Goal: Task Accomplishment & Management: Manage account settings

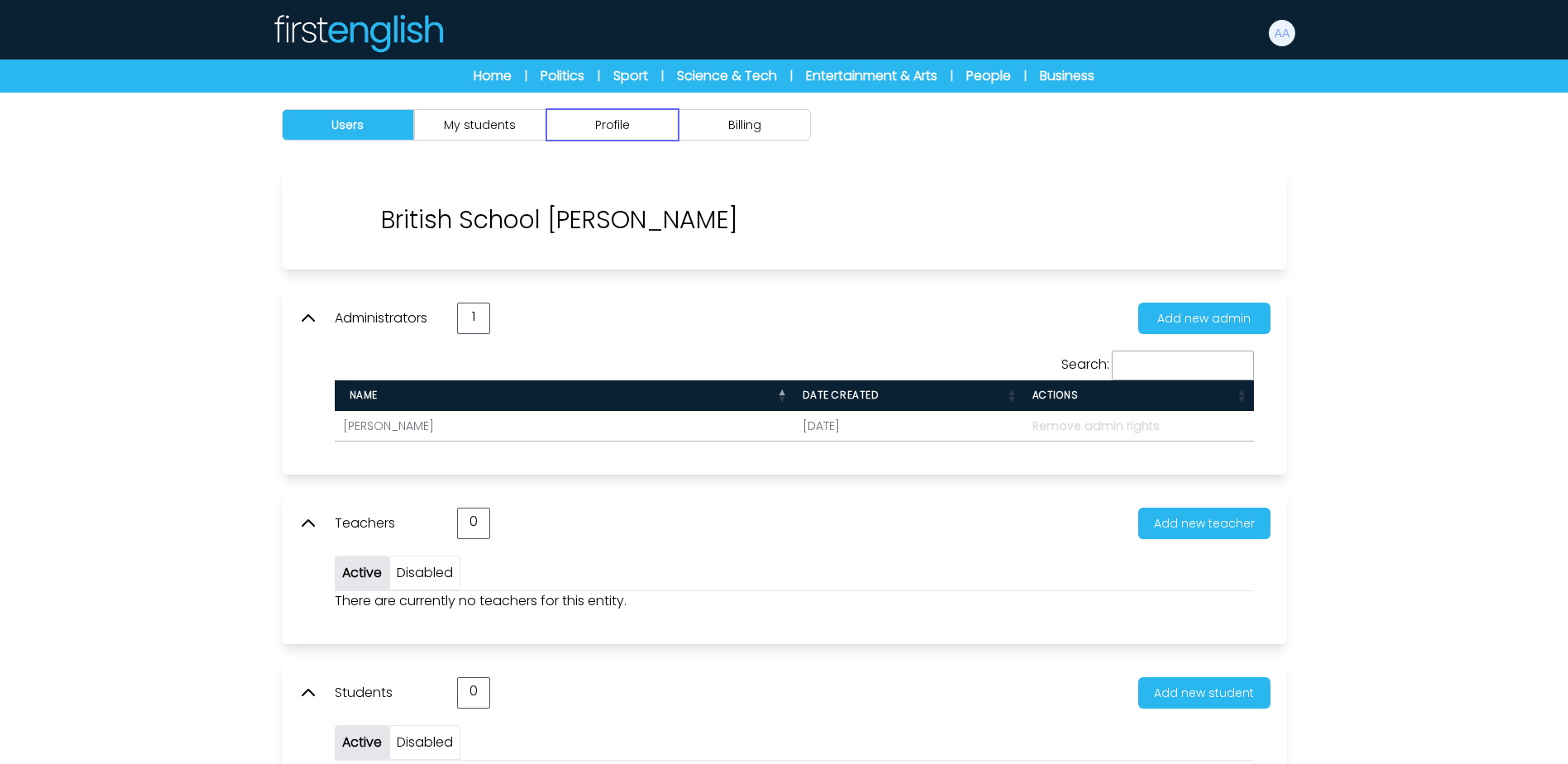
click at [573, 128] on button "Profile" at bounding box center [612, 124] width 132 height 31
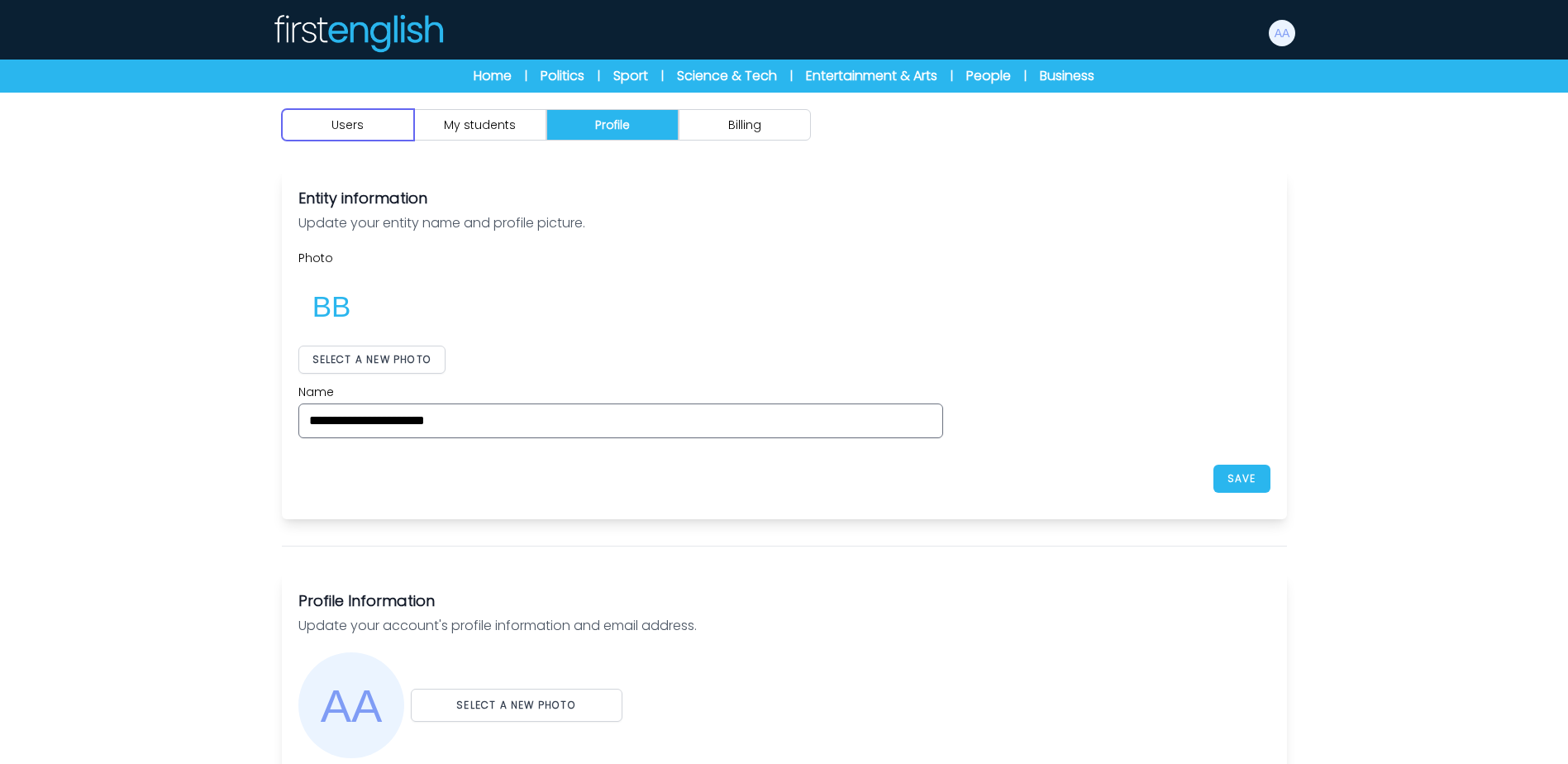
click at [328, 119] on button "Users" at bounding box center [348, 124] width 132 height 31
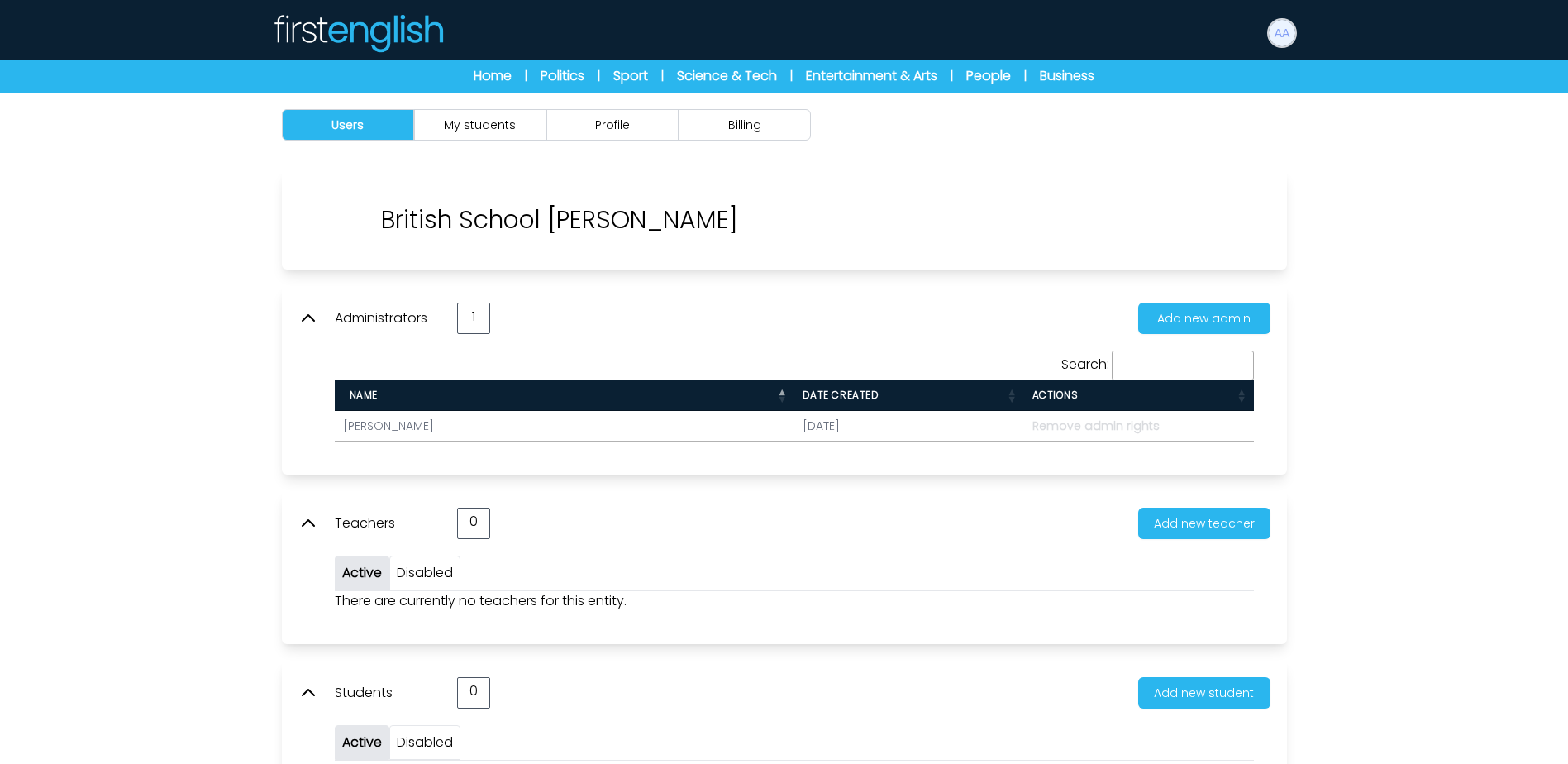
click at [1288, 31] on img at bounding box center [1282, 33] width 27 height 27
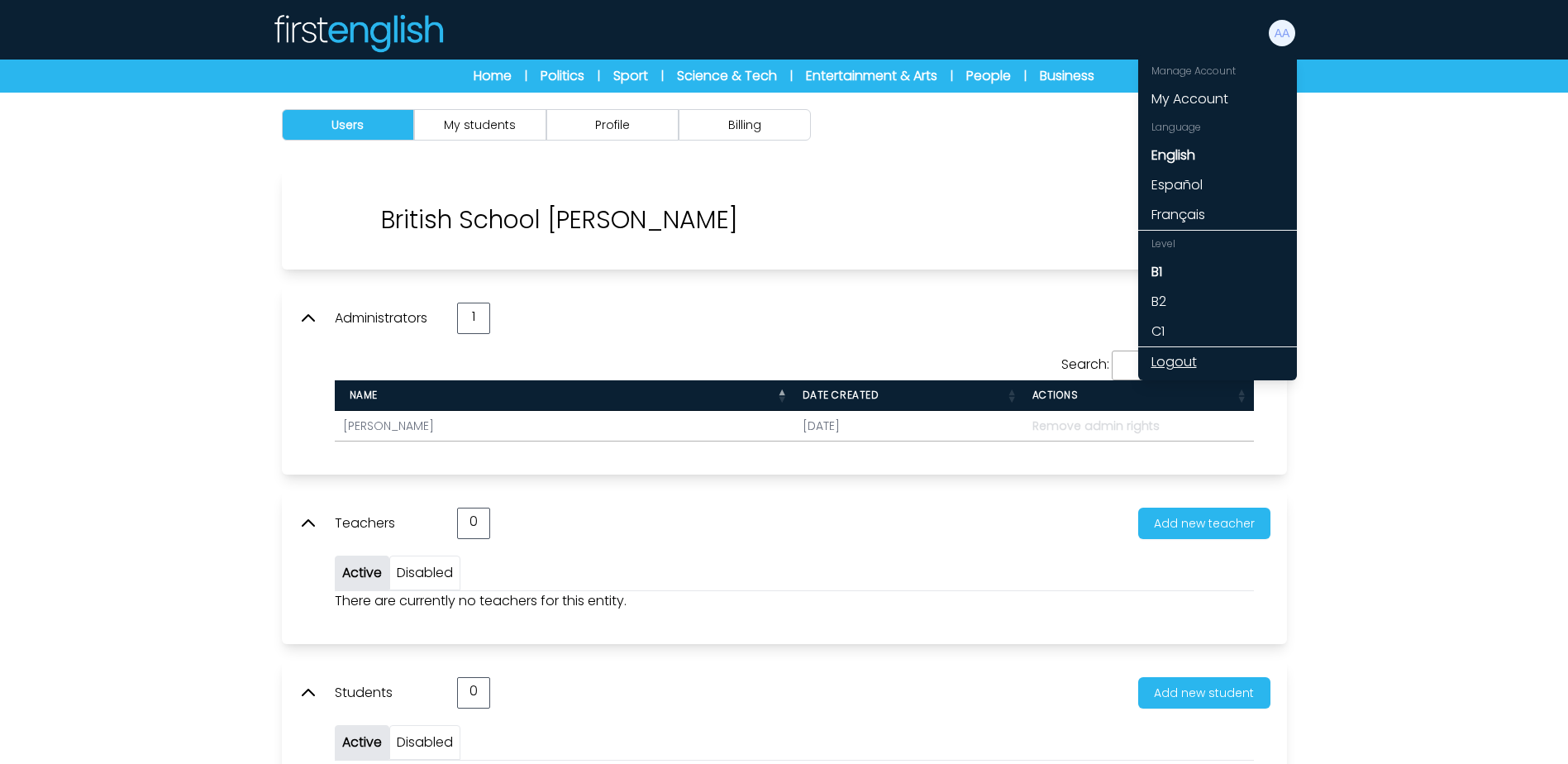
click at [1175, 366] on link "Logout" at bounding box center [1217, 361] width 159 height 29
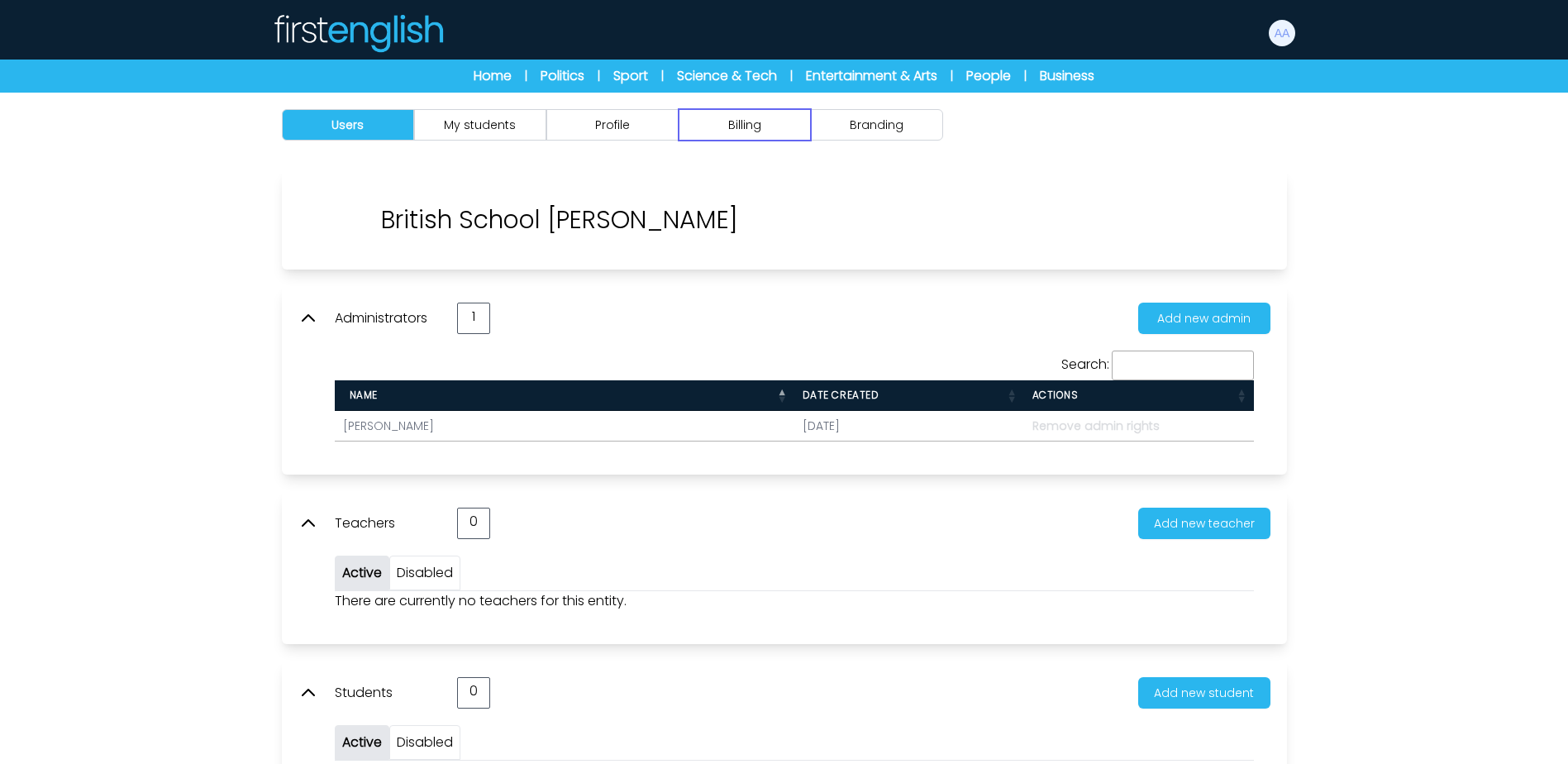
click at [773, 122] on button "Billing" at bounding box center [744, 124] width 132 height 31
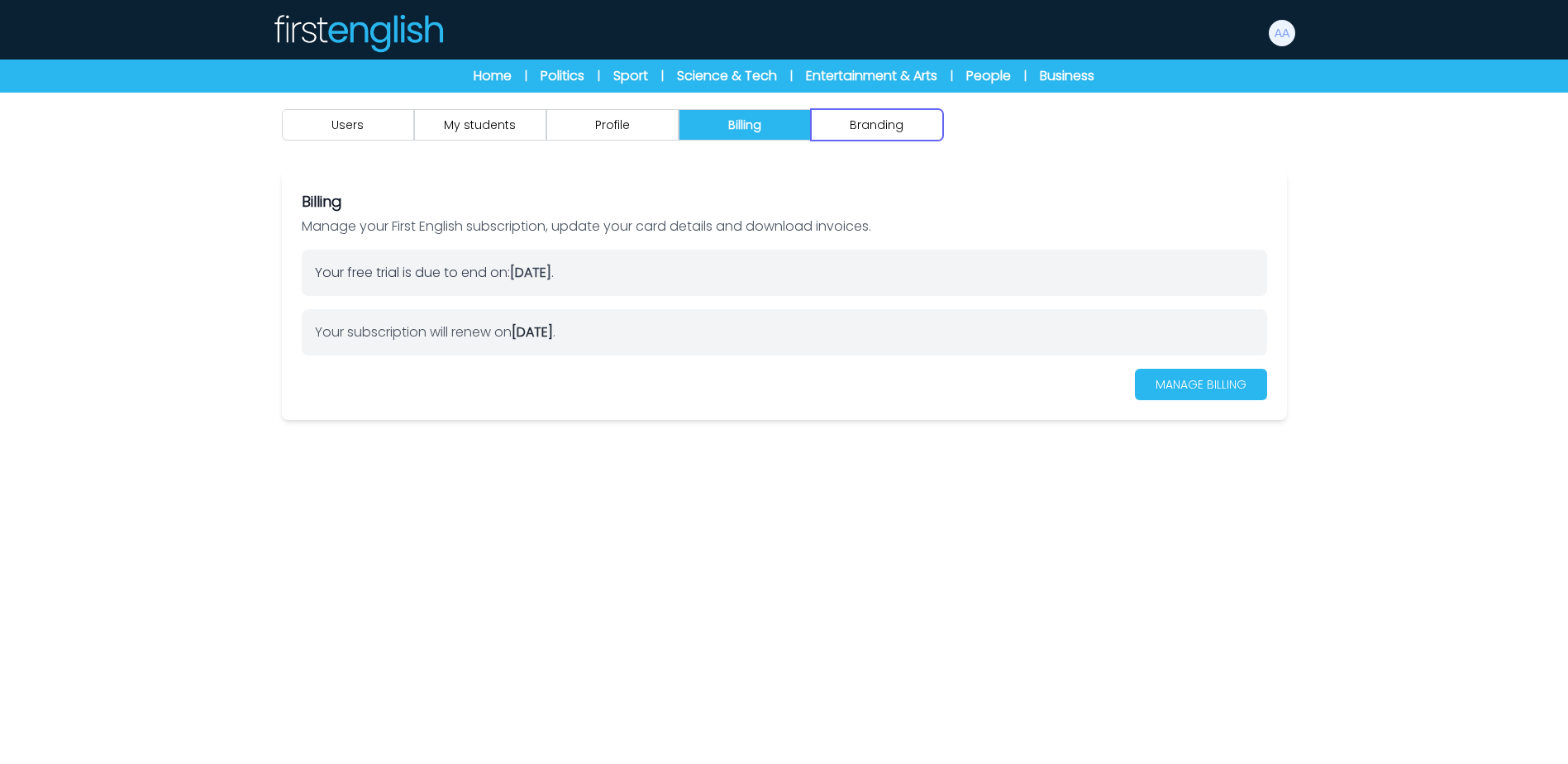
click at [877, 132] on button "Branding" at bounding box center [877, 124] width 132 height 31
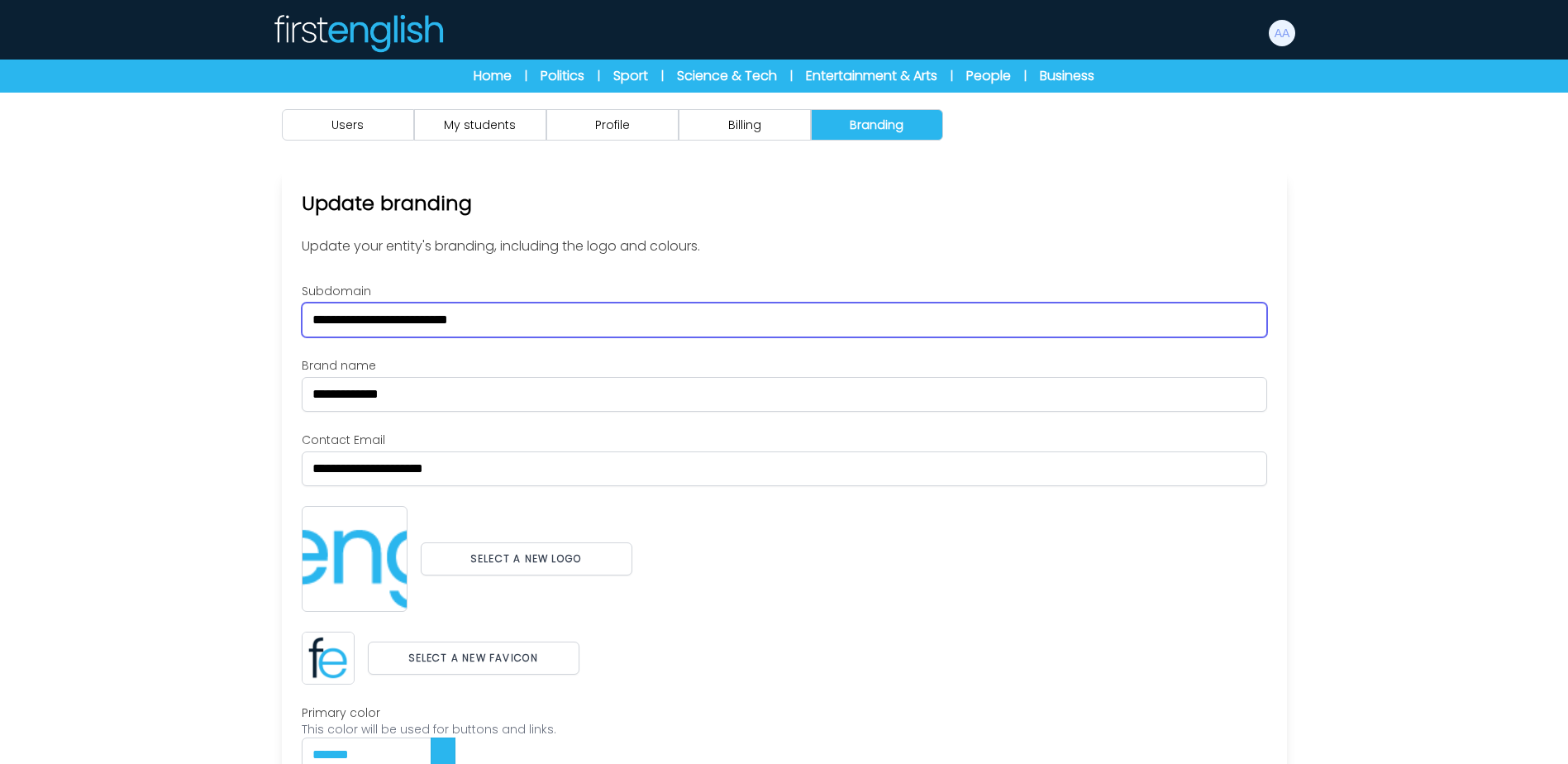
drag, startPoint x: 522, startPoint y: 317, endPoint x: 286, endPoint y: 308, distance: 236.2
click at [286, 308] on div "**********" at bounding box center [784, 548] width 1005 height 757
paste input "text"
type input "********"
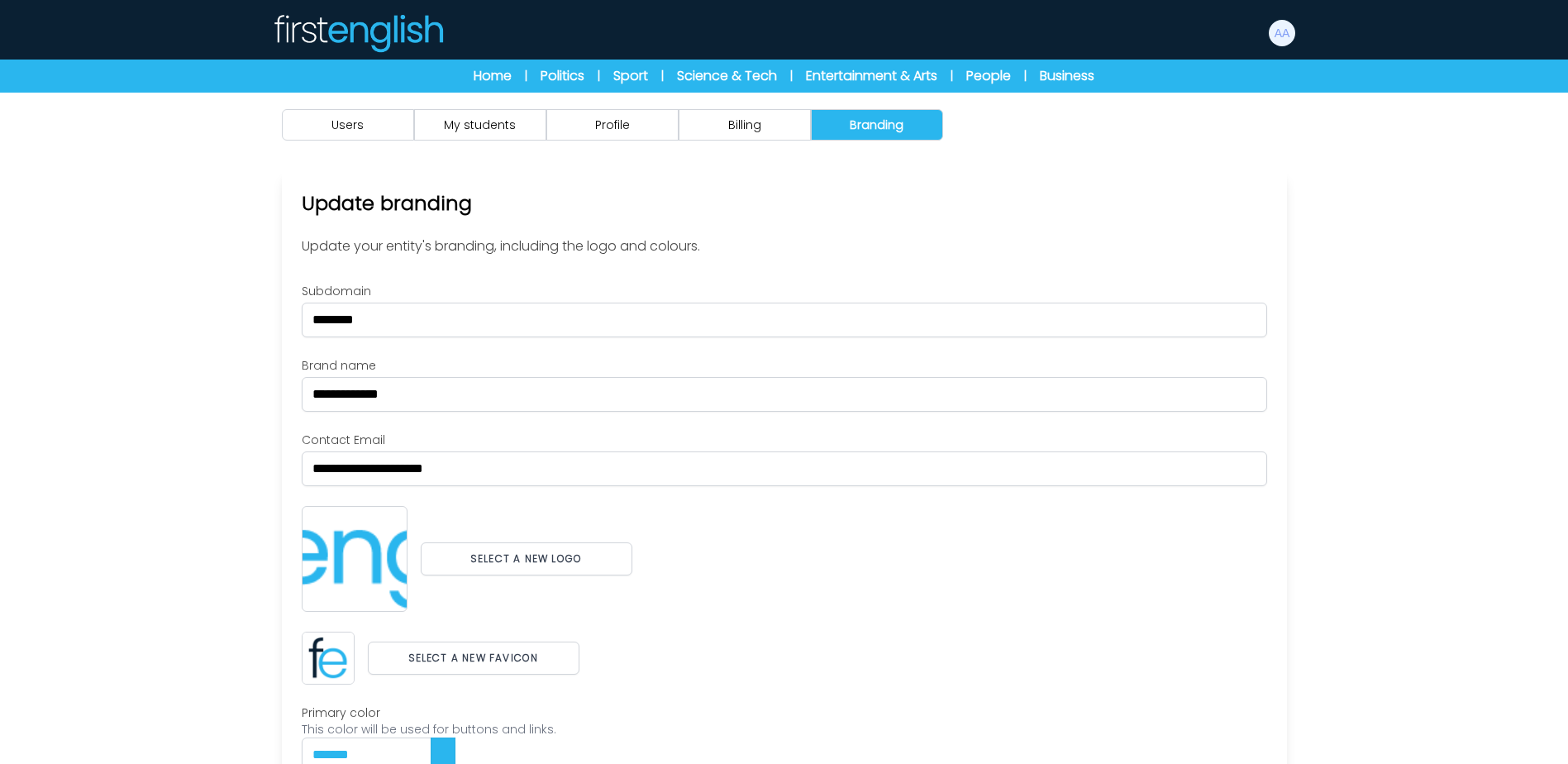
click at [1163, 228] on div "**********" at bounding box center [784, 548] width 1005 height 757
click at [772, 521] on div "Select a new logo" at bounding box center [784, 559] width 965 height 105
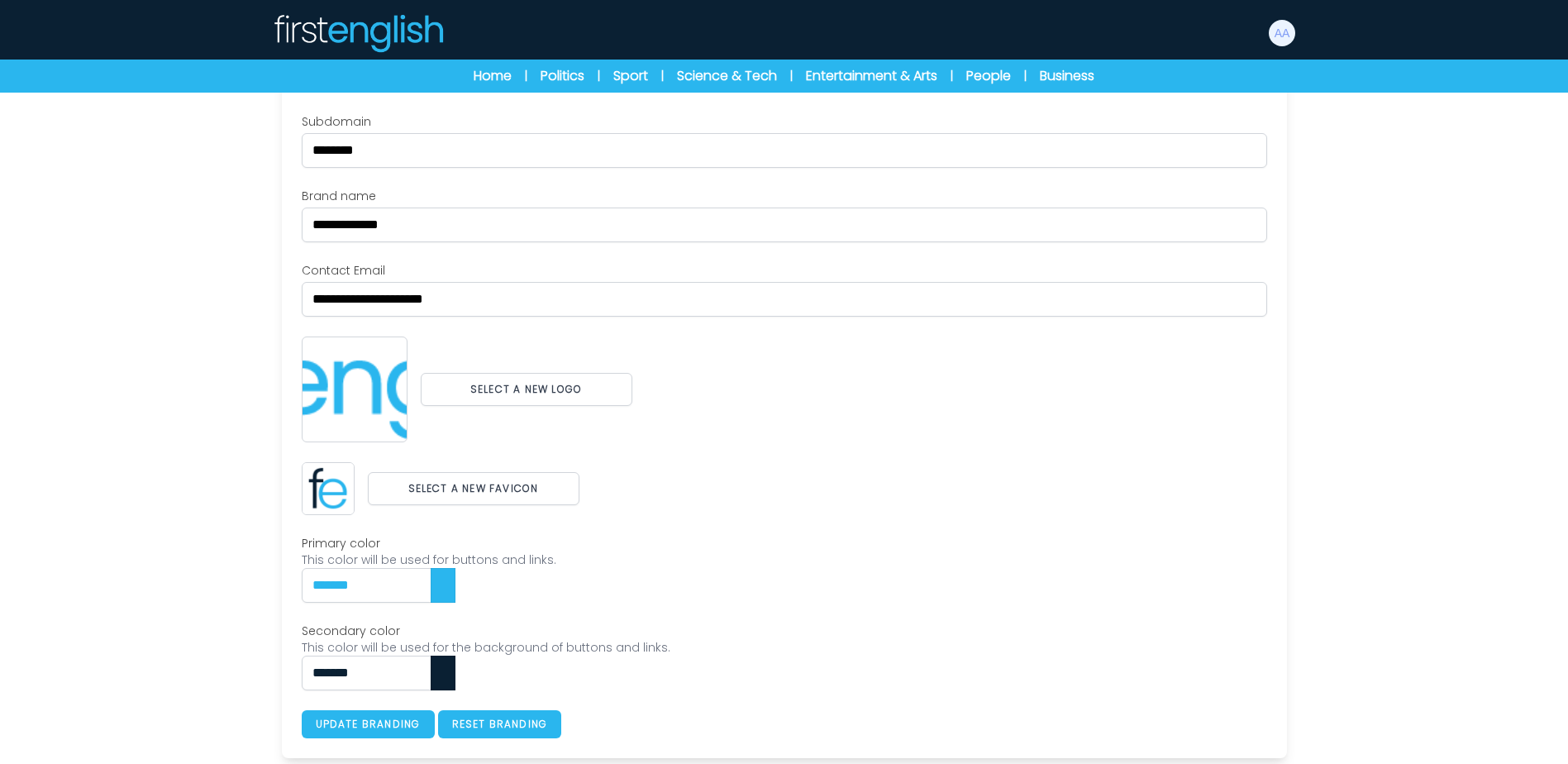
scroll to position [170, 0]
drag, startPoint x: 394, startPoint y: 584, endPoint x: 264, endPoint y: 576, distance: 130.2
click at [264, 576] on div "**********" at bounding box center [784, 378] width 1058 height 757
paste input "text"
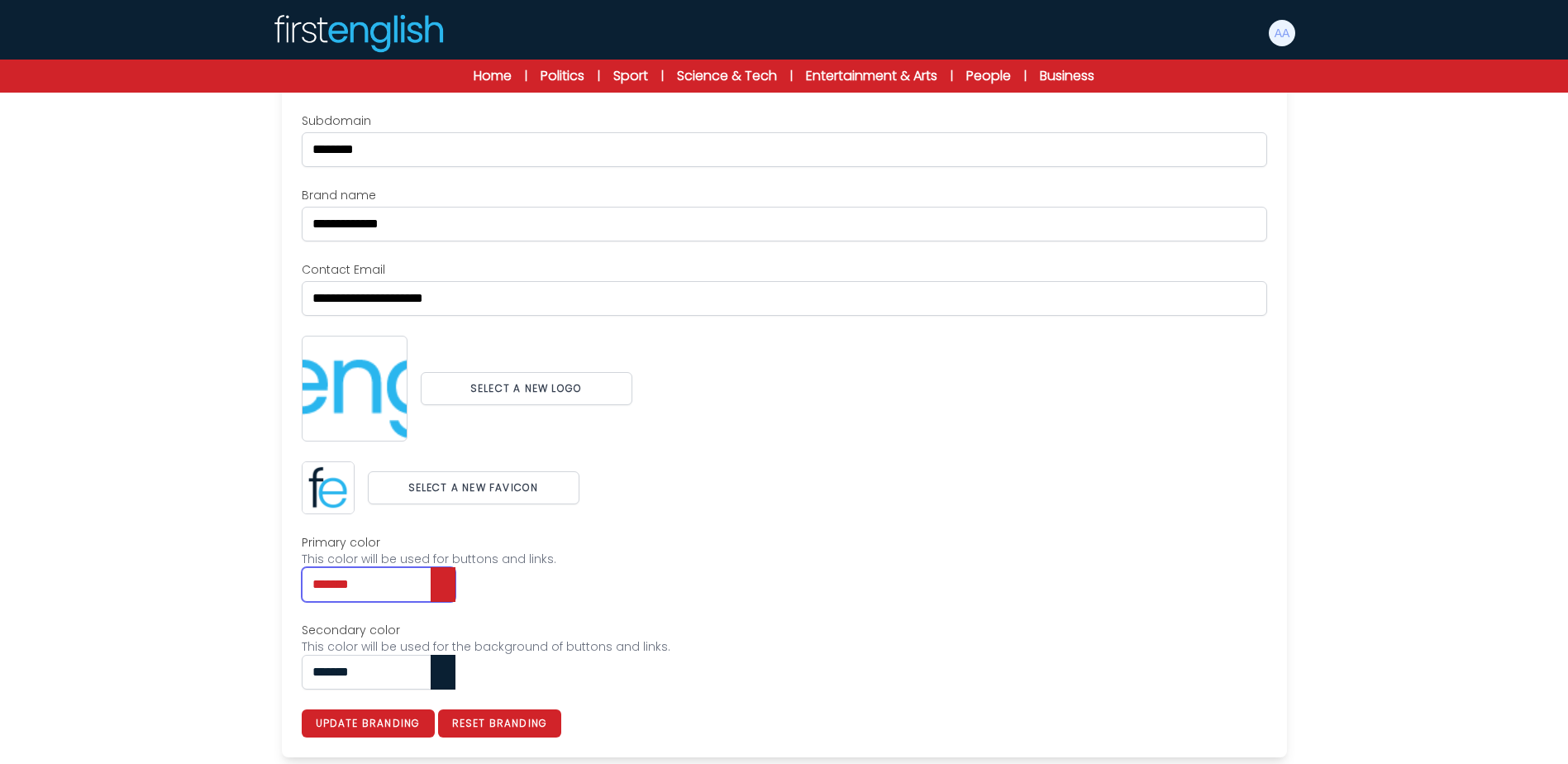
type input "*******"
drag, startPoint x: 388, startPoint y: 676, endPoint x: 259, endPoint y: 673, distance: 129.0
click at [259, 673] on div "**********" at bounding box center [784, 378] width 1058 height 757
paste input "text"
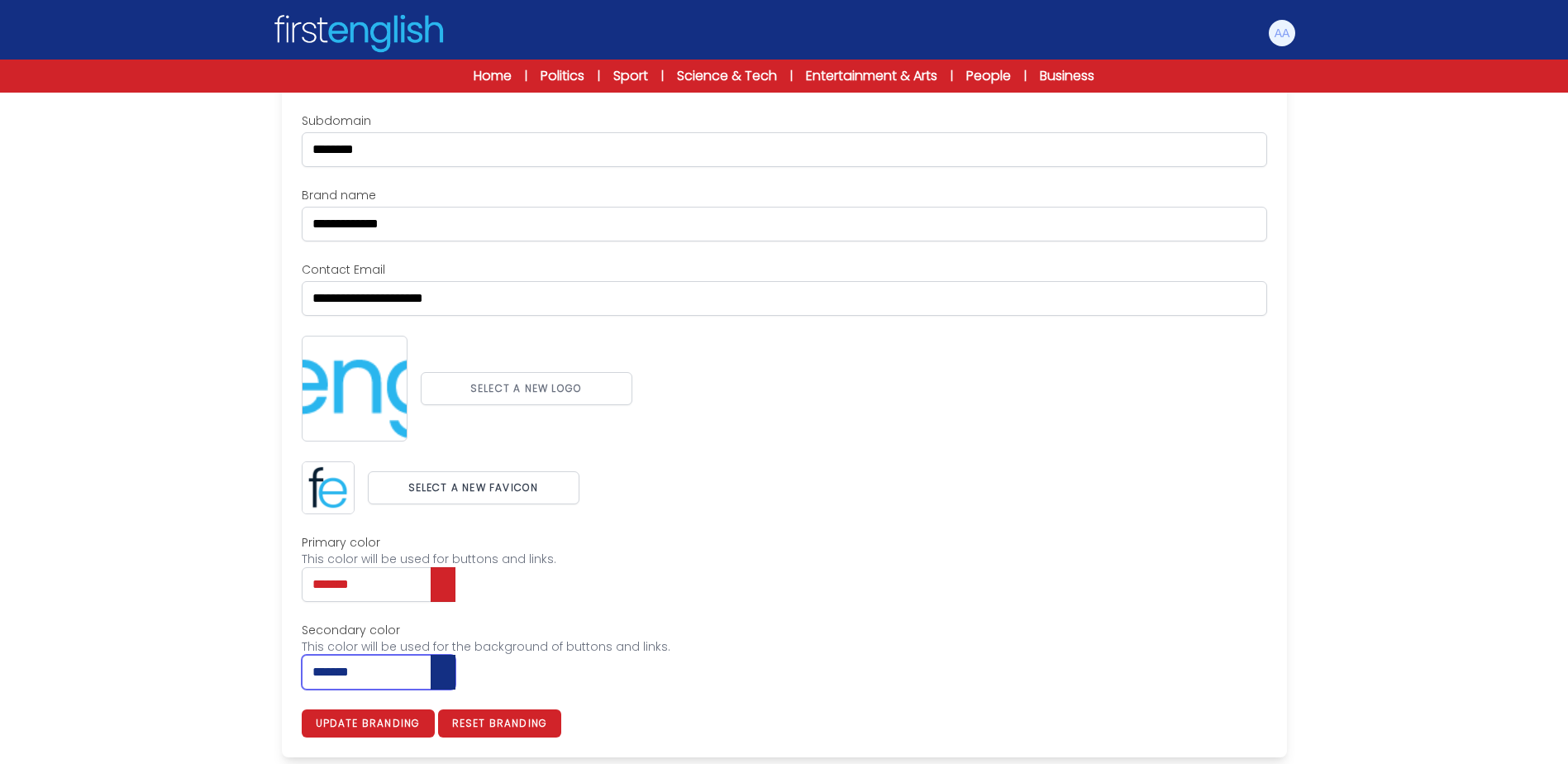
type input "*******"
click at [536, 385] on button "Select a new logo" at bounding box center [526, 389] width 212 height 33
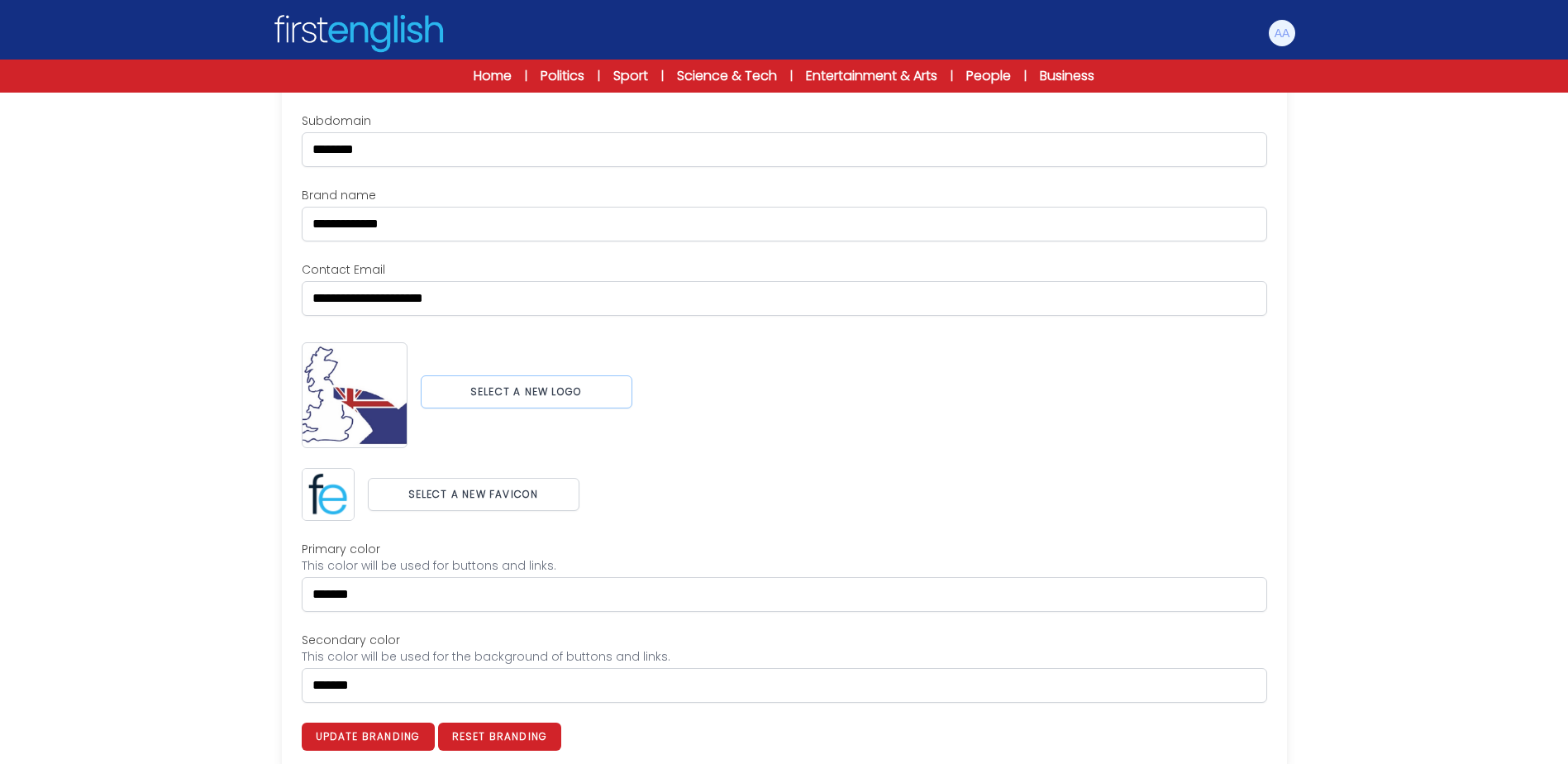
scroll to position [183, 0]
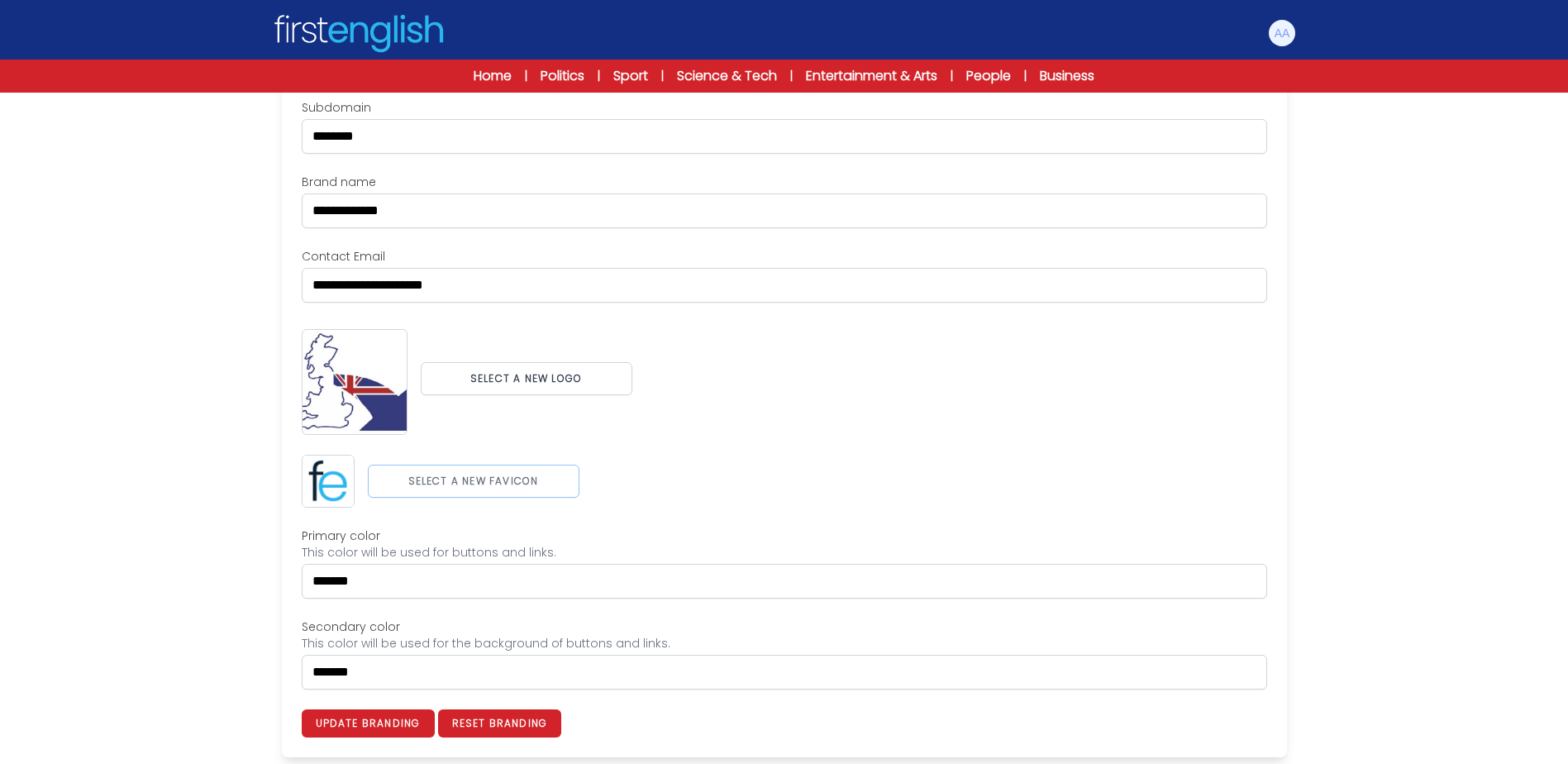
click at [414, 481] on button "Select a new favicon" at bounding box center [473, 481] width 212 height 33
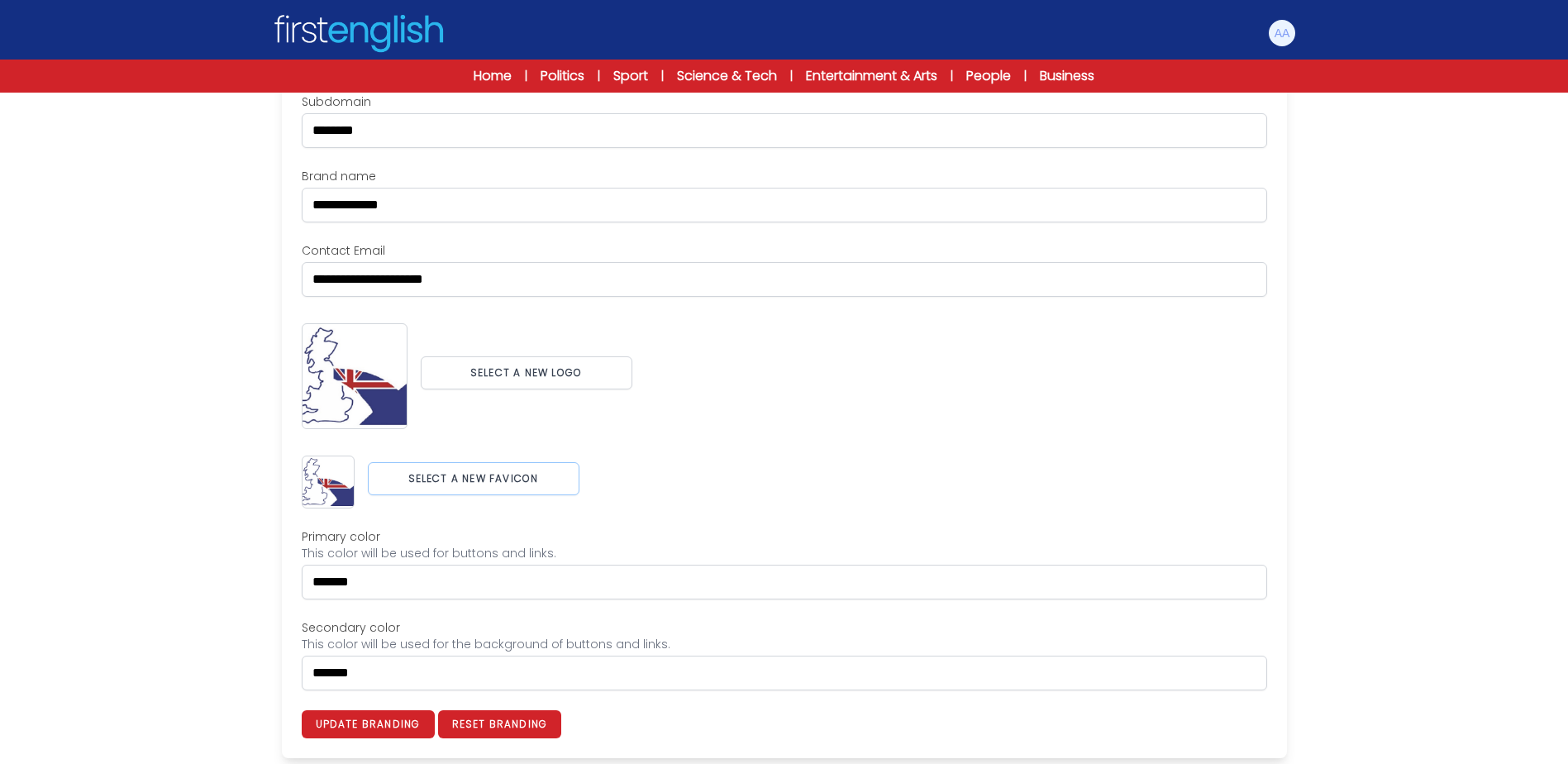
scroll to position [190, 0]
click at [380, 723] on button "Update branding" at bounding box center [368, 724] width 133 height 29
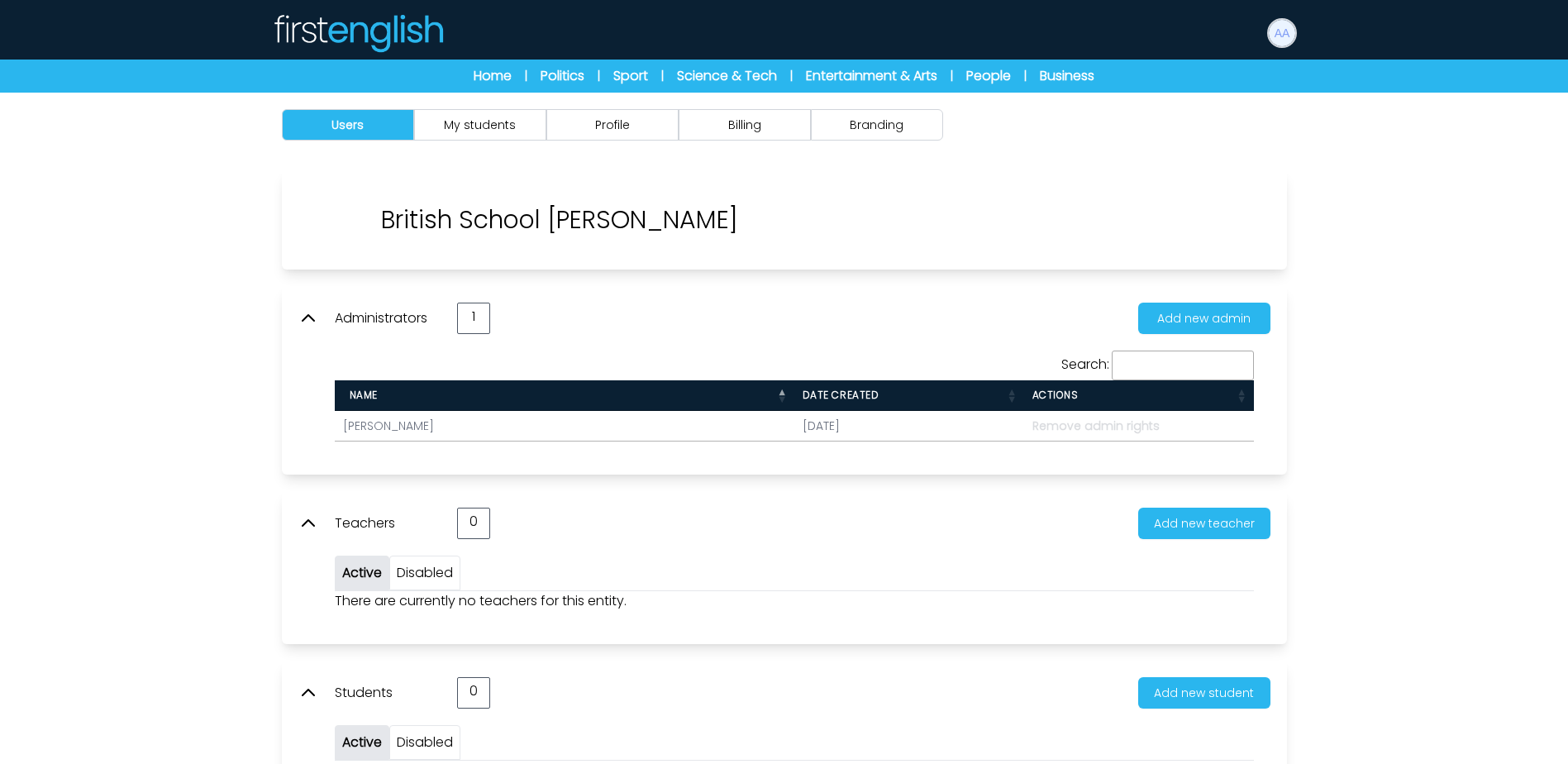
click at [1273, 32] on img at bounding box center [1282, 33] width 27 height 27
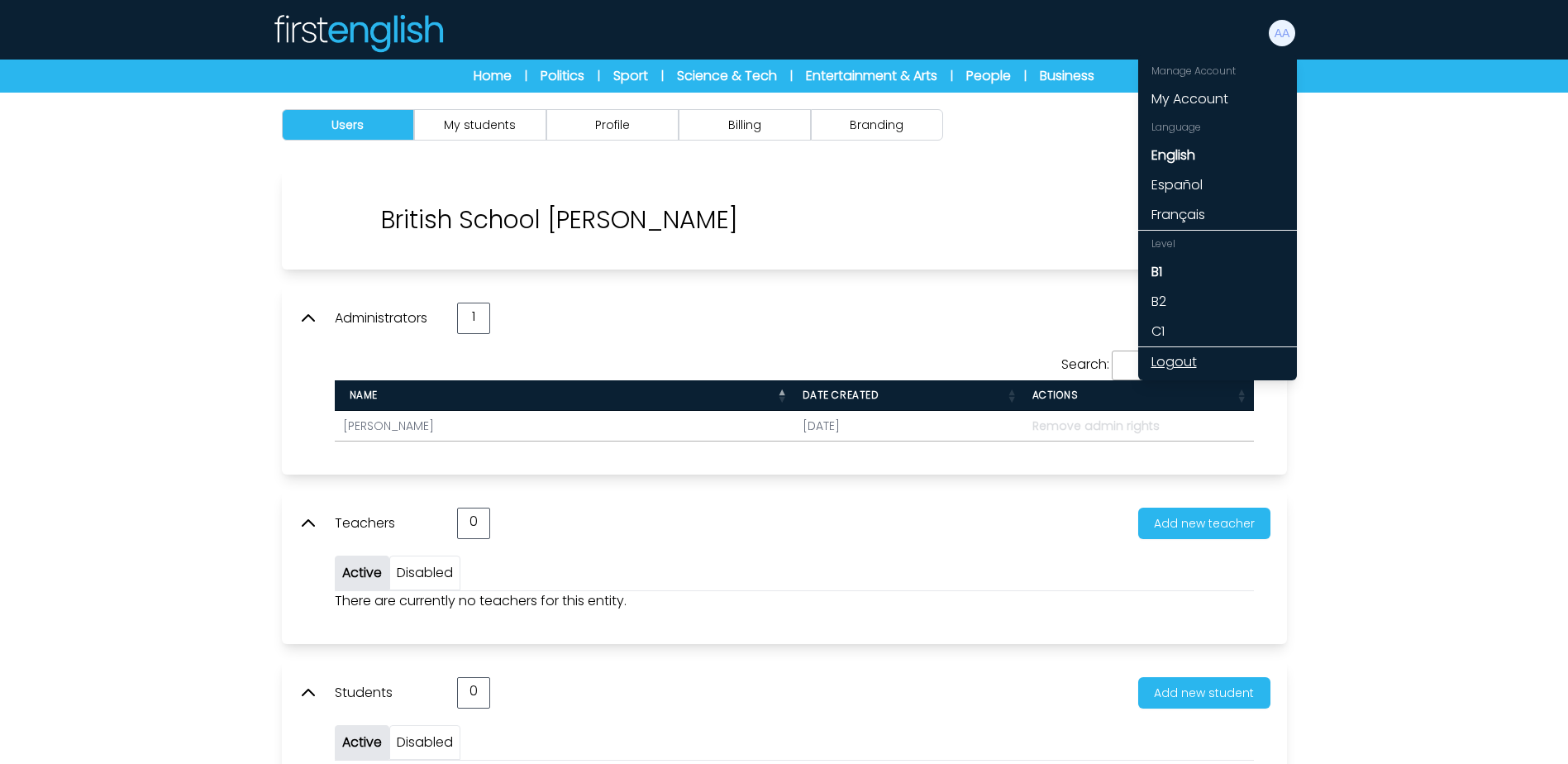
click at [1184, 360] on link "Logout" at bounding box center [1217, 361] width 159 height 29
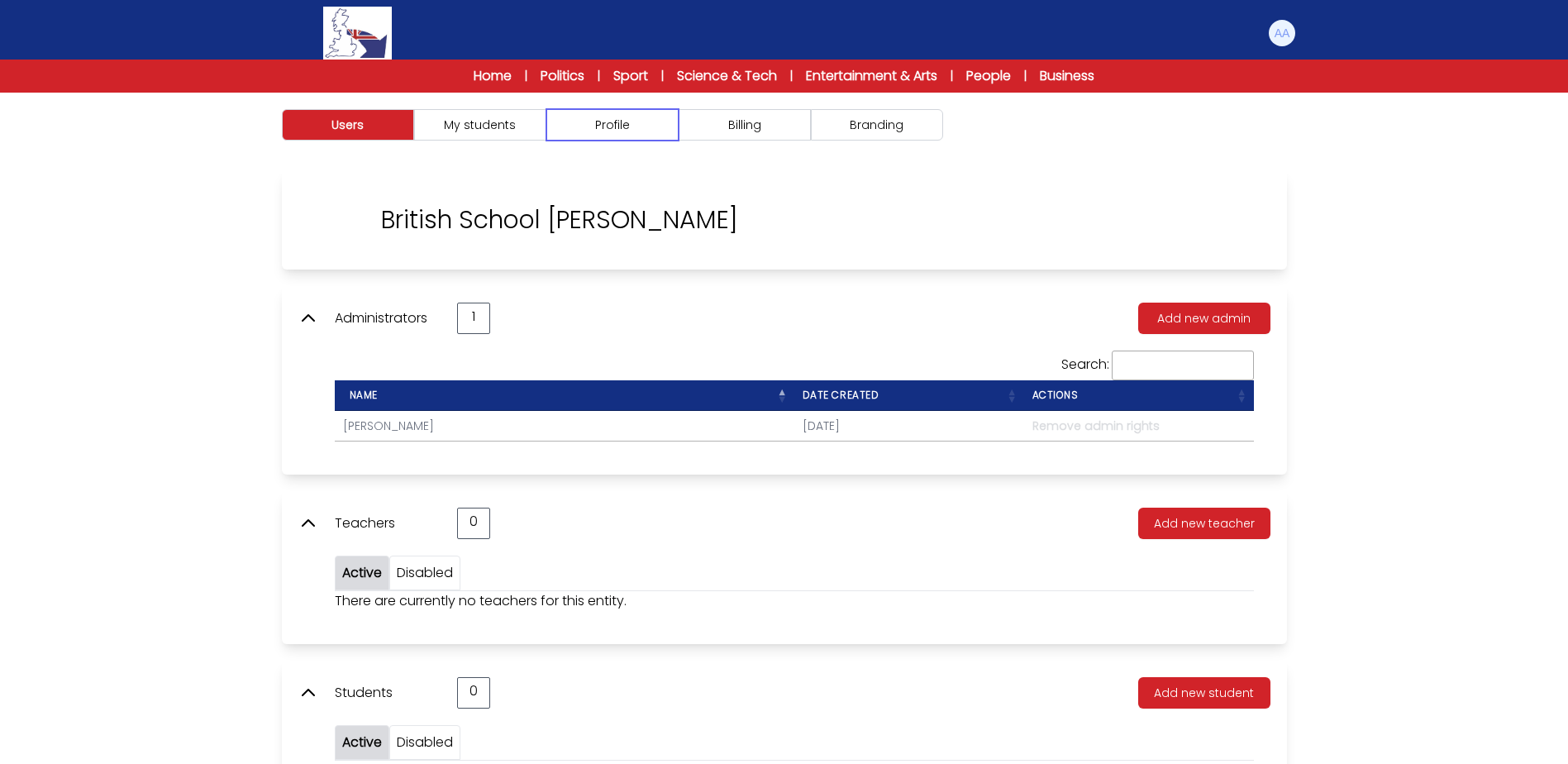
click at [639, 123] on button "Profile" at bounding box center [612, 124] width 132 height 31
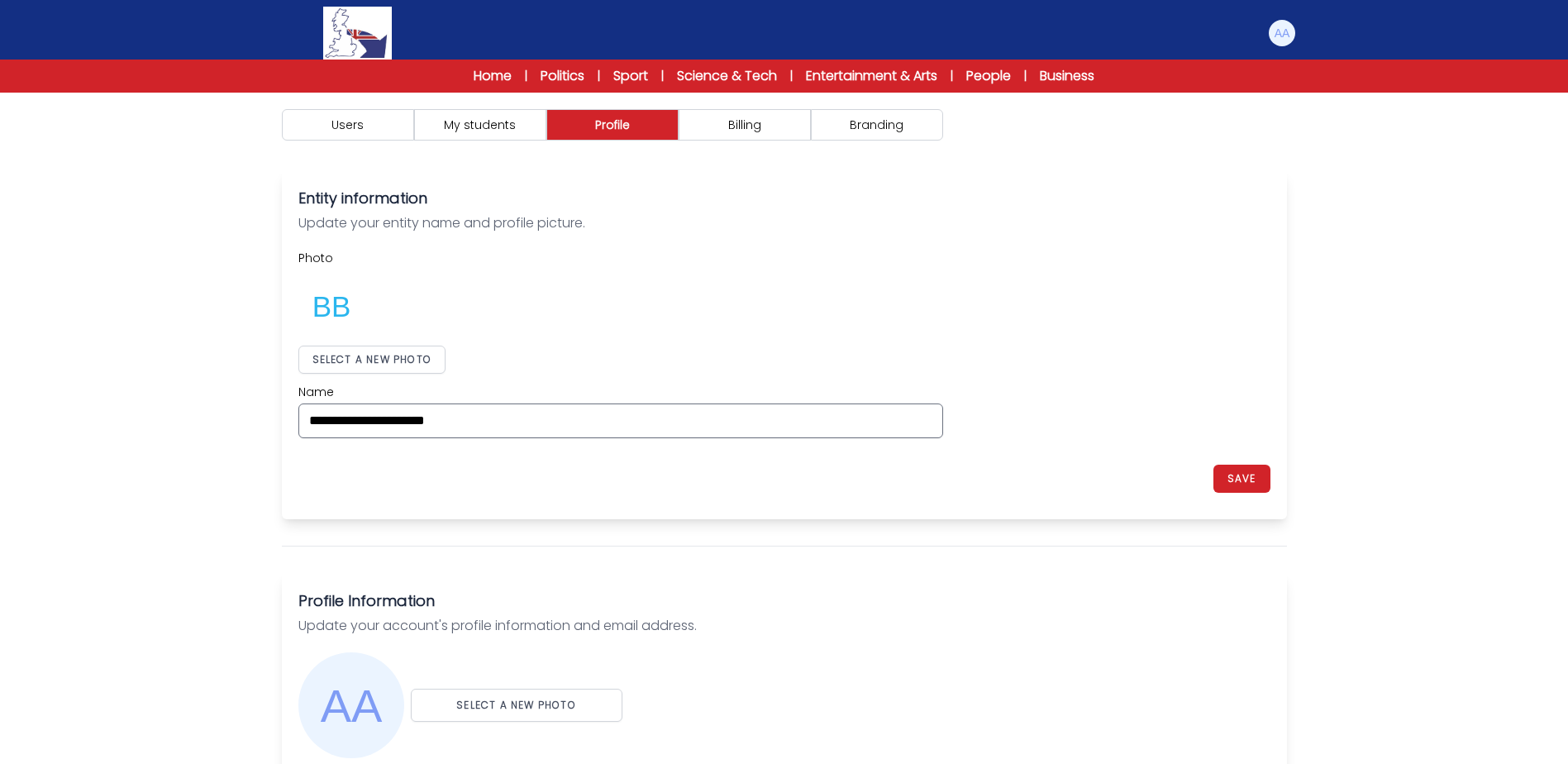
click at [382, 375] on div "**********" at bounding box center [784, 344] width 972 height 188
click at [391, 362] on button "SELECT A NEW PHOTO" at bounding box center [372, 360] width 148 height 29
click at [1245, 468] on button "SAVE" at bounding box center [1241, 479] width 57 height 29
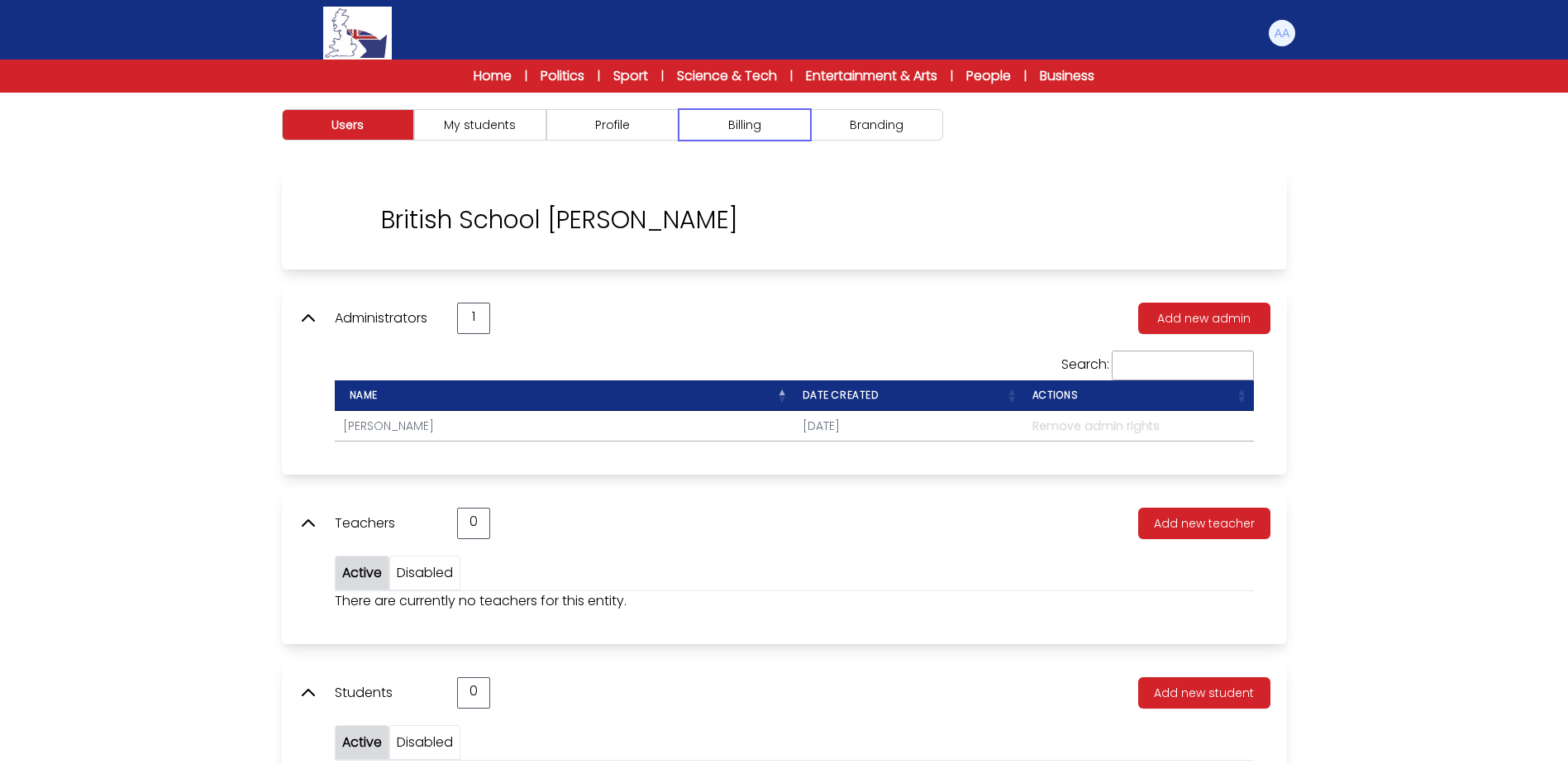
click at [709, 127] on button "Billing" at bounding box center [744, 124] width 132 height 31
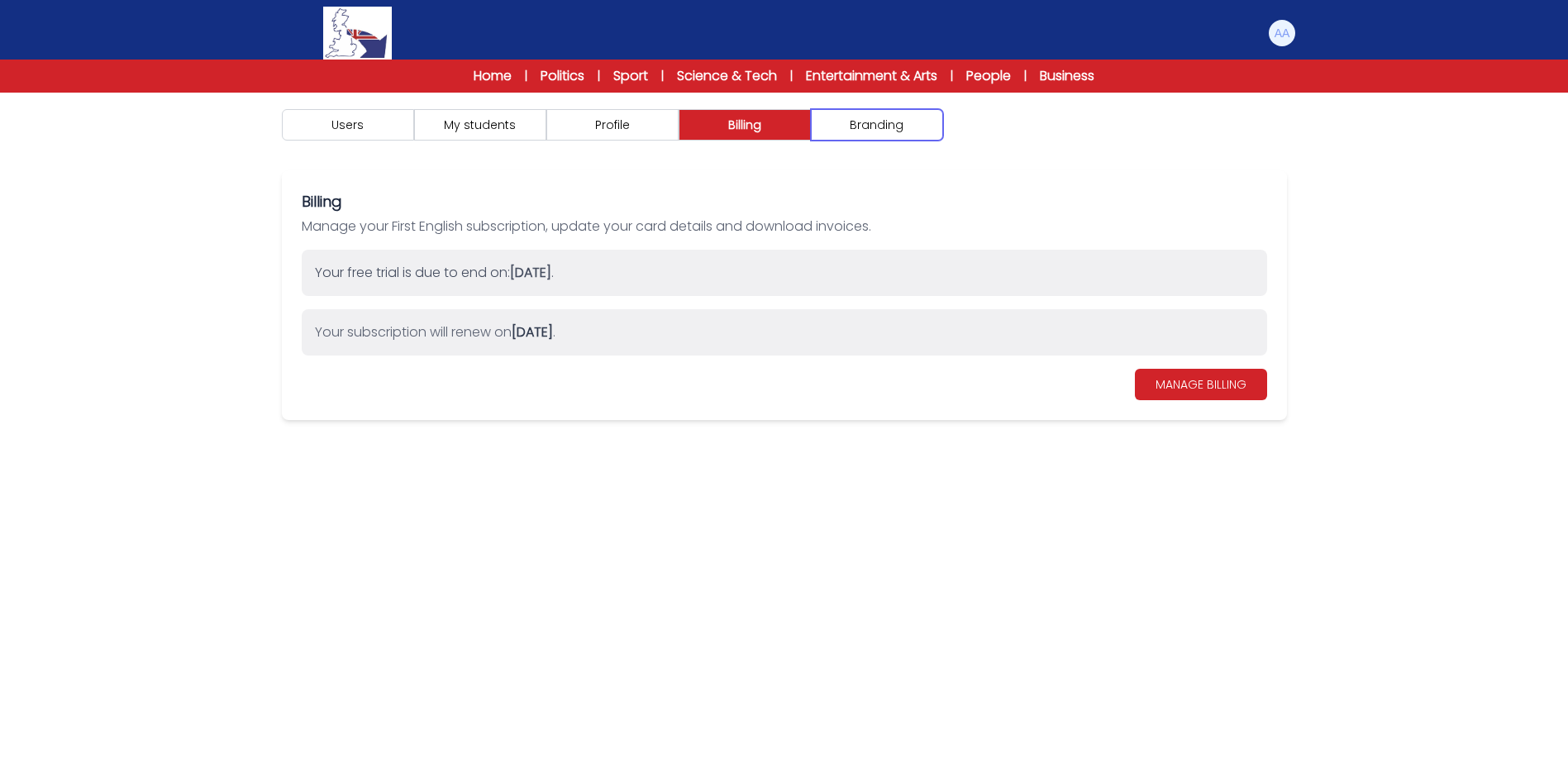
click at [845, 137] on button "Branding" at bounding box center [877, 124] width 132 height 31
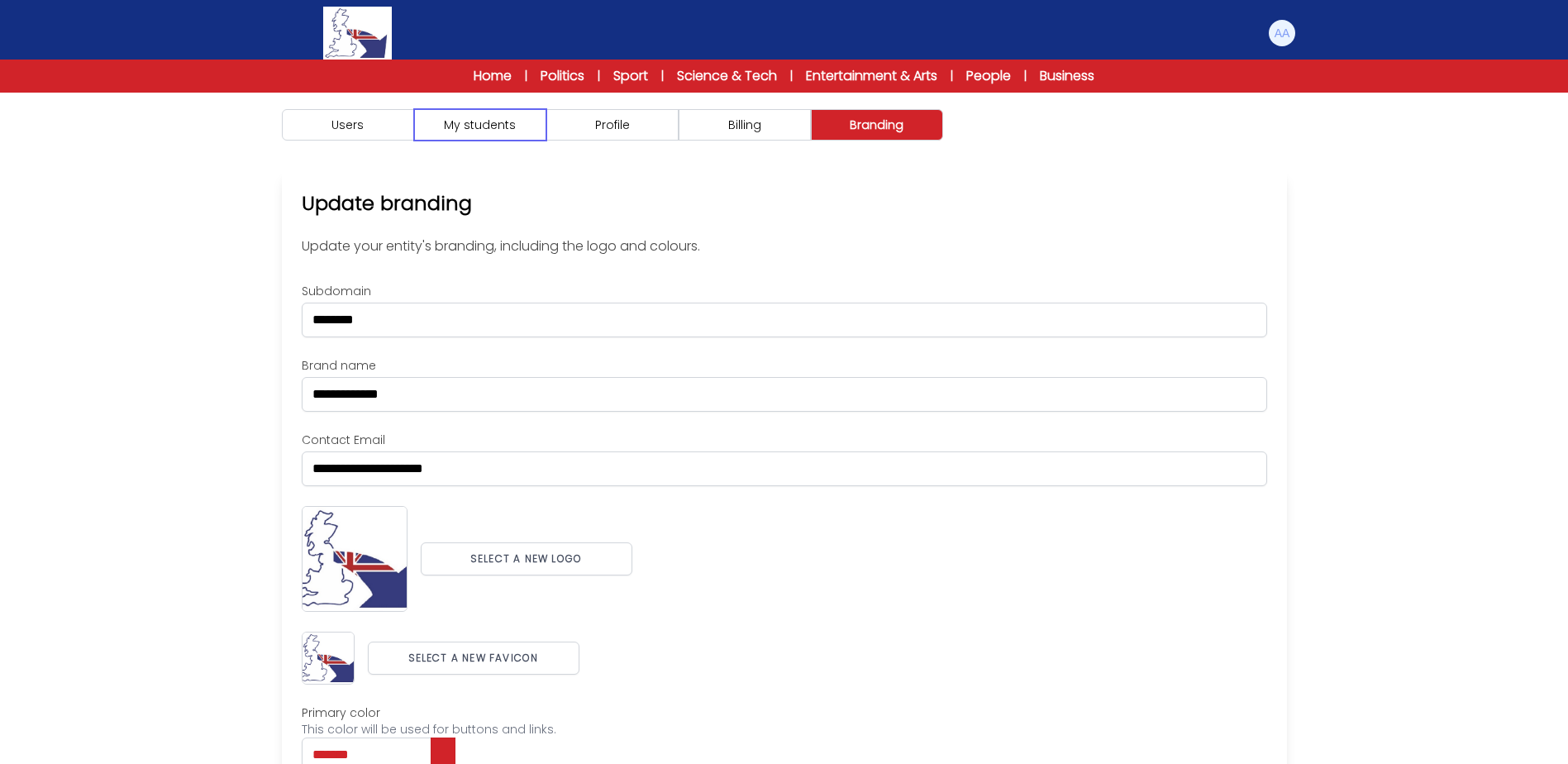
click at [478, 137] on button "My students" at bounding box center [480, 124] width 132 height 31
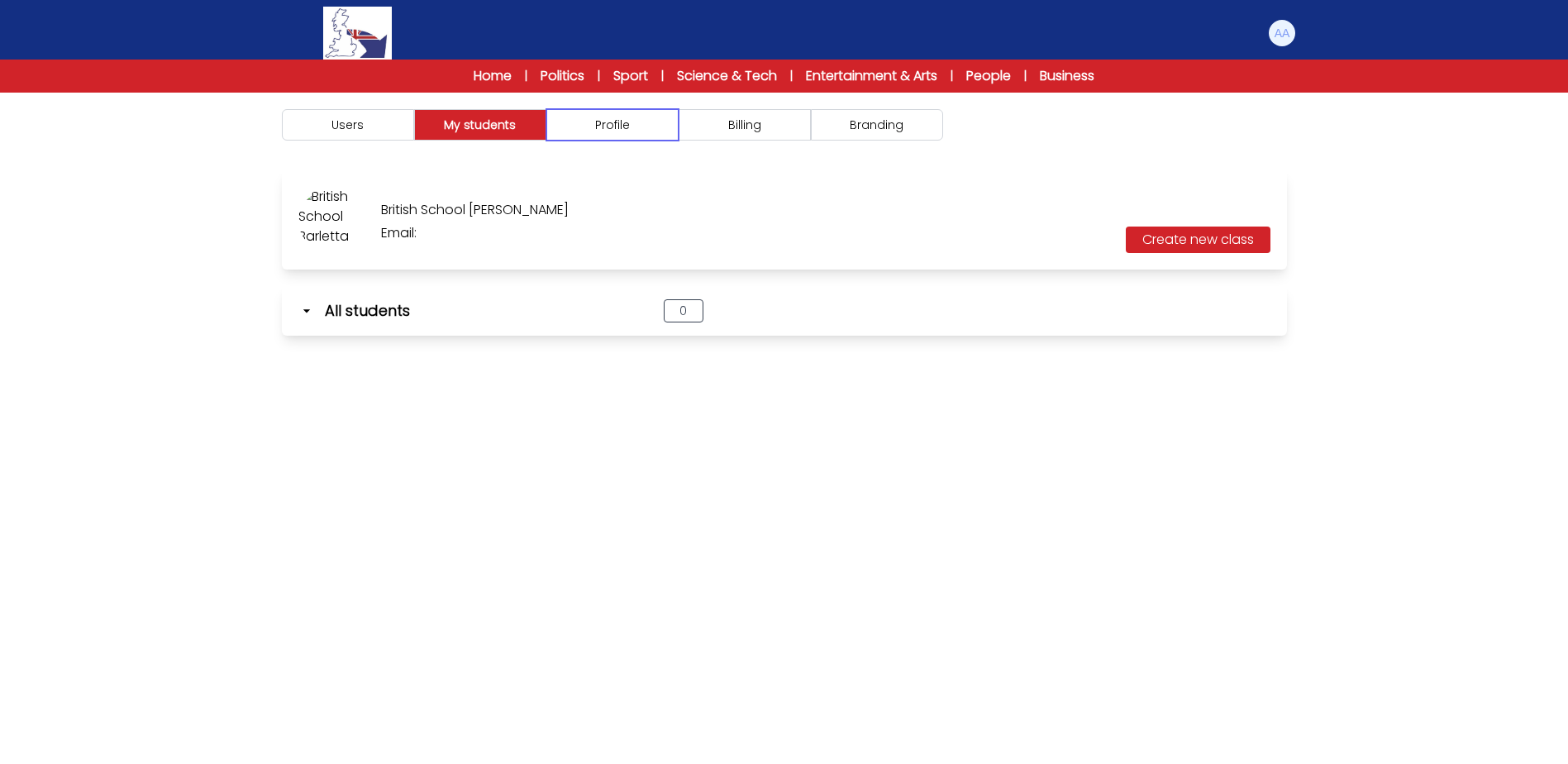
click at [610, 124] on button "Profile" at bounding box center [612, 124] width 132 height 31
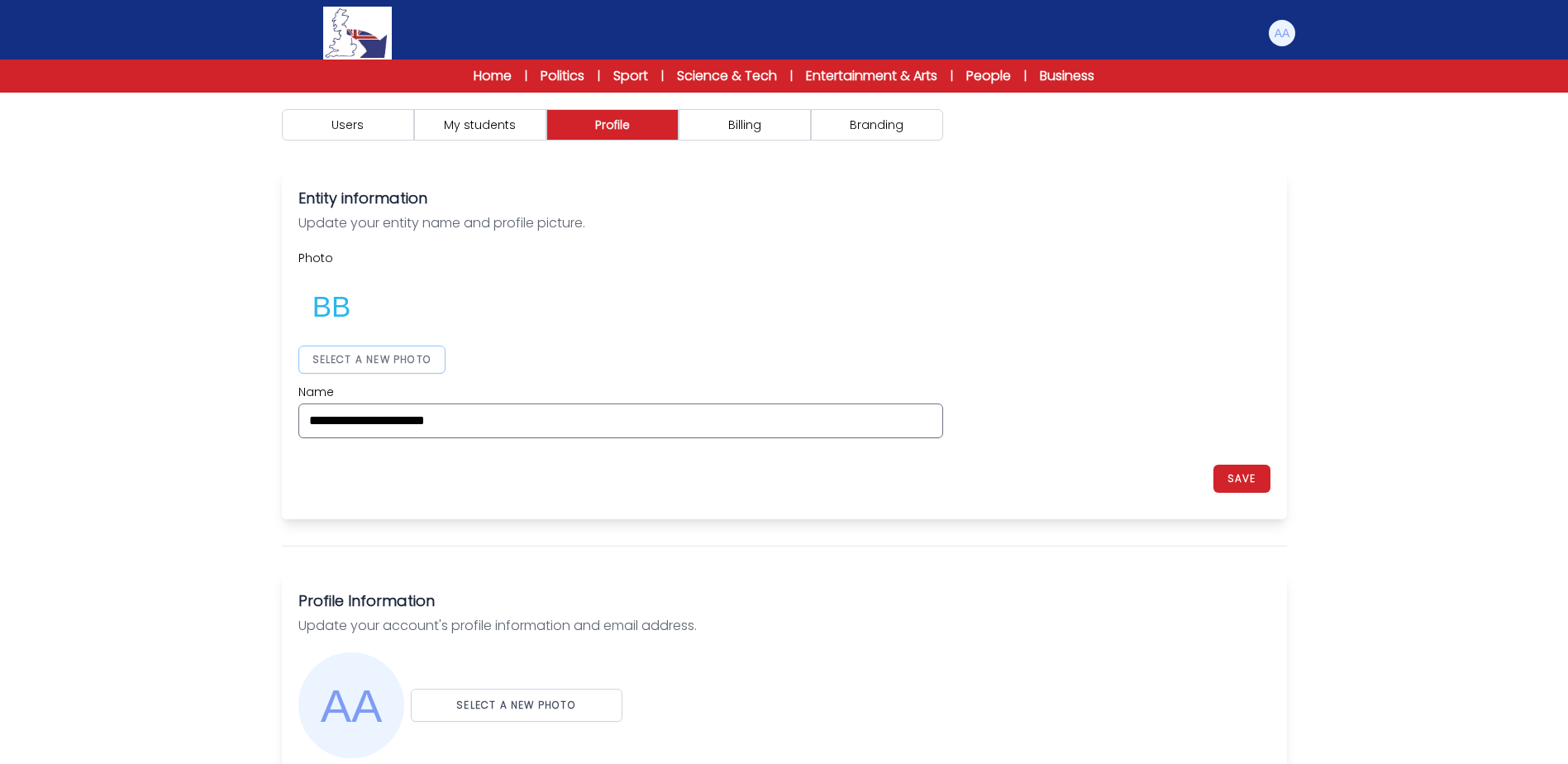
click at [326, 371] on button "SELECT A NEW PHOTO" at bounding box center [372, 360] width 148 height 29
click at [1275, 473] on div "**********" at bounding box center [784, 344] width 1005 height 349
click at [1253, 479] on button "SAVE" at bounding box center [1241, 479] width 57 height 29
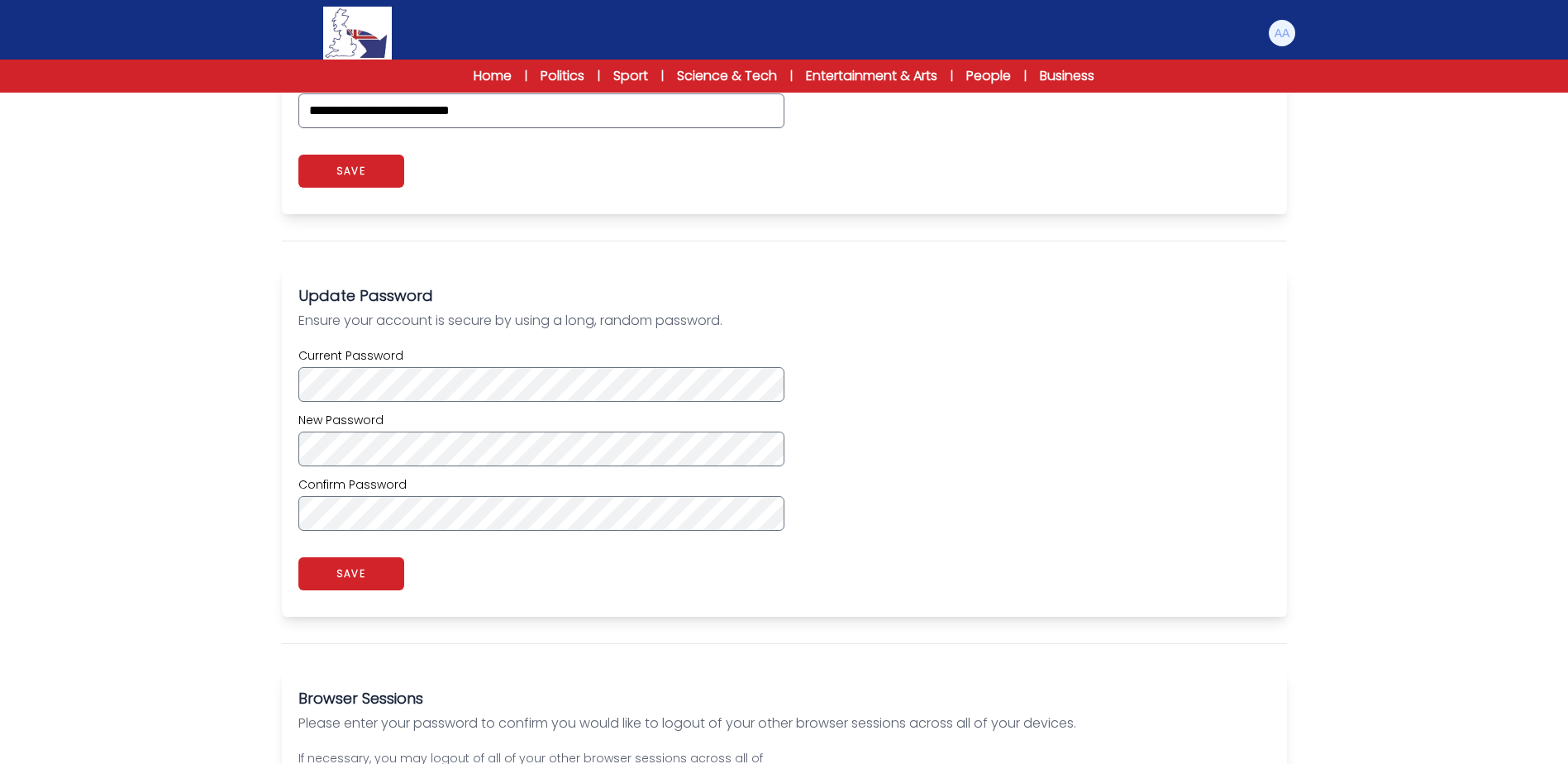
scroll to position [871, 0]
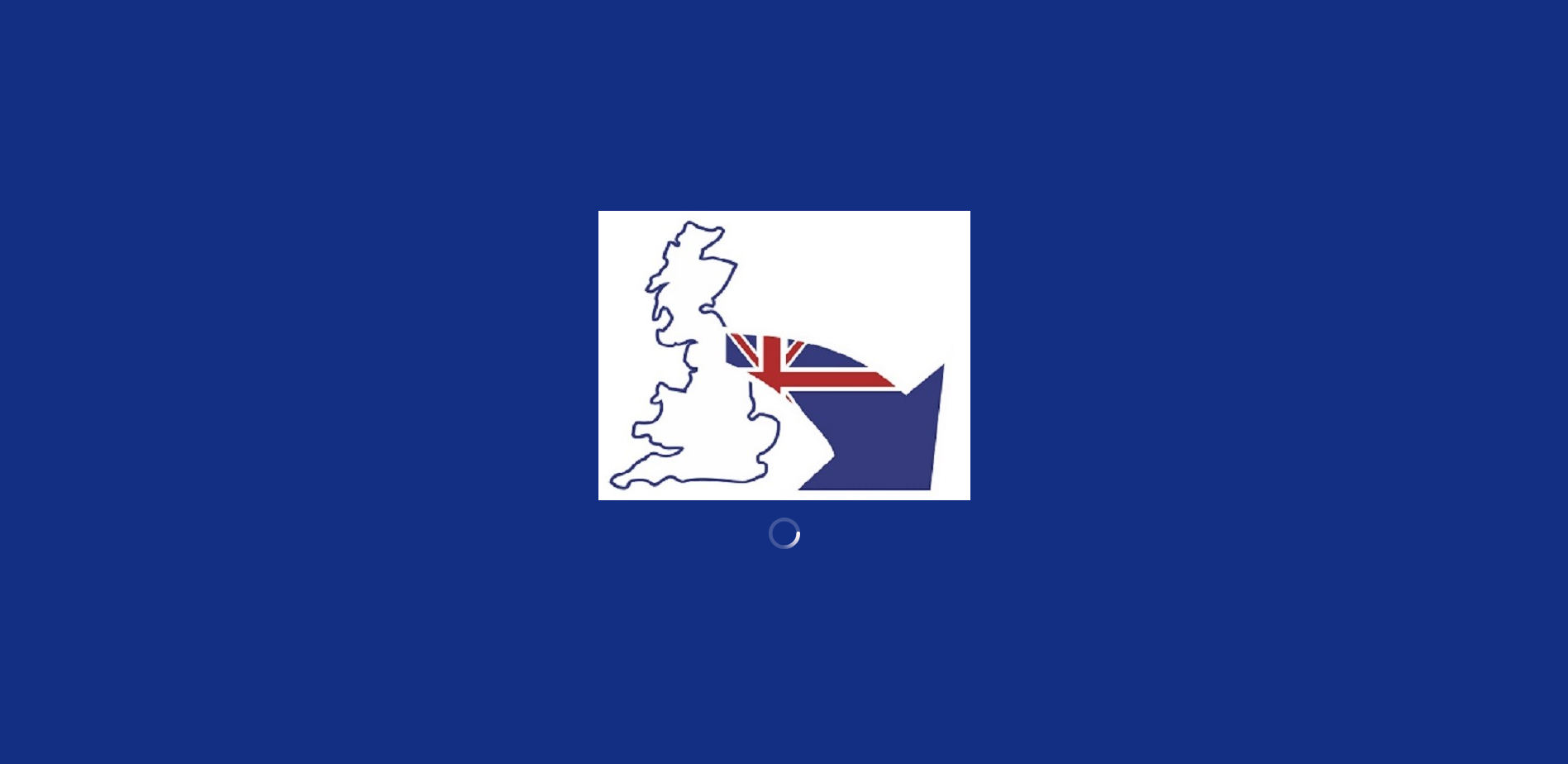
click at [1567, 80] on html "Manage Account My Account Language English Español [DEMOGRAPHIC_DATA] B1 B2 C1 …" at bounding box center [784, 428] width 1568 height 856
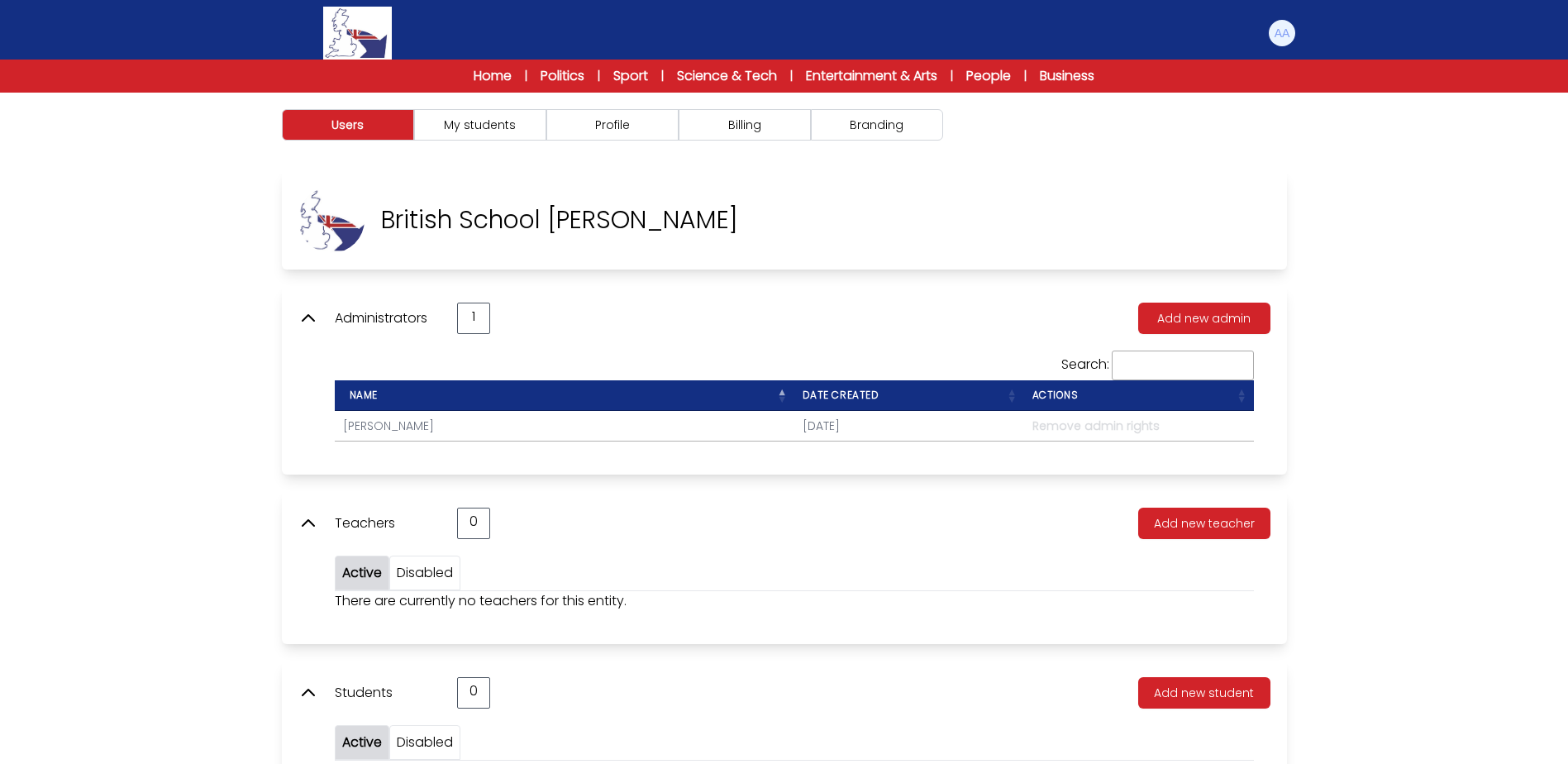
click at [935, 191] on div "British School [PERSON_NAME]" at bounding box center [784, 220] width 1005 height 99
click at [1296, 157] on div "Users My students Profile" at bounding box center [784, 131] width 1058 height 78
drag, startPoint x: 509, startPoint y: 116, endPoint x: 589, endPoint y: 120, distance: 80.1
click at [515, 116] on button "My students" at bounding box center [480, 124] width 132 height 31
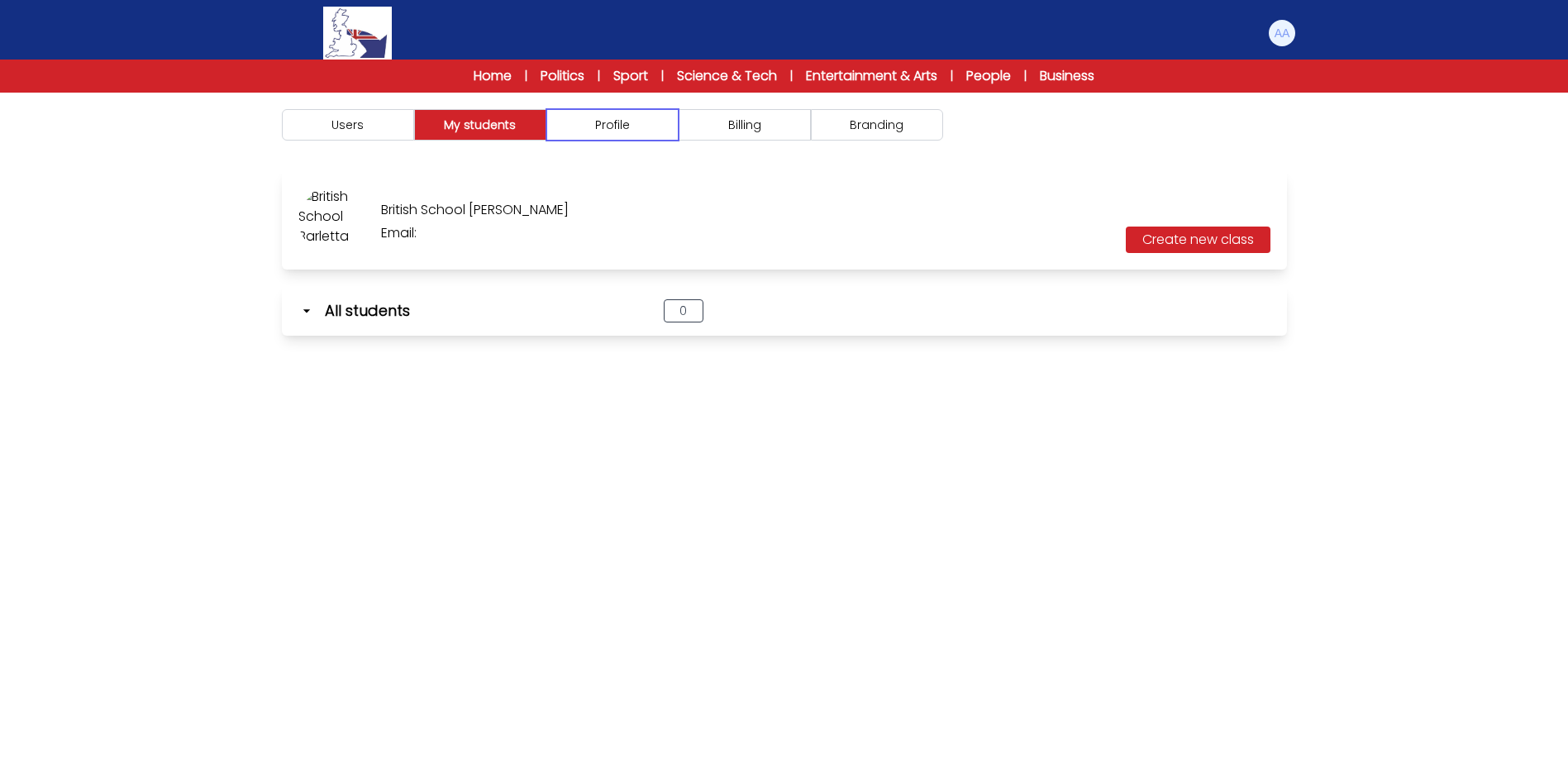
click at [614, 119] on button "Profile" at bounding box center [612, 124] width 132 height 31
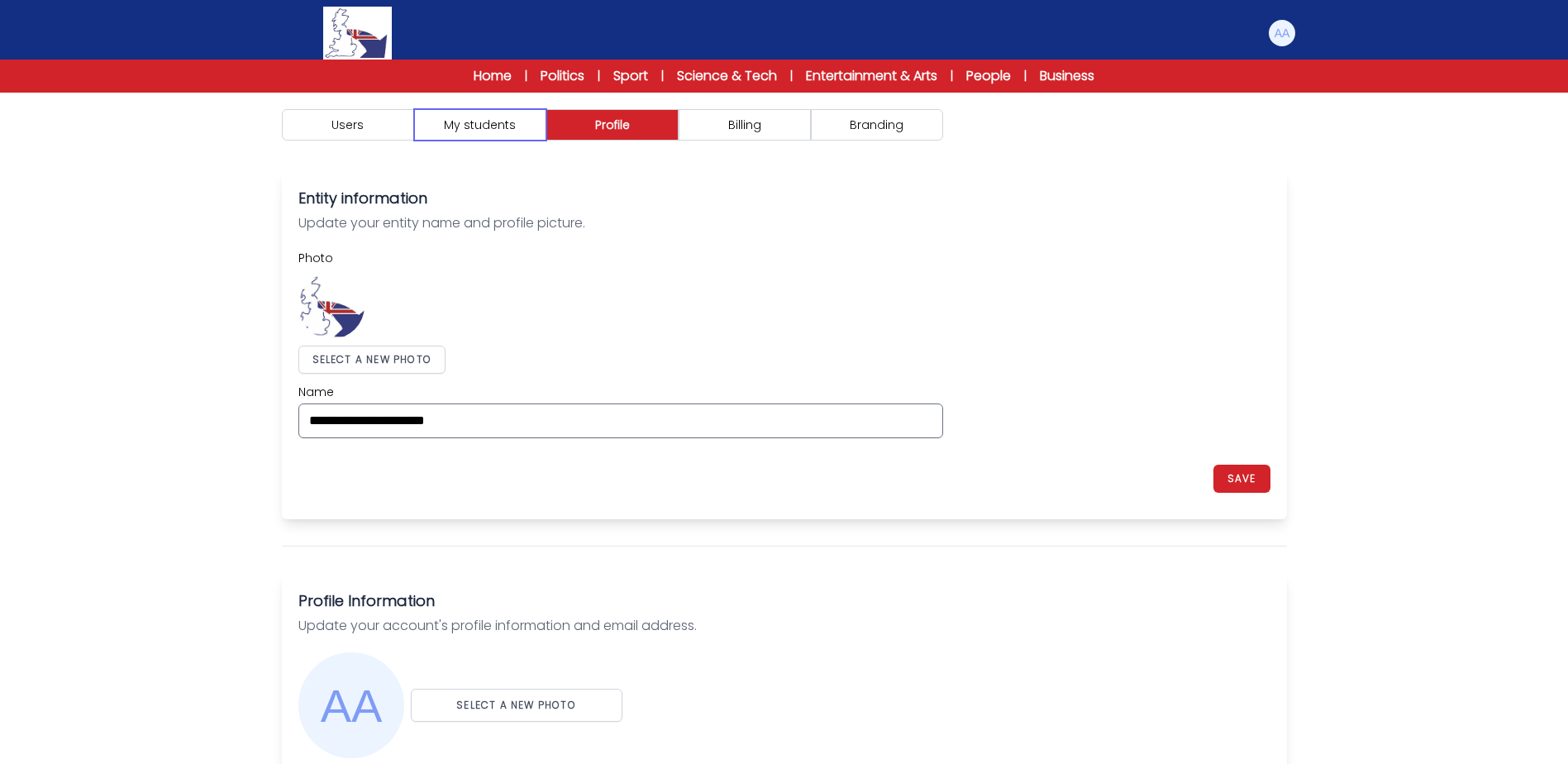
click at [503, 111] on button "My students" at bounding box center [480, 124] width 132 height 31
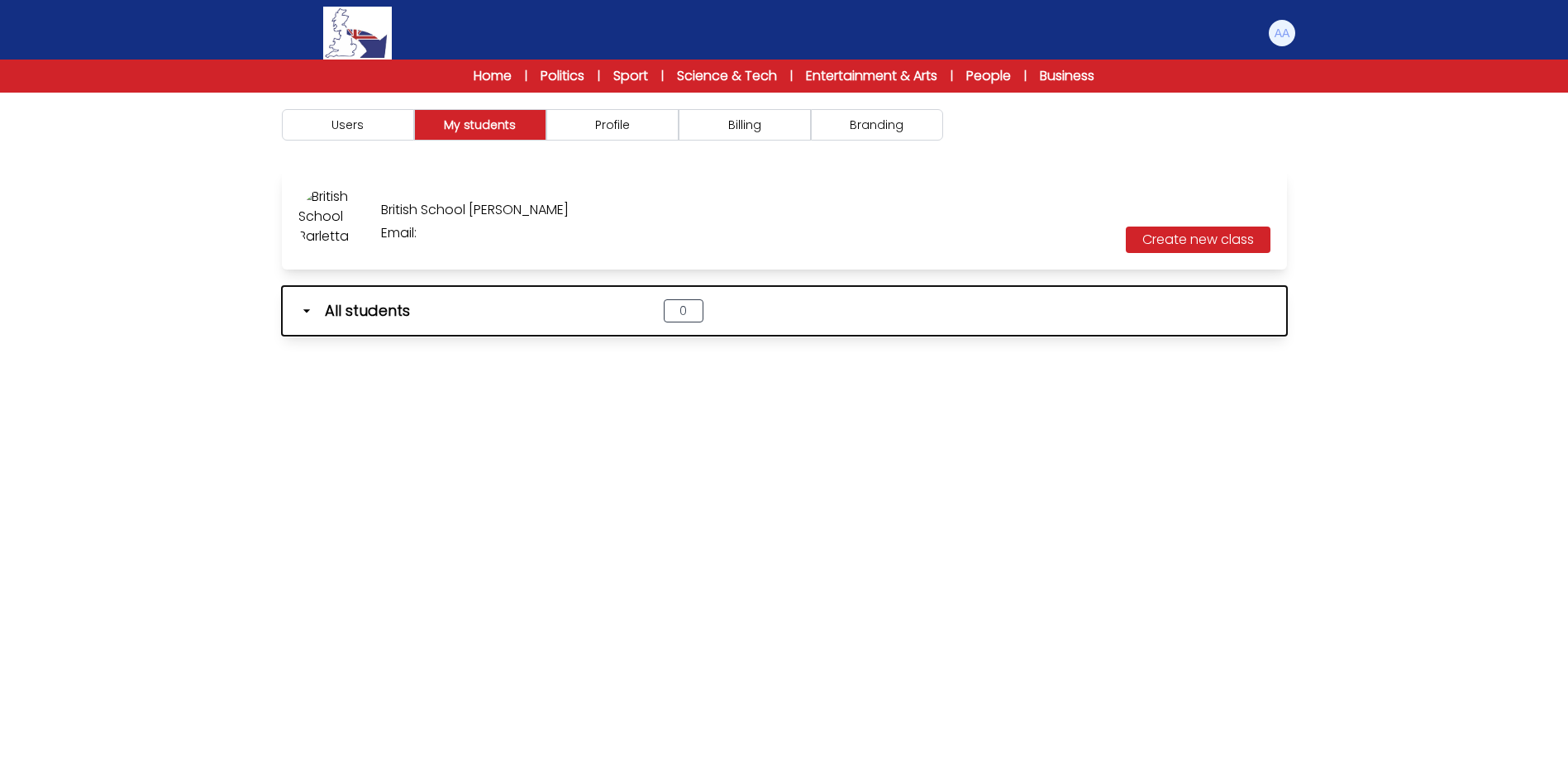
click at [308, 315] on icon "button" at bounding box center [306, 310] width 16 height 16
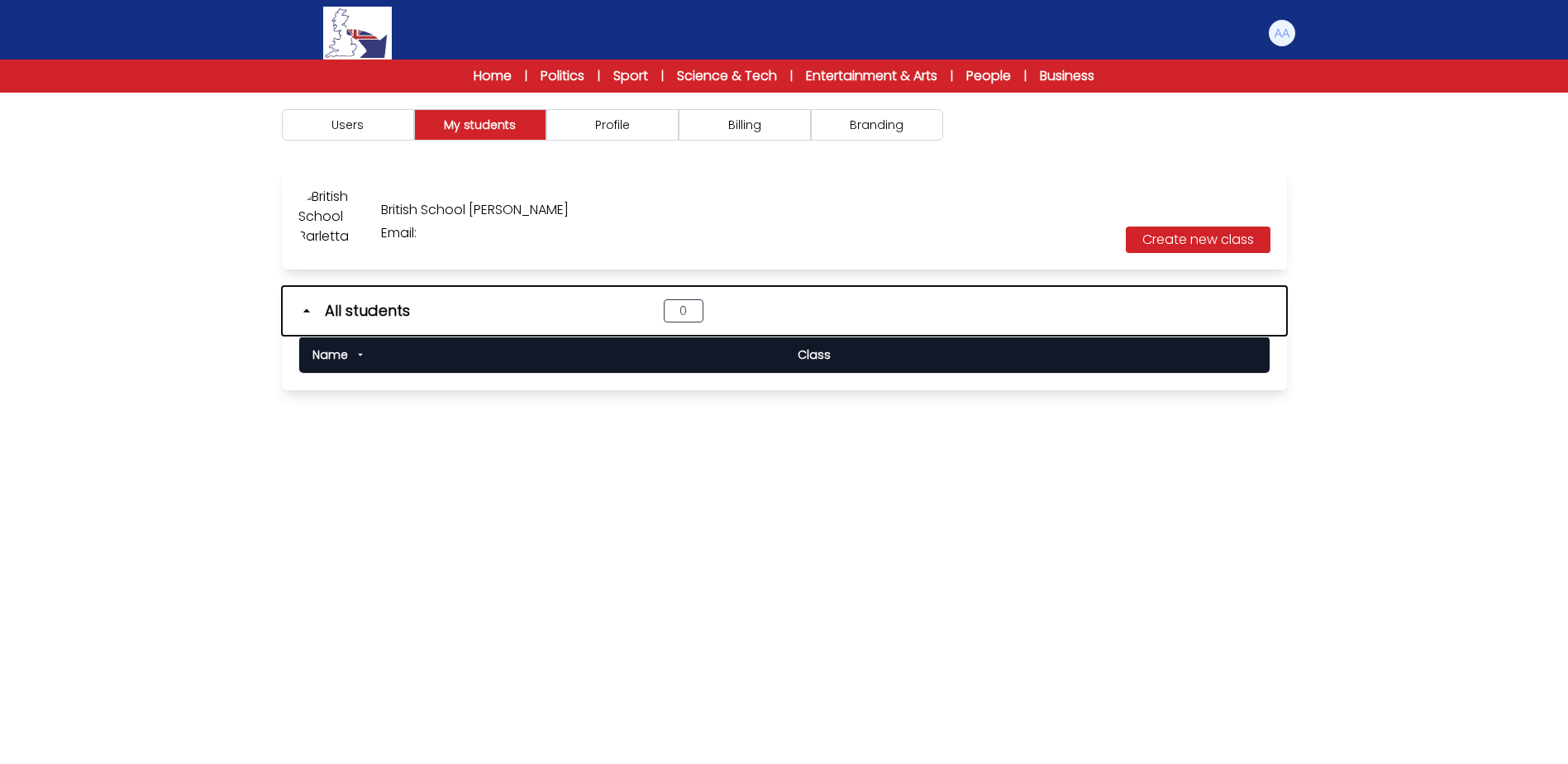
click at [309, 315] on icon "button" at bounding box center [306, 310] width 16 height 16
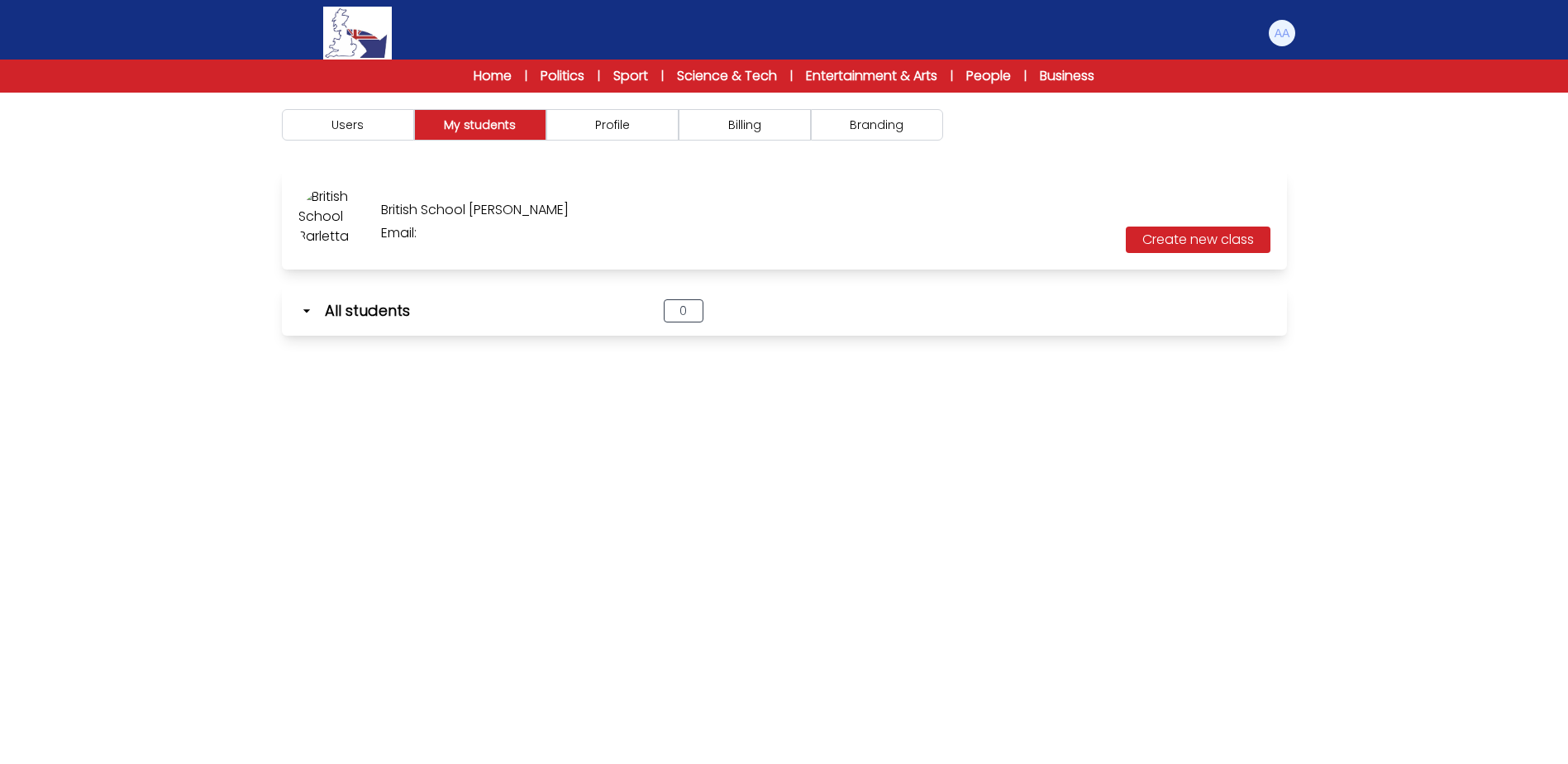
click at [334, 216] on img at bounding box center [331, 220] width 66 height 67
click at [364, 118] on button "Users" at bounding box center [348, 124] width 132 height 31
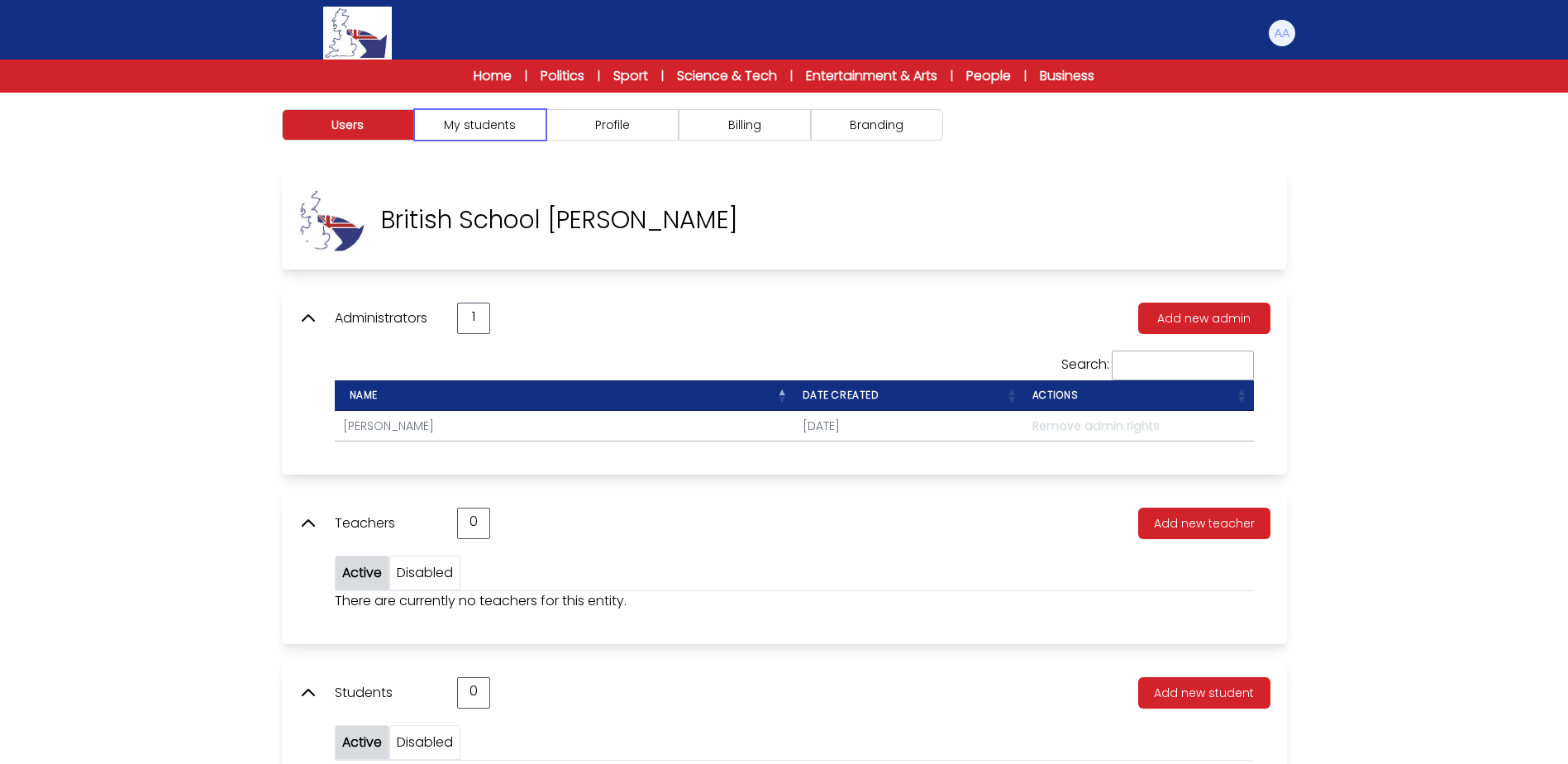
click at [476, 124] on button "My students" at bounding box center [480, 124] width 132 height 31
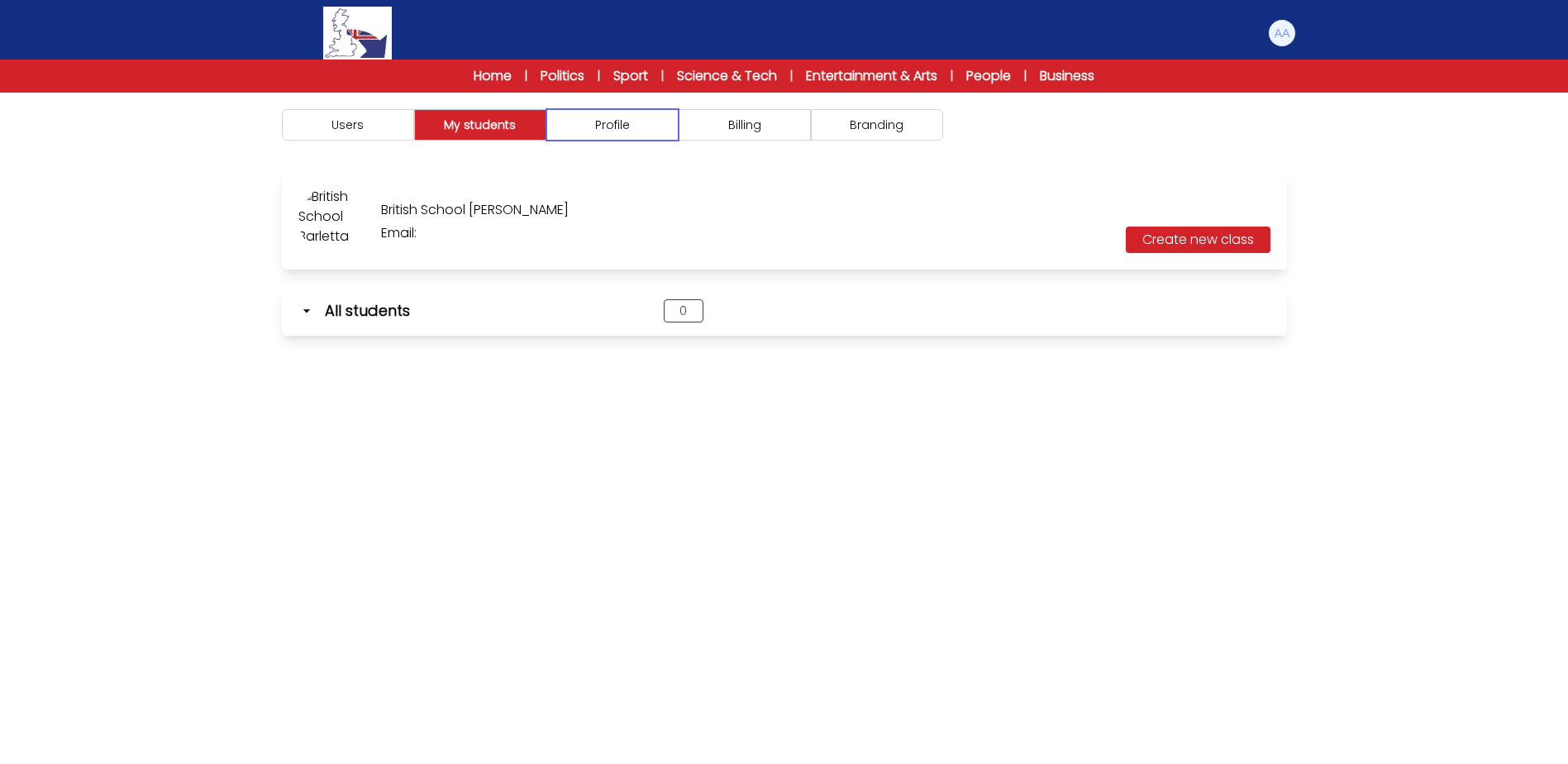
click at [570, 130] on button "Profile" at bounding box center [612, 124] width 132 height 31
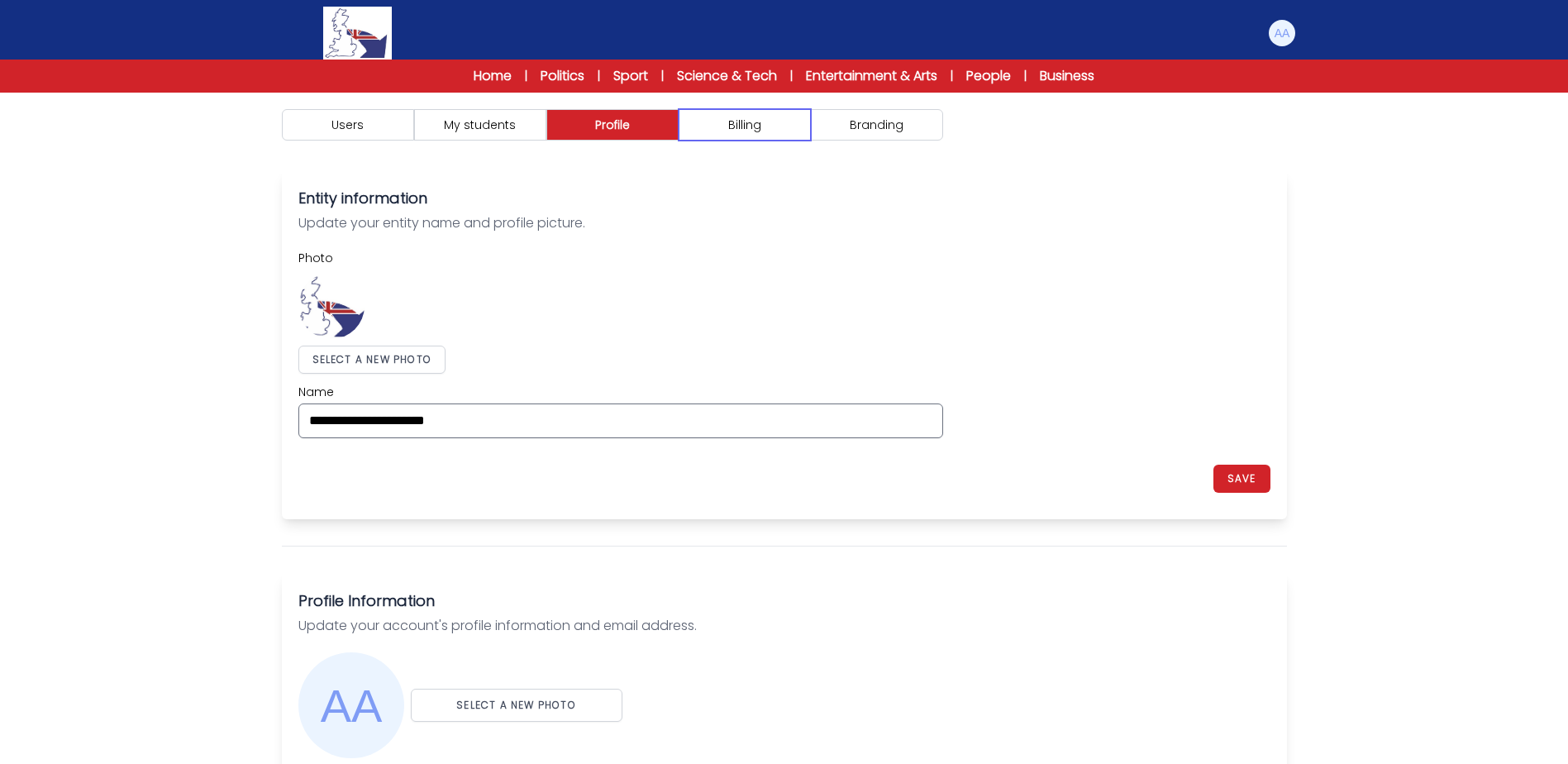
click at [701, 127] on button "Billing" at bounding box center [744, 124] width 132 height 31
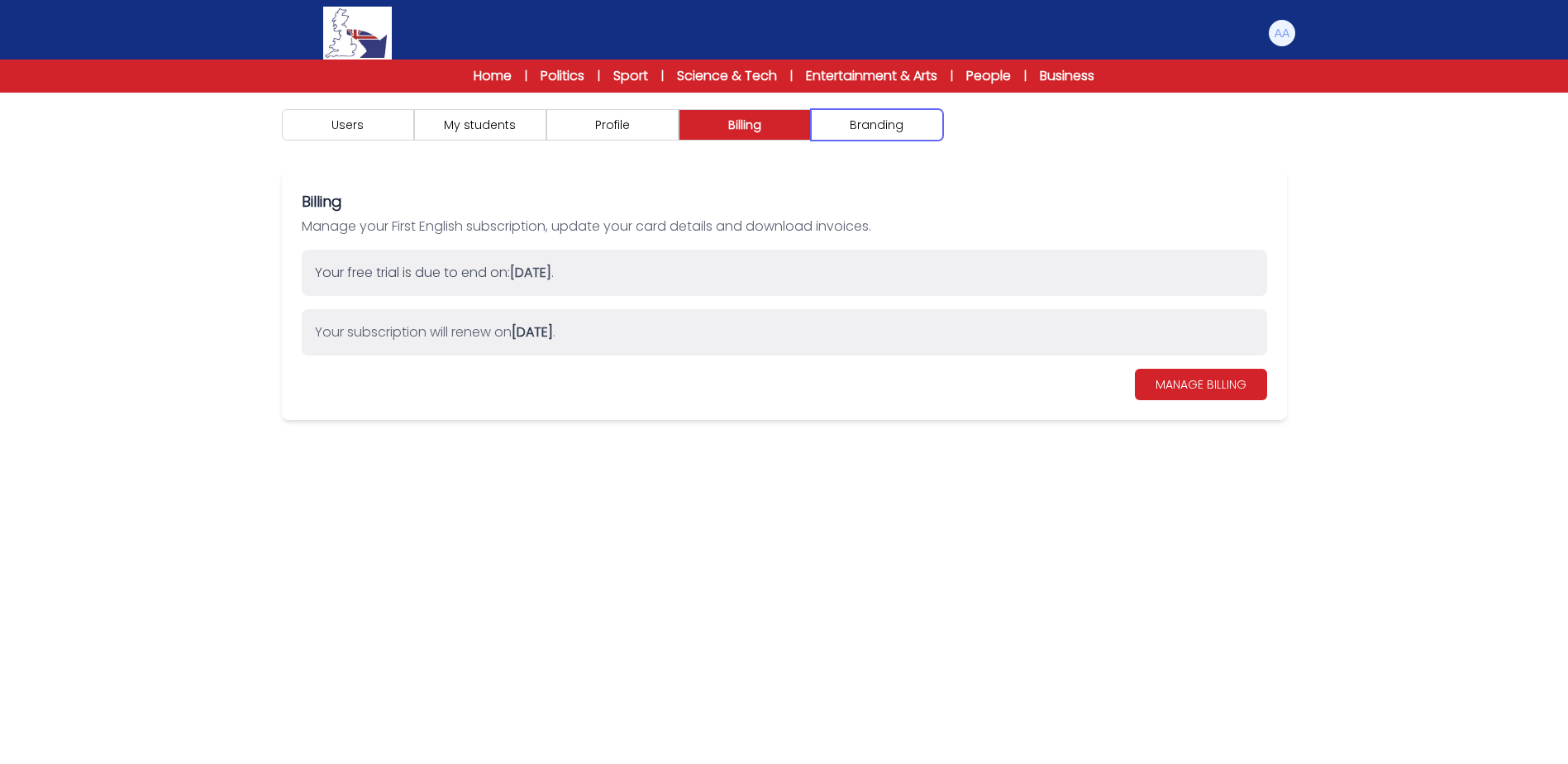
click at [822, 124] on button "Branding" at bounding box center [877, 124] width 132 height 31
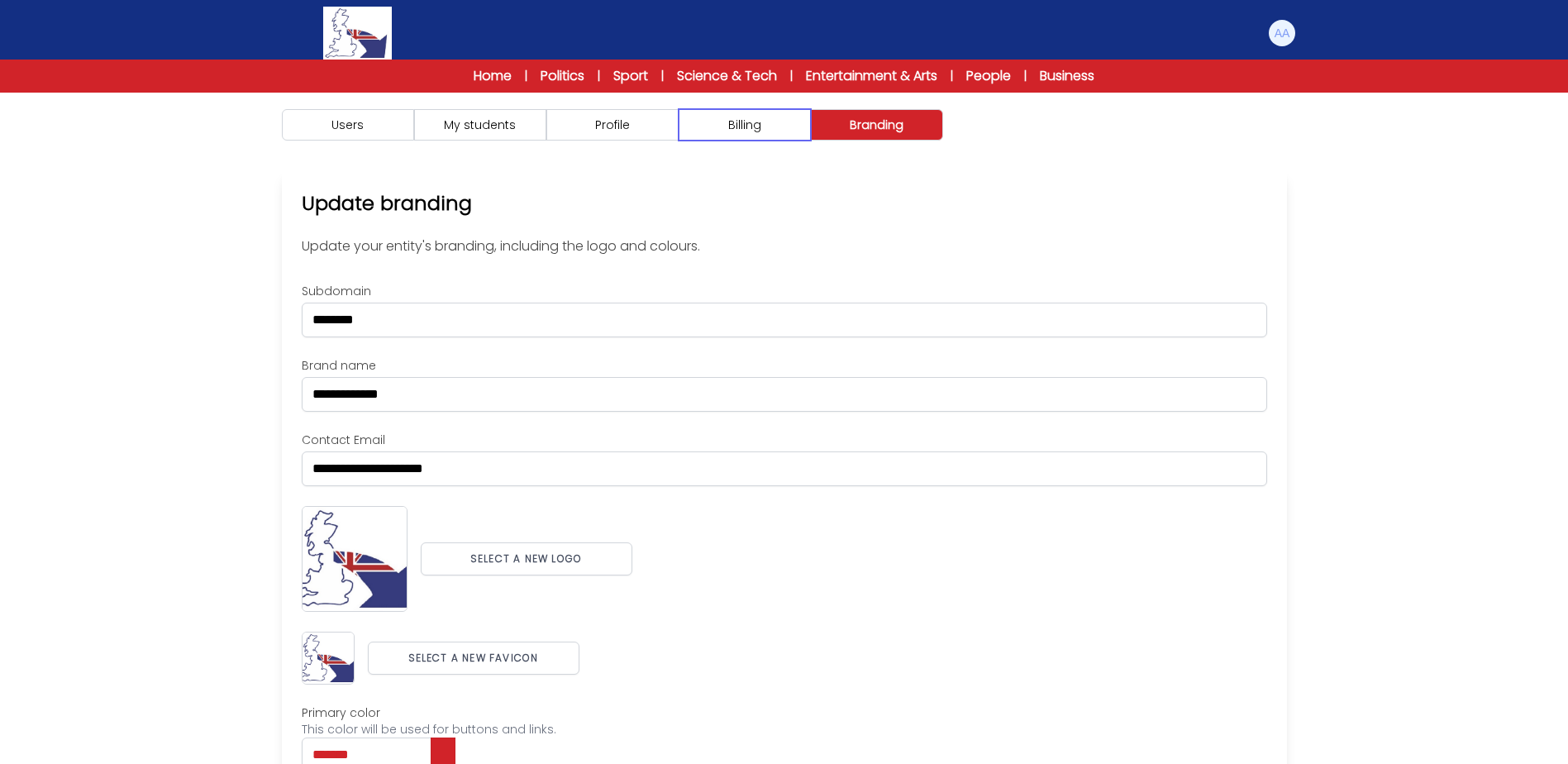
drag, startPoint x: 739, startPoint y: 124, endPoint x: 629, endPoint y: 124, distance: 110.0
click at [697, 124] on button "Billing" at bounding box center [744, 124] width 132 height 31
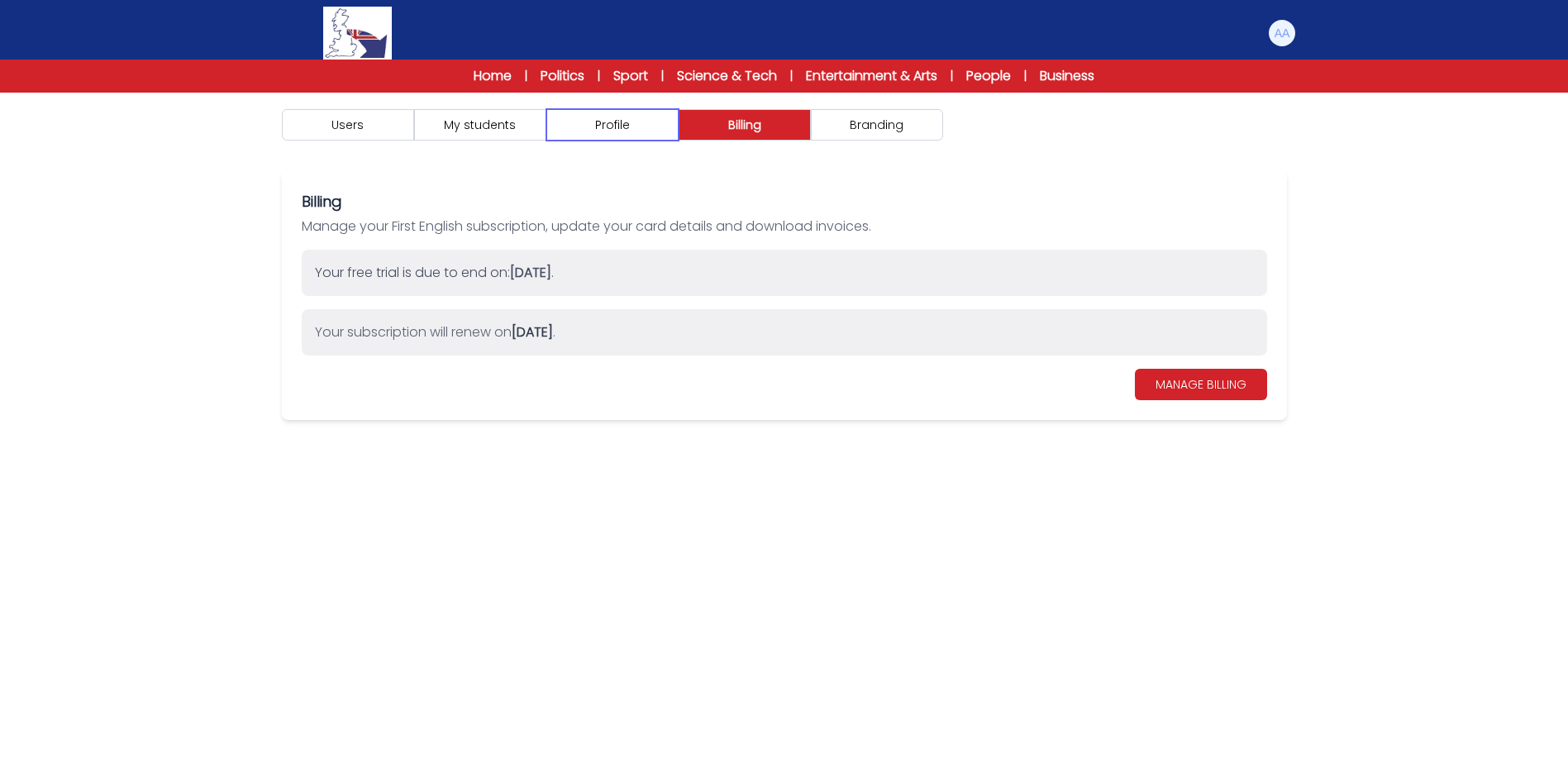
drag, startPoint x: 629, startPoint y: 124, endPoint x: 563, endPoint y: 122, distance: 66.0
click at [628, 124] on button "Profile" at bounding box center [612, 124] width 132 height 31
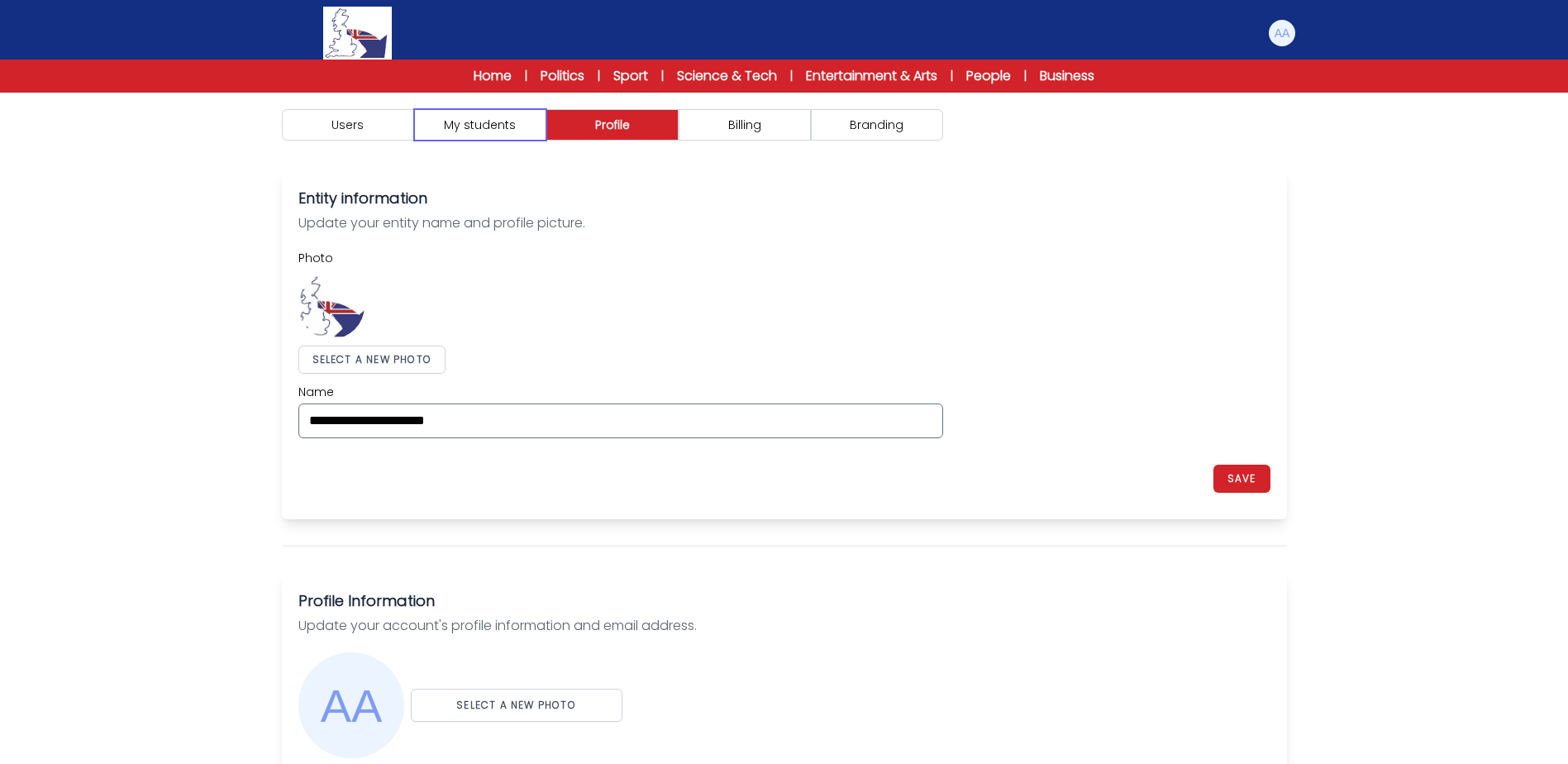
click at [525, 118] on button "My students" at bounding box center [480, 124] width 132 height 31
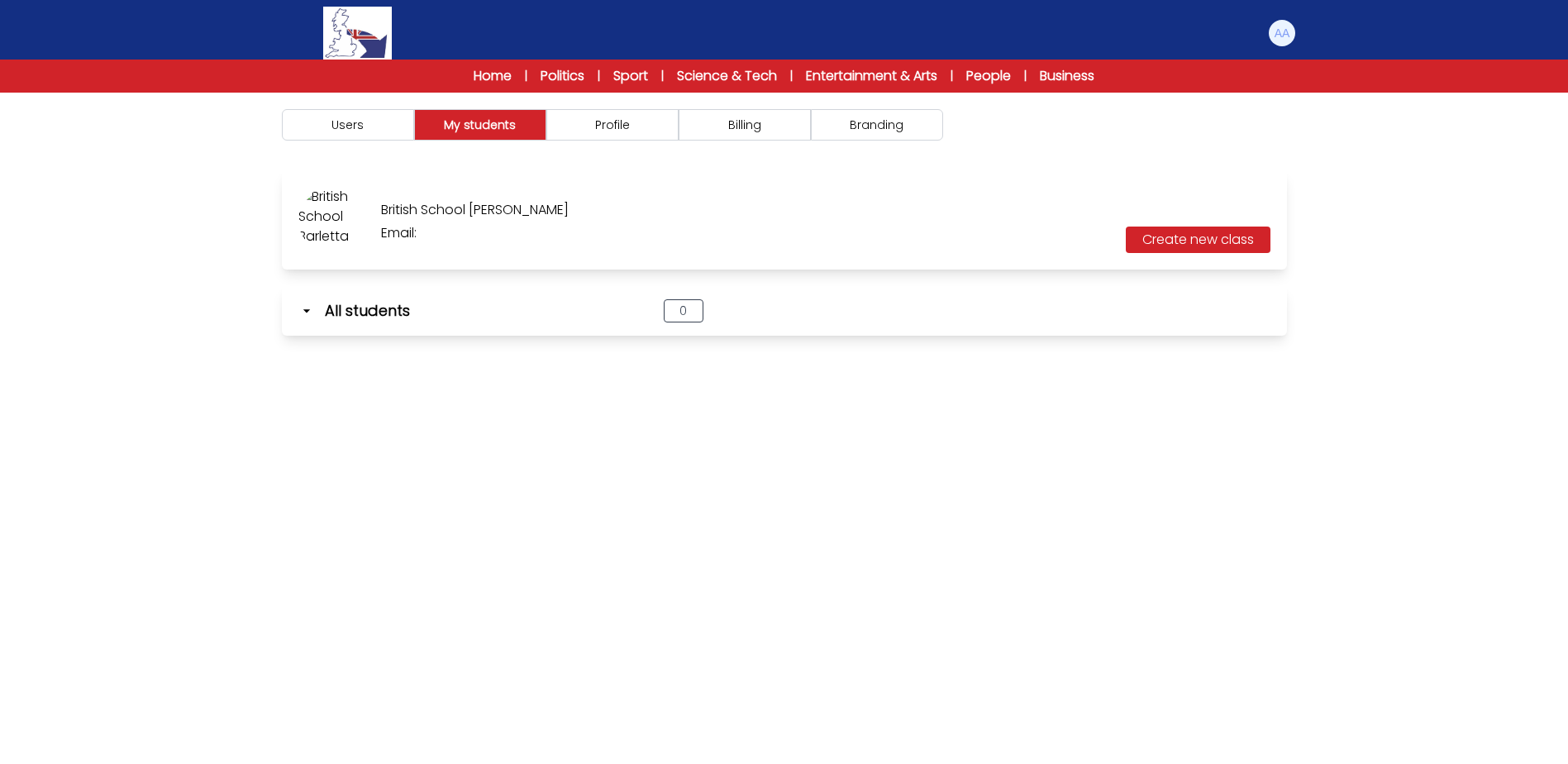
click at [339, 228] on img at bounding box center [331, 220] width 66 height 67
click at [394, 137] on button "Users" at bounding box center [348, 124] width 132 height 31
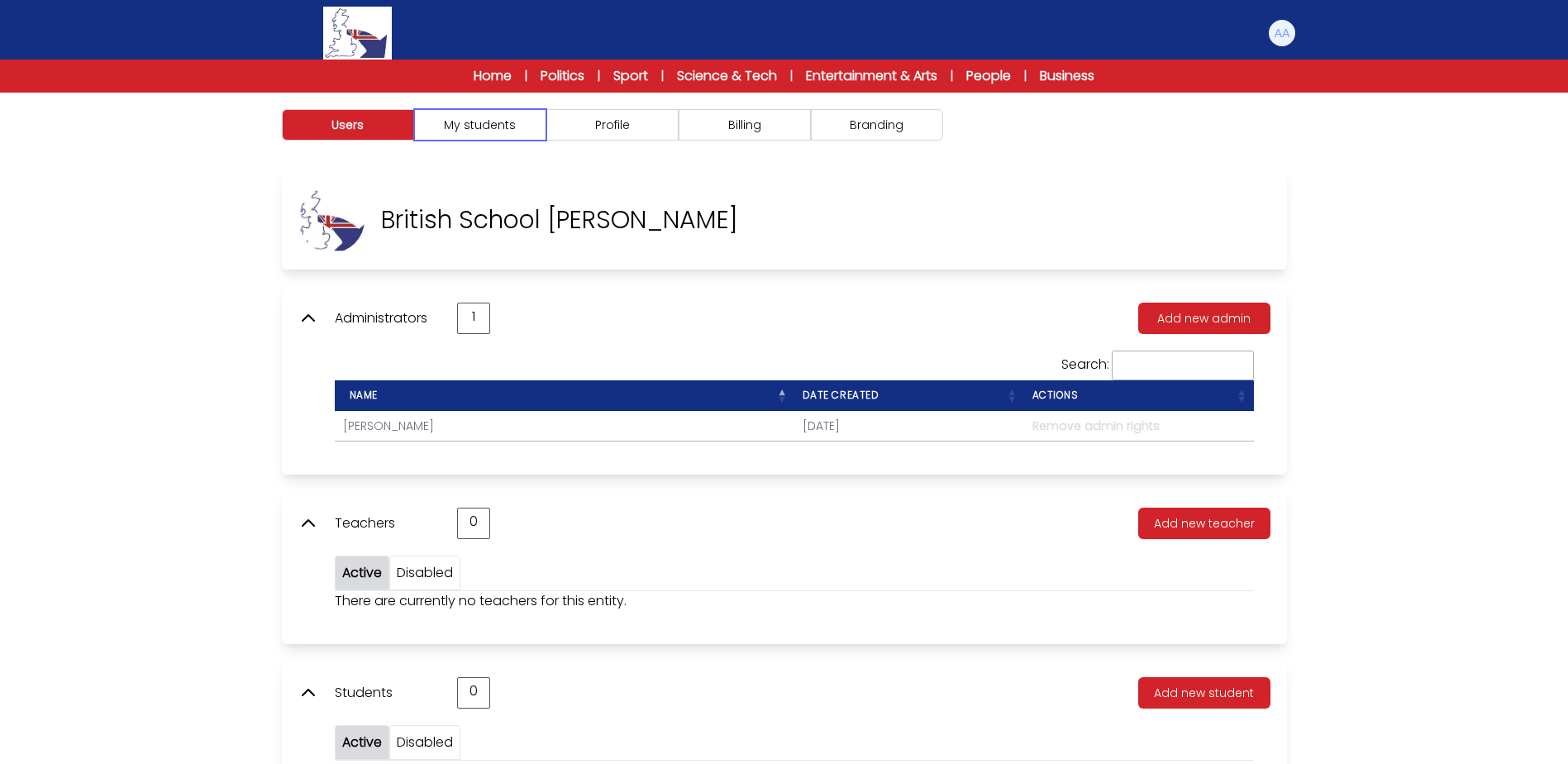
click at [443, 133] on button "My students" at bounding box center [480, 124] width 132 height 31
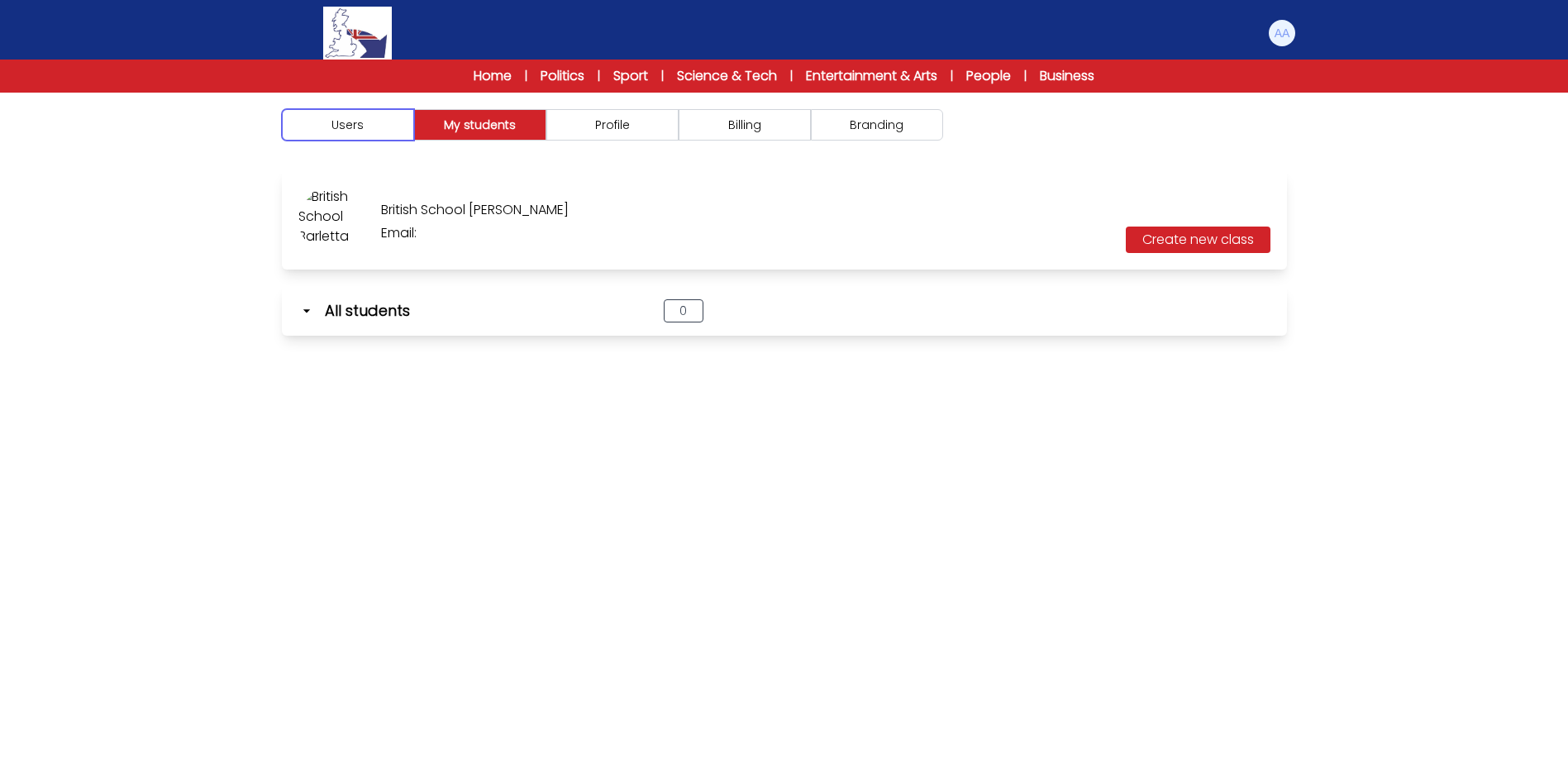
click at [301, 140] on button "Users" at bounding box center [348, 124] width 132 height 31
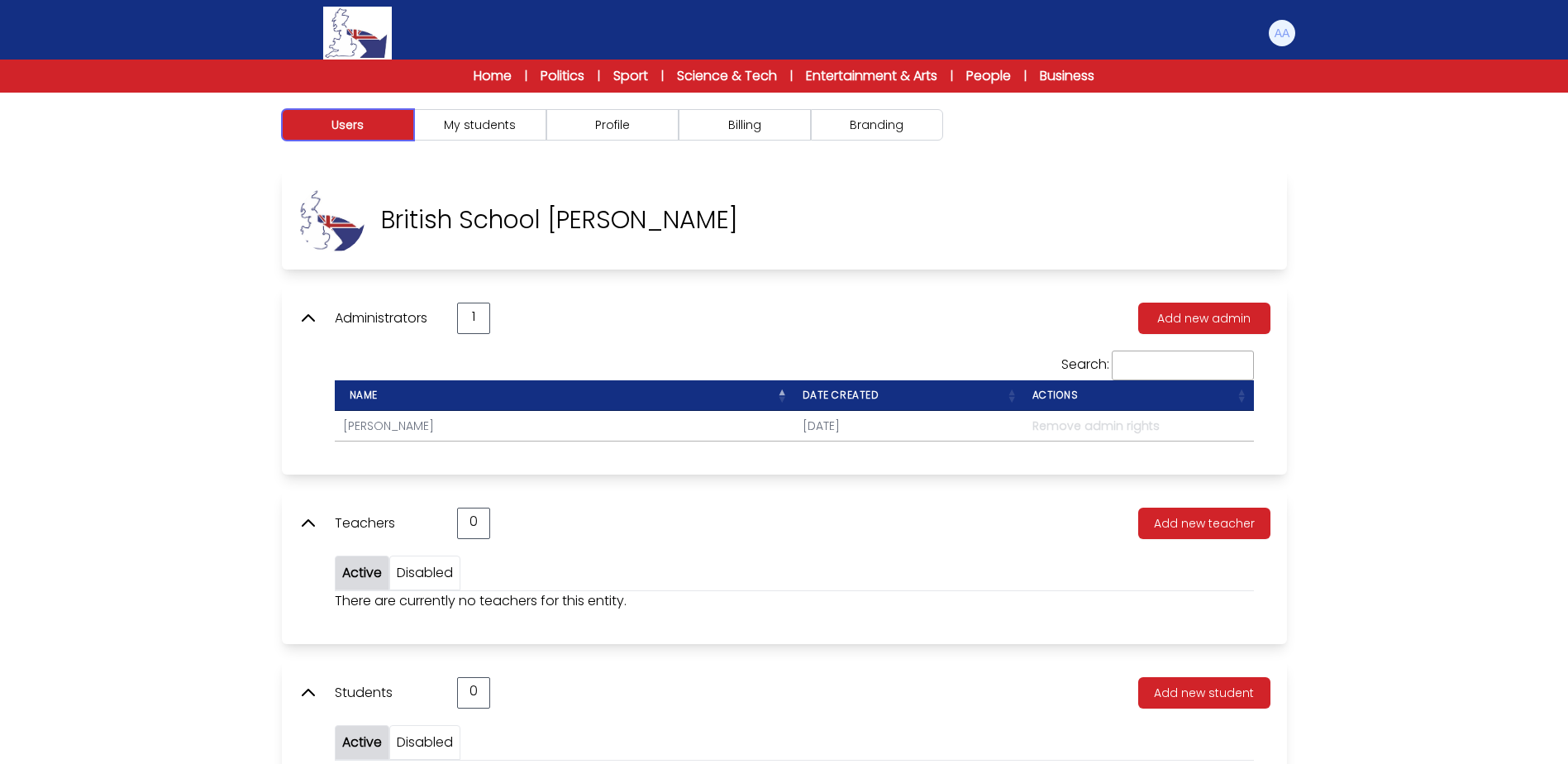
click at [313, 135] on button "Users" at bounding box center [348, 124] width 132 height 31
click at [200, 234] on div "Users My students Profile" at bounding box center [784, 474] width 1568 height 764
click at [1028, 195] on div "British School [PERSON_NAME]" at bounding box center [784, 220] width 1005 height 99
click at [315, 319] on icon at bounding box center [308, 318] width 20 height 20
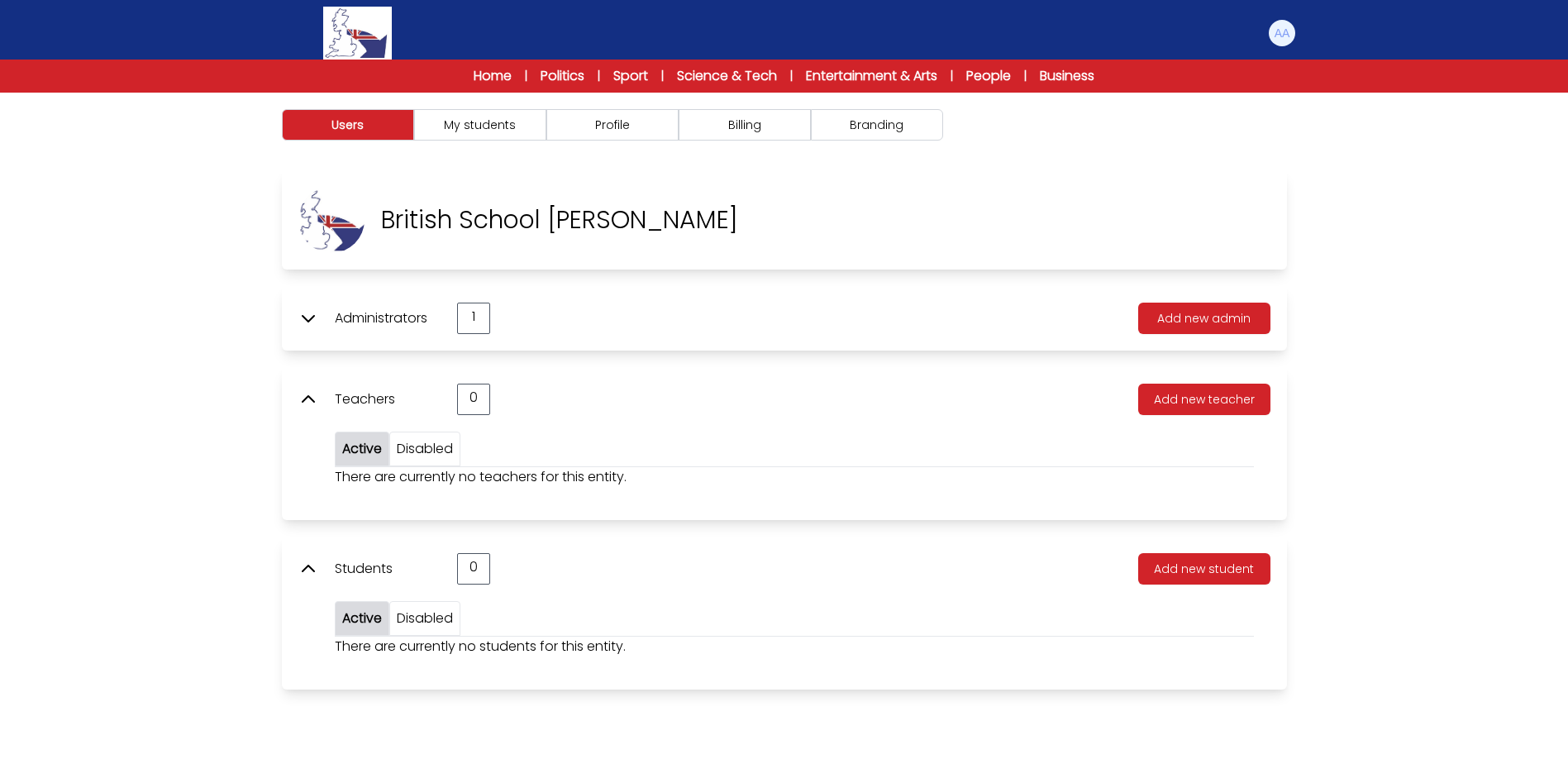
click at [305, 390] on icon at bounding box center [308, 399] width 20 height 20
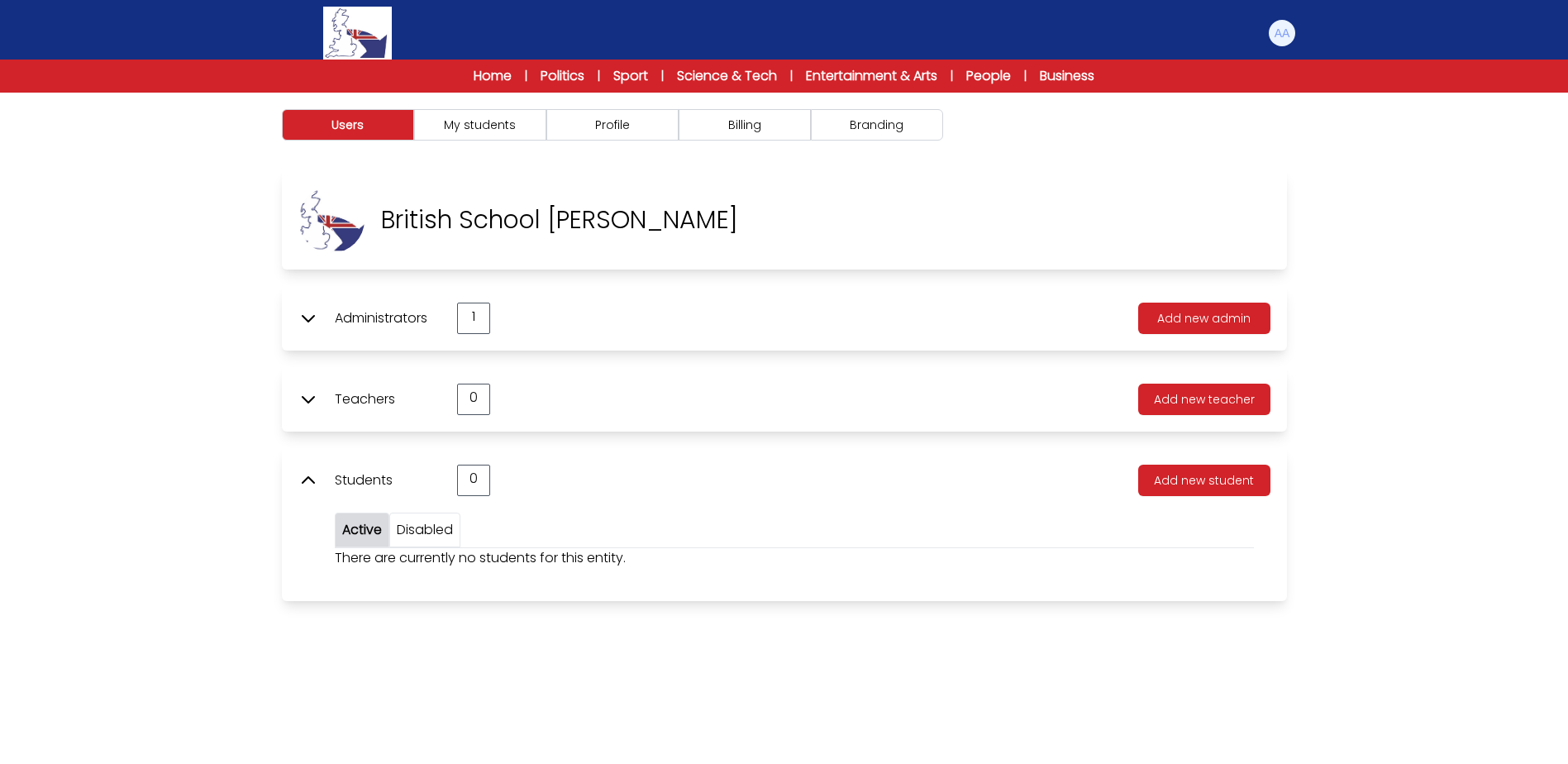
click at [309, 472] on icon at bounding box center [308, 480] width 20 height 20
drag, startPoint x: 309, startPoint y: 472, endPoint x: 309, endPoint y: 440, distance: 32.0
click at [309, 470] on icon at bounding box center [308, 480] width 20 height 20
click at [310, 404] on icon at bounding box center [308, 399] width 20 height 20
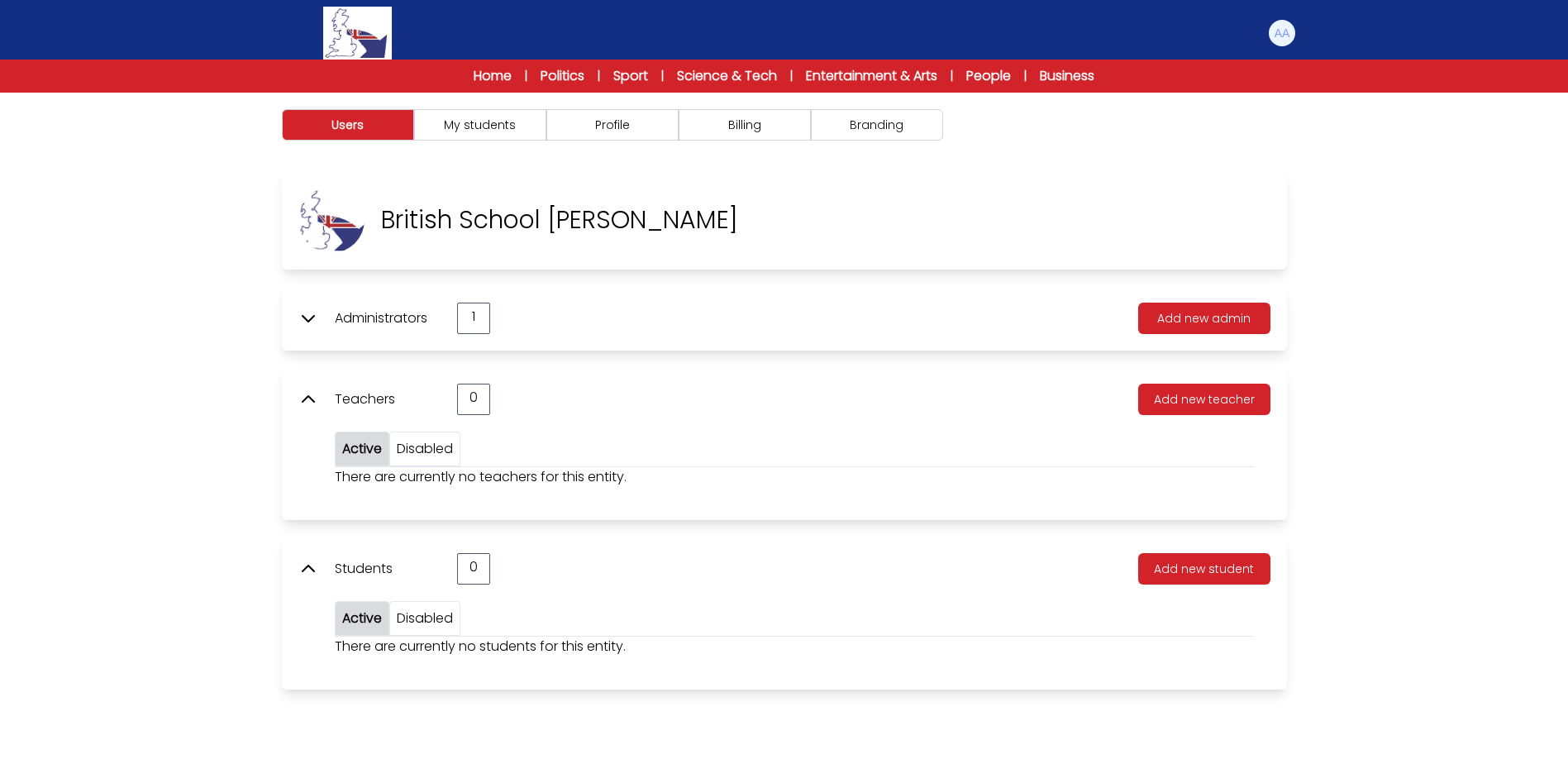
click at [312, 320] on icon at bounding box center [308, 318] width 20 height 20
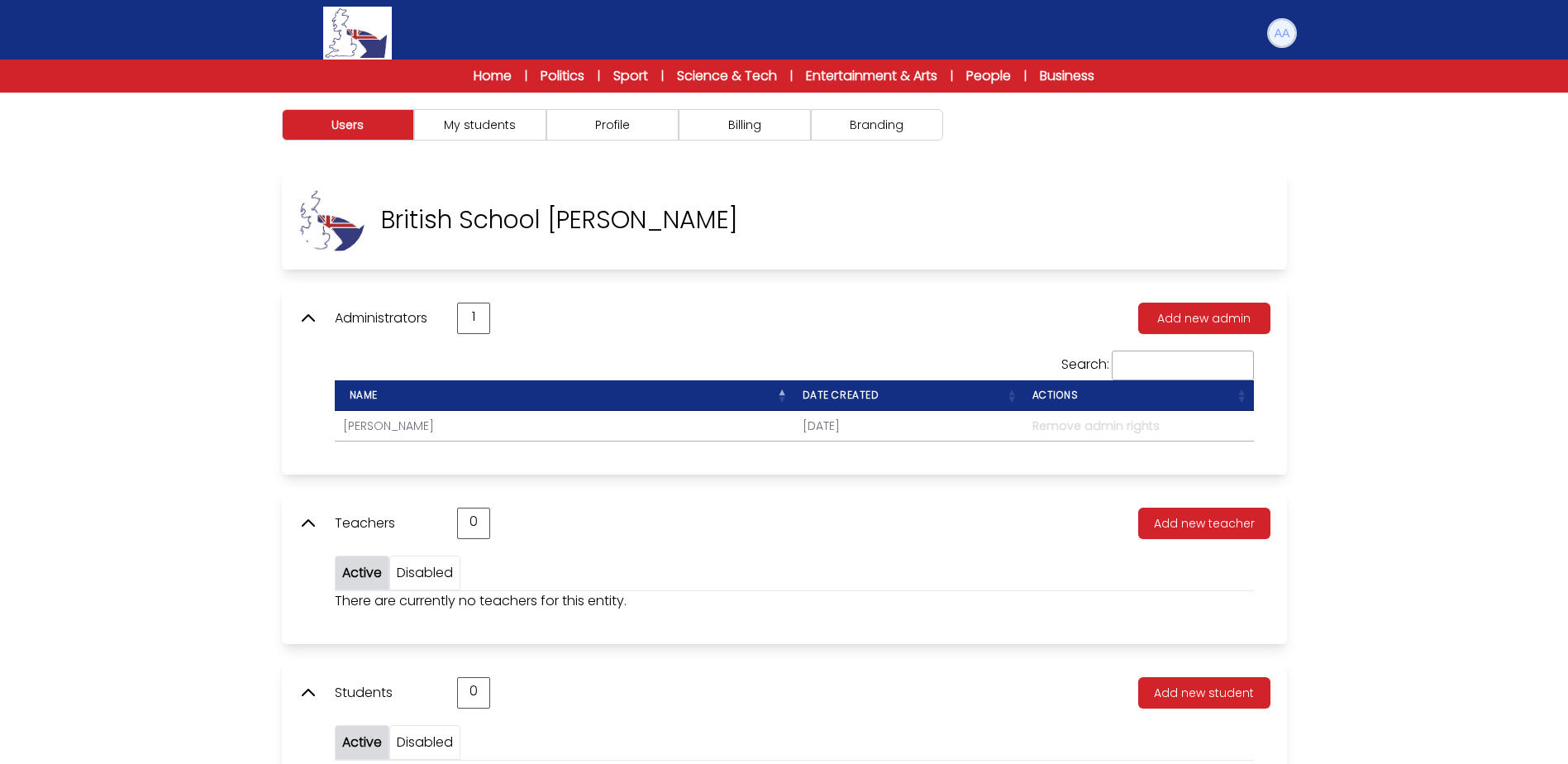
click at [1284, 37] on img at bounding box center [1282, 33] width 27 height 27
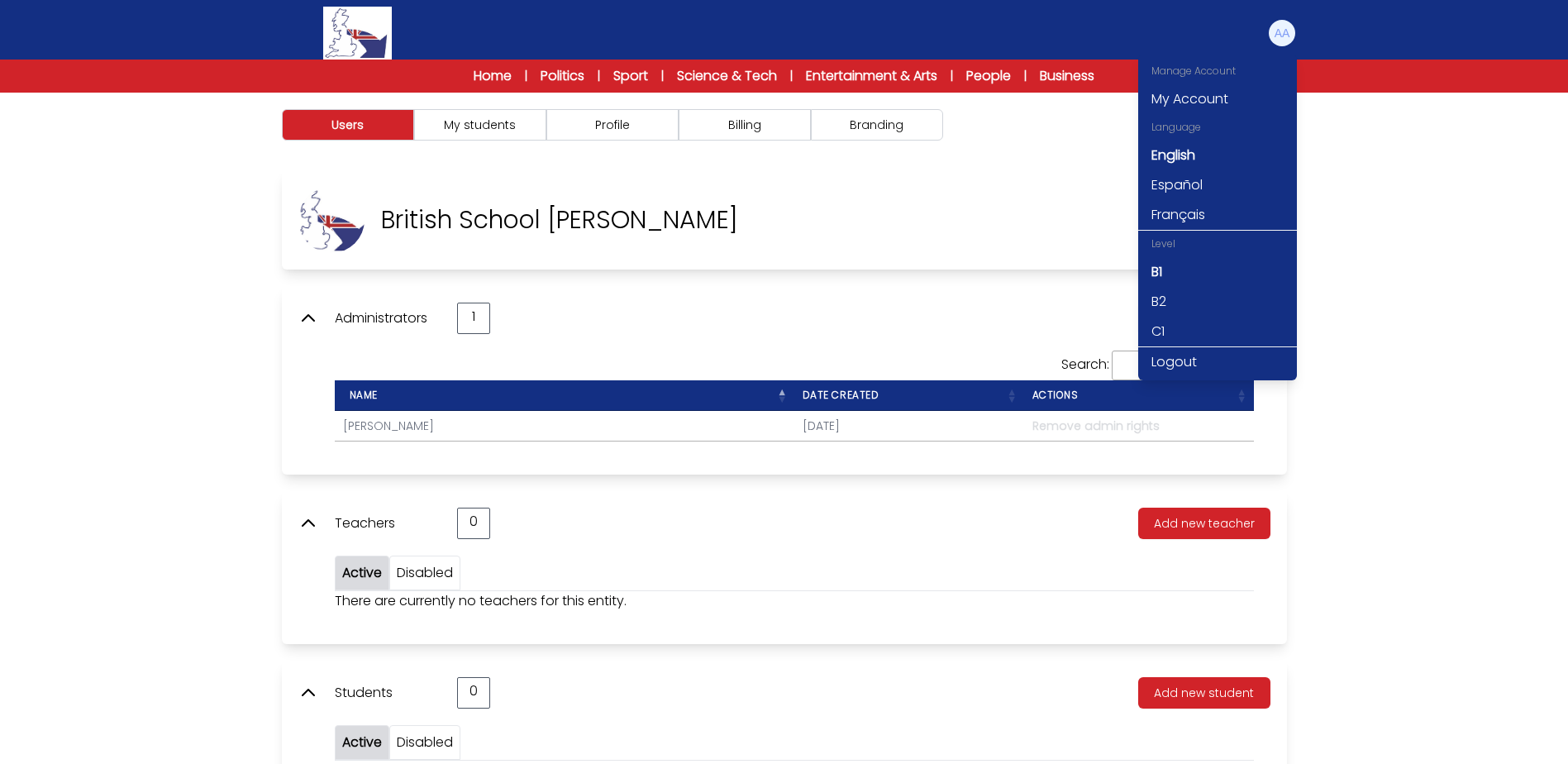
click at [1504, 306] on div "Users My students Profile" at bounding box center [784, 474] width 1568 height 764
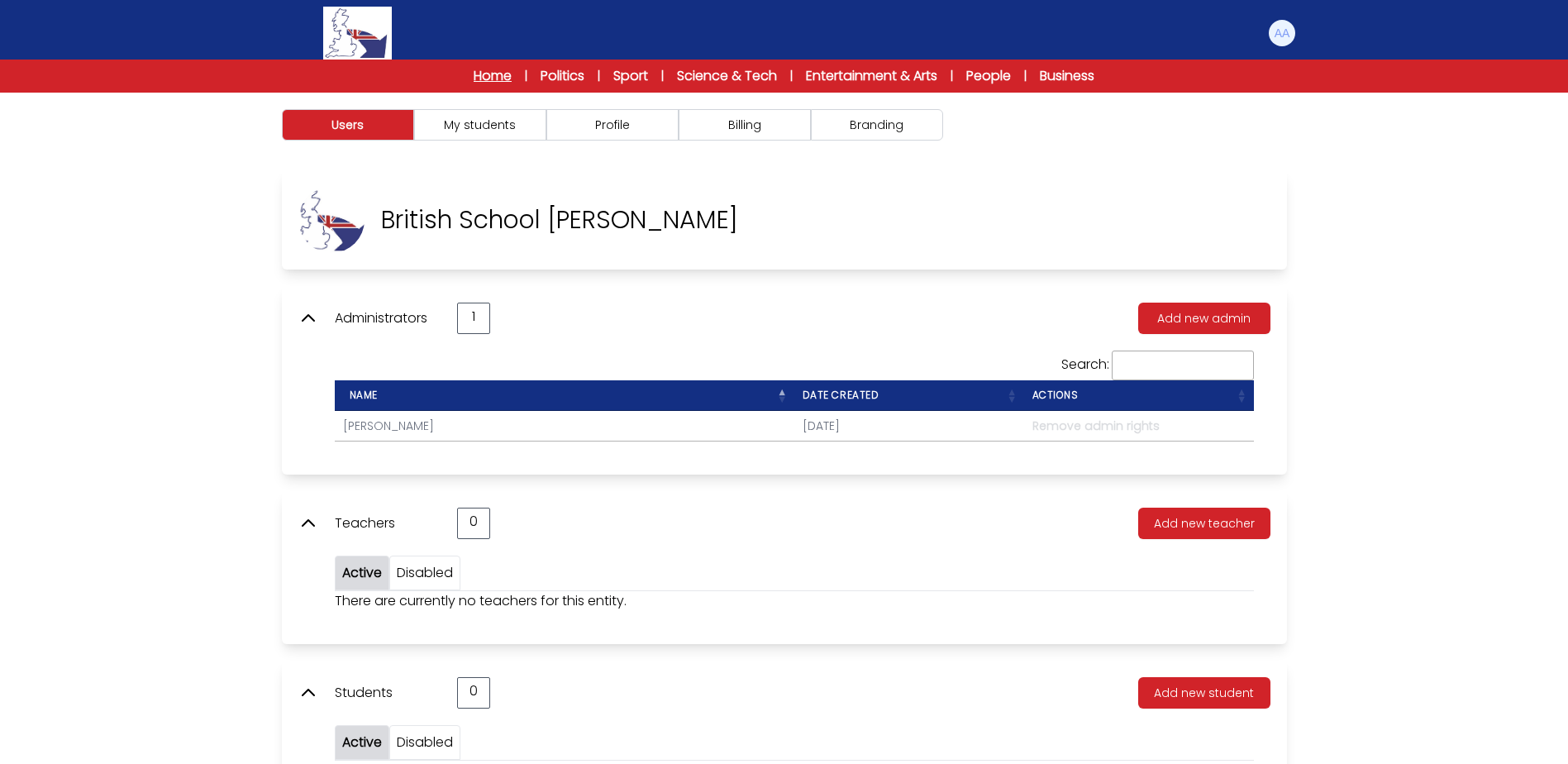
click at [485, 73] on link "Home" at bounding box center [493, 76] width 38 height 20
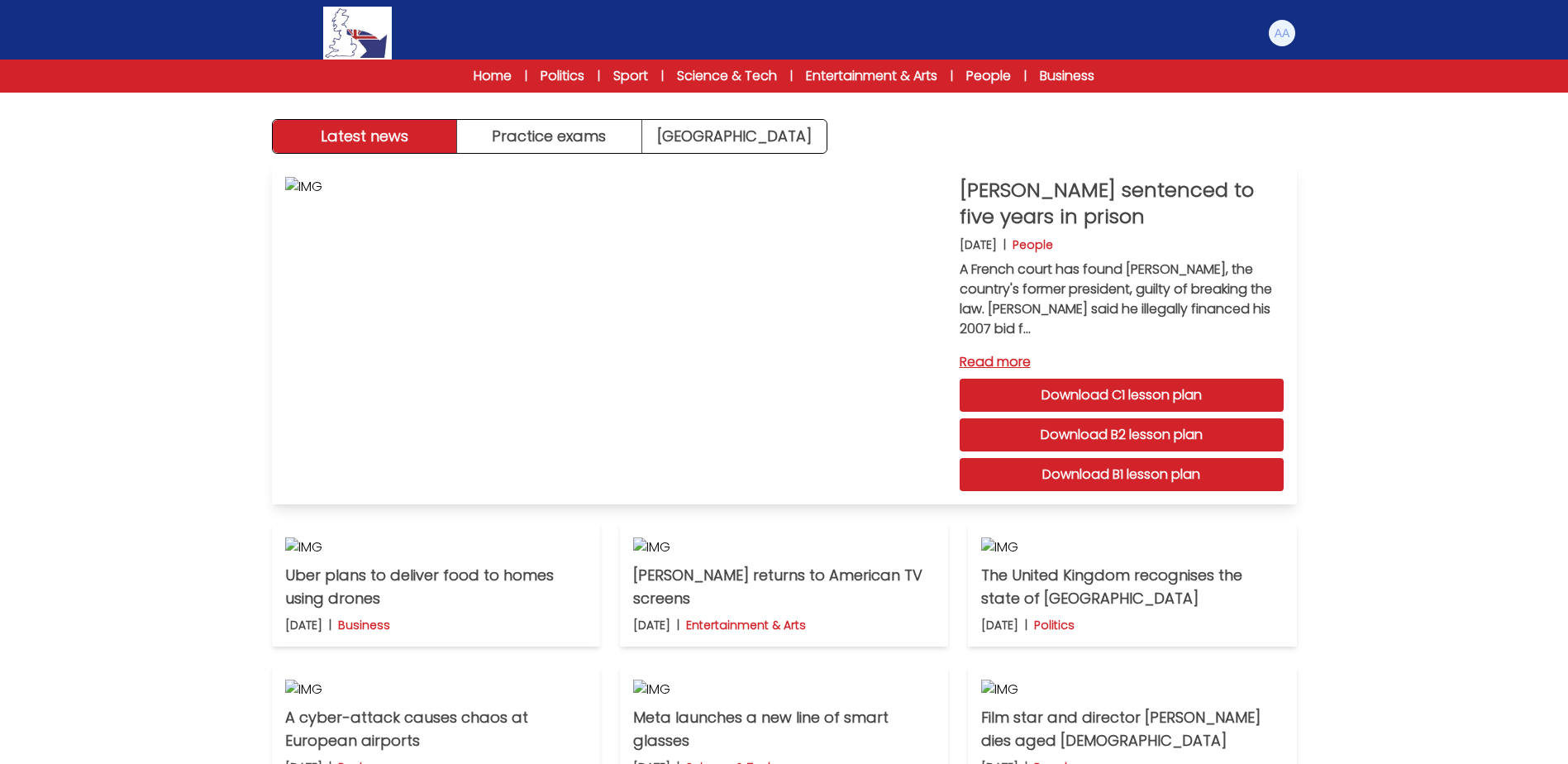
click at [1008, 354] on link "Read more" at bounding box center [1121, 362] width 324 height 20
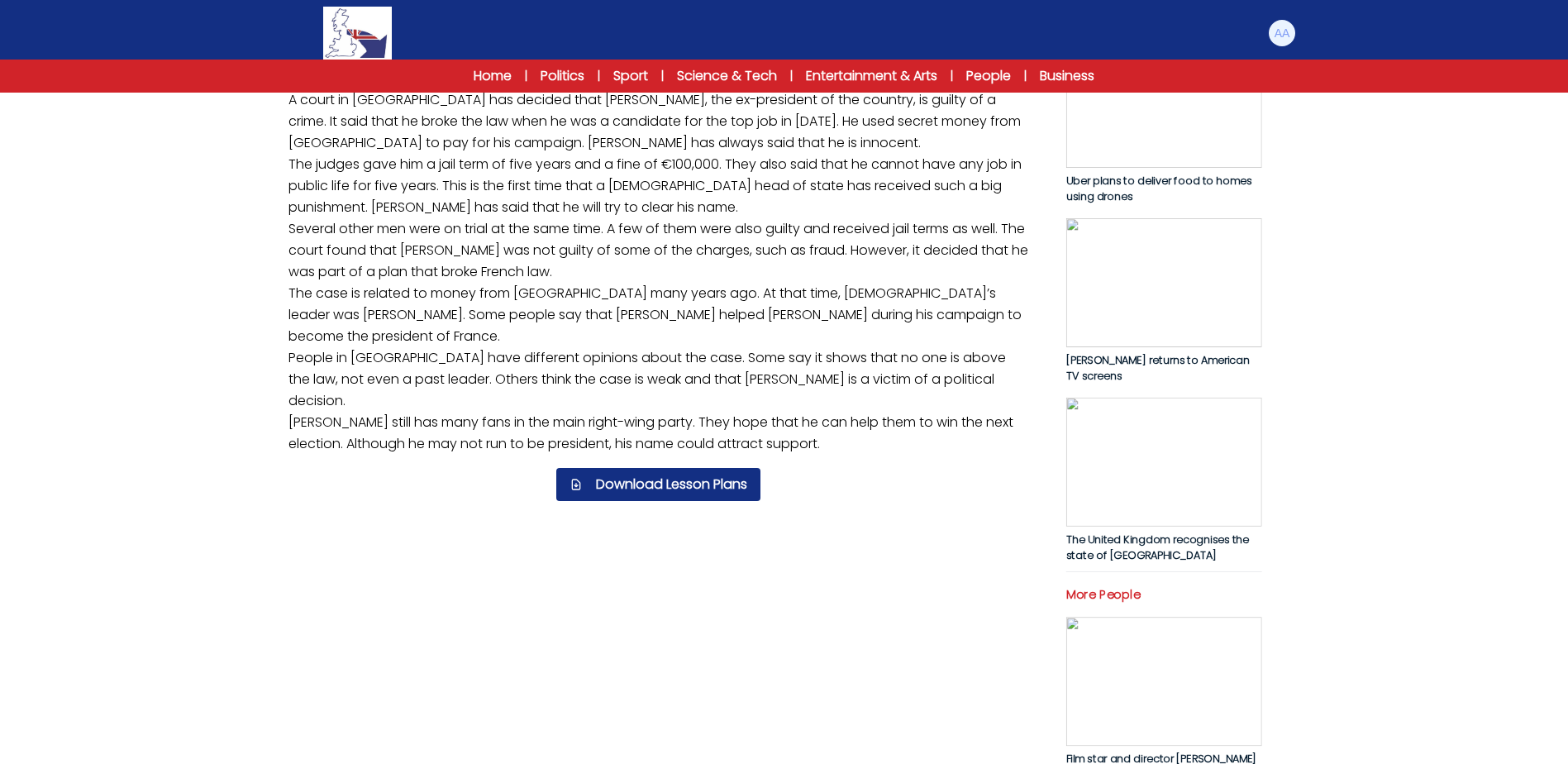
scroll to position [248, 0]
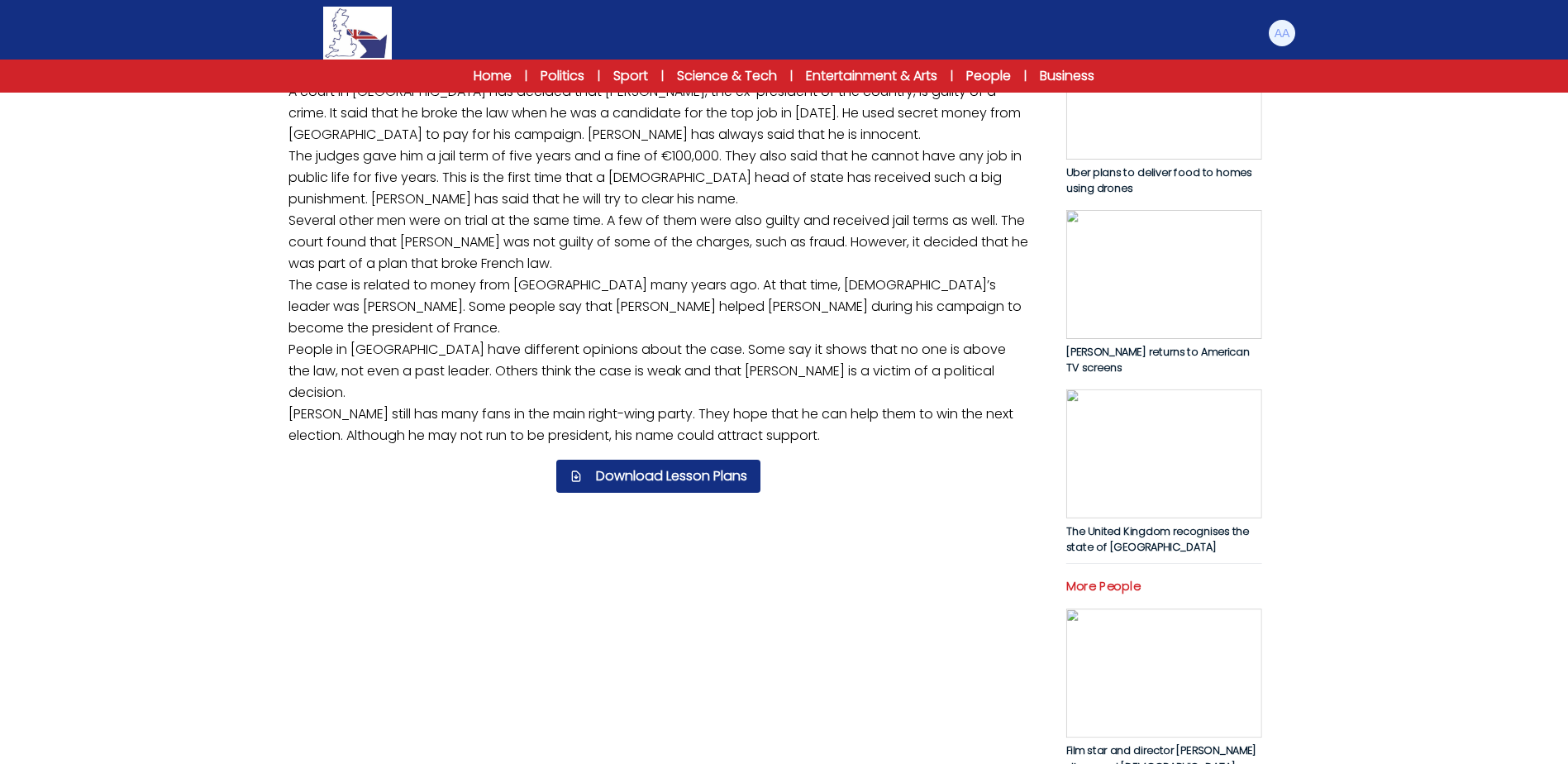
click at [875, 73] on link "Listening" at bounding box center [847, 55] width 376 height 36
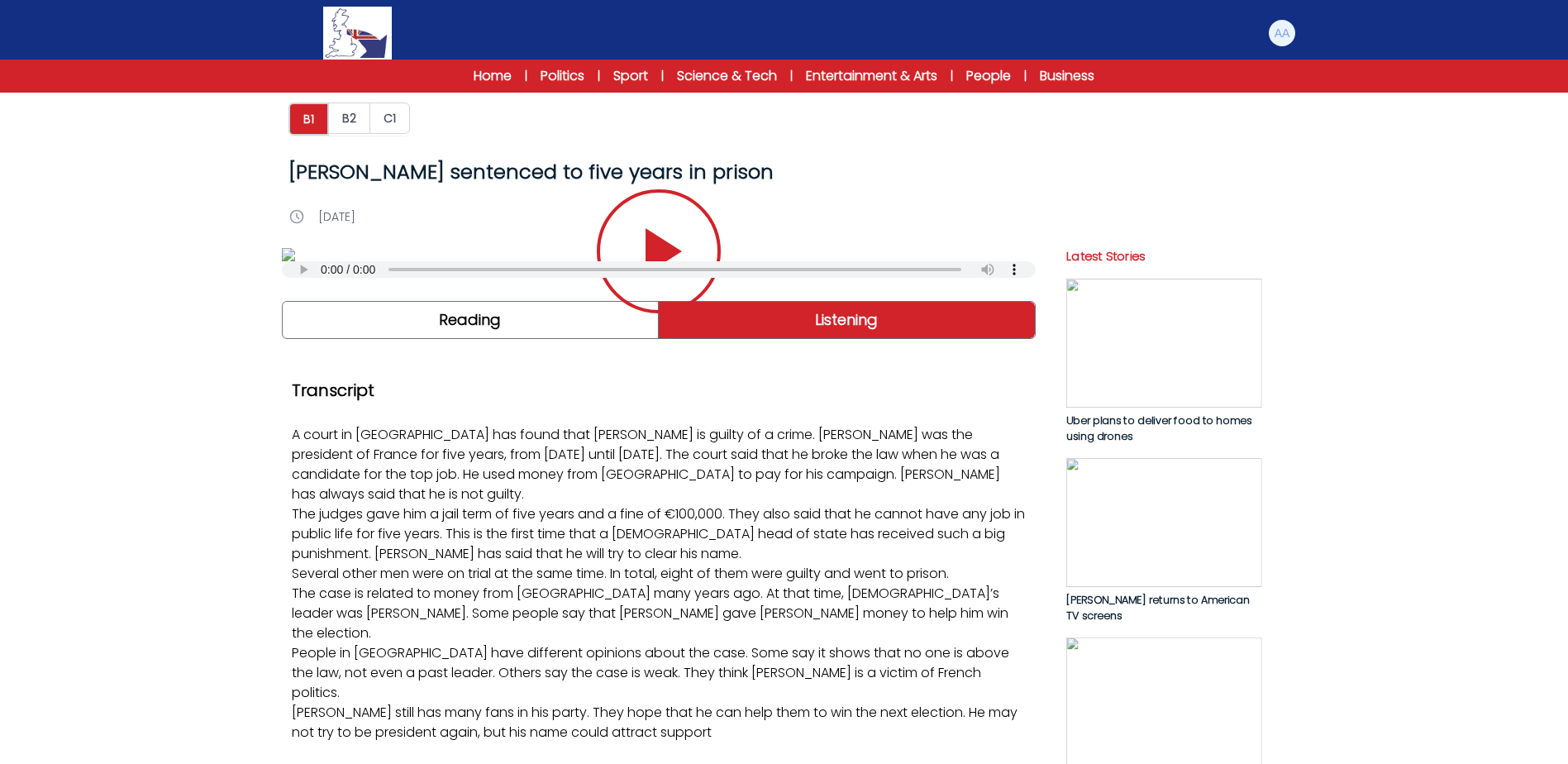
scroll to position [331, 0]
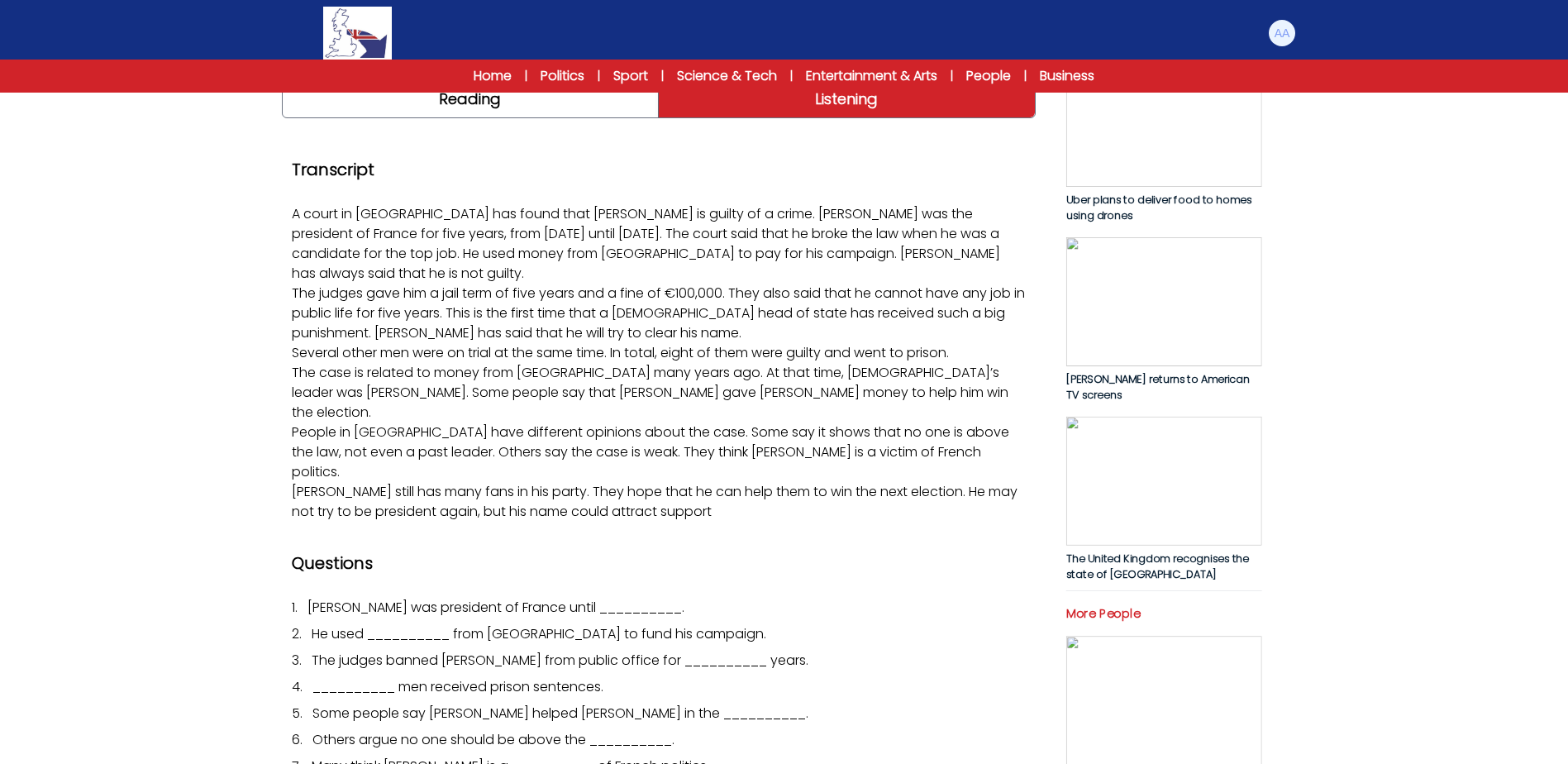
scroll to position [248, 0]
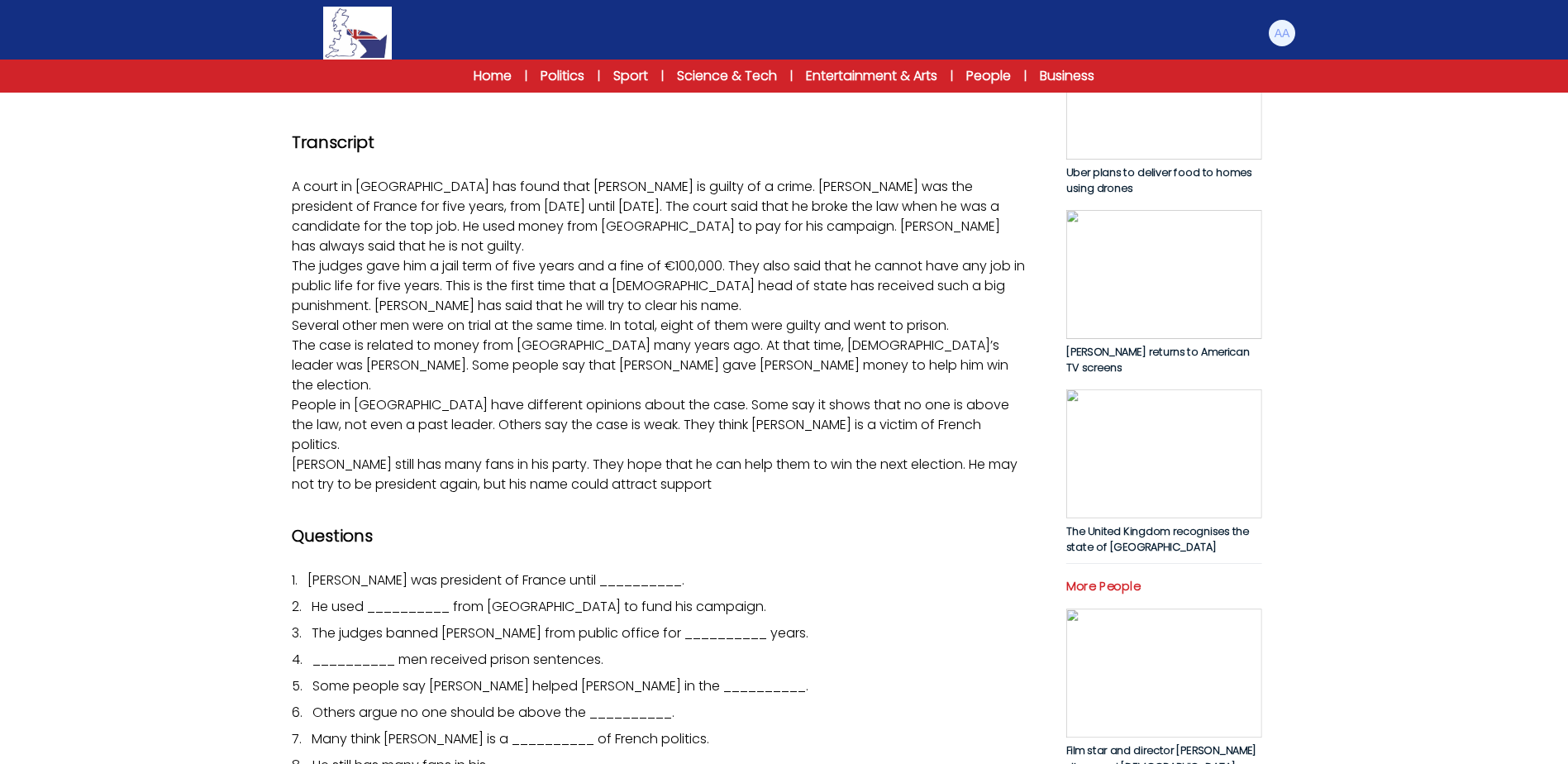
click at [690, 43] on icon "Play/Pause" at bounding box center [659, 4] width 80 height 80
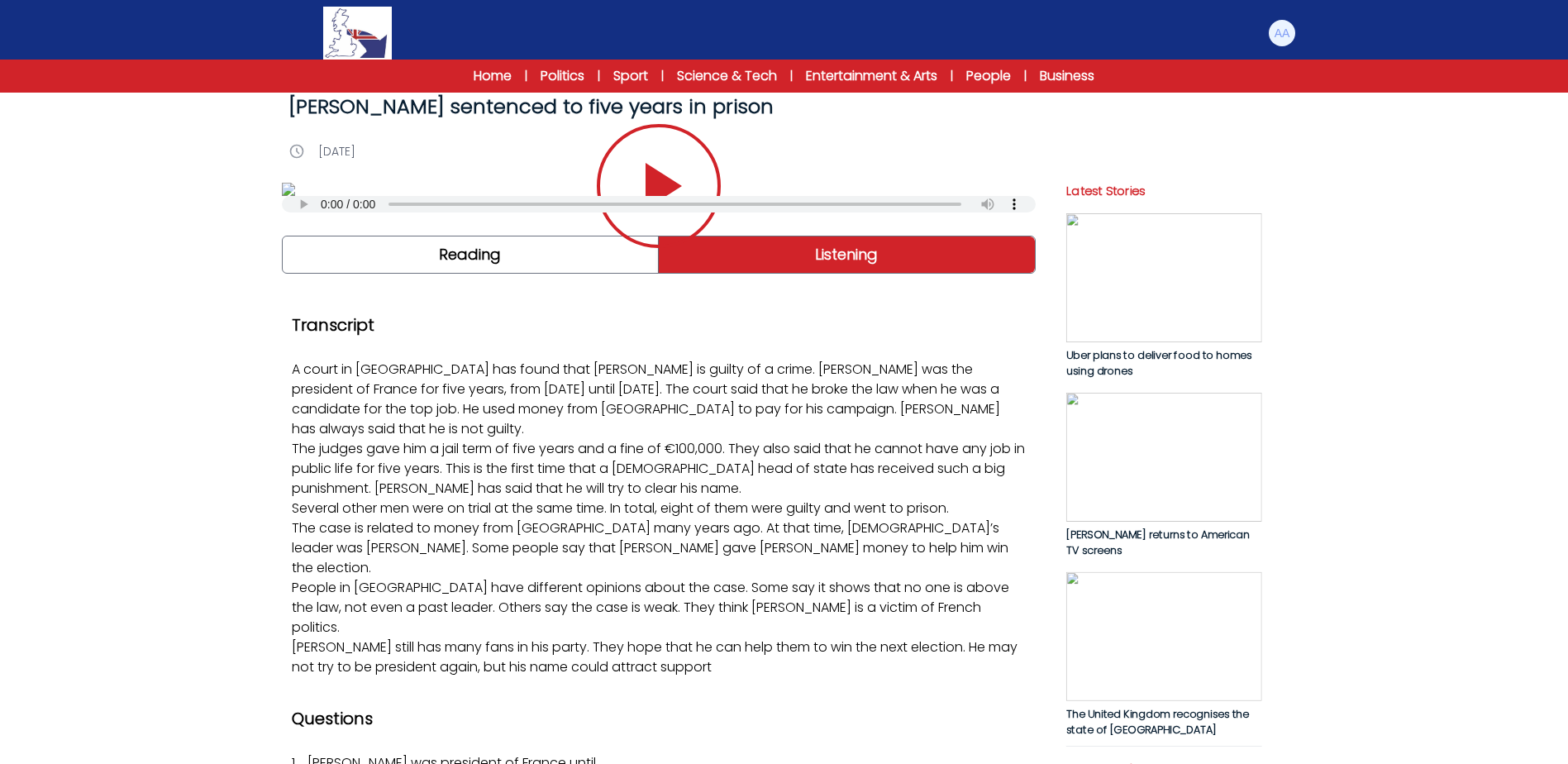
scroll to position [0, 0]
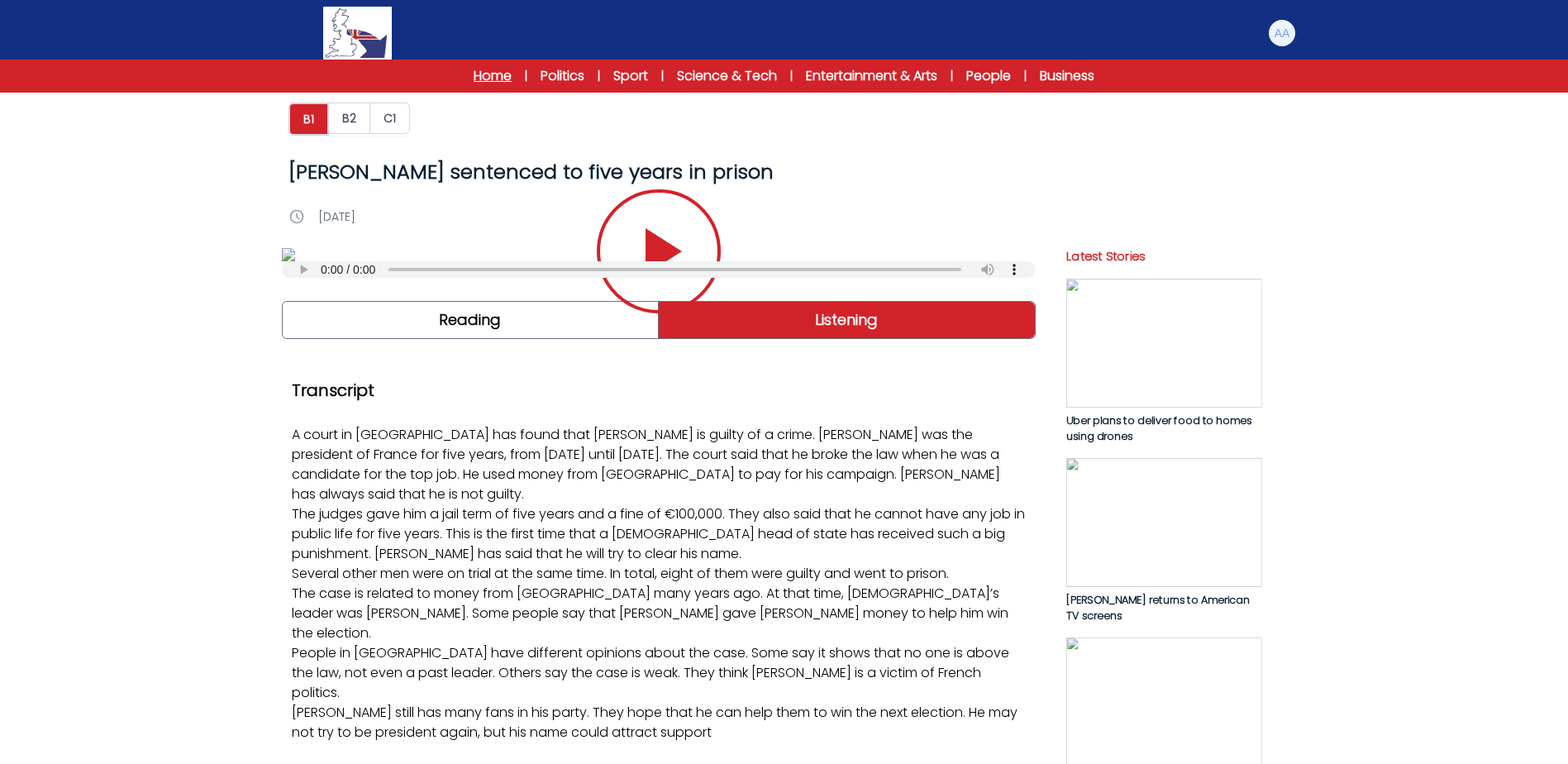
click at [482, 80] on link "Home" at bounding box center [493, 76] width 38 height 20
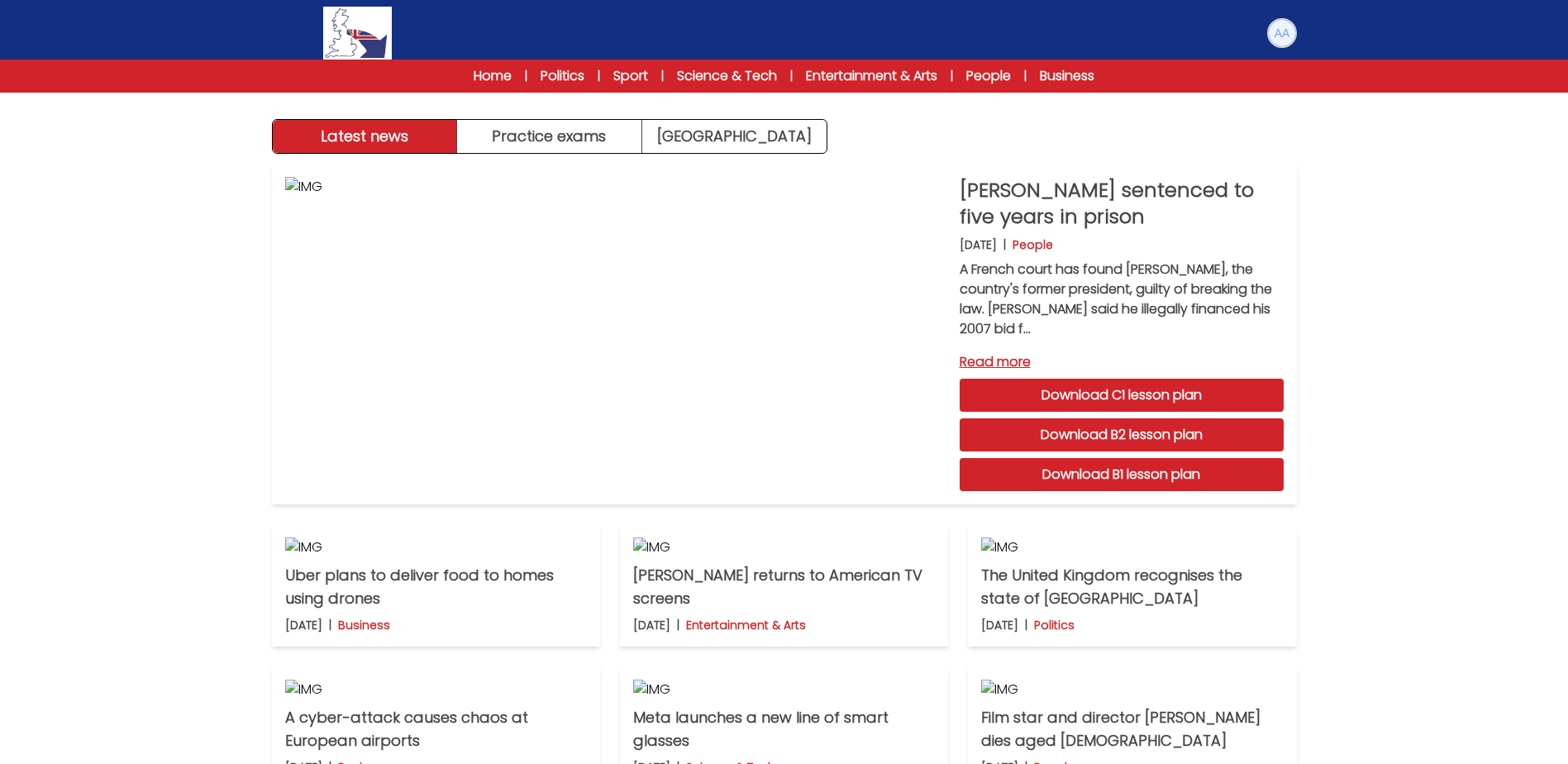
click at [1270, 35] on img at bounding box center [1282, 33] width 27 height 27
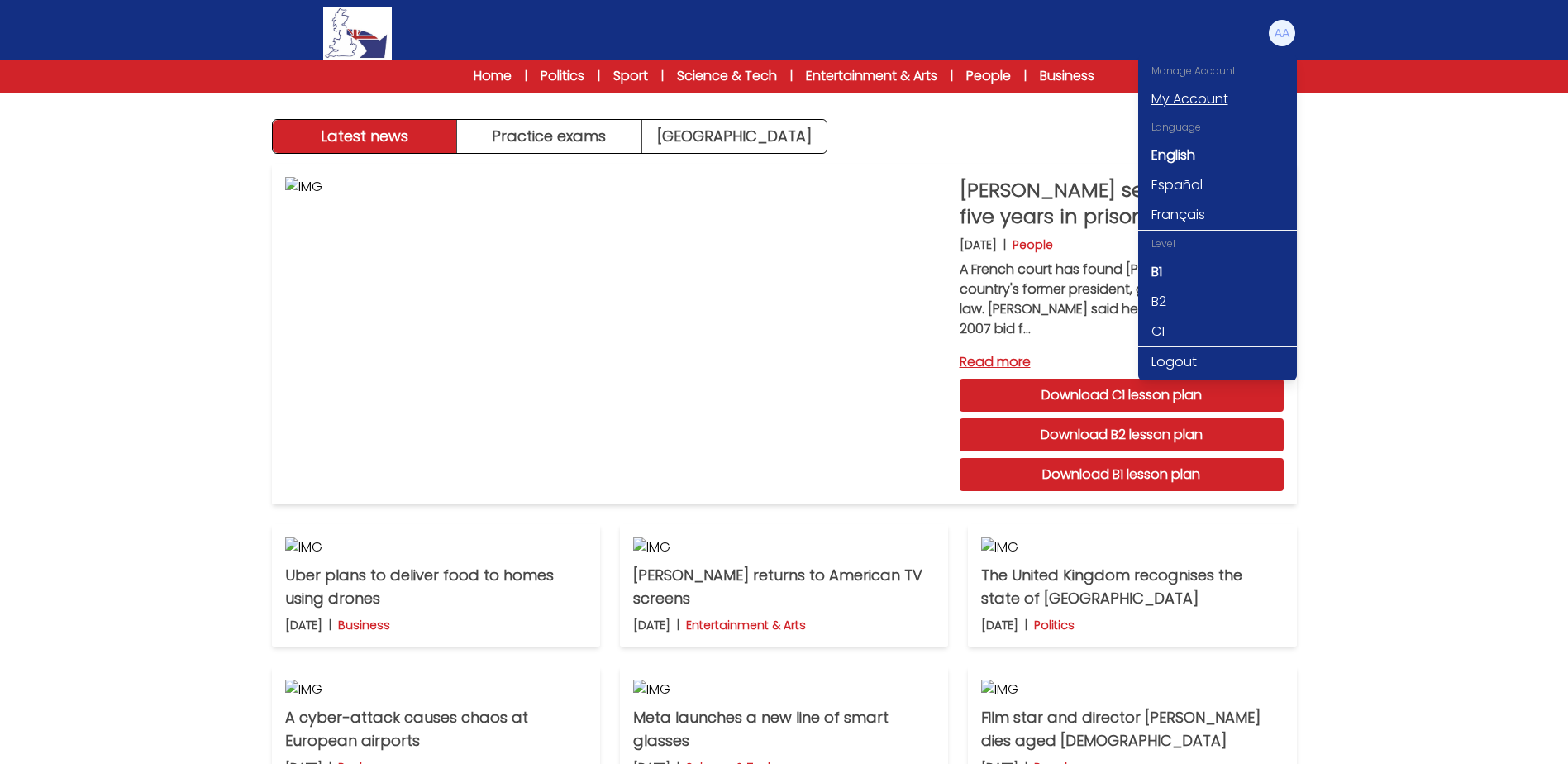
click at [1203, 100] on link "My Account" at bounding box center [1217, 99] width 159 height 29
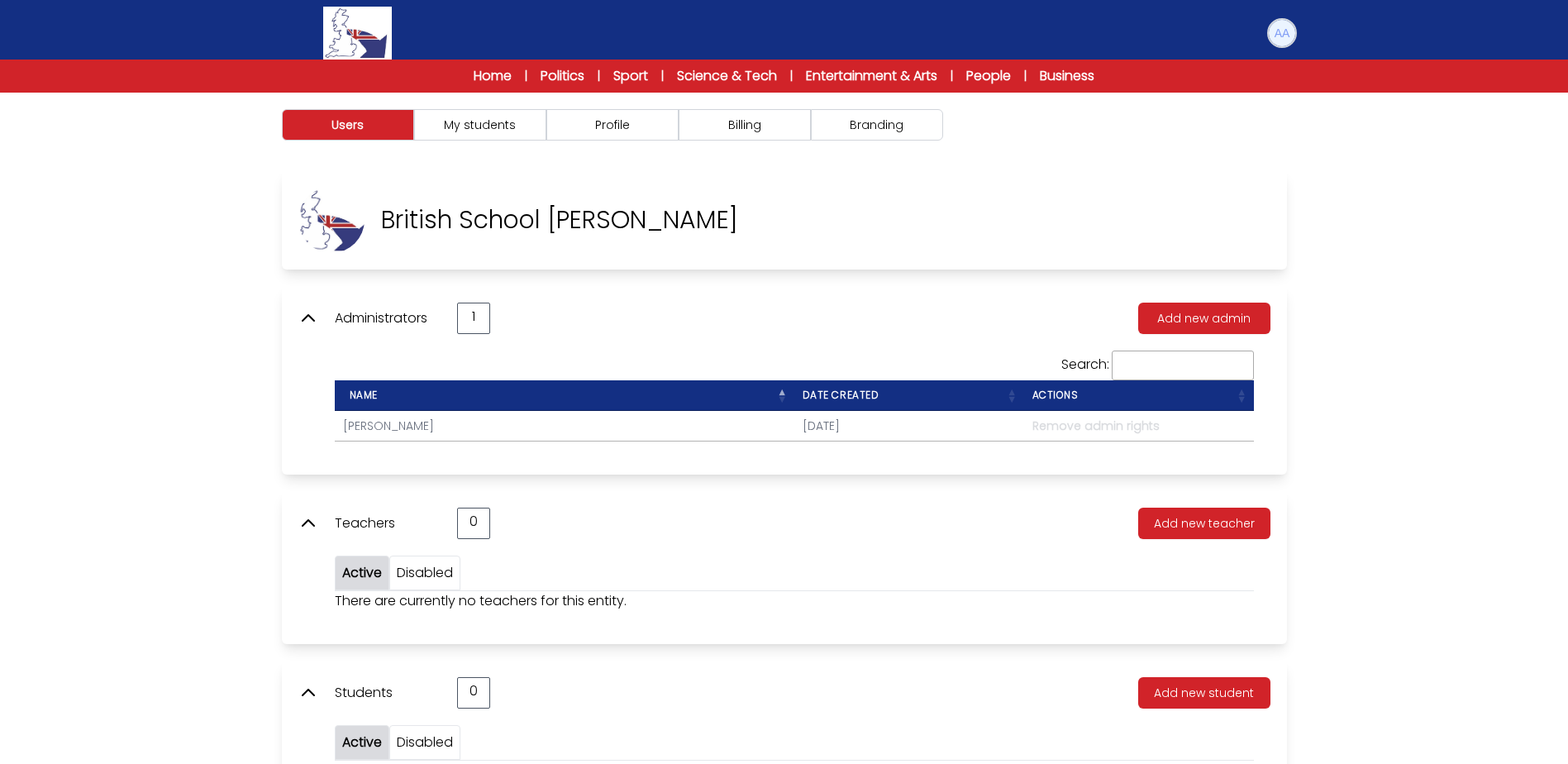
click at [1283, 35] on img at bounding box center [1282, 33] width 27 height 27
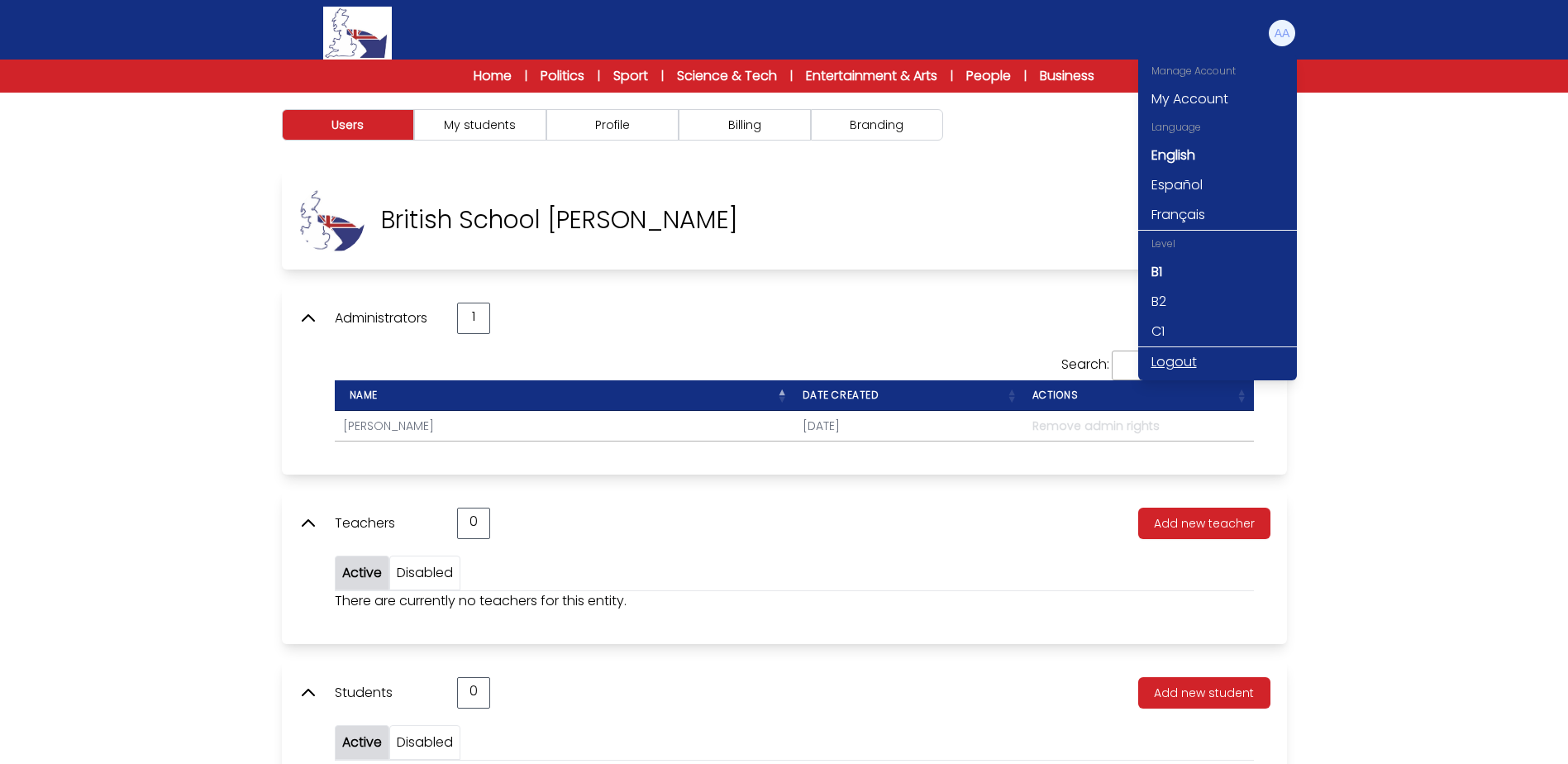
click at [1188, 358] on link "Logout" at bounding box center [1217, 361] width 159 height 29
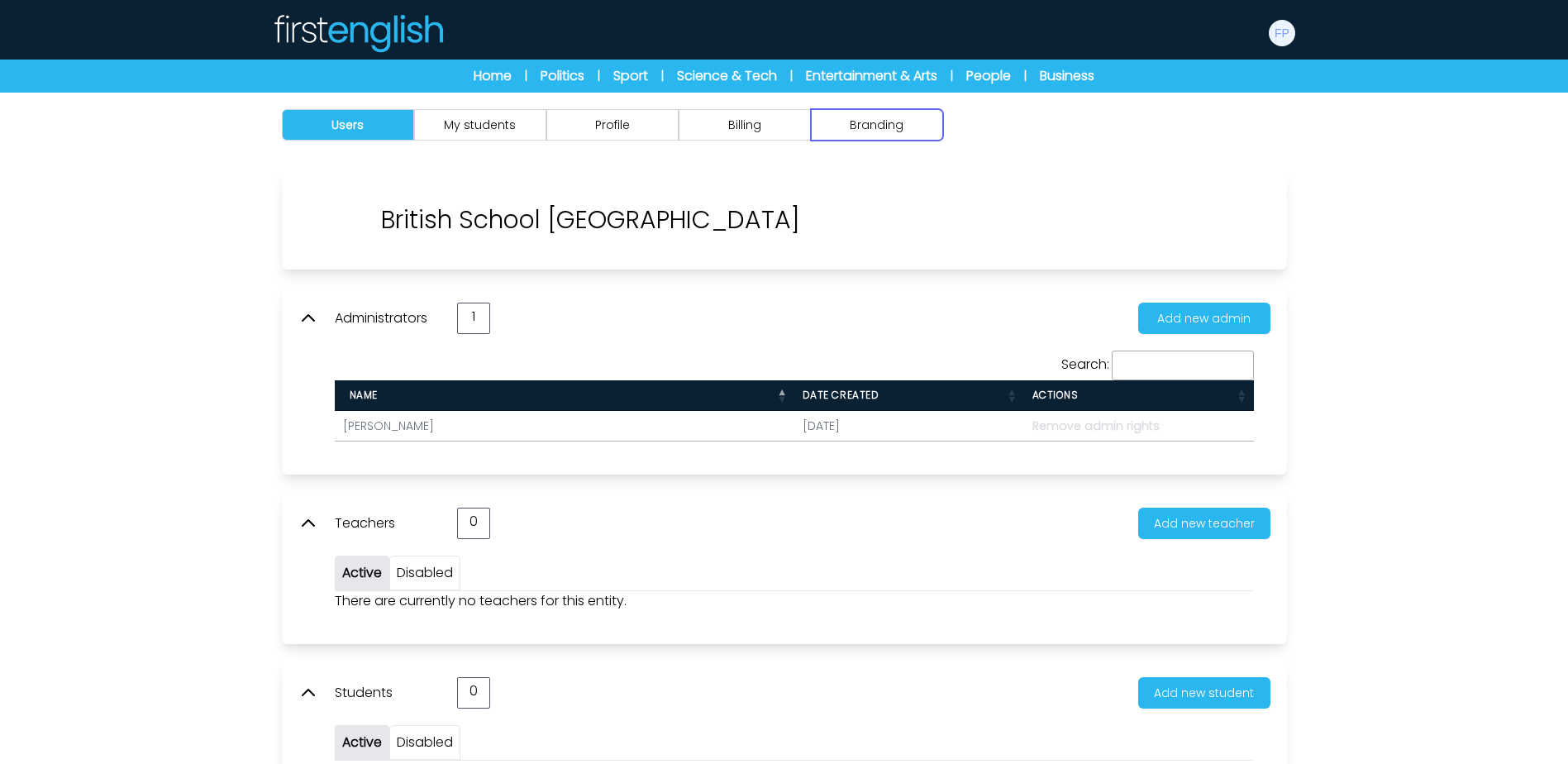
click at [888, 129] on button "Branding" at bounding box center [877, 124] width 132 height 31
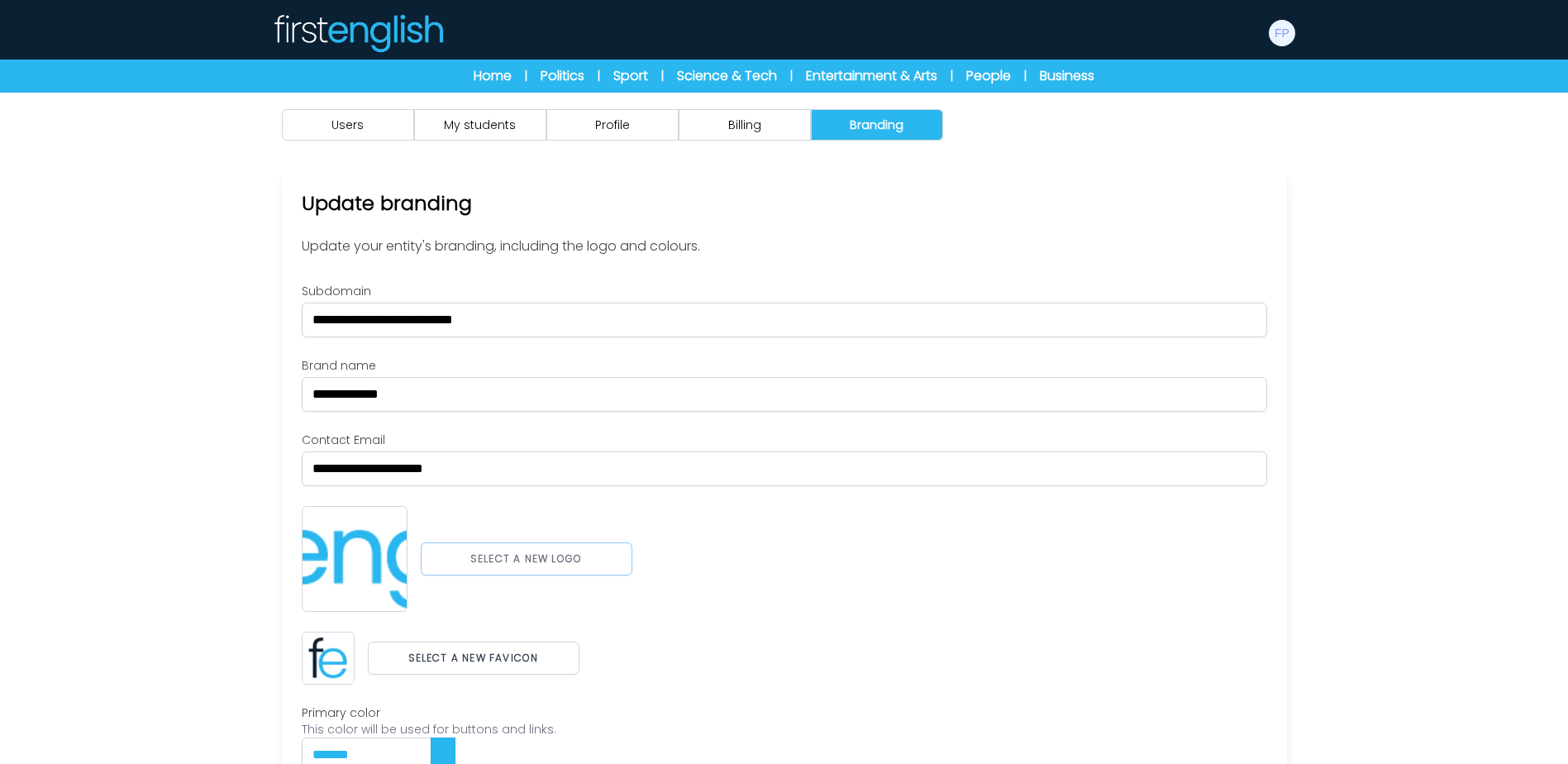
click at [497, 556] on button "Select a new logo" at bounding box center [526, 559] width 212 height 33
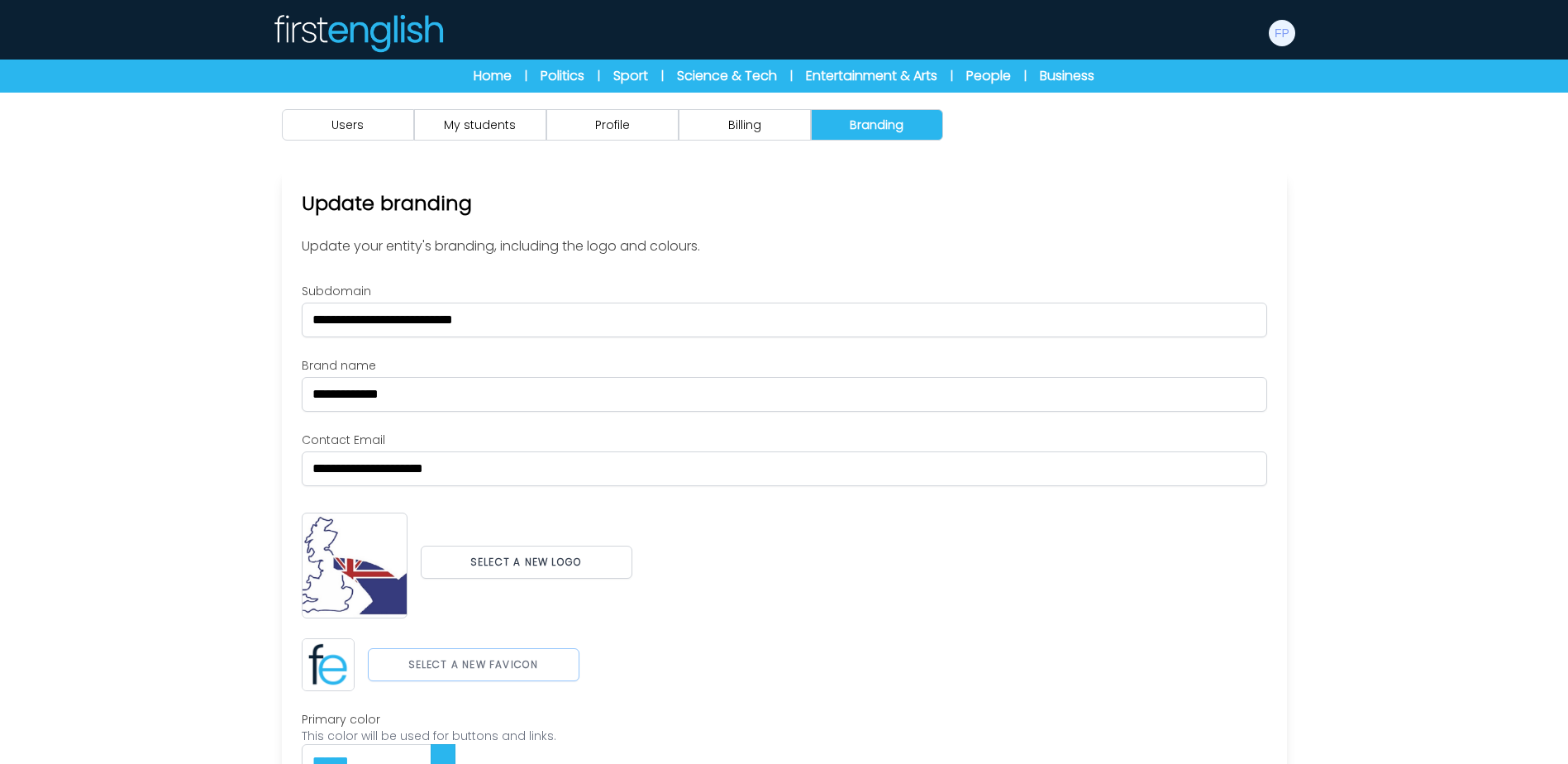
click at [507, 656] on button "Select a new favicon" at bounding box center [473, 664] width 212 height 33
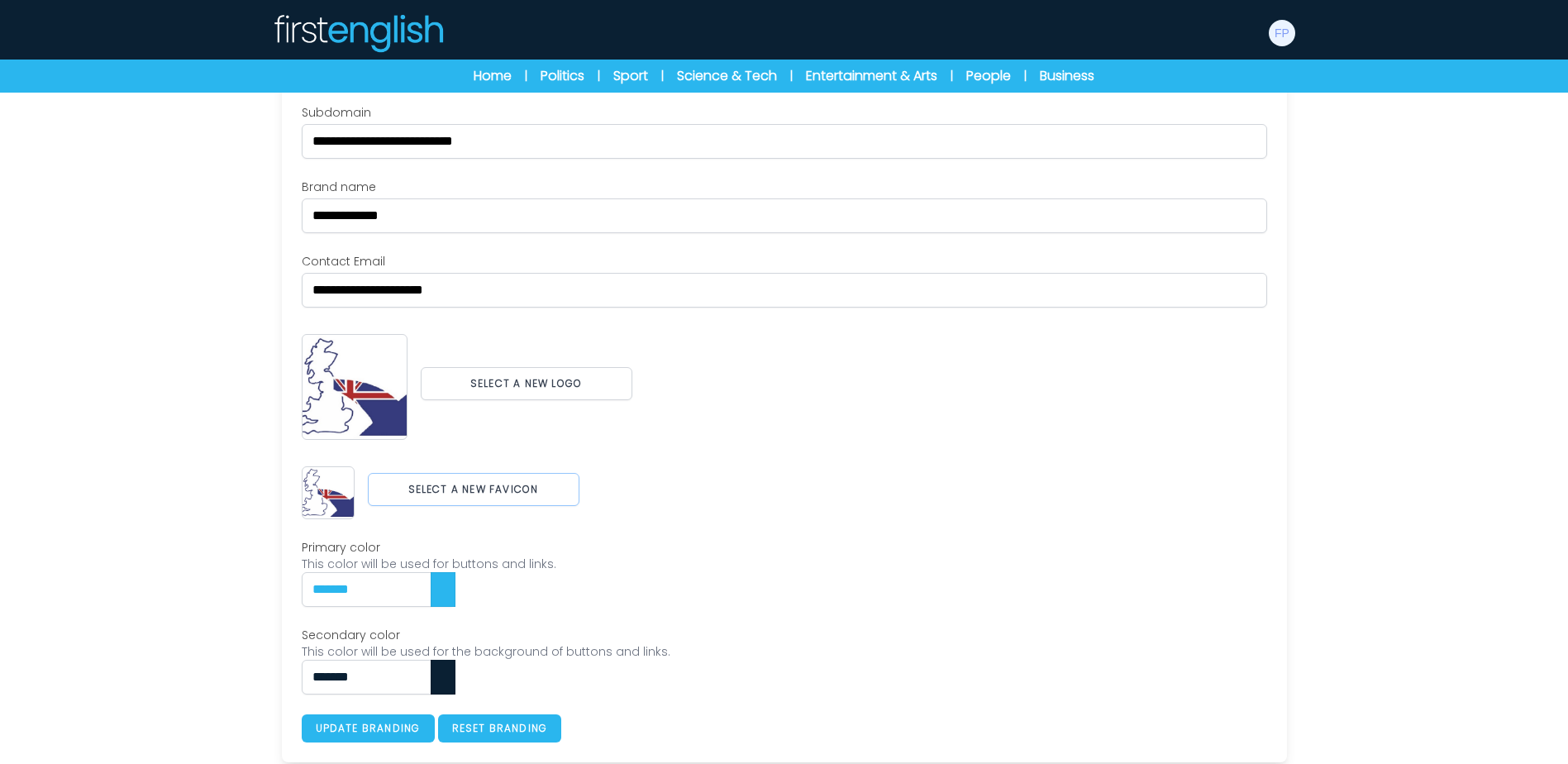
scroll to position [183, 0]
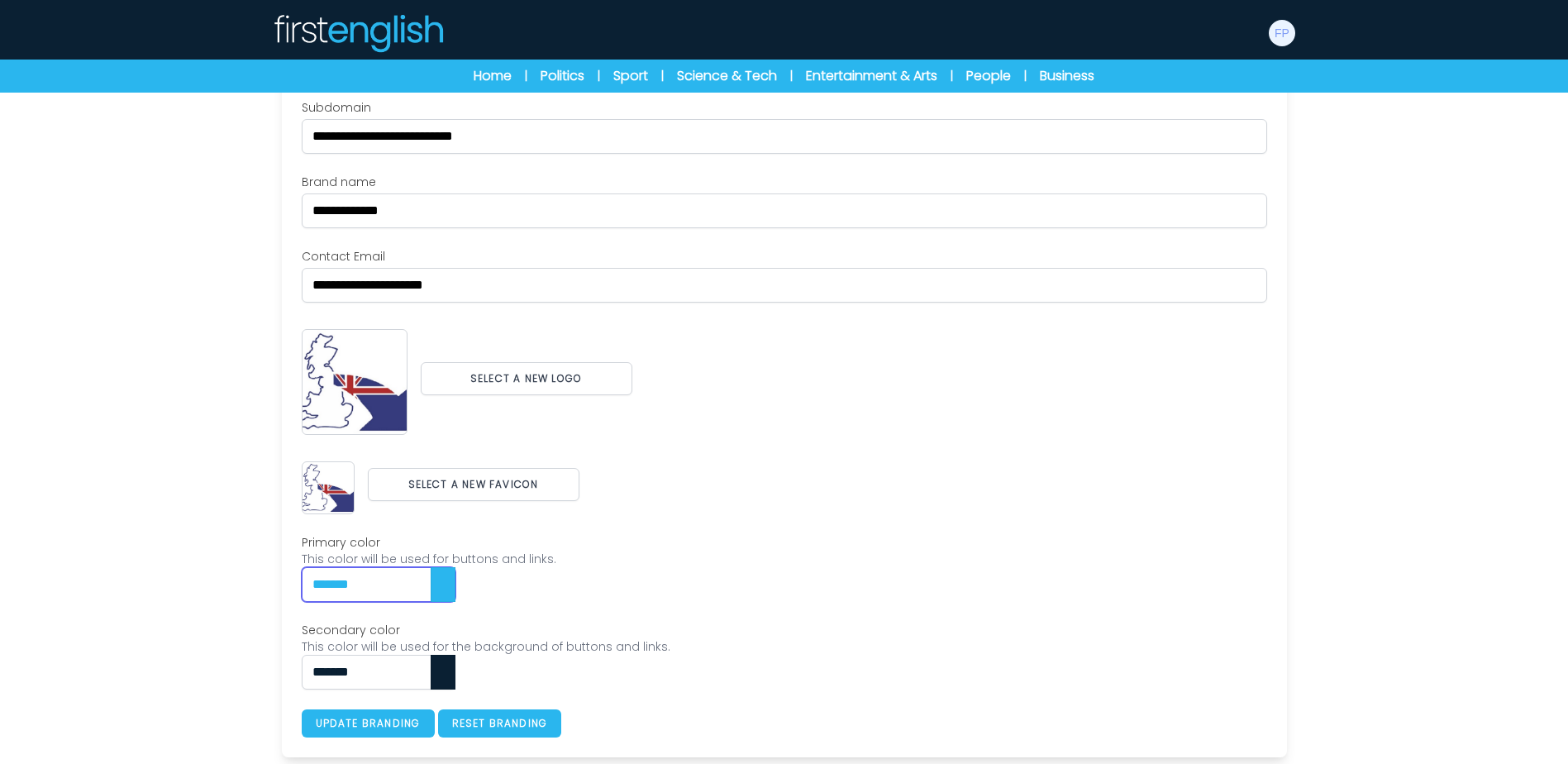
drag, startPoint x: 397, startPoint y: 575, endPoint x: 221, endPoint y: 564, distance: 176.3
click at [221, 564] on div "Users My students Profile" at bounding box center [784, 336] width 1568 height 855
paste input "text"
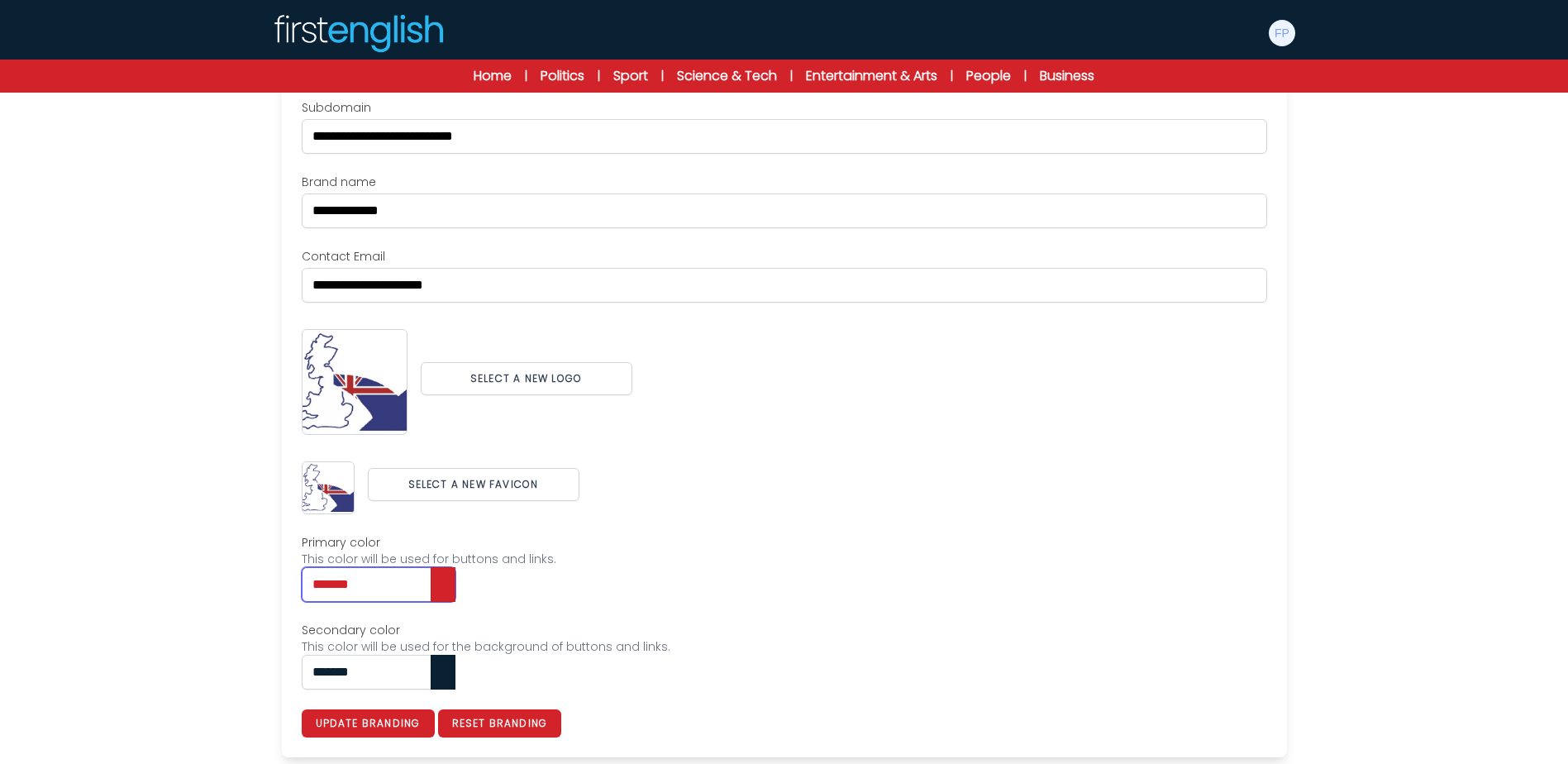
type input "*******"
click at [415, 678] on input "*******" at bounding box center [379, 672] width 154 height 35
type input "*******"
type input "***"
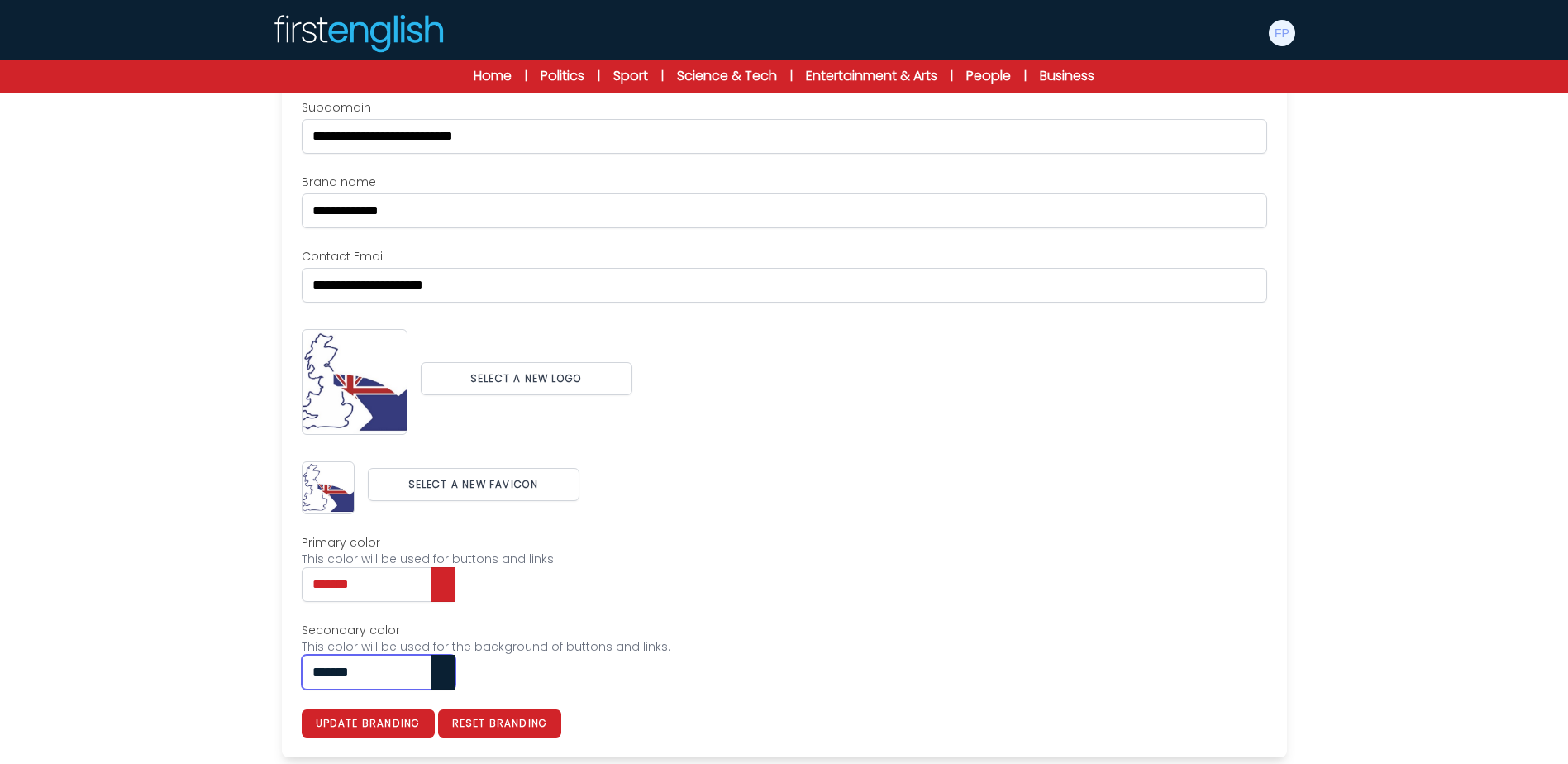
drag, startPoint x: 387, startPoint y: 672, endPoint x: 249, endPoint y: 659, distance: 138.6
click at [249, 659] on div "Users My students Profile" at bounding box center [784, 336] width 1568 height 855
paste input "text"
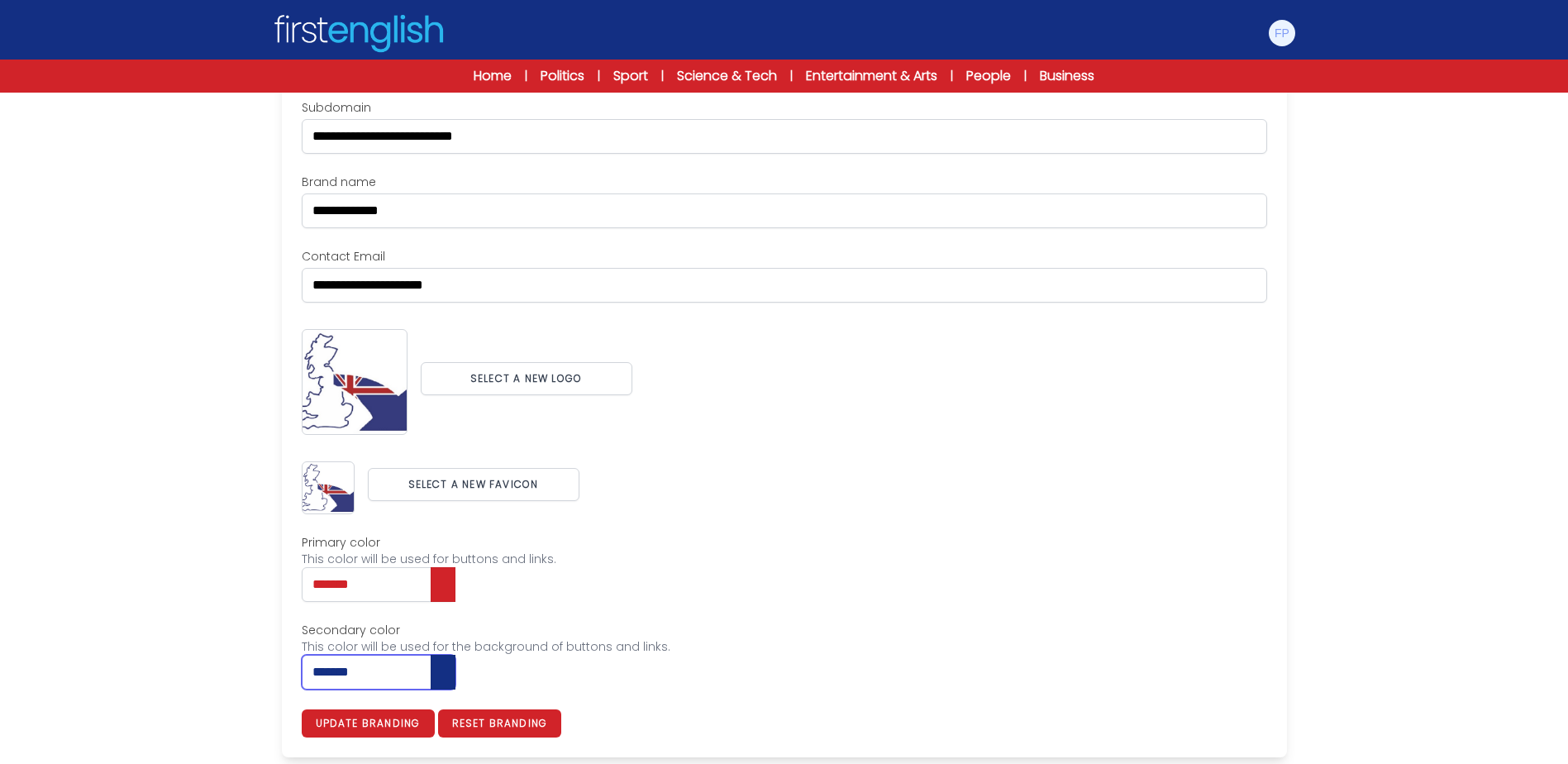
type input "*******"
click at [850, 627] on label "Secondary color" at bounding box center [784, 629] width 965 height 16
click at [455, 655] on input "*******" at bounding box center [379, 672] width 154 height 35
type input "*******"
type input "***"
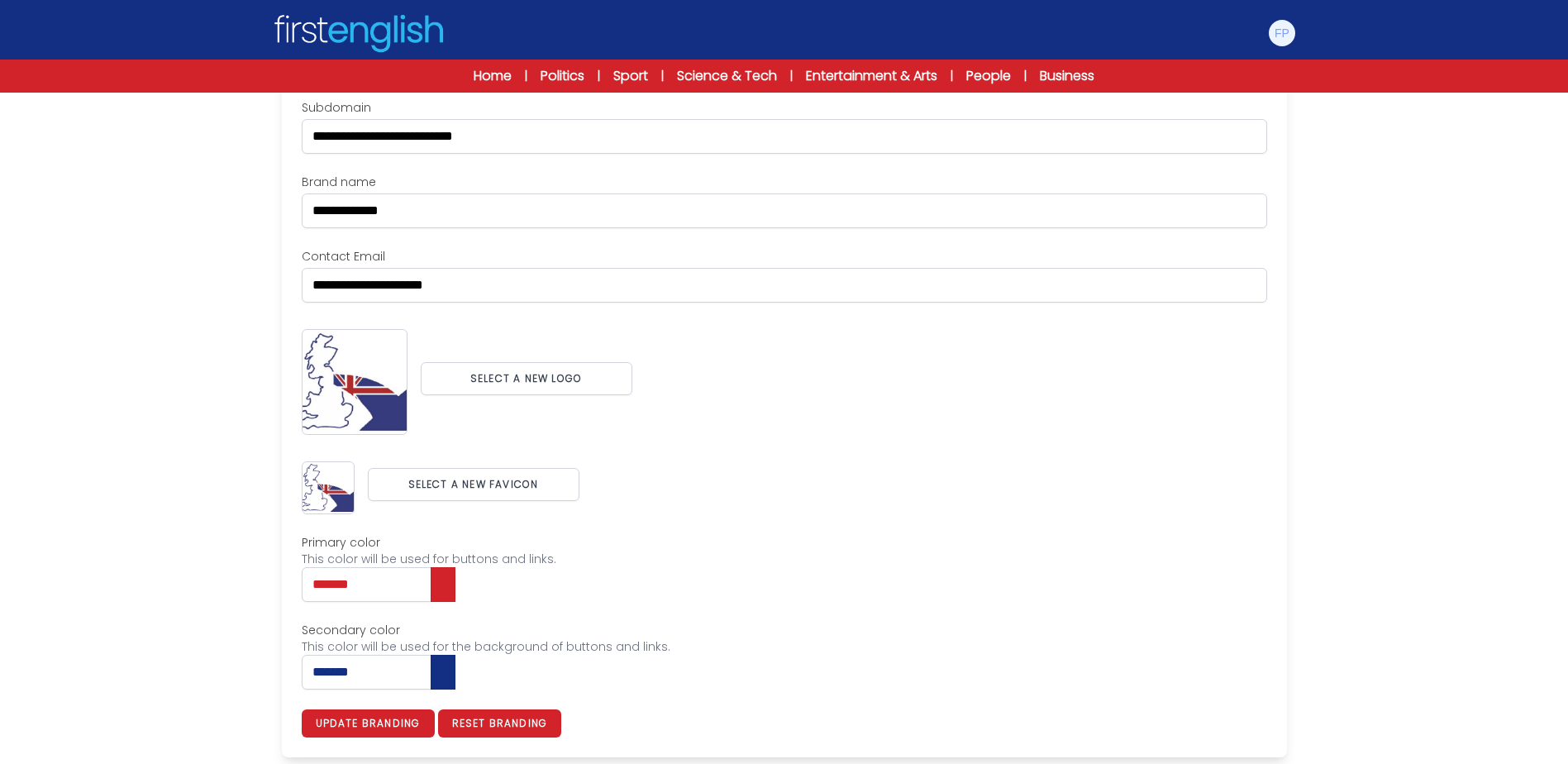
click at [901, 675] on div "Secondary color This color will be used for the background of buttons and links…" at bounding box center [784, 655] width 965 height 67
click at [405, 717] on button "Update branding" at bounding box center [368, 724] width 133 height 29
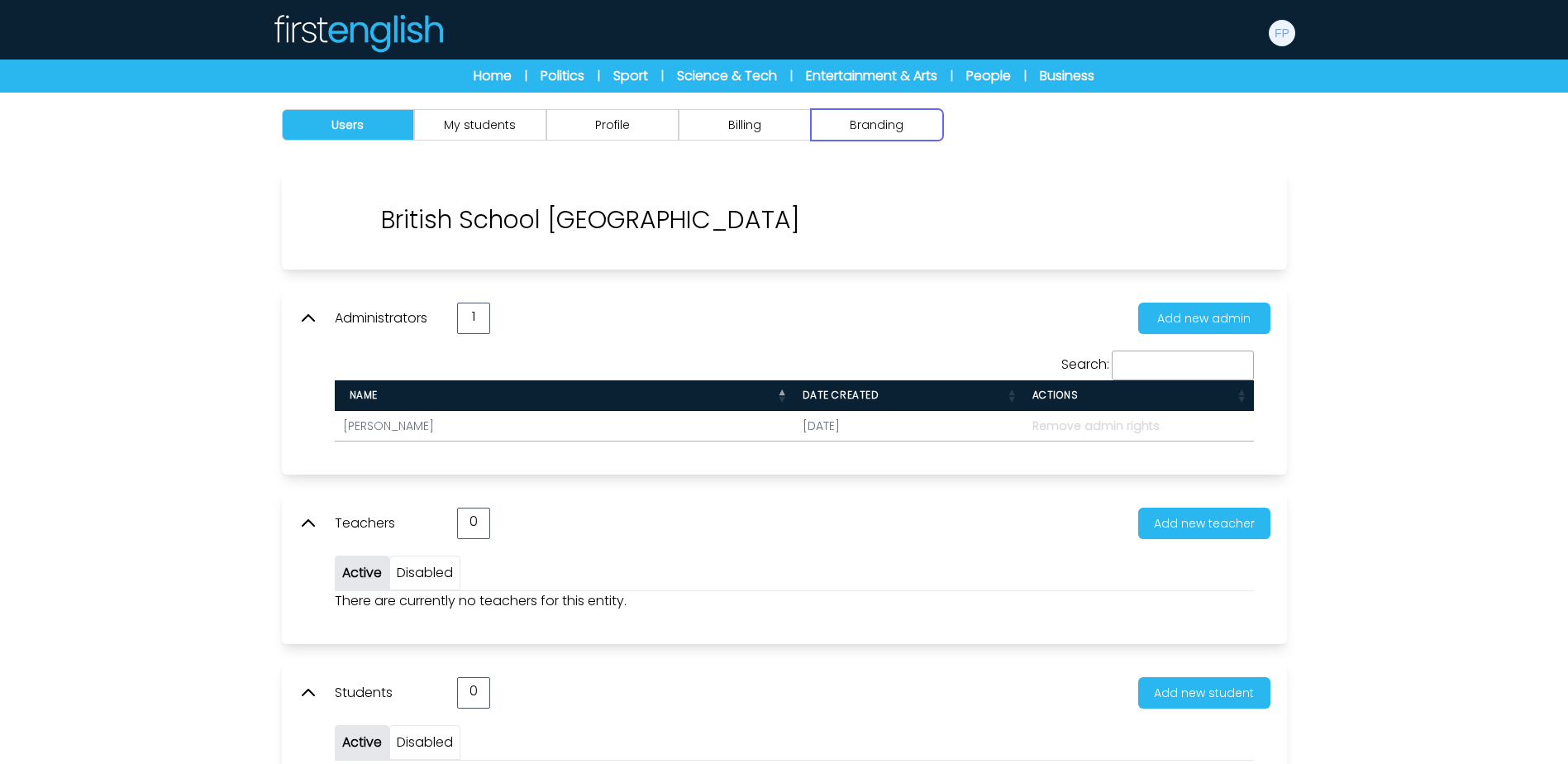
click at [872, 122] on button "Branding" at bounding box center [877, 124] width 132 height 31
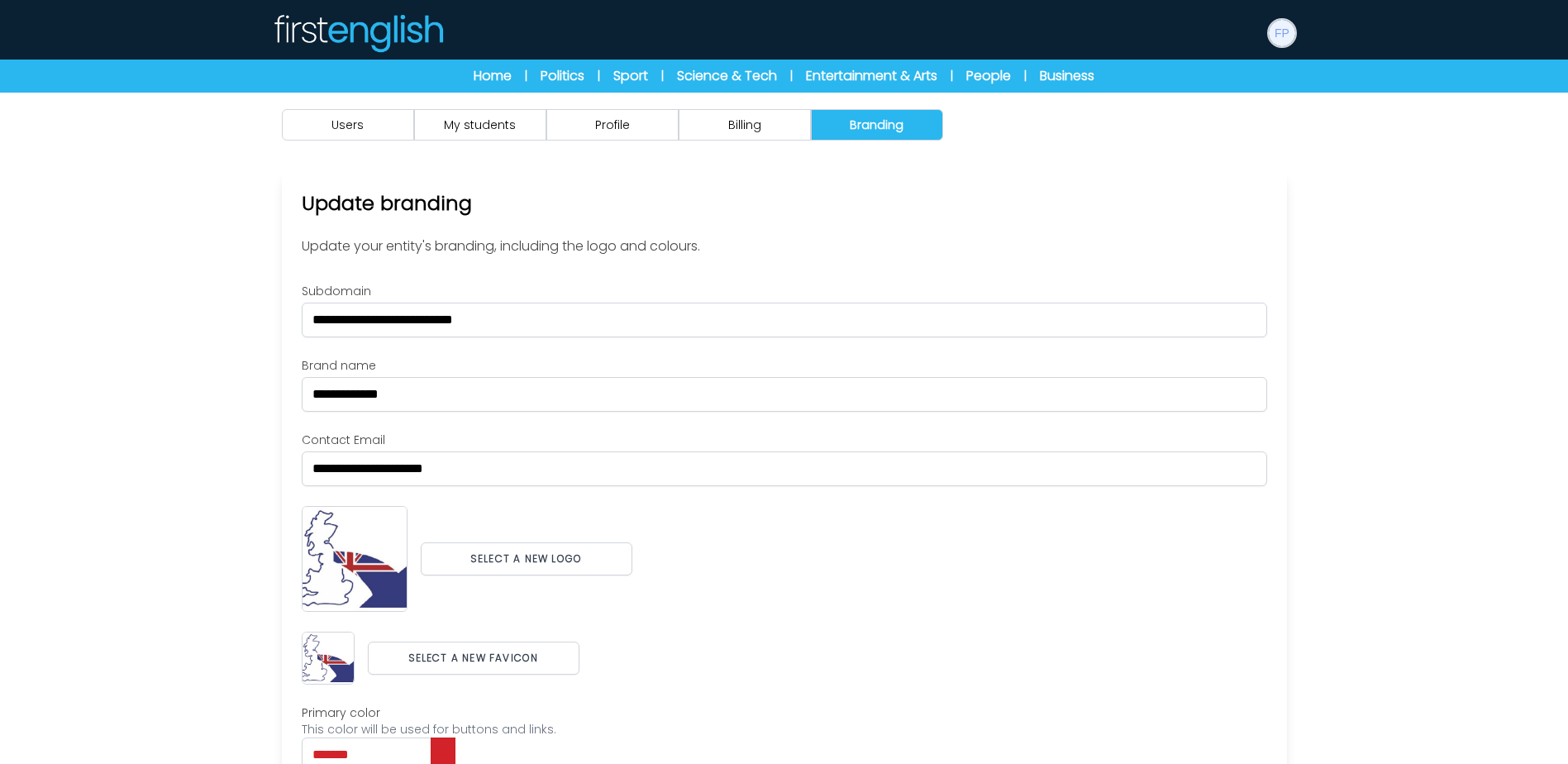
drag, startPoint x: 1291, startPoint y: 37, endPoint x: 1280, endPoint y: 101, distance: 64.9
click at [1291, 37] on img at bounding box center [1282, 33] width 27 height 27
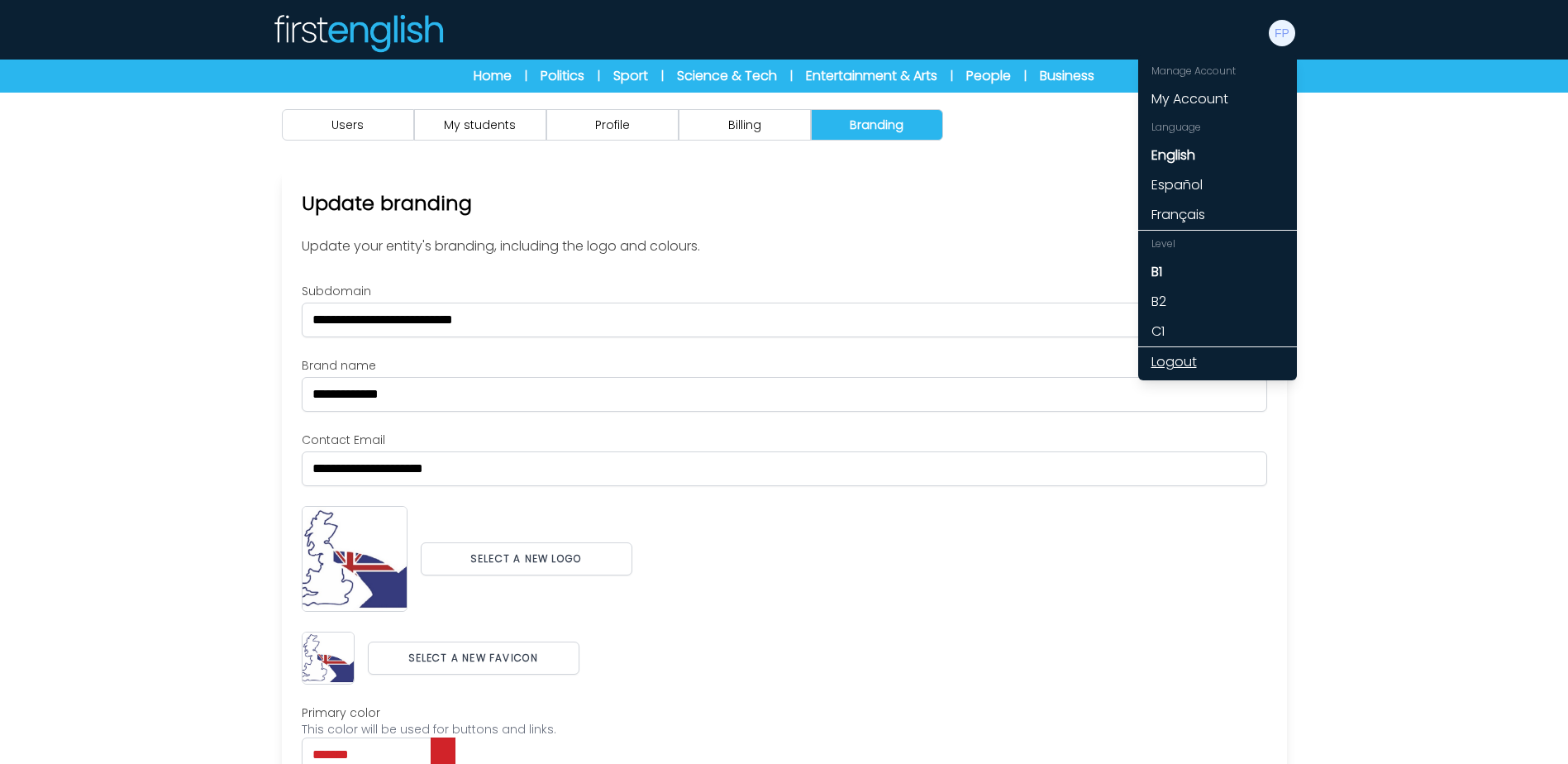
click at [1176, 366] on link "Logout" at bounding box center [1217, 361] width 159 height 29
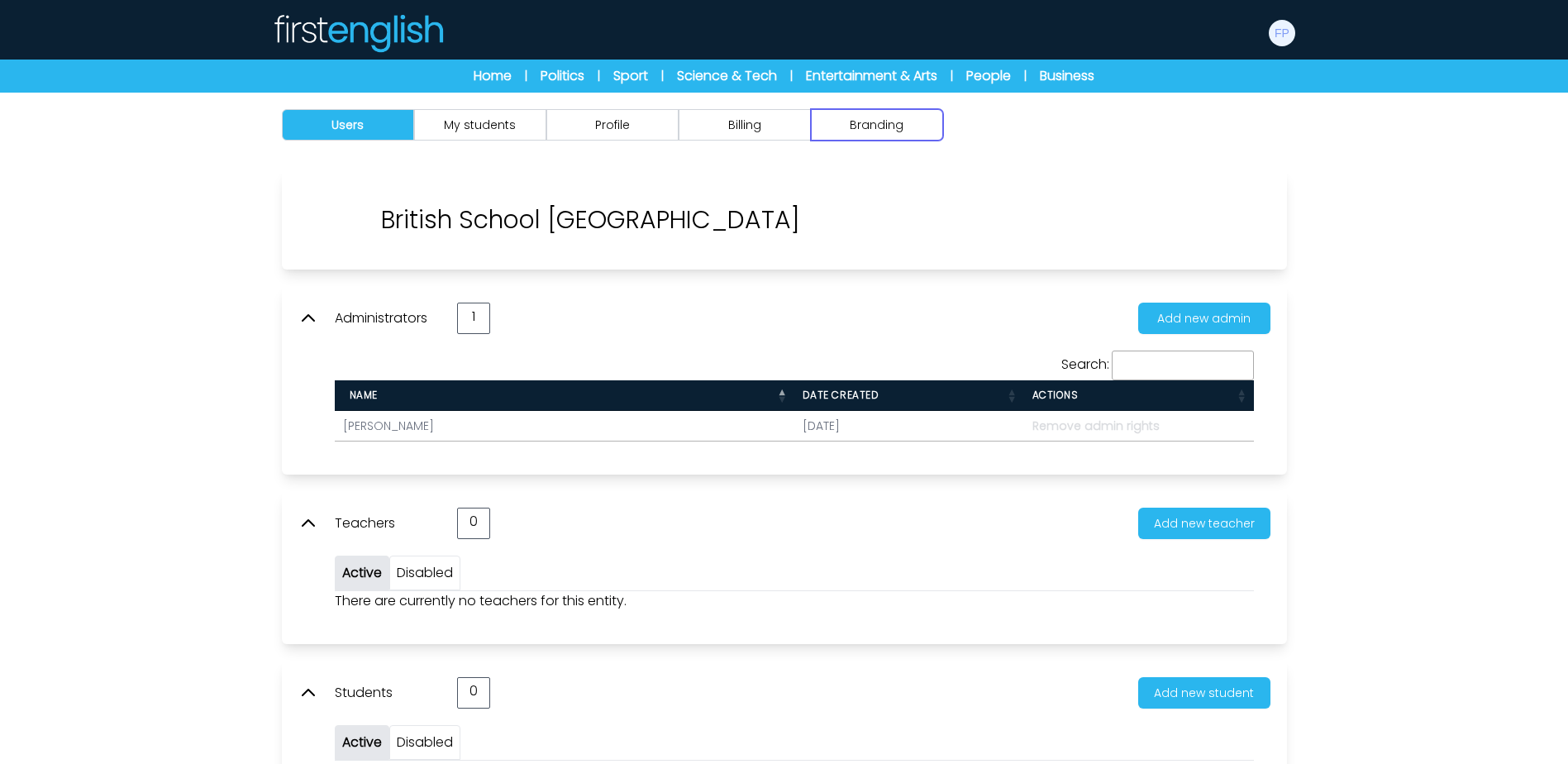
click at [850, 129] on button "Branding" at bounding box center [877, 124] width 132 height 31
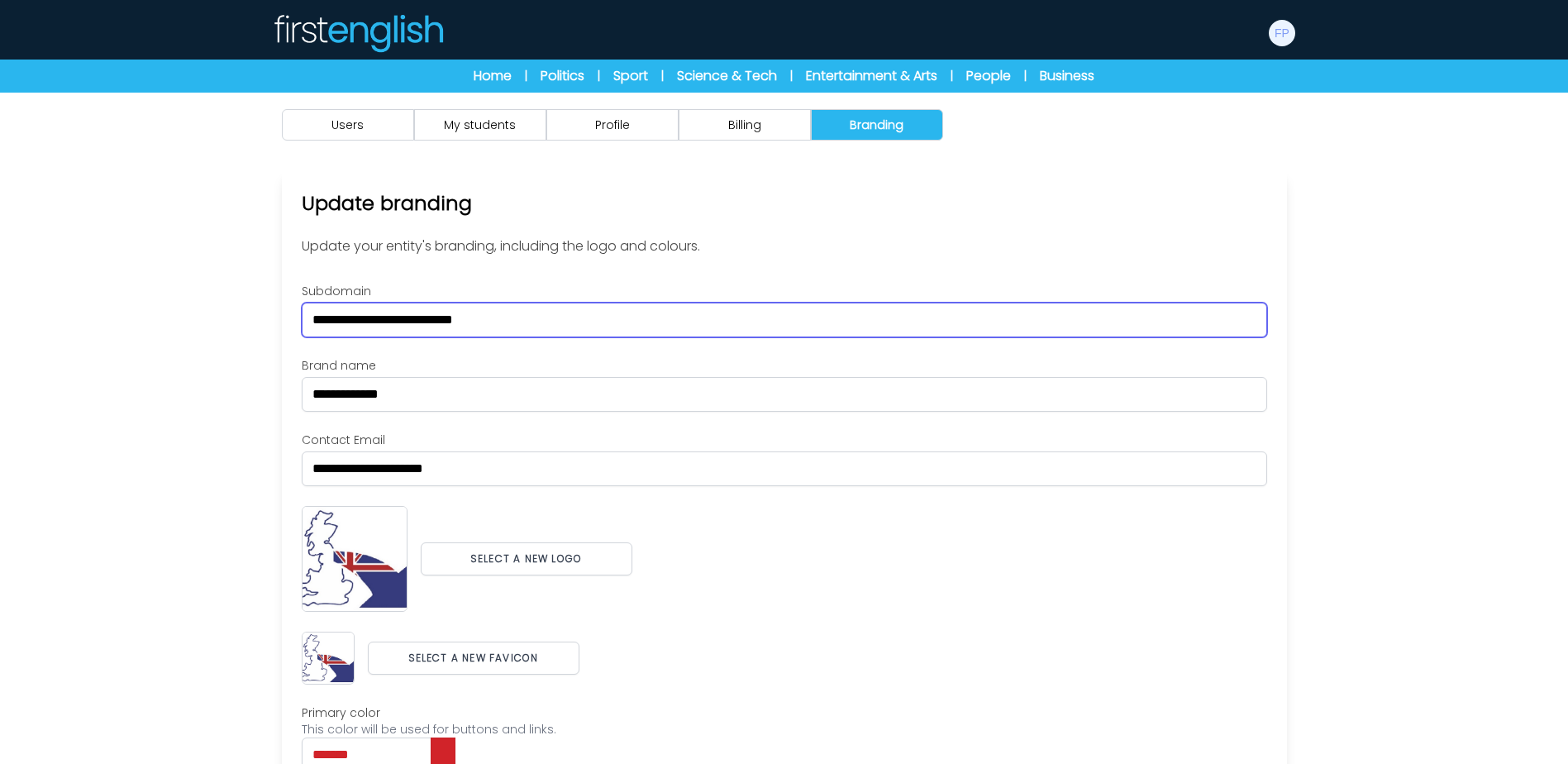
drag, startPoint x: 537, startPoint y: 312, endPoint x: 209, endPoint y: 312, distance: 328.0
click at [223, 312] on div "Users My students Profile" at bounding box center [784, 513] width 1568 height 842
paste input "text"
type input "*********"
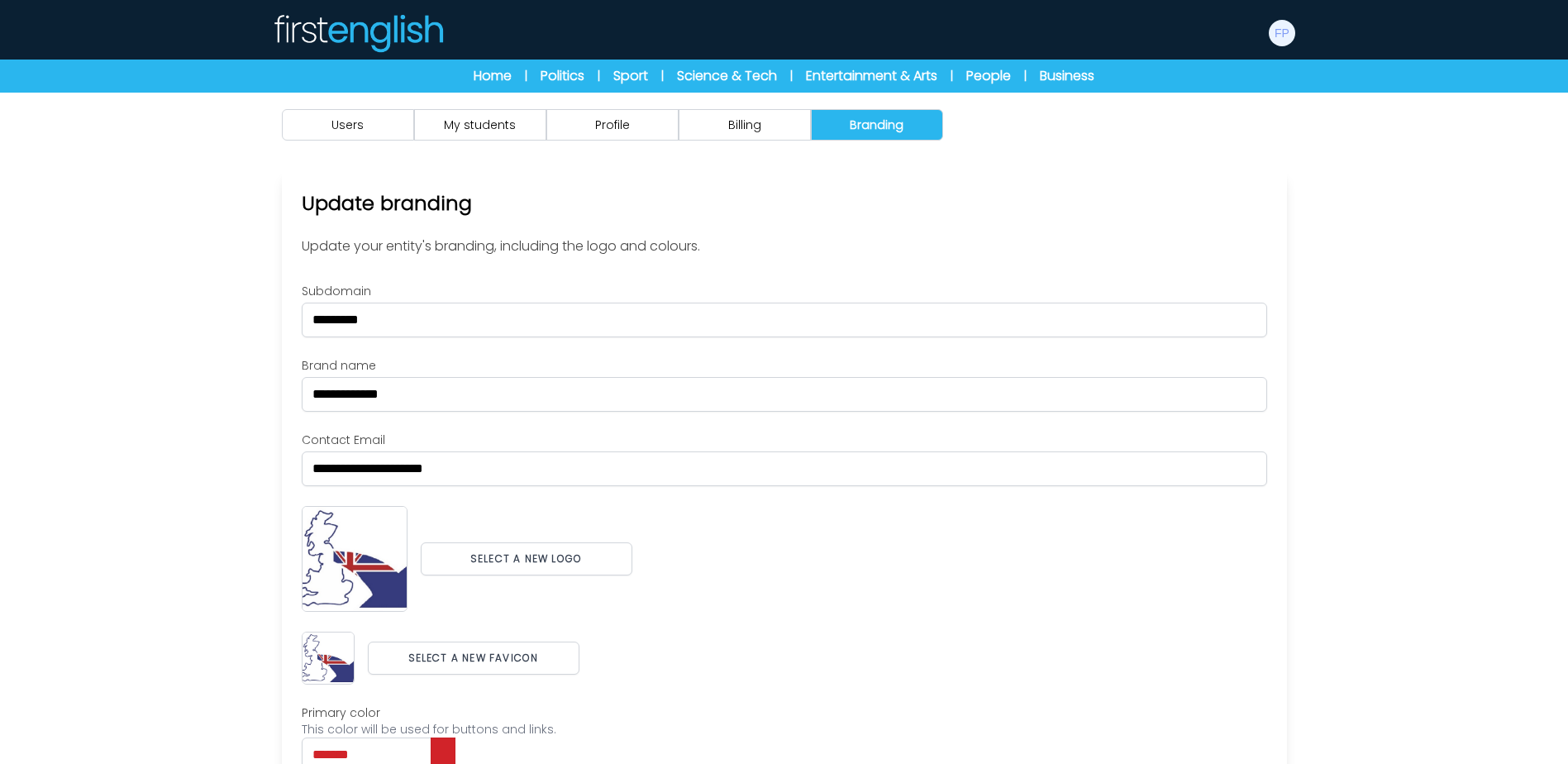
click at [1494, 331] on div "Users My students Profile" at bounding box center [784, 513] width 1568 height 842
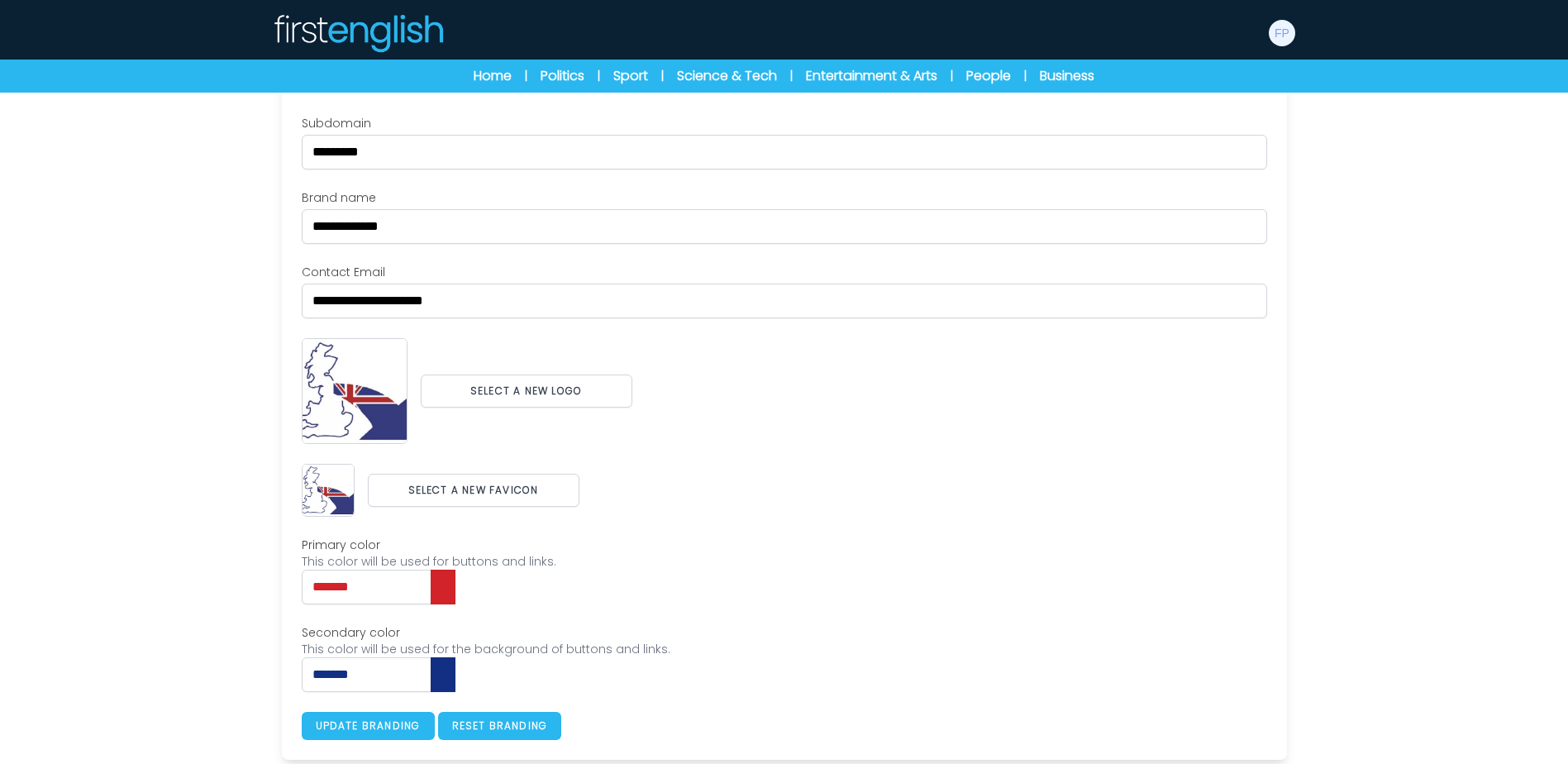
scroll to position [170, 0]
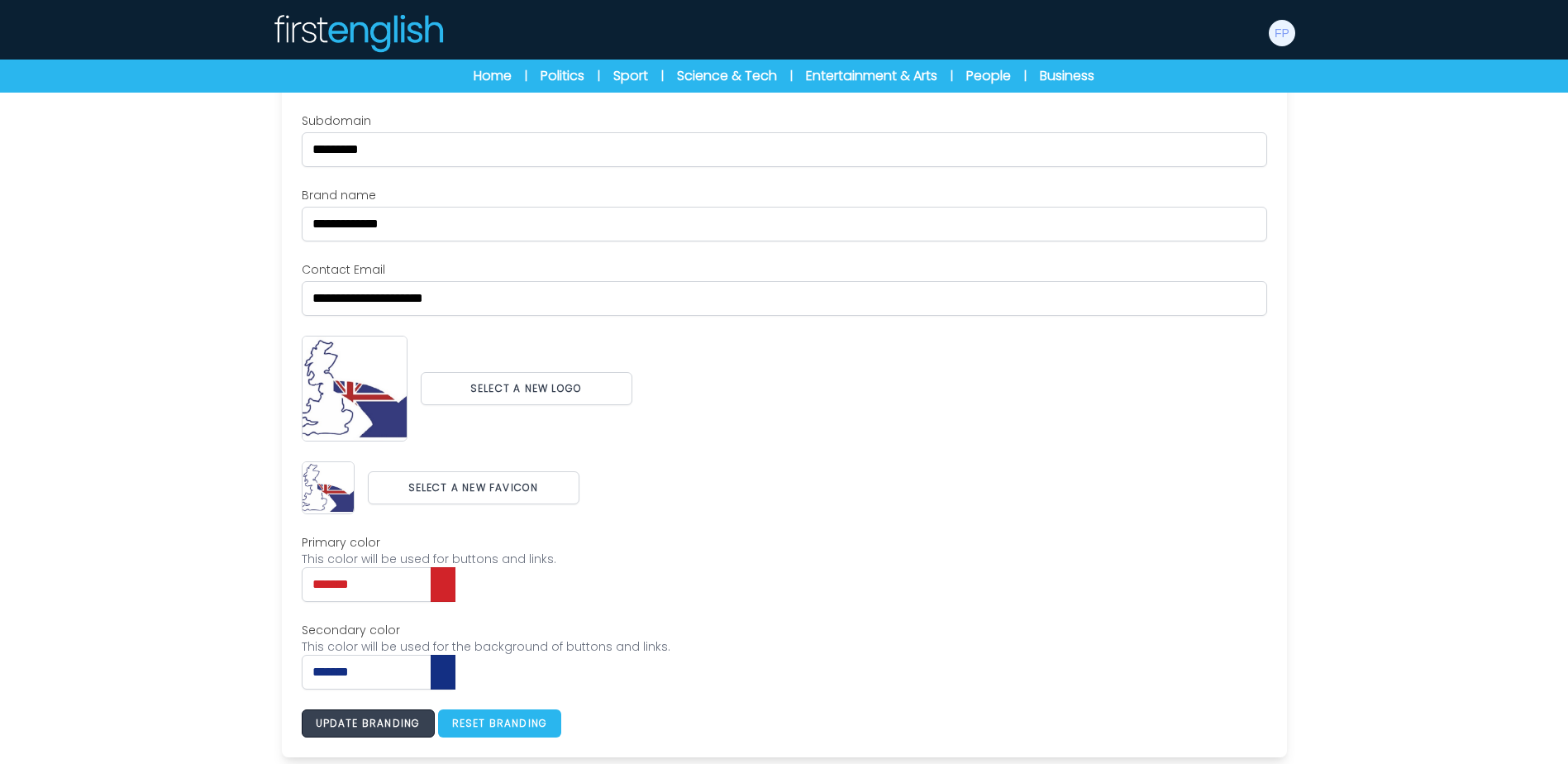
click at [405, 726] on button "Update branding" at bounding box center [368, 724] width 133 height 29
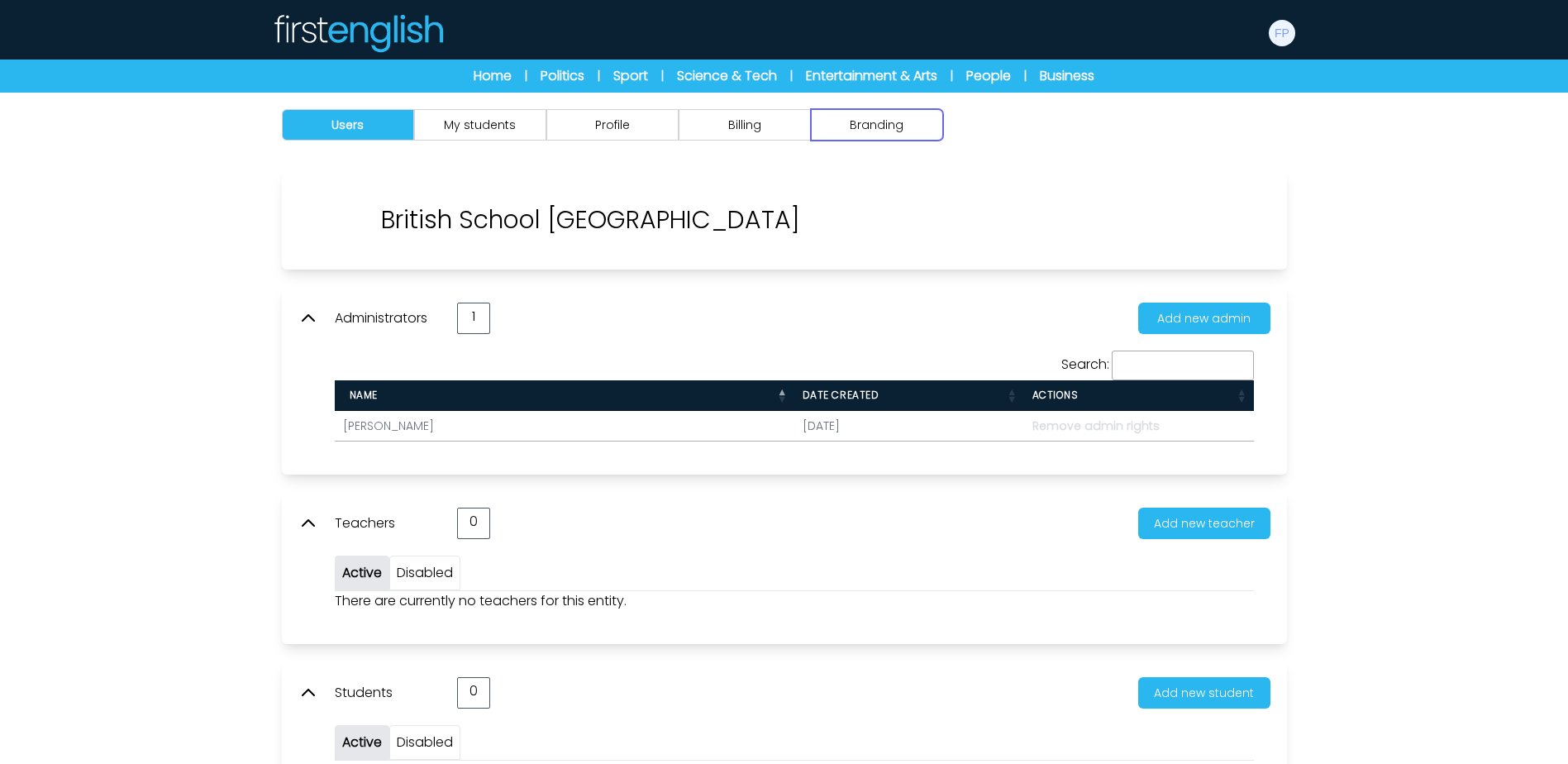
click at [864, 119] on button "Branding" at bounding box center [877, 124] width 132 height 31
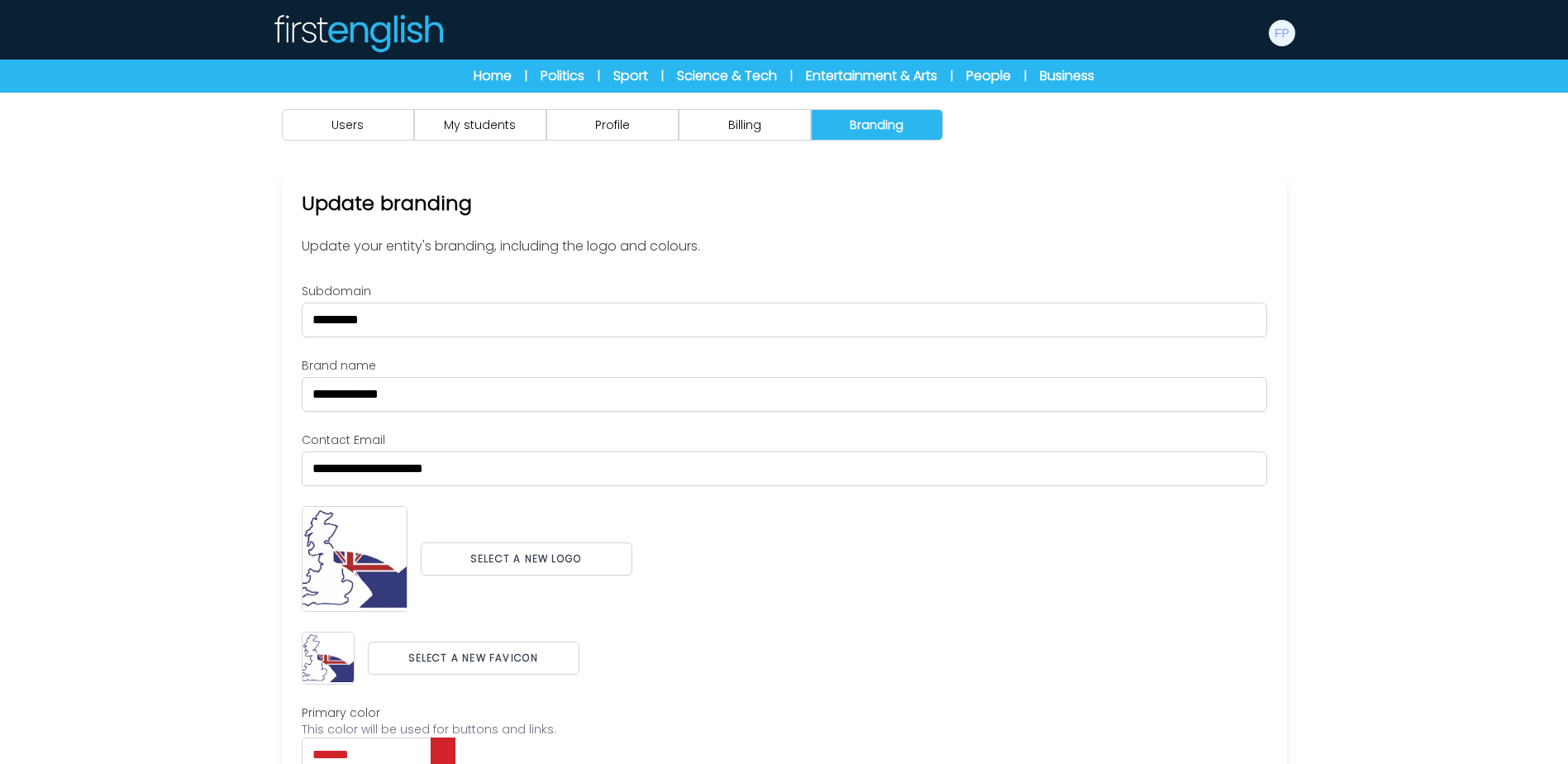
click at [1318, 210] on div "Users My students Profile" at bounding box center [784, 513] width 1568 height 842
click at [1282, 40] on img at bounding box center [1282, 33] width 27 height 27
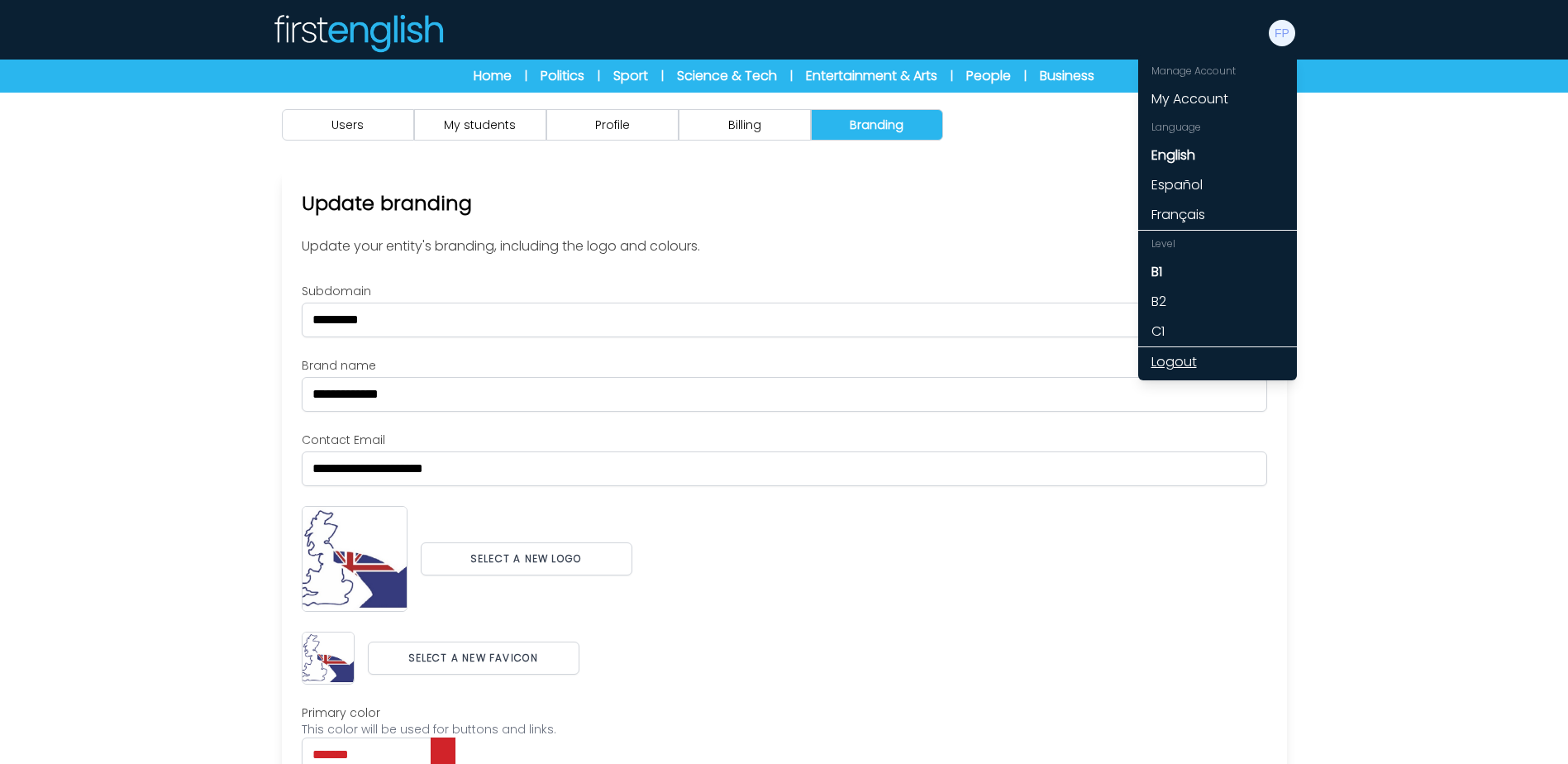
click at [1187, 359] on link "Logout" at bounding box center [1217, 361] width 159 height 29
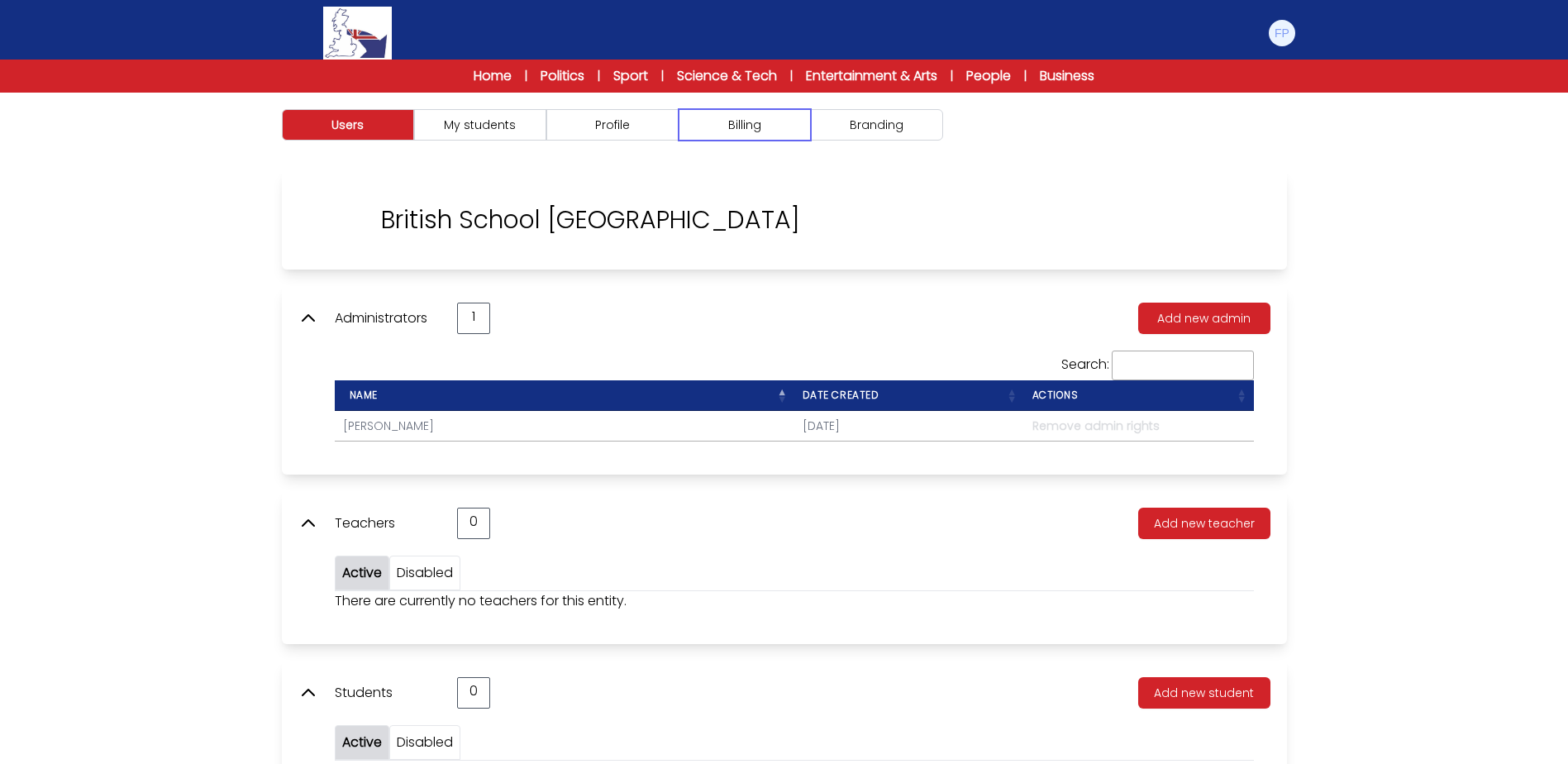
click at [730, 135] on button "Billing" at bounding box center [744, 124] width 132 height 31
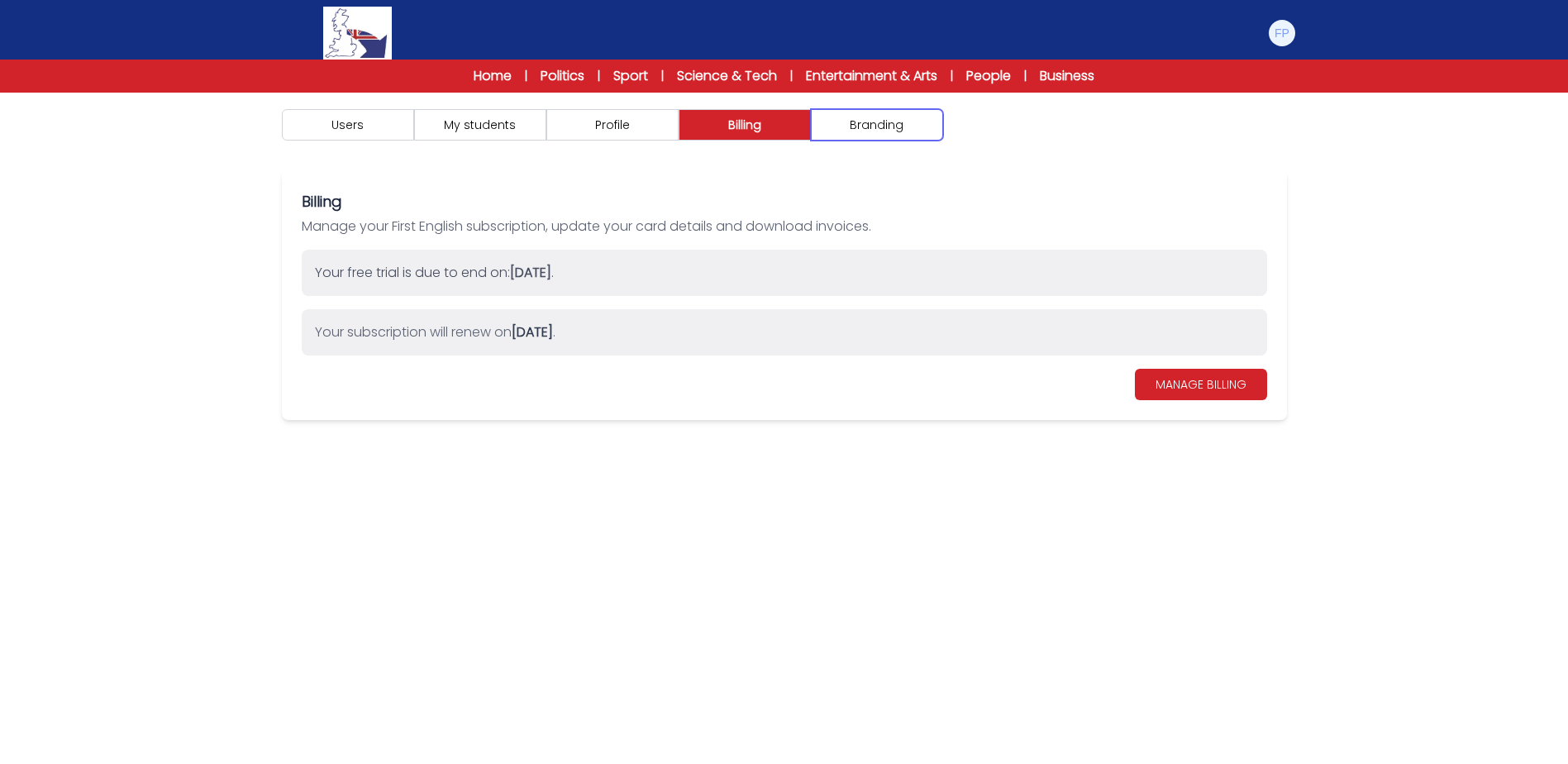
click at [856, 133] on button "Branding" at bounding box center [877, 124] width 132 height 31
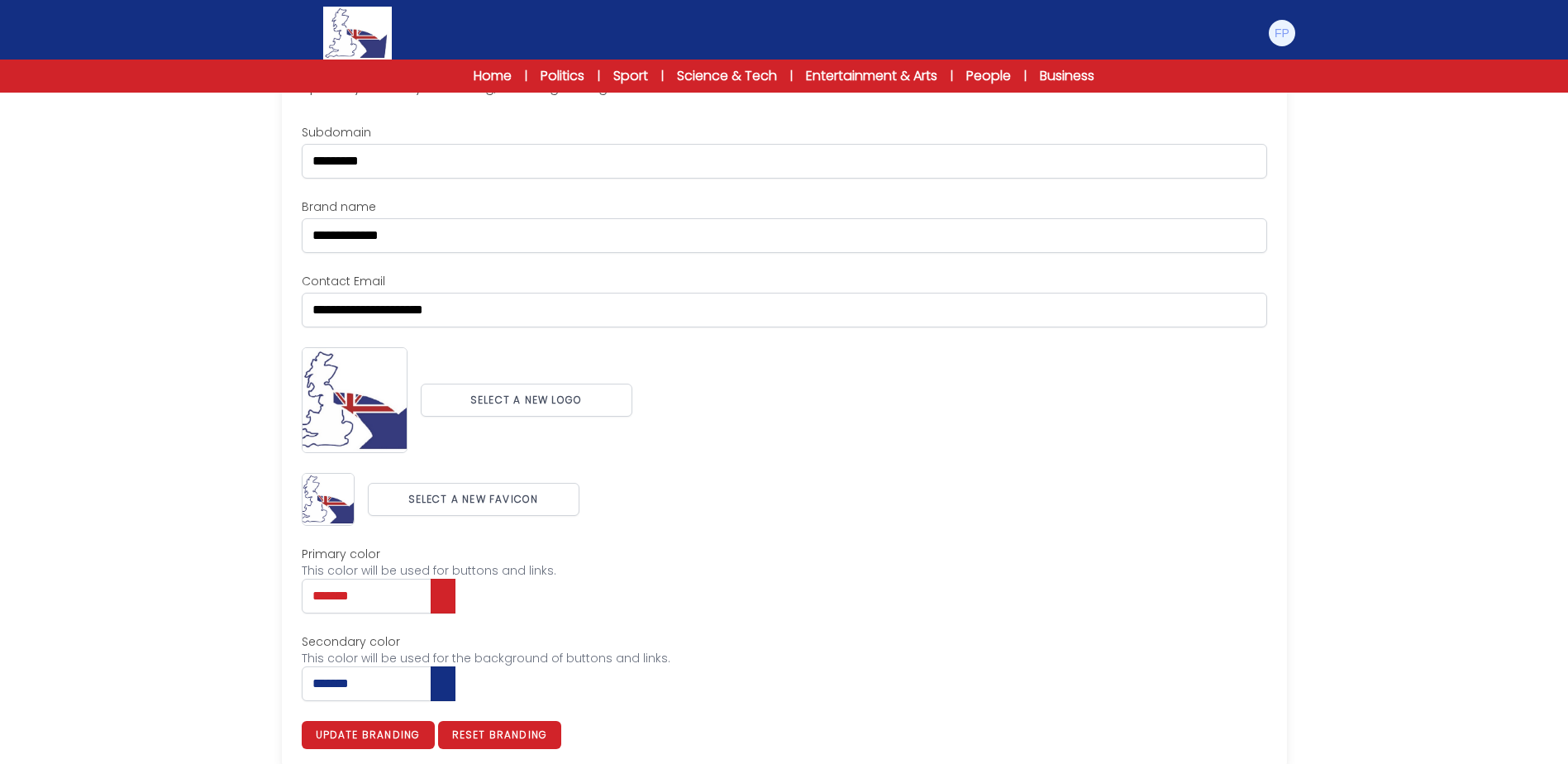
scroll to position [170, 0]
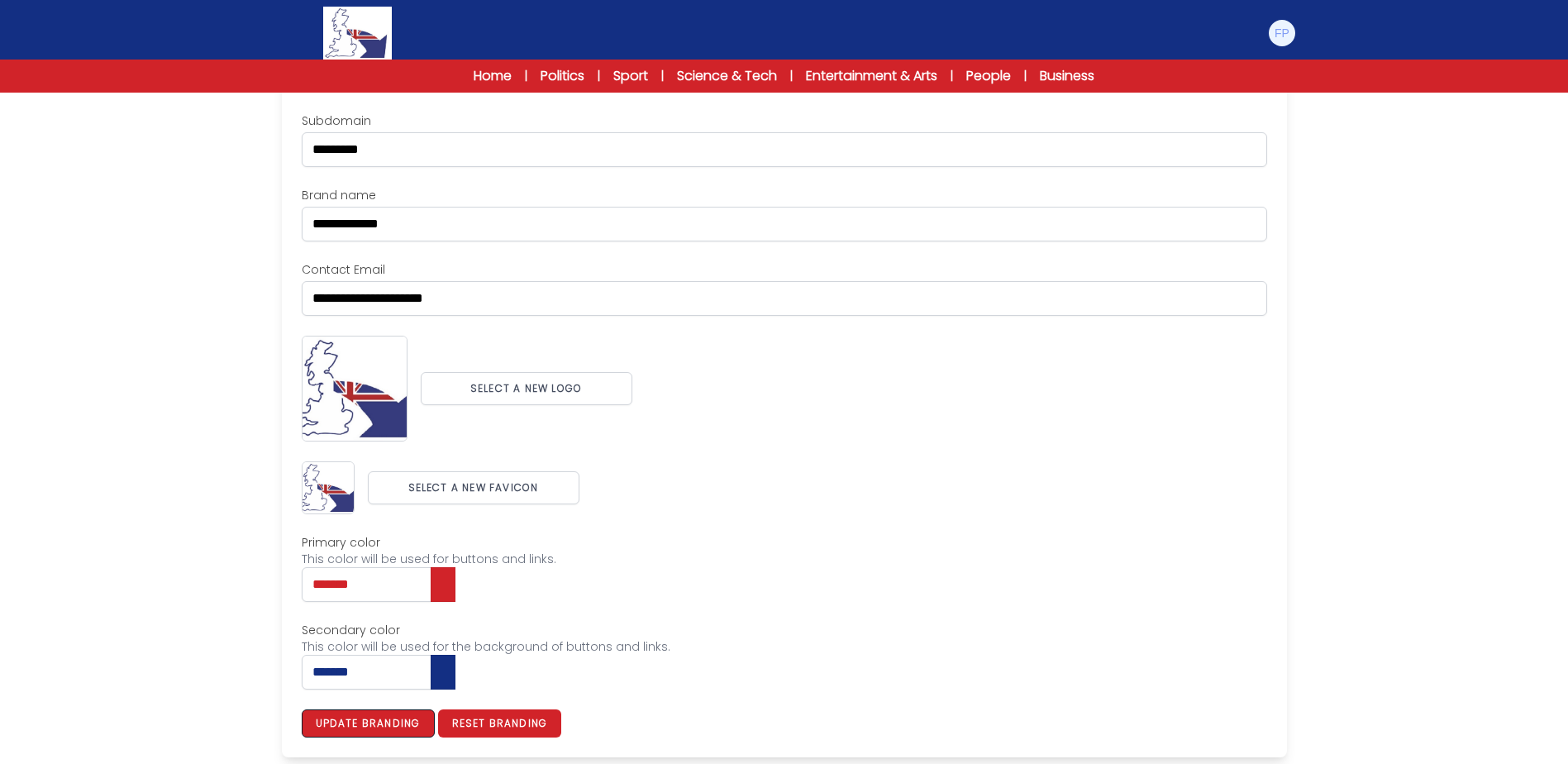
drag, startPoint x: 401, startPoint y: 716, endPoint x: 455, endPoint y: 694, distance: 58.3
click at [402, 716] on button "Update branding" at bounding box center [368, 724] width 133 height 29
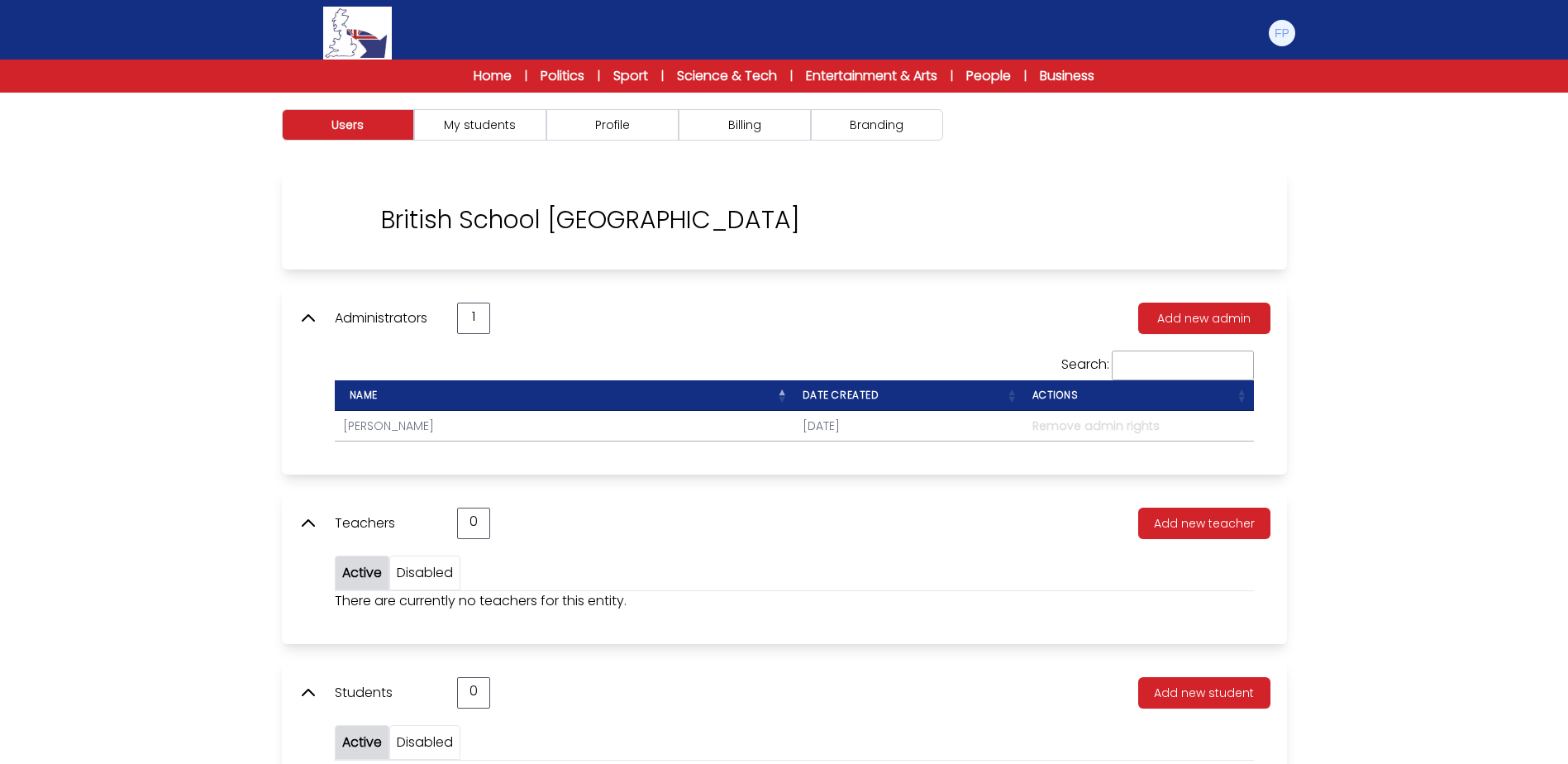
click at [331, 204] on img at bounding box center [331, 220] width 66 height 67
click at [487, 143] on div "Users My students Profile Billing" at bounding box center [784, 124] width 1058 height 65
click at [563, 134] on button "Profile" at bounding box center [612, 124] width 132 height 31
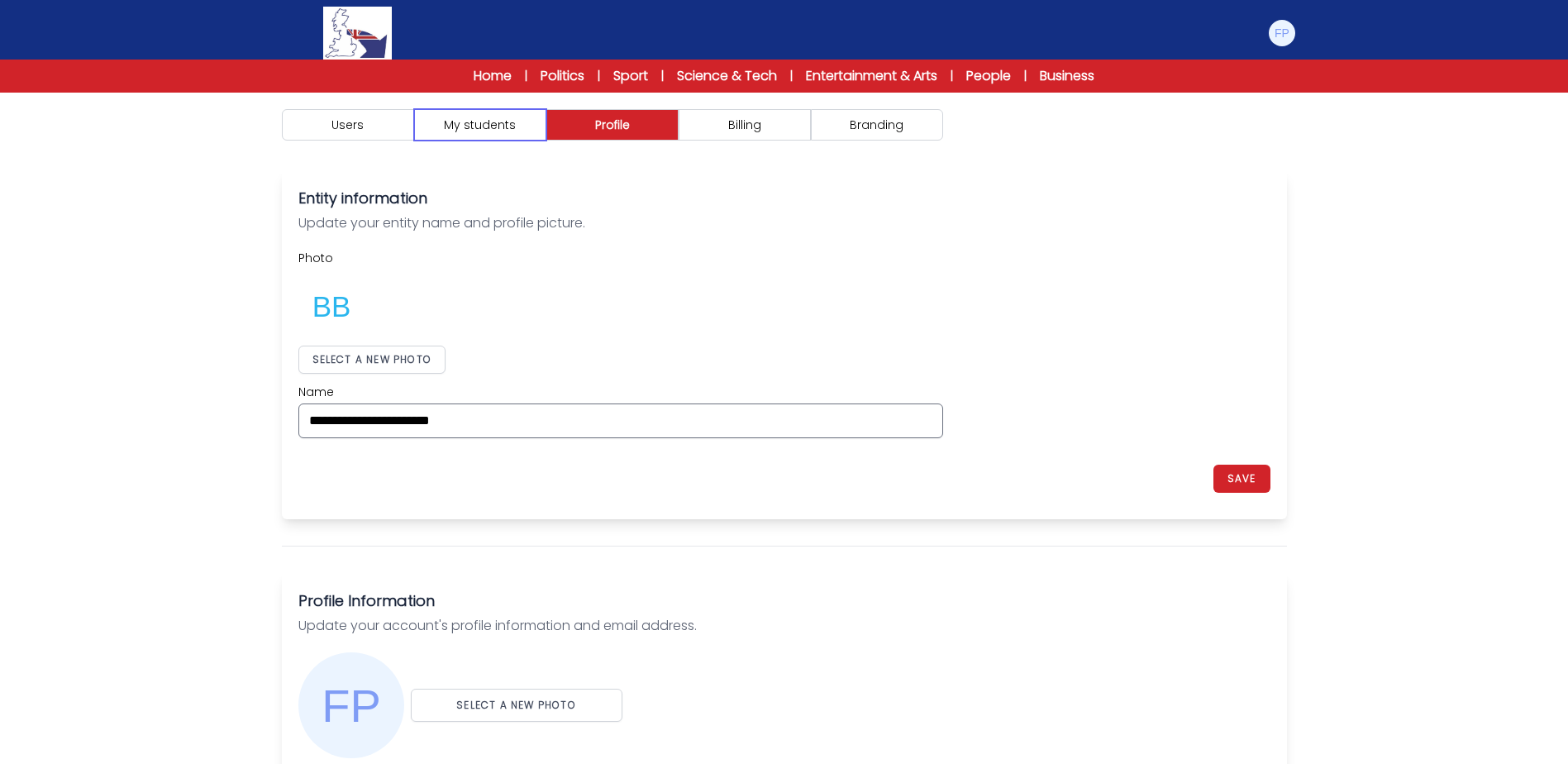
click at [500, 134] on button "My students" at bounding box center [480, 124] width 132 height 31
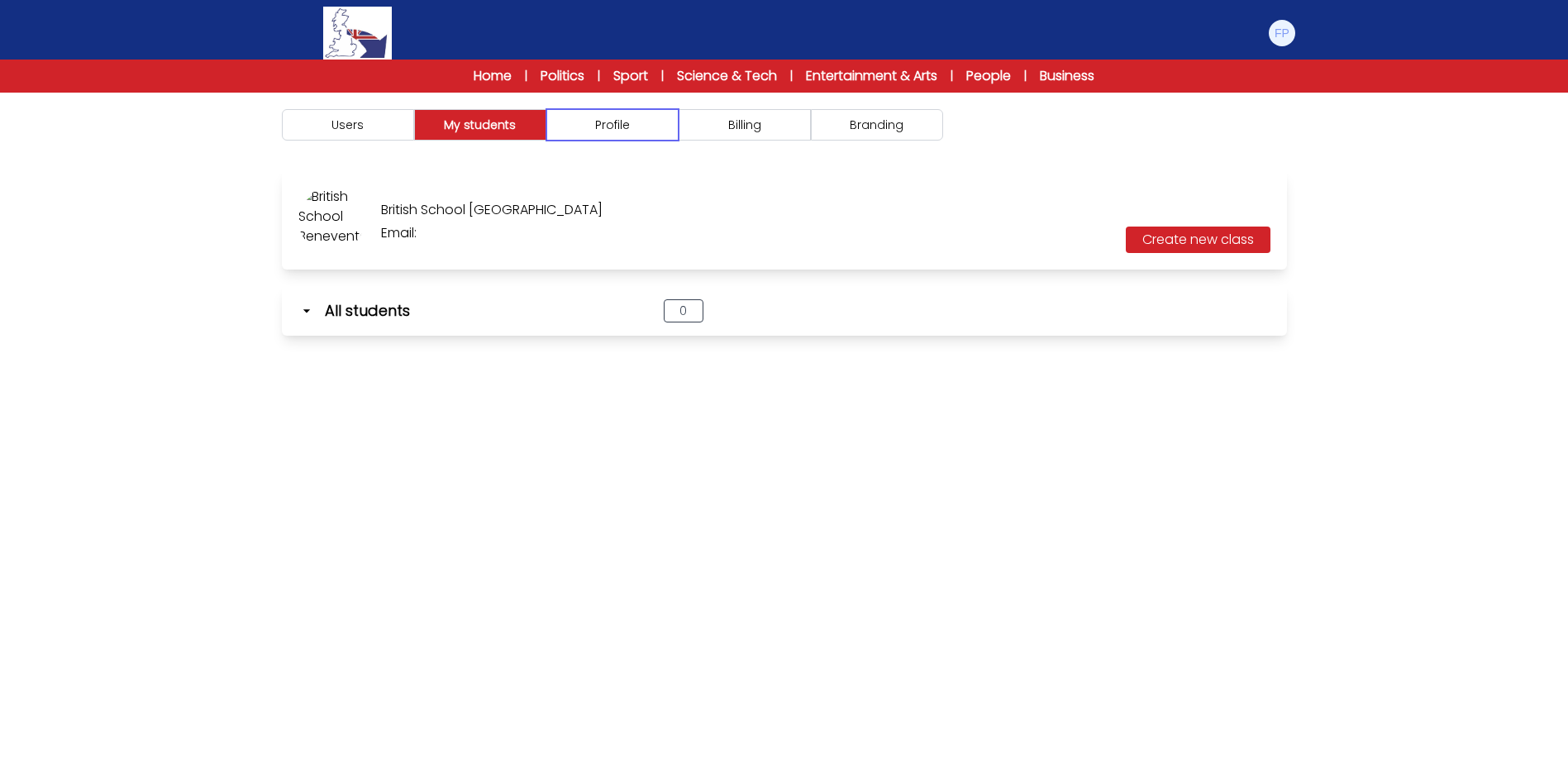
click at [618, 131] on button "Profile" at bounding box center [612, 124] width 132 height 31
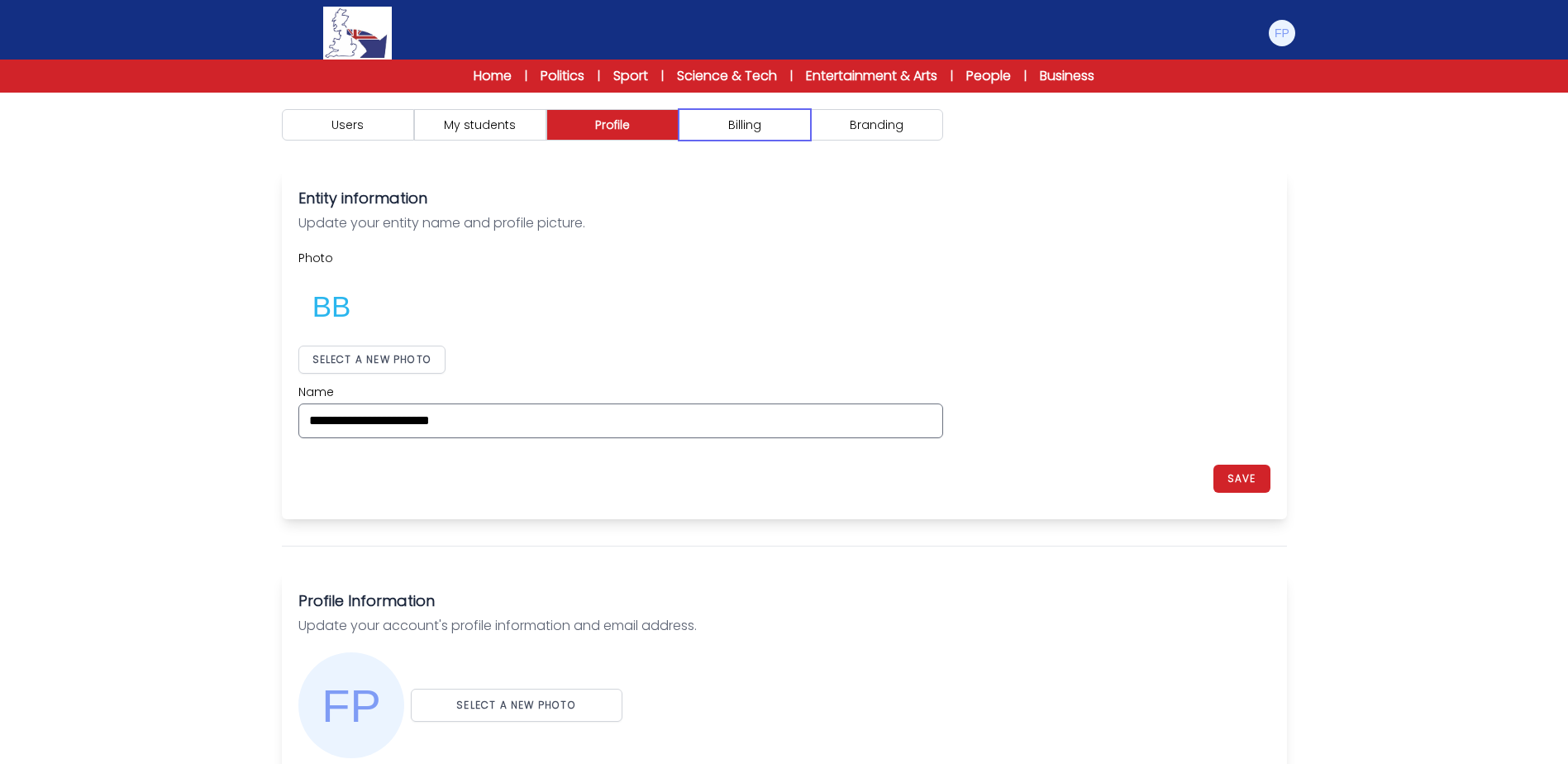
drag, startPoint x: 780, startPoint y: 124, endPoint x: 878, endPoint y: 125, distance: 98.0
click at [781, 124] on button "Billing" at bounding box center [744, 124] width 132 height 31
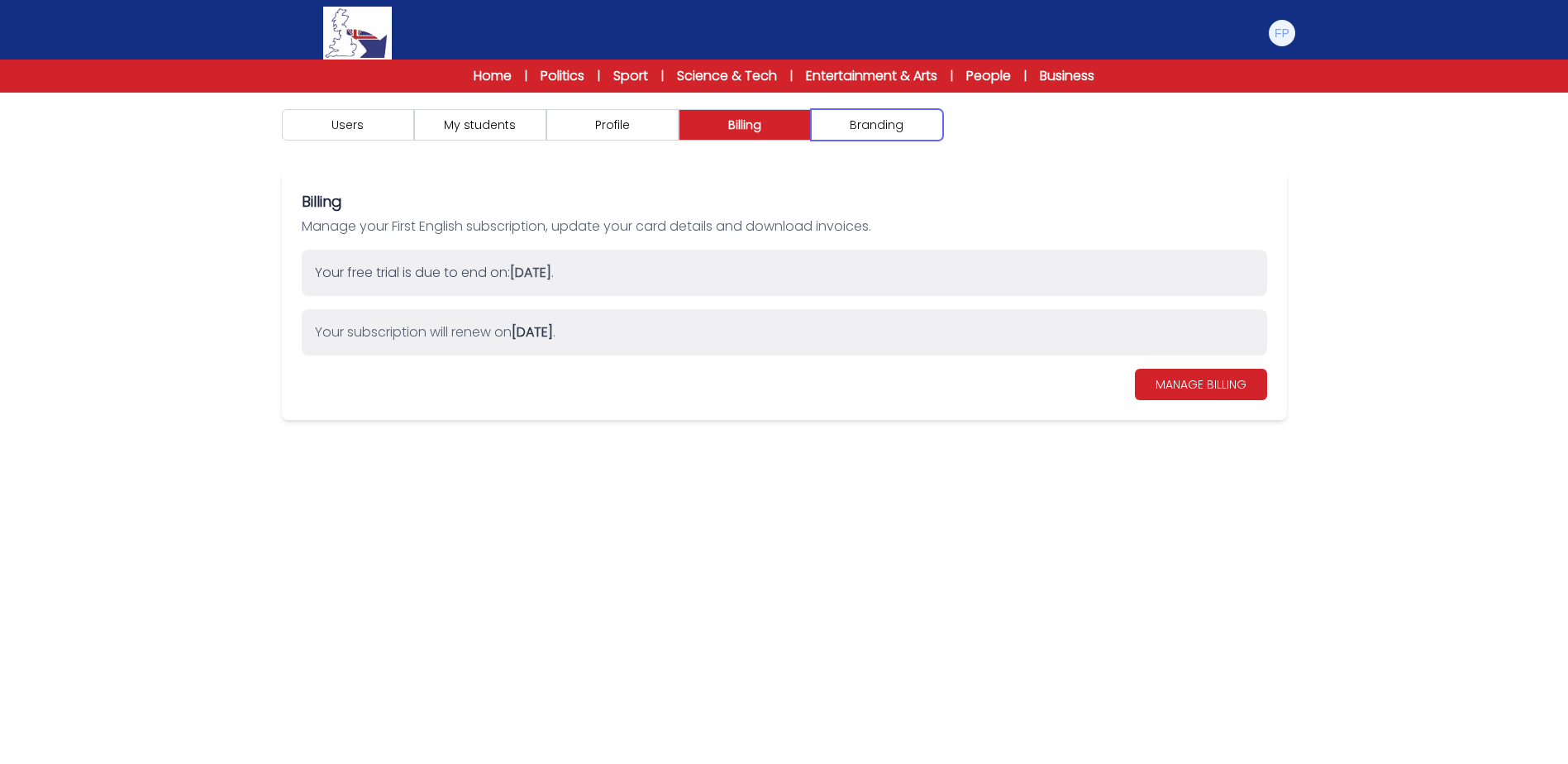
click at [879, 125] on button "Branding" at bounding box center [877, 124] width 132 height 31
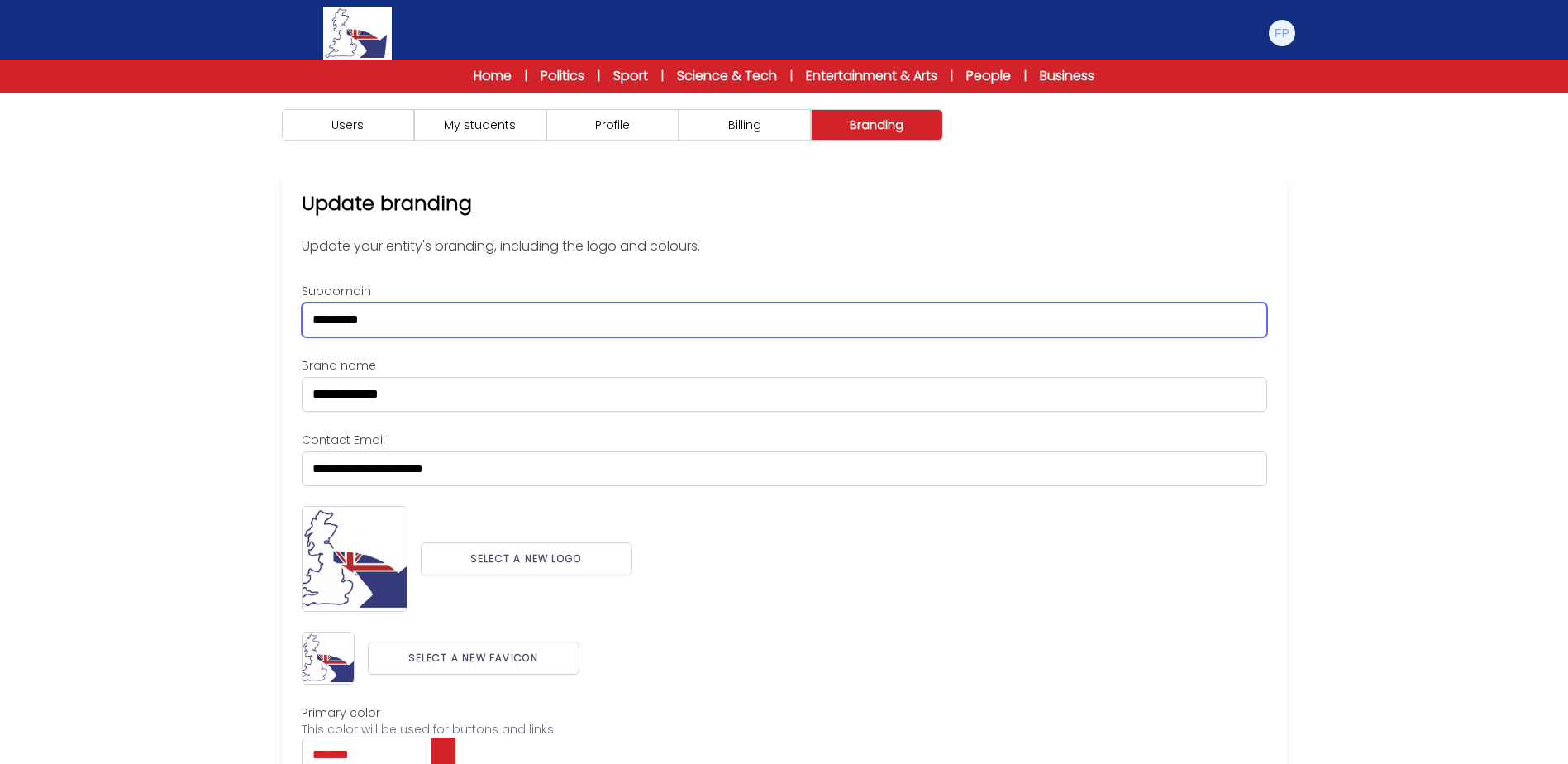
click at [444, 318] on input "*********" at bounding box center [784, 319] width 965 height 35
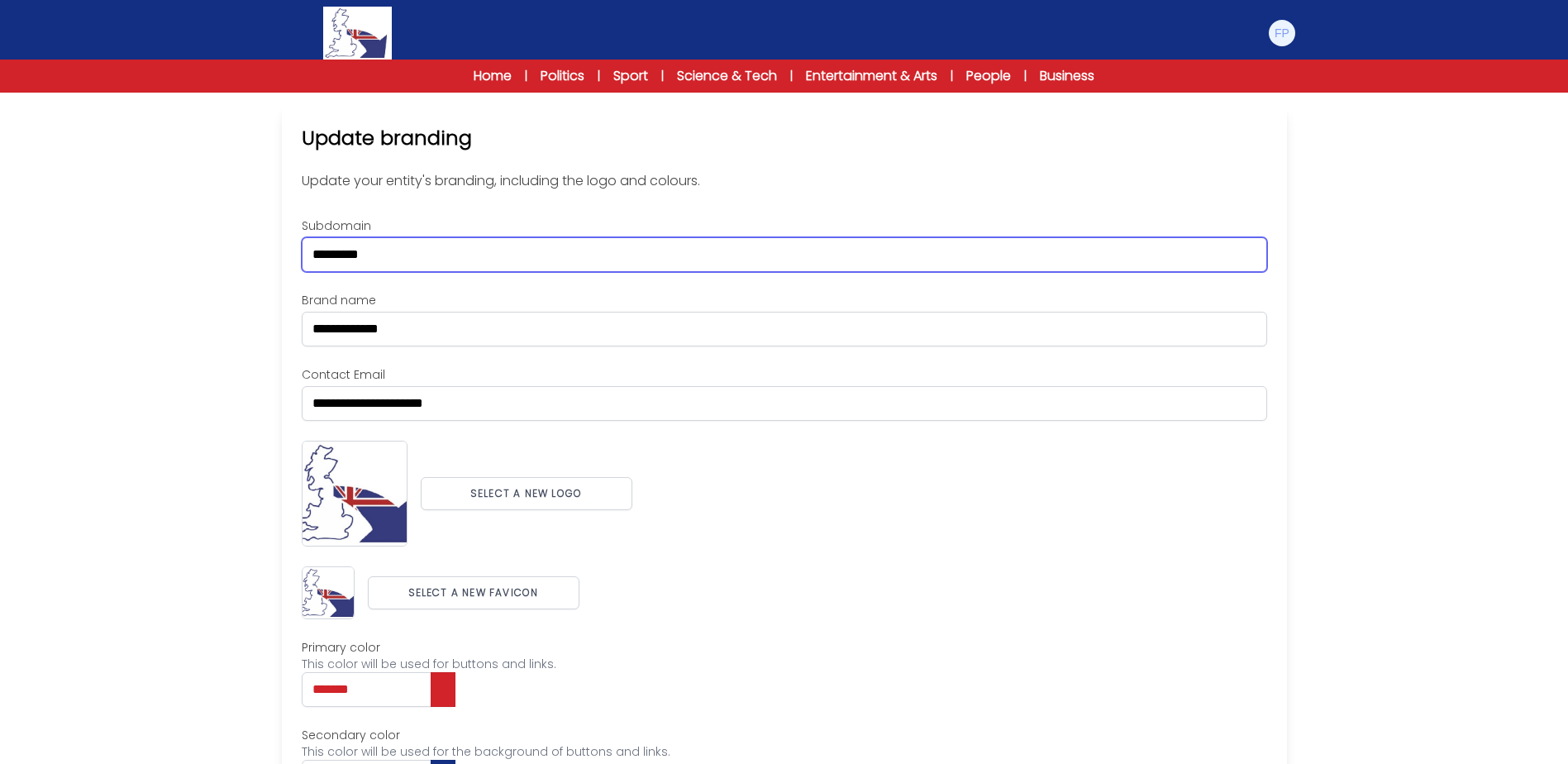
scroll to position [170, 0]
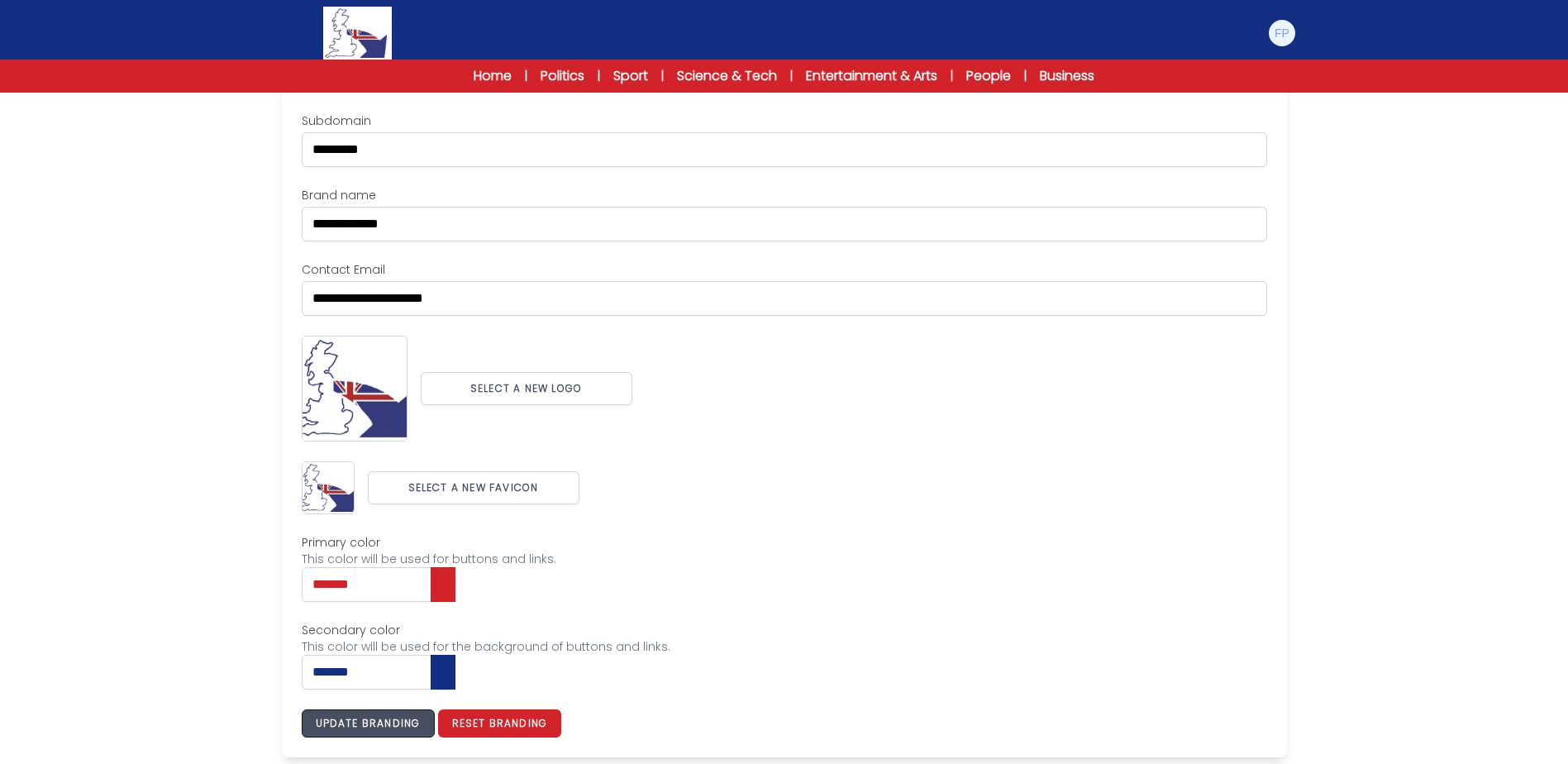
click at [384, 732] on button "Update branding" at bounding box center [368, 724] width 133 height 29
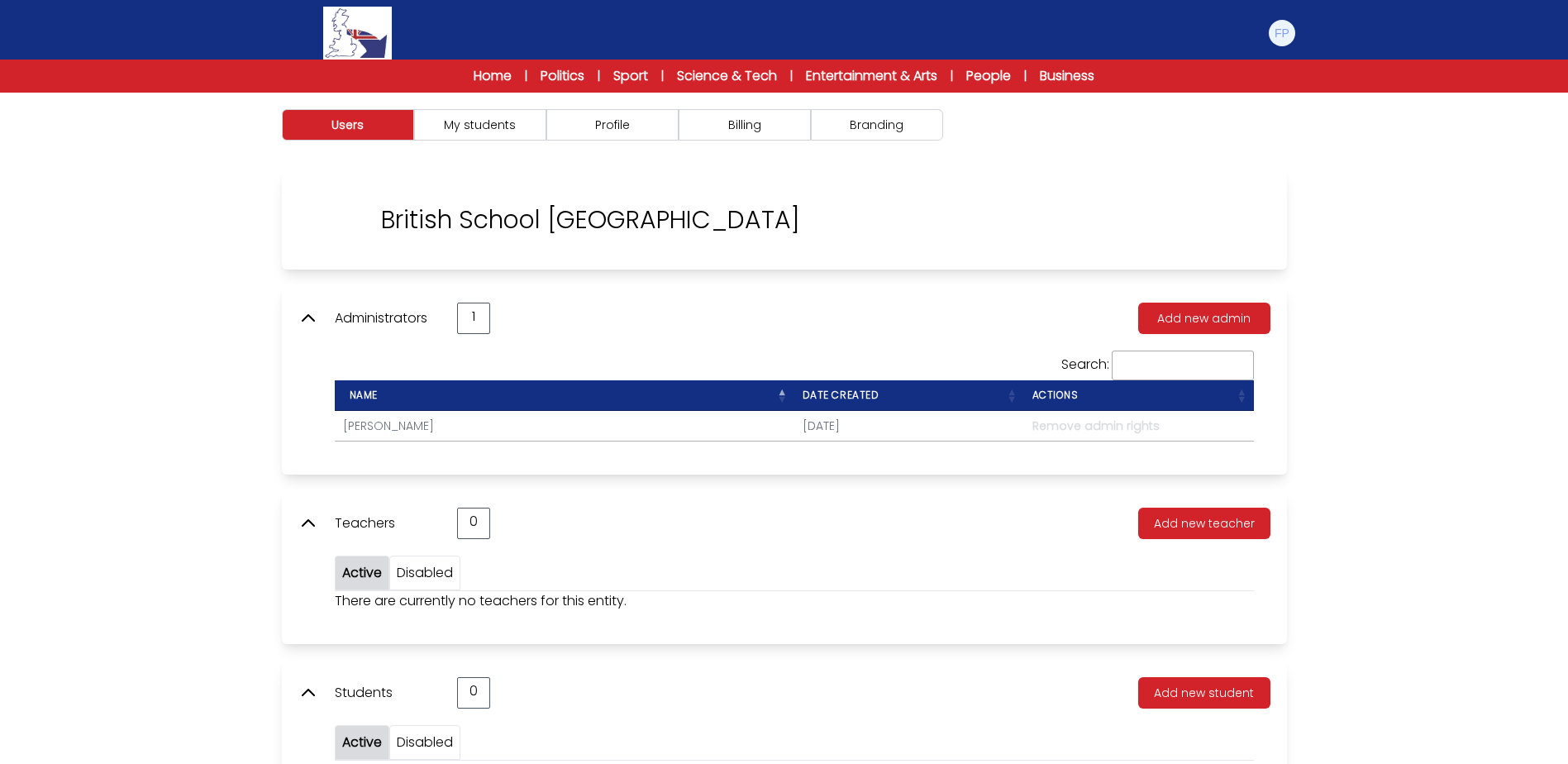
click at [328, 204] on img at bounding box center [331, 220] width 66 height 67
click at [877, 133] on button "Branding" at bounding box center [877, 124] width 132 height 31
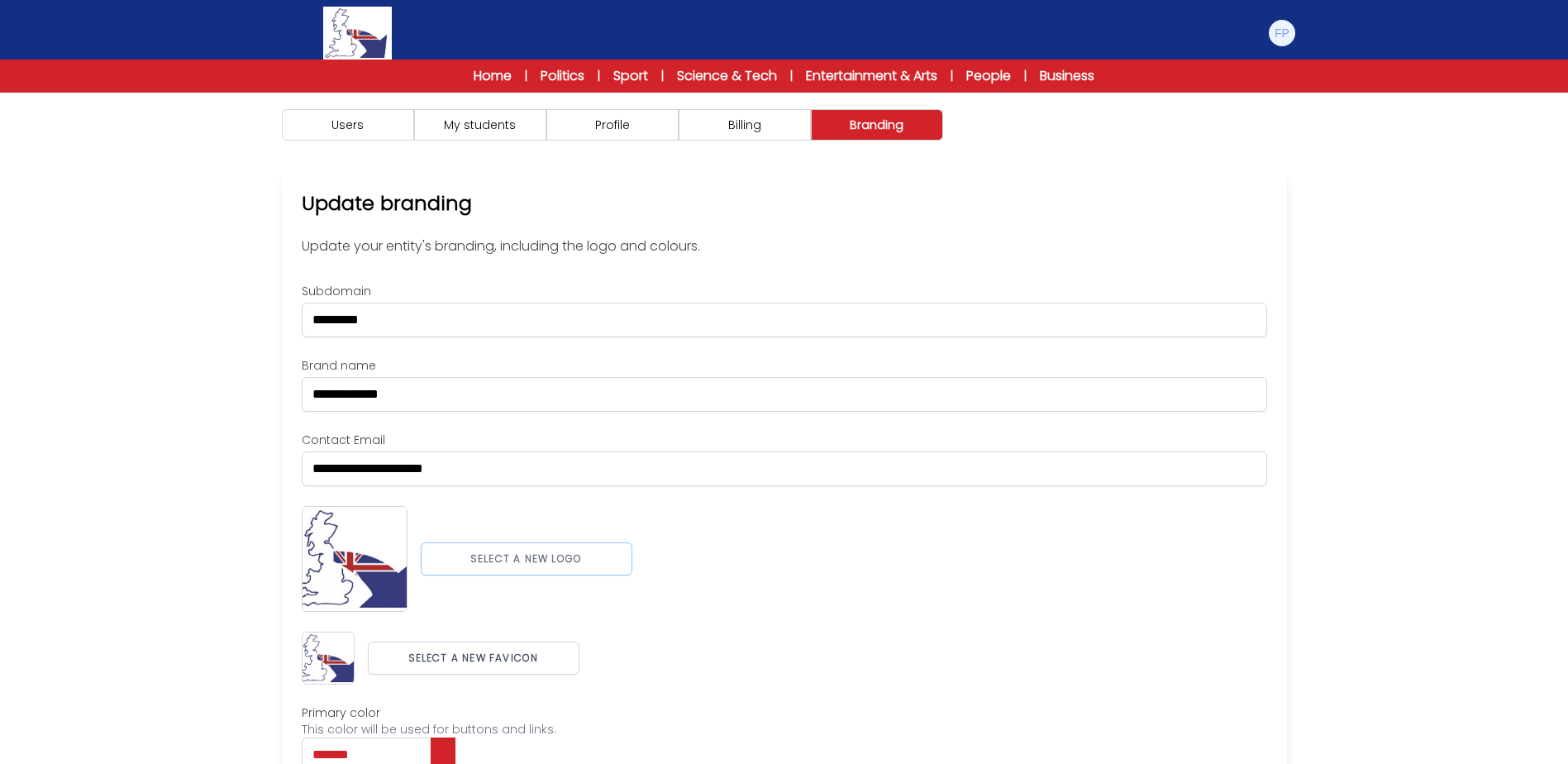
click at [535, 567] on button "Select a new logo" at bounding box center [526, 559] width 212 height 33
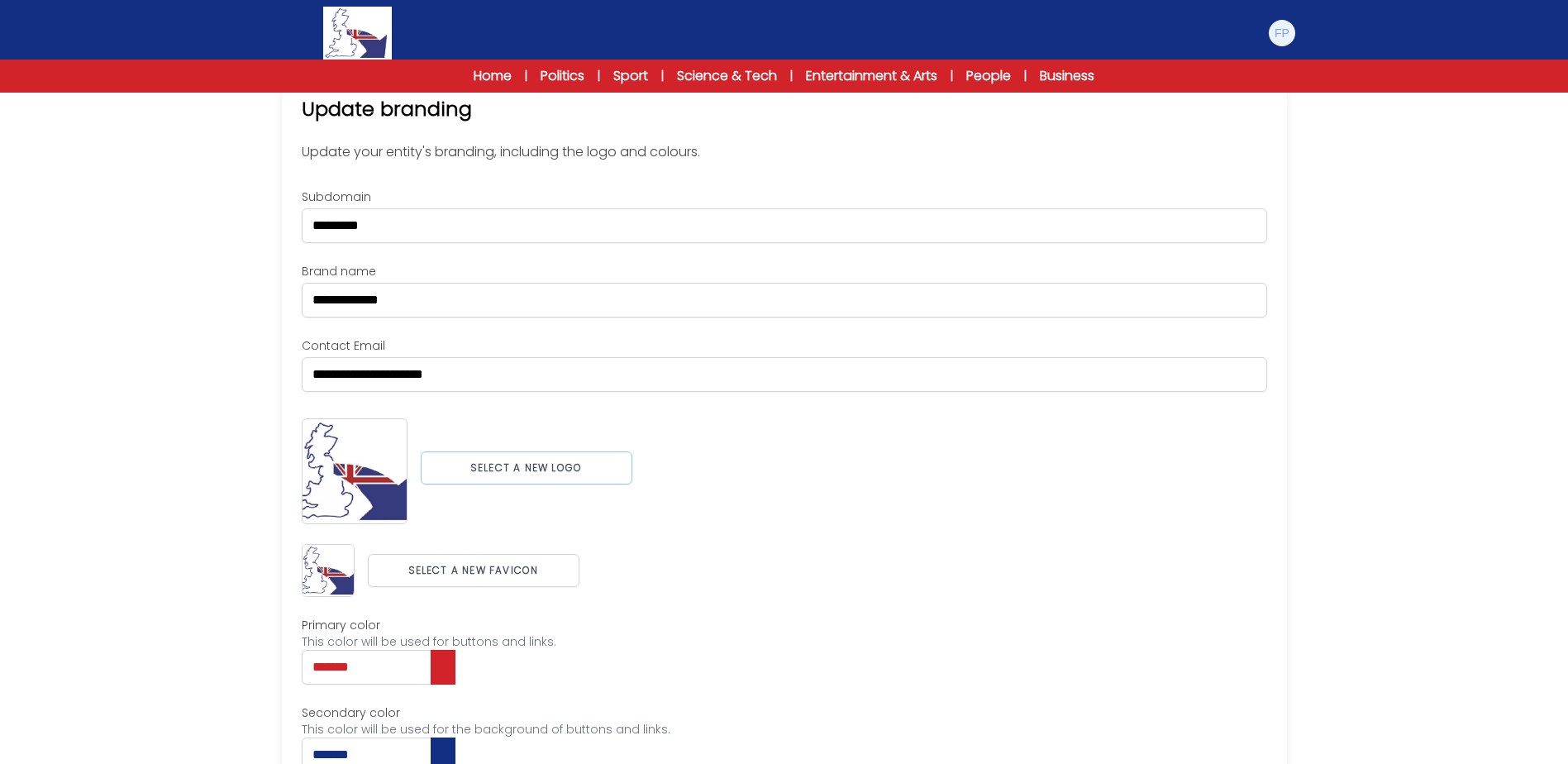
scroll to position [177, 0]
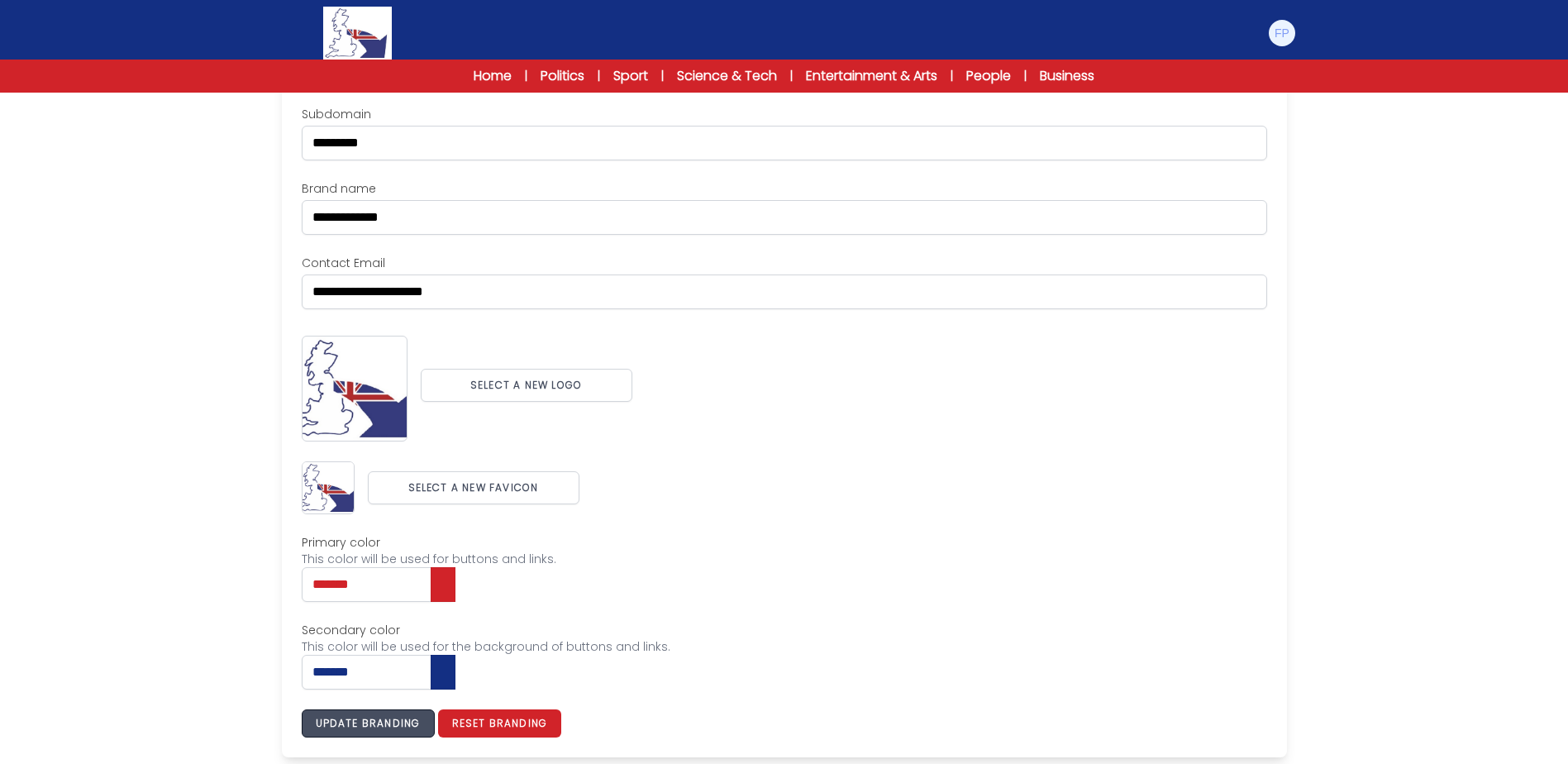
click at [398, 729] on button "Update branding" at bounding box center [368, 724] width 133 height 29
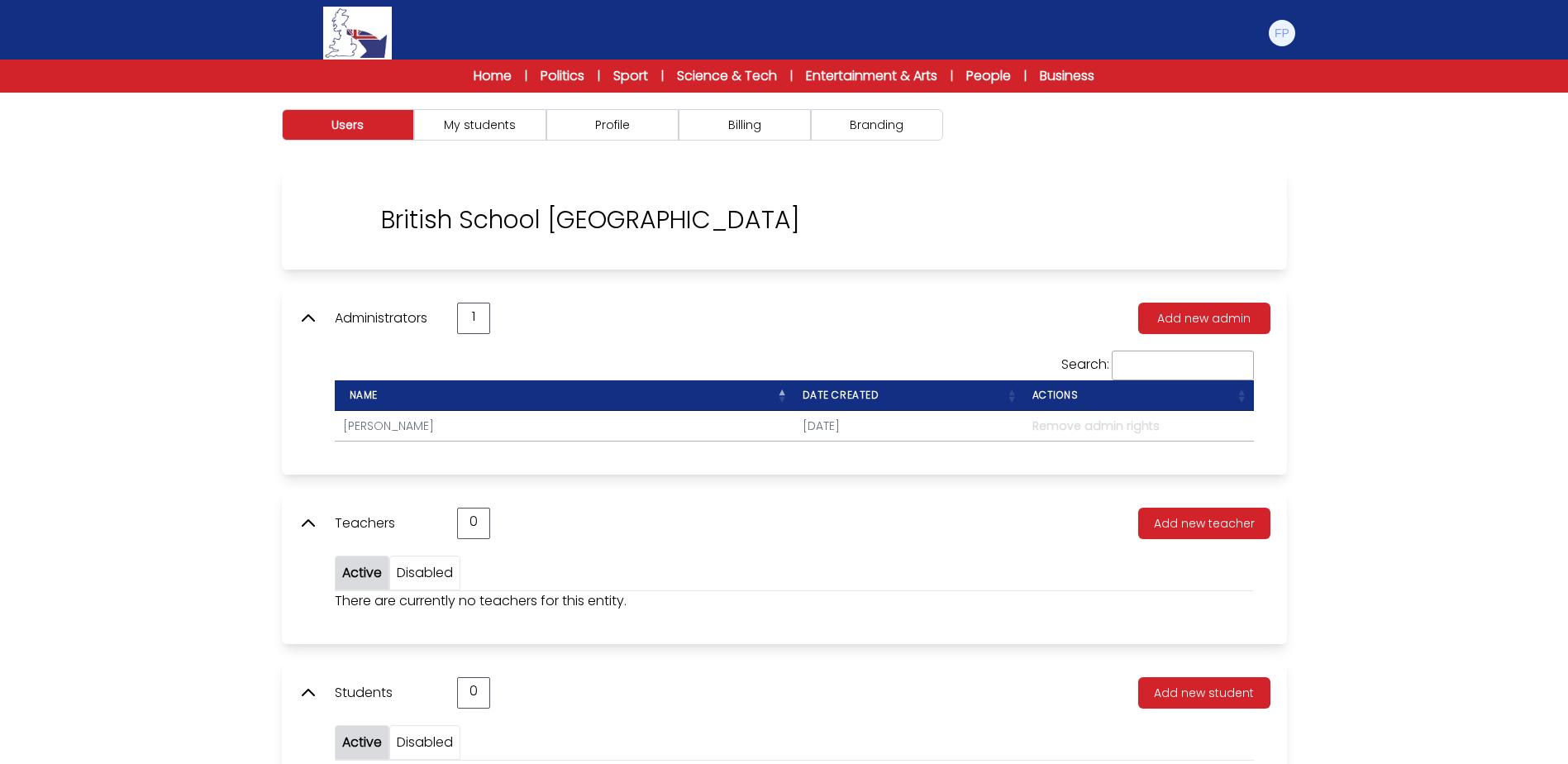
click at [314, 231] on img at bounding box center [331, 220] width 66 height 67
click at [1282, 30] on img at bounding box center [1282, 33] width 27 height 27
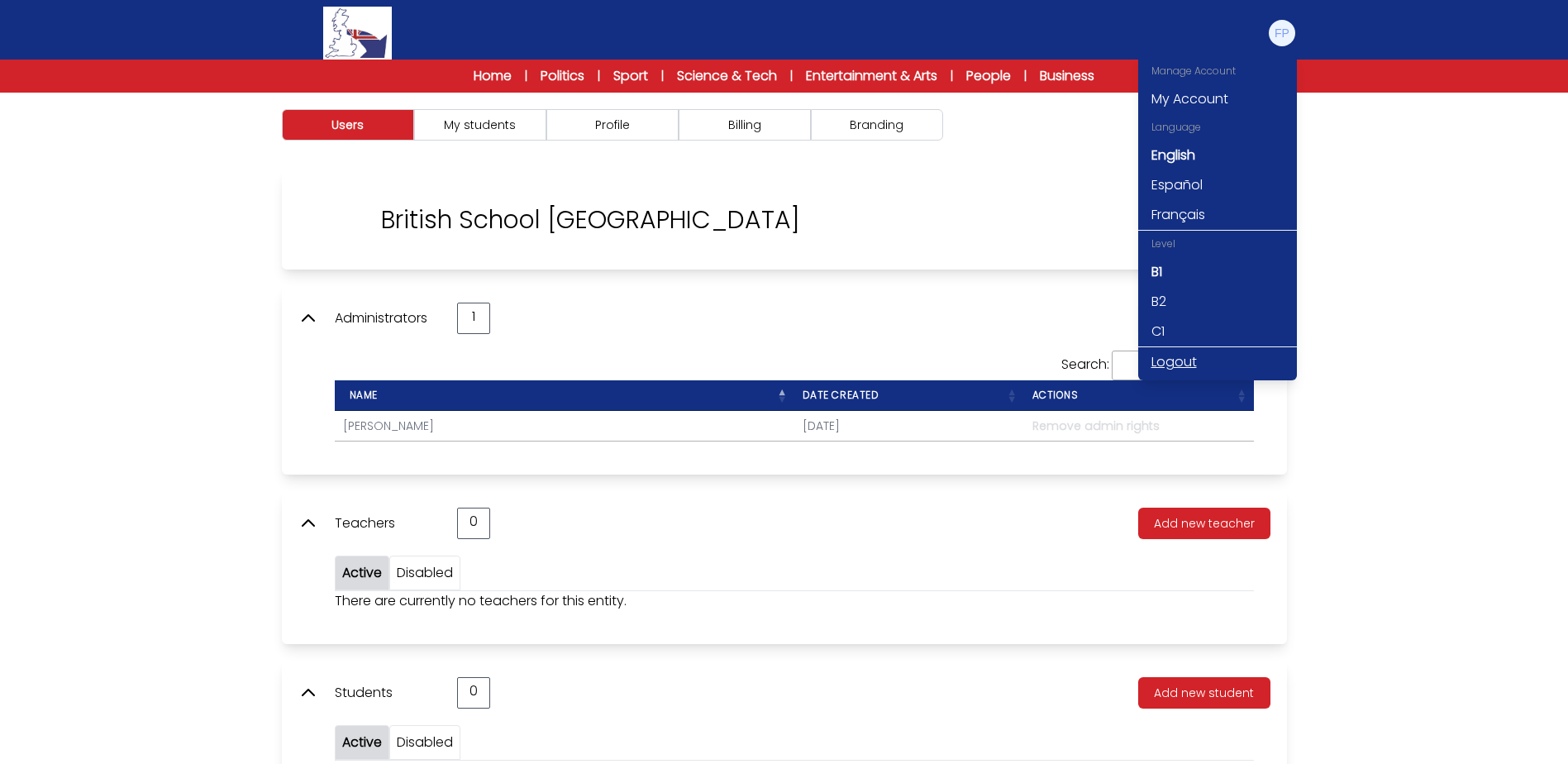
click at [1177, 360] on link "Logout" at bounding box center [1217, 361] width 159 height 29
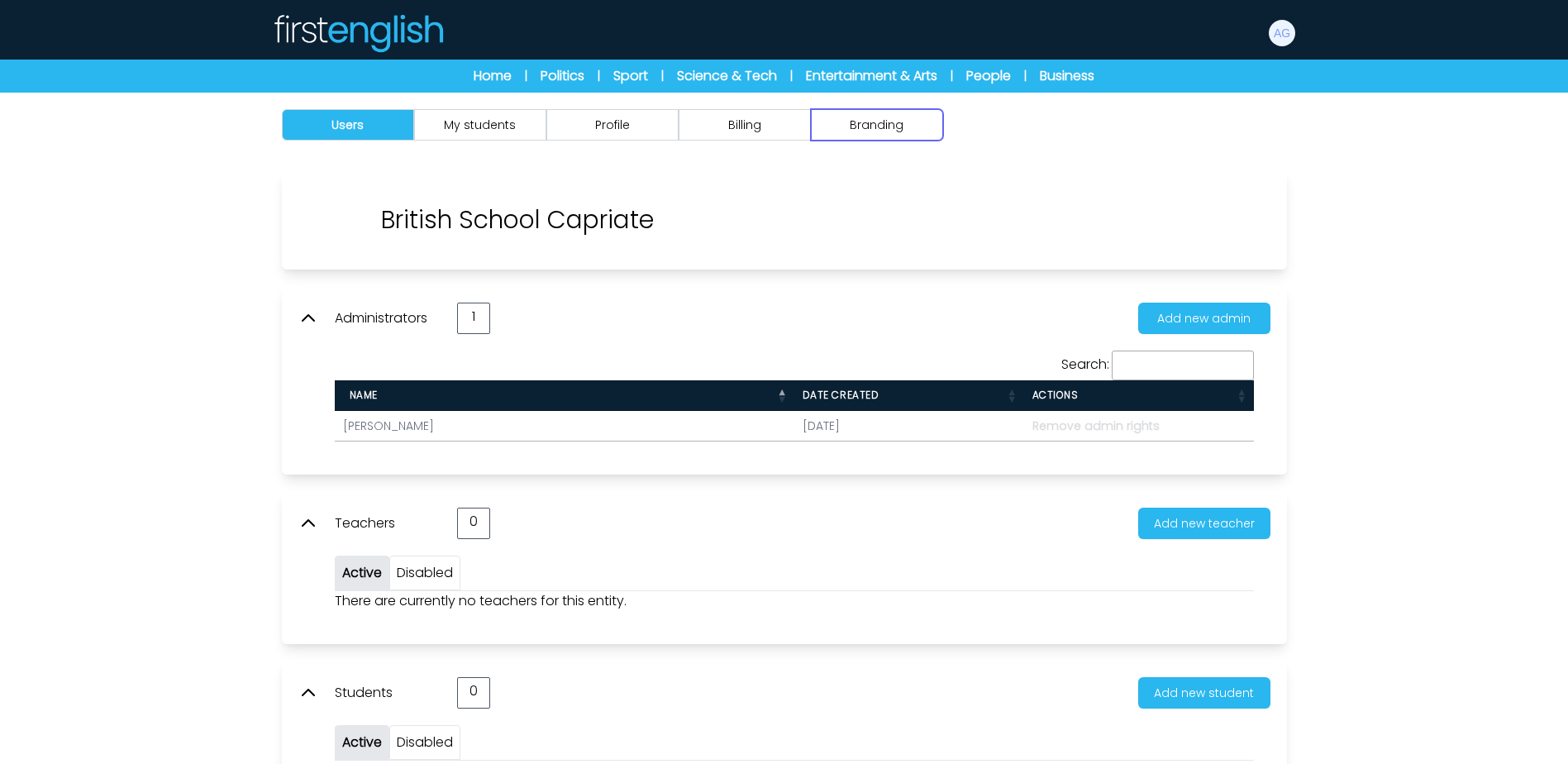
click at [875, 128] on button "Branding" at bounding box center [877, 124] width 132 height 31
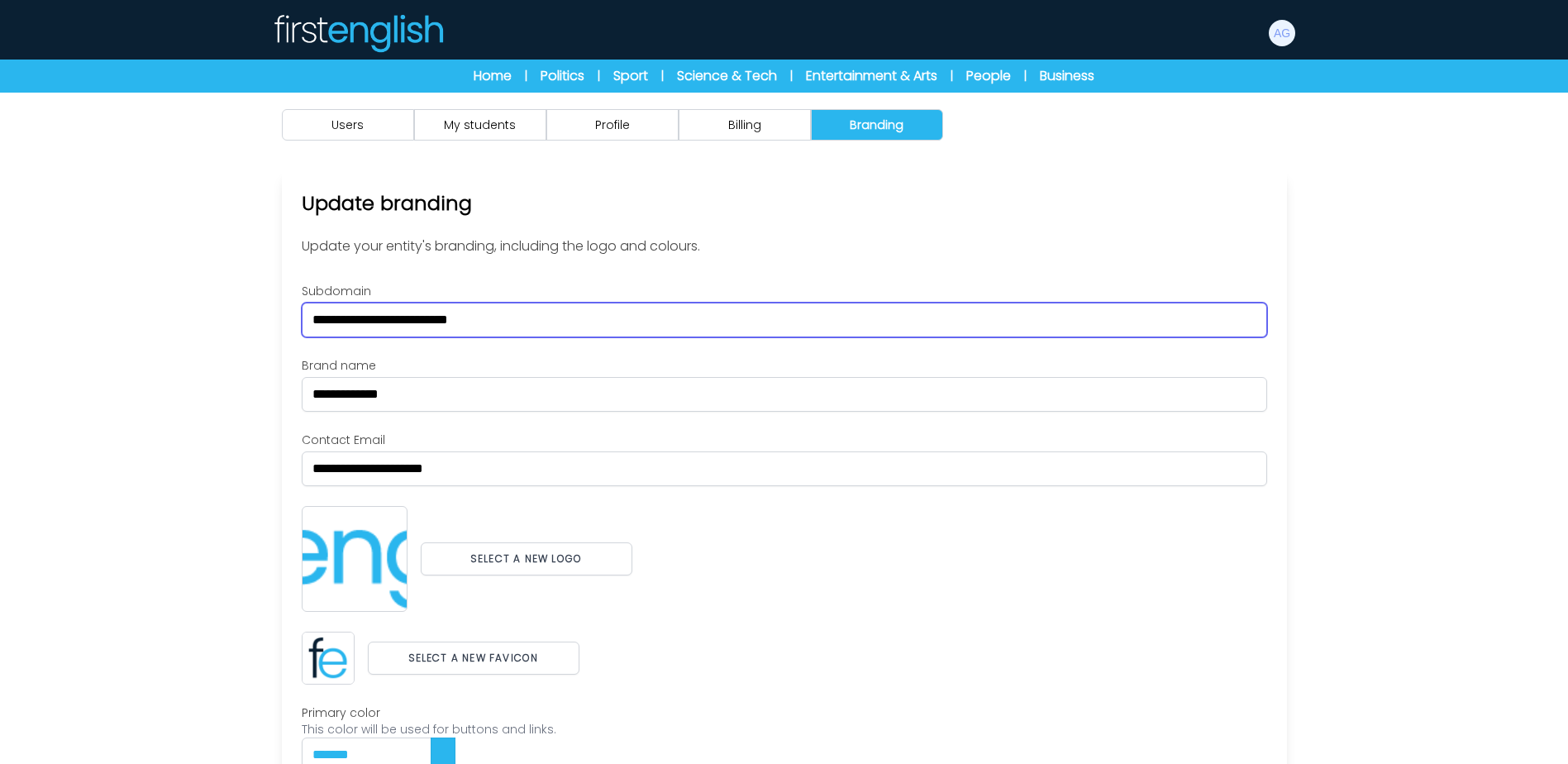
drag, startPoint x: 528, startPoint y: 320, endPoint x: 238, endPoint y: 311, distance: 290.1
click at [238, 311] on div "Users My students Profile" at bounding box center [784, 513] width 1568 height 842
drag, startPoint x: 386, startPoint y: 323, endPoint x: 249, endPoint y: 323, distance: 137.0
click at [249, 323] on div "Users My students Profile" at bounding box center [784, 513] width 1568 height 842
type input "********"
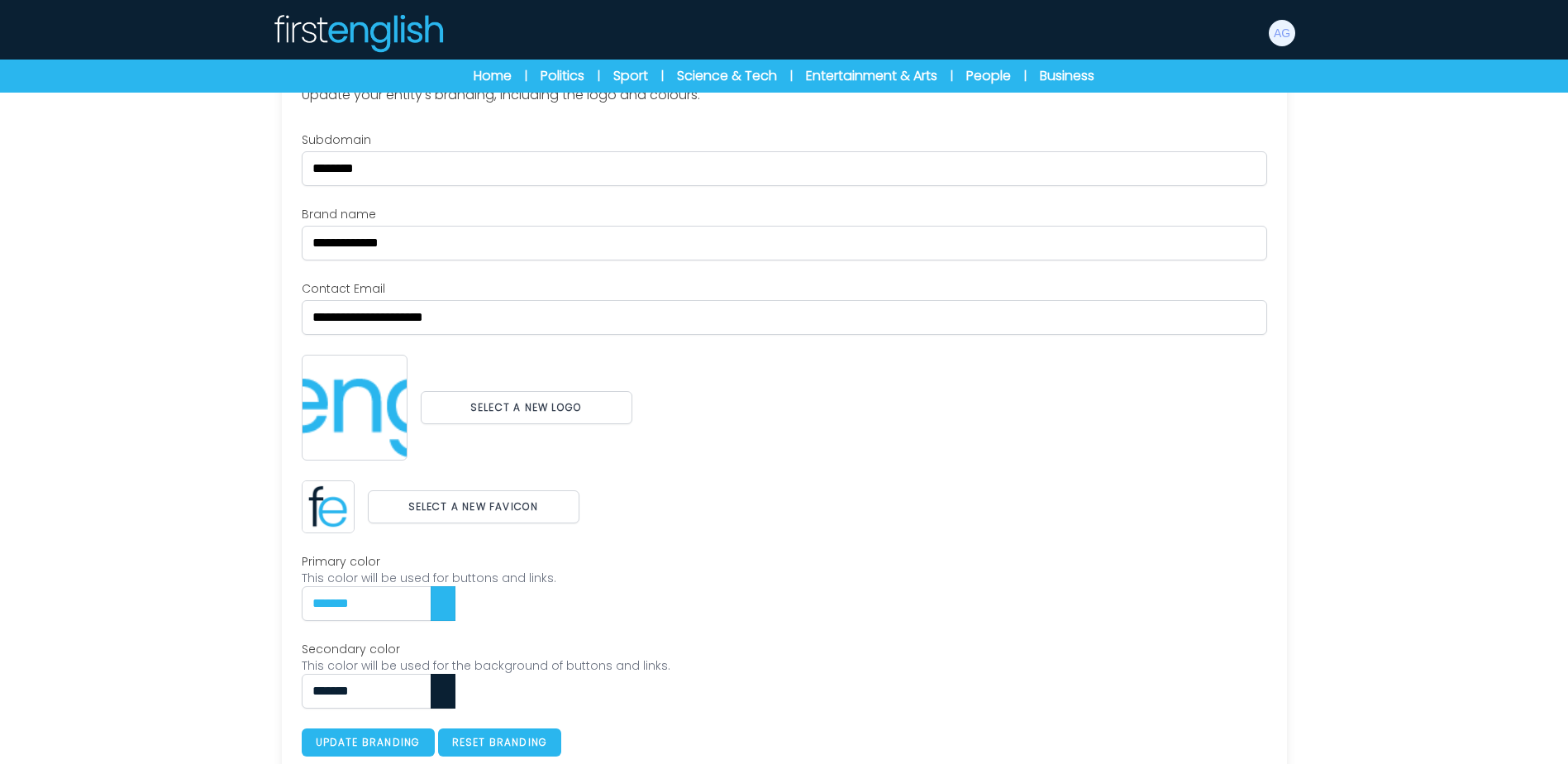
scroll to position [170, 0]
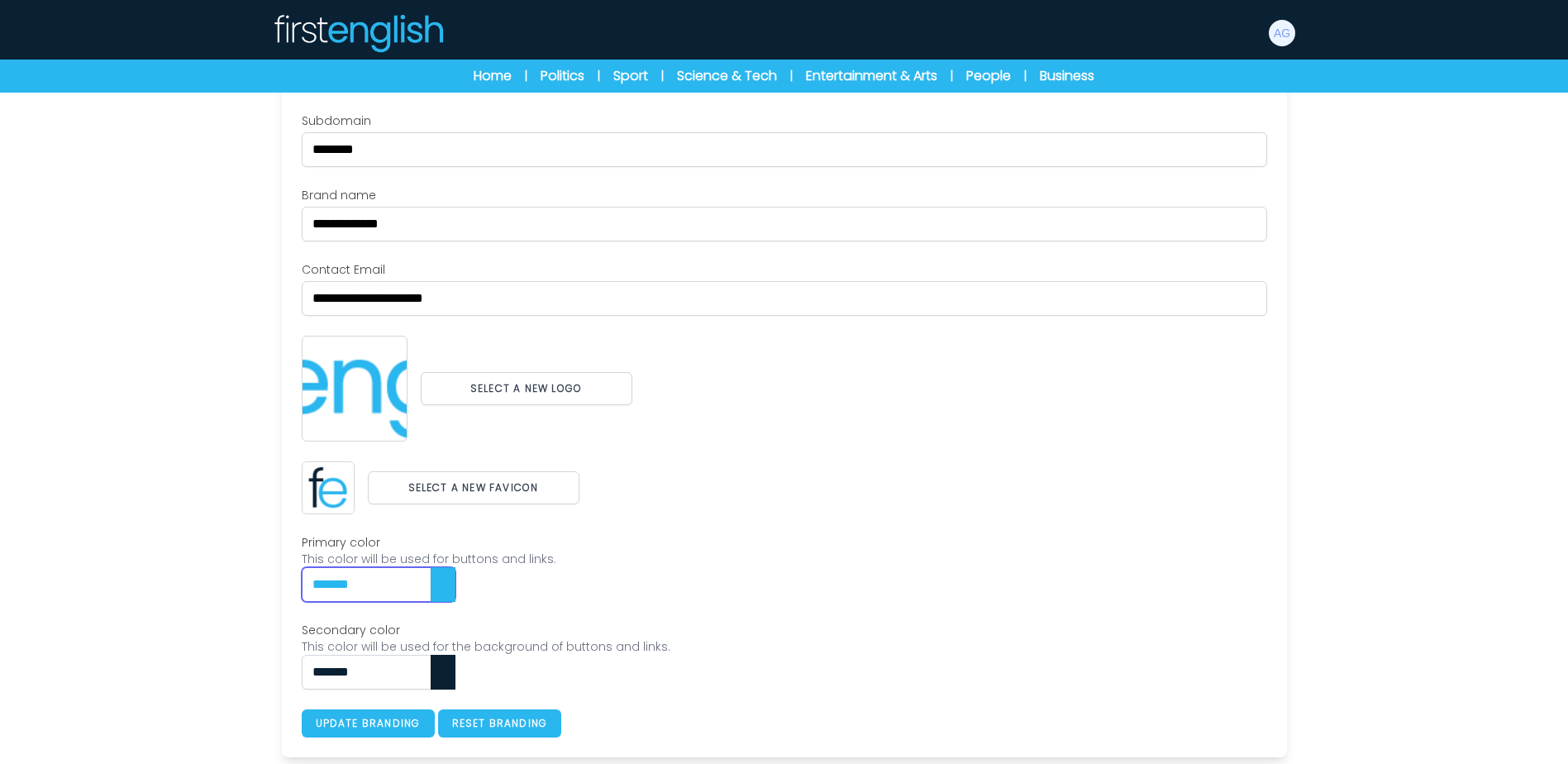
drag, startPoint x: 387, startPoint y: 586, endPoint x: 198, endPoint y: 571, distance: 189.6
click at [198, 571] on div "Users My students Profile" at bounding box center [784, 343] width 1568 height 842
paste input "text"
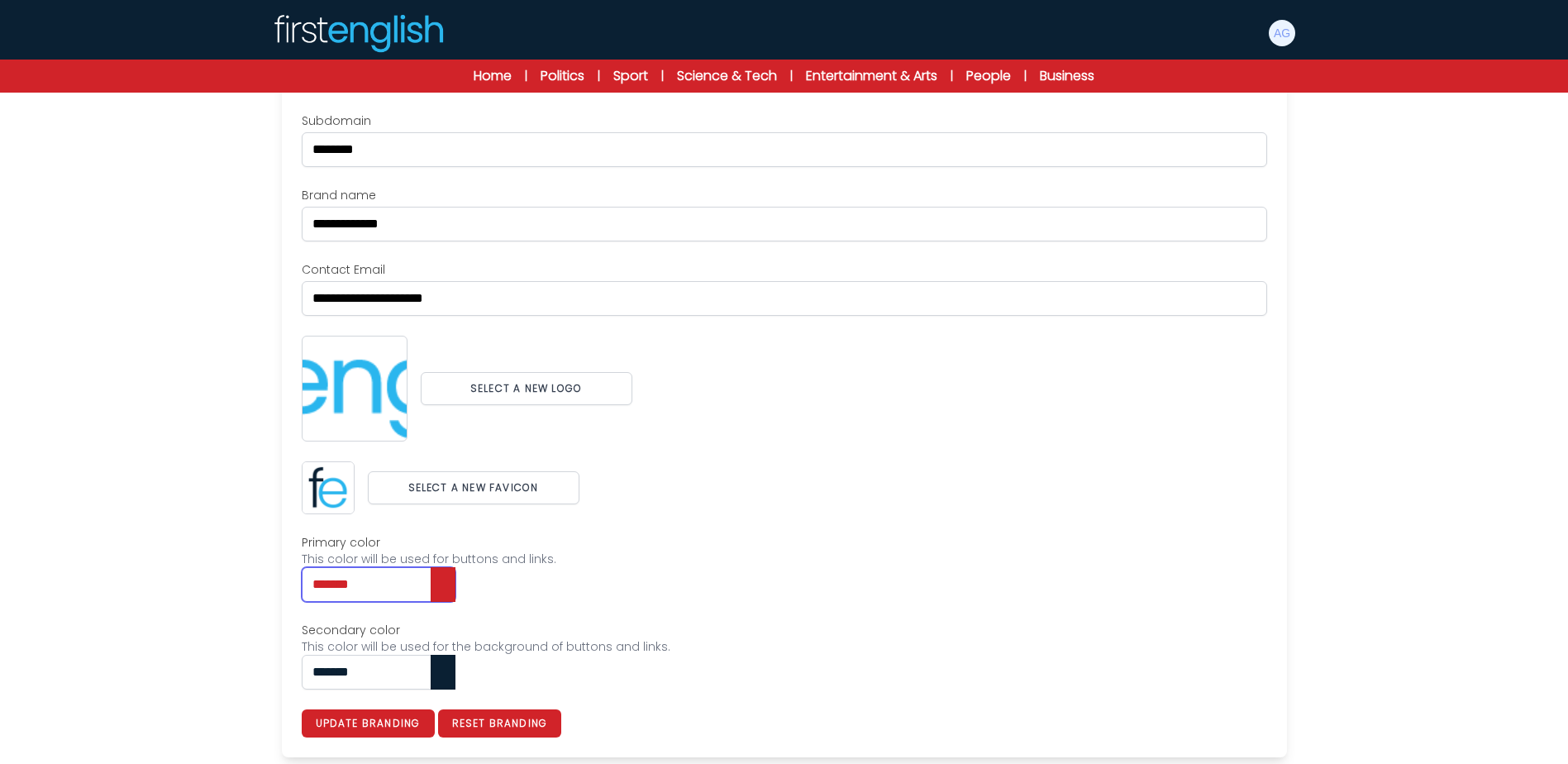
type input "*******"
drag, startPoint x: 263, startPoint y: 669, endPoint x: 196, endPoint y: 668, distance: 67.0
click at [196, 668] on div "Users My students Profile" at bounding box center [784, 343] width 1568 height 842
paste input "text"
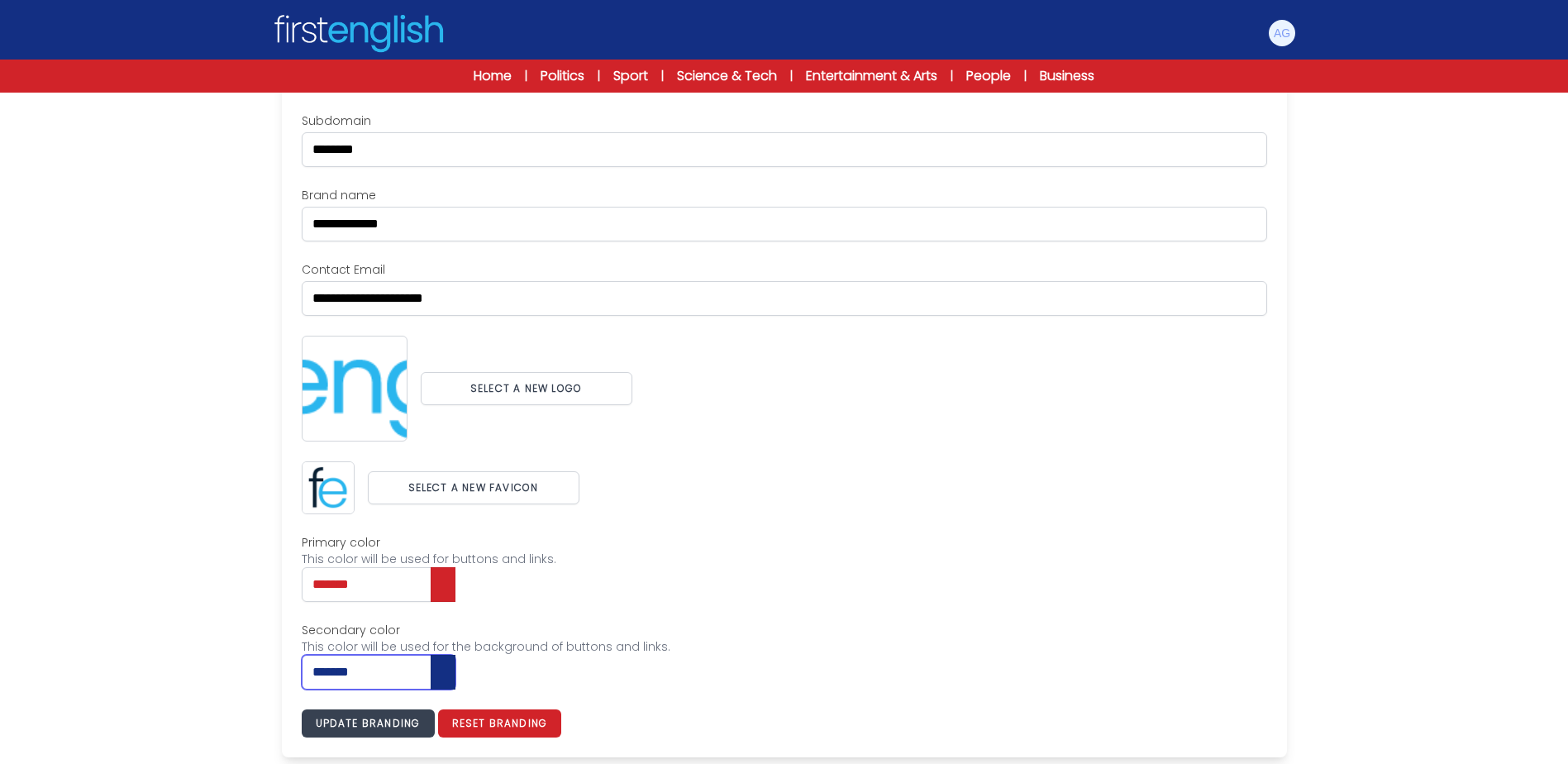
type input "*******"
click at [385, 730] on button "Update branding" at bounding box center [368, 724] width 133 height 29
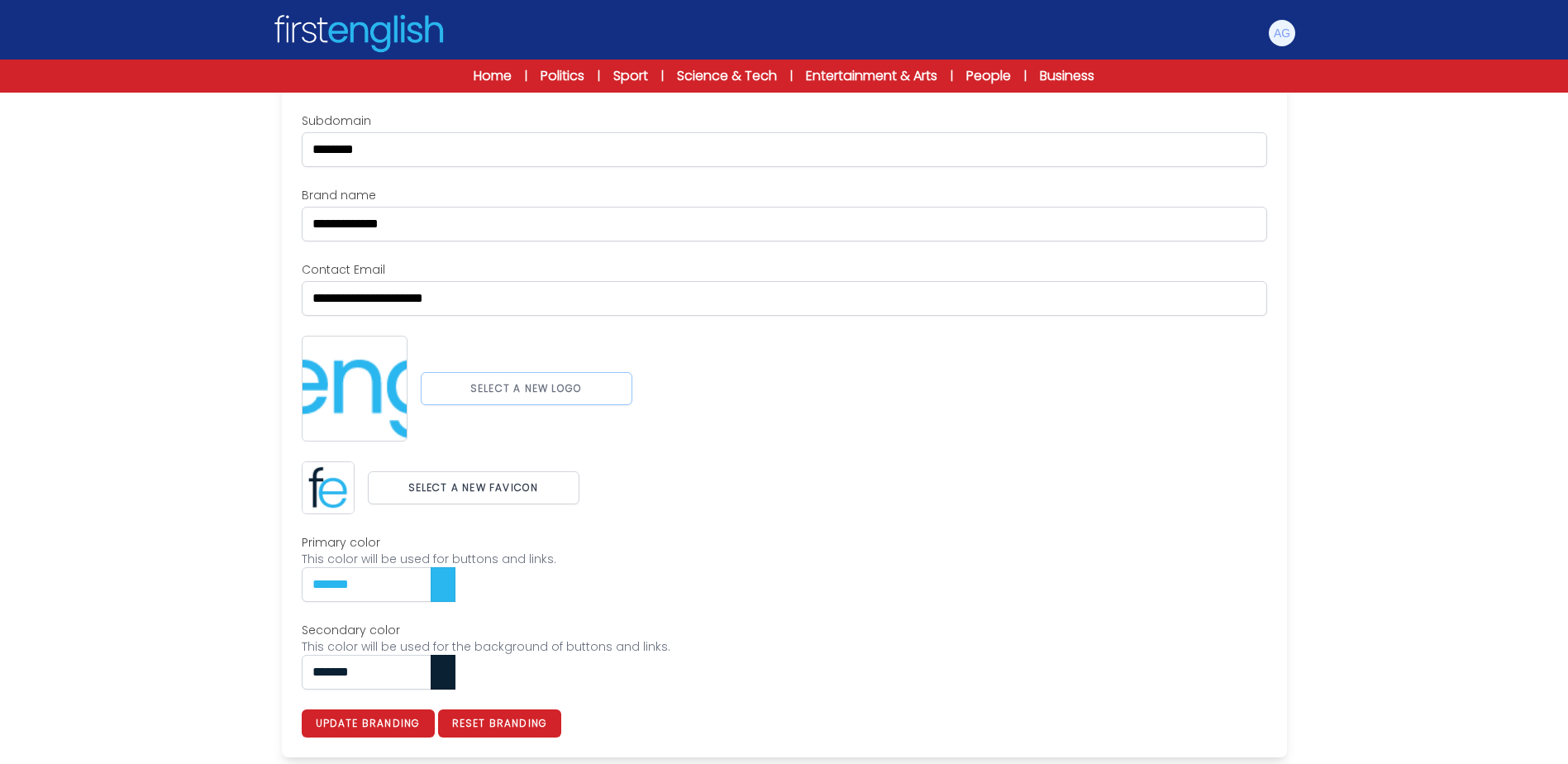
click at [551, 379] on button "Select a new logo" at bounding box center [526, 389] width 212 height 33
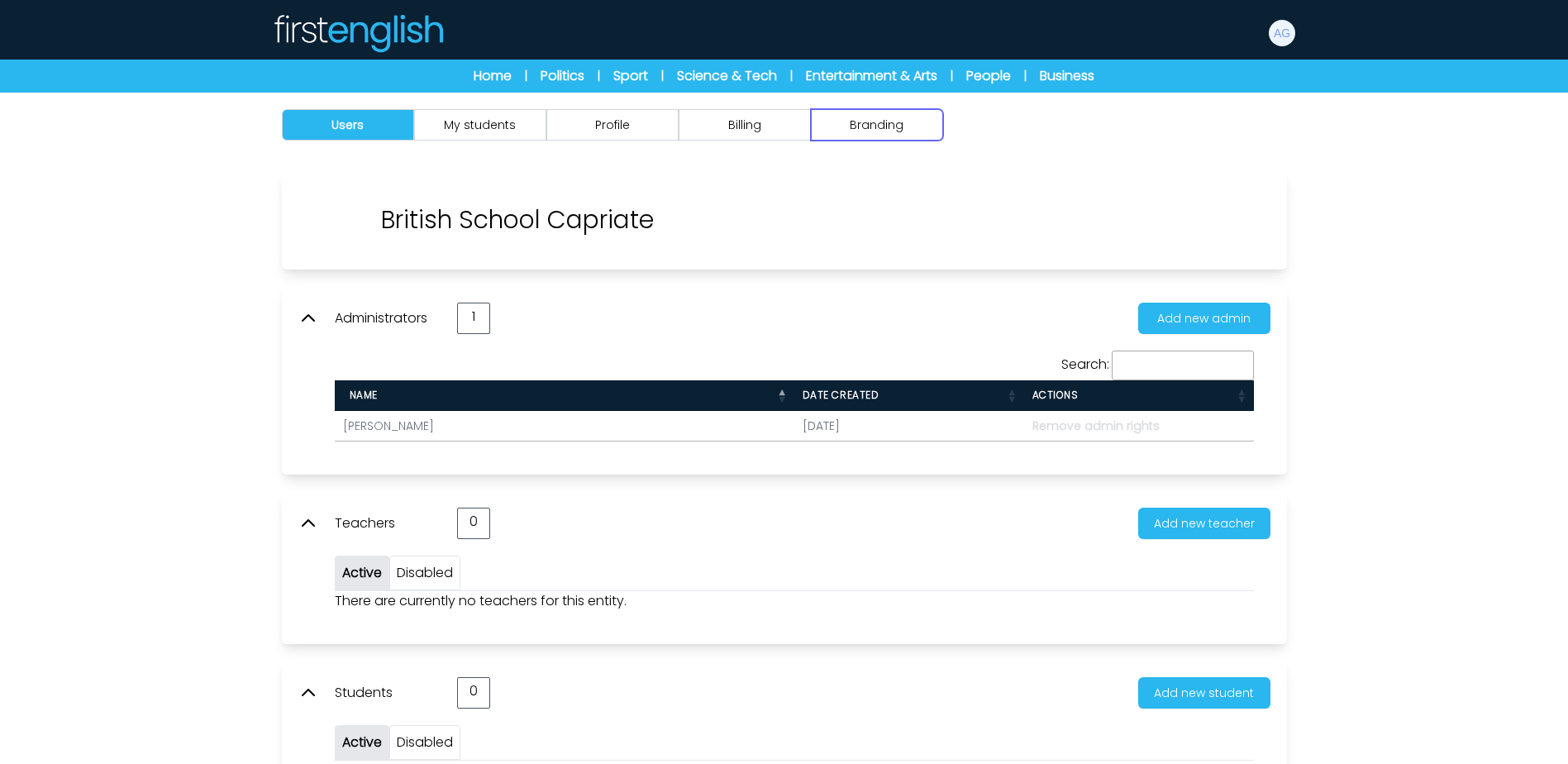
click at [907, 133] on button "Branding" at bounding box center [877, 124] width 132 height 31
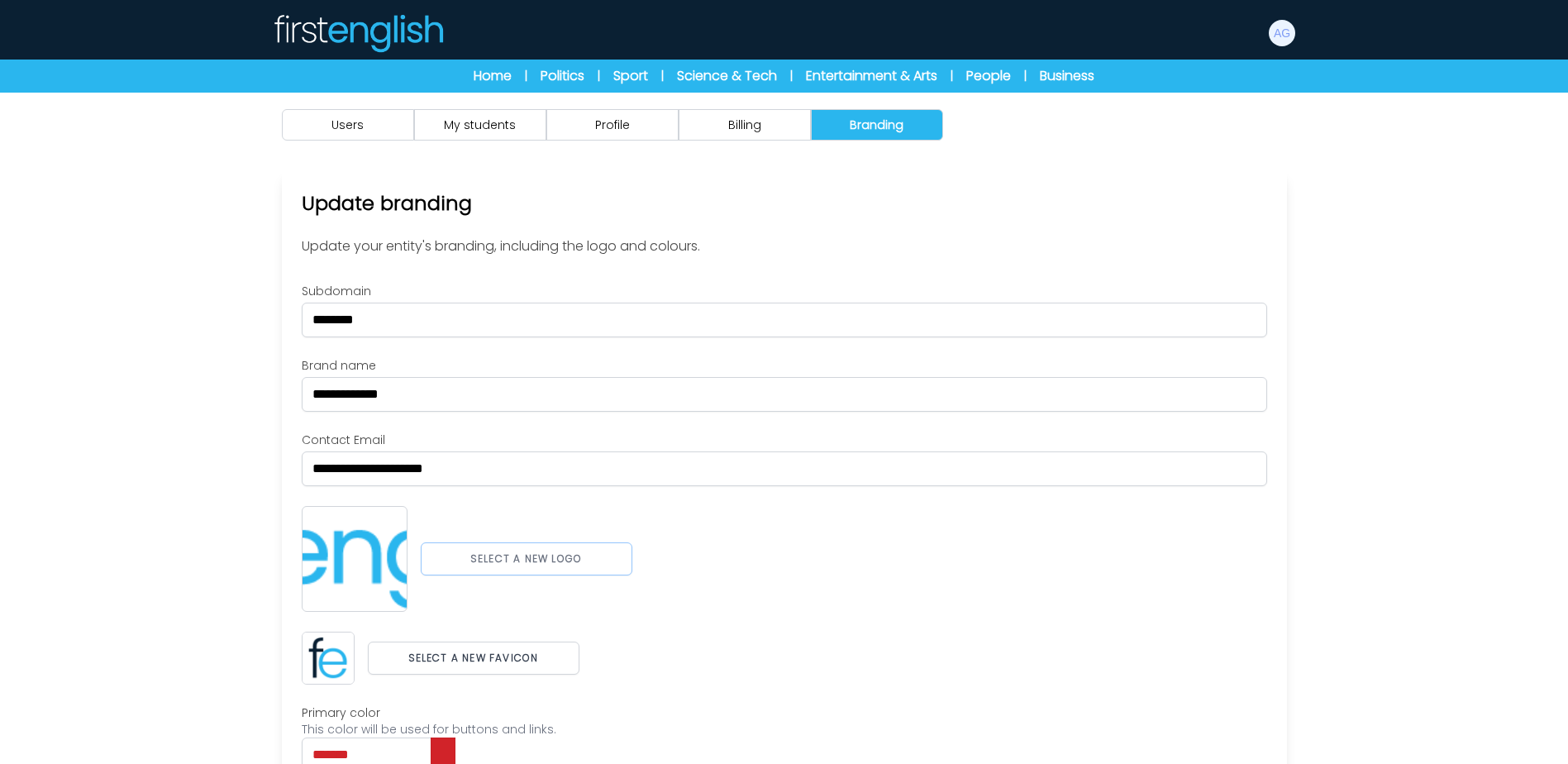
click at [524, 569] on button "Select a new logo" at bounding box center [526, 559] width 212 height 33
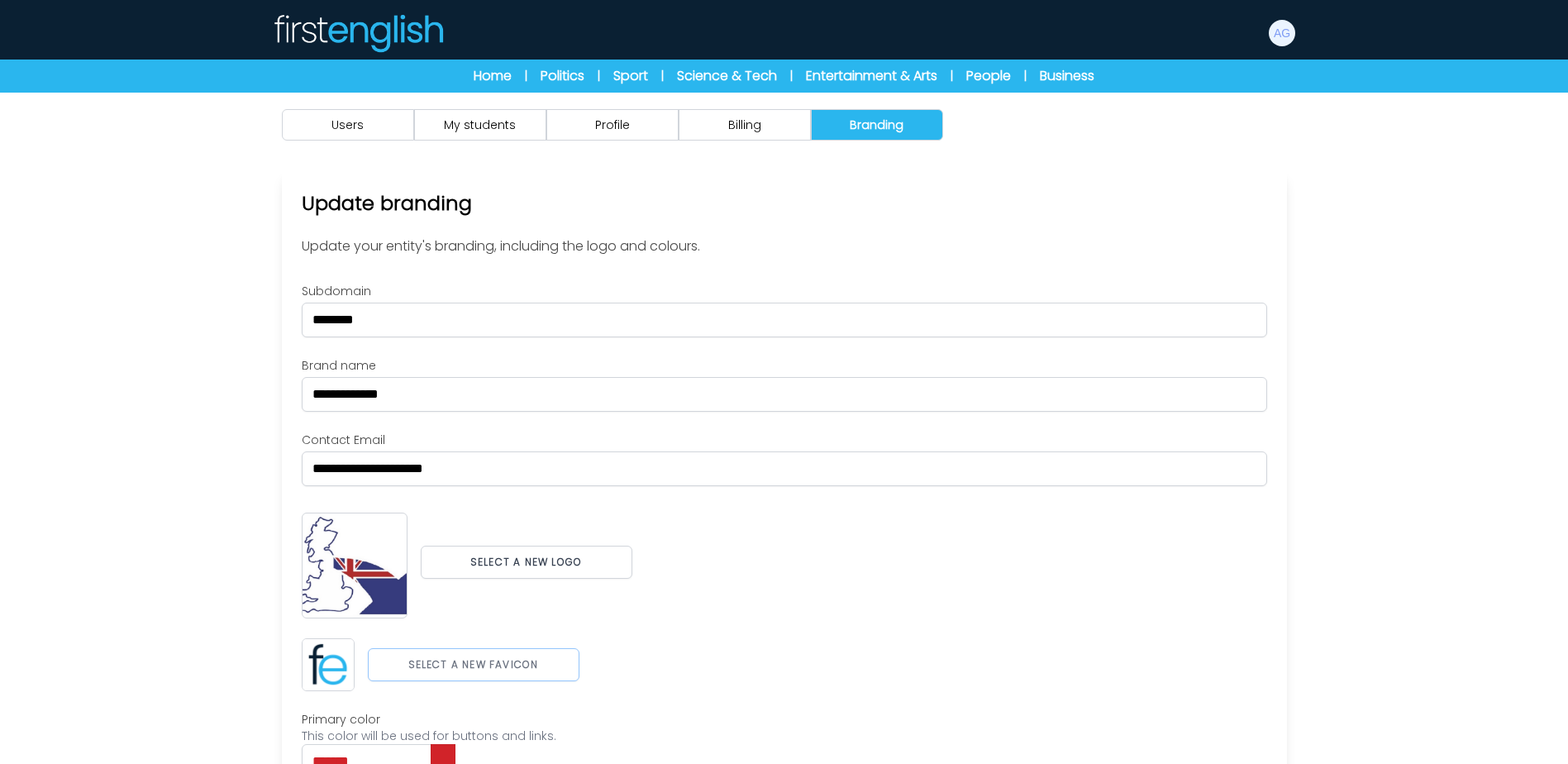
click at [512, 671] on button "Select a new favicon" at bounding box center [473, 664] width 212 height 33
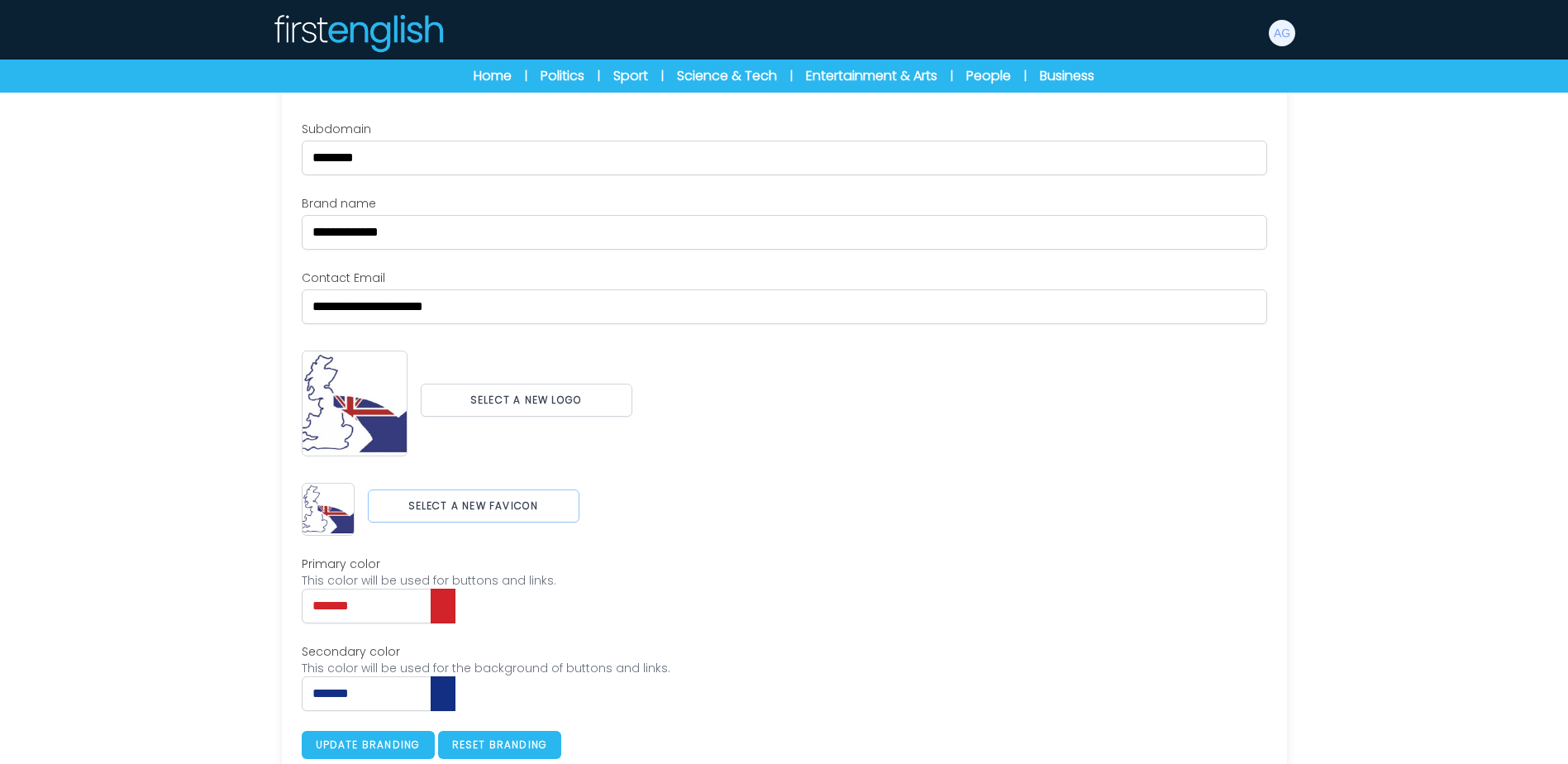
scroll to position [183, 0]
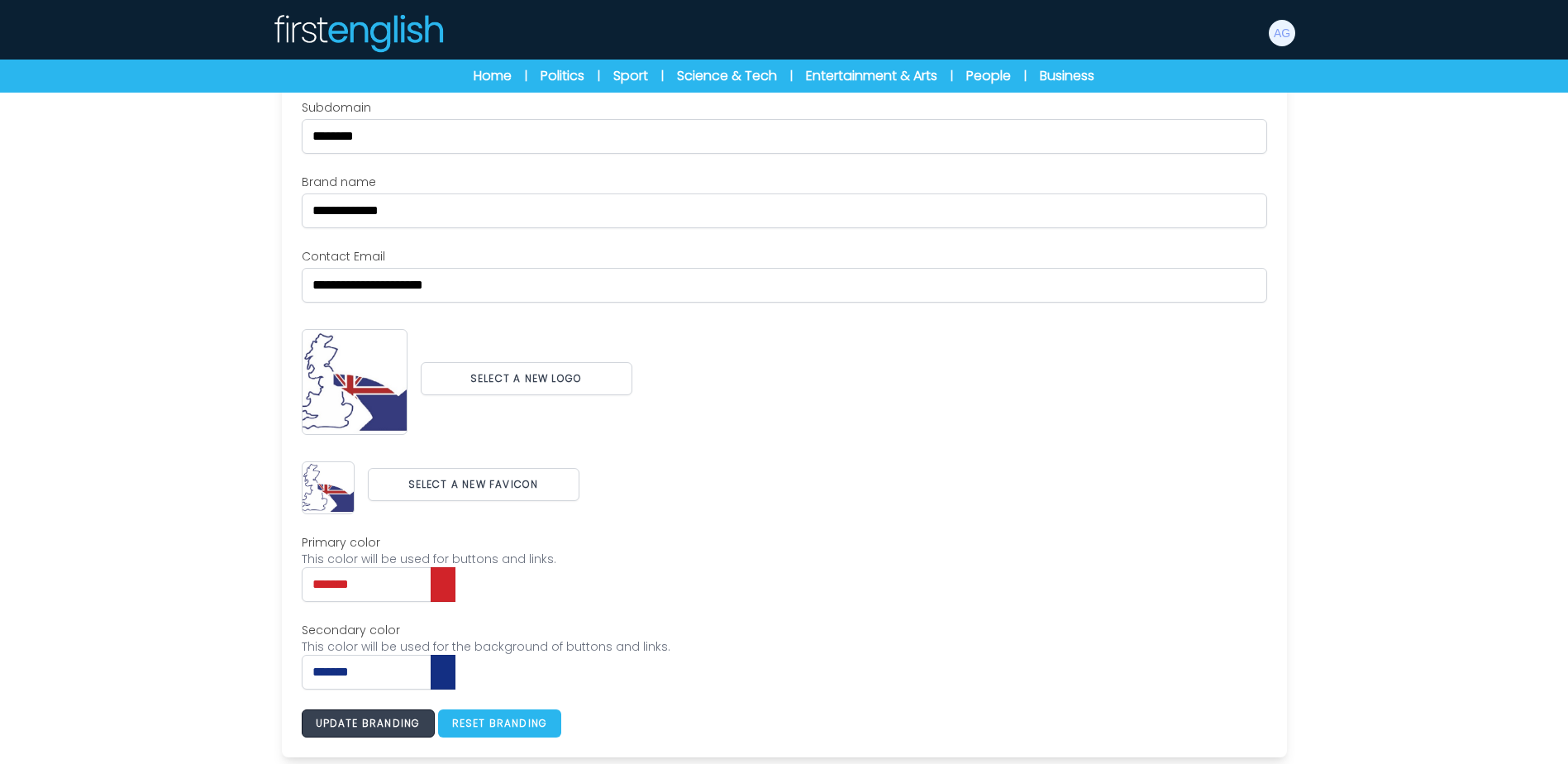
click at [390, 720] on button "Update branding" at bounding box center [368, 724] width 133 height 29
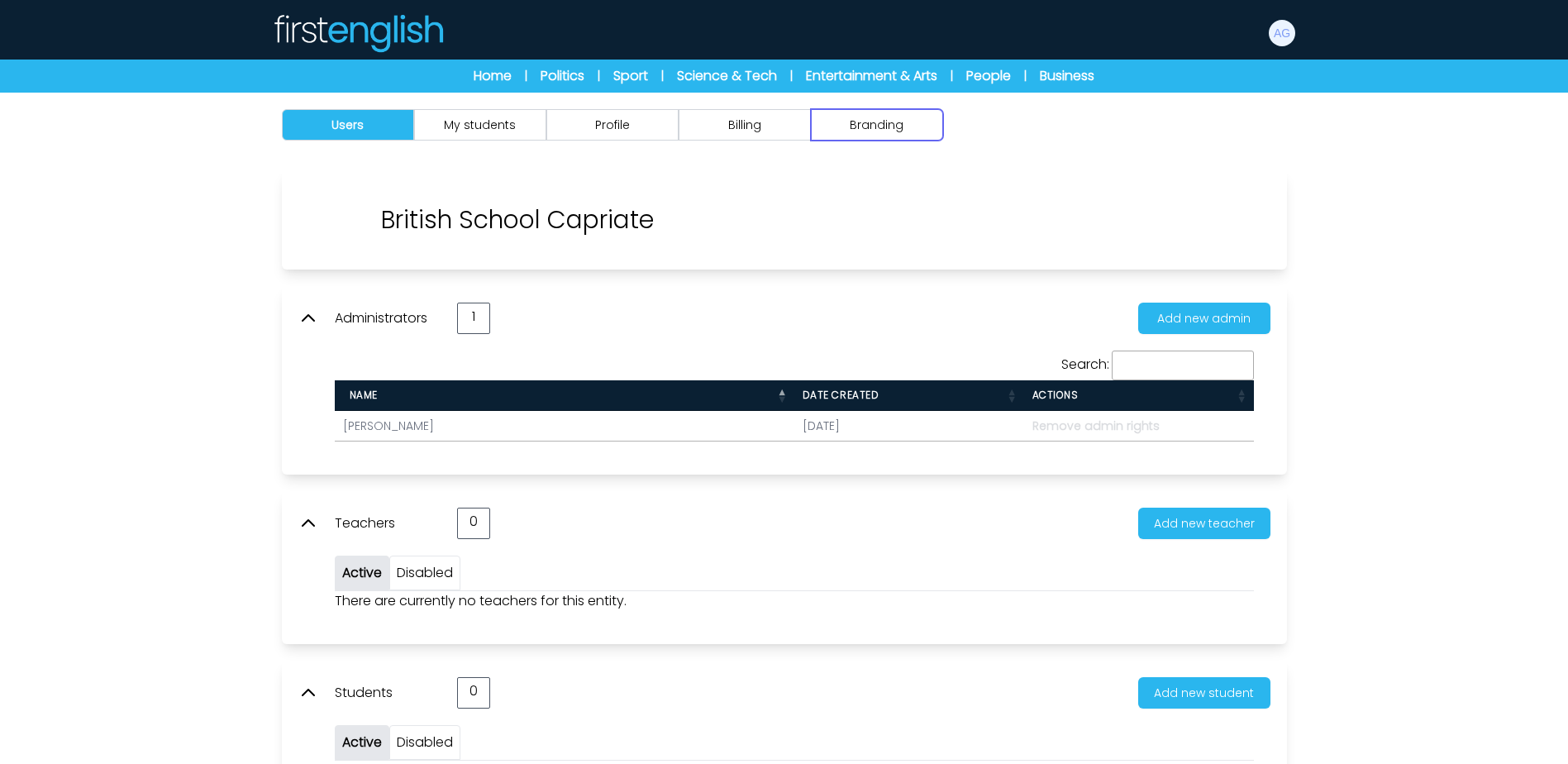
click at [895, 137] on button "Branding" at bounding box center [877, 124] width 132 height 31
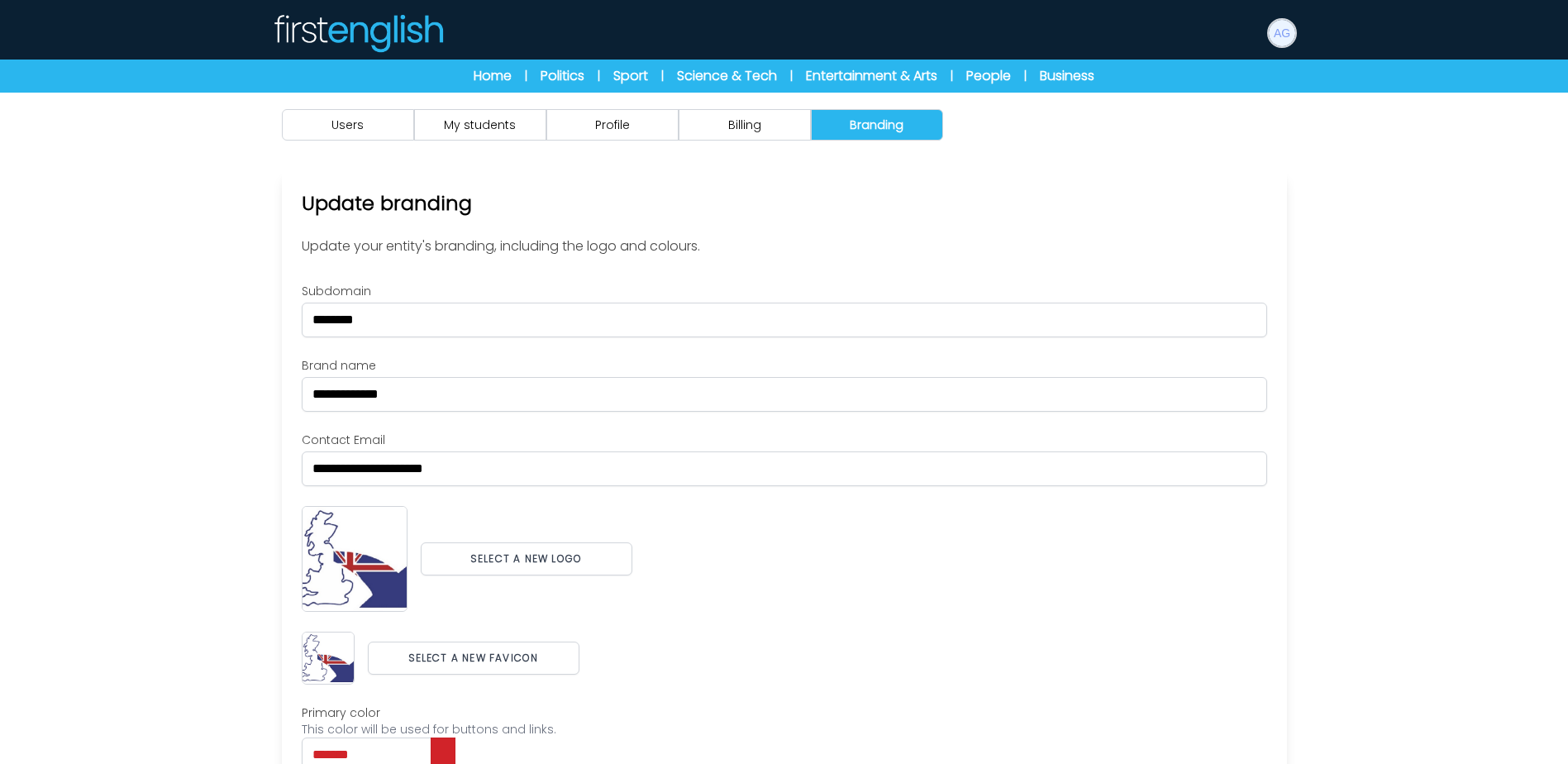
click at [1278, 35] on img at bounding box center [1282, 33] width 27 height 27
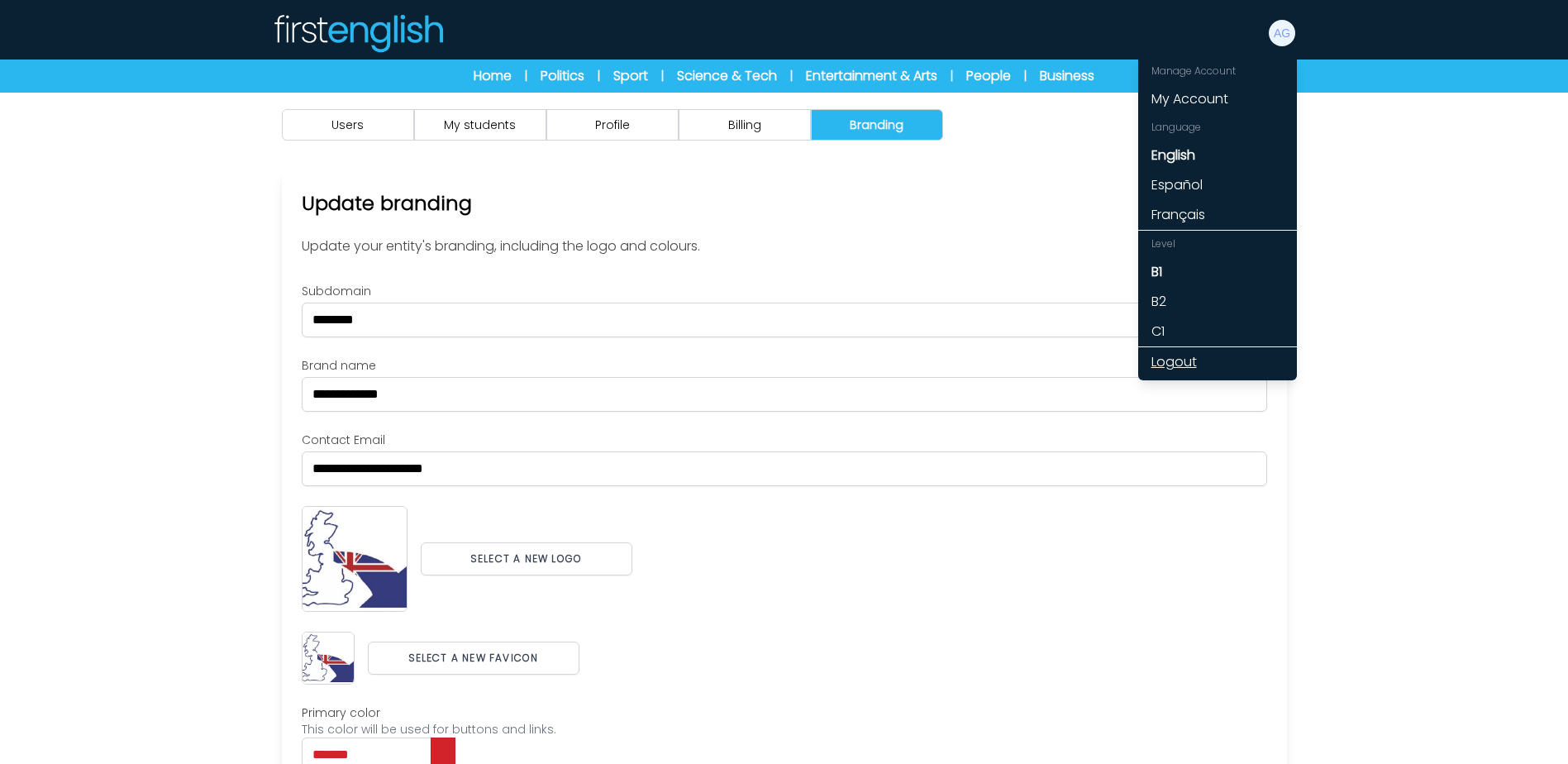
click at [1190, 361] on link "Logout" at bounding box center [1217, 361] width 159 height 29
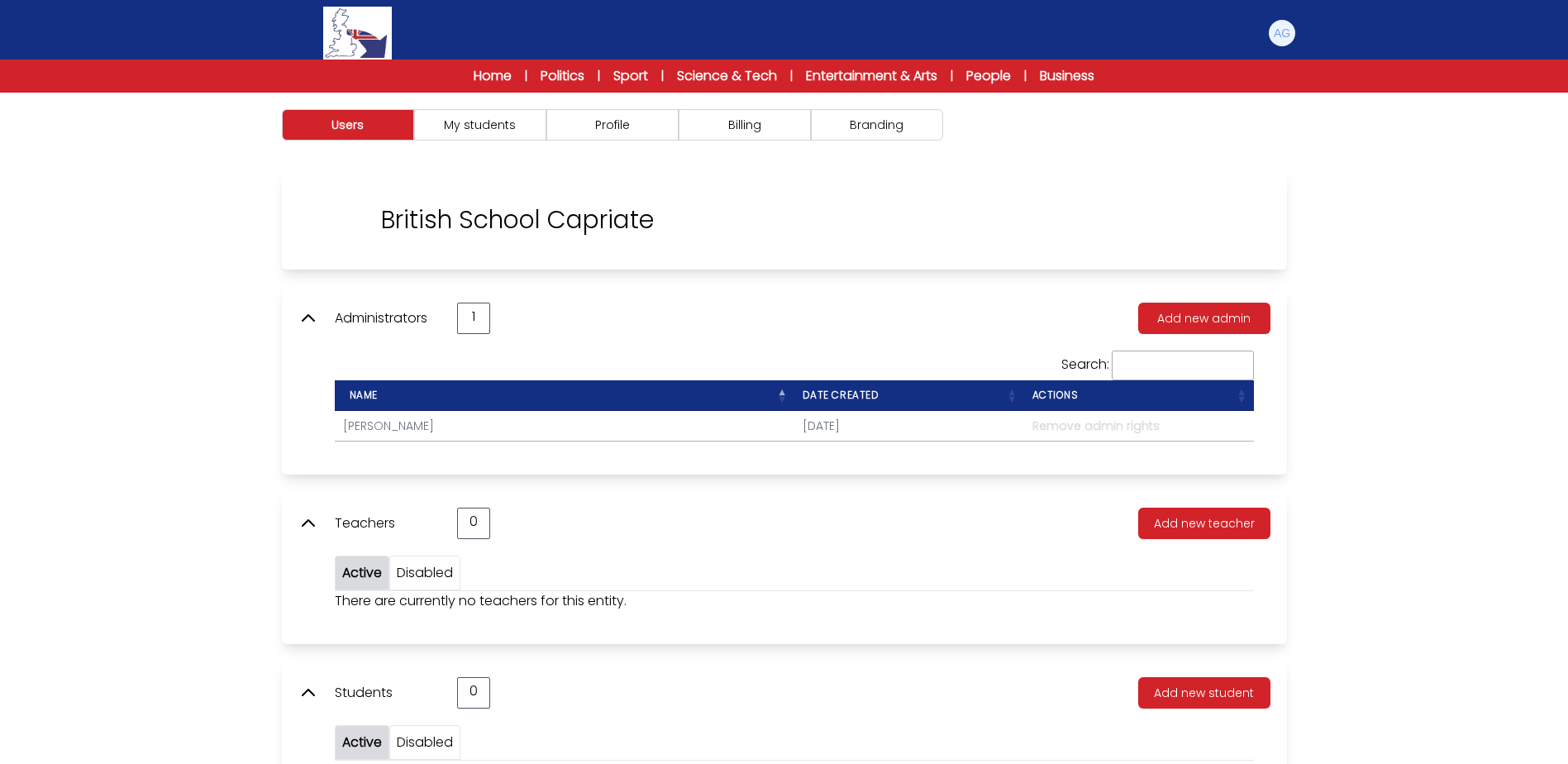
click at [330, 220] on img at bounding box center [331, 220] width 66 height 67
click at [869, 123] on button "Branding" at bounding box center [877, 124] width 132 height 31
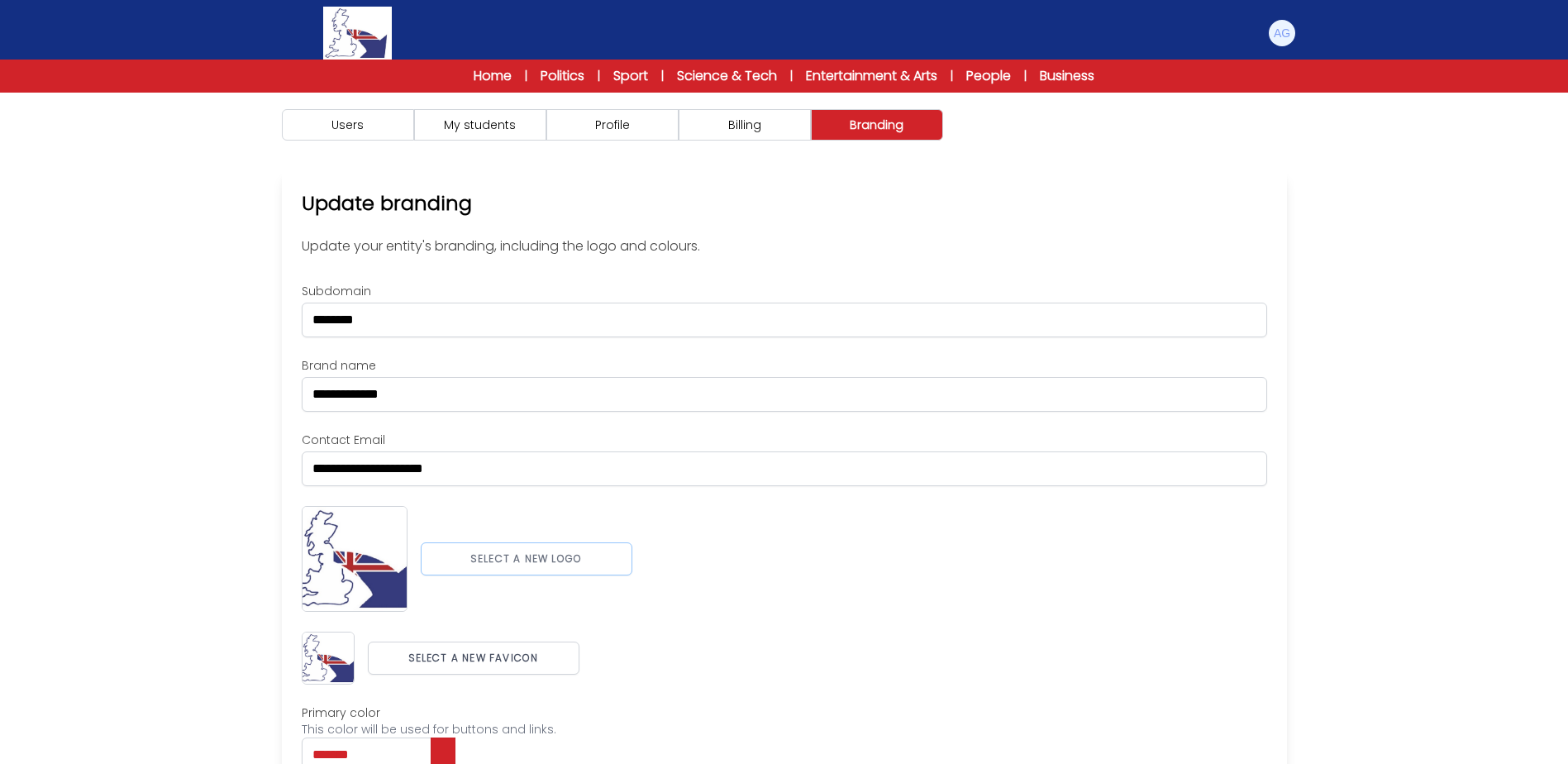
click at [516, 554] on button "Select a new logo" at bounding box center [526, 559] width 212 height 33
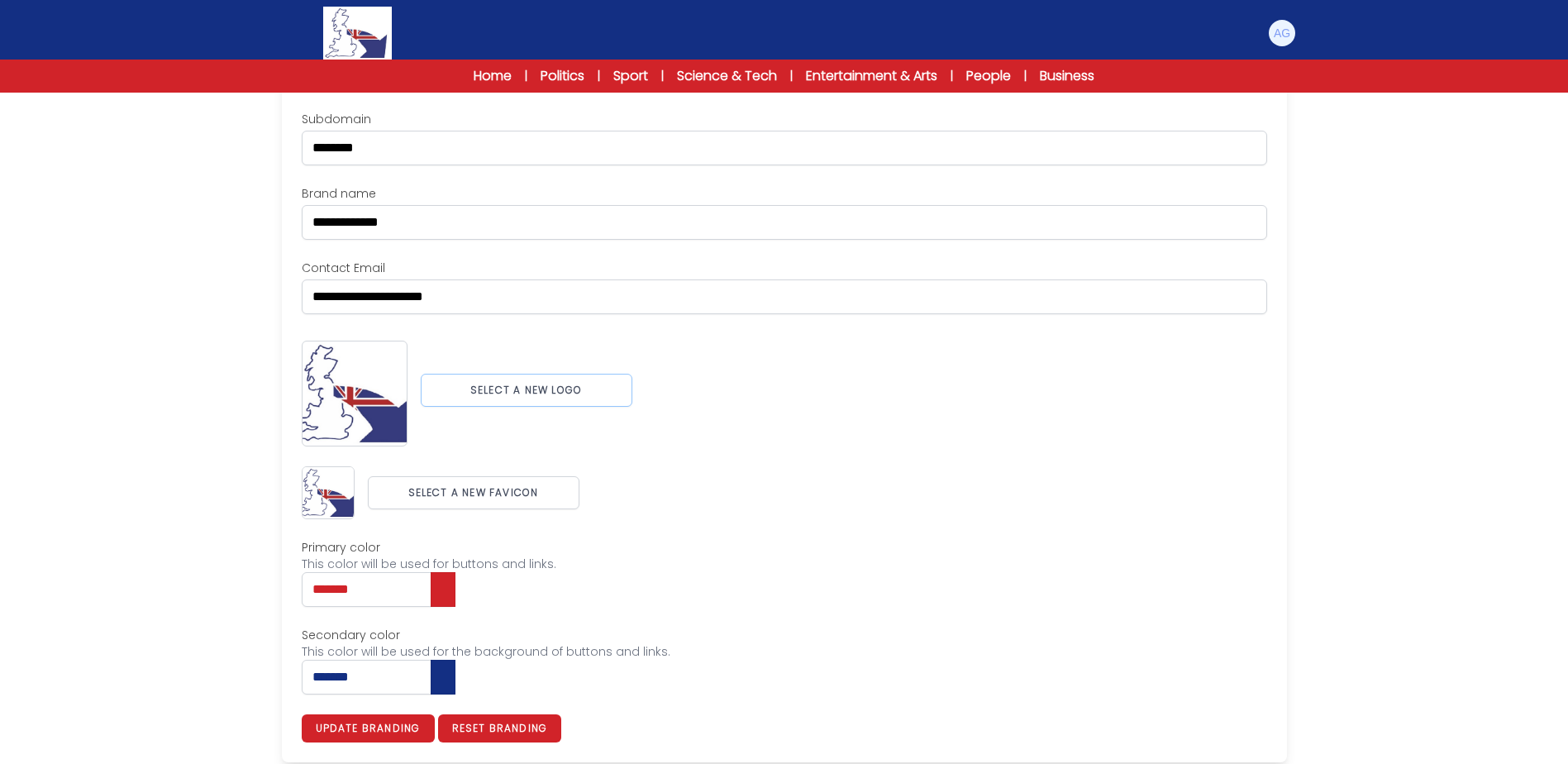
scroll to position [177, 0]
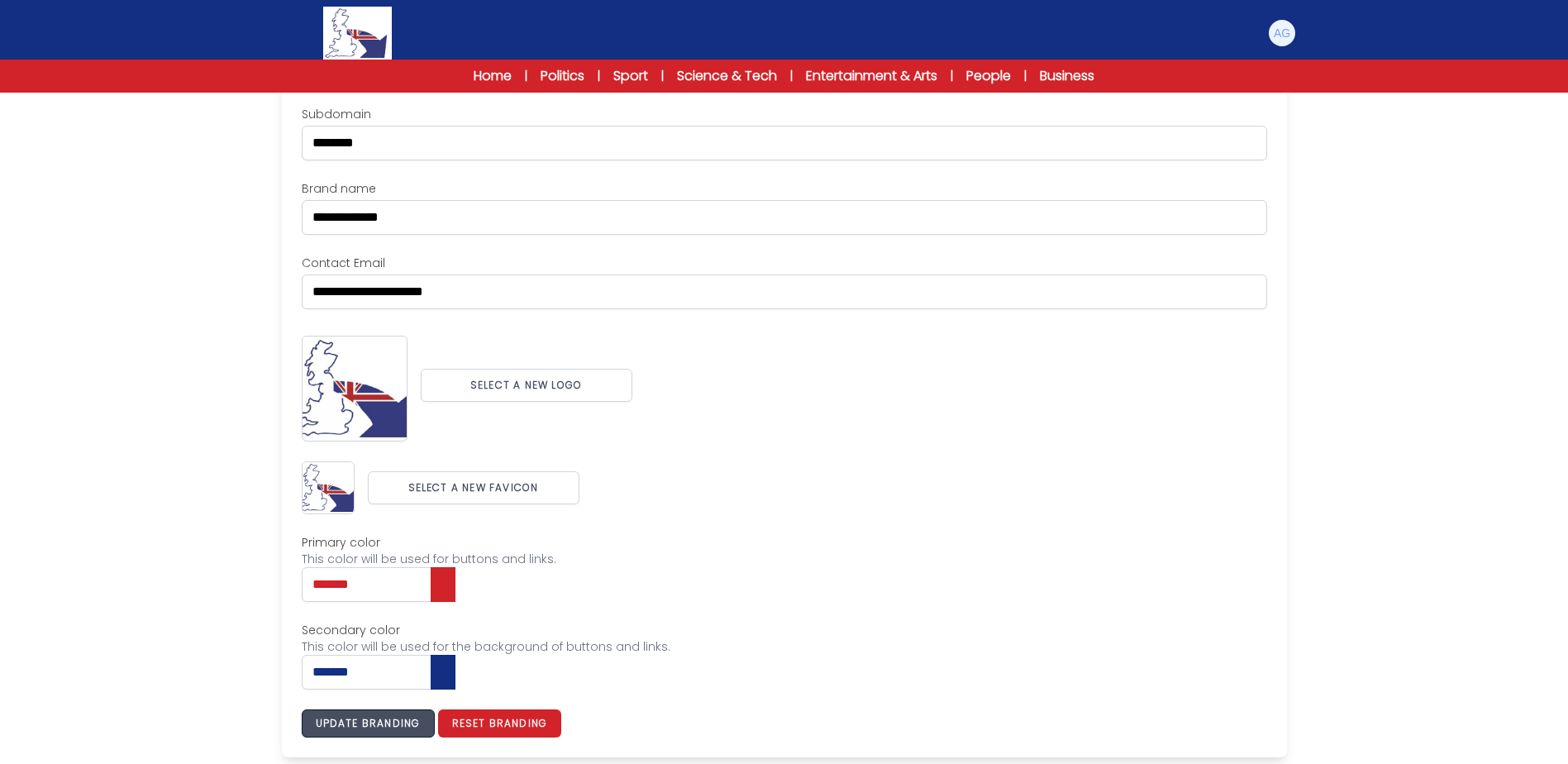
click at [394, 720] on button "Update branding" at bounding box center [368, 724] width 133 height 29
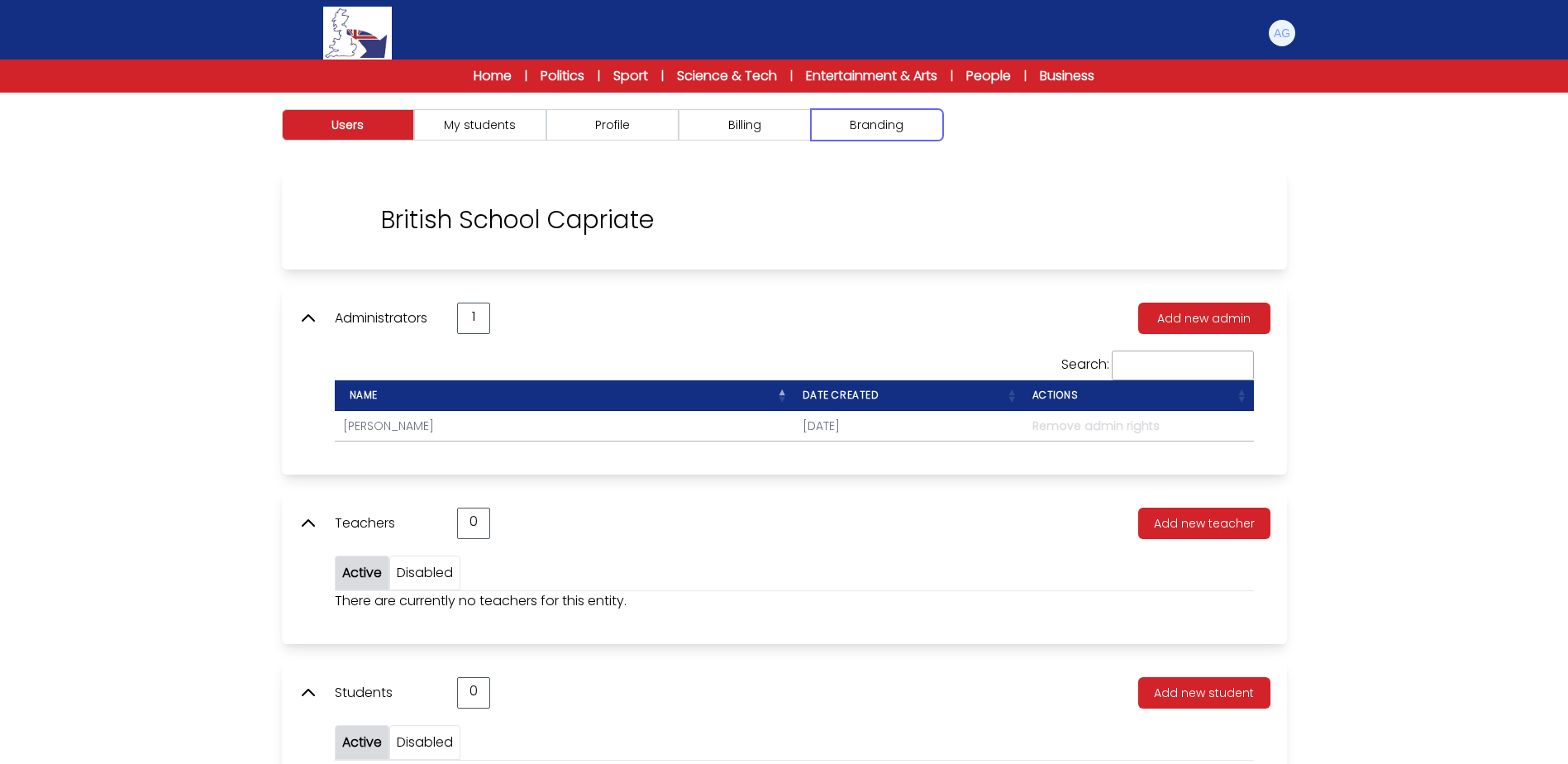
click at [886, 126] on button "Branding" at bounding box center [877, 124] width 132 height 31
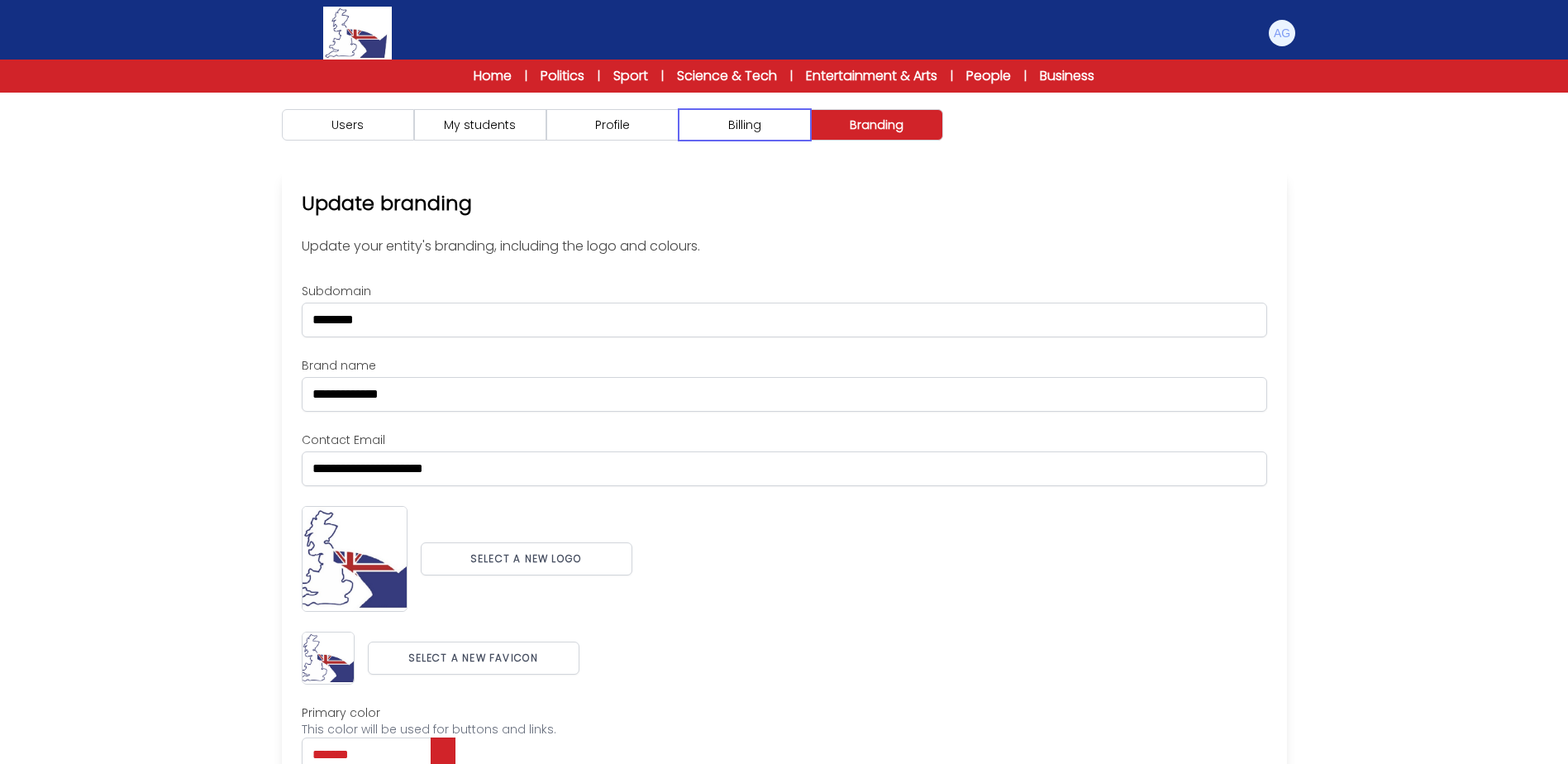
click at [794, 126] on button "Billing" at bounding box center [744, 124] width 132 height 31
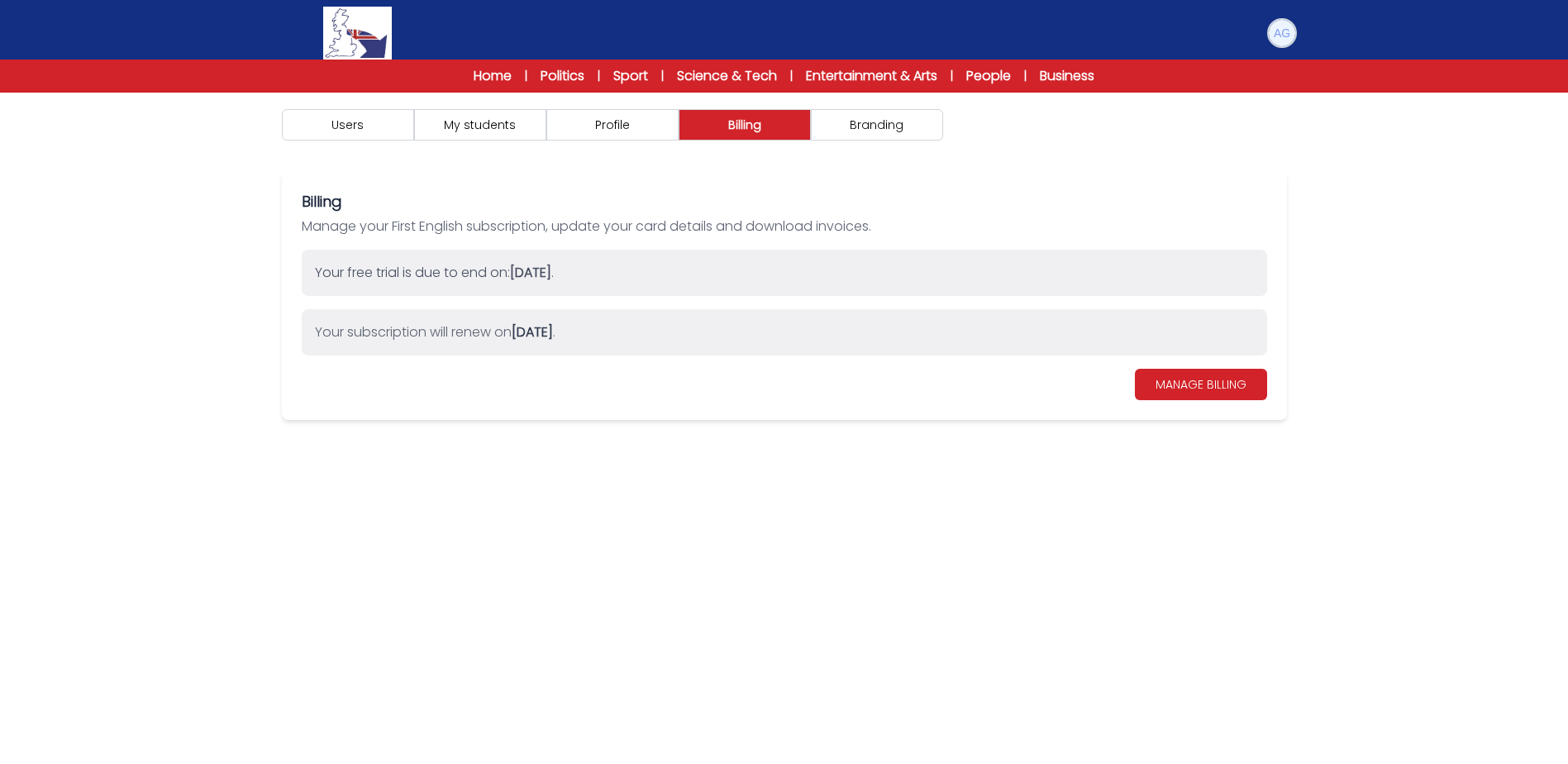
click at [1288, 33] on img at bounding box center [1282, 33] width 27 height 27
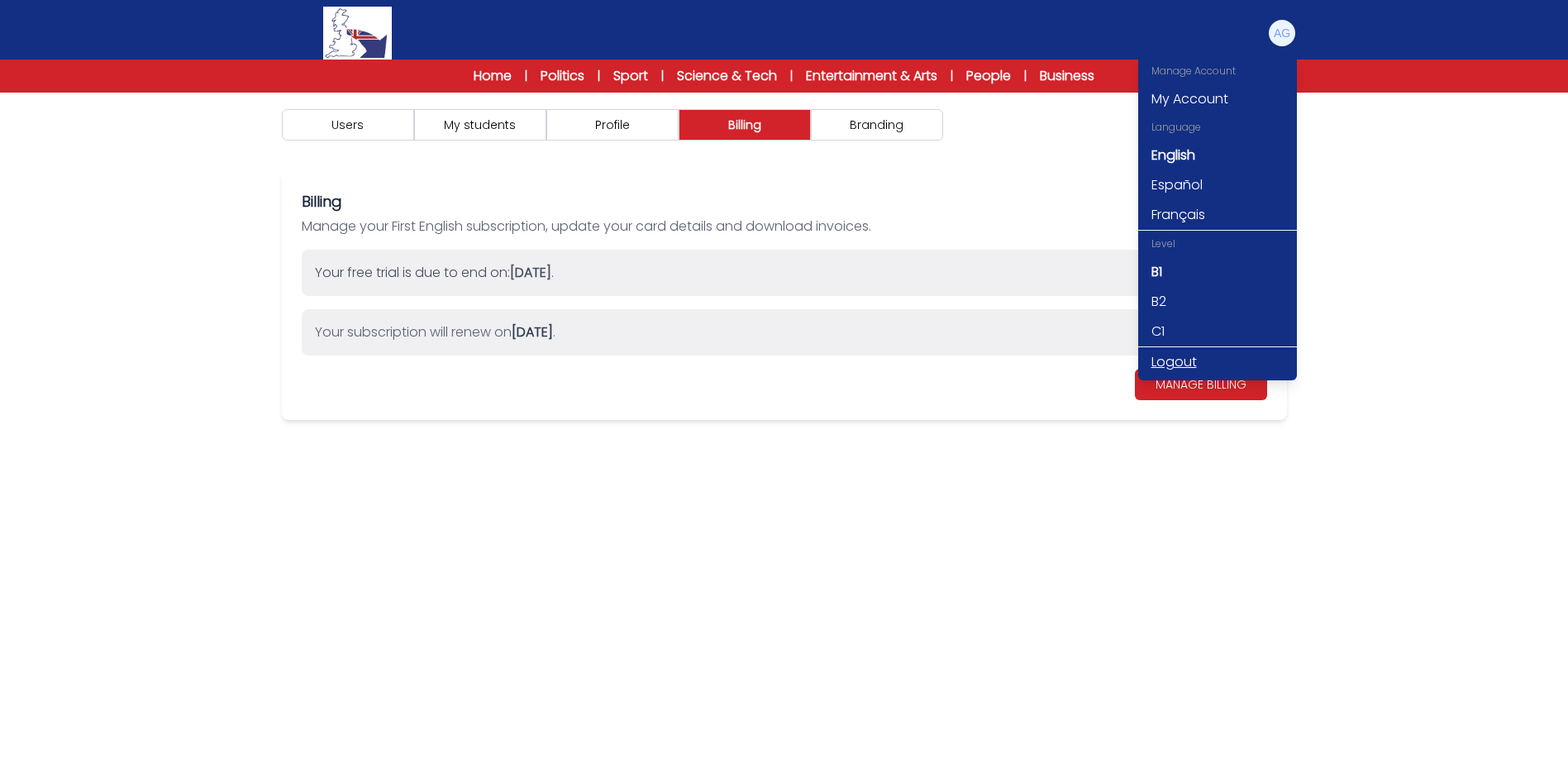
click at [1181, 359] on link "Logout" at bounding box center [1217, 361] width 159 height 29
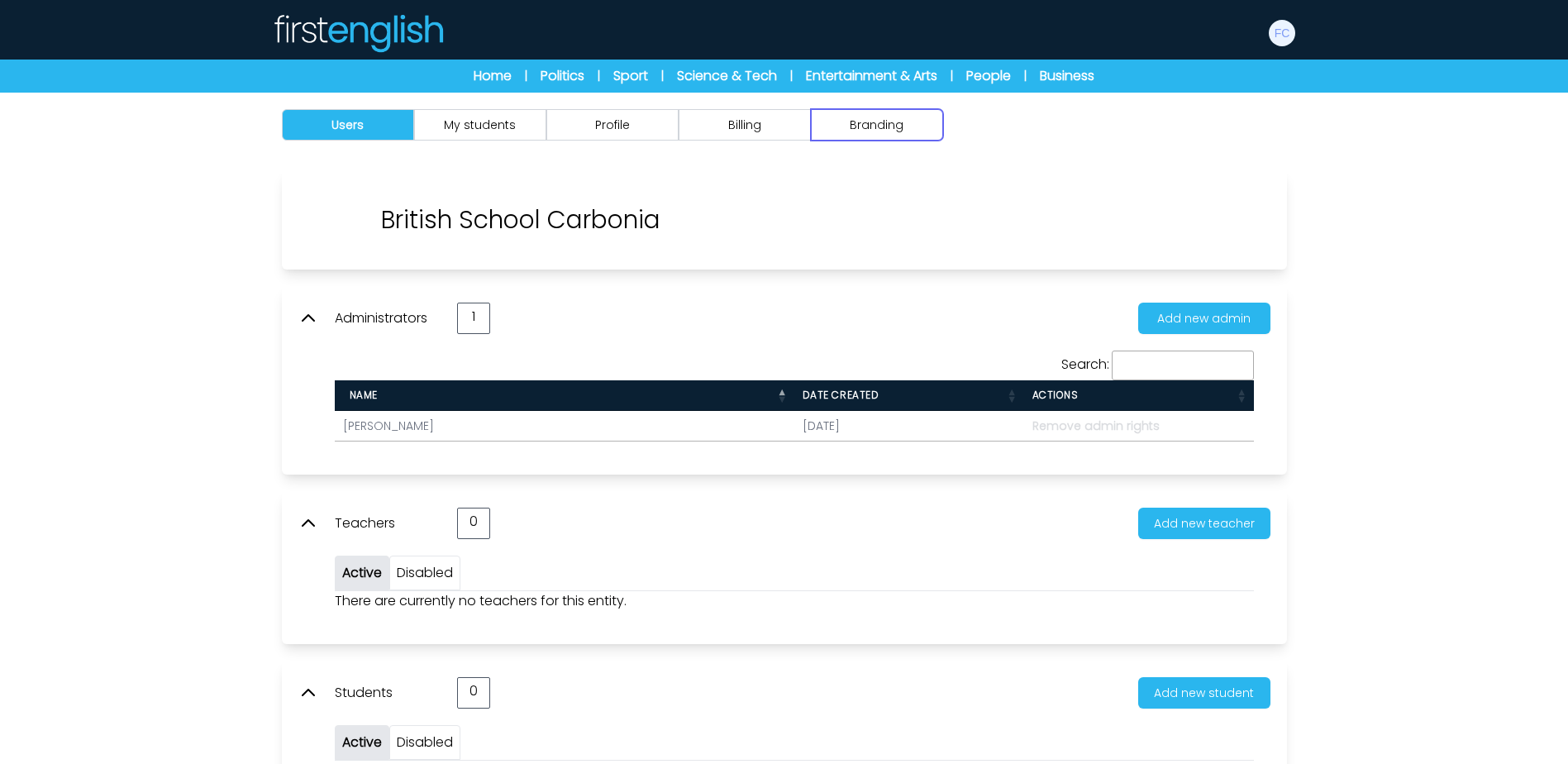
click at [898, 137] on button "Branding" at bounding box center [877, 124] width 132 height 31
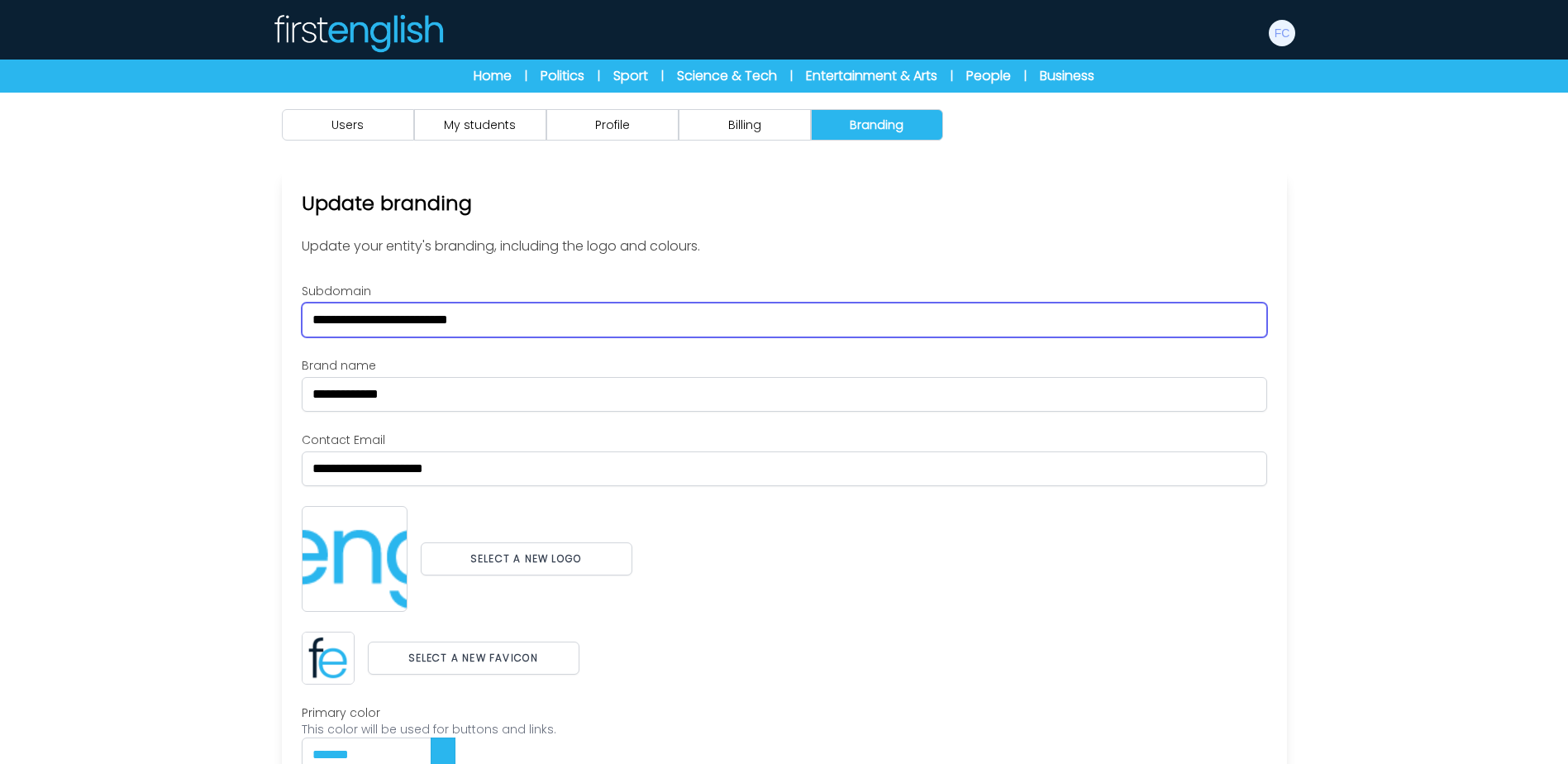
drag, startPoint x: 513, startPoint y: 320, endPoint x: 257, endPoint y: 309, distance: 256.2
click at [257, 309] on div "**********" at bounding box center [784, 548] width 1058 height 757
drag, startPoint x: 278, startPoint y: 314, endPoint x: 228, endPoint y: 309, distance: 50.2
click at [228, 309] on div "Users My students Profile" at bounding box center [784, 513] width 1568 height 842
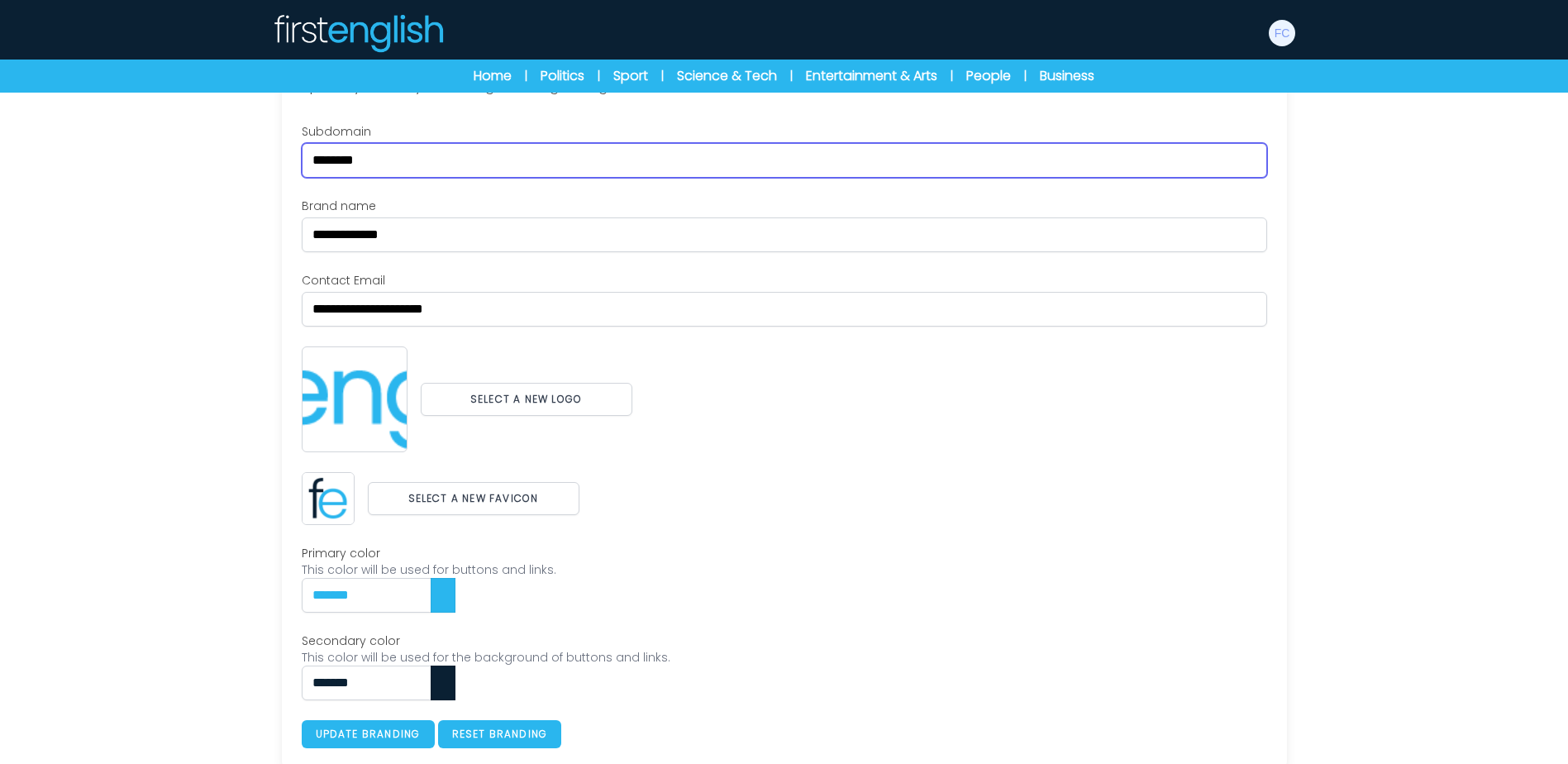
scroll to position [170, 0]
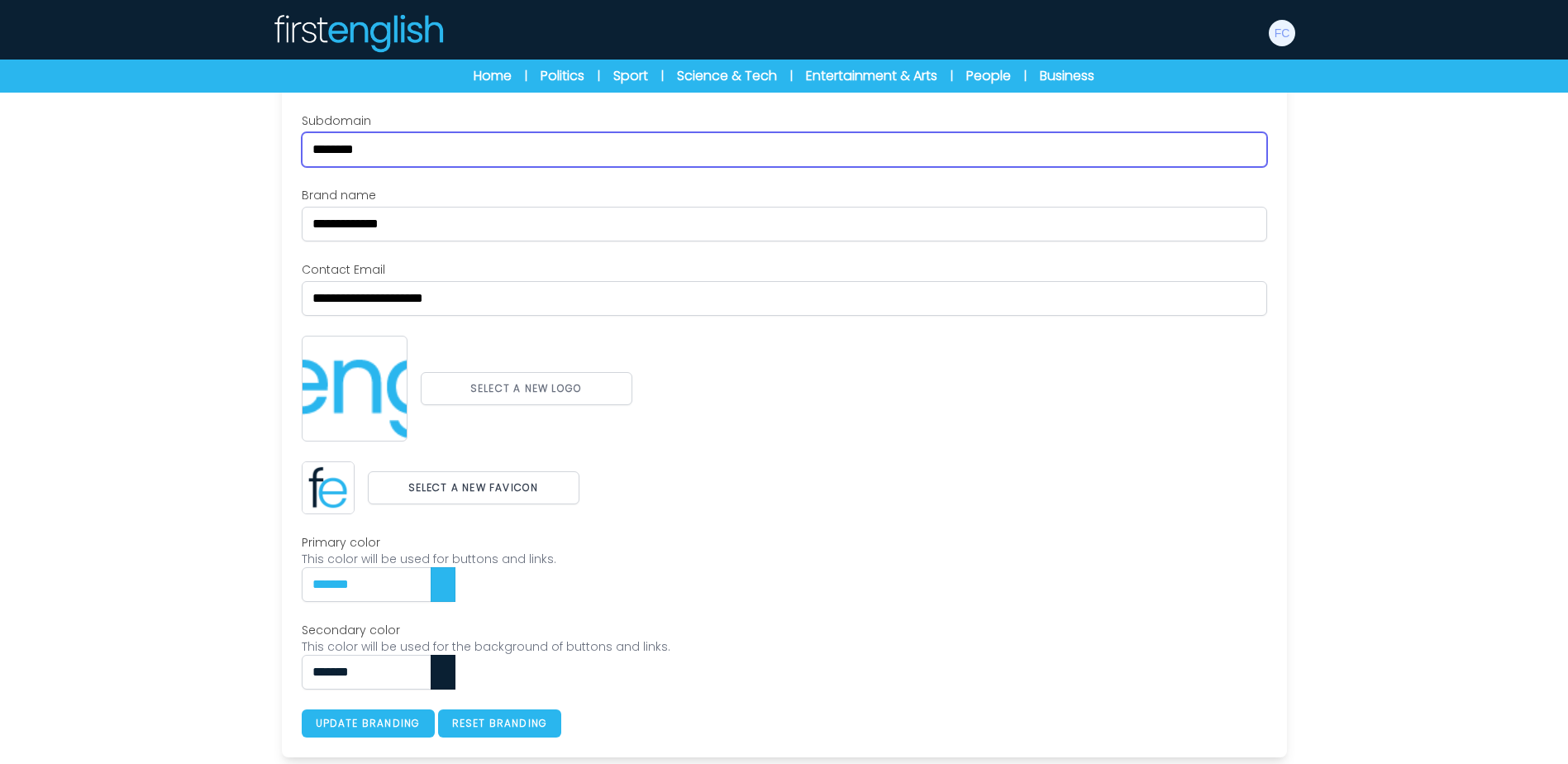
type input "********"
click at [511, 392] on button "Select a new logo" at bounding box center [526, 389] width 212 height 33
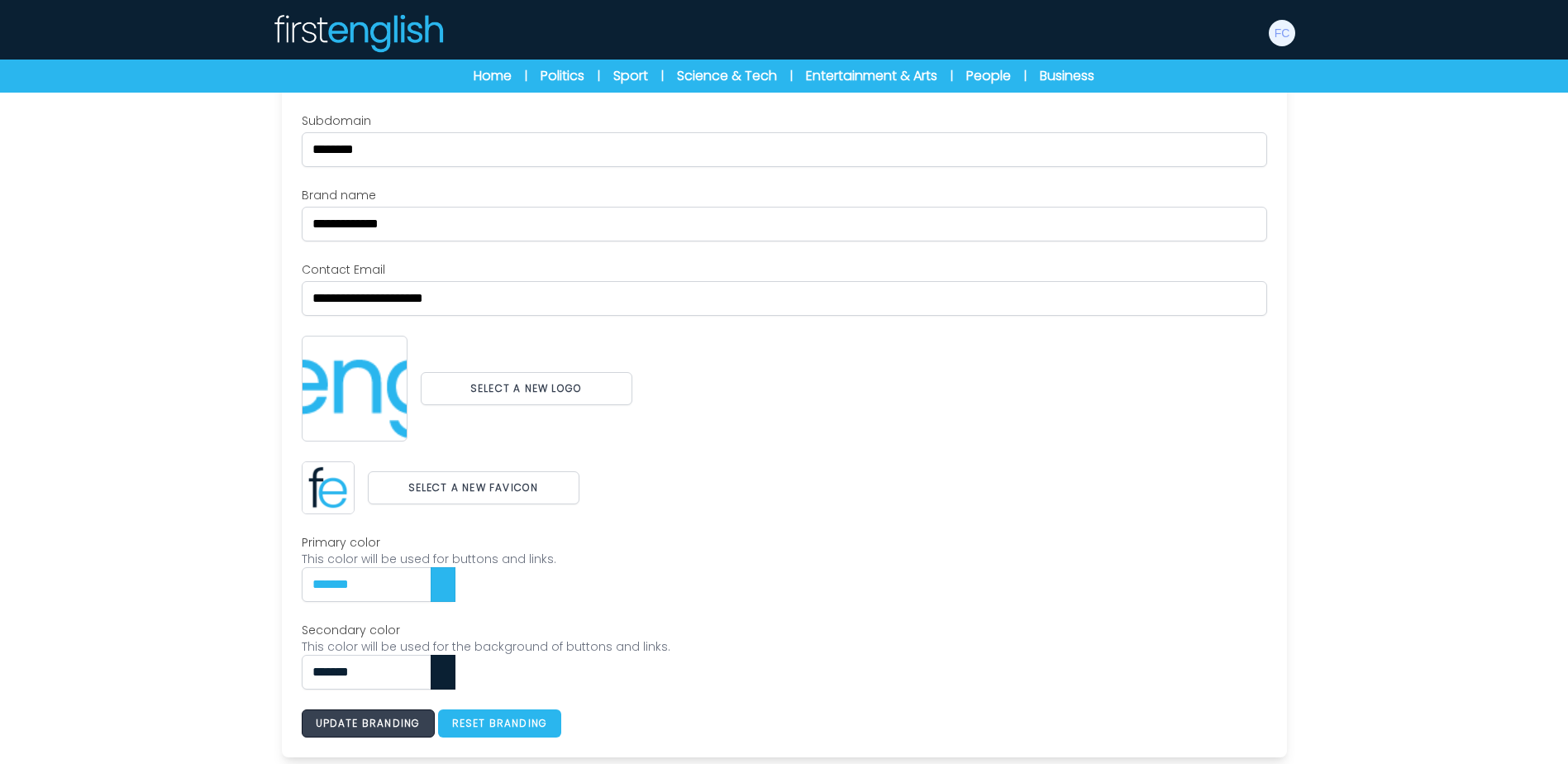
click at [413, 724] on button "Update branding" at bounding box center [368, 724] width 133 height 29
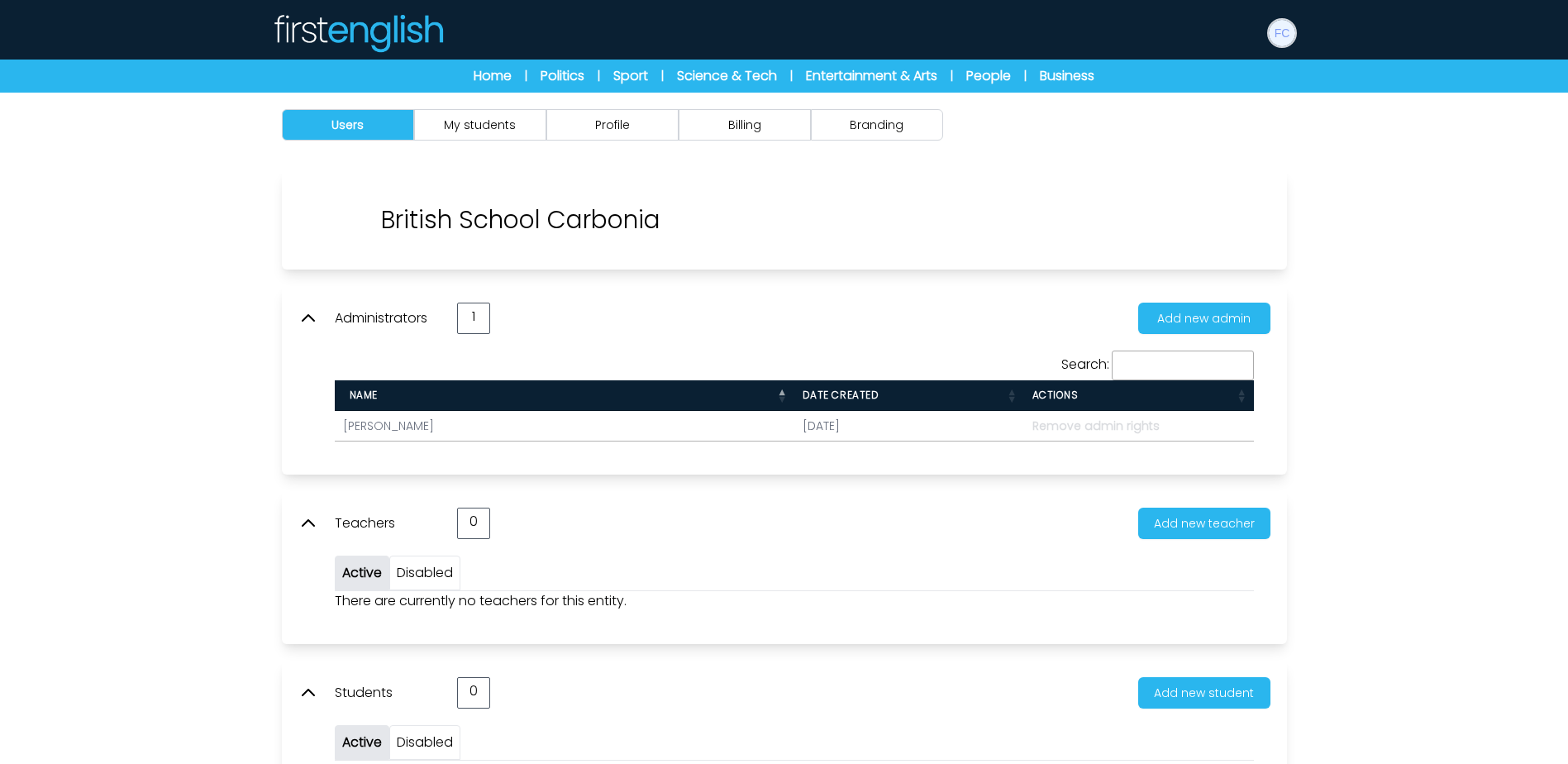
click at [1289, 42] on img at bounding box center [1282, 33] width 27 height 27
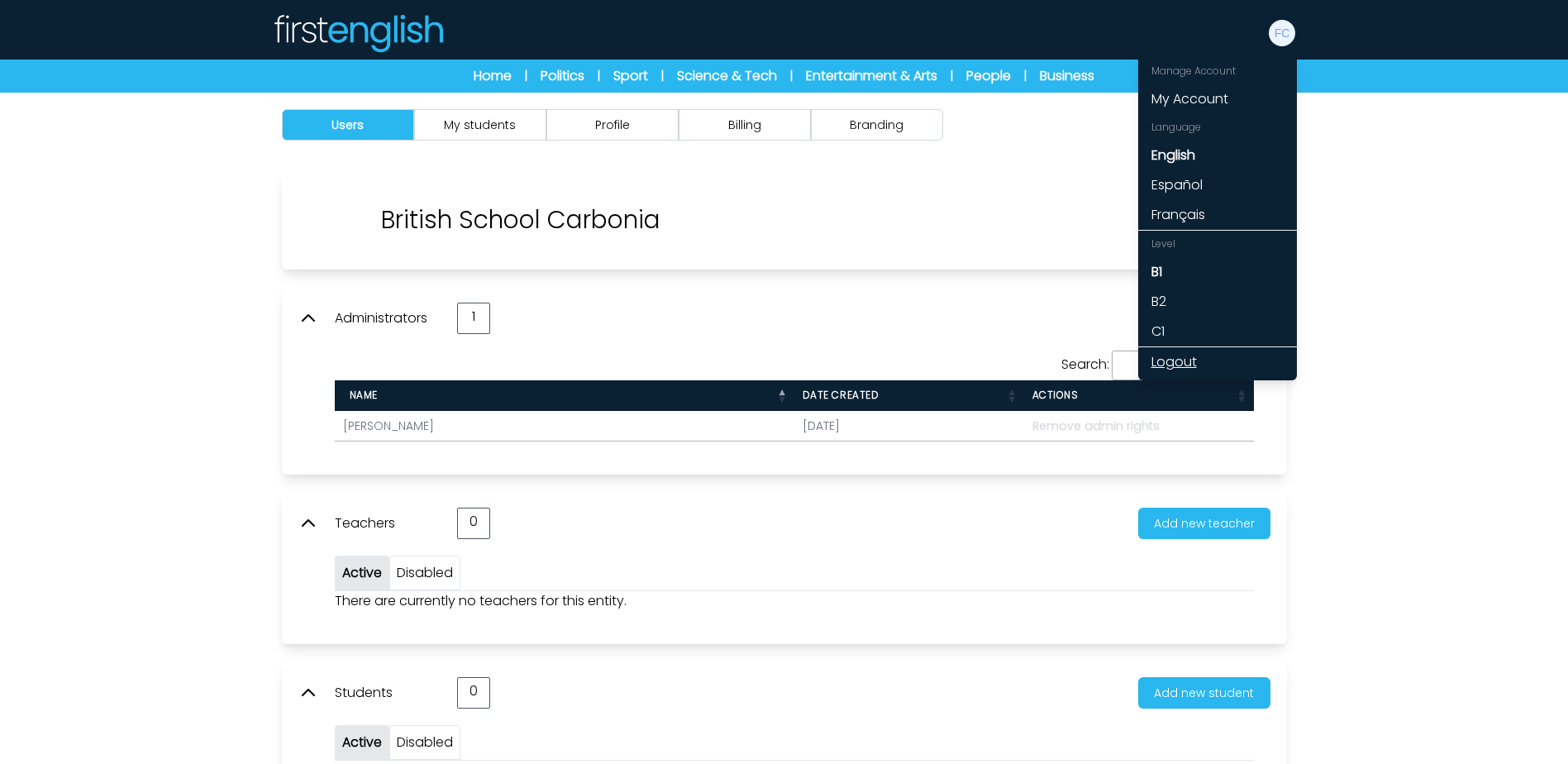
click at [1178, 362] on link "Logout" at bounding box center [1217, 361] width 159 height 29
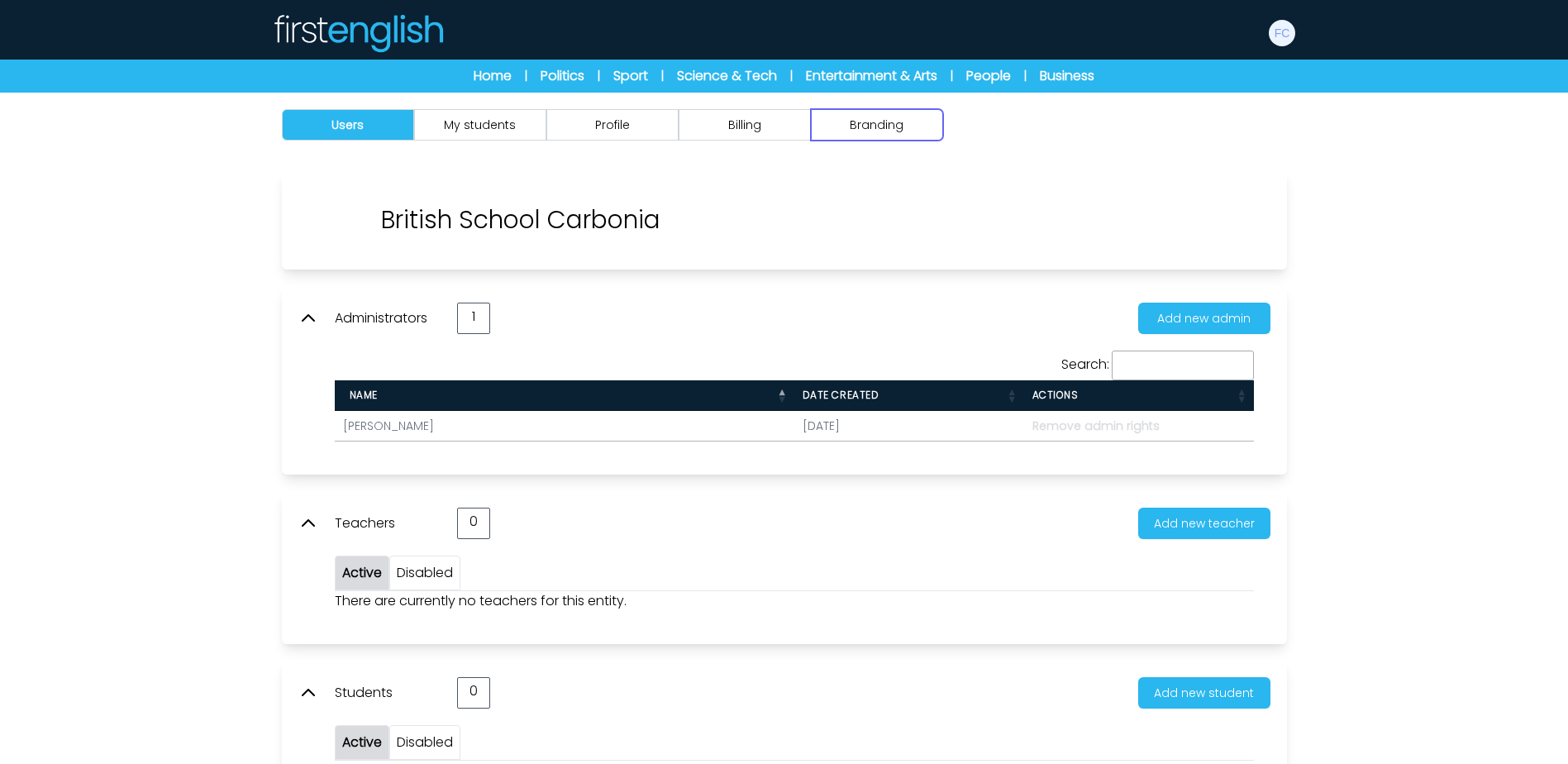
click at [870, 127] on button "Branding" at bounding box center [877, 124] width 132 height 31
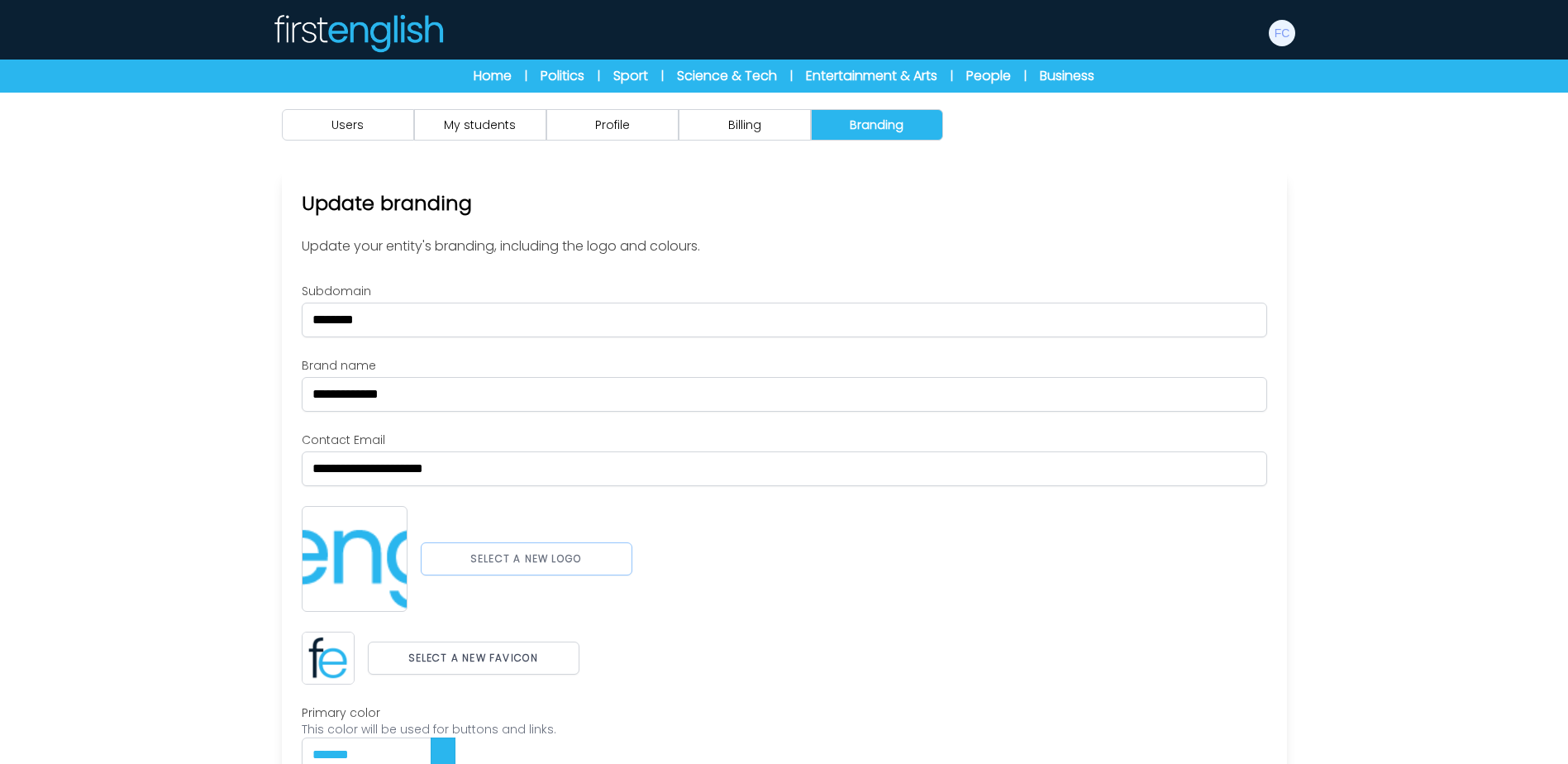
click at [514, 566] on button "Select a new logo" at bounding box center [526, 559] width 212 height 33
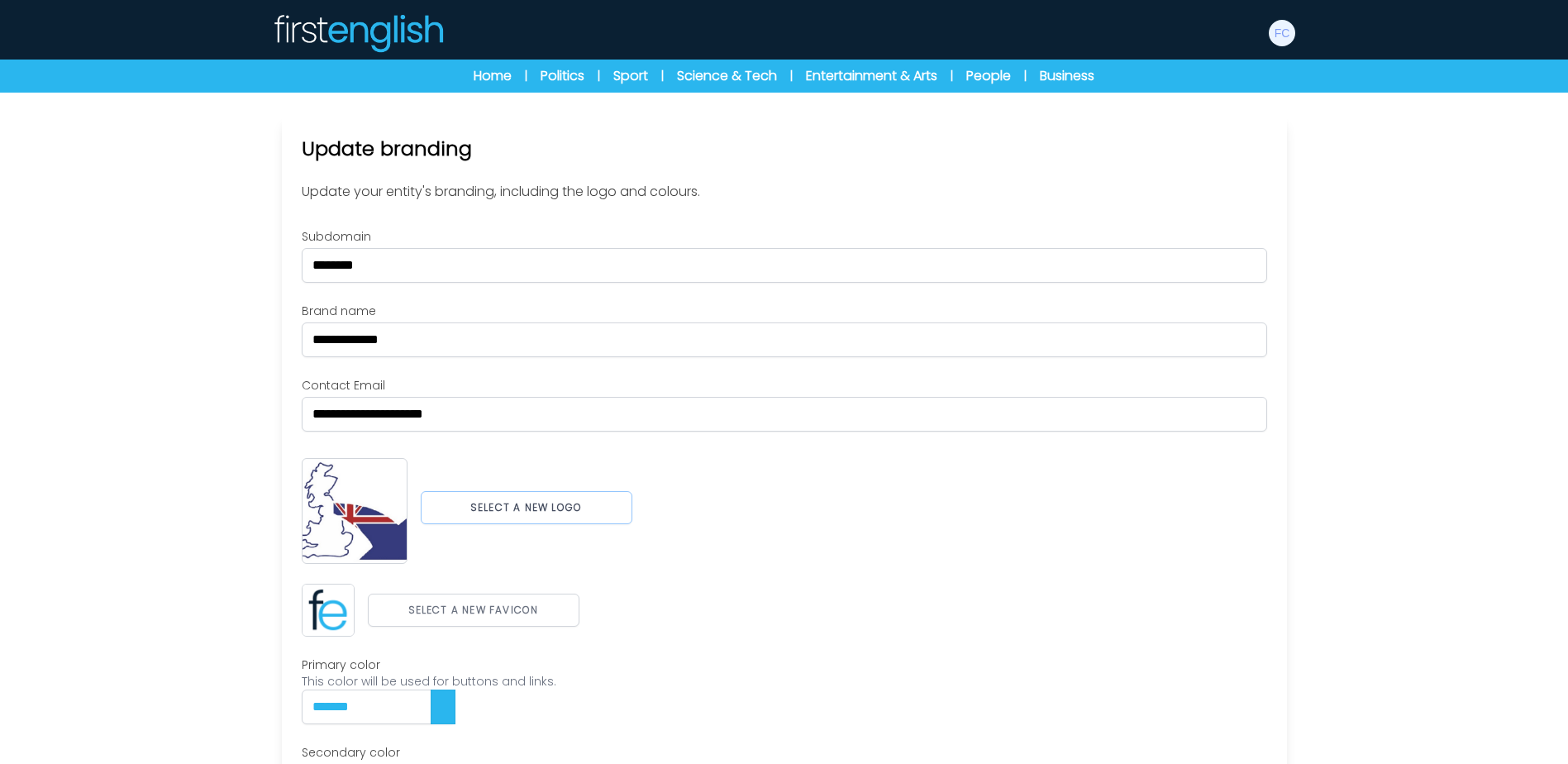
scroll to position [83, 0]
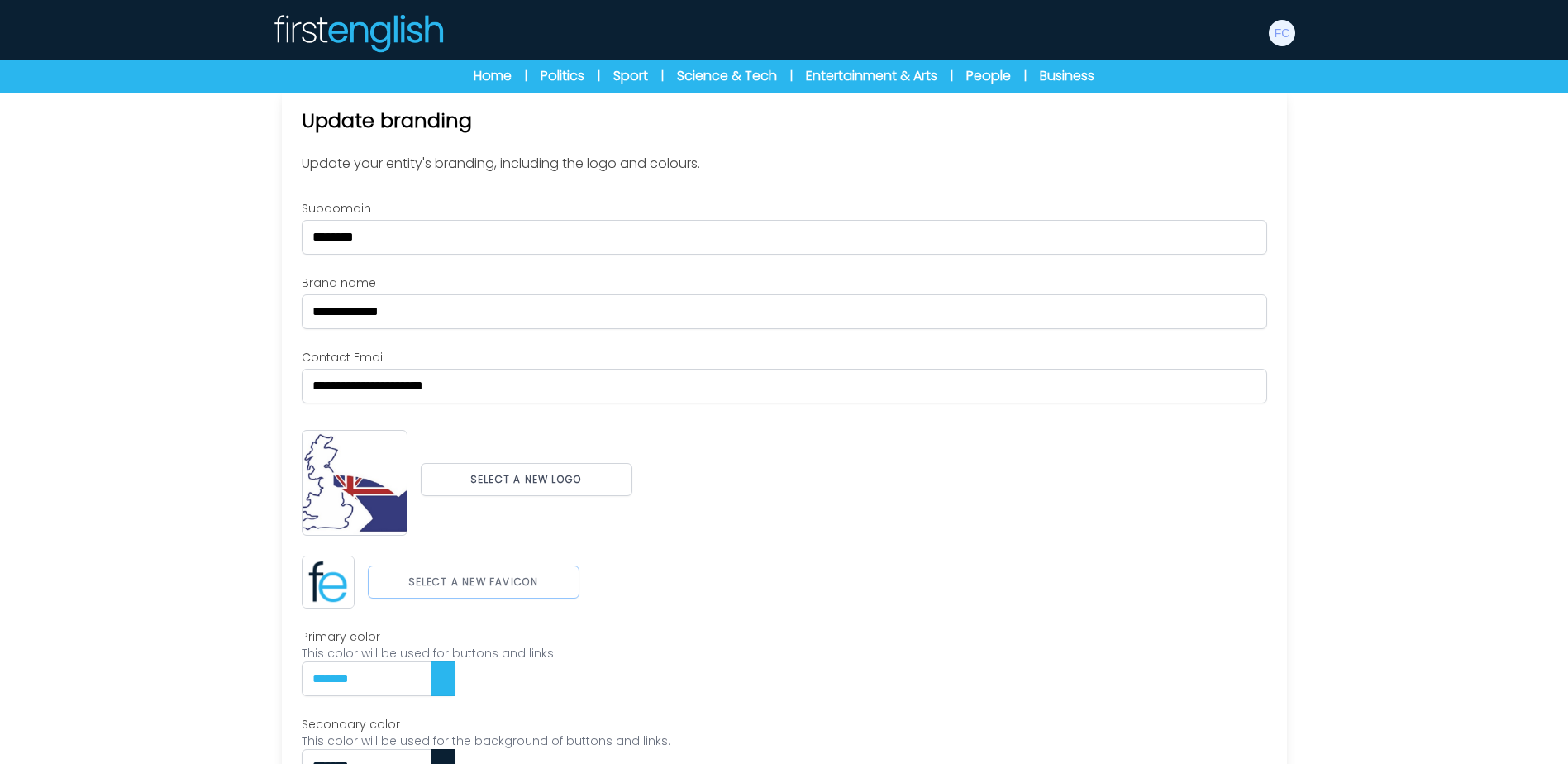
click at [504, 588] on button "Select a new favicon" at bounding box center [473, 582] width 212 height 33
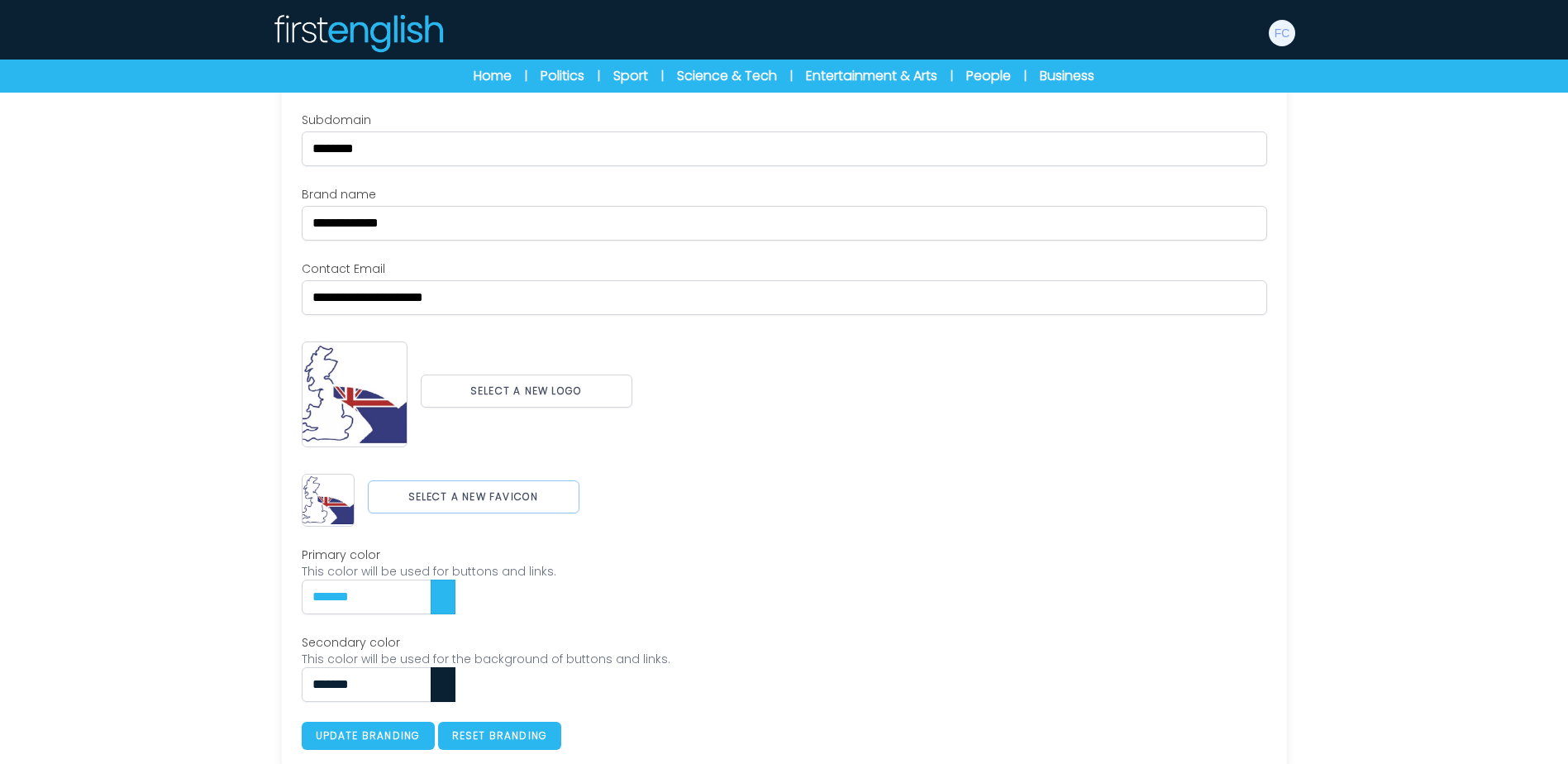
scroll to position [183, 0]
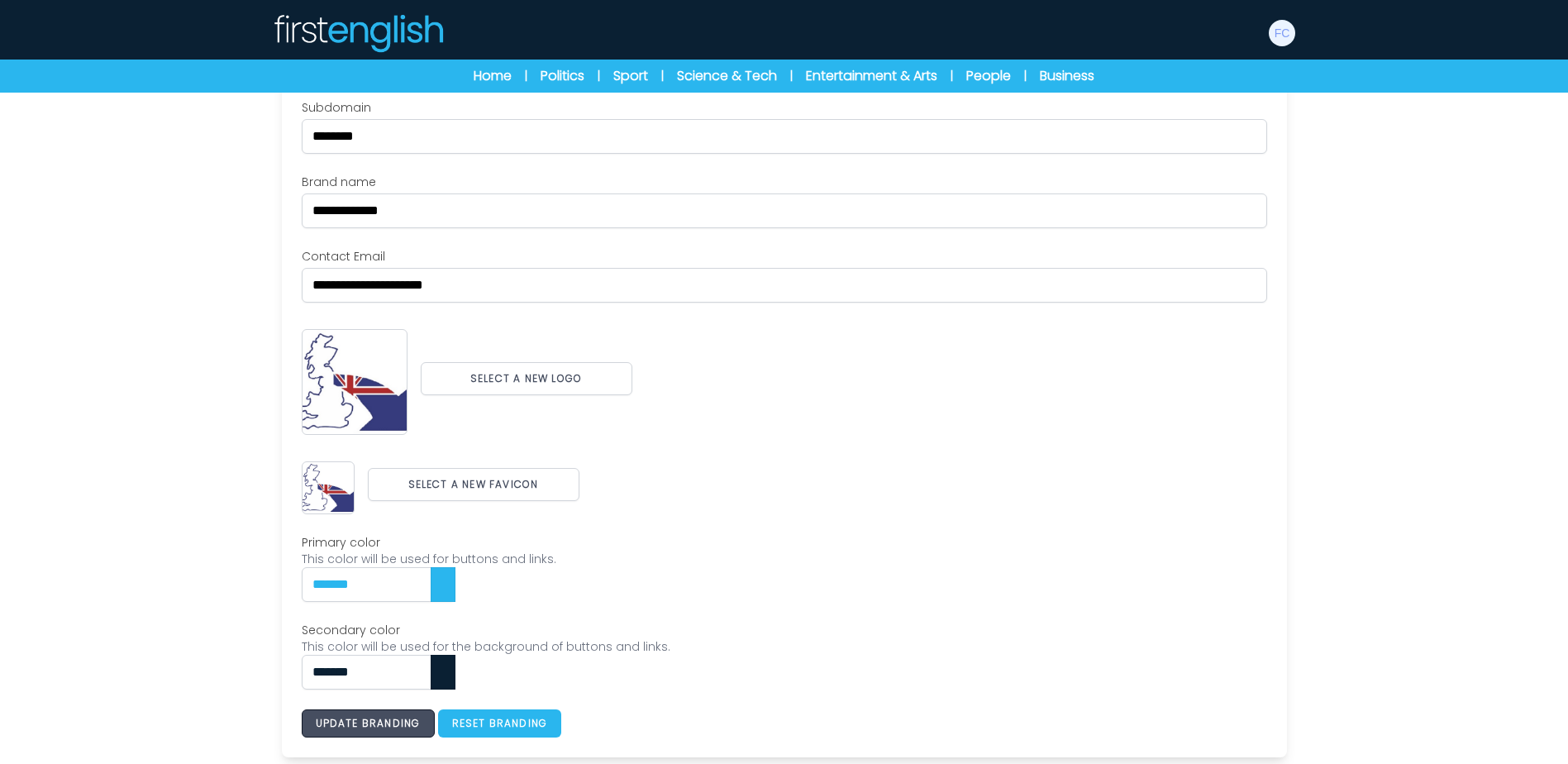
click at [372, 731] on button "Update branding" at bounding box center [368, 724] width 133 height 29
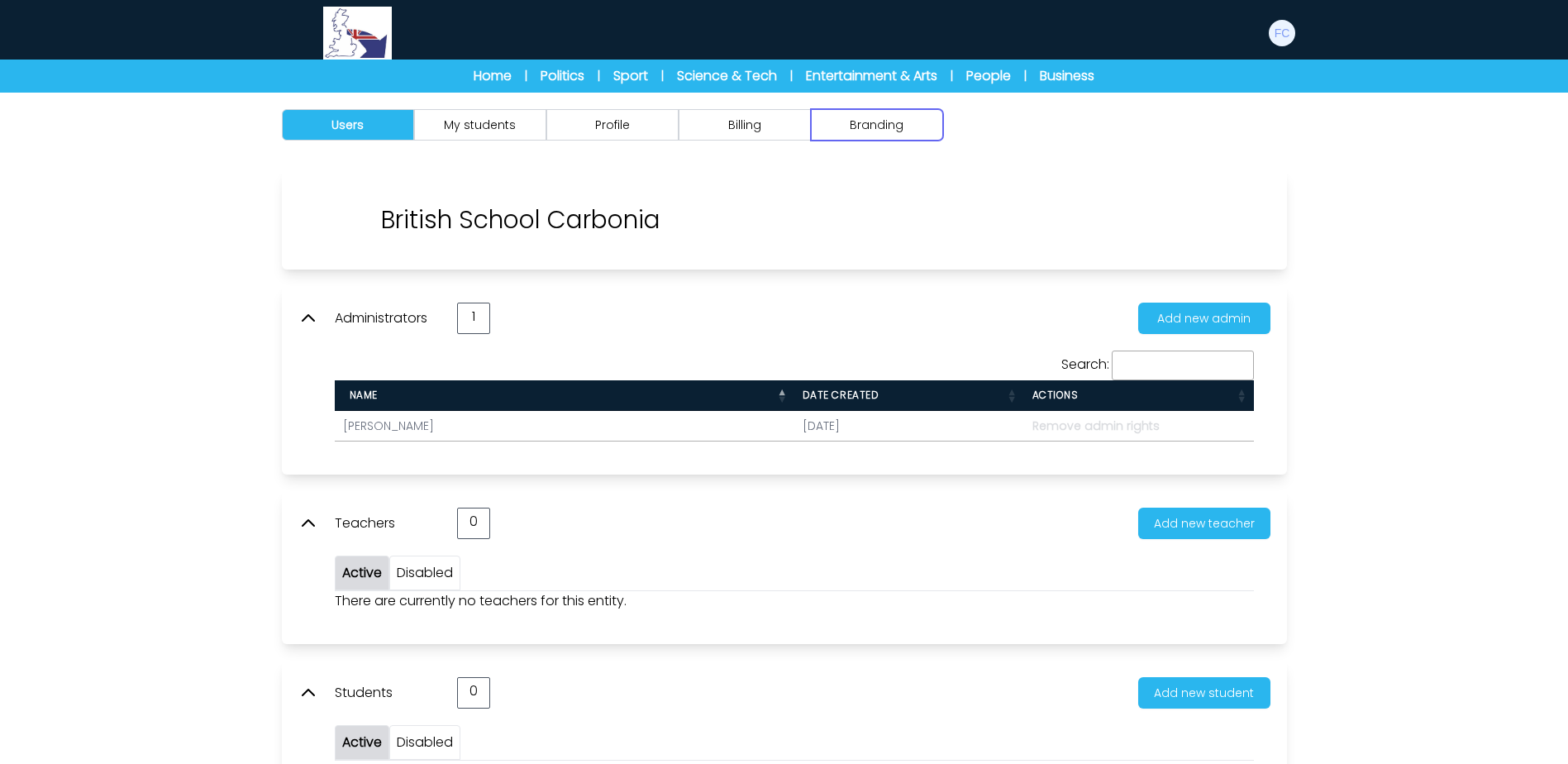
click at [874, 125] on button "Branding" at bounding box center [877, 124] width 132 height 31
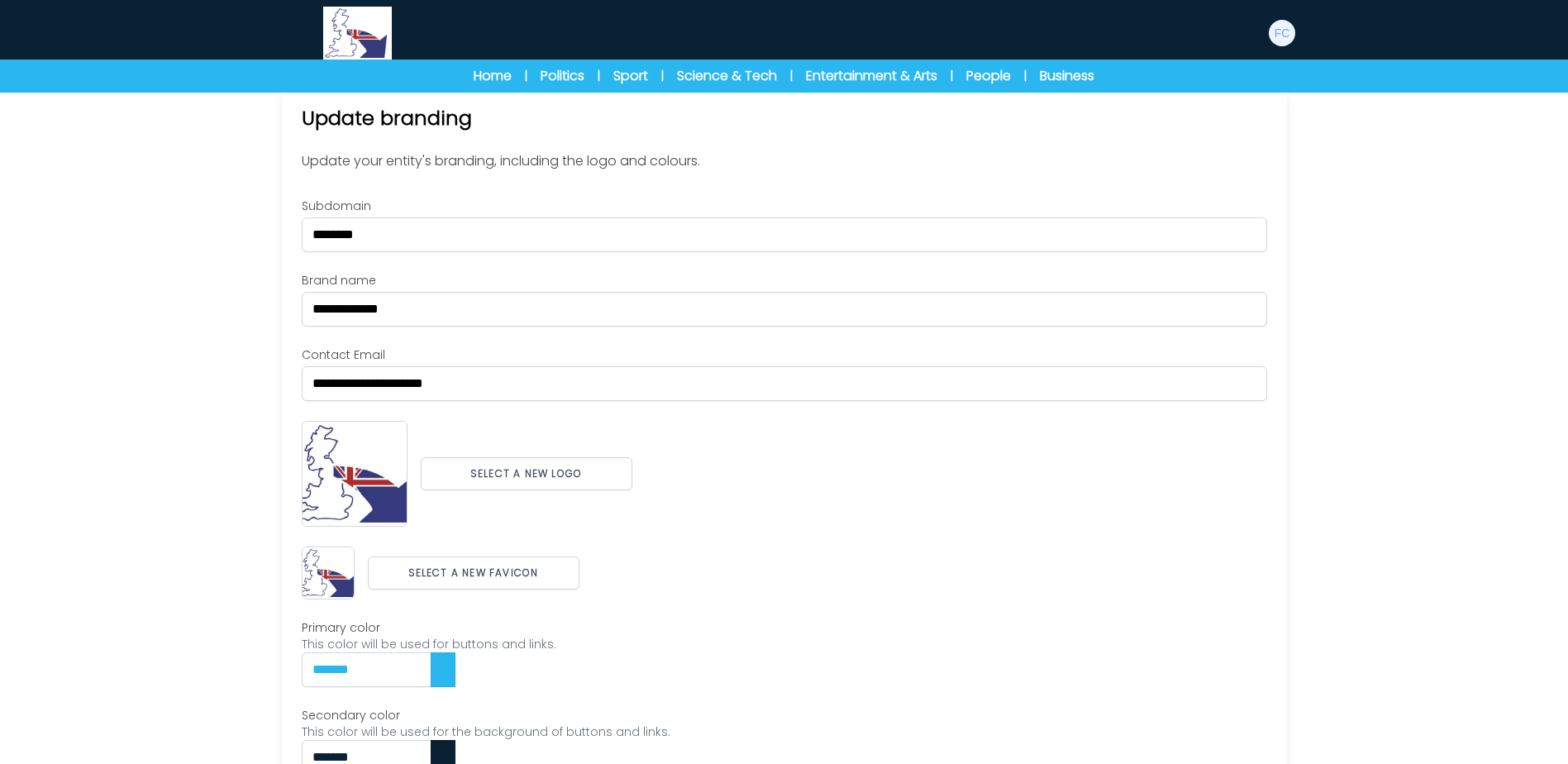
scroll to position [170, 0]
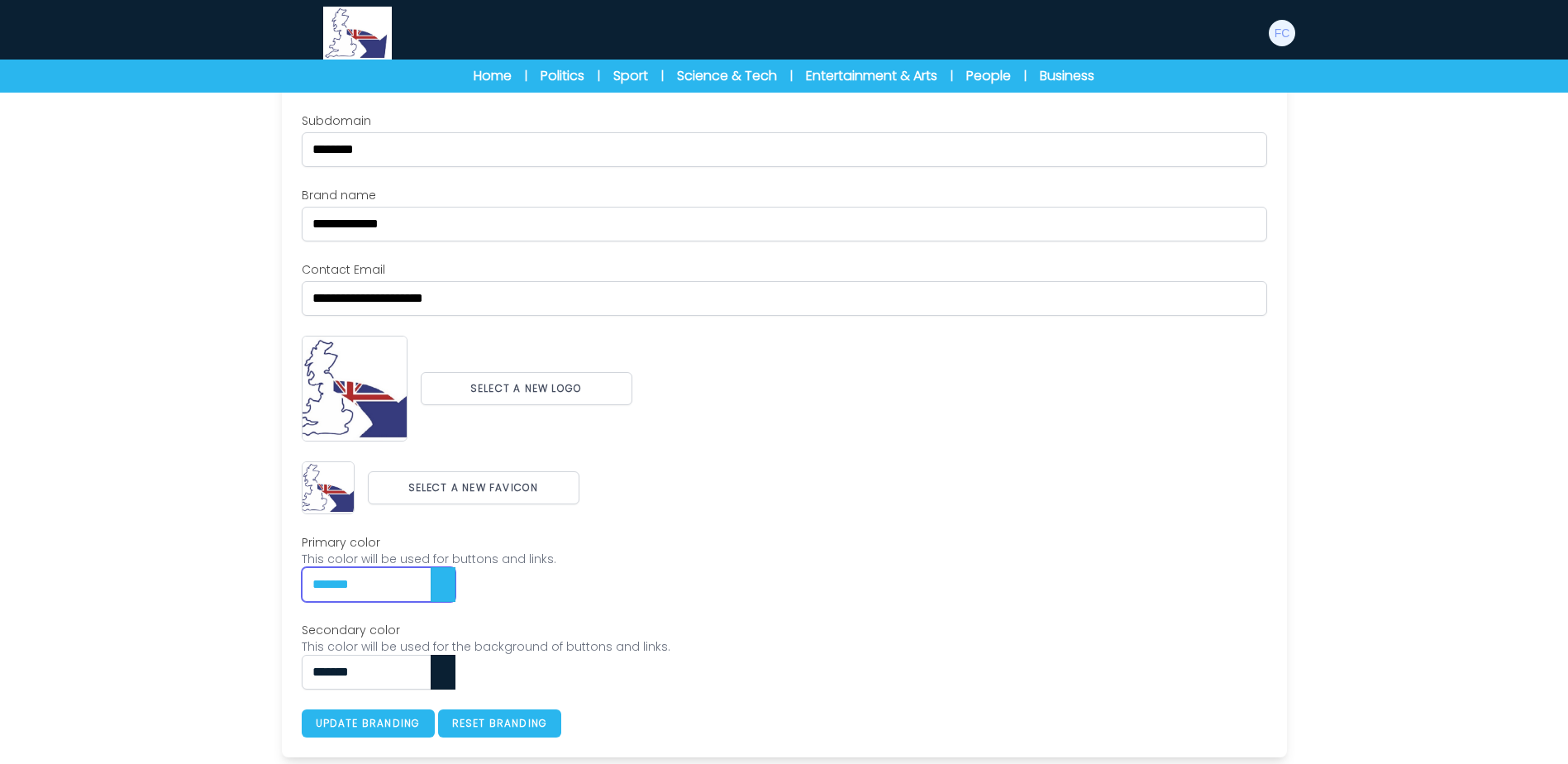
drag, startPoint x: 421, startPoint y: 580, endPoint x: 192, endPoint y: 561, distance: 229.8
click at [192, 561] on div "Users My students Profile" at bounding box center [784, 343] width 1568 height 842
paste input "text"
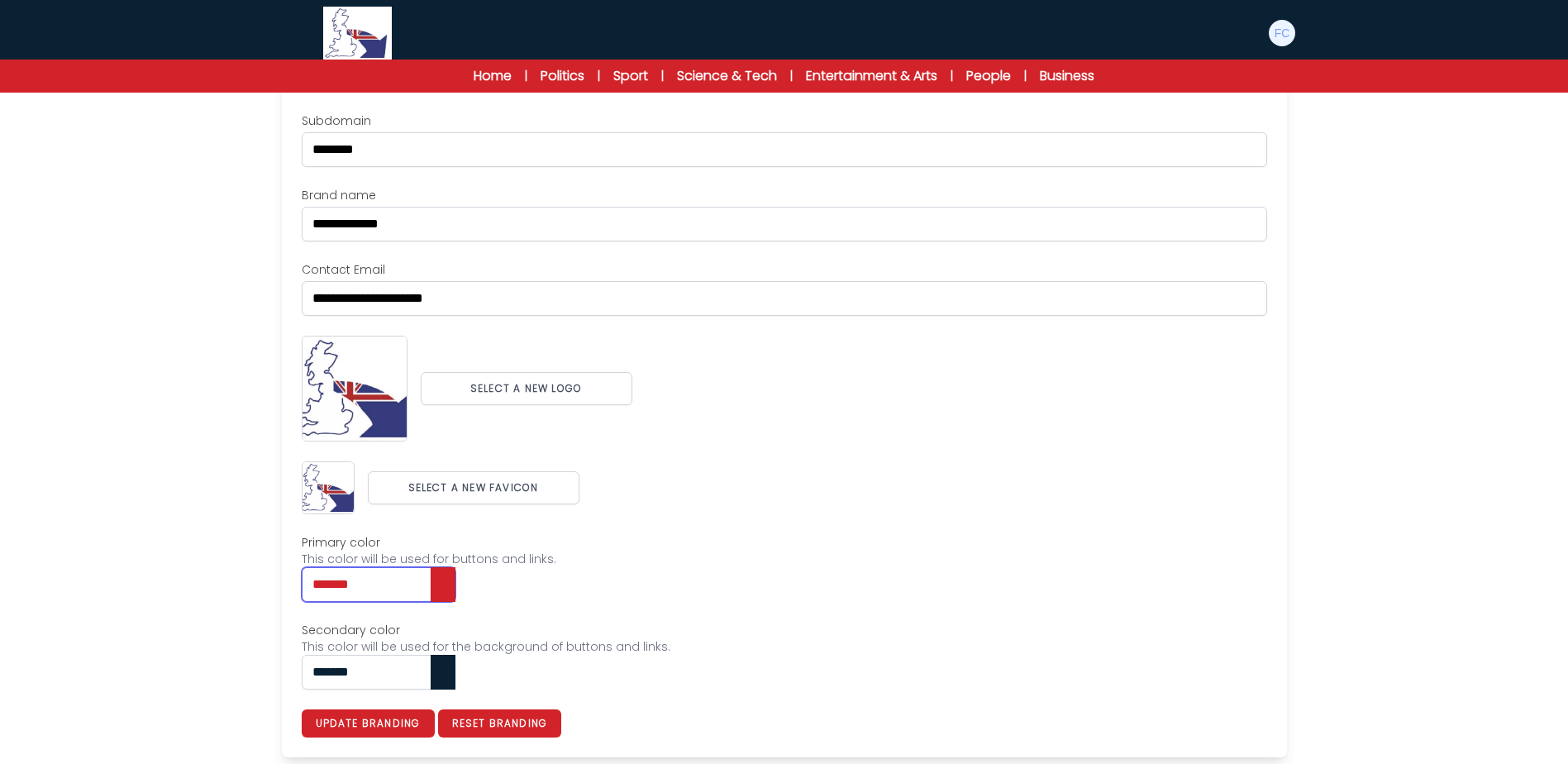
type input "*******"
drag, startPoint x: 429, startPoint y: 672, endPoint x: 240, endPoint y: 673, distance: 189.0
click at [240, 673] on div "Users My students Profile" at bounding box center [784, 343] width 1568 height 842
paste input "text"
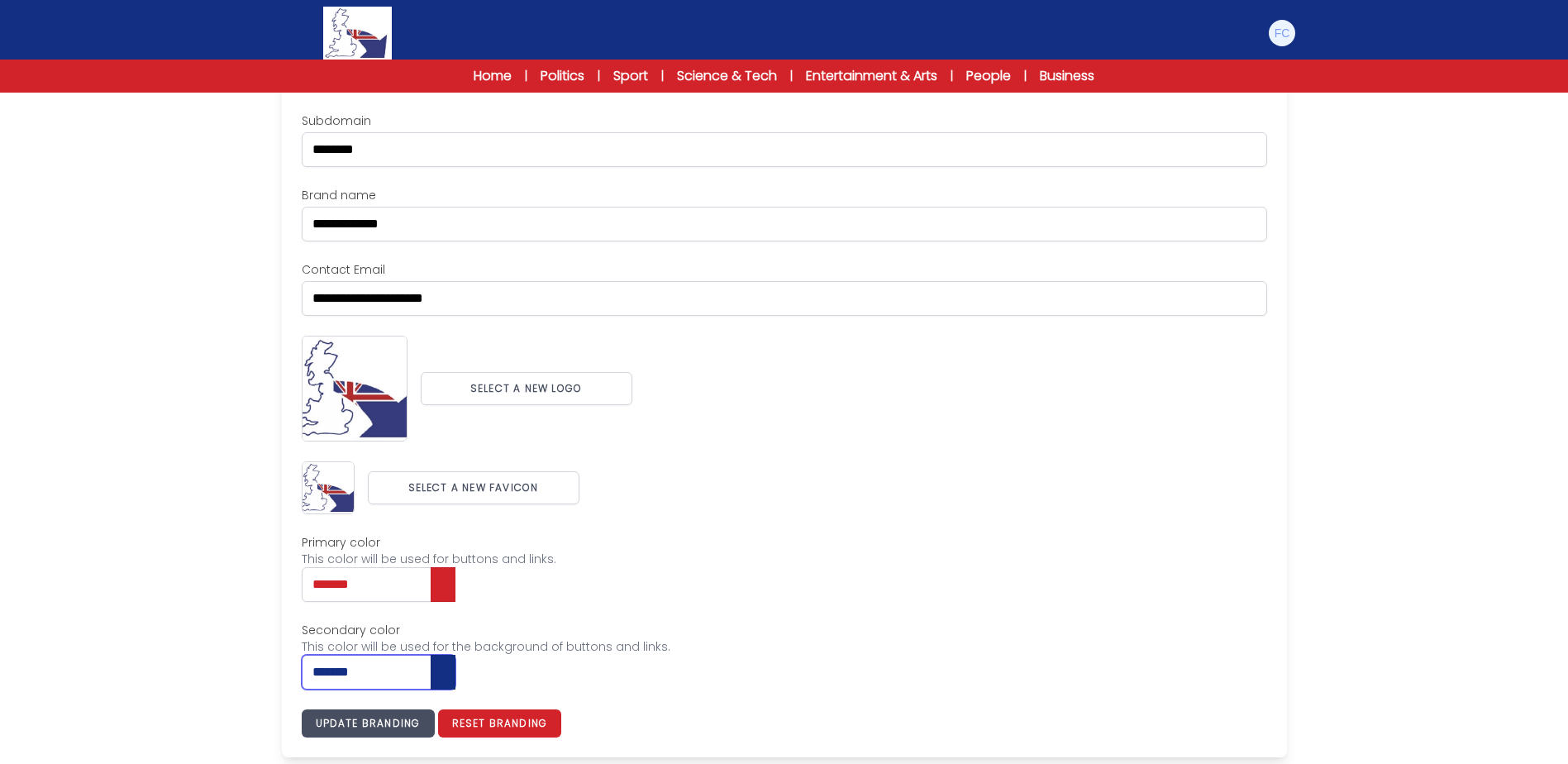
type input "*******"
click at [369, 716] on button "Update branding" at bounding box center [368, 724] width 133 height 29
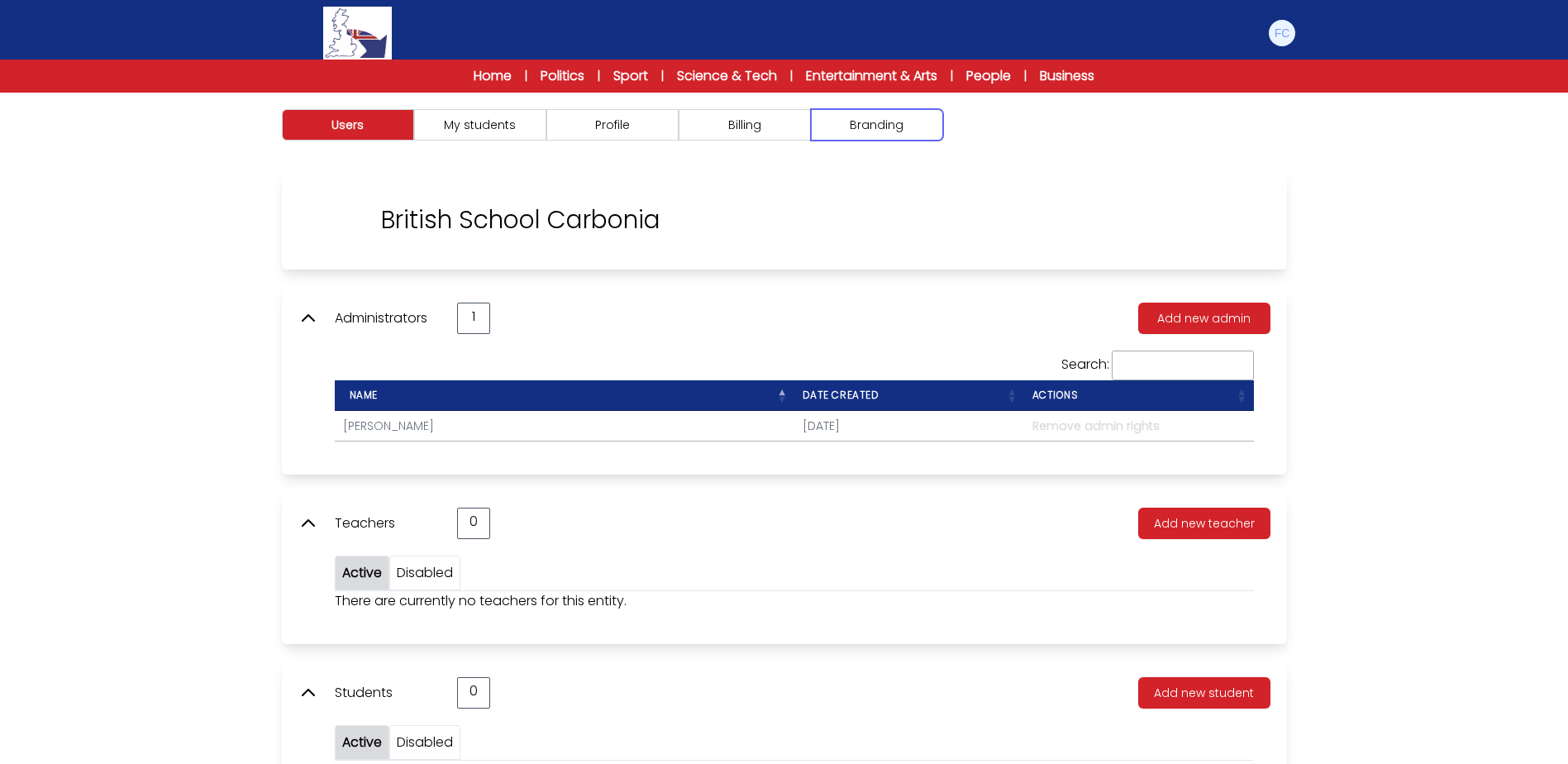
click at [856, 124] on button "Branding" at bounding box center [877, 124] width 132 height 31
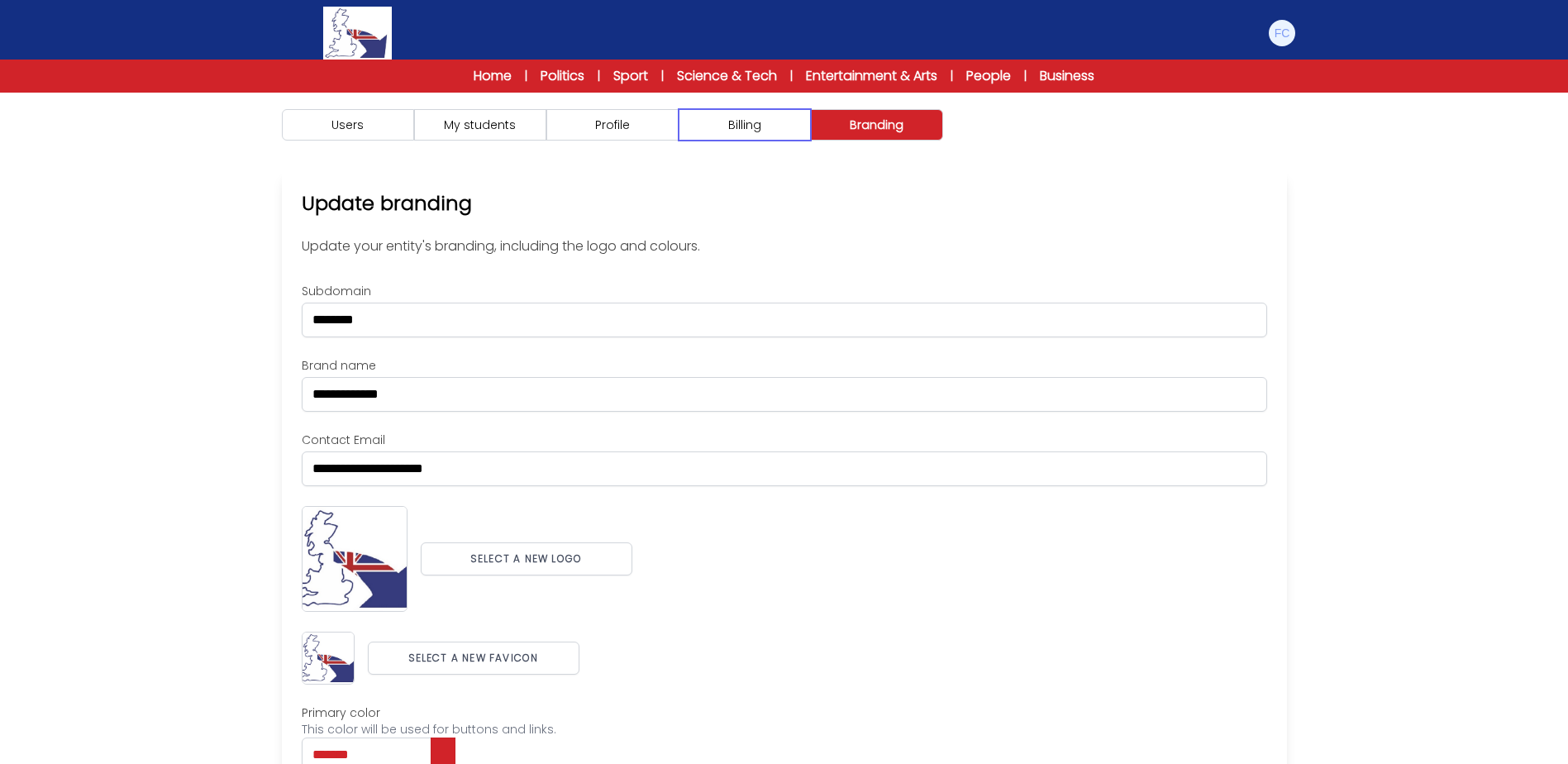
click at [730, 131] on button "Billing" at bounding box center [744, 124] width 132 height 31
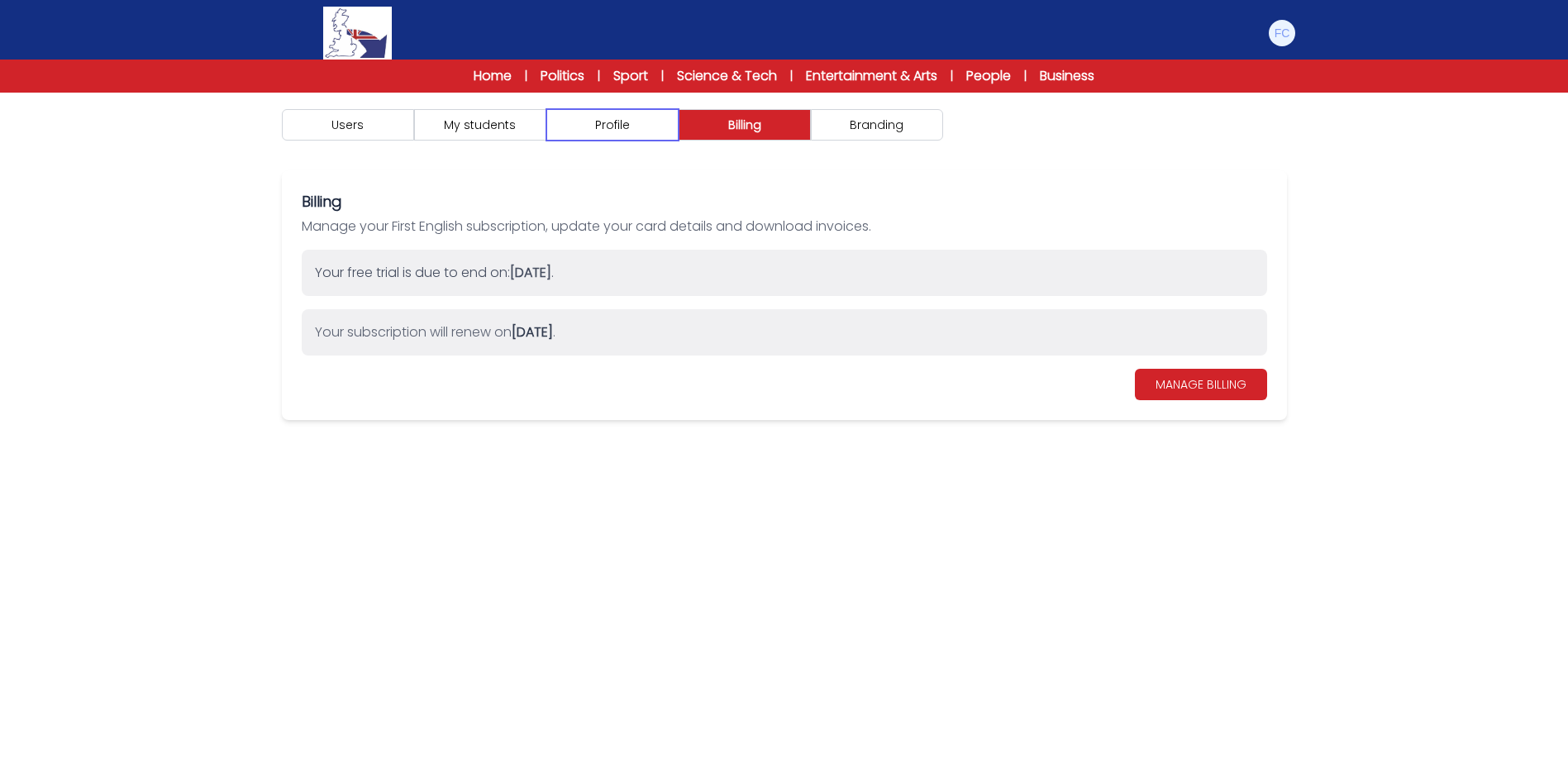
click at [620, 122] on button "Profile" at bounding box center [612, 124] width 132 height 31
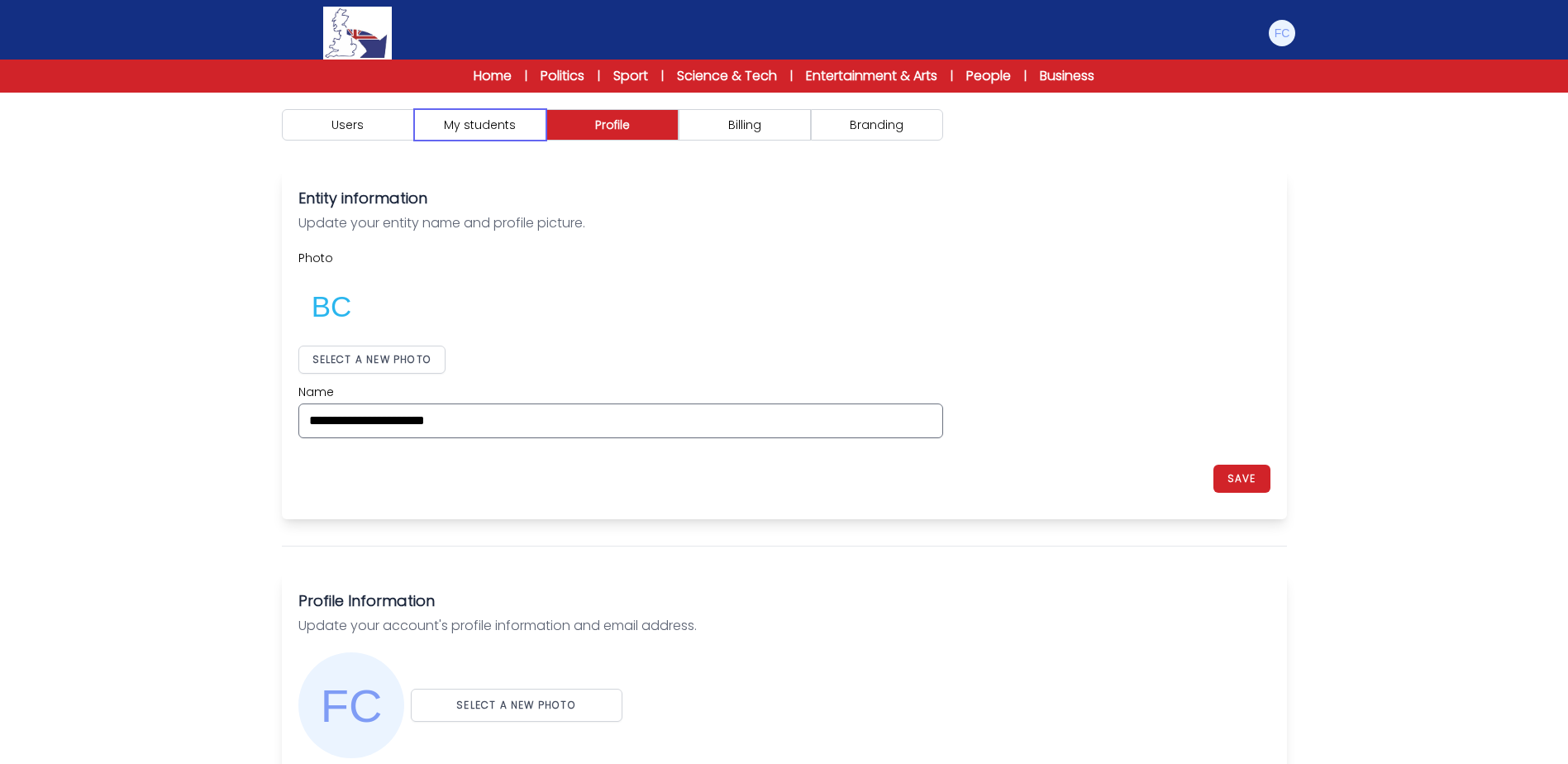
click at [495, 127] on button "My students" at bounding box center [480, 124] width 132 height 31
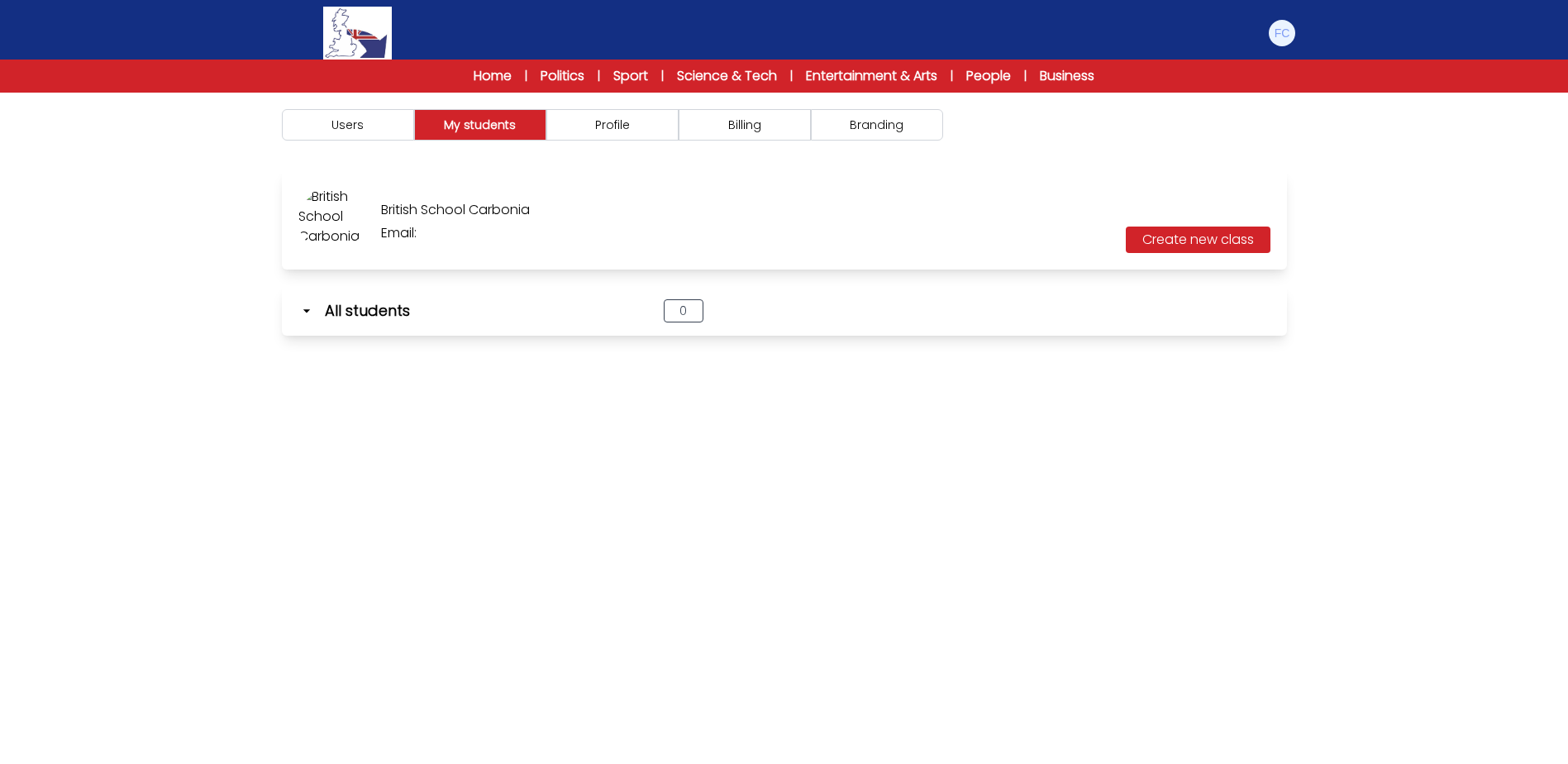
click at [755, 102] on div "Users My students Profile Billing" at bounding box center [784, 124] width 1058 height 65
click at [755, 118] on button "Billing" at bounding box center [744, 124] width 132 height 31
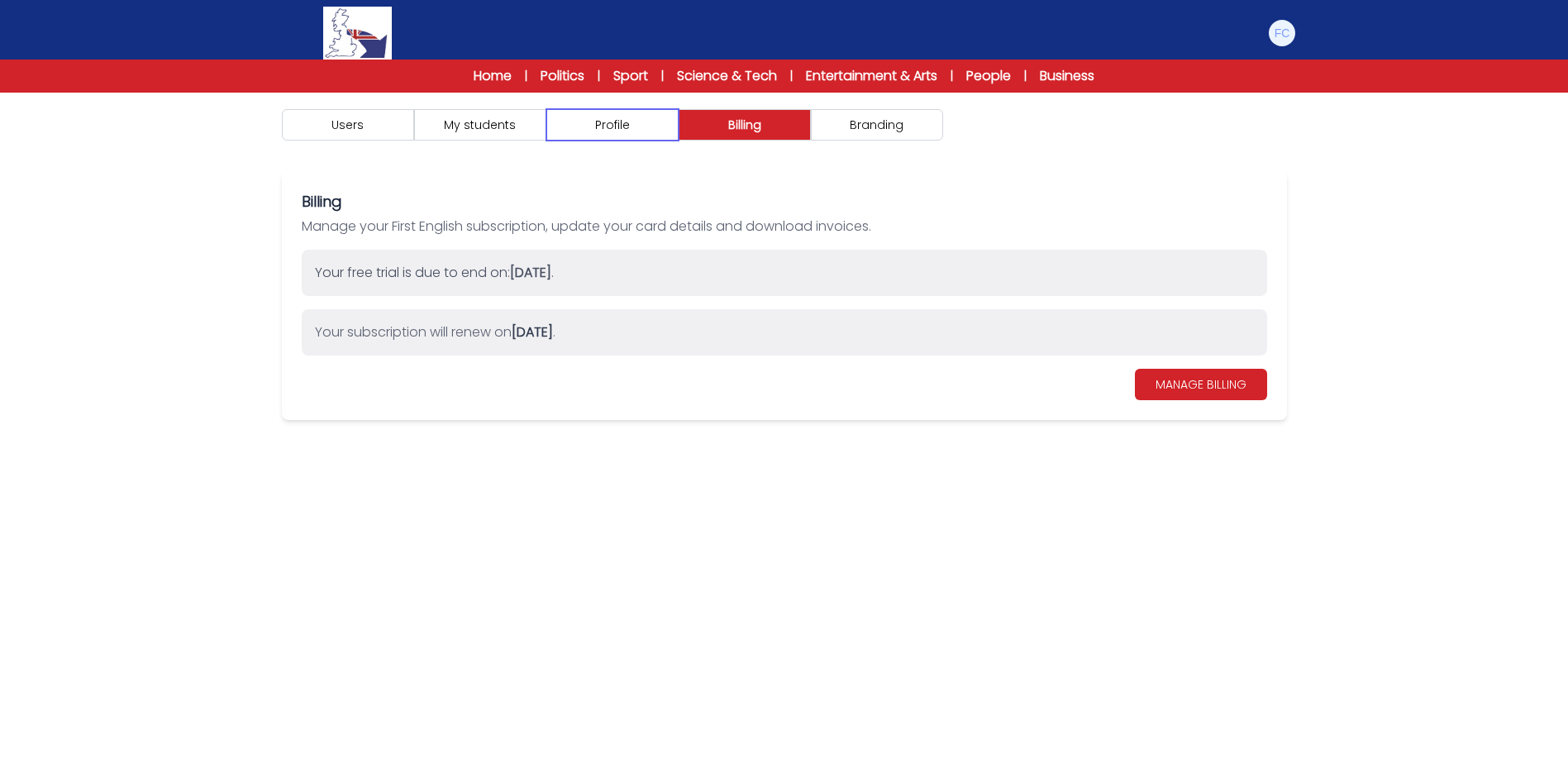
drag, startPoint x: 640, startPoint y: 121, endPoint x: 486, endPoint y: 128, distance: 154.2
click at [638, 121] on button "Profile" at bounding box center [612, 124] width 132 height 31
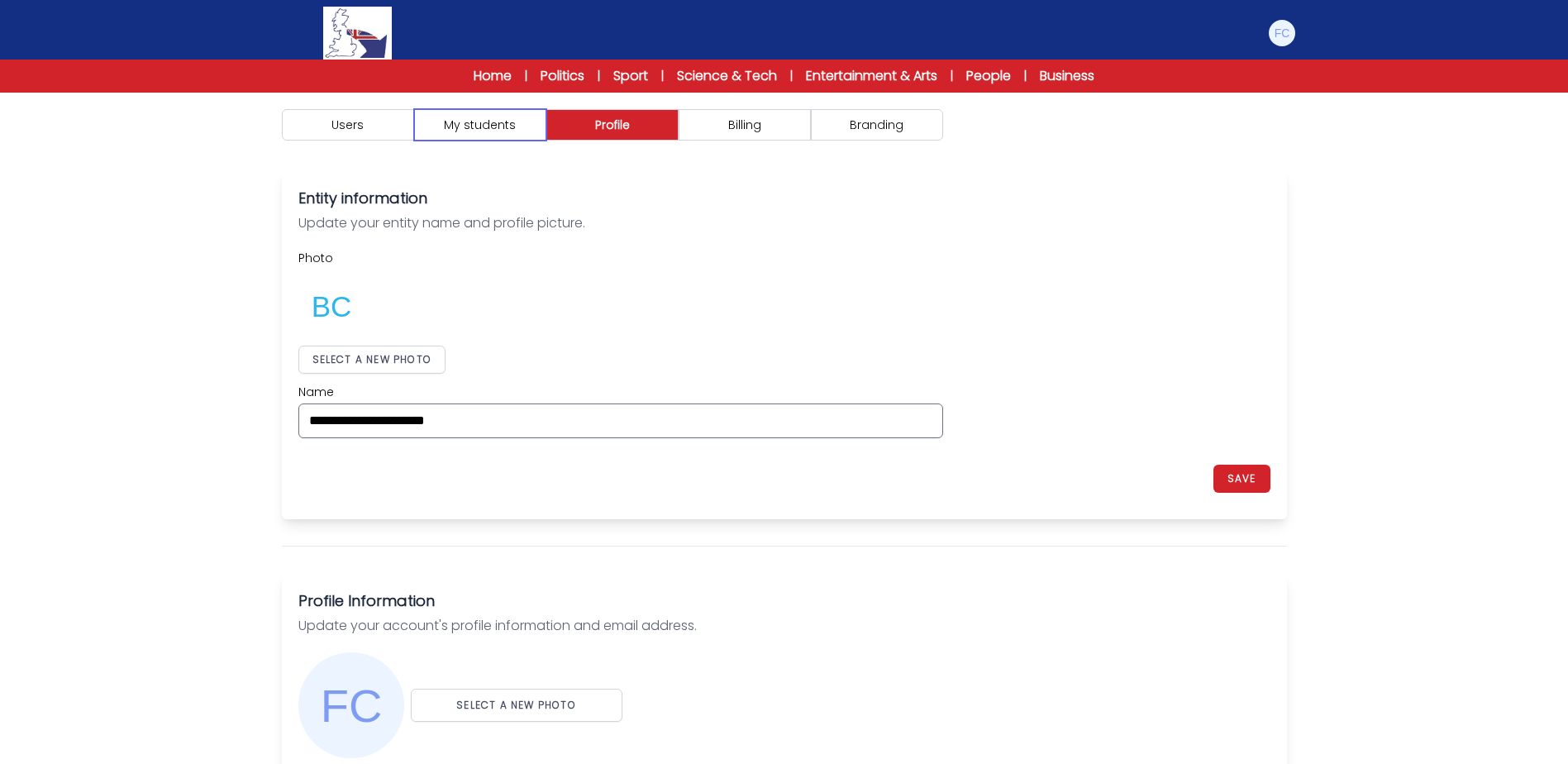
drag, startPoint x: 481, startPoint y: 128, endPoint x: 413, endPoint y: 133, distance: 68.2
click at [479, 129] on button "My students" at bounding box center [480, 124] width 132 height 31
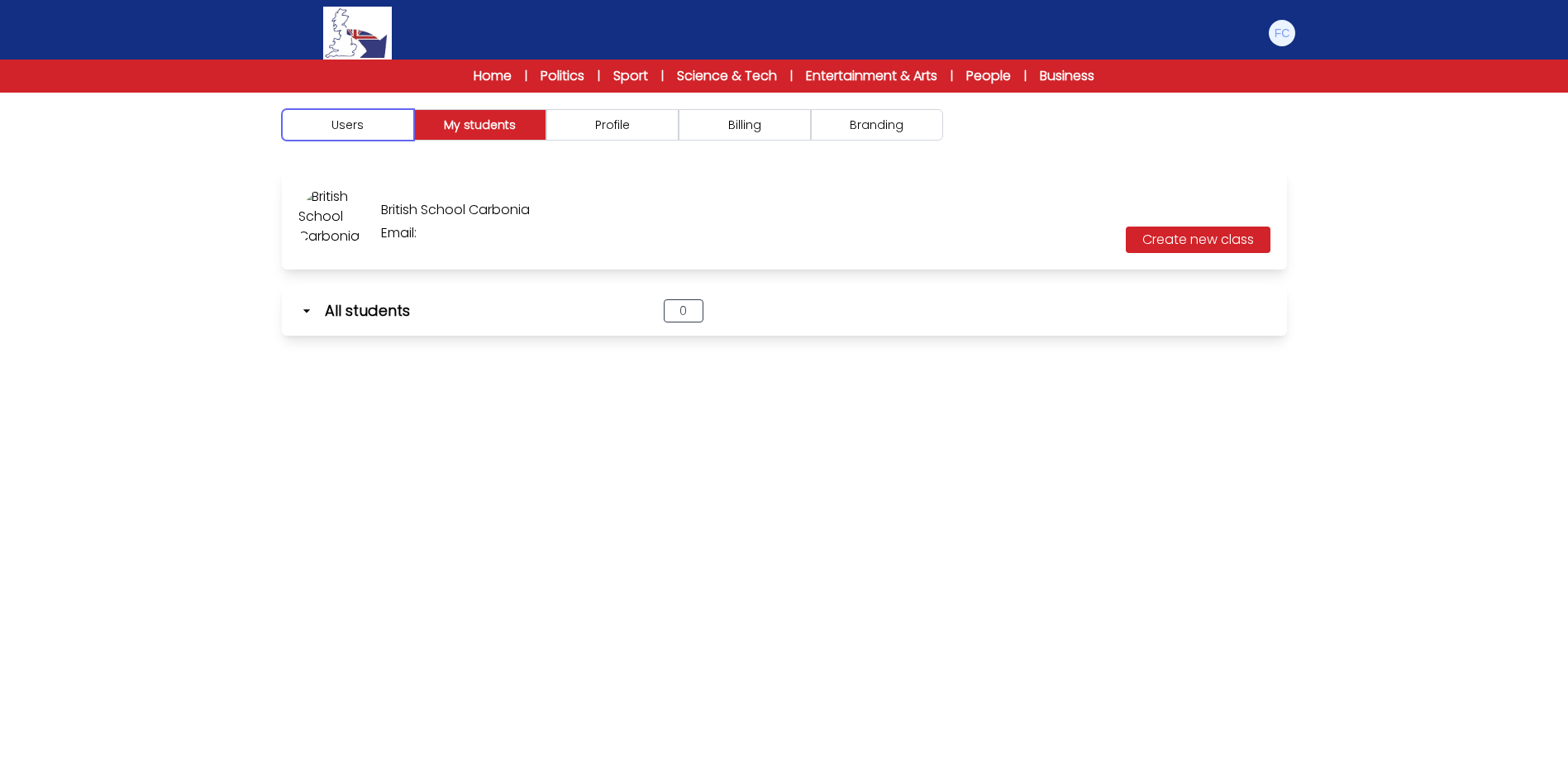
click at [381, 134] on button "Users" at bounding box center [348, 124] width 132 height 31
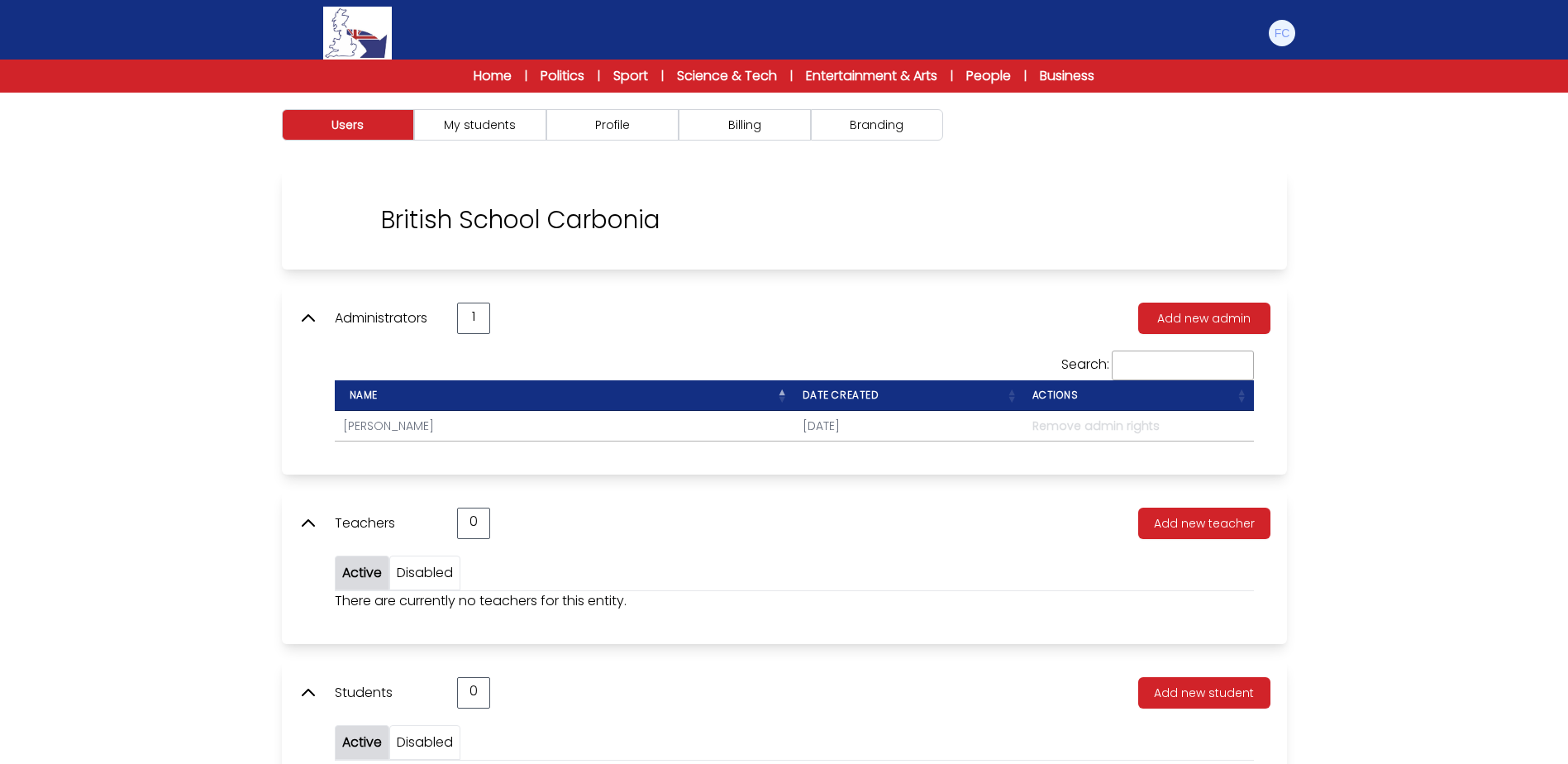
click at [1357, 418] on div "Users My students Profile" at bounding box center [784, 474] width 1568 height 764
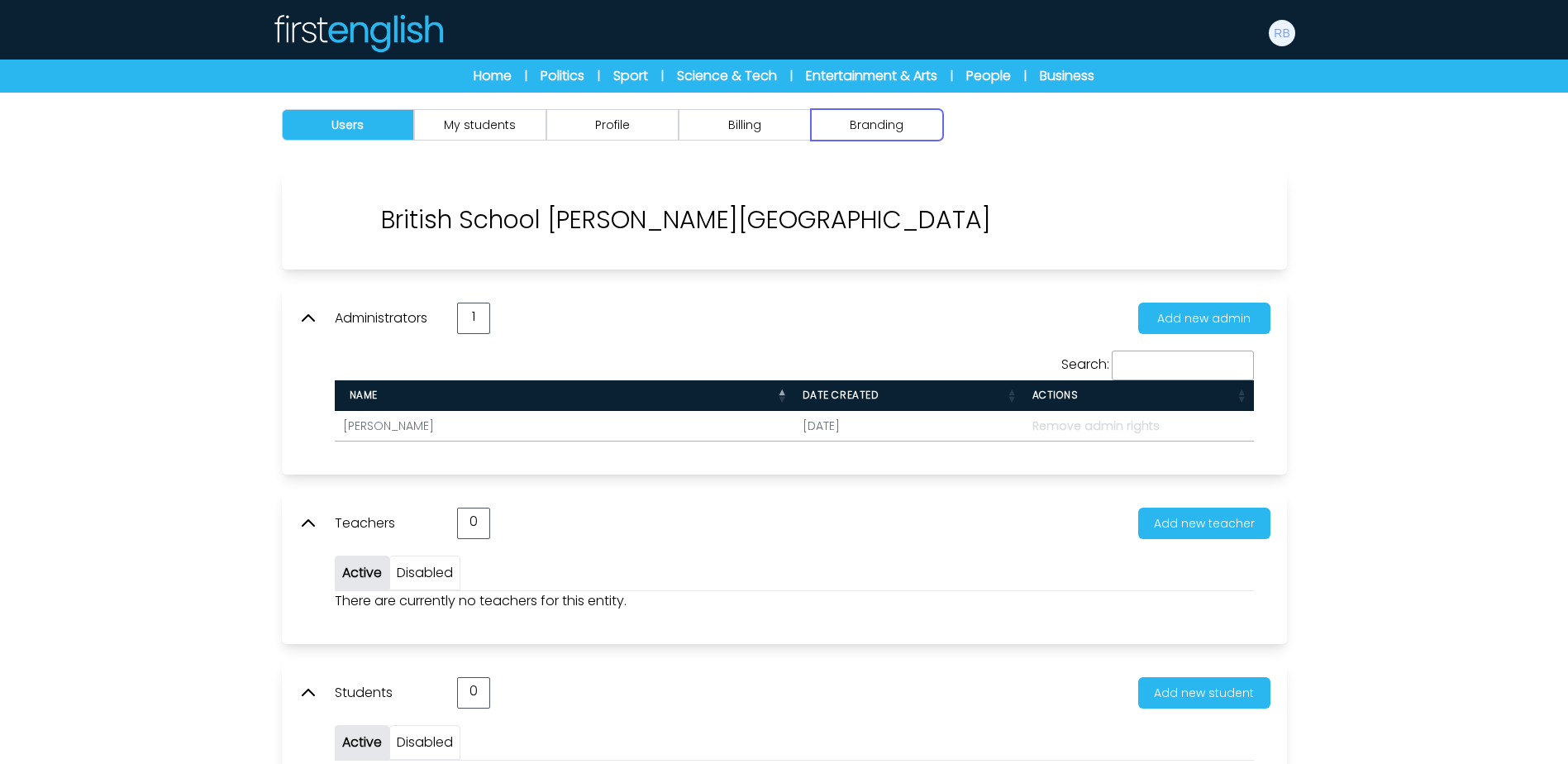
click at [881, 127] on button "Branding" at bounding box center [877, 124] width 132 height 31
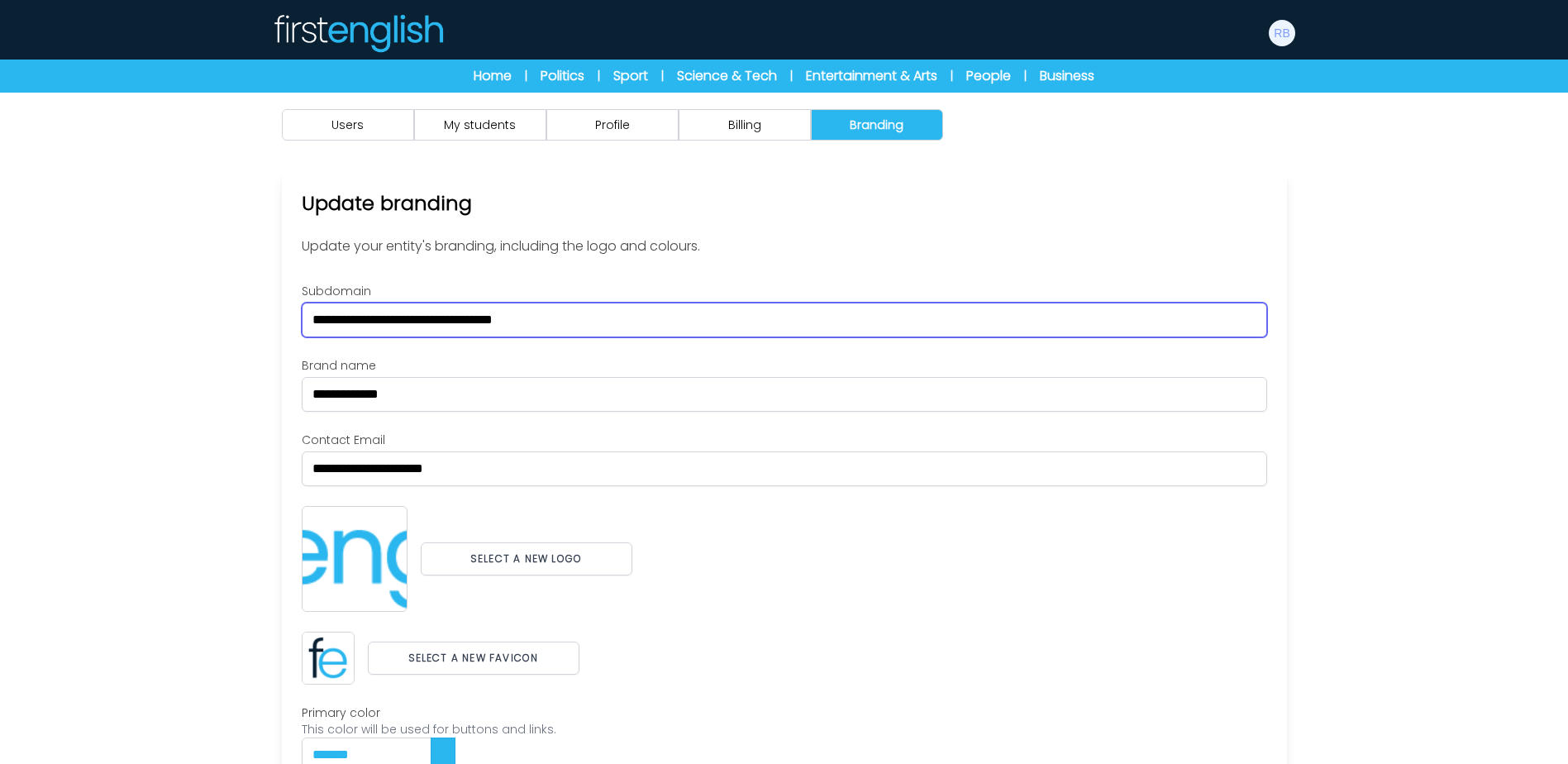
drag, startPoint x: 621, startPoint y: 325, endPoint x: 188, endPoint y: 336, distance: 433.1
click at [188, 336] on div "Users My students Profile" at bounding box center [784, 513] width 1568 height 842
paste input "text"
type input "******"
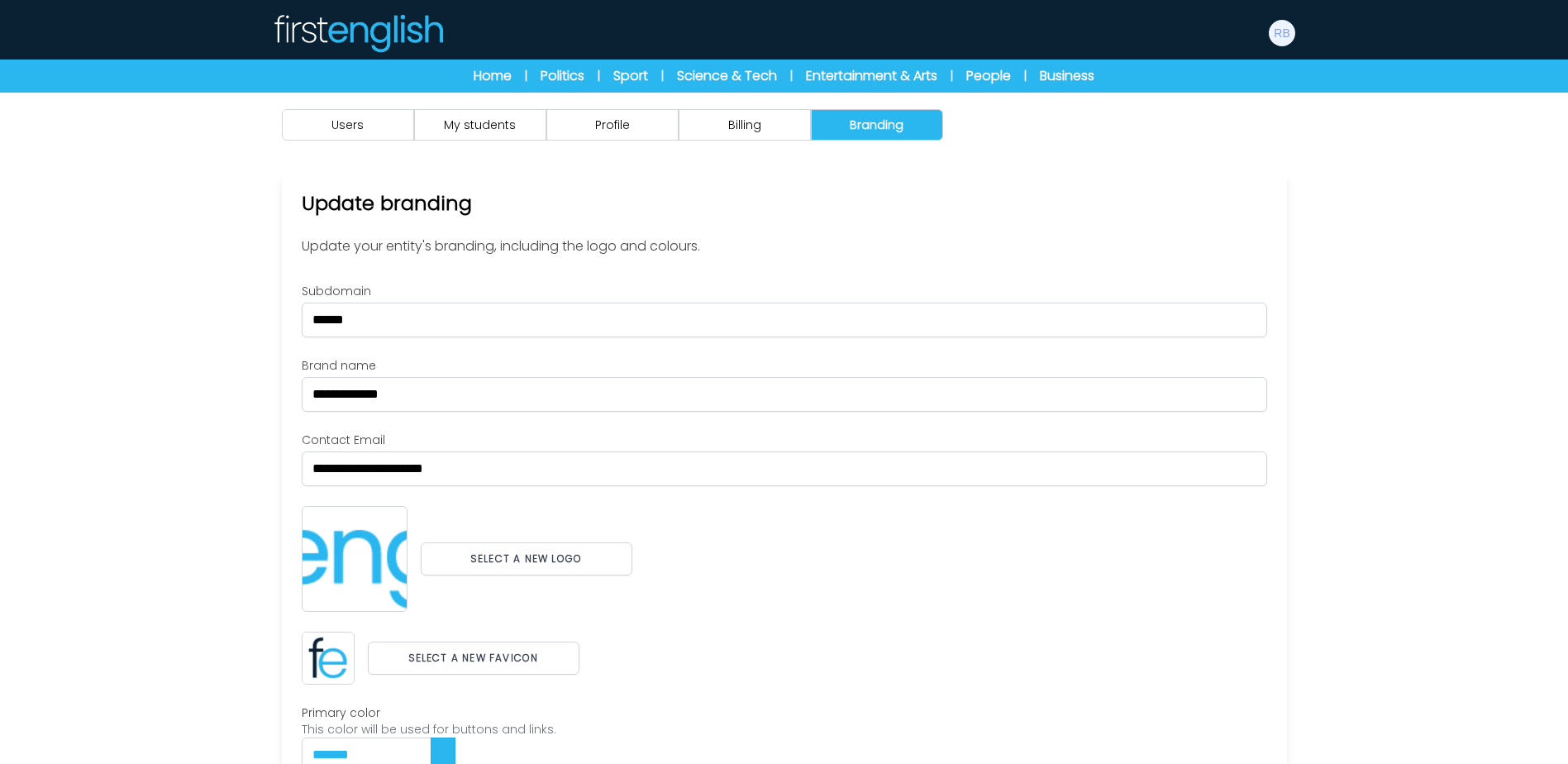
click at [179, 336] on div "Users My students Profile" at bounding box center [784, 513] width 1568 height 842
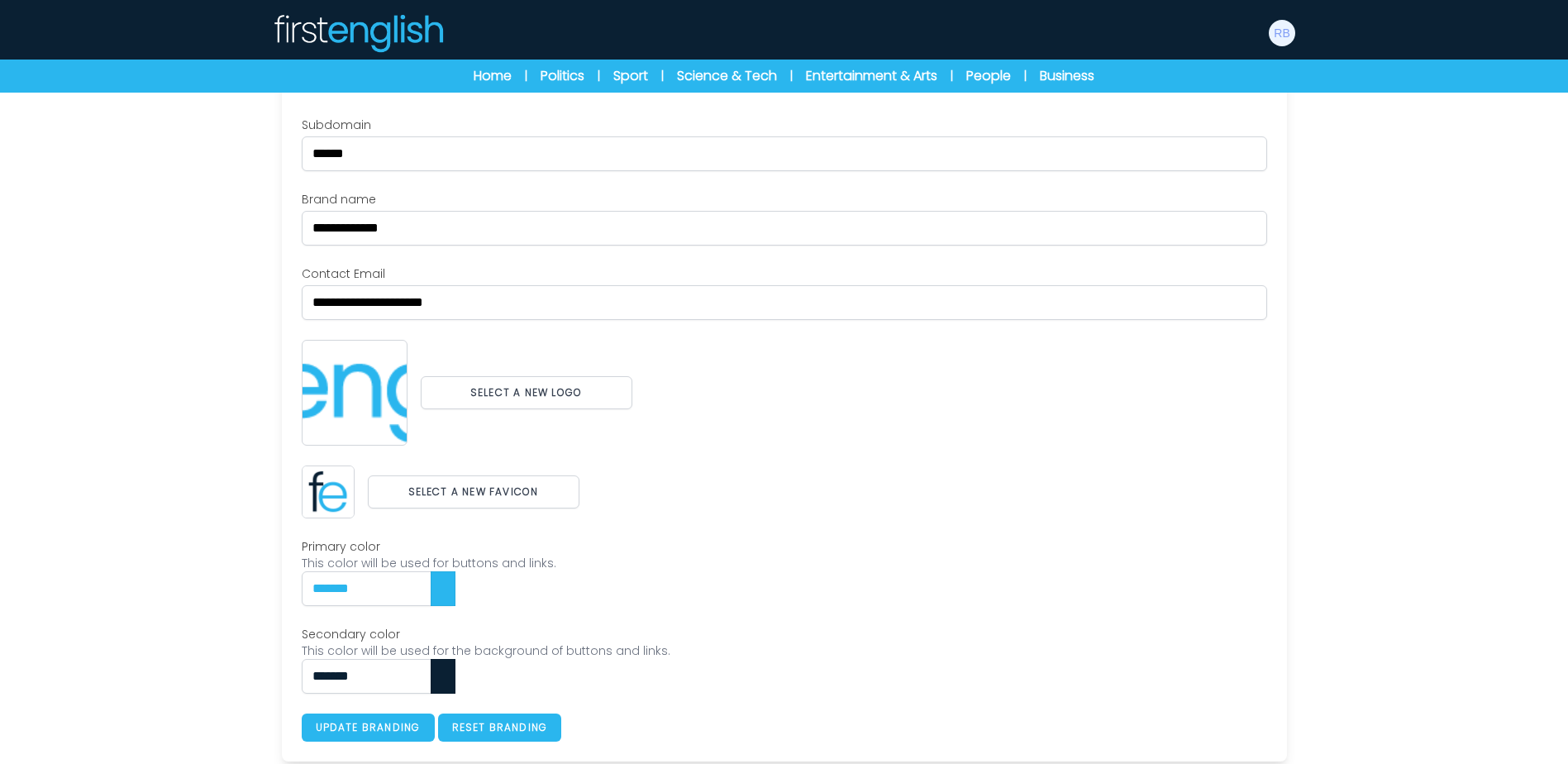
scroll to position [170, 0]
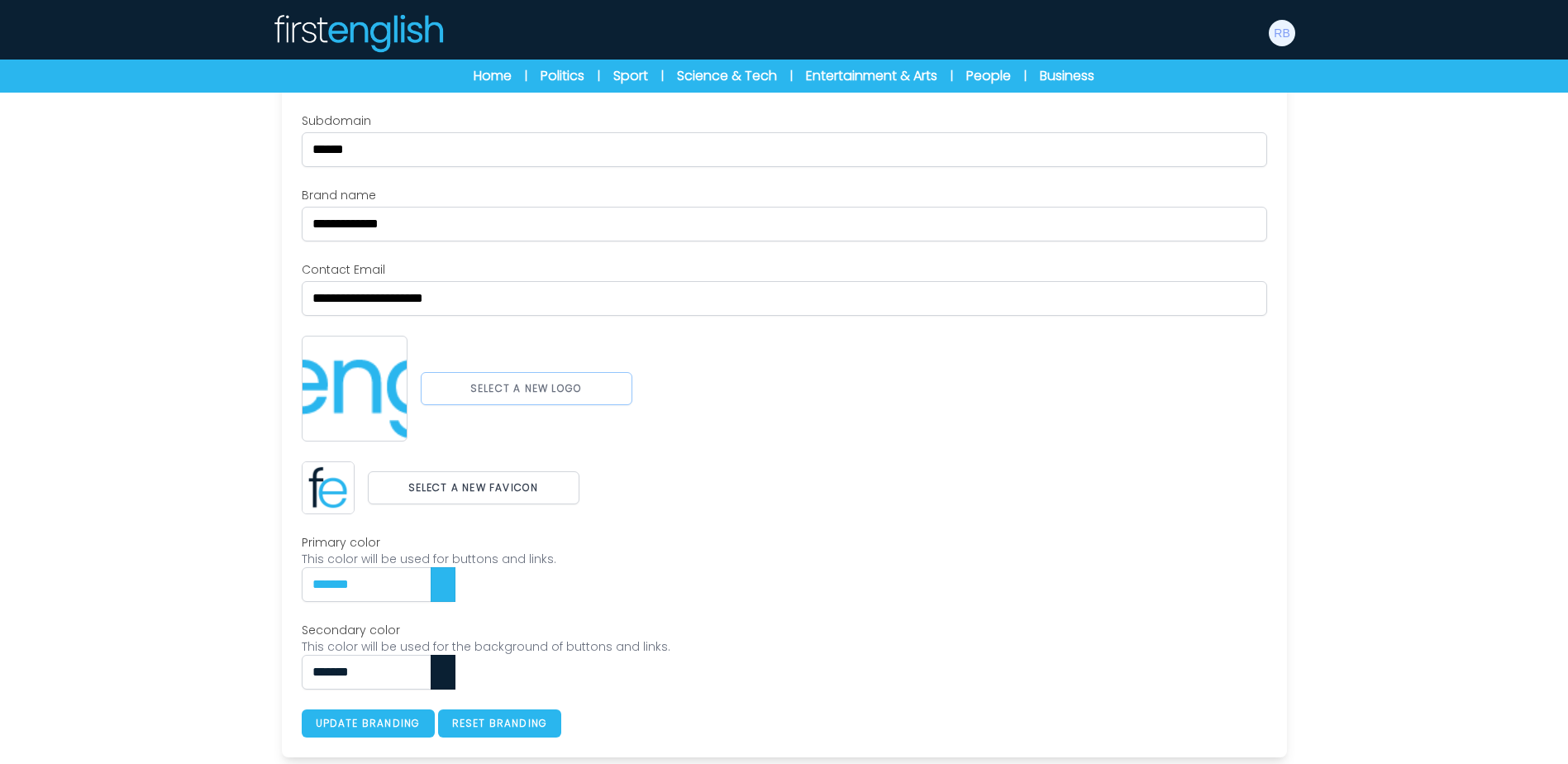
click at [473, 384] on button "Select a new logo" at bounding box center [526, 389] width 212 height 33
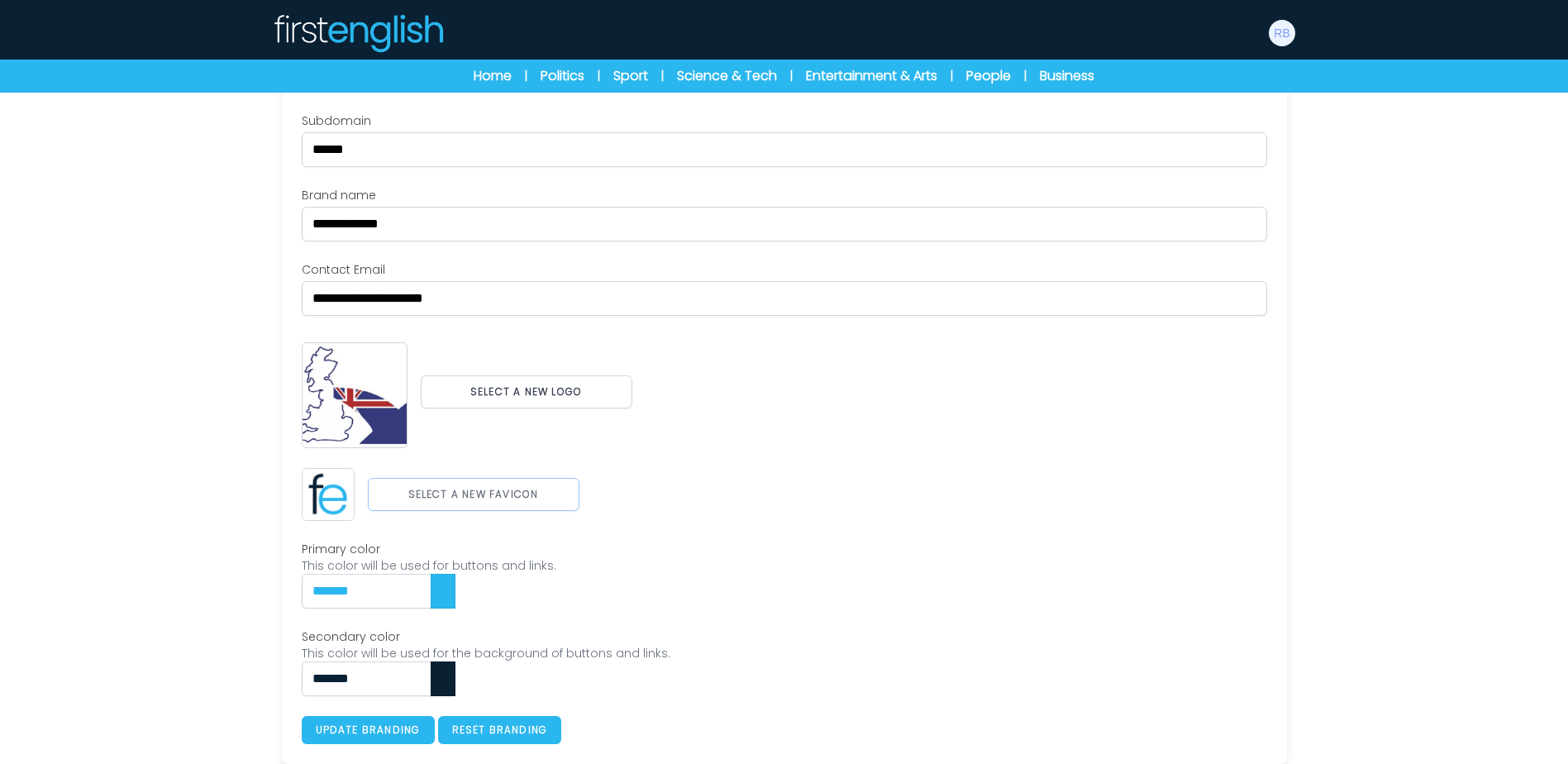
click at [481, 508] on button "Select a new favicon" at bounding box center [473, 494] width 212 height 33
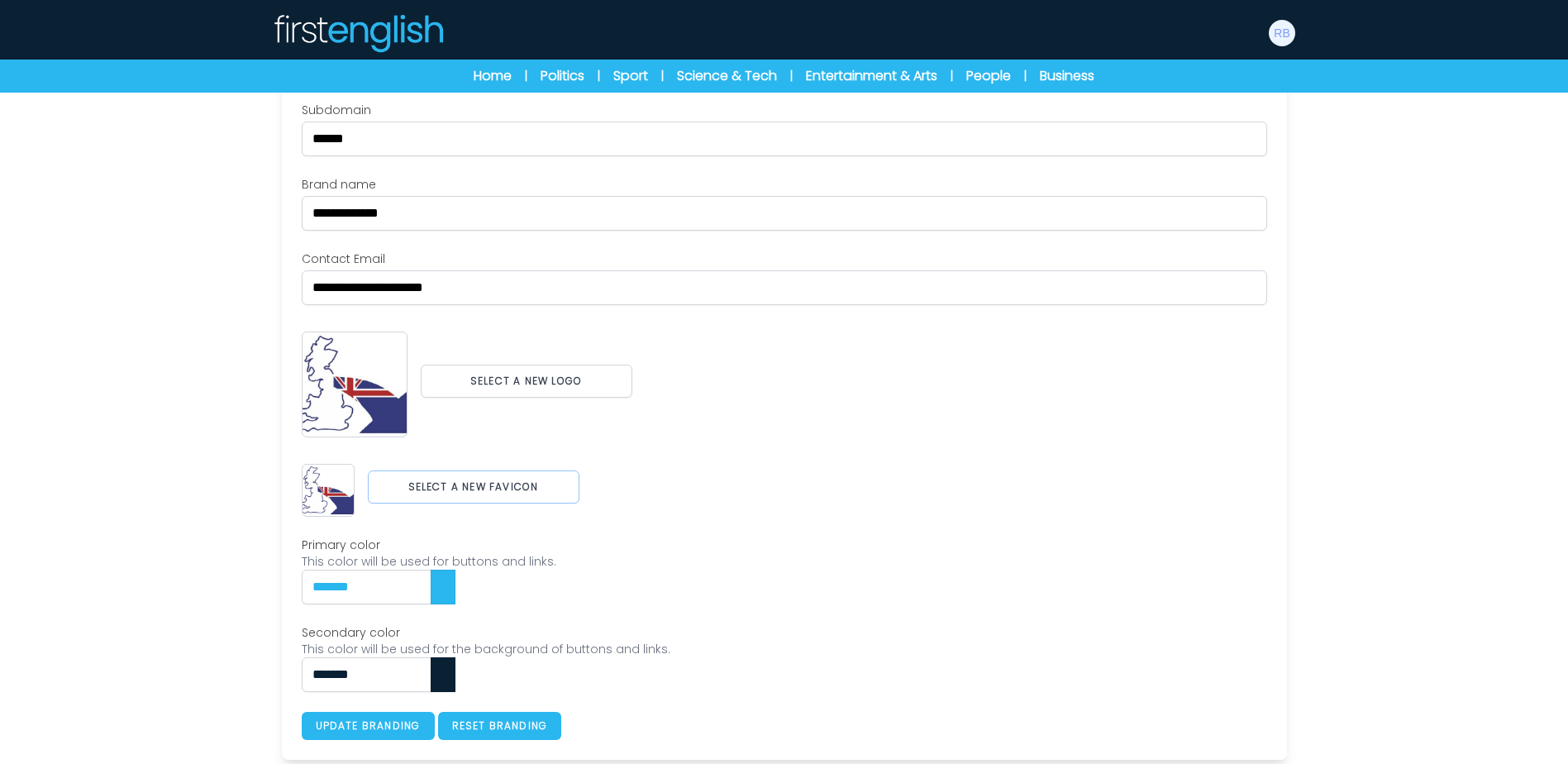
scroll to position [183, 0]
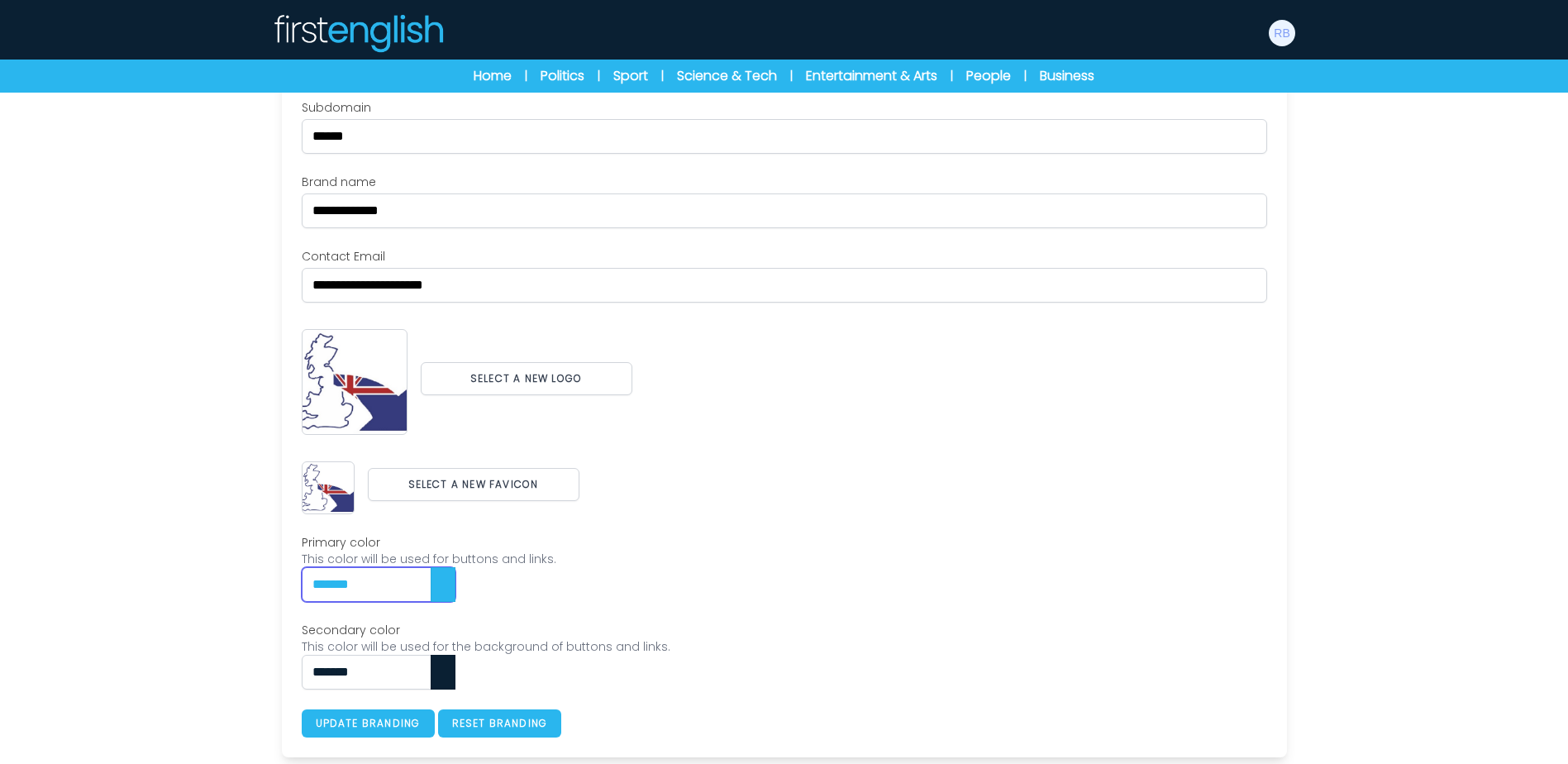
click at [436, 580] on input "*******" at bounding box center [379, 584] width 154 height 35
type input "*******"
type input "***"
drag, startPoint x: 291, startPoint y: 581, endPoint x: 260, endPoint y: 581, distance: 31.0
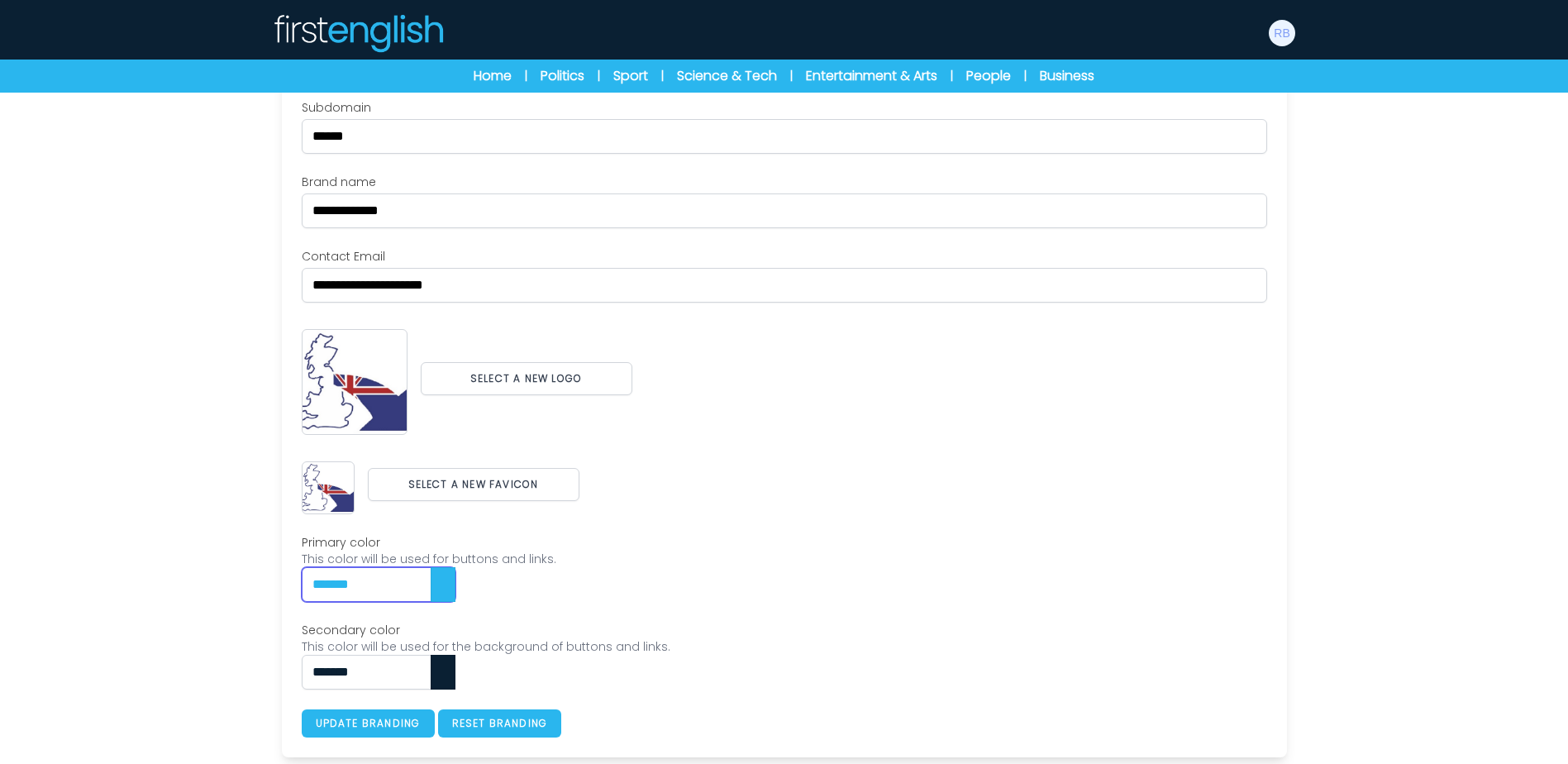
click at [260, 581] on div "**********" at bounding box center [784, 372] width 1058 height 771
paste input "text"
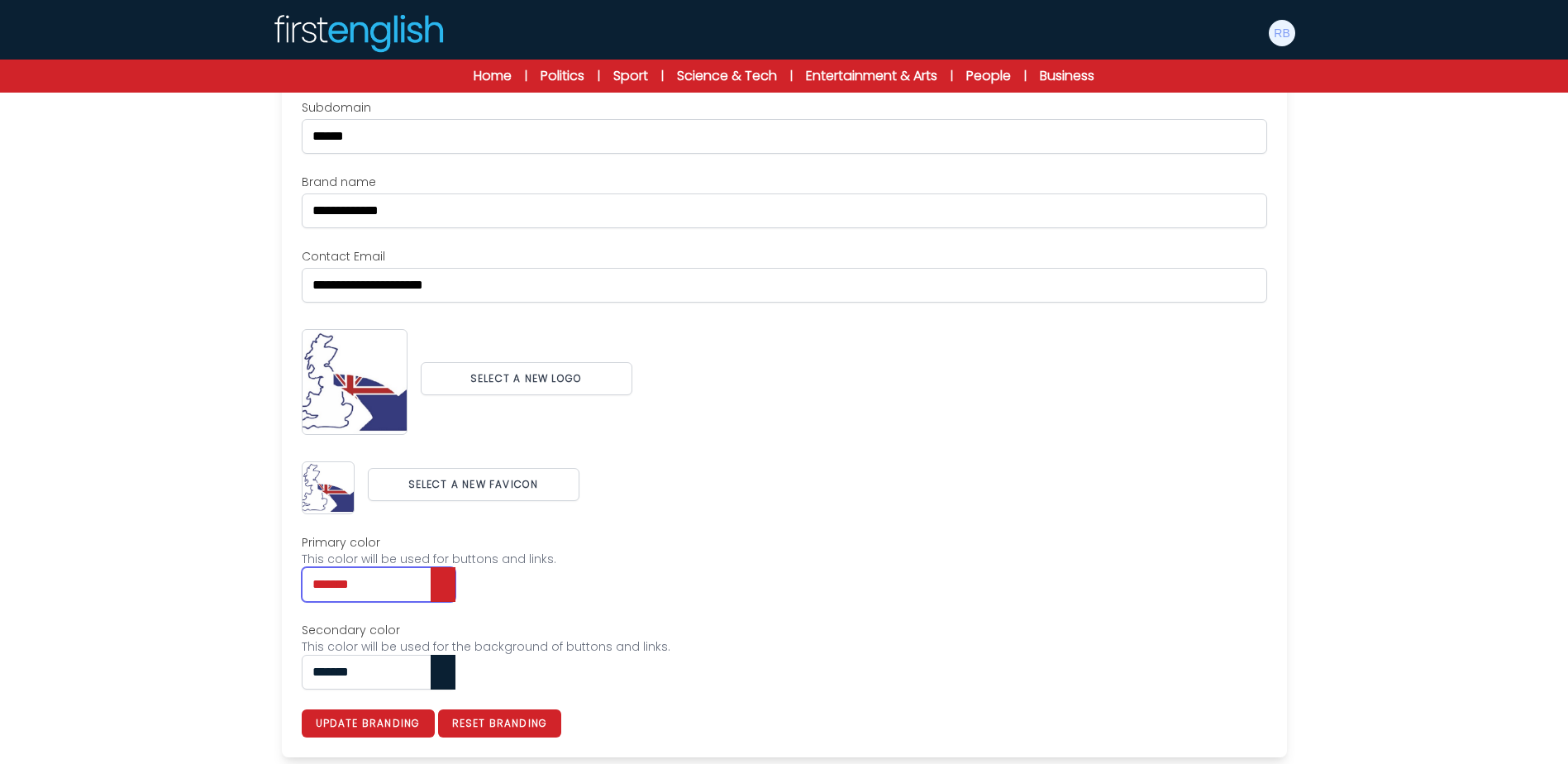
type input "*******"
click at [398, 673] on input "*******" at bounding box center [379, 672] width 154 height 35
type input "*******"
type input "***"
drag, startPoint x: 410, startPoint y: 671, endPoint x: 222, endPoint y: 659, distance: 188.4
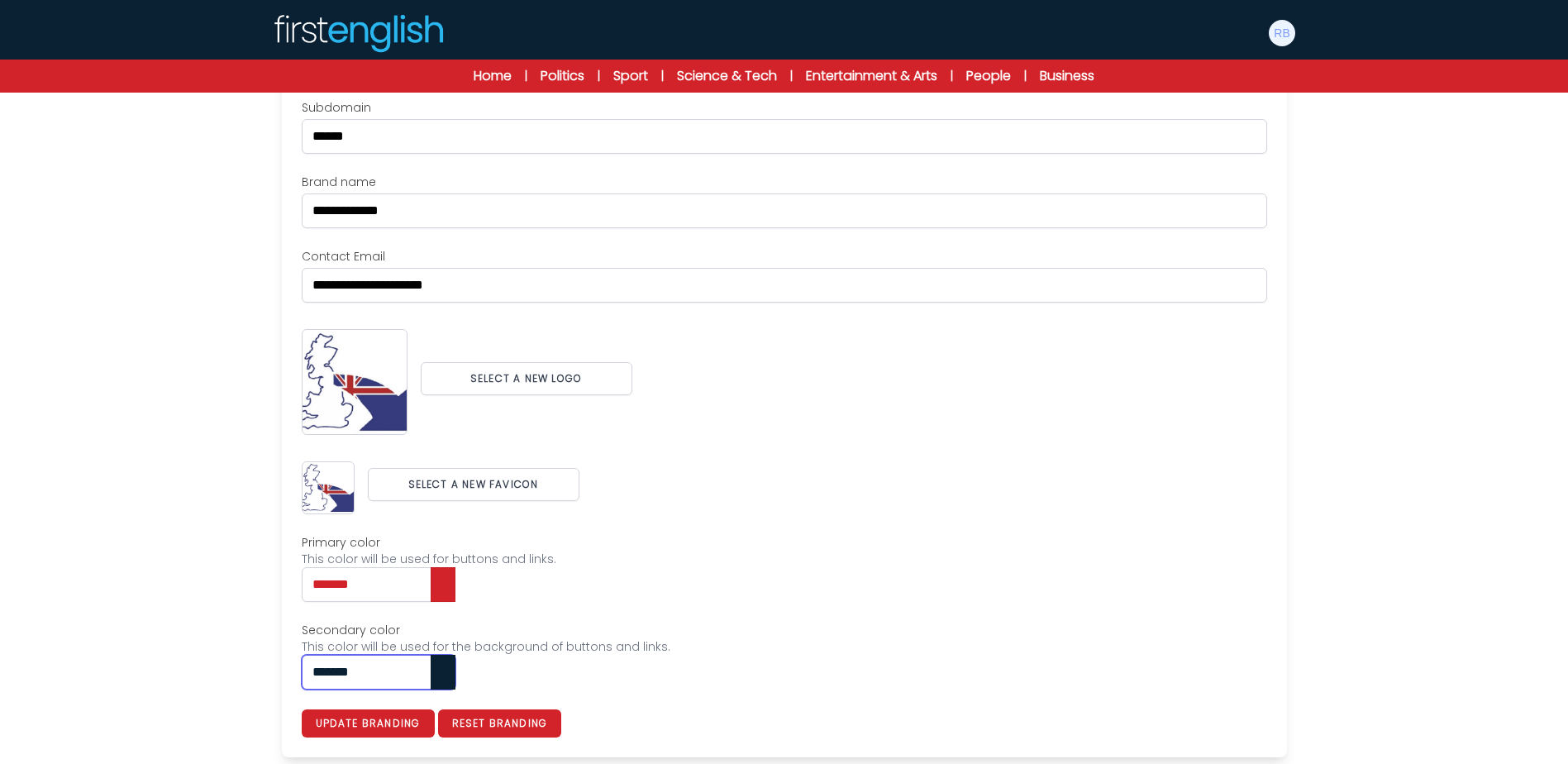
click at [222, 659] on div "Users My students Profile" at bounding box center [784, 336] width 1568 height 855
paste input "text"
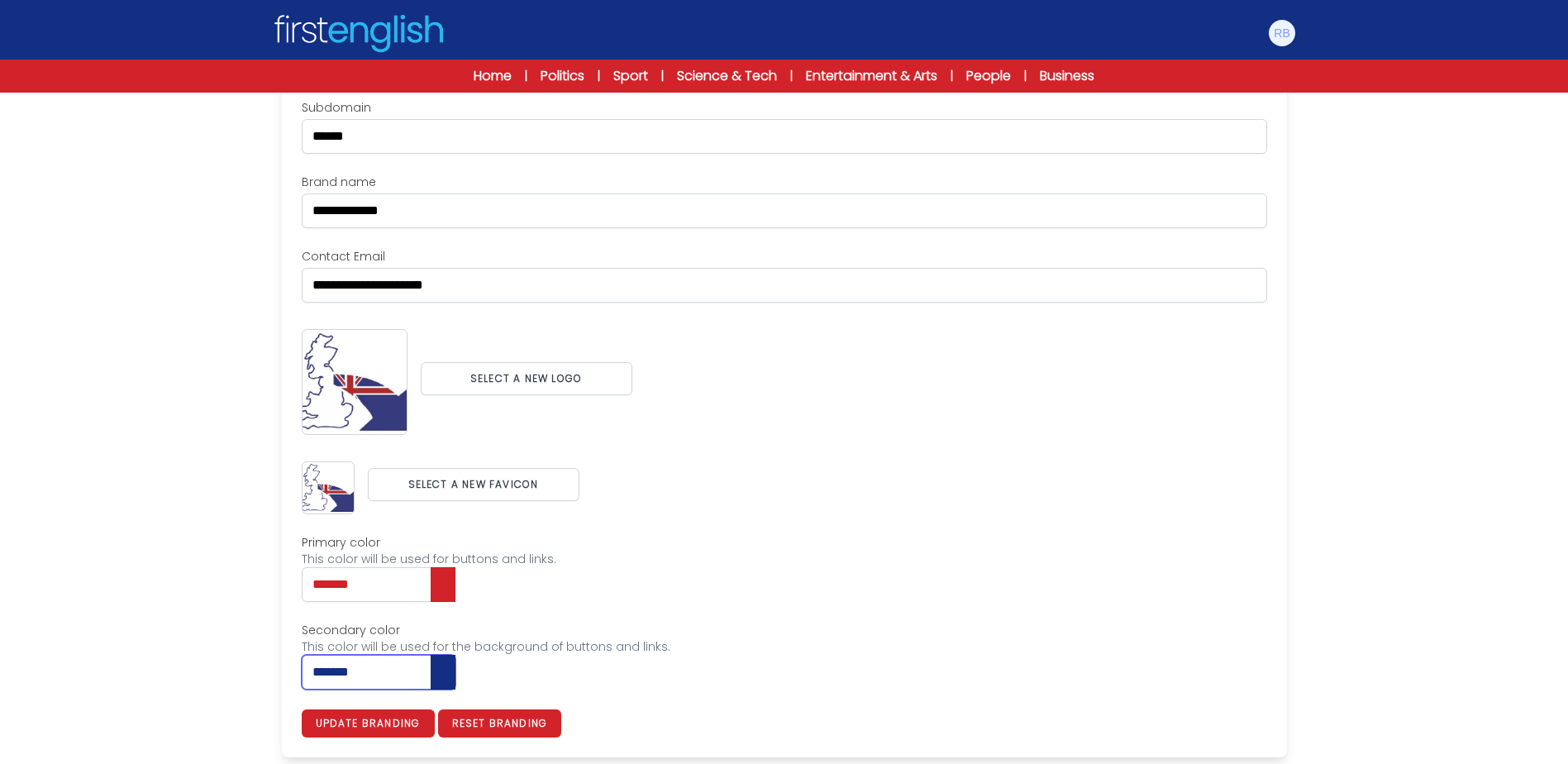
type input "*******"
click at [616, 632] on label "Secondary color" at bounding box center [784, 629] width 965 height 16
click at [455, 655] on input "*******" at bounding box center [379, 672] width 154 height 35
type input "*******"
type input "***"
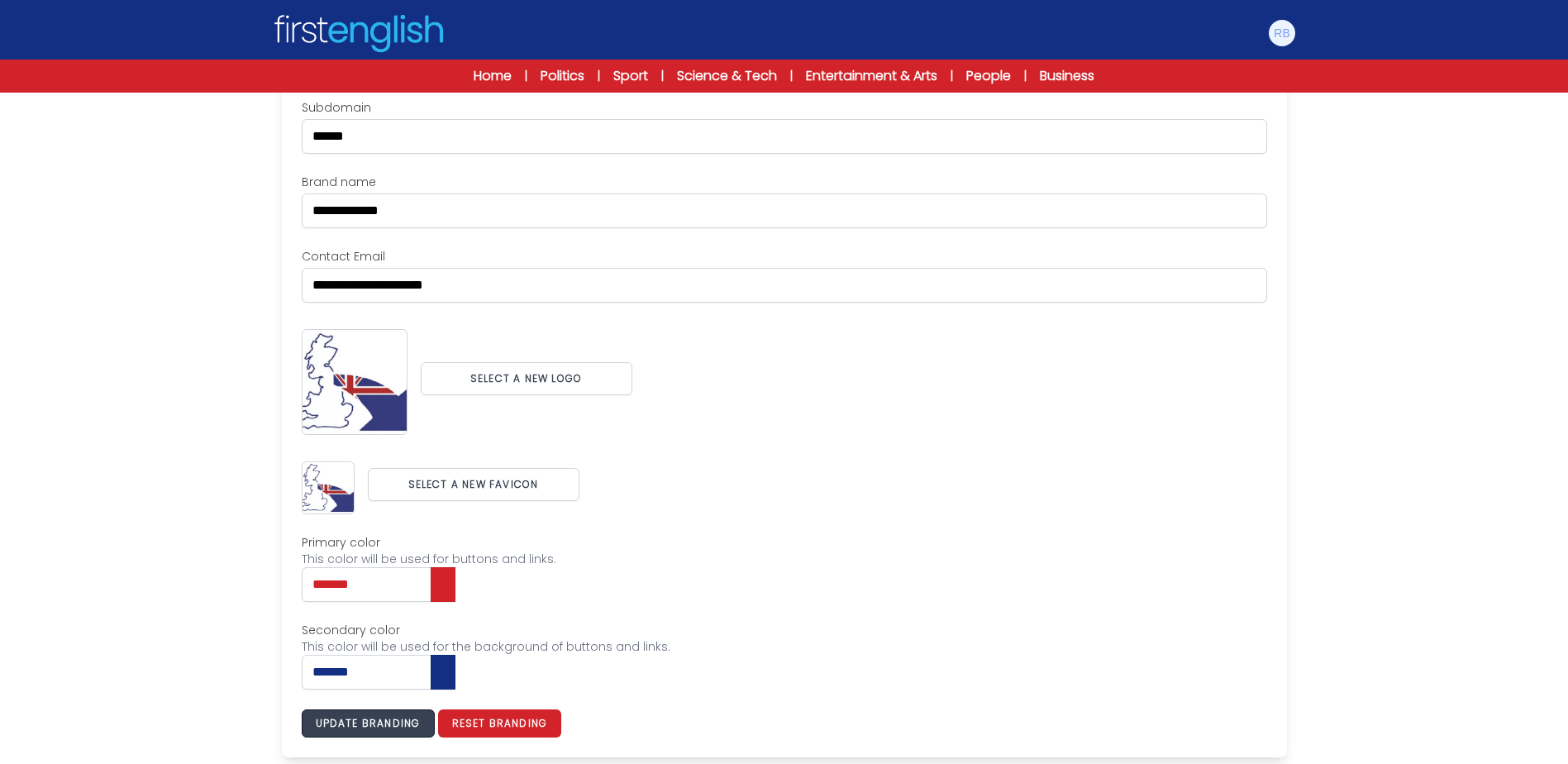
click at [409, 716] on button "Update branding" at bounding box center [368, 724] width 133 height 29
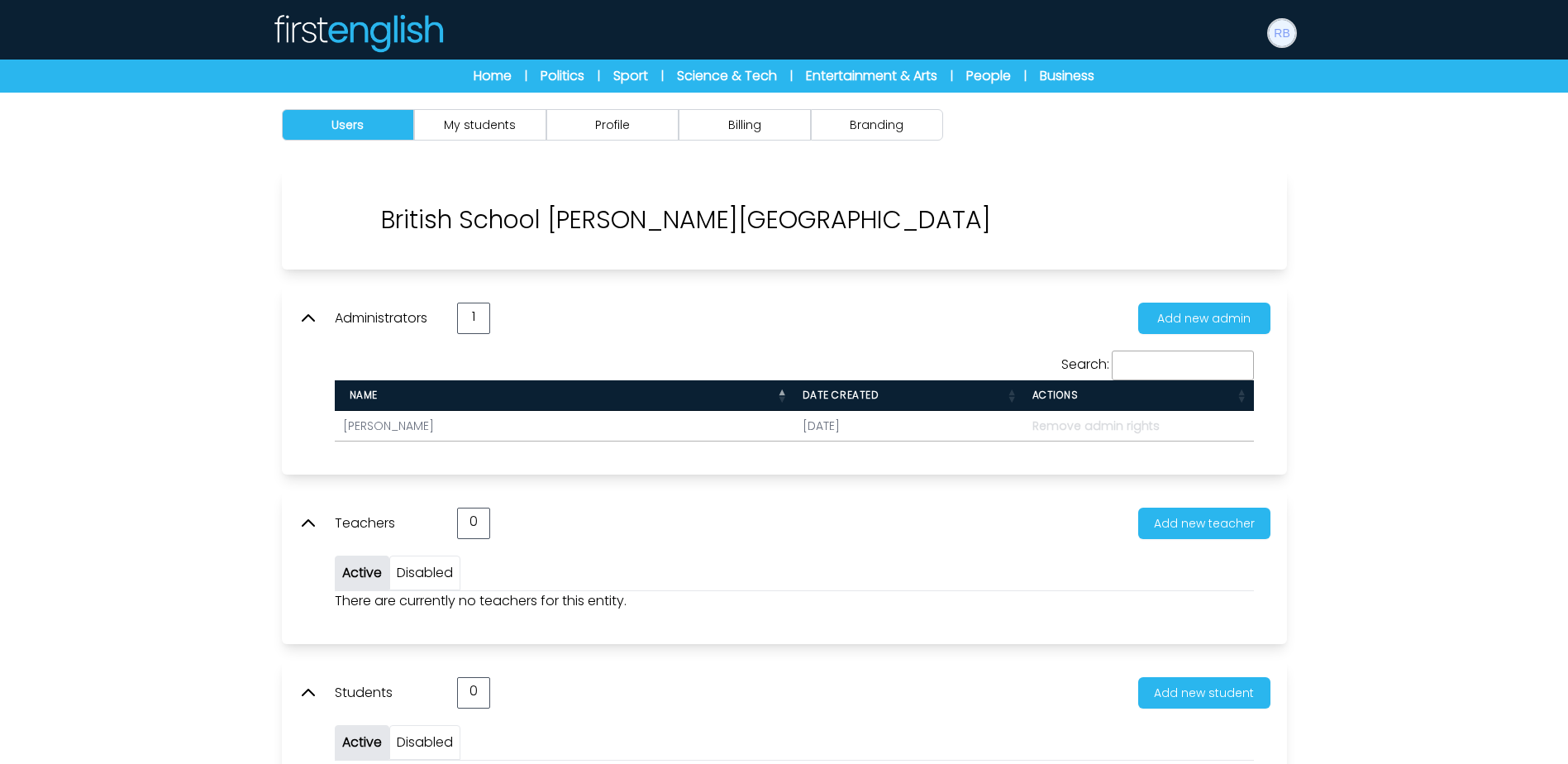
click at [1288, 39] on img at bounding box center [1282, 33] width 27 height 27
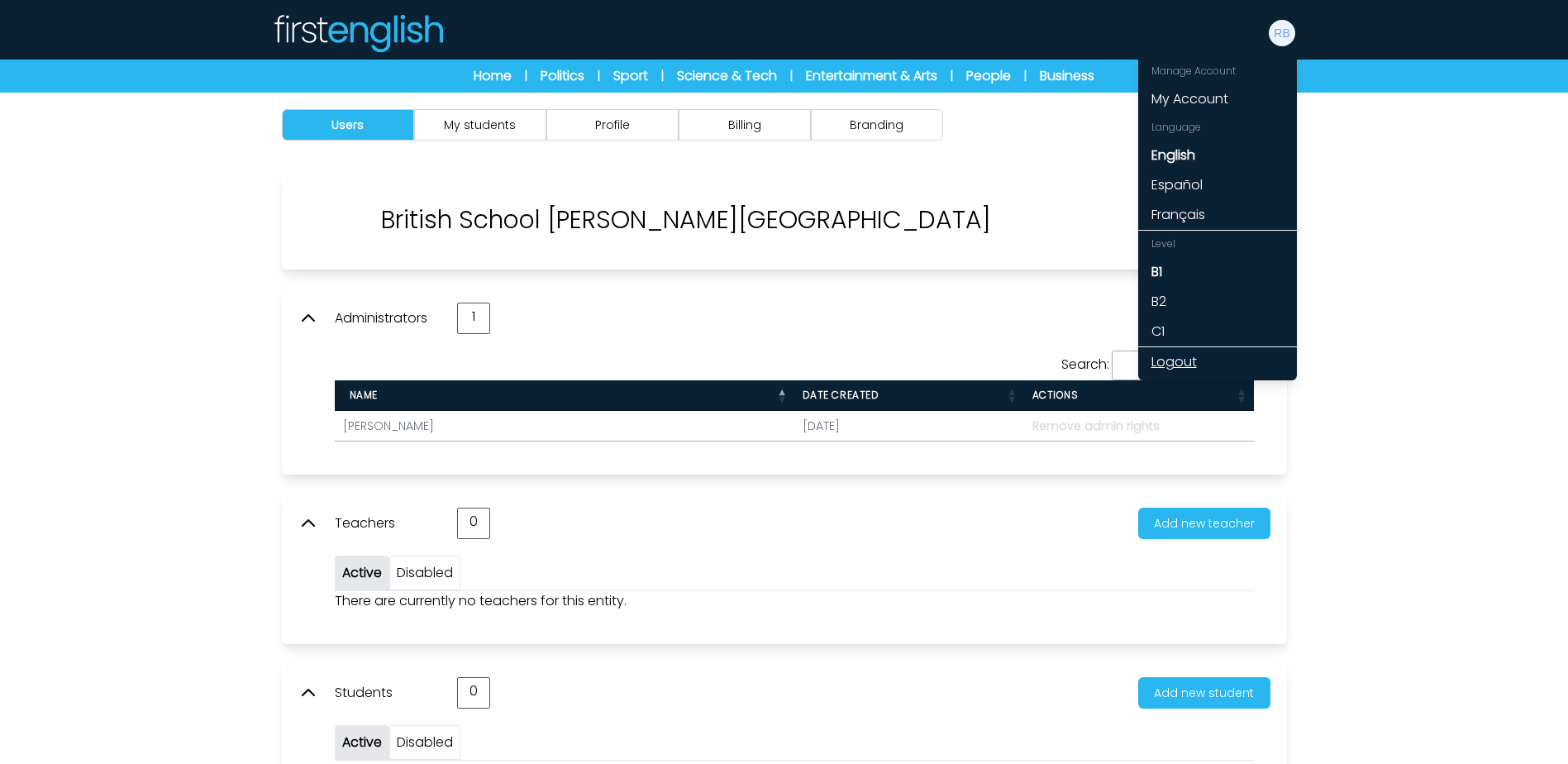
click at [1172, 356] on link "Logout" at bounding box center [1217, 361] width 159 height 29
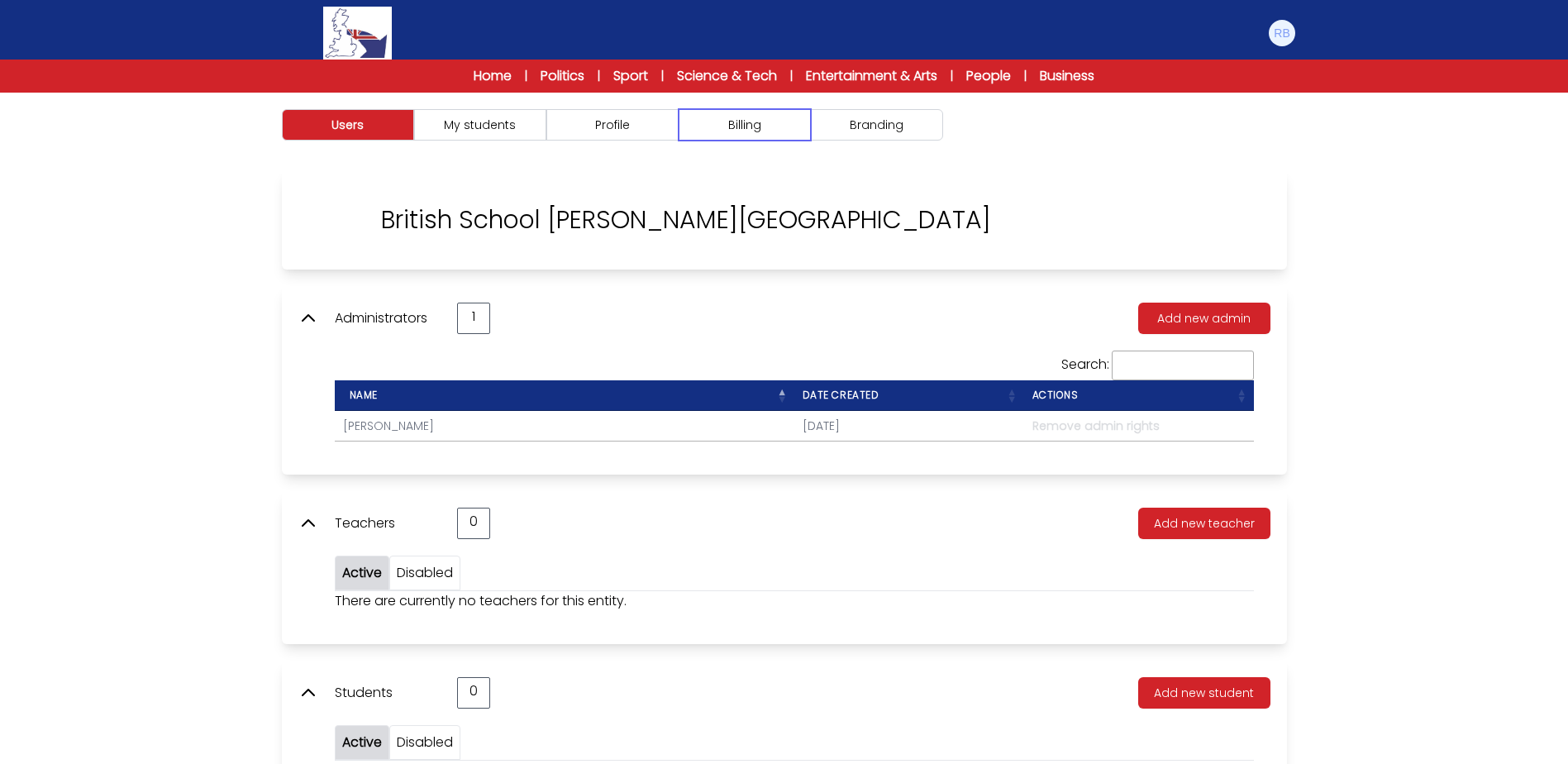
click at [759, 137] on button "Billing" at bounding box center [744, 124] width 132 height 31
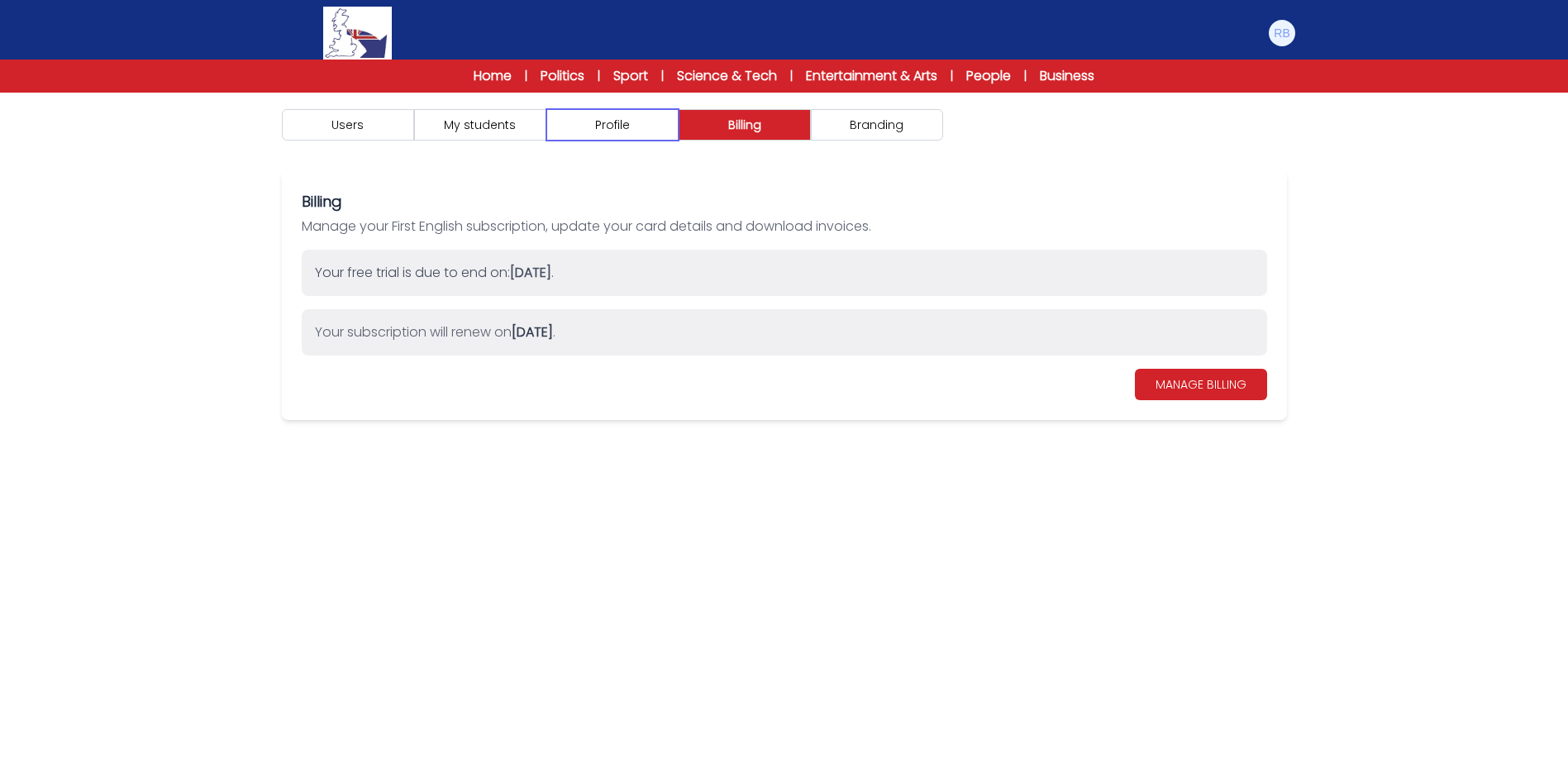
drag, startPoint x: 669, startPoint y: 132, endPoint x: 642, endPoint y: 134, distance: 27.1
click at [667, 132] on button "Profile" at bounding box center [612, 124] width 132 height 31
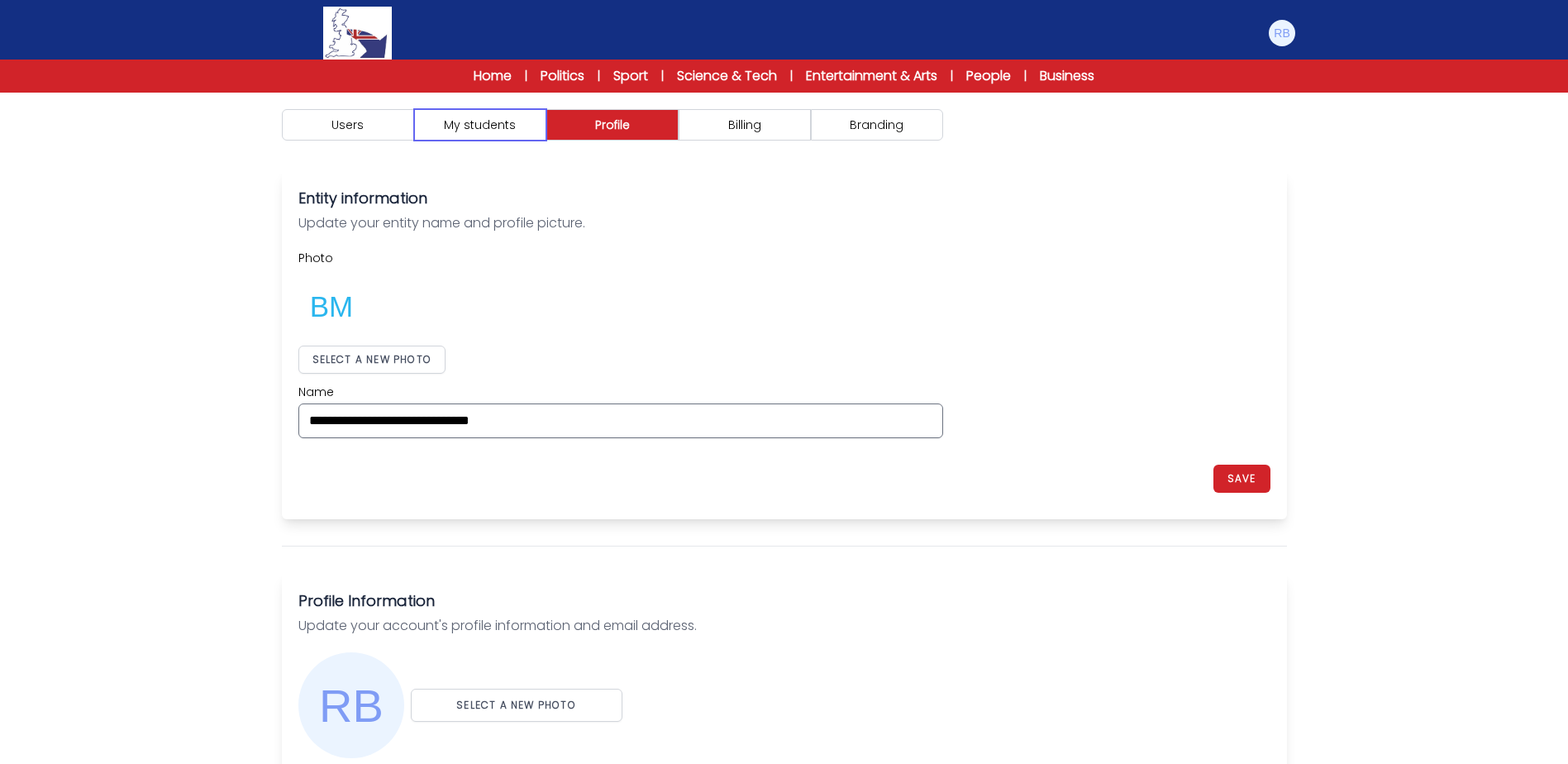
click at [534, 130] on button "My students" at bounding box center [480, 124] width 132 height 31
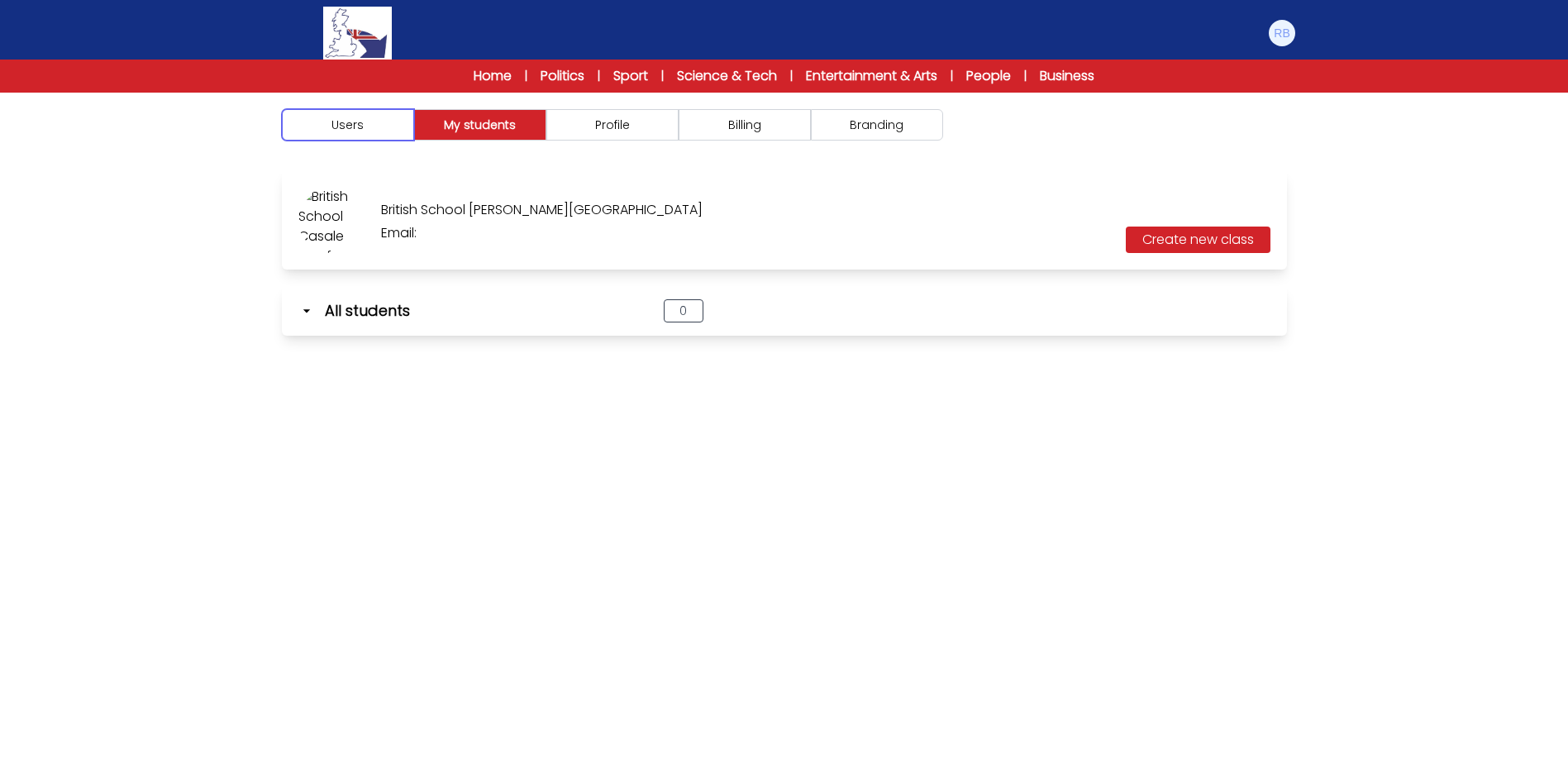
click at [310, 124] on button "Users" at bounding box center [348, 124] width 132 height 31
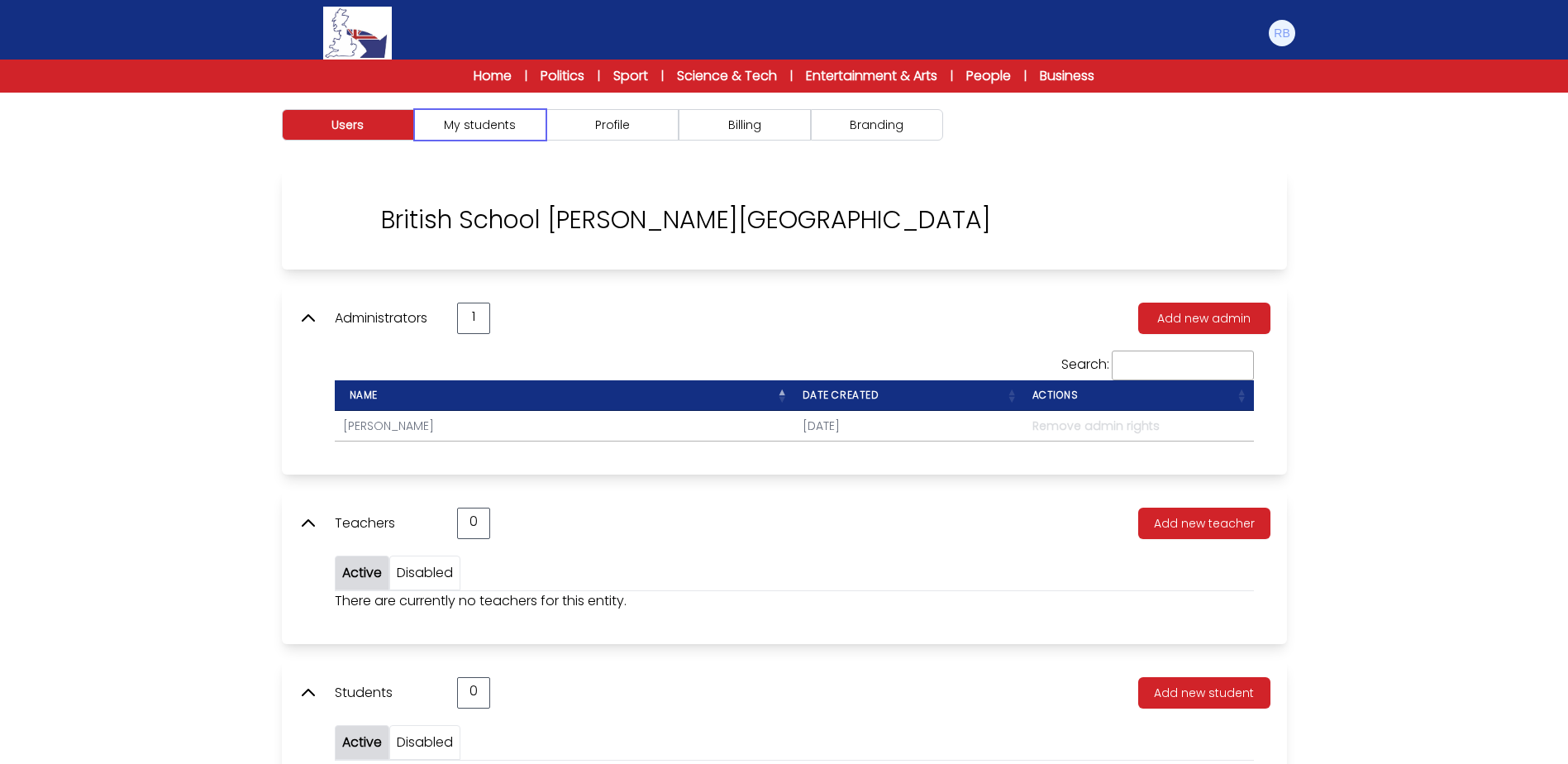
click at [463, 130] on button "My students" at bounding box center [480, 124] width 132 height 31
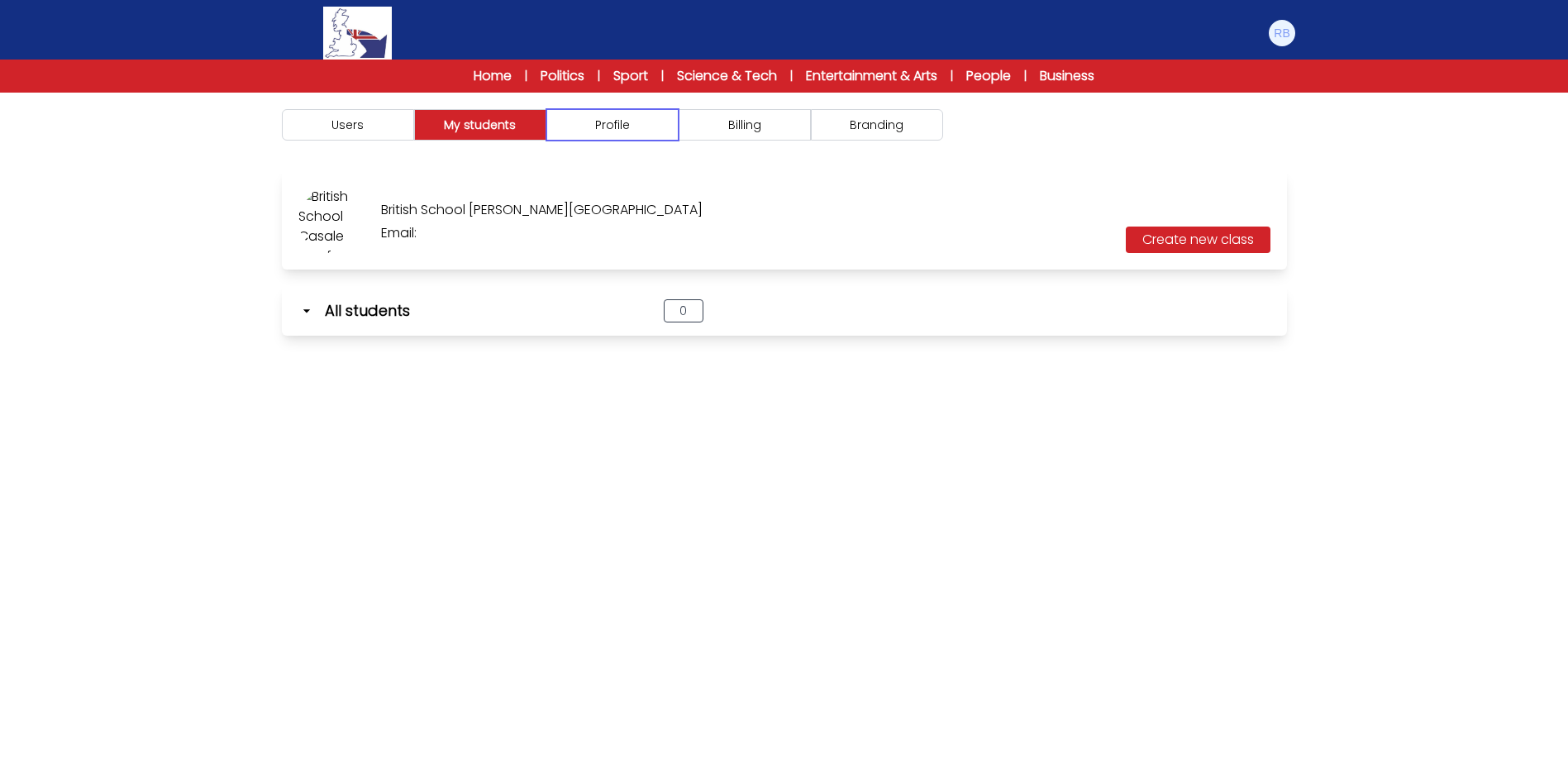
click at [582, 130] on button "Profile" at bounding box center [612, 124] width 132 height 31
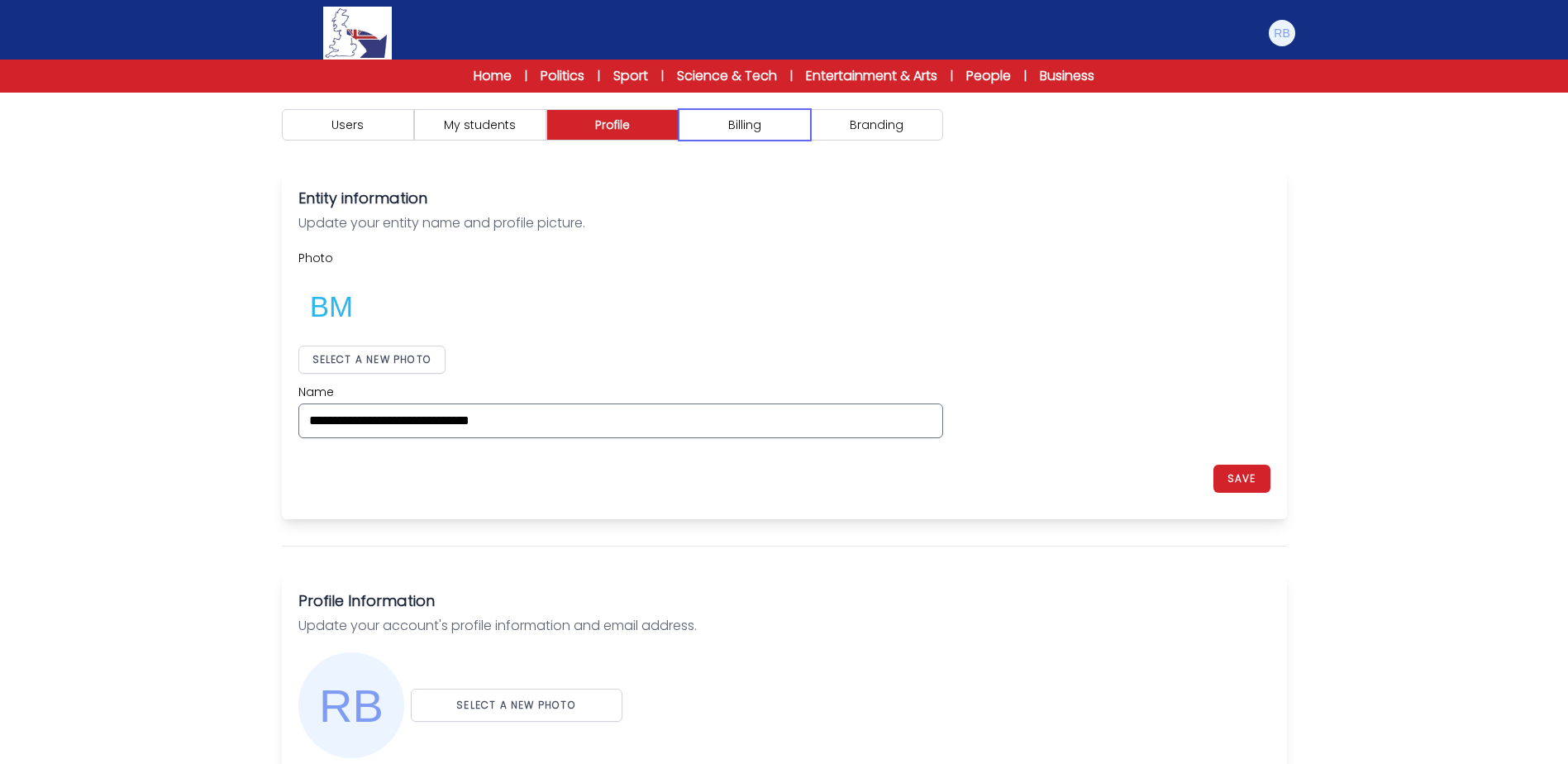
click at [735, 130] on button "Billing" at bounding box center [744, 124] width 132 height 31
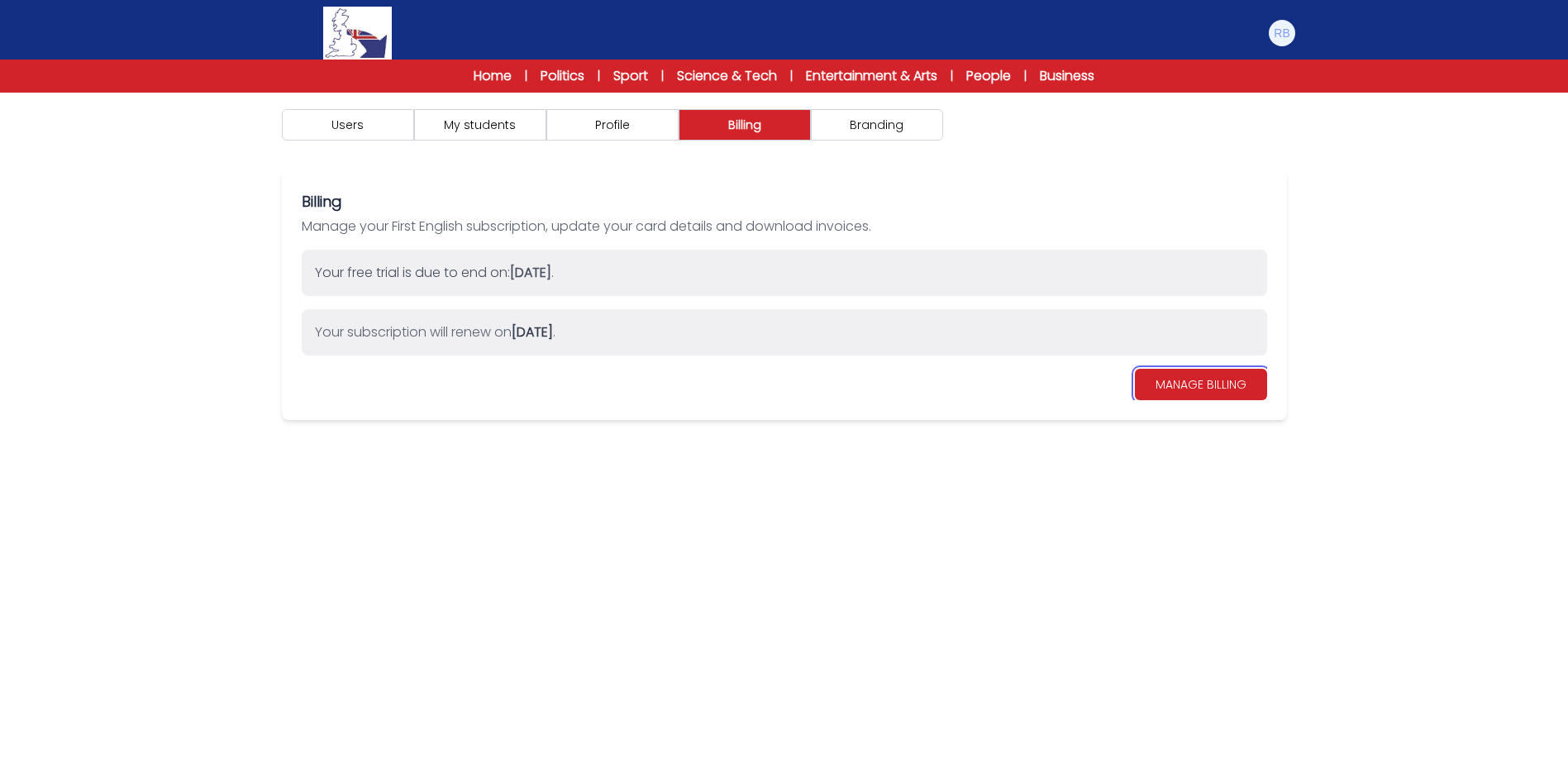
click at [1198, 385] on link "MANAGE BILLING" at bounding box center [1200, 384] width 132 height 31
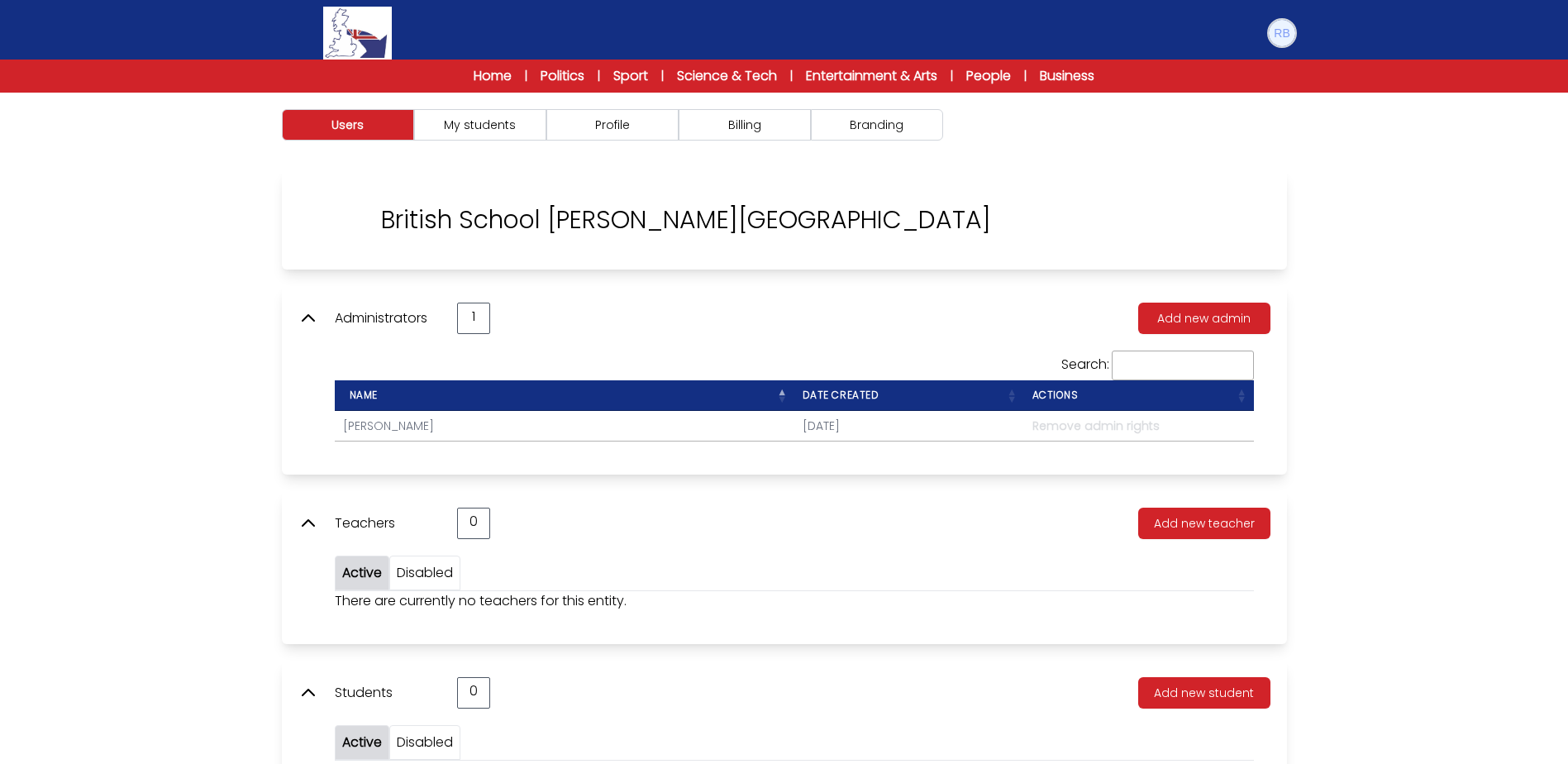
click at [1276, 35] on img at bounding box center [1282, 33] width 27 height 27
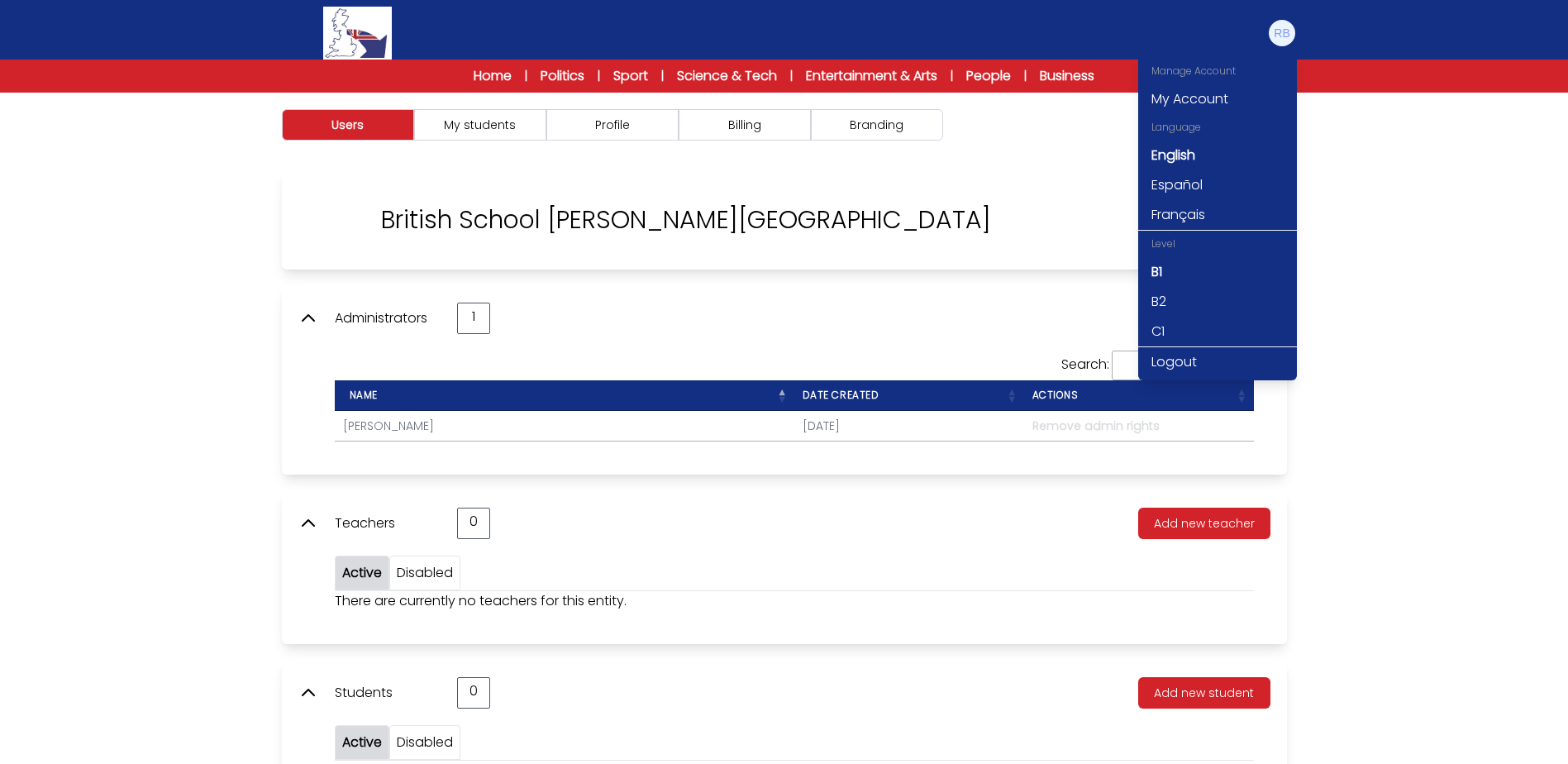
click at [1367, 296] on div "Users My students Profile" at bounding box center [784, 474] width 1568 height 764
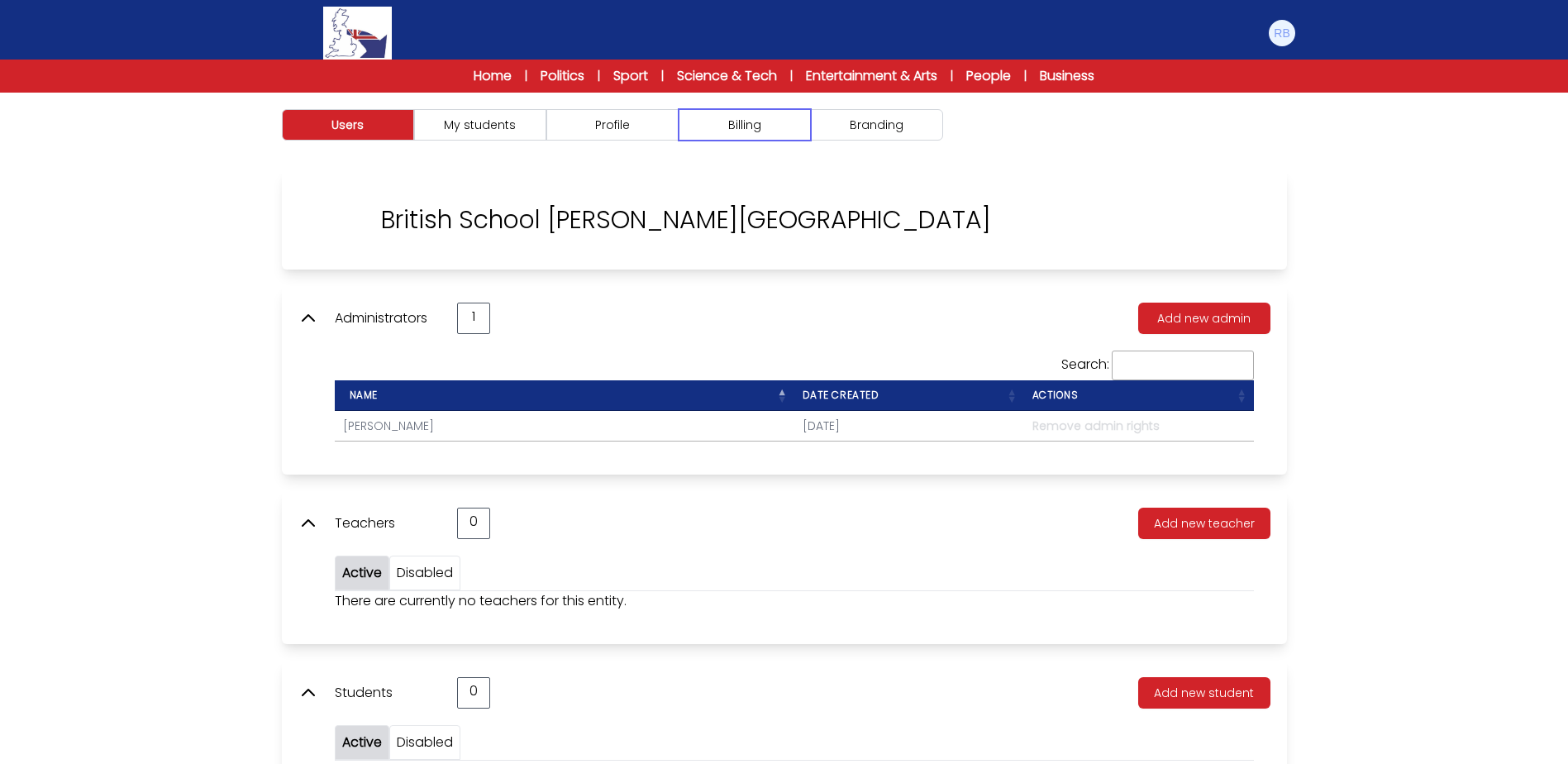
click at [783, 133] on button "Billing" at bounding box center [744, 124] width 132 height 31
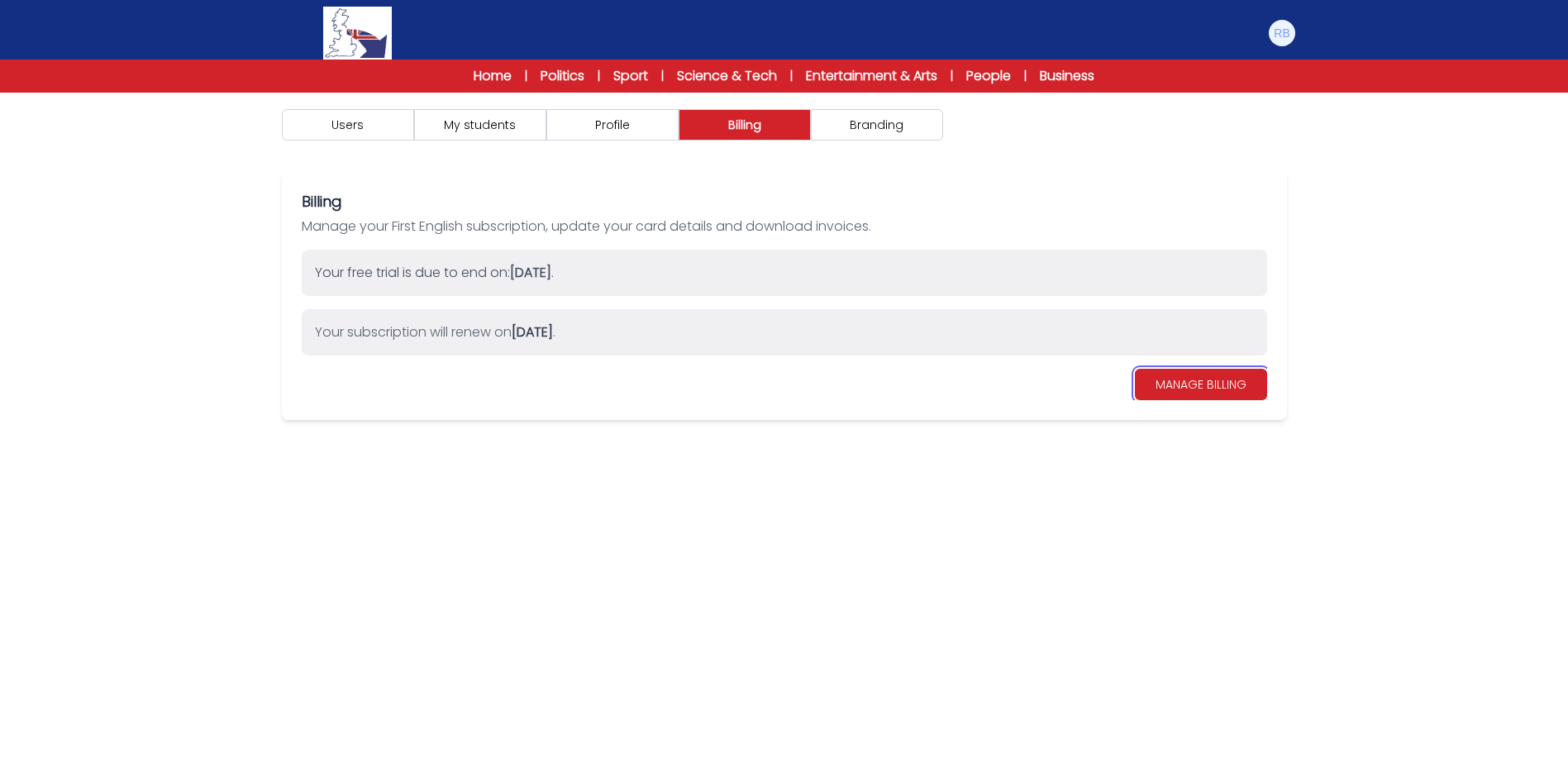
click at [1154, 379] on link "MANAGE BILLING" at bounding box center [1200, 384] width 132 height 31
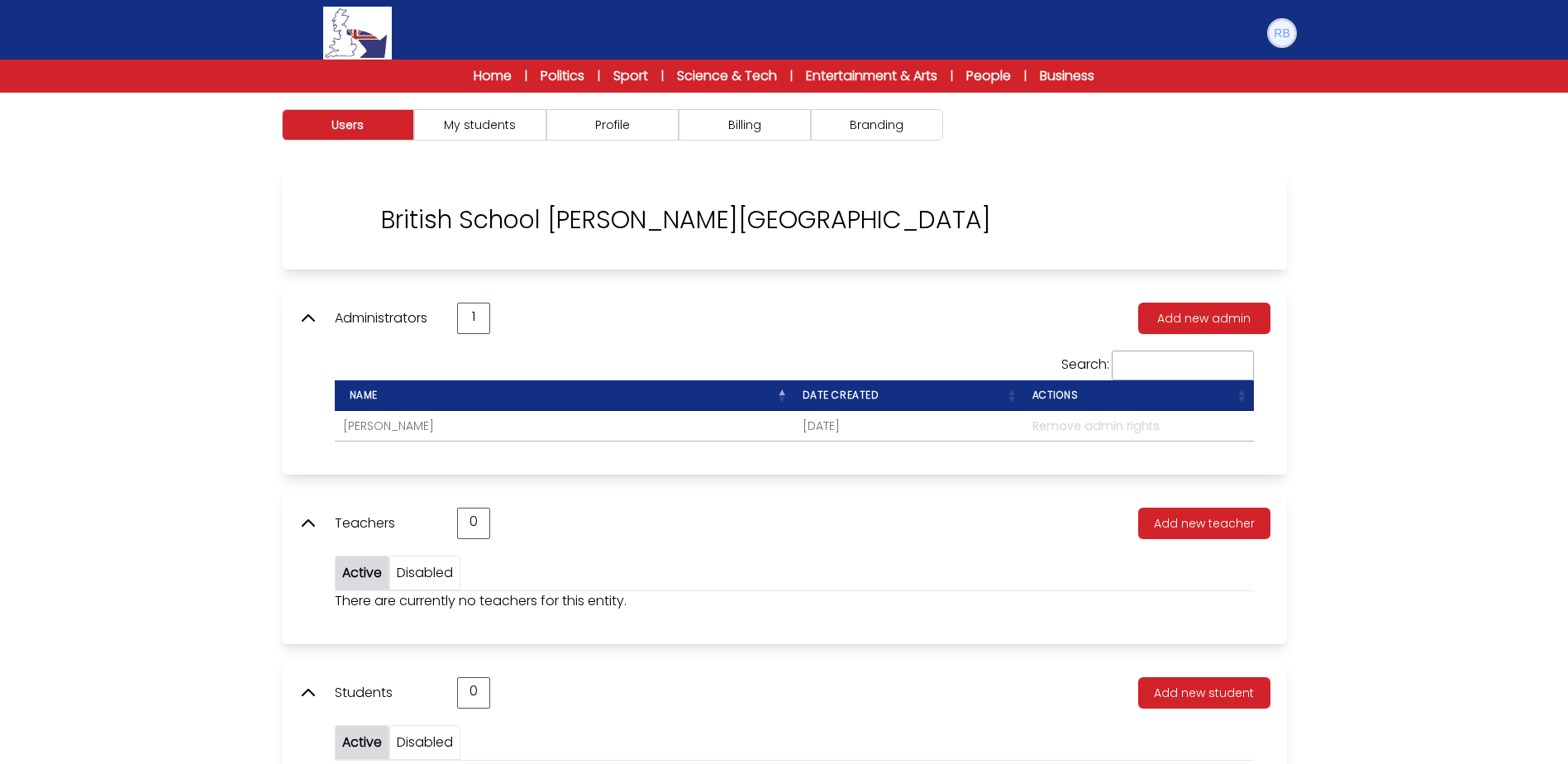
click at [1292, 27] on img at bounding box center [1282, 33] width 27 height 27
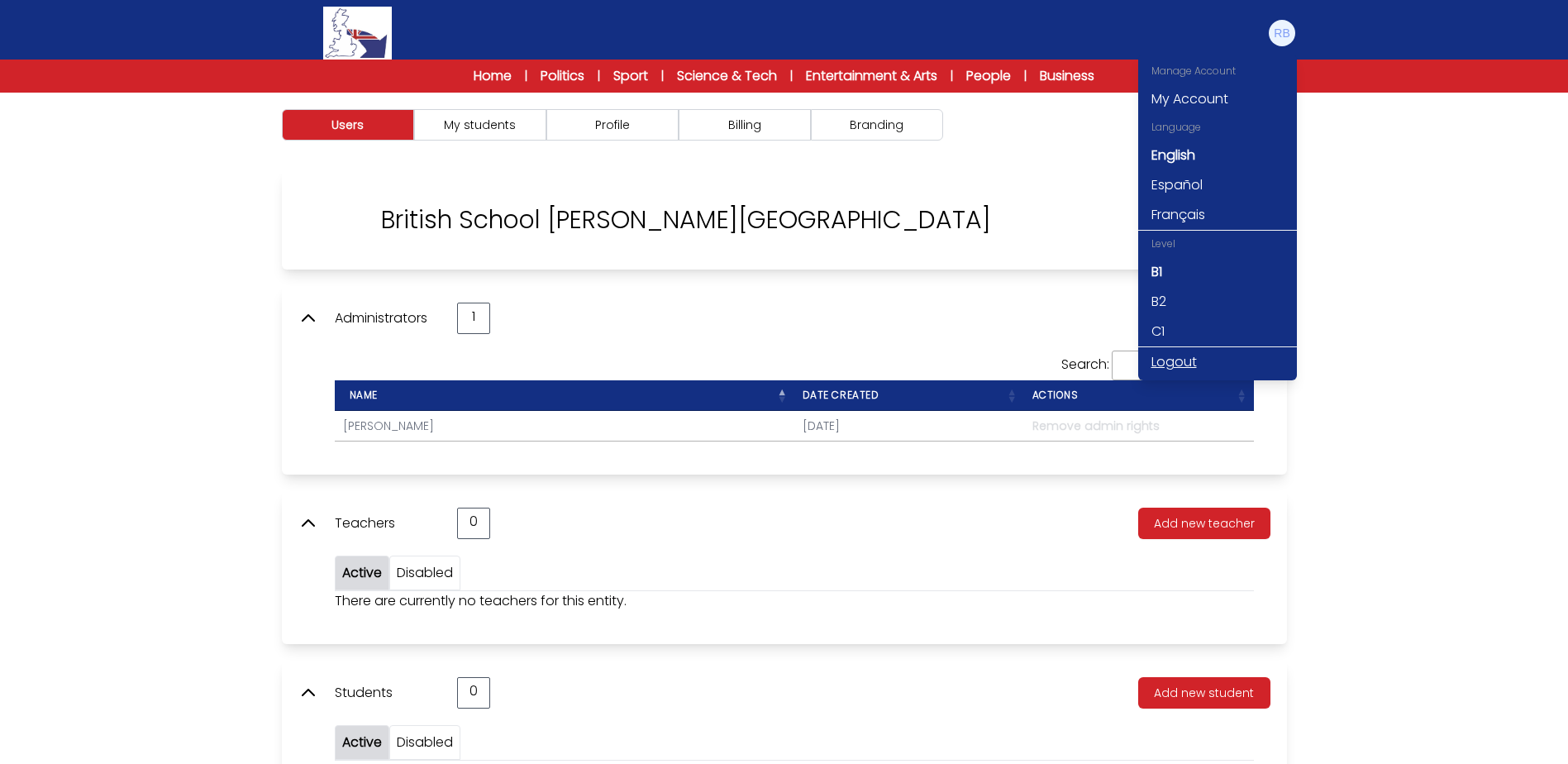
click at [1183, 357] on link "Logout" at bounding box center [1217, 361] width 159 height 29
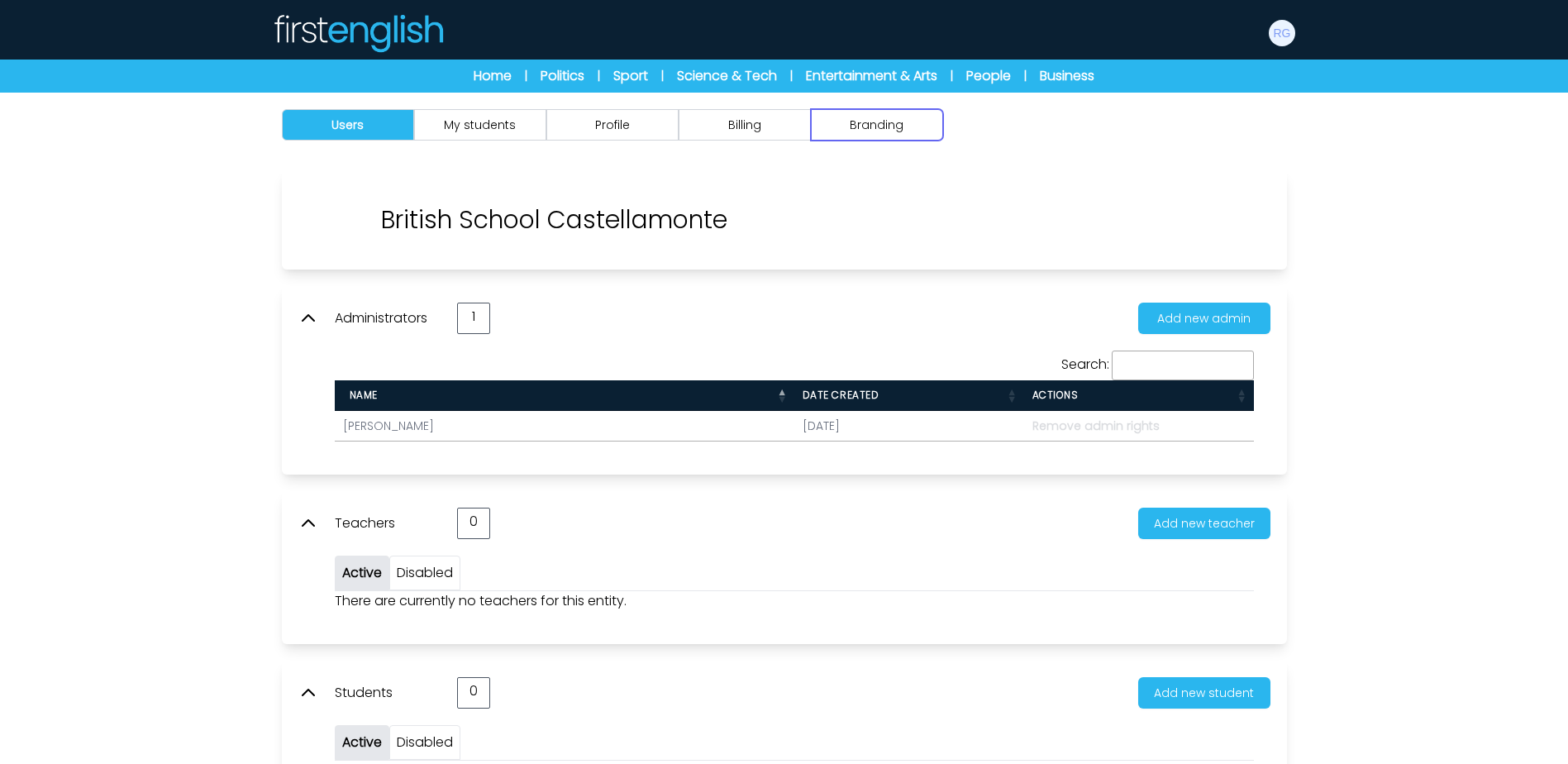
click at [856, 127] on button "Branding" at bounding box center [877, 124] width 132 height 31
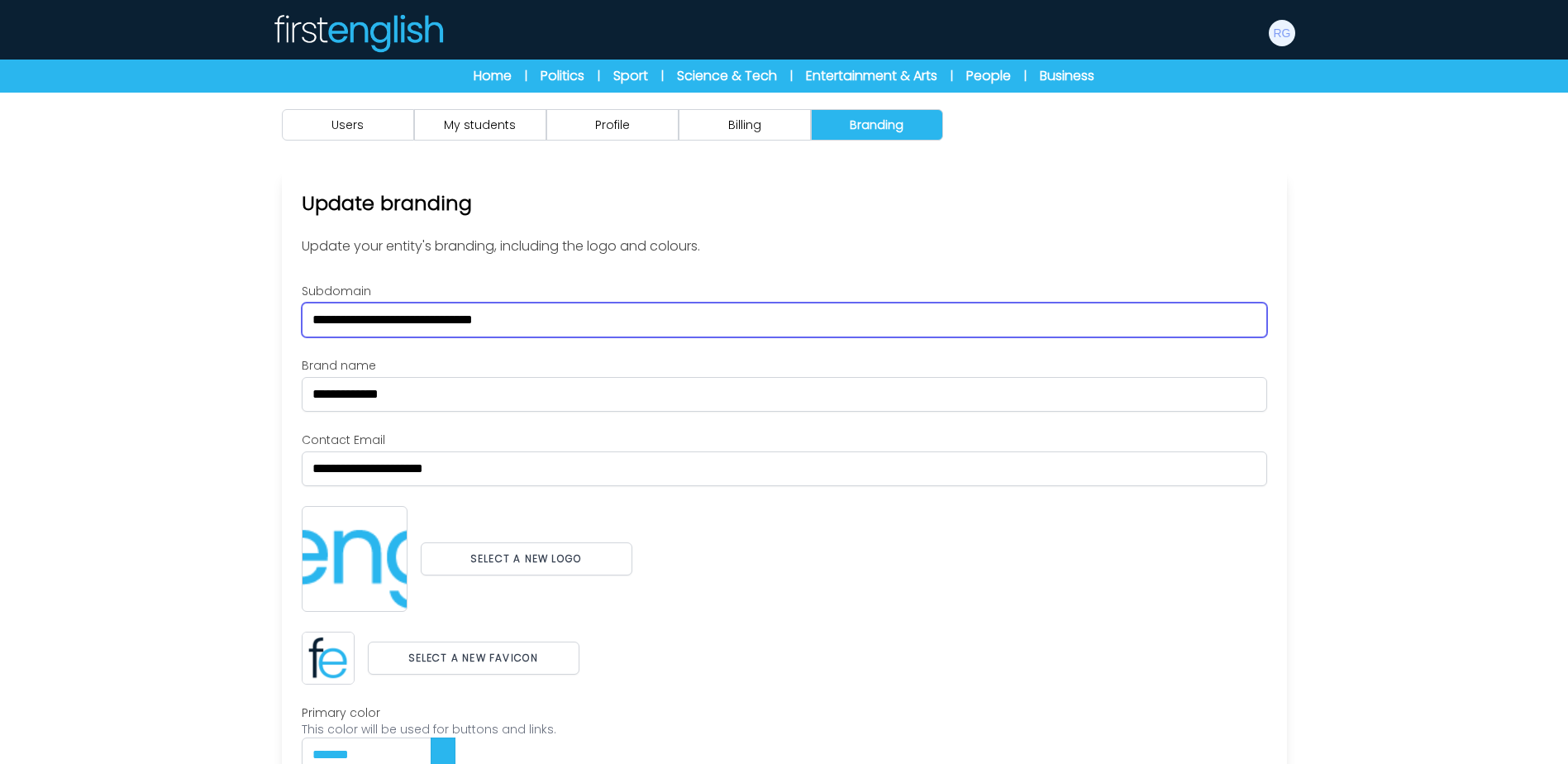
drag, startPoint x: 355, startPoint y: 320, endPoint x: 222, endPoint y: 323, distance: 133.0
click at [222, 323] on div "Users My students Profile" at bounding box center [784, 513] width 1568 height 842
paste input "text"
type input "**********"
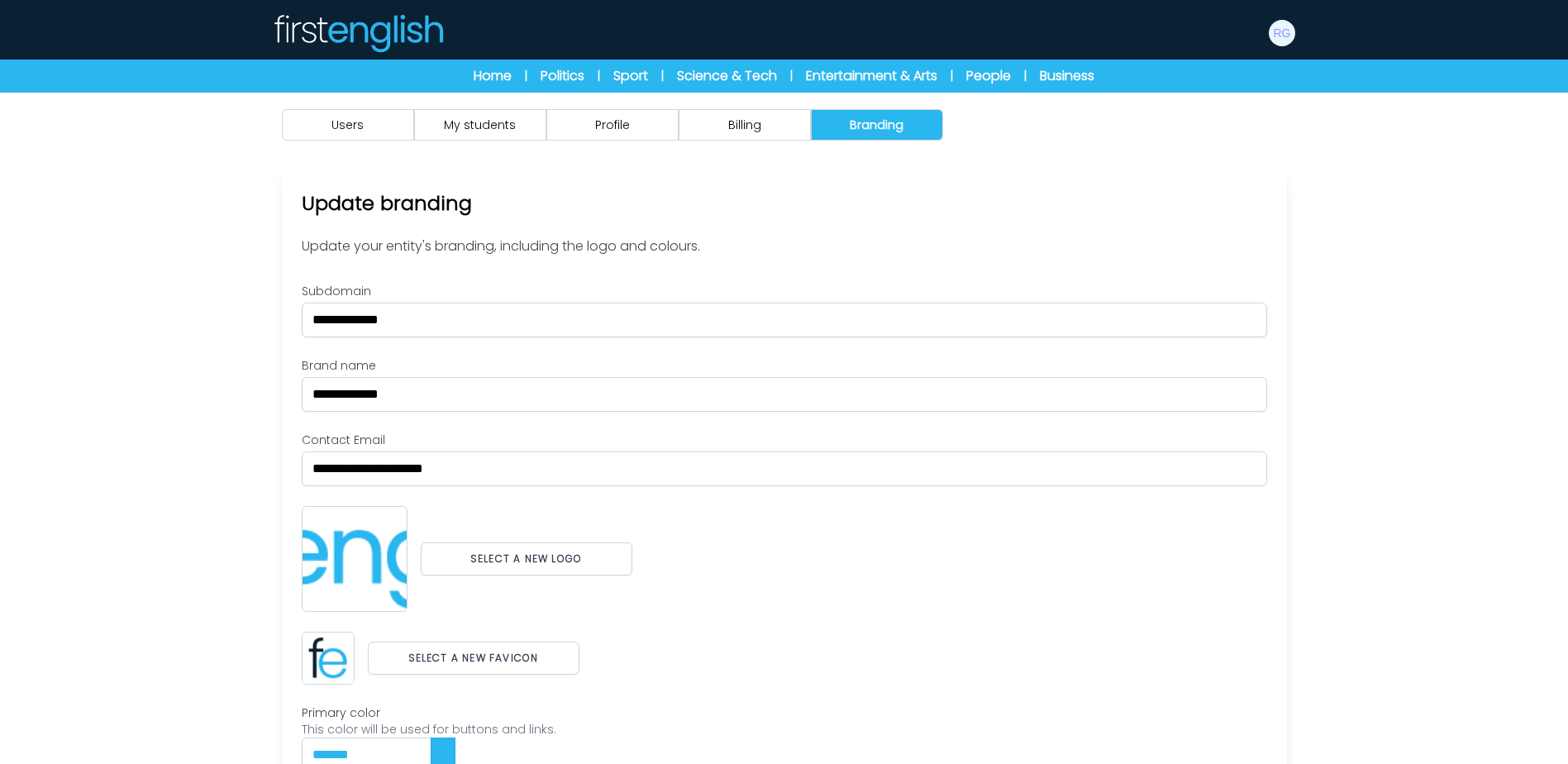
click at [170, 351] on div "Users My students Profile" at bounding box center [784, 513] width 1568 height 842
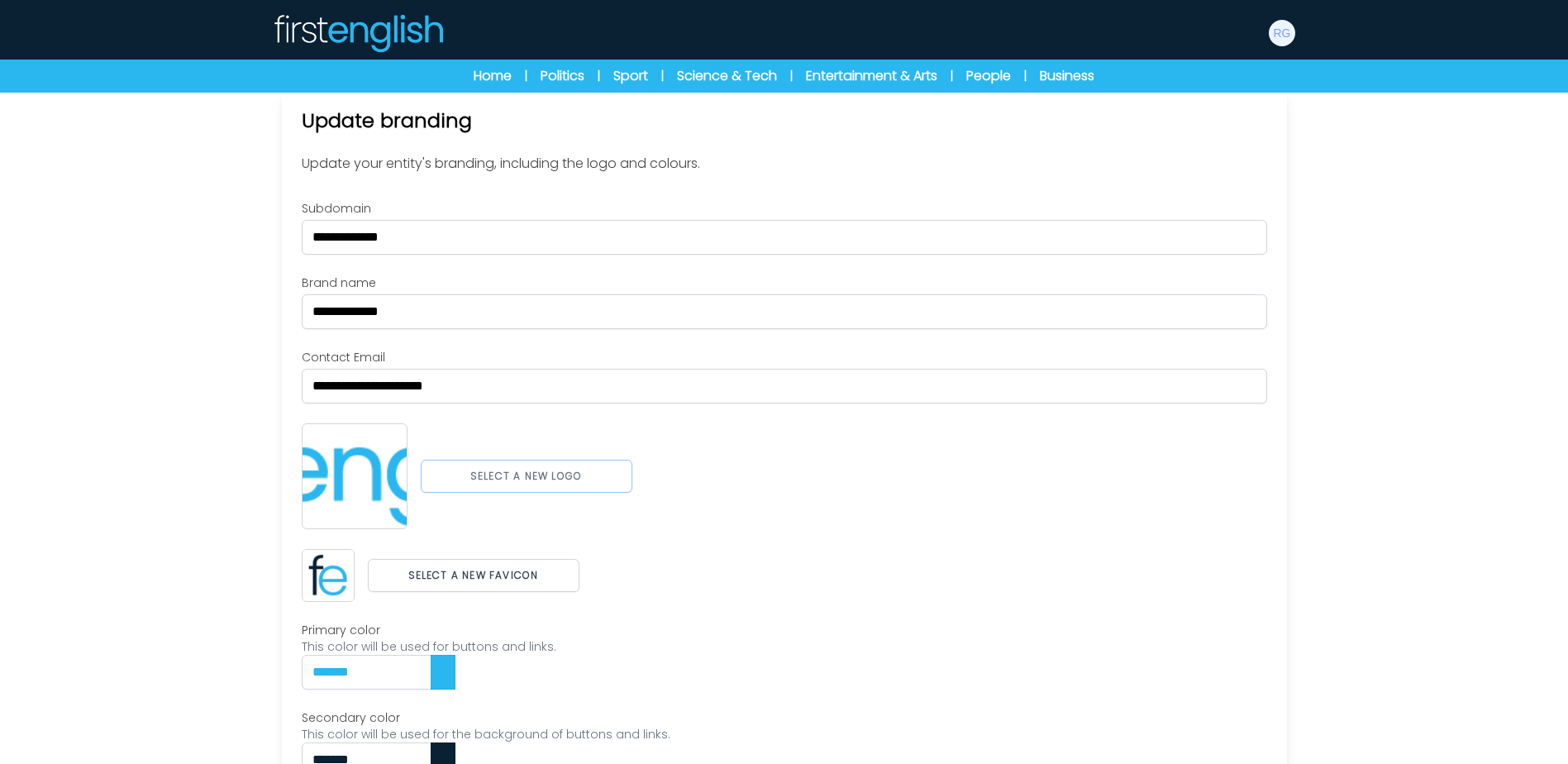
click at [474, 478] on button "Select a new logo" at bounding box center [526, 476] width 212 height 33
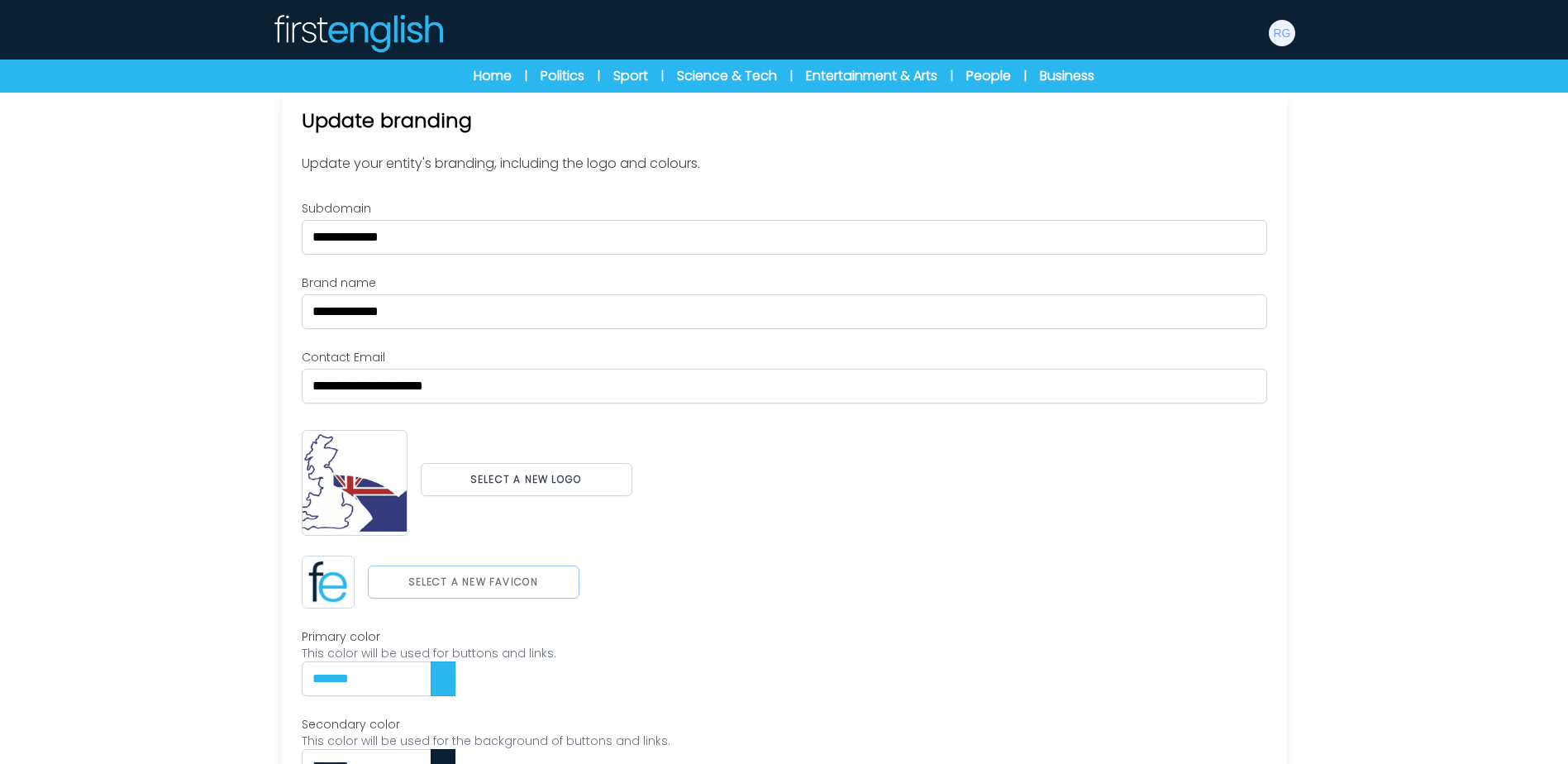
click at [519, 572] on button "Select a new favicon" at bounding box center [473, 582] width 212 height 33
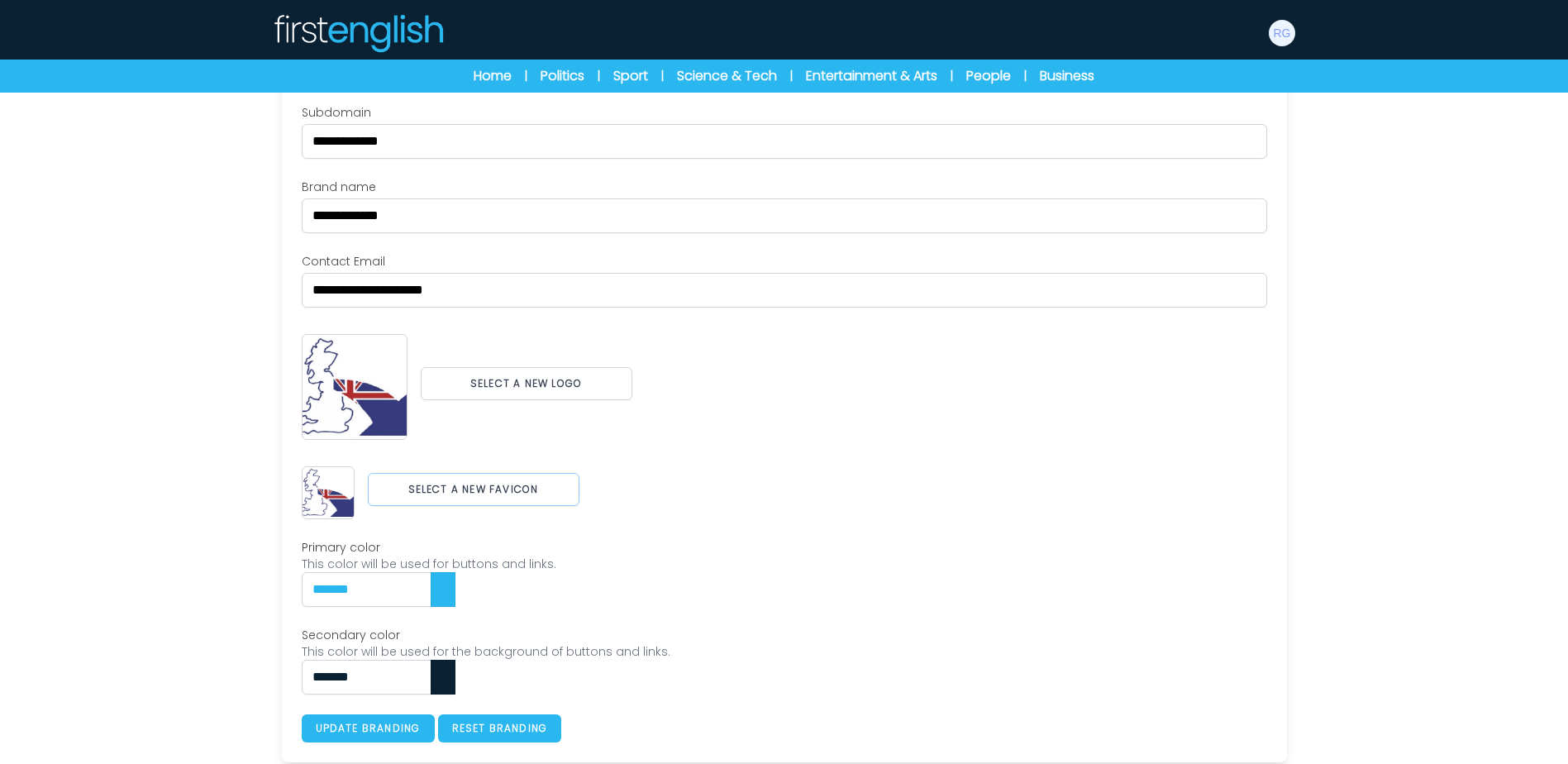
scroll to position [183, 0]
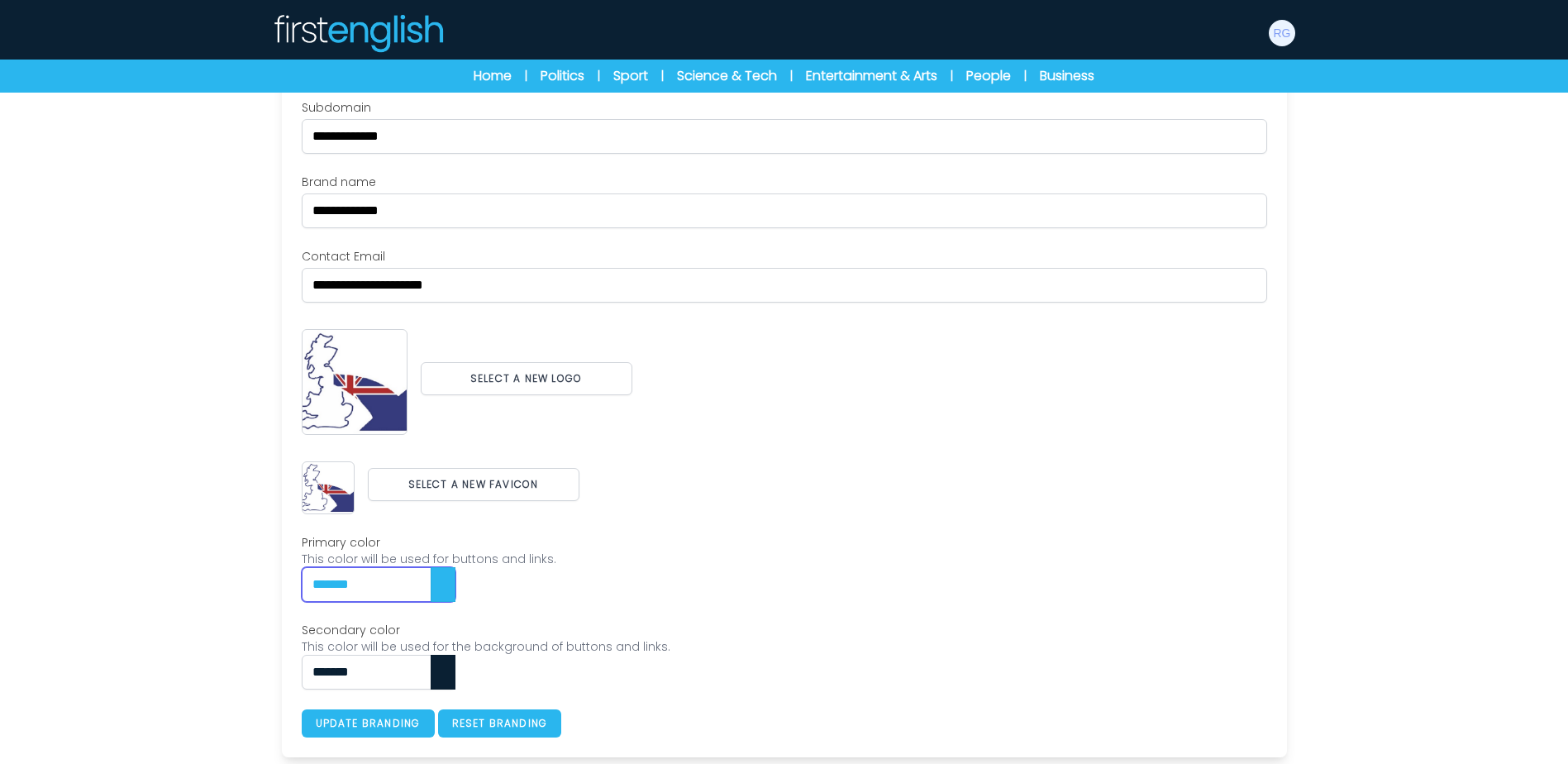
drag, startPoint x: 382, startPoint y: 590, endPoint x: 211, endPoint y: 583, distance: 171.1
click at [211, 583] on div "Users My students Profile" at bounding box center [784, 336] width 1568 height 855
paste input "text"
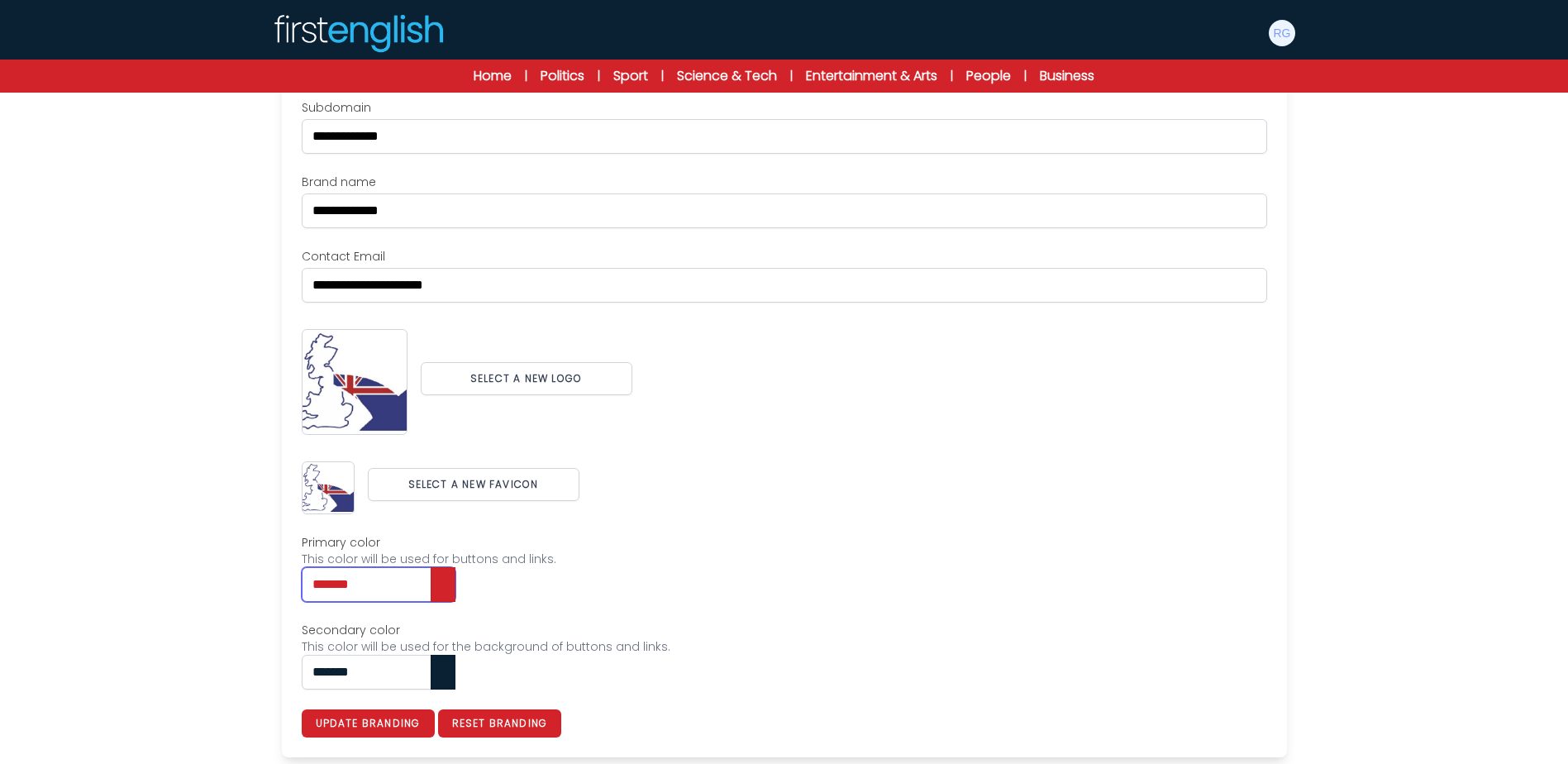
type input "*******"
drag, startPoint x: 393, startPoint y: 678, endPoint x: 247, endPoint y: 664, distance: 146.7
click at [247, 664] on div "Users My students Profile" at bounding box center [784, 336] width 1568 height 855
paste input "text"
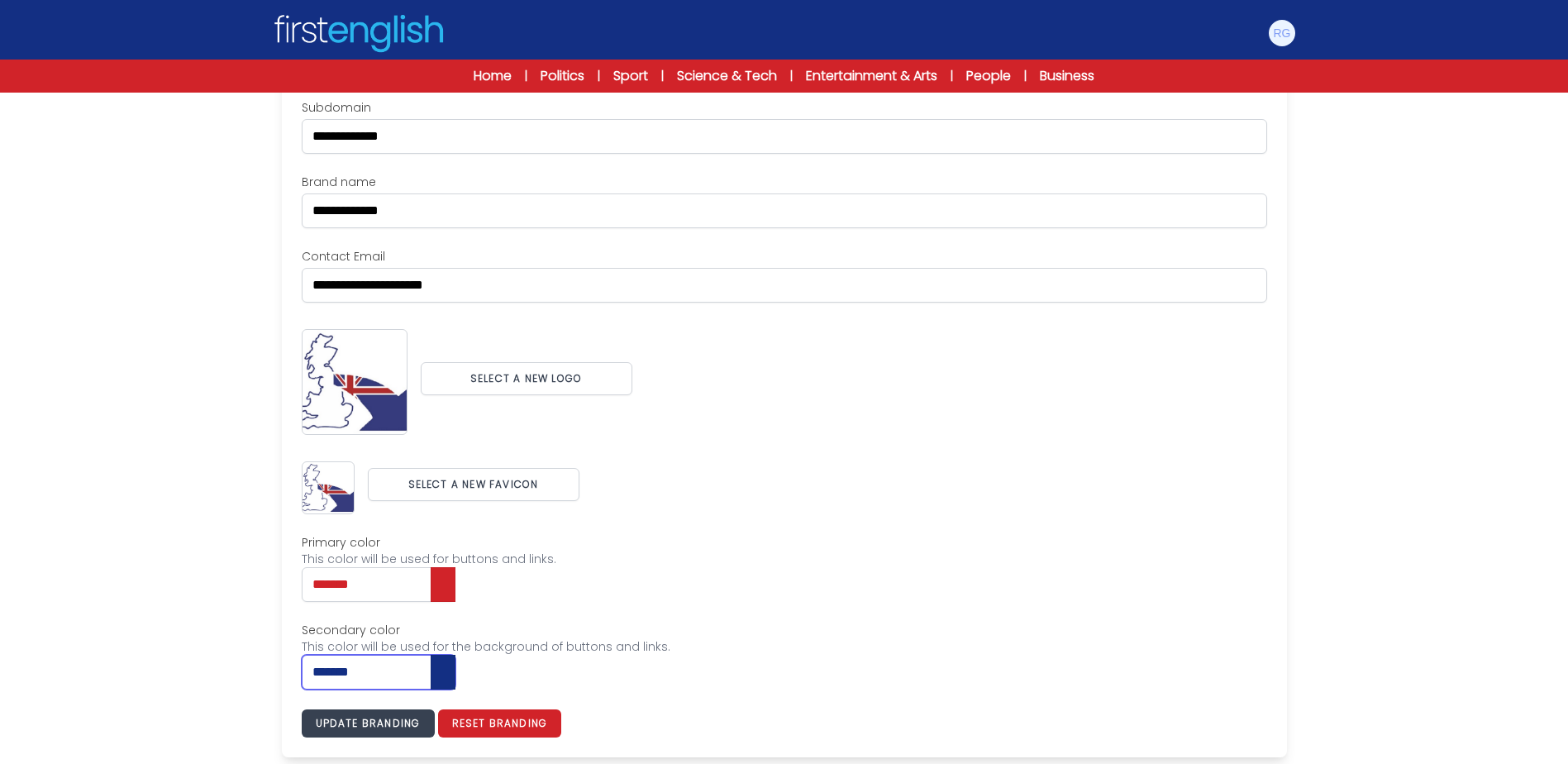
type input "*******"
click at [344, 717] on button "Update branding" at bounding box center [368, 724] width 133 height 29
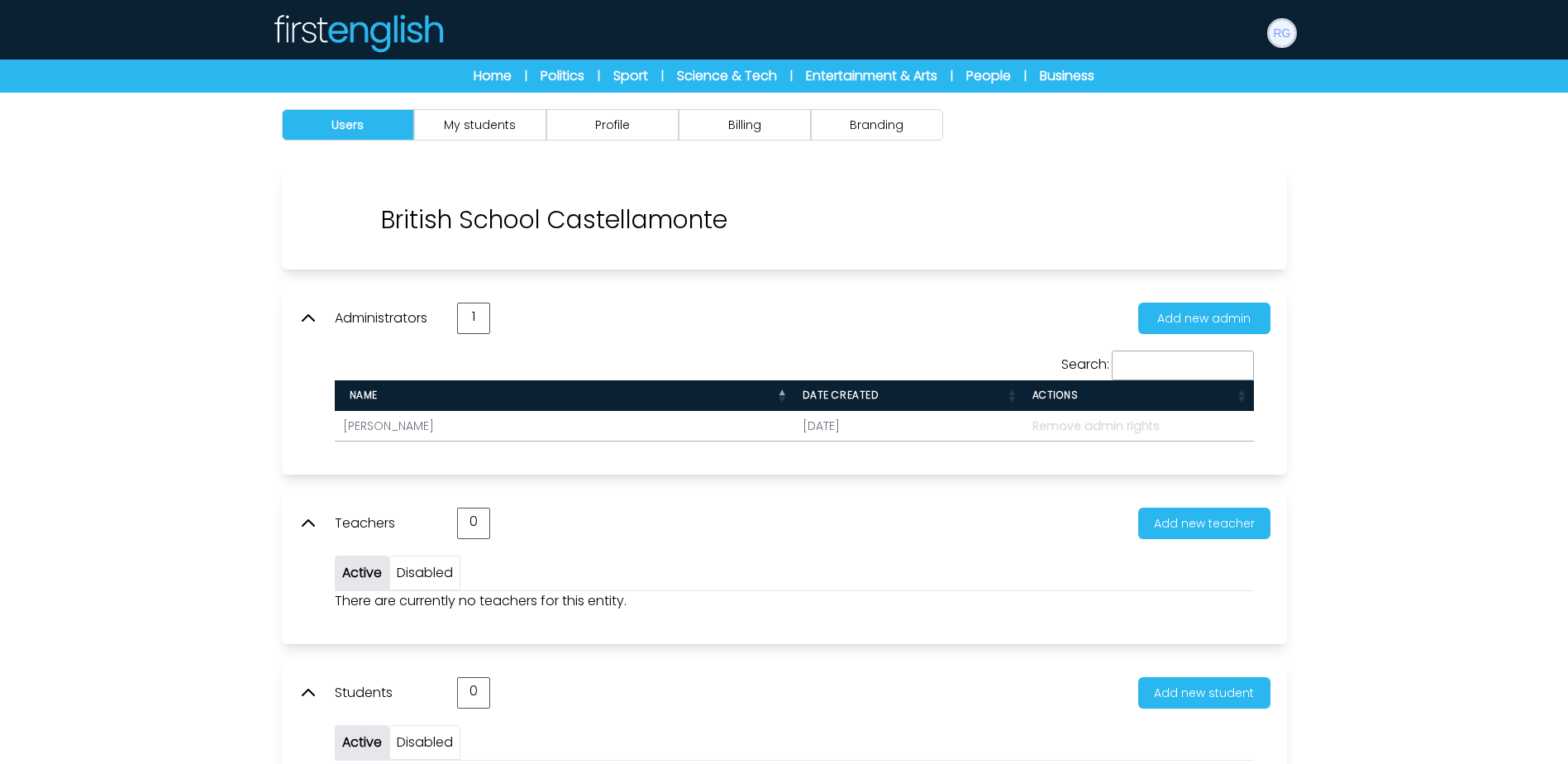
drag, startPoint x: 1285, startPoint y: 34, endPoint x: 1291, endPoint y: 129, distance: 95.2
click at [1285, 35] on img at bounding box center [1282, 33] width 27 height 27
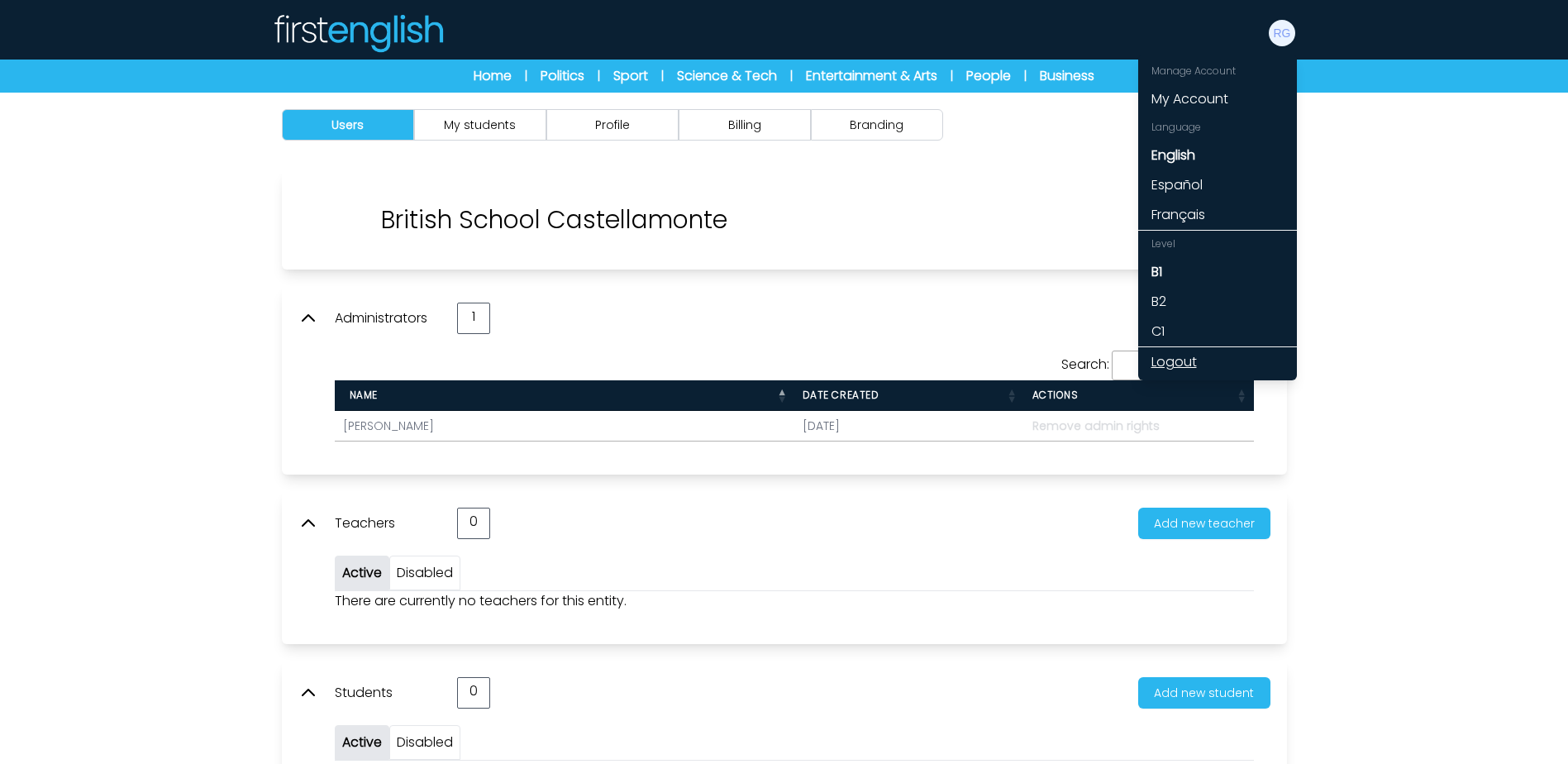
click at [1182, 360] on link "Logout" at bounding box center [1217, 361] width 159 height 29
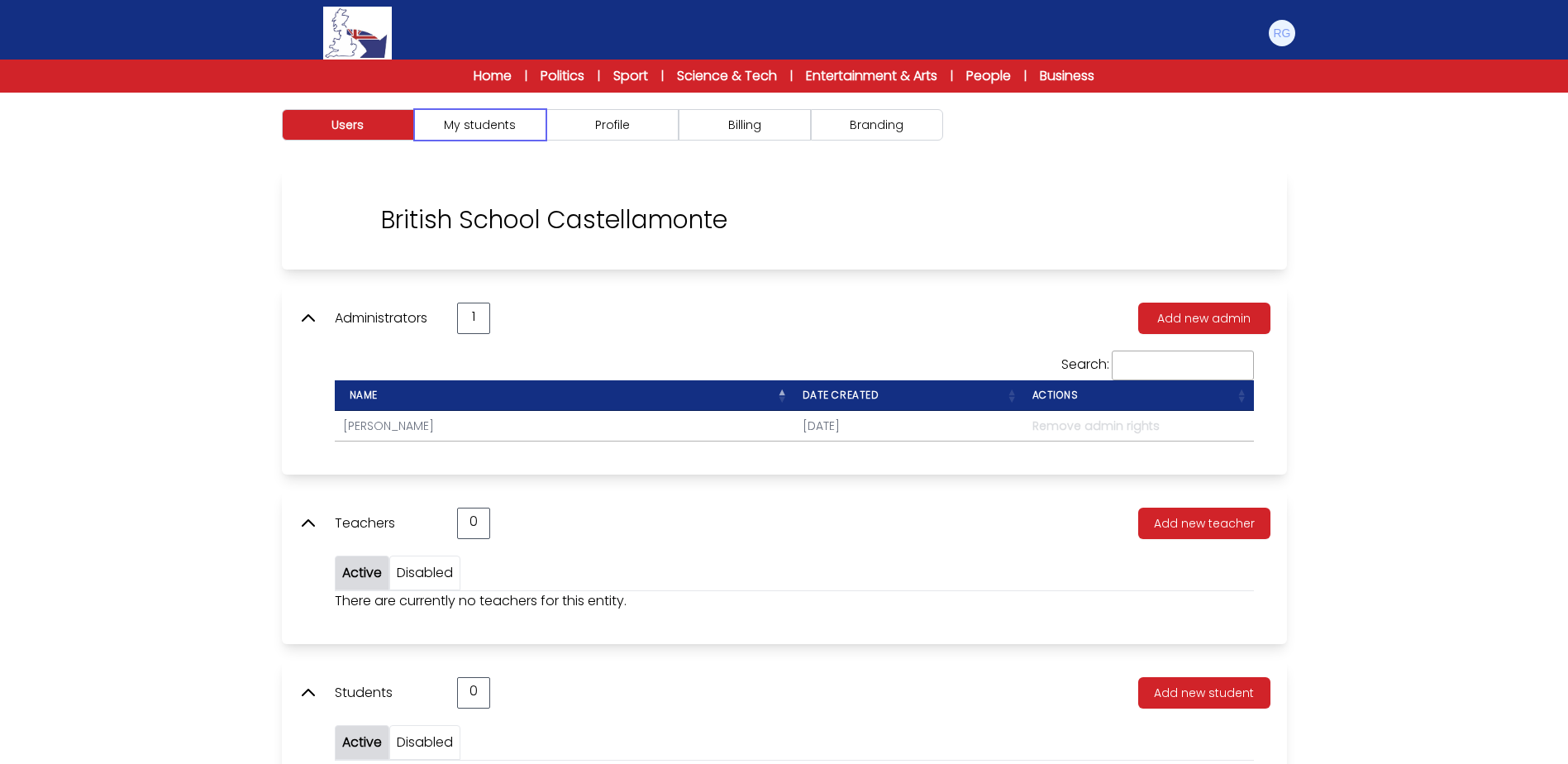
drag, startPoint x: 526, startPoint y: 115, endPoint x: 589, endPoint y: 124, distance: 63.6
click at [529, 118] on button "My students" at bounding box center [480, 124] width 132 height 31
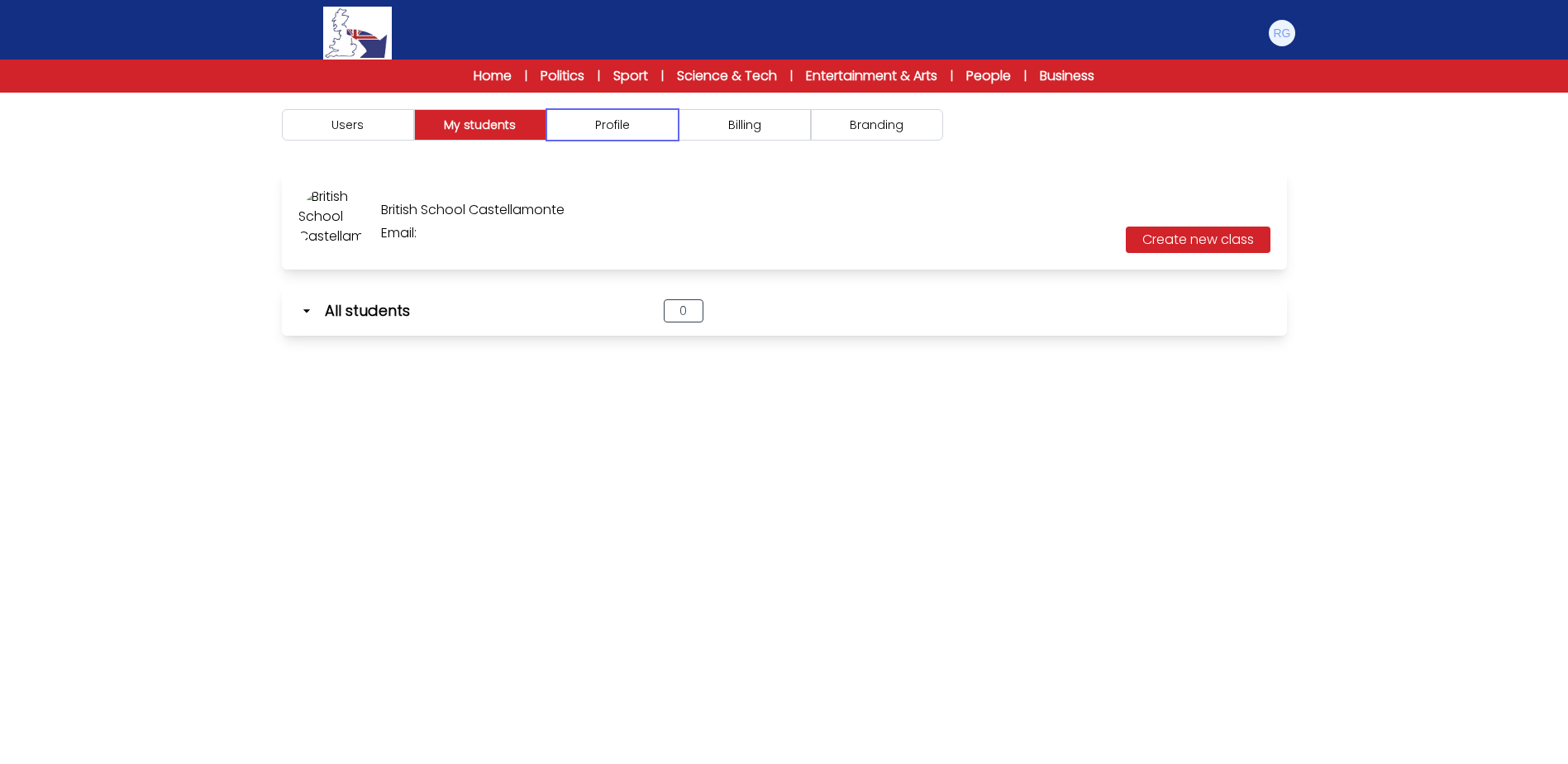
click at [623, 129] on button "Profile" at bounding box center [612, 124] width 132 height 31
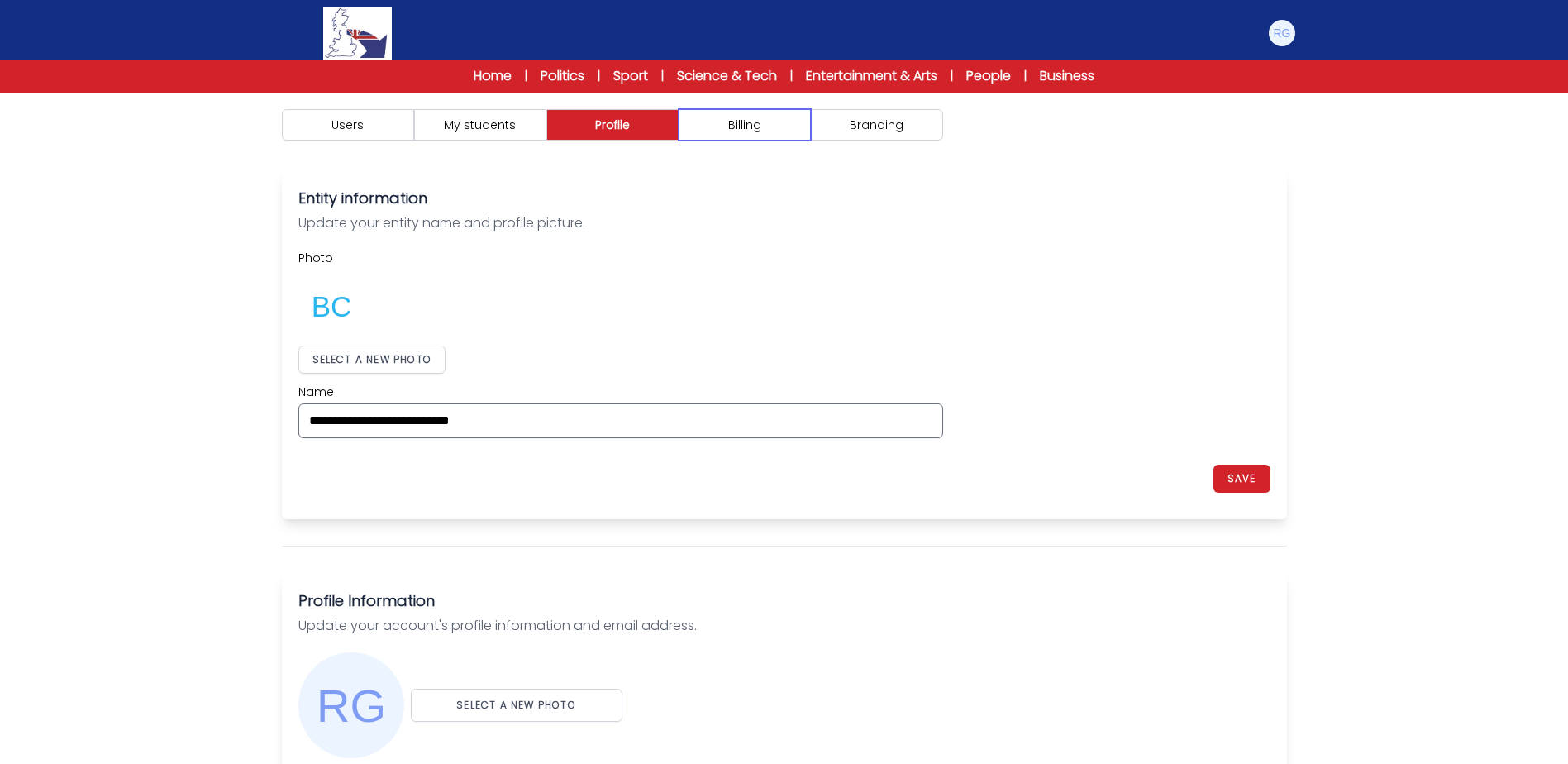
drag, startPoint x: 744, startPoint y: 129, endPoint x: 863, endPoint y: 130, distance: 119.0
click at [746, 129] on button "Billing" at bounding box center [744, 124] width 132 height 31
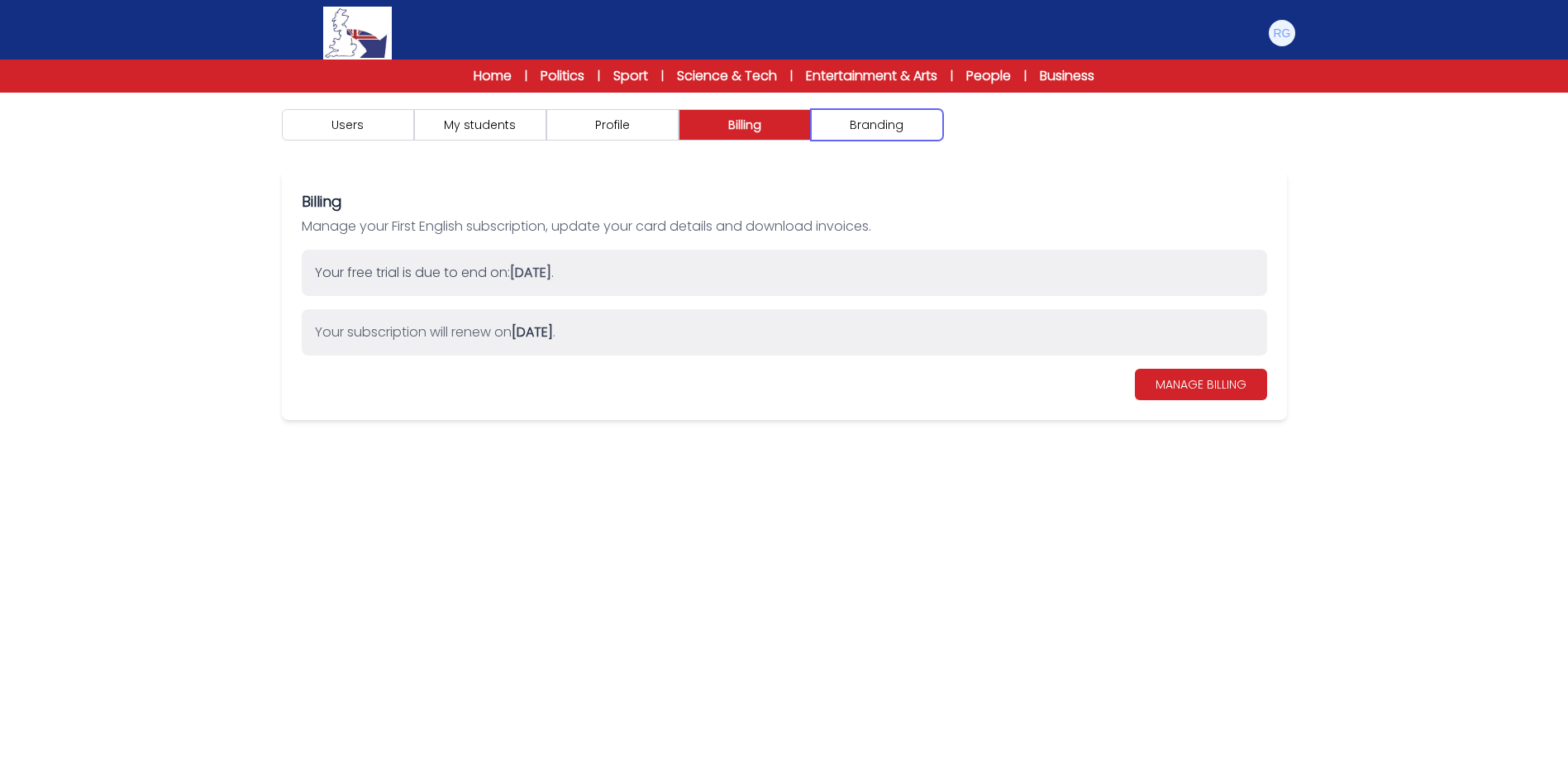
click at [865, 130] on button "Branding" at bounding box center [877, 124] width 132 height 31
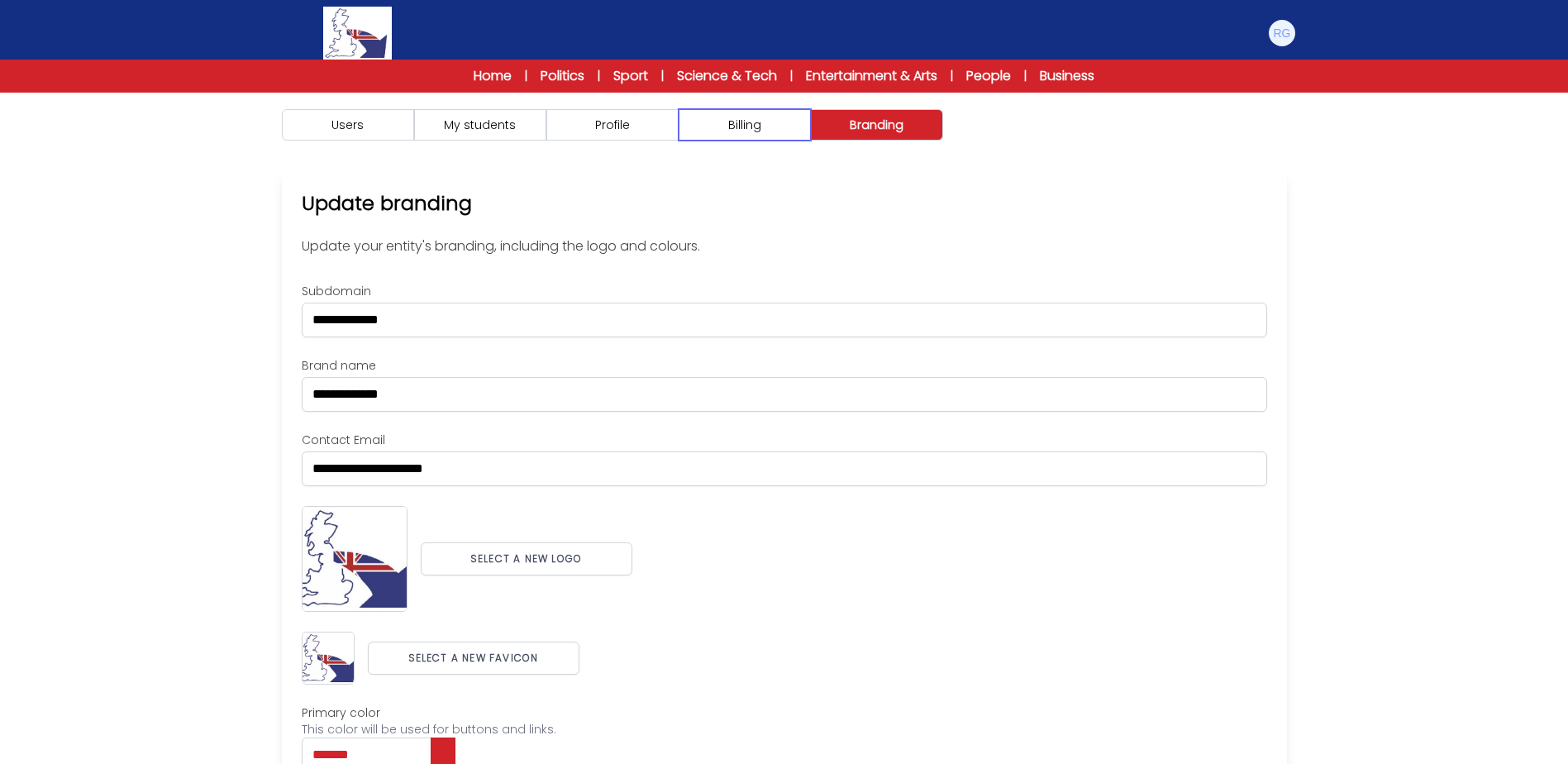
click at [753, 135] on button "Billing" at bounding box center [744, 124] width 132 height 31
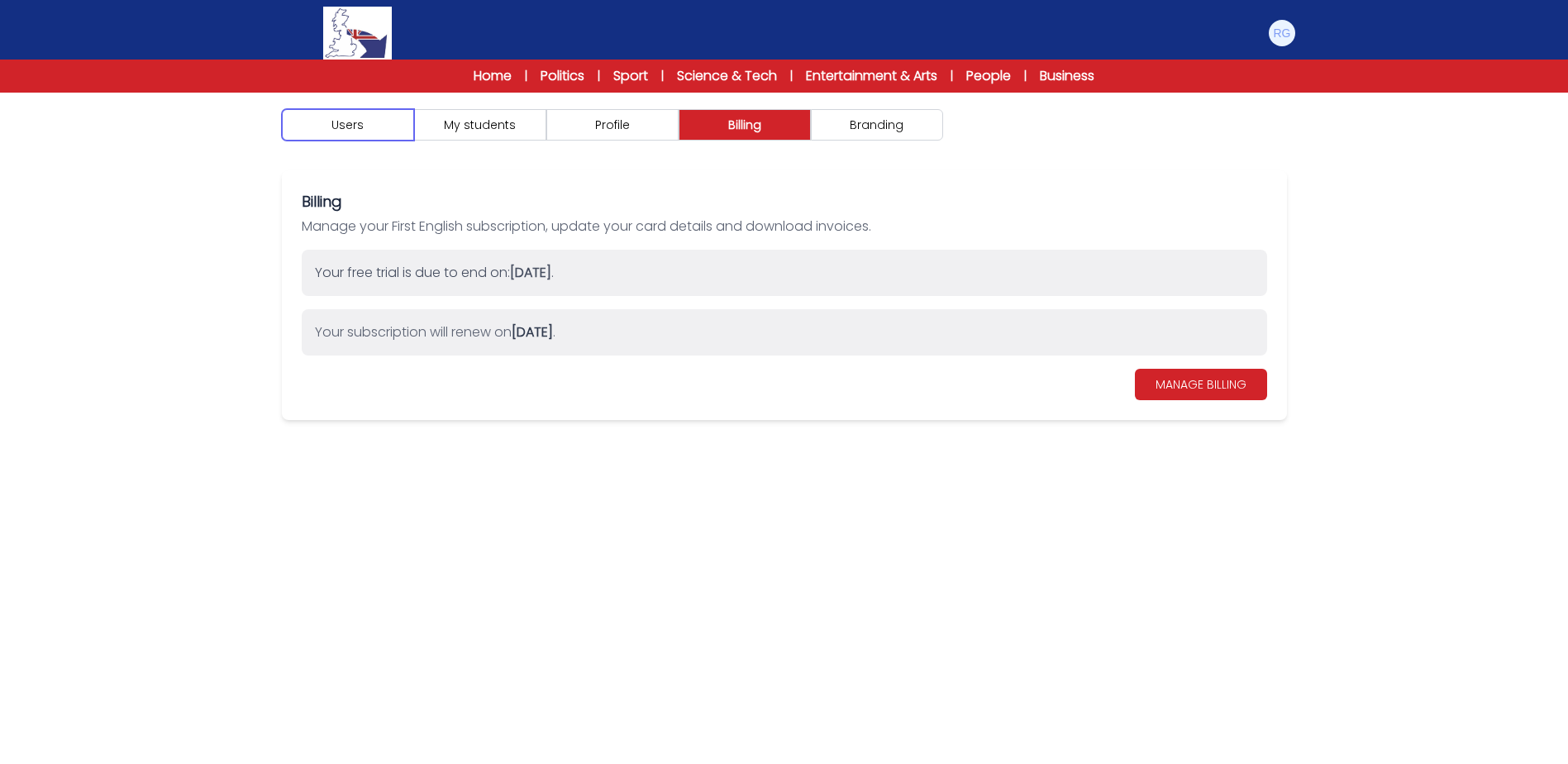
click at [390, 137] on button "Users" at bounding box center [348, 124] width 132 height 31
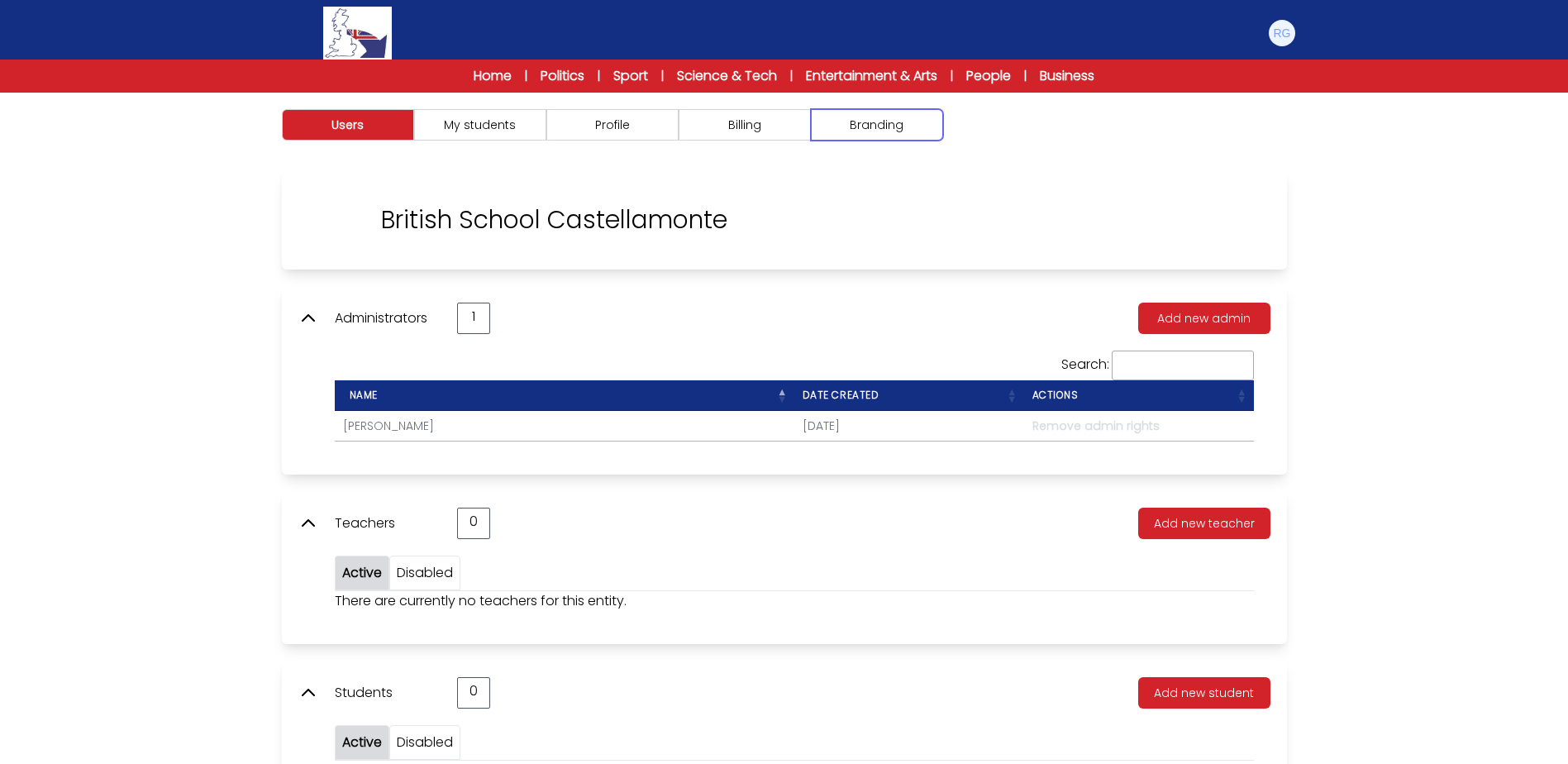
click at [831, 126] on button "Branding" at bounding box center [877, 124] width 132 height 31
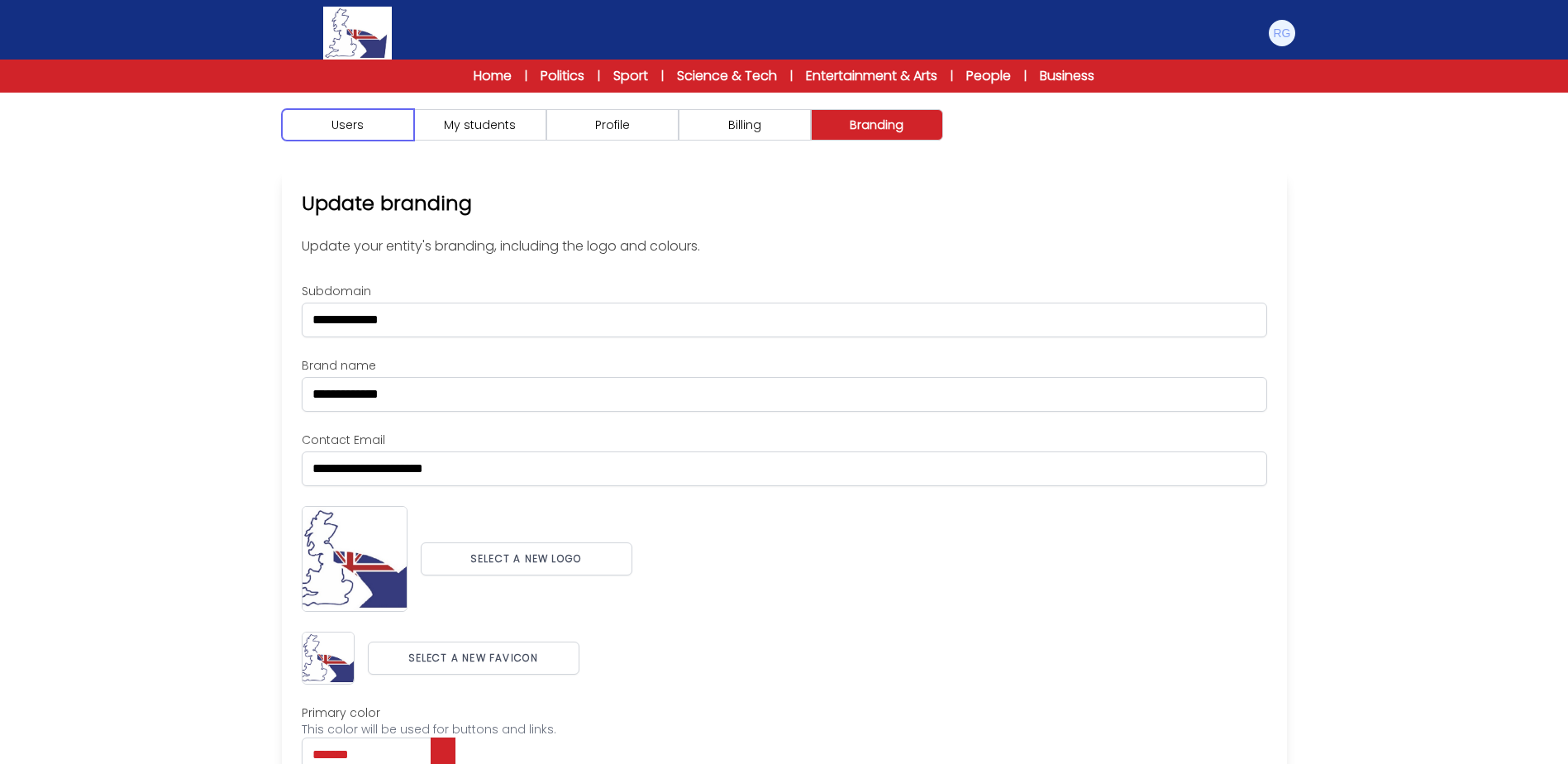
click at [381, 124] on button "Users" at bounding box center [348, 124] width 132 height 31
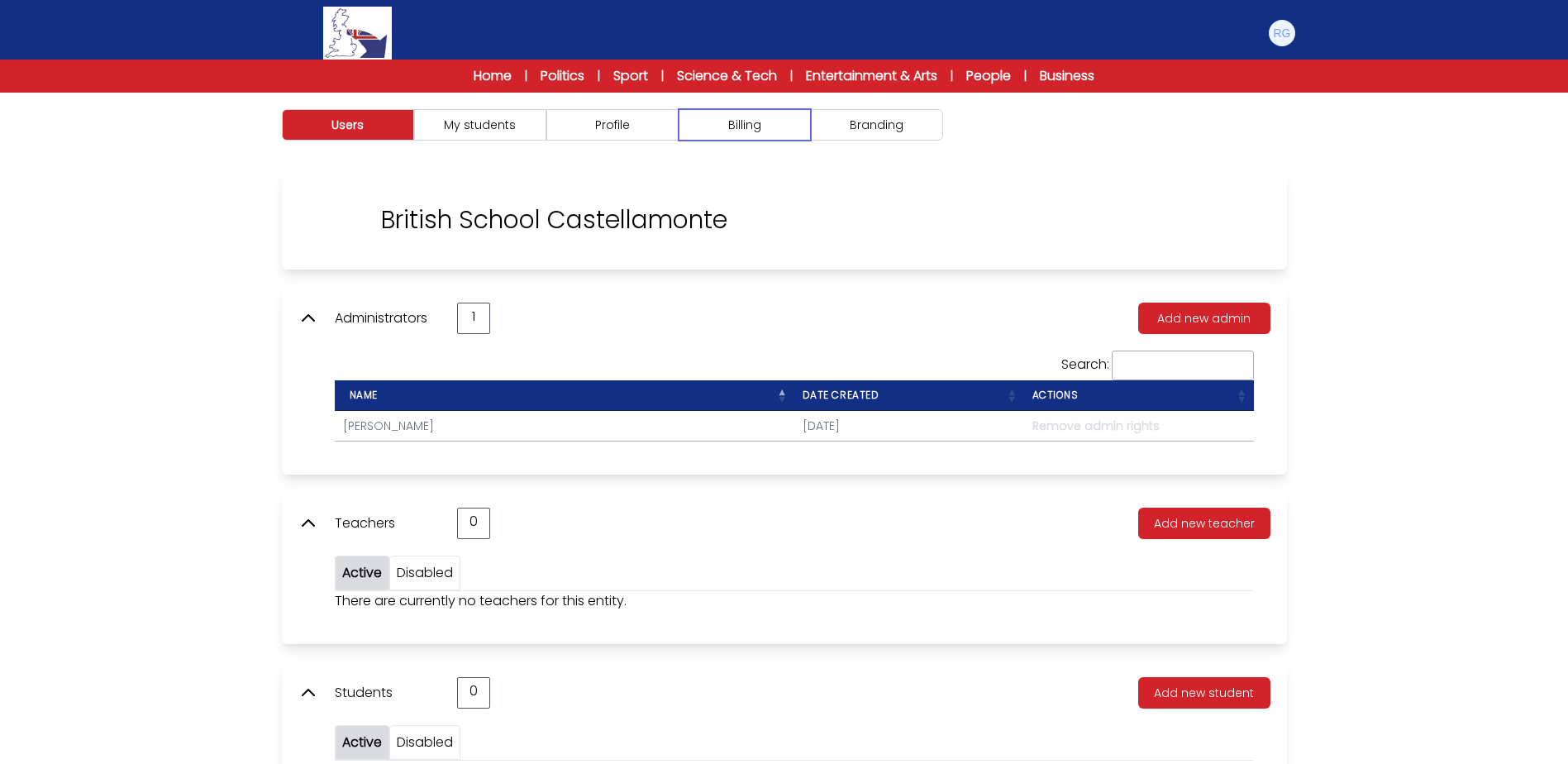
click at [773, 131] on button "Billing" at bounding box center [744, 124] width 132 height 31
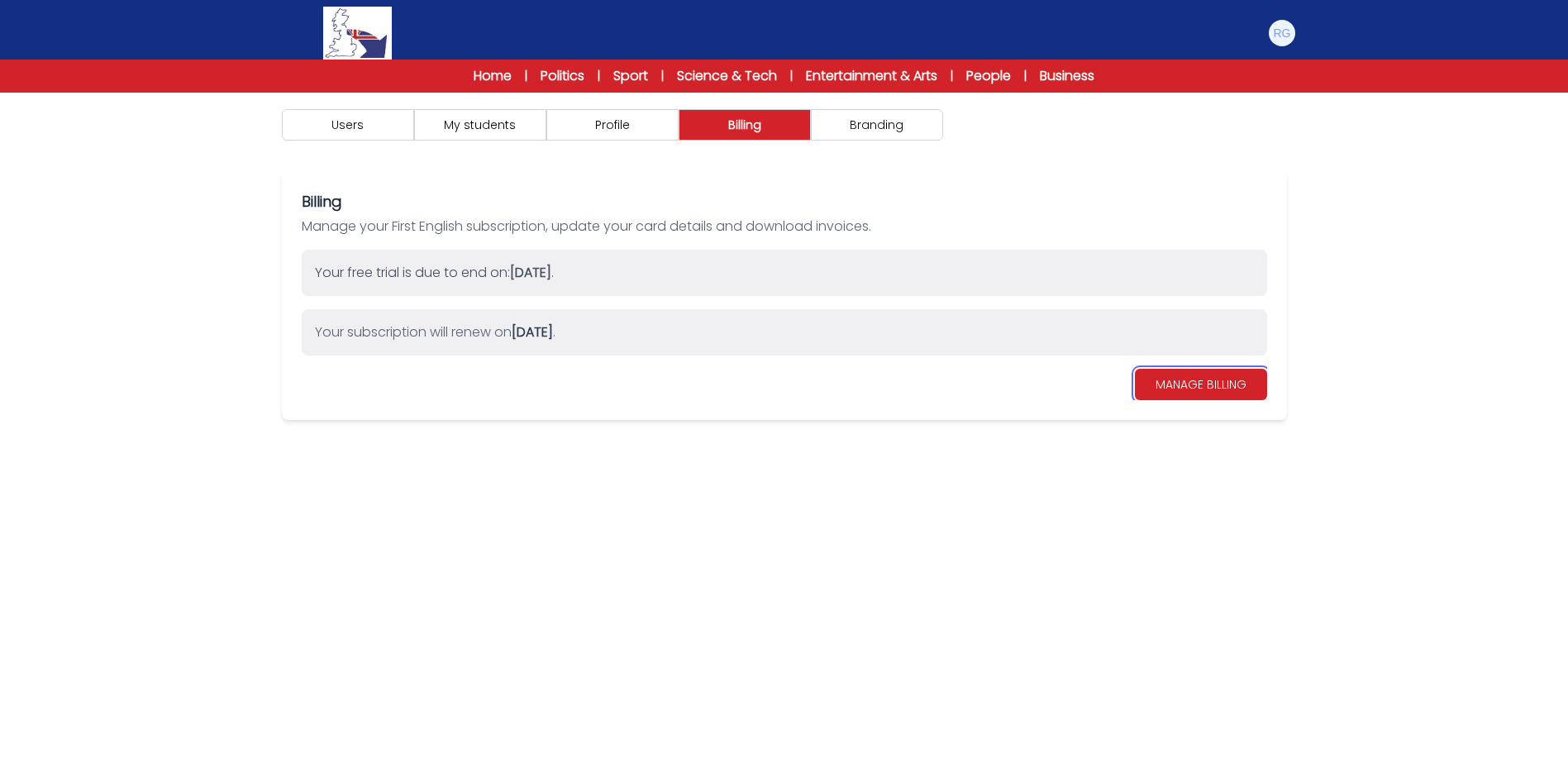
click at [1158, 389] on link "MANAGE BILLING" at bounding box center [1200, 384] width 132 height 31
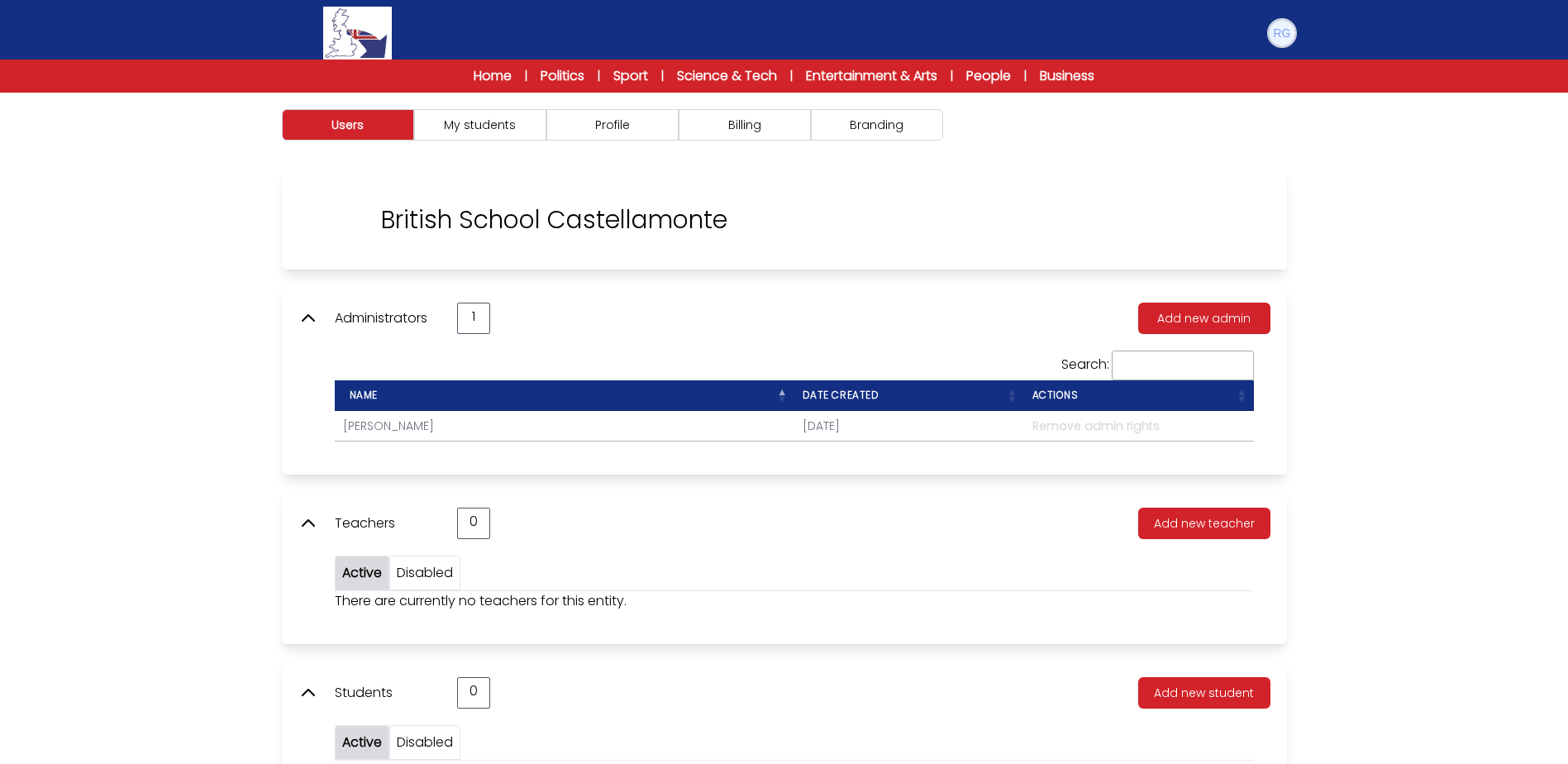
click at [1276, 32] on img at bounding box center [1282, 33] width 27 height 27
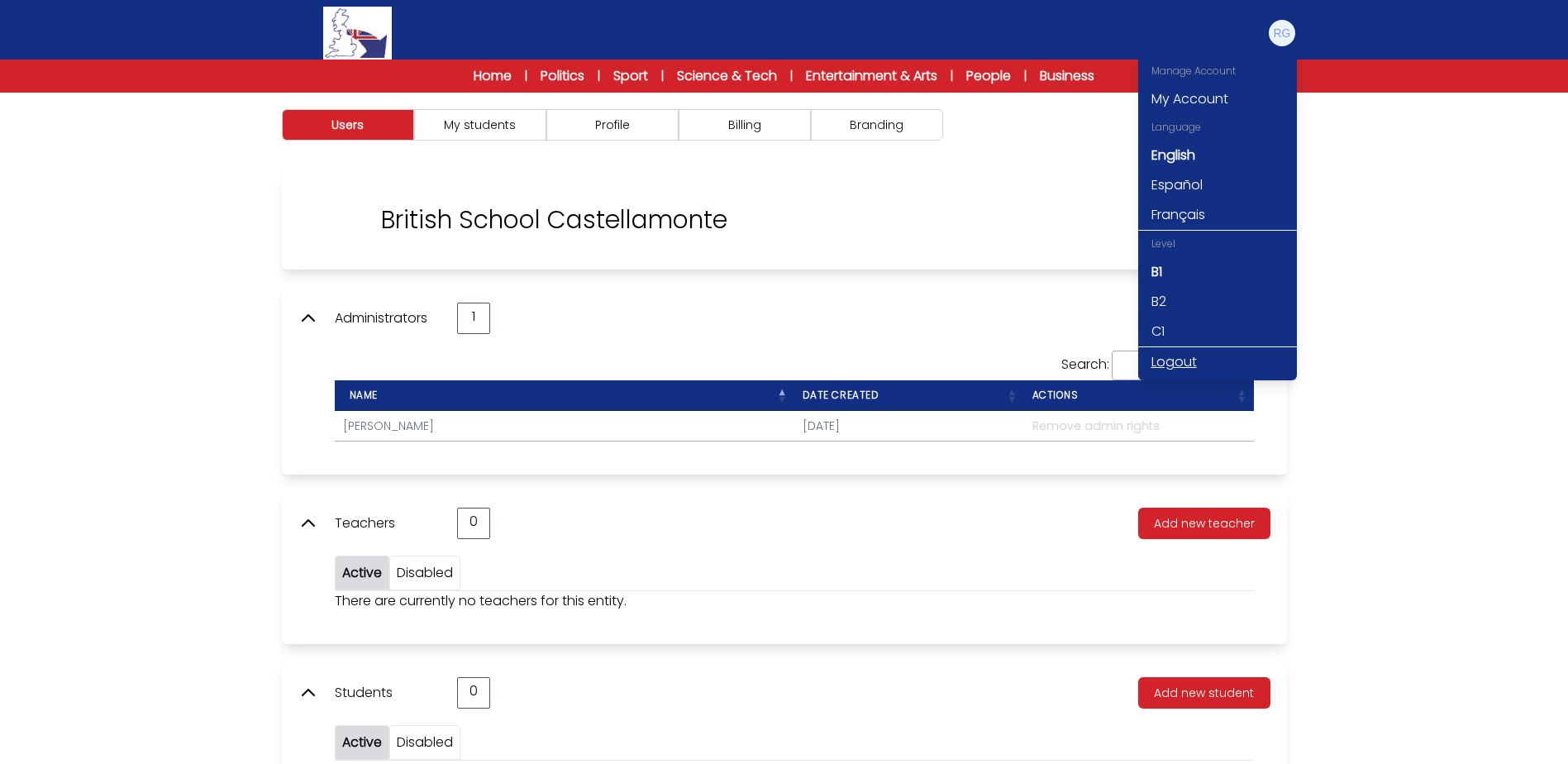
click at [1178, 353] on link "Logout" at bounding box center [1217, 361] width 159 height 29
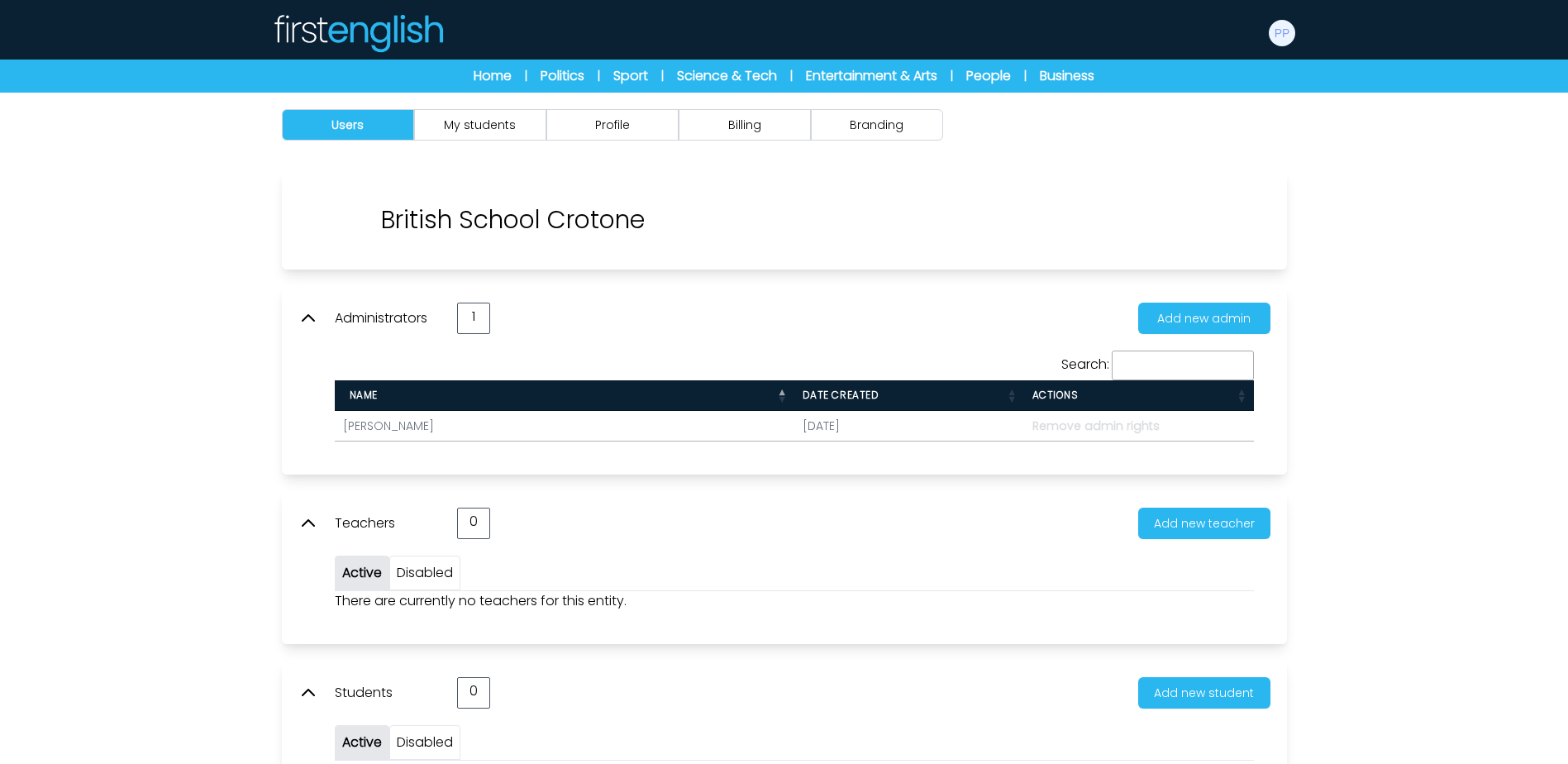
click at [883, 141] on div "Users My students Profile Billing" at bounding box center [784, 124] width 1058 height 65
click at [886, 133] on button "Branding" at bounding box center [877, 124] width 132 height 31
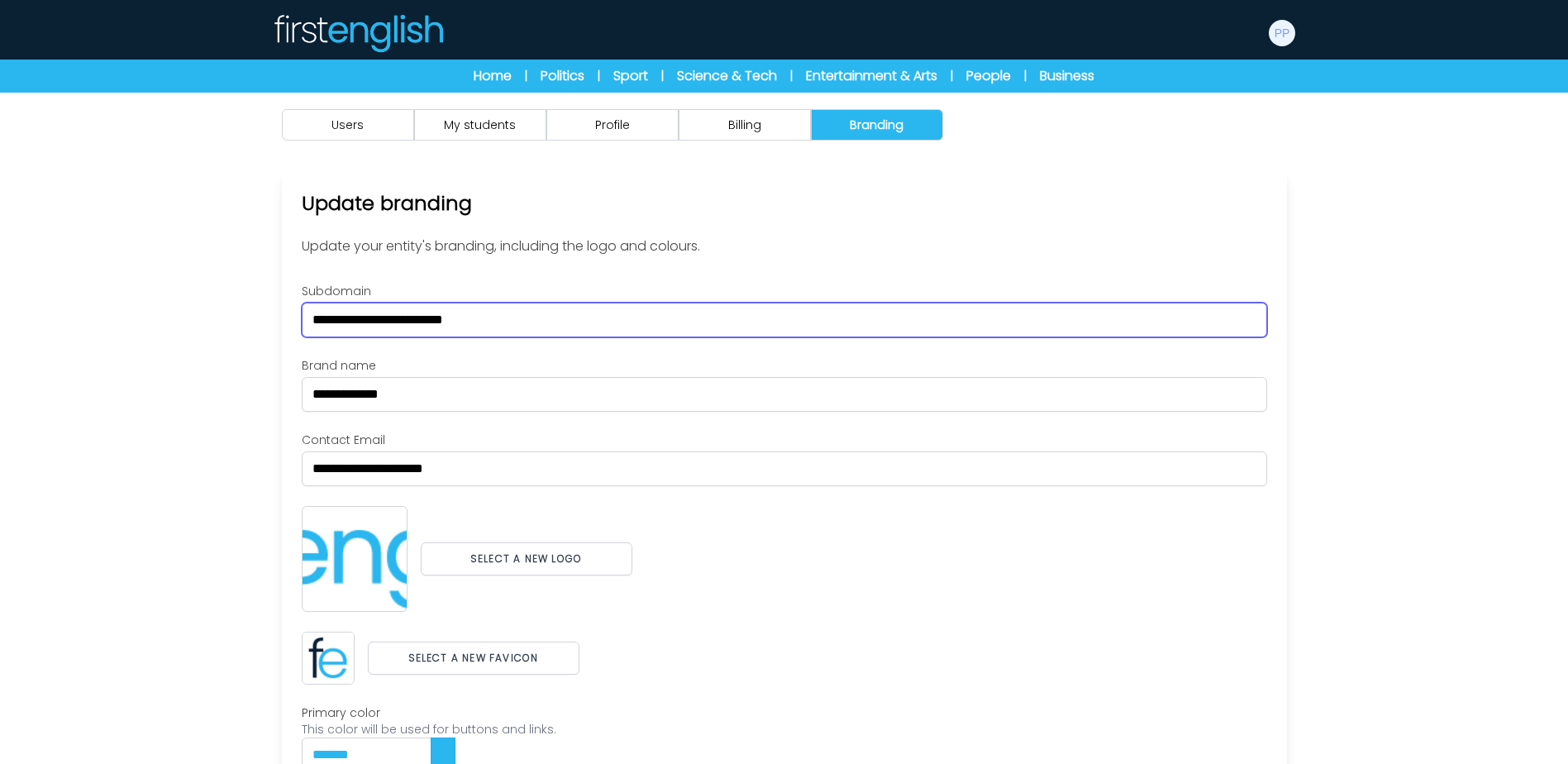
drag, startPoint x: 378, startPoint y: 320, endPoint x: 257, endPoint y: 320, distance: 121.0
click at [257, 320] on div "**********" at bounding box center [784, 548] width 1058 height 757
paste input "text"
type input "*******"
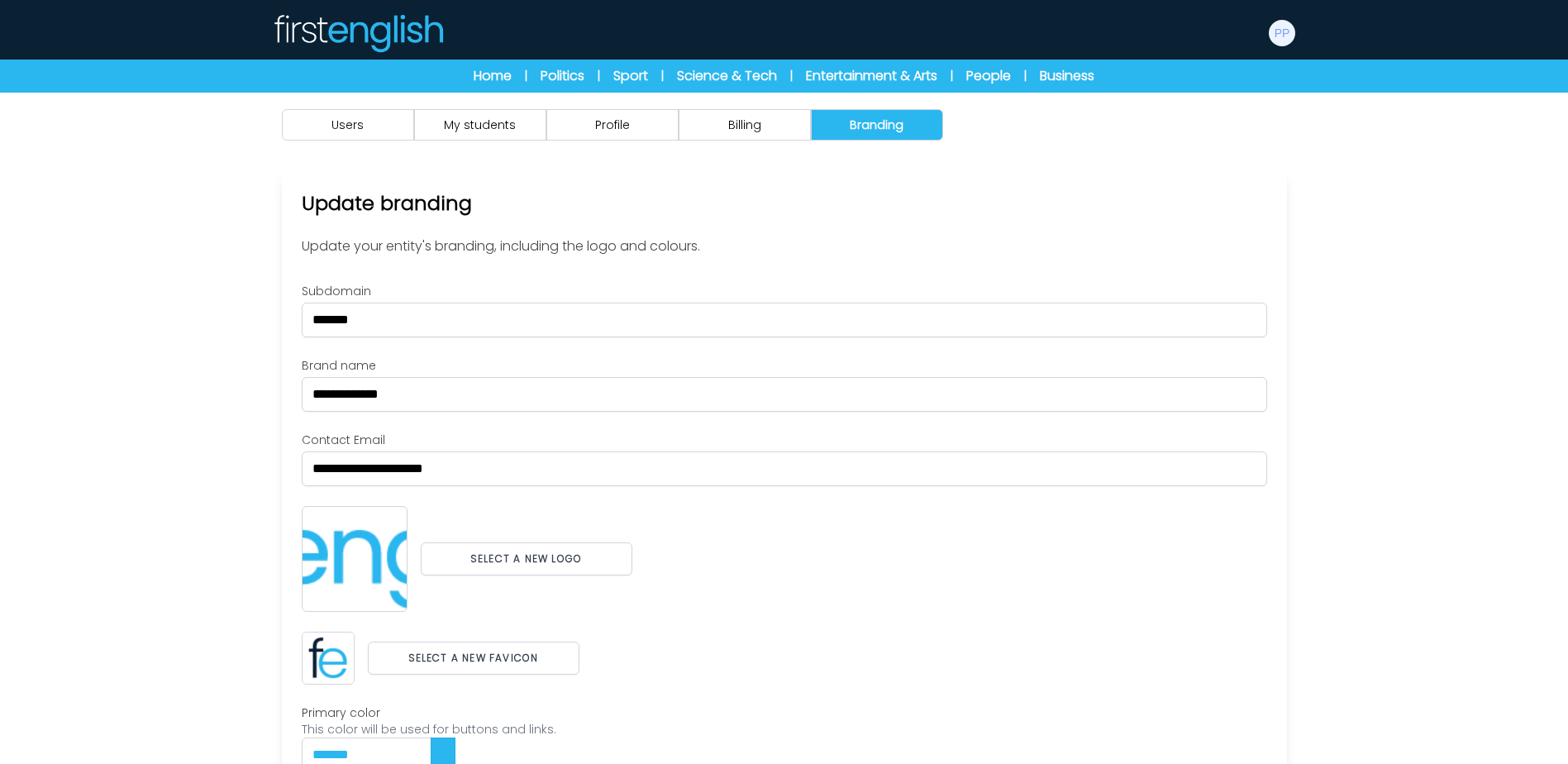
click at [227, 326] on div "Users My students Profile" at bounding box center [784, 513] width 1568 height 842
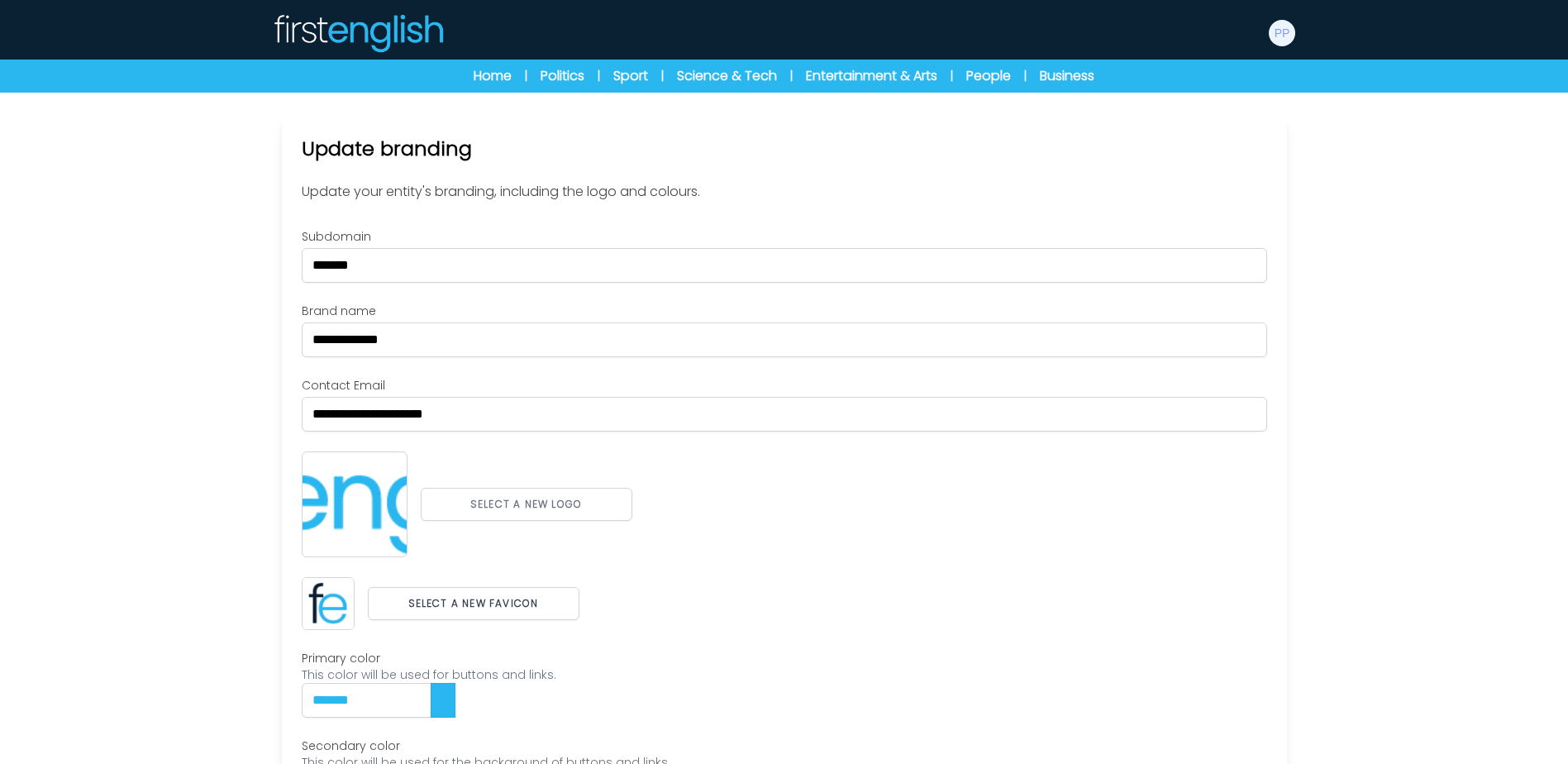
scroll to position [83, 0]
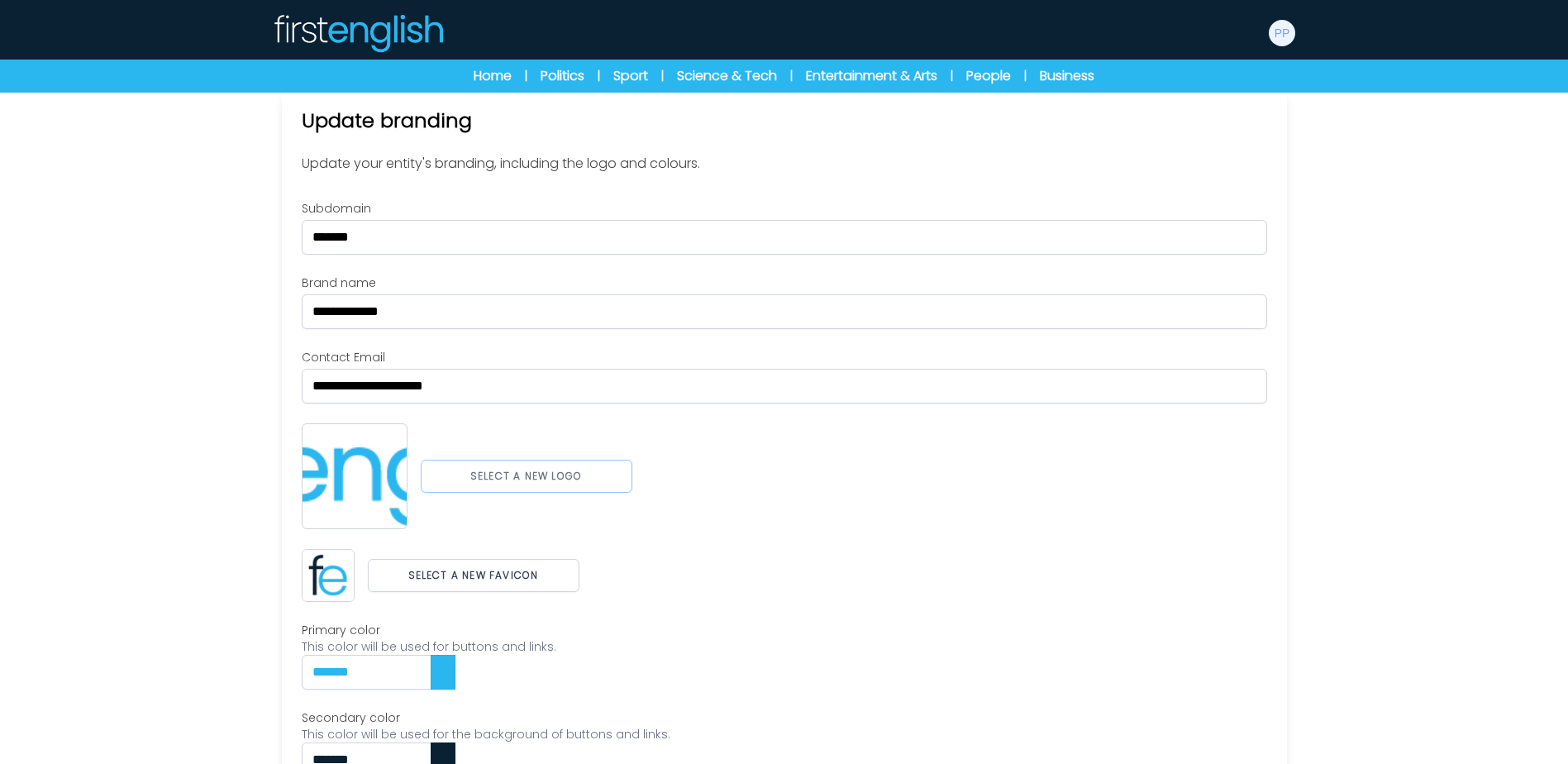
click at [545, 479] on button "Select a new logo" at bounding box center [526, 476] width 212 height 33
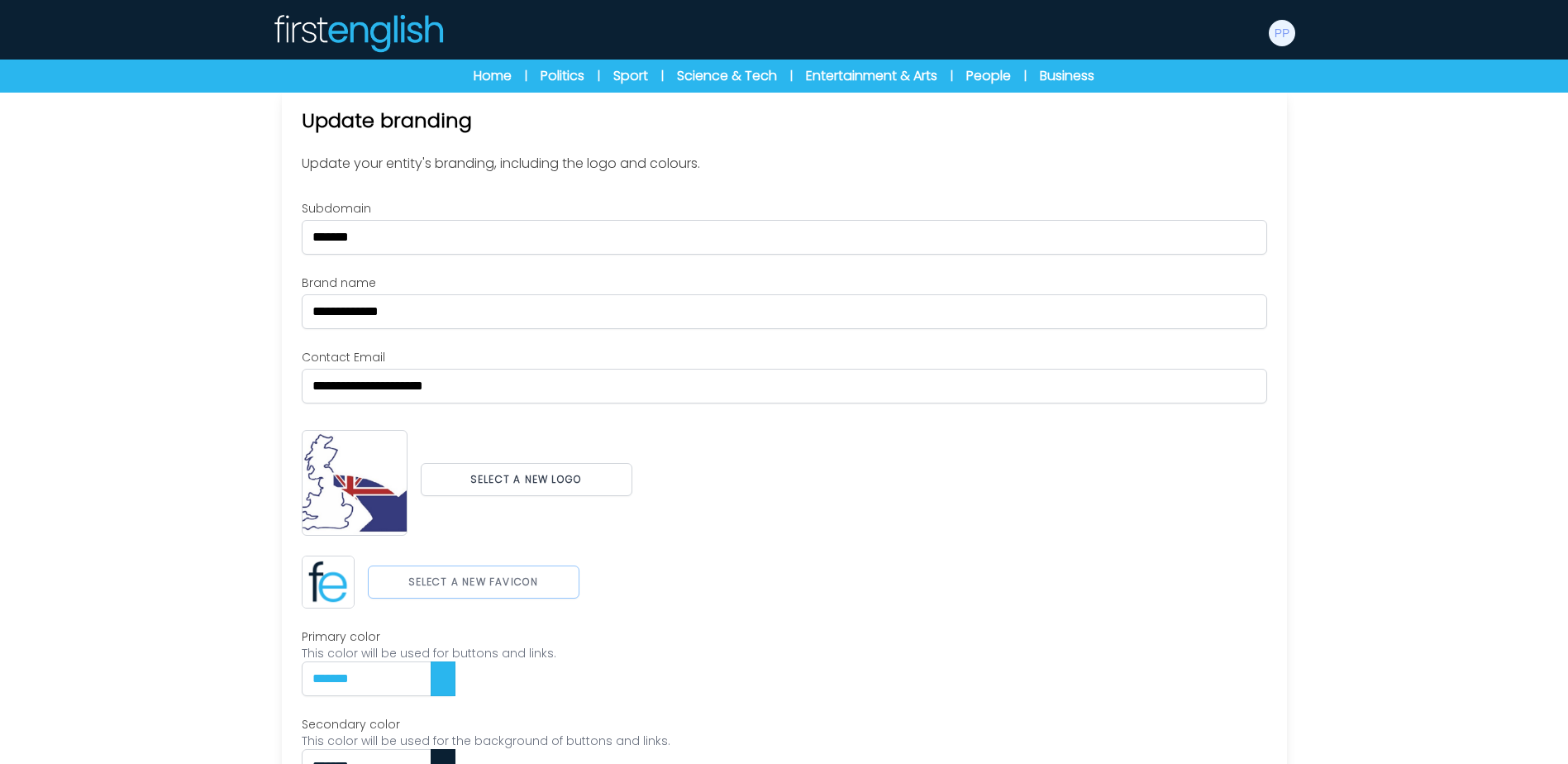
click at [510, 591] on button "Select a new favicon" at bounding box center [473, 582] width 212 height 33
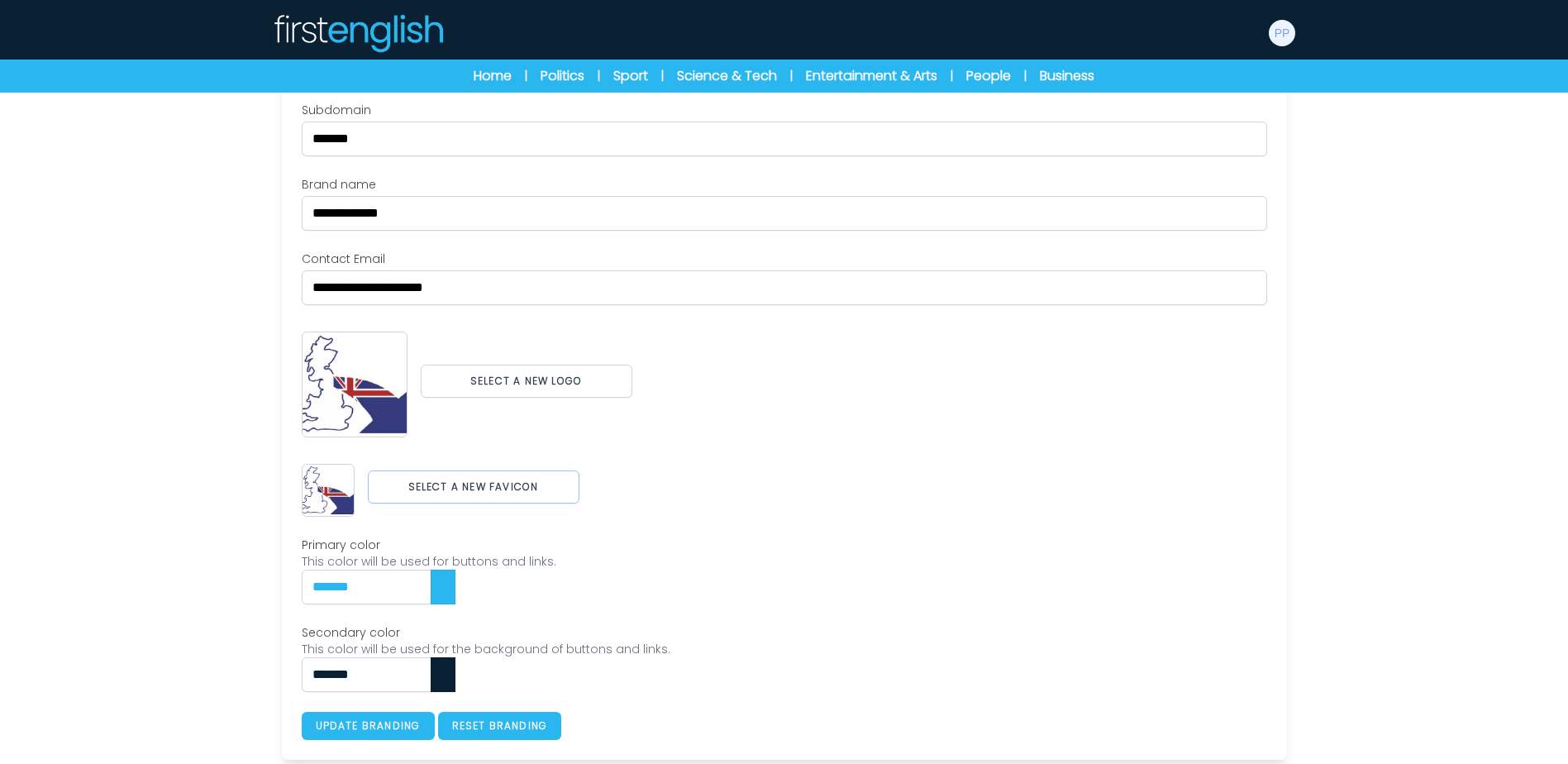
scroll to position [183, 0]
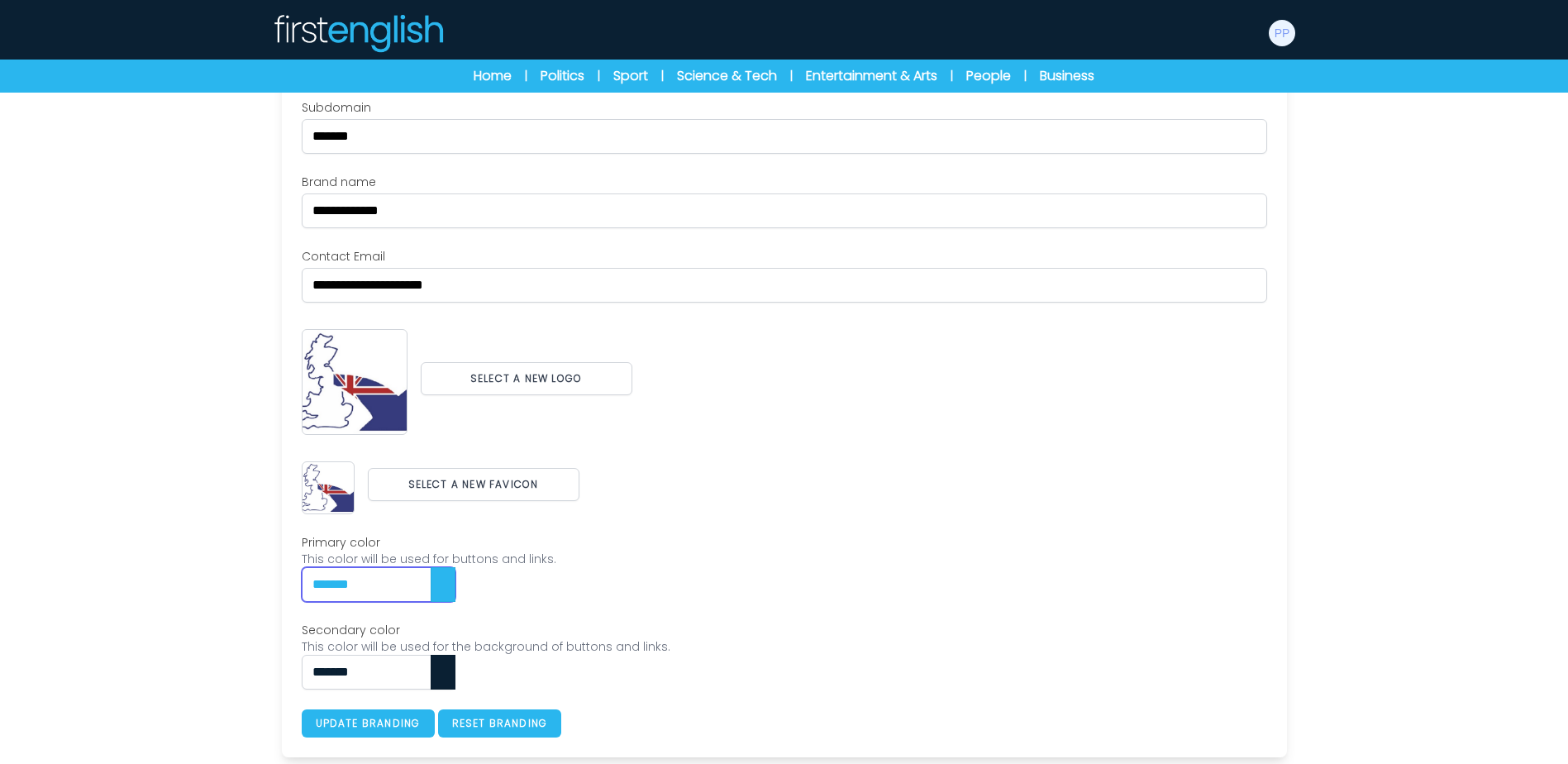
drag, startPoint x: 436, startPoint y: 583, endPoint x: 227, endPoint y: 584, distance: 209.0
click at [227, 584] on div "Users My students Profile" at bounding box center [784, 336] width 1568 height 855
paste input "text"
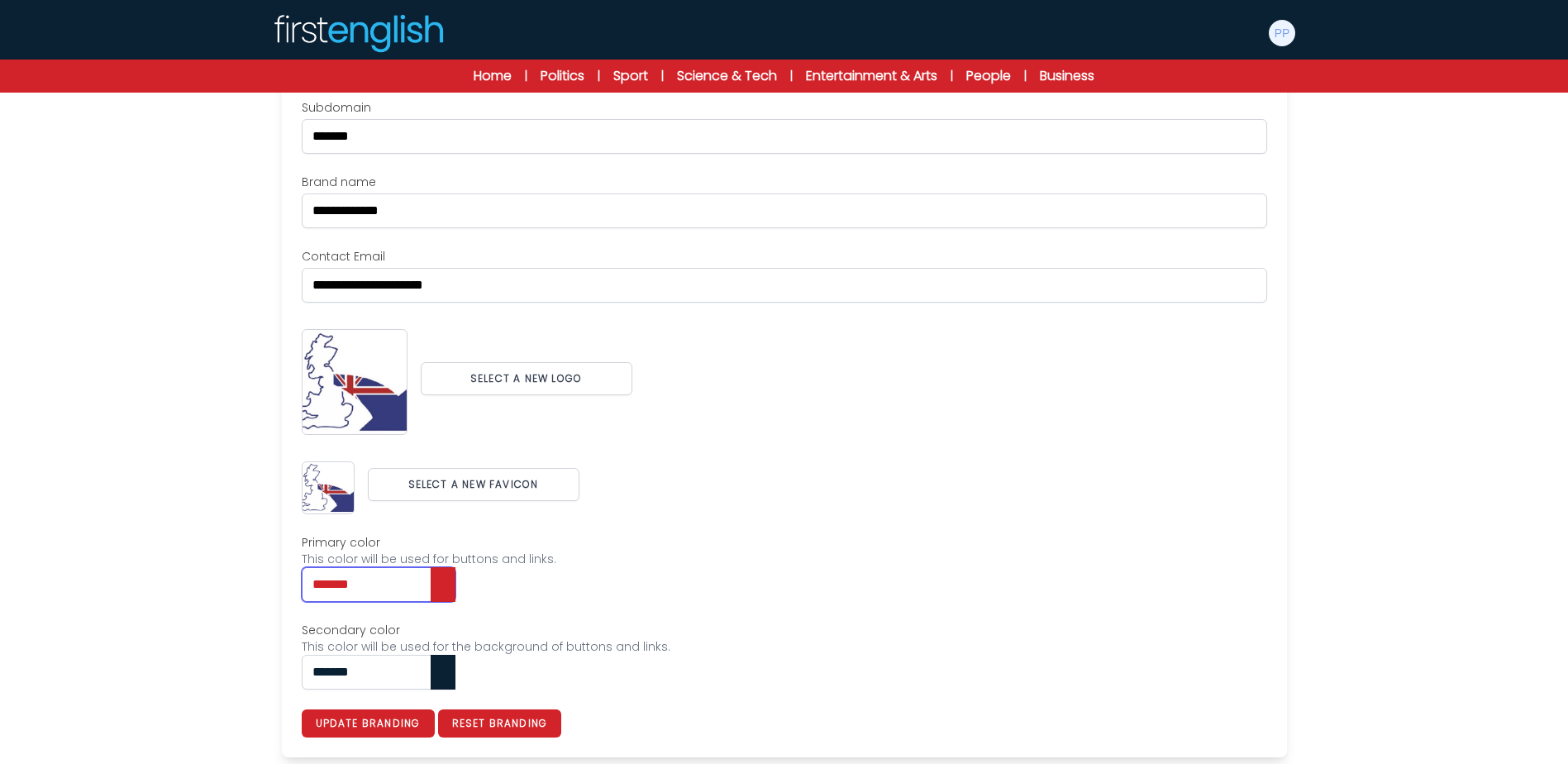
type input "*******"
drag, startPoint x: 404, startPoint y: 668, endPoint x: 242, endPoint y: 677, distance: 162.2
click at [242, 677] on div "Users My students Profile" at bounding box center [784, 336] width 1568 height 855
paste input "text"
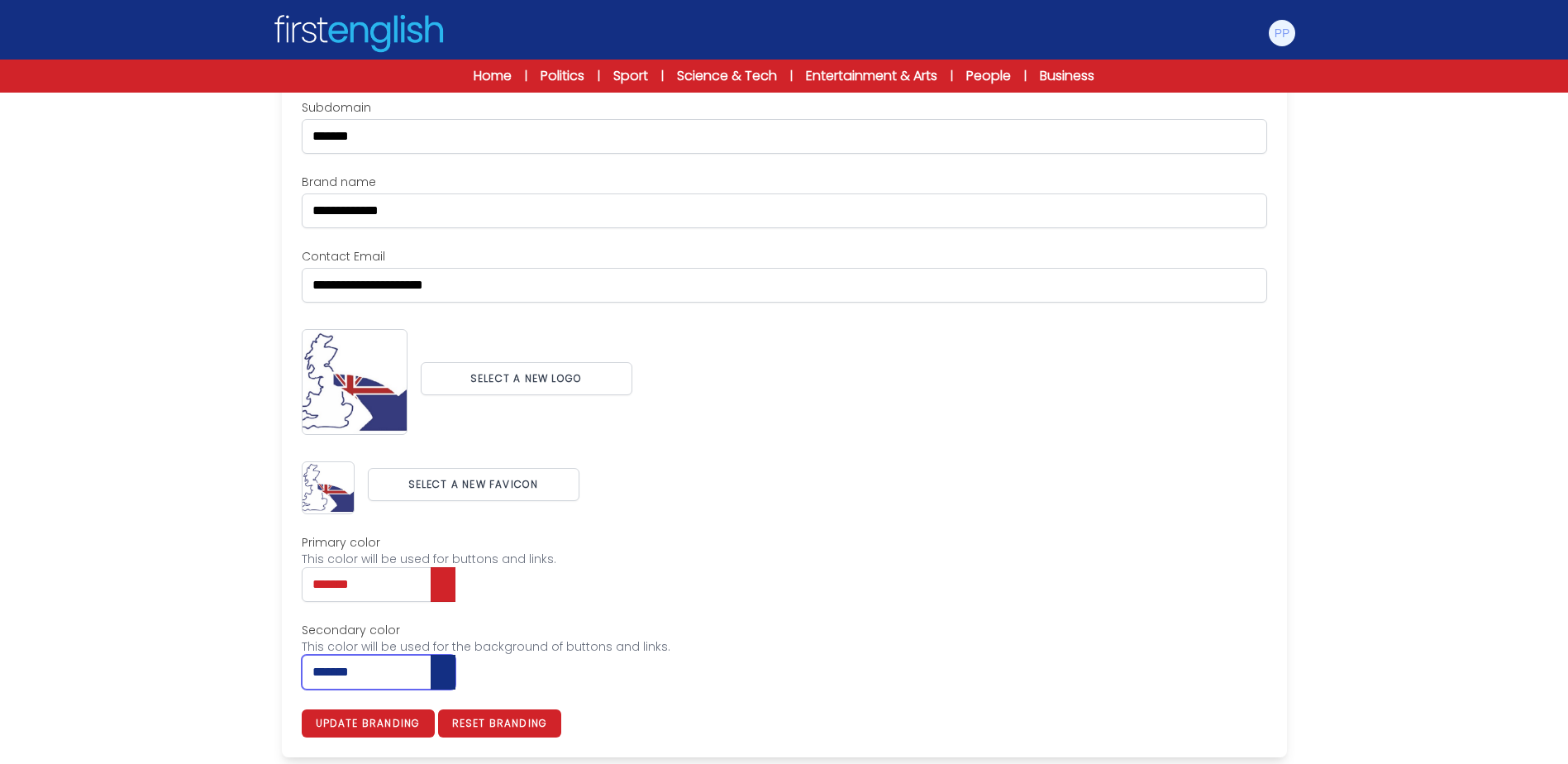
type input "*******"
click at [233, 679] on div "Users My students Profile" at bounding box center [784, 336] width 1568 height 855
click at [349, 720] on button "Update branding" at bounding box center [368, 724] width 133 height 29
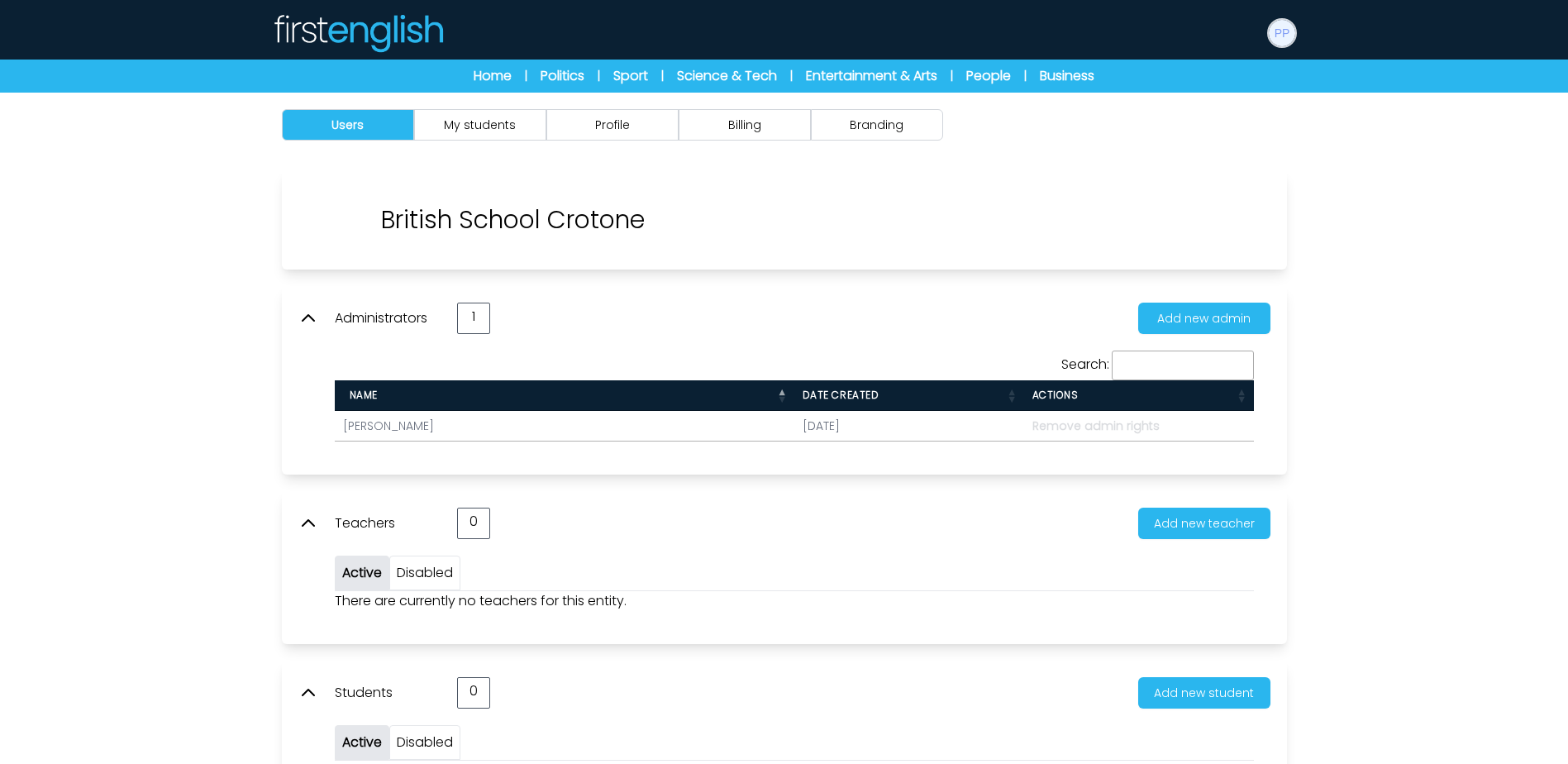
click at [1288, 31] on img at bounding box center [1282, 33] width 27 height 27
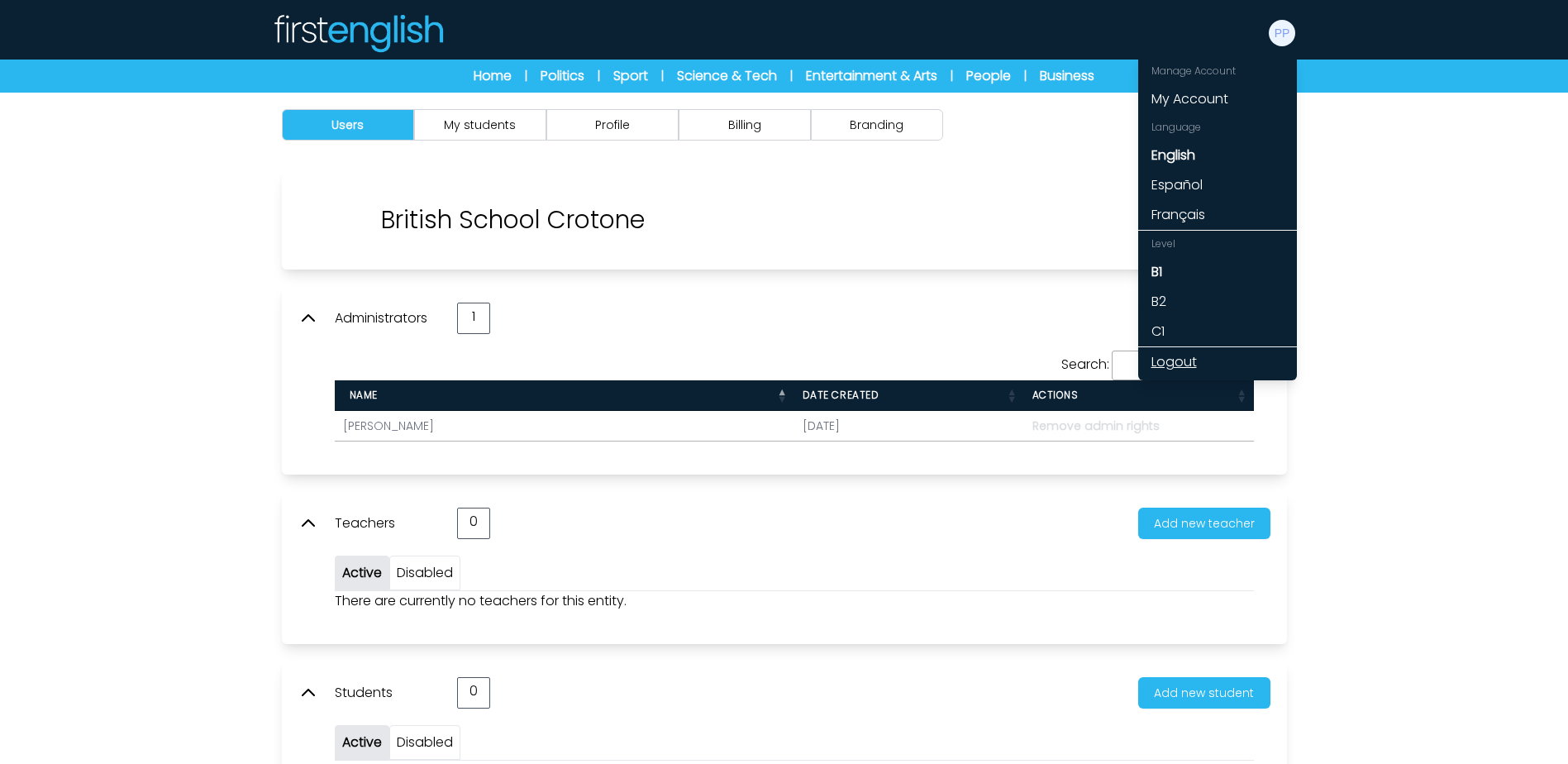
click at [1185, 358] on link "Logout" at bounding box center [1217, 361] width 159 height 29
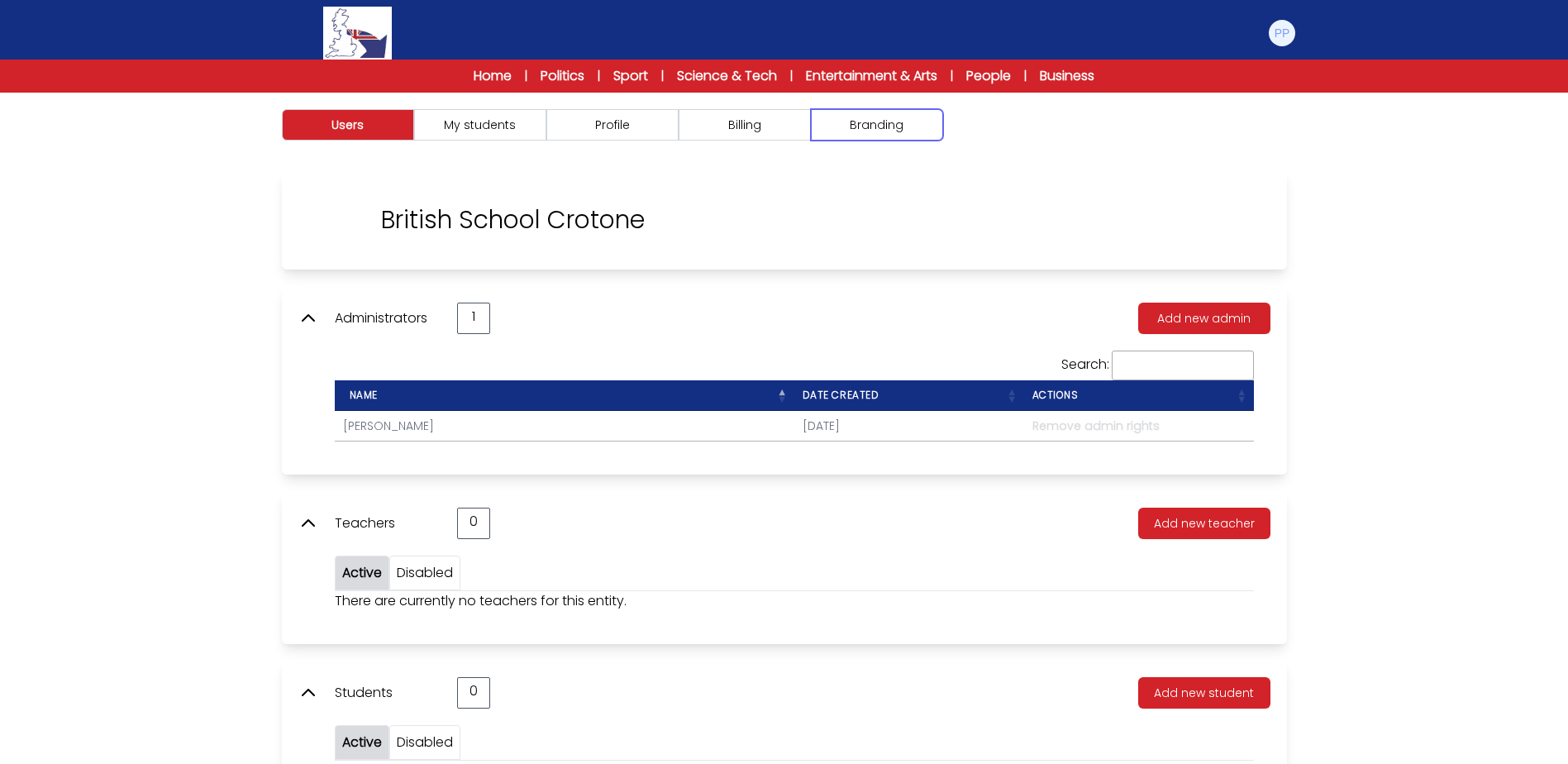
click at [864, 120] on button "Branding" at bounding box center [877, 124] width 132 height 31
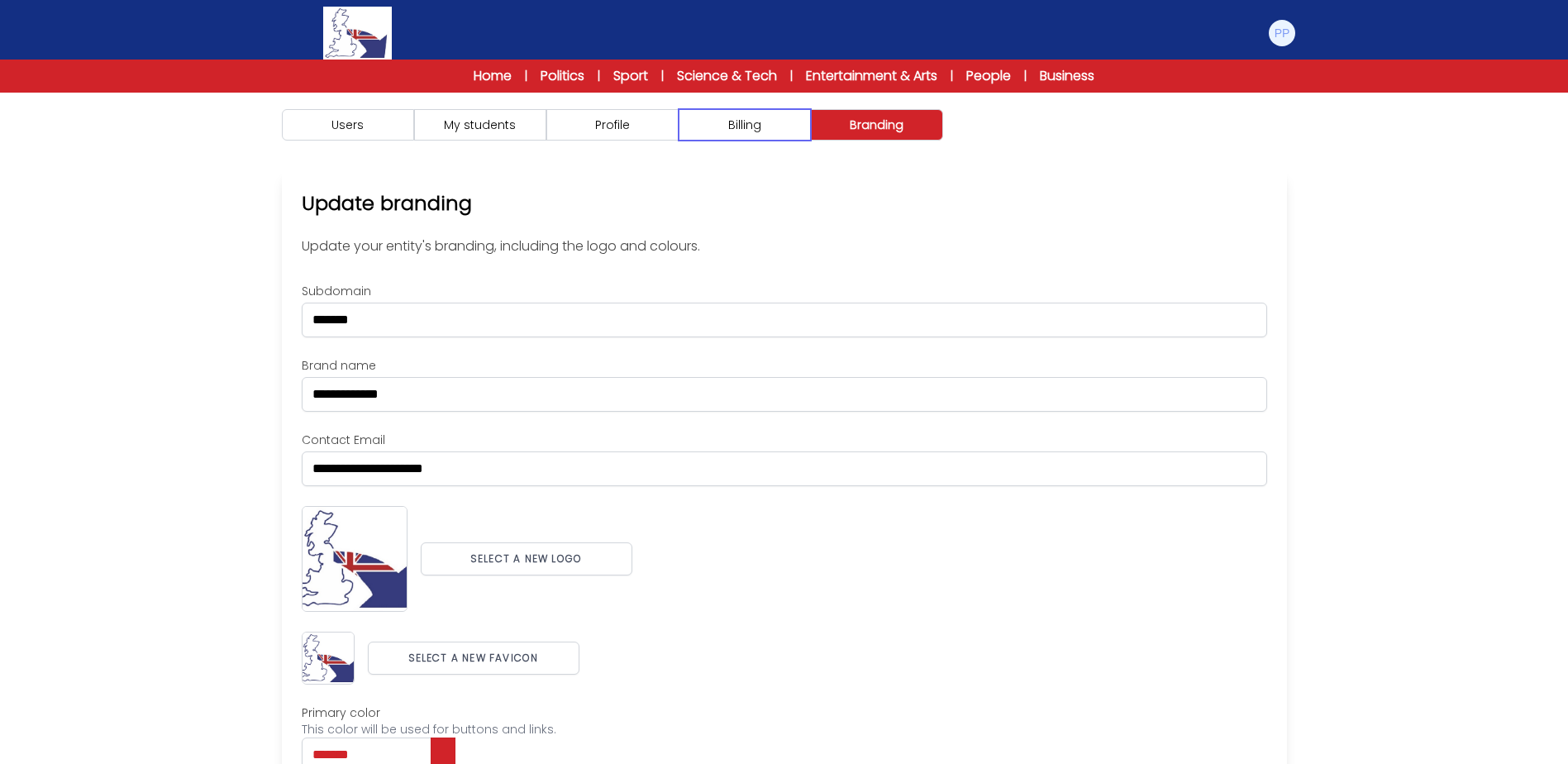
click at [765, 126] on button "Billing" at bounding box center [744, 124] width 132 height 31
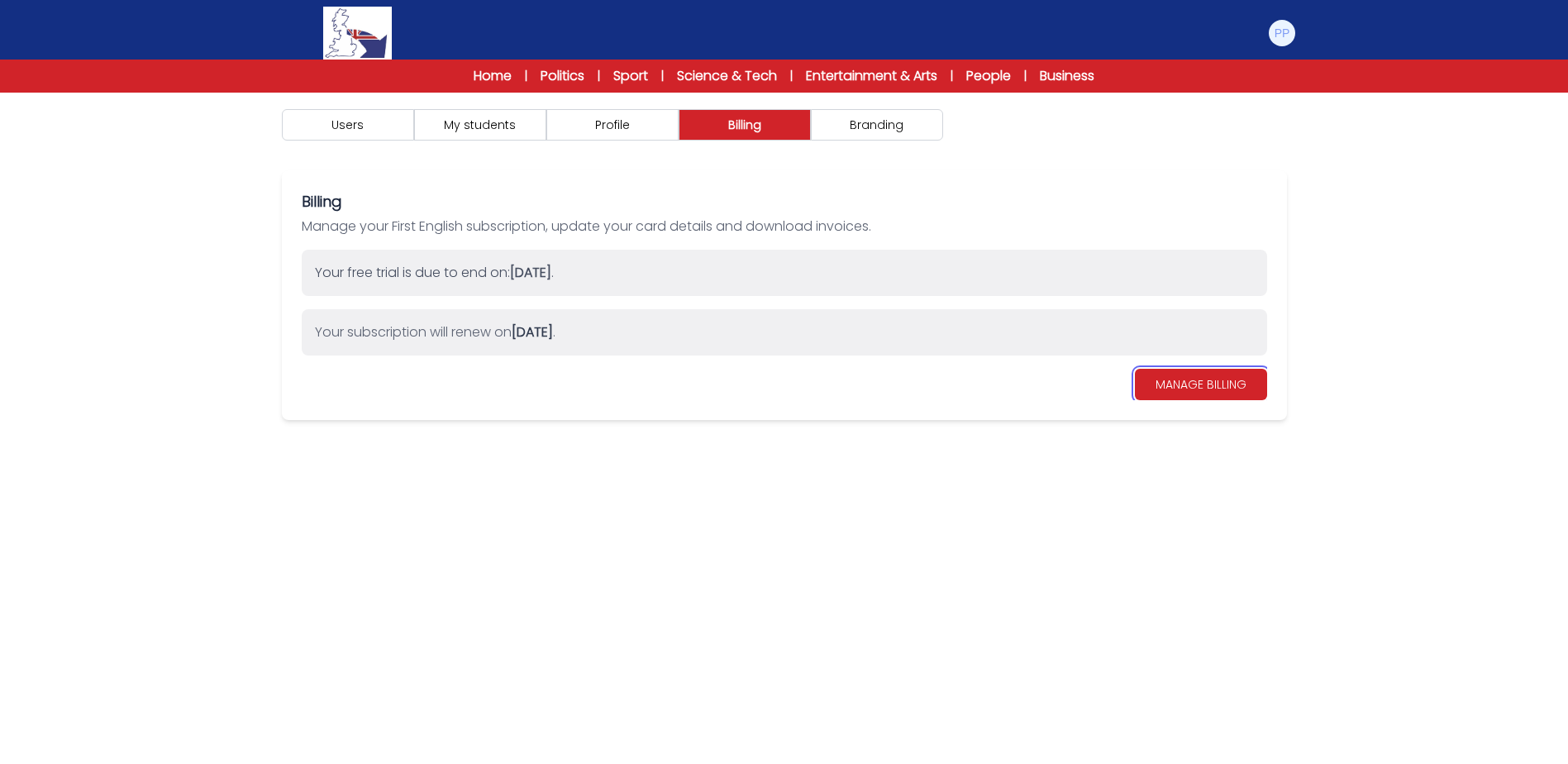
click at [1255, 383] on link "MANAGE BILLING" at bounding box center [1200, 384] width 132 height 31
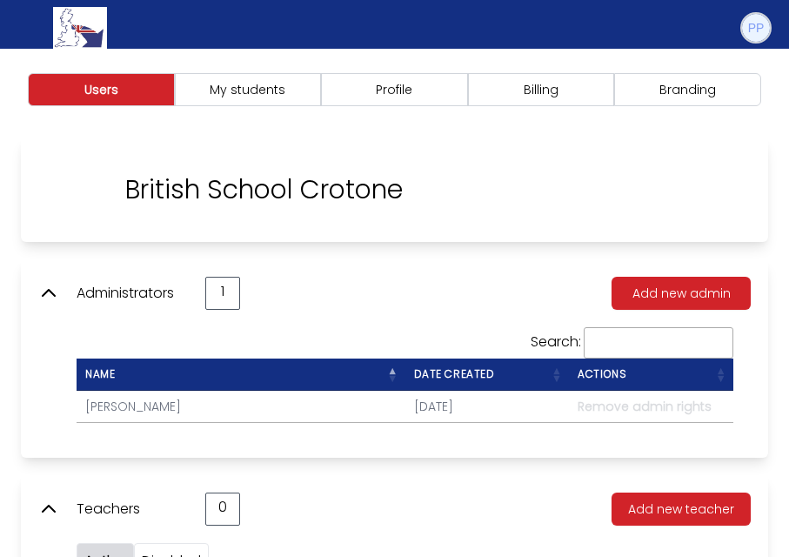
click at [754, 27] on img at bounding box center [756, 28] width 28 height 28
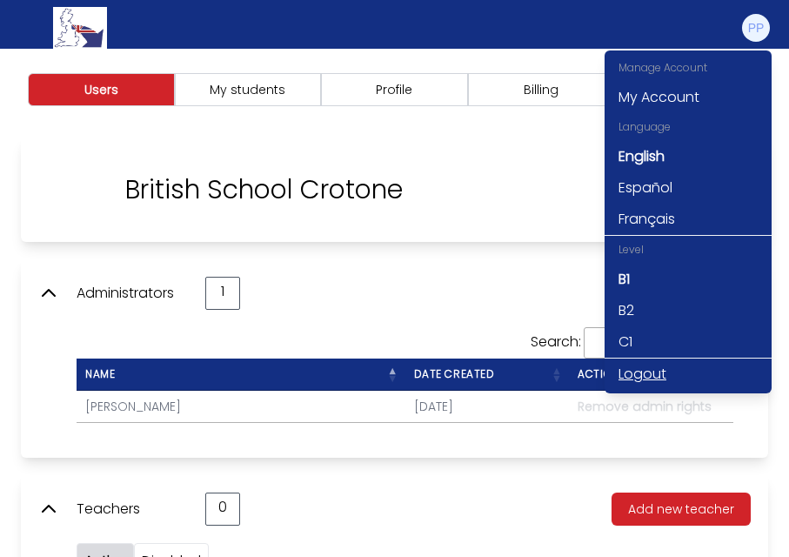
click at [650, 371] on link "Logout" at bounding box center [688, 374] width 167 height 31
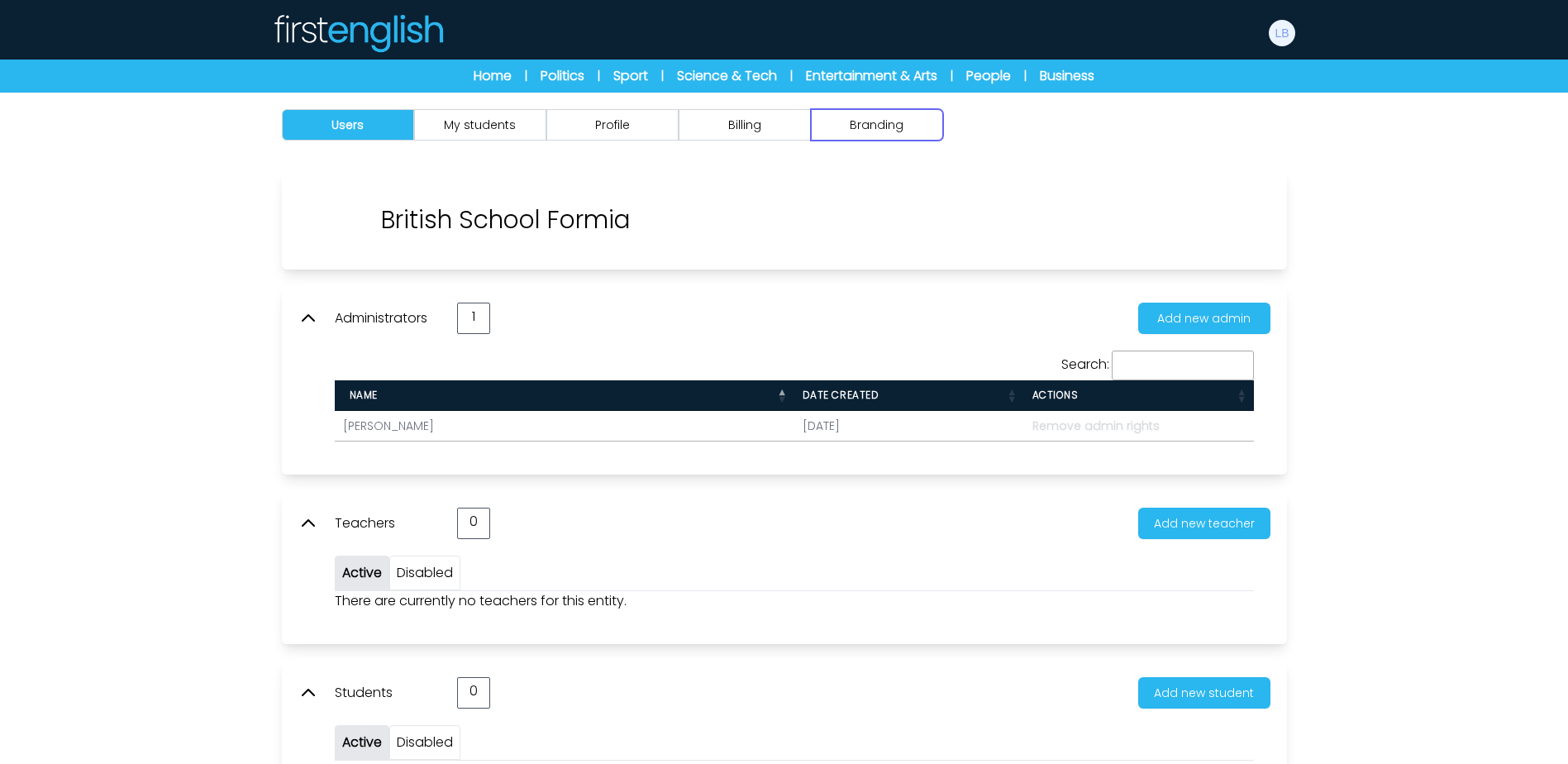
click at [901, 118] on button "Branding" at bounding box center [877, 124] width 132 height 31
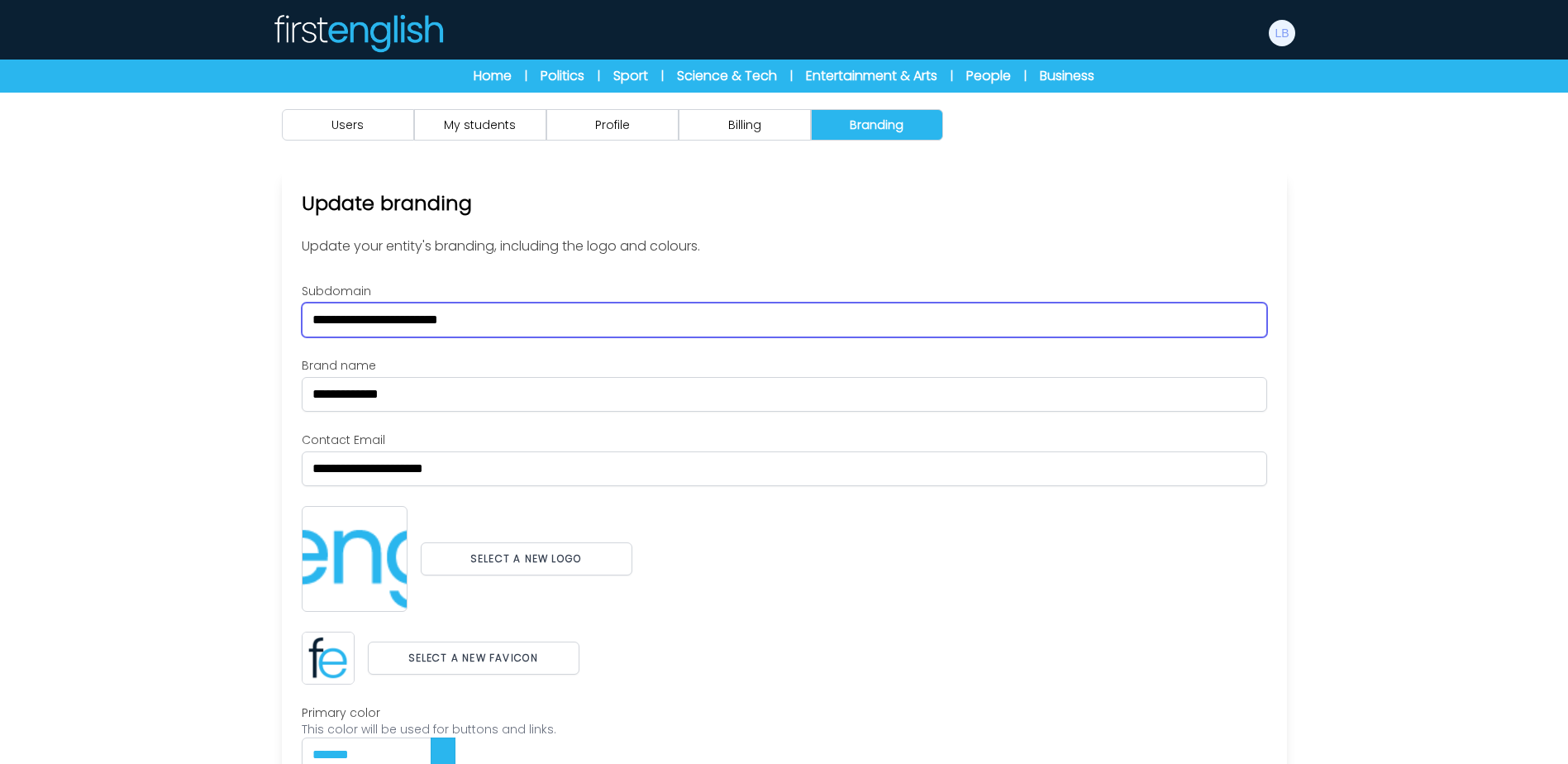
drag, startPoint x: 493, startPoint y: 317, endPoint x: 243, endPoint y: 317, distance: 250.0
click at [243, 317] on div "Users My students Profile" at bounding box center [784, 513] width 1568 height 842
paste input "text"
type input "******"
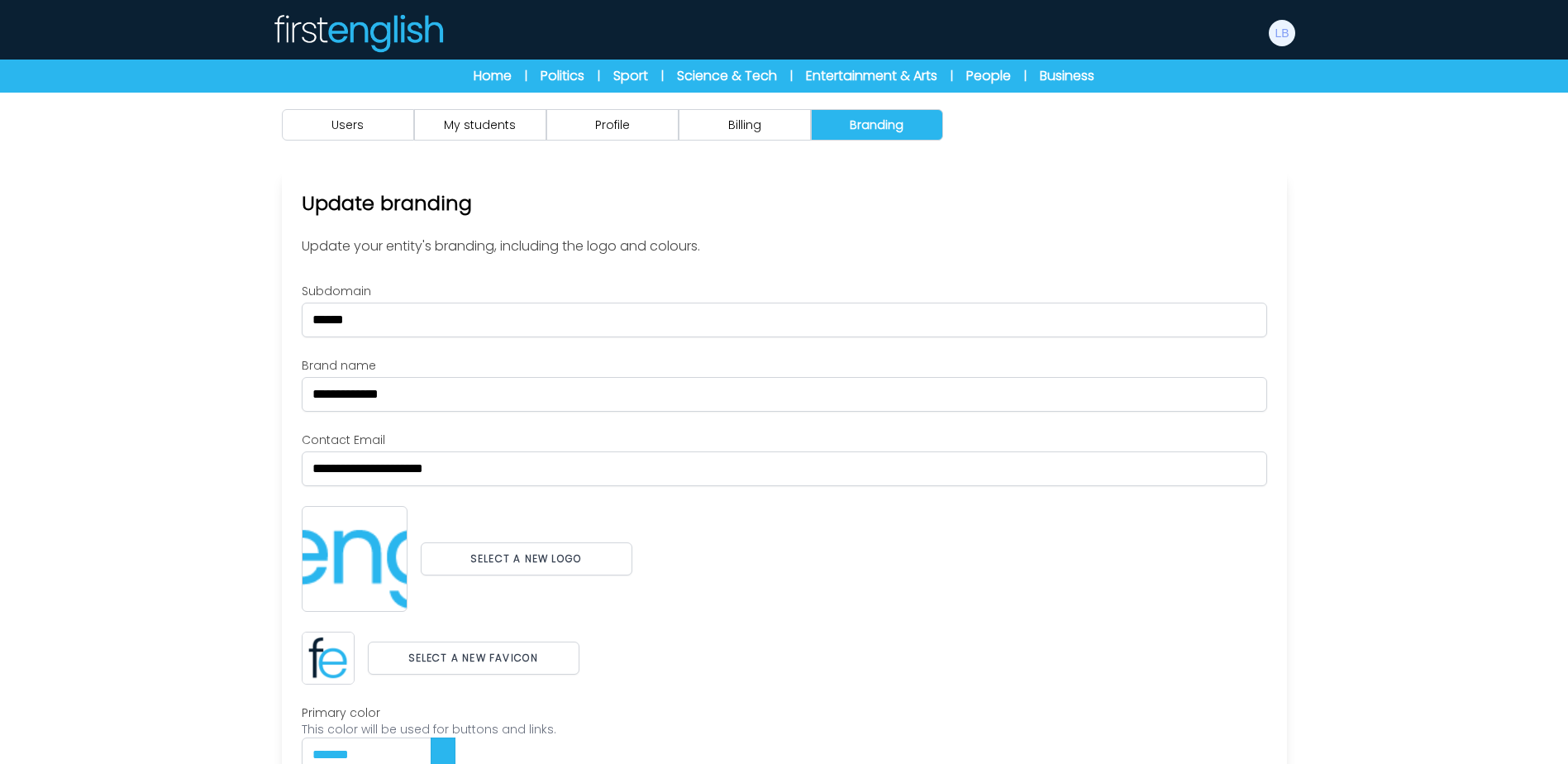
click at [224, 330] on div "Users My students Profile" at bounding box center [784, 513] width 1568 height 842
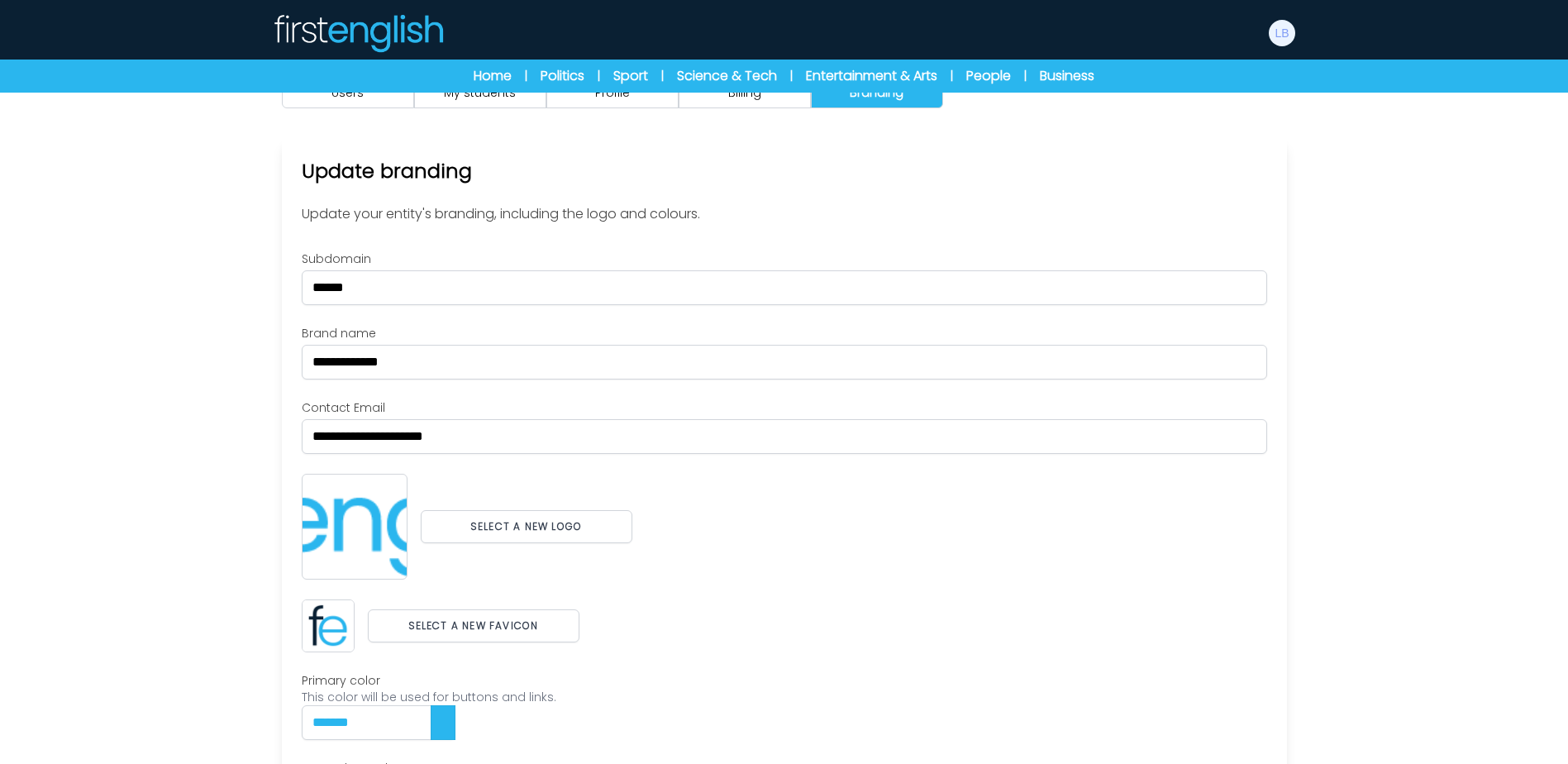
scroll to position [83, 0]
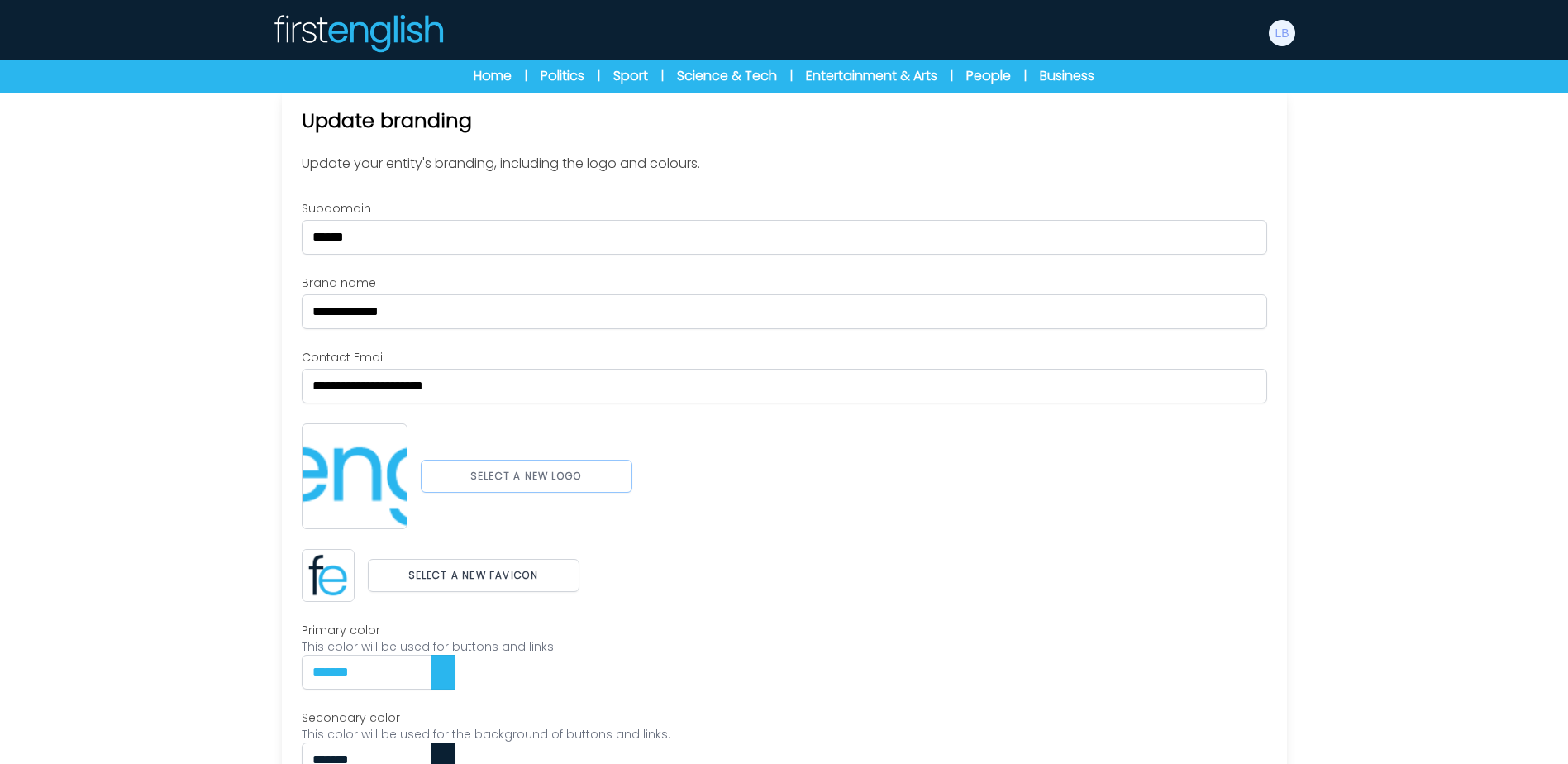
click at [579, 474] on button "Select a new logo" at bounding box center [526, 476] width 212 height 33
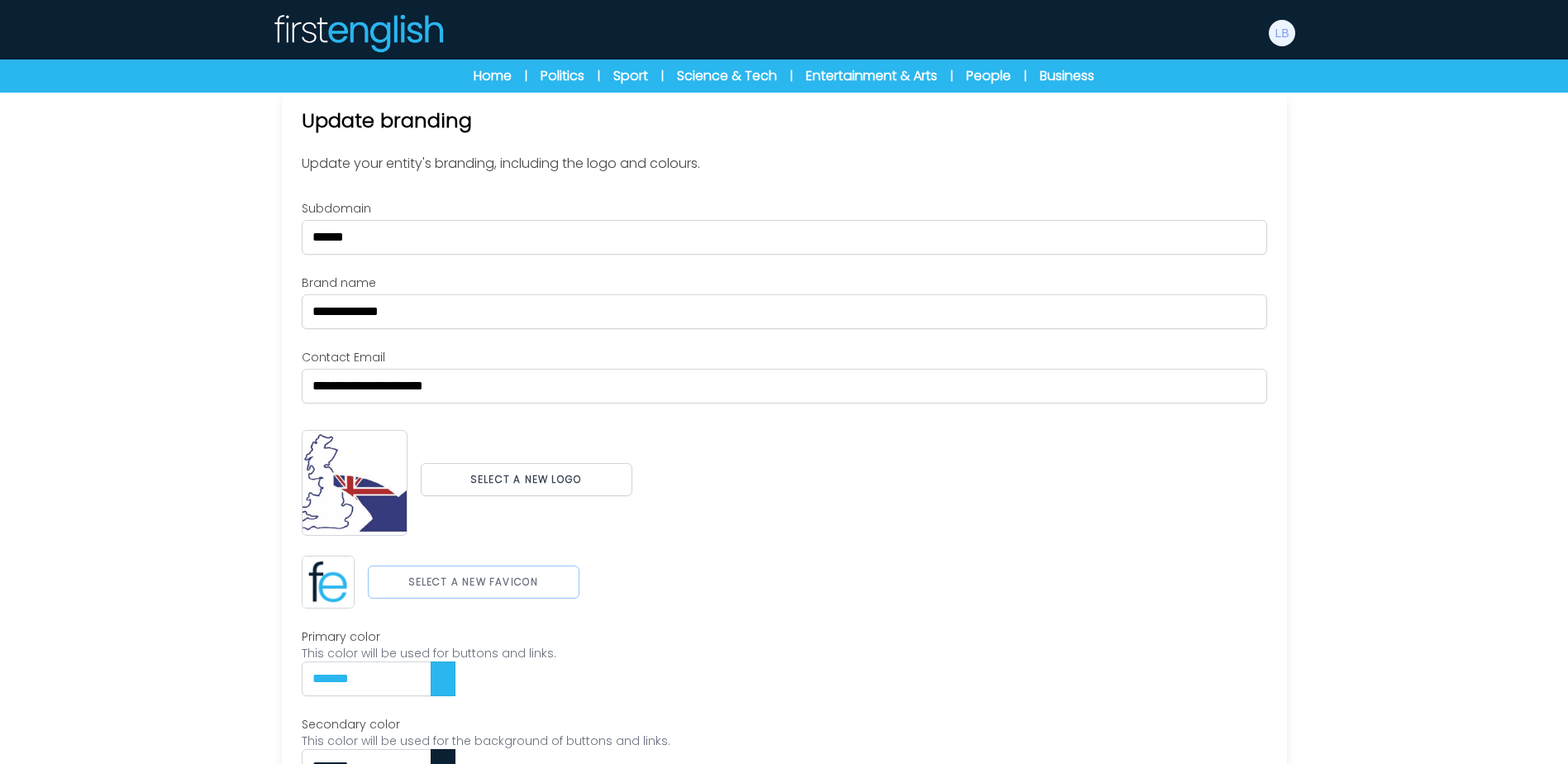
click at [549, 579] on button "Select a new favicon" at bounding box center [473, 582] width 212 height 33
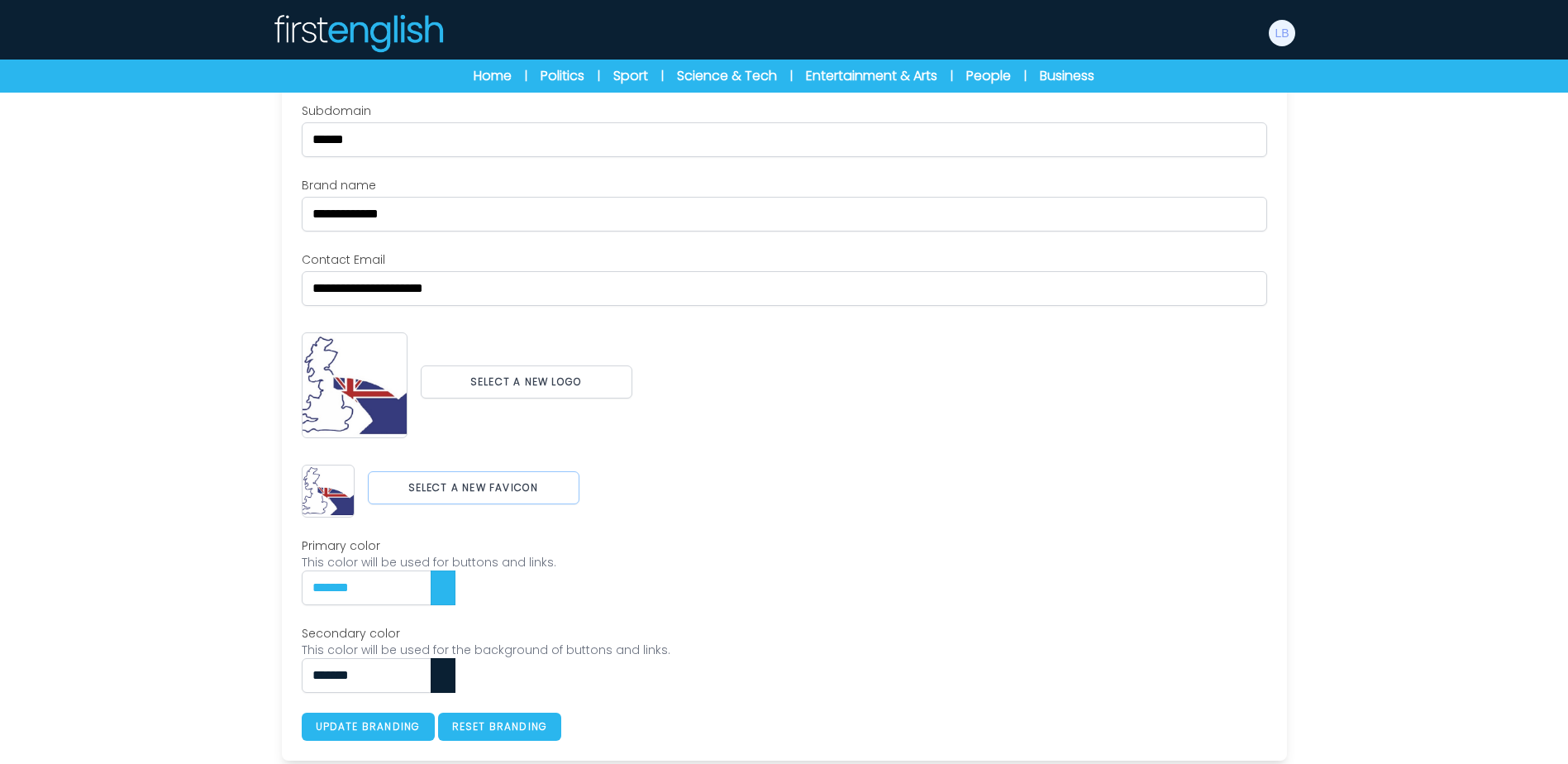
scroll to position [183, 0]
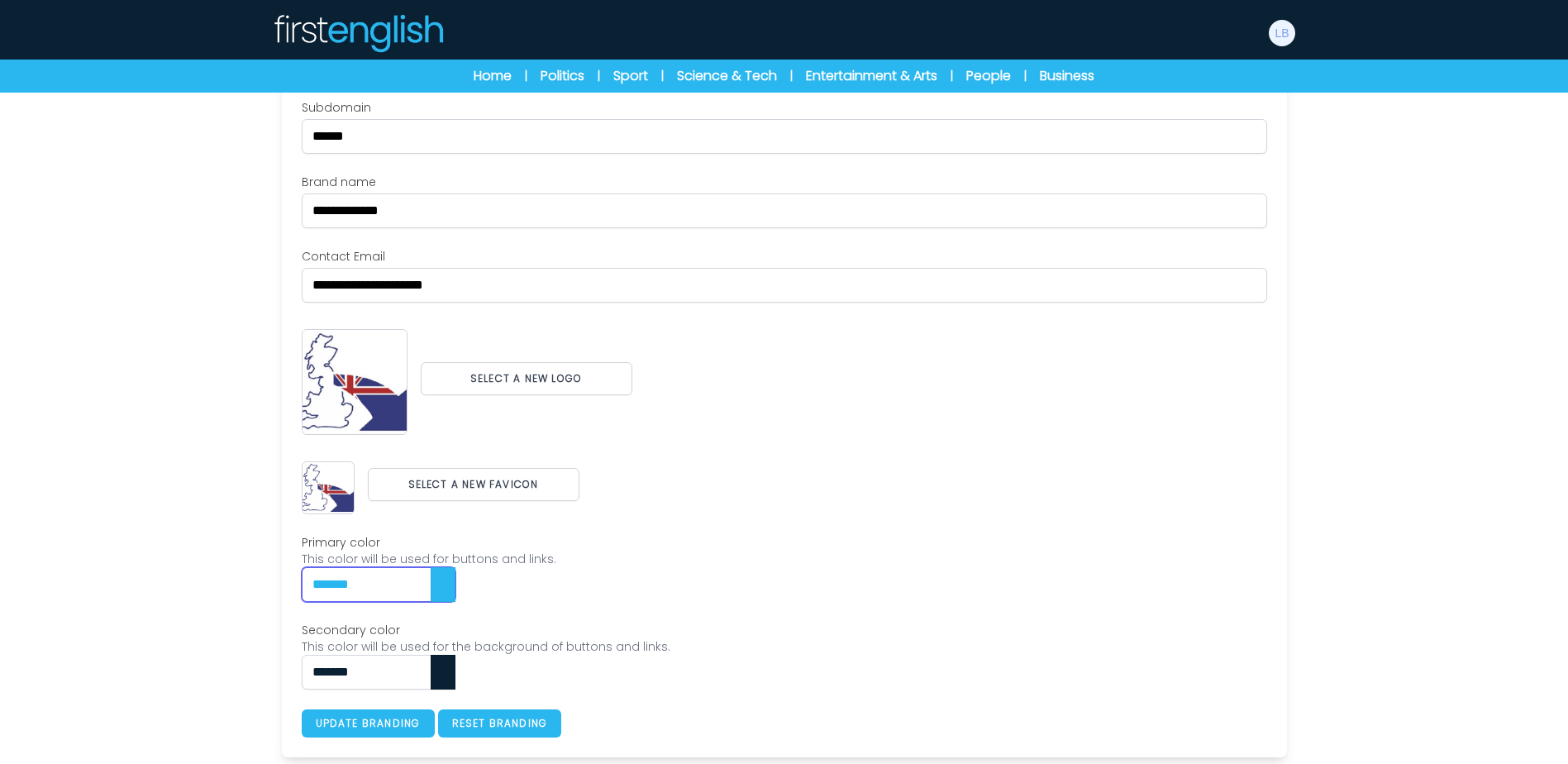
drag, startPoint x: 274, startPoint y: 565, endPoint x: 242, endPoint y: 567, distance: 32.1
click at [242, 567] on div "Users My students Profile" at bounding box center [784, 336] width 1568 height 855
paste input "text"
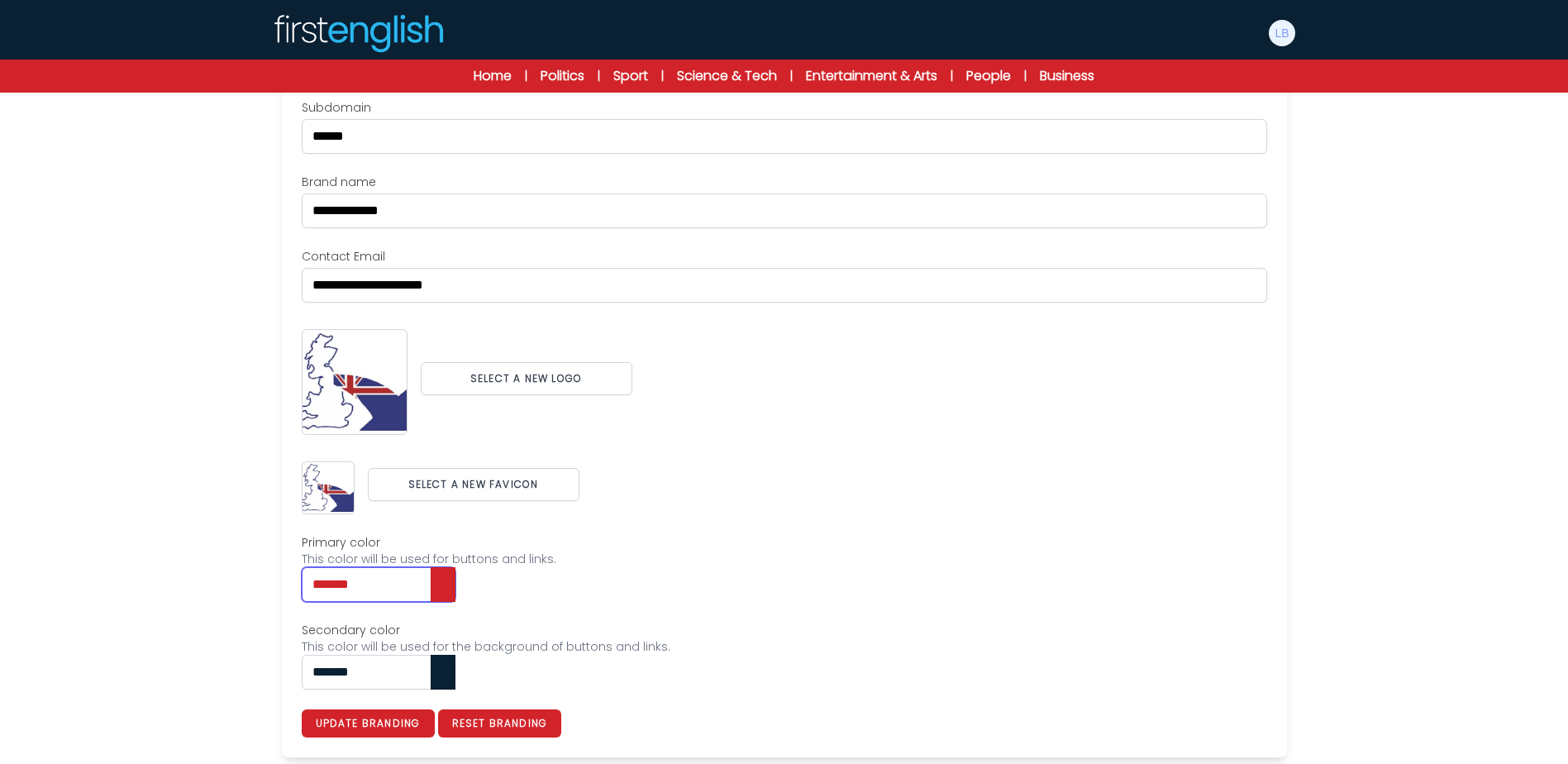
type input "*******"
drag, startPoint x: 309, startPoint y: 659, endPoint x: 252, endPoint y: 654, distance: 57.2
click at [252, 654] on div "Users My students Profile" at bounding box center [784, 336] width 1568 height 855
paste input "text"
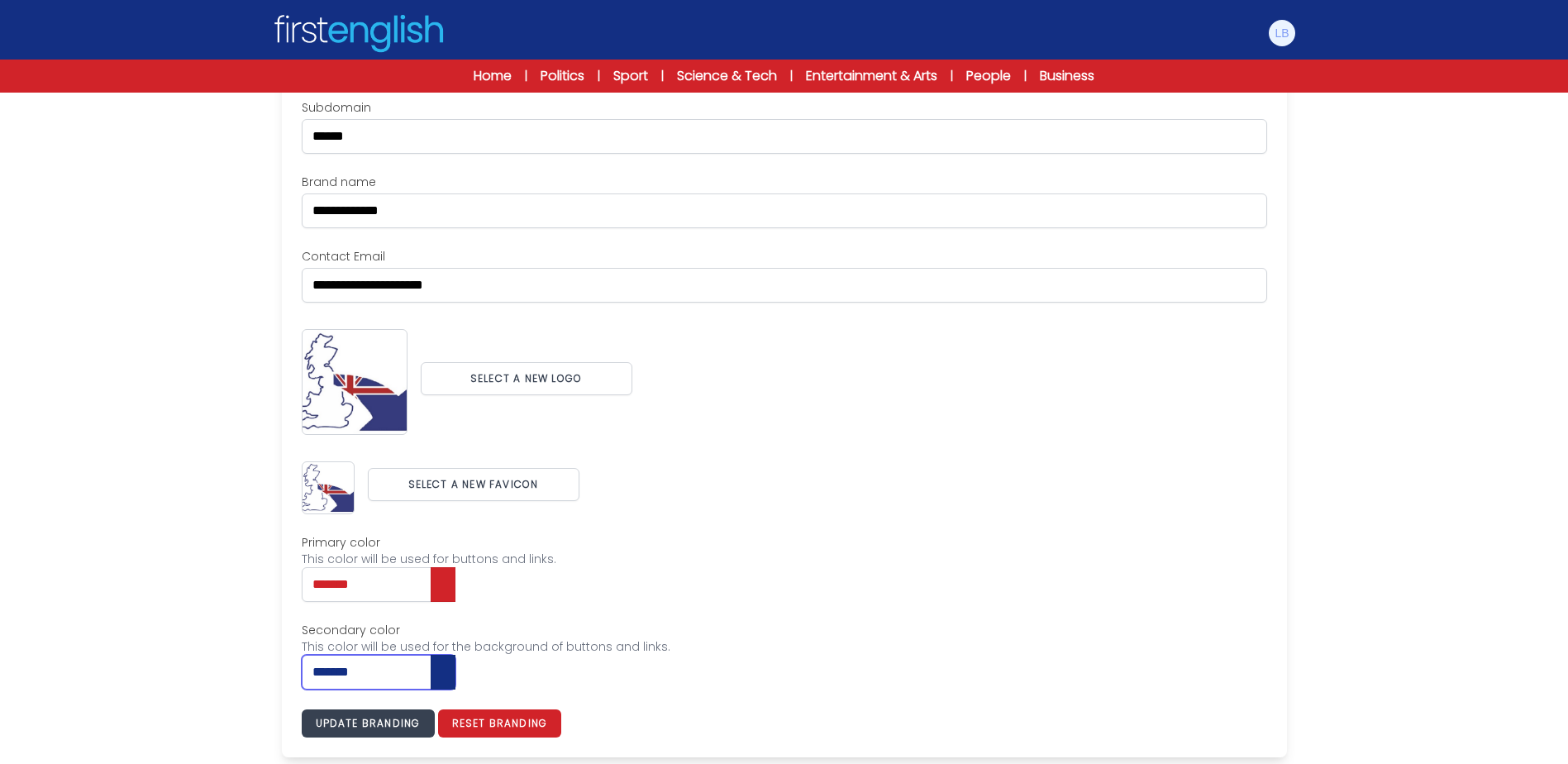
type input "*******"
click at [343, 721] on button "Update branding" at bounding box center [368, 724] width 133 height 29
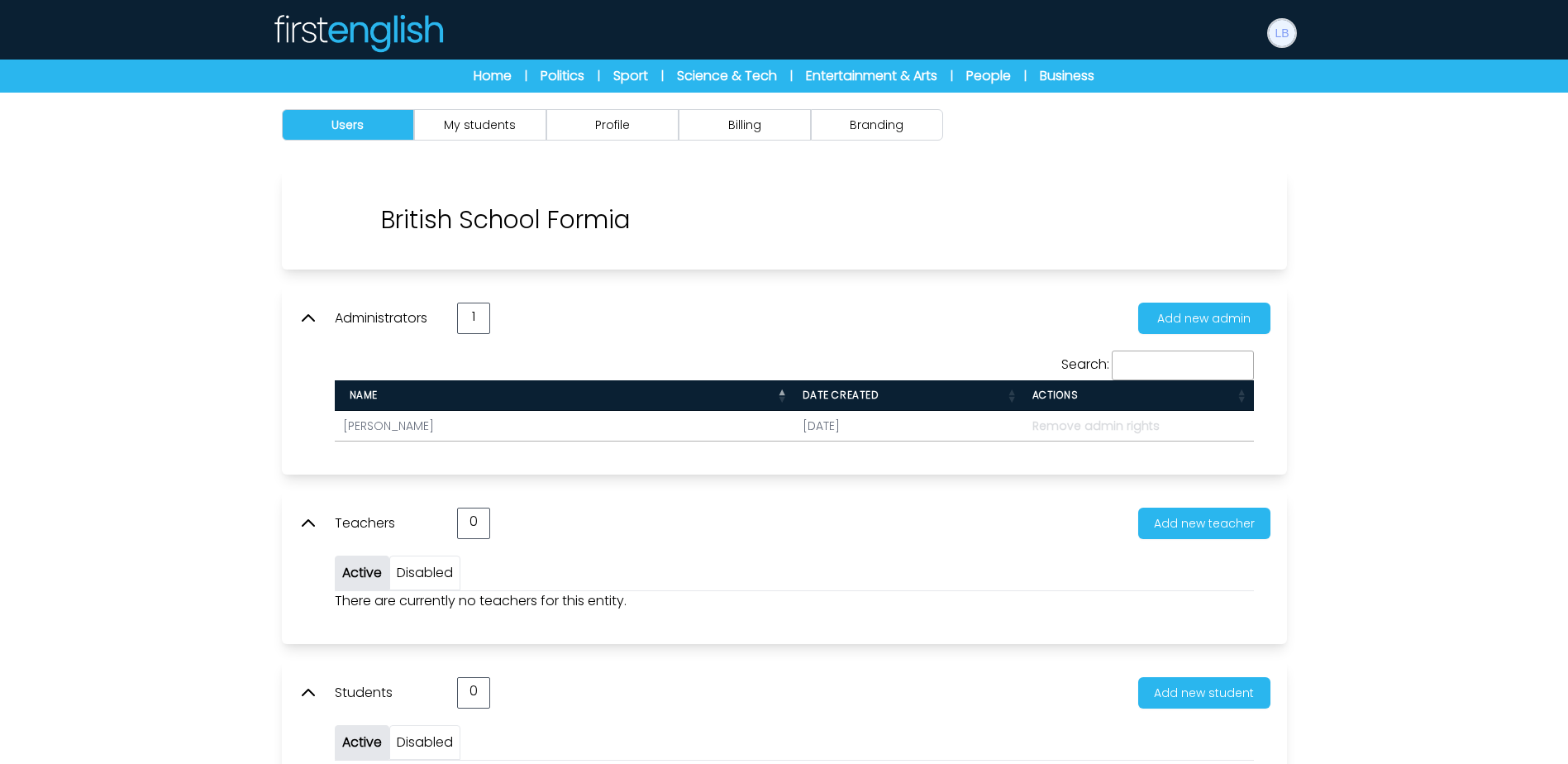
click at [1282, 33] on img at bounding box center [1282, 33] width 27 height 27
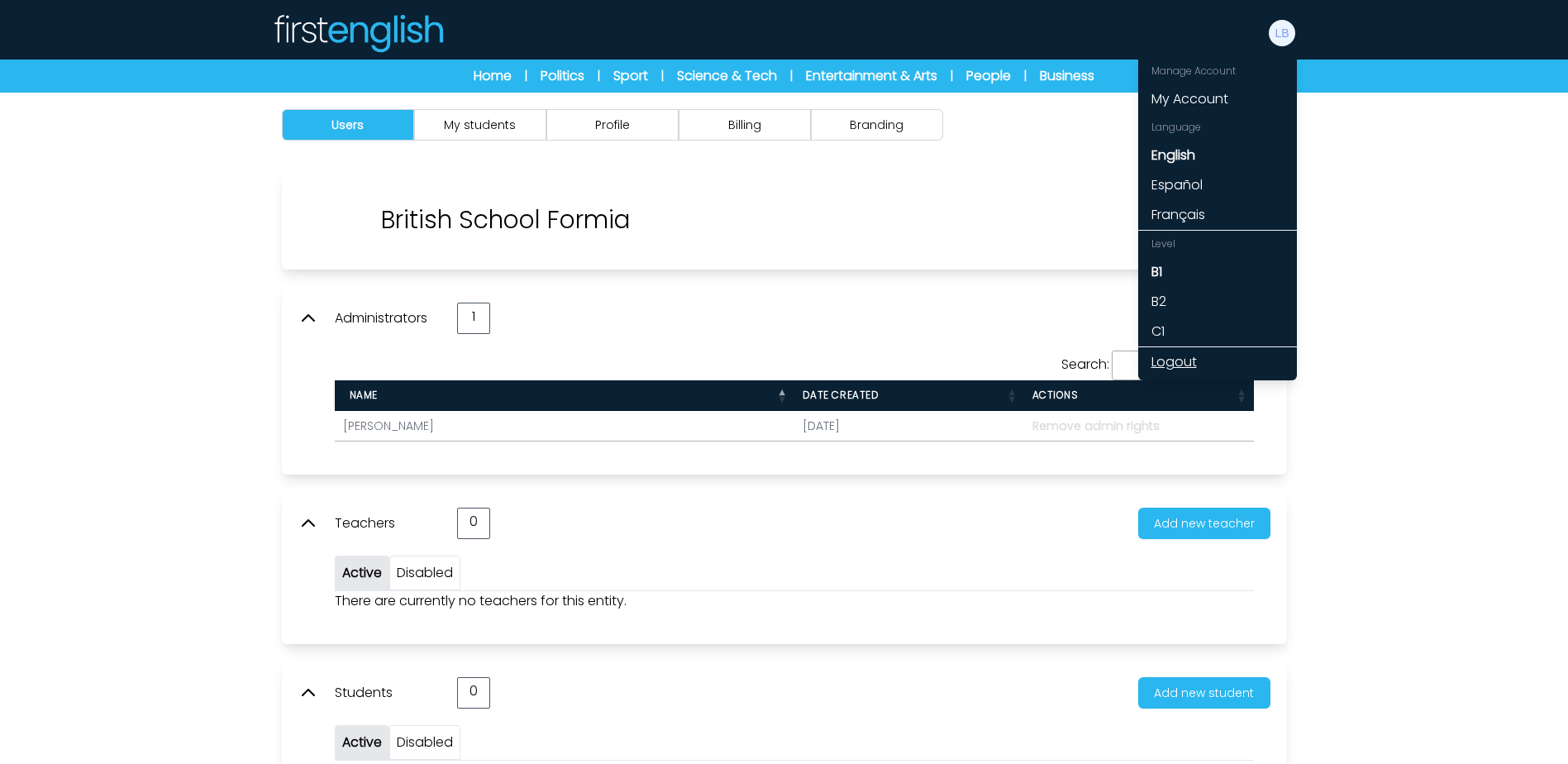
drag, startPoint x: 1183, startPoint y: 365, endPoint x: 1270, endPoint y: 360, distance: 87.1
click at [1183, 365] on link "Logout" at bounding box center [1217, 361] width 159 height 29
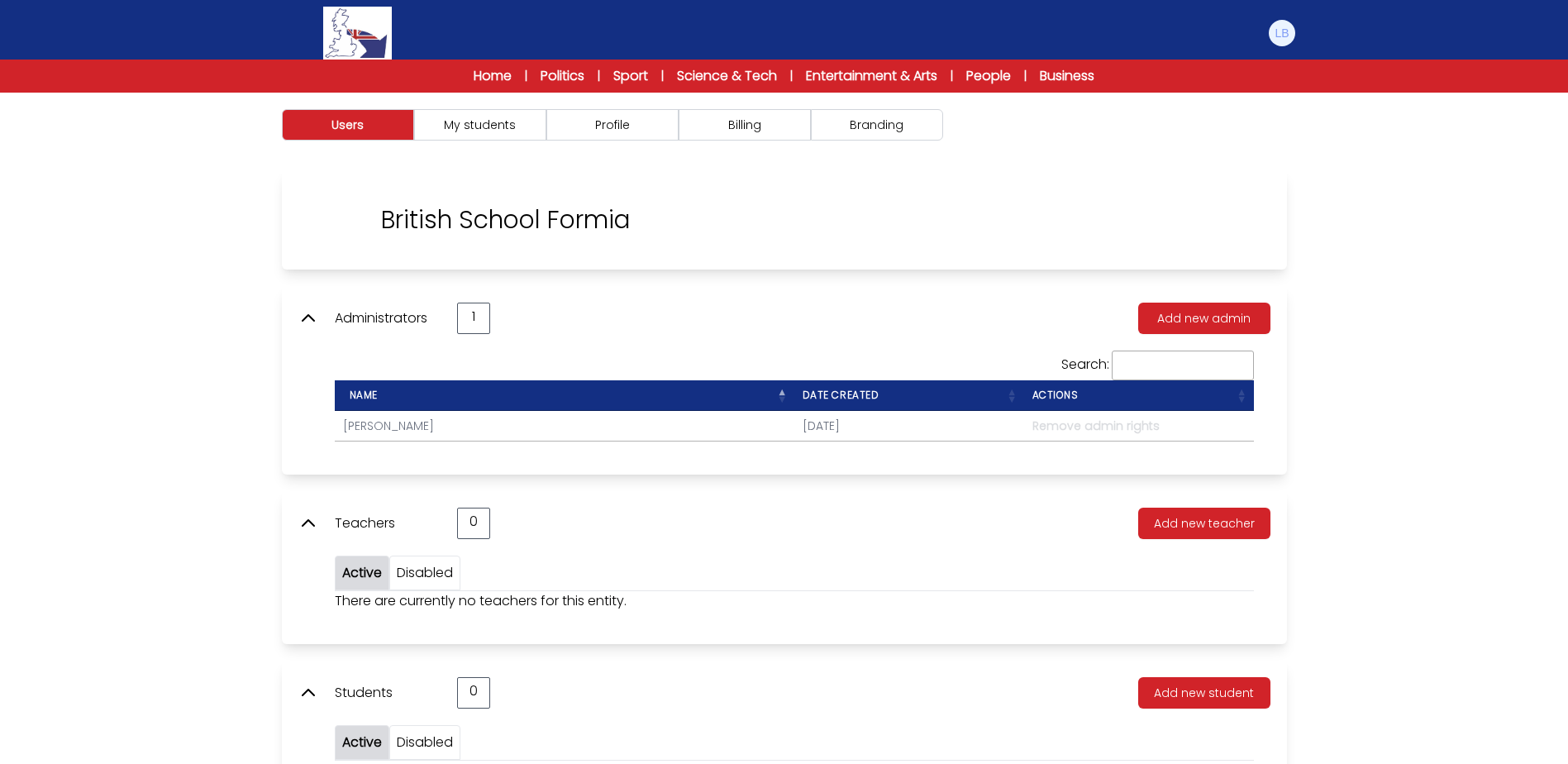
click at [834, 143] on div "Users My students Profile Billing" at bounding box center [784, 124] width 1058 height 65
click at [767, 134] on button "Billing" at bounding box center [744, 124] width 132 height 31
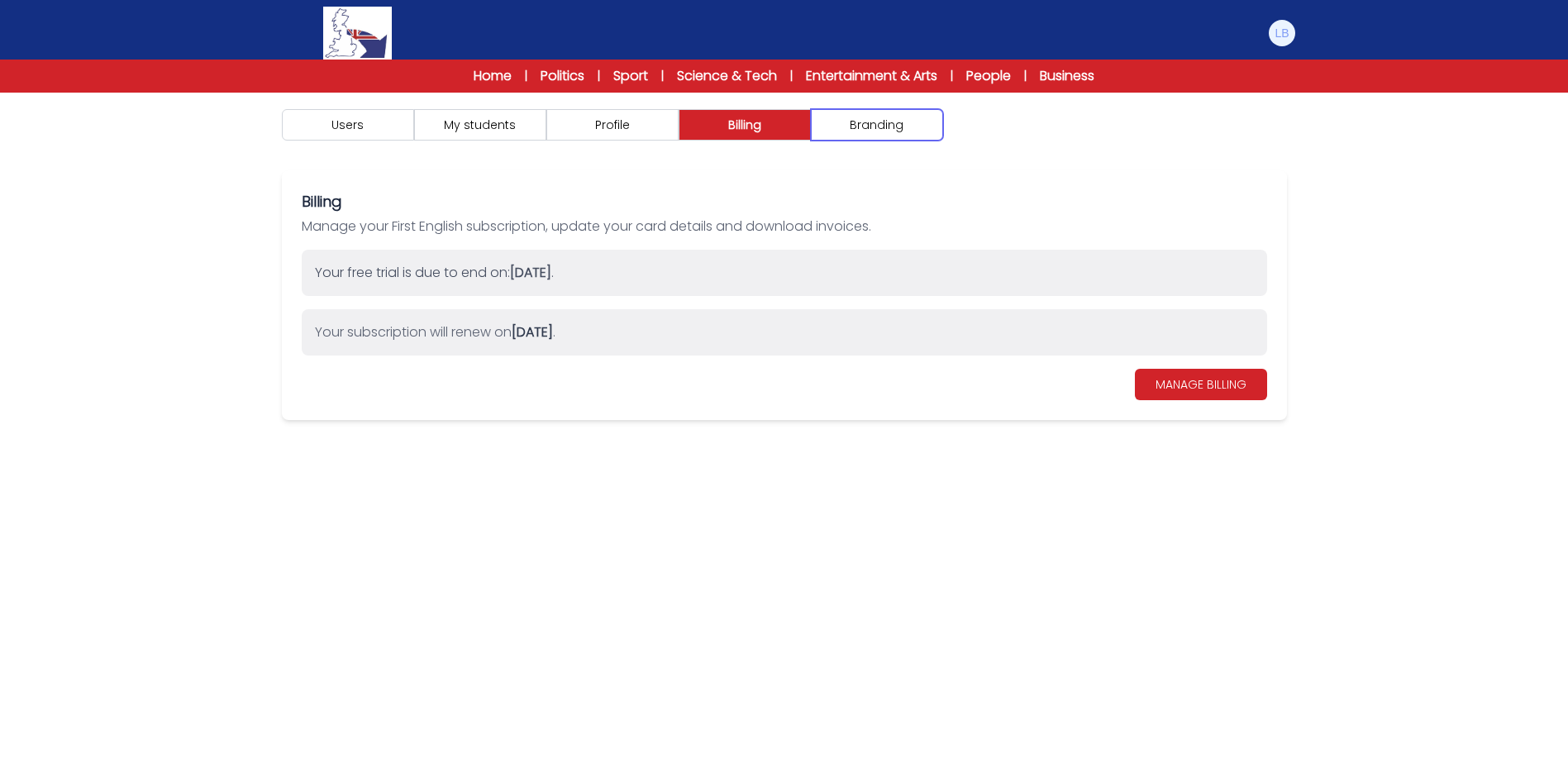
click at [851, 130] on button "Branding" at bounding box center [877, 124] width 132 height 31
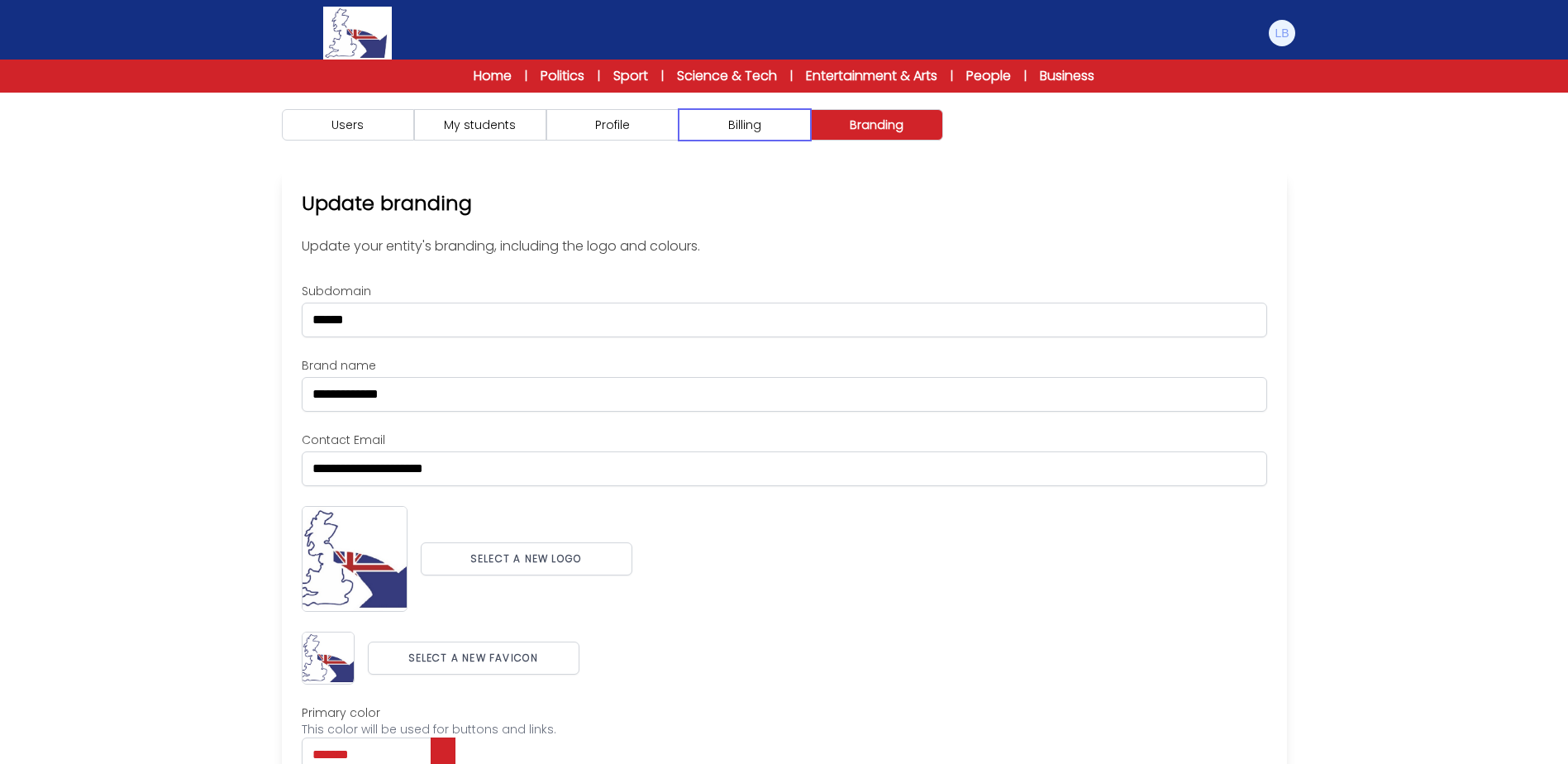
drag, startPoint x: 728, startPoint y: 118, endPoint x: 624, endPoint y: 132, distance: 104.9
click at [712, 121] on button "Billing" at bounding box center [744, 124] width 132 height 31
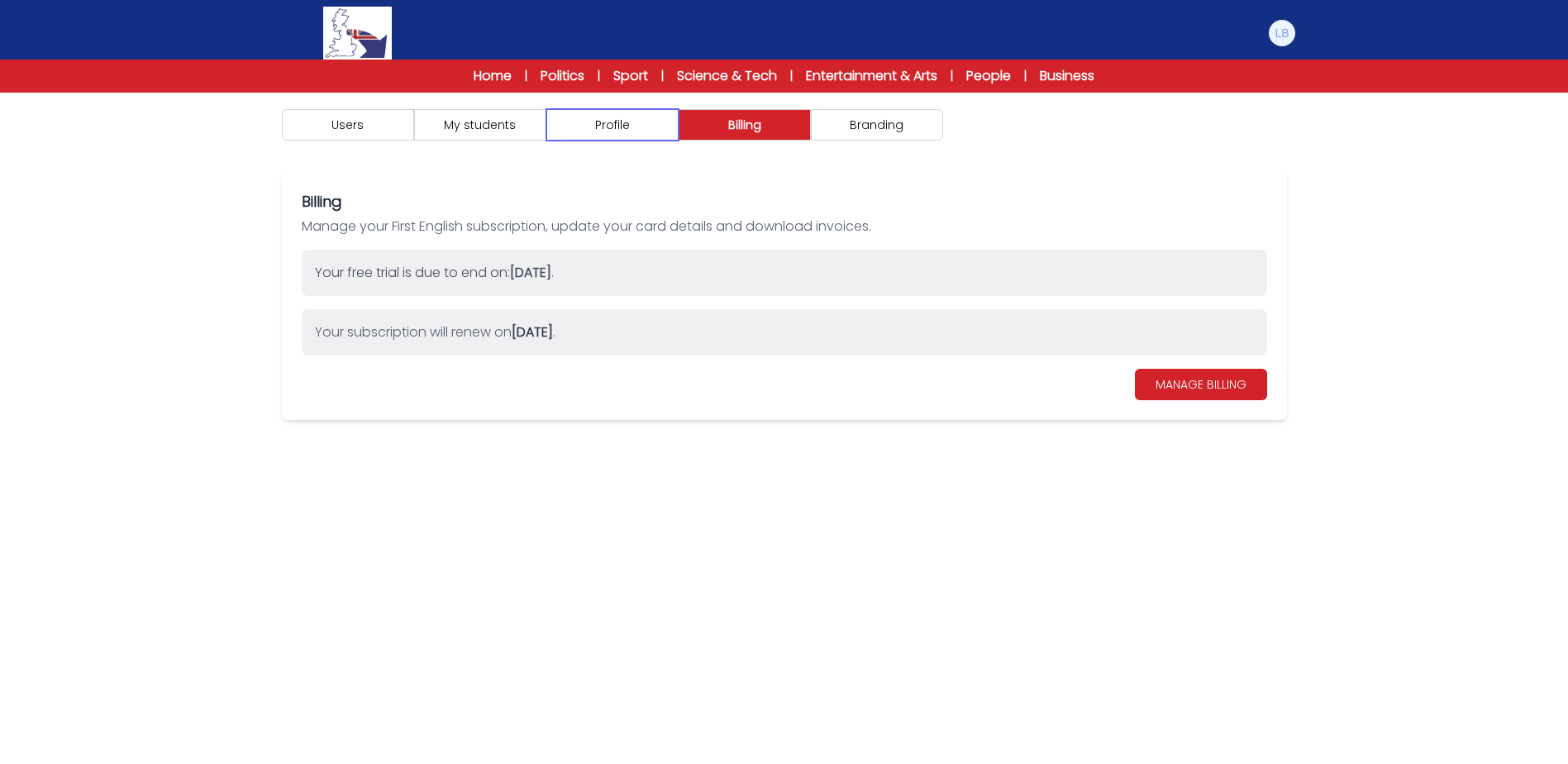
drag, startPoint x: 624, startPoint y: 132, endPoint x: 519, endPoint y: 134, distance: 105.0
click at [609, 133] on button "Profile" at bounding box center [612, 124] width 132 height 31
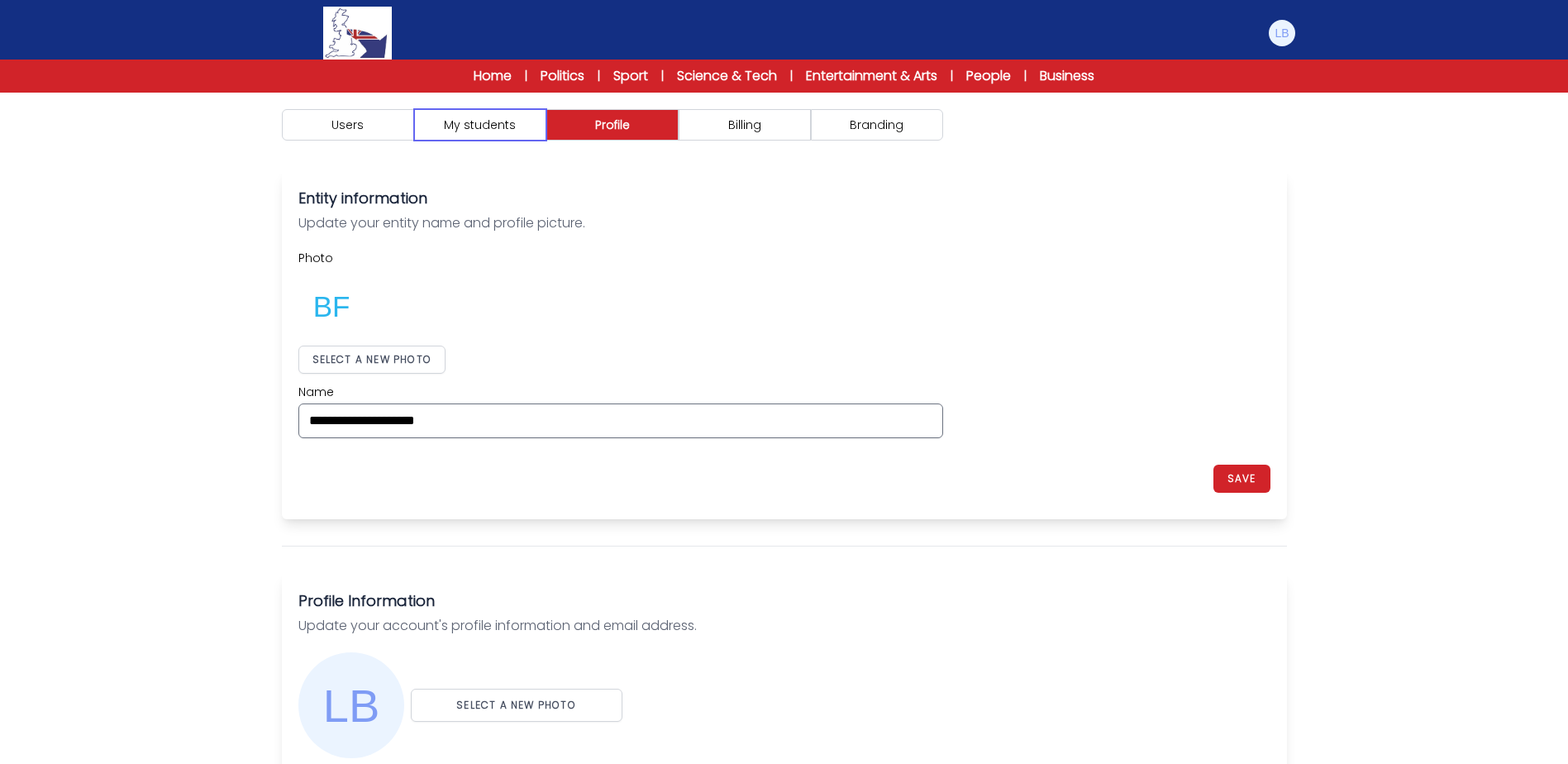
drag, startPoint x: 519, startPoint y: 134, endPoint x: 408, endPoint y: 133, distance: 111.0
click at [501, 134] on button "My students" at bounding box center [480, 124] width 132 height 31
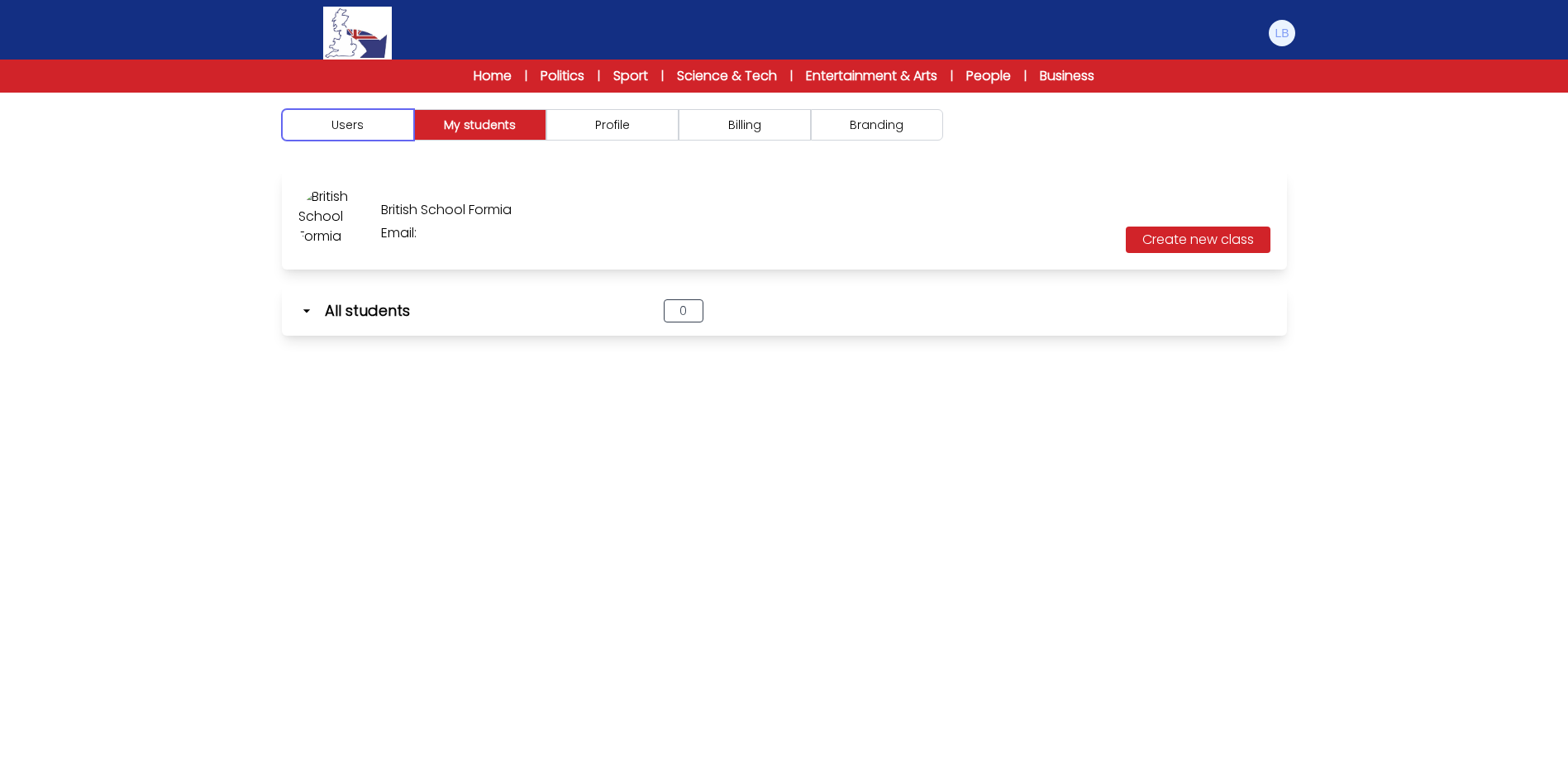
click at [408, 133] on button "Users" at bounding box center [348, 124] width 132 height 31
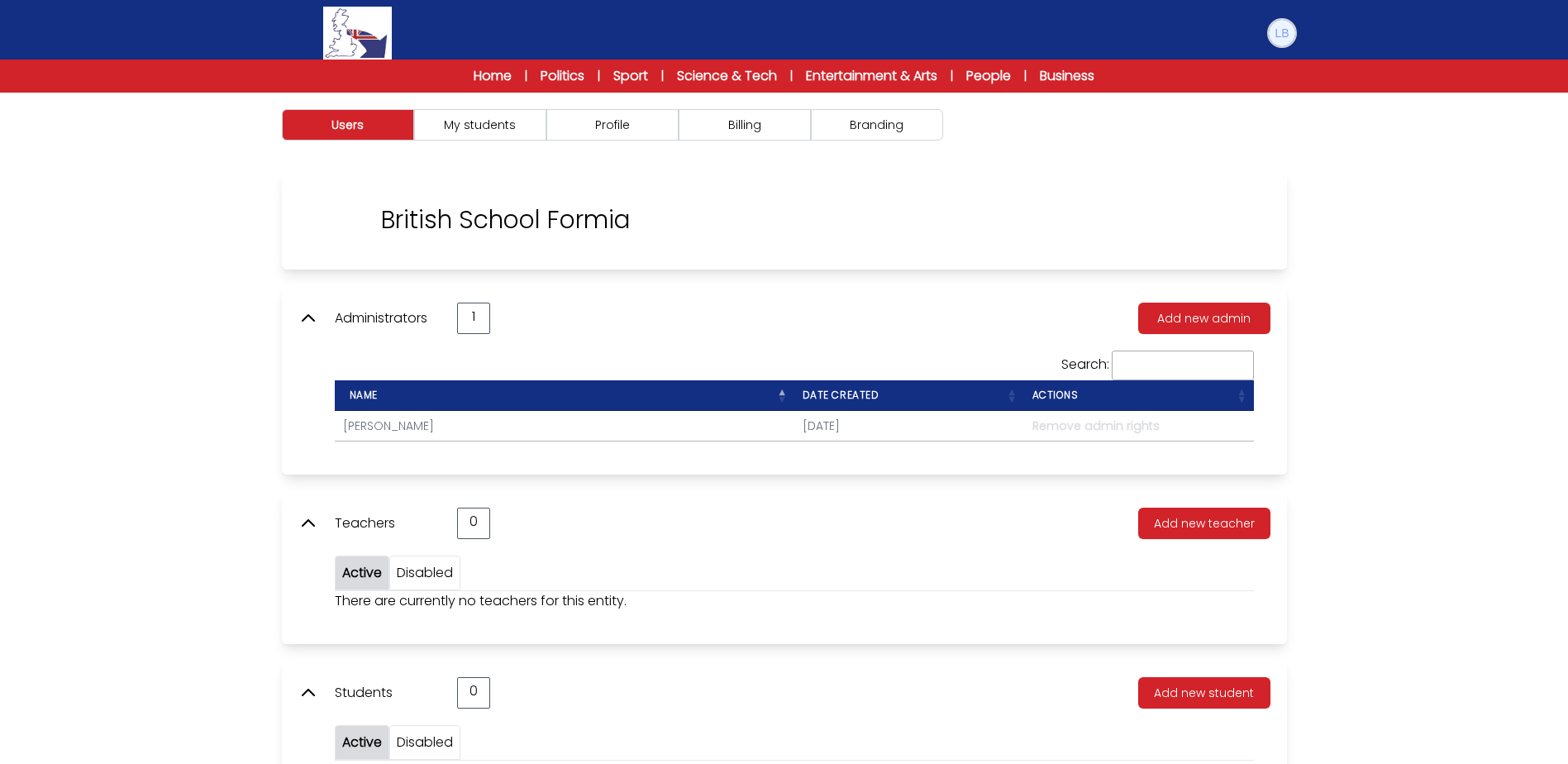
click at [1289, 26] on img at bounding box center [1282, 33] width 27 height 27
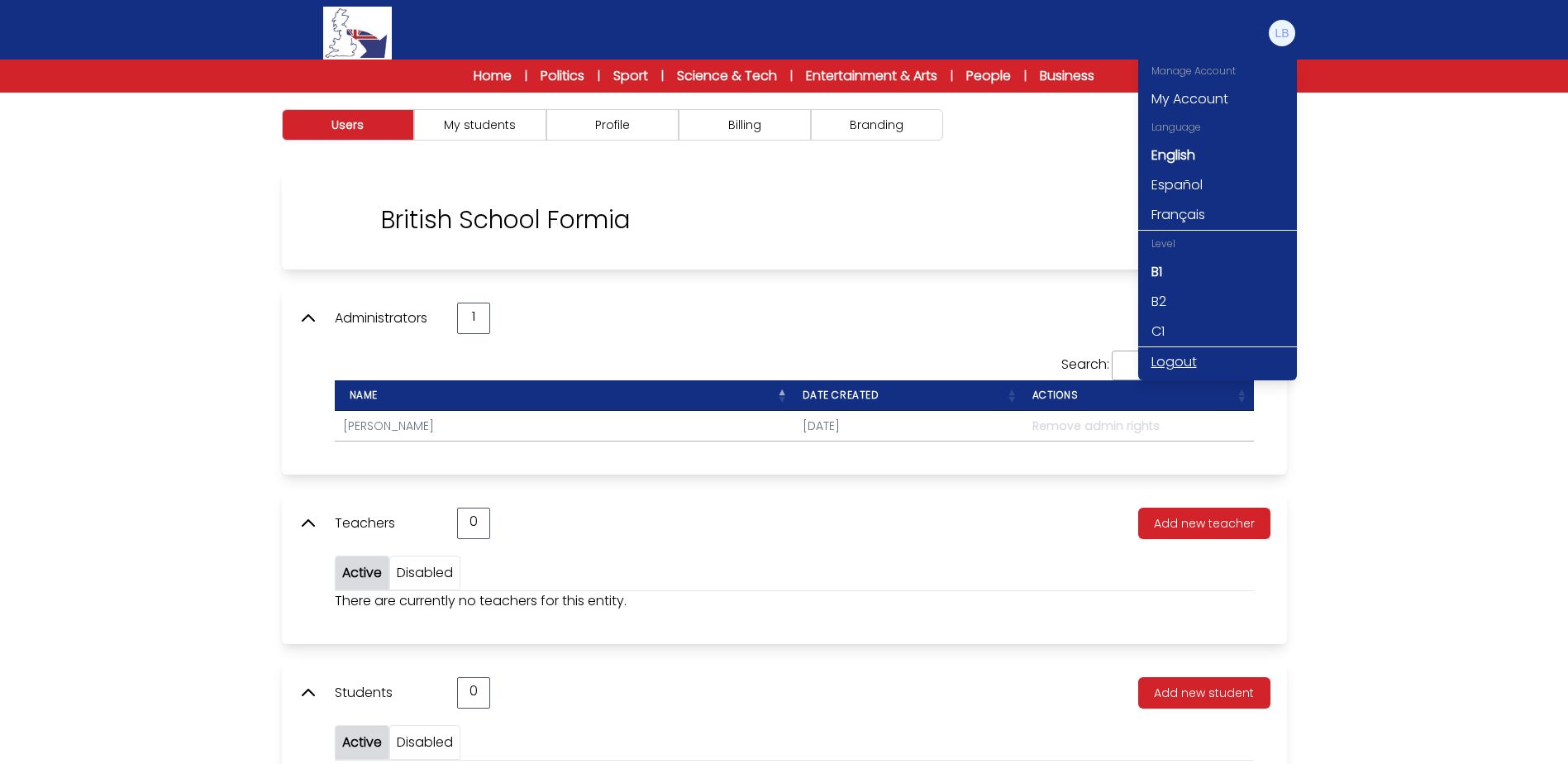
click at [1181, 356] on link "Logout" at bounding box center [1217, 361] width 159 height 29
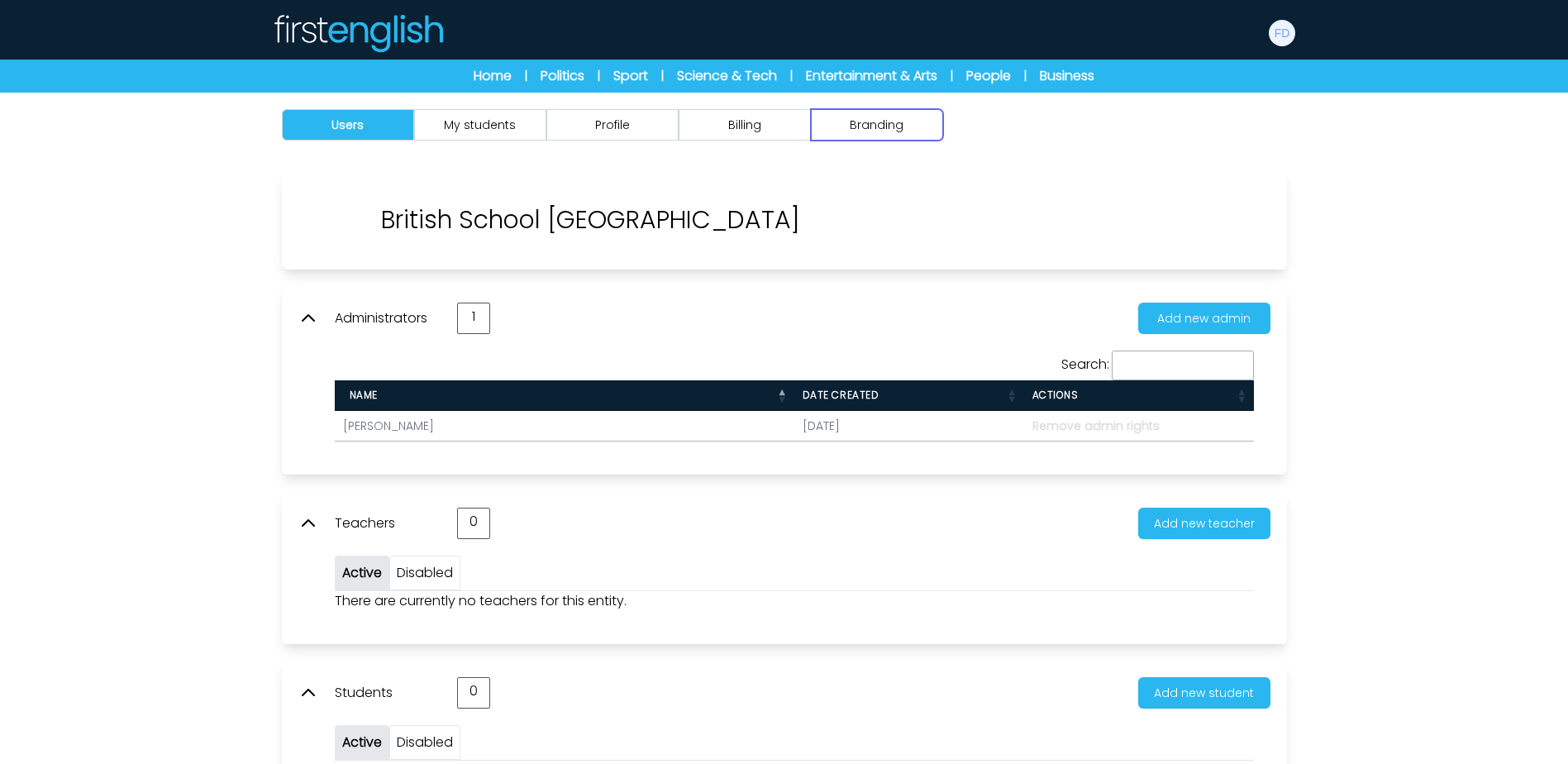
drag, startPoint x: 900, startPoint y: 126, endPoint x: 907, endPoint y: 109, distance: 18.4
click at [899, 125] on button "Branding" at bounding box center [877, 124] width 132 height 31
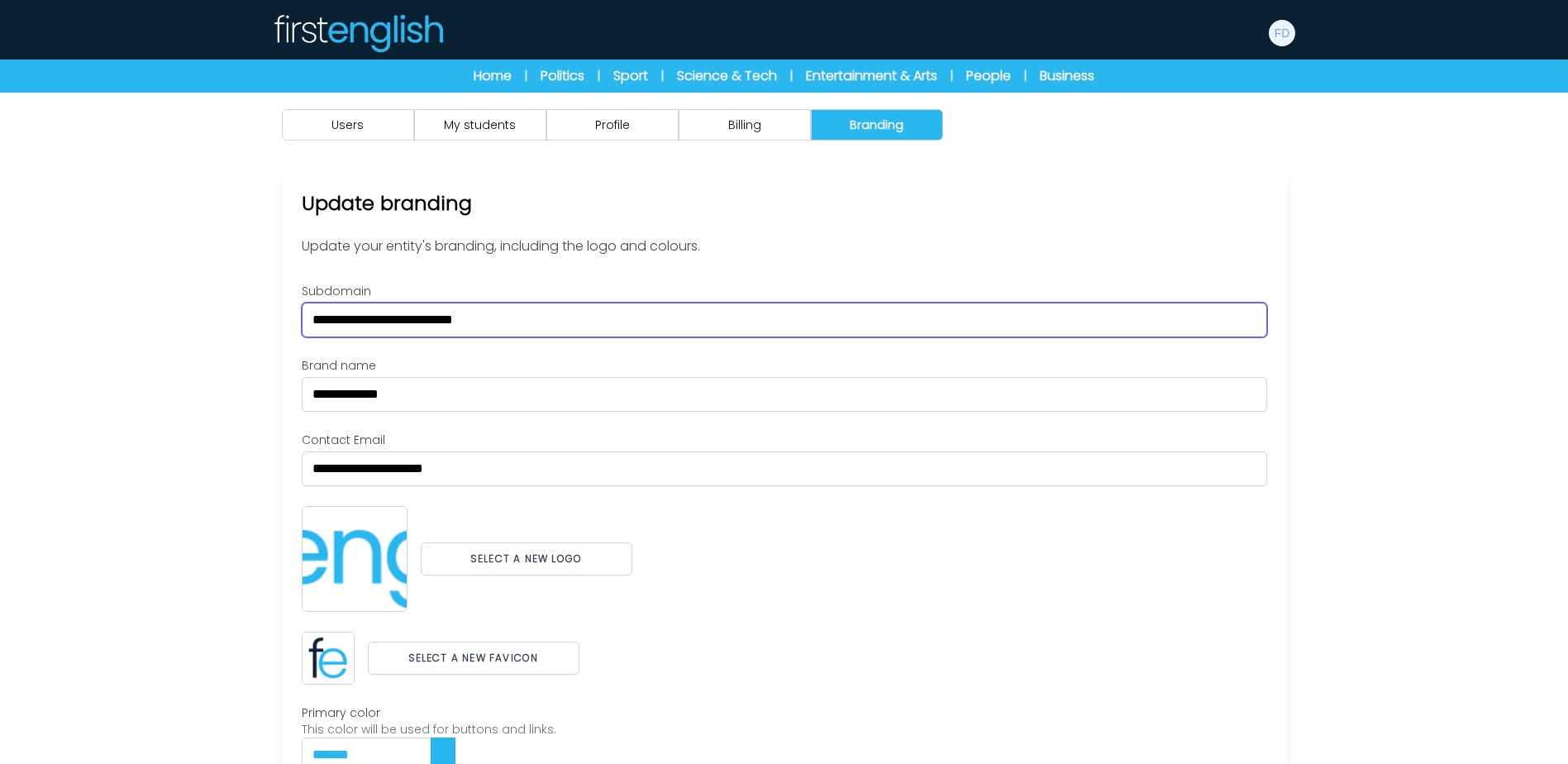
drag, startPoint x: 257, startPoint y: 309, endPoint x: 192, endPoint y: 312, distance: 65.1
click at [198, 312] on div "Users My students Profile" at bounding box center [784, 513] width 1568 height 842
paste input "text"
type input "********"
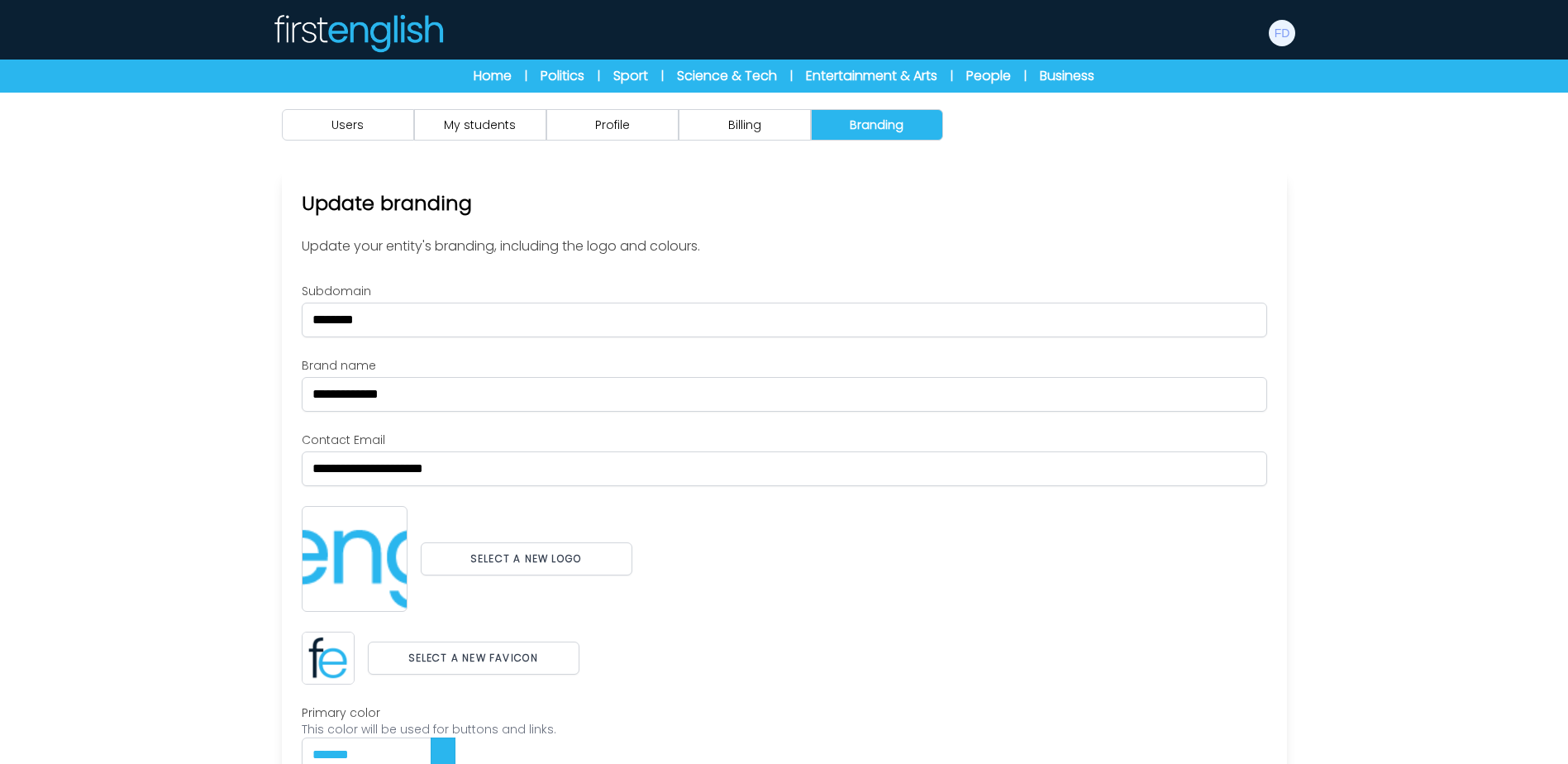
click at [186, 317] on div "Users My students Profile" at bounding box center [784, 513] width 1568 height 842
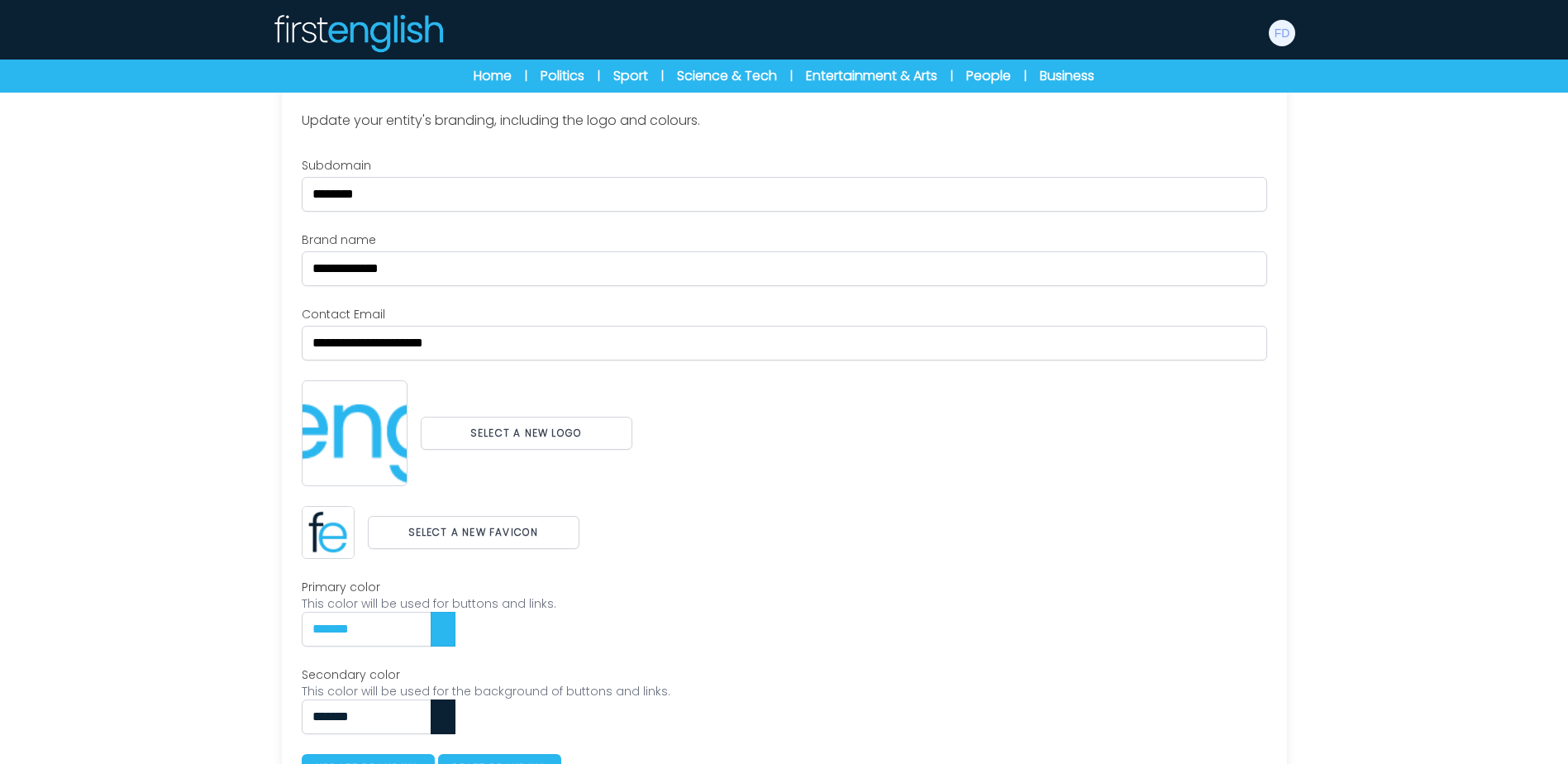
scroll to position [165, 0]
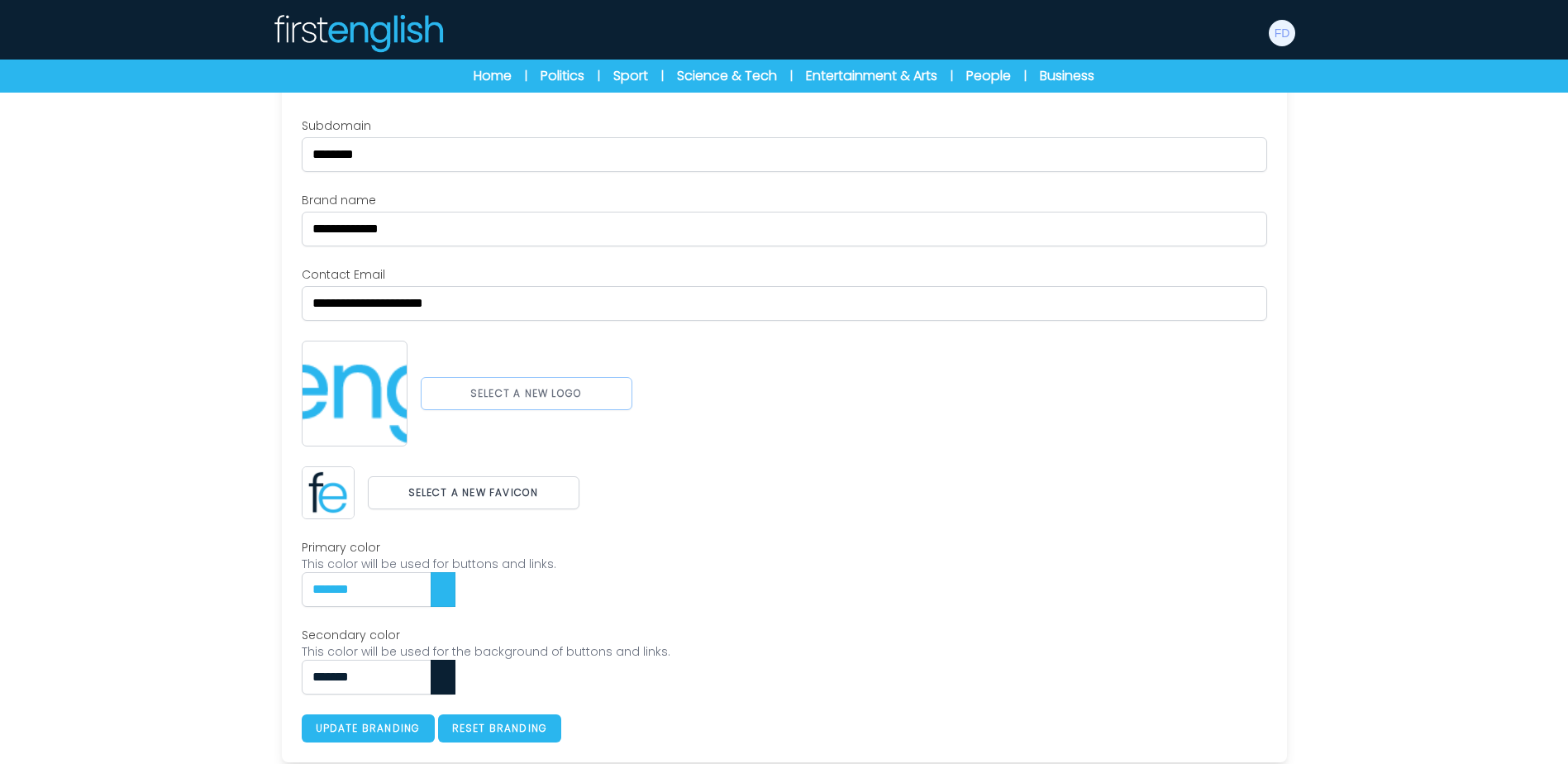
click at [539, 406] on button "Select a new logo" at bounding box center [526, 393] width 212 height 33
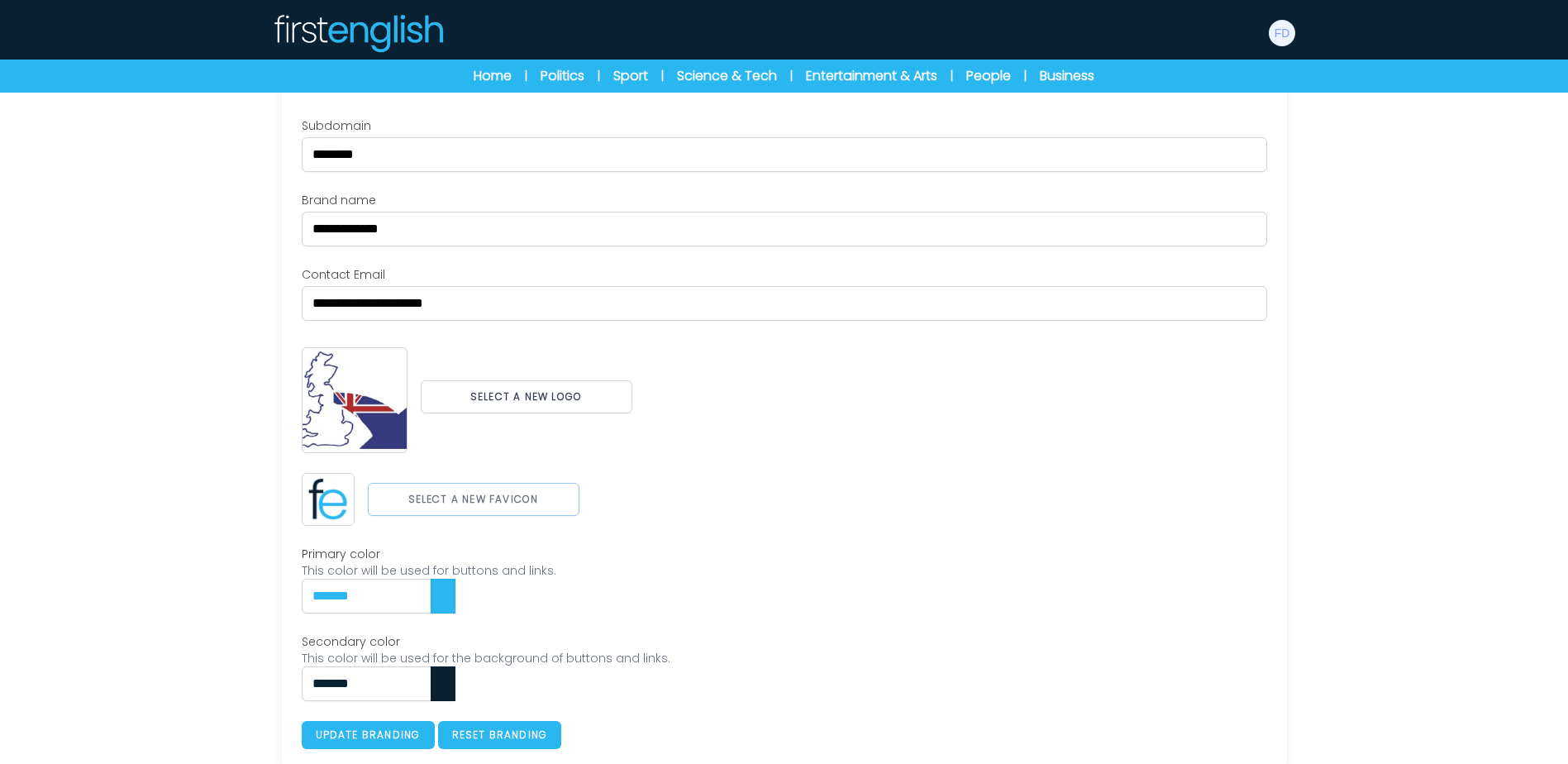
click at [448, 506] on button "Select a new favicon" at bounding box center [473, 499] width 212 height 33
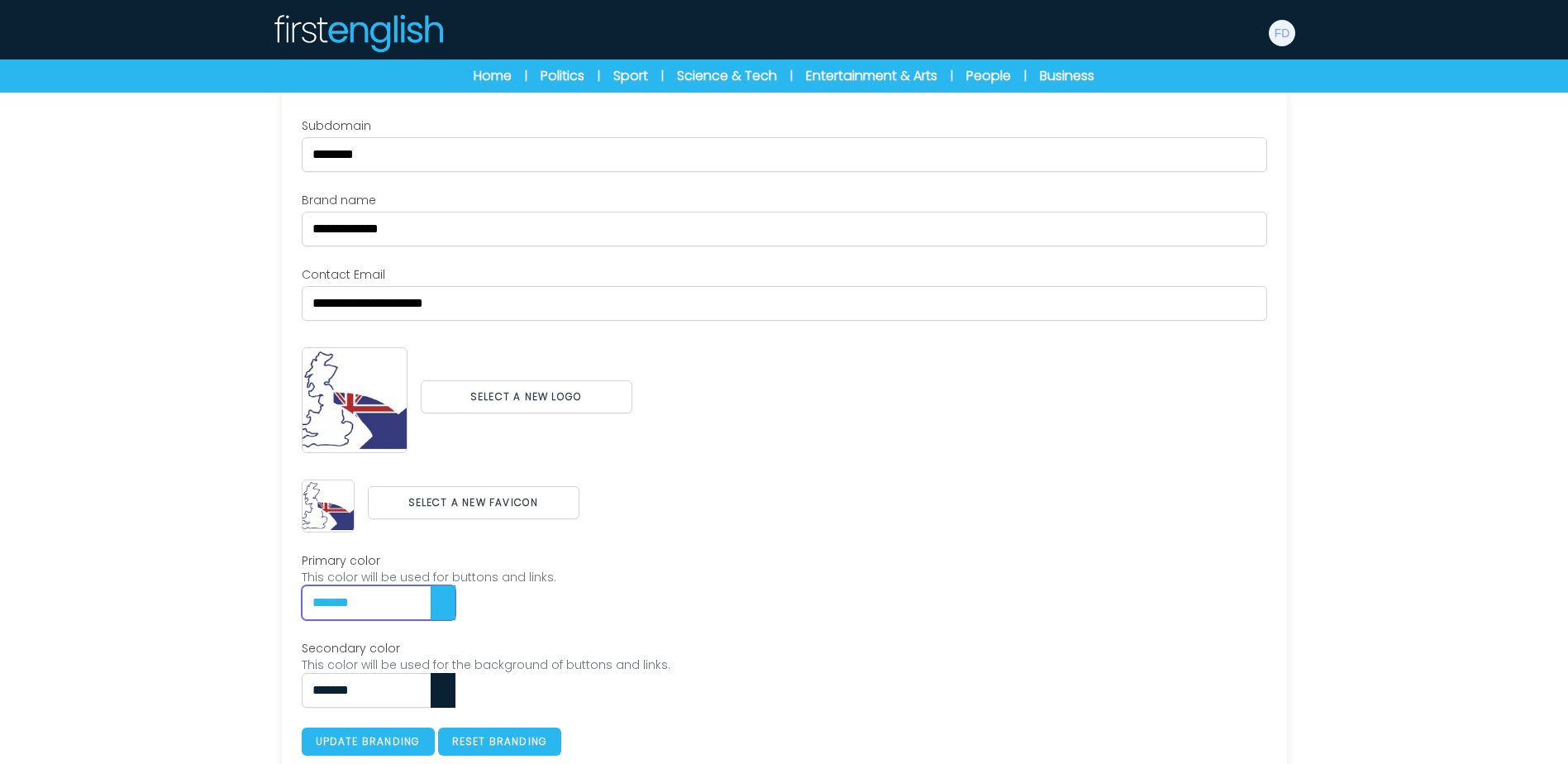
drag, startPoint x: 362, startPoint y: 602, endPoint x: 259, endPoint y: 604, distance: 103.0
click at [259, 604] on div "**********" at bounding box center [784, 390] width 1058 height 771
paste input "text"
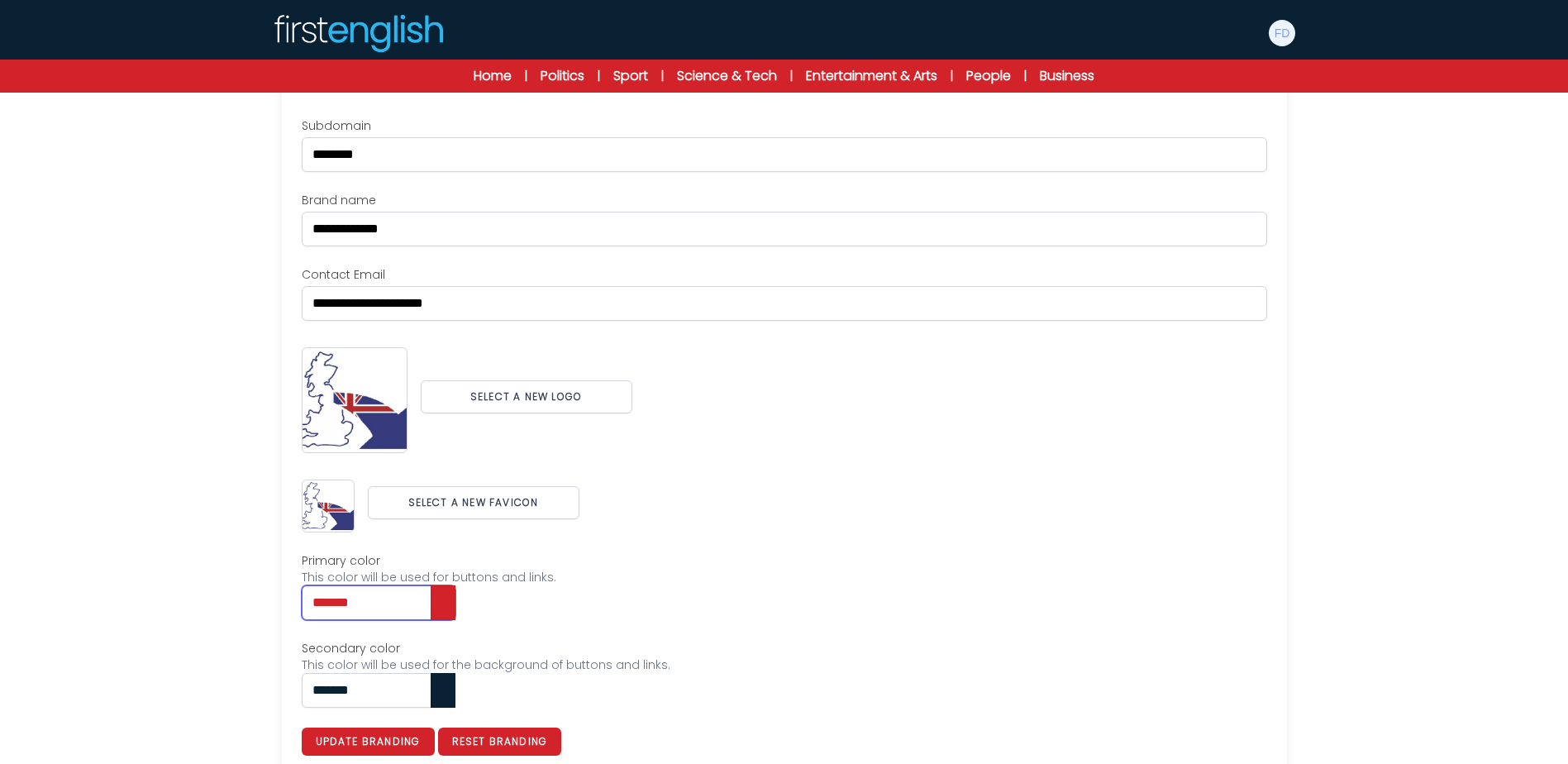
type input "*******"
drag, startPoint x: 405, startPoint y: 694, endPoint x: 255, endPoint y: 687, distance: 150.2
click at [257, 687] on div "**********" at bounding box center [784, 390] width 1058 height 771
paste input "text"
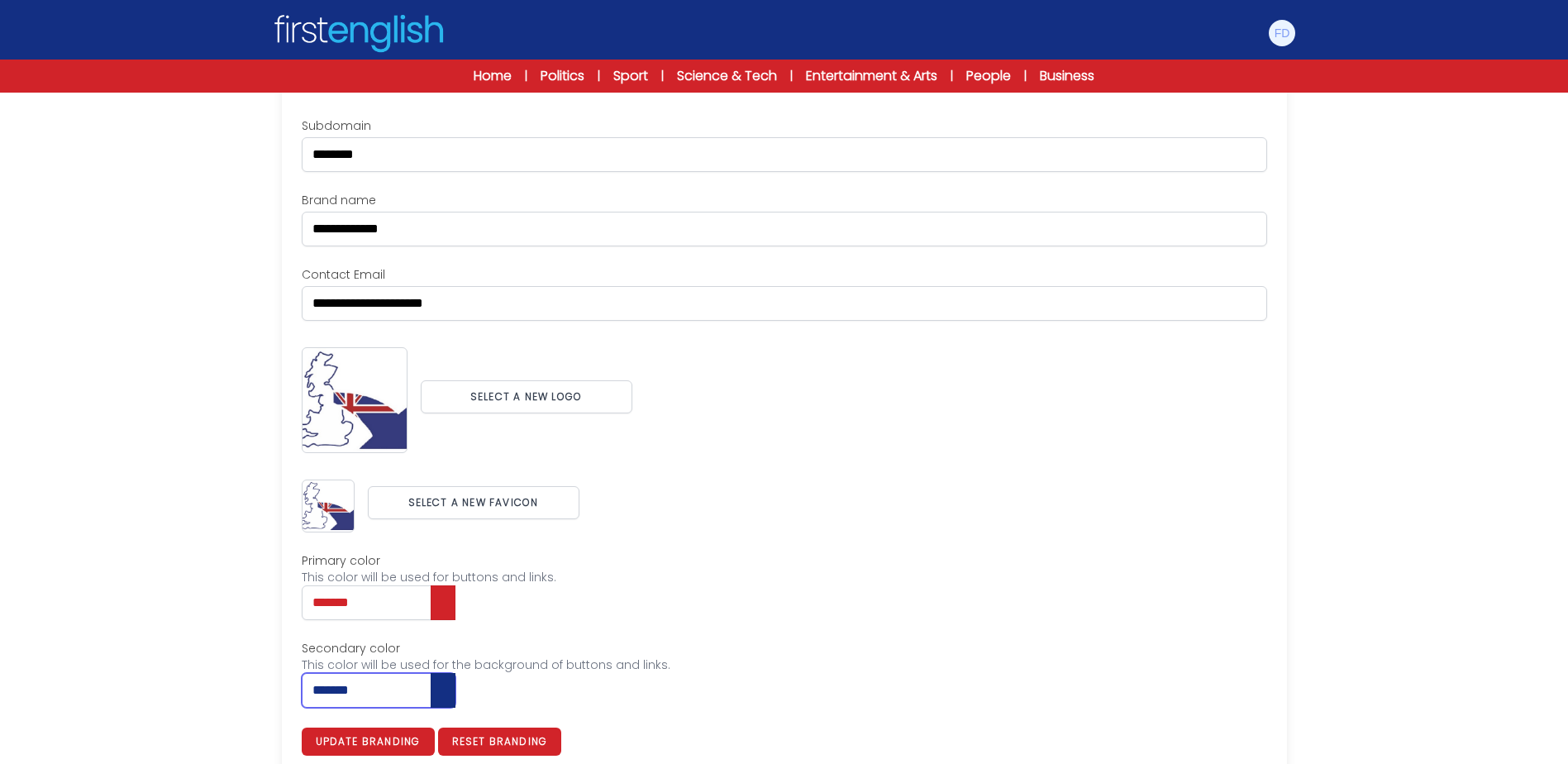
type input "*******"
click at [748, 632] on div "**********" at bounding box center [784, 437] width 965 height 639
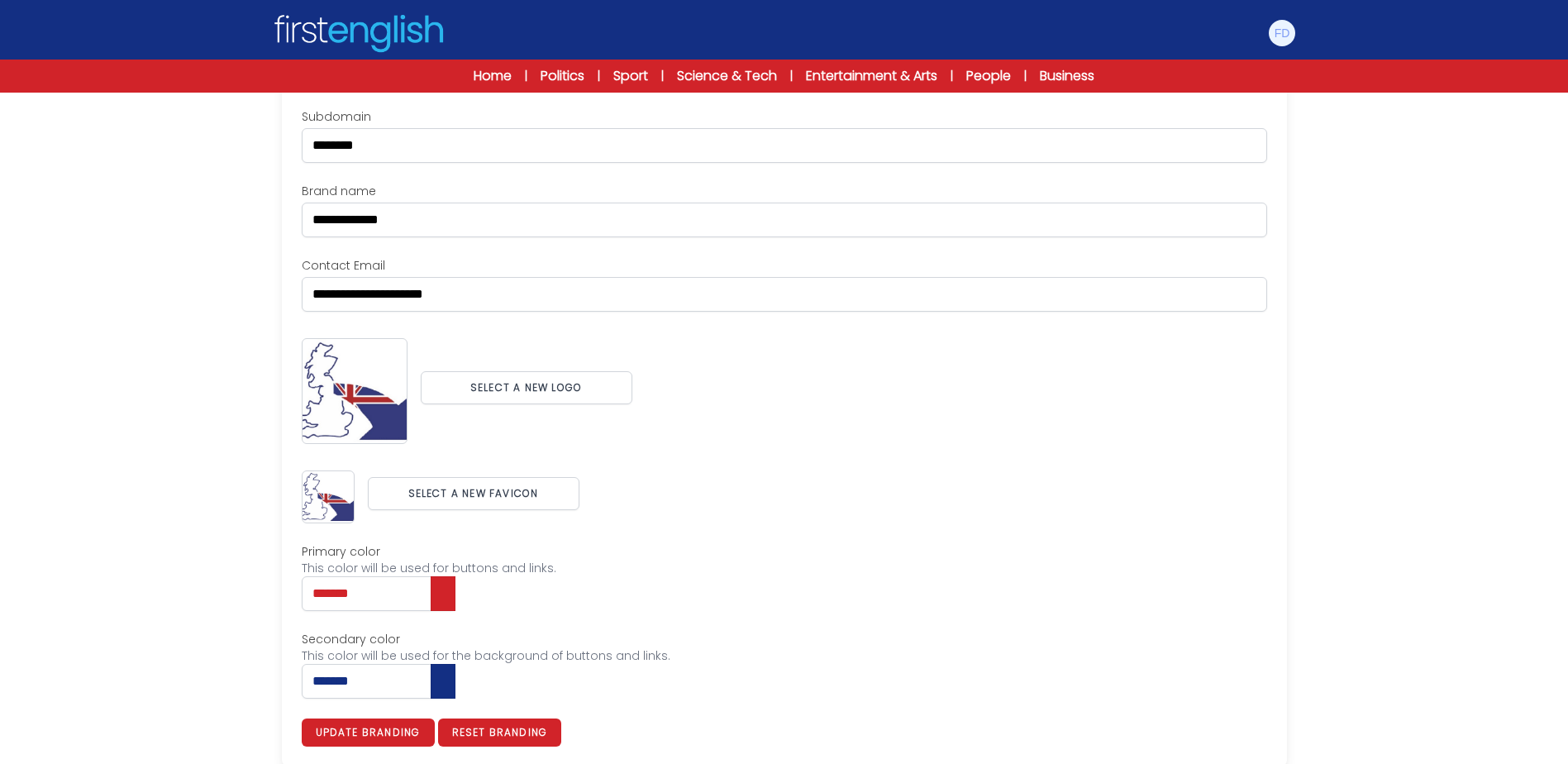
scroll to position [183, 0]
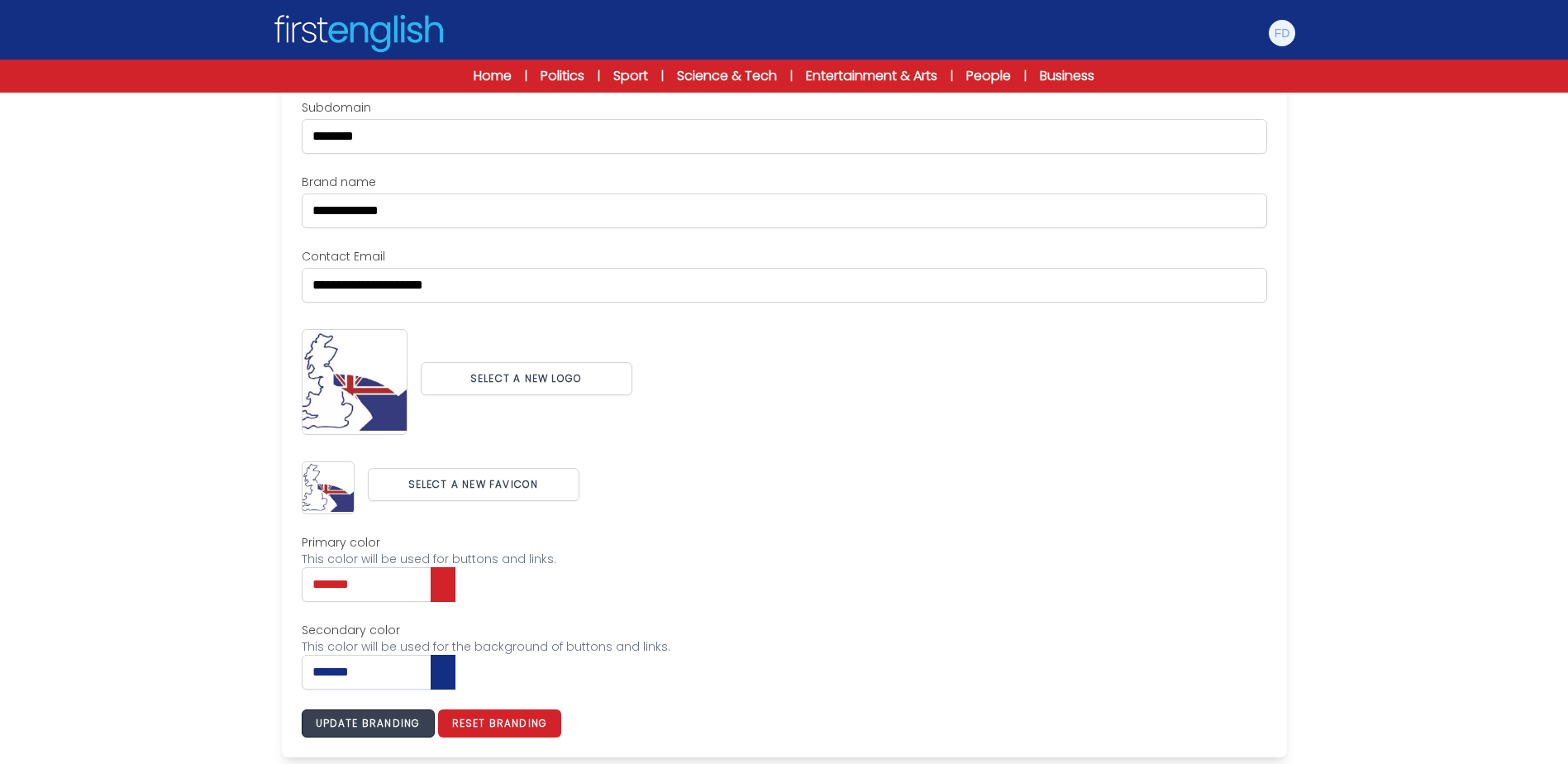
drag, startPoint x: 387, startPoint y: 721, endPoint x: 671, endPoint y: 627, distance: 299.2
click at [387, 721] on button "Update branding" at bounding box center [368, 724] width 133 height 29
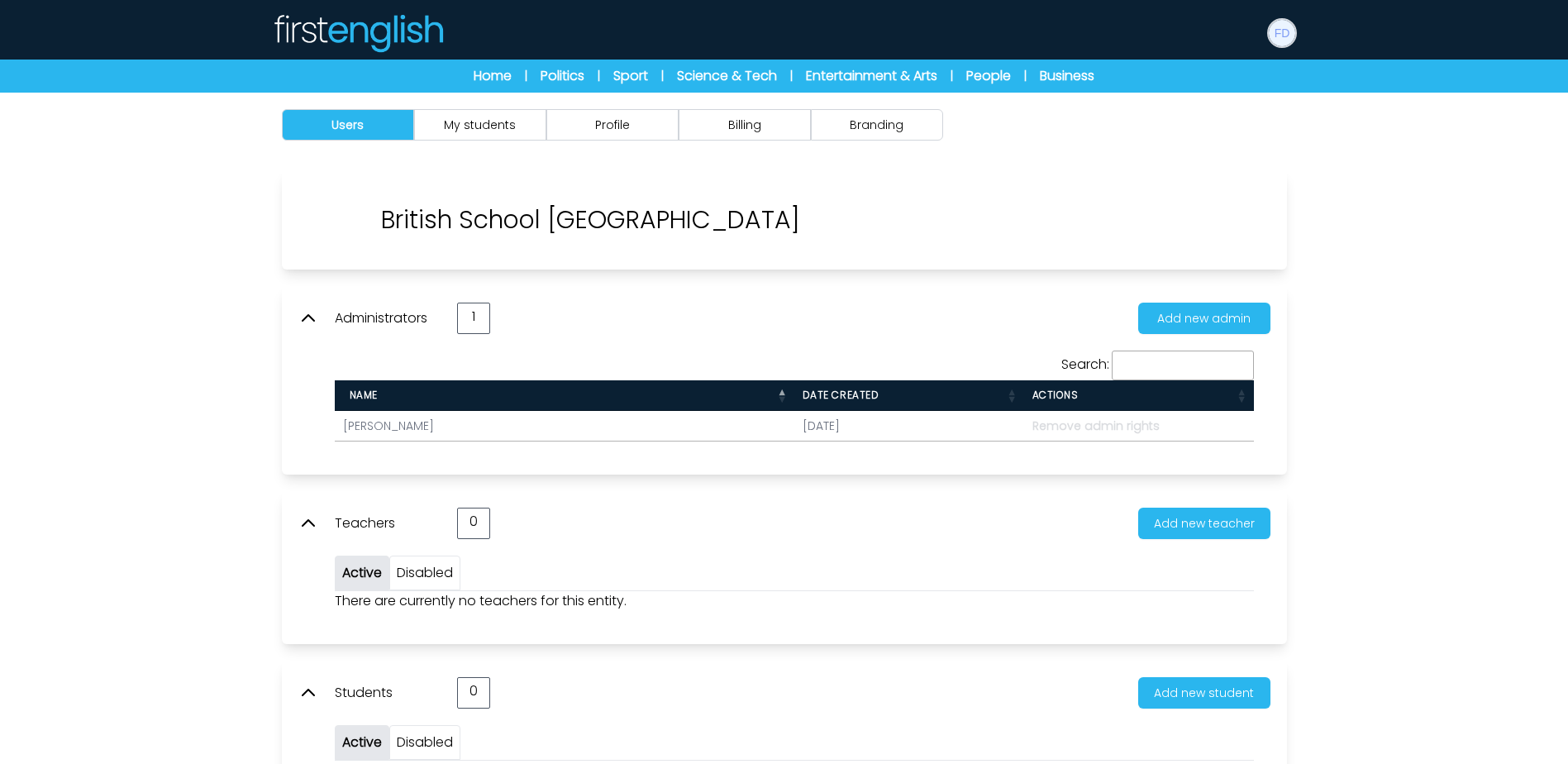
click at [1276, 33] on img at bounding box center [1282, 33] width 27 height 27
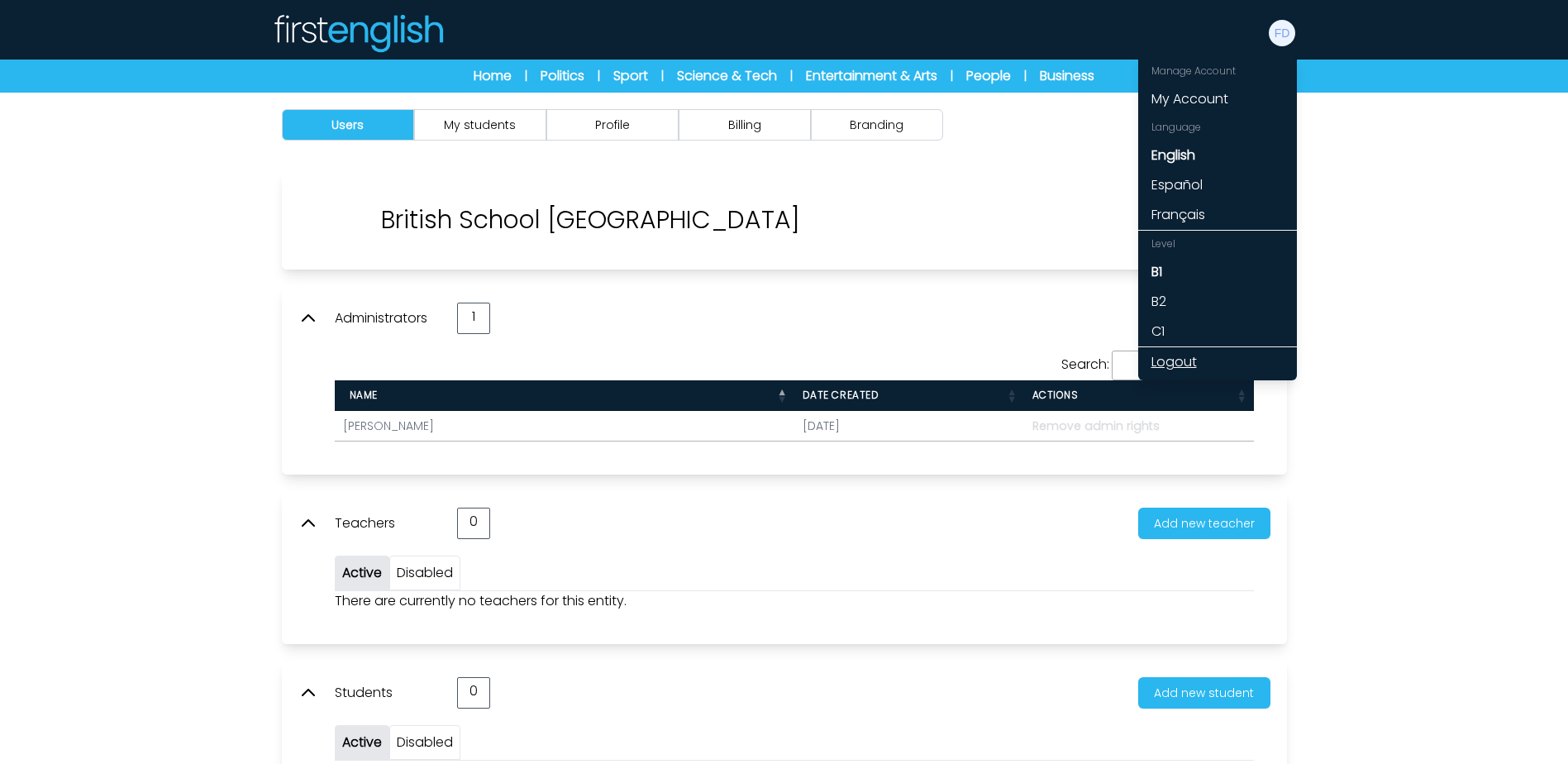
click at [1152, 360] on link "Logout" at bounding box center [1217, 361] width 159 height 29
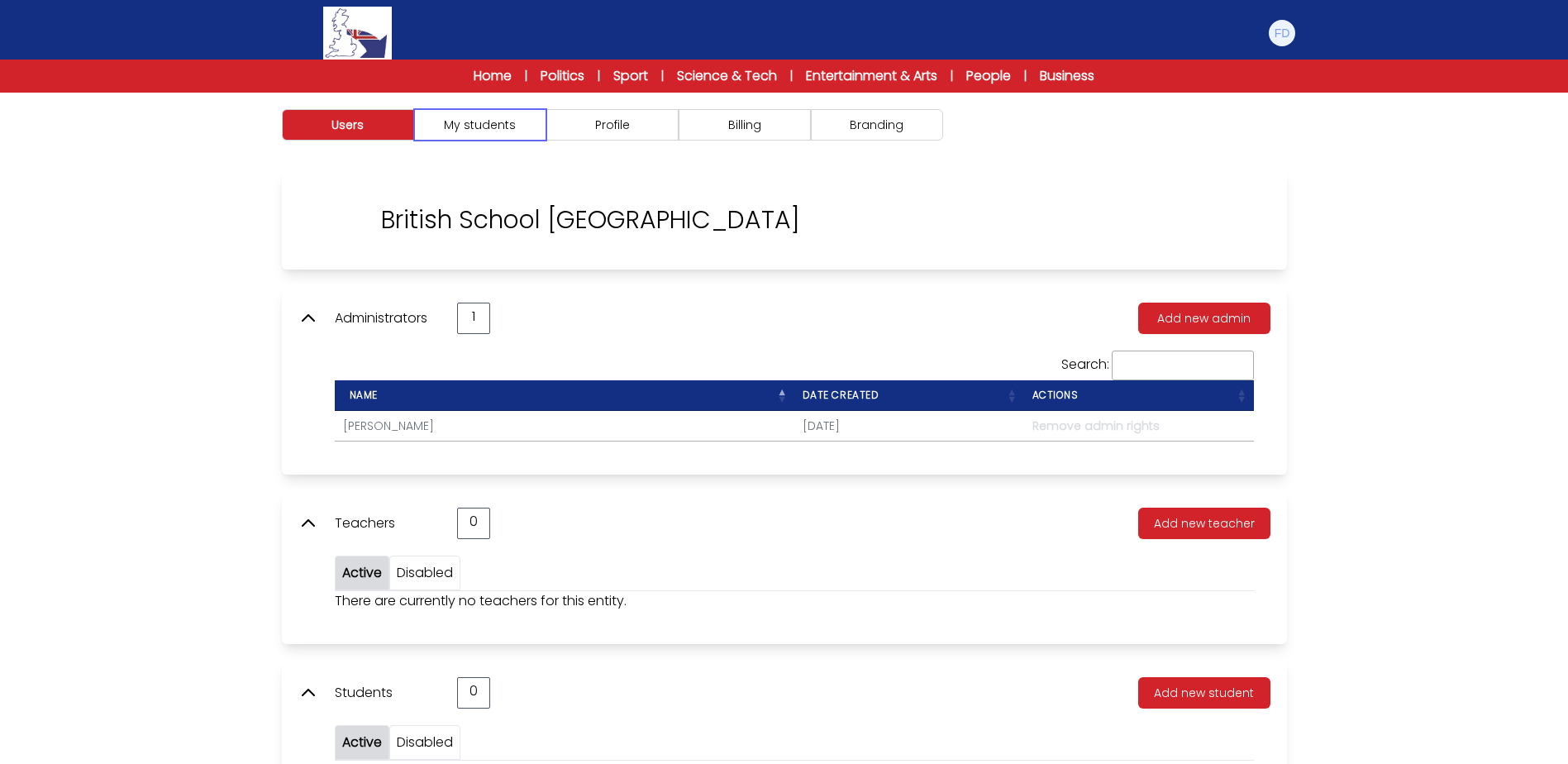
click at [544, 126] on button "My students" at bounding box center [480, 124] width 132 height 31
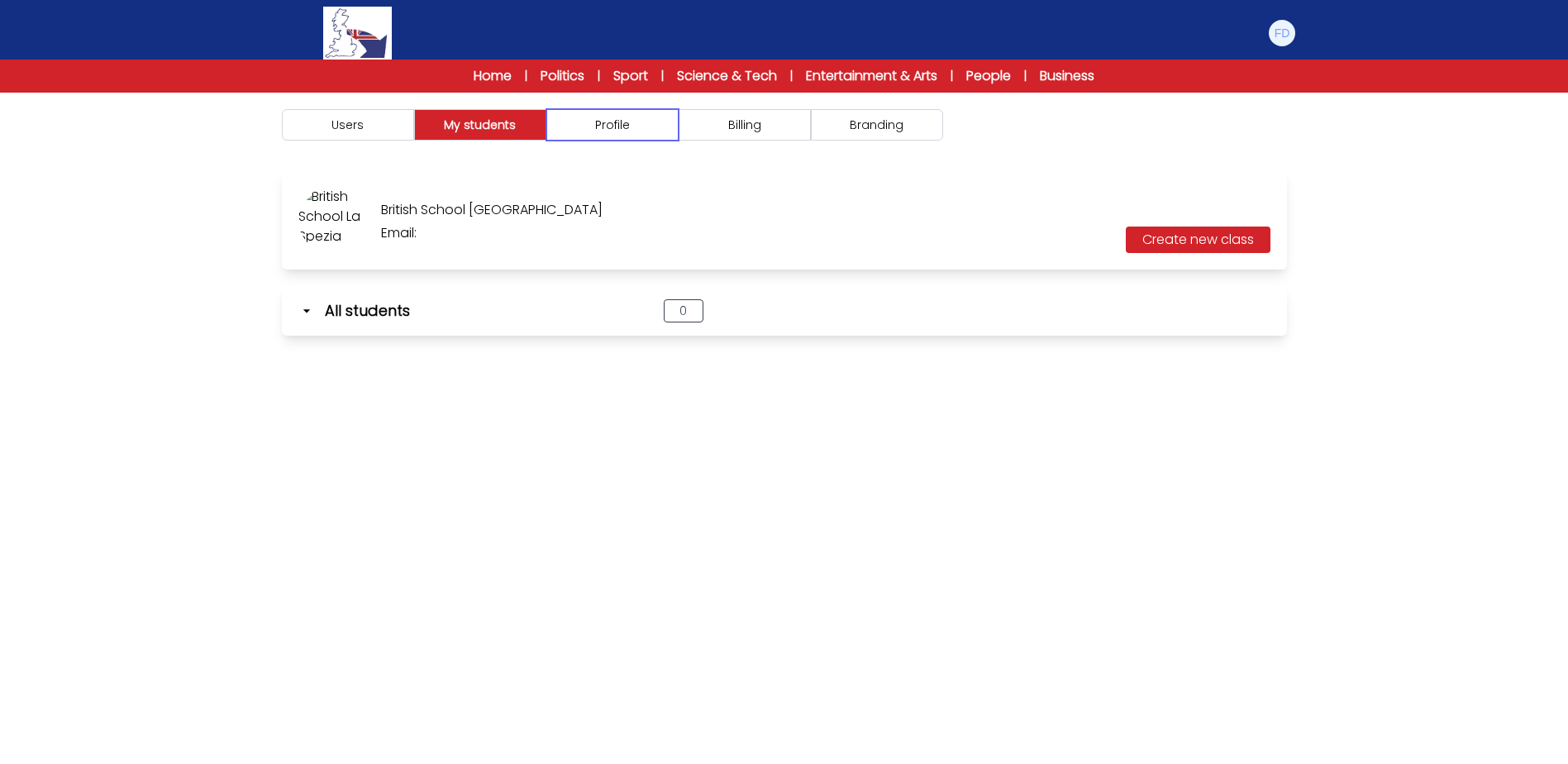
click at [577, 127] on button "Profile" at bounding box center [612, 124] width 132 height 31
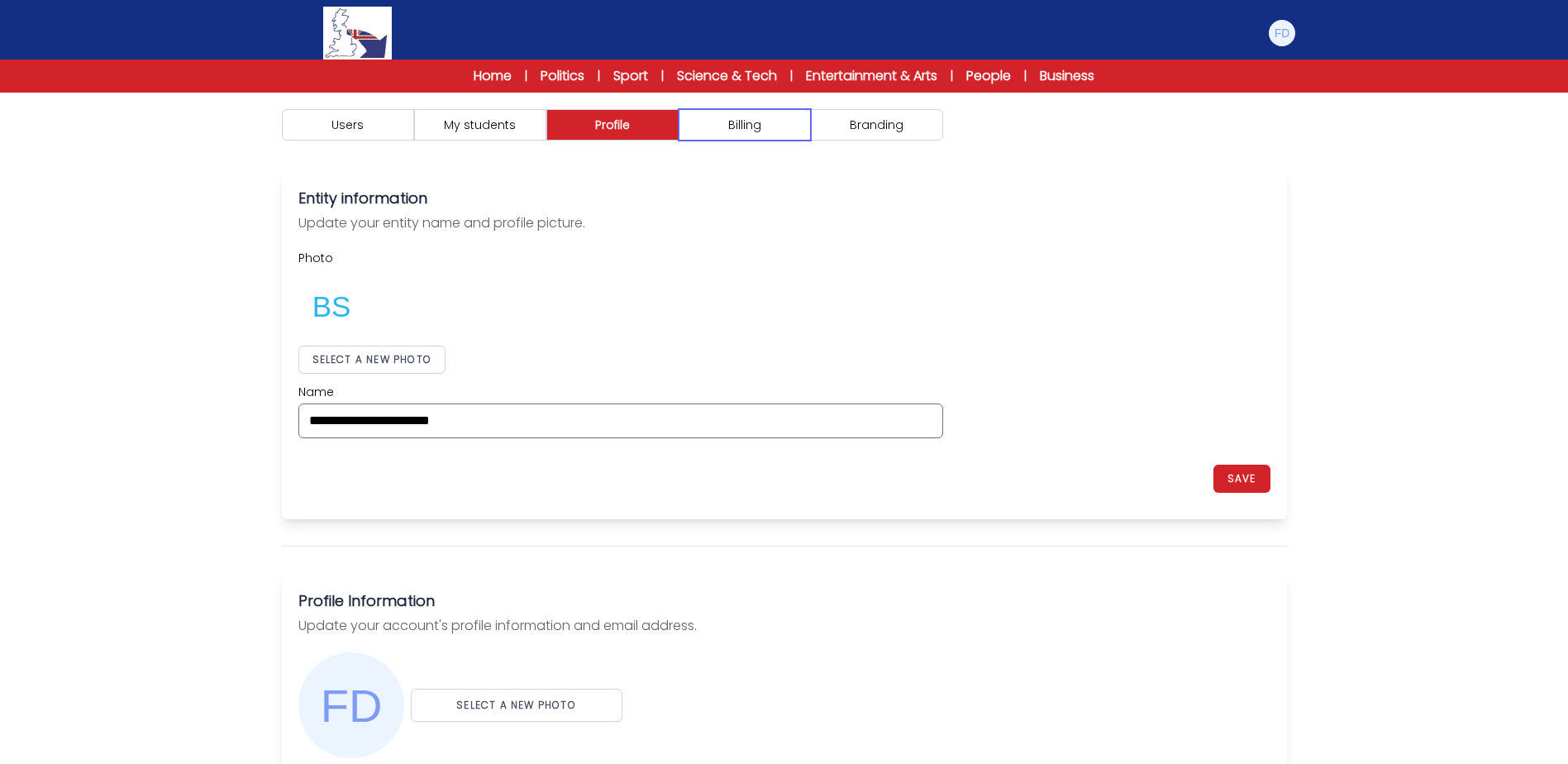
click at [705, 129] on button "Billing" at bounding box center [744, 124] width 132 height 31
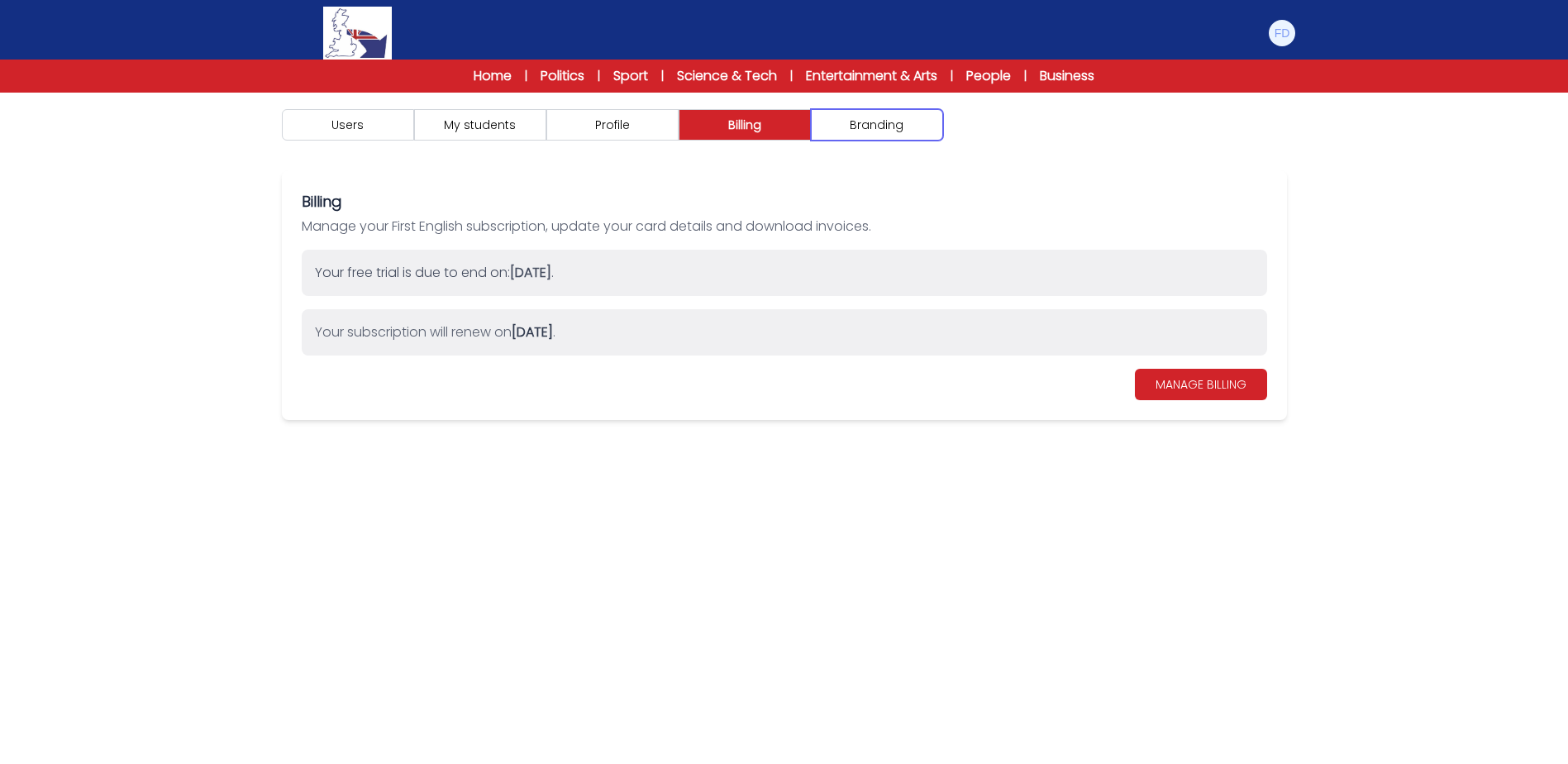
click at [845, 128] on button "Branding" at bounding box center [877, 124] width 132 height 31
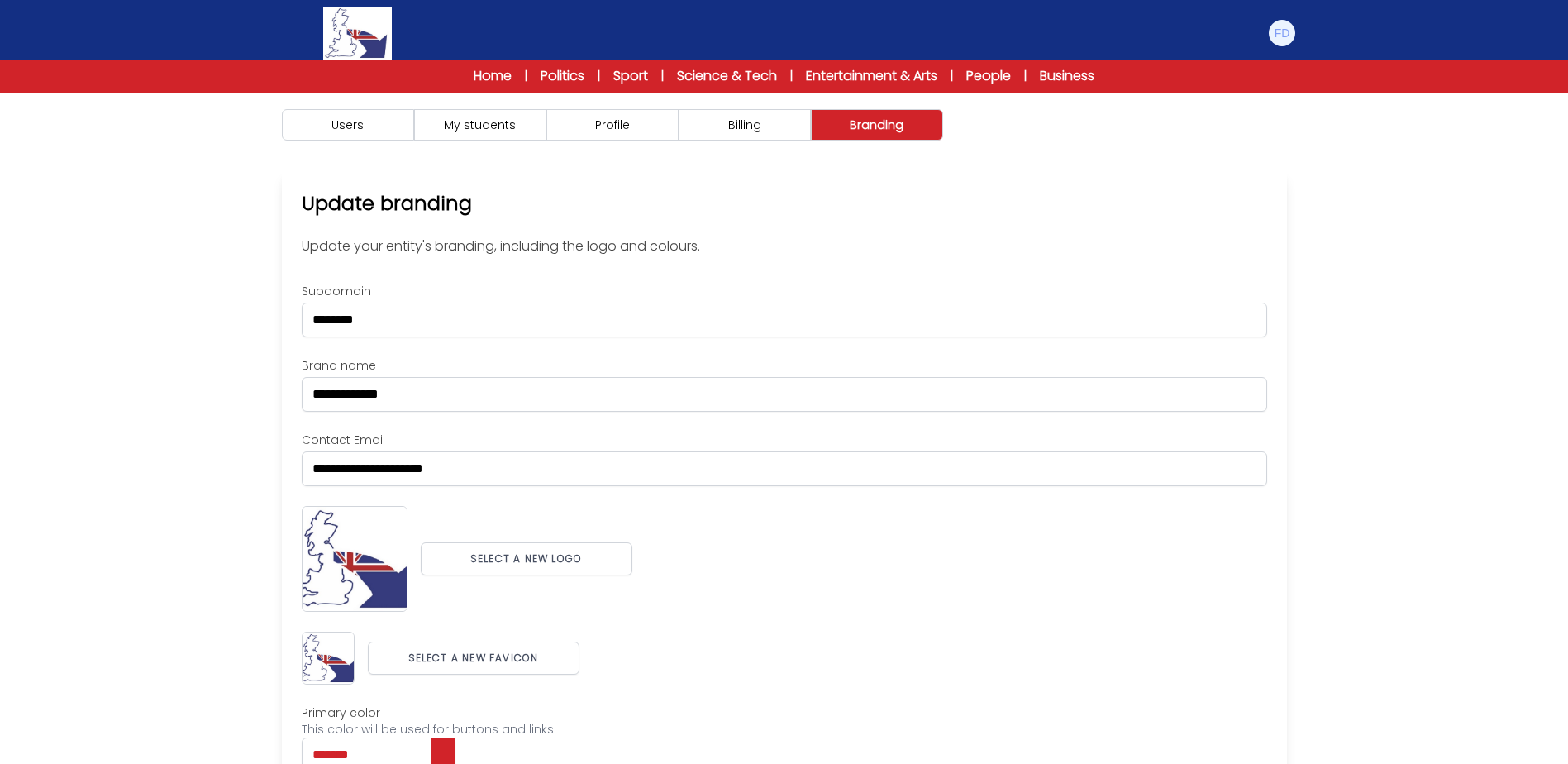
click at [506, 86] on div "Home | Politics | Sport | Science & Tech | Entertainment & Arts | People | Busi…" at bounding box center [784, 76] width 1568 height 33
click at [505, 74] on link "Home" at bounding box center [493, 76] width 38 height 20
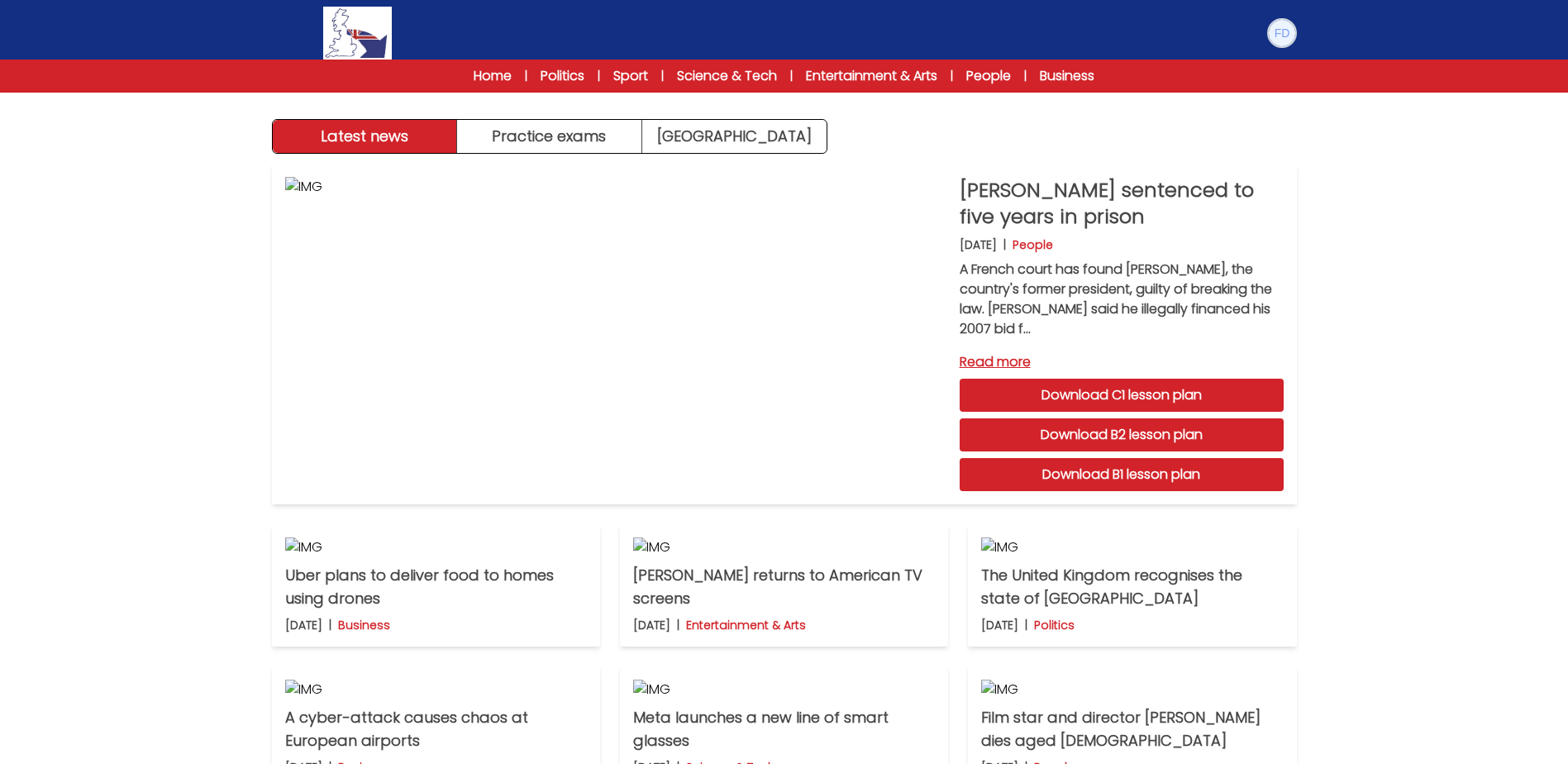
click at [1277, 37] on img at bounding box center [1282, 33] width 27 height 27
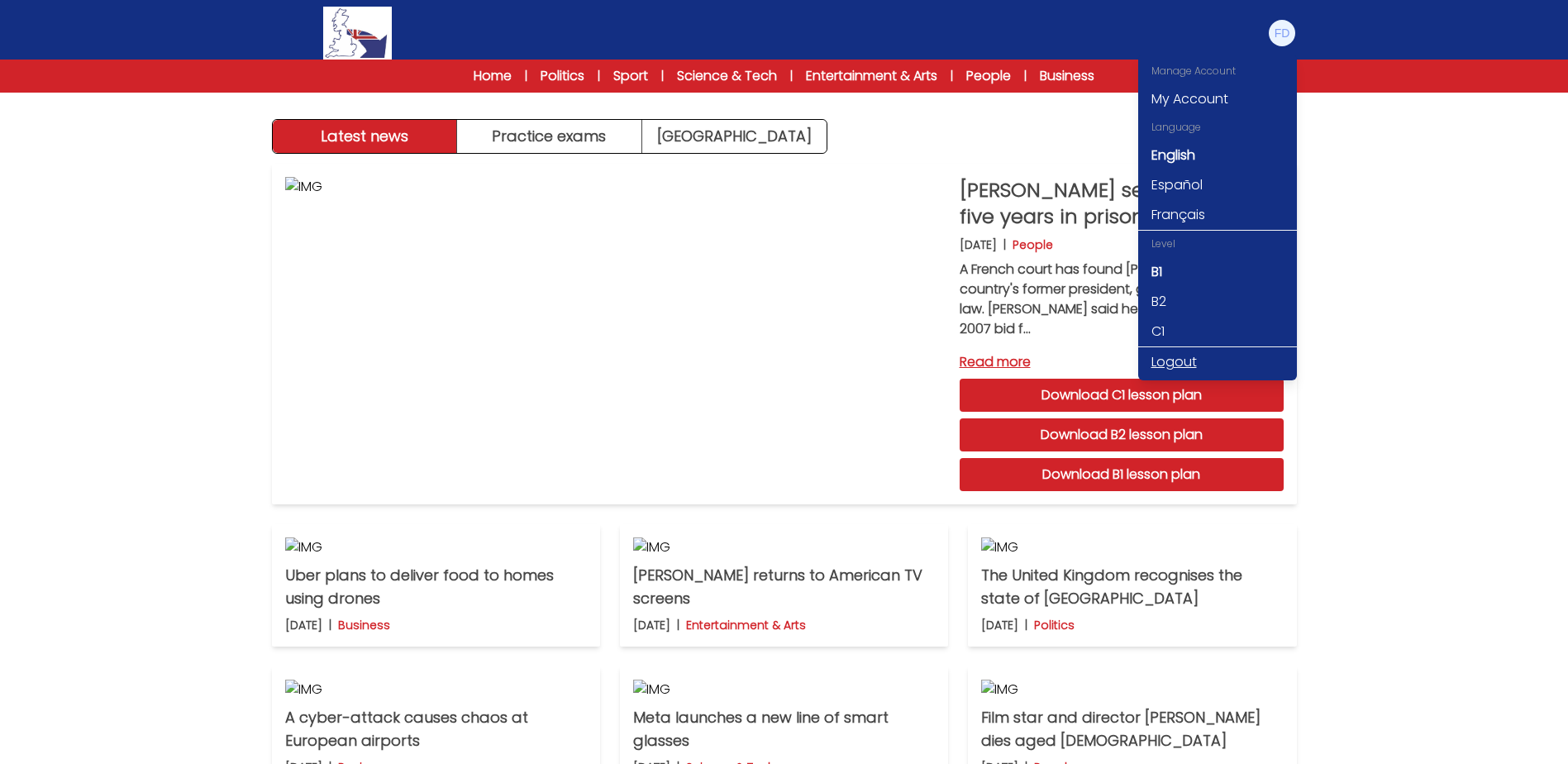
click at [1175, 358] on link "Logout" at bounding box center [1217, 361] width 159 height 29
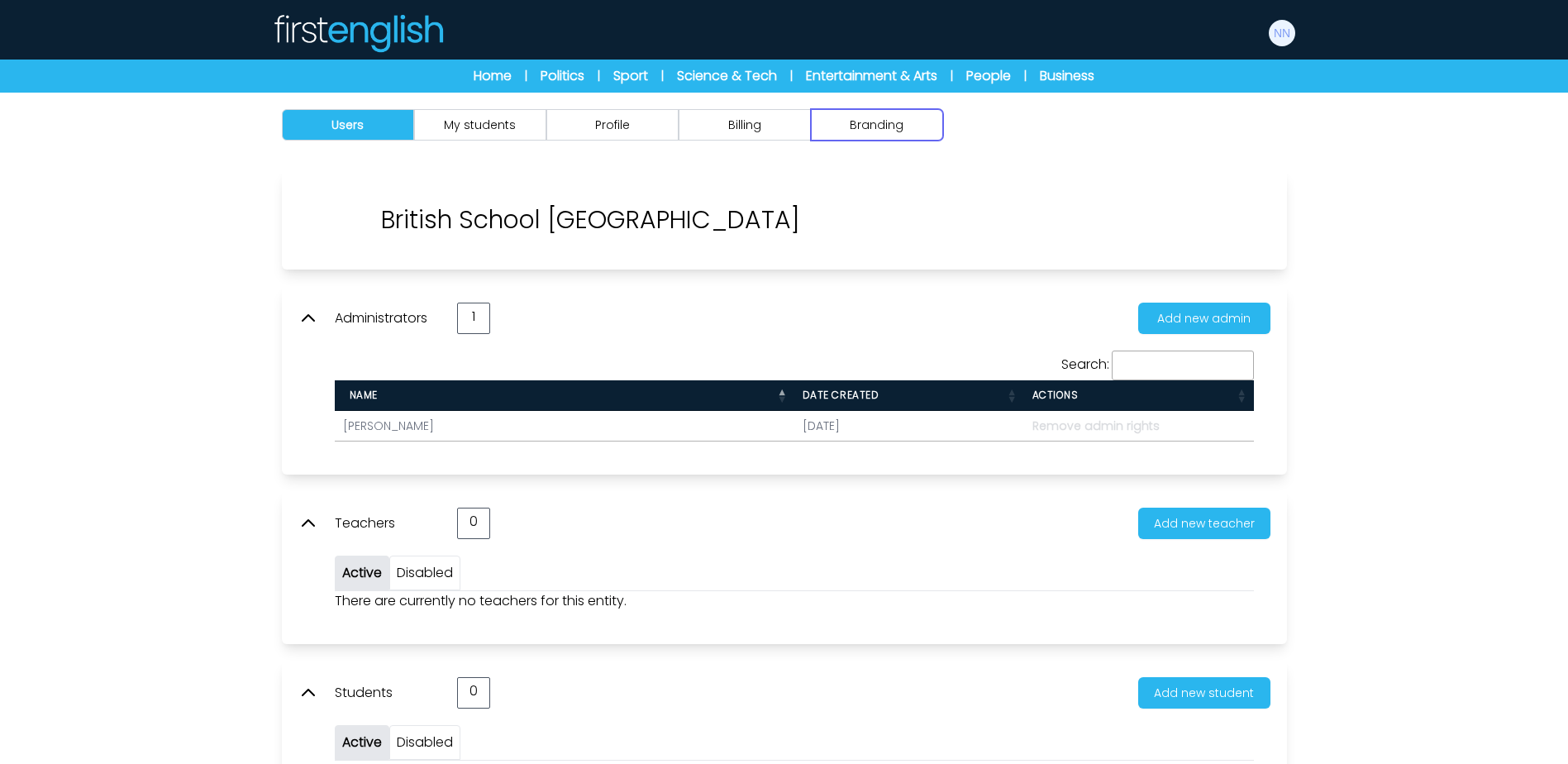
click at [918, 136] on button "Branding" at bounding box center [877, 124] width 132 height 31
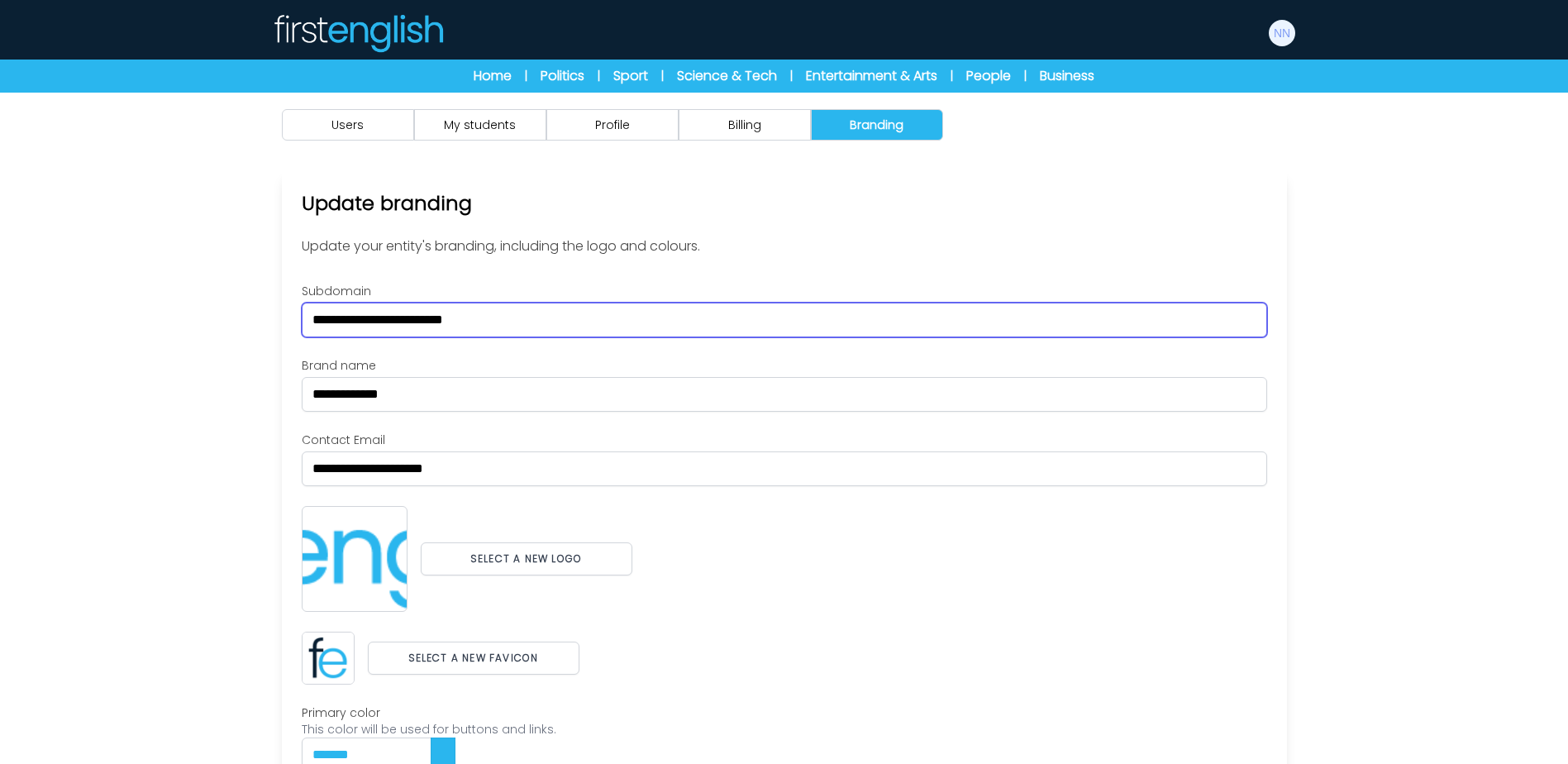
drag, startPoint x: 303, startPoint y: 313, endPoint x: 215, endPoint y: 312, distance: 88.0
click at [226, 312] on div "Users My students Profile" at bounding box center [784, 513] width 1568 height 842
paste input "text"
type input "*******"
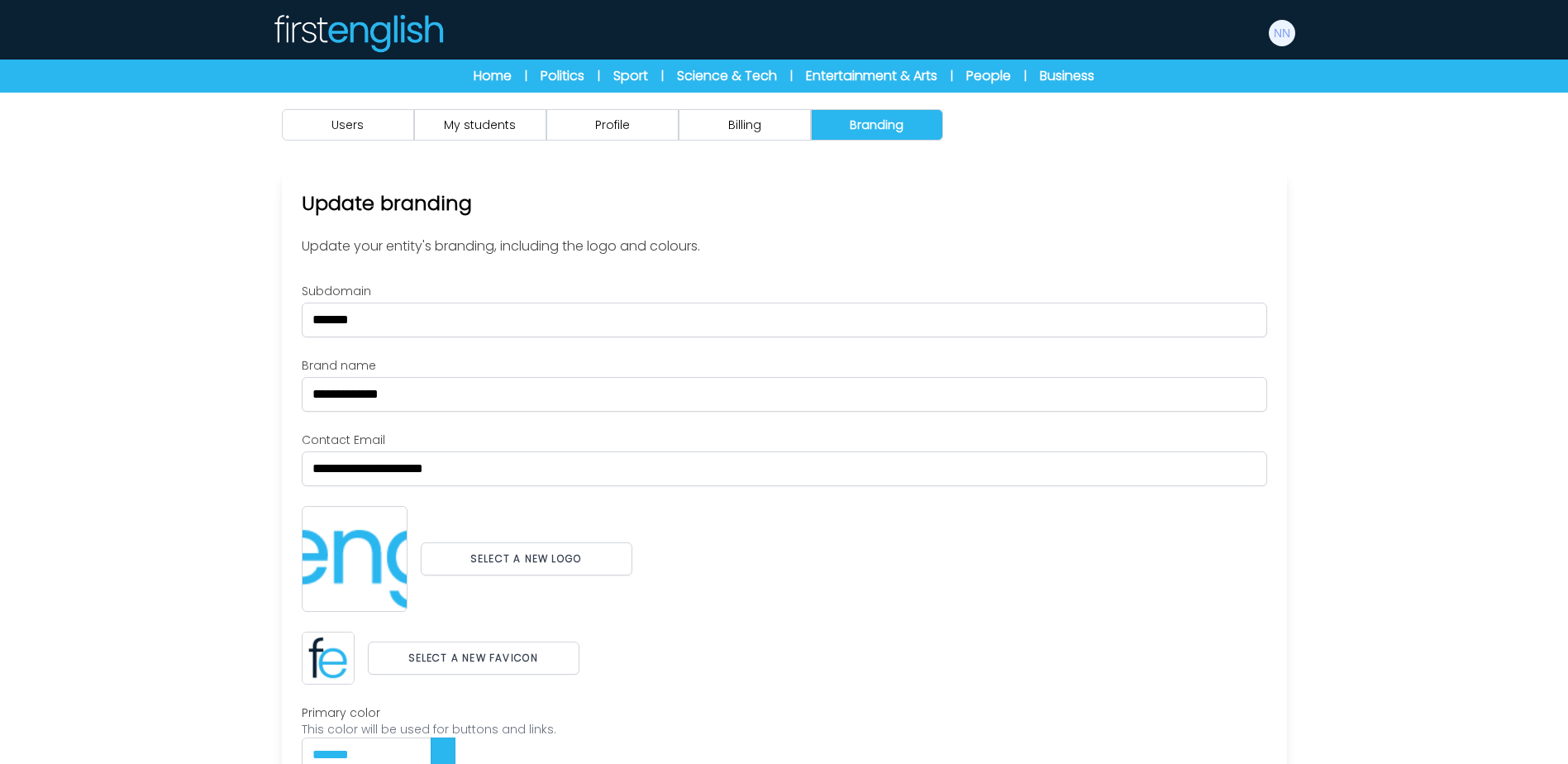
click at [211, 314] on div "Users My students Profile" at bounding box center [784, 513] width 1568 height 842
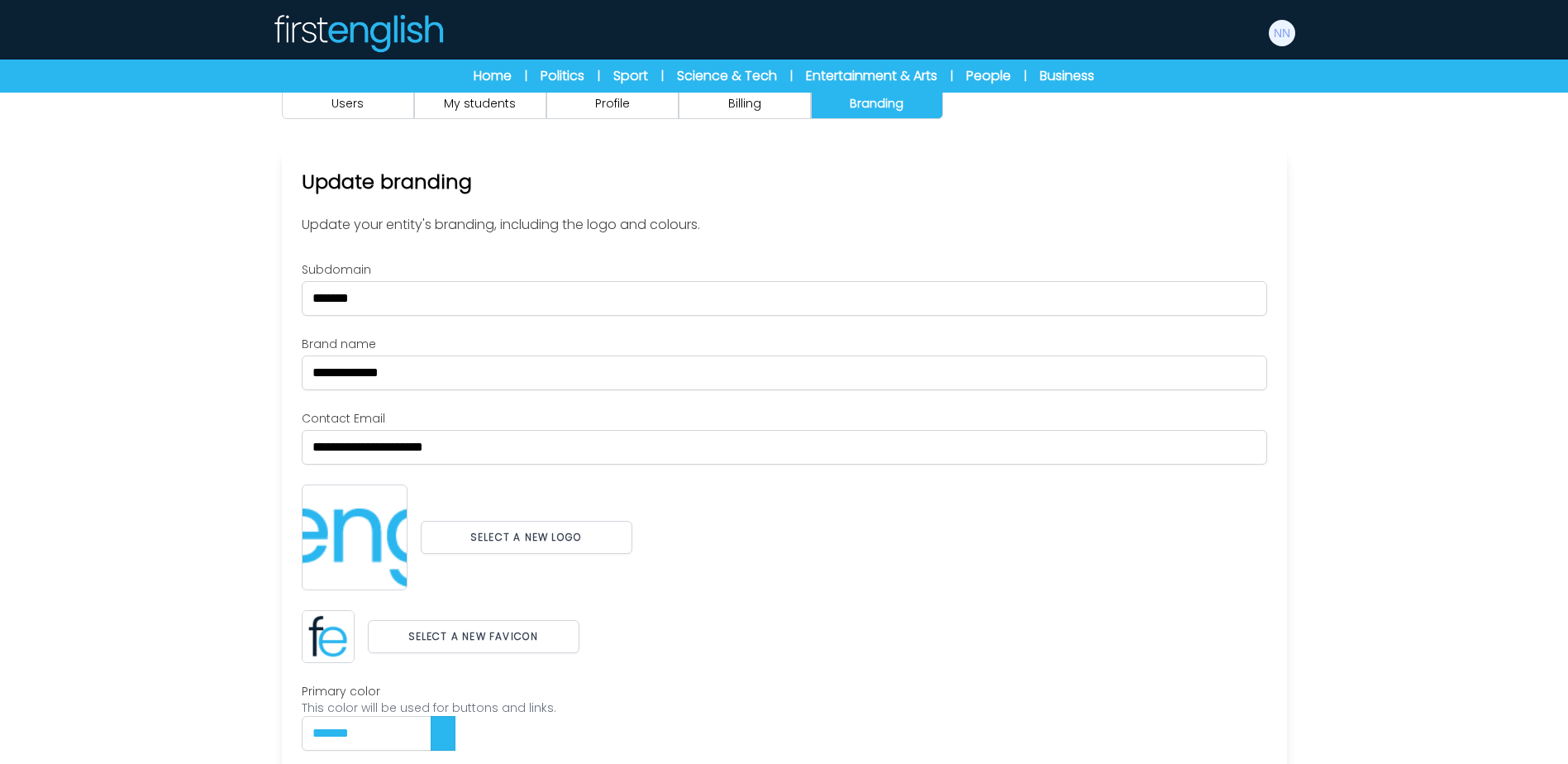
scroll to position [83, 0]
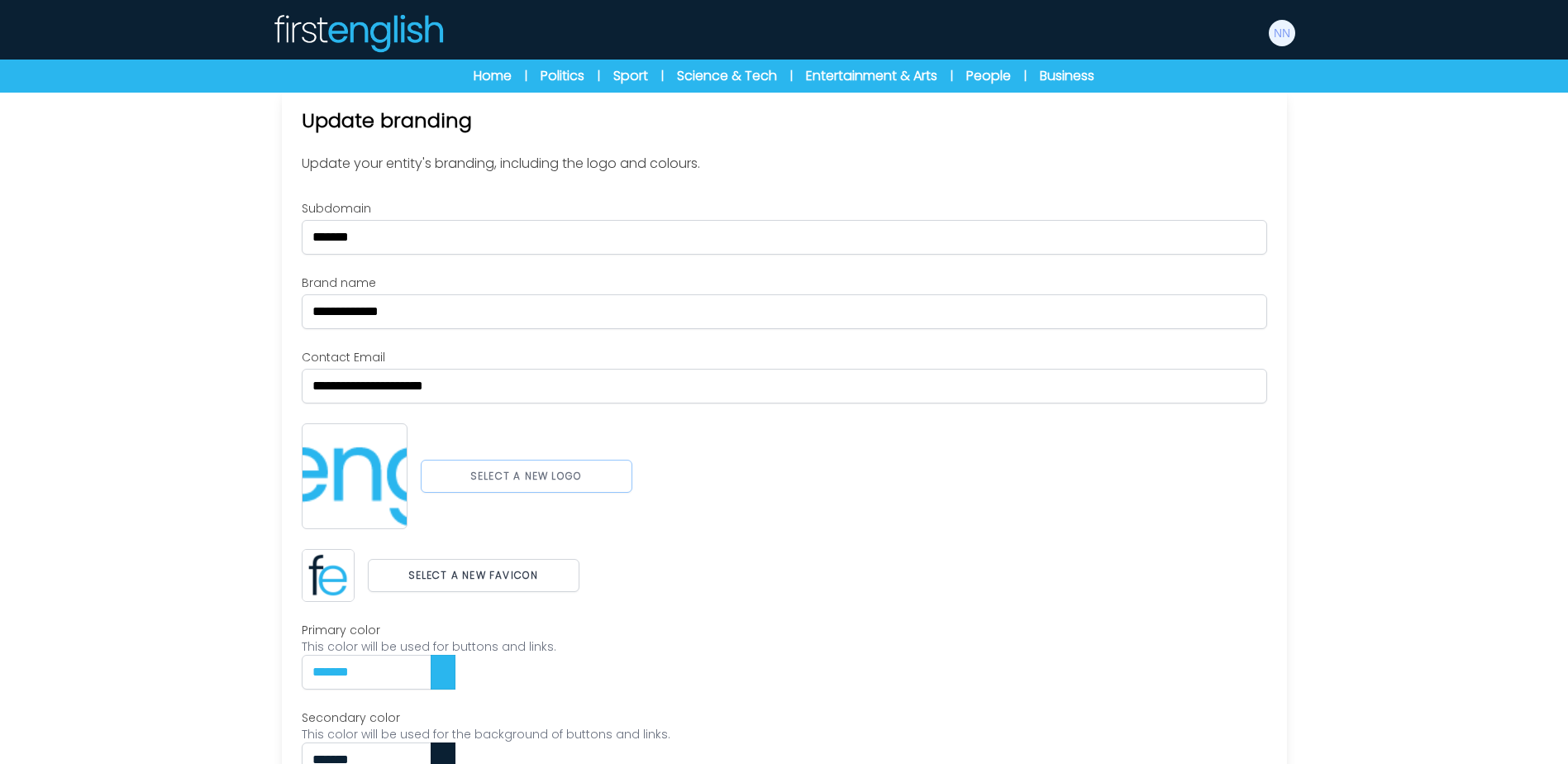
click at [553, 482] on button "Select a new logo" at bounding box center [526, 476] width 212 height 33
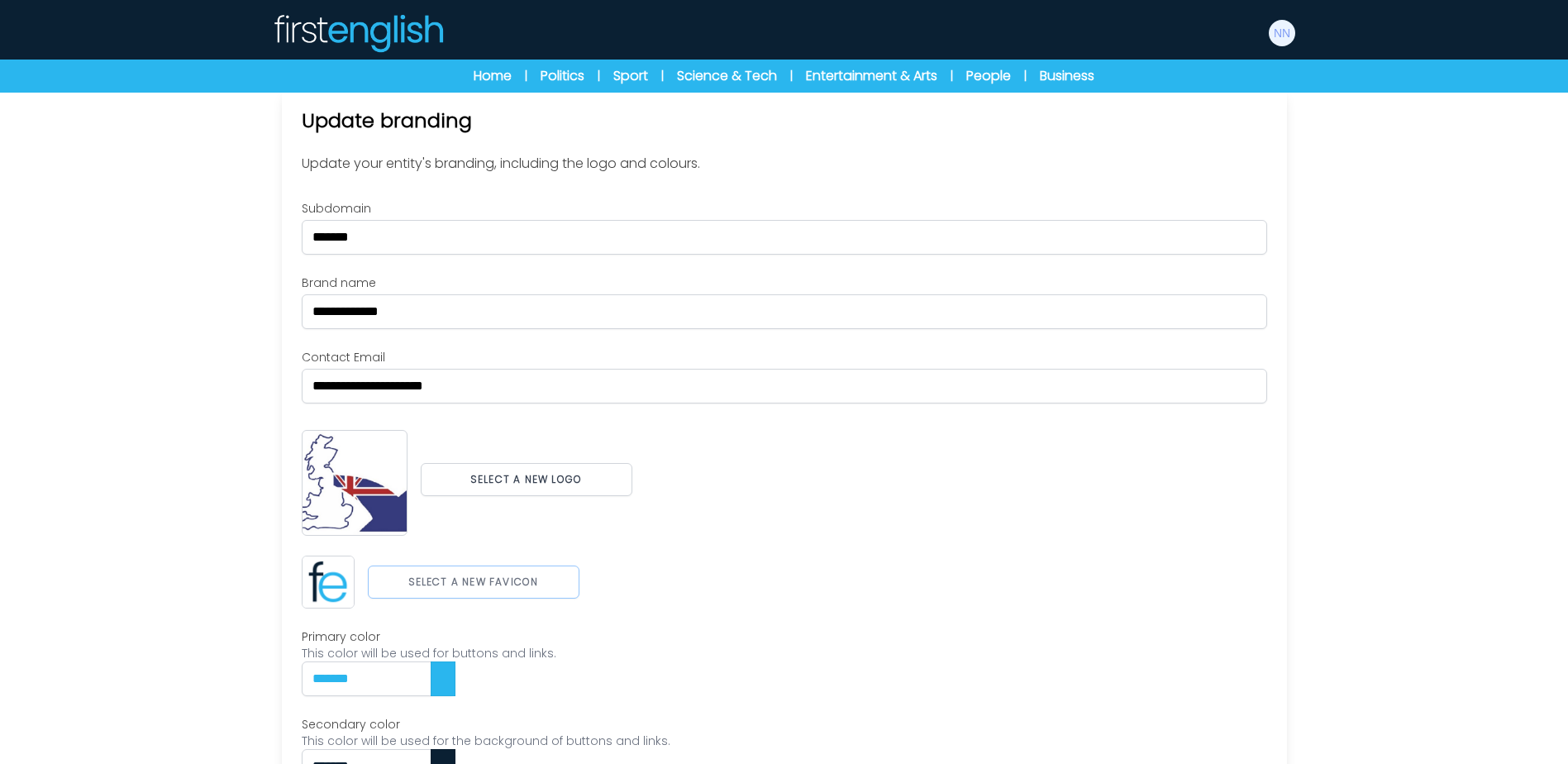
click at [501, 586] on button "Select a new favicon" at bounding box center [473, 582] width 212 height 33
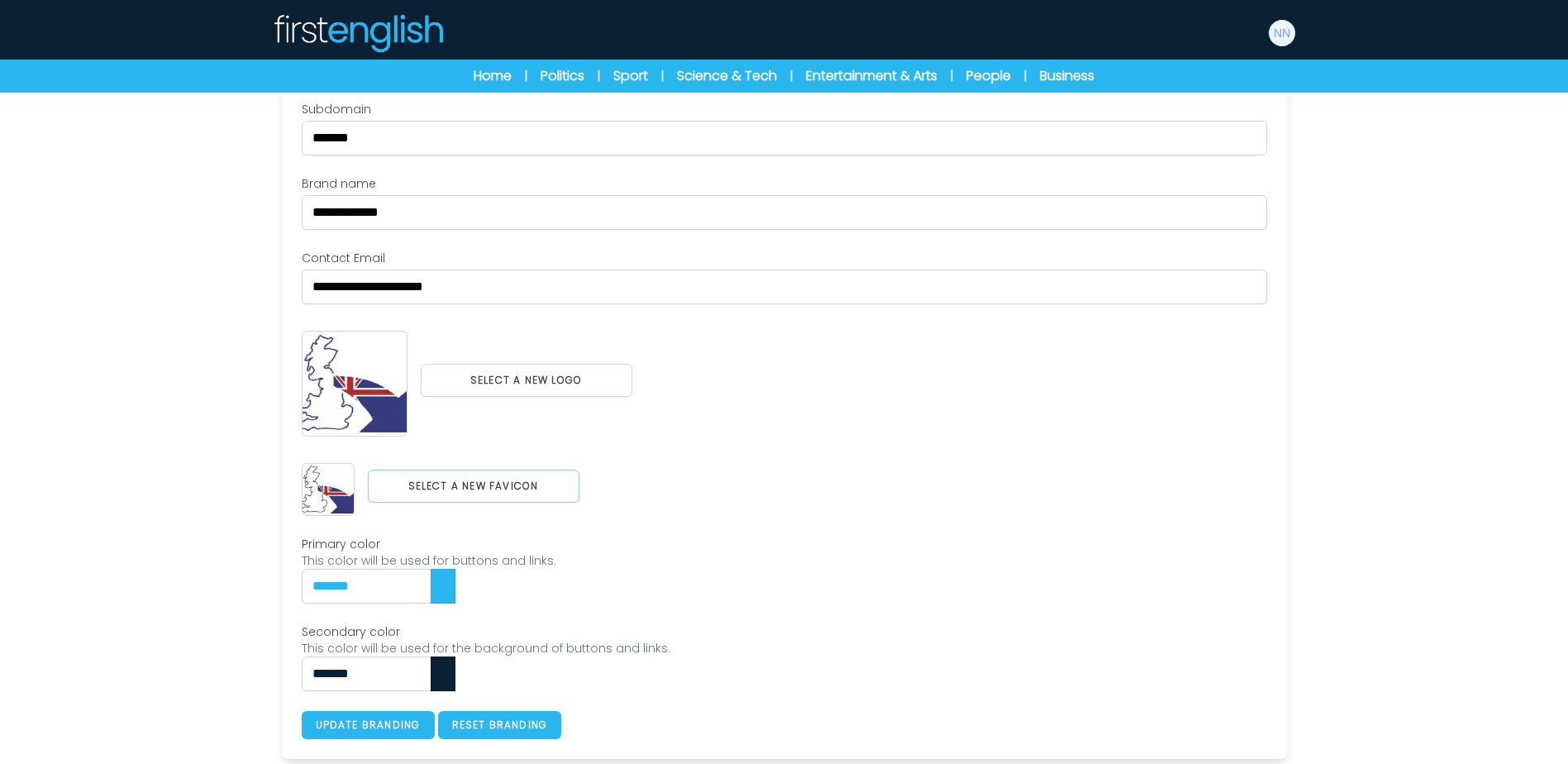
scroll to position [183, 0]
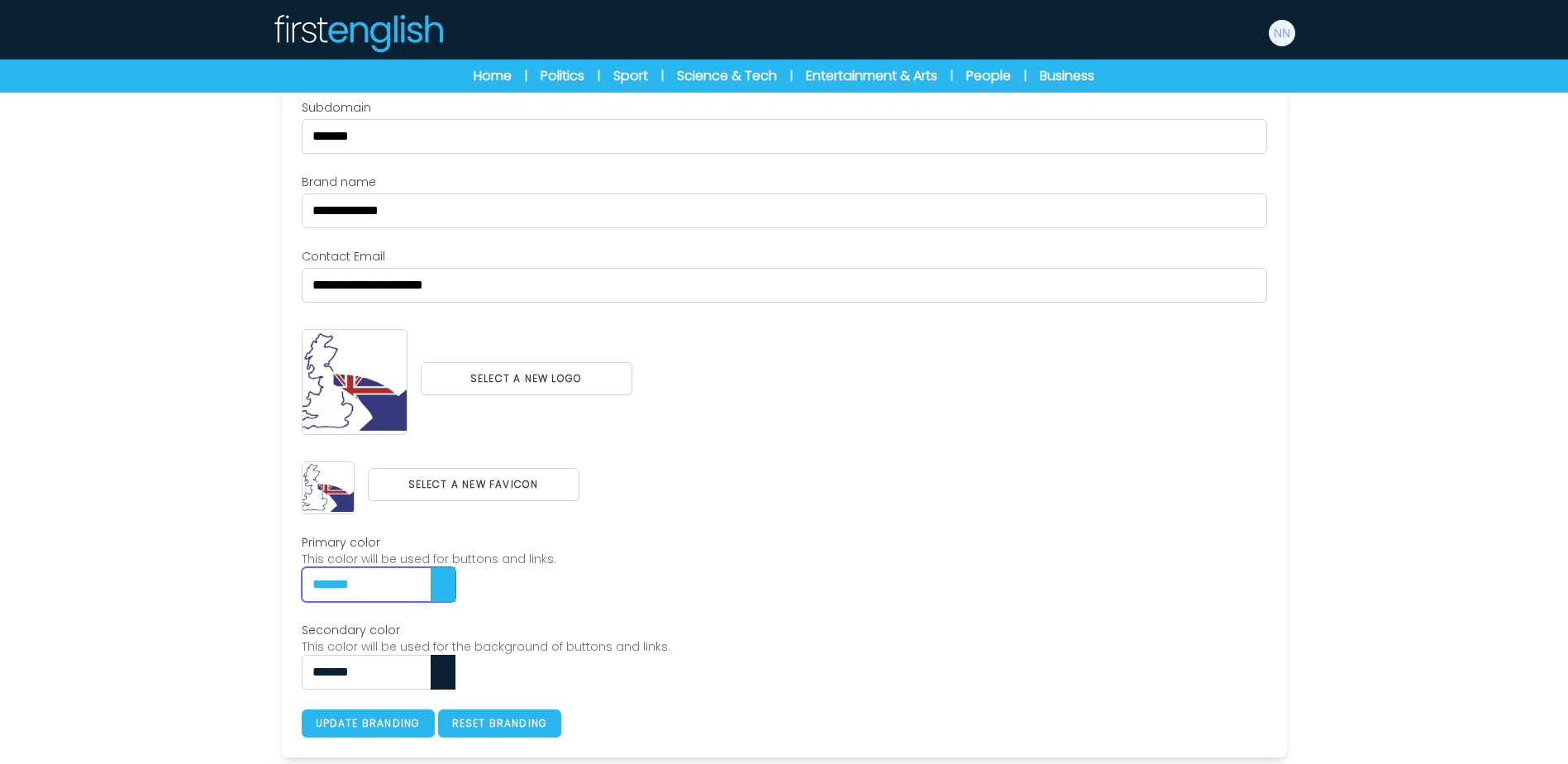
paste input "text"
drag, startPoint x: 384, startPoint y: 584, endPoint x: 214, endPoint y: 575, distance: 170.2
click at [214, 575] on div "Users My students Profile" at bounding box center [784, 336] width 1568 height 855
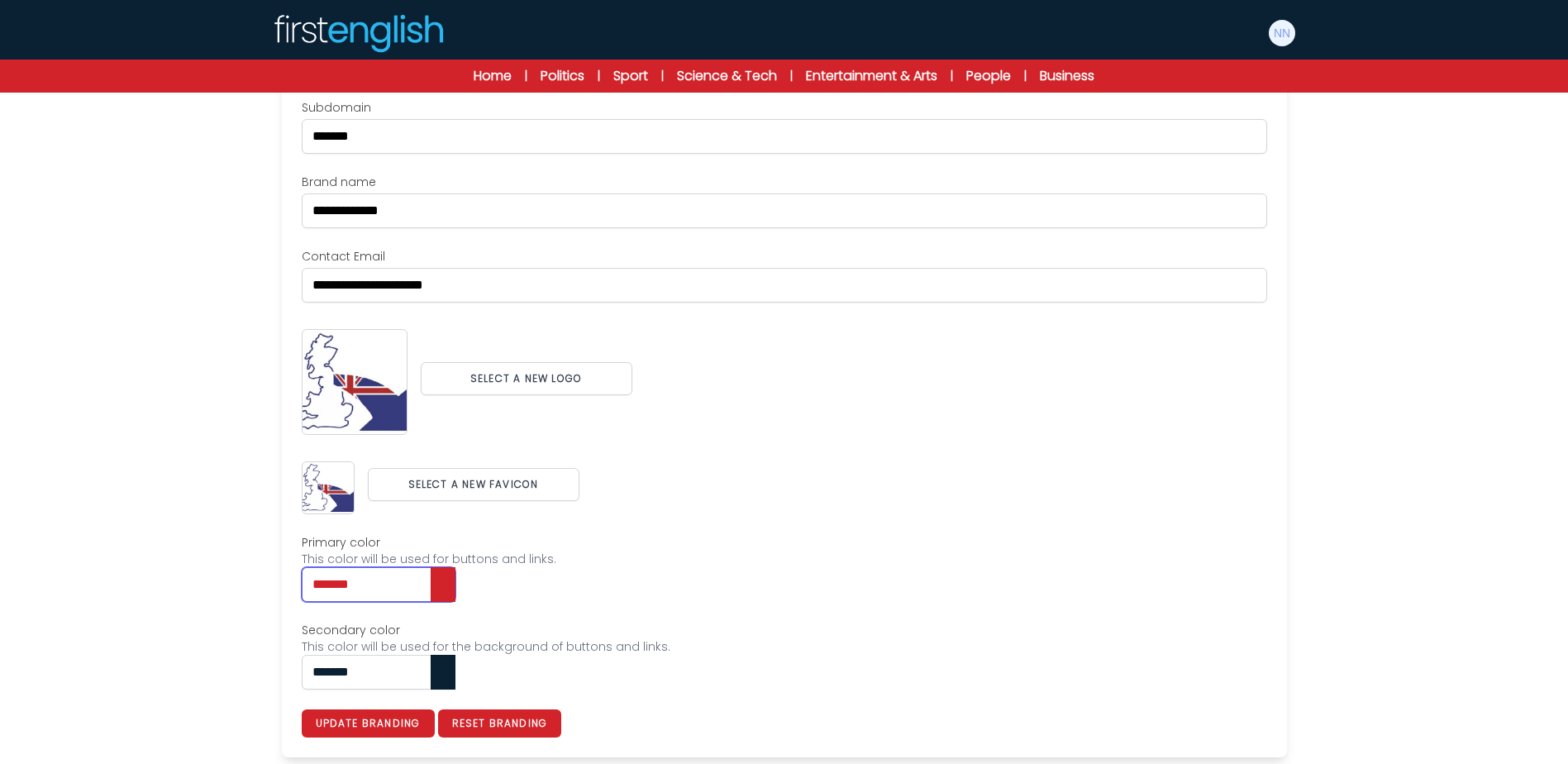
type input "*******"
drag, startPoint x: 379, startPoint y: 677, endPoint x: 219, endPoint y: 678, distance: 160.0
click at [221, 678] on div "Users My students Profile" at bounding box center [784, 336] width 1568 height 855
paste input "text"
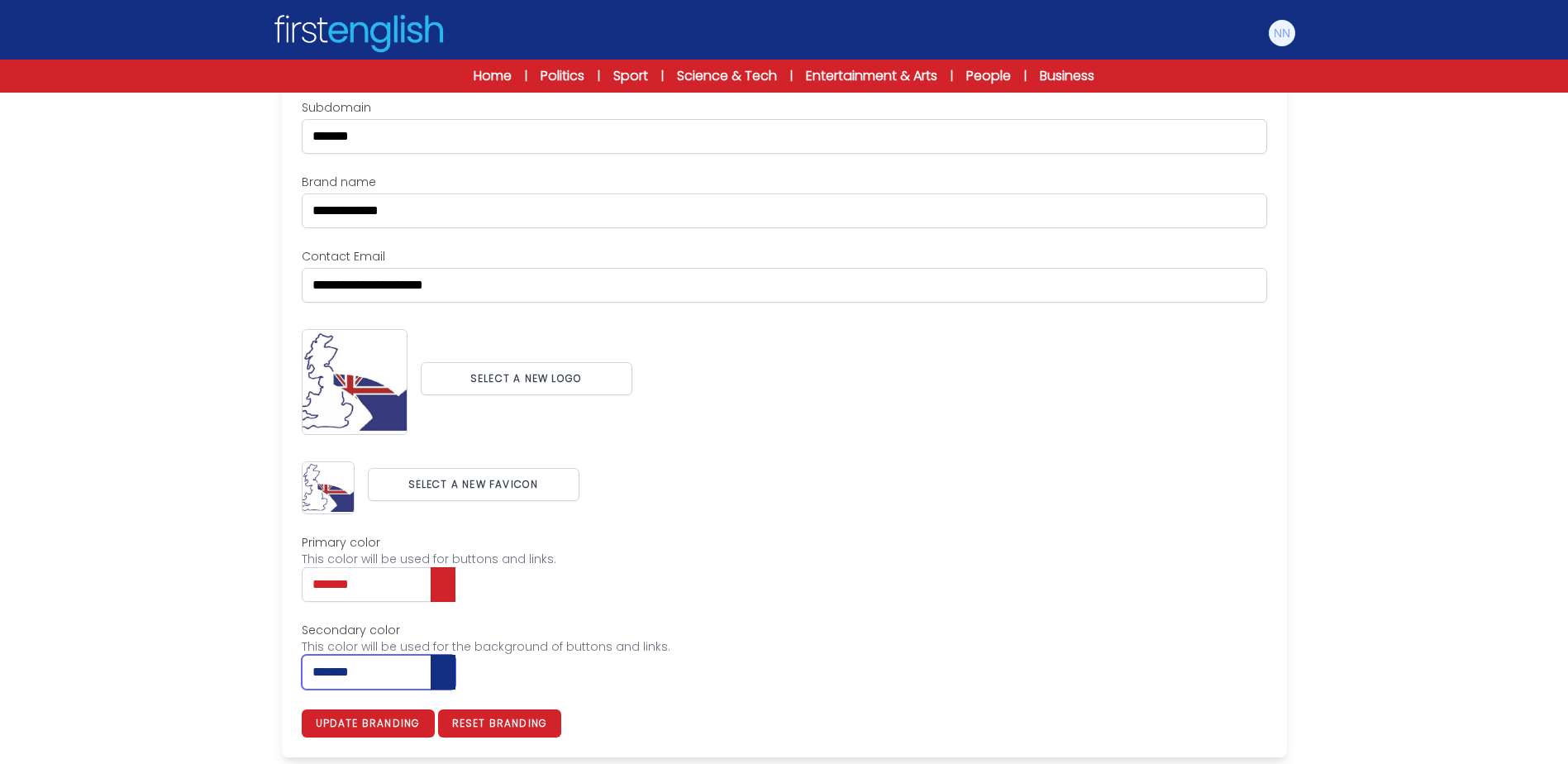
type input "*******"
click at [217, 677] on div "Users My students Profile" at bounding box center [784, 336] width 1568 height 855
click at [346, 720] on button "Update branding" at bounding box center [368, 724] width 133 height 29
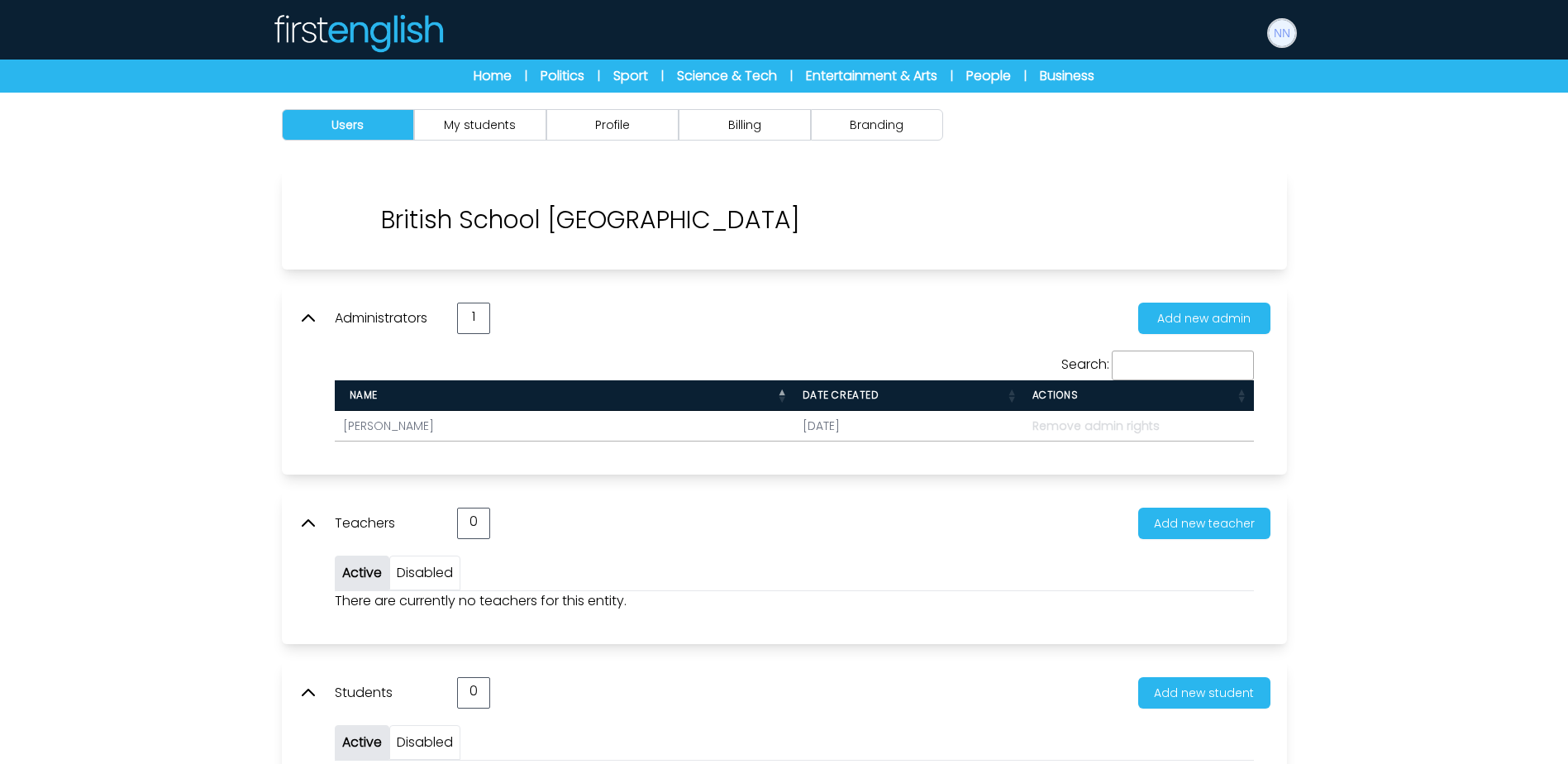
click at [1280, 29] on img at bounding box center [1282, 33] width 27 height 27
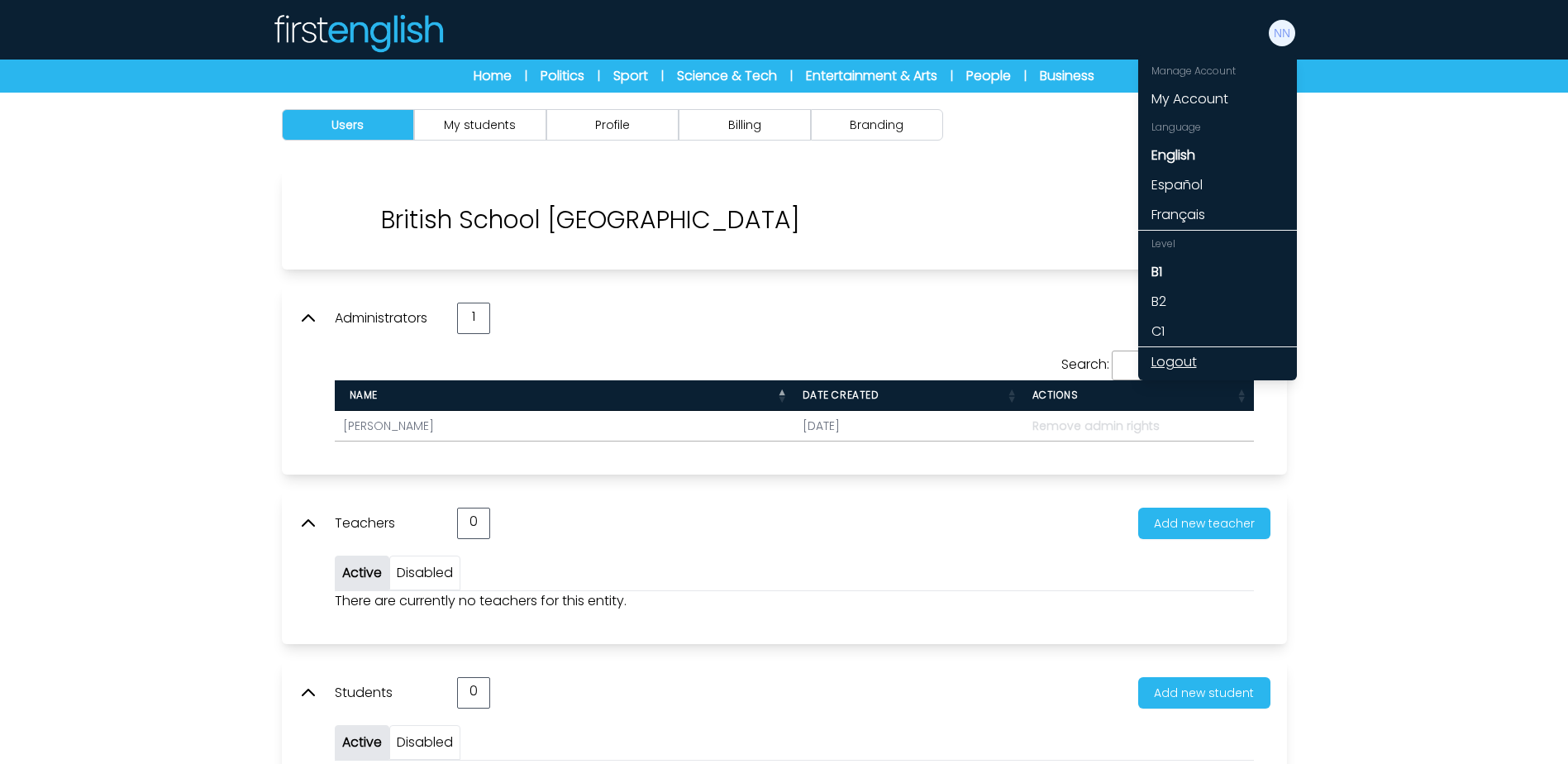
click at [1197, 361] on link "Logout" at bounding box center [1217, 361] width 159 height 29
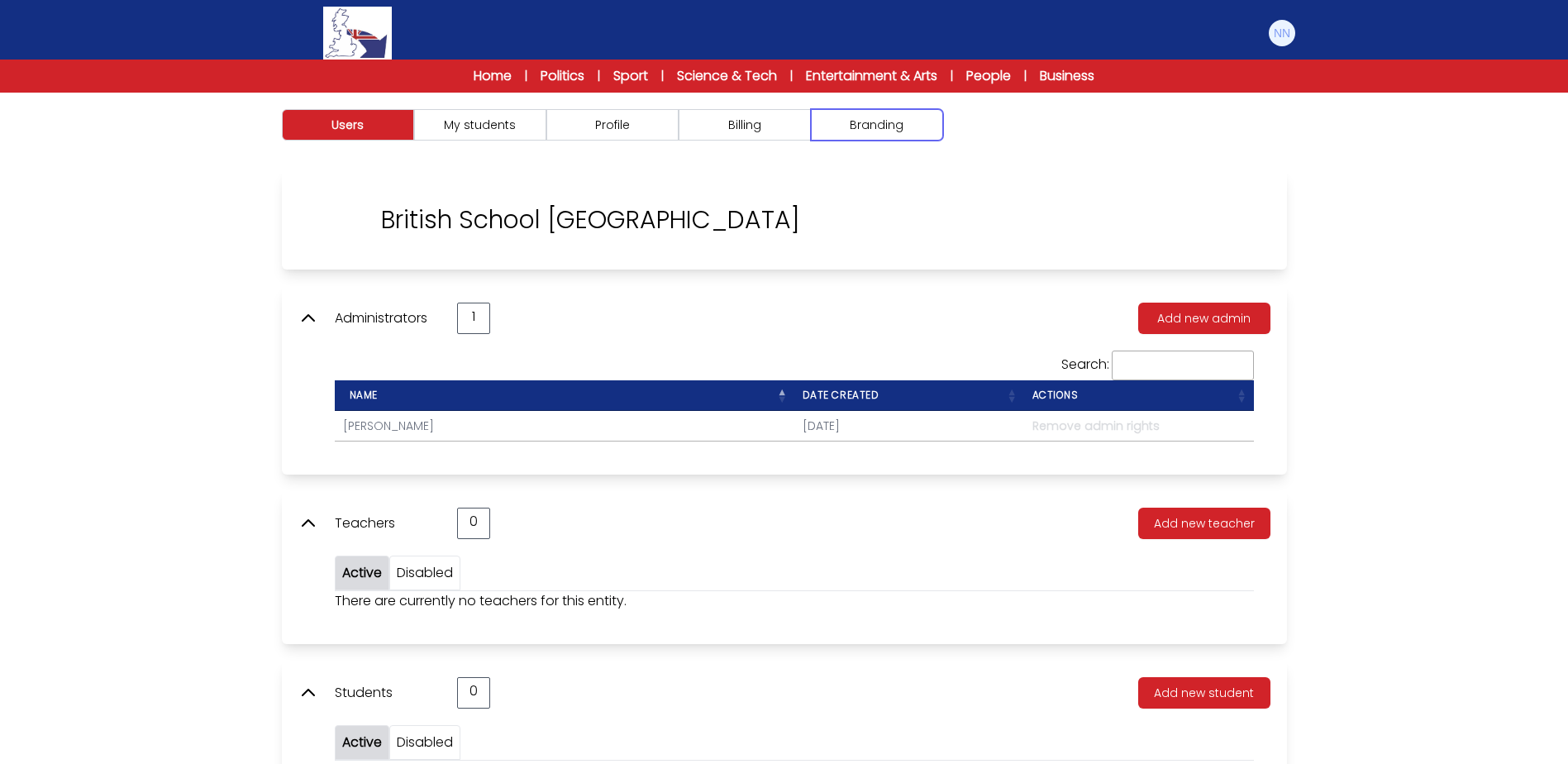
click at [871, 133] on button "Branding" at bounding box center [877, 124] width 132 height 31
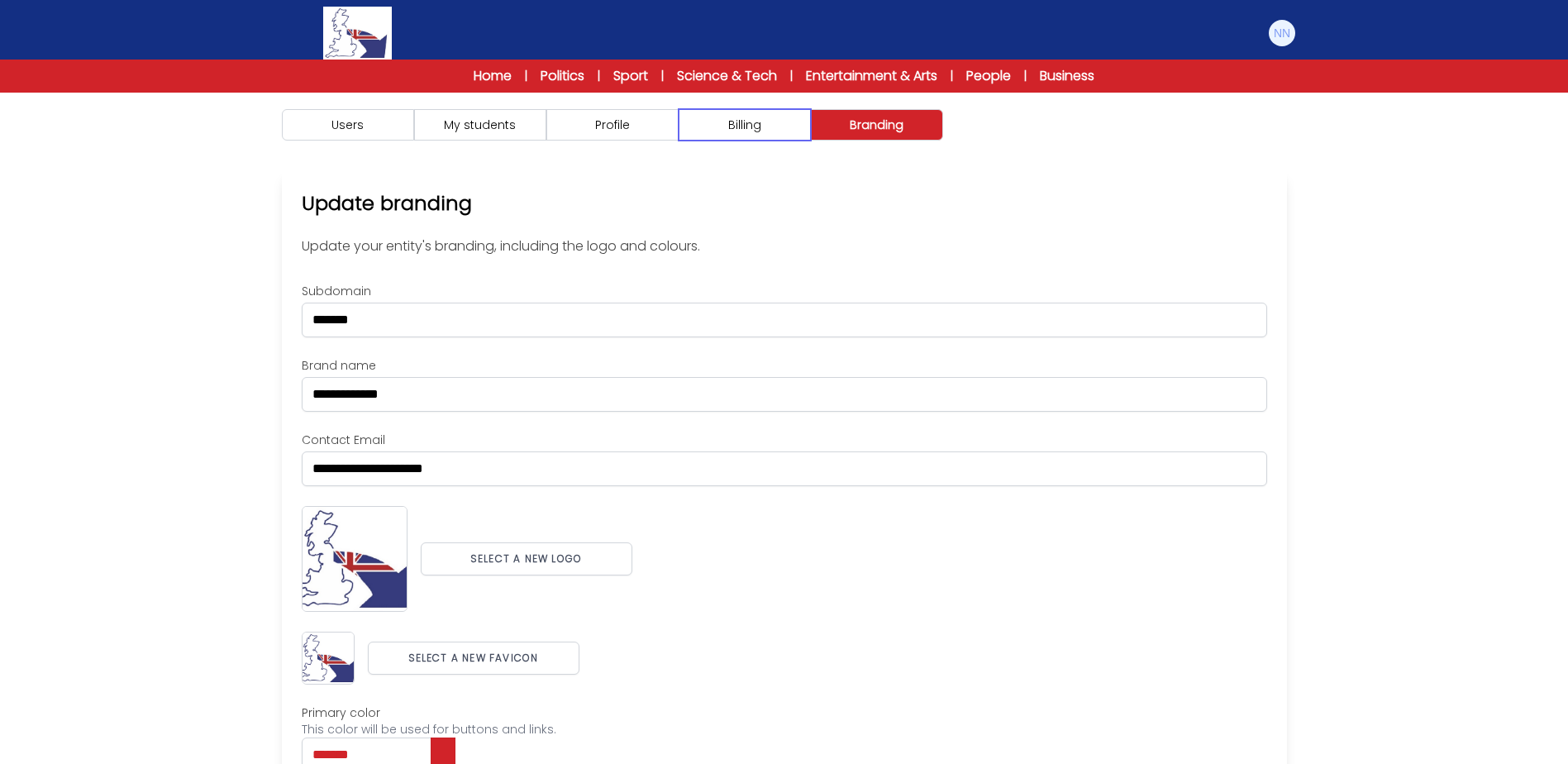
click at [716, 128] on button "Billing" at bounding box center [744, 124] width 132 height 31
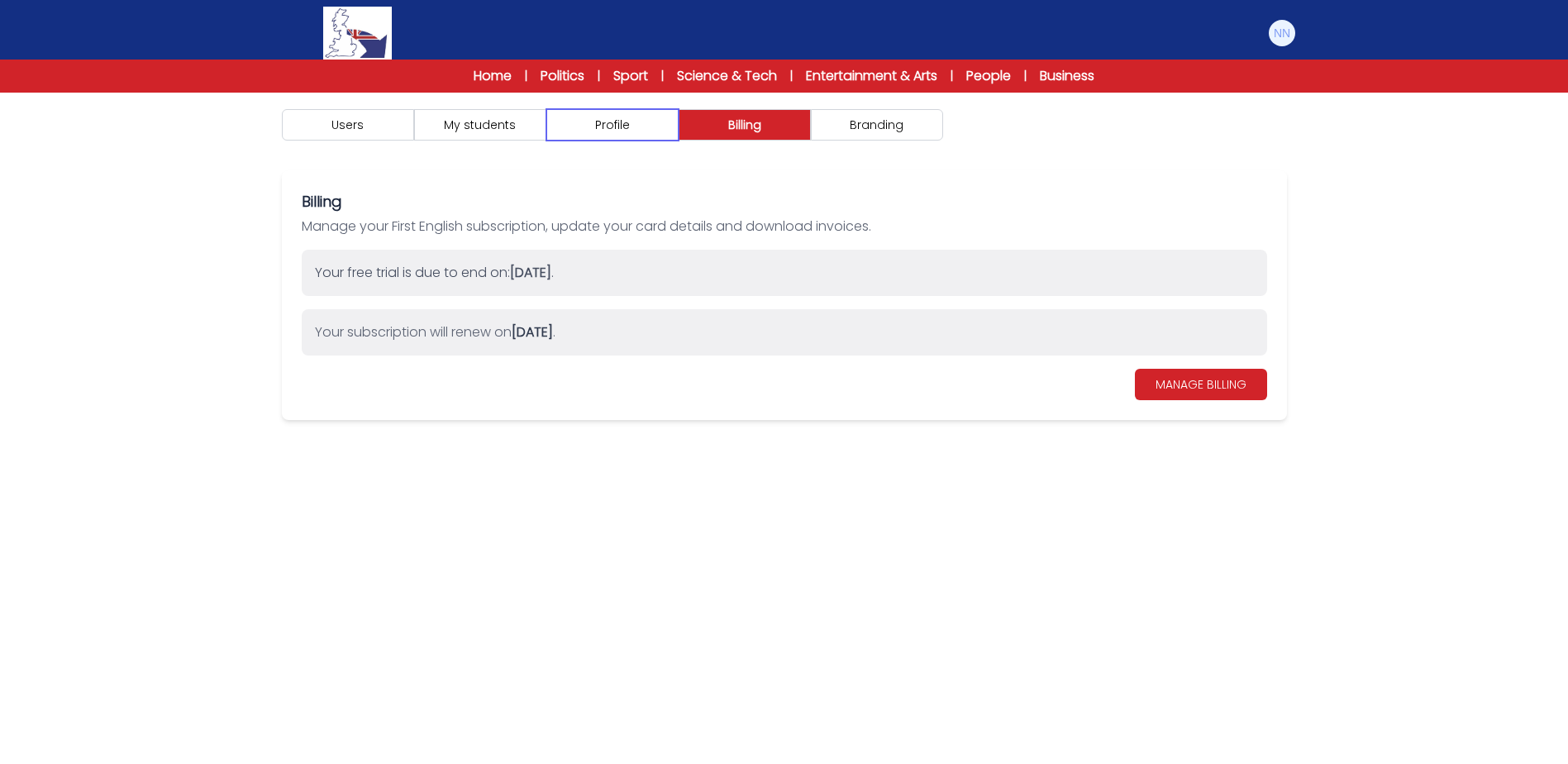
drag, startPoint x: 639, startPoint y: 127, endPoint x: 510, endPoint y: 126, distance: 129.0
click at [638, 127] on button "Profile" at bounding box center [612, 124] width 132 height 31
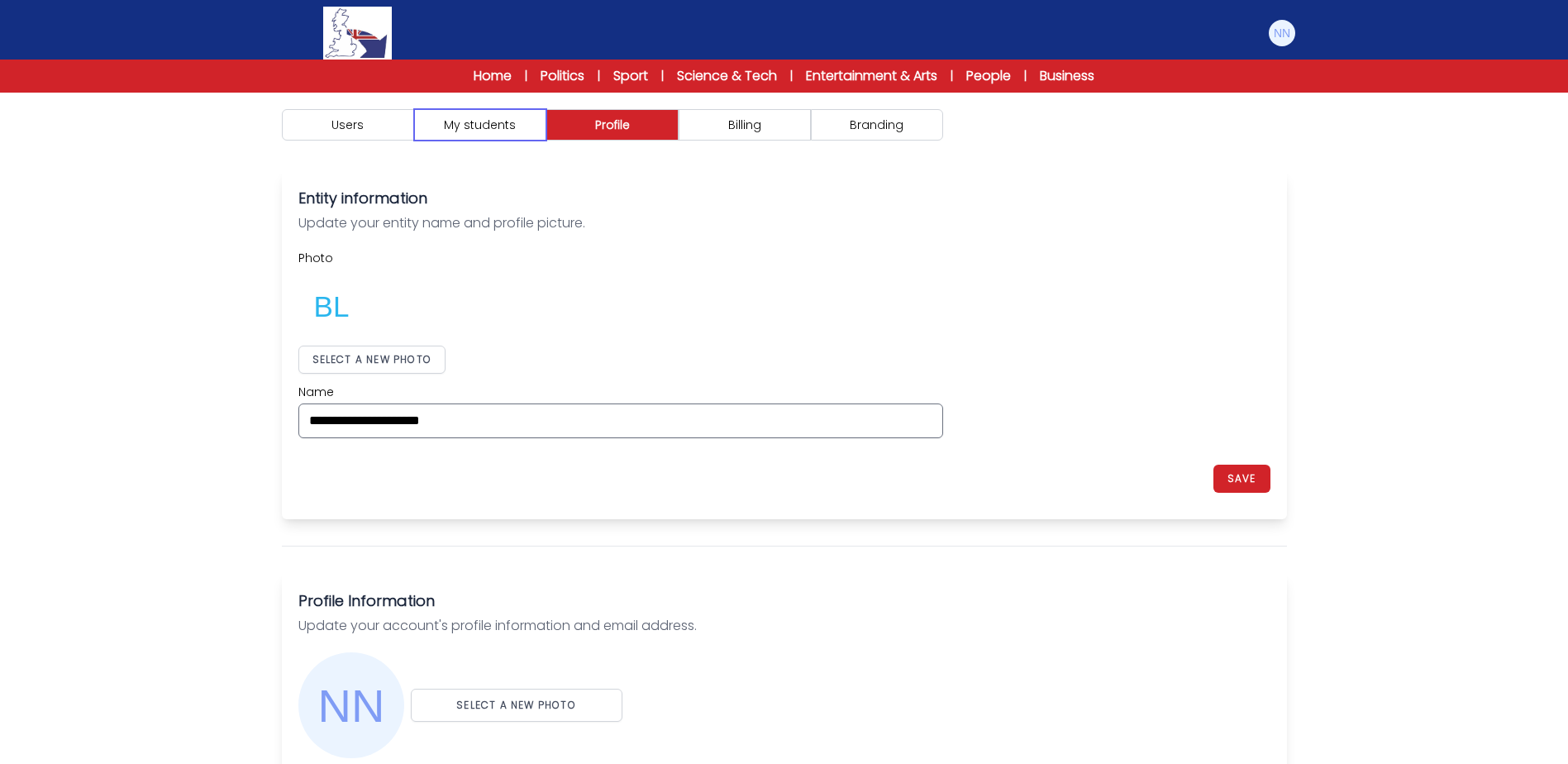
click at [503, 126] on button "My students" at bounding box center [480, 124] width 132 height 31
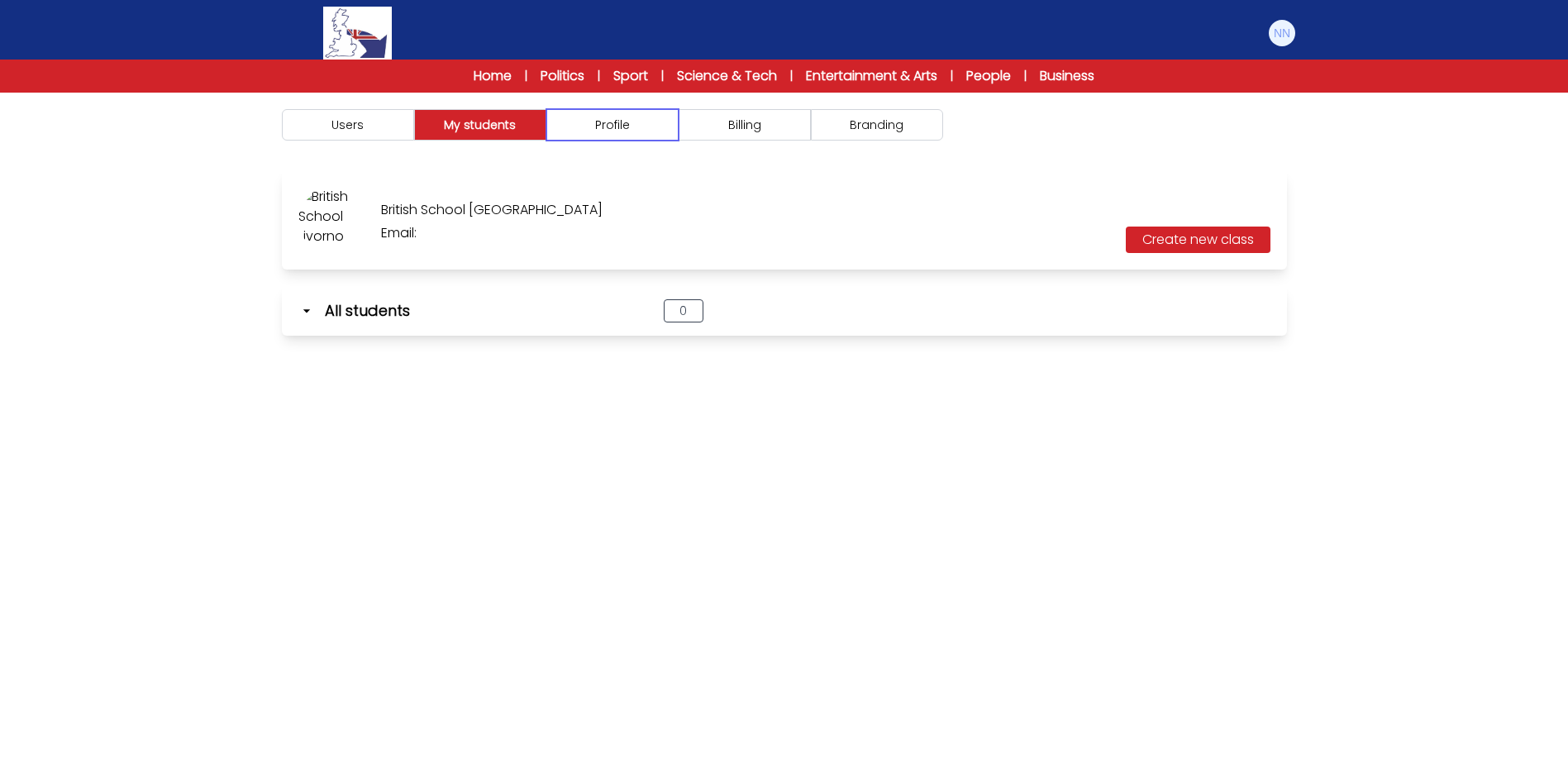
click at [614, 124] on button "Profile" at bounding box center [612, 124] width 132 height 31
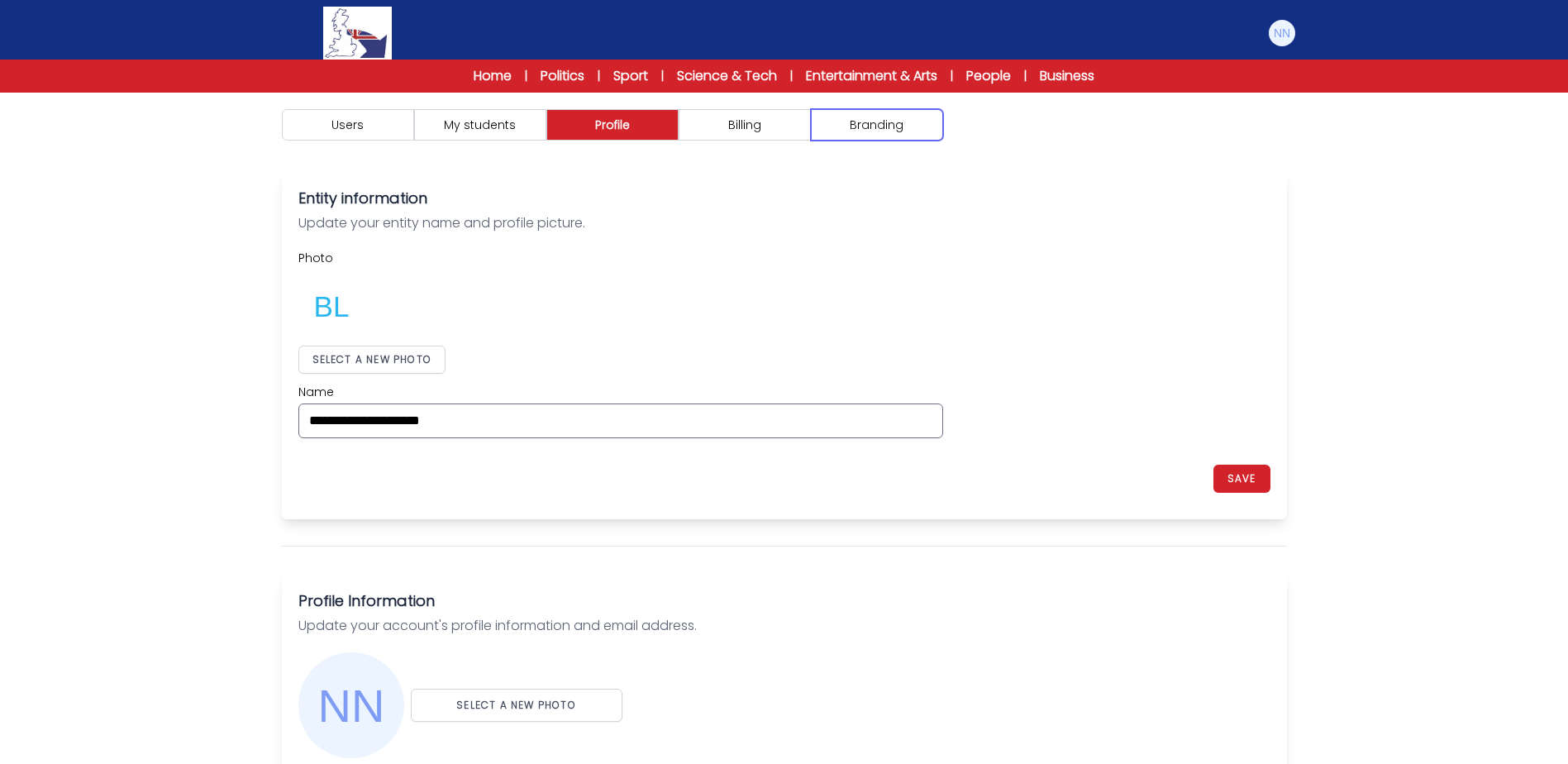
drag, startPoint x: 872, startPoint y: 124, endPoint x: 544, endPoint y: 113, distance: 328.2
click at [857, 124] on button "Branding" at bounding box center [877, 124] width 132 height 31
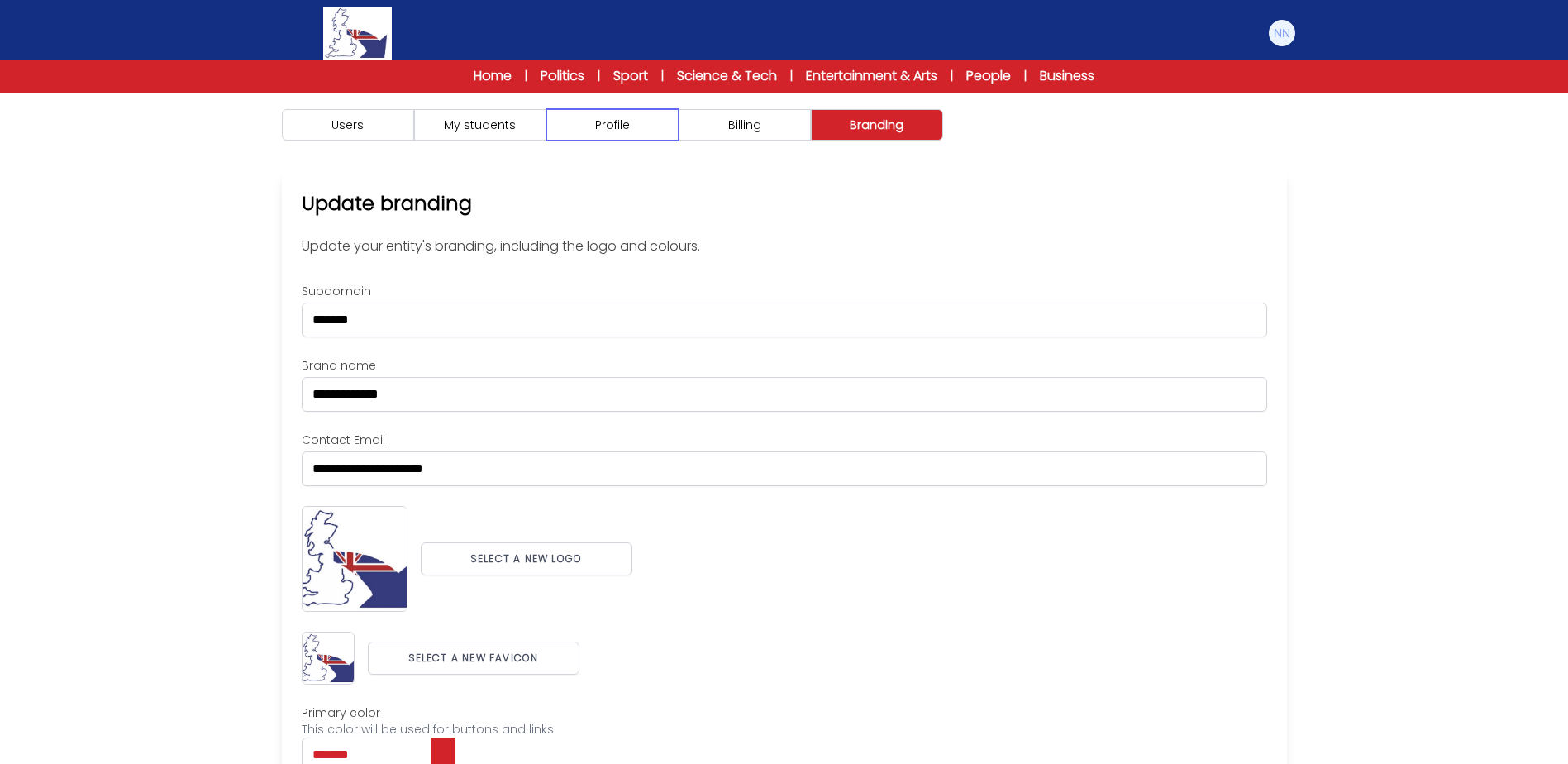
click at [592, 124] on button "Profile" at bounding box center [612, 124] width 132 height 31
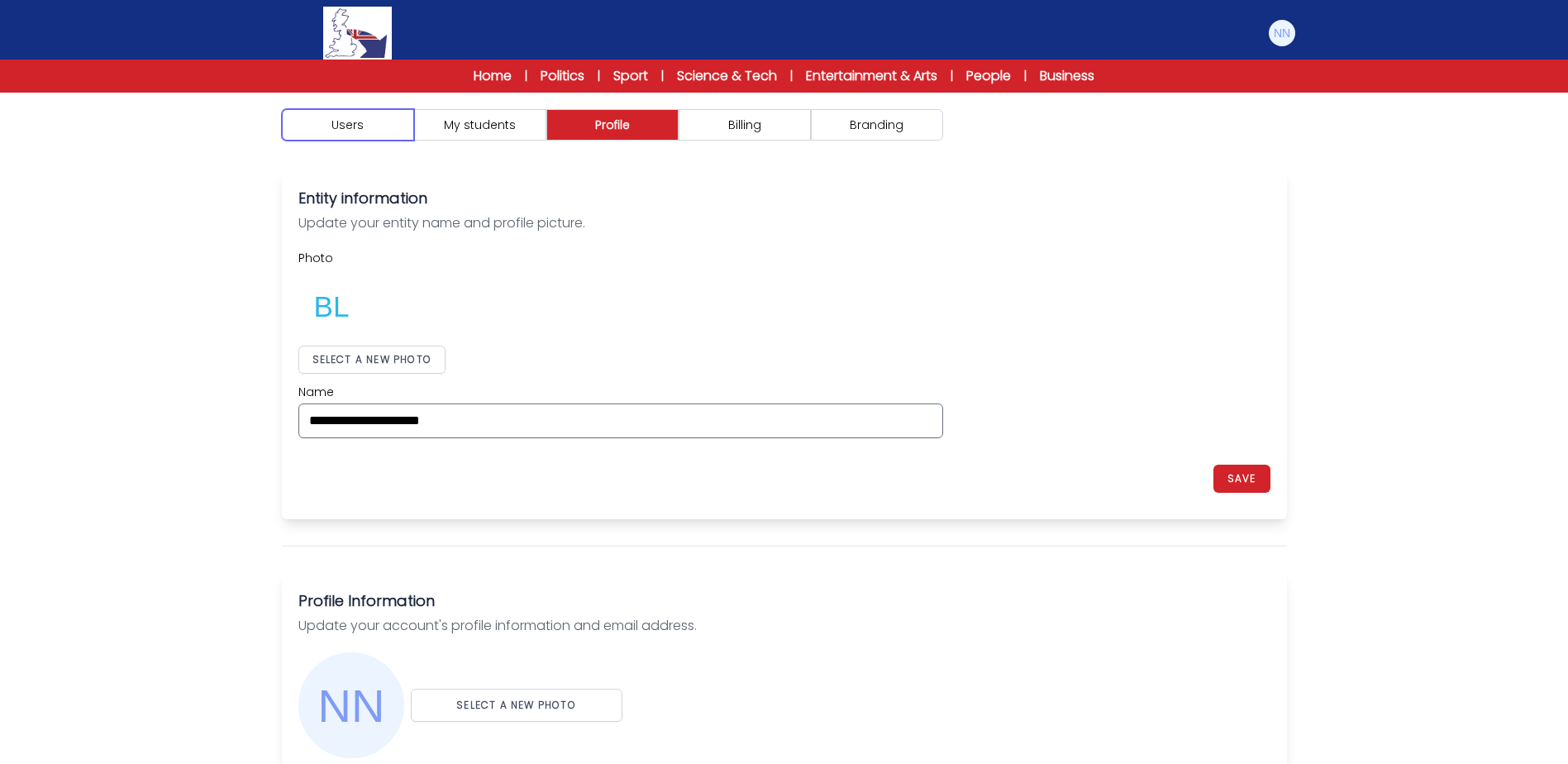
click at [368, 129] on button "Users" at bounding box center [348, 124] width 132 height 31
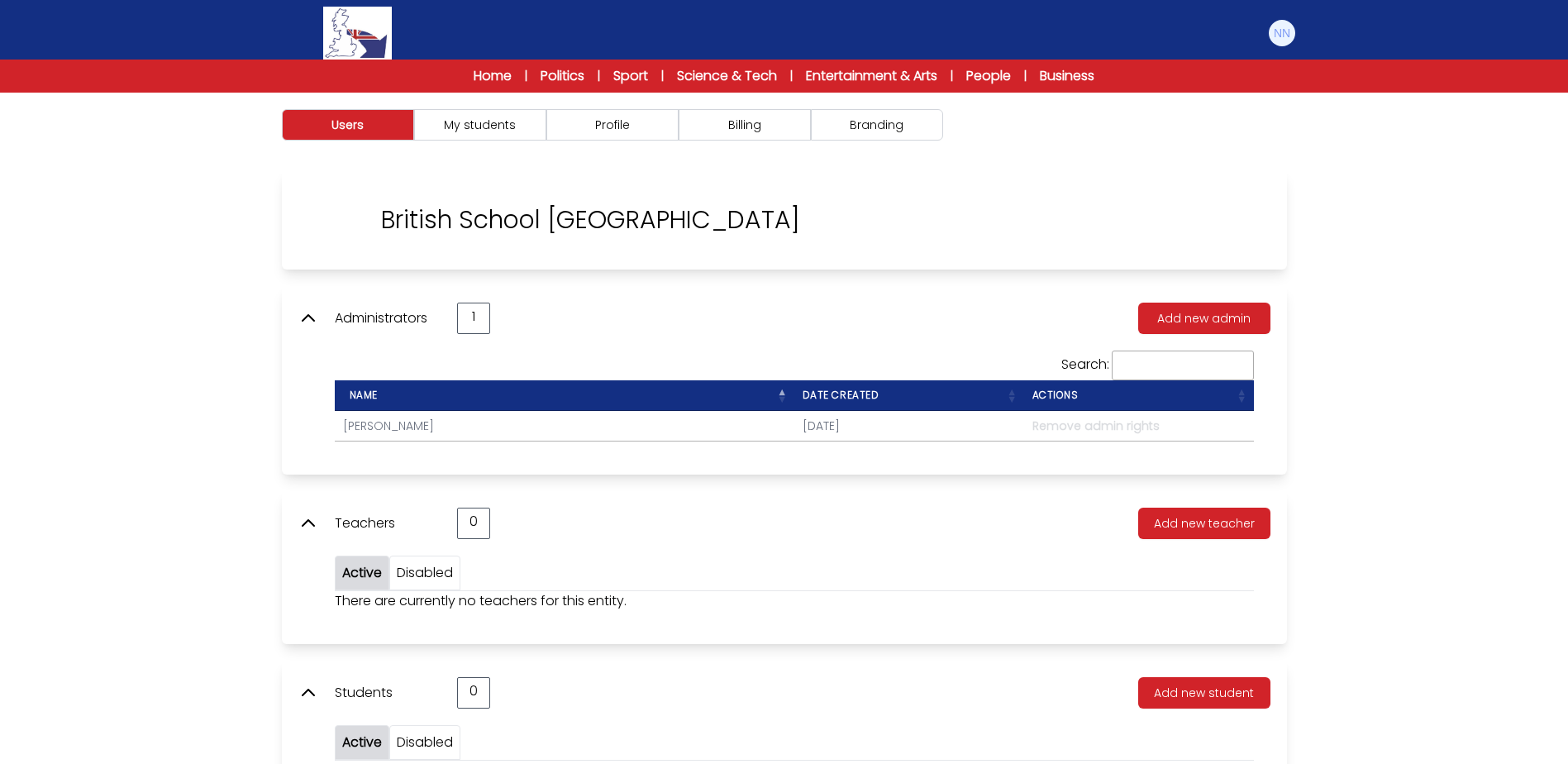
click at [181, 110] on div "Users My students Profile" at bounding box center [784, 474] width 1568 height 764
drag, startPoint x: 1284, startPoint y: 35, endPoint x: 1276, endPoint y: 119, distance: 84.4
click at [1283, 35] on img at bounding box center [1282, 33] width 27 height 27
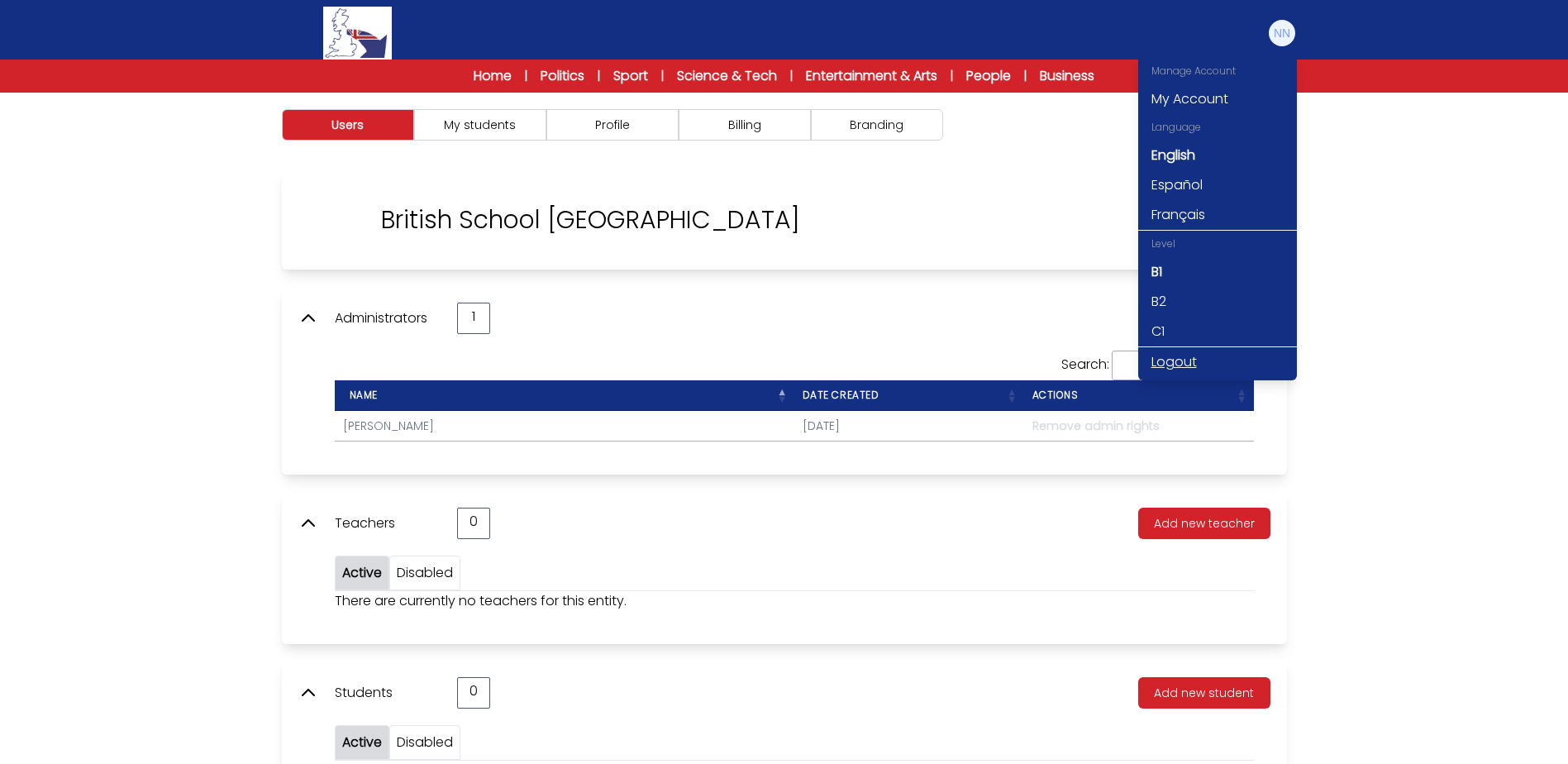
click at [1182, 365] on link "Logout" at bounding box center [1217, 361] width 159 height 29
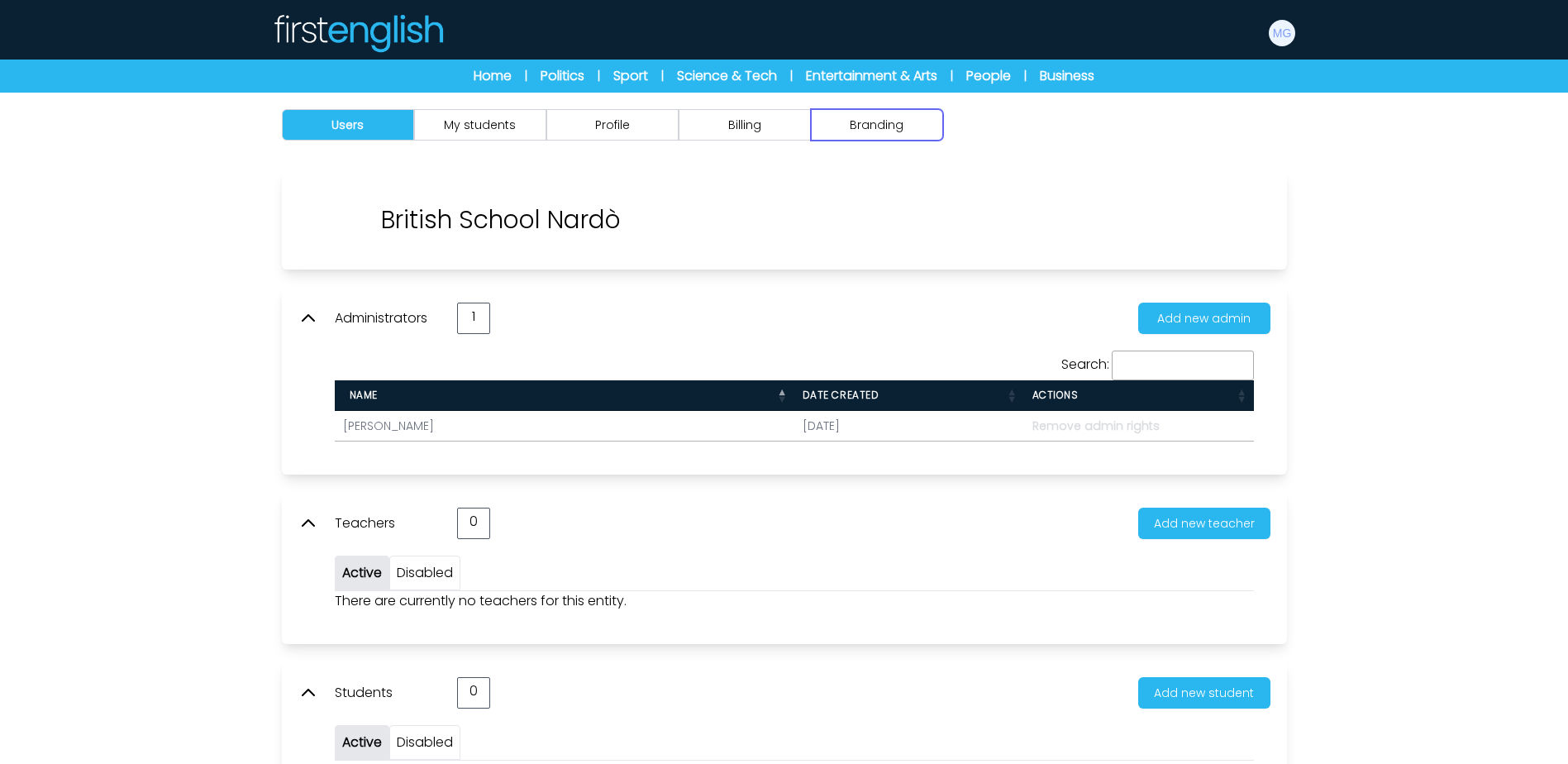
click at [877, 127] on button "Branding" at bounding box center [877, 124] width 132 height 31
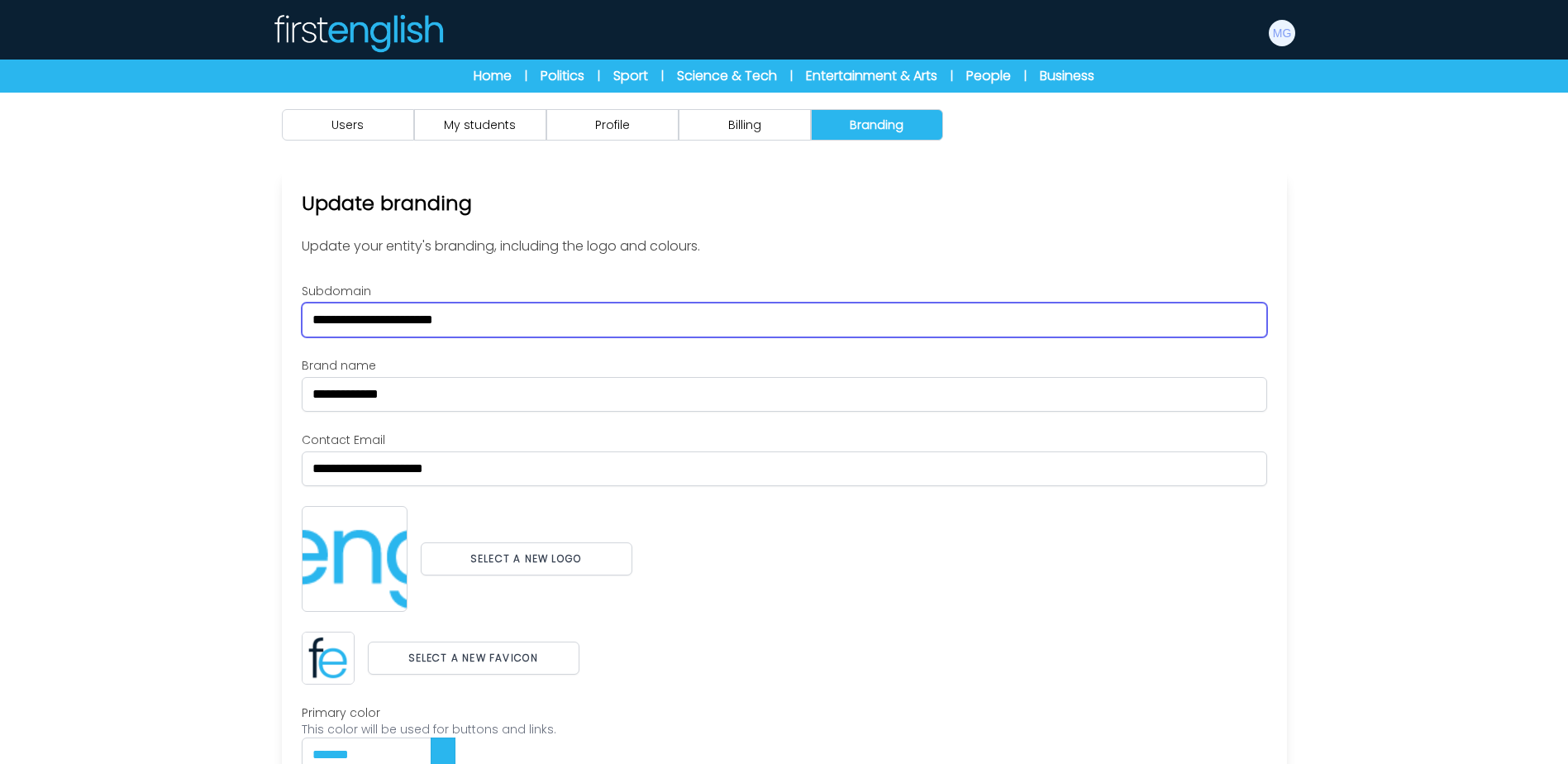
drag, startPoint x: 616, startPoint y: 314, endPoint x: -3, endPoint y: 302, distance: 619.1
click at [0, 302] on html "Manage Account My Account Language English Español Français B1 B2 C1 Logout B1" at bounding box center [784, 467] width 1568 height 934
paste input "text"
type input "*****"
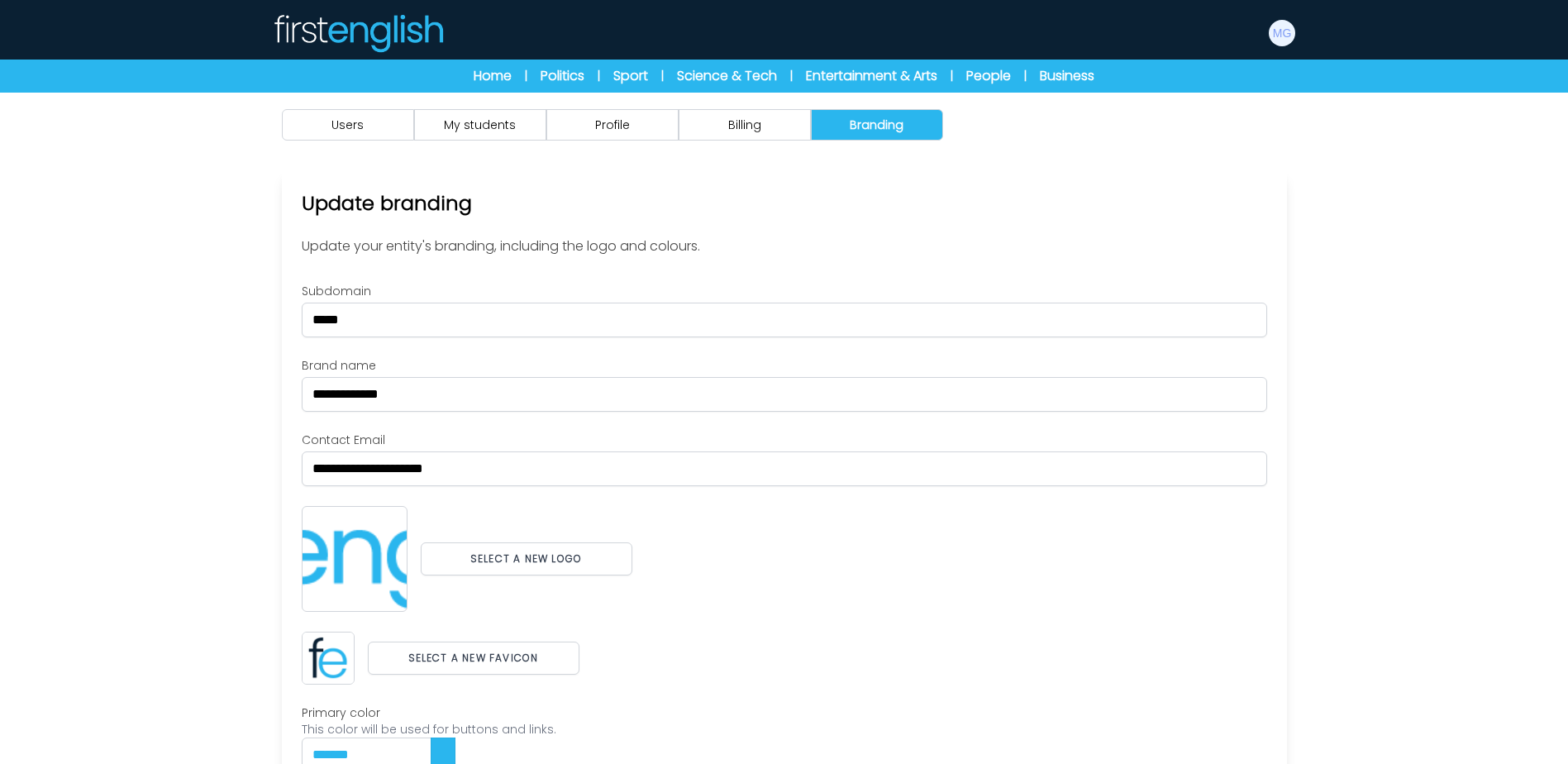
click at [0, 302] on html "Manage Account My Account Language English Español Français B1 B2 C1 Logout B1" at bounding box center [784, 467] width 1568 height 934
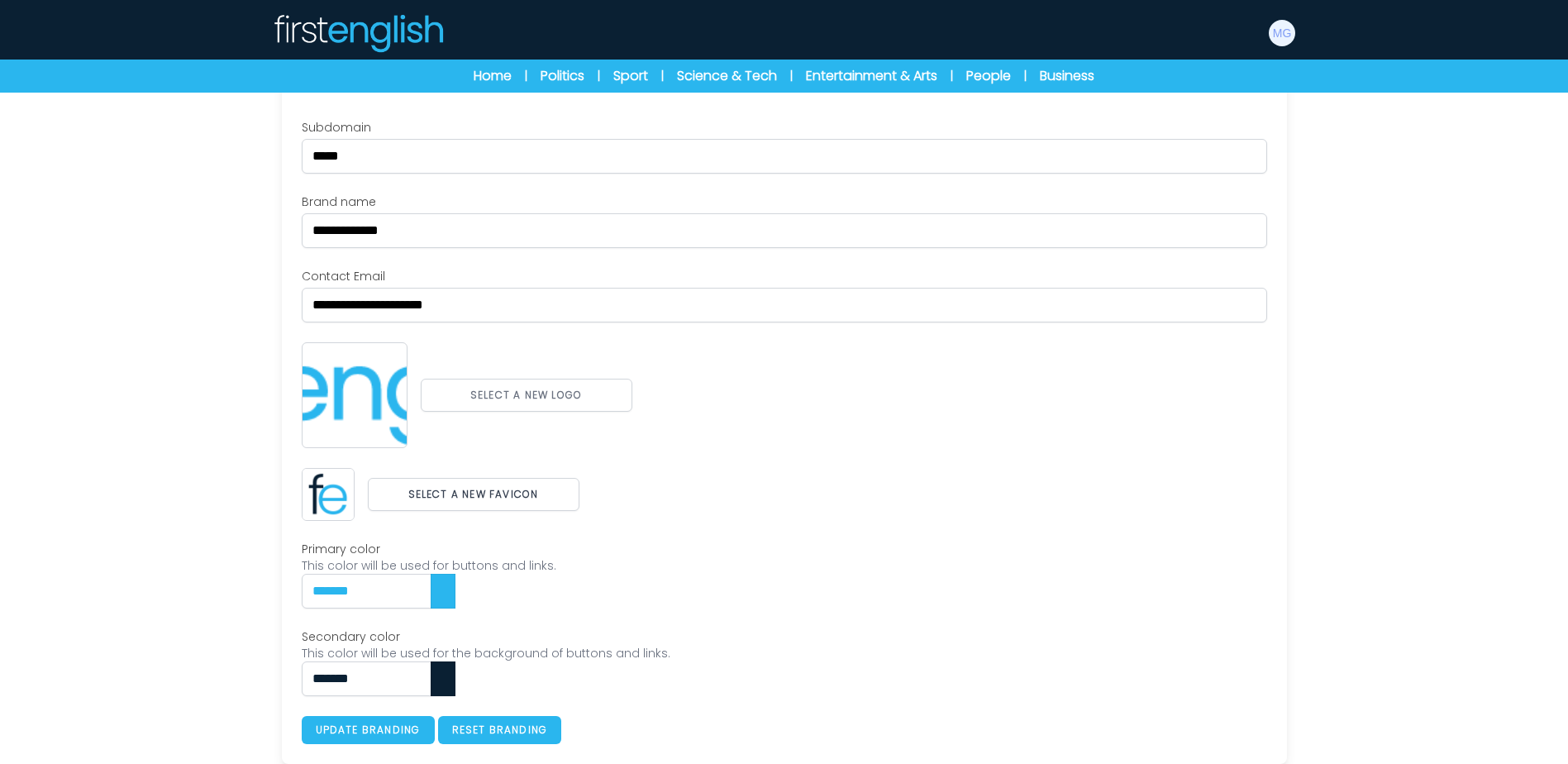
scroll to position [165, 0]
click at [517, 378] on button "Select a new logo" at bounding box center [526, 393] width 212 height 33
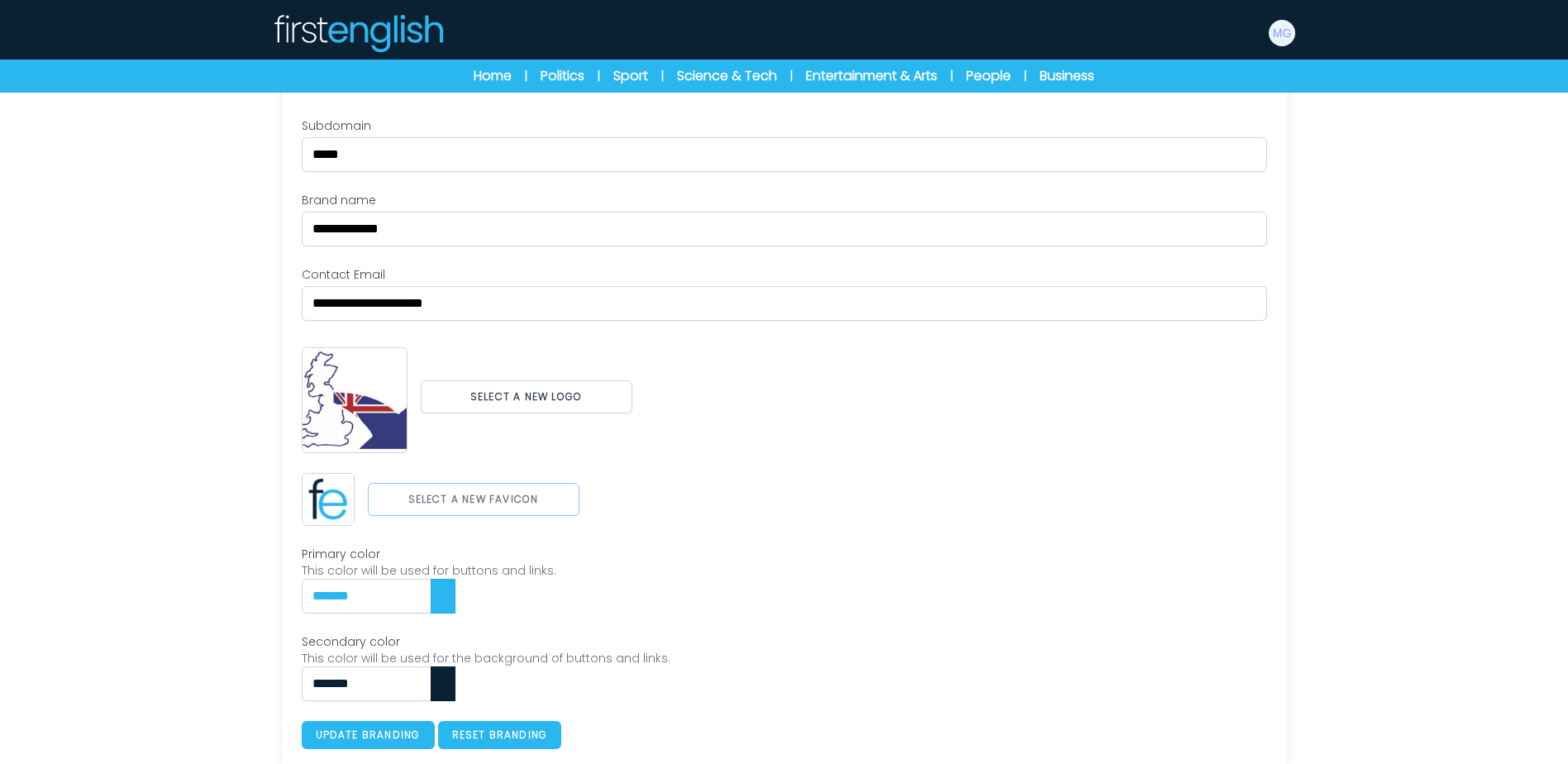
click at [512, 498] on button "Select a new favicon" at bounding box center [473, 499] width 212 height 33
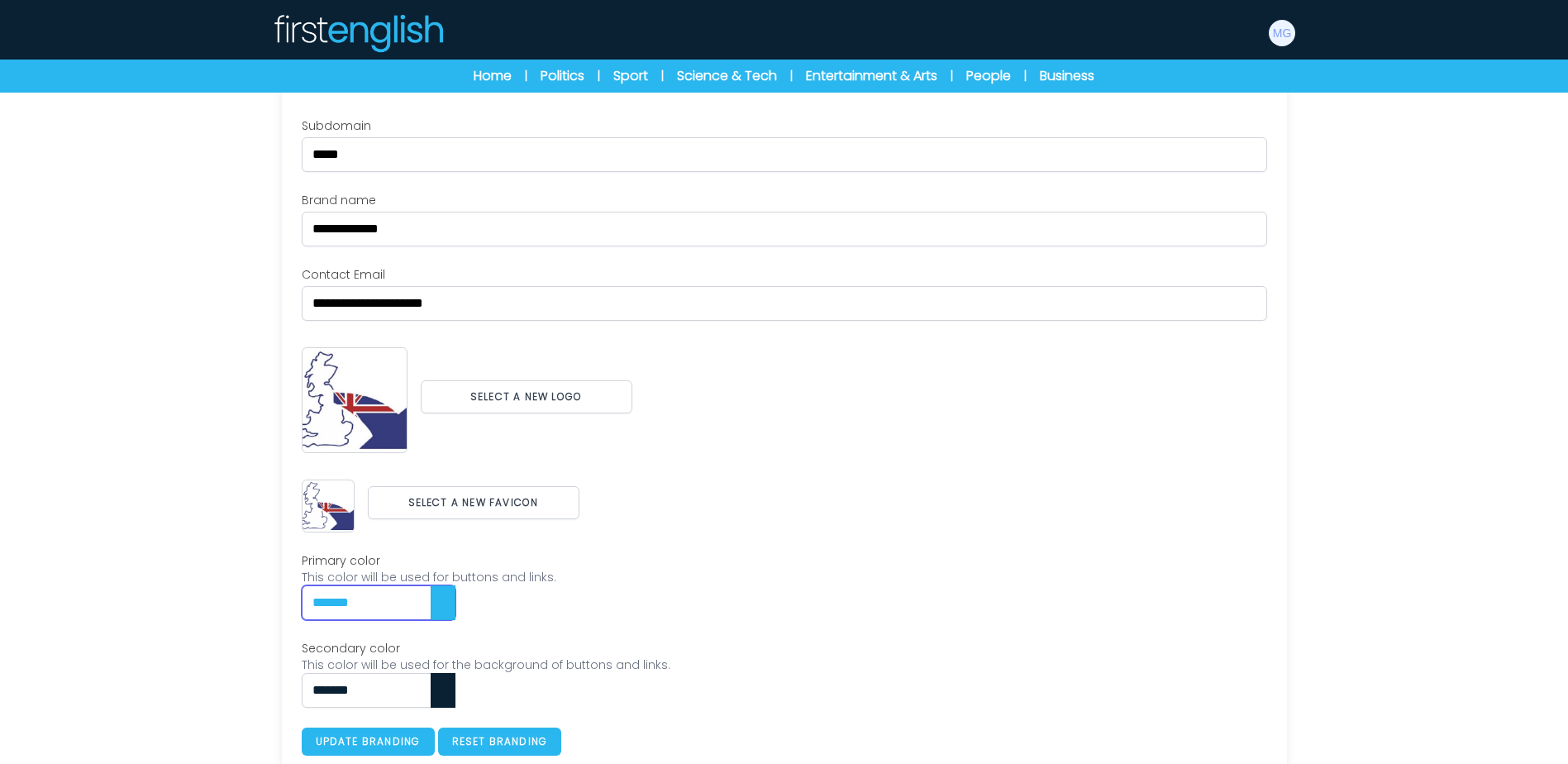
drag, startPoint x: 429, startPoint y: 617, endPoint x: 429, endPoint y: 607, distance: 10.0
click at [429, 609] on input "*******" at bounding box center [379, 602] width 154 height 35
type input "*******"
type input "***"
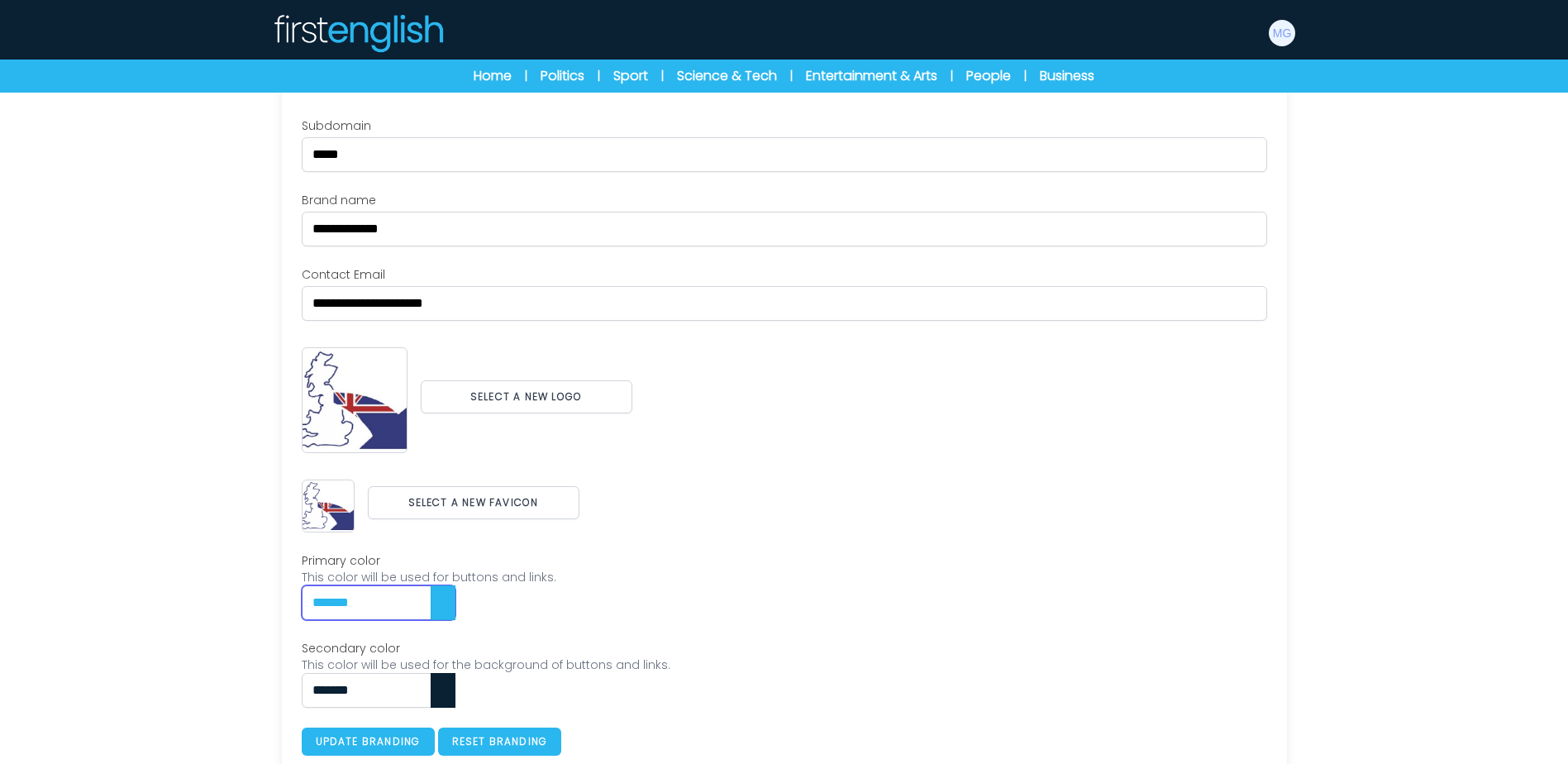
drag, startPoint x: 429, startPoint y: 607, endPoint x: 110, endPoint y: 566, distance: 321.6
click at [110, 566] on div "Users My students Profile" at bounding box center [784, 354] width 1568 height 855
paste input "text"
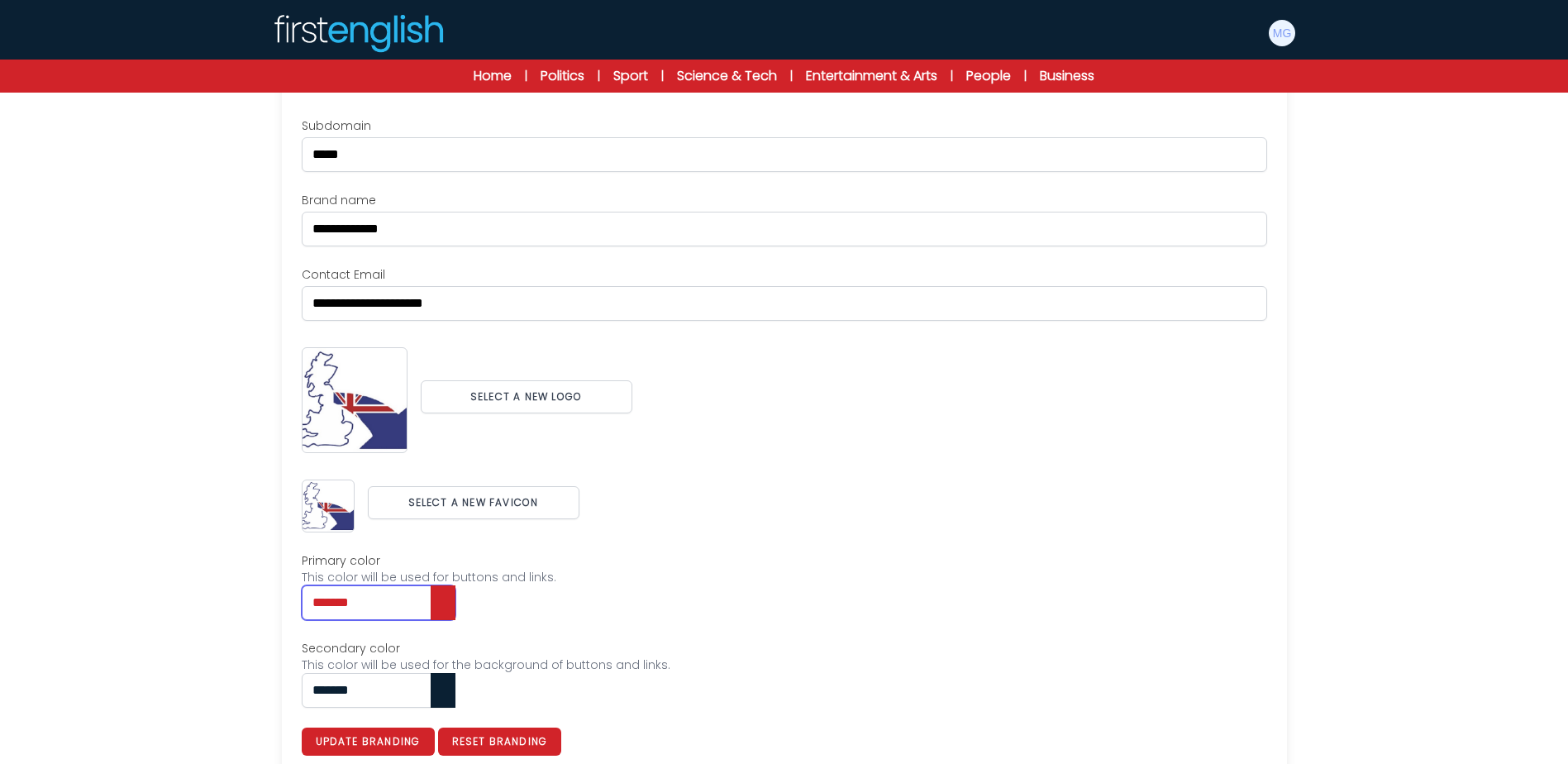
type input "*******"
drag, startPoint x: 391, startPoint y: 689, endPoint x: 208, endPoint y: 665, distance: 184.6
click at [211, 666] on div "Users My students Profile" at bounding box center [784, 354] width 1568 height 855
paste input "text"
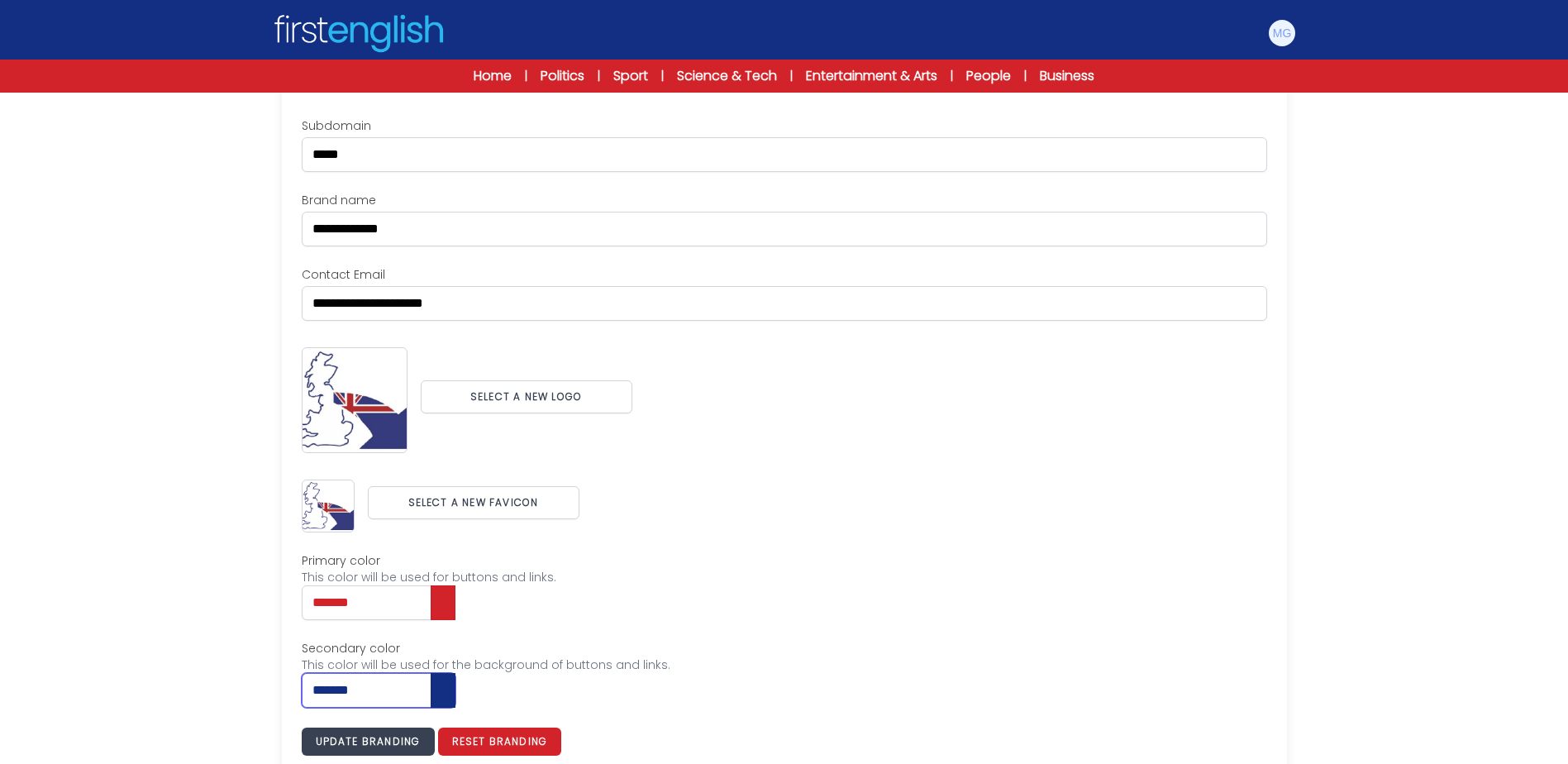
type input "*******"
click at [344, 736] on button "Update branding" at bounding box center [368, 742] width 133 height 29
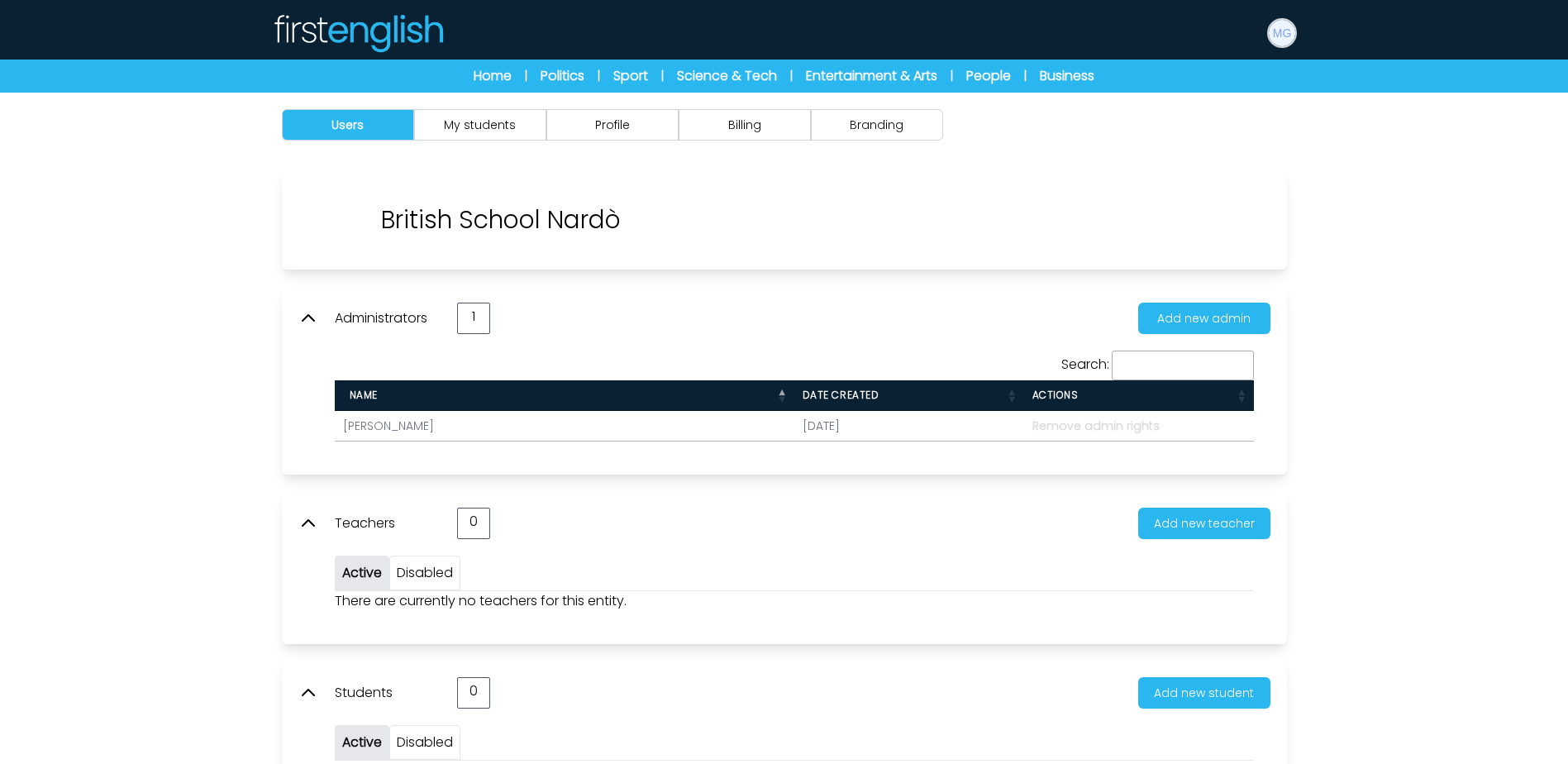
drag, startPoint x: 1277, startPoint y: 44, endPoint x: 1277, endPoint y: 102, distance: 58.0
click at [1277, 45] on img at bounding box center [1282, 33] width 27 height 27
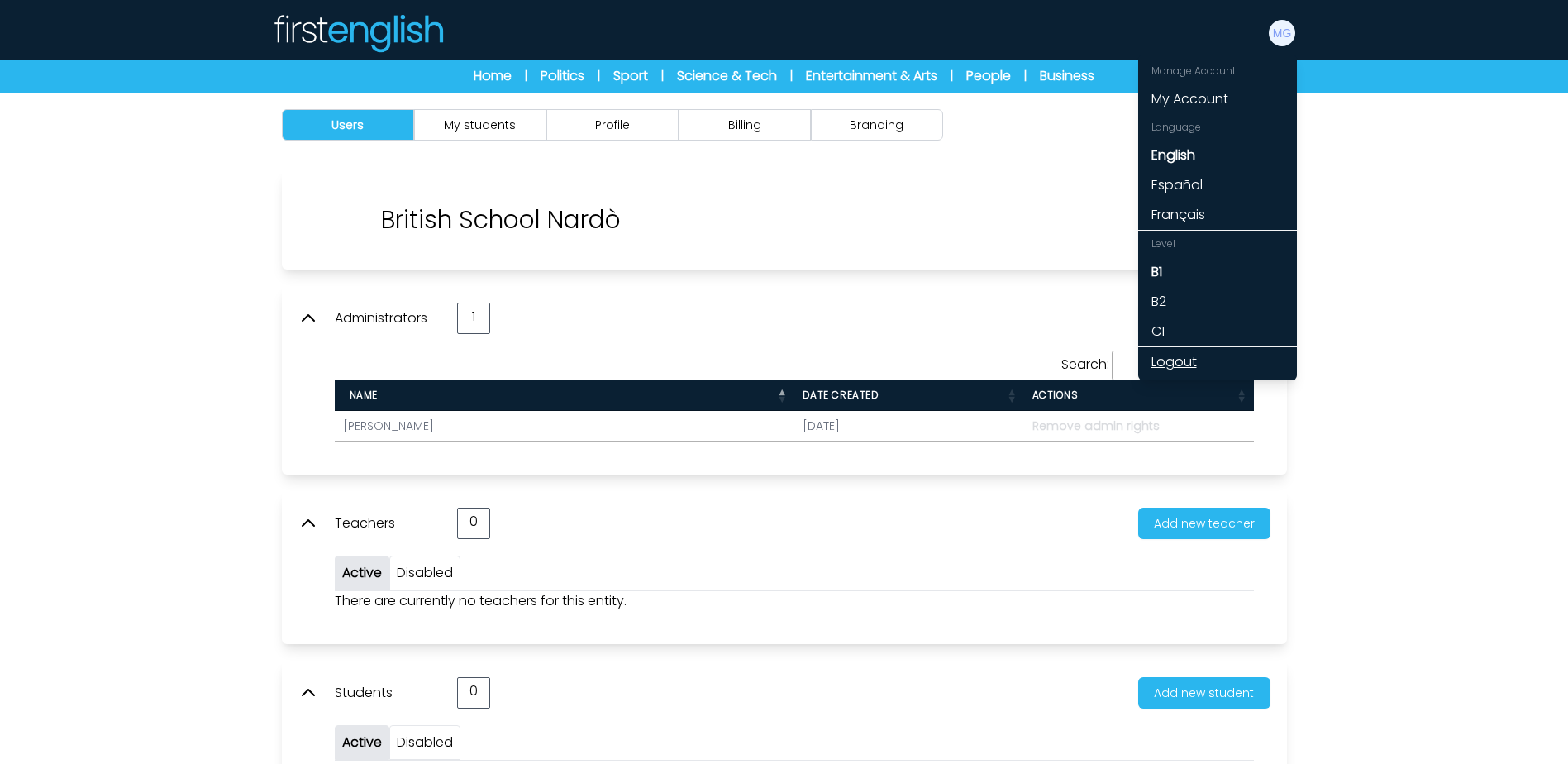
click at [1177, 370] on link "Logout" at bounding box center [1217, 361] width 159 height 29
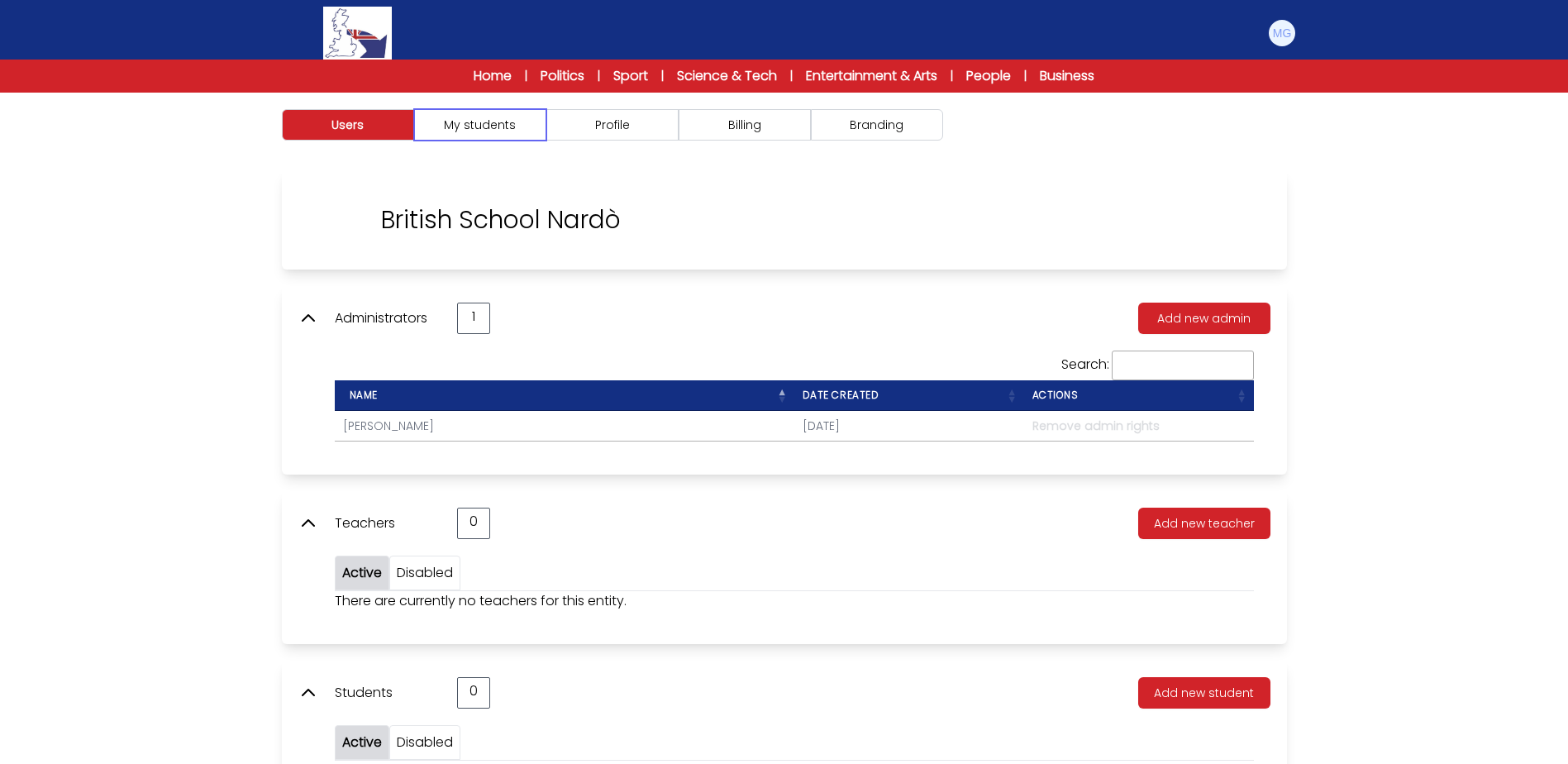
click at [528, 124] on button "My students" at bounding box center [480, 124] width 132 height 31
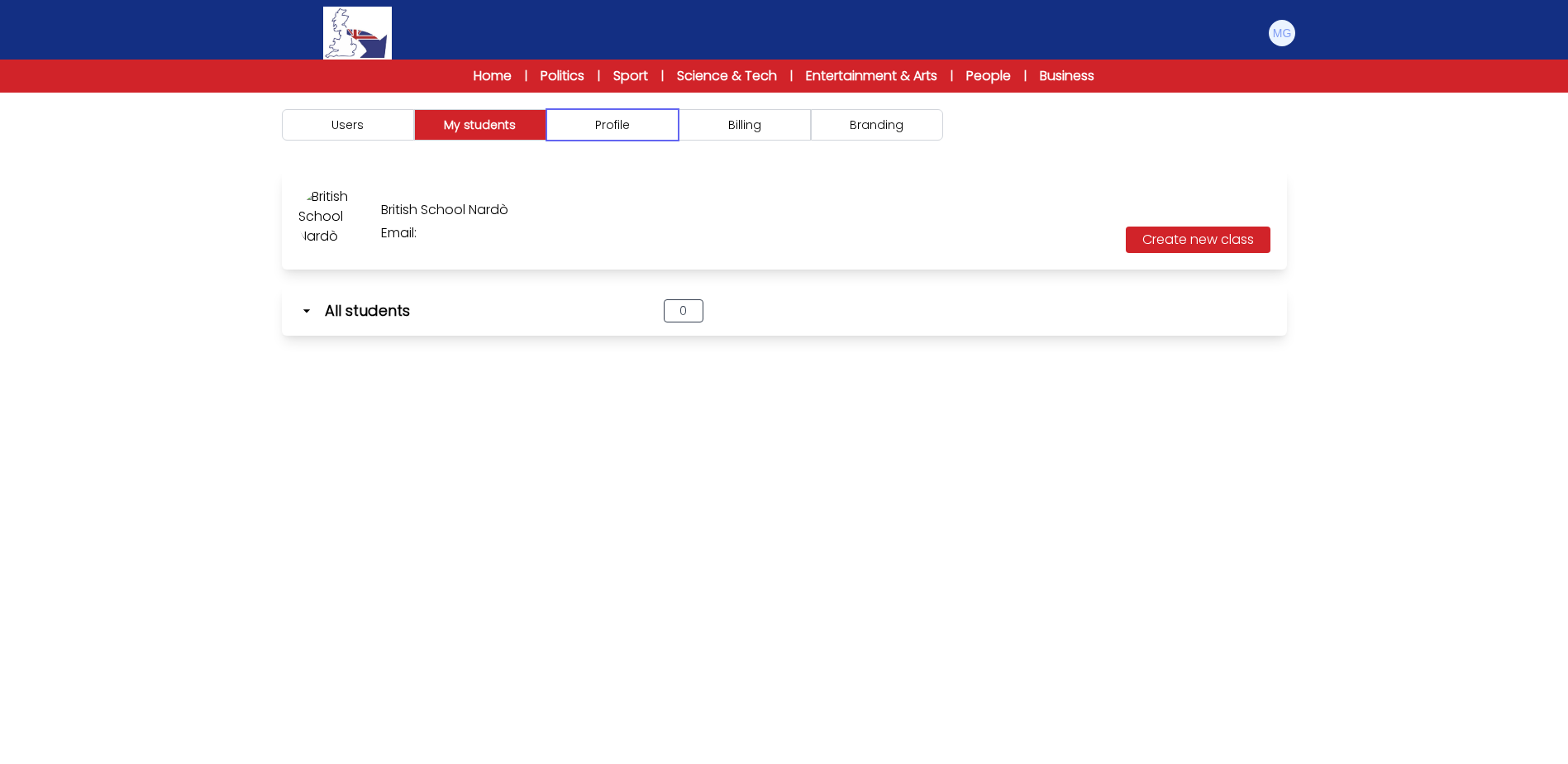
drag, startPoint x: 608, startPoint y: 131, endPoint x: 709, endPoint y: 143, distance: 101.7
click at [610, 131] on button "Profile" at bounding box center [612, 124] width 132 height 31
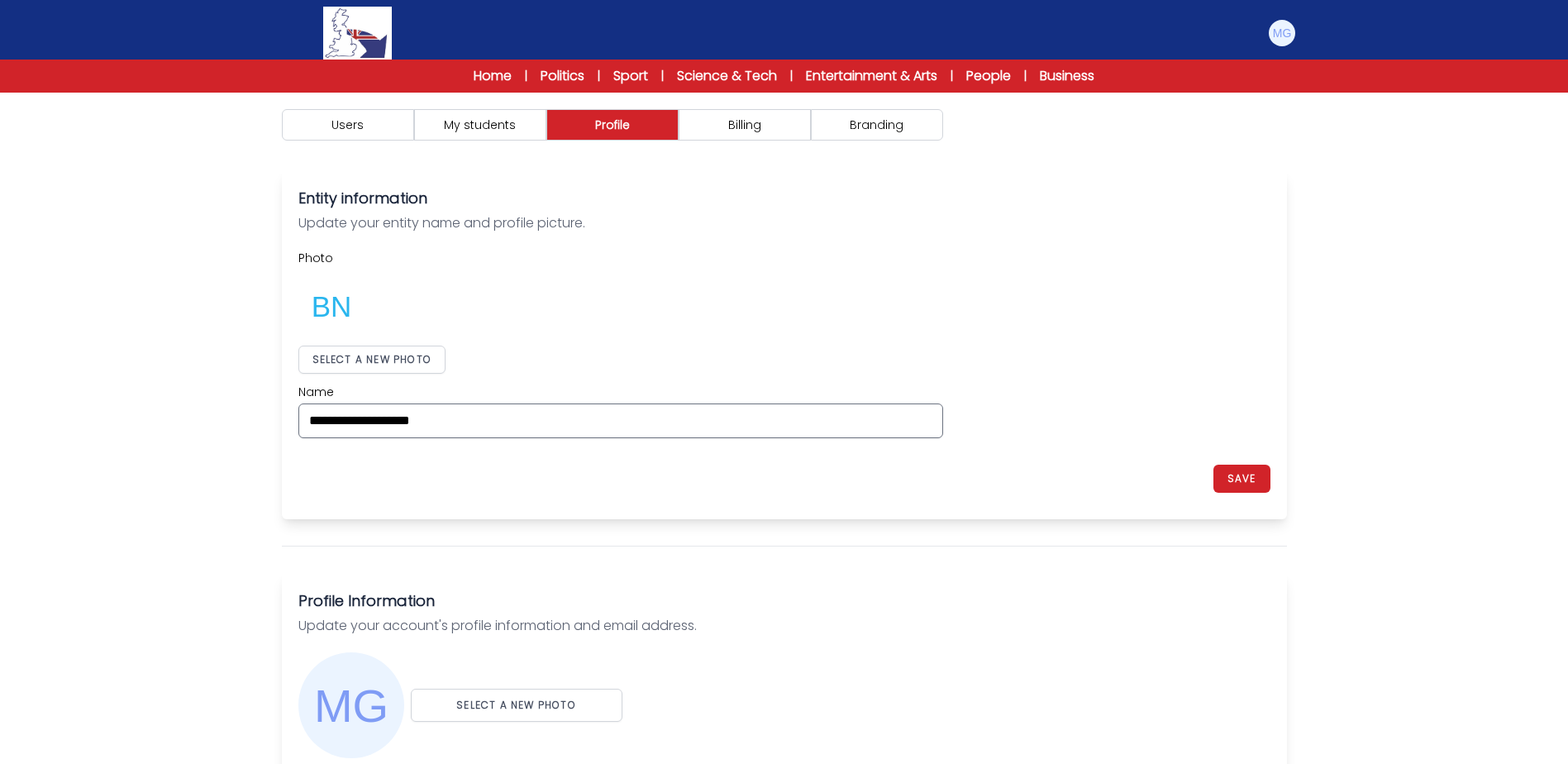
click at [747, 143] on div "Users My students Profile Billing" at bounding box center [784, 124] width 1058 height 65
drag, startPoint x: 850, startPoint y: 140, endPoint x: 627, endPoint y: 135, distance: 223.1
click at [836, 140] on button "Branding" at bounding box center [877, 124] width 132 height 31
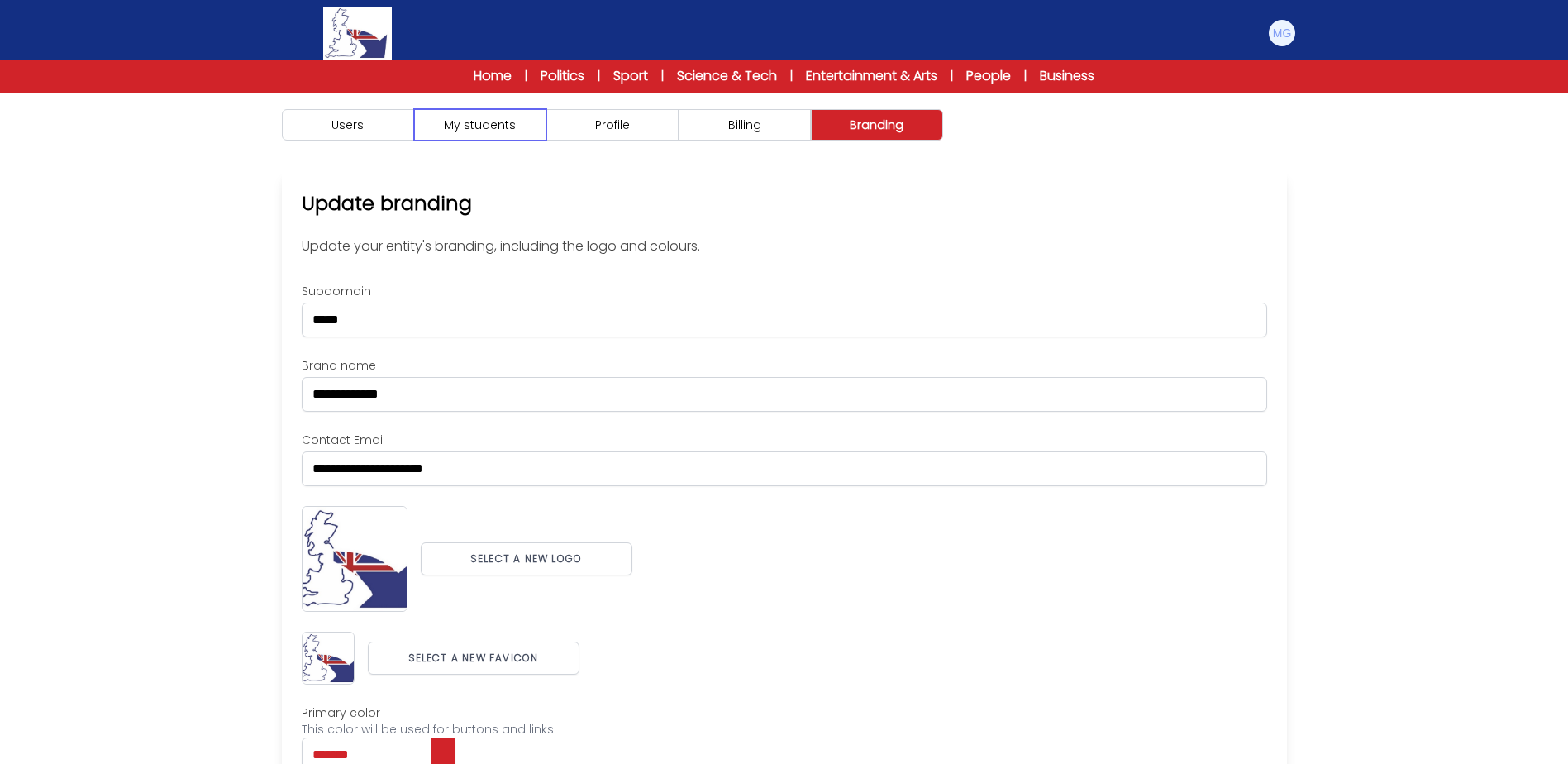
click at [521, 131] on button "My students" at bounding box center [480, 124] width 132 height 31
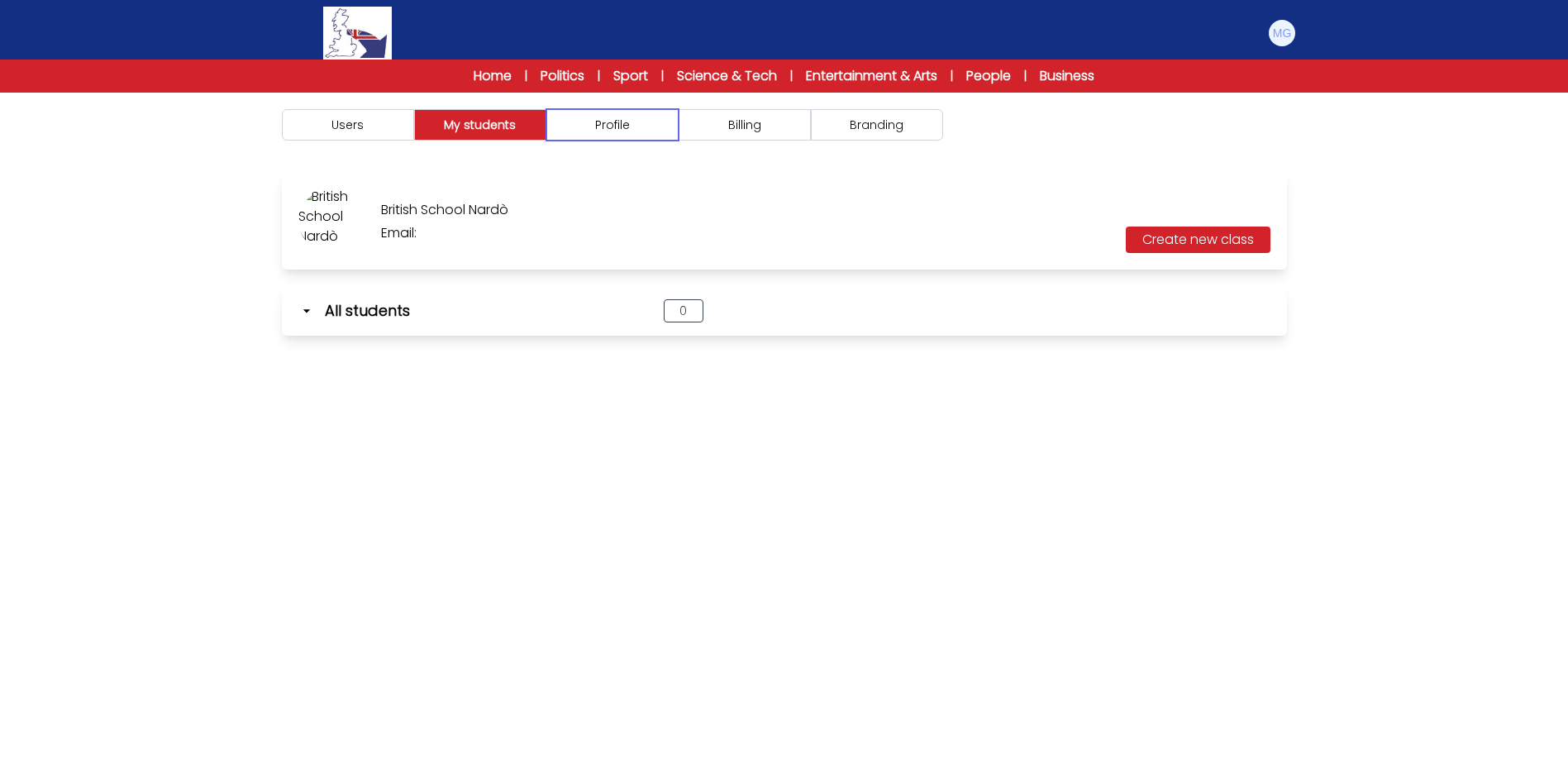
click at [671, 124] on button "Profile" at bounding box center [612, 124] width 132 height 31
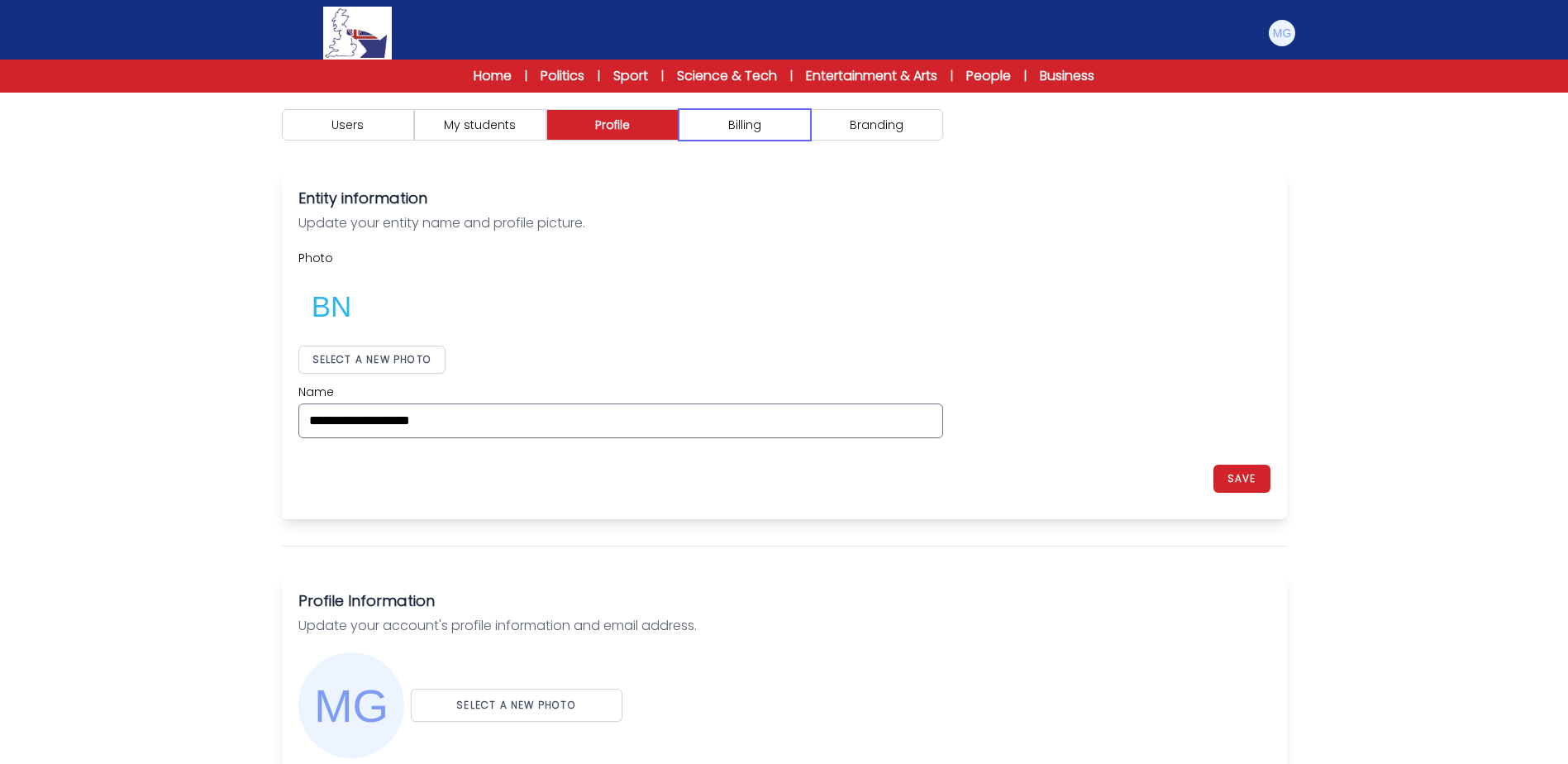
click at [752, 124] on button "Billing" at bounding box center [744, 124] width 132 height 31
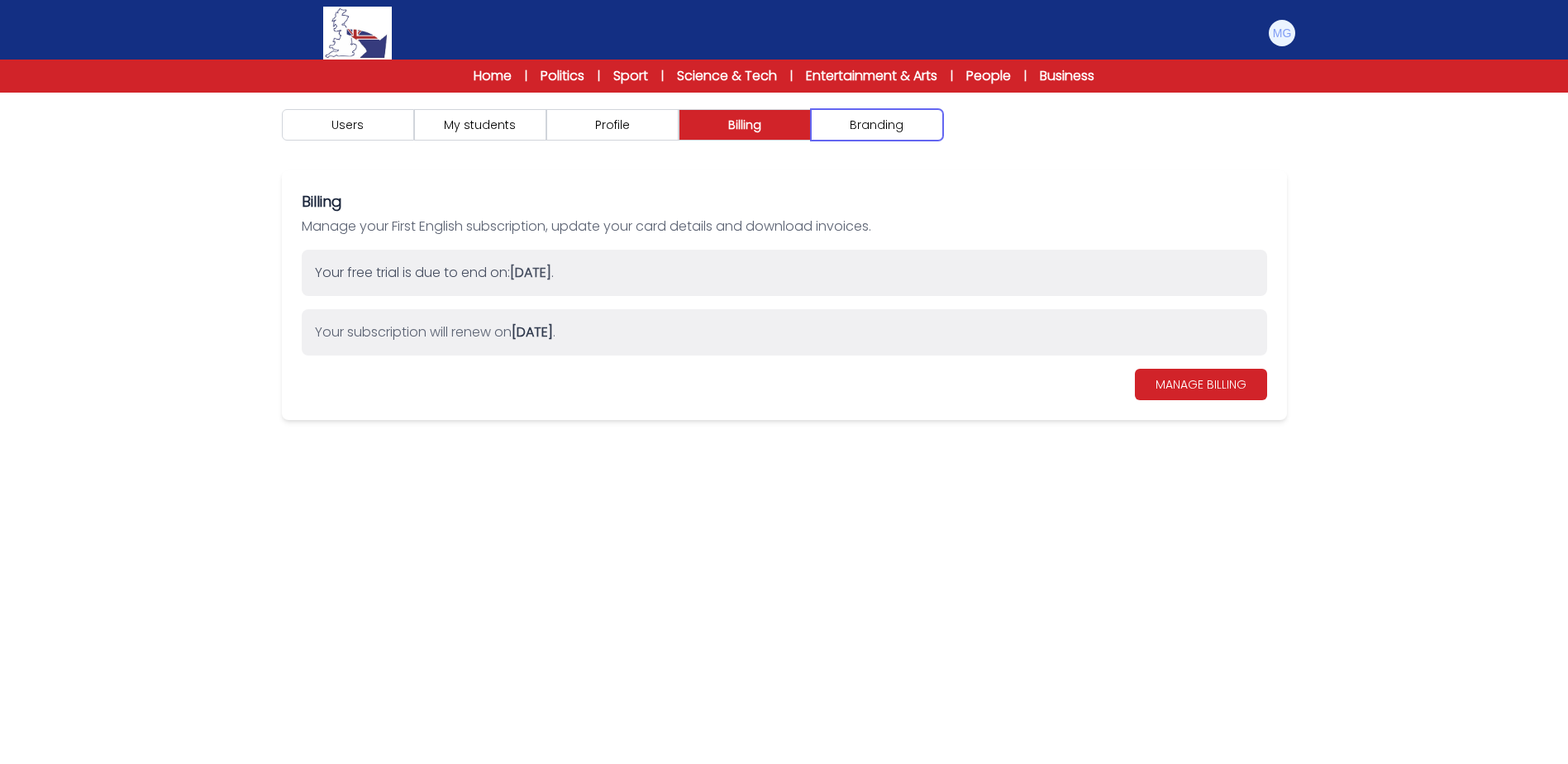
drag, startPoint x: 856, startPoint y: 124, endPoint x: 477, endPoint y: 128, distance: 379.0
click at [813, 128] on button "Branding" at bounding box center [877, 124] width 132 height 31
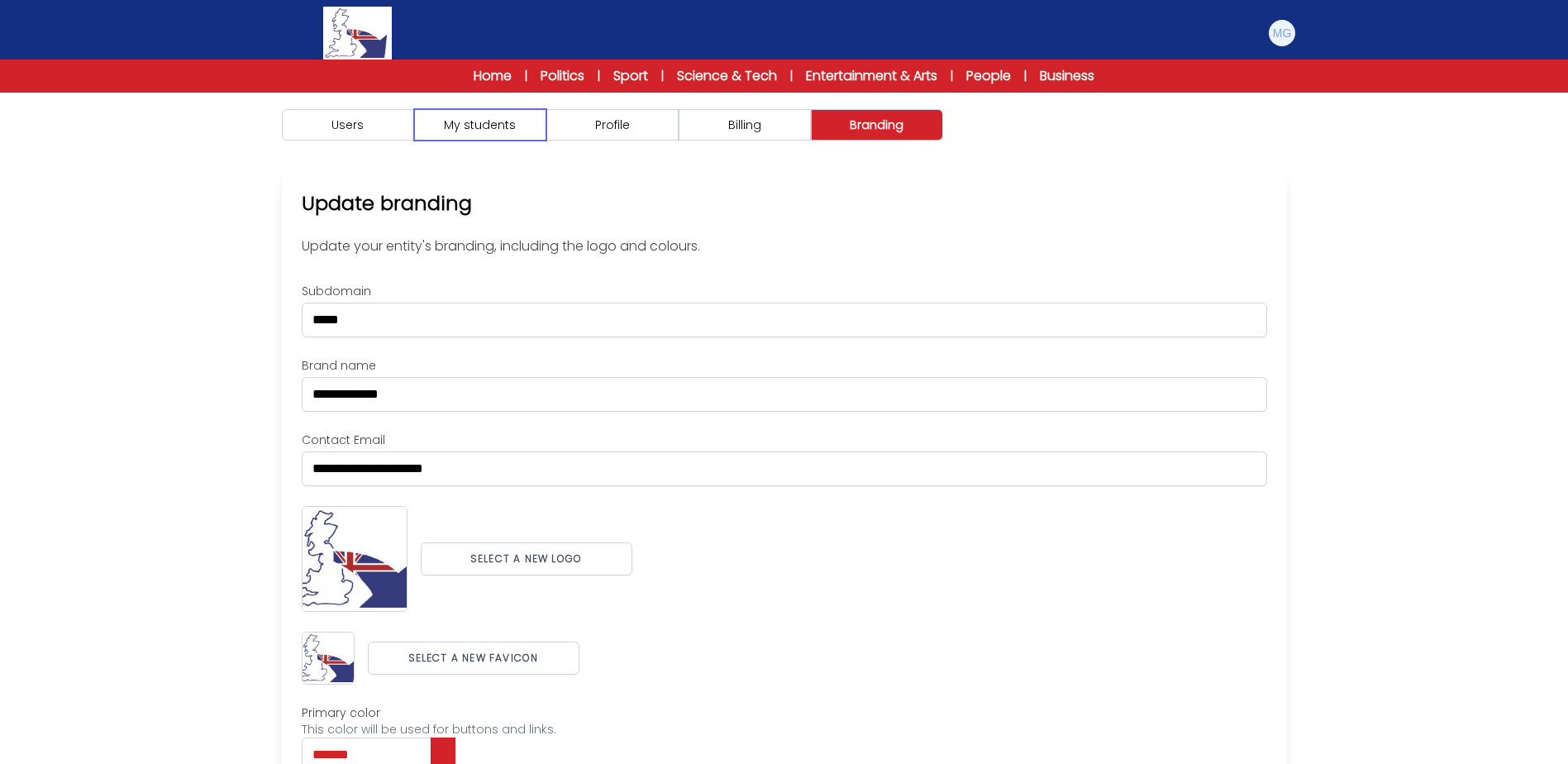
click at [473, 128] on button "My students" at bounding box center [480, 124] width 132 height 31
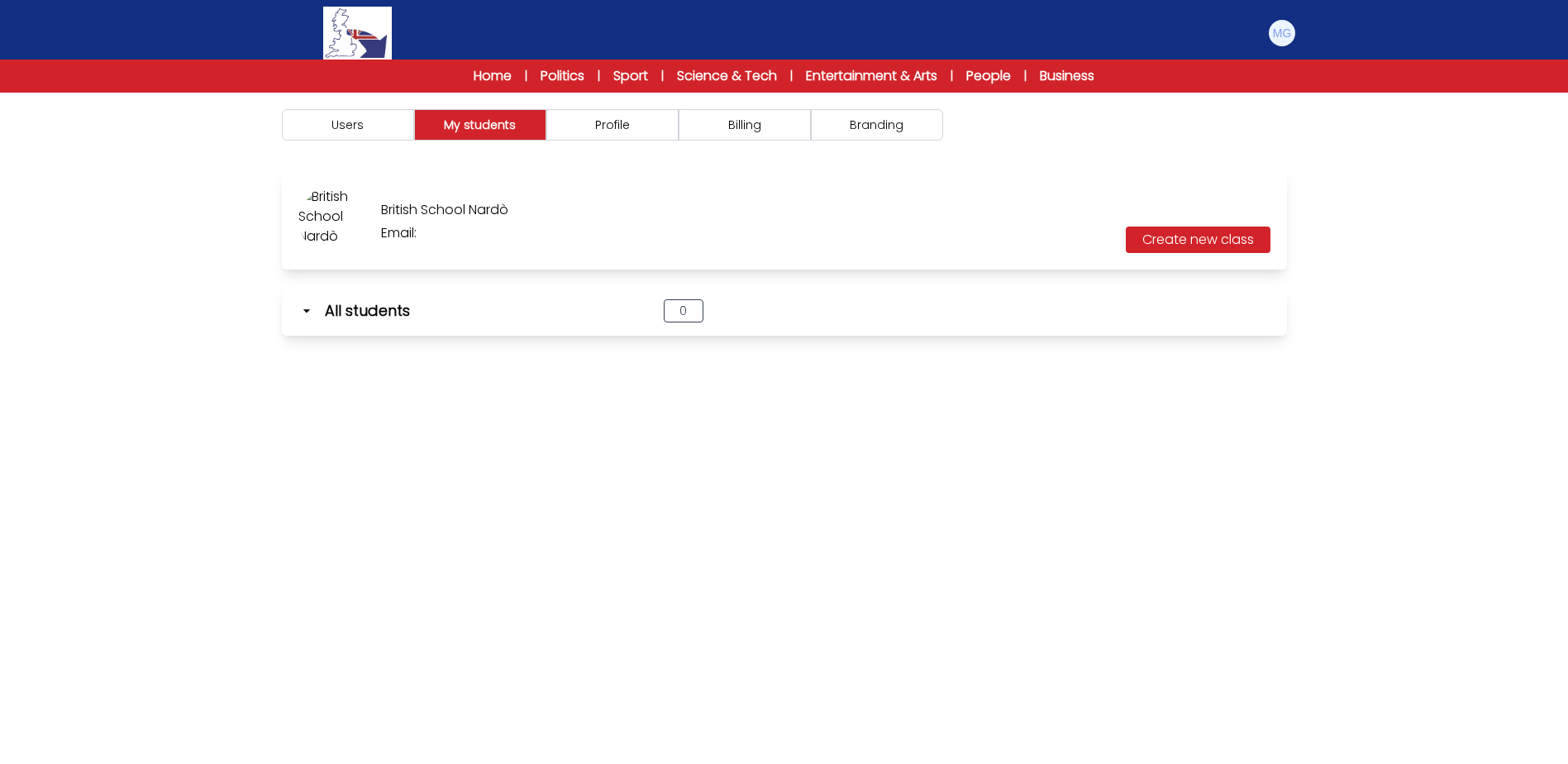
click at [418, 222] on div "British School Nardò Email:" at bounding box center [444, 220] width 127 height 47
click at [323, 121] on button "Users" at bounding box center [348, 124] width 132 height 31
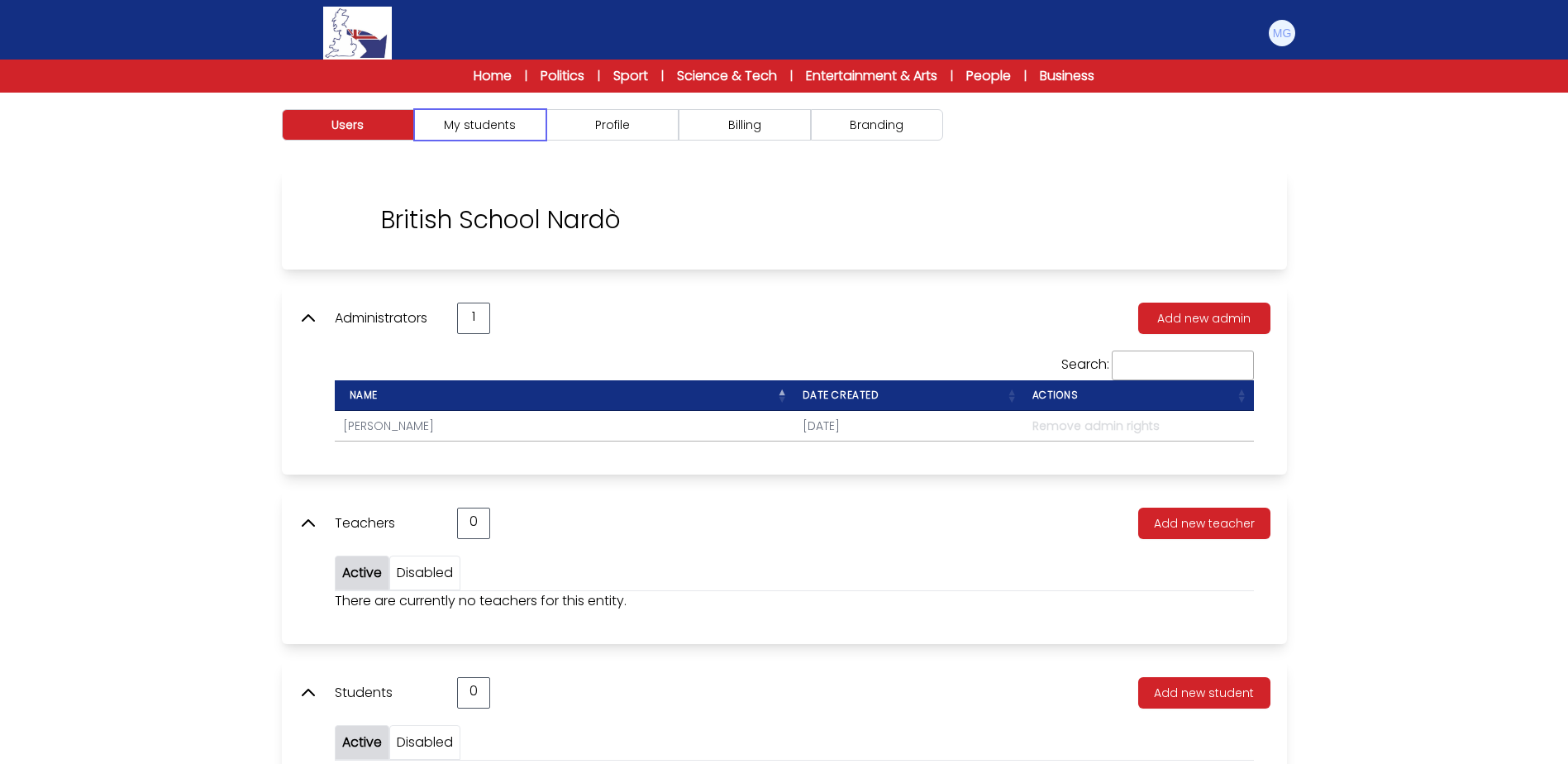
drag, startPoint x: 441, startPoint y: 136, endPoint x: 590, endPoint y: 131, distance: 149.1
click at [443, 136] on button "My students" at bounding box center [480, 124] width 132 height 31
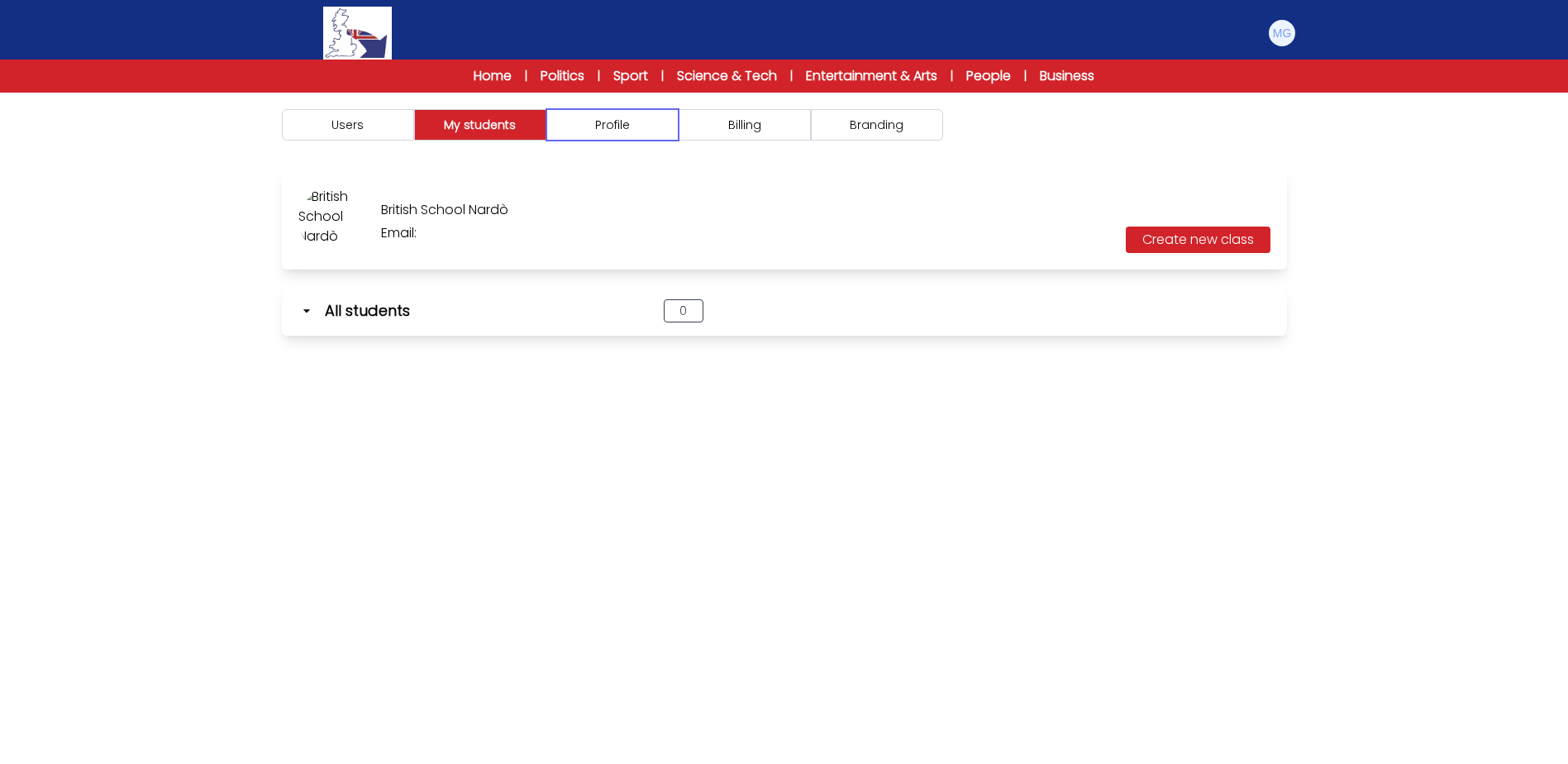
drag, startPoint x: 590, startPoint y: 131, endPoint x: 743, endPoint y: 134, distance: 153.0
click at [595, 131] on button "Profile" at bounding box center [612, 124] width 132 height 31
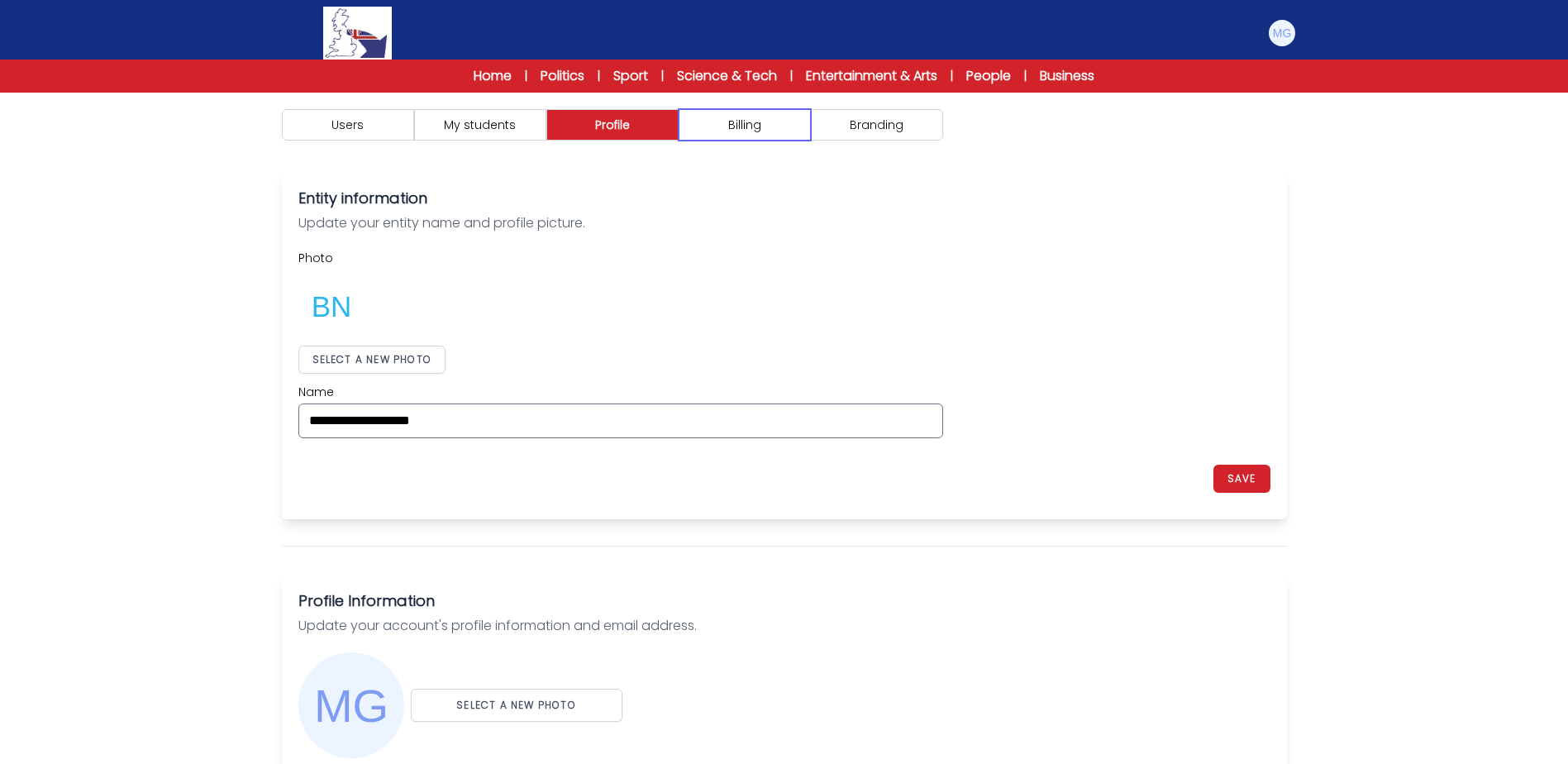
drag, startPoint x: 743, startPoint y: 134, endPoint x: 884, endPoint y: 136, distance: 141.0
click at [780, 137] on button "Billing" at bounding box center [744, 124] width 132 height 31
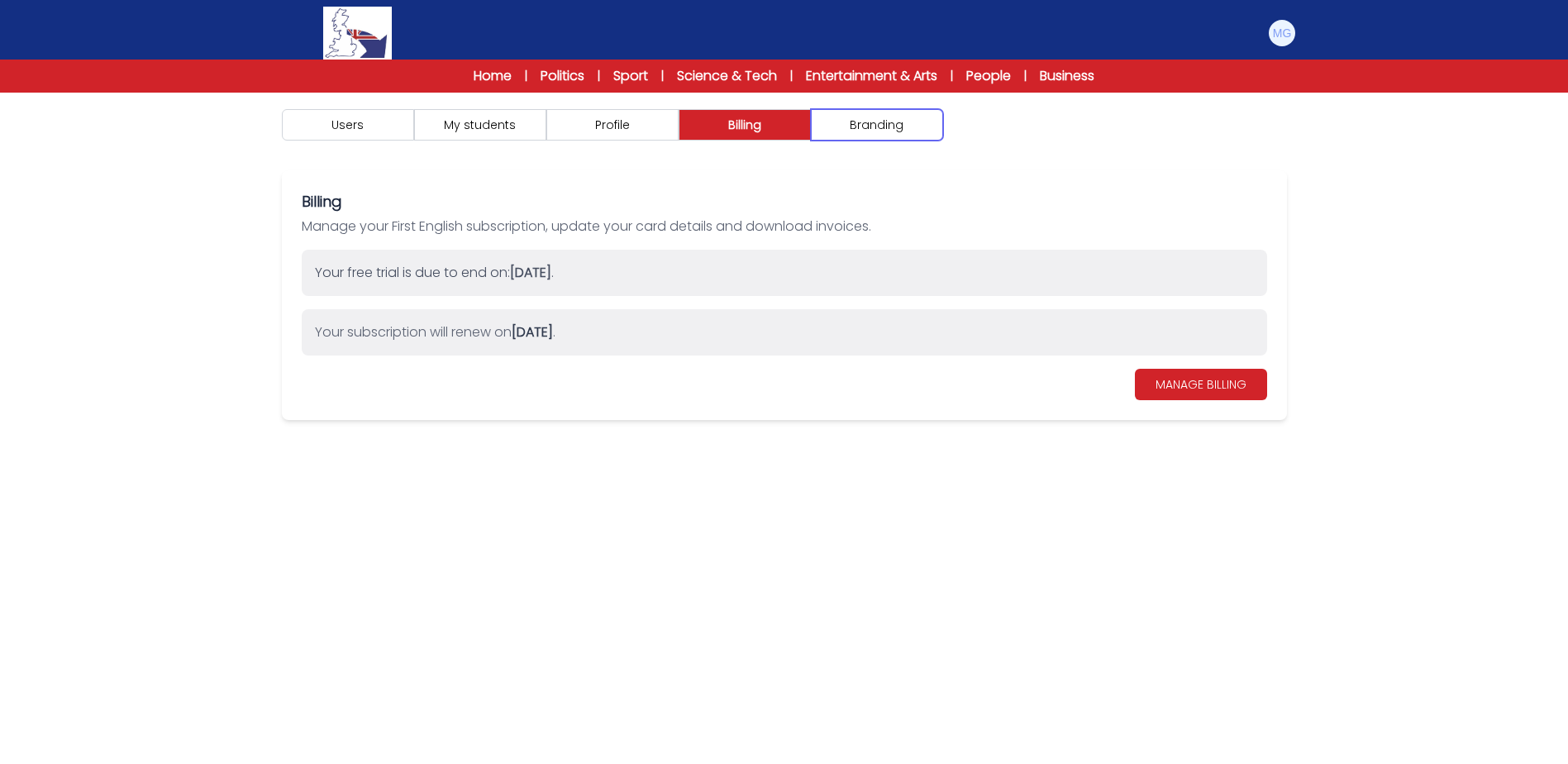
click at [884, 136] on button "Branding" at bounding box center [877, 124] width 132 height 31
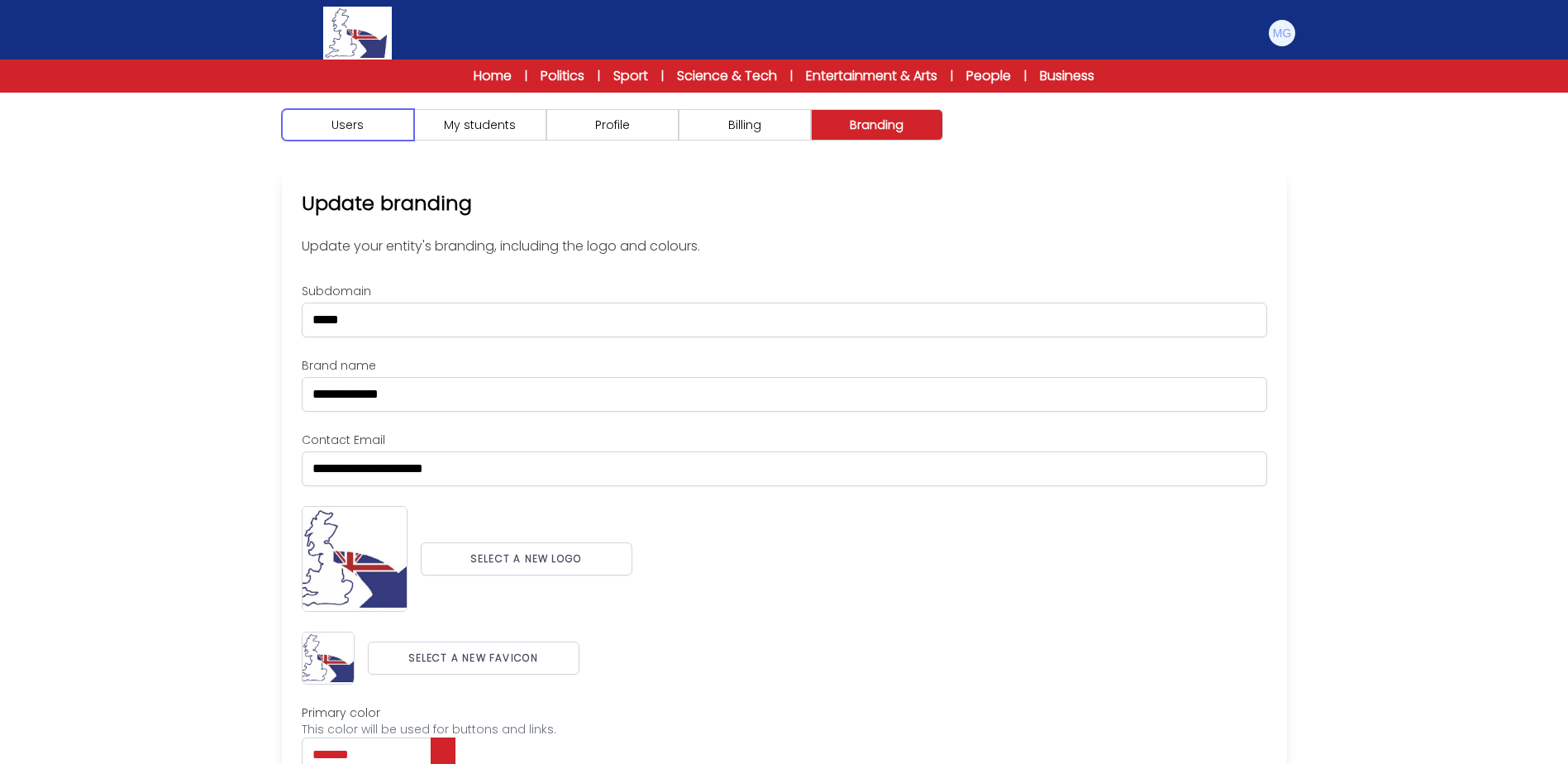
click at [371, 127] on button "Users" at bounding box center [348, 124] width 132 height 31
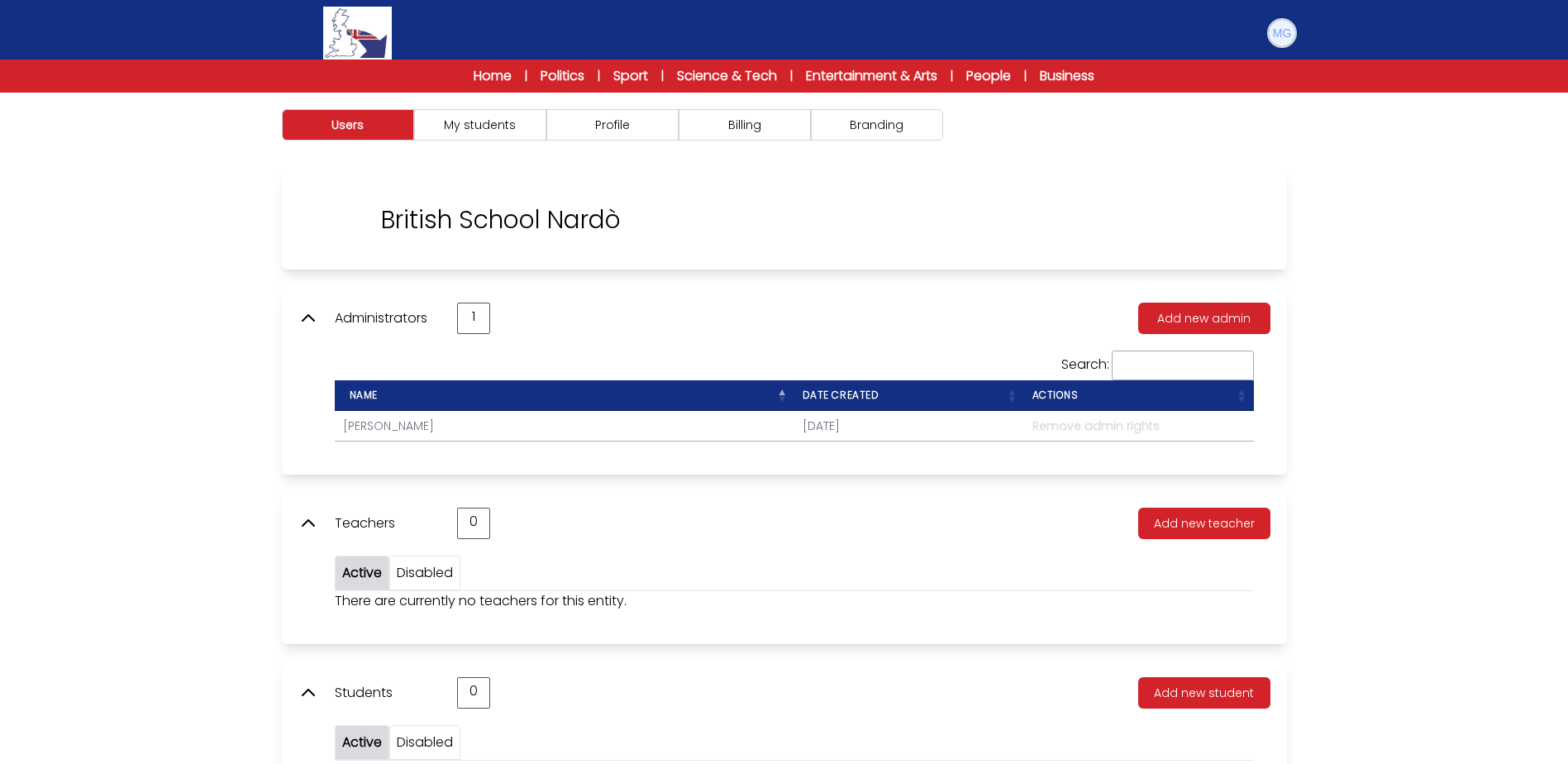
click at [1285, 31] on img at bounding box center [1282, 33] width 27 height 27
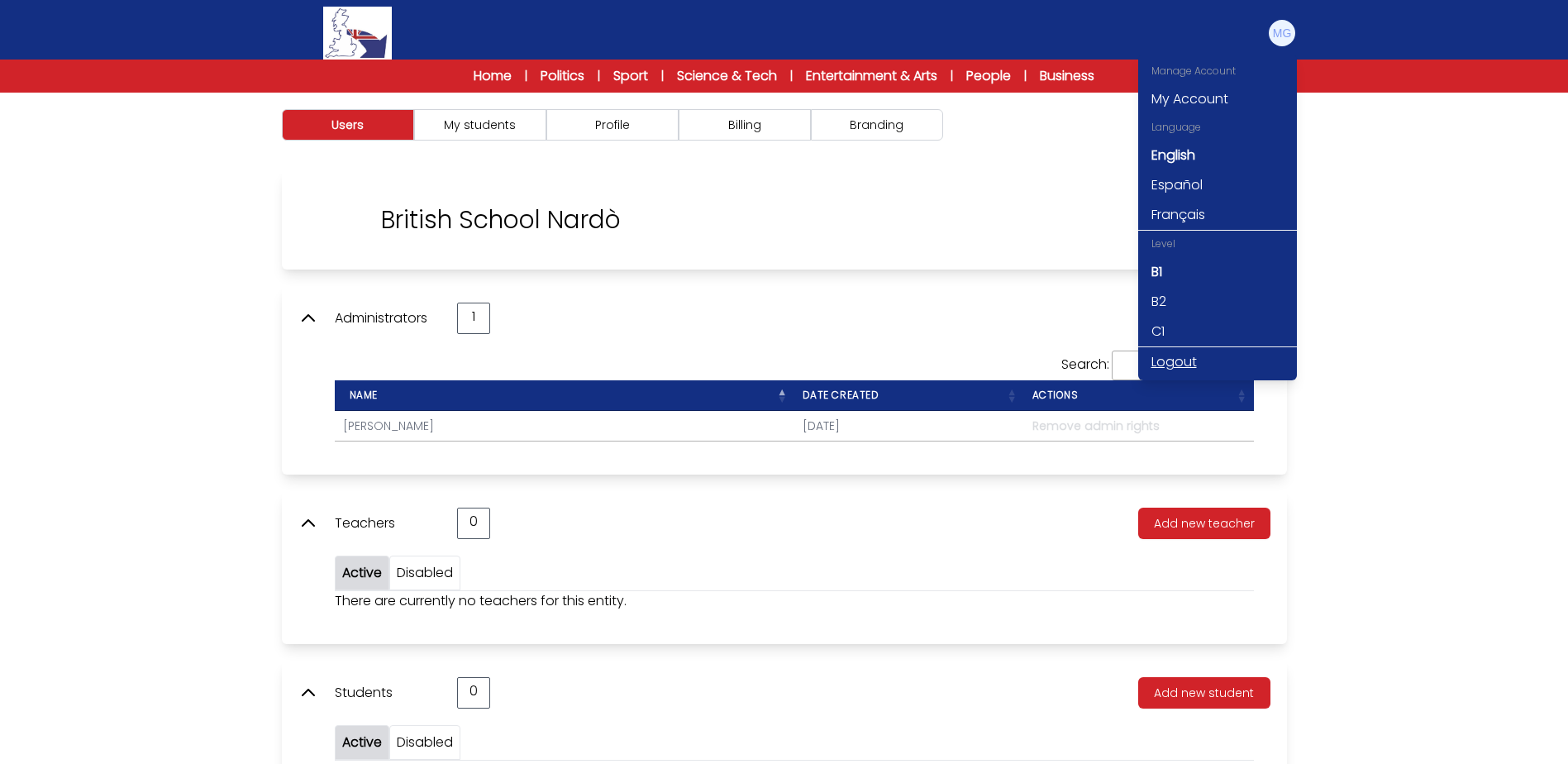
click at [1173, 364] on link "Logout" at bounding box center [1217, 361] width 159 height 29
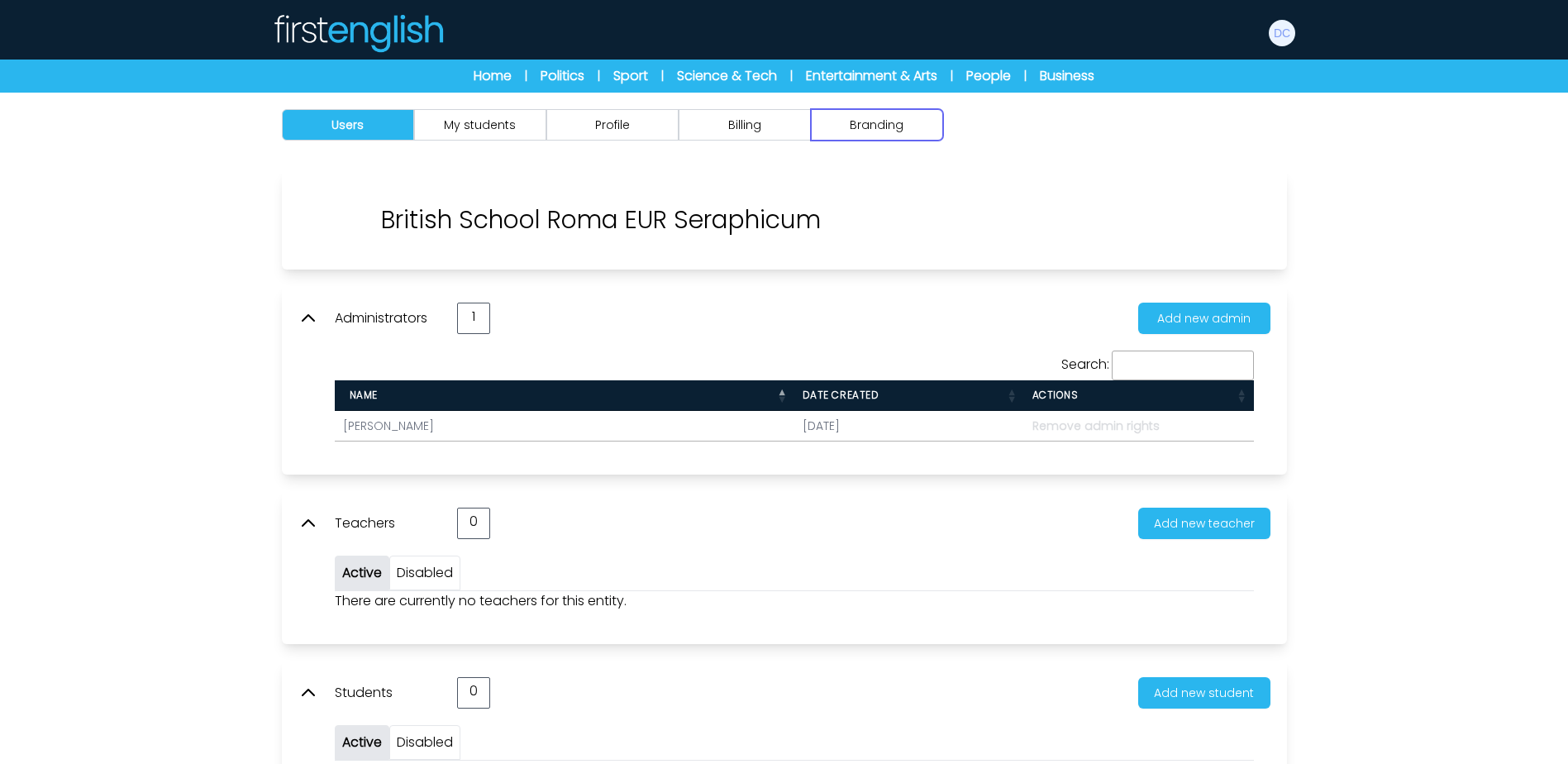
click at [899, 120] on button "Branding" at bounding box center [877, 124] width 132 height 31
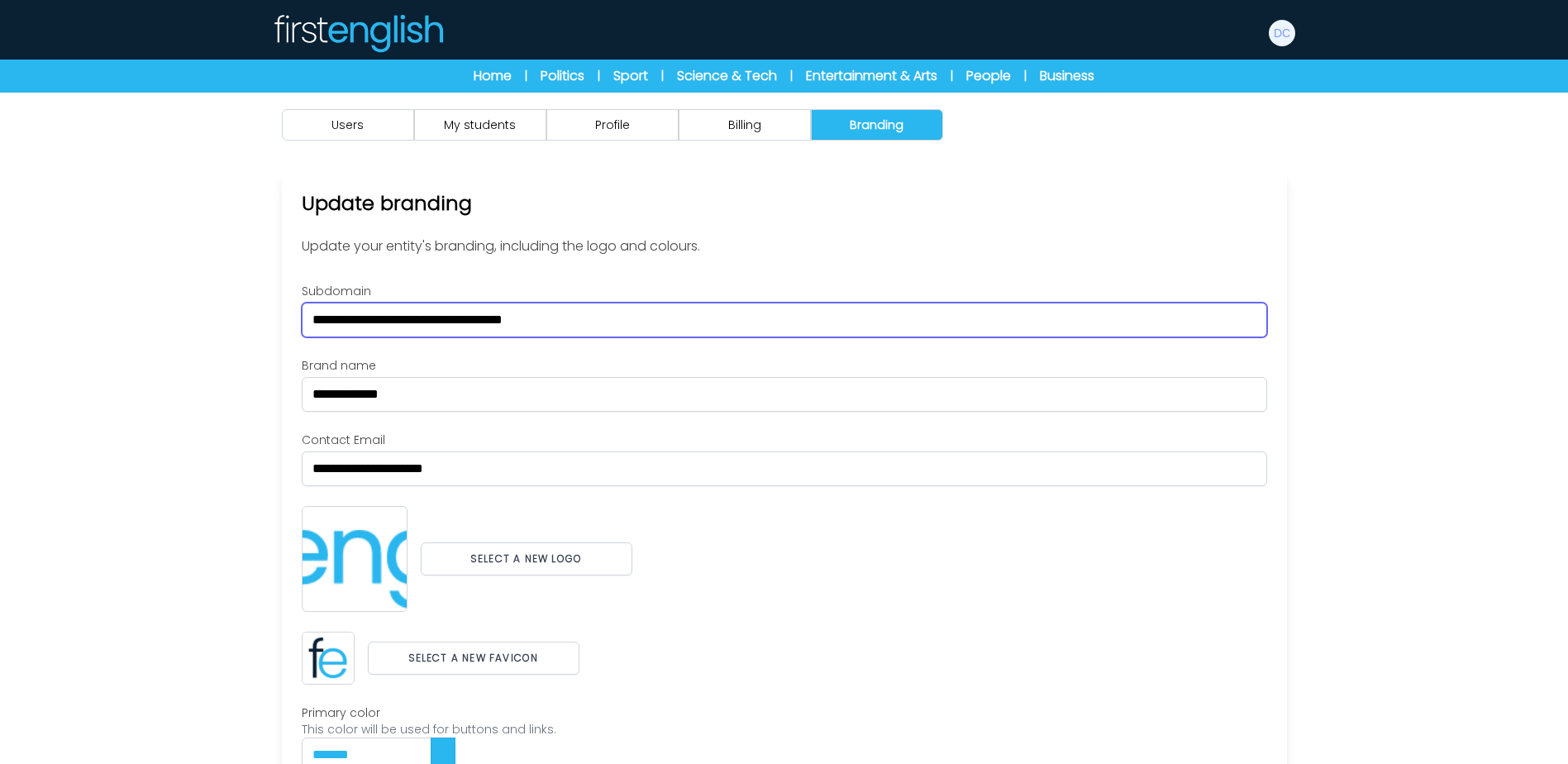
drag, startPoint x: 460, startPoint y: 315, endPoint x: 148, endPoint y: 315, distance: 312.0
click at [148, 315] on div "Users My students Profile" at bounding box center [784, 513] width 1568 height 842
paste input "text"
type input "*******"
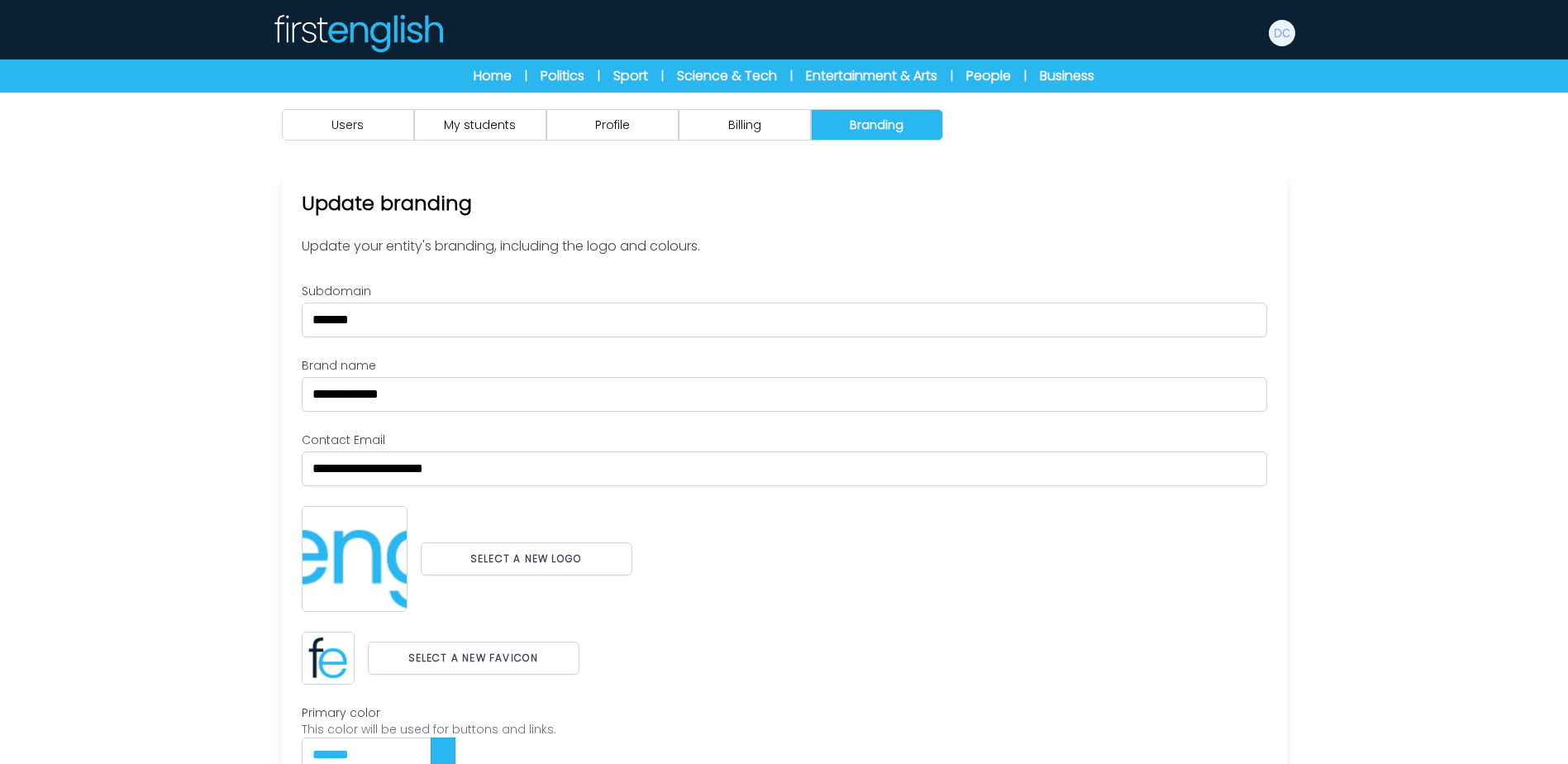
click at [145, 316] on div "Users My students Profile" at bounding box center [784, 513] width 1568 height 842
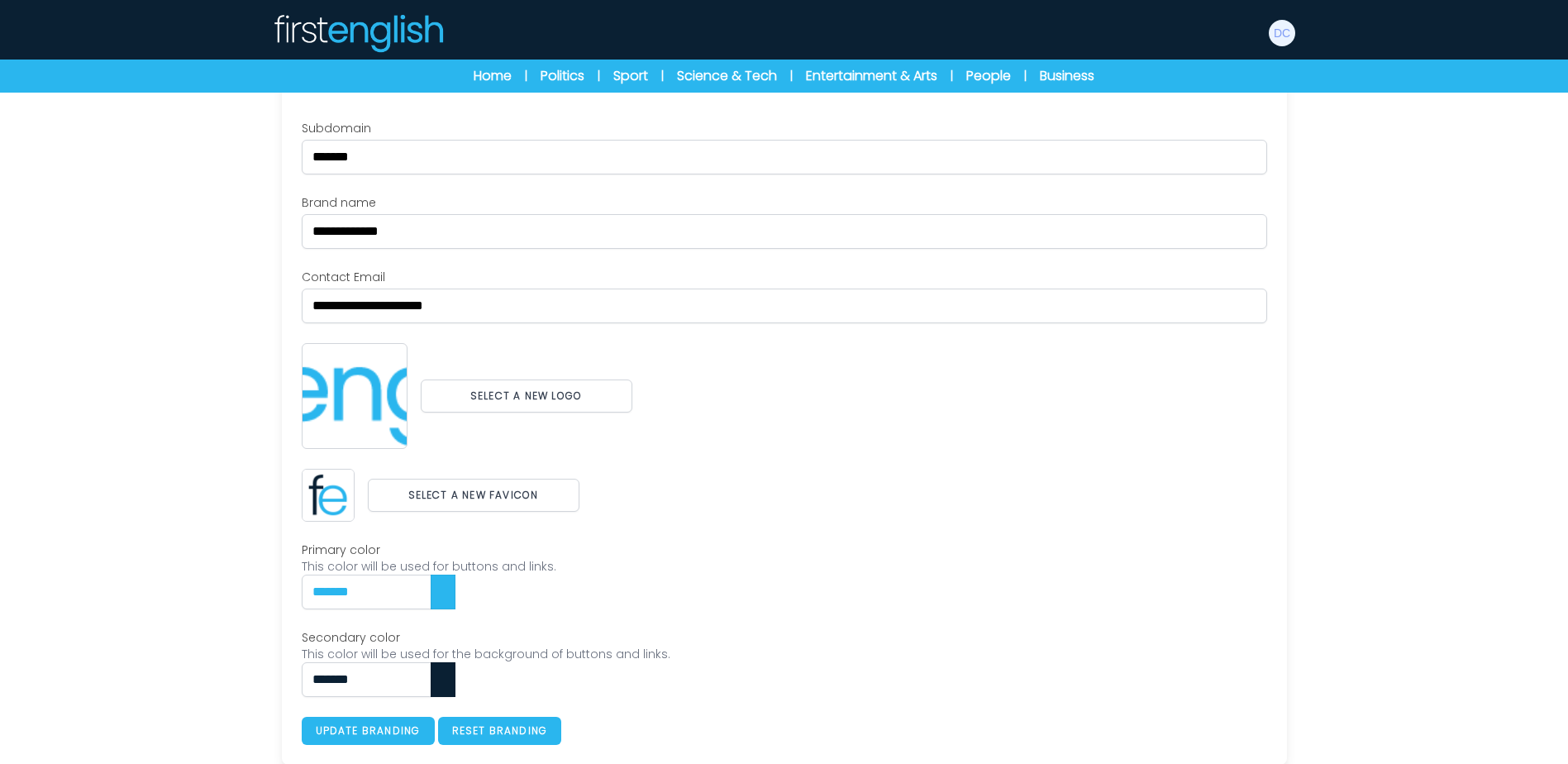
scroll to position [165, 0]
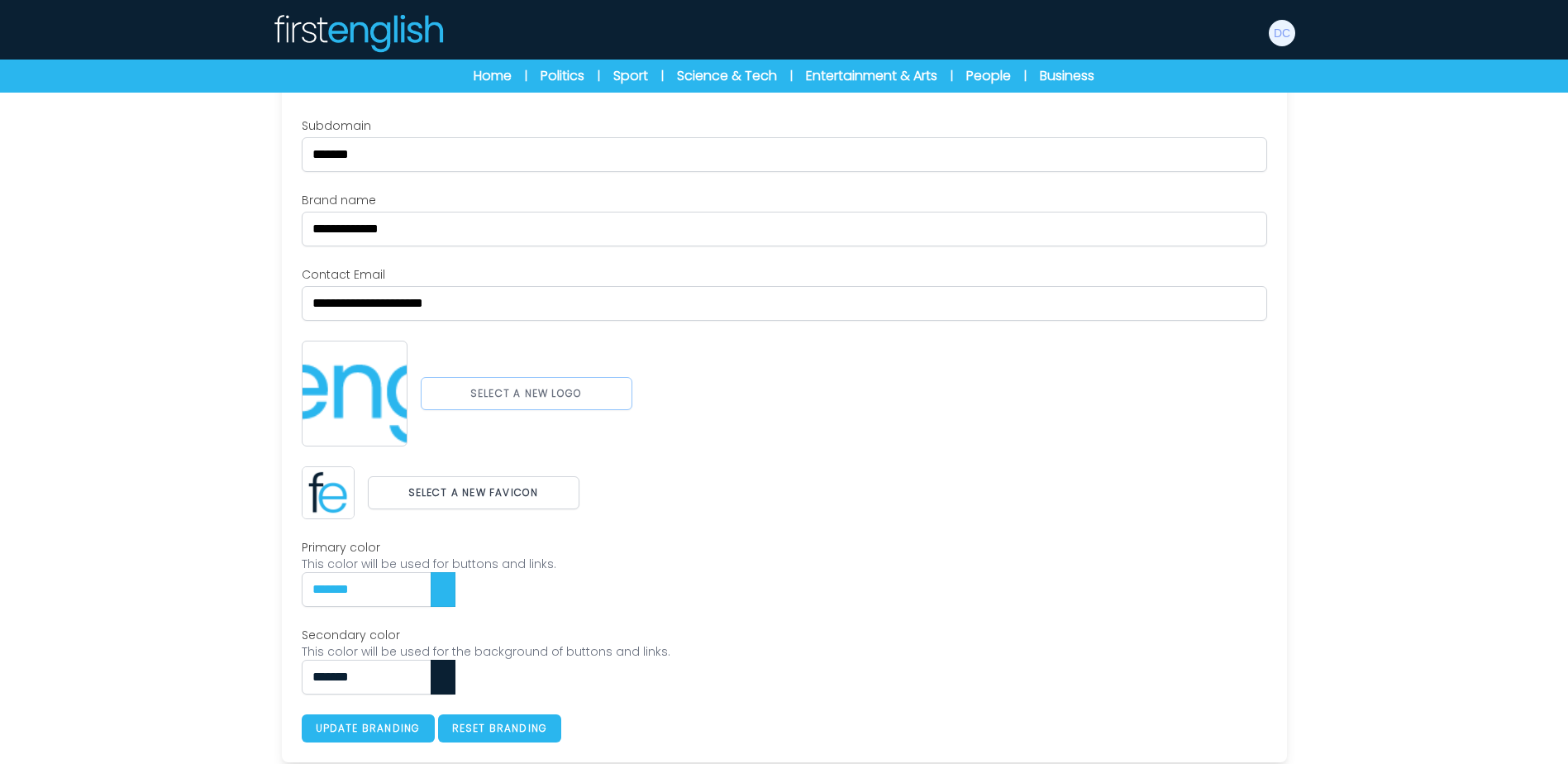
click at [540, 388] on button "Select a new logo" at bounding box center [526, 393] width 212 height 33
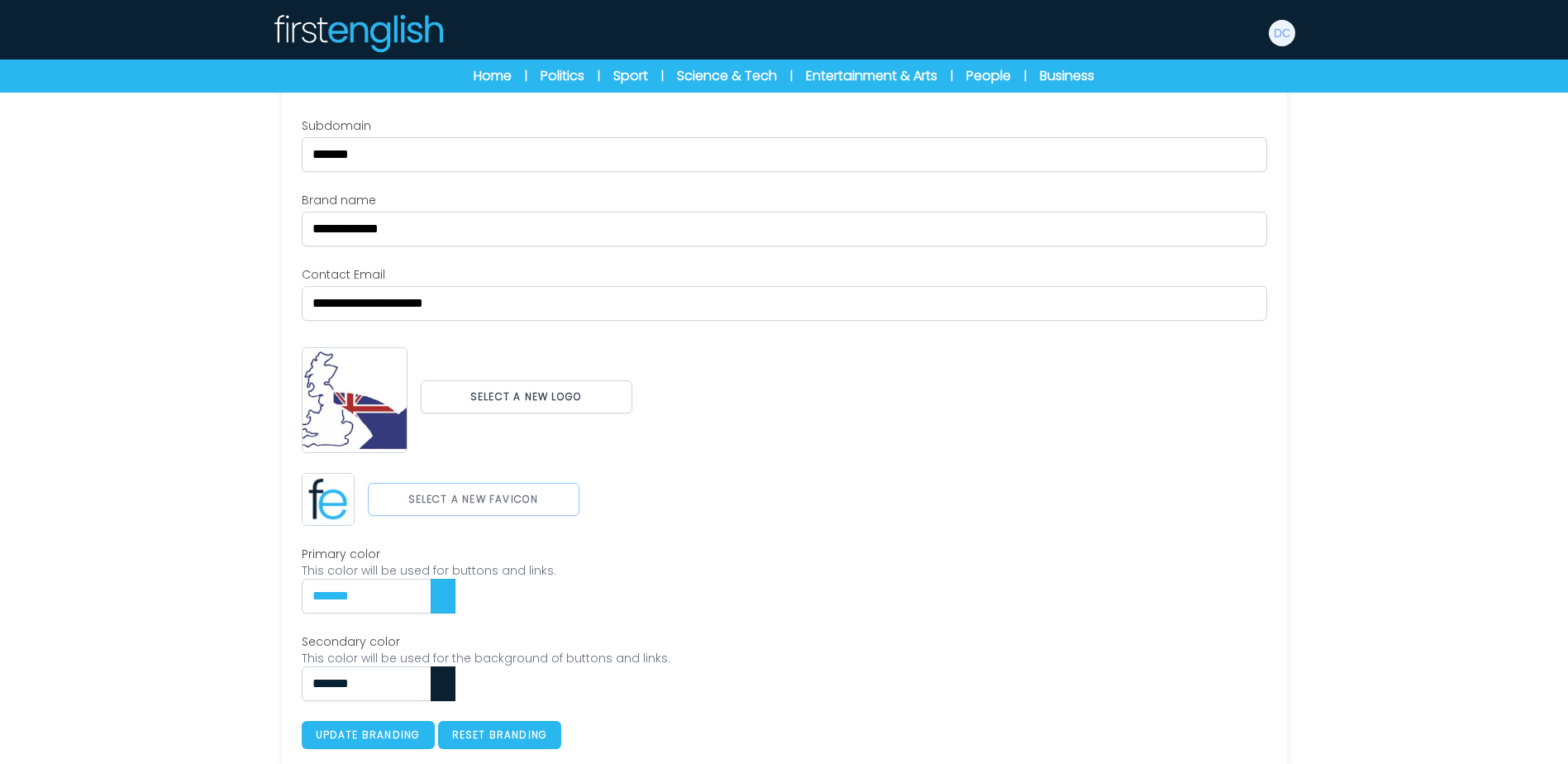
click at [532, 493] on button "Select a new favicon" at bounding box center [473, 499] width 212 height 33
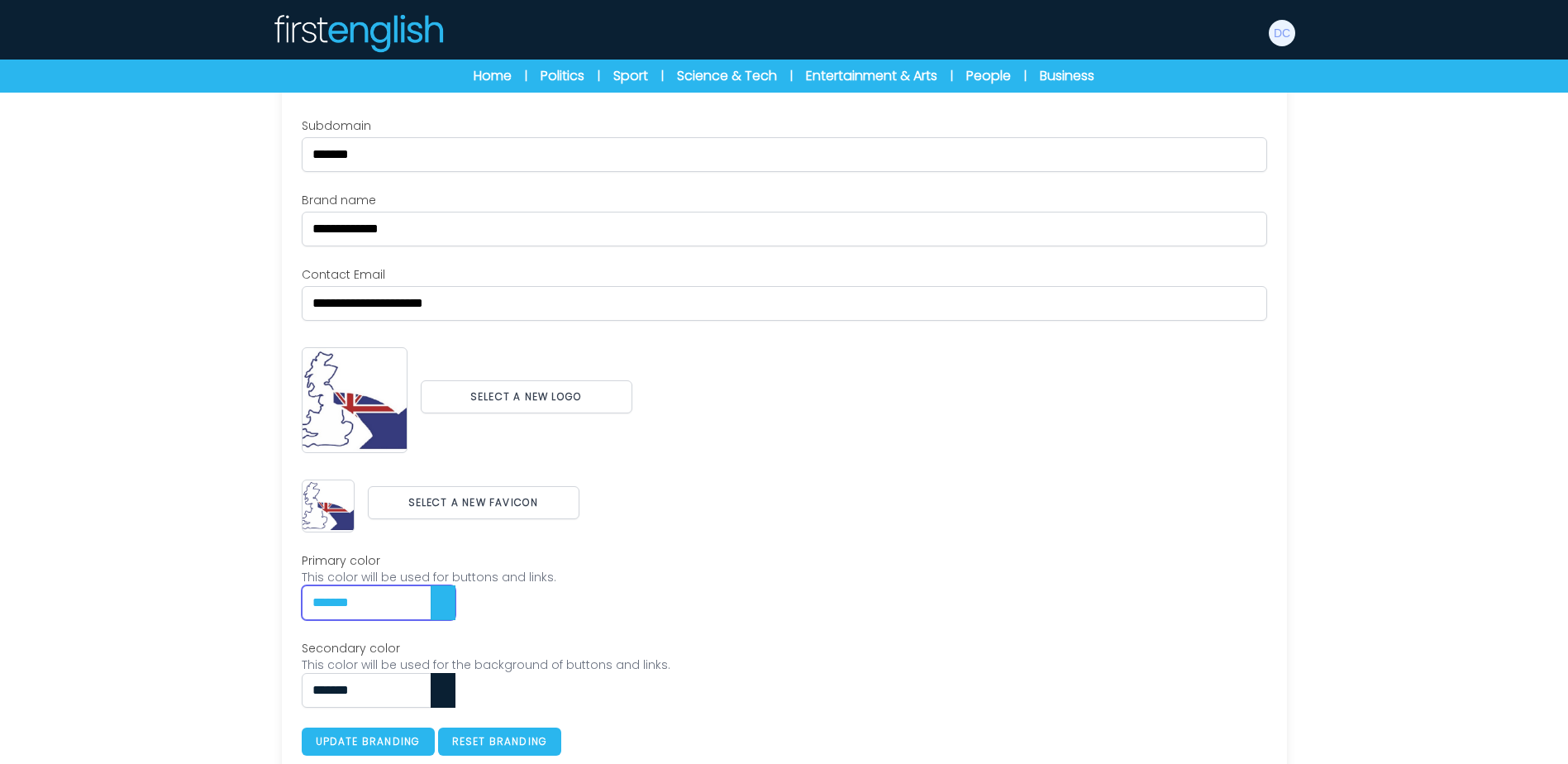
click at [113, 589] on div "Users My students Profile" at bounding box center [784, 354] width 1568 height 855
paste input "text"
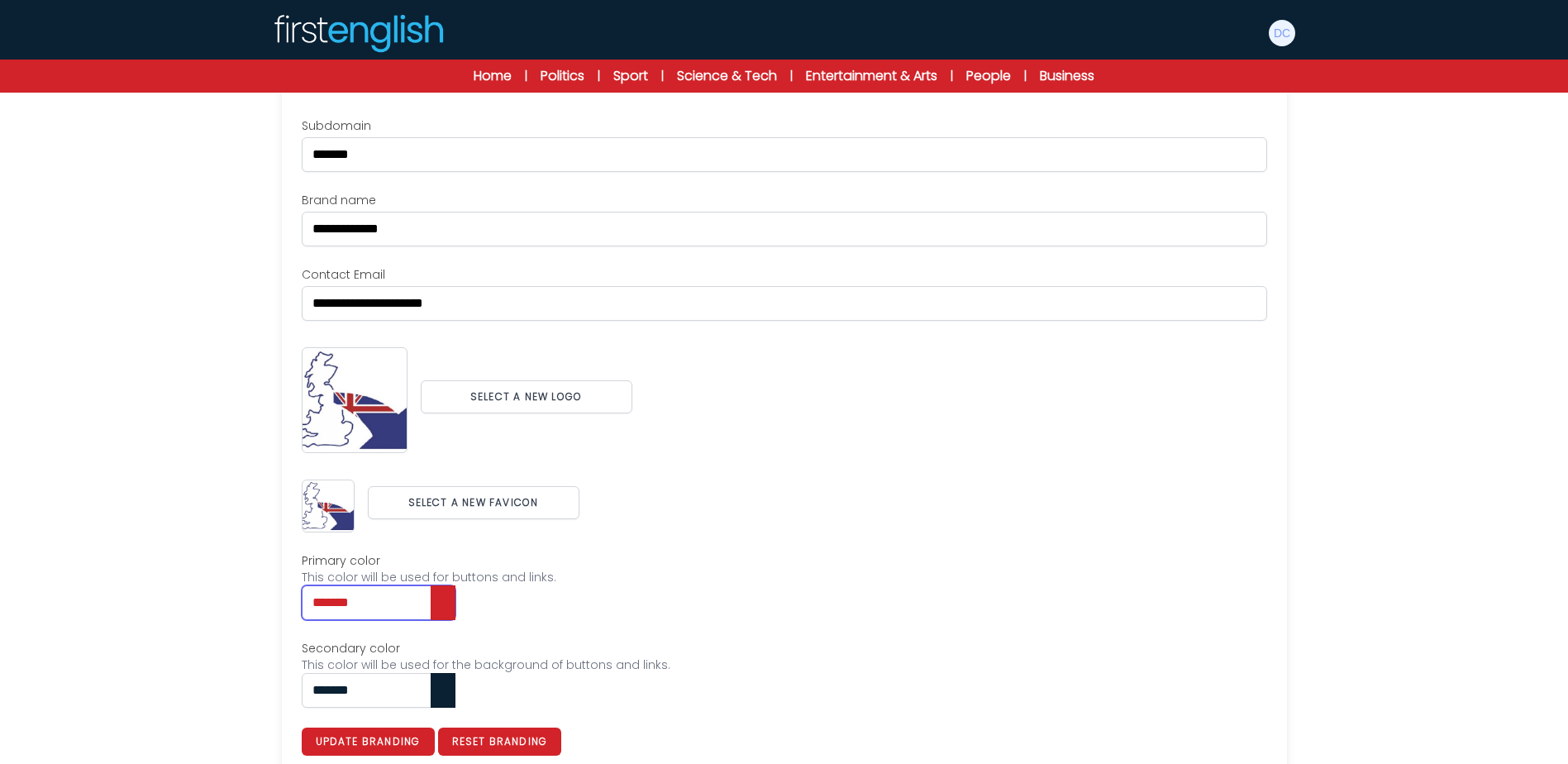
type input "*******"
drag, startPoint x: 257, startPoint y: 678, endPoint x: 191, endPoint y: 679, distance: 66.0
click at [191, 679] on div "Users My students Profile" at bounding box center [784, 354] width 1568 height 855
paste input "text"
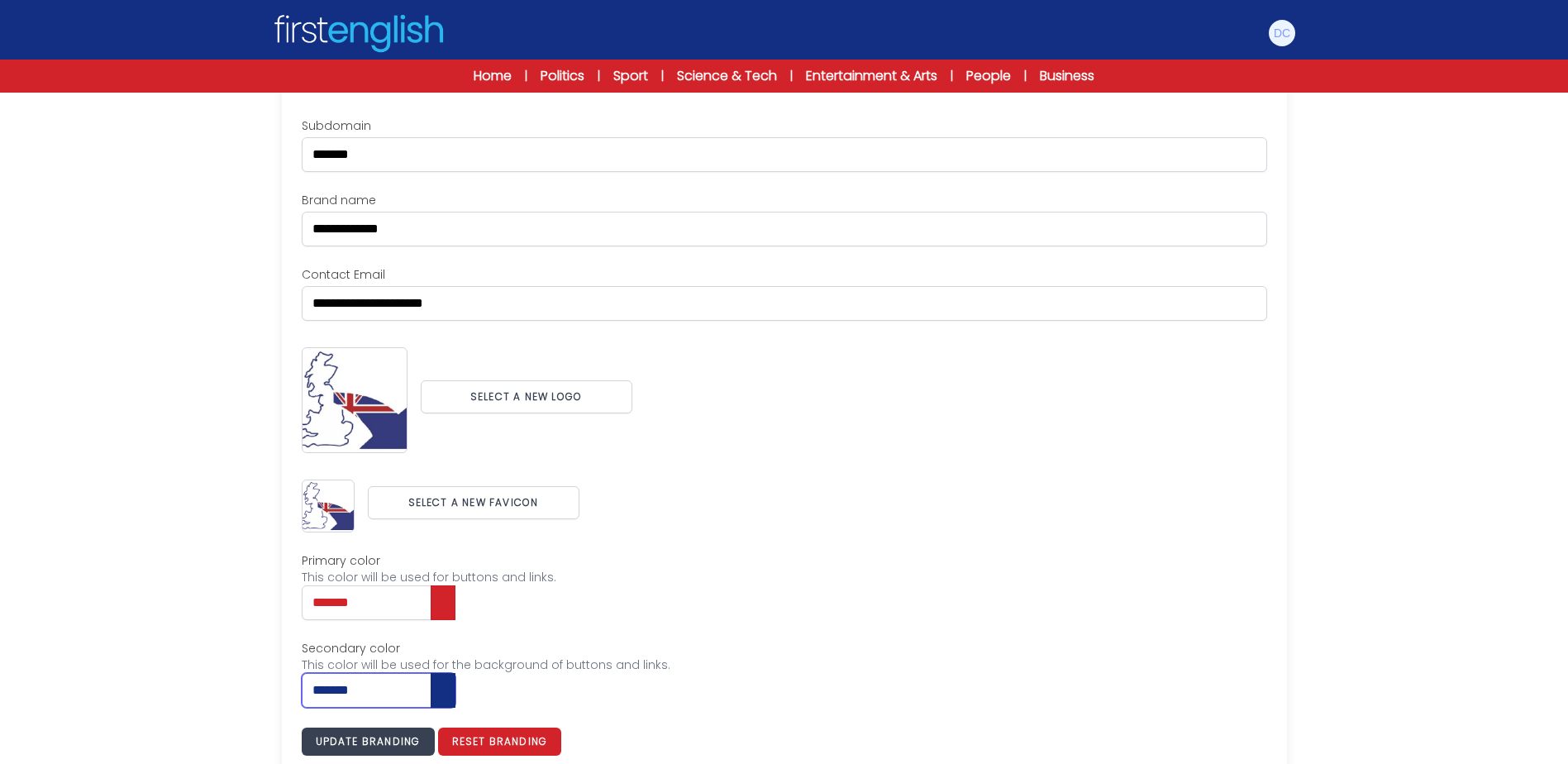
type input "*******"
click at [342, 745] on button "Update branding" at bounding box center [368, 742] width 133 height 29
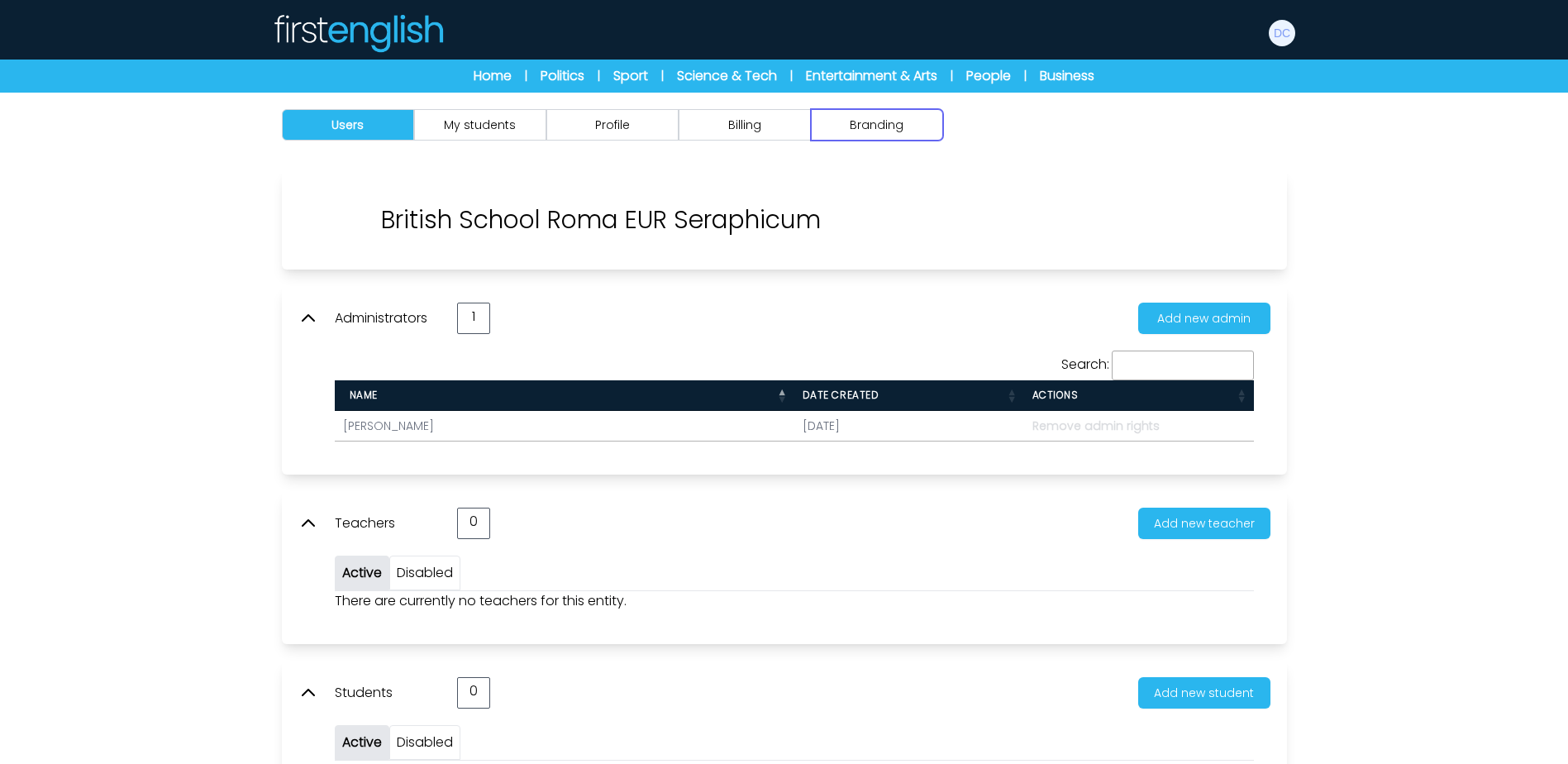
click at [884, 124] on button "Branding" at bounding box center [877, 124] width 132 height 31
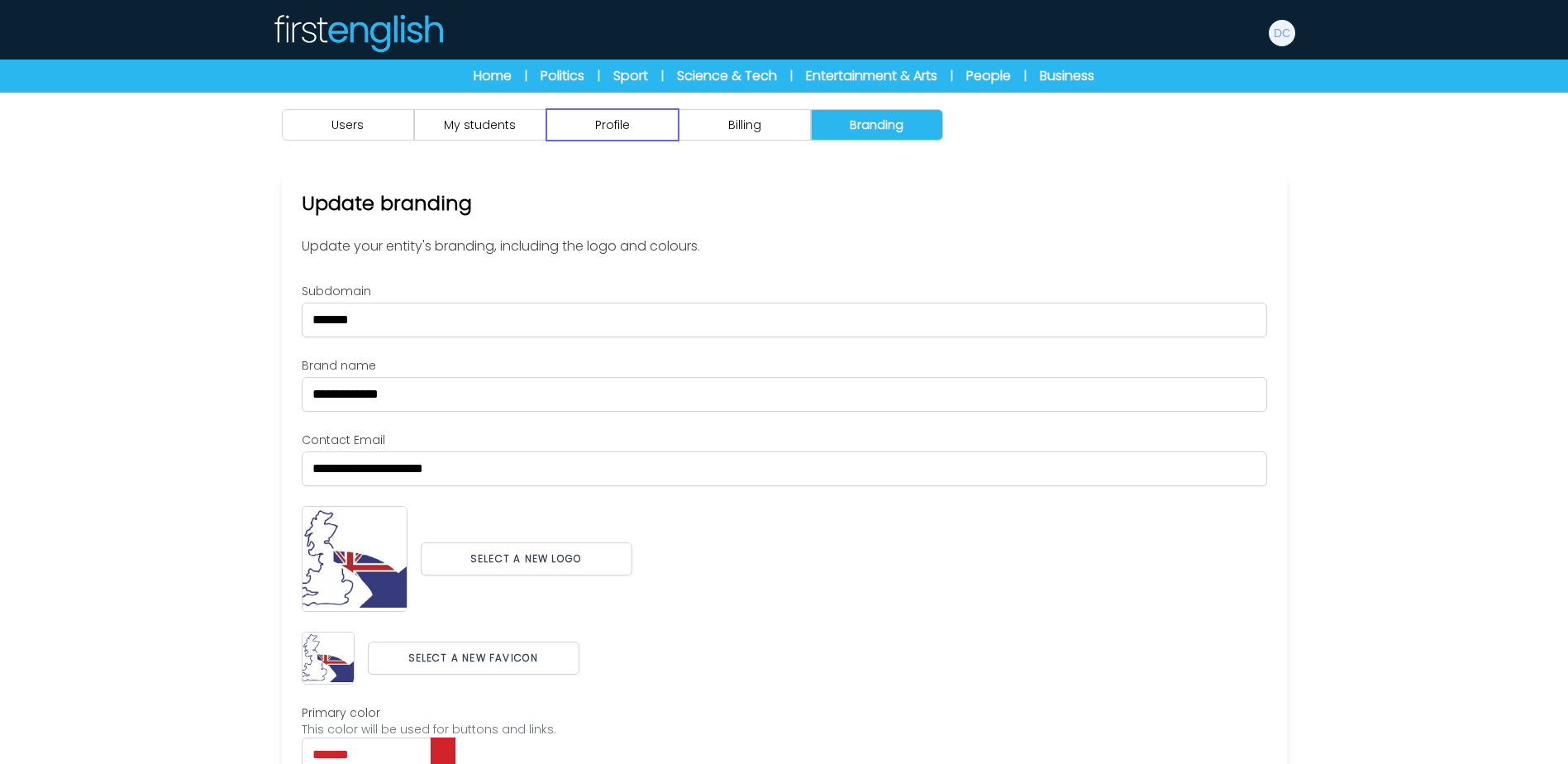
click at [621, 123] on button "Profile" at bounding box center [612, 124] width 132 height 31
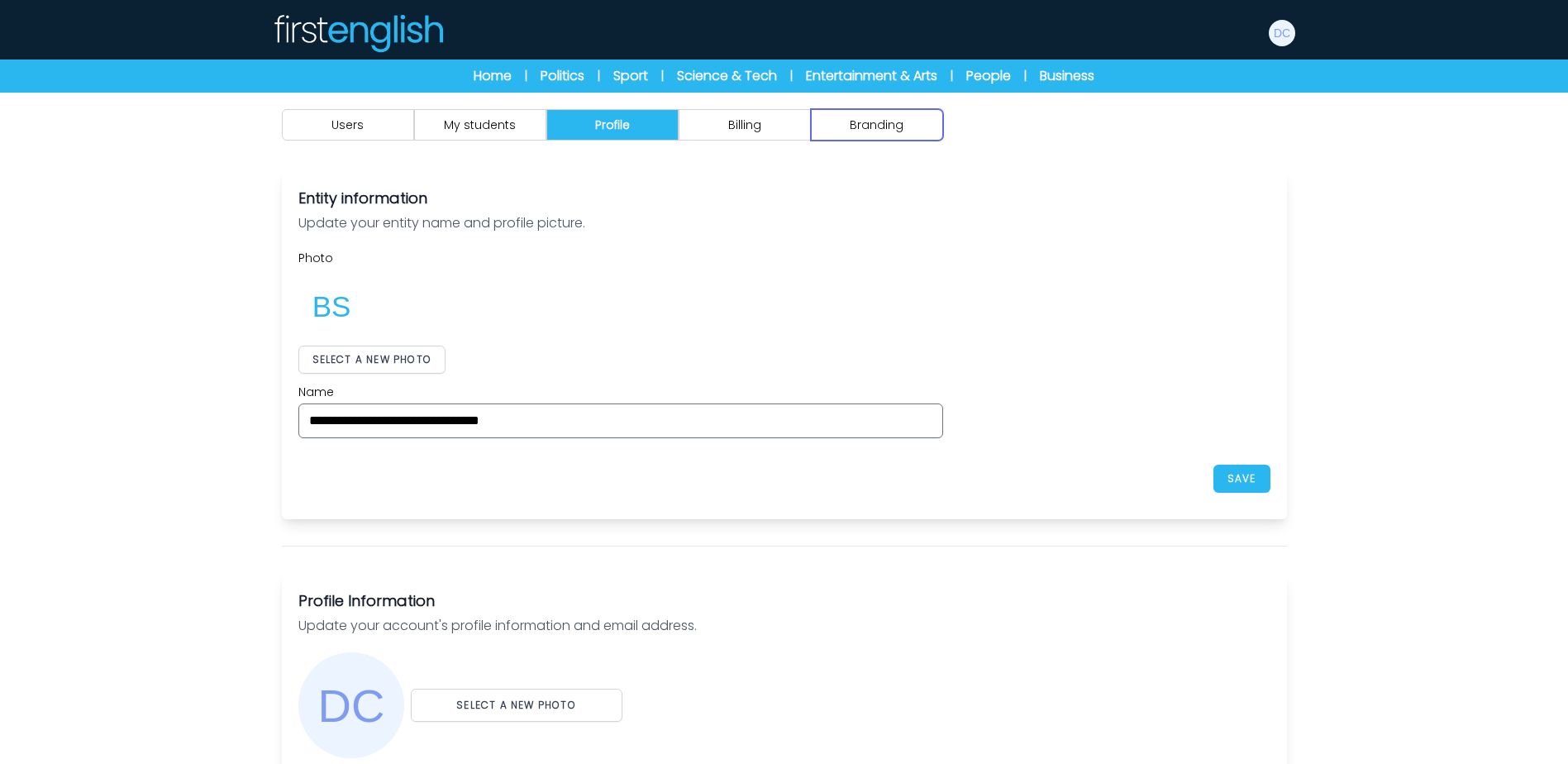
click at [866, 126] on button "Branding" at bounding box center [877, 124] width 132 height 31
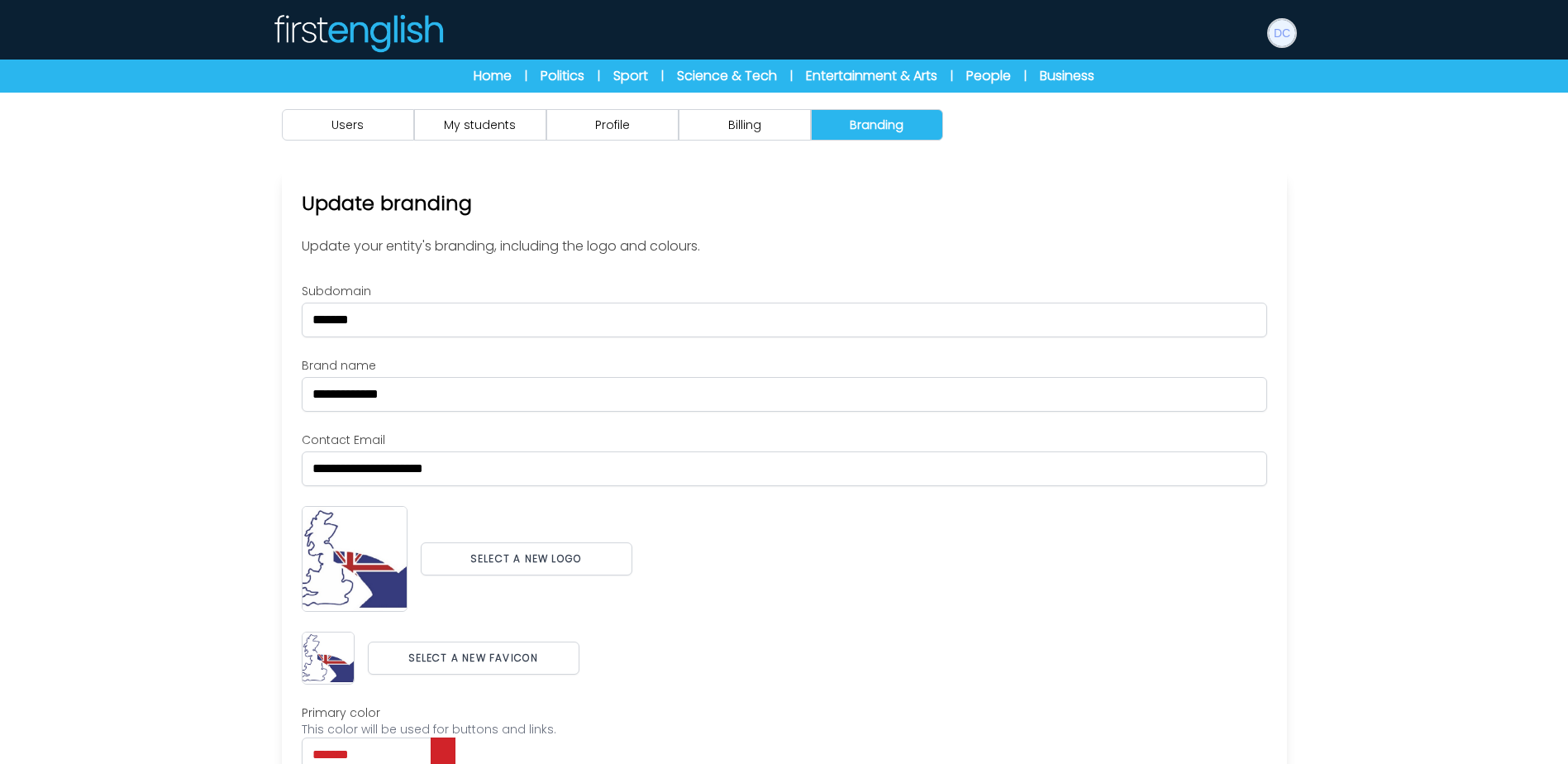
click at [1276, 36] on img at bounding box center [1282, 33] width 27 height 27
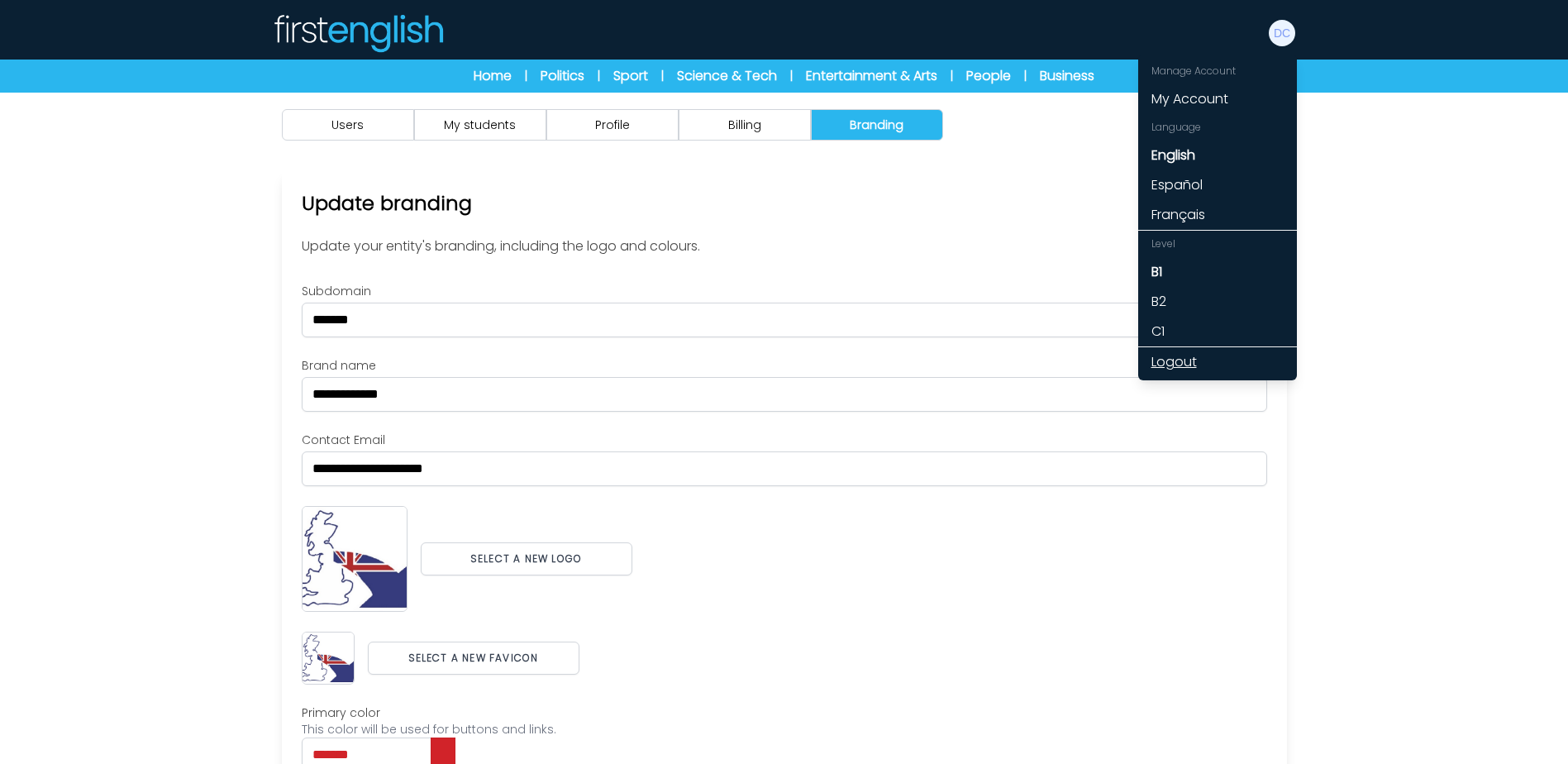
click at [1170, 361] on link "Logout" at bounding box center [1217, 361] width 159 height 29
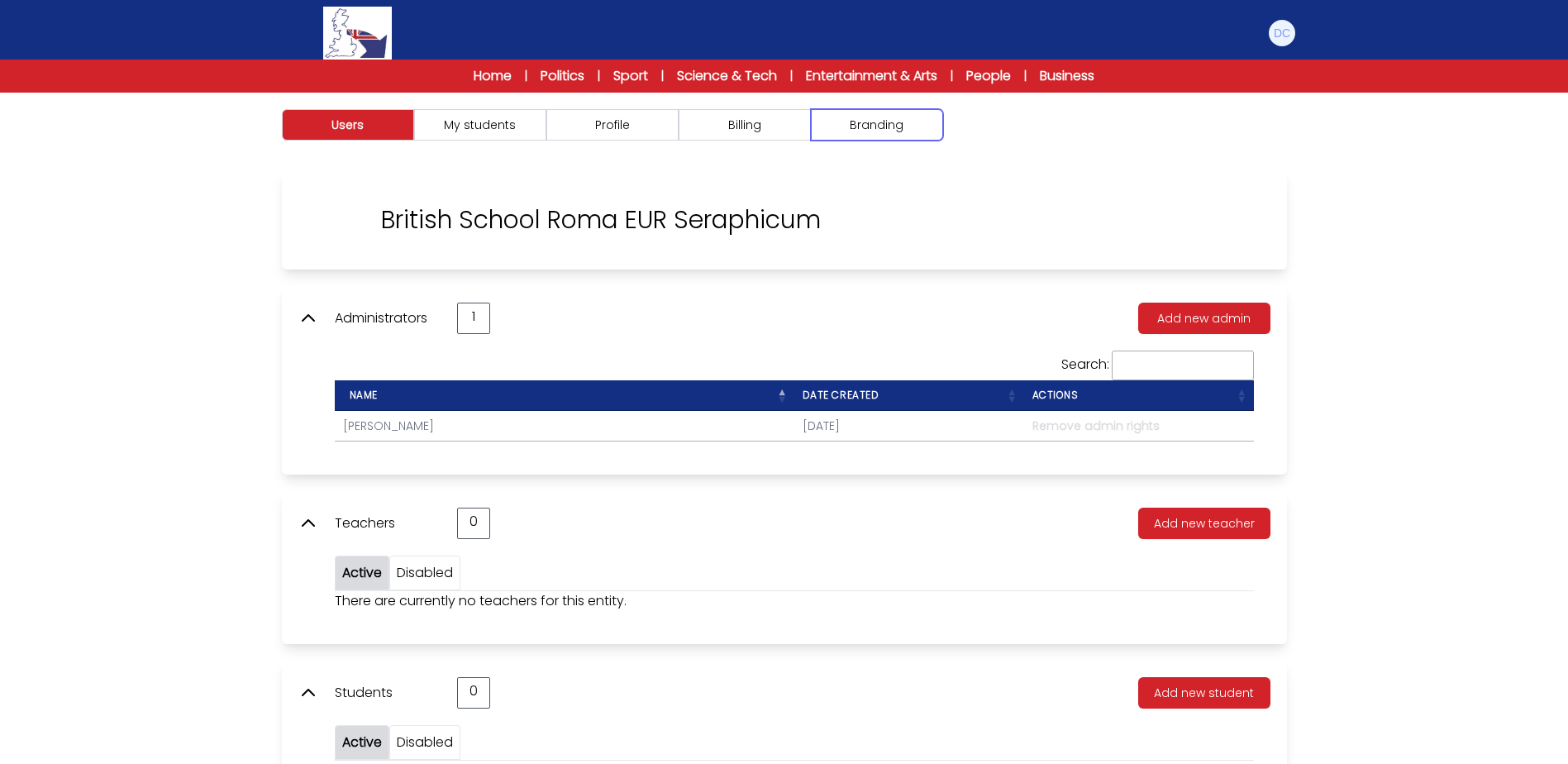
click at [831, 128] on button "Branding" at bounding box center [877, 124] width 132 height 31
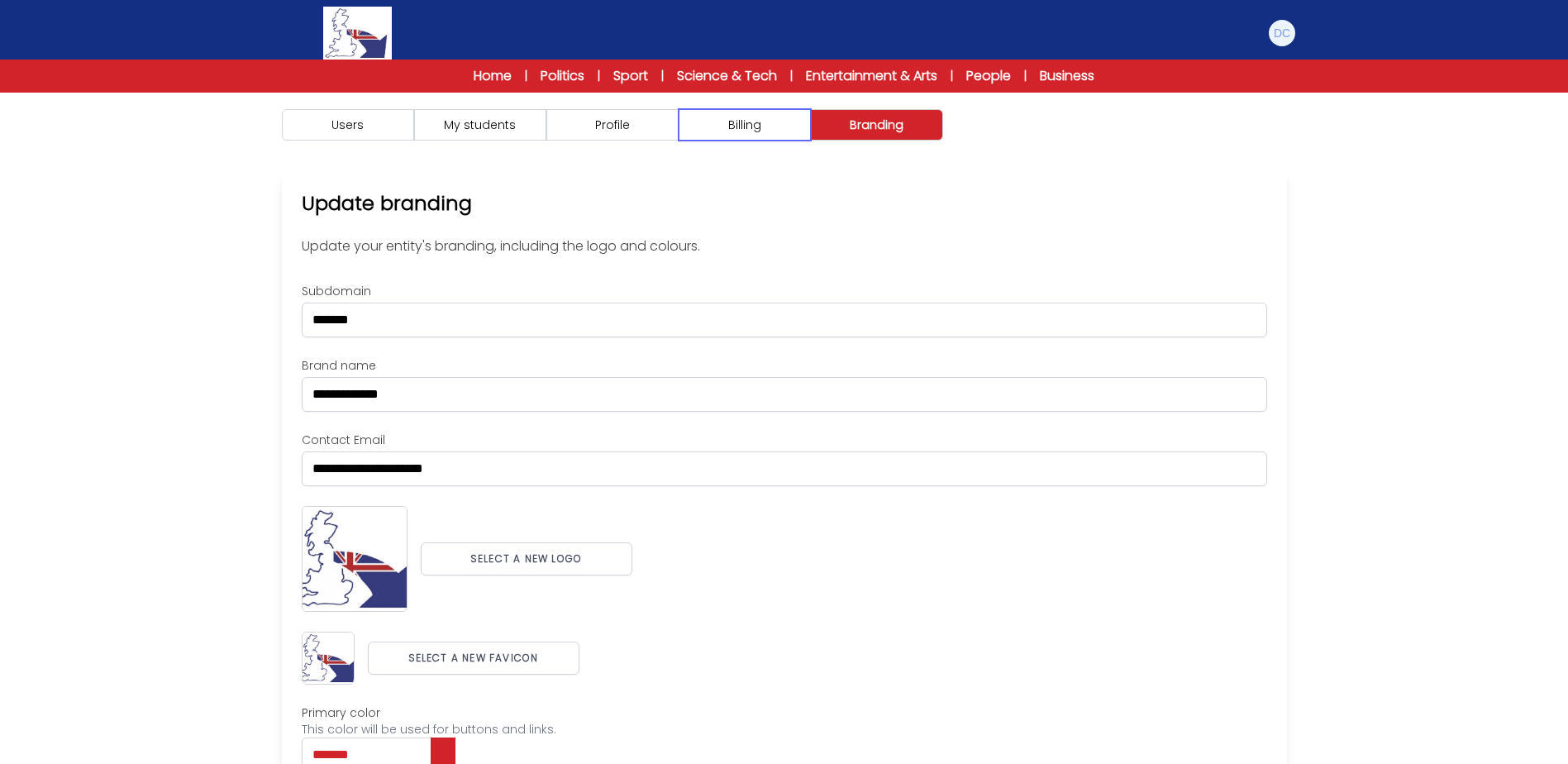
click at [773, 134] on button "Billing" at bounding box center [744, 124] width 132 height 31
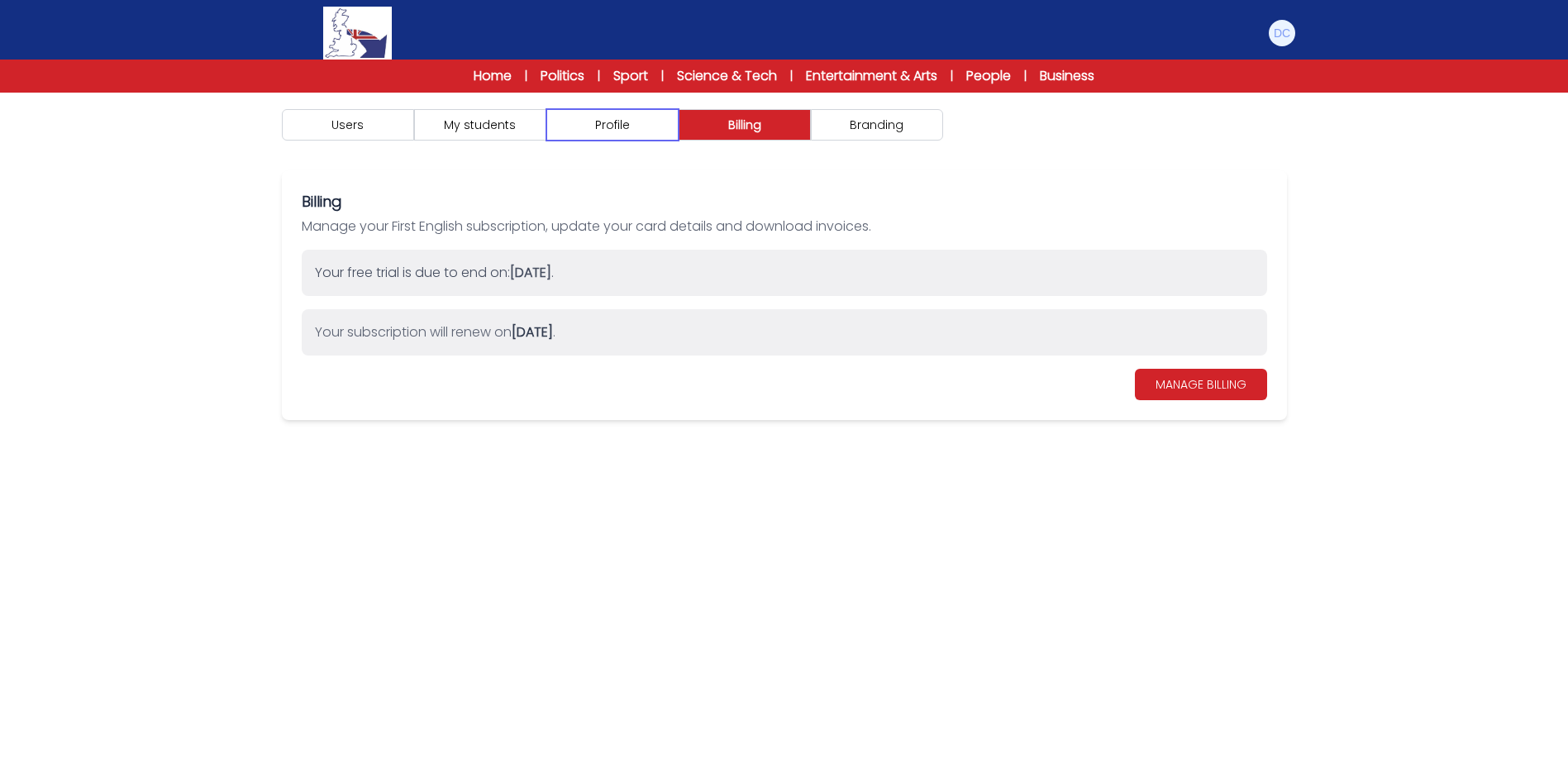
click at [641, 137] on button "Profile" at bounding box center [612, 124] width 132 height 31
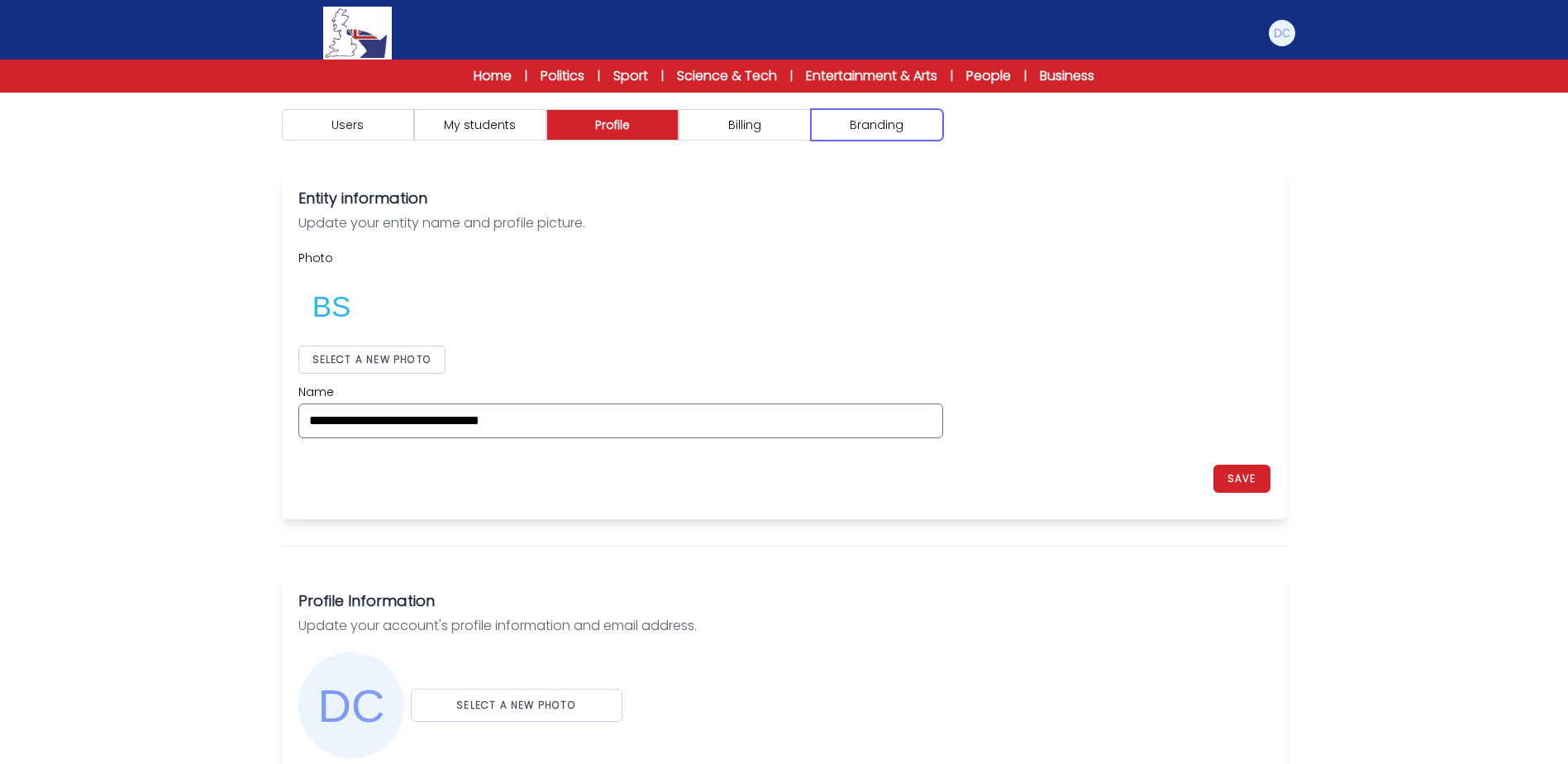
click at [909, 124] on button "Branding" at bounding box center [877, 124] width 132 height 31
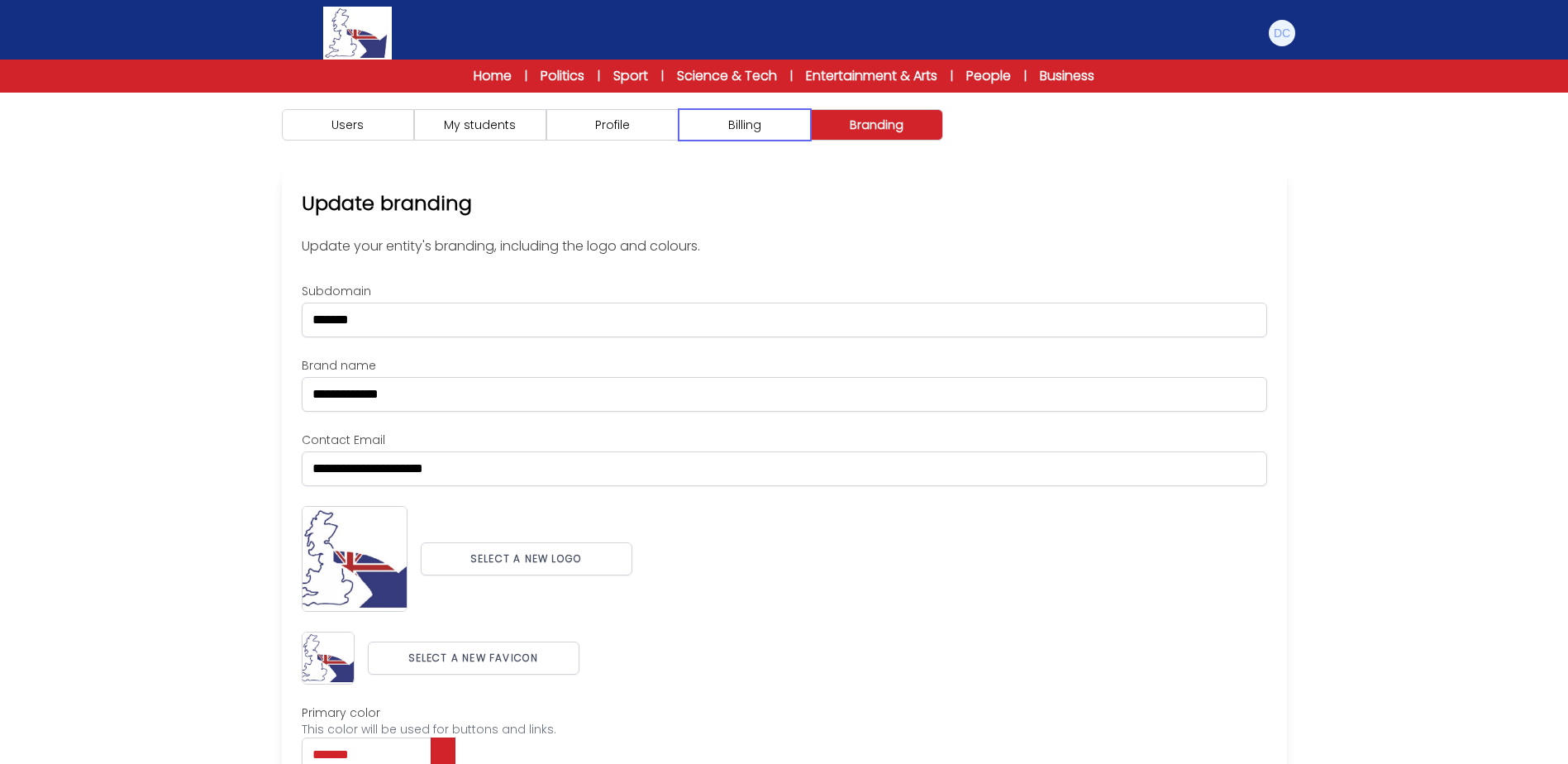
click at [715, 134] on button "Billing" at bounding box center [744, 124] width 132 height 31
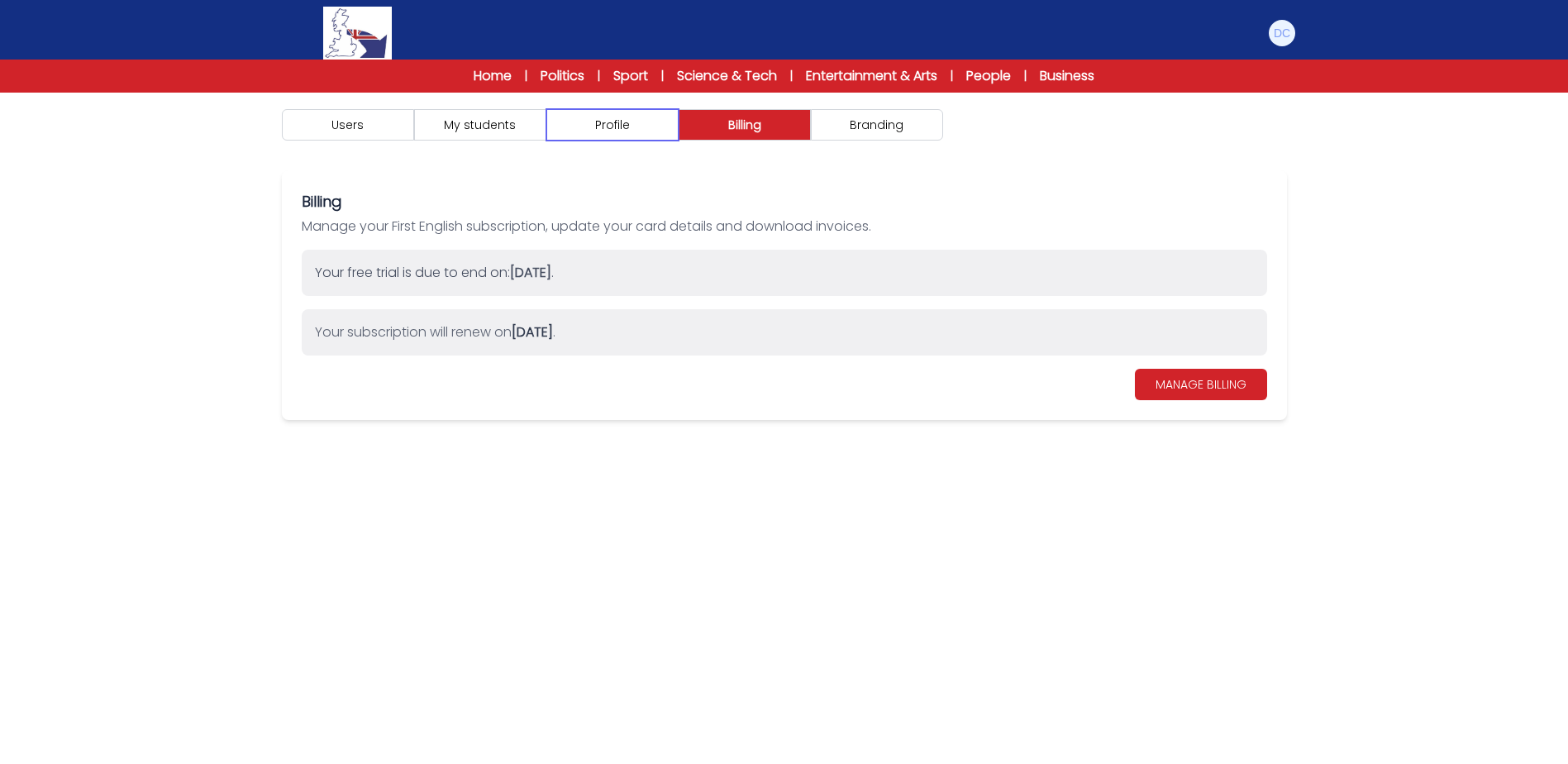
click at [625, 134] on button "Profile" at bounding box center [612, 124] width 132 height 31
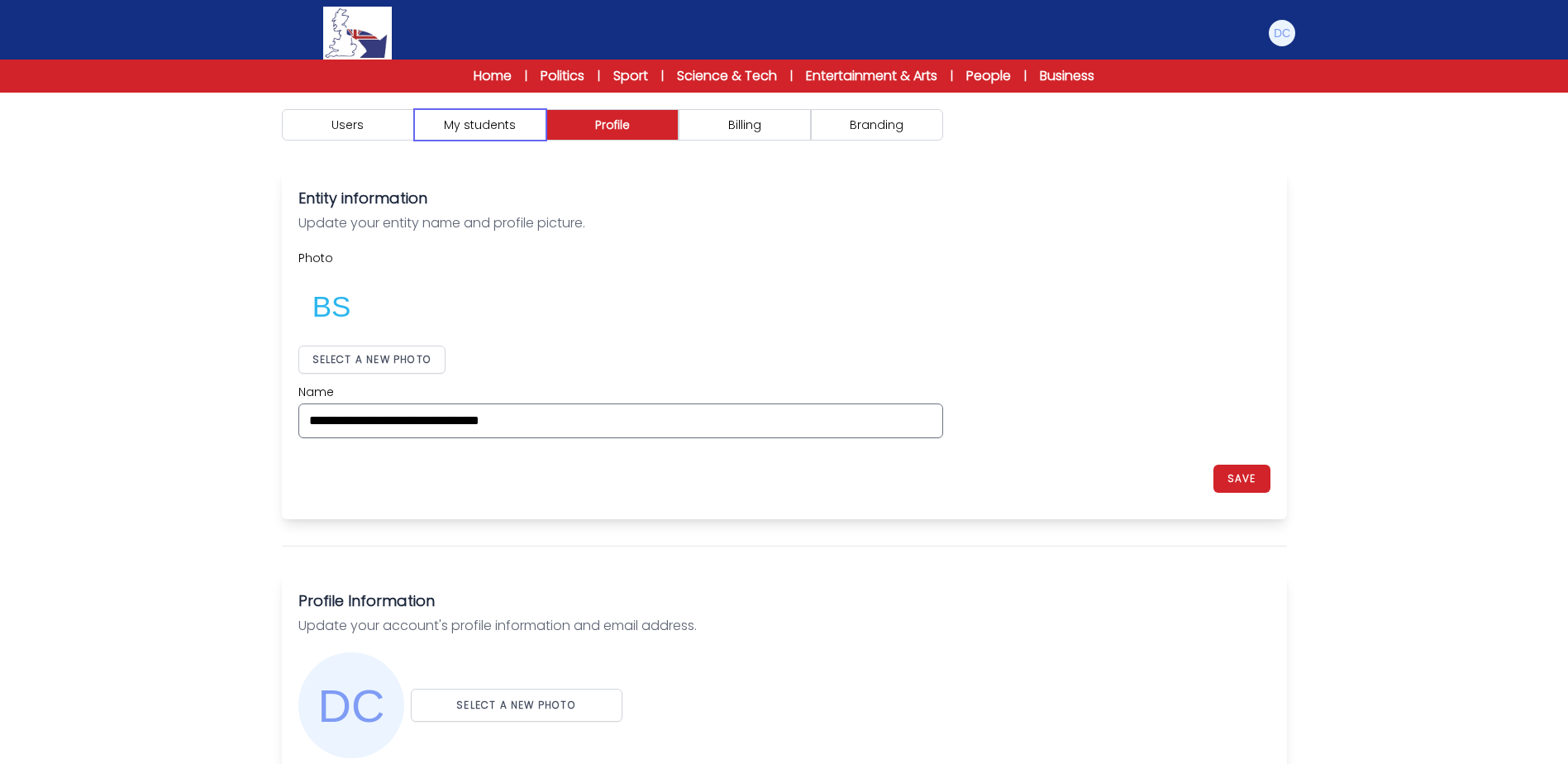
click at [519, 134] on button "My students" at bounding box center [480, 124] width 132 height 31
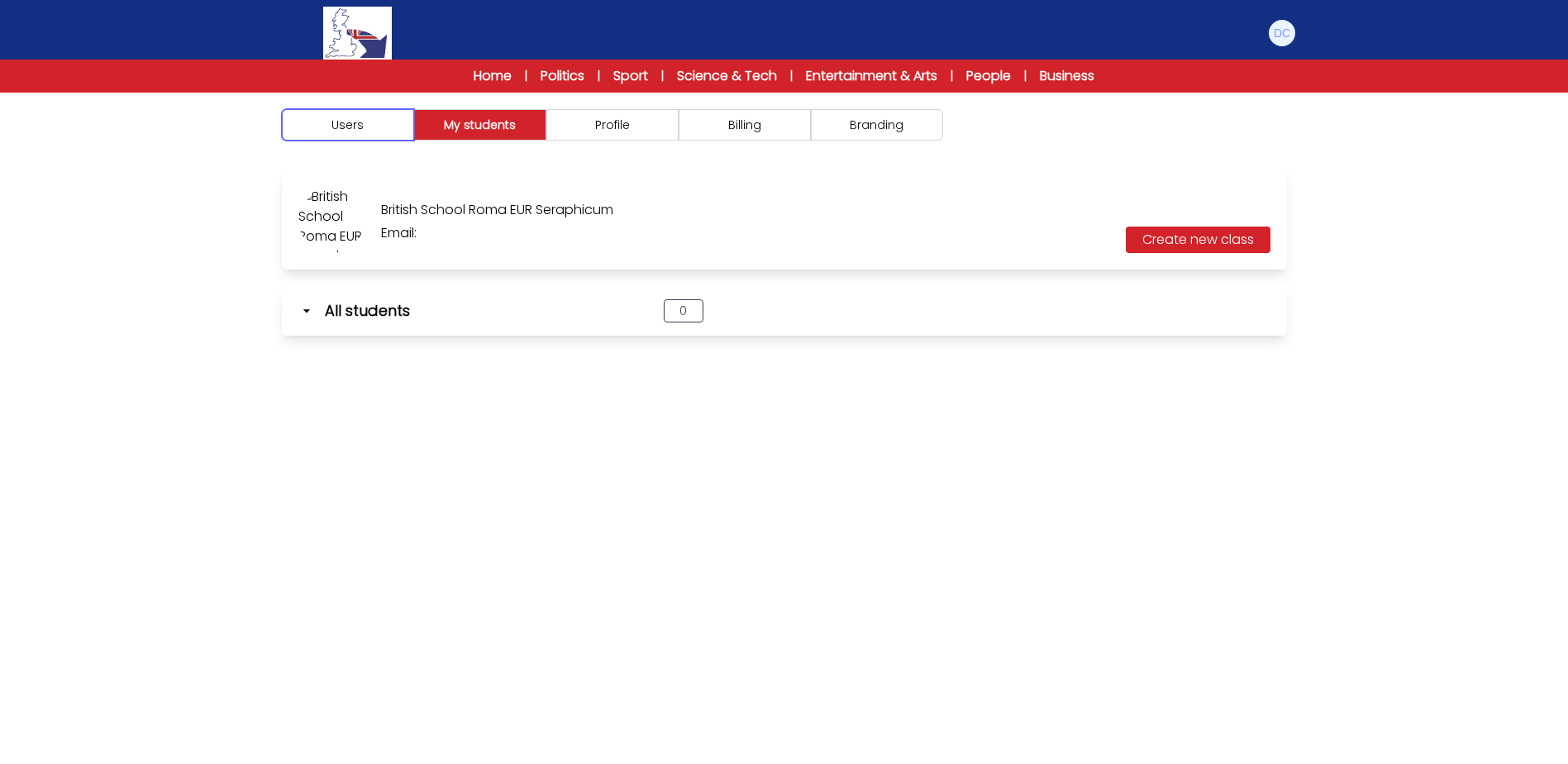
click at [396, 135] on button "Users" at bounding box center [348, 124] width 132 height 31
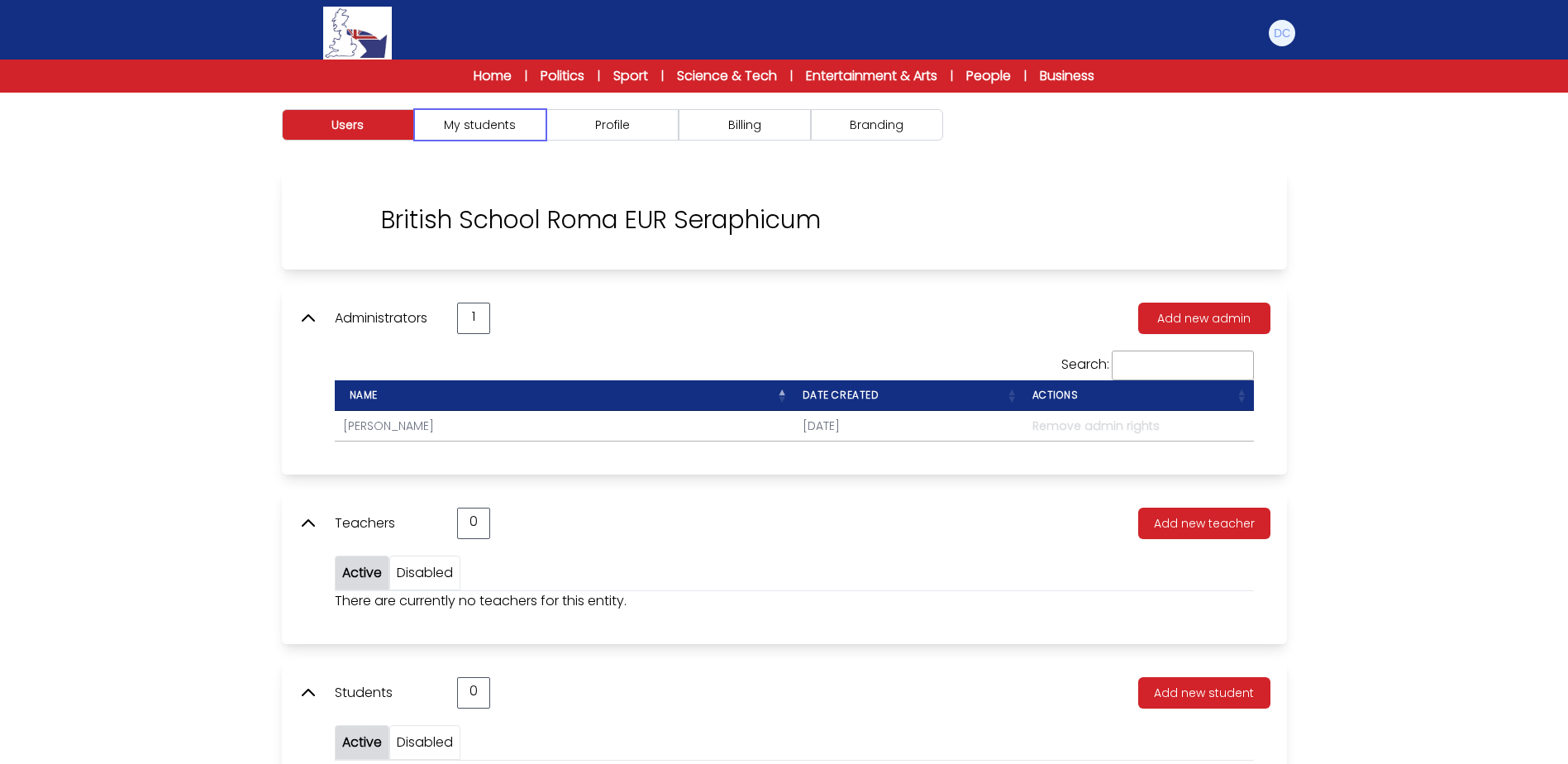
drag, startPoint x: 511, startPoint y: 121, endPoint x: 656, endPoint y: 118, distance: 145.0
click at [520, 121] on button "My students" at bounding box center [480, 124] width 132 height 31
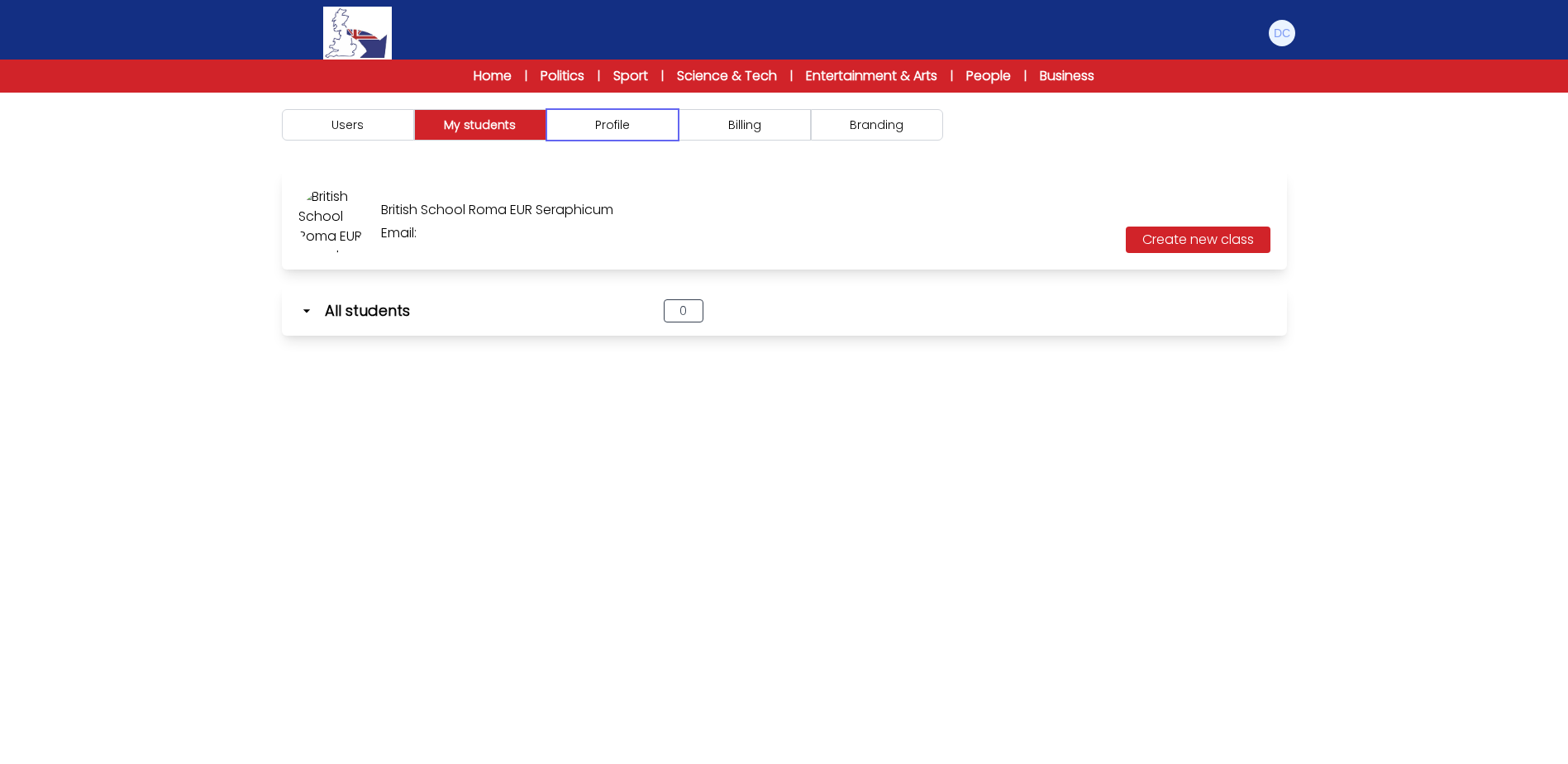
drag, startPoint x: 656, startPoint y: 118, endPoint x: 759, endPoint y: 118, distance: 103.0
click at [687, 118] on span "Users My students Profile Billing" at bounding box center [784, 124] width 1005 height 31
drag, startPoint x: 759, startPoint y: 118, endPoint x: 865, endPoint y: 120, distance: 106.0
click at [802, 119] on button "Billing" at bounding box center [744, 124] width 132 height 31
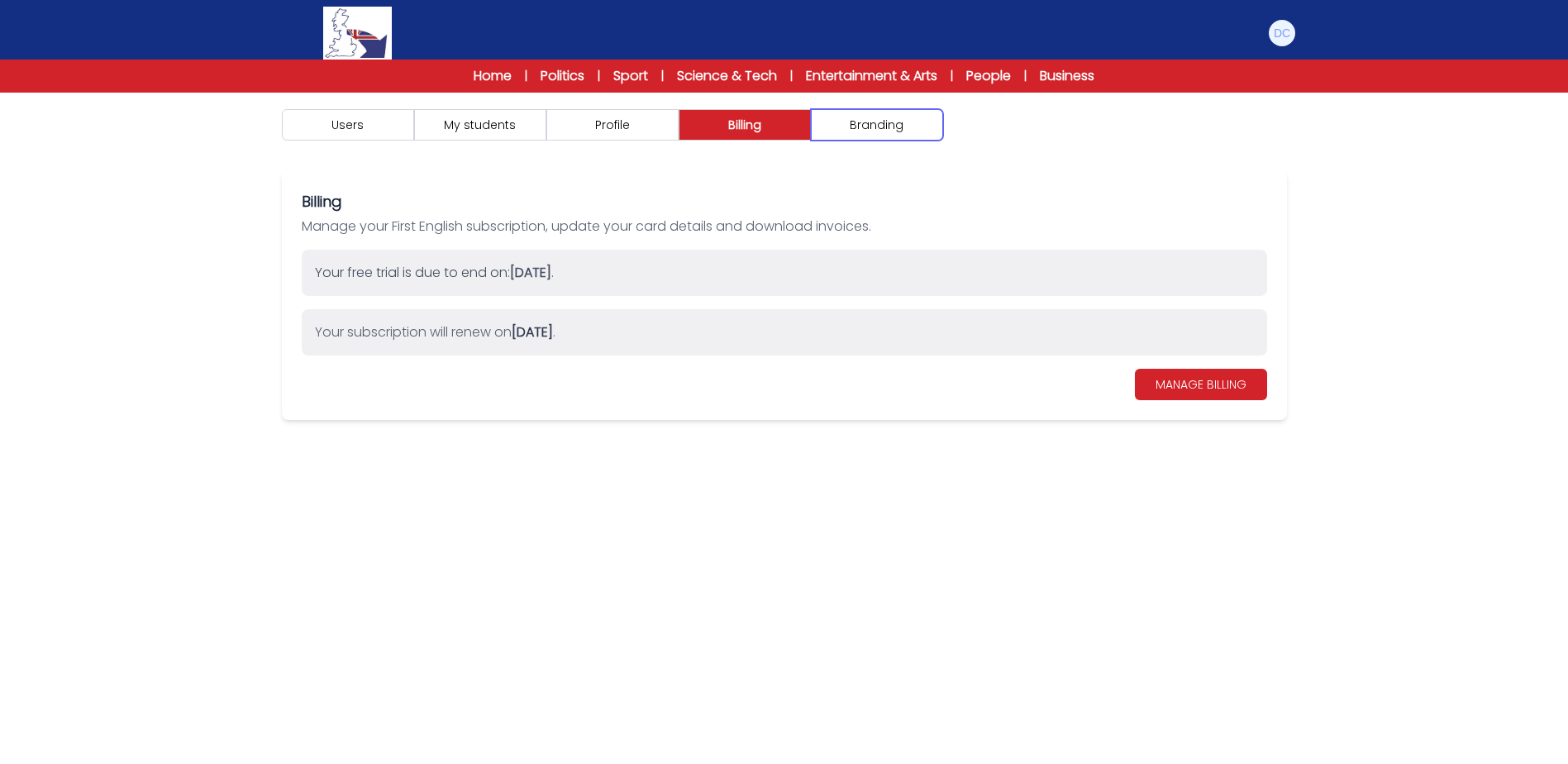
drag, startPoint x: 865, startPoint y: 120, endPoint x: 1259, endPoint y: 127, distance: 394.1
click at [867, 121] on button "Branding" at bounding box center [877, 124] width 132 height 31
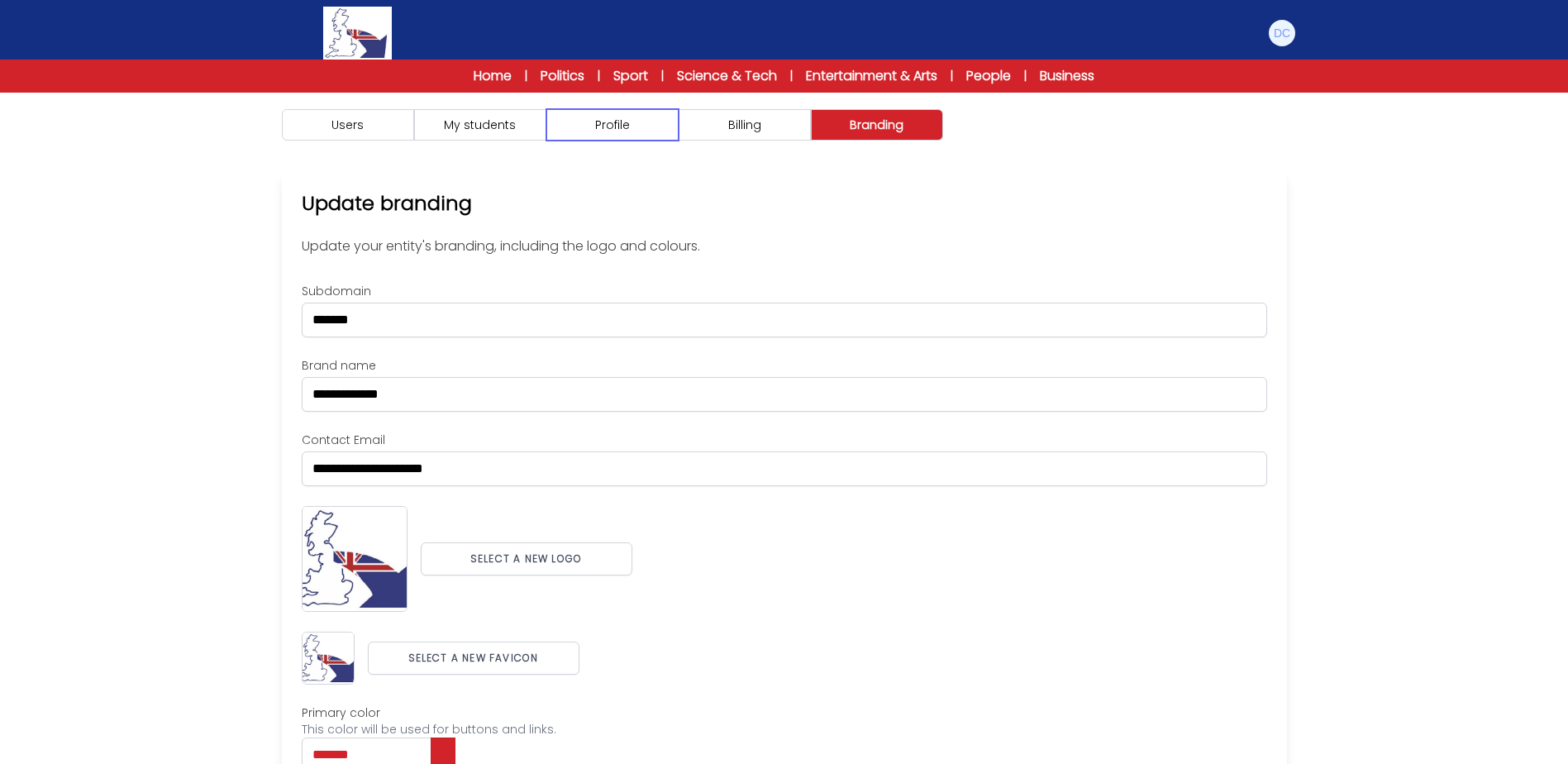
click at [589, 130] on button "Profile" at bounding box center [612, 124] width 132 height 31
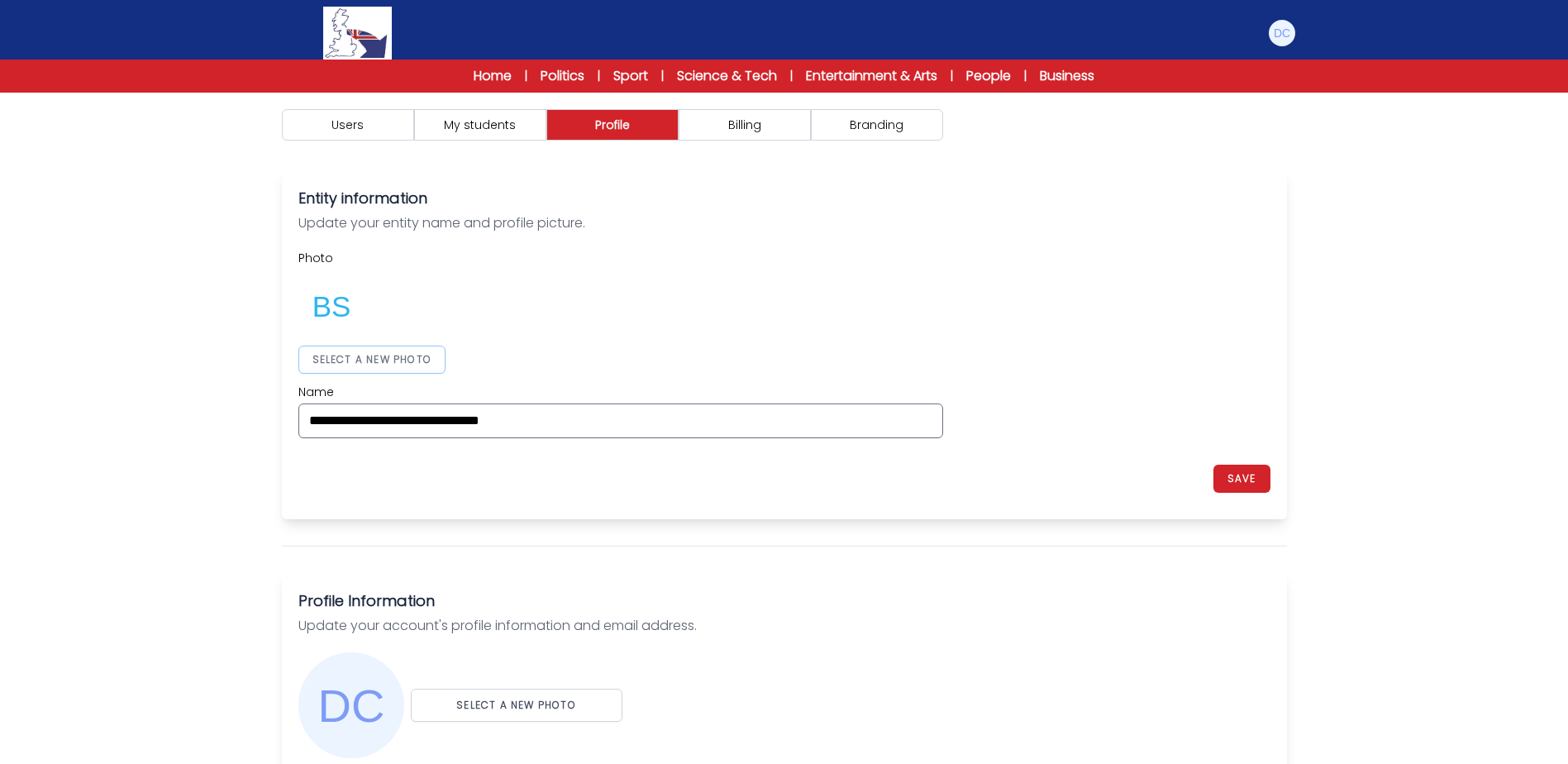
click at [417, 355] on button "SELECT A NEW PHOTO" at bounding box center [372, 360] width 148 height 29
click at [1246, 471] on button "SAVE" at bounding box center [1241, 479] width 57 height 29
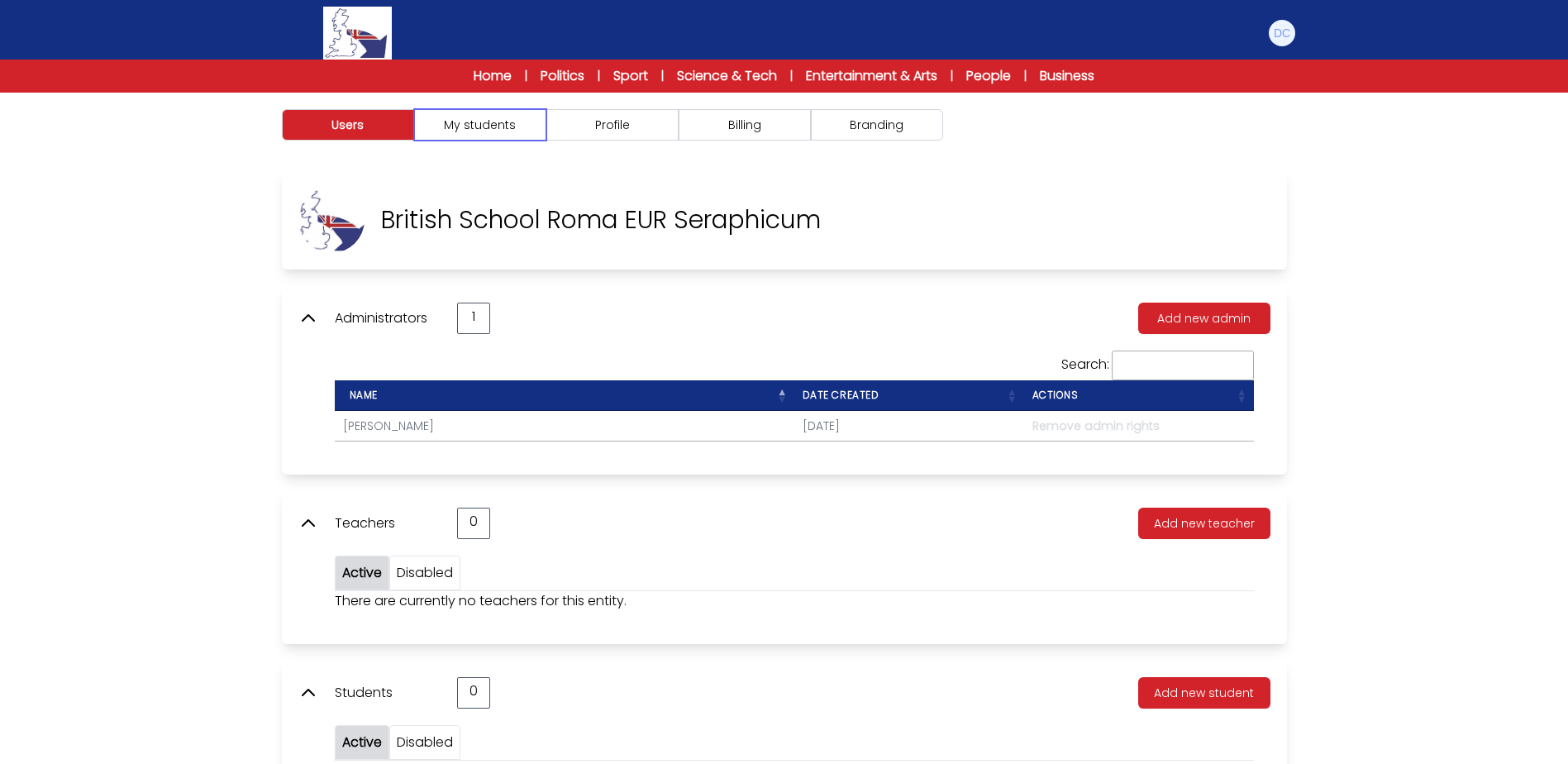
click at [448, 129] on button "My students" at bounding box center [480, 124] width 132 height 31
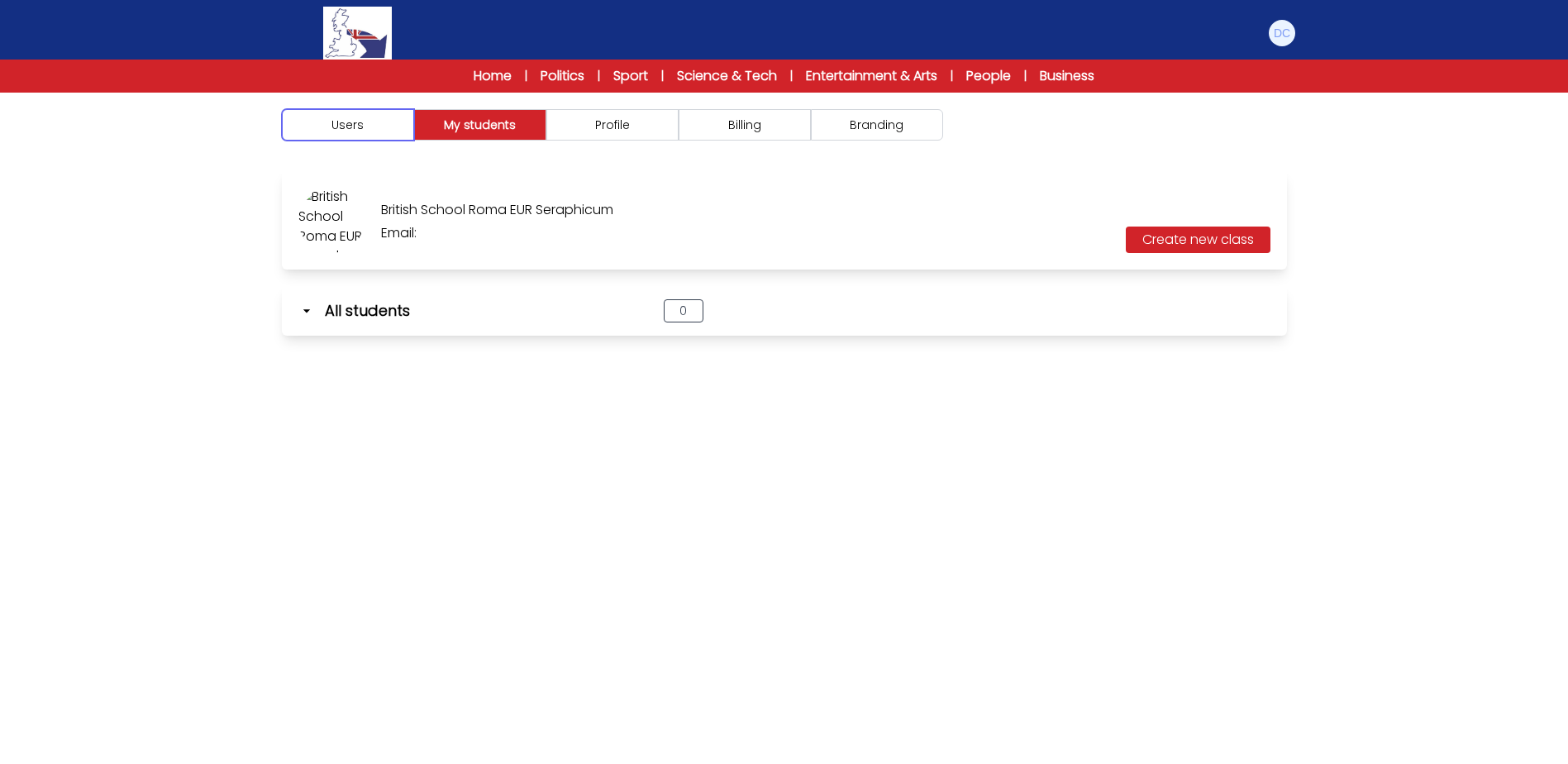
click at [328, 130] on button "Users" at bounding box center [348, 124] width 132 height 31
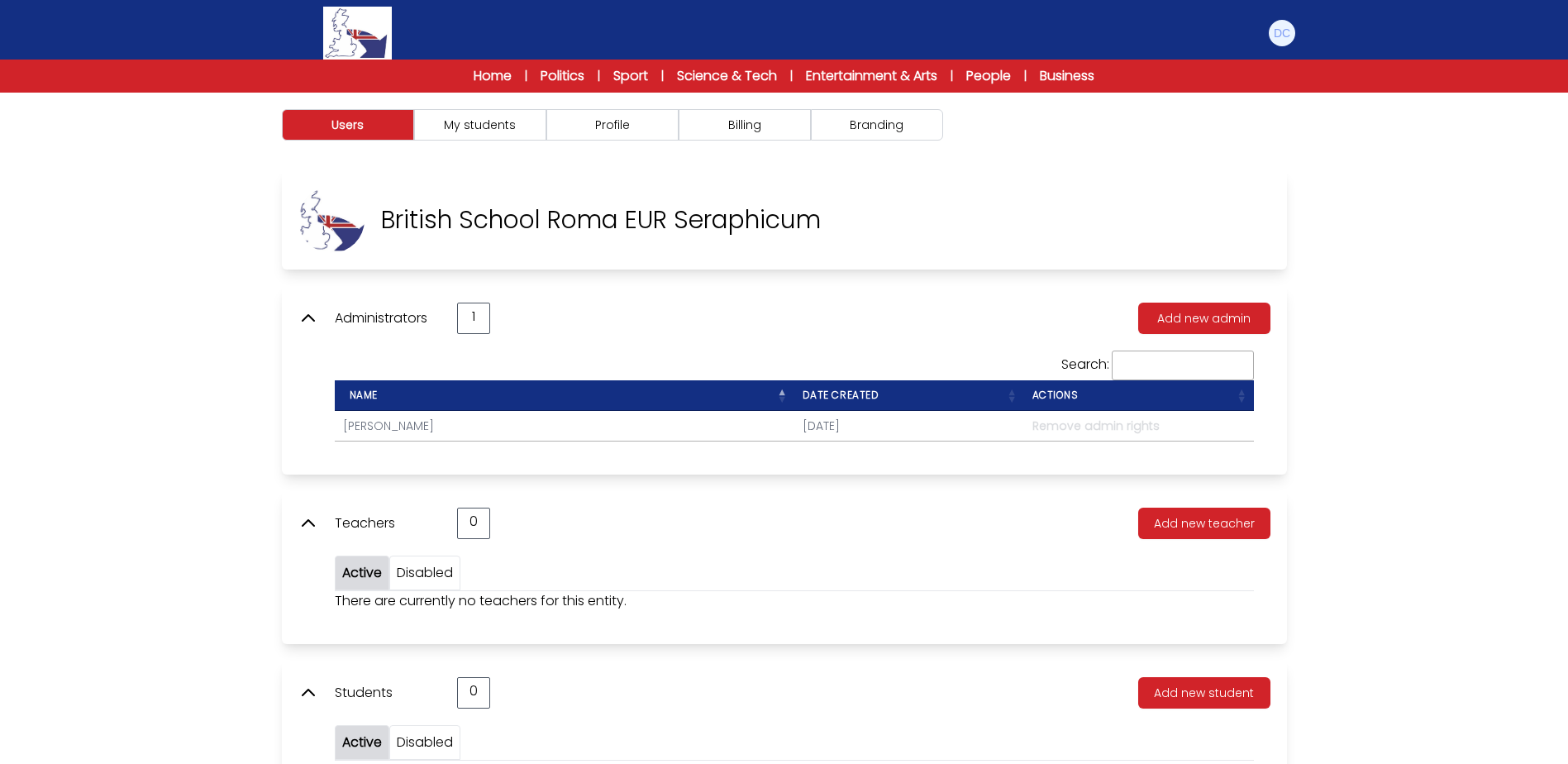
click at [895, 141] on div "Users My students Profile Billing" at bounding box center [784, 124] width 1058 height 65
click at [1293, 47] on div at bounding box center [1281, 32] width 29 height 29
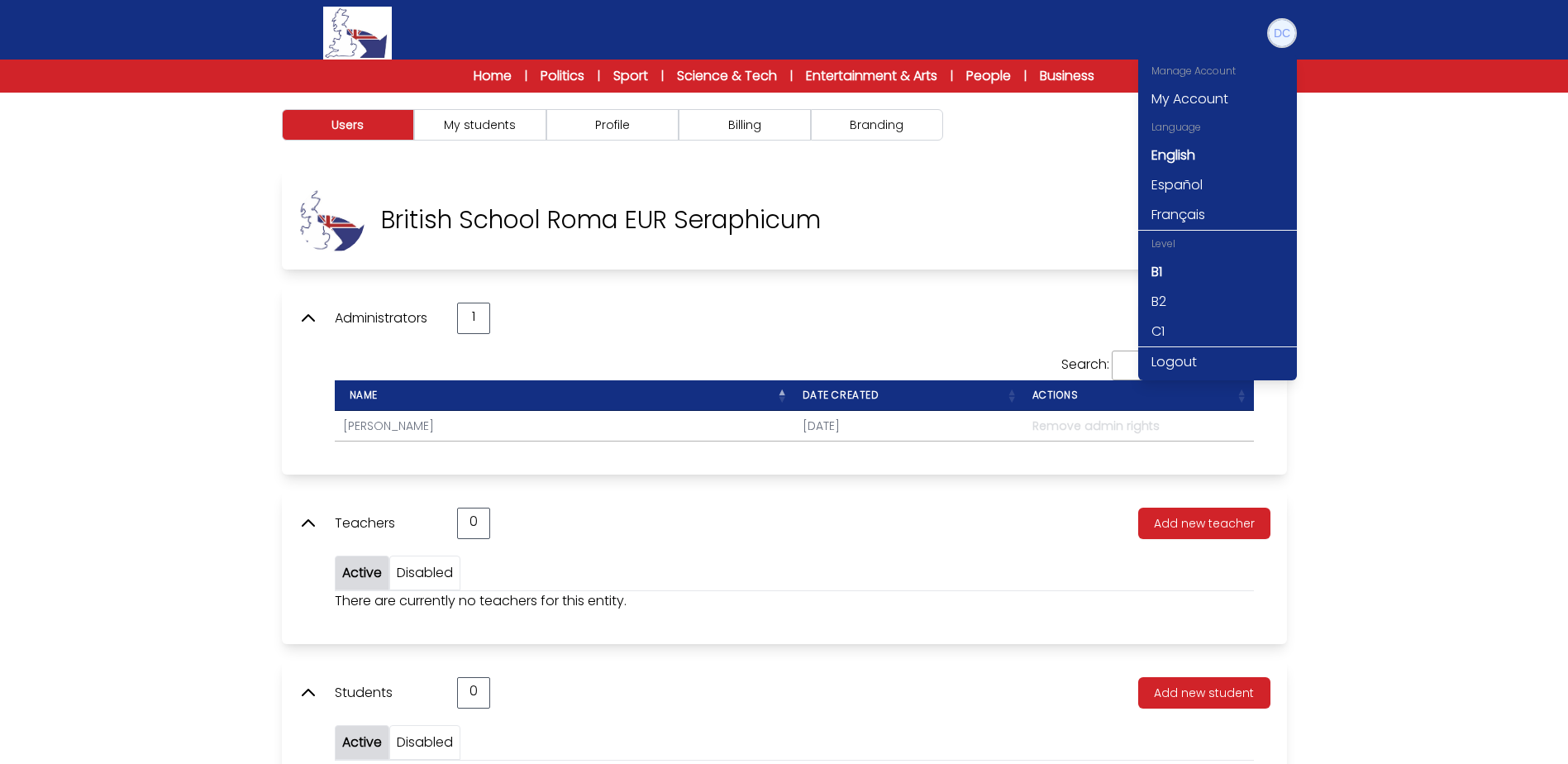
click at [1288, 41] on img at bounding box center [1282, 33] width 27 height 27
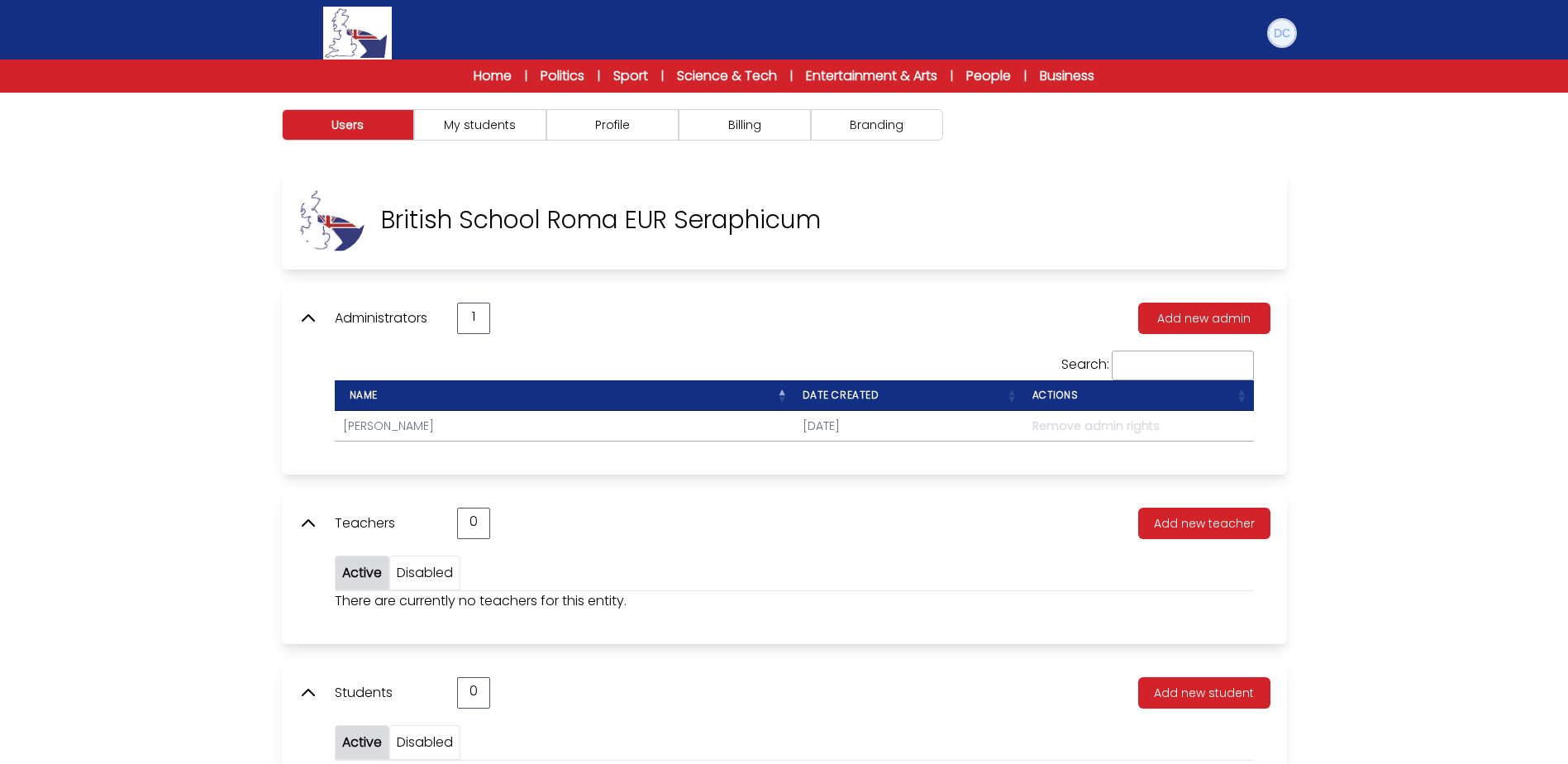
click at [1275, 35] on img at bounding box center [1282, 33] width 27 height 27
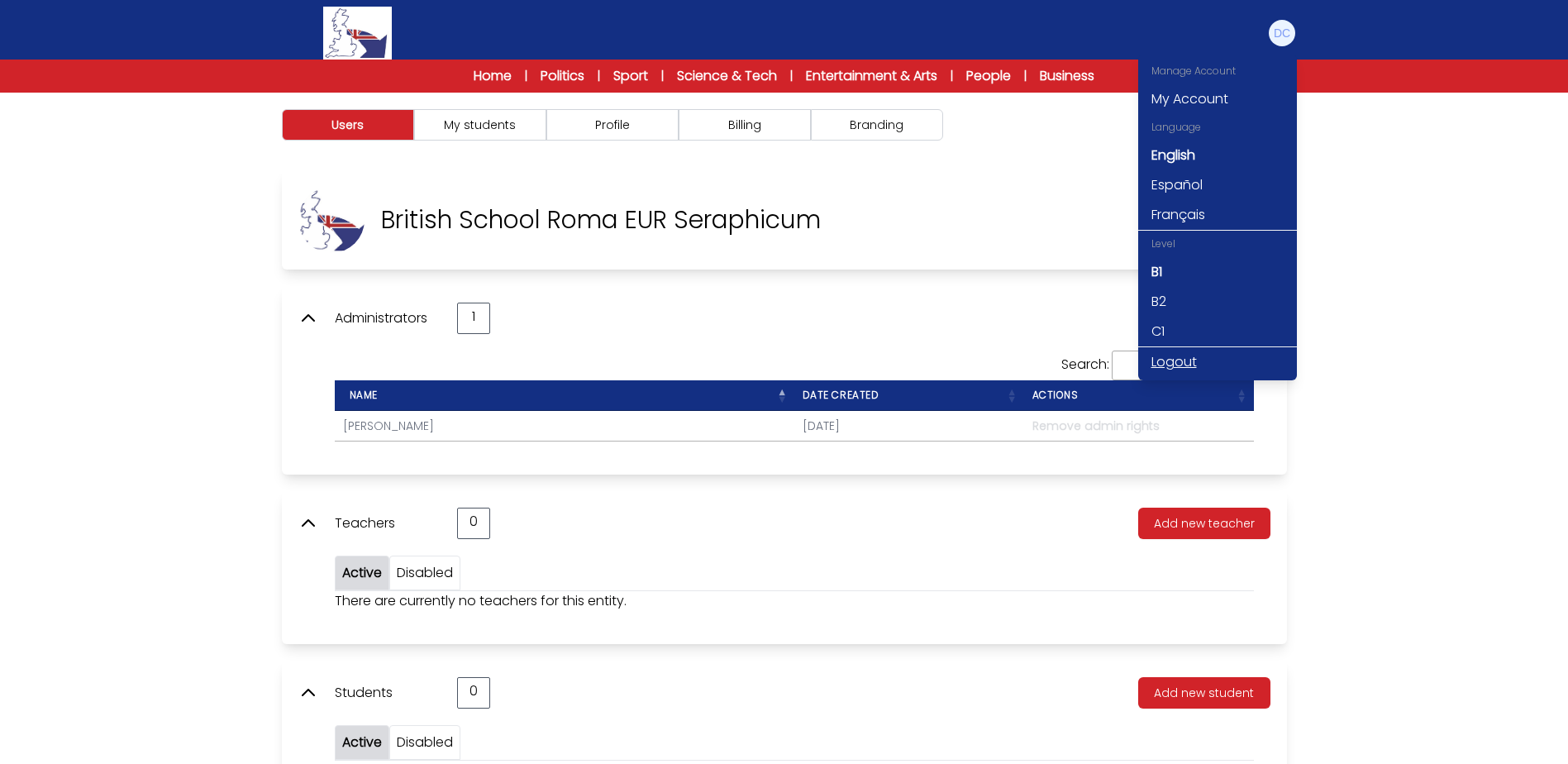
click at [1190, 363] on link "Logout" at bounding box center [1217, 361] width 159 height 29
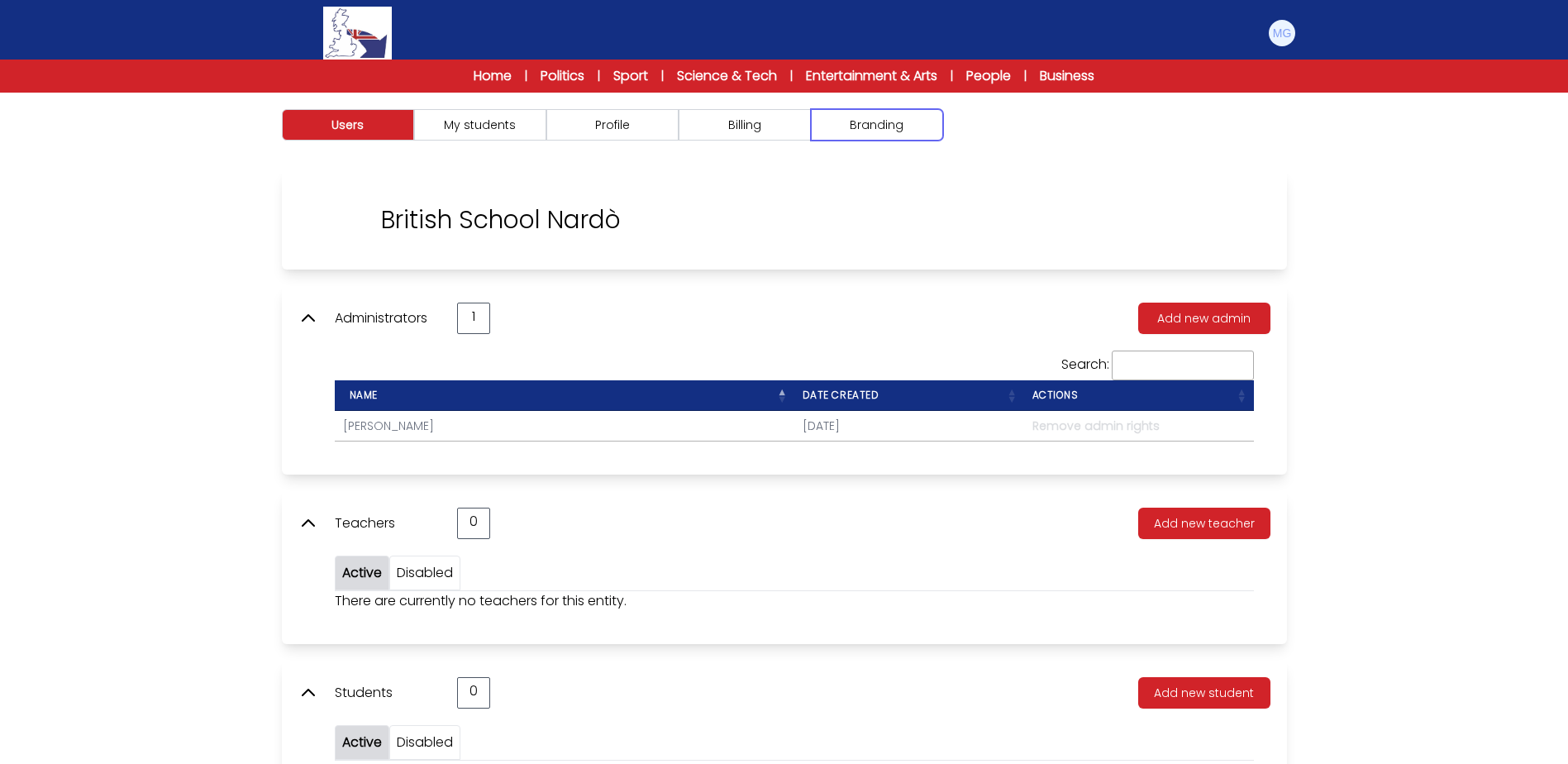
click at [852, 117] on button "Branding" at bounding box center [877, 124] width 132 height 31
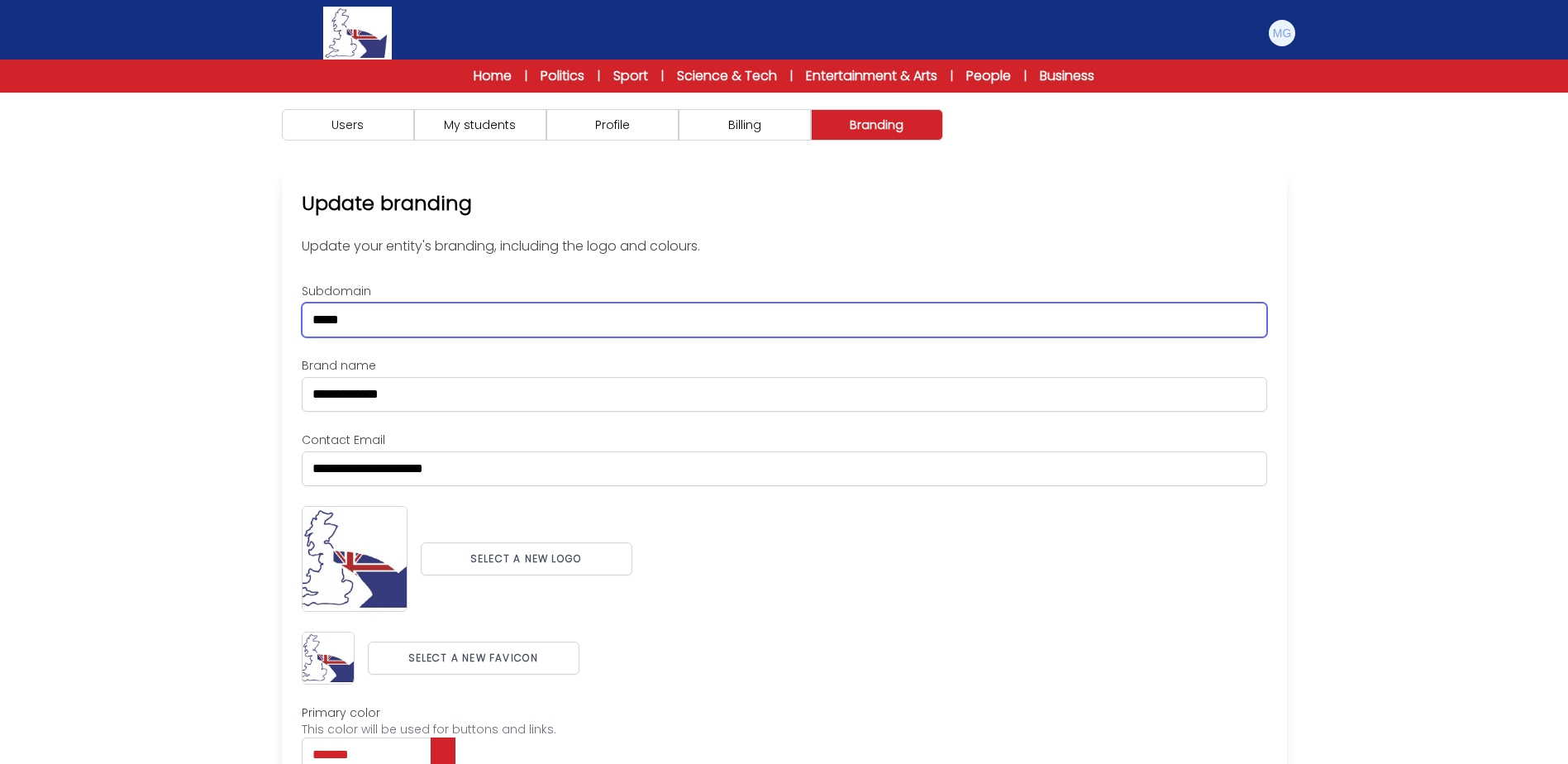
click at [310, 324] on input "*****" at bounding box center [784, 319] width 965 height 35
type input "********"
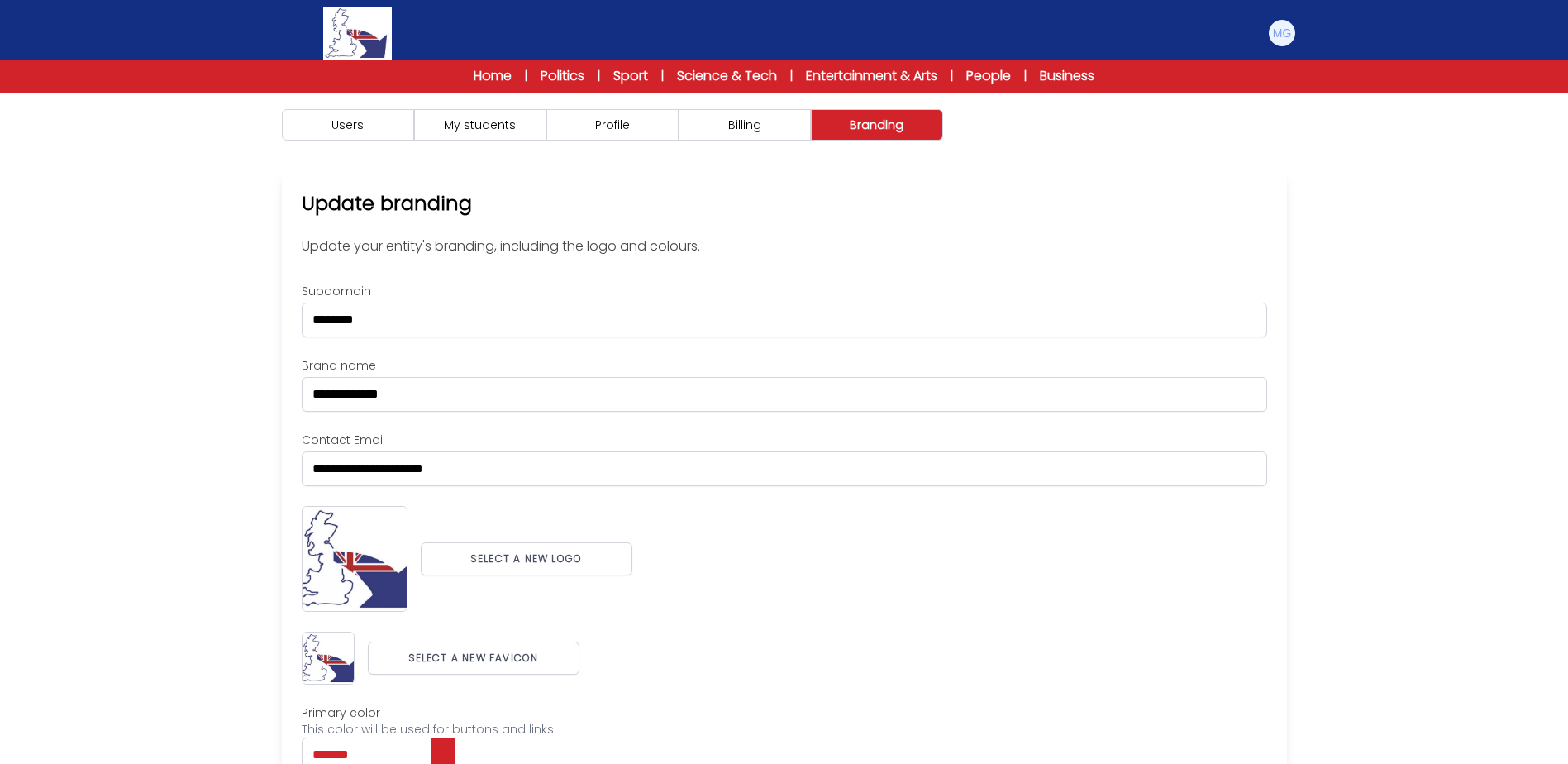
click at [1385, 471] on div "Users My students Profile" at bounding box center [784, 513] width 1568 height 842
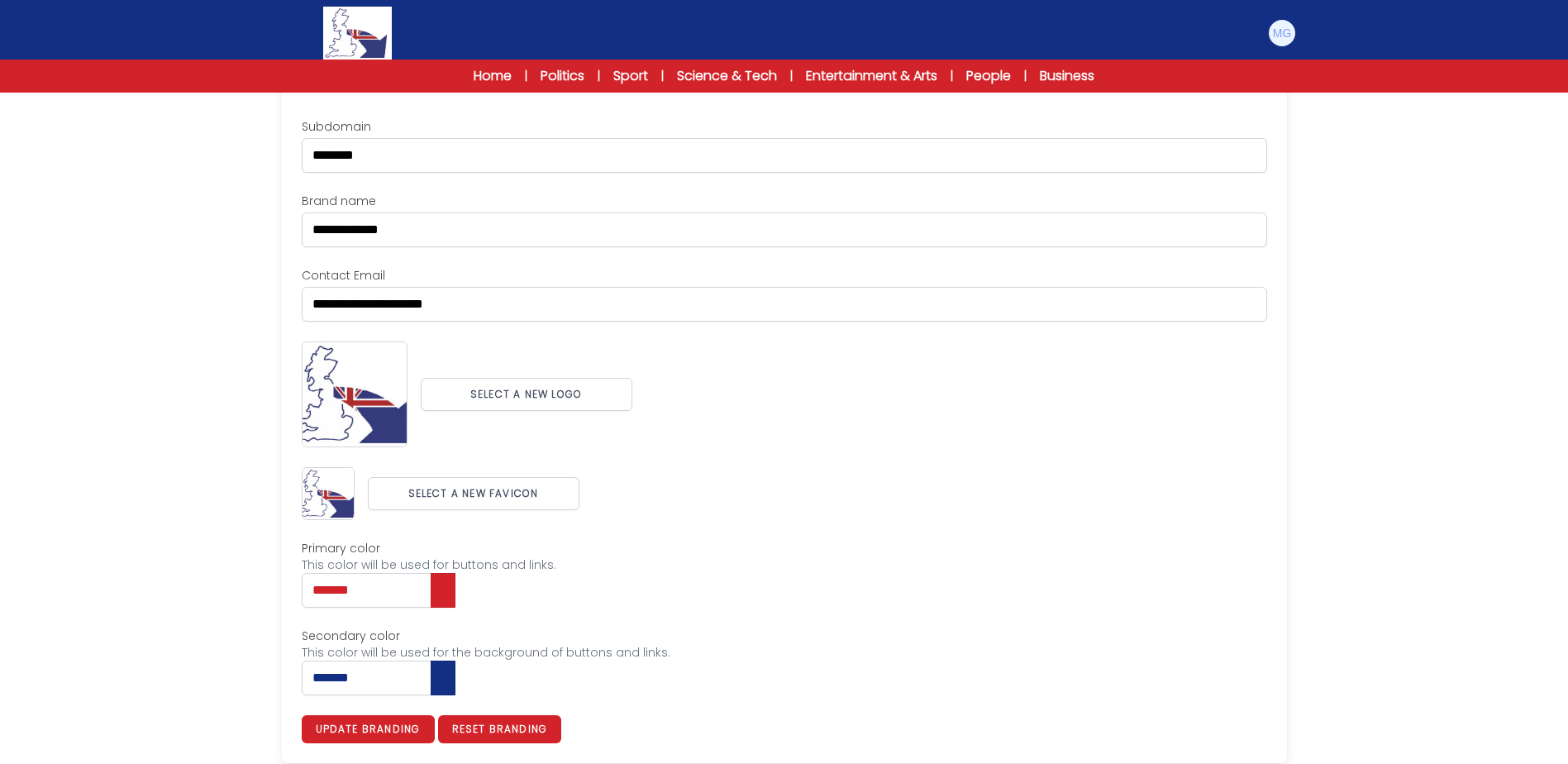
scroll to position [170, 0]
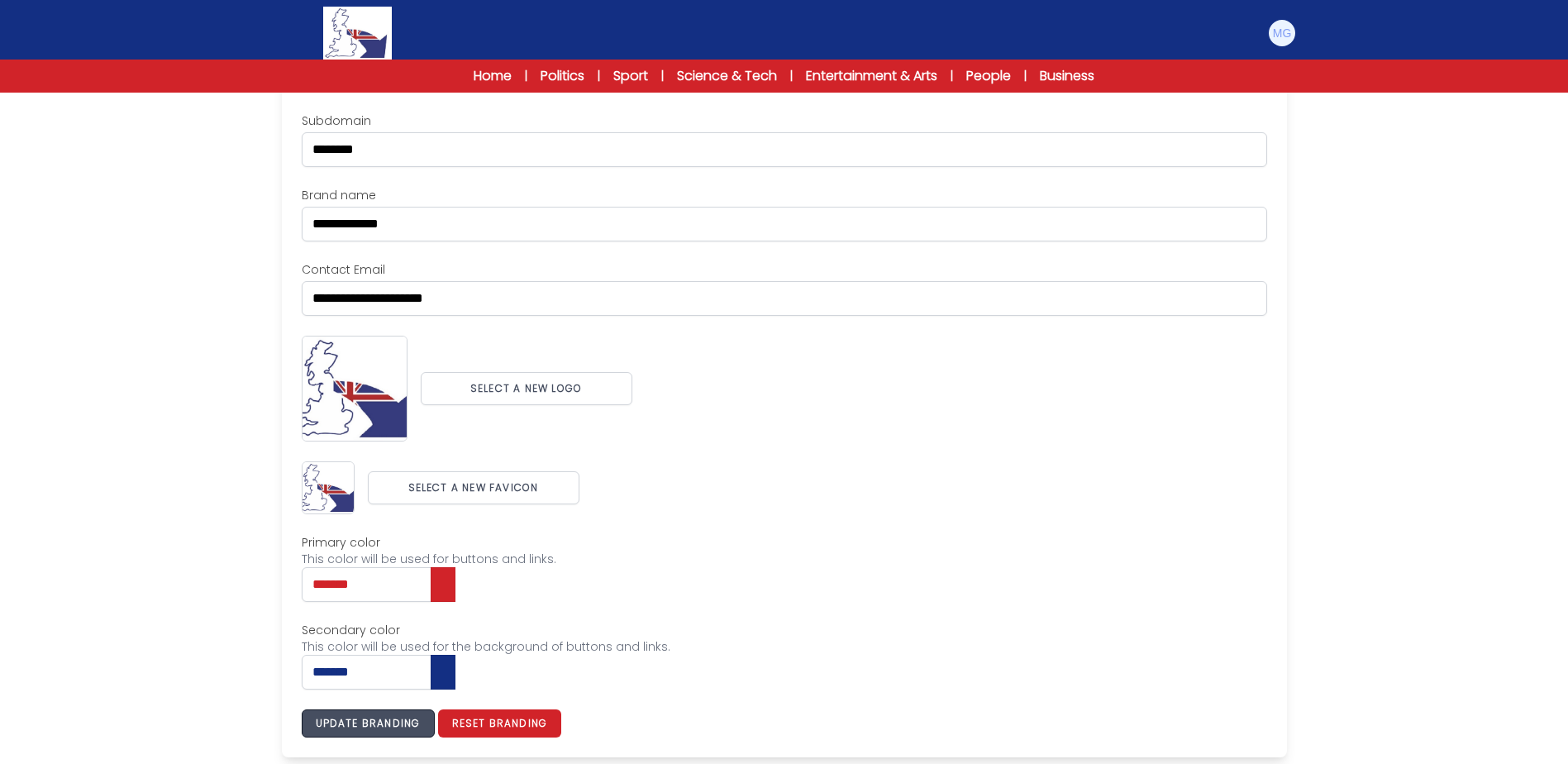
click at [404, 722] on button "Update branding" at bounding box center [368, 724] width 133 height 29
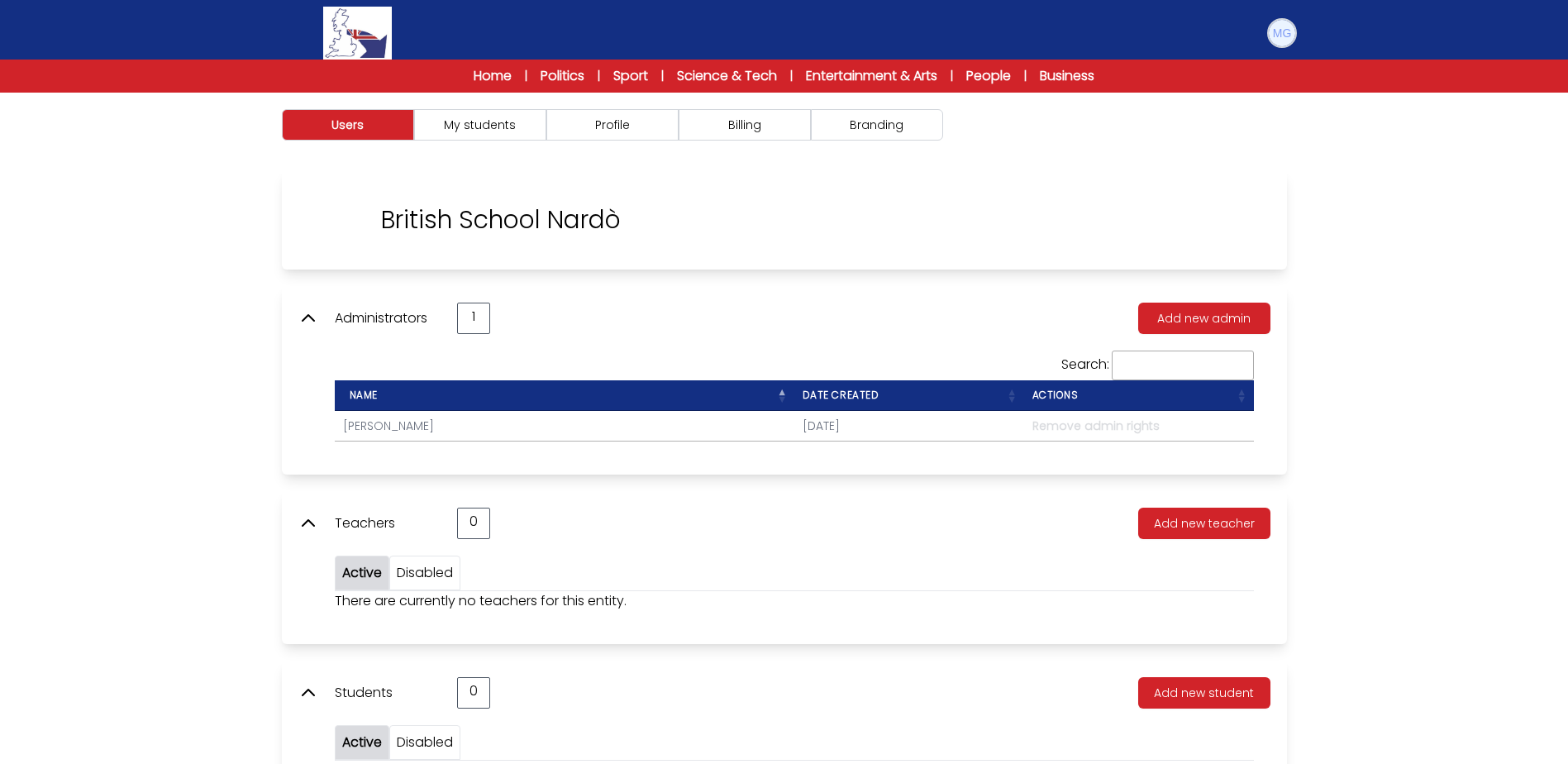
click at [1294, 40] on button at bounding box center [1281, 32] width 29 height 29
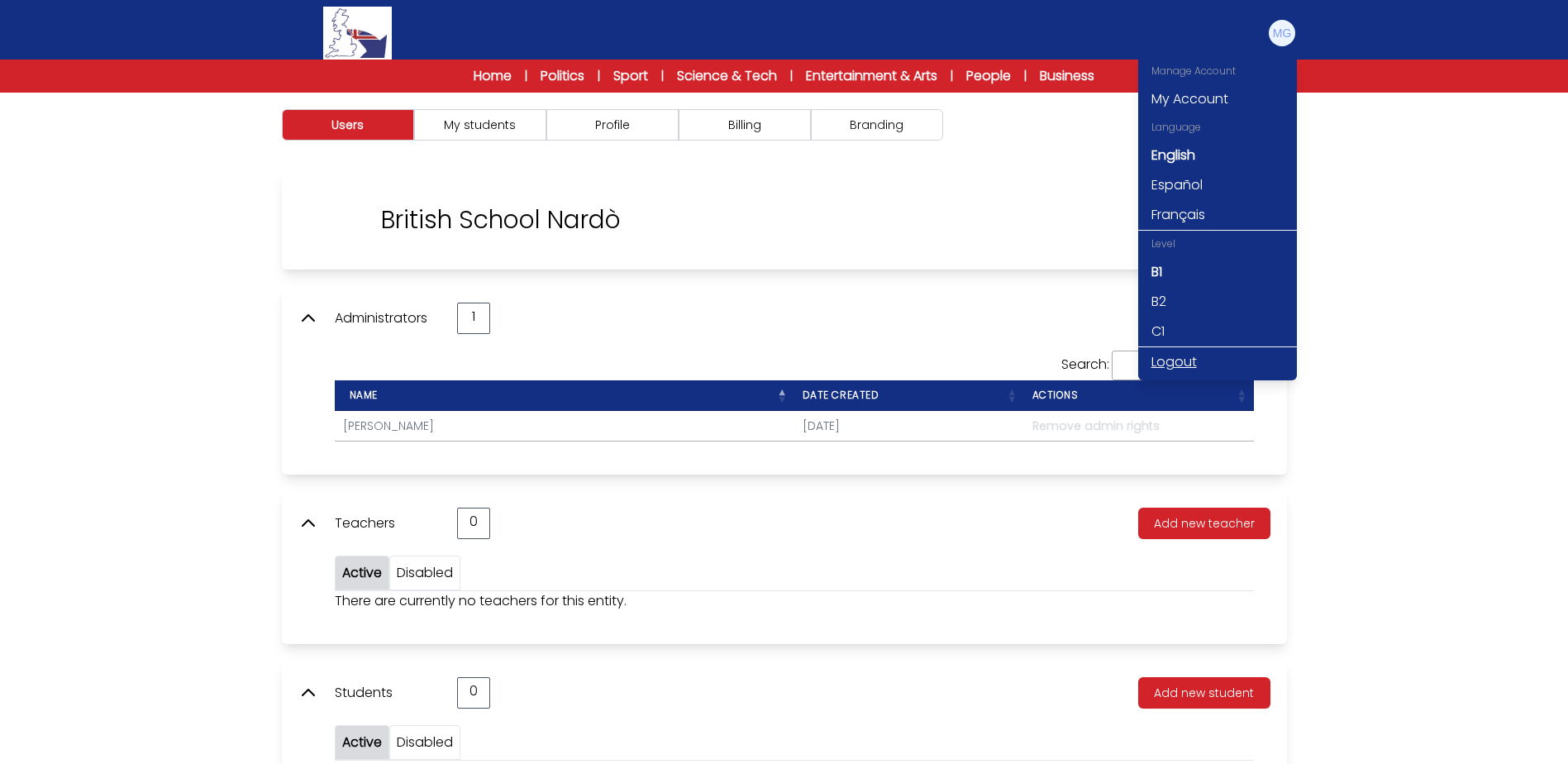
click at [1187, 355] on link "Logout" at bounding box center [1217, 361] width 159 height 29
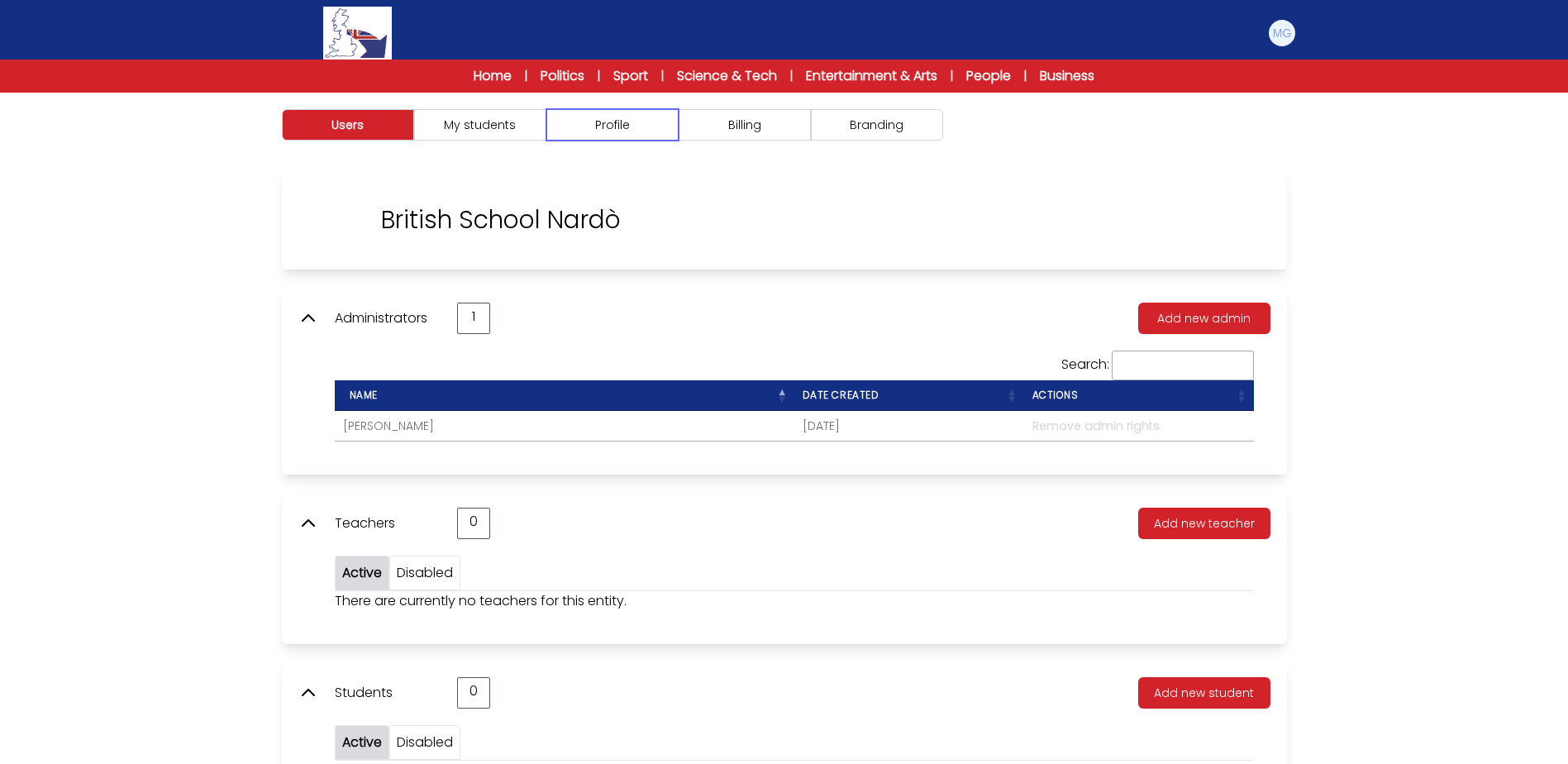
click at [612, 131] on button "Profile" at bounding box center [612, 124] width 132 height 31
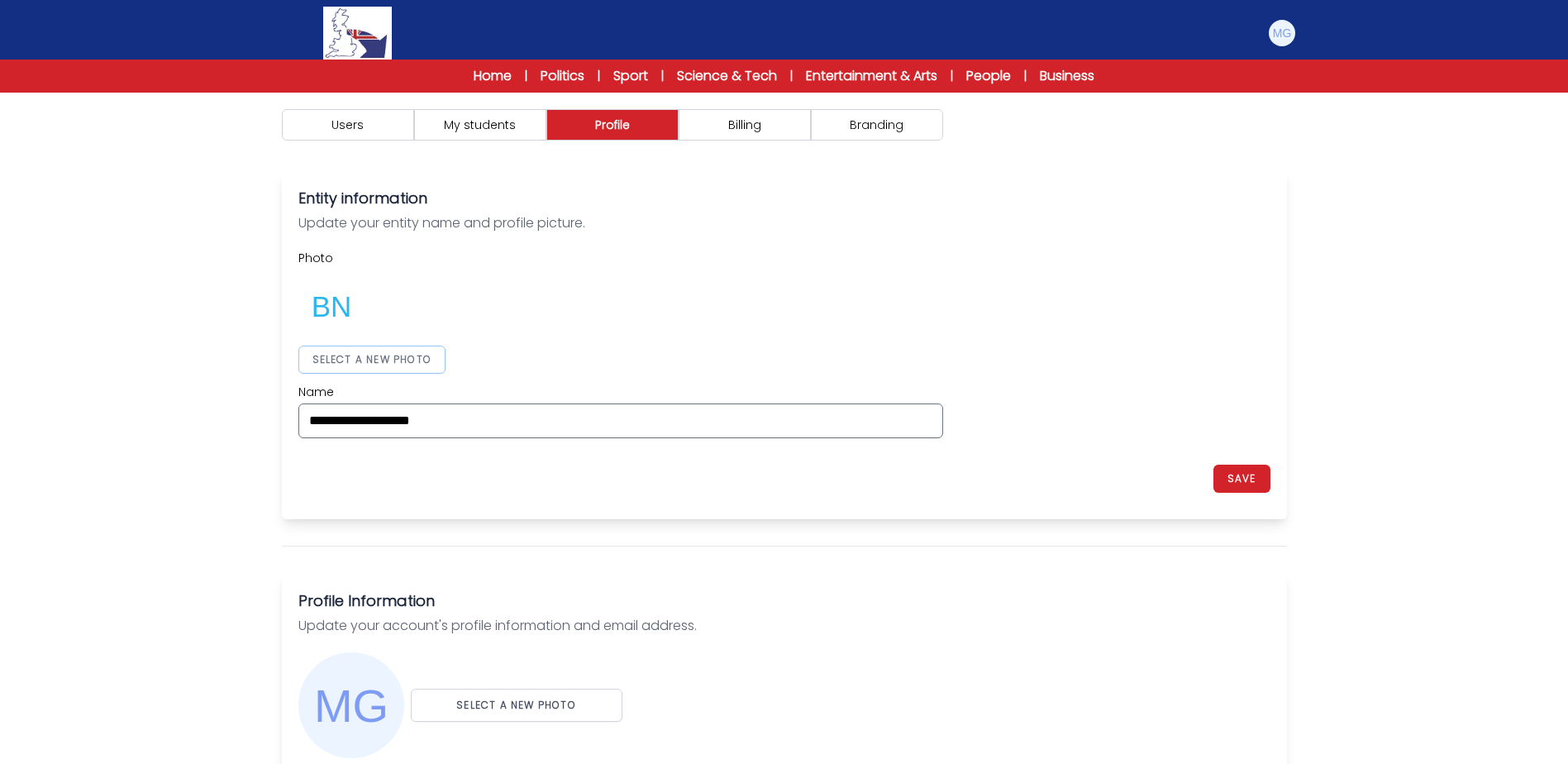
click at [391, 353] on button "SELECT A NEW PHOTO" at bounding box center [372, 360] width 148 height 29
click at [1232, 472] on button "SAVE" at bounding box center [1241, 479] width 57 height 29
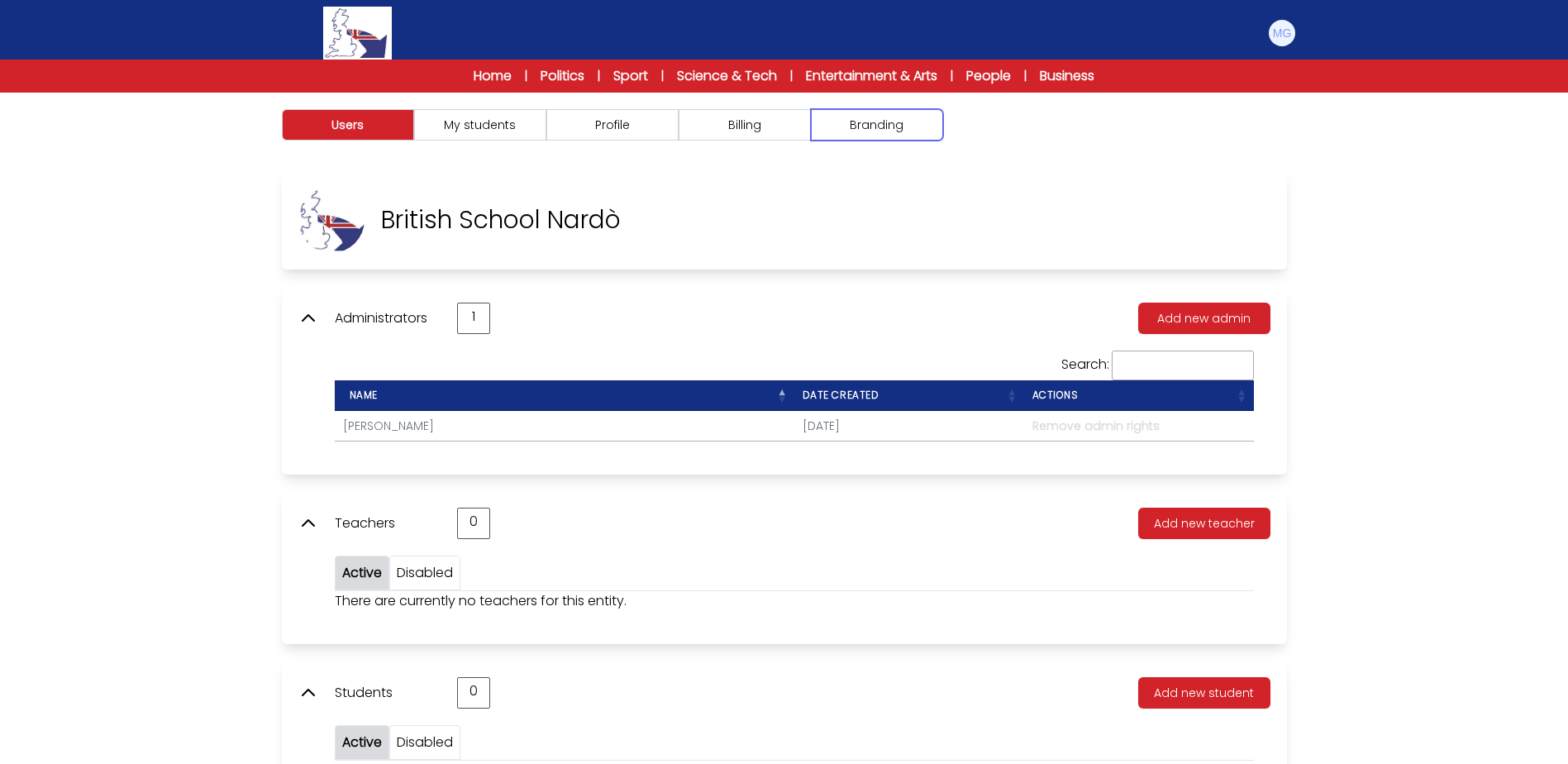
click at [881, 122] on button "Branding" at bounding box center [877, 124] width 132 height 31
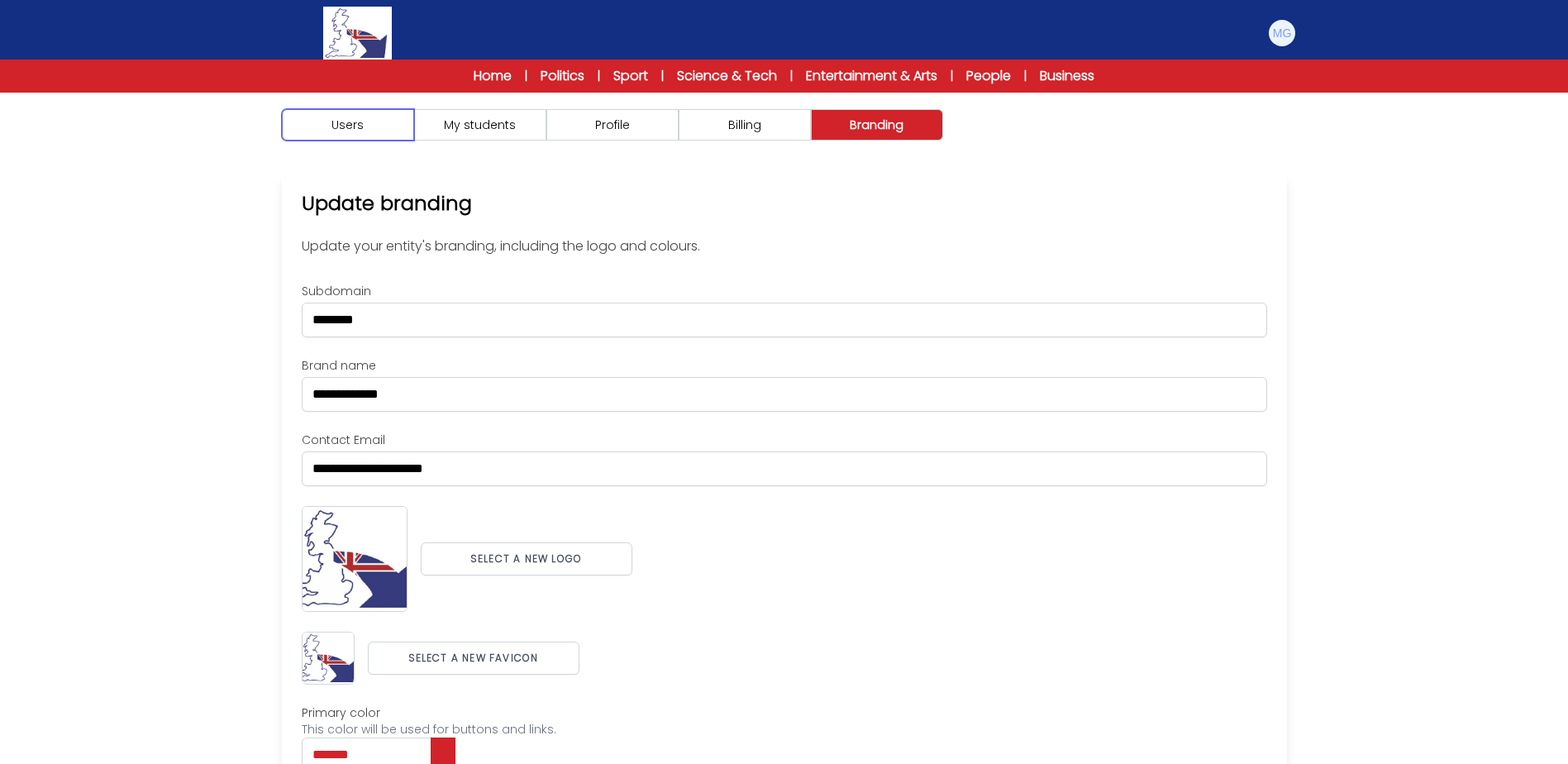
click at [322, 133] on button "Users" at bounding box center [348, 124] width 132 height 31
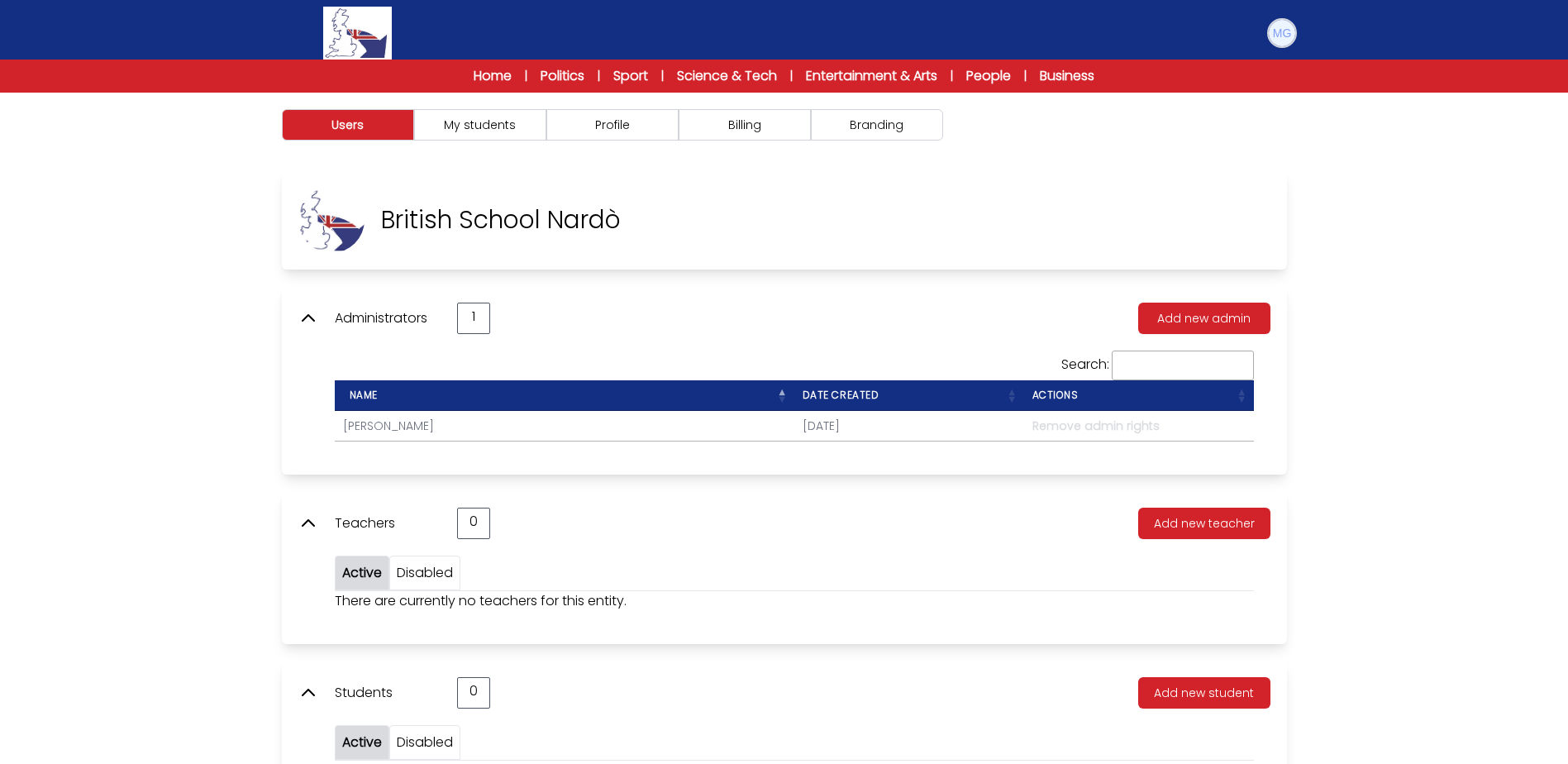
drag, startPoint x: 1276, startPoint y: 41, endPoint x: 1274, endPoint y: 50, distance: 9.2
click at [1275, 43] on img at bounding box center [1282, 33] width 27 height 27
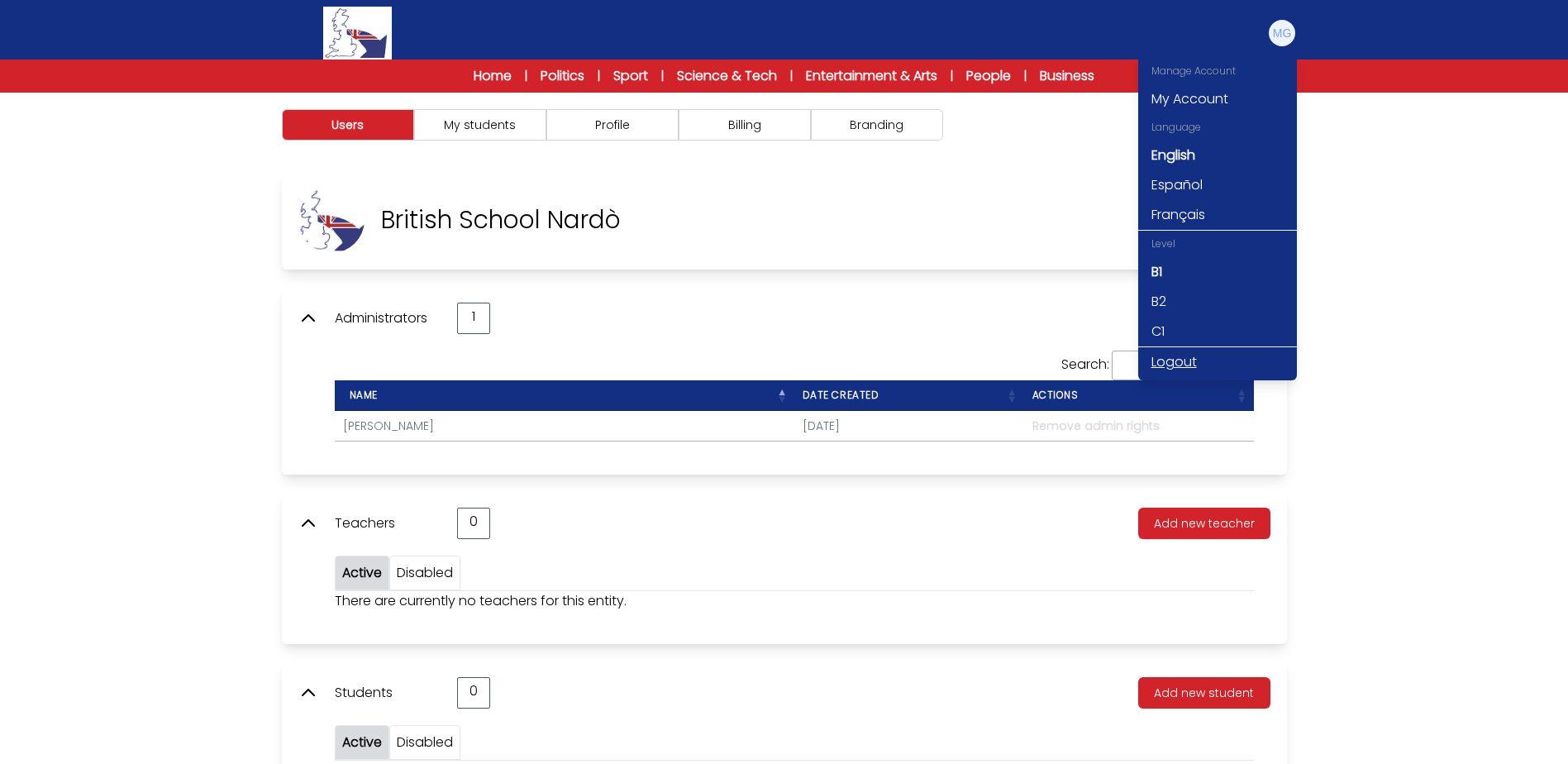
click at [1181, 360] on link "Logout" at bounding box center [1217, 361] width 159 height 29
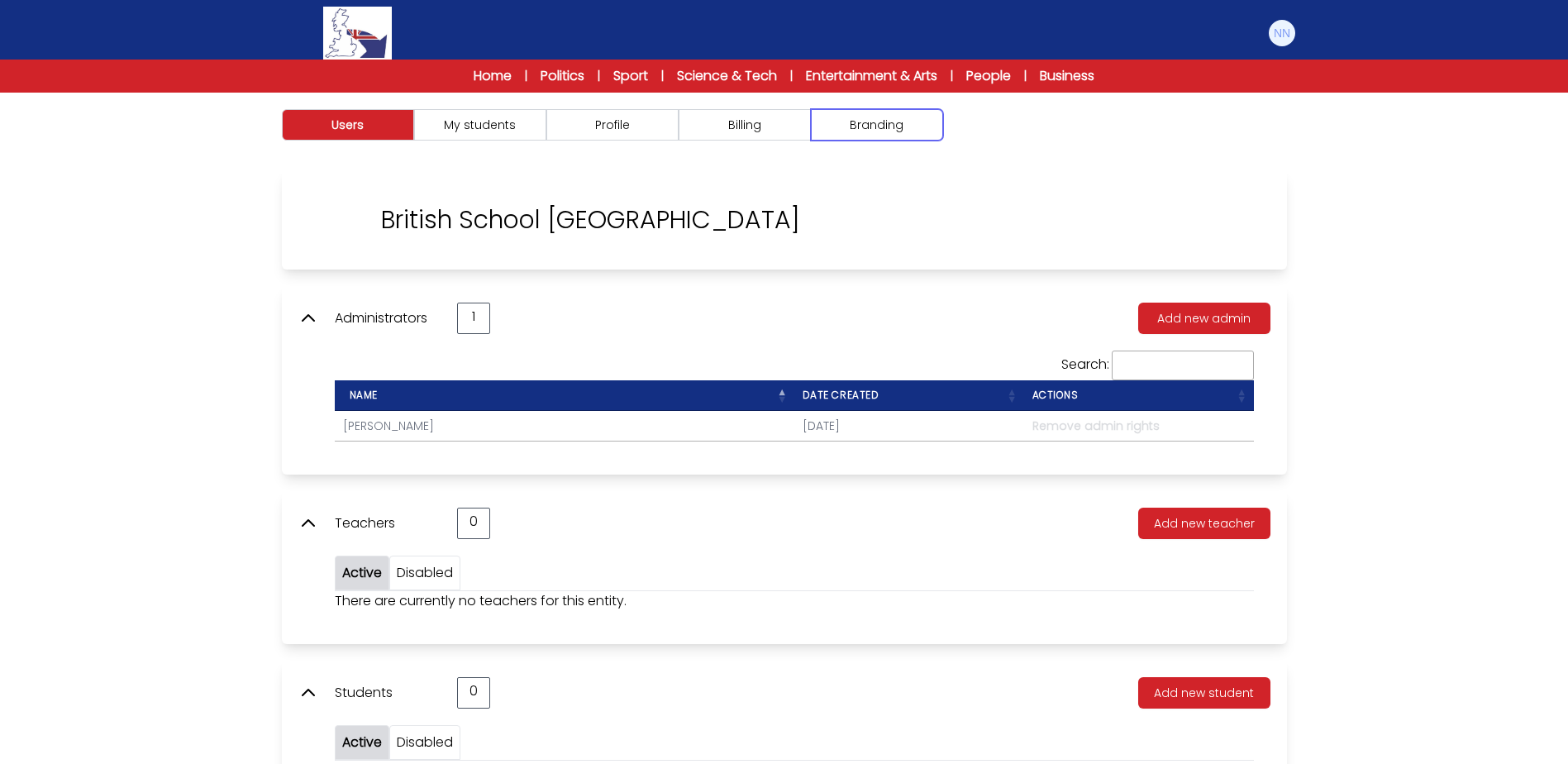
click at [884, 122] on button "Branding" at bounding box center [877, 124] width 132 height 31
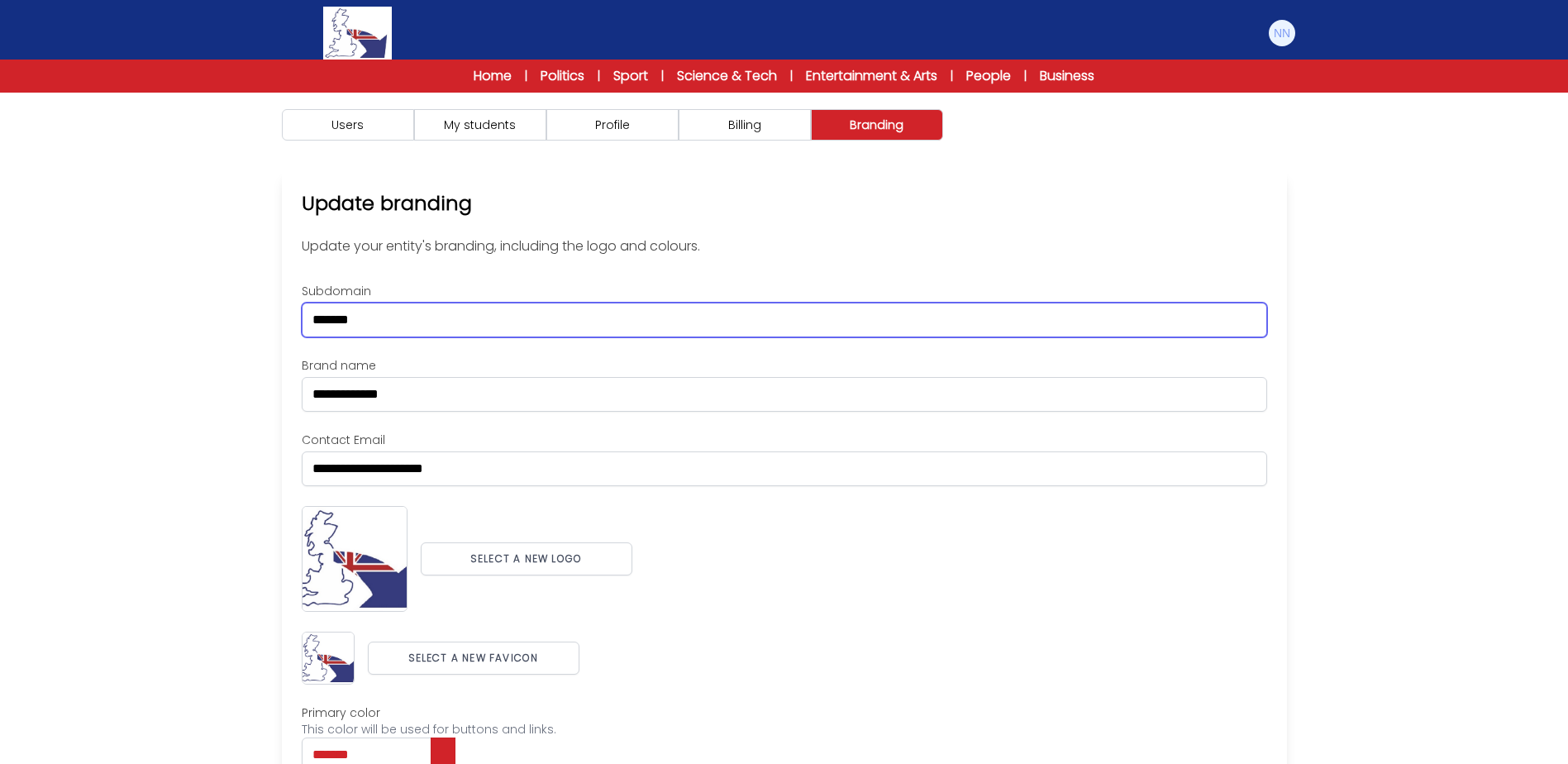
click at [309, 326] on input "*******" at bounding box center [784, 319] width 965 height 35
type input "**********"
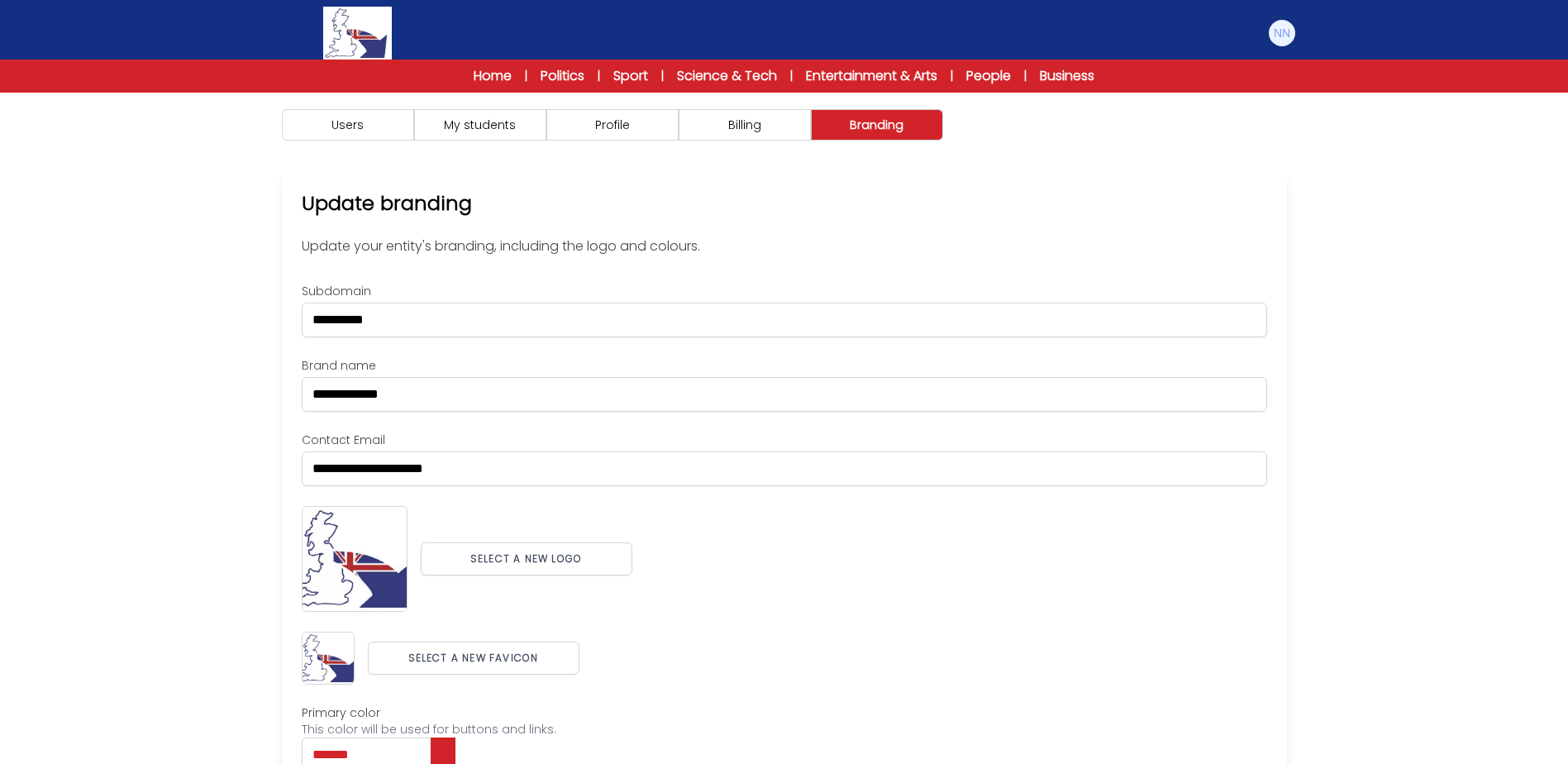
click at [1351, 515] on div "Users My students Profile" at bounding box center [784, 513] width 1568 height 842
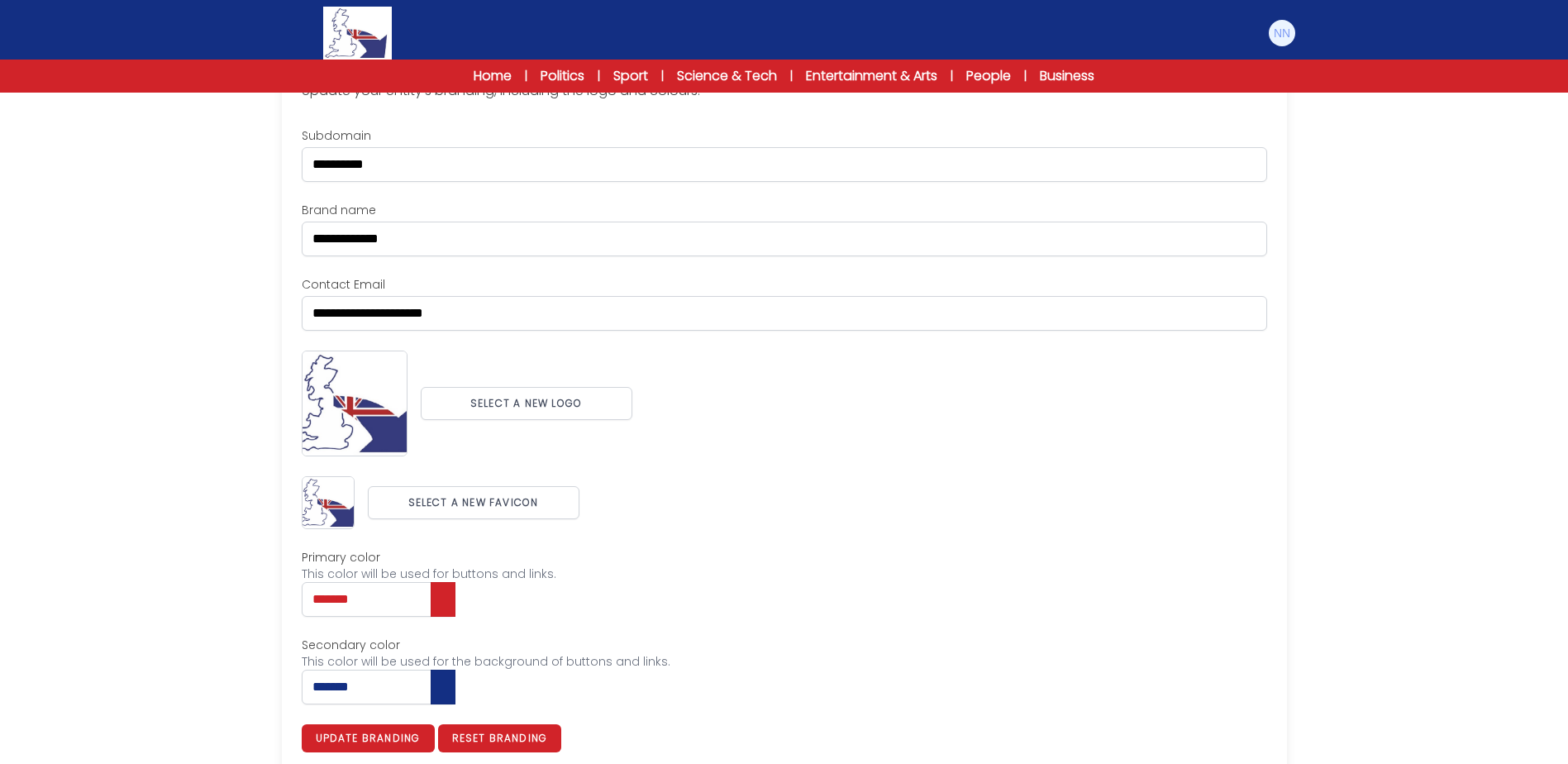
scroll to position [170, 0]
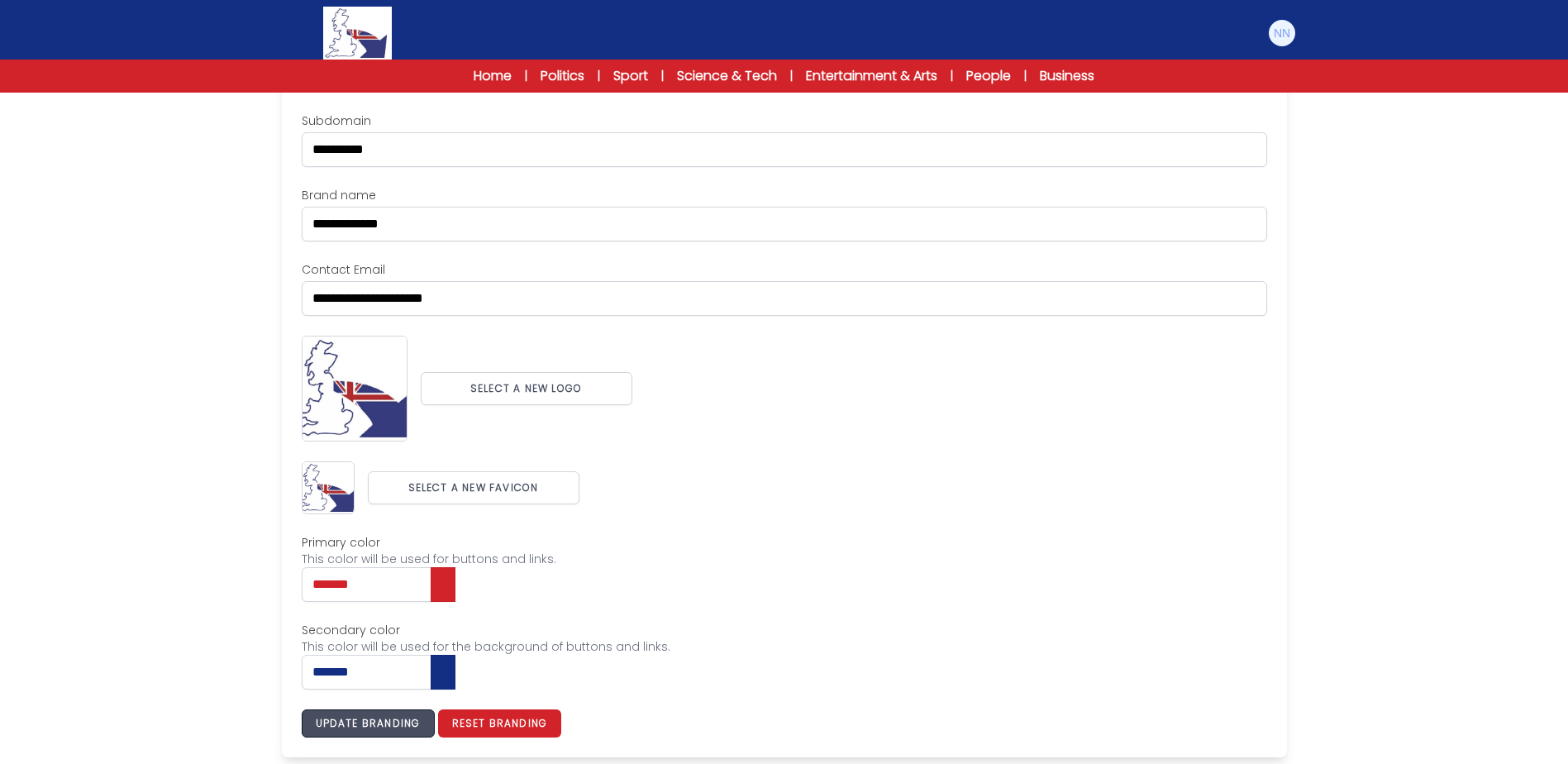
click at [404, 733] on button "Update branding" at bounding box center [368, 724] width 133 height 29
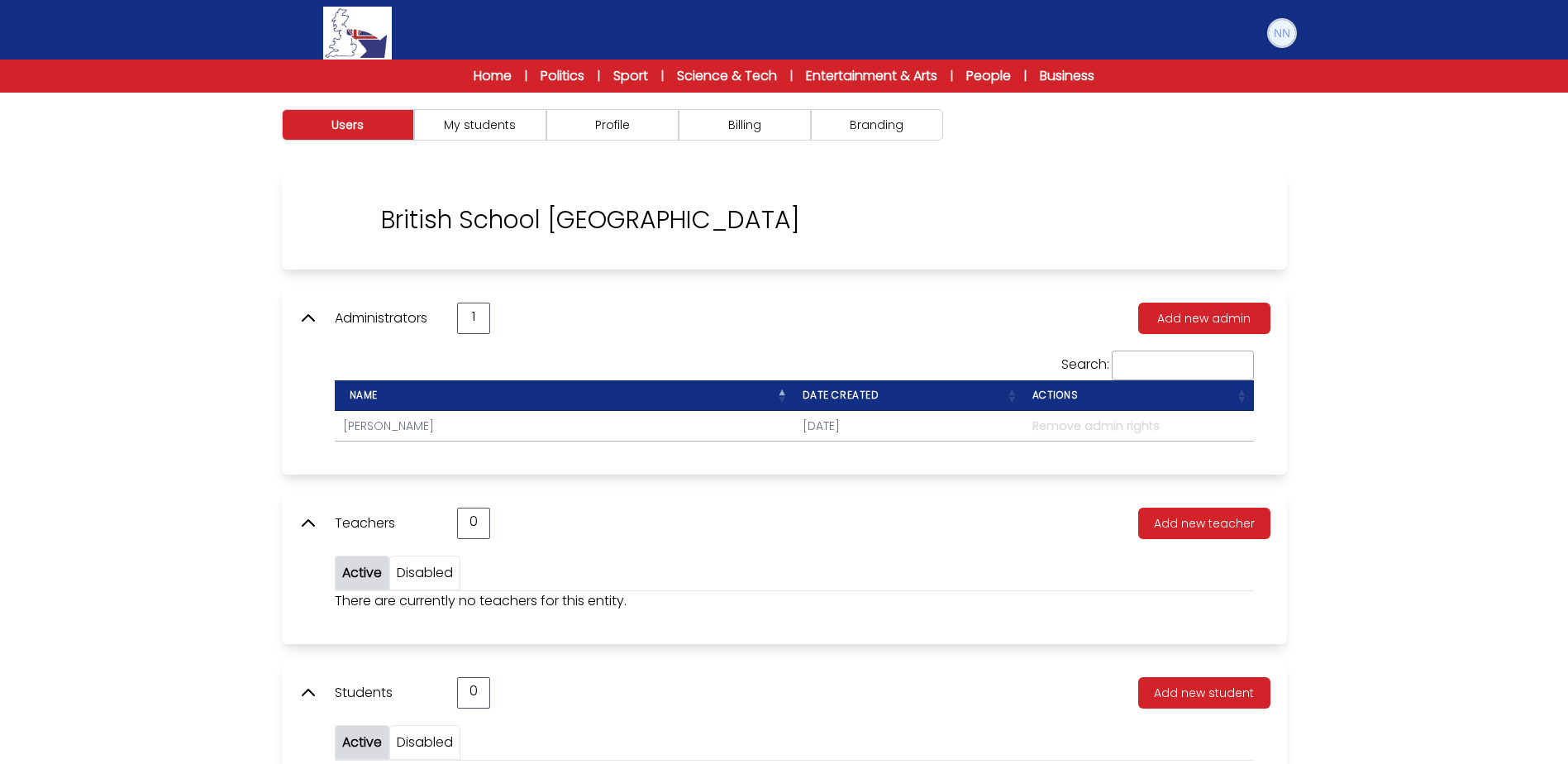
click at [1270, 30] on img at bounding box center [1282, 33] width 27 height 27
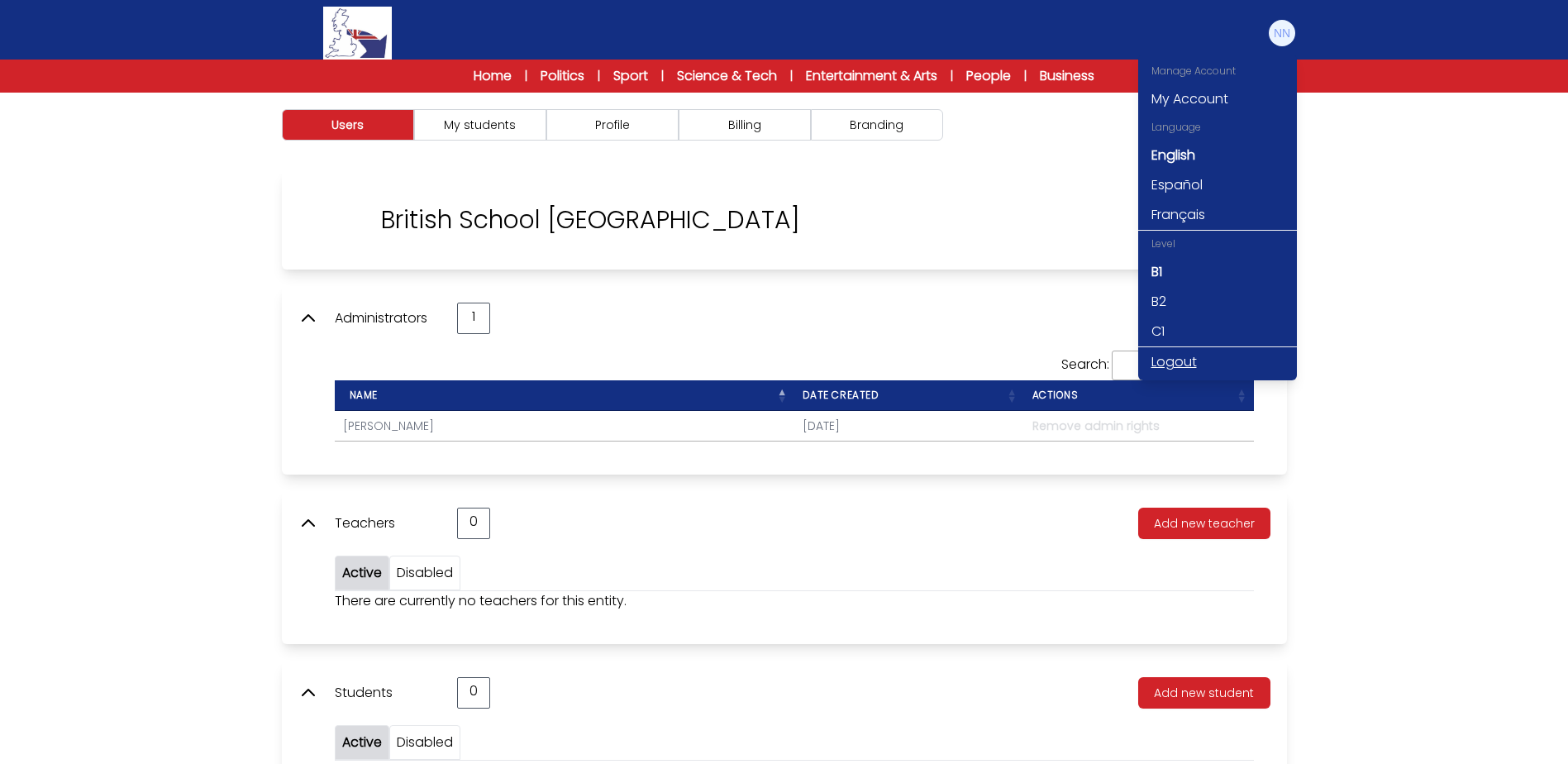
drag, startPoint x: 1162, startPoint y: 359, endPoint x: 1011, endPoint y: 263, distance: 178.9
click at [1162, 359] on link "Logout" at bounding box center [1217, 361] width 159 height 29
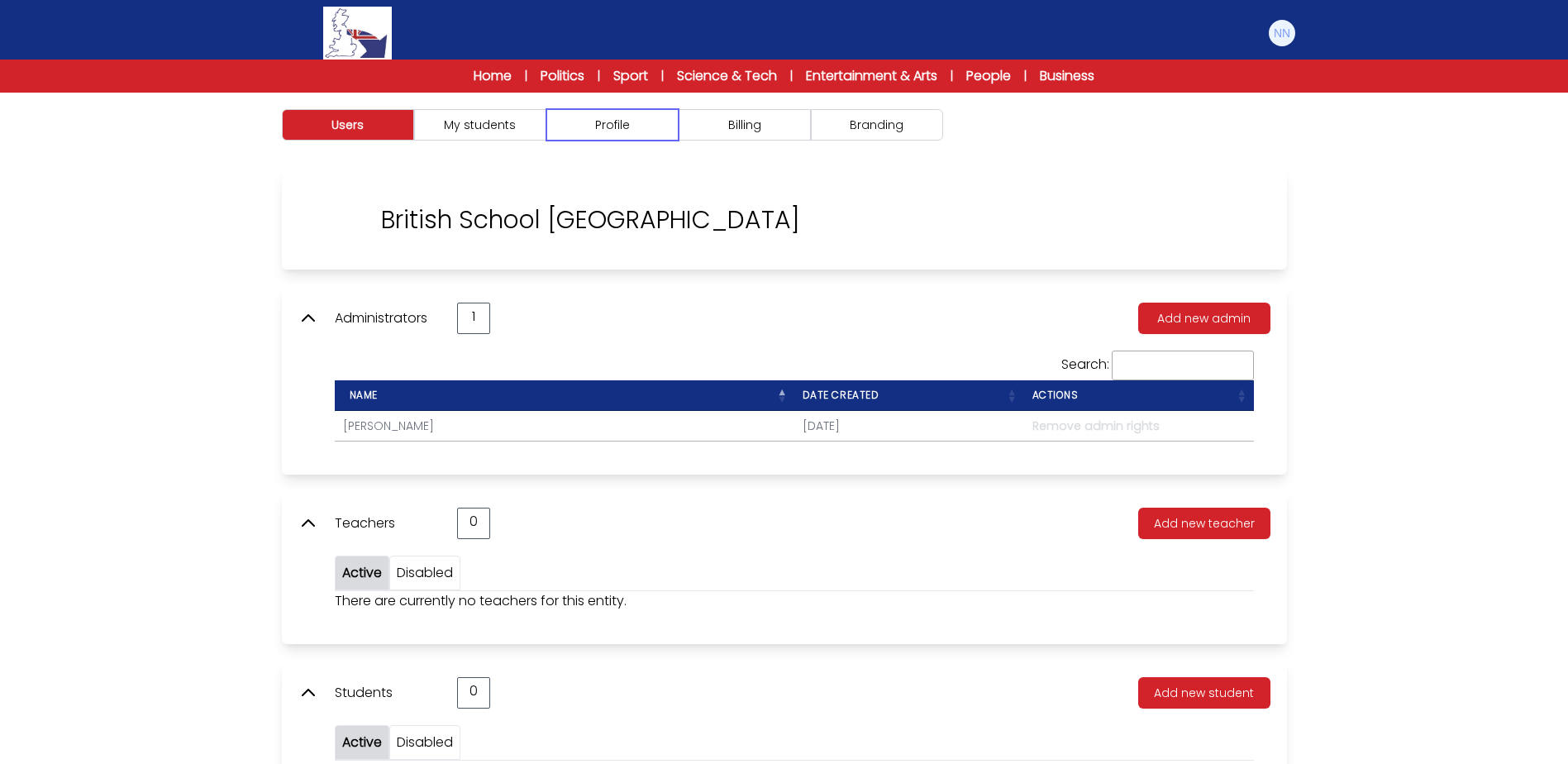
click at [559, 124] on button "Profile" at bounding box center [612, 124] width 132 height 31
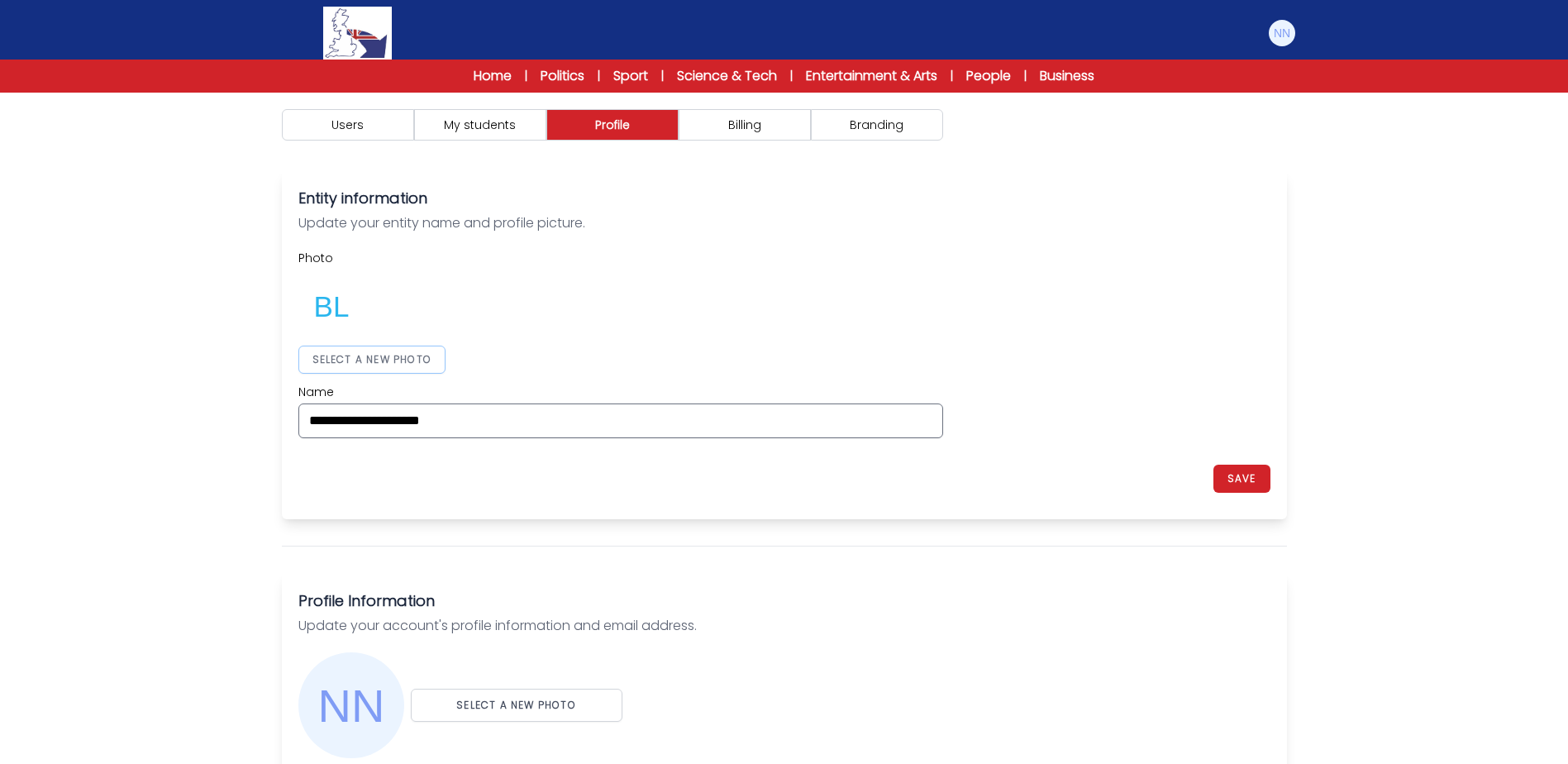
click at [424, 351] on button "SELECT A NEW PHOTO" at bounding box center [372, 360] width 148 height 29
click at [1250, 491] on button "SAVE" at bounding box center [1241, 479] width 57 height 29
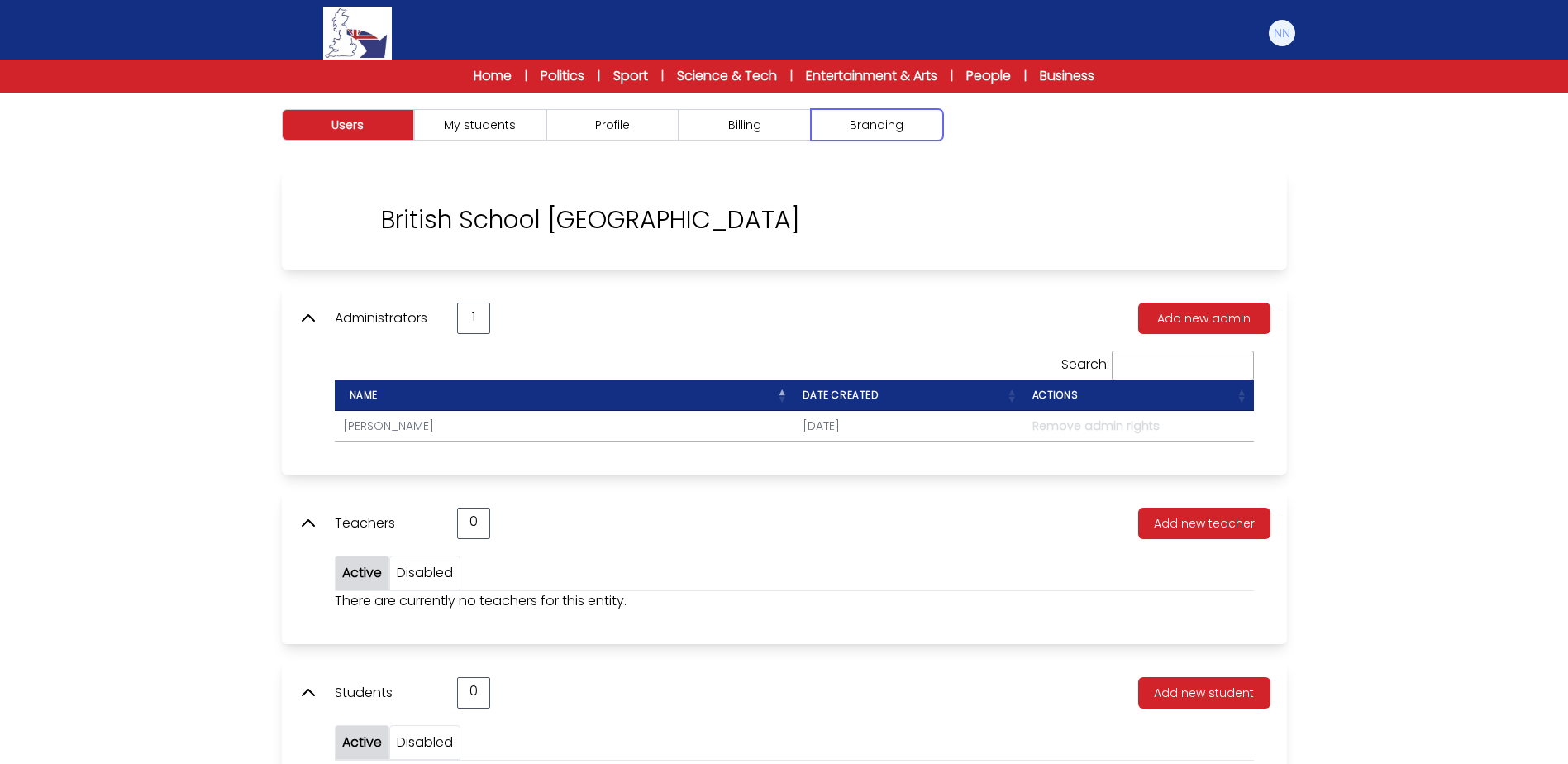
click at [906, 132] on button "Branding" at bounding box center [877, 124] width 132 height 31
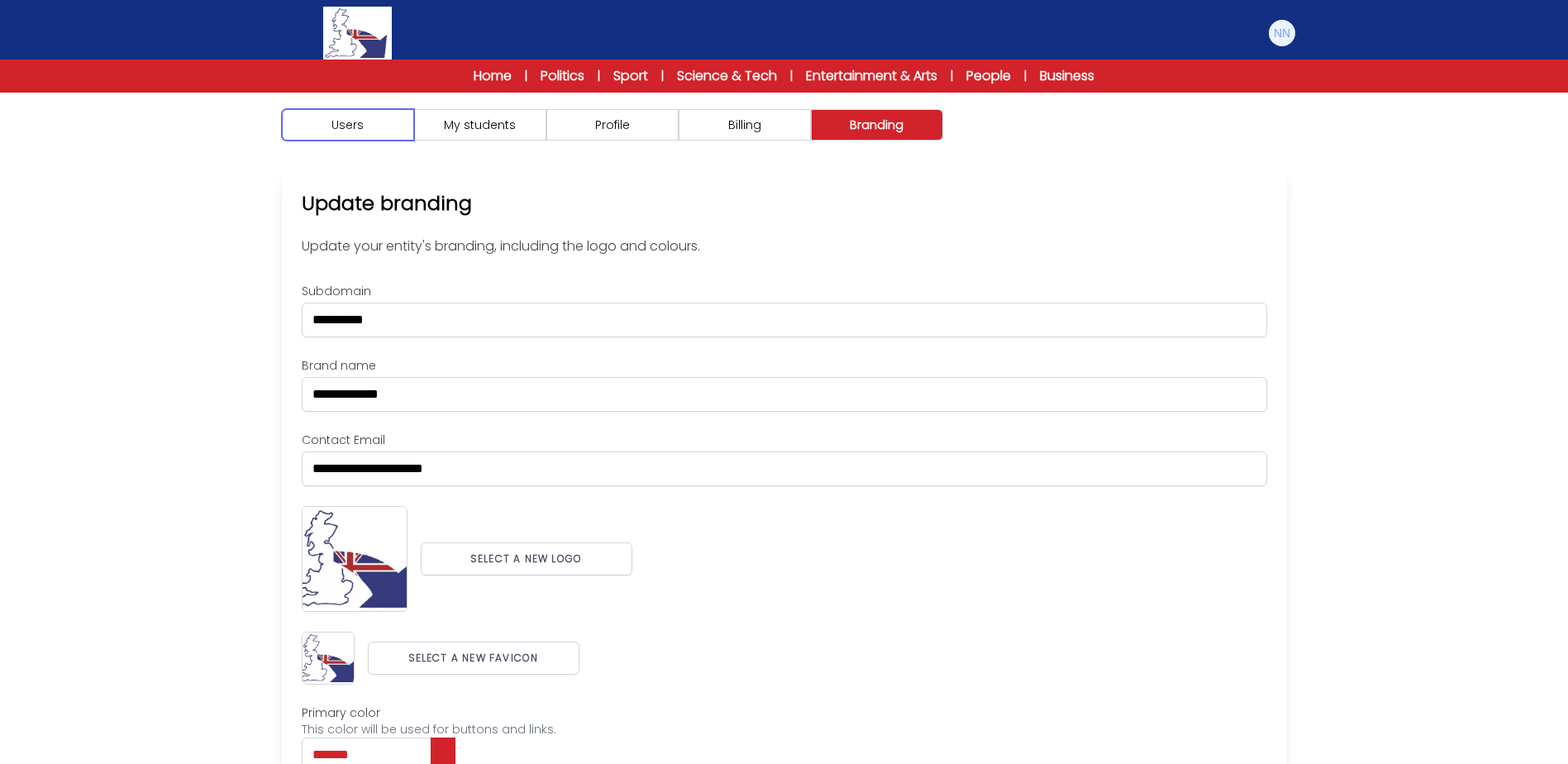
click at [382, 123] on button "Users" at bounding box center [348, 124] width 132 height 31
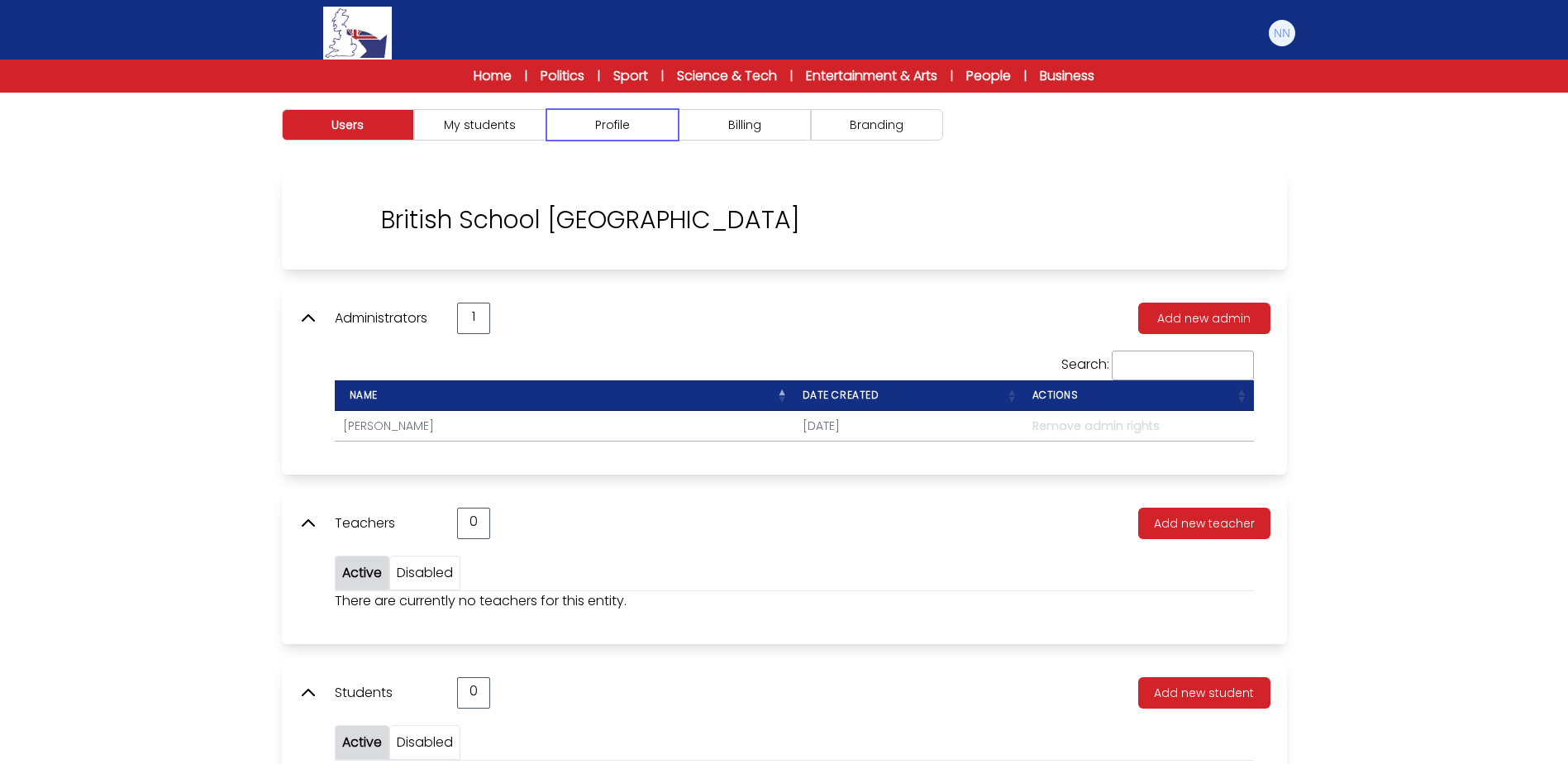
click at [609, 128] on button "Profile" at bounding box center [612, 124] width 132 height 31
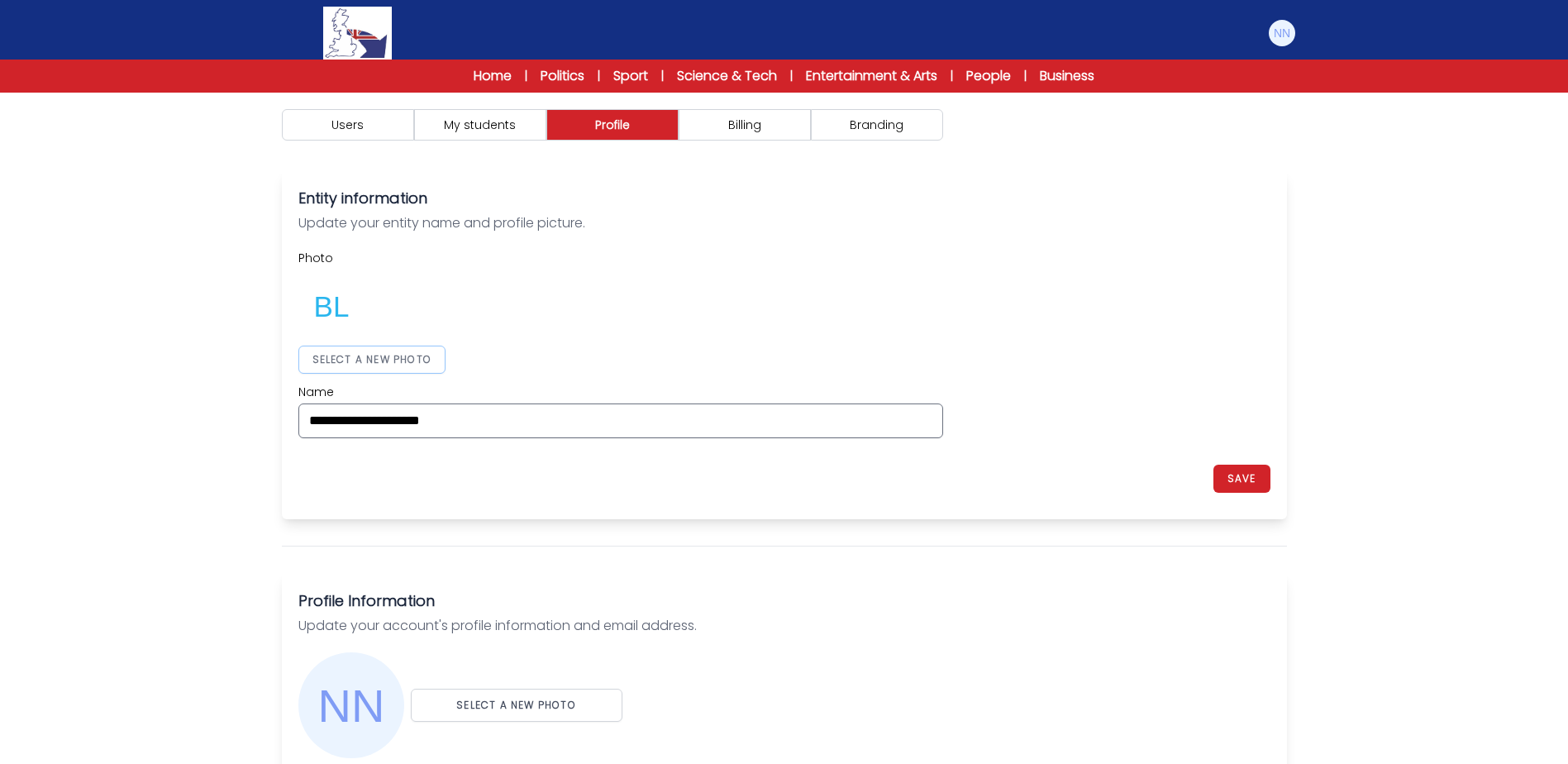
click at [402, 362] on button "SELECT A NEW PHOTO" at bounding box center [372, 360] width 148 height 29
click at [1248, 475] on button "SAVE" at bounding box center [1241, 479] width 57 height 29
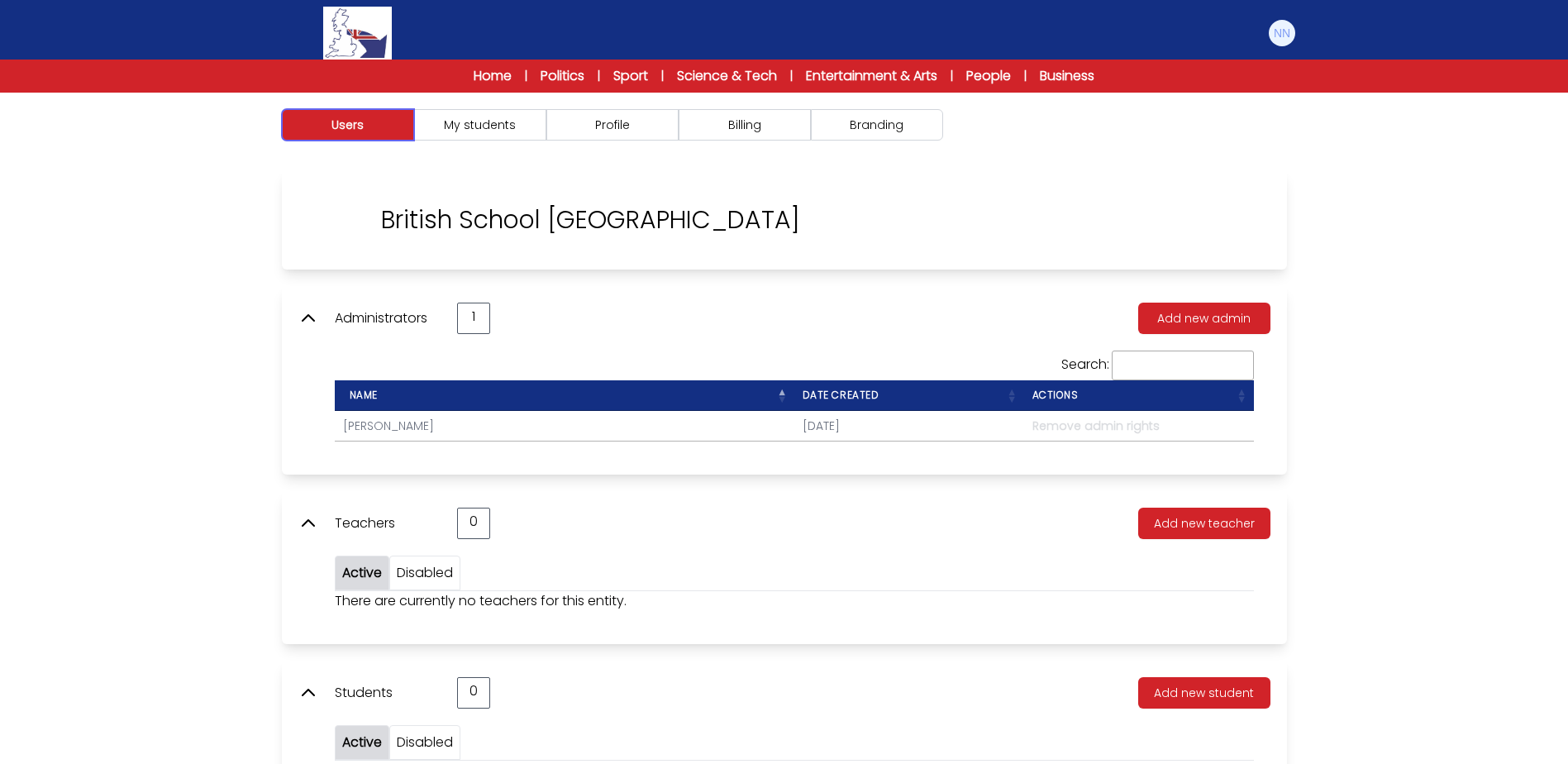
click at [347, 135] on button "Users" at bounding box center [348, 124] width 132 height 31
click at [494, 131] on button "My students" at bounding box center [480, 124] width 132 height 31
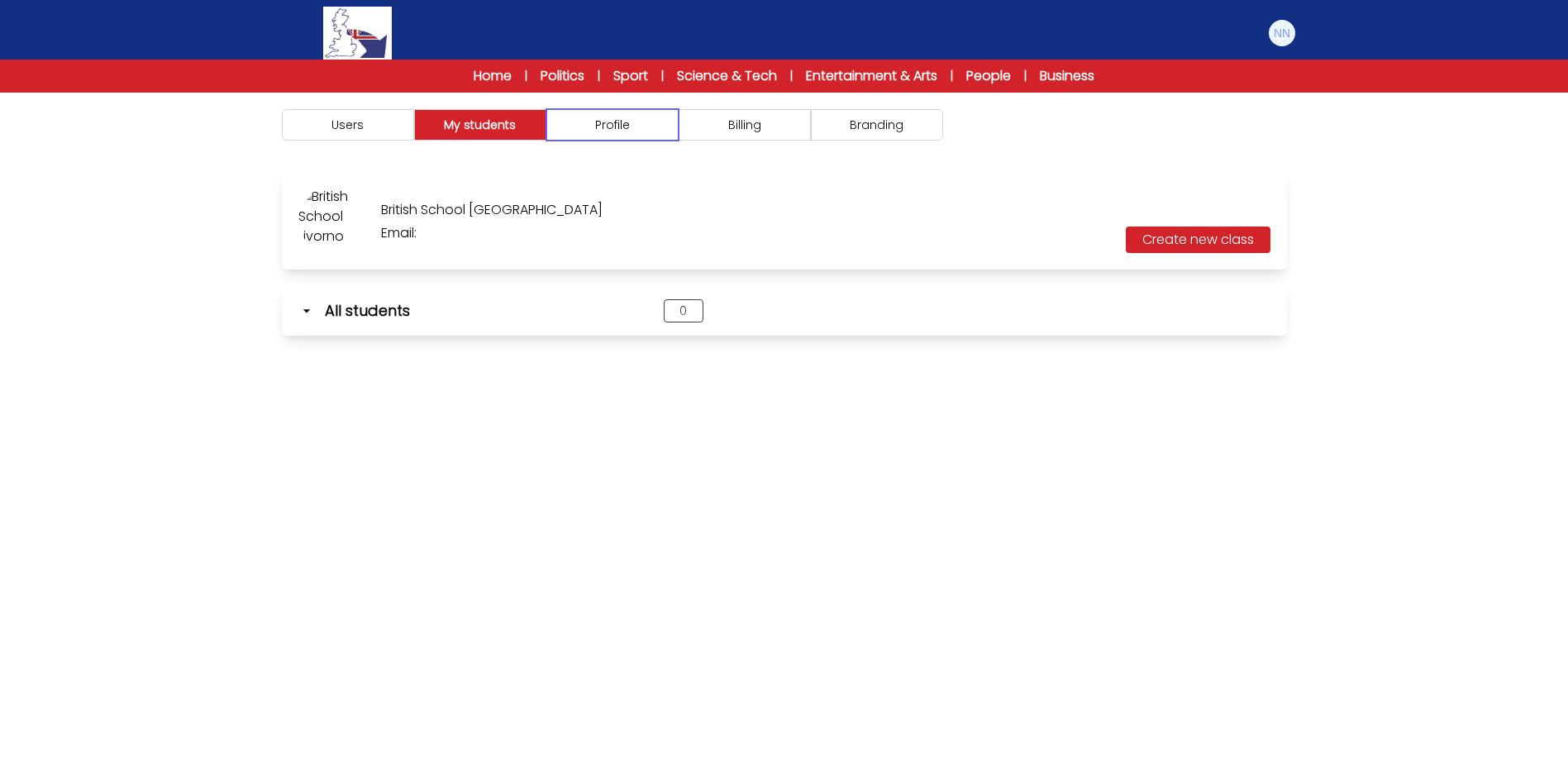
click at [586, 137] on button "Profile" at bounding box center [612, 124] width 132 height 31
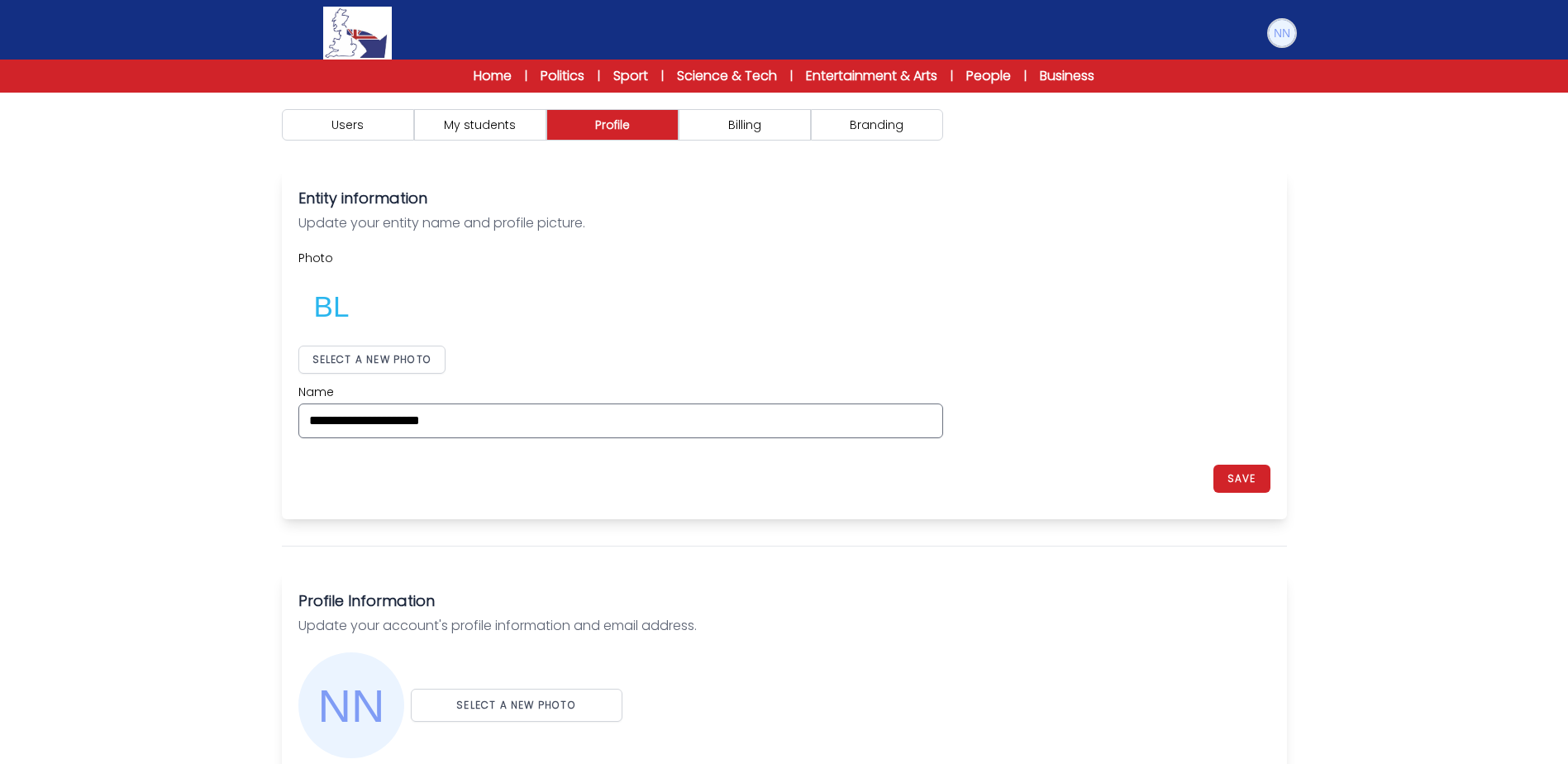
click at [1277, 33] on img at bounding box center [1282, 33] width 27 height 27
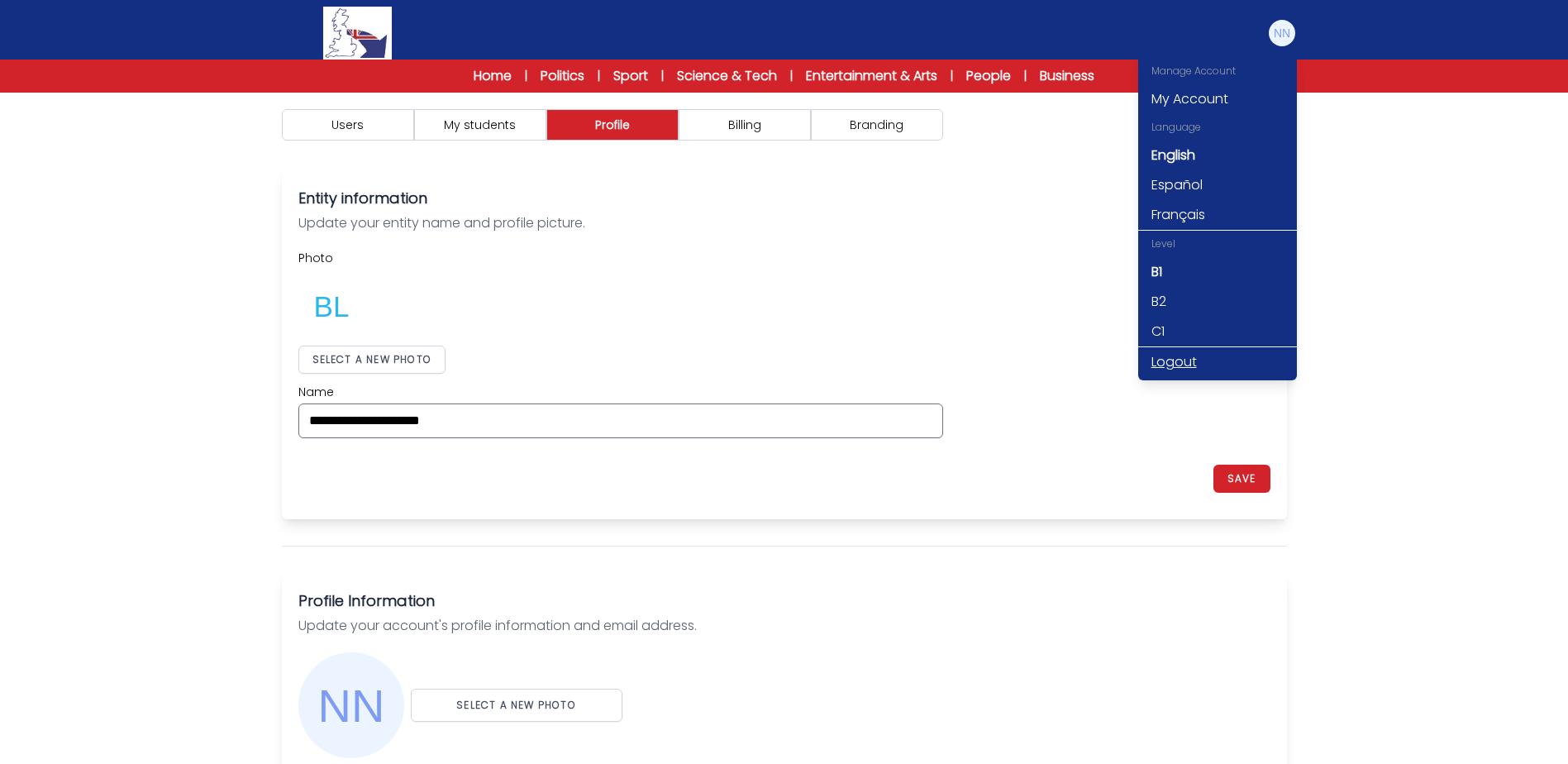
click at [1175, 367] on link "Logout" at bounding box center [1217, 361] width 159 height 29
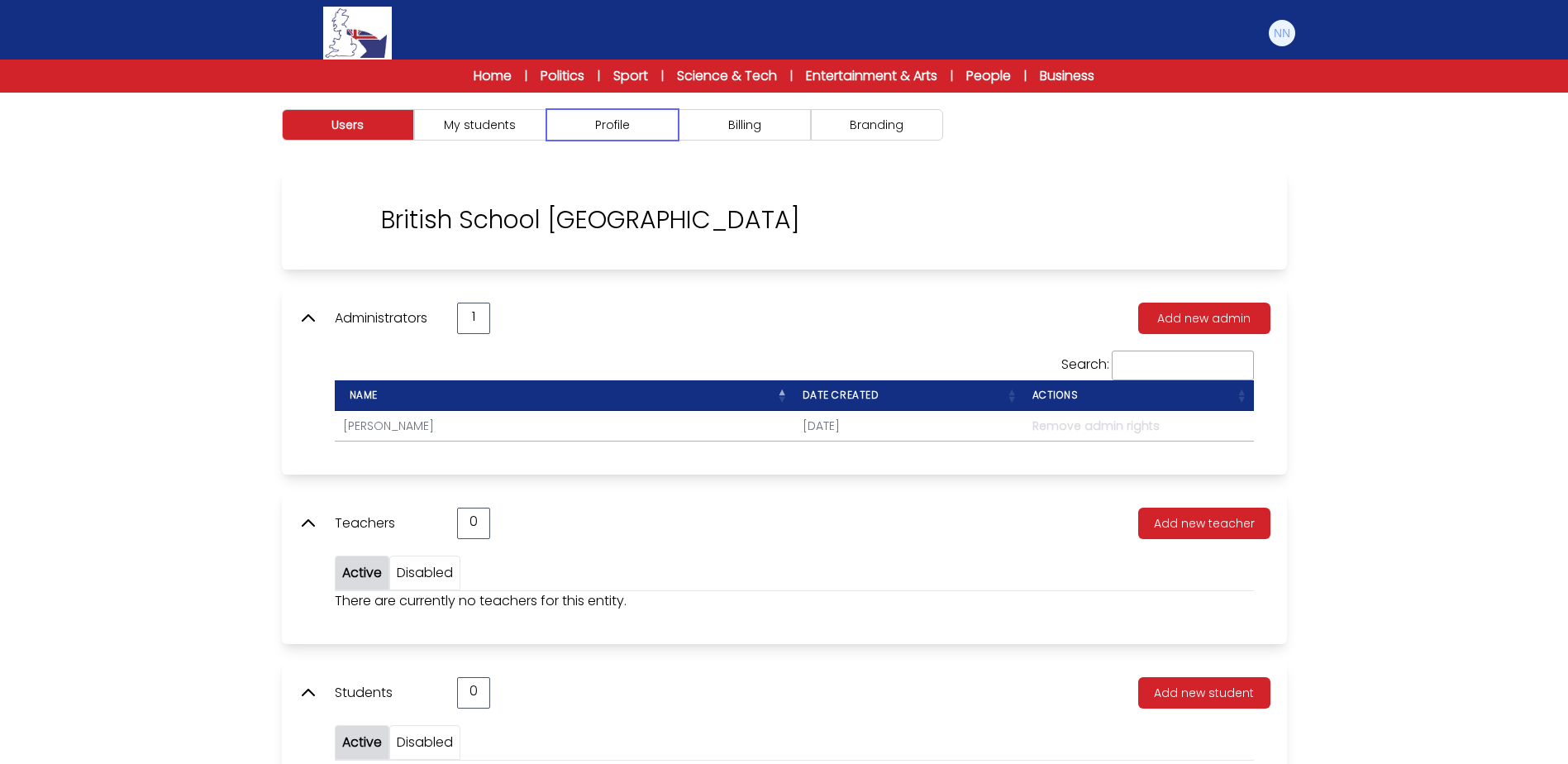
click at [653, 135] on button "Profile" at bounding box center [612, 124] width 132 height 31
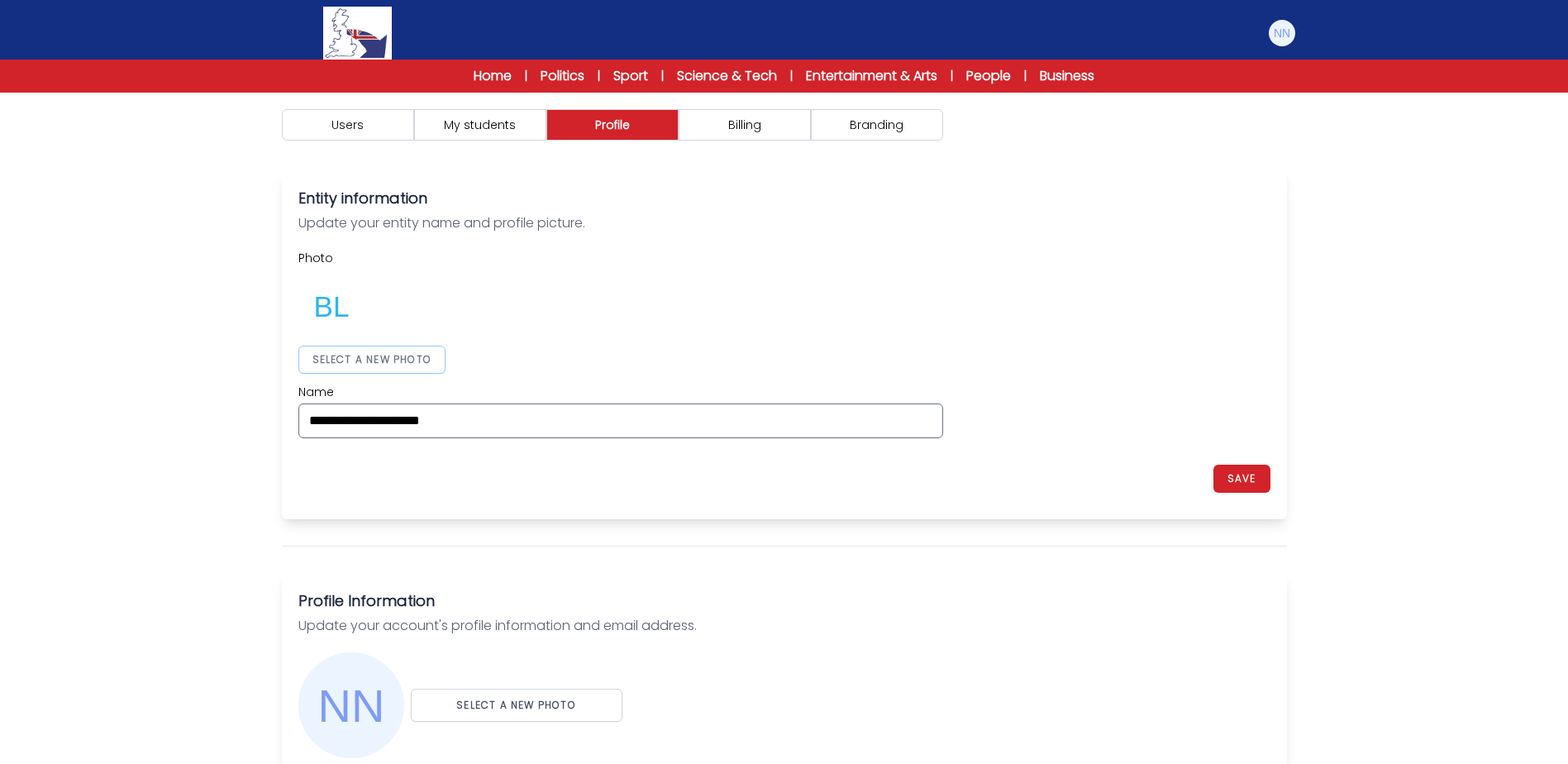
click at [419, 348] on button "SELECT A NEW PHOTO" at bounding box center [372, 360] width 148 height 29
click at [827, 323] on div at bounding box center [620, 306] width 645 height 67
click at [1237, 474] on button "SAVE" at bounding box center [1241, 479] width 57 height 29
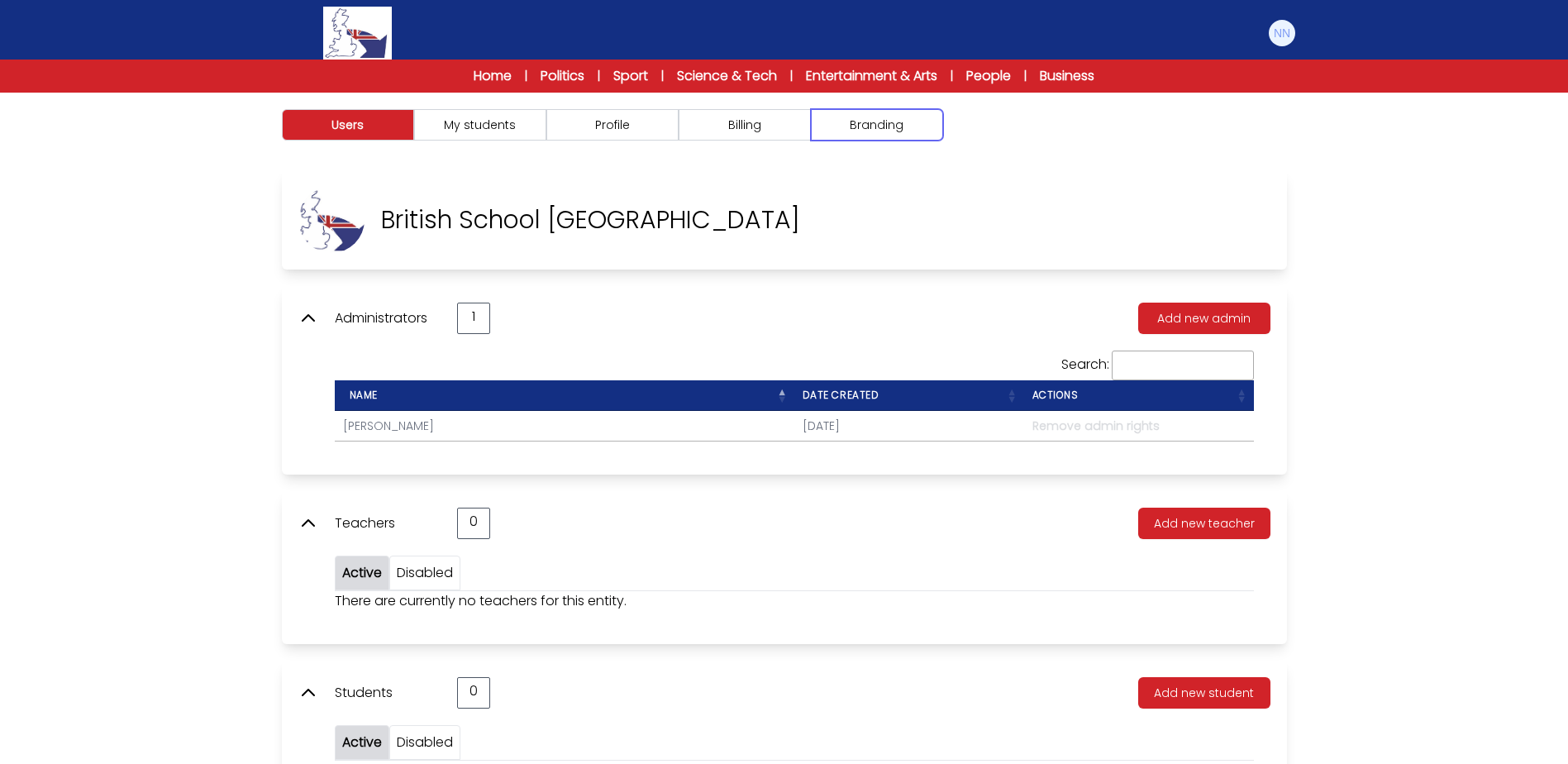
click at [898, 131] on button "Branding" at bounding box center [877, 124] width 132 height 31
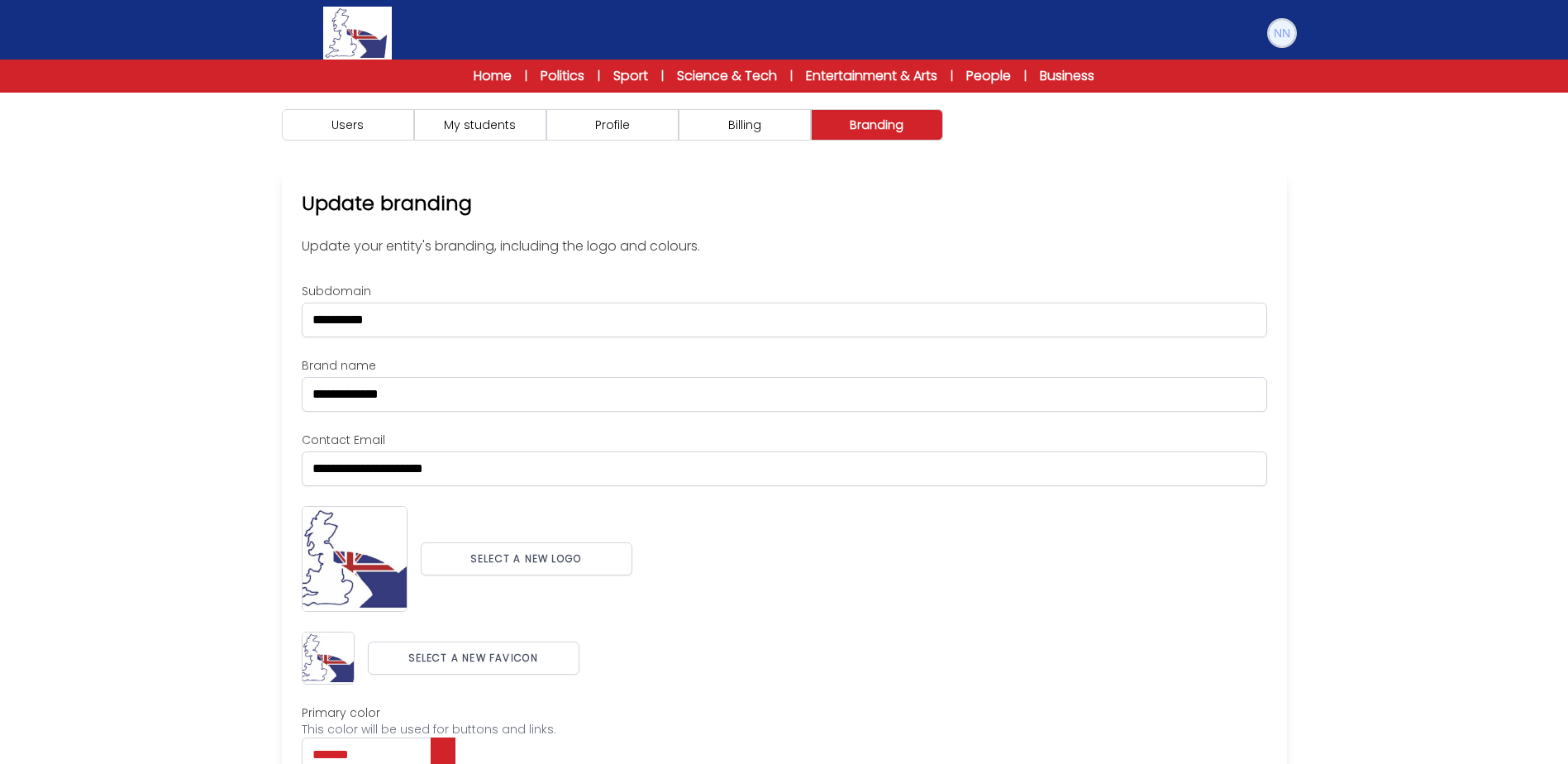
click at [1290, 40] on img at bounding box center [1282, 33] width 27 height 27
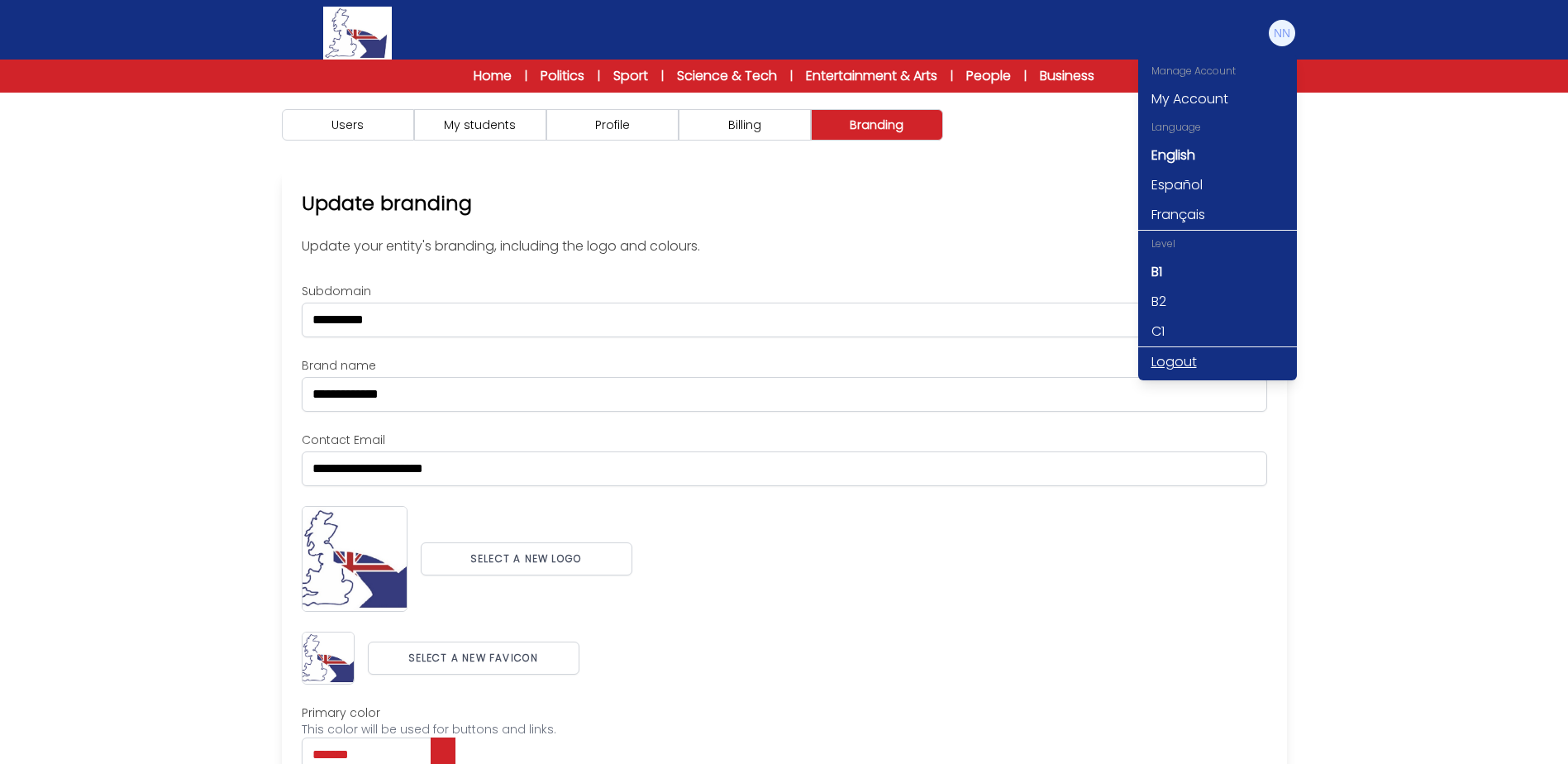
drag, startPoint x: 1189, startPoint y: 360, endPoint x: 1462, endPoint y: 360, distance: 273.0
click at [1191, 360] on link "Logout" at bounding box center [1217, 361] width 159 height 29
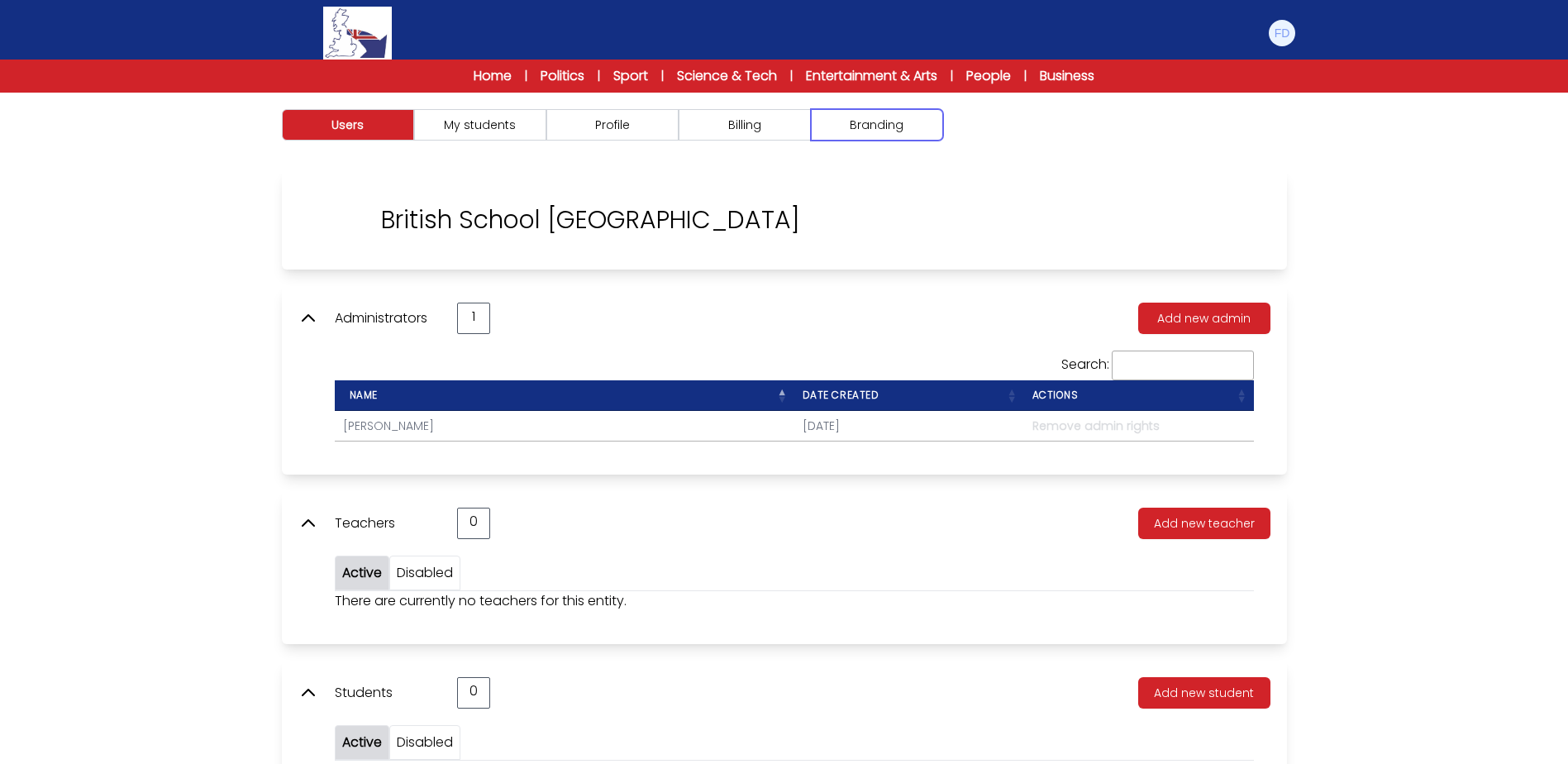
click at [927, 124] on button "Branding" at bounding box center [877, 124] width 132 height 31
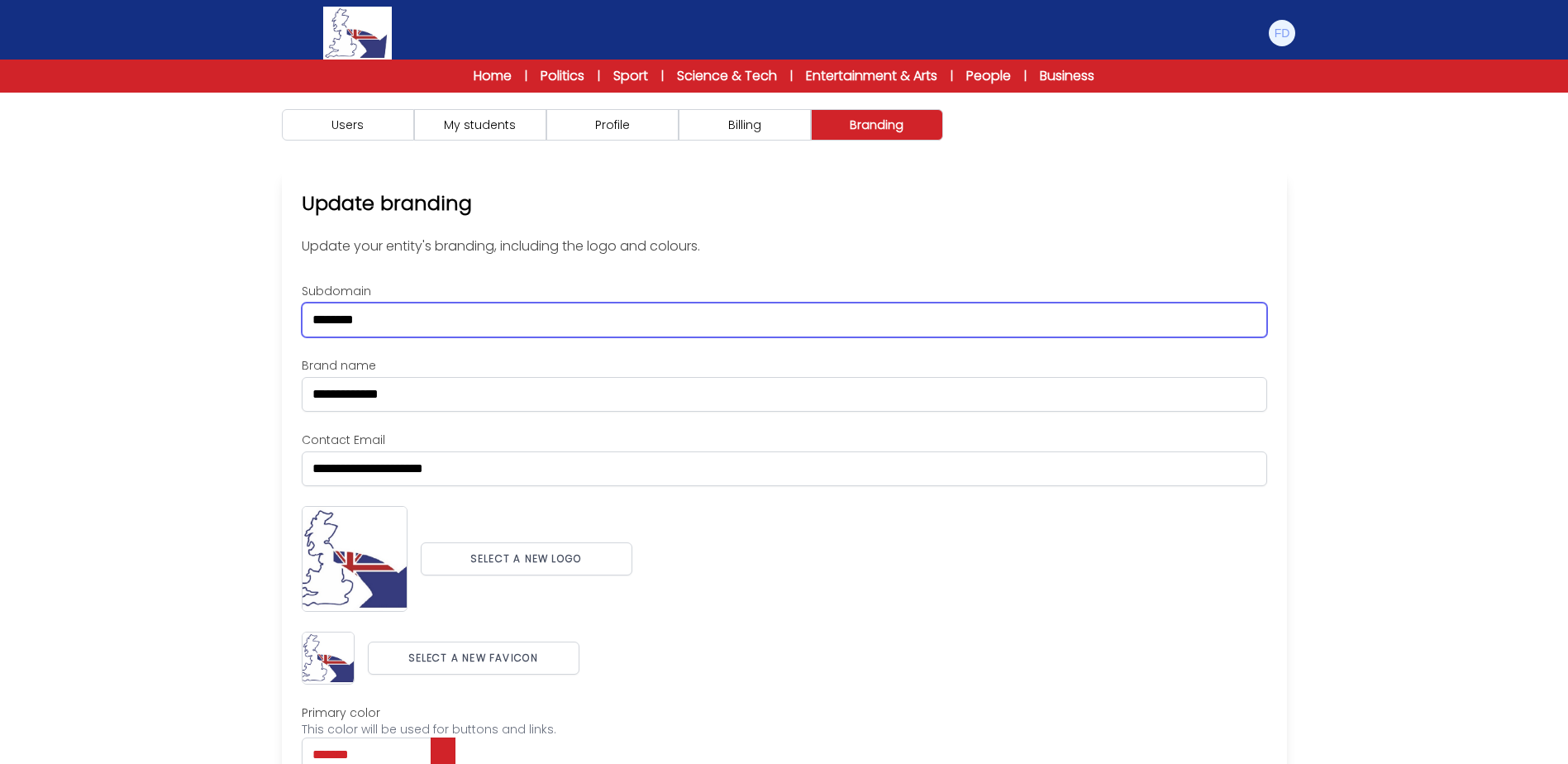
drag, startPoint x: 405, startPoint y: 309, endPoint x: 240, endPoint y: 303, distance: 165.1
click at [242, 303] on div "Users My students Profile" at bounding box center [784, 513] width 1568 height 842
paste input "***"
type input "**********"
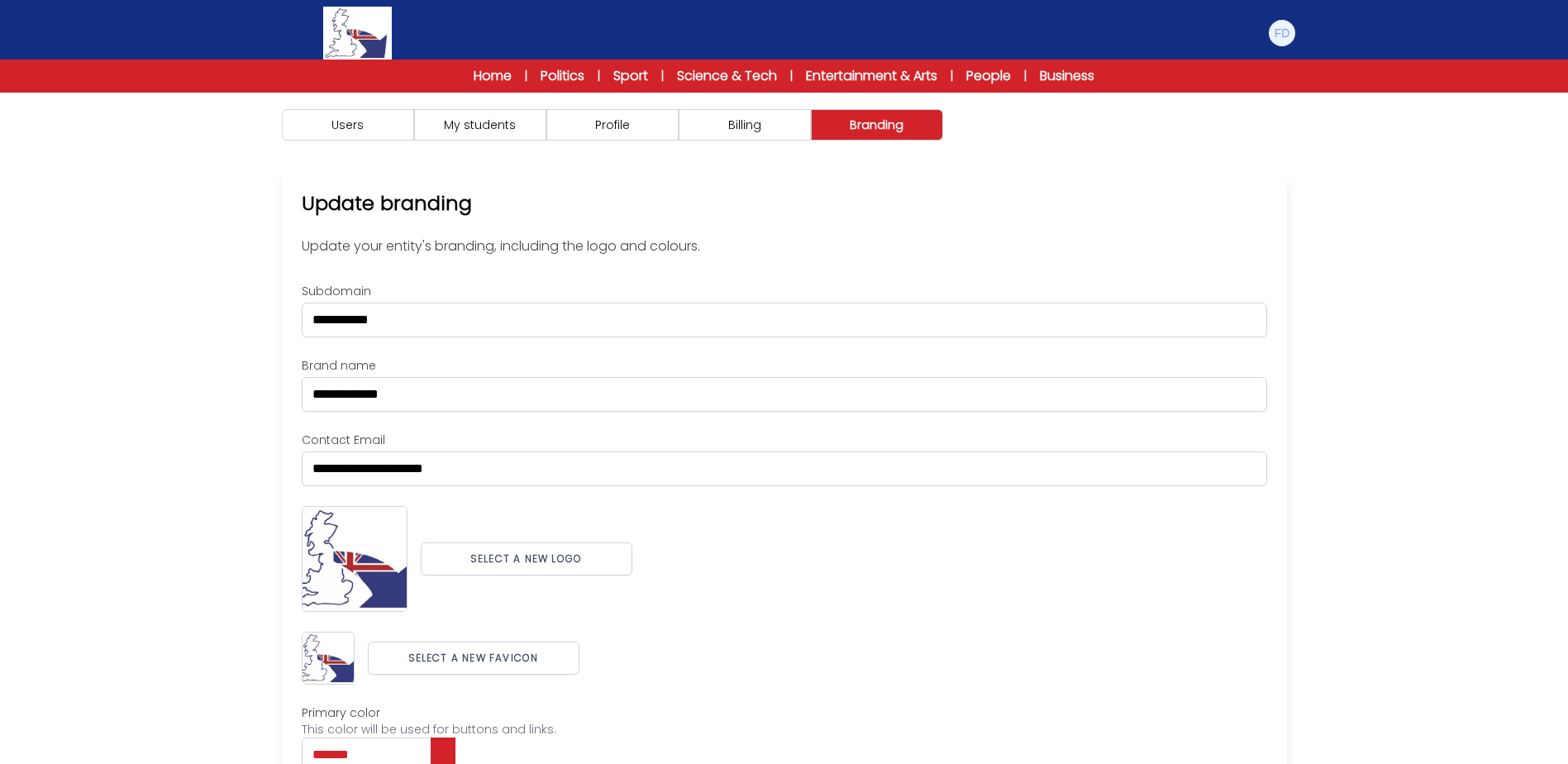
click at [231, 354] on div "Users My students Profile" at bounding box center [784, 513] width 1568 height 842
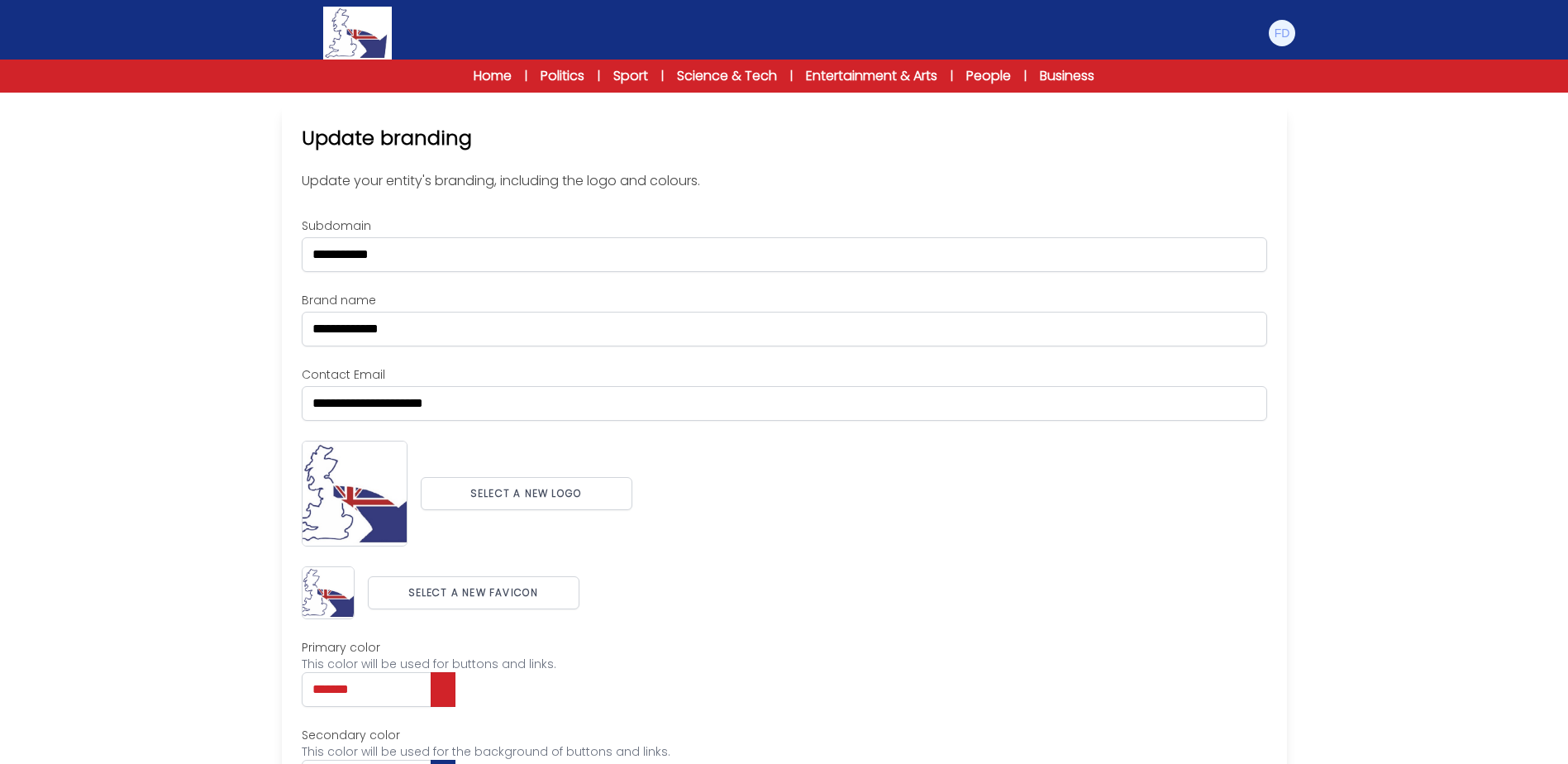
scroll to position [170, 0]
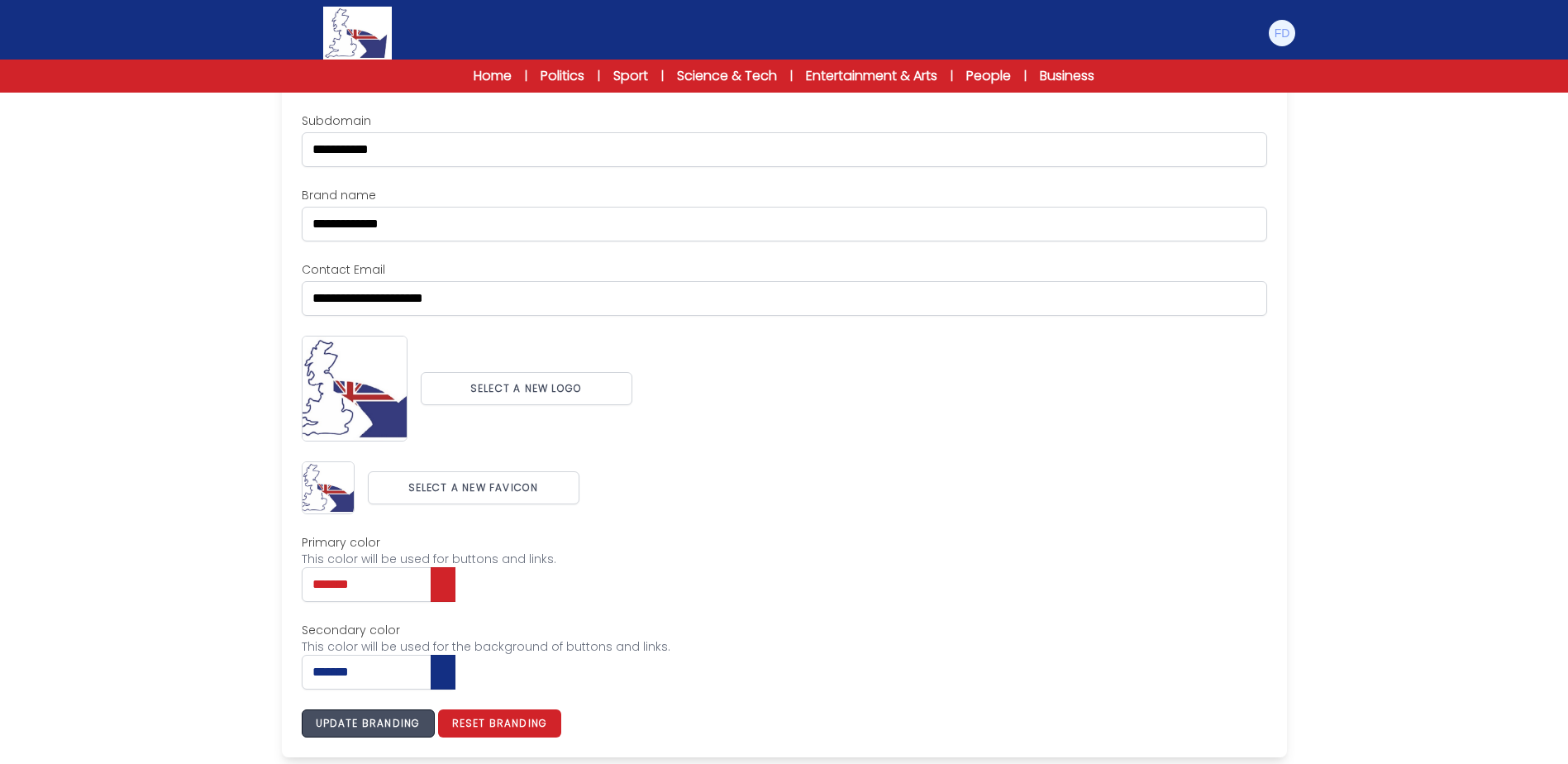
click at [401, 729] on button "Update branding" at bounding box center [368, 724] width 133 height 29
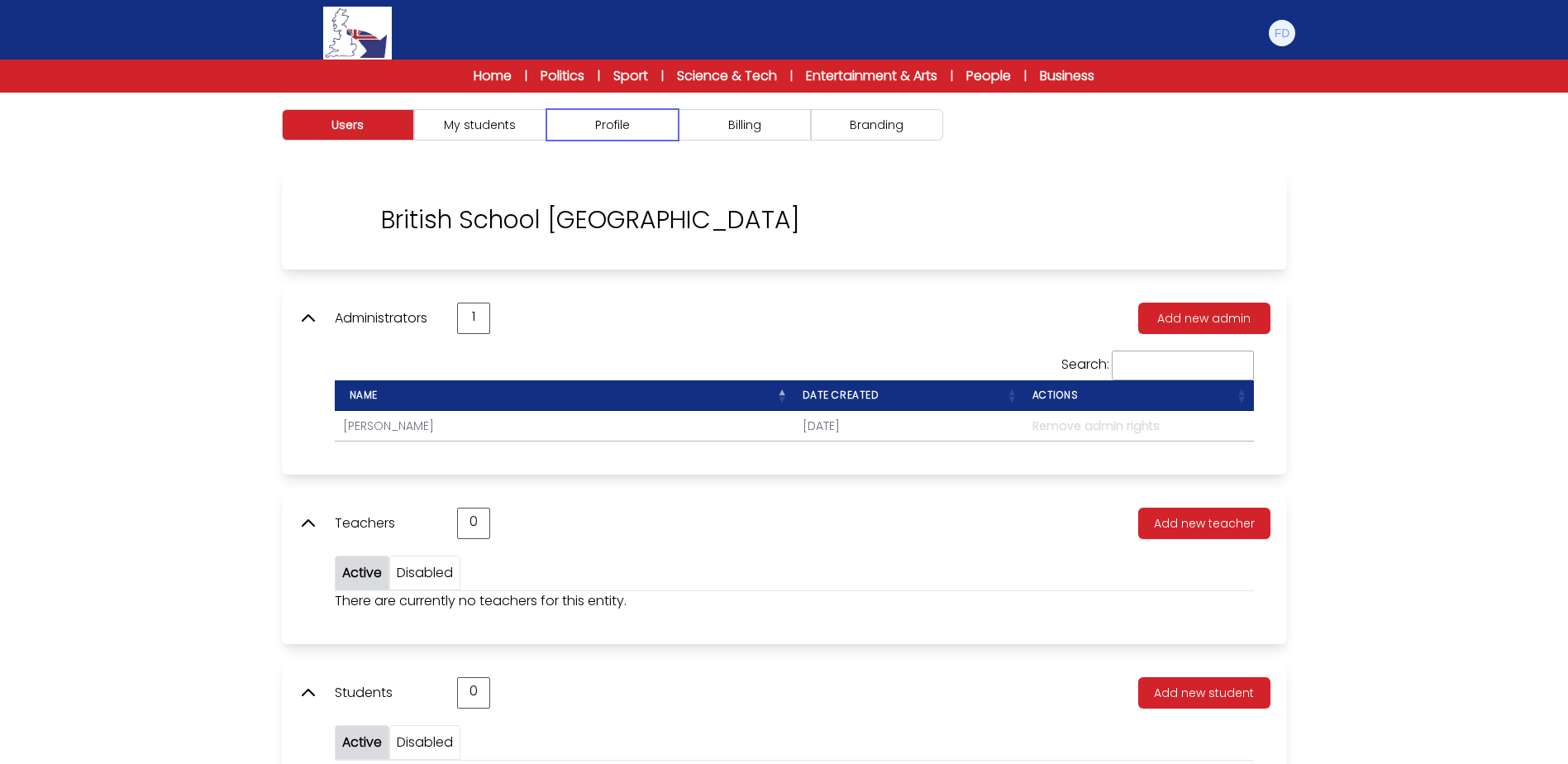
click at [641, 124] on button "Profile" at bounding box center [612, 124] width 132 height 31
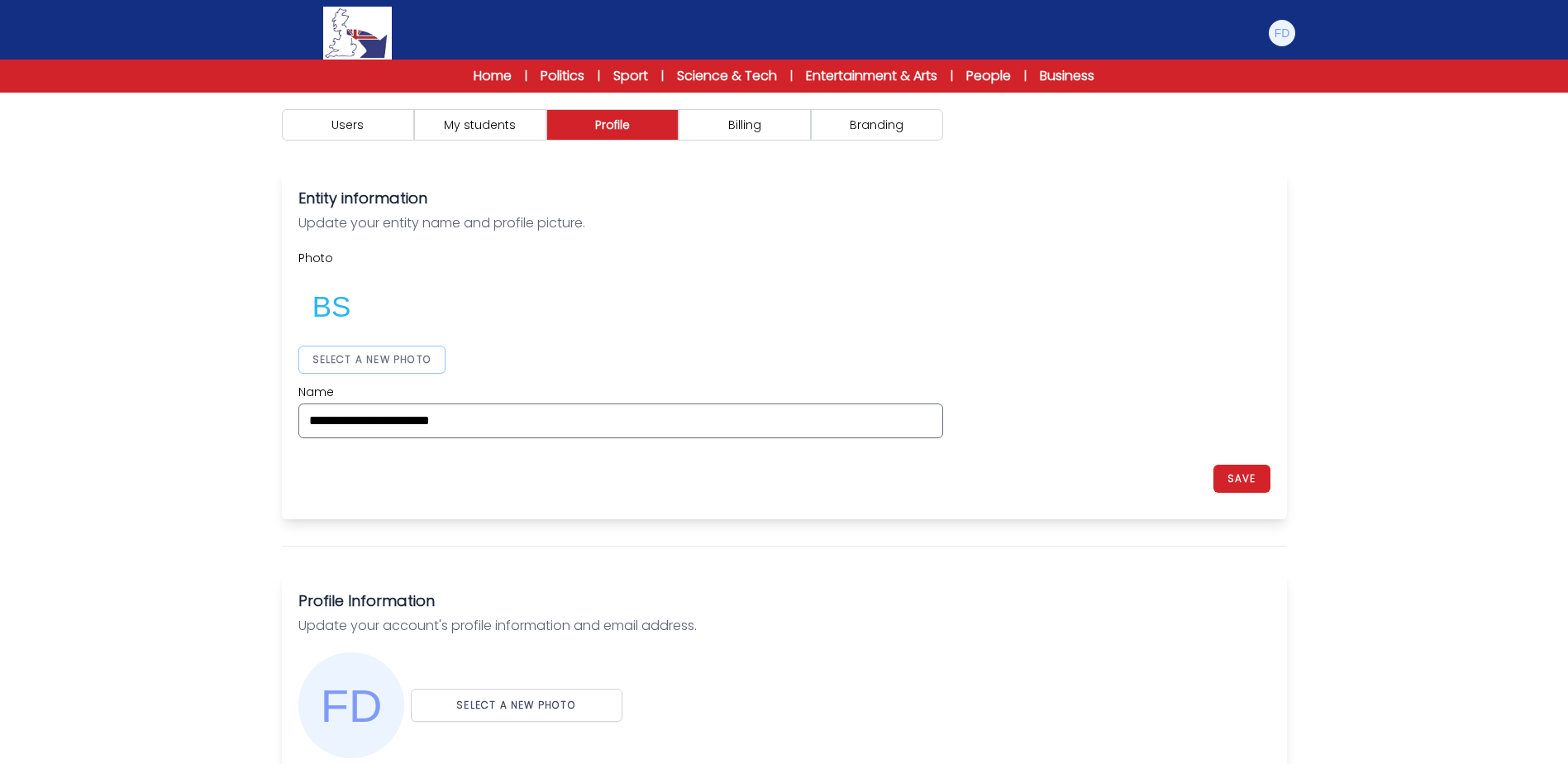
click at [384, 351] on button "SELECT A NEW PHOTO" at bounding box center [372, 360] width 148 height 29
click at [1146, 349] on div "**********" at bounding box center [784, 344] width 972 height 188
click at [1244, 464] on div "app.myaccount_profile_password_saved. SAVE" at bounding box center [784, 479] width 972 height 48
click at [1249, 474] on button "SAVE" at bounding box center [1241, 479] width 57 height 29
click at [1250, 482] on button "SAVE" at bounding box center [1241, 479] width 57 height 29
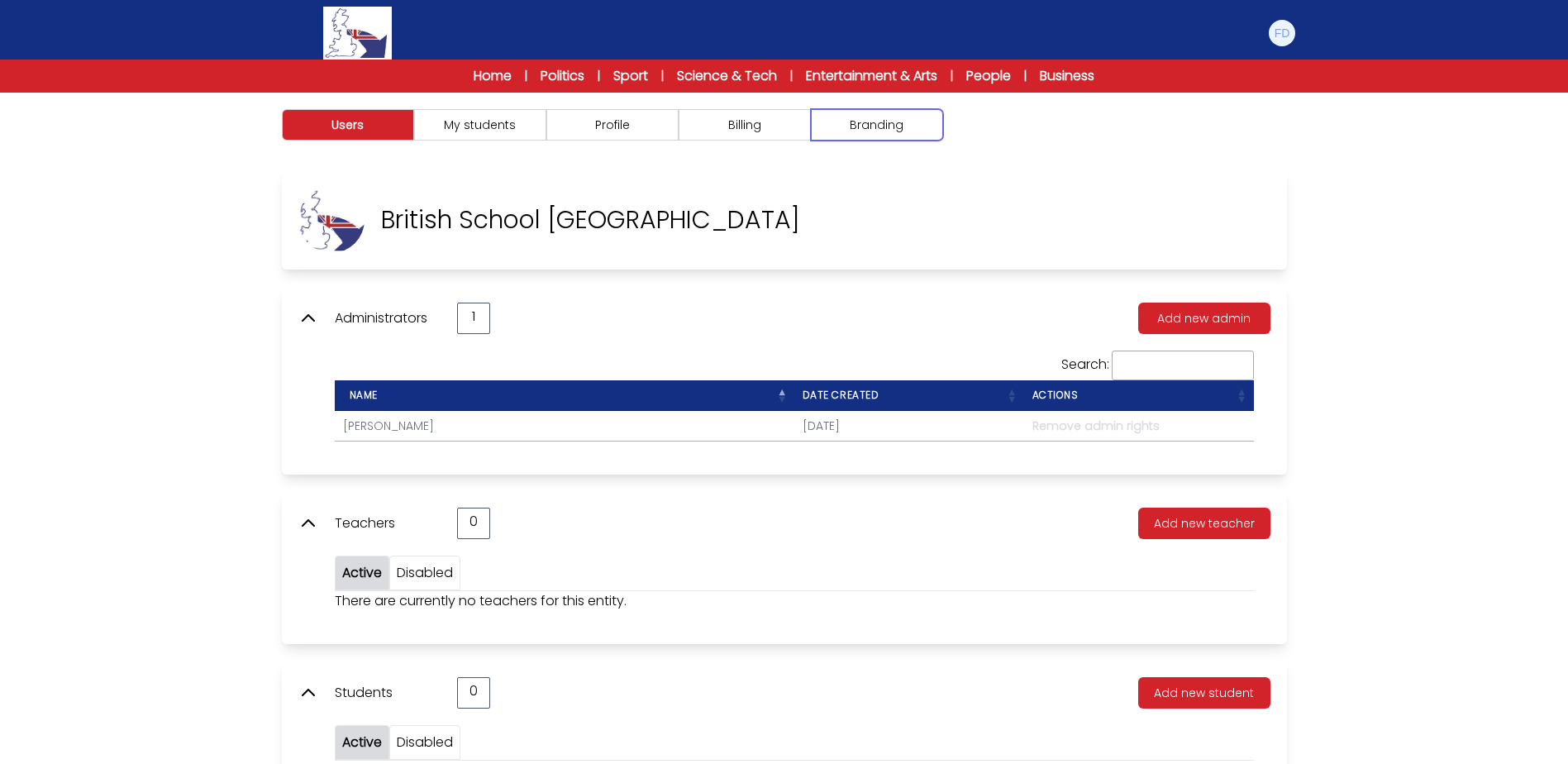
click at [868, 130] on button "Branding" at bounding box center [877, 124] width 132 height 31
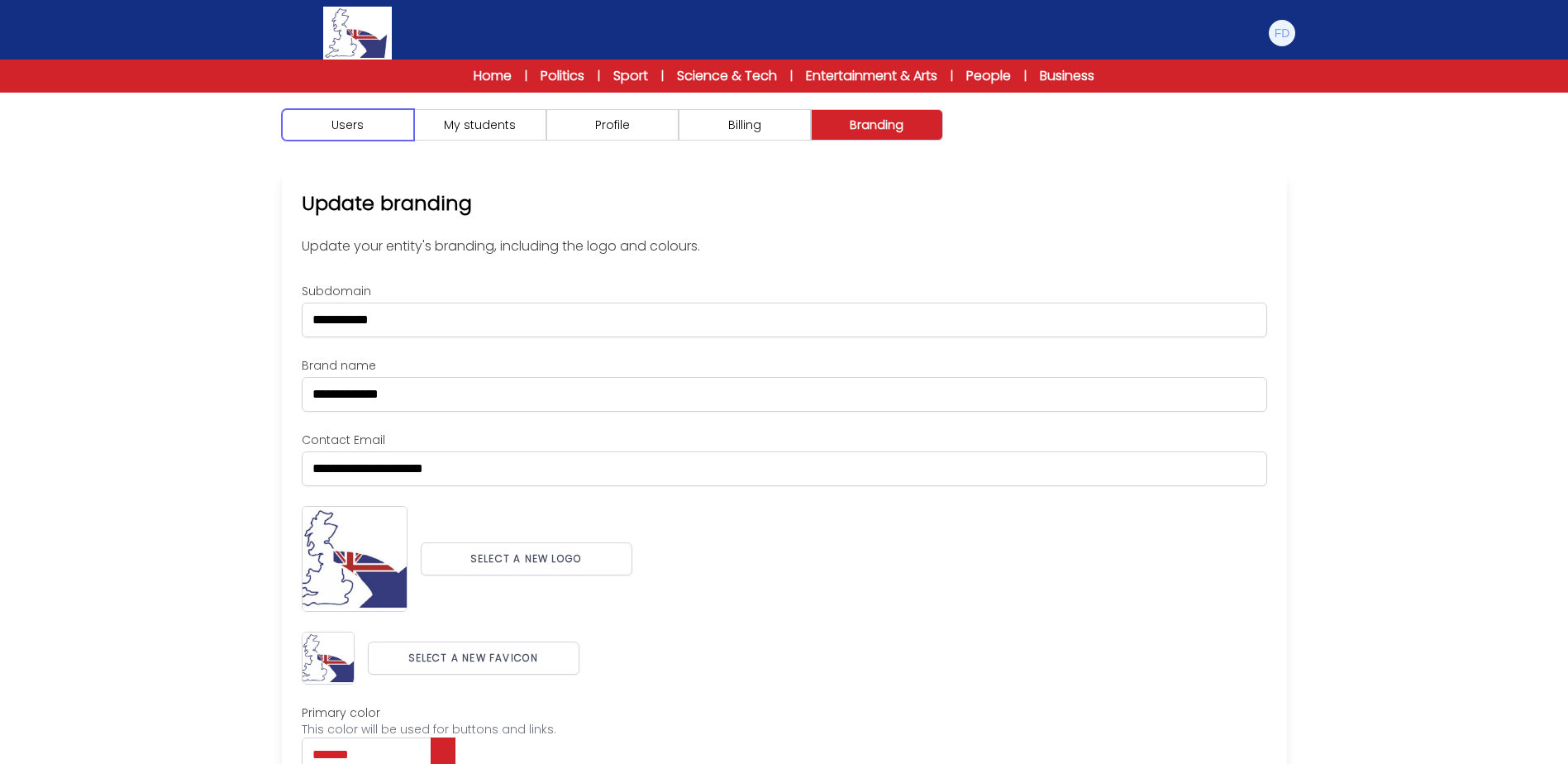
click at [356, 130] on button "Users" at bounding box center [348, 124] width 132 height 31
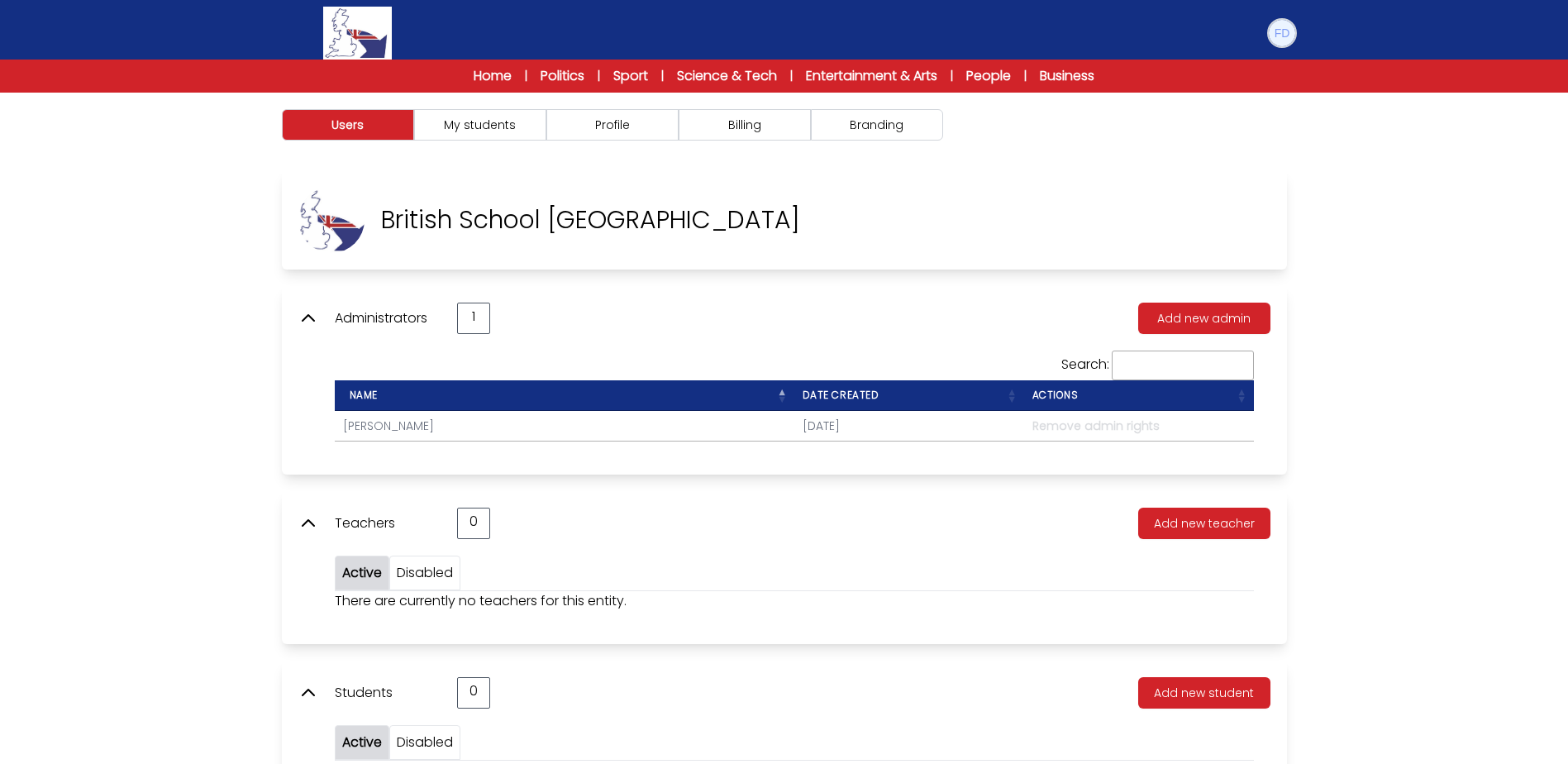
click at [1278, 38] on img at bounding box center [1282, 33] width 27 height 27
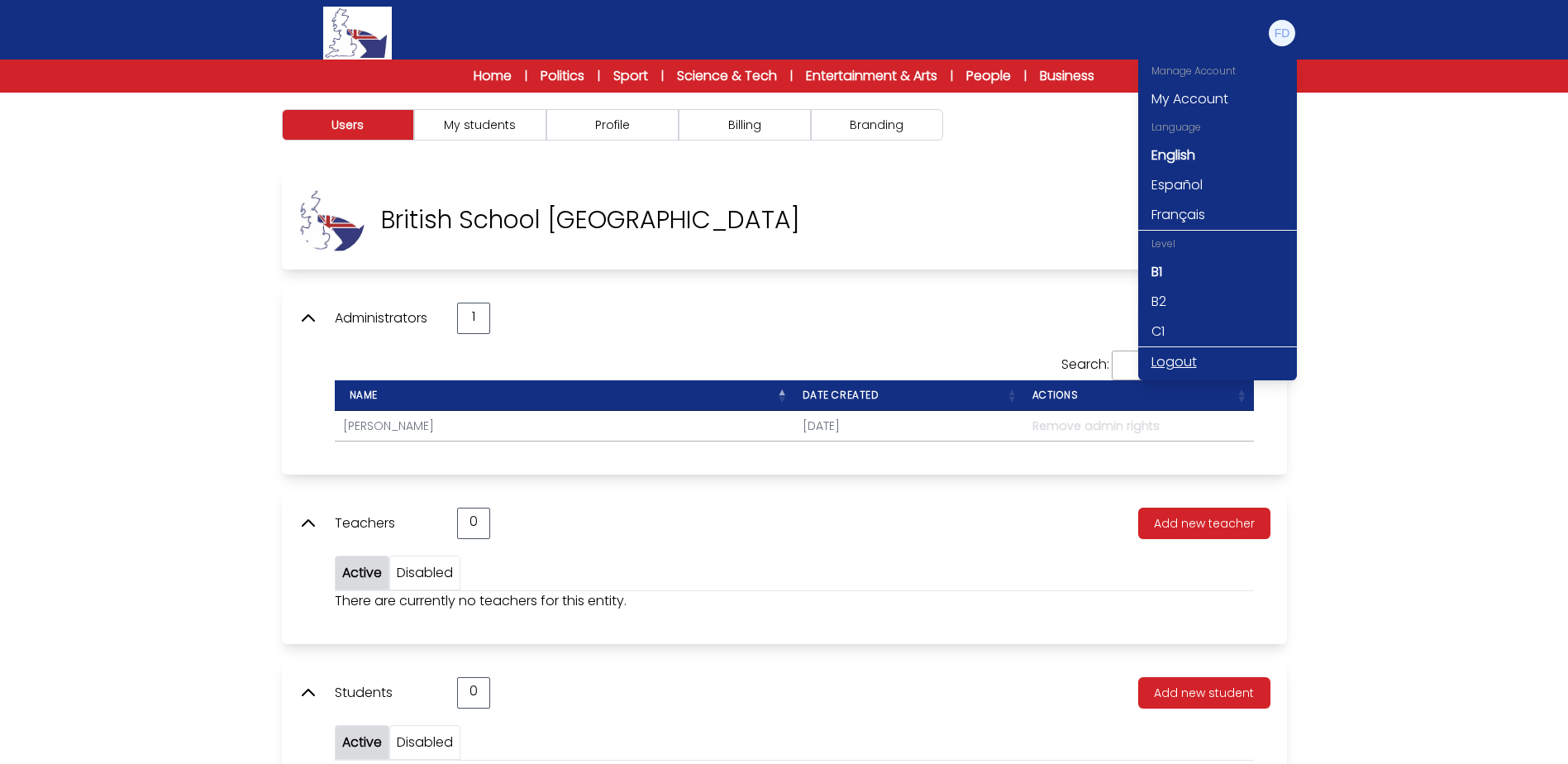
click at [1183, 363] on link "Logout" at bounding box center [1217, 361] width 159 height 29
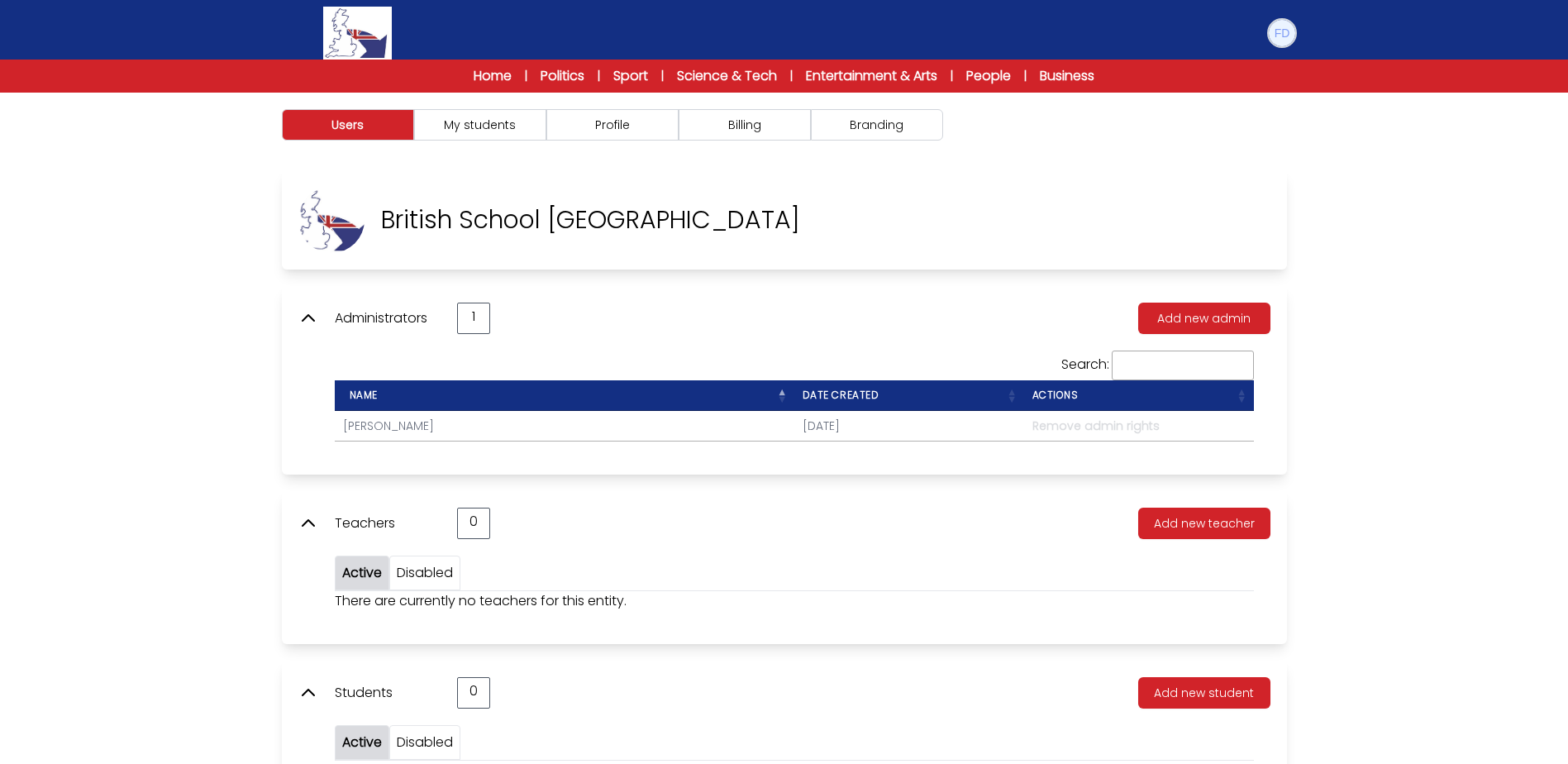
click at [1276, 37] on img at bounding box center [1282, 33] width 27 height 27
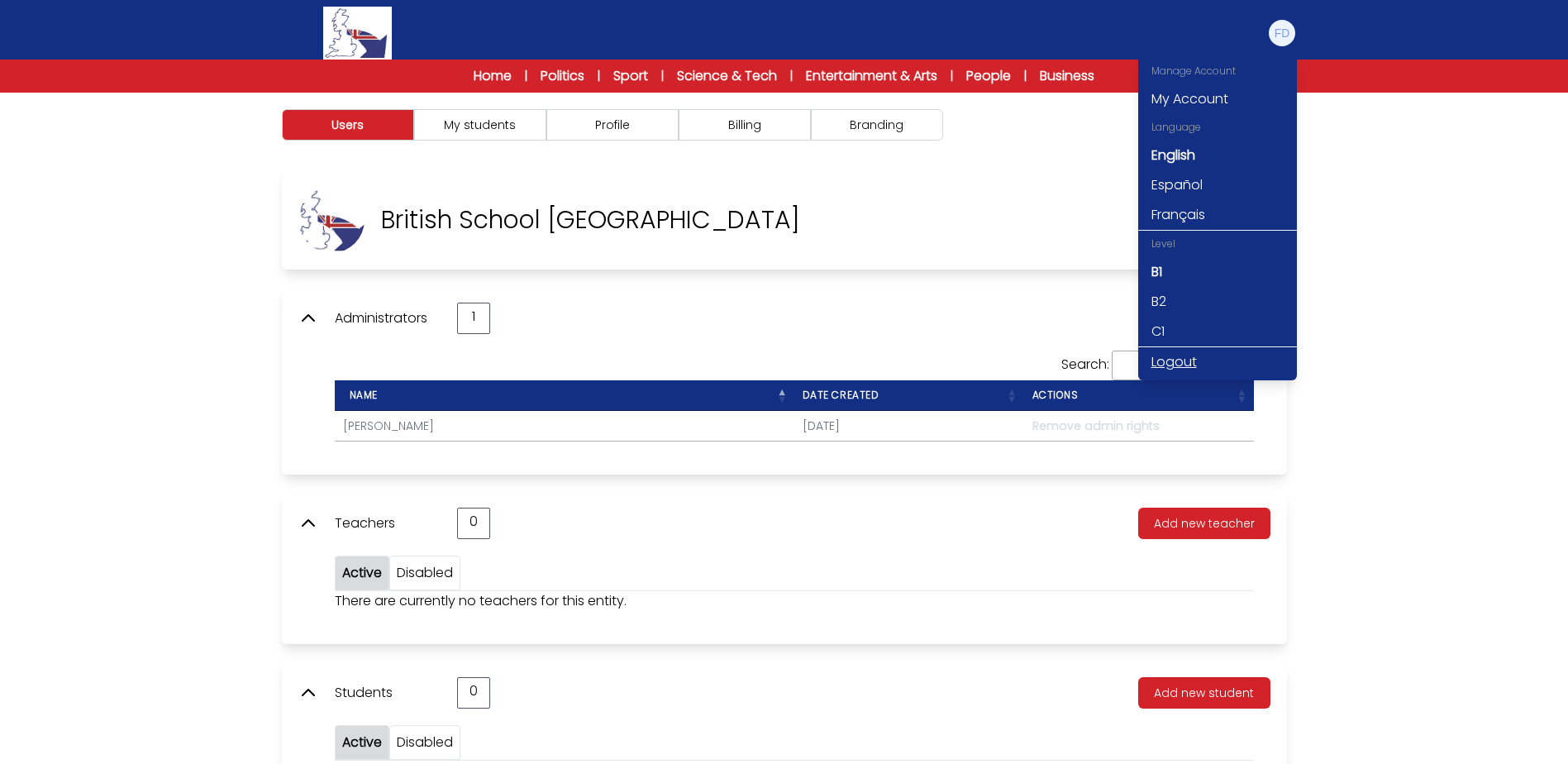
click at [1183, 365] on link "Logout" at bounding box center [1217, 361] width 159 height 29
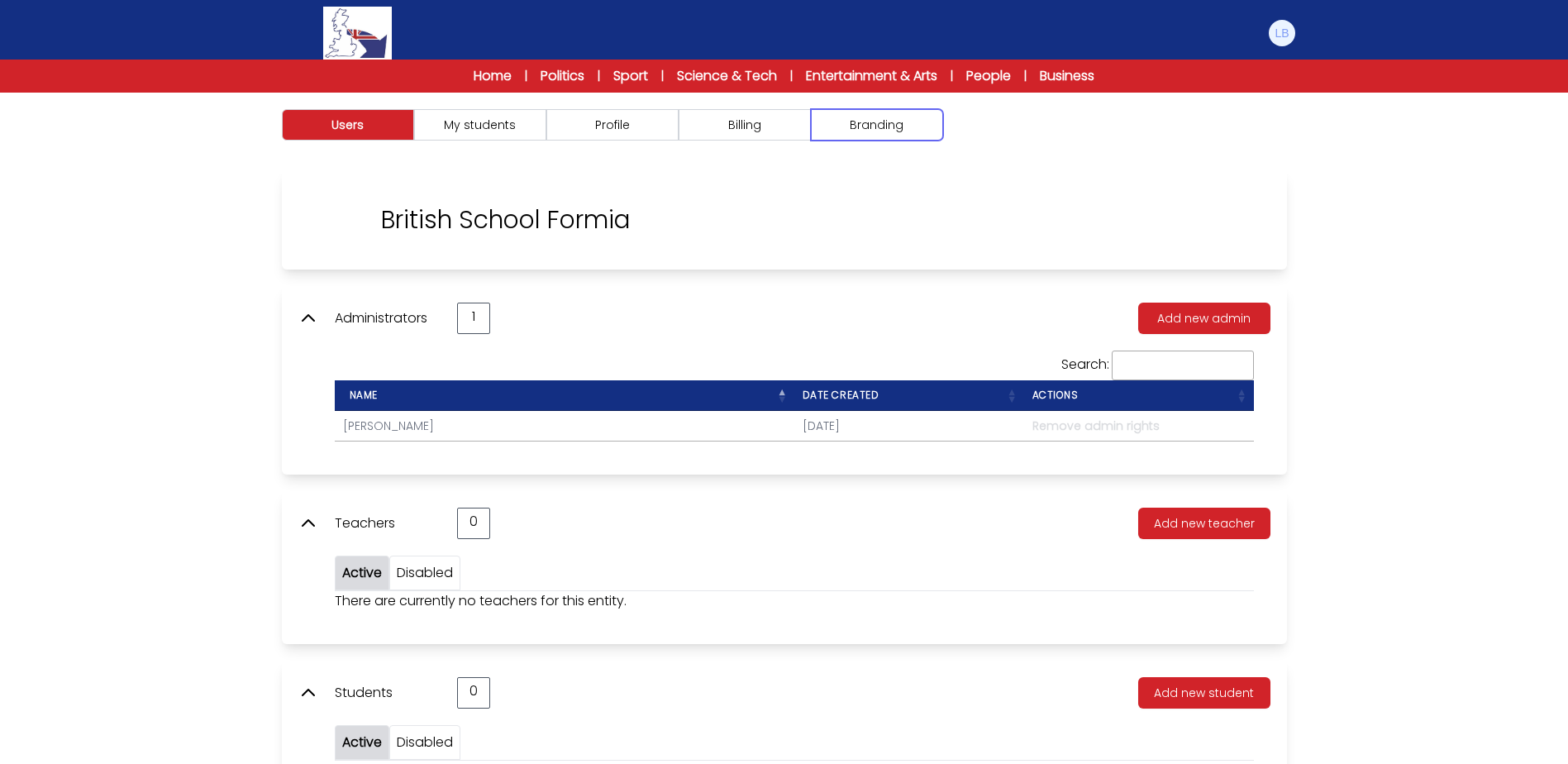
click at [850, 117] on button "Branding" at bounding box center [877, 124] width 132 height 31
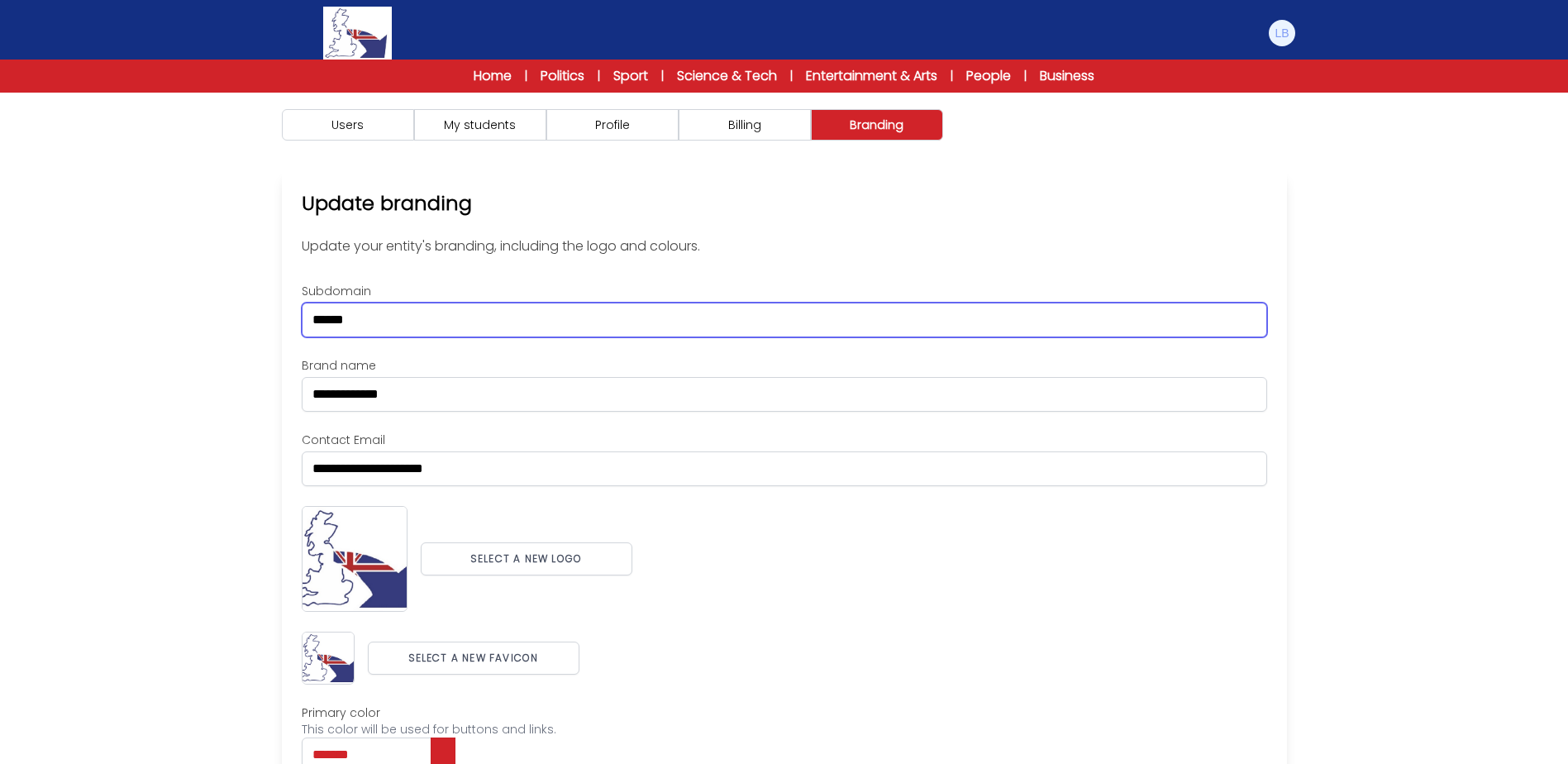
click at [311, 328] on input "******" at bounding box center [784, 319] width 965 height 35
type input "*********"
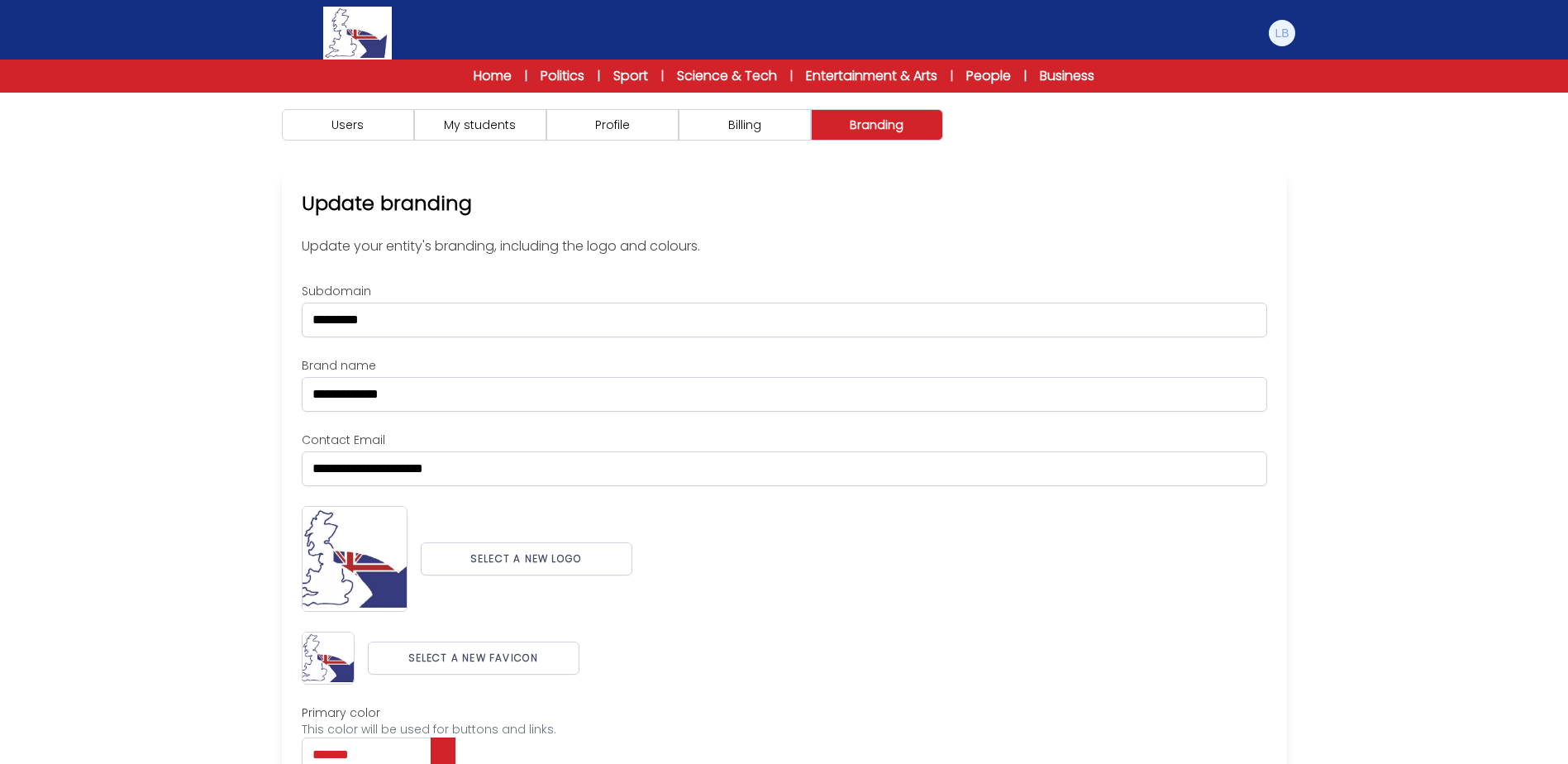
click at [1368, 394] on div "Users My students Profile" at bounding box center [784, 513] width 1568 height 842
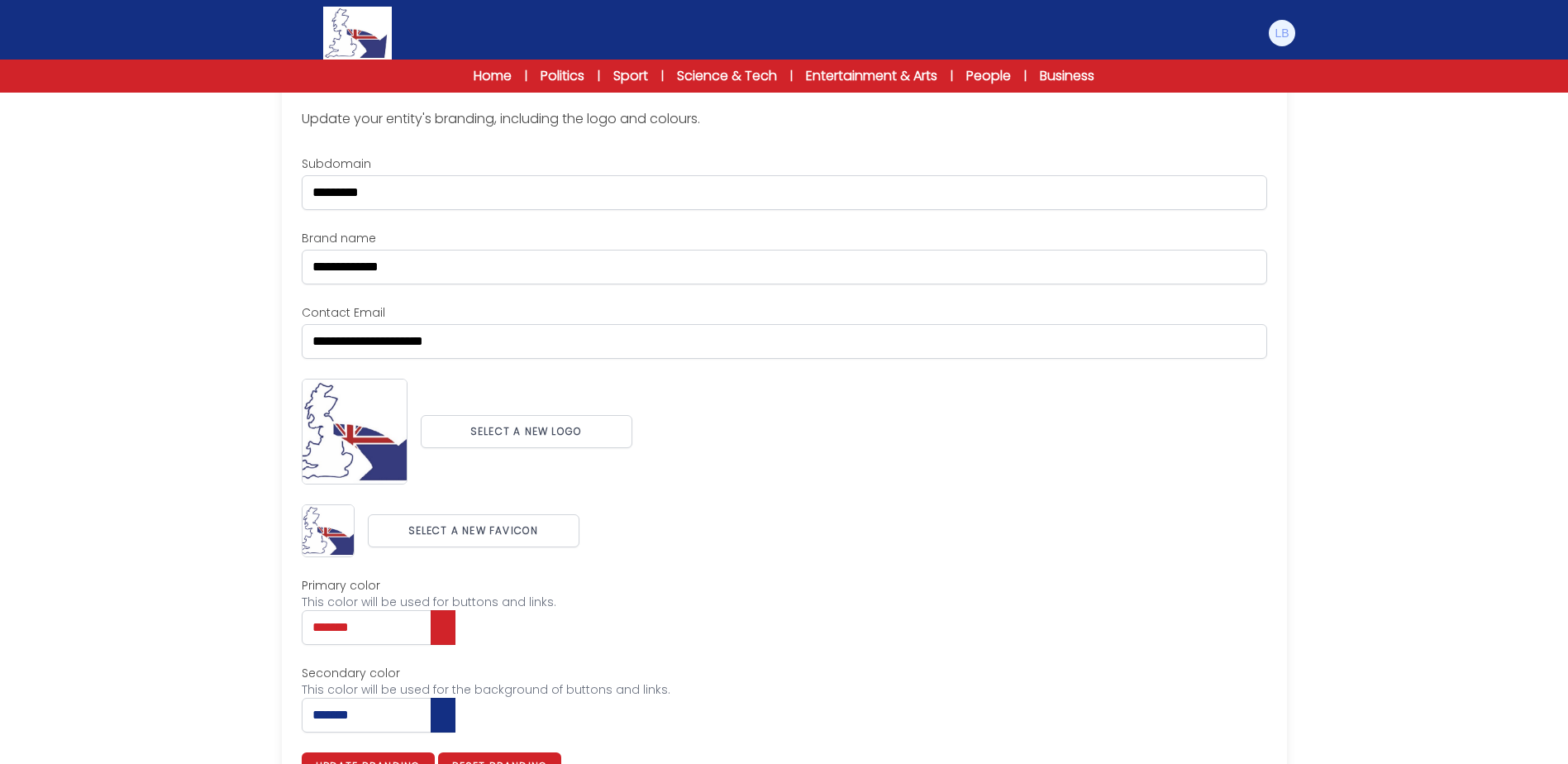
scroll to position [170, 0]
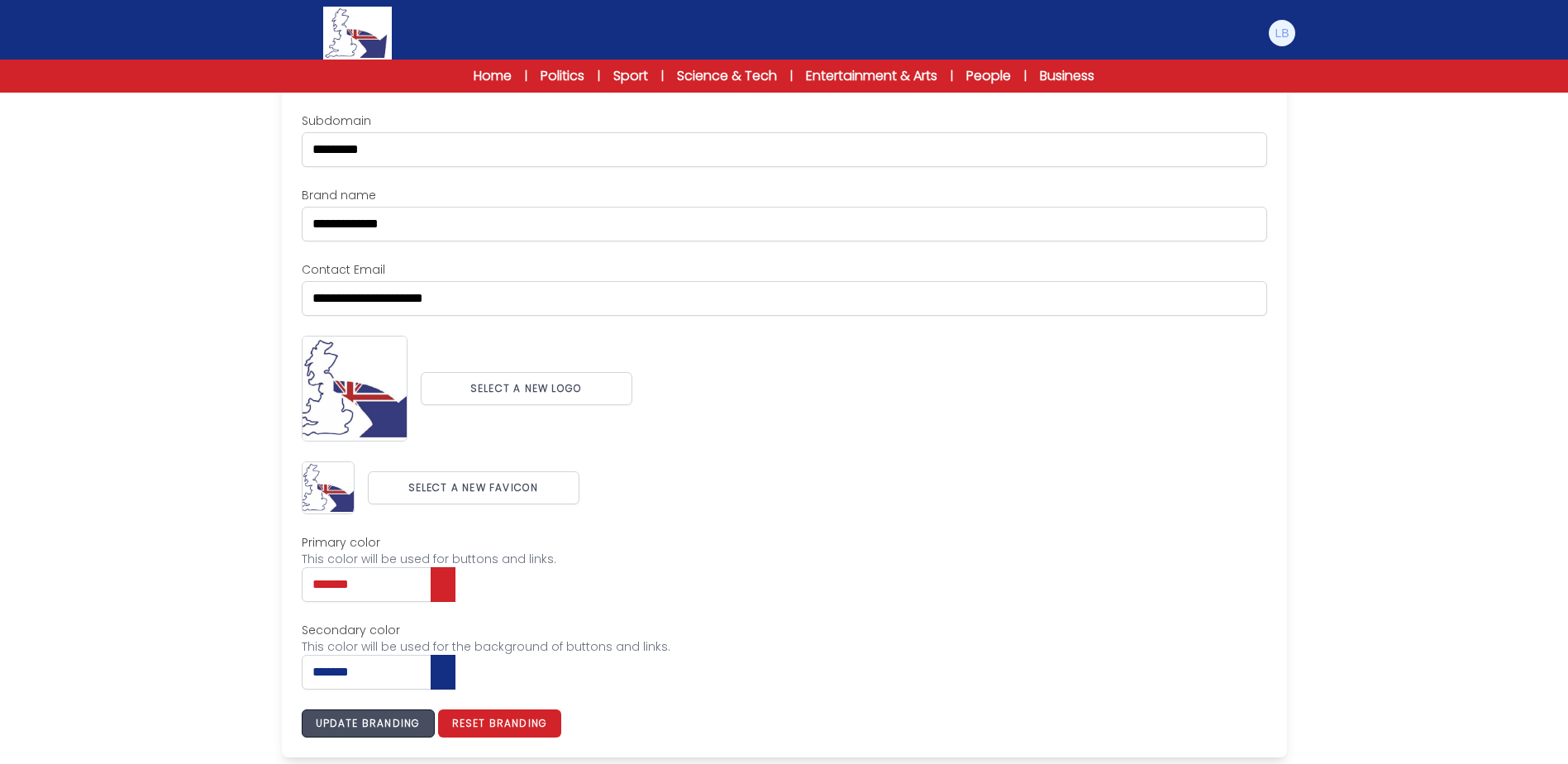
click at [394, 721] on button "Update branding" at bounding box center [368, 724] width 133 height 29
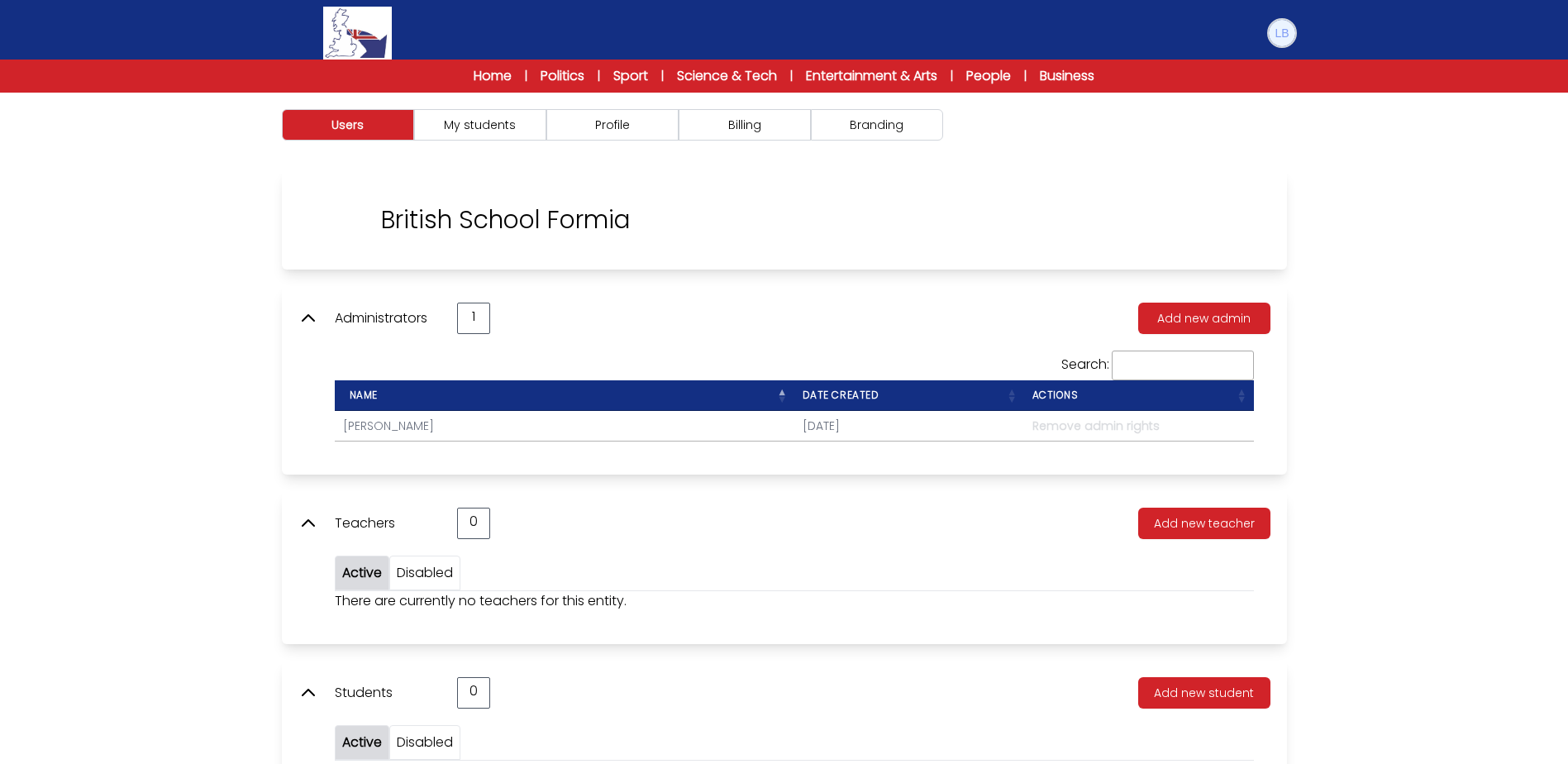
click at [1275, 37] on img at bounding box center [1282, 33] width 27 height 27
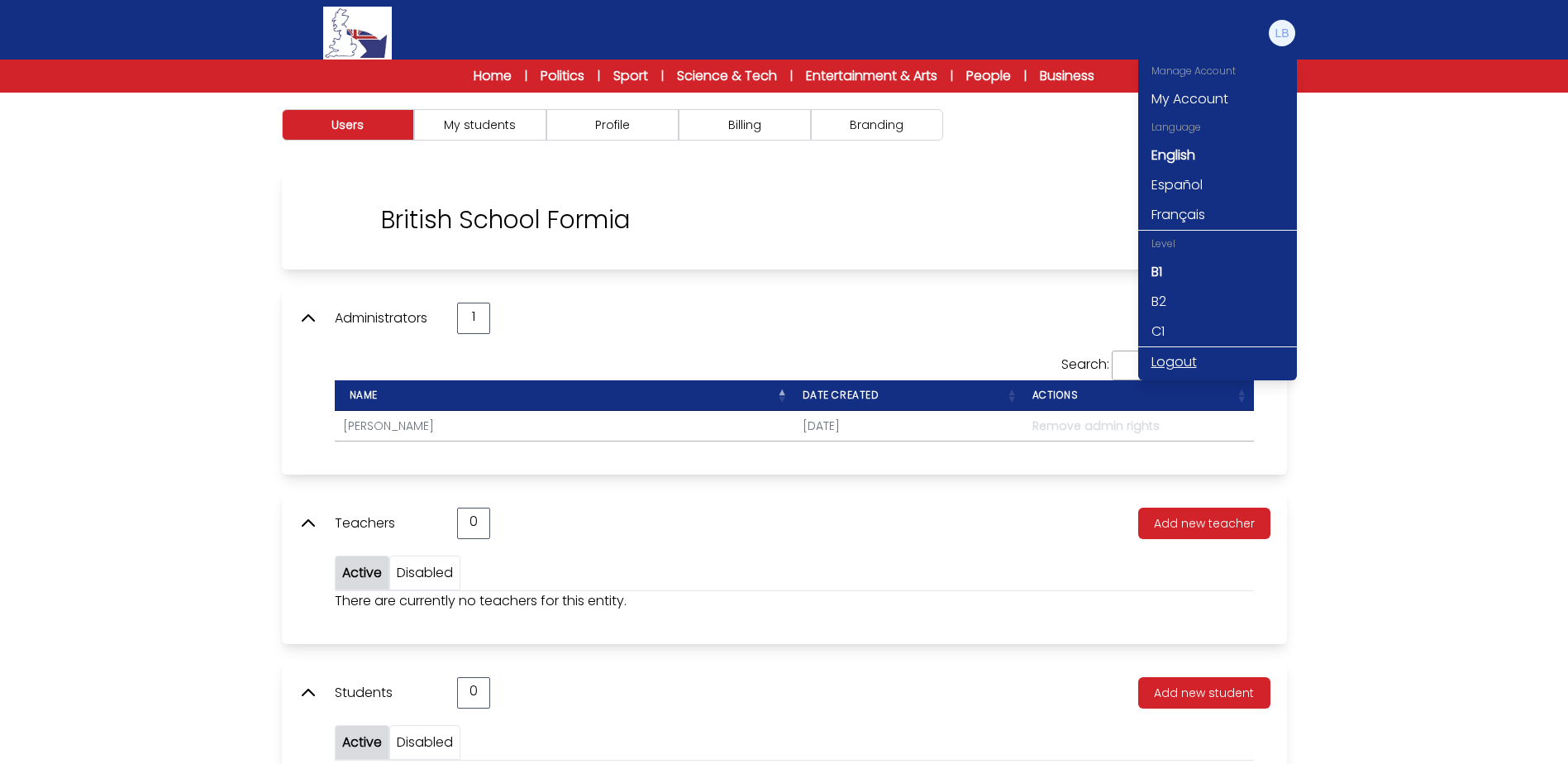
click at [1158, 364] on link "Logout" at bounding box center [1217, 361] width 159 height 29
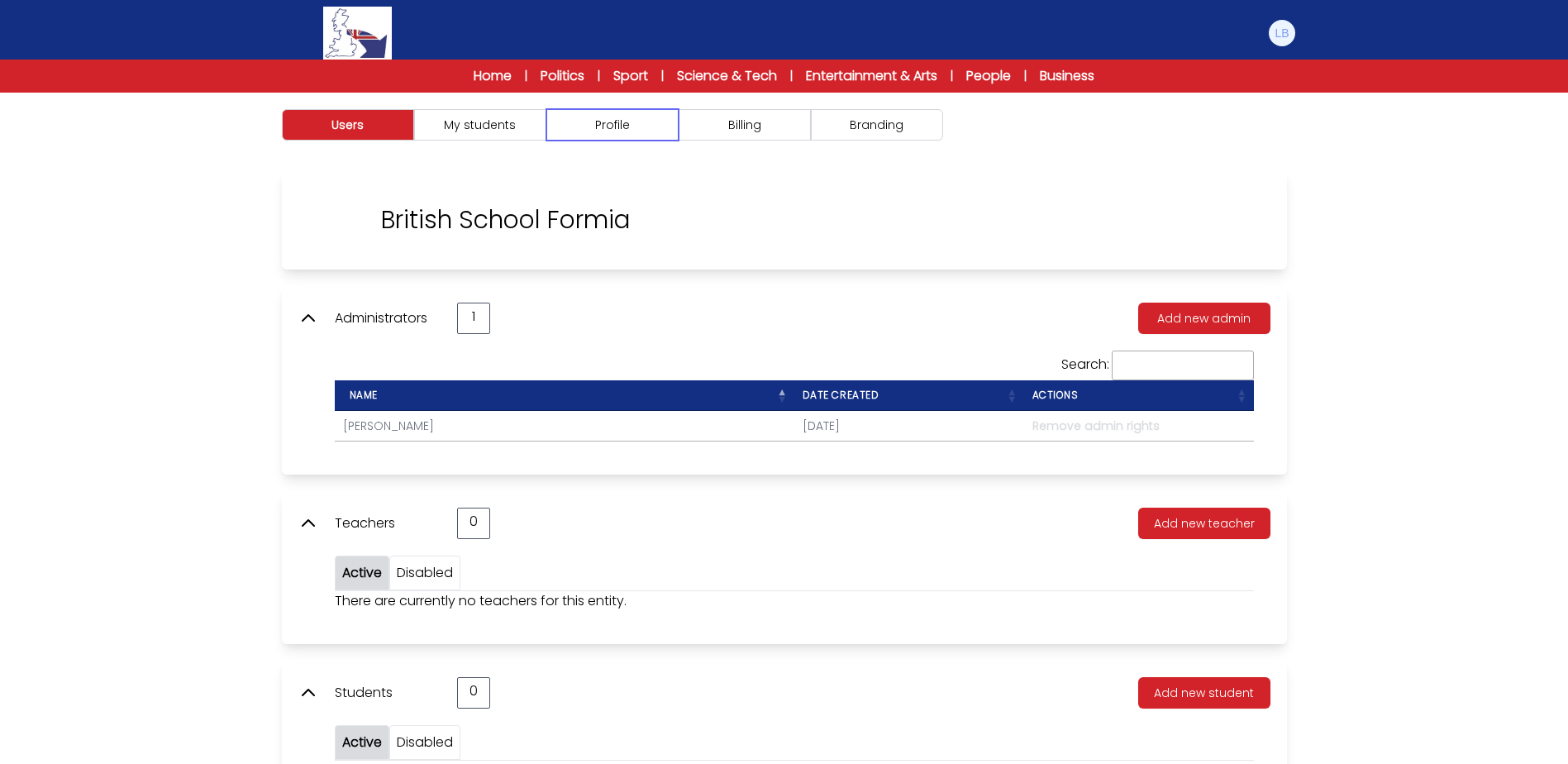
drag, startPoint x: 652, startPoint y: 127, endPoint x: 627, endPoint y: 142, distance: 29.2
click at [652, 127] on button "Profile" at bounding box center [612, 124] width 132 height 31
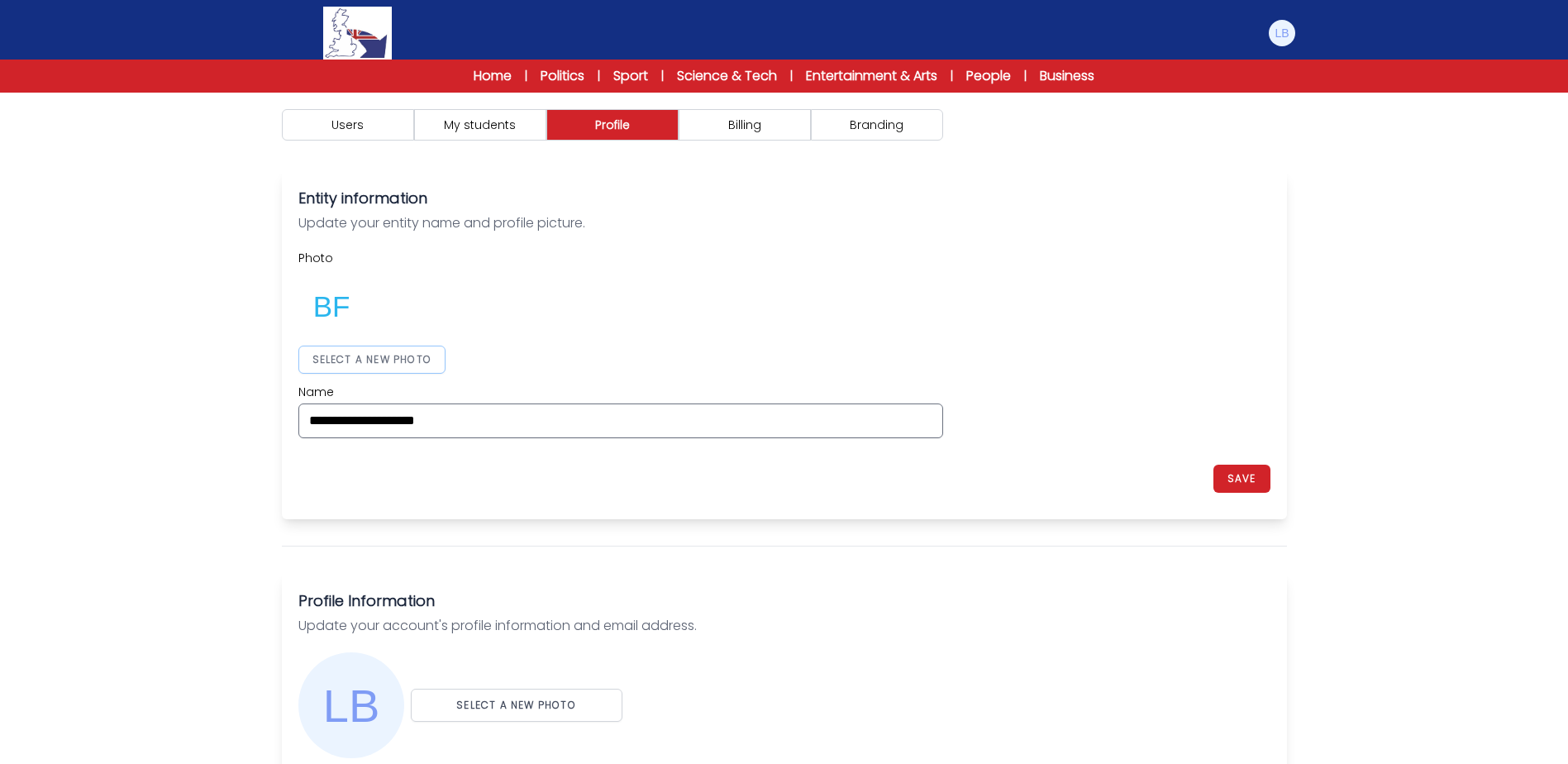
click at [413, 365] on button "SELECT A NEW PHOTO" at bounding box center [372, 360] width 148 height 29
click at [1174, 336] on div "**********" at bounding box center [784, 344] width 972 height 188
click at [1260, 485] on button "SAVE" at bounding box center [1241, 479] width 57 height 29
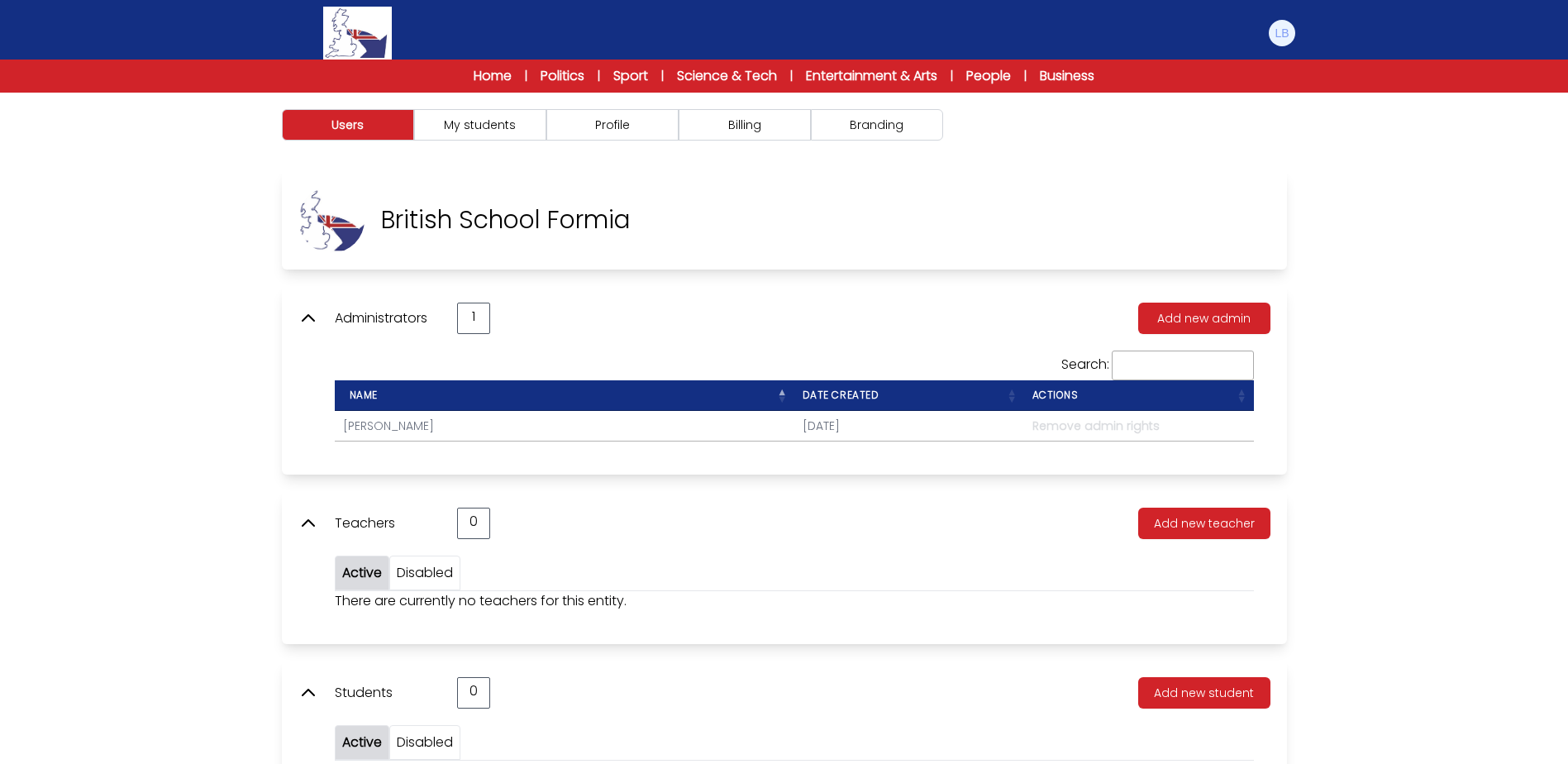
click at [1015, 219] on div "British School Formia" at bounding box center [784, 220] width 1005 height 99
click at [878, 120] on button "Branding" at bounding box center [877, 124] width 132 height 31
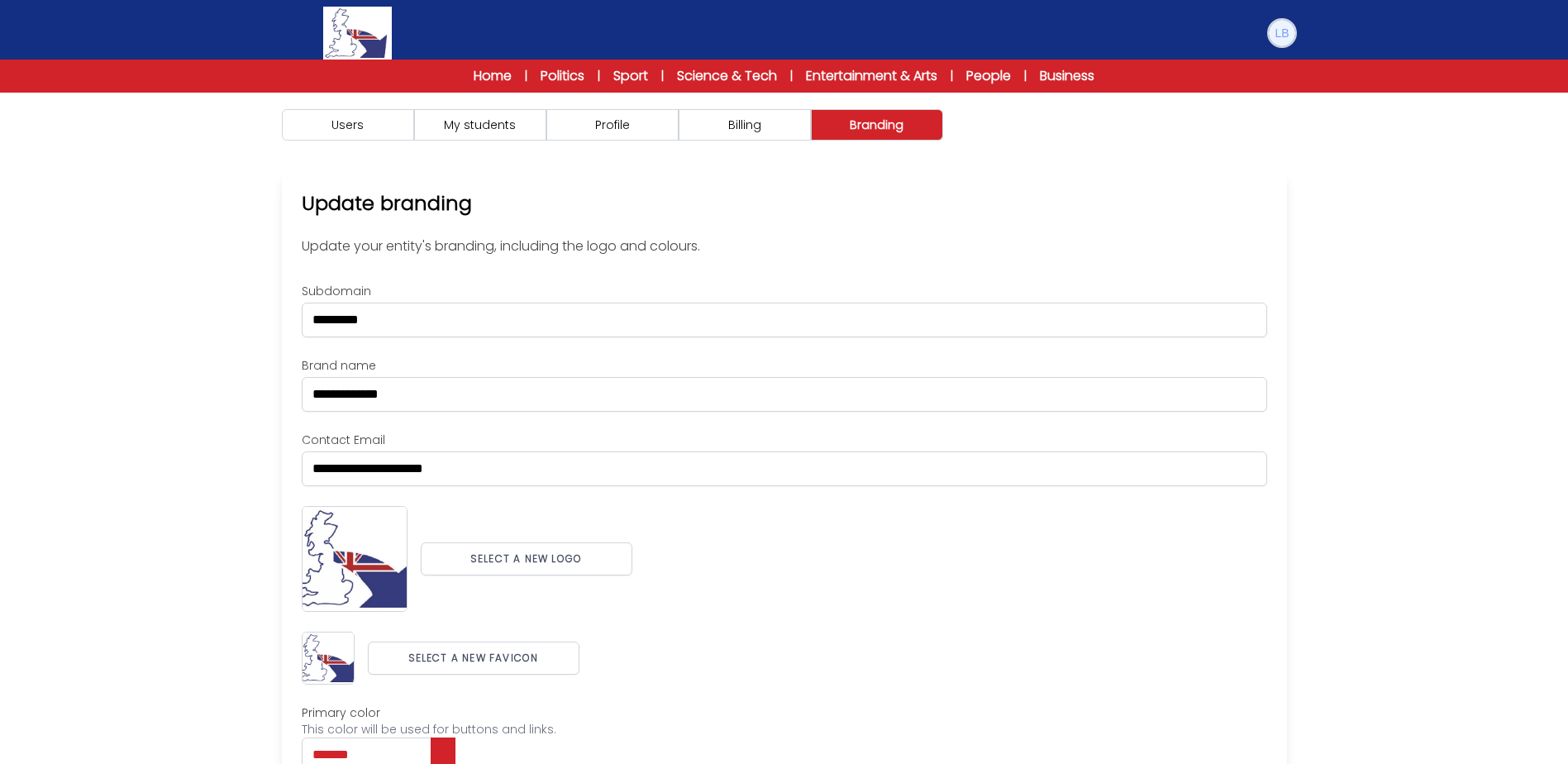
click at [1270, 35] on img at bounding box center [1282, 33] width 27 height 27
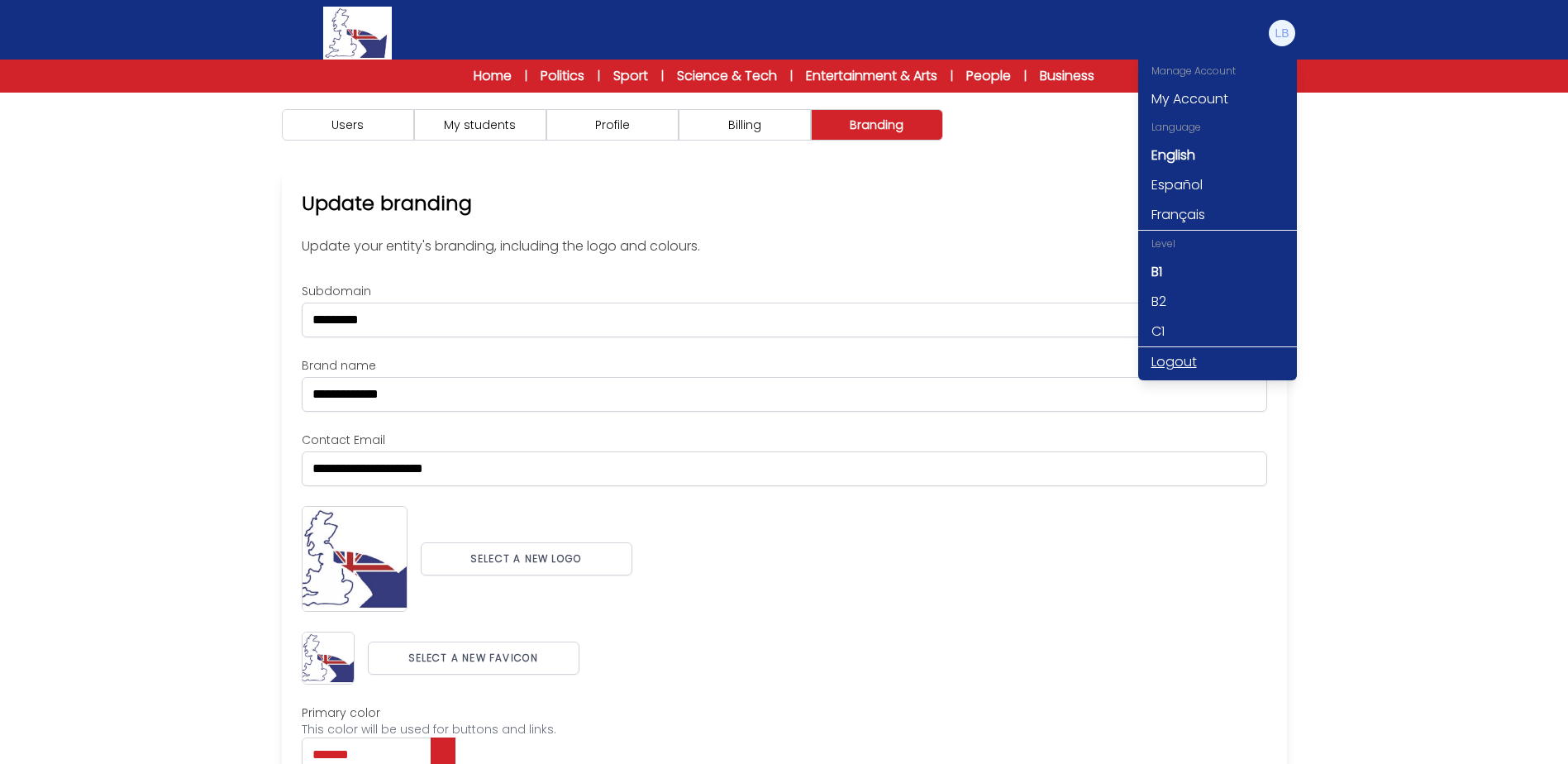
click at [1177, 366] on link "Logout" at bounding box center [1217, 361] width 159 height 29
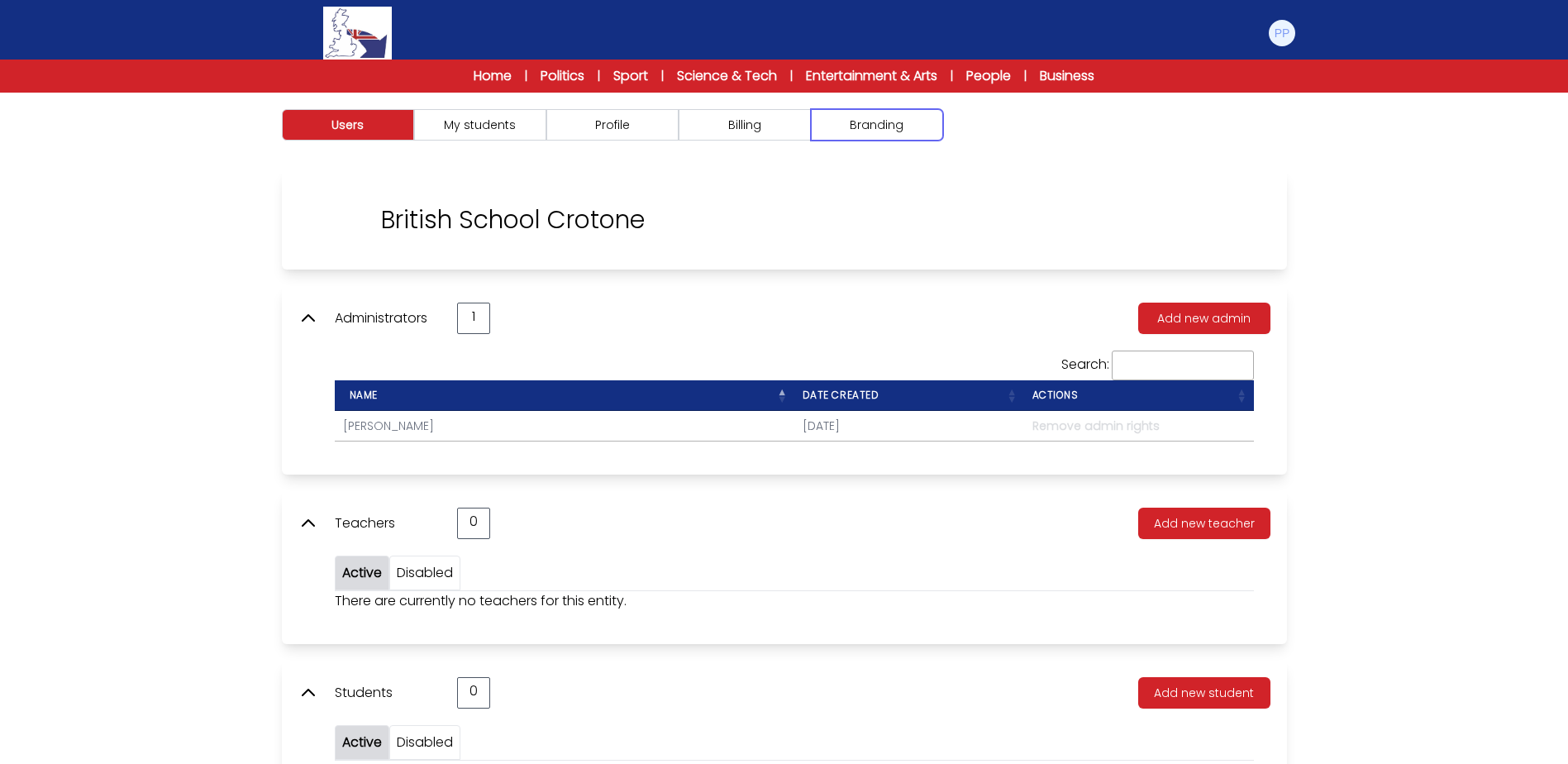
click at [903, 124] on button "Branding" at bounding box center [877, 124] width 132 height 31
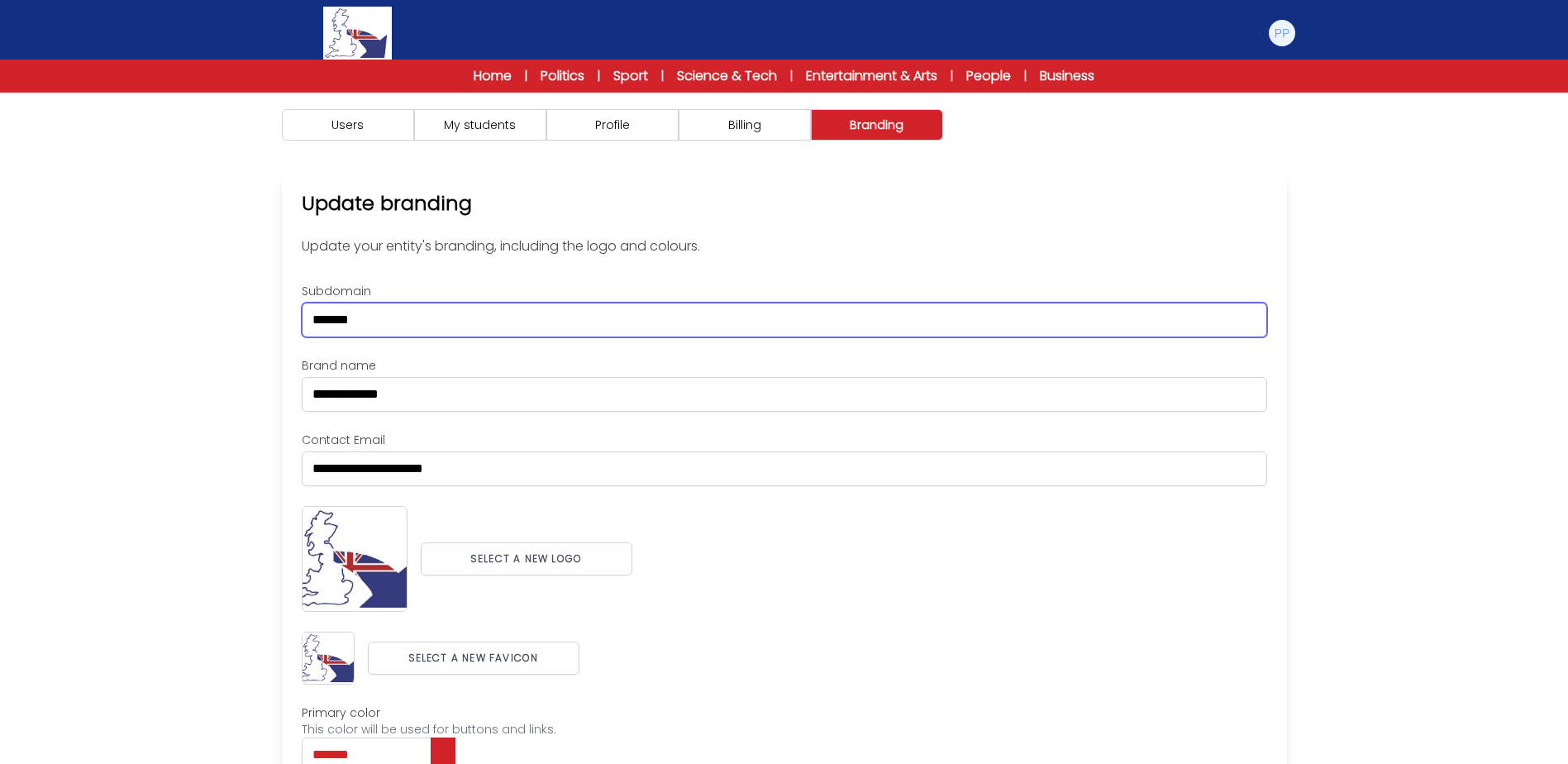
drag, startPoint x: 406, startPoint y: 329, endPoint x: 254, endPoint y: 314, distance: 152.7
click at [254, 314] on div "Users My students Profile" at bounding box center [784, 513] width 1568 height 842
paste input "***"
type input "**********"
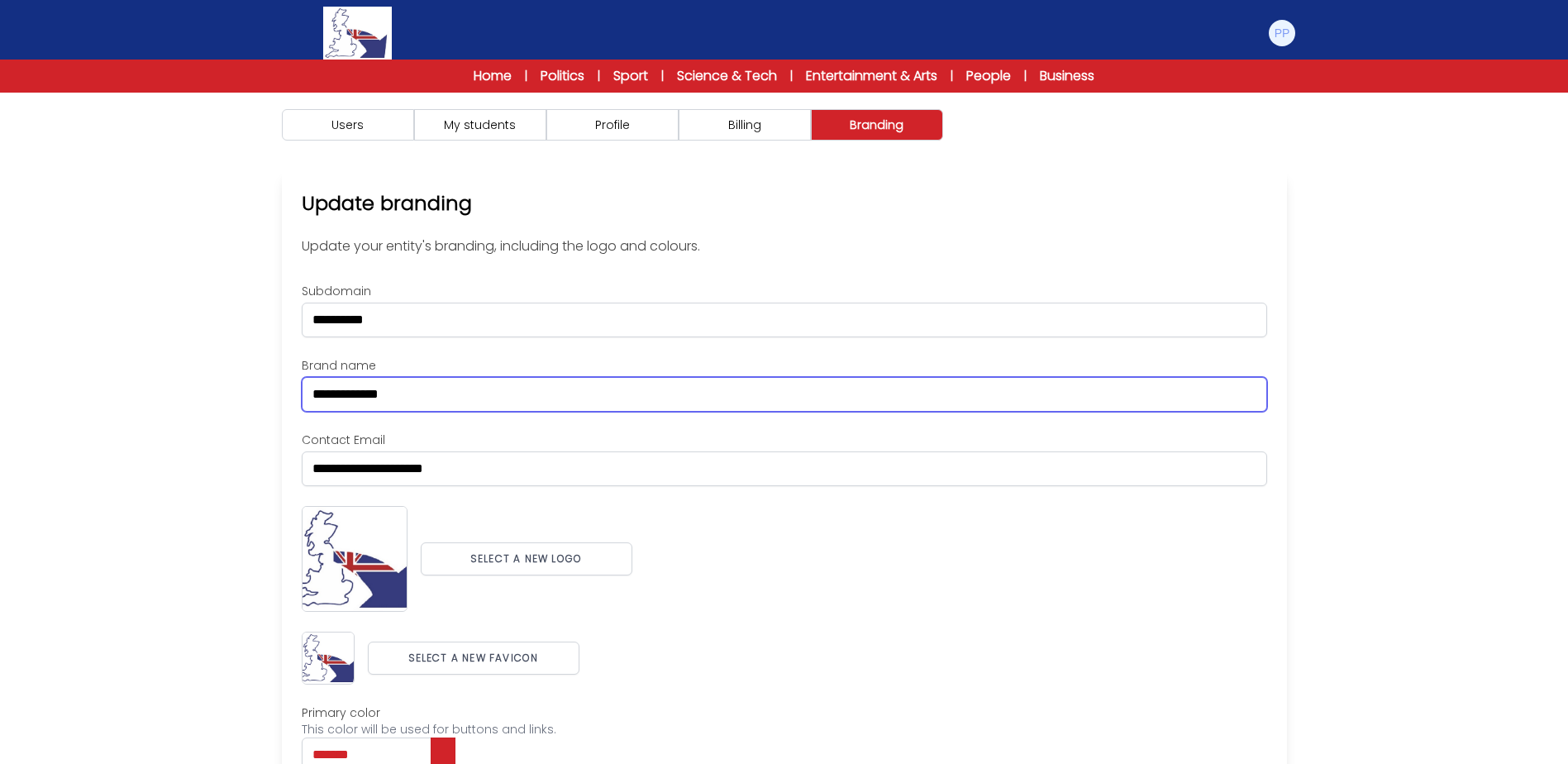
drag, startPoint x: 1256, startPoint y: 411, endPoint x: 1248, endPoint y: 399, distance: 14.4
click at [1255, 411] on div "**********" at bounding box center [784, 596] width 965 height 625
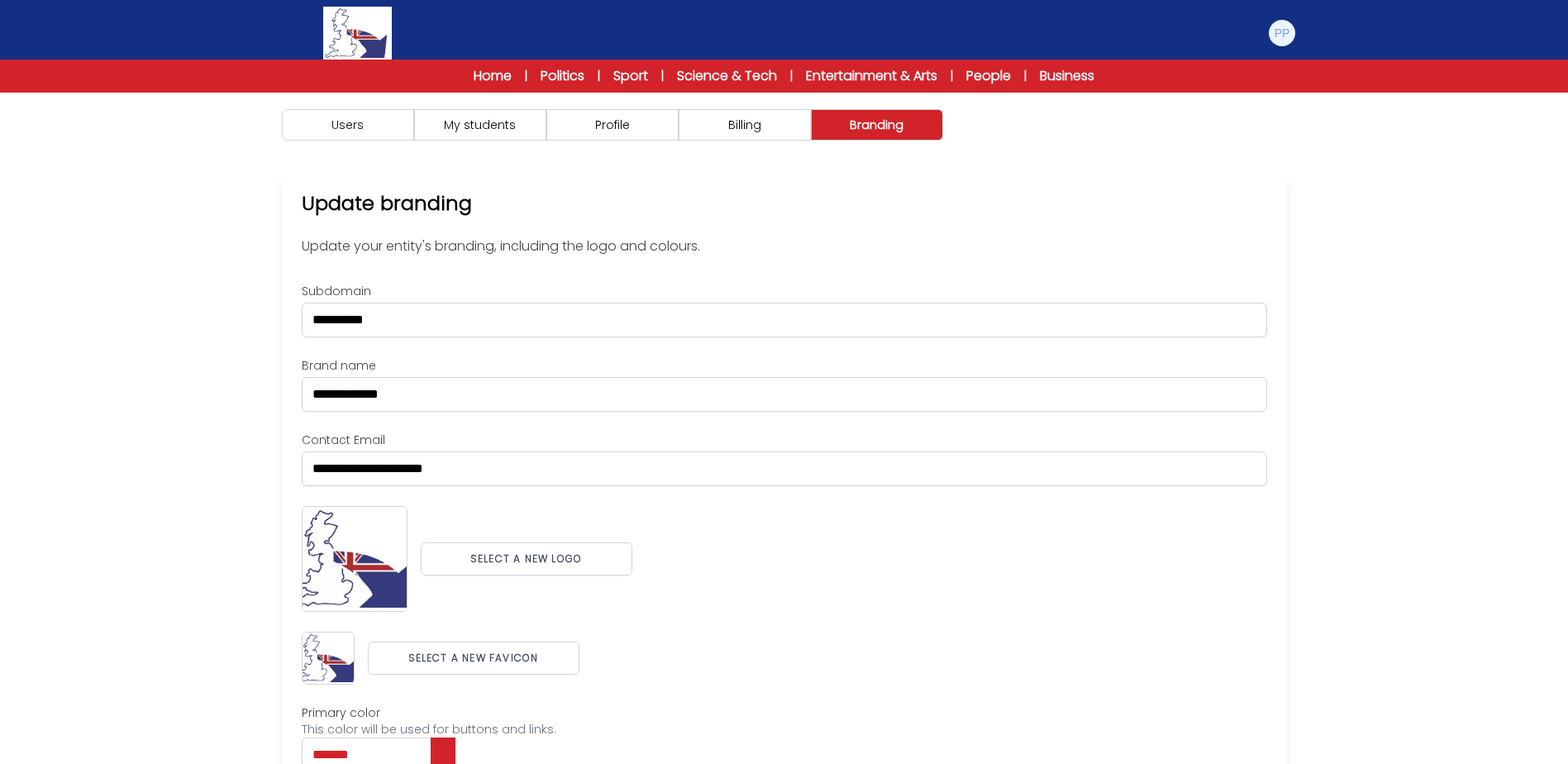
click at [1313, 416] on div "**********" at bounding box center [784, 548] width 1058 height 757
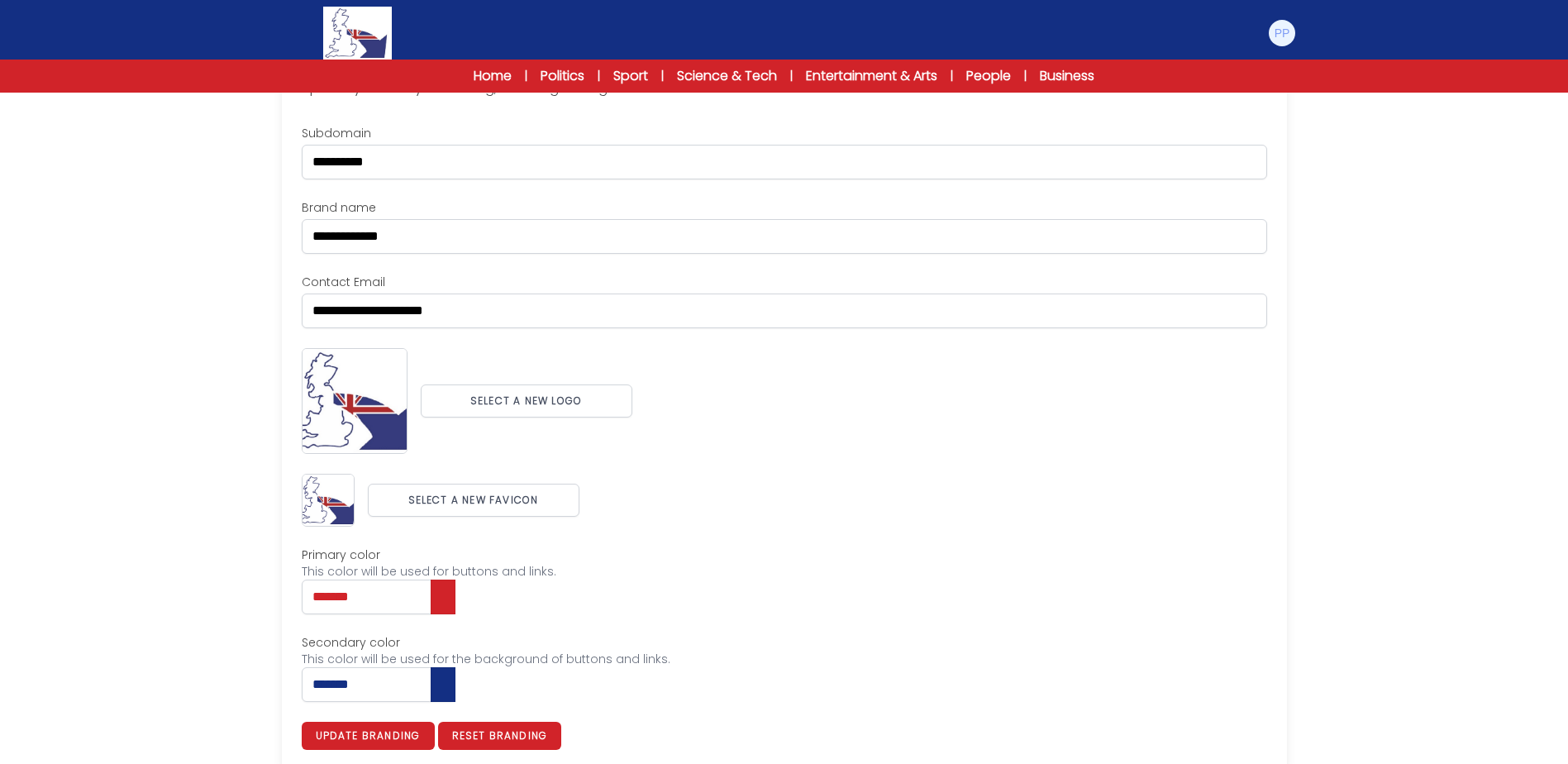
scroll to position [170, 0]
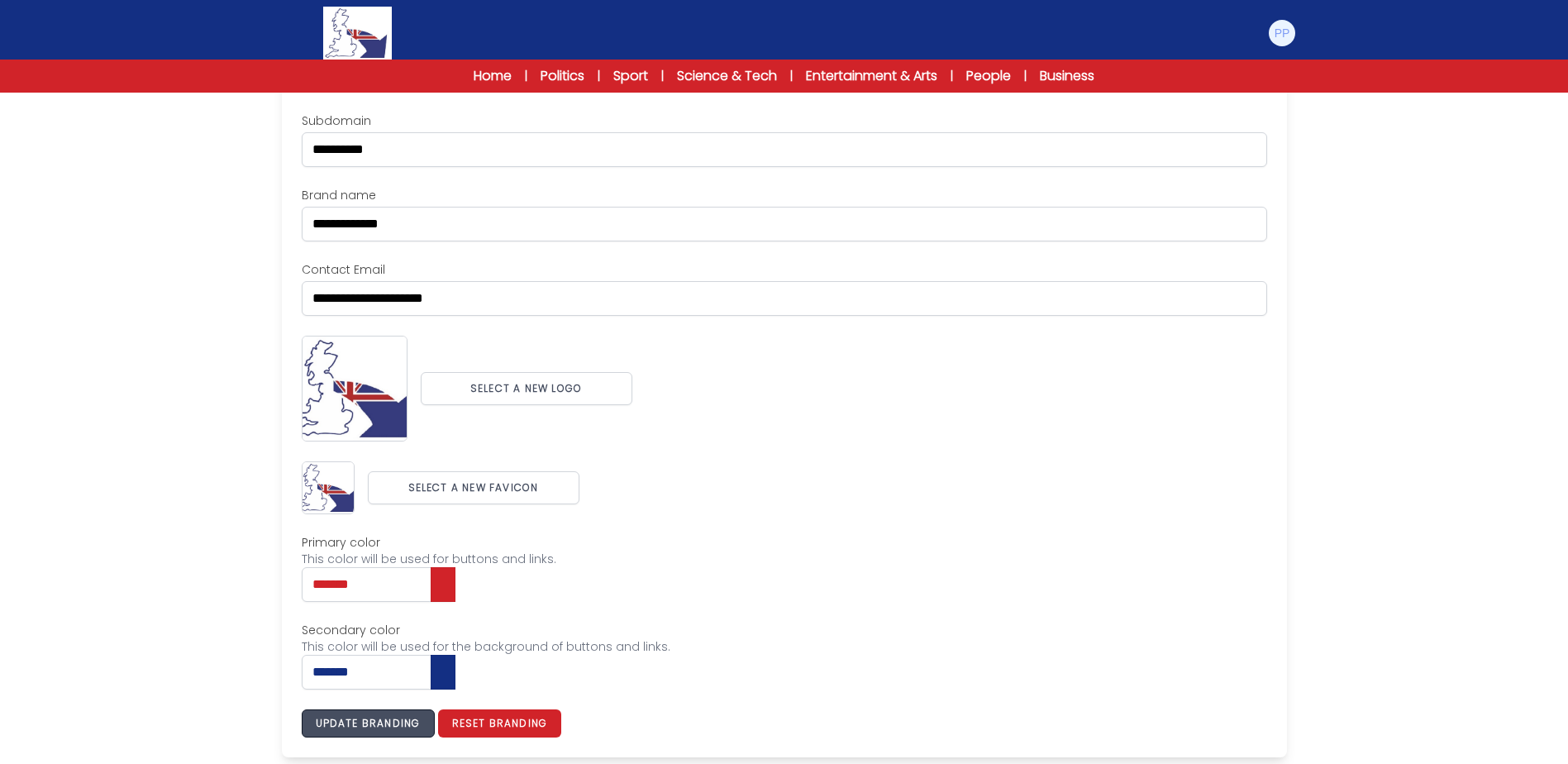
click at [406, 721] on button "Update branding" at bounding box center [368, 724] width 133 height 29
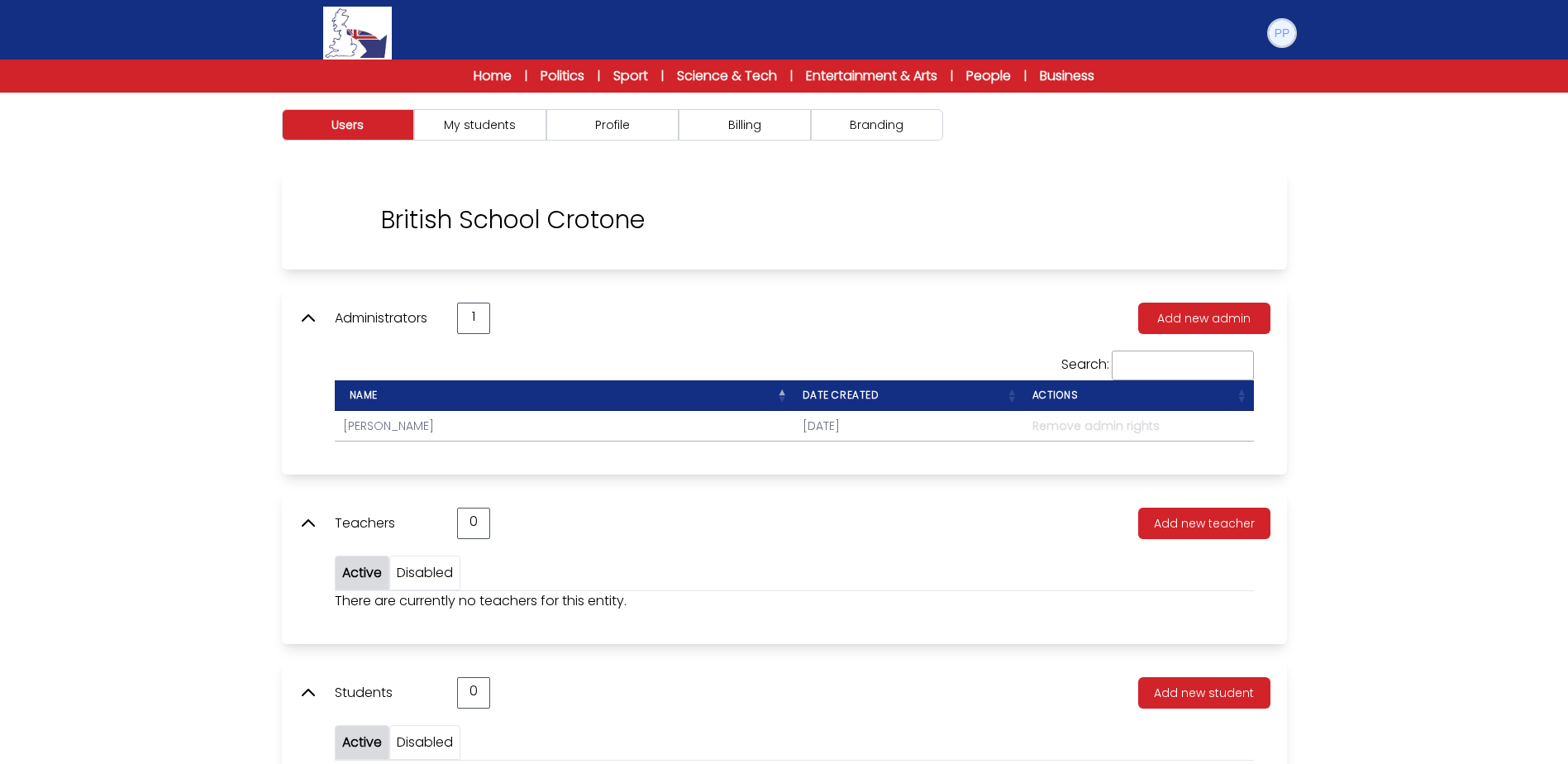
drag, startPoint x: 1288, startPoint y: 39, endPoint x: 1261, endPoint y: 110, distance: 76.0
click at [1288, 39] on img at bounding box center [1282, 33] width 27 height 27
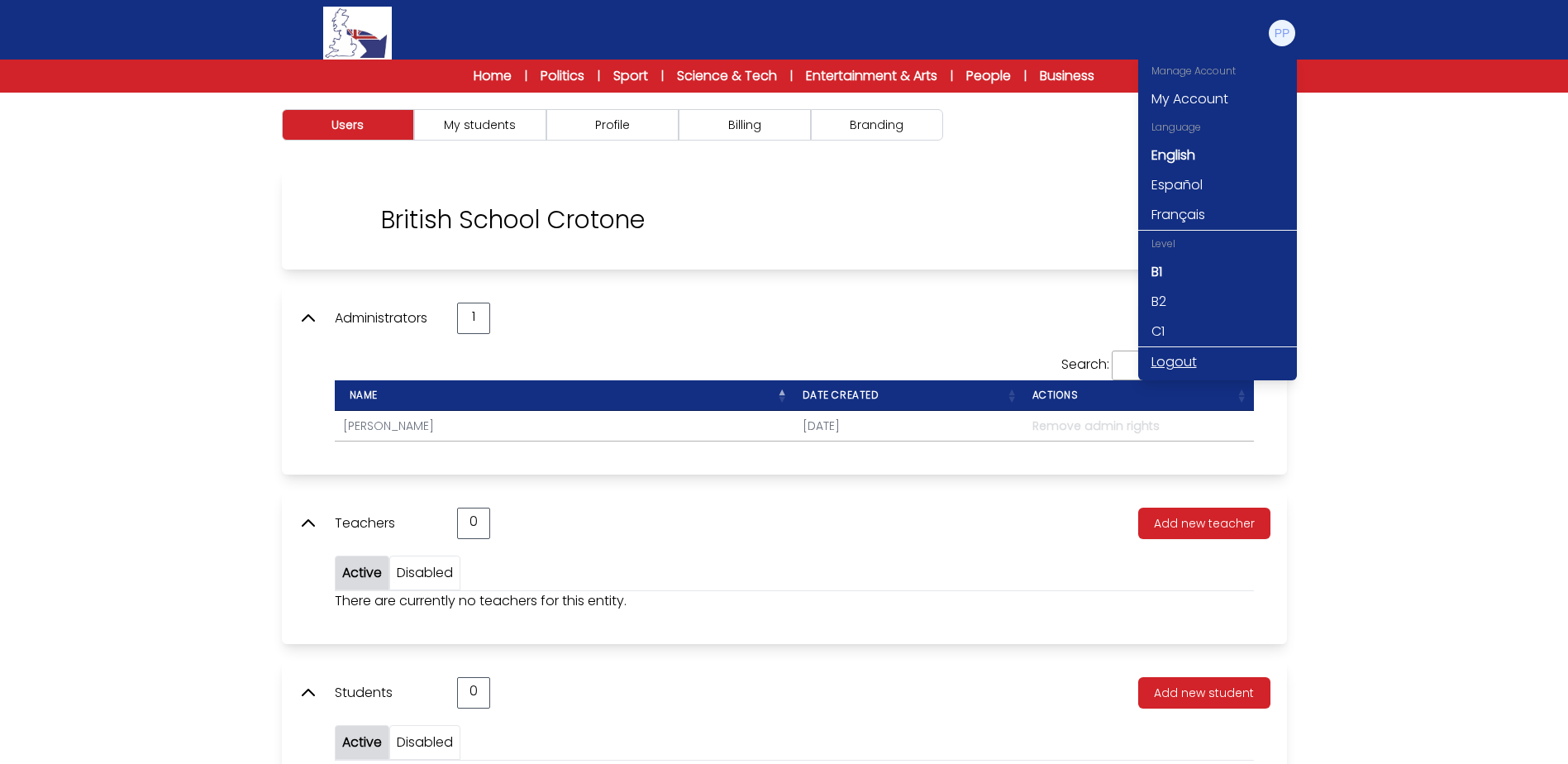
click at [1162, 364] on link "Logout" at bounding box center [1217, 361] width 159 height 29
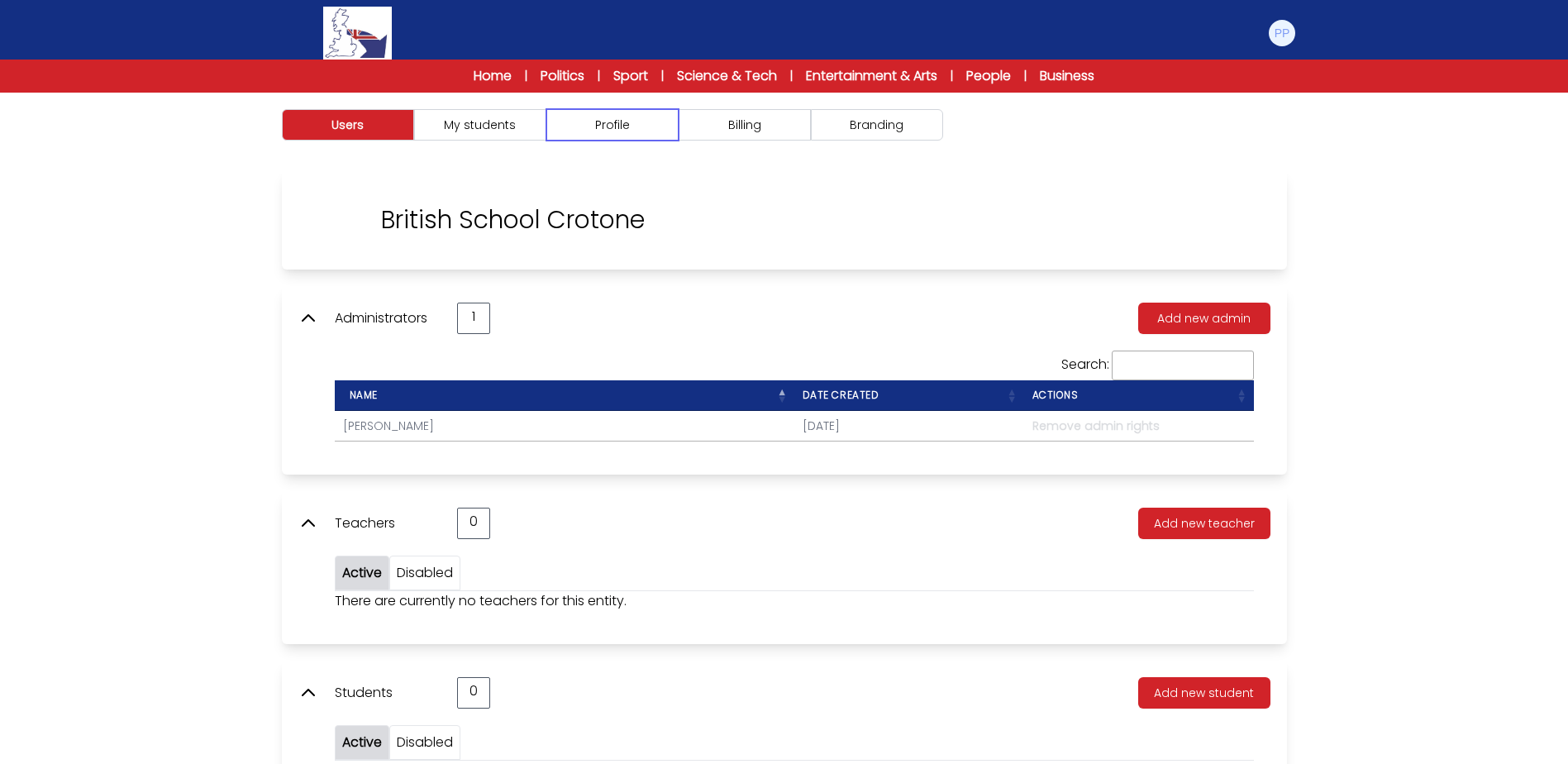
click at [646, 115] on button "Profile" at bounding box center [612, 124] width 132 height 31
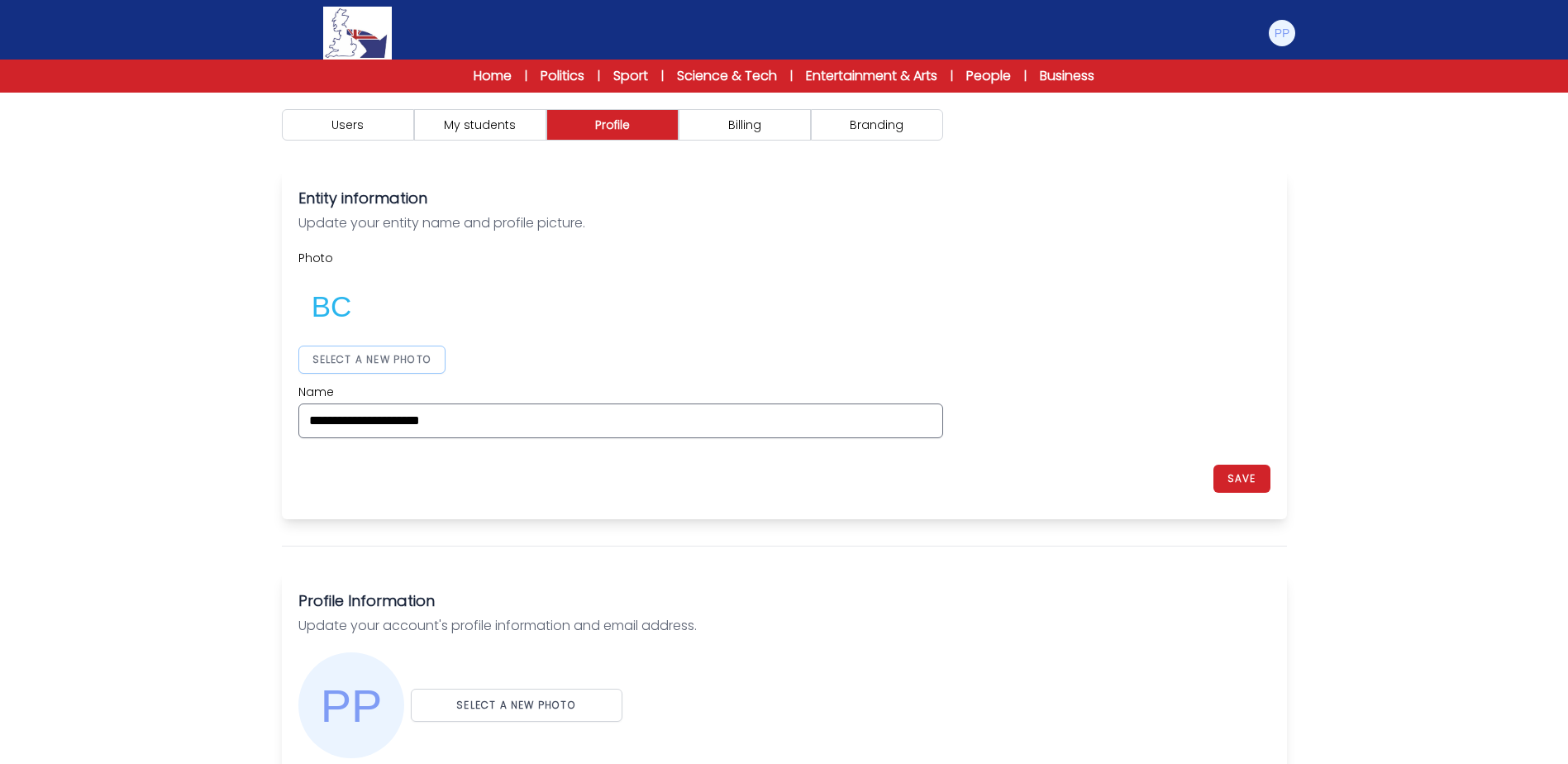
click at [420, 355] on button "SELECT A NEW PHOTO" at bounding box center [372, 360] width 148 height 29
click at [1038, 351] on div "**********" at bounding box center [784, 344] width 972 height 188
click at [1243, 472] on button "SAVE" at bounding box center [1241, 479] width 57 height 29
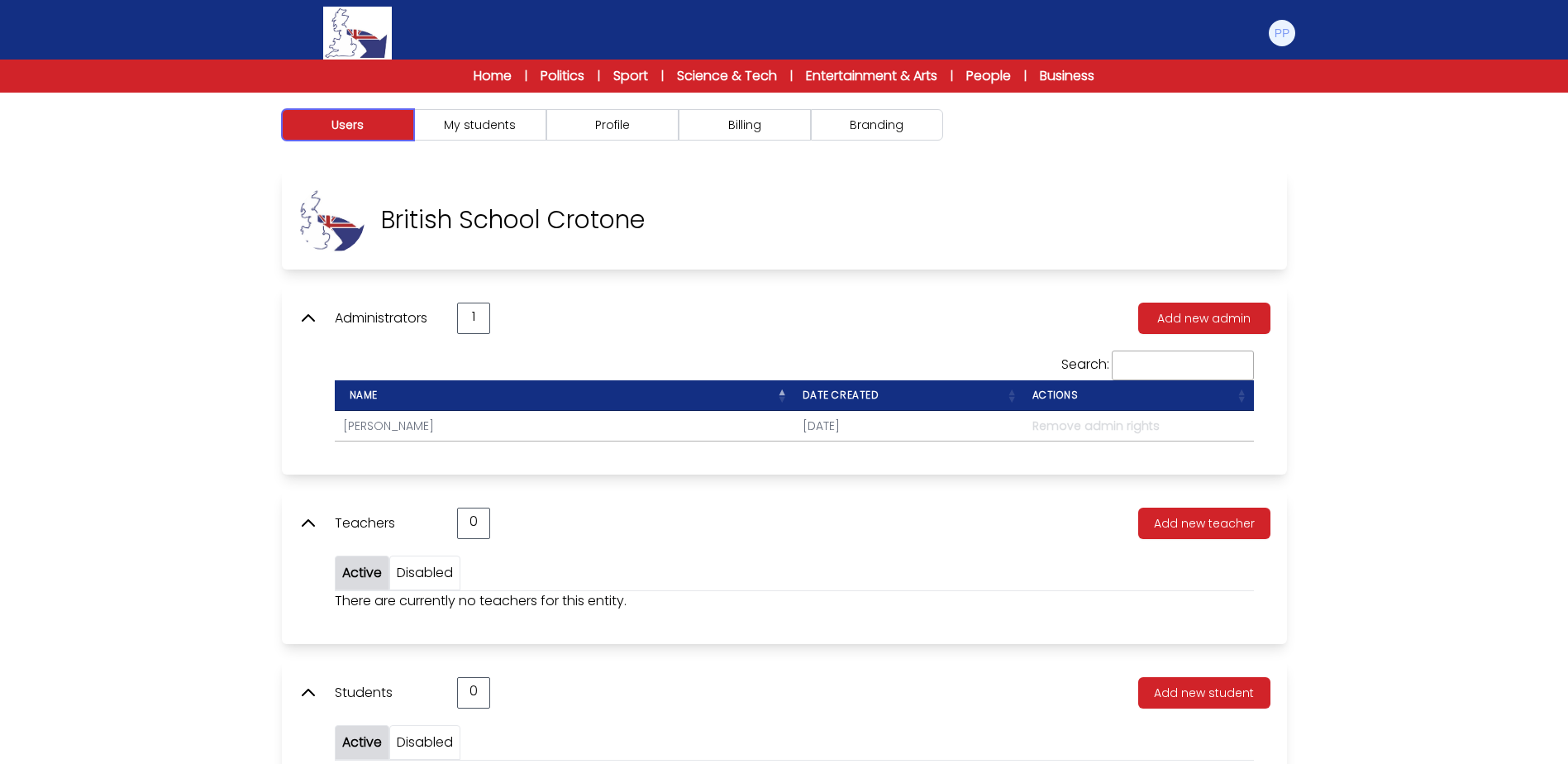
click at [335, 123] on button "Users" at bounding box center [348, 124] width 132 height 31
click at [923, 228] on div "British School Crotone" at bounding box center [784, 220] width 1005 height 99
click at [881, 133] on button "Branding" at bounding box center [877, 124] width 132 height 31
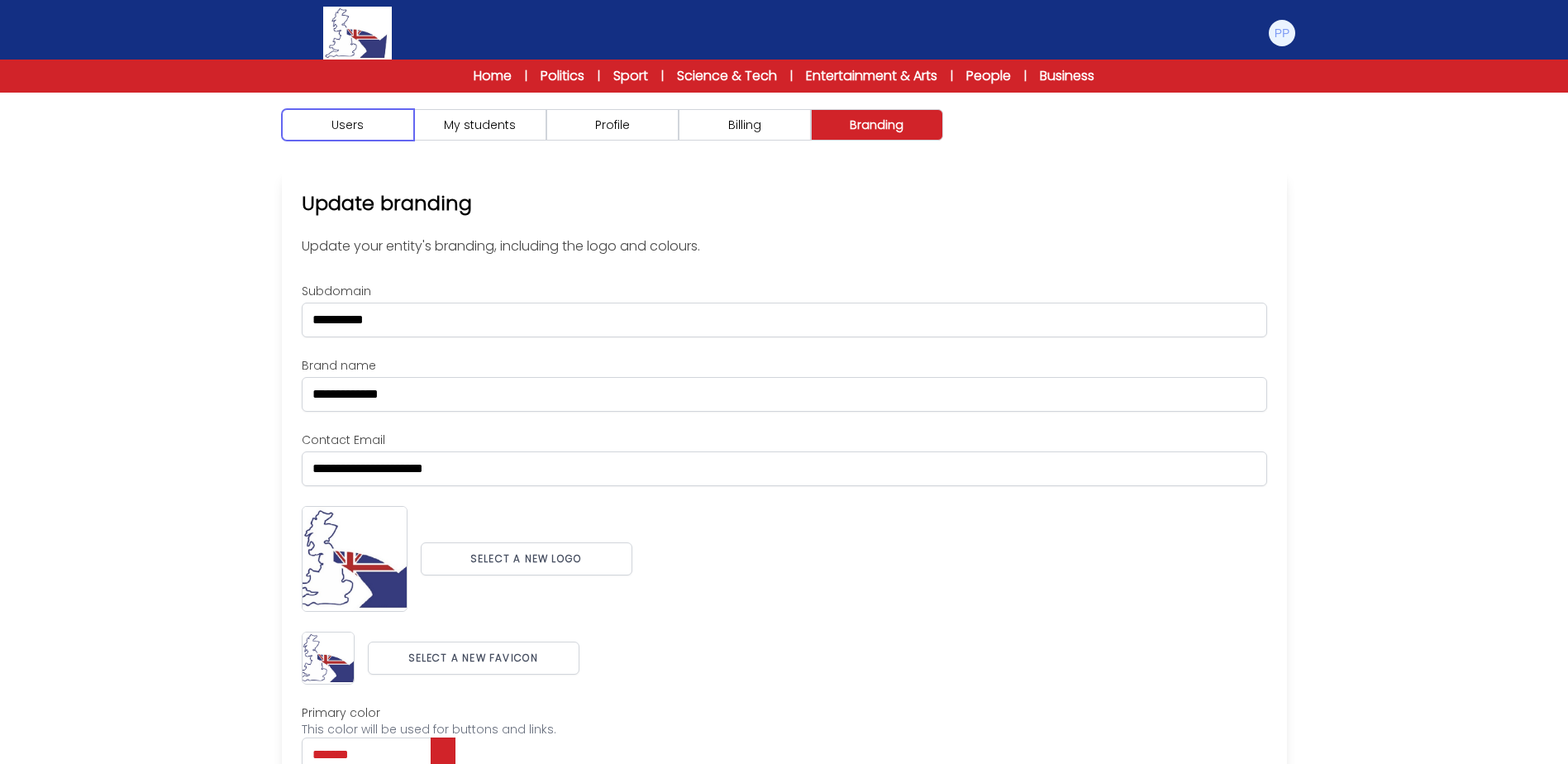
drag, startPoint x: 367, startPoint y: 126, endPoint x: 596, endPoint y: 140, distance: 229.4
click at [368, 128] on button "Users" at bounding box center [348, 124] width 132 height 31
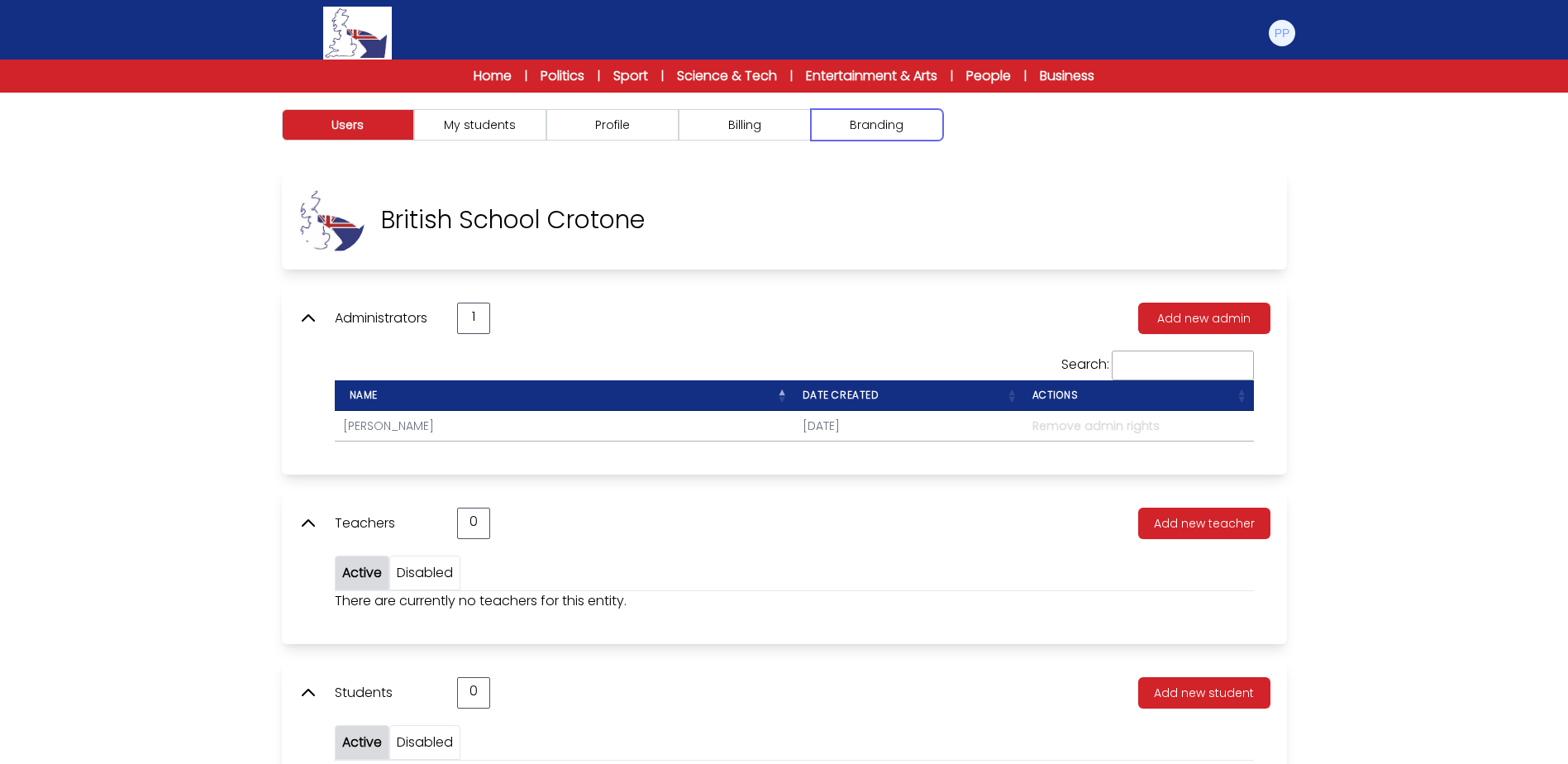
click at [882, 128] on button "Branding" at bounding box center [877, 124] width 132 height 31
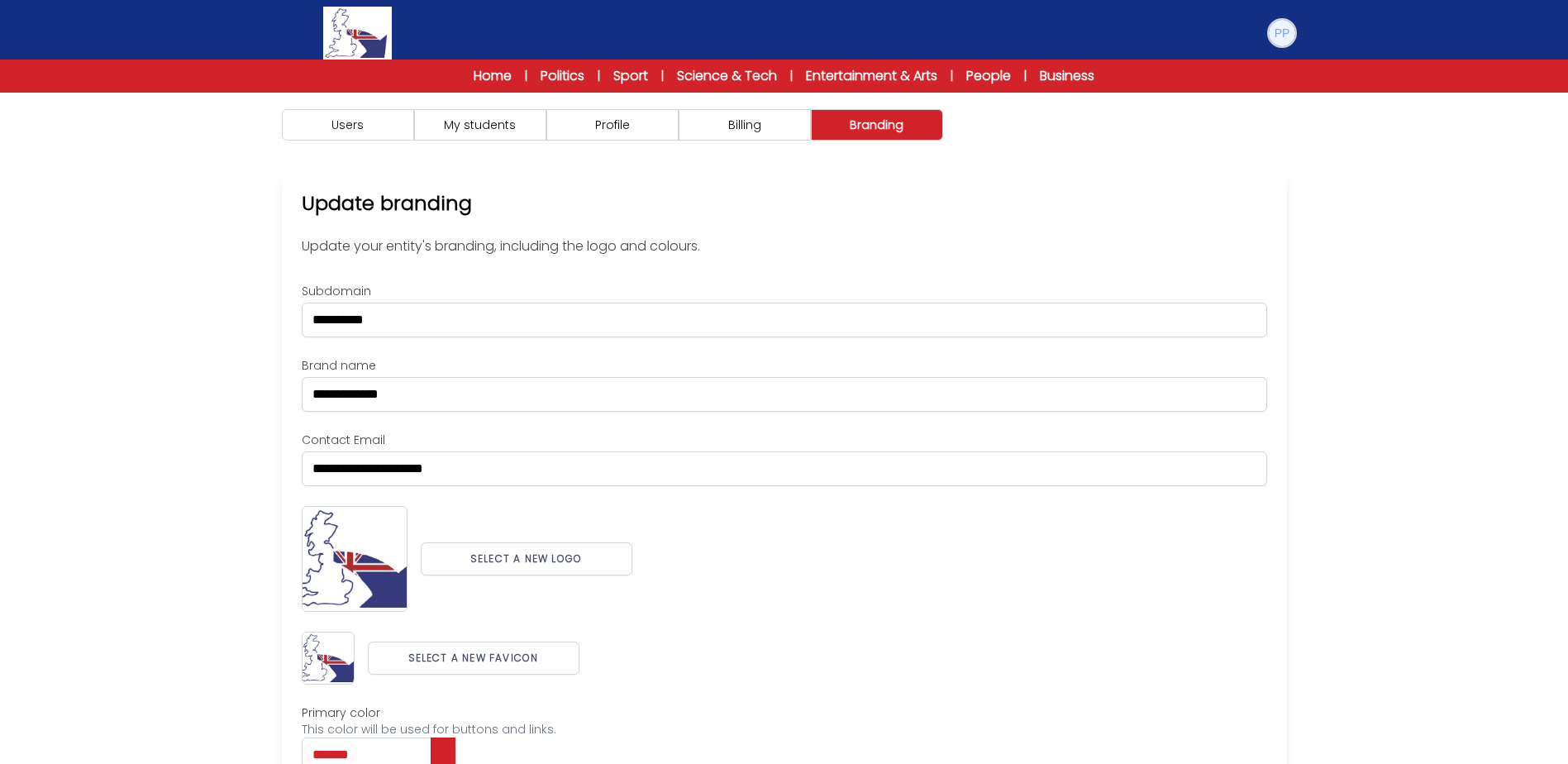
click at [1289, 42] on img at bounding box center [1282, 33] width 27 height 27
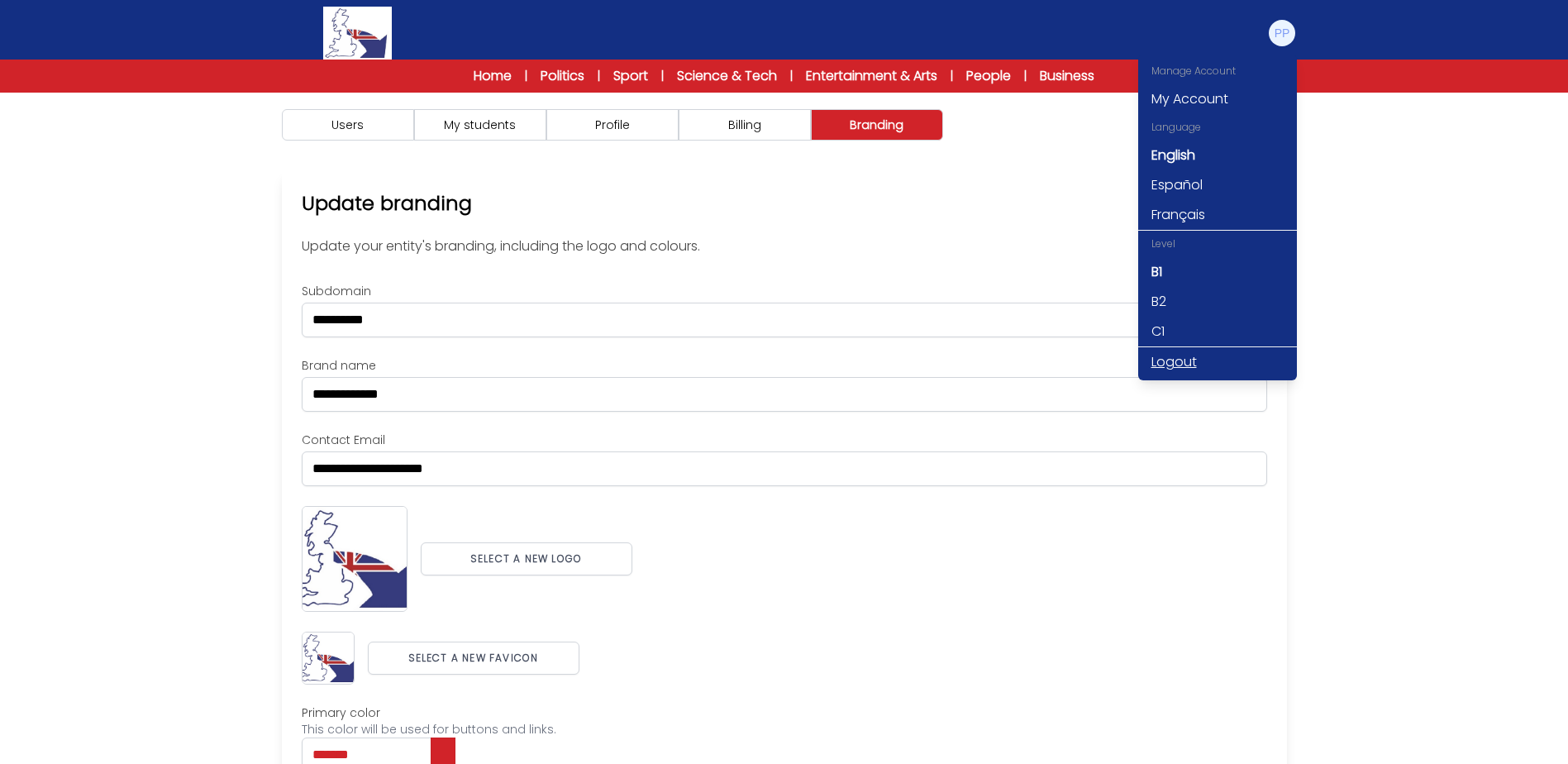
click at [1182, 360] on link "Logout" at bounding box center [1217, 361] width 159 height 29
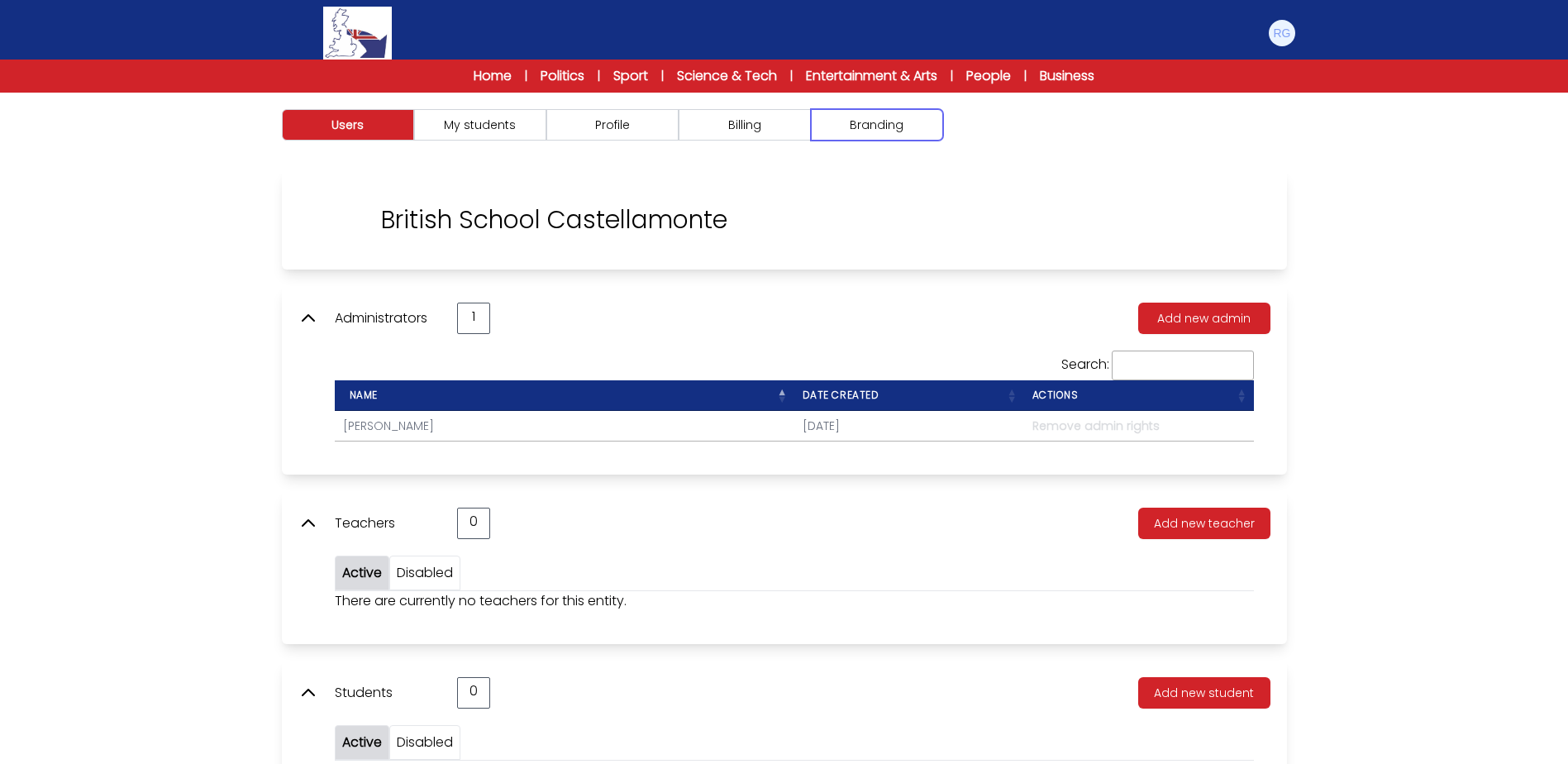
click at [930, 129] on button "Branding" at bounding box center [877, 124] width 132 height 31
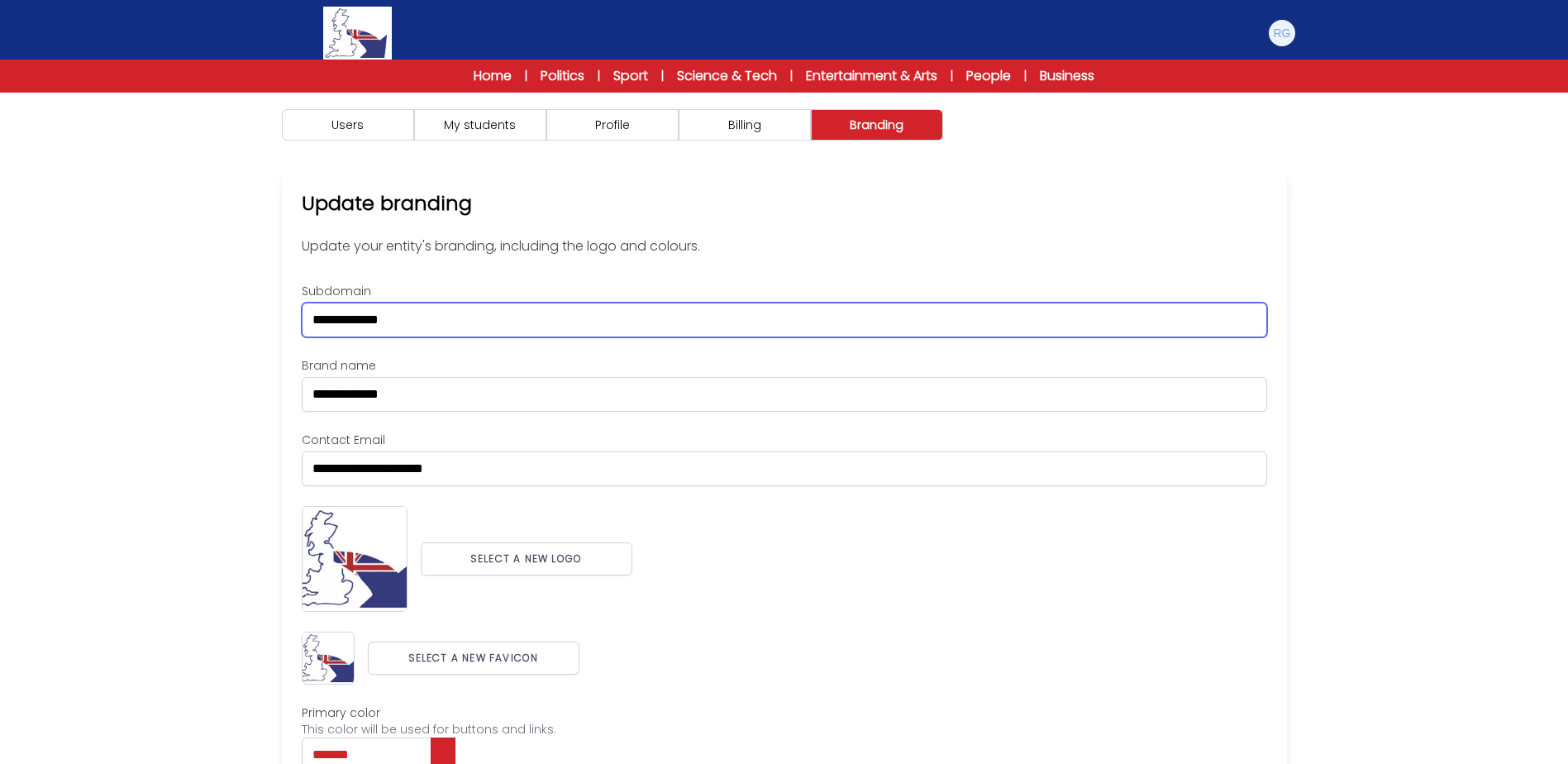
drag, startPoint x: 482, startPoint y: 334, endPoint x: 226, endPoint y: 328, distance: 256.1
click at [228, 328] on div "Users My students Profile" at bounding box center [784, 513] width 1568 height 842
paste input "***"
type input "**********"
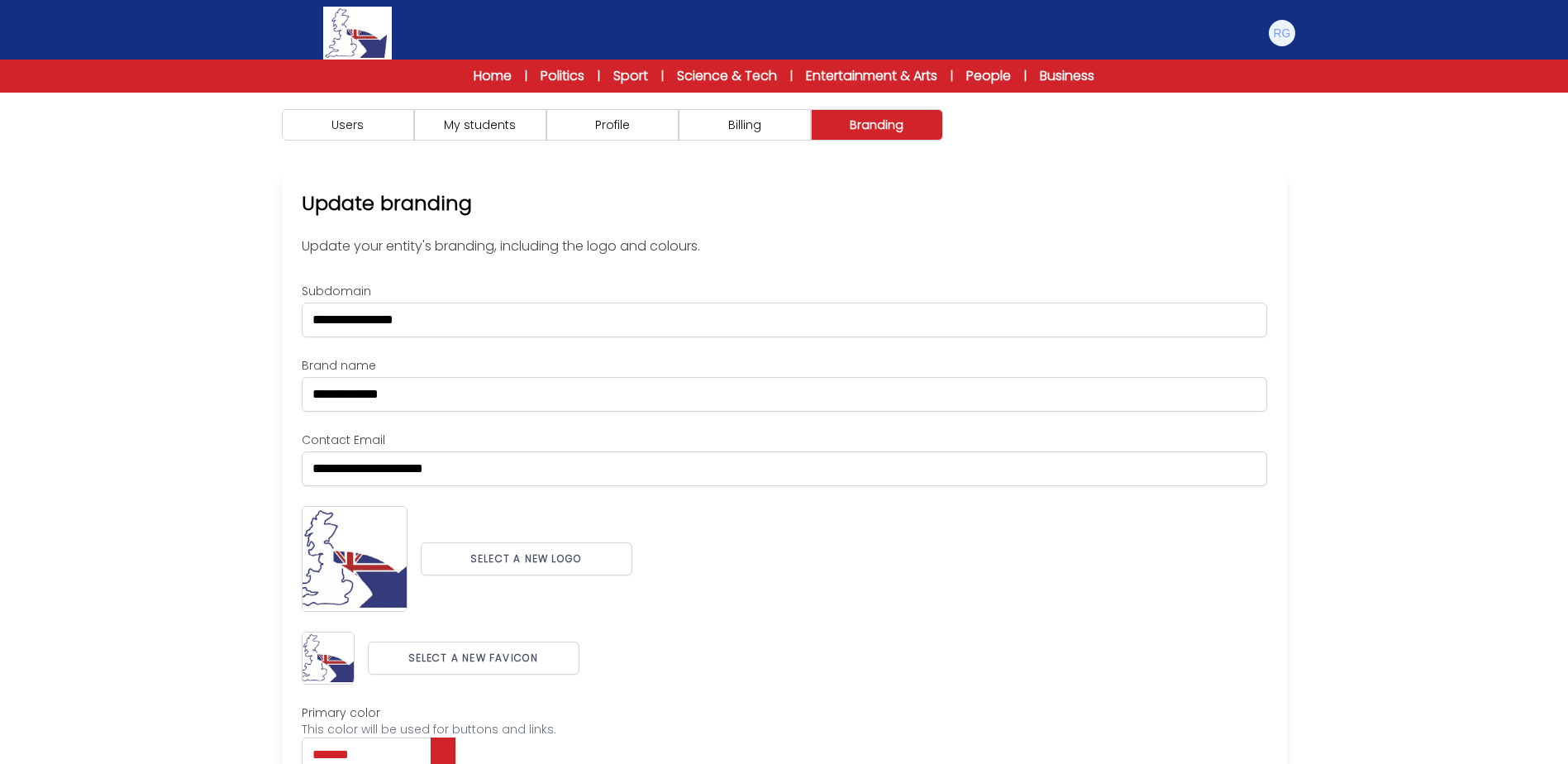
click at [205, 354] on div "Users My students Profile" at bounding box center [784, 513] width 1568 height 842
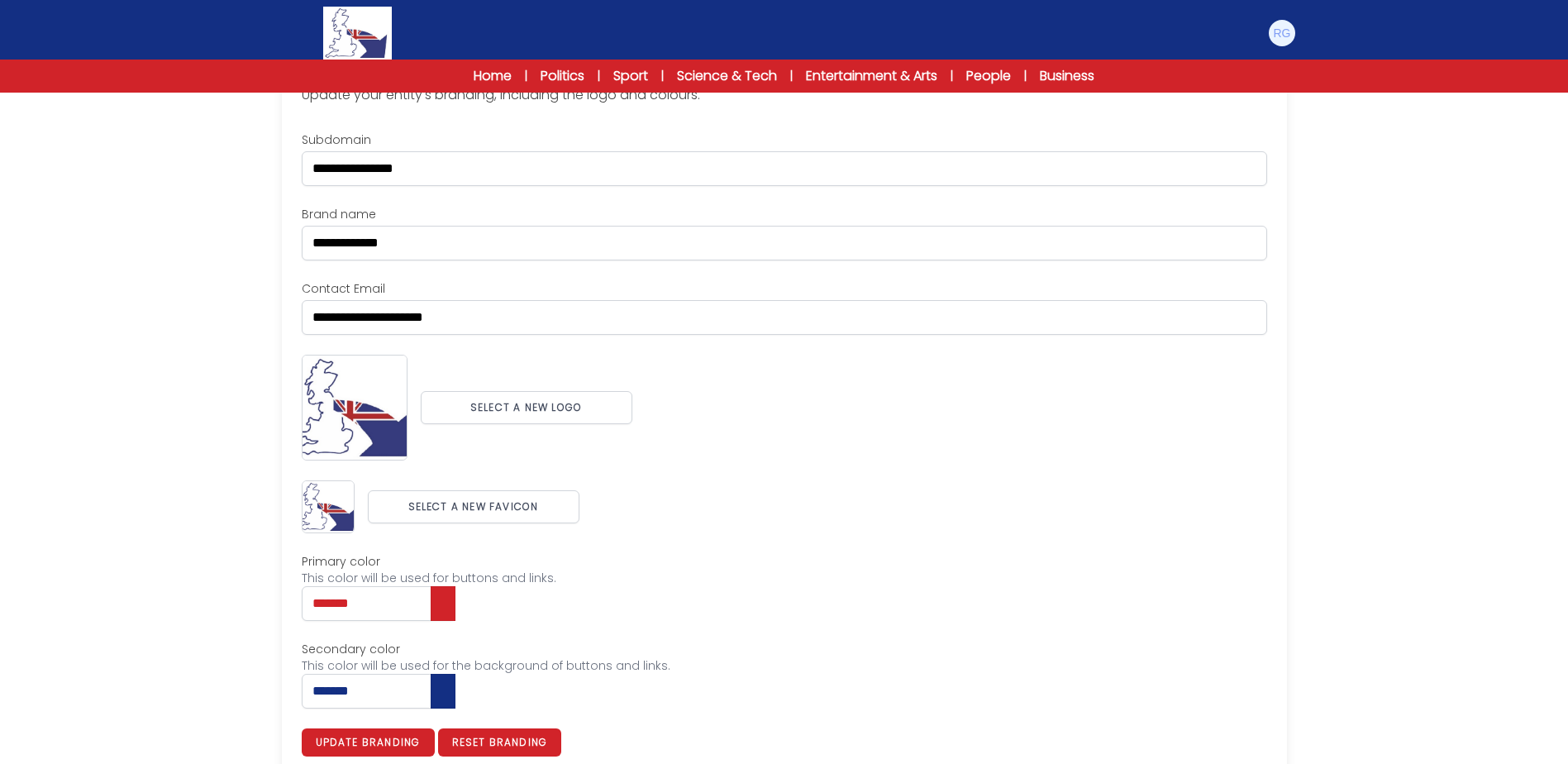
scroll to position [170, 0]
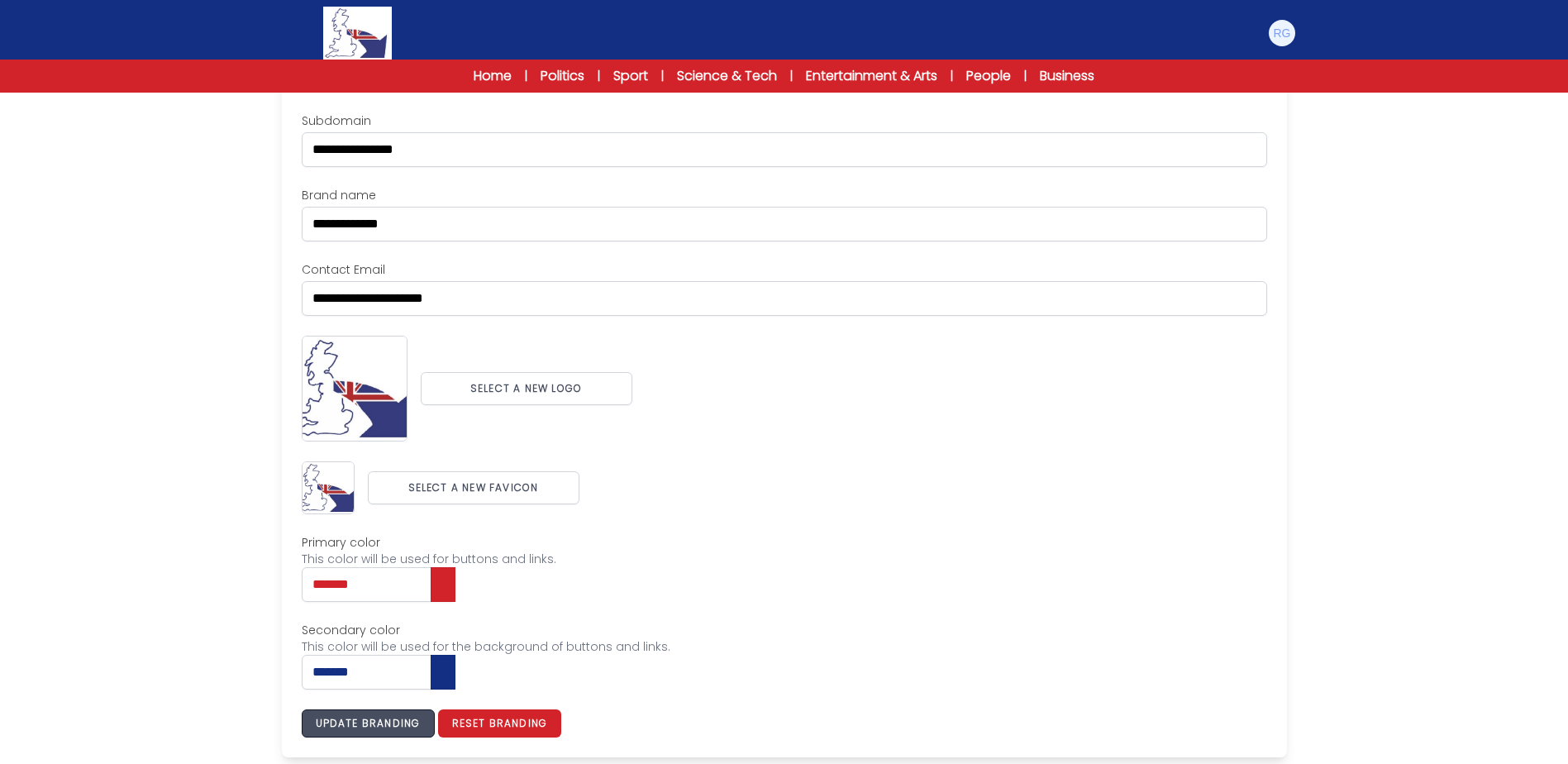
click at [362, 716] on button "Update branding" at bounding box center [368, 724] width 133 height 29
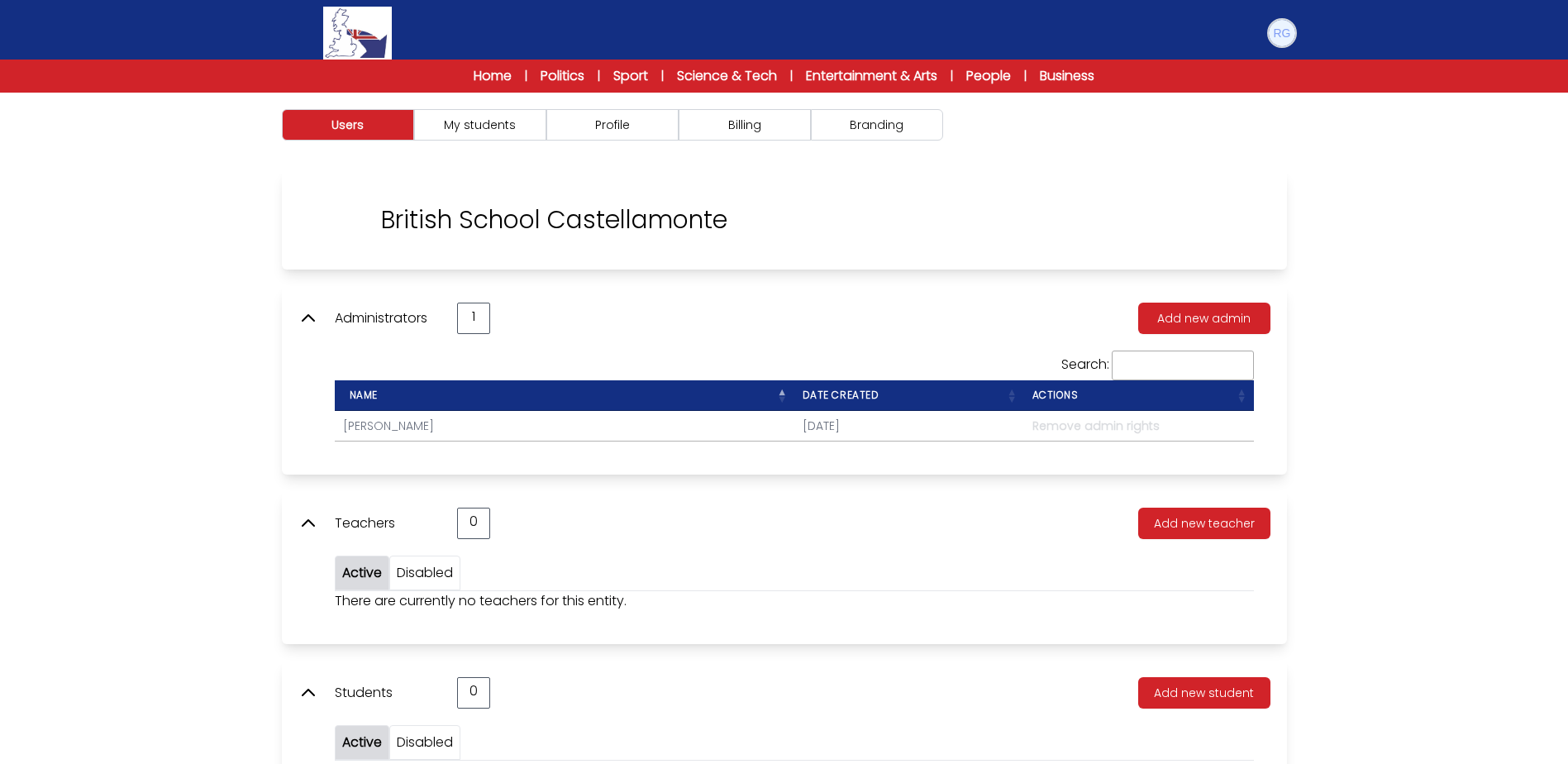
drag, startPoint x: 0, startPoint y: 0, endPoint x: 1270, endPoint y: 38, distance: 1270.6
click at [1270, 38] on img at bounding box center [1282, 33] width 27 height 27
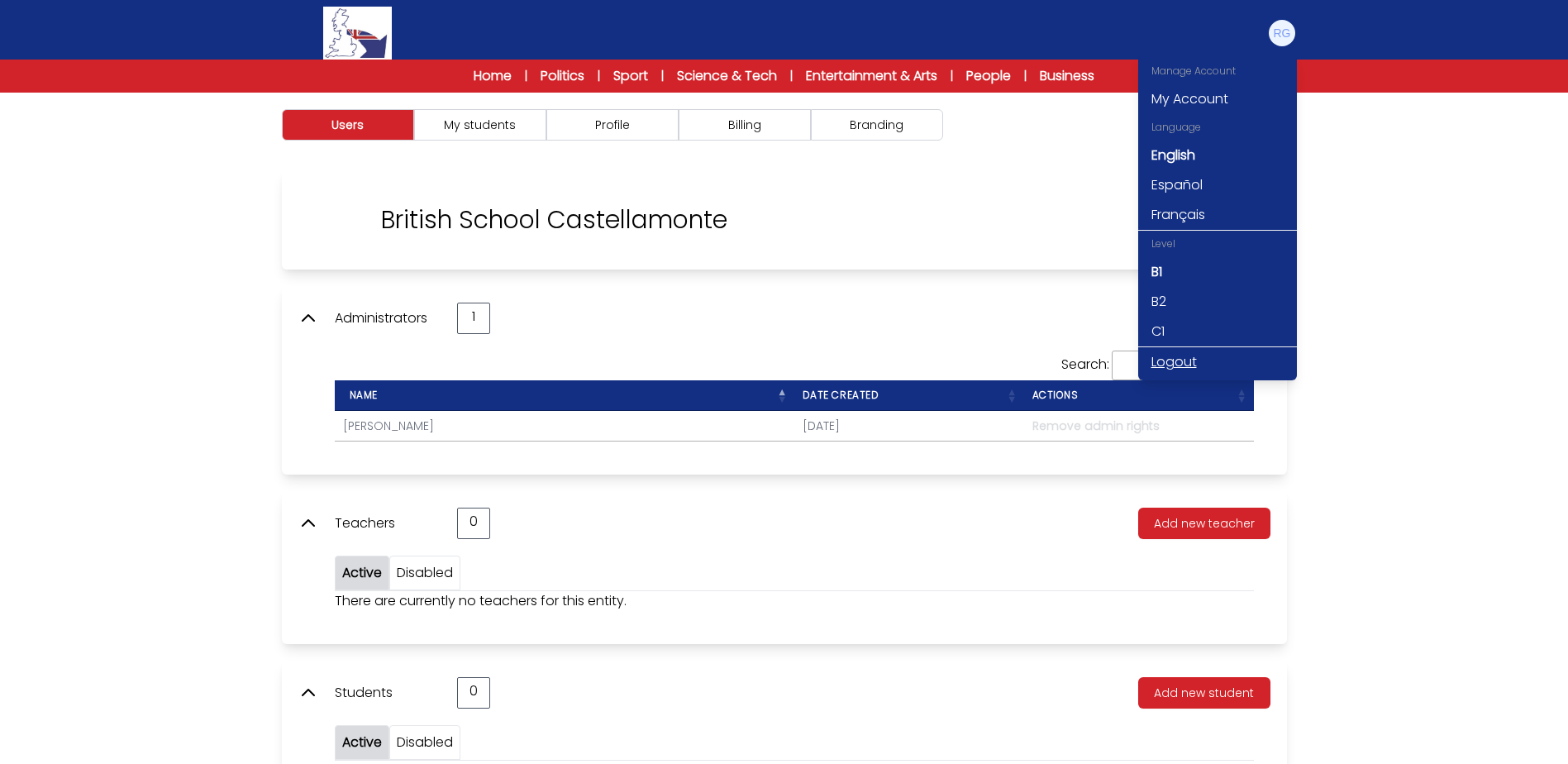
click at [1173, 363] on link "Logout" at bounding box center [1217, 361] width 159 height 29
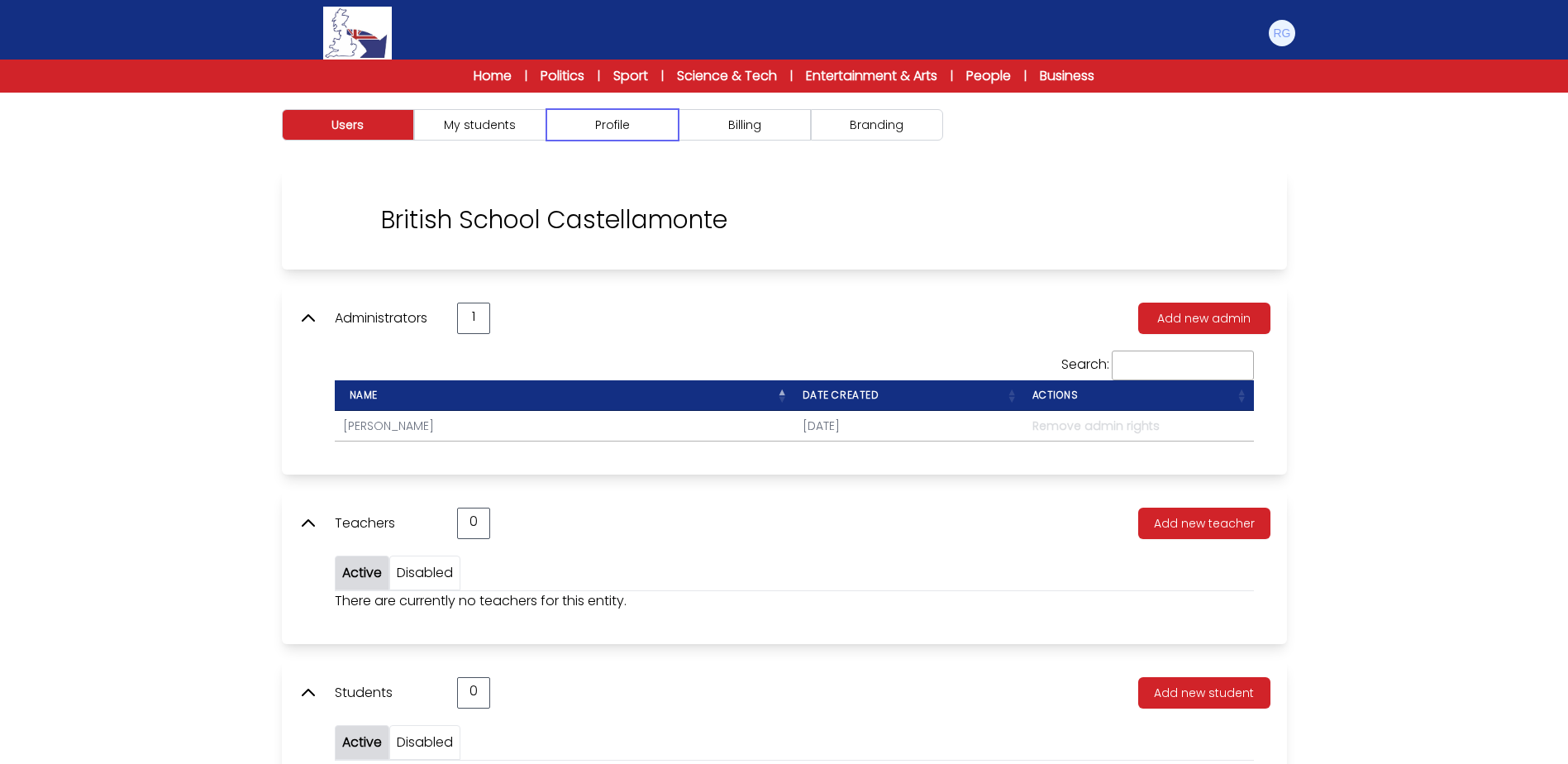
click at [643, 137] on button "Profile" at bounding box center [612, 124] width 132 height 31
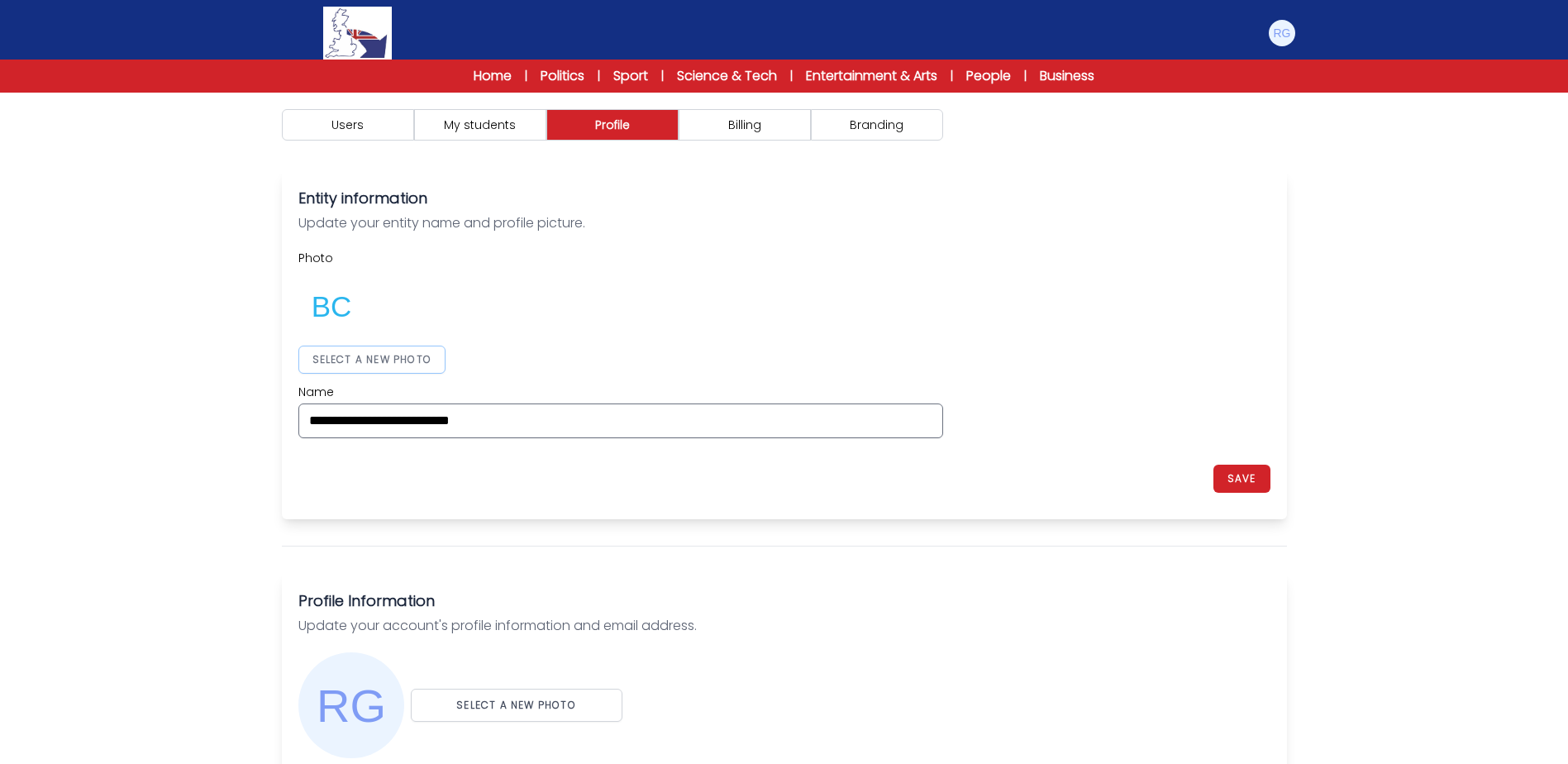
click at [354, 360] on button "SELECT A NEW PHOTO" at bounding box center [372, 360] width 148 height 29
click at [1123, 334] on div "**********" at bounding box center [784, 344] width 972 height 188
click at [1240, 483] on button "SAVE" at bounding box center [1241, 479] width 57 height 29
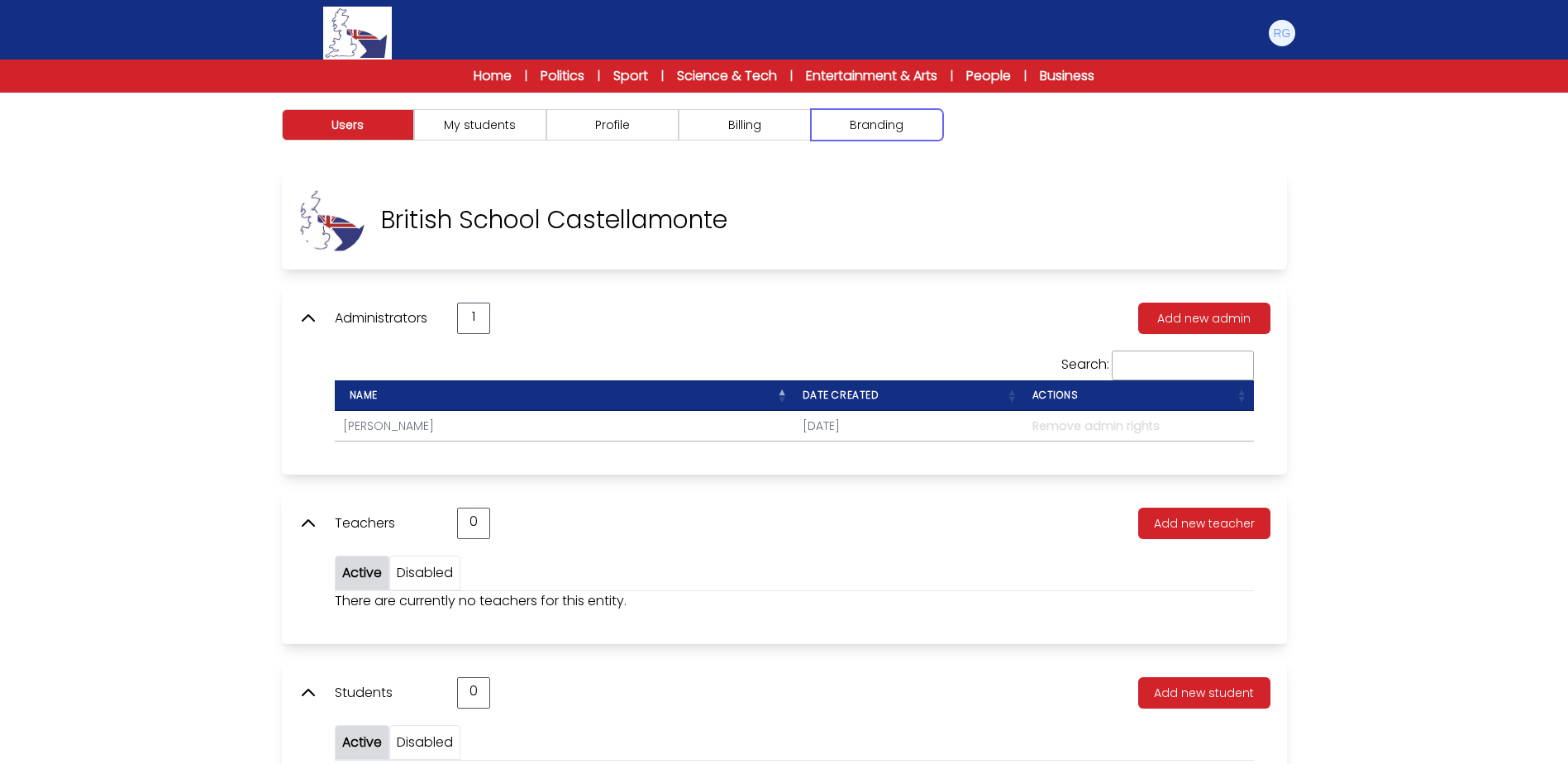
click at [920, 122] on button "Branding" at bounding box center [877, 124] width 132 height 31
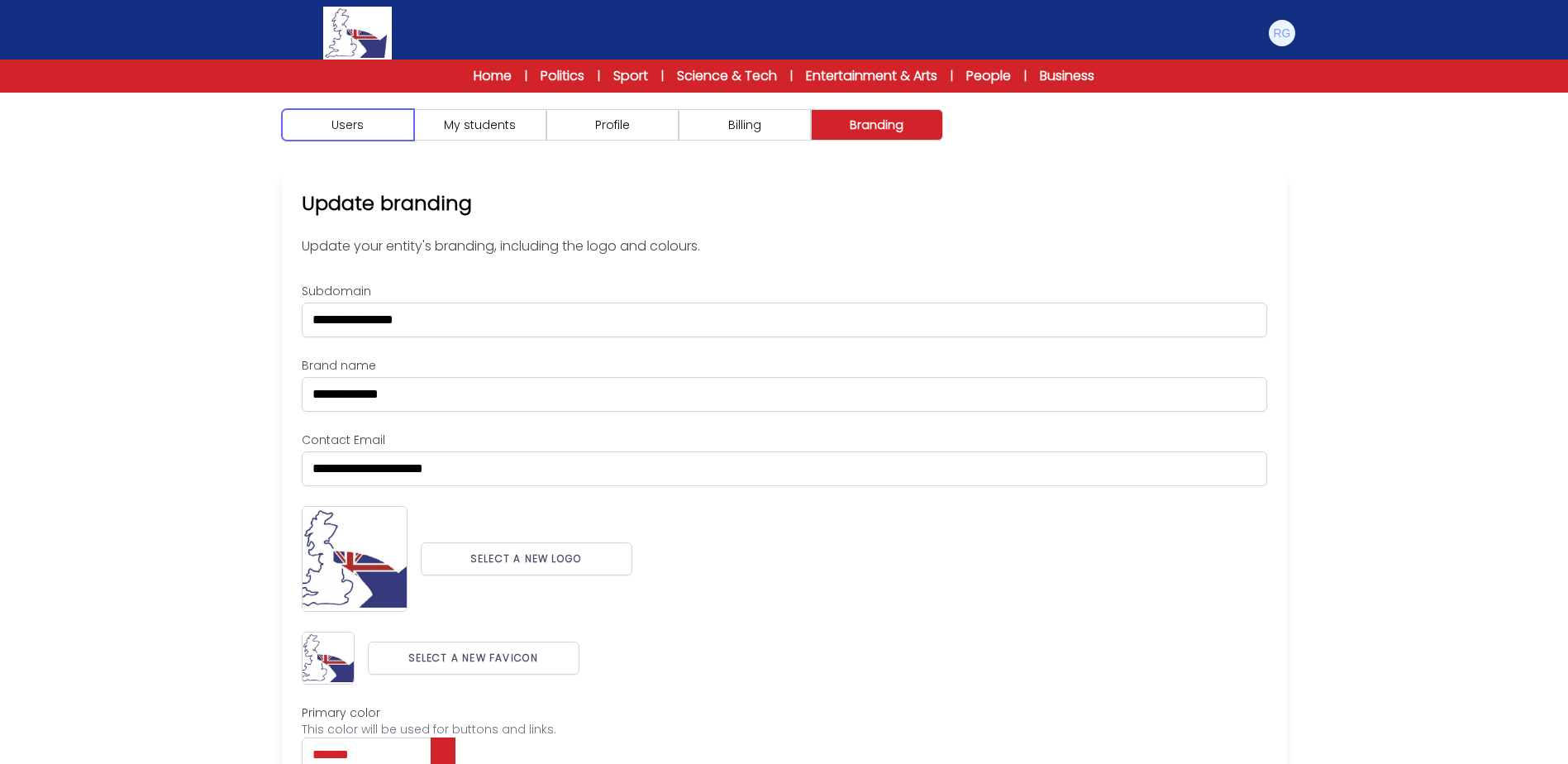
click at [338, 132] on button "Users" at bounding box center [348, 124] width 132 height 31
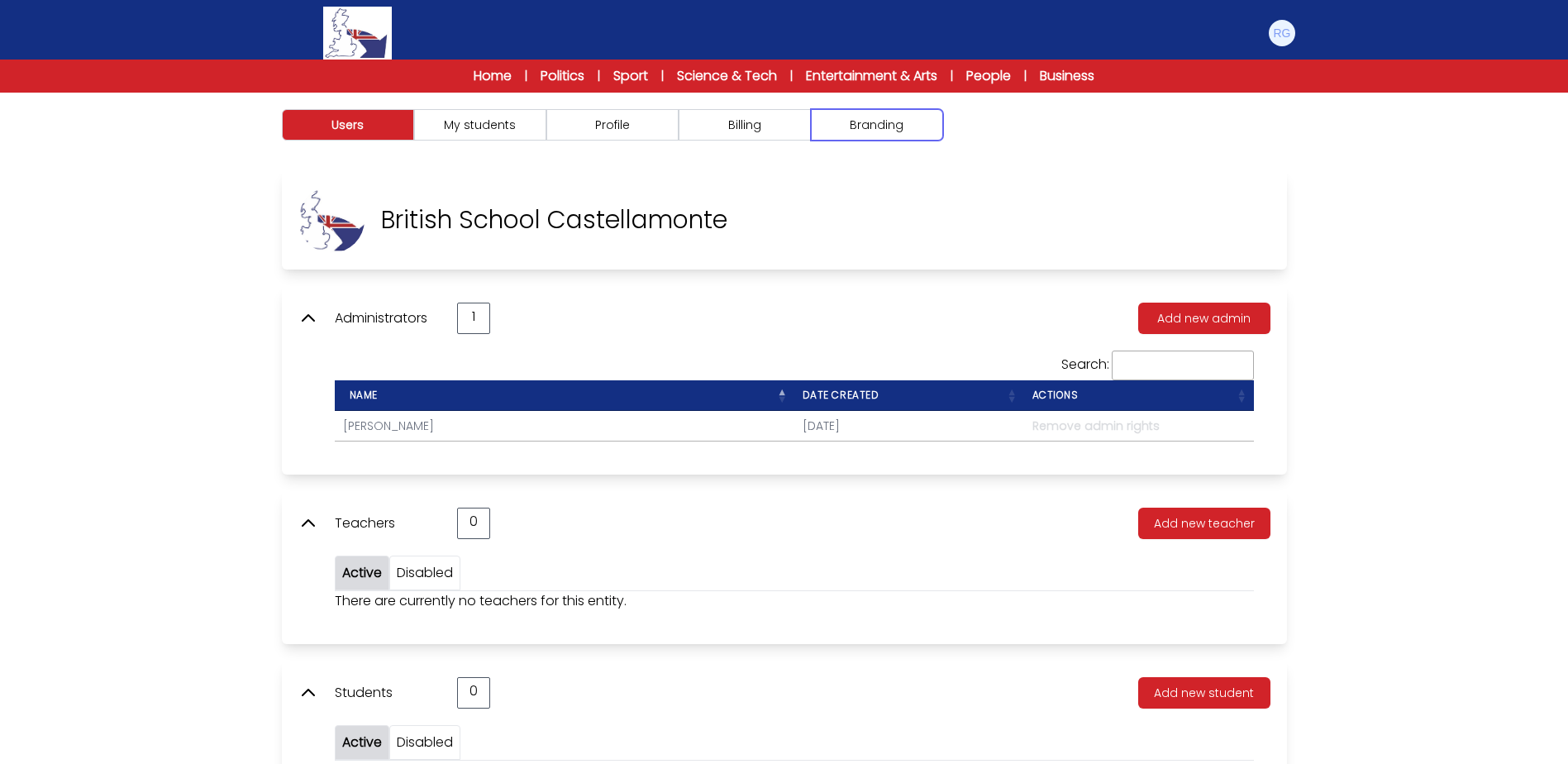
click at [866, 130] on button "Branding" at bounding box center [877, 124] width 132 height 31
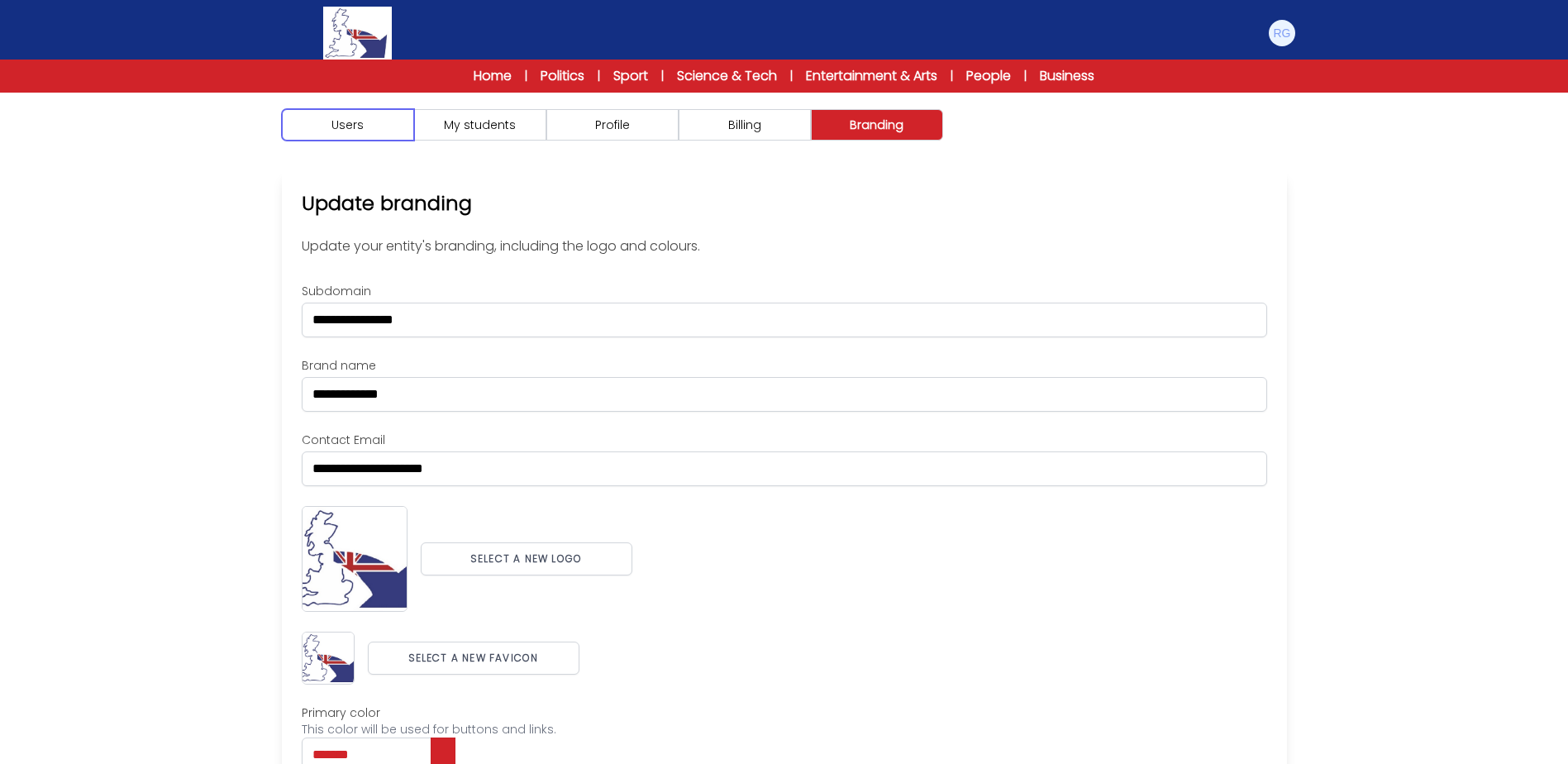
drag, startPoint x: 369, startPoint y: 123, endPoint x: 854, endPoint y: 123, distance: 485.0
click at [371, 123] on button "Users" at bounding box center [348, 124] width 132 height 31
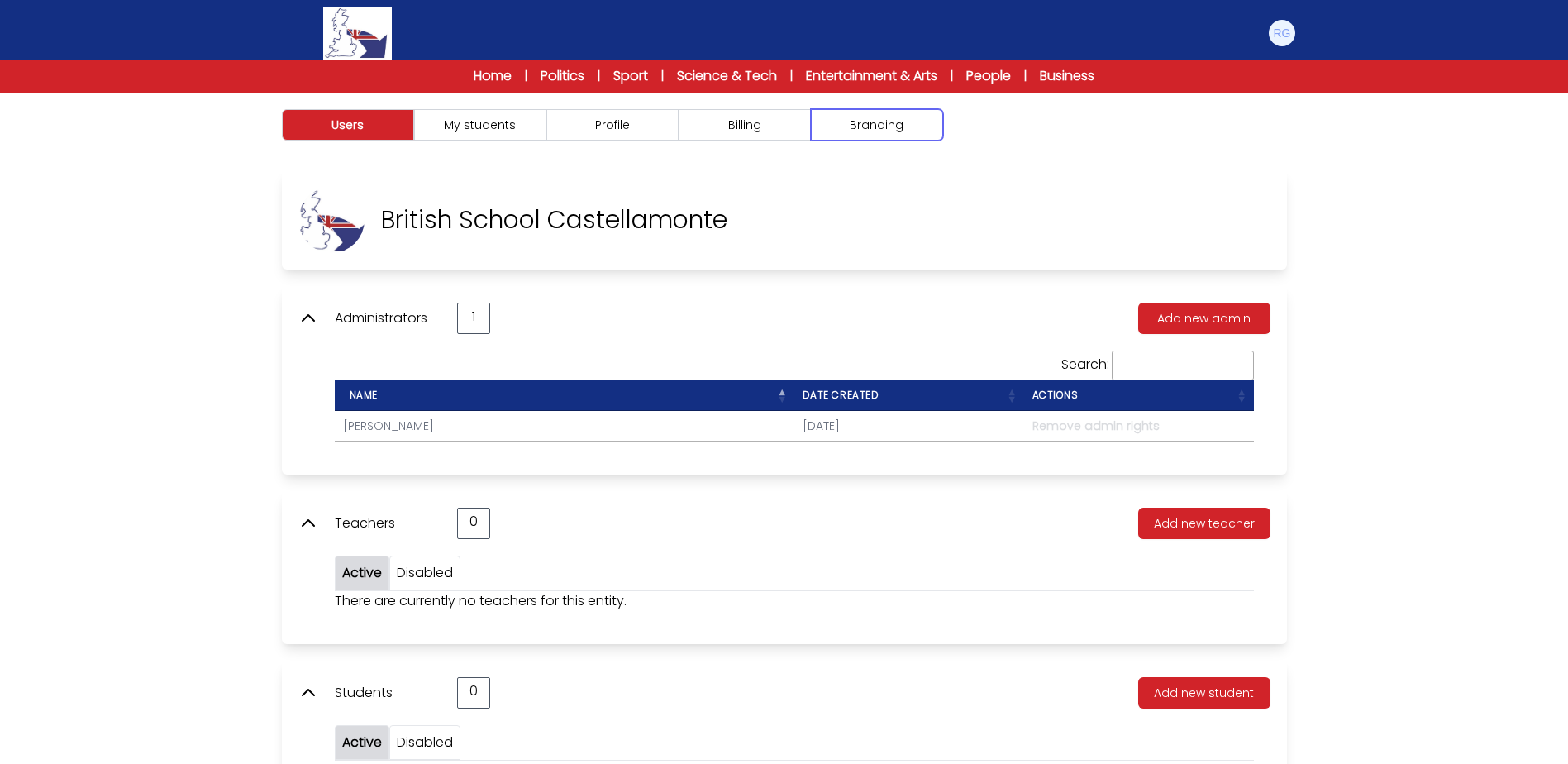
click at [921, 130] on button "Branding" at bounding box center [877, 124] width 132 height 31
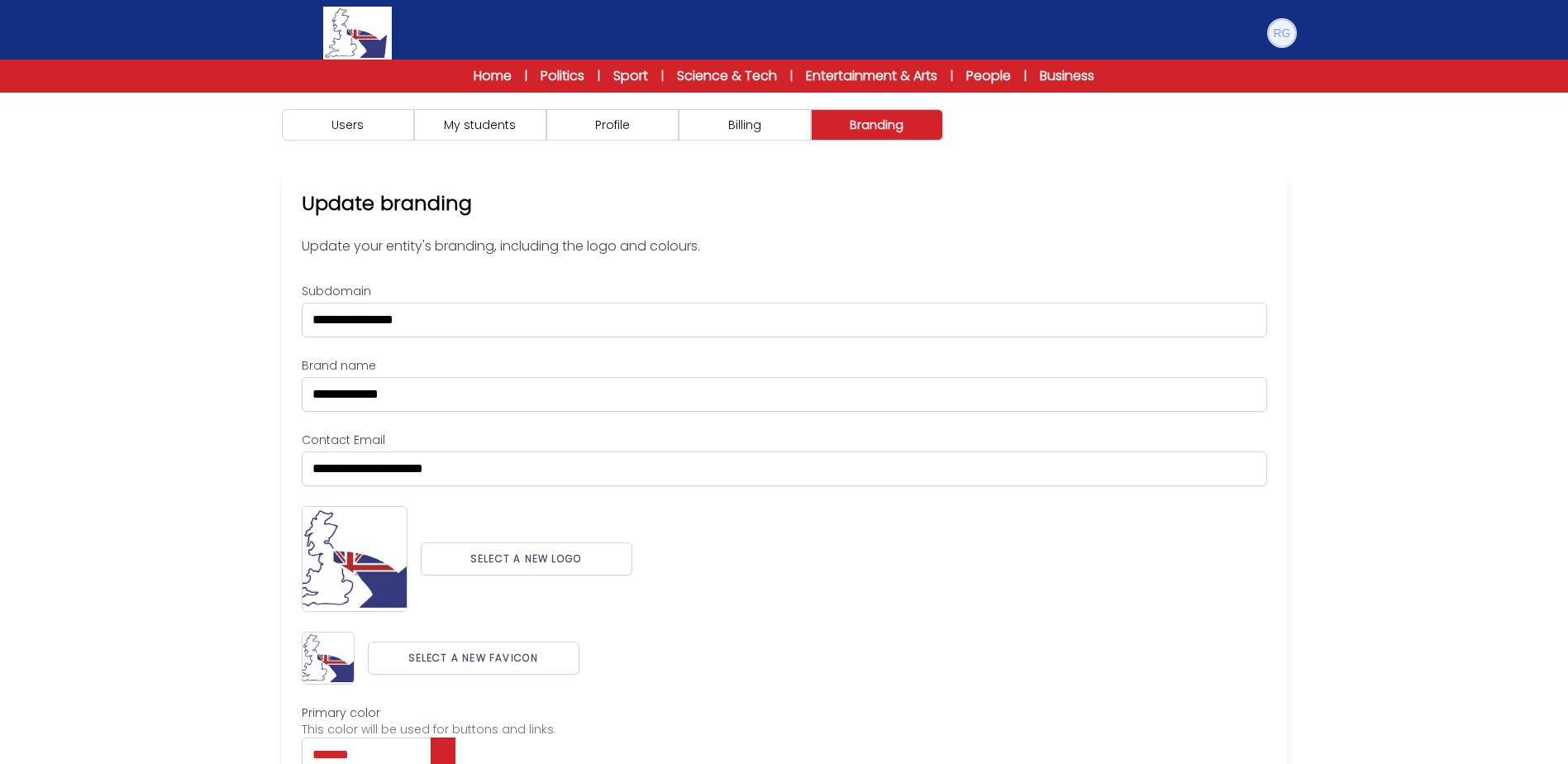
click at [1278, 27] on img at bounding box center [1282, 33] width 27 height 27
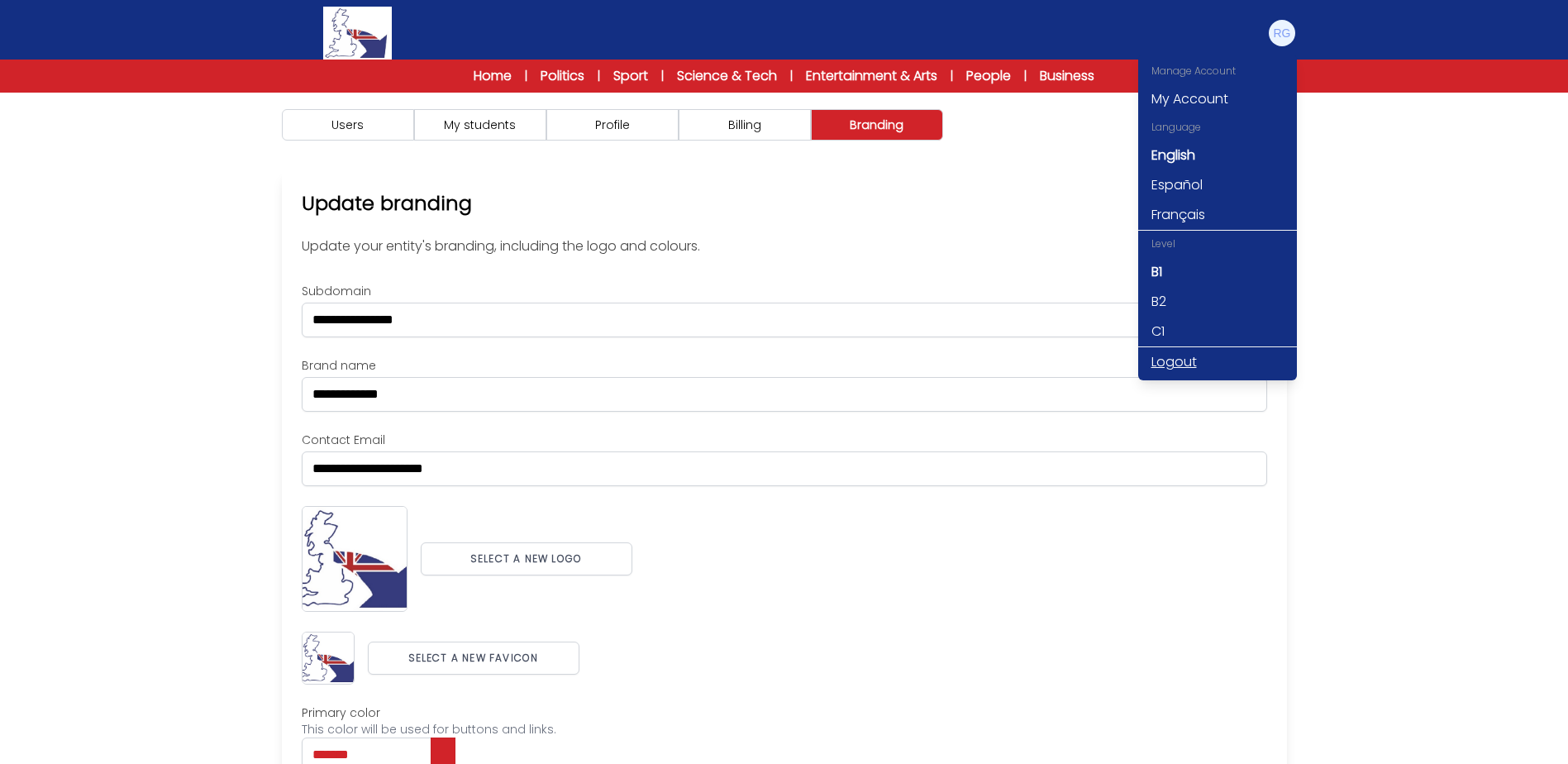
click at [1180, 366] on link "Logout" at bounding box center [1217, 361] width 159 height 29
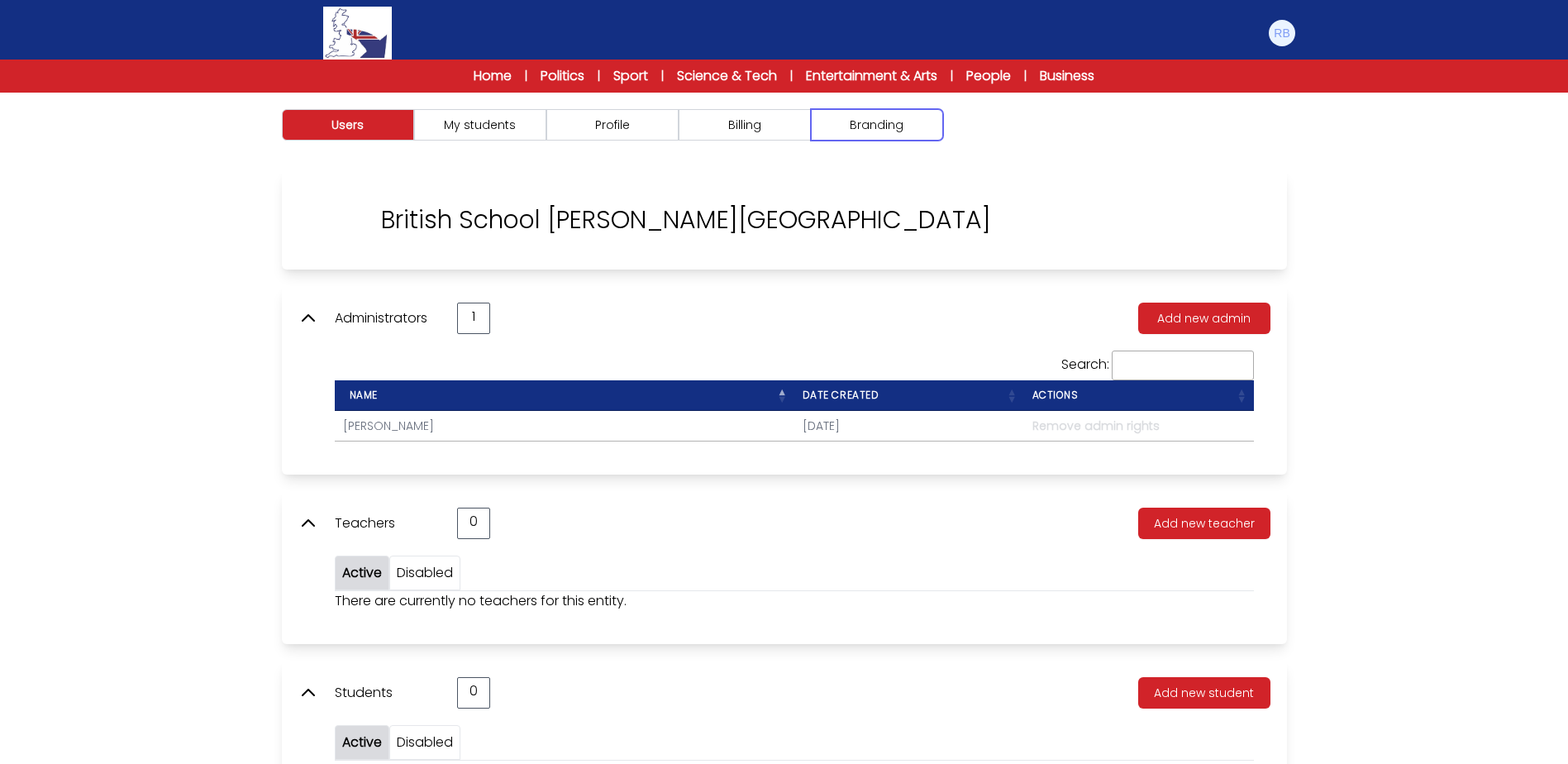
drag, startPoint x: 894, startPoint y: 110, endPoint x: 911, endPoint y: 126, distance: 23.3
click at [894, 112] on button "Branding" at bounding box center [877, 124] width 132 height 31
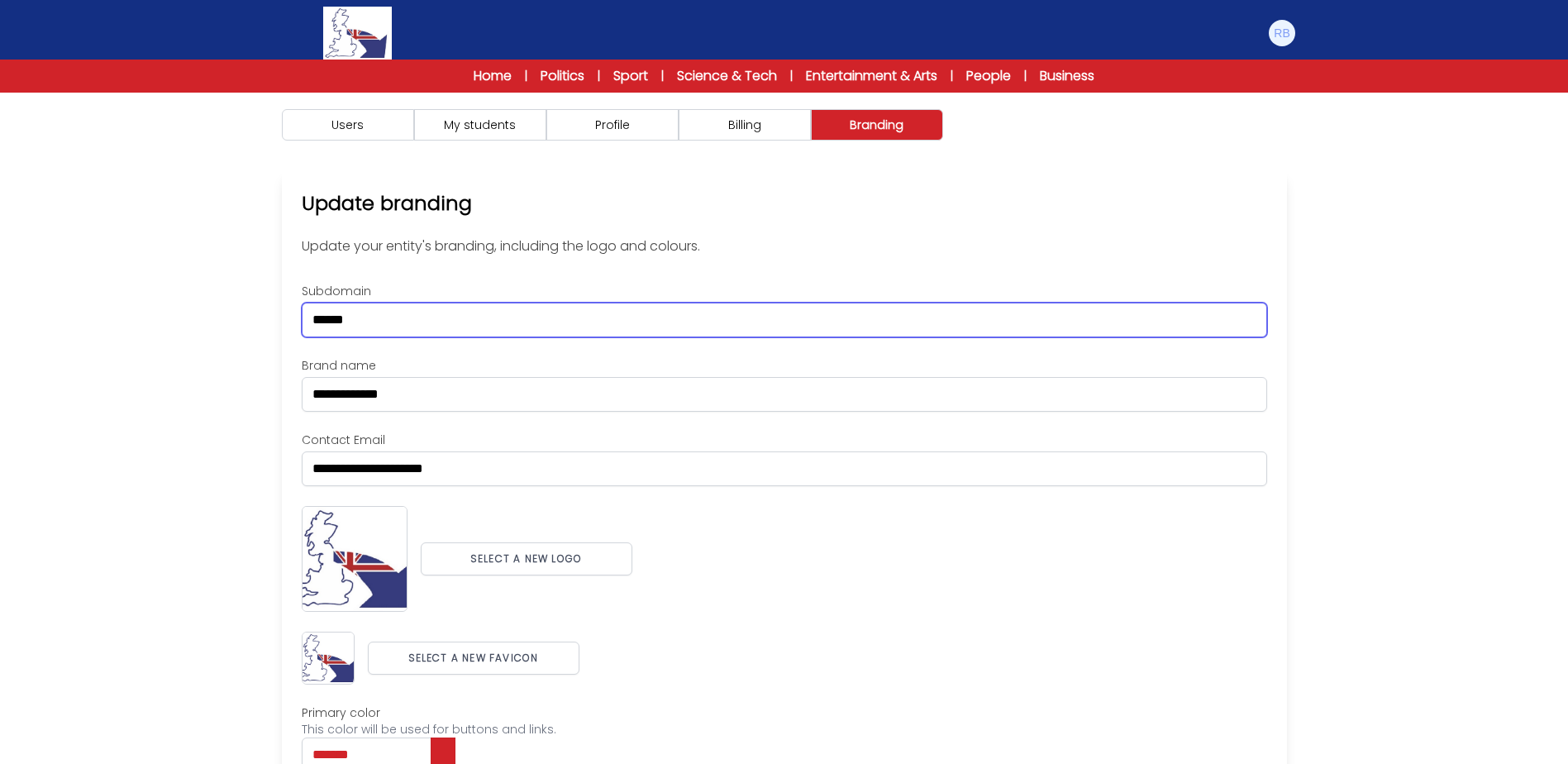
drag, startPoint x: 207, startPoint y: 326, endPoint x: 191, endPoint y: 326, distance: 16.0
click at [191, 326] on div "Users My students Profile" at bounding box center [784, 513] width 1568 height 842
paste input "***"
type input "*********"
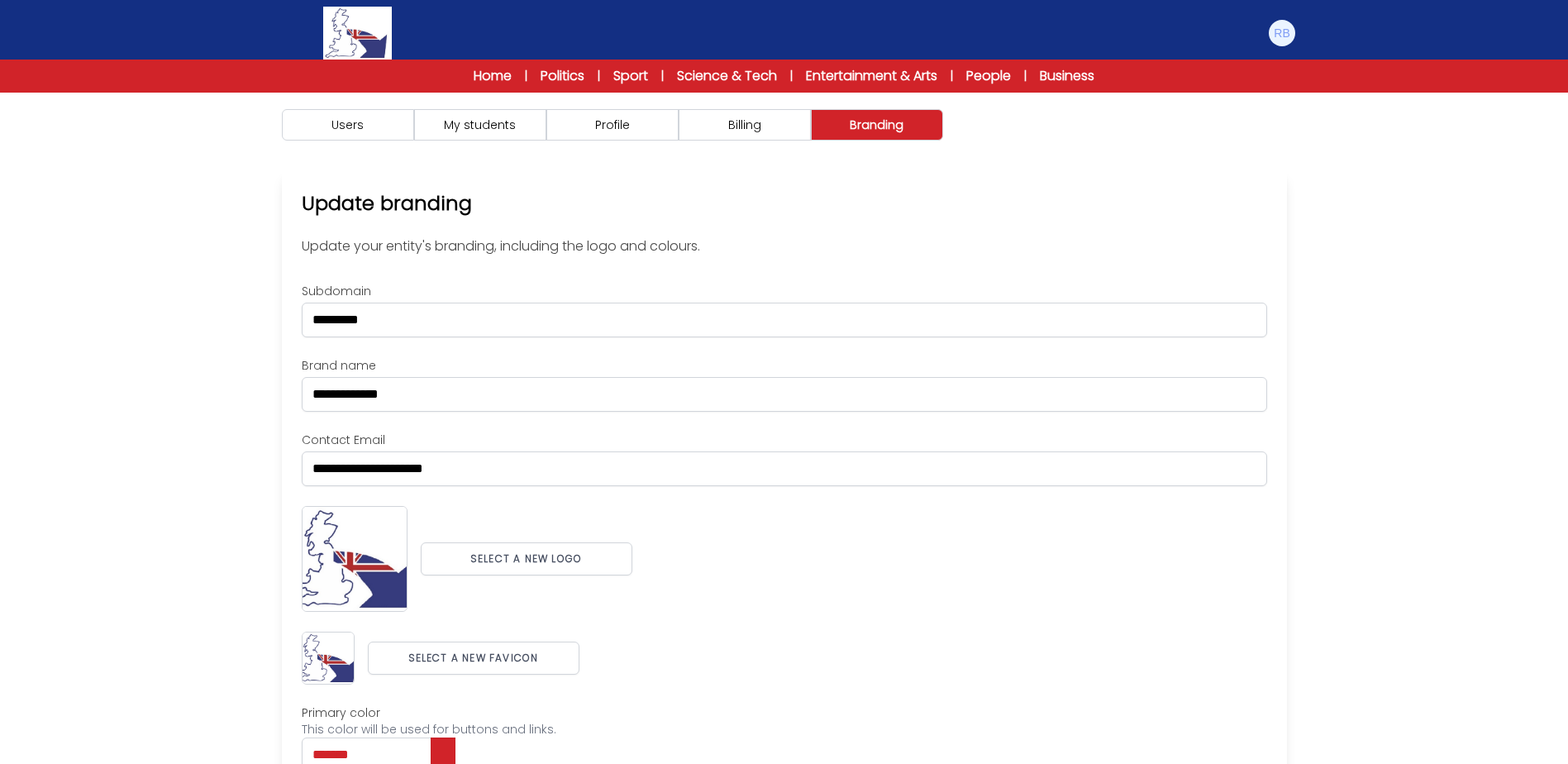
click at [191, 326] on div "Users My students Profile" at bounding box center [784, 513] width 1568 height 842
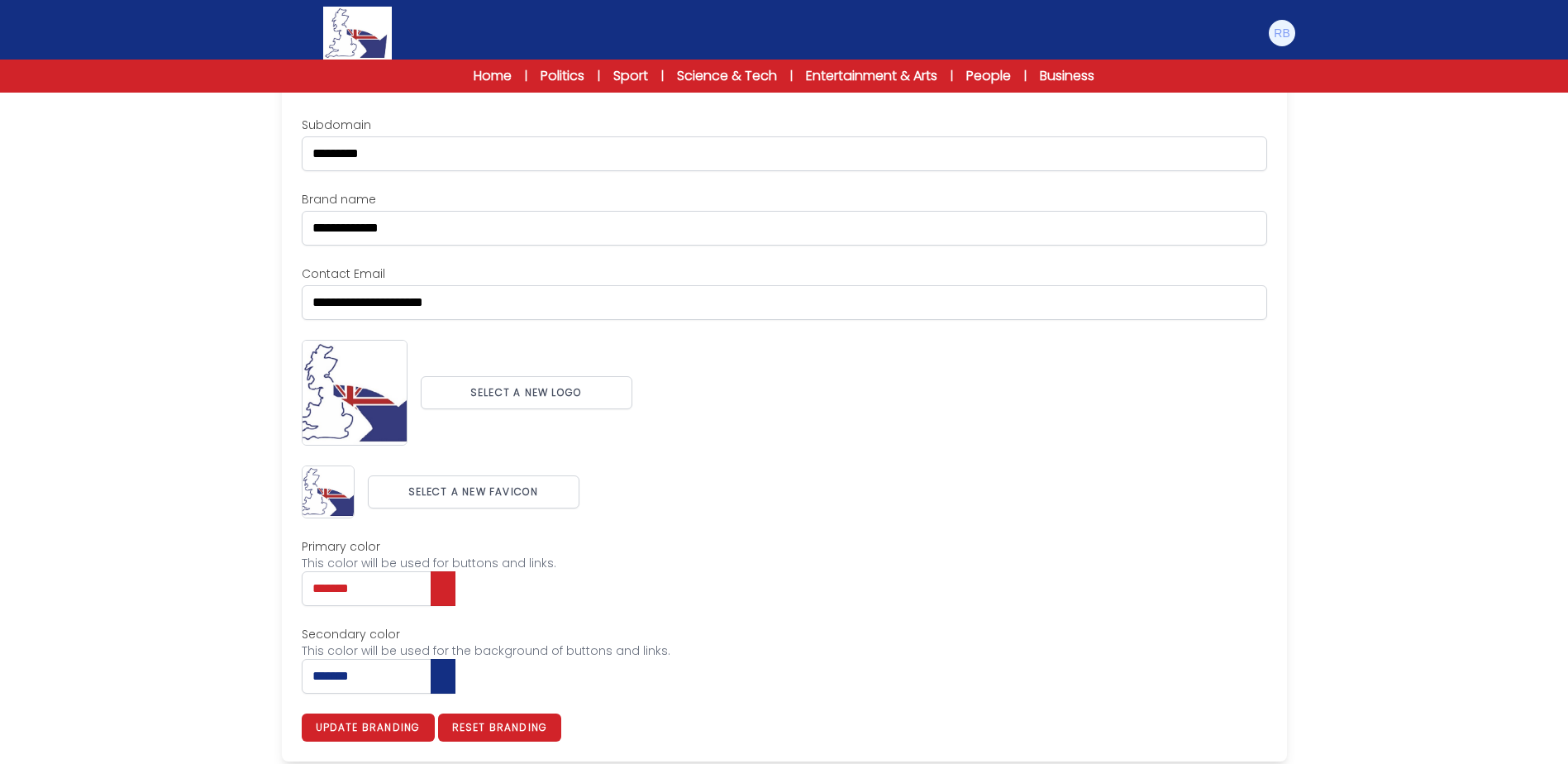
scroll to position [170, 0]
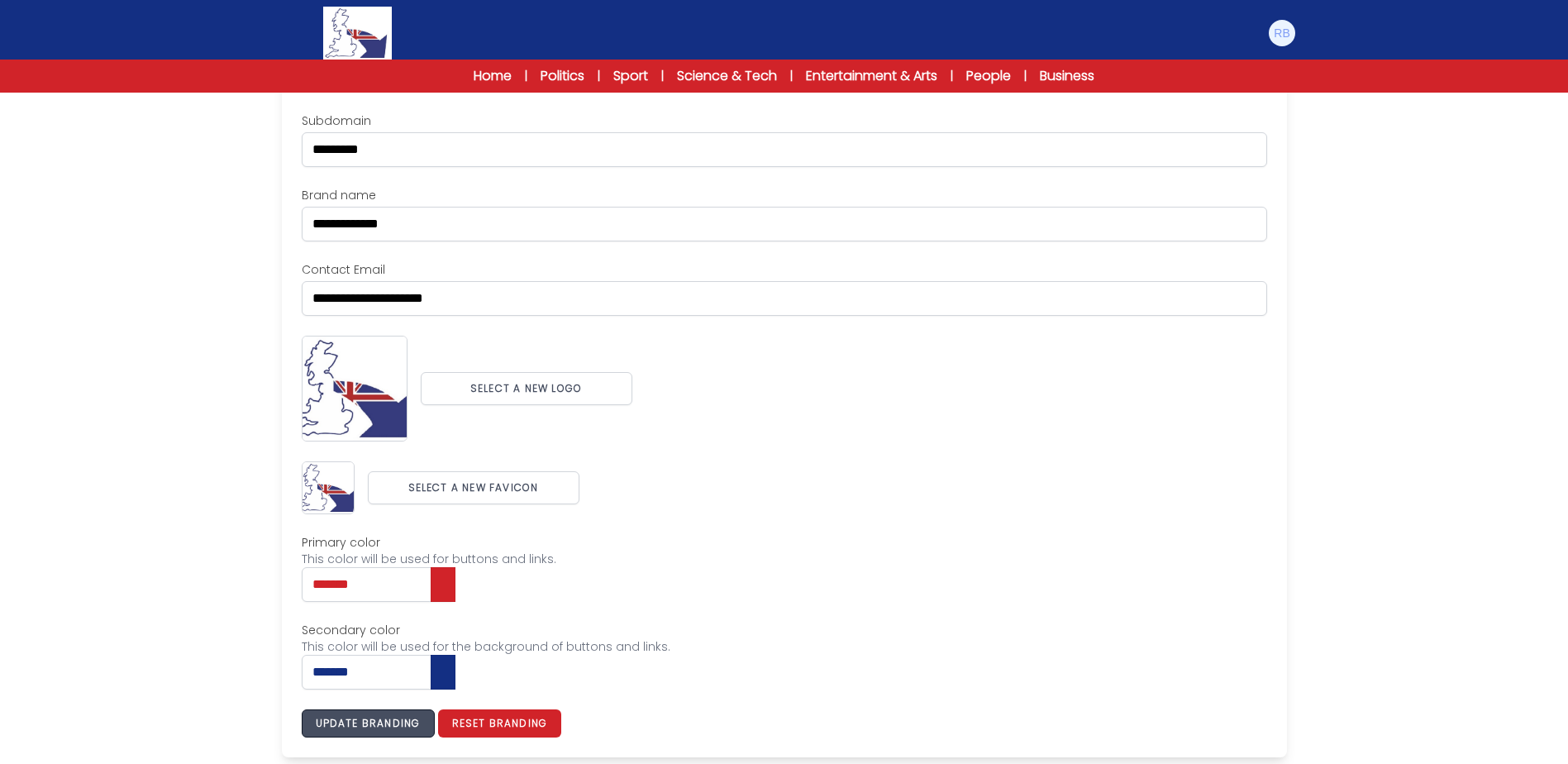
click at [410, 725] on button "Update branding" at bounding box center [368, 724] width 133 height 29
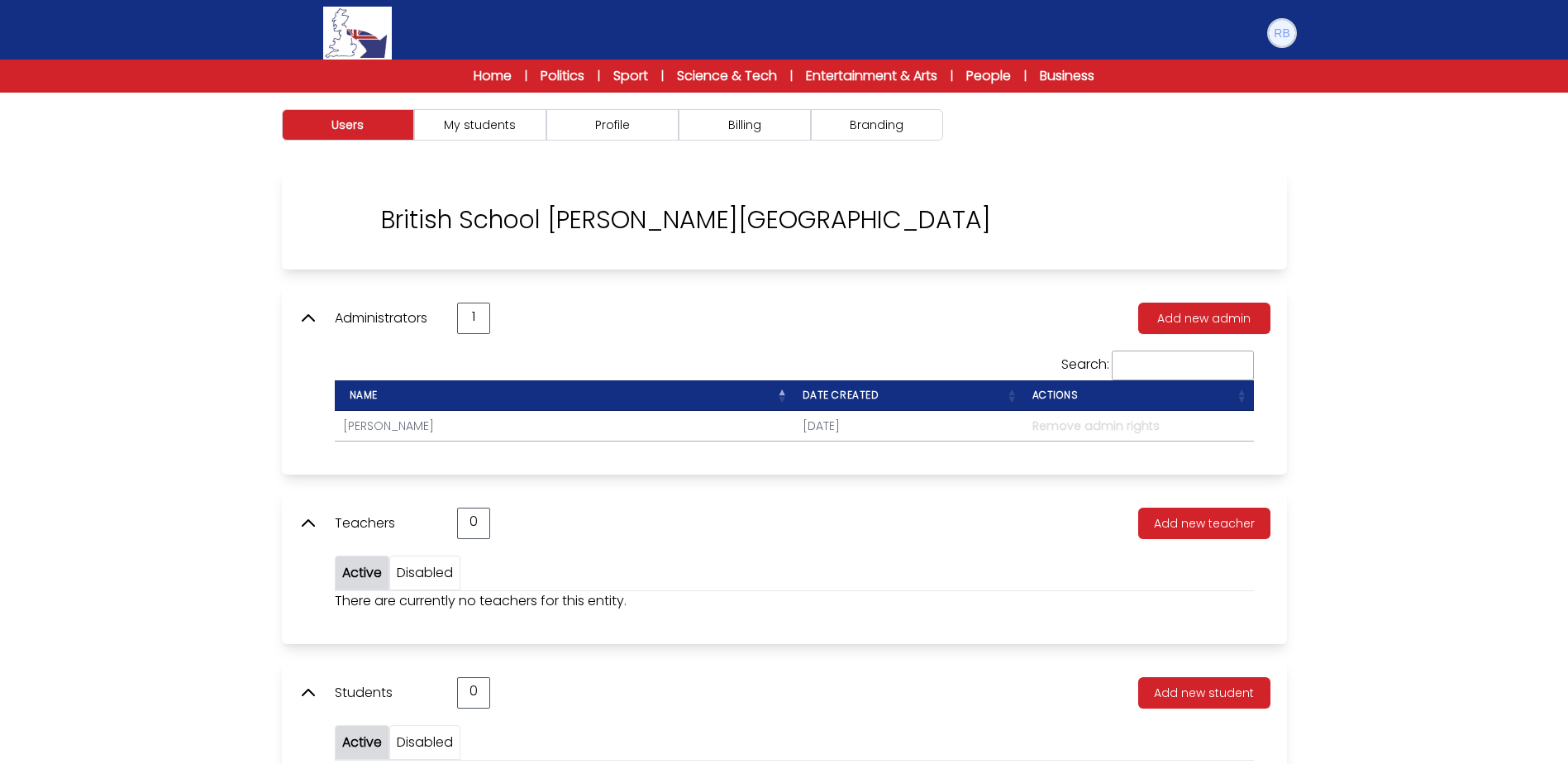
drag, startPoint x: 1286, startPoint y: 33, endPoint x: 1287, endPoint y: 85, distance: 52.0
click at [1286, 35] on img at bounding box center [1282, 33] width 27 height 27
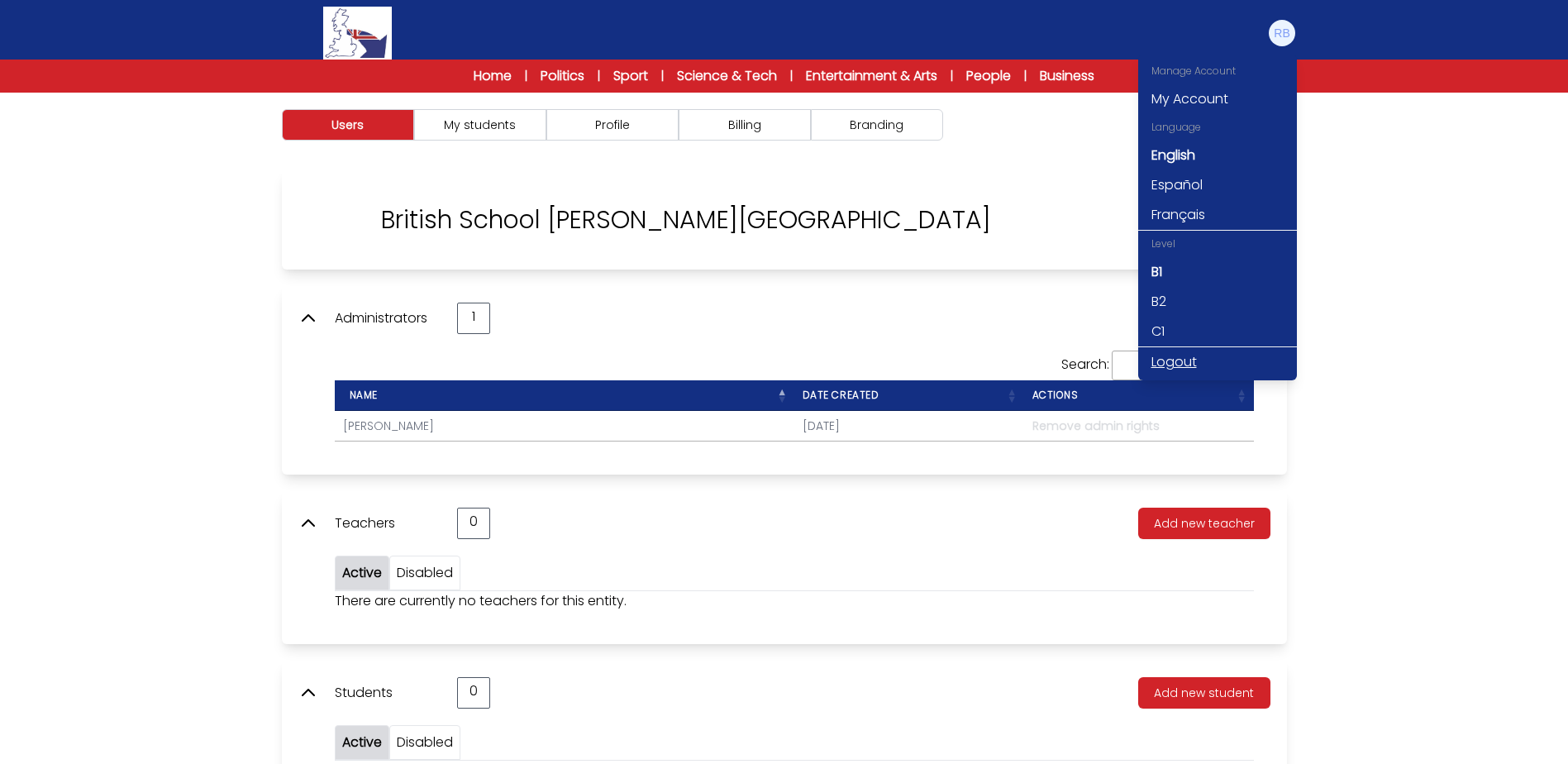
click at [1170, 366] on link "Logout" at bounding box center [1217, 361] width 159 height 29
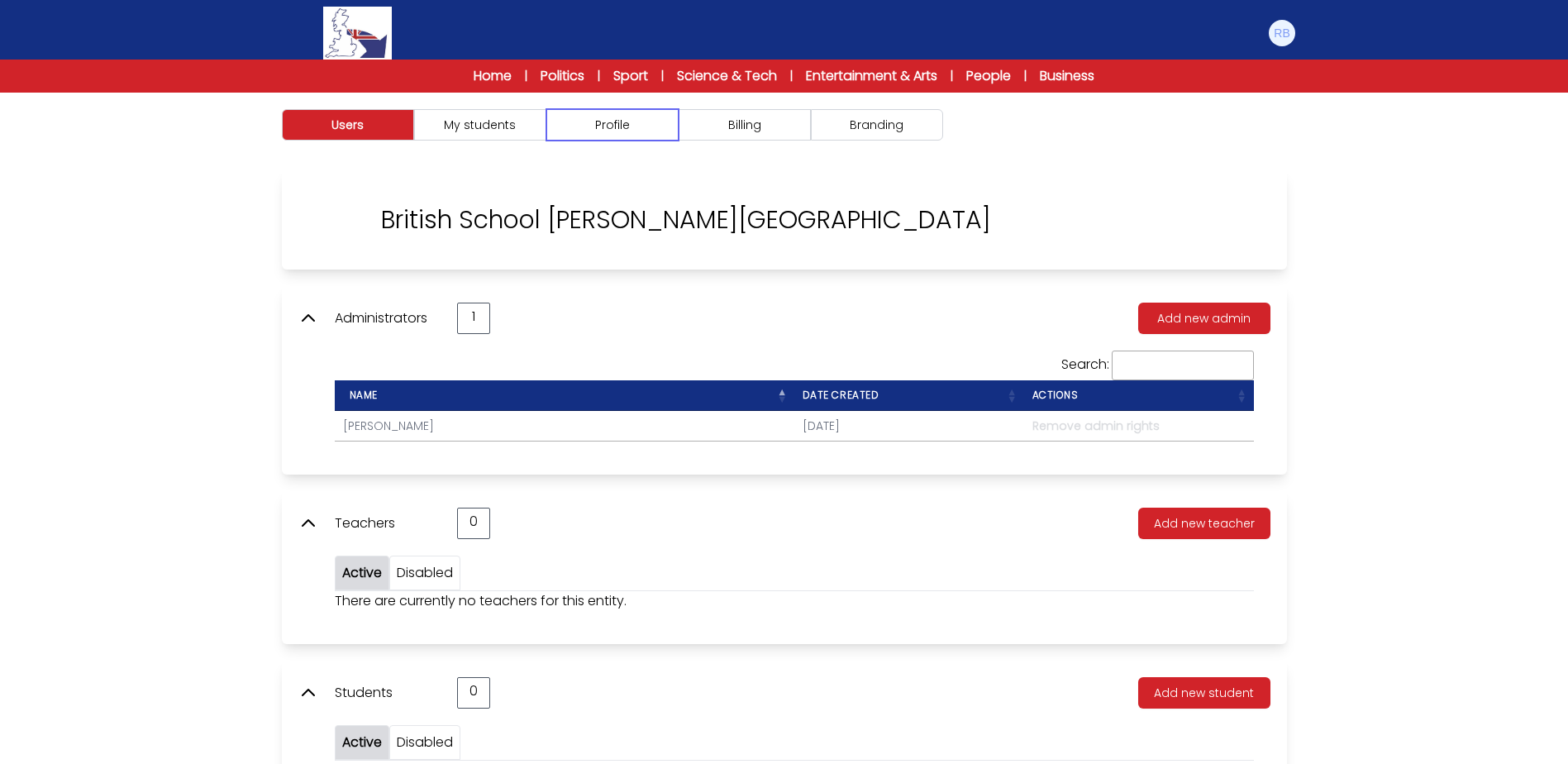
click at [601, 121] on button "Profile" at bounding box center [612, 124] width 132 height 31
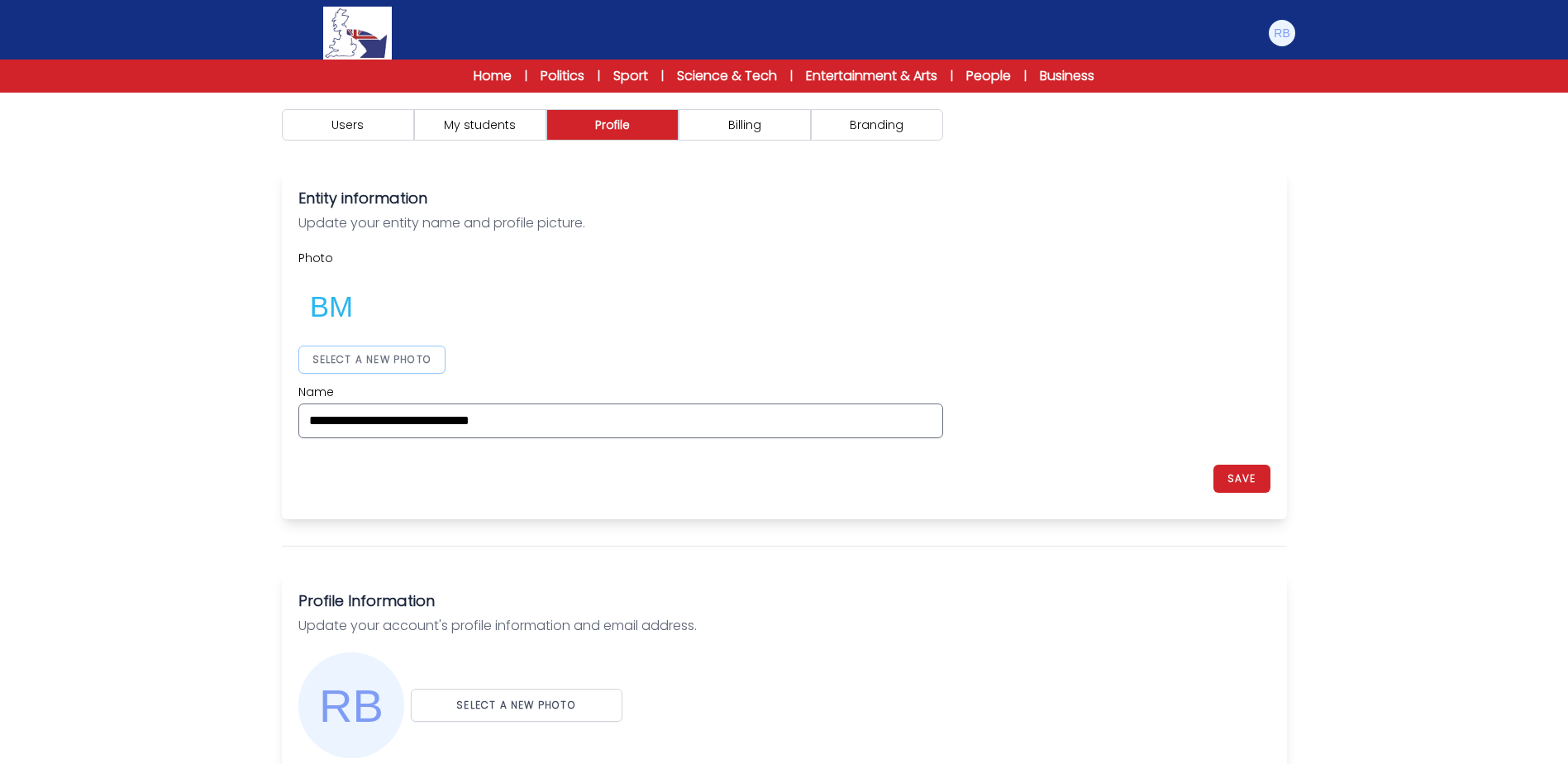
click at [351, 349] on button "SELECT A NEW PHOTO" at bounding box center [372, 360] width 148 height 29
click at [1239, 476] on button "SAVE" at bounding box center [1241, 479] width 57 height 29
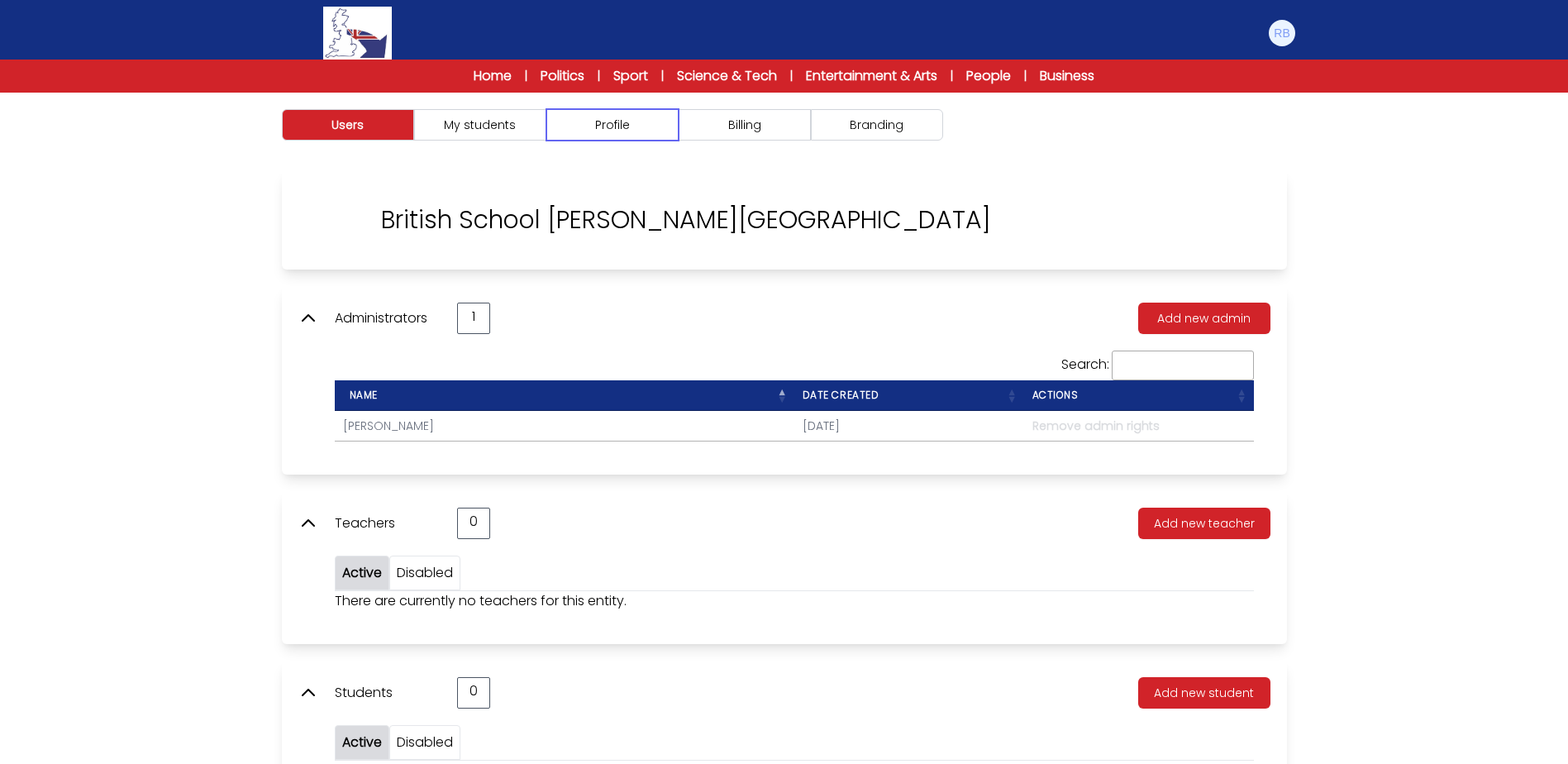
click at [614, 124] on button "Profile" at bounding box center [612, 124] width 132 height 31
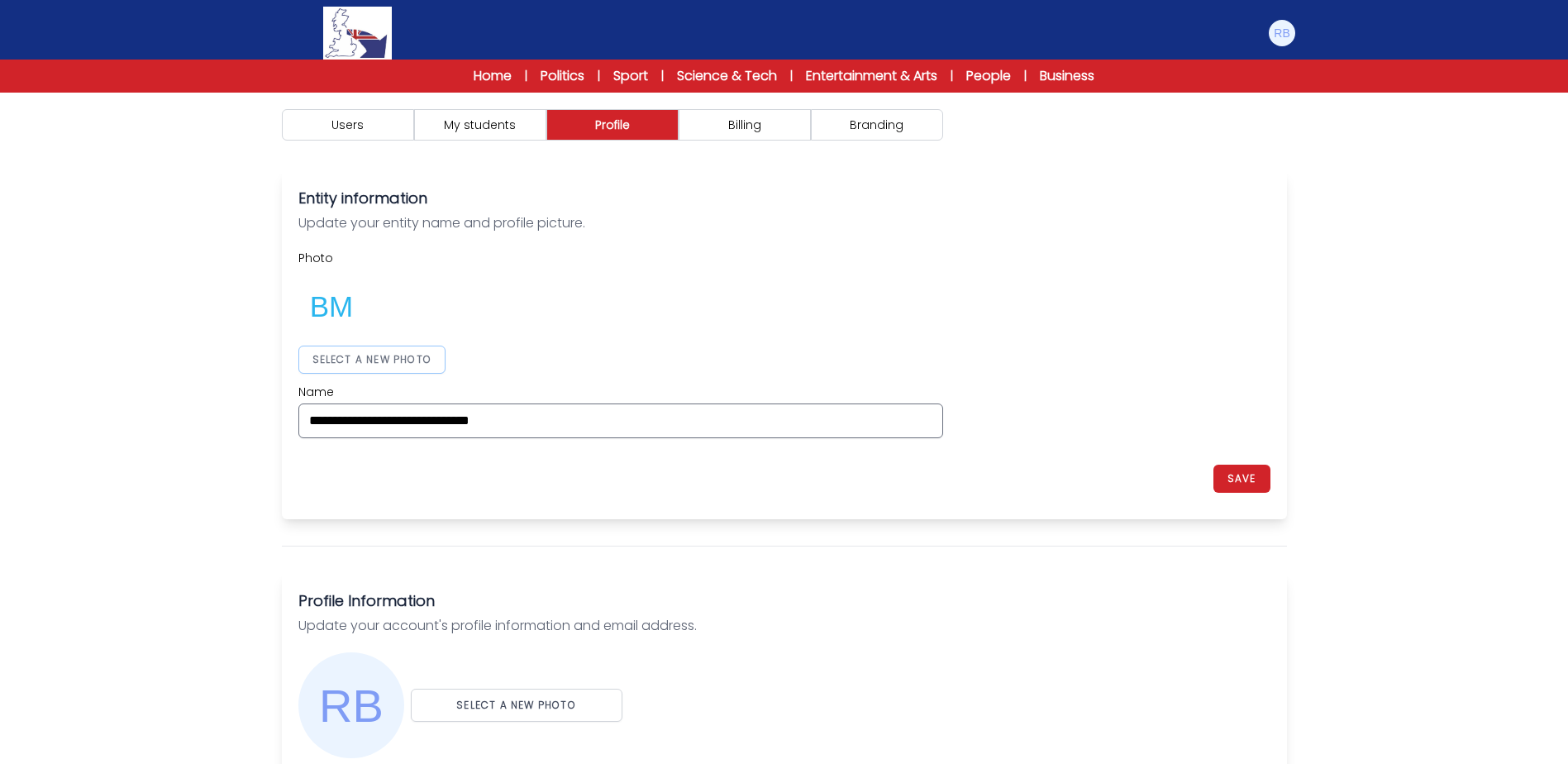
click at [373, 368] on button "SELECT A NEW PHOTO" at bounding box center [372, 360] width 148 height 29
click at [1060, 320] on div "**********" at bounding box center [784, 344] width 972 height 188
click at [1237, 472] on button "SAVE" at bounding box center [1241, 479] width 57 height 29
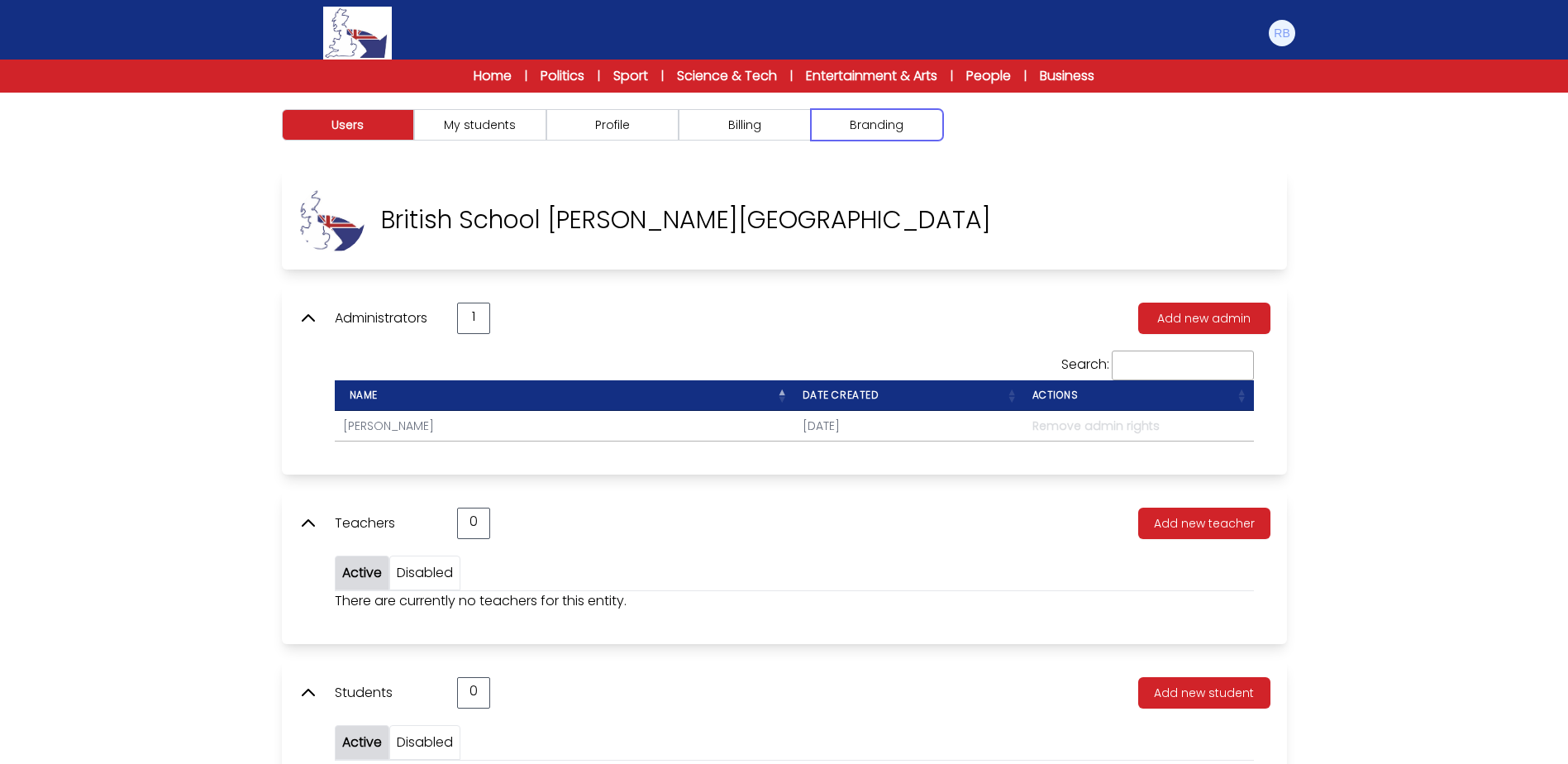
click at [880, 137] on button "Branding" at bounding box center [877, 124] width 132 height 31
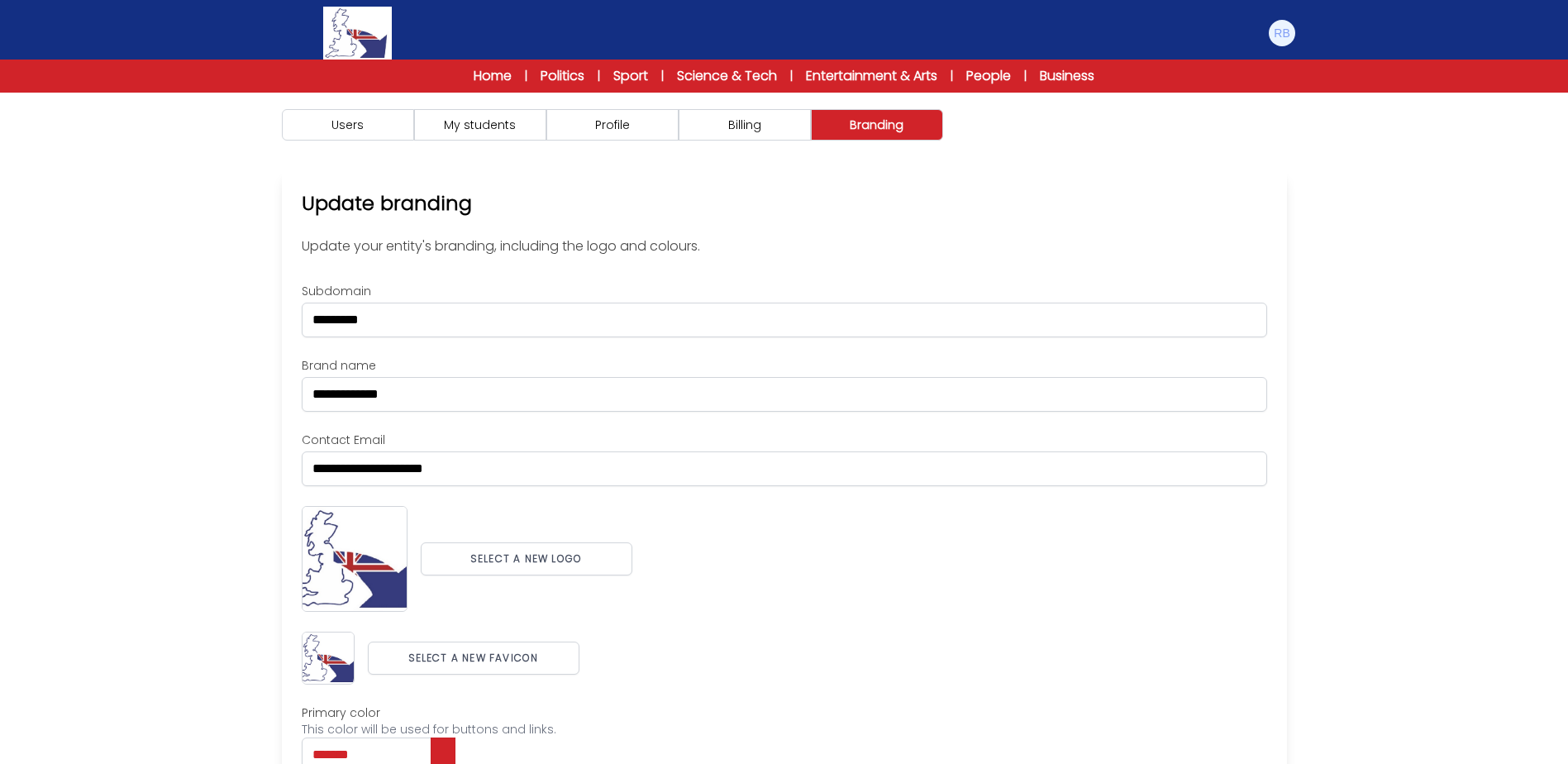
click at [1277, 14] on div "Manage Account My Account Language English Español Français Level B1 B2 C1 Logo…" at bounding box center [1281, 33] width 29 height 53
click at [1282, 26] on img at bounding box center [1282, 33] width 27 height 27
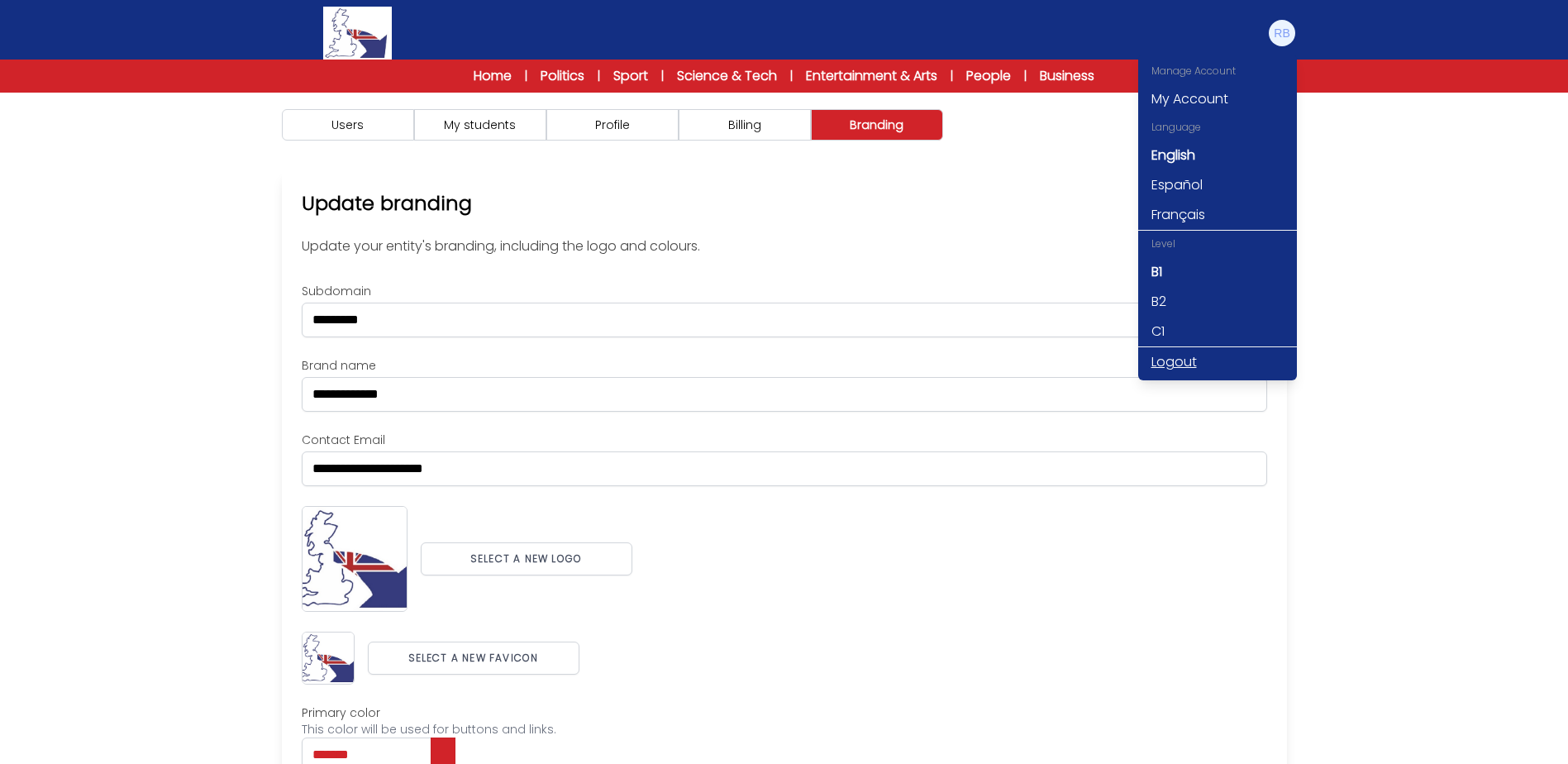
drag, startPoint x: 1186, startPoint y: 360, endPoint x: 1227, endPoint y: 356, distance: 41.2
click at [1186, 360] on link "Logout" at bounding box center [1217, 361] width 159 height 29
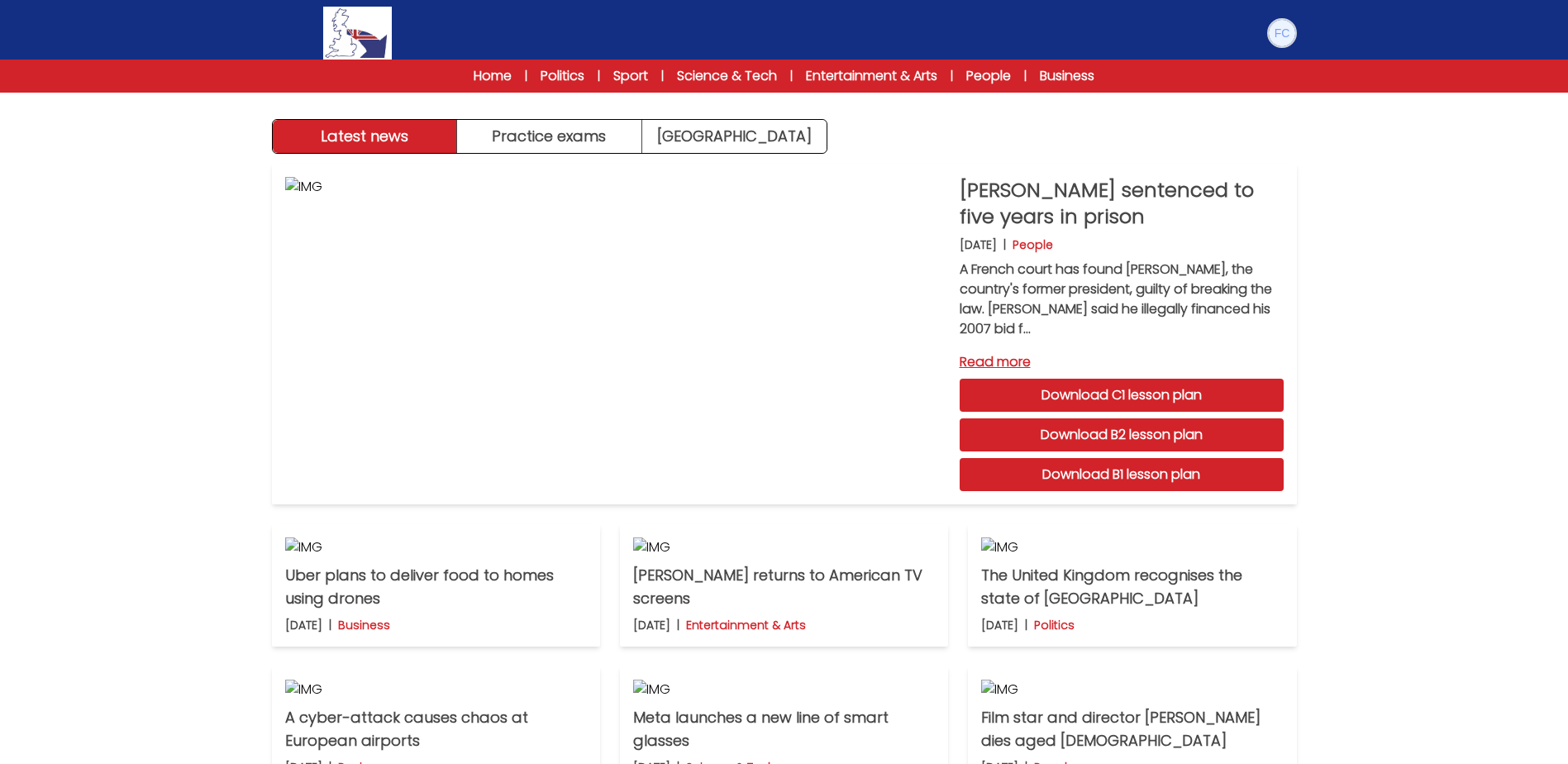
click at [1283, 27] on img at bounding box center [1282, 33] width 27 height 27
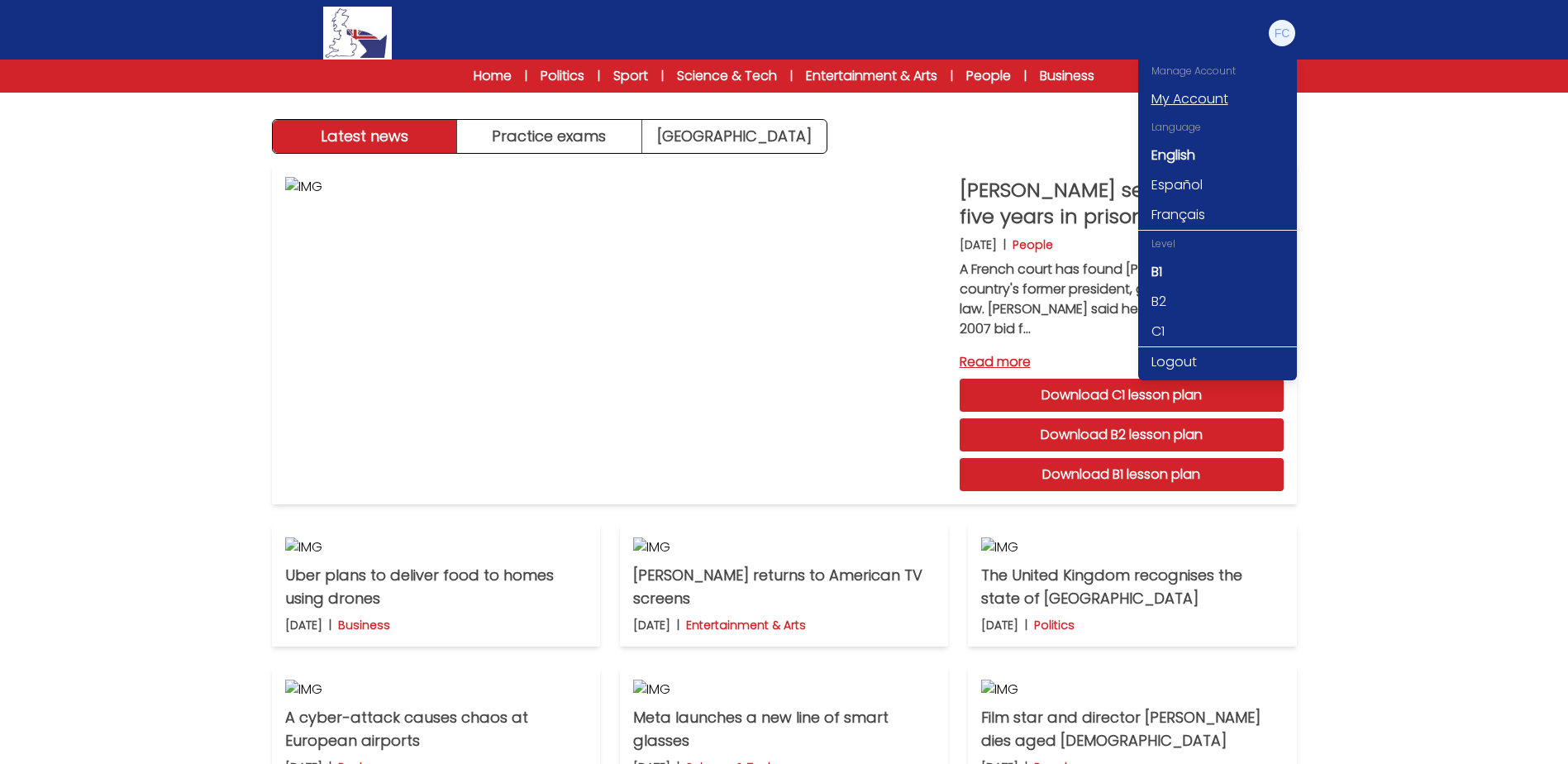
click at [1195, 105] on link "My Account" at bounding box center [1217, 99] width 159 height 29
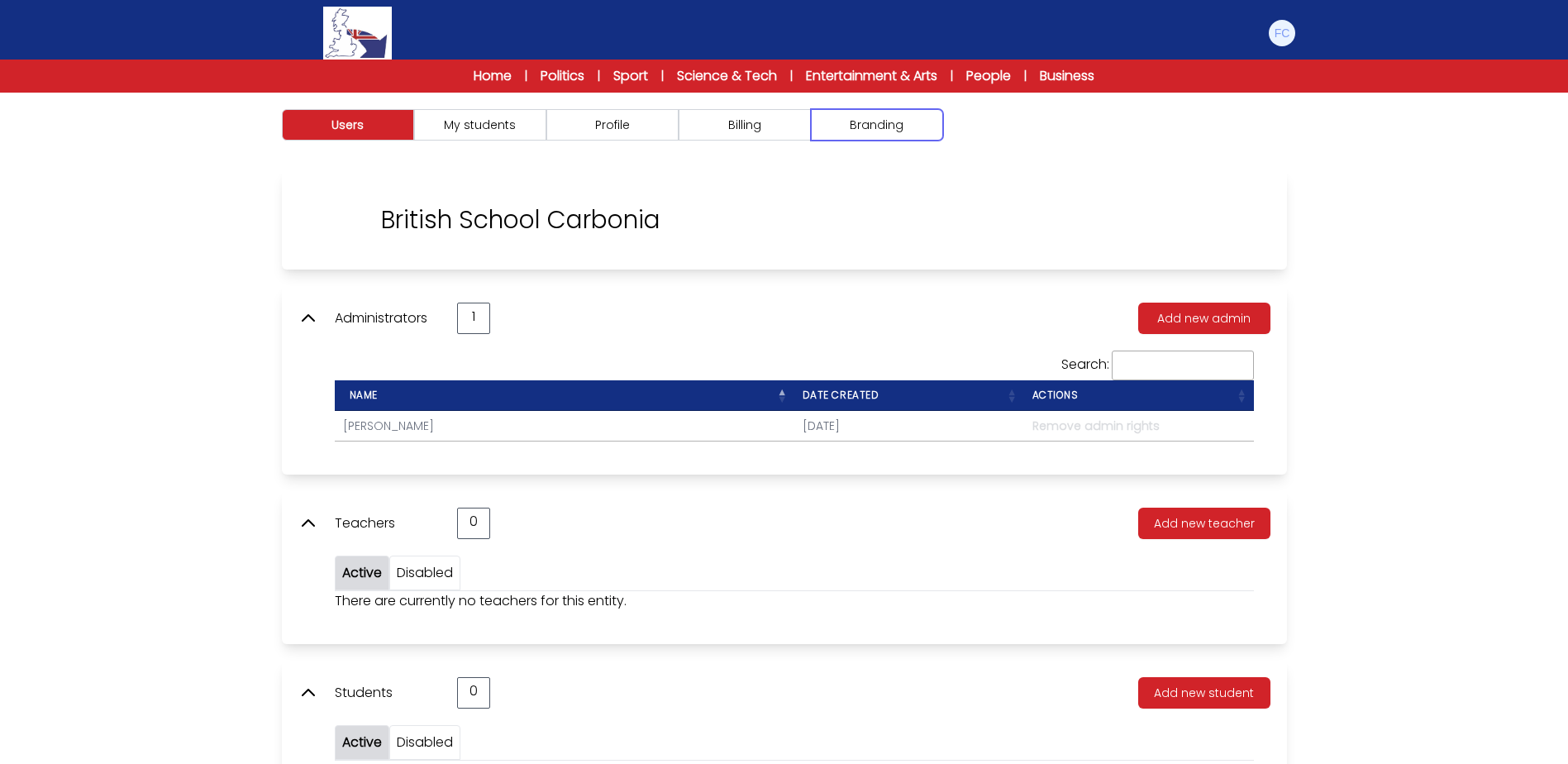
click at [907, 124] on button "Branding" at bounding box center [877, 124] width 132 height 31
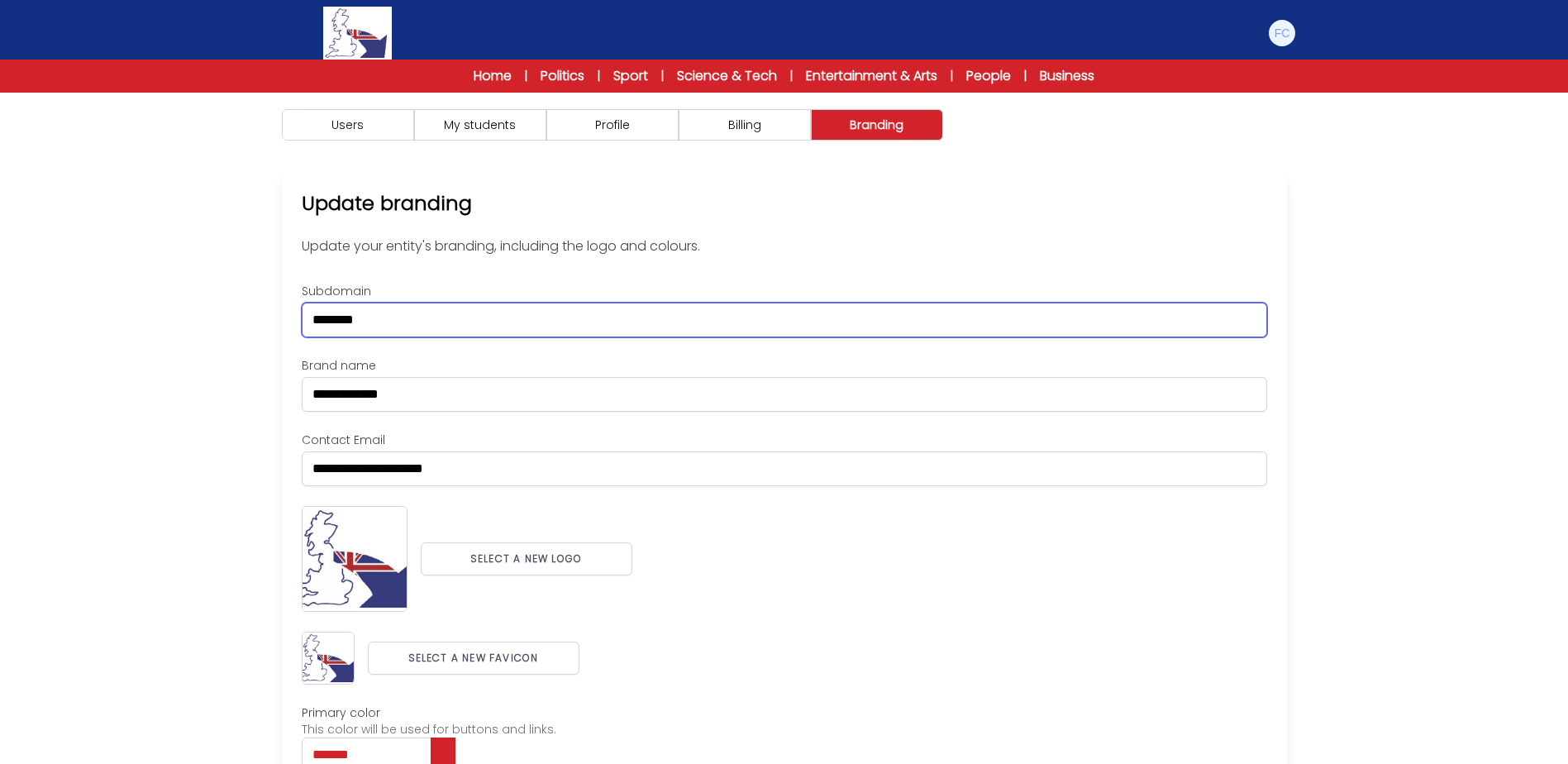
drag, startPoint x: 384, startPoint y: 323, endPoint x: 140, endPoint y: 298, distance: 245.3
click at [140, 298] on div "Users My students Profile" at bounding box center [784, 513] width 1568 height 842
paste input "***"
type input "**********"
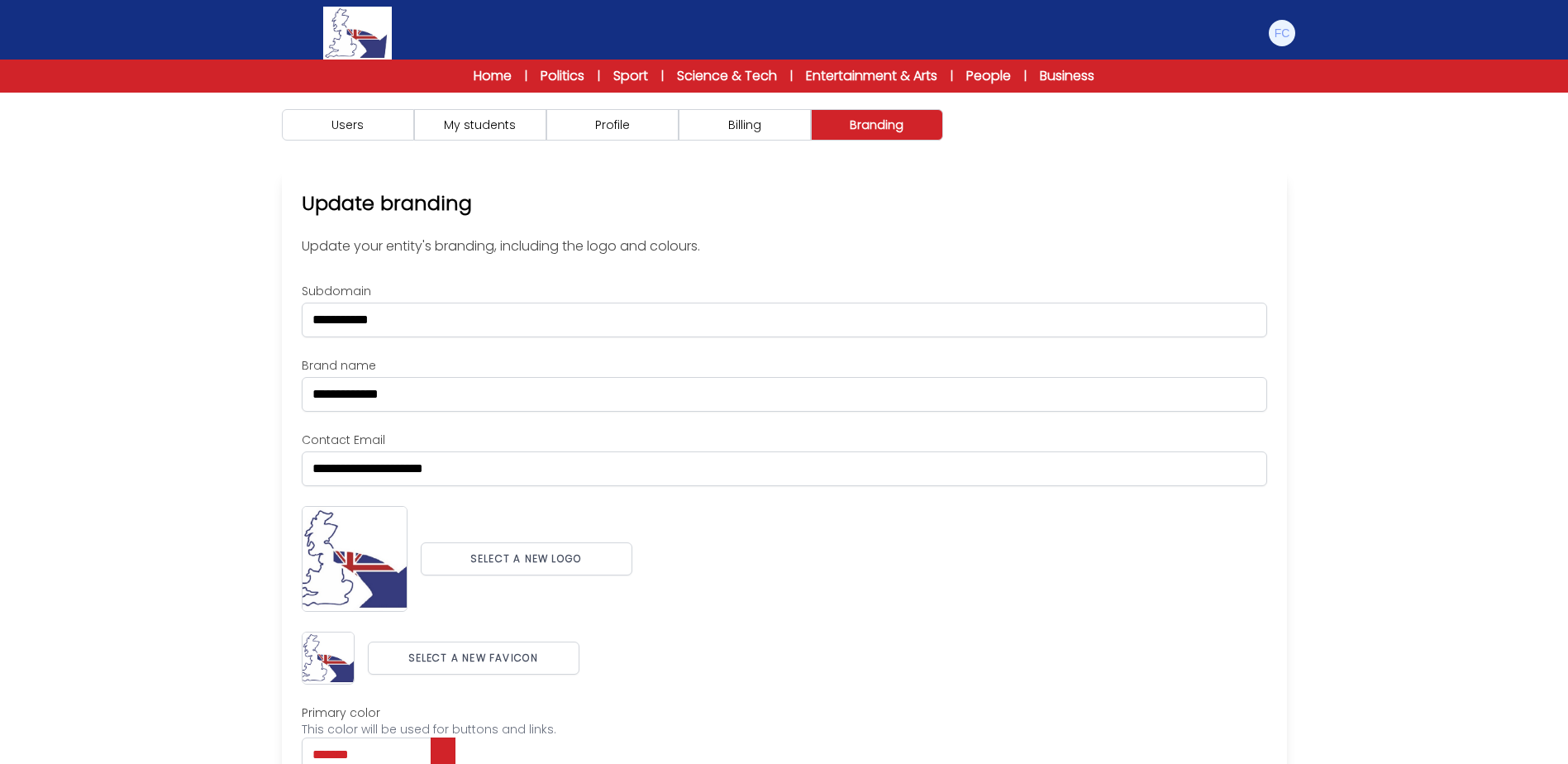
click at [131, 299] on div "Users My students Profile" at bounding box center [784, 513] width 1568 height 842
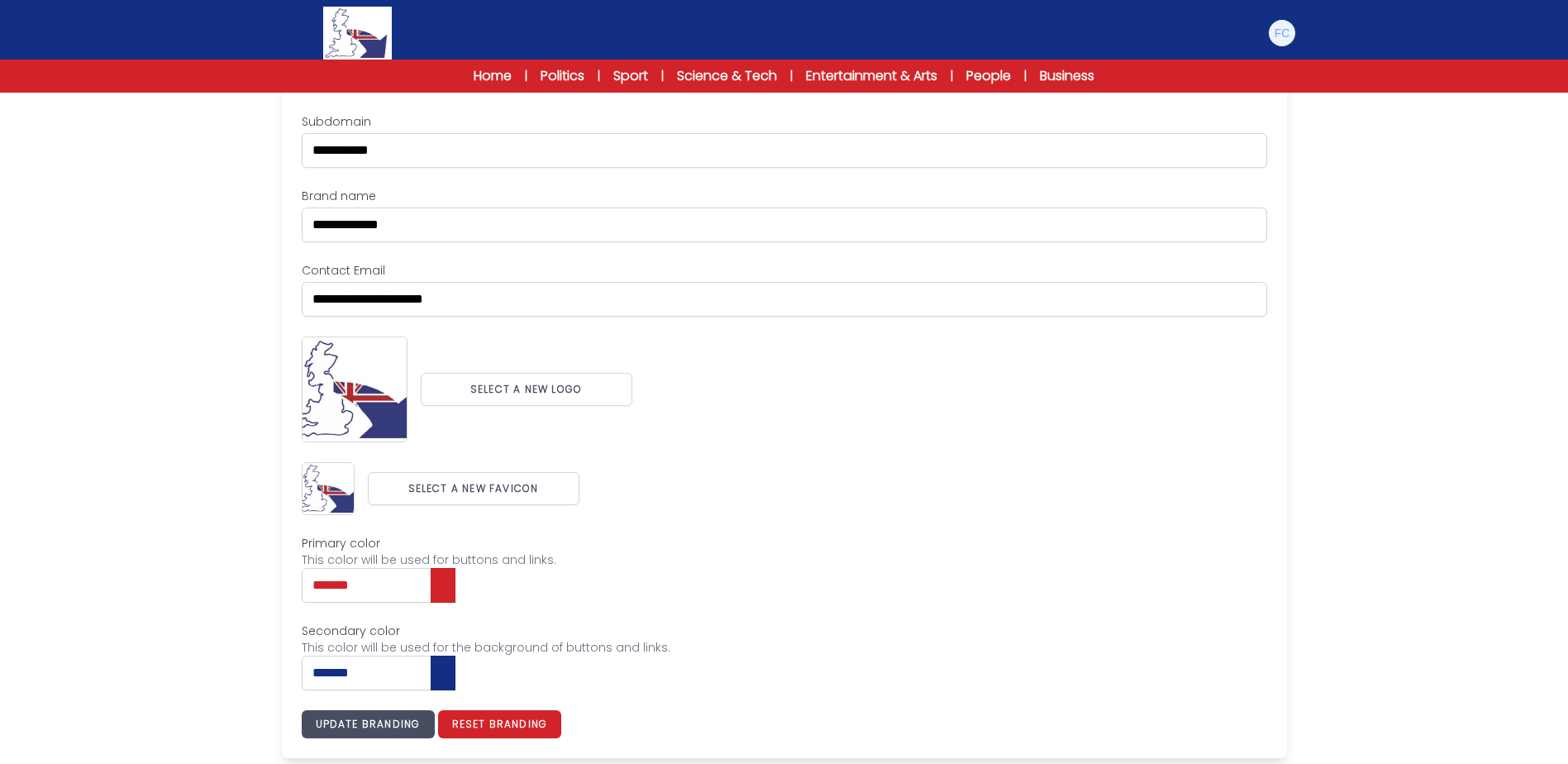
scroll to position [170, 0]
click at [405, 732] on button "Update branding" at bounding box center [368, 724] width 133 height 29
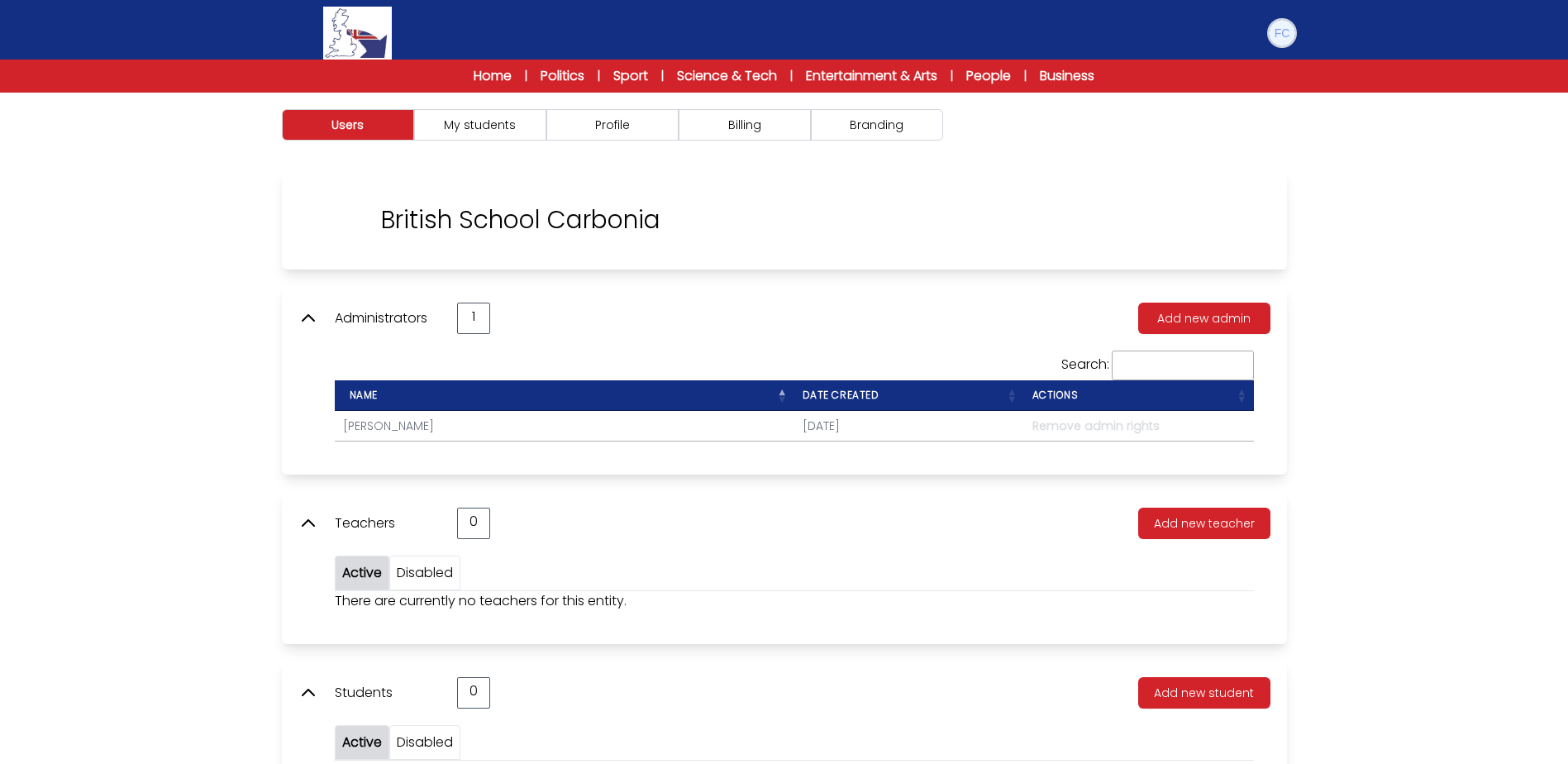
drag, startPoint x: 1281, startPoint y: 29, endPoint x: 1281, endPoint y: 43, distance: 14.0
click at [1281, 29] on img at bounding box center [1282, 33] width 27 height 27
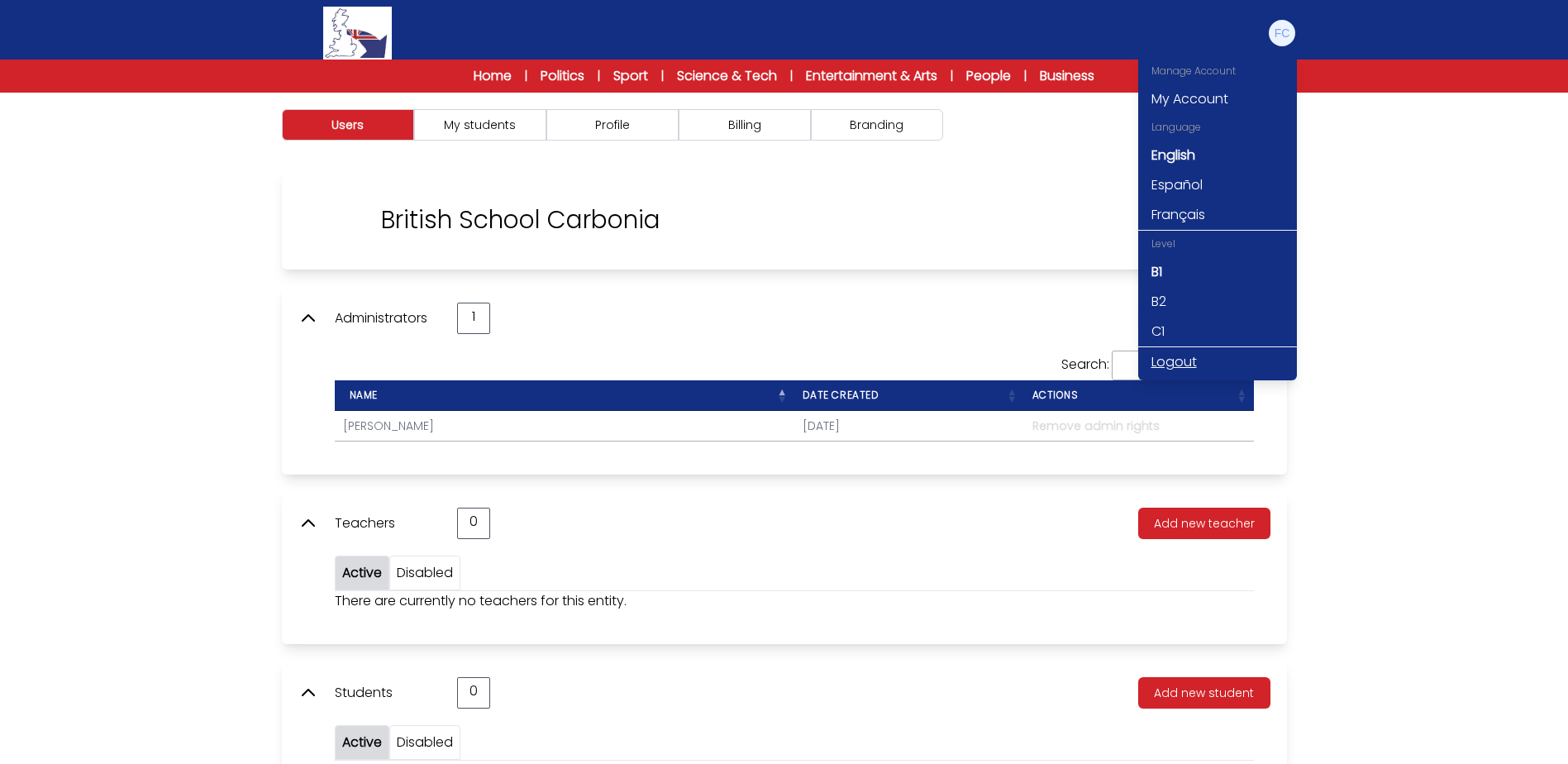
click at [1178, 357] on link "Logout" at bounding box center [1217, 361] width 159 height 29
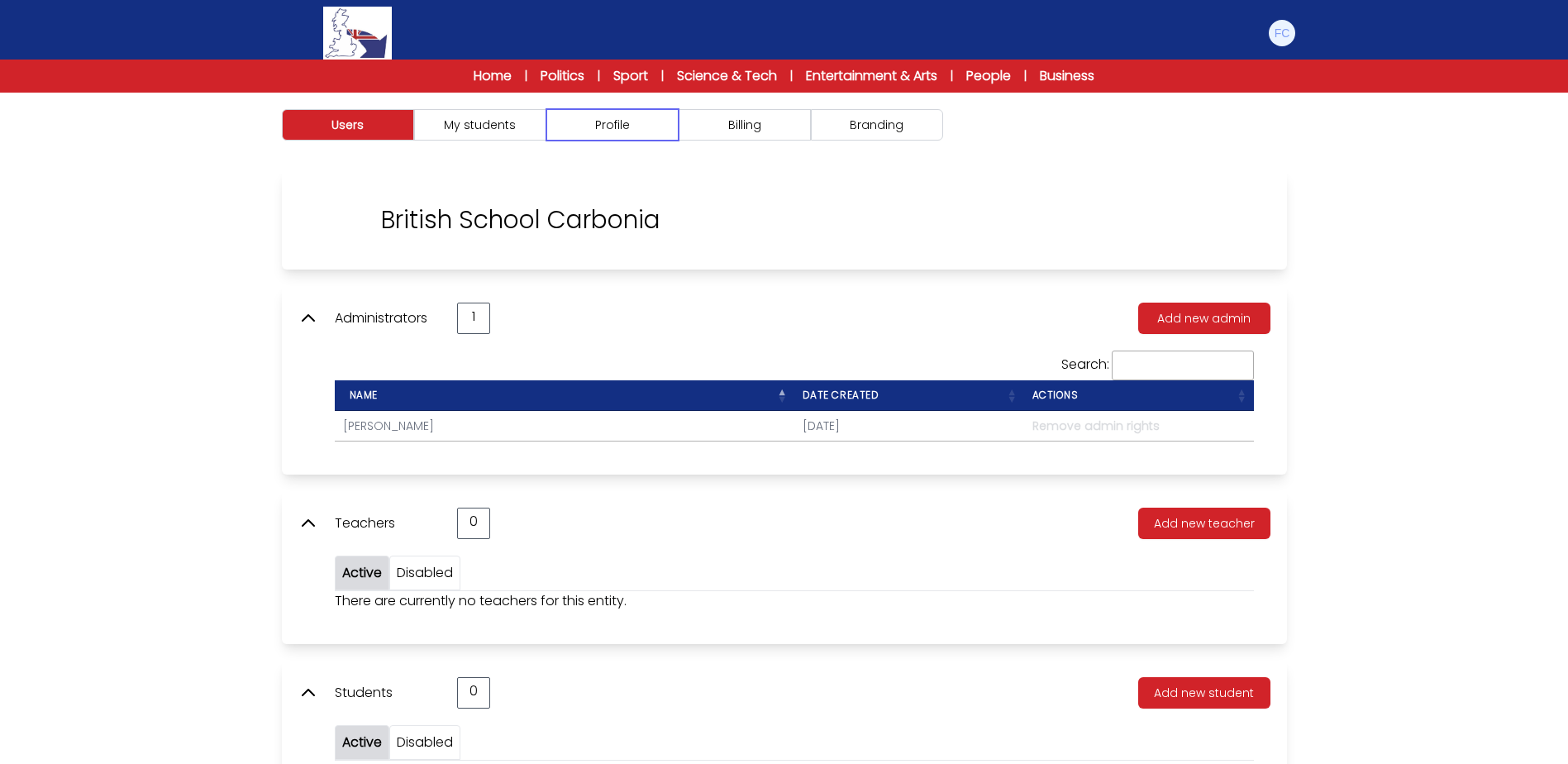
click at [618, 111] on button "Profile" at bounding box center [612, 124] width 132 height 31
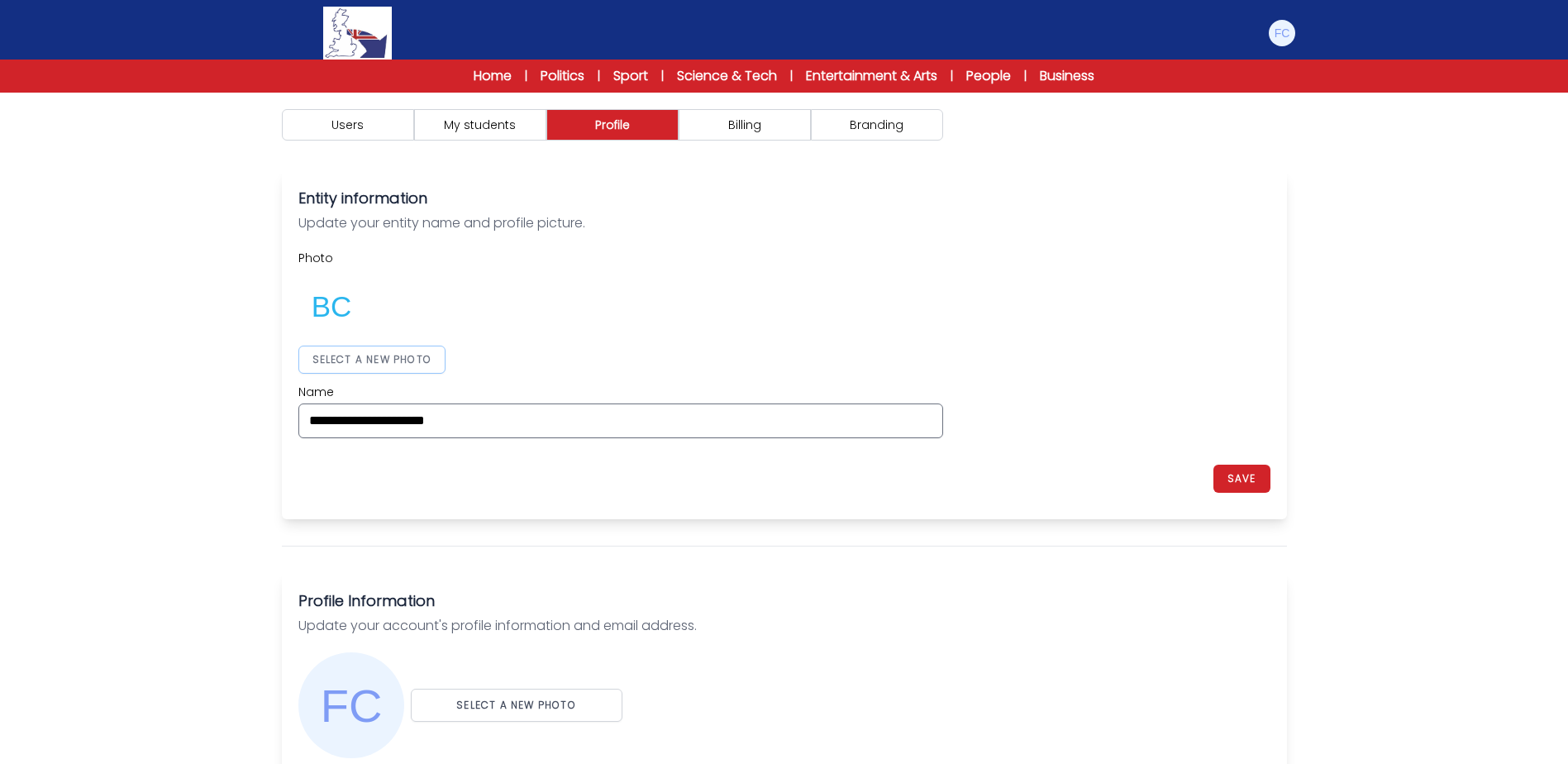
click at [398, 364] on button "SELECT A NEW PHOTO" at bounding box center [372, 360] width 148 height 29
click at [1122, 327] on div "**********" at bounding box center [784, 344] width 972 height 188
click at [1240, 476] on button "SAVE" at bounding box center [1241, 479] width 57 height 29
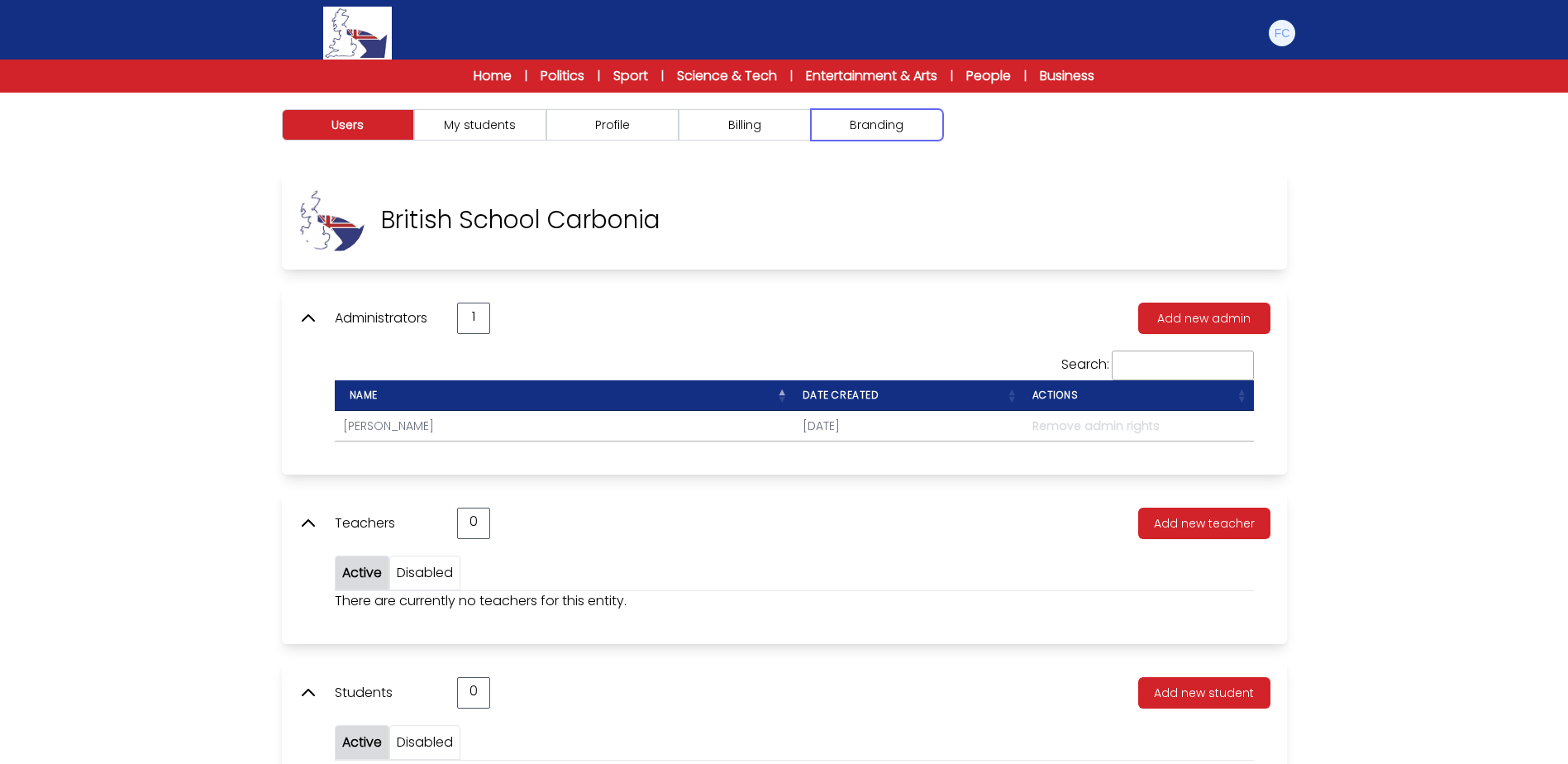
click at [828, 128] on button "Branding" at bounding box center [877, 124] width 132 height 31
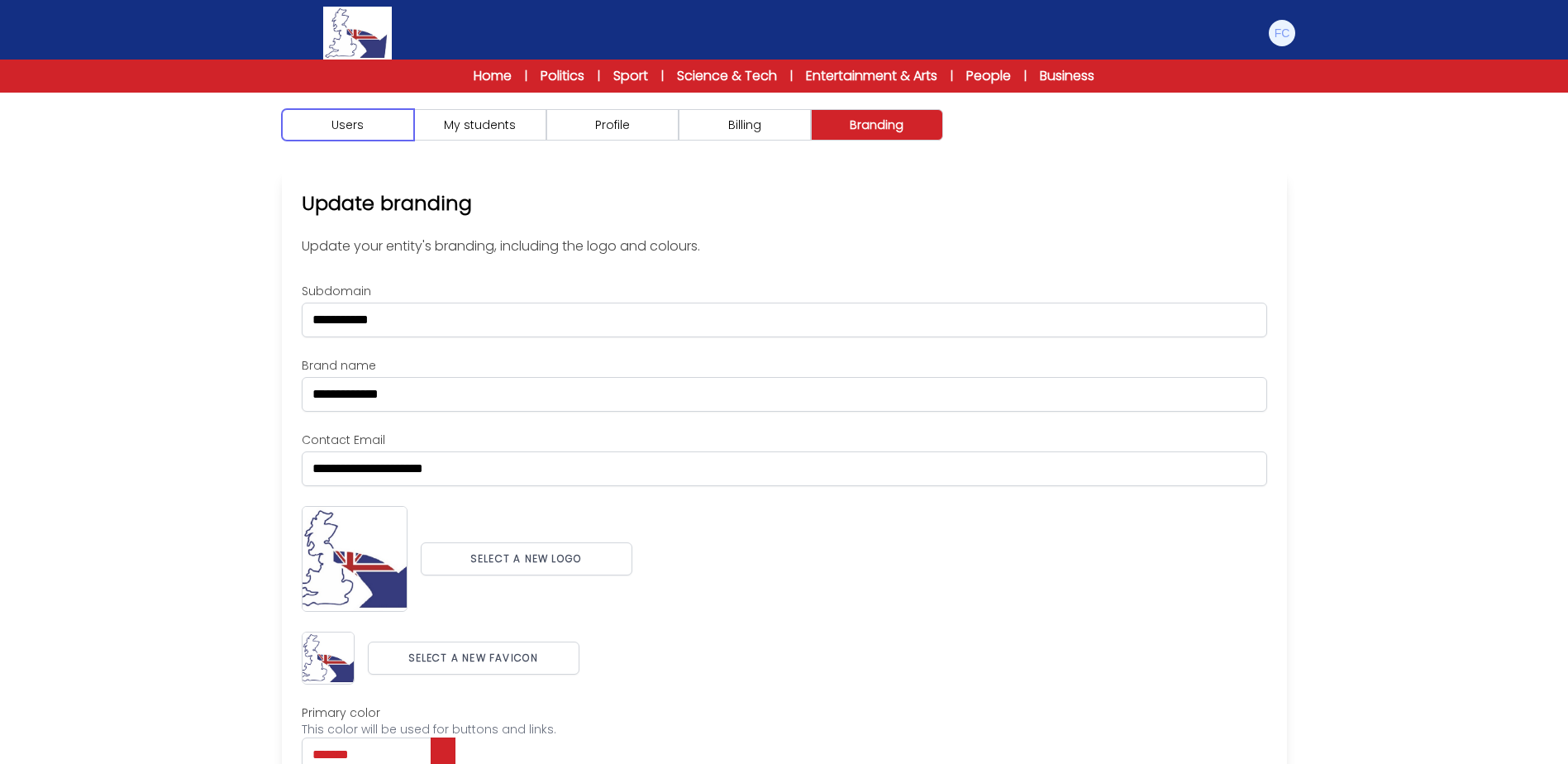
click at [356, 124] on button "Users" at bounding box center [348, 124] width 132 height 31
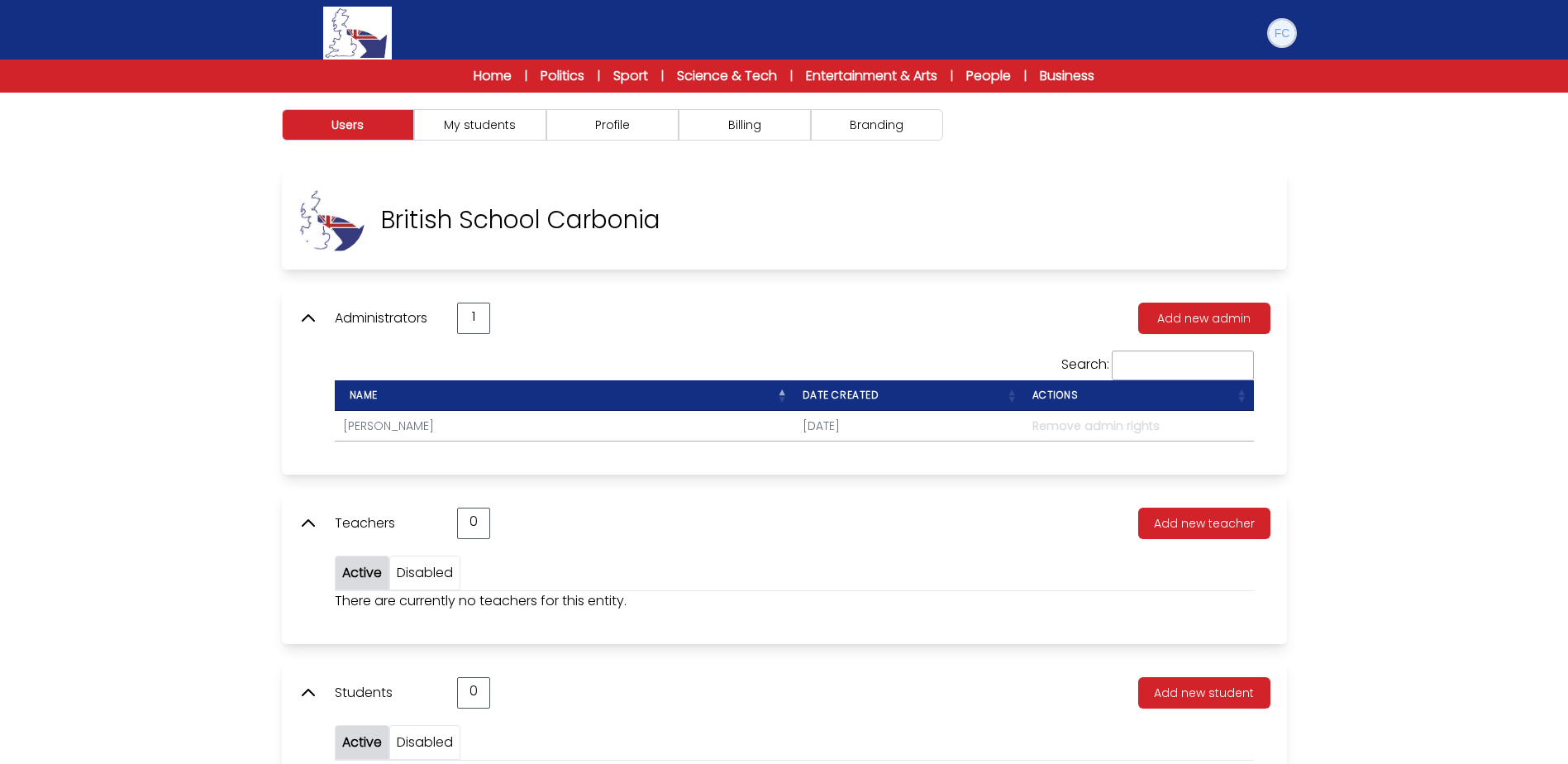
click at [1281, 24] on img at bounding box center [1282, 33] width 27 height 27
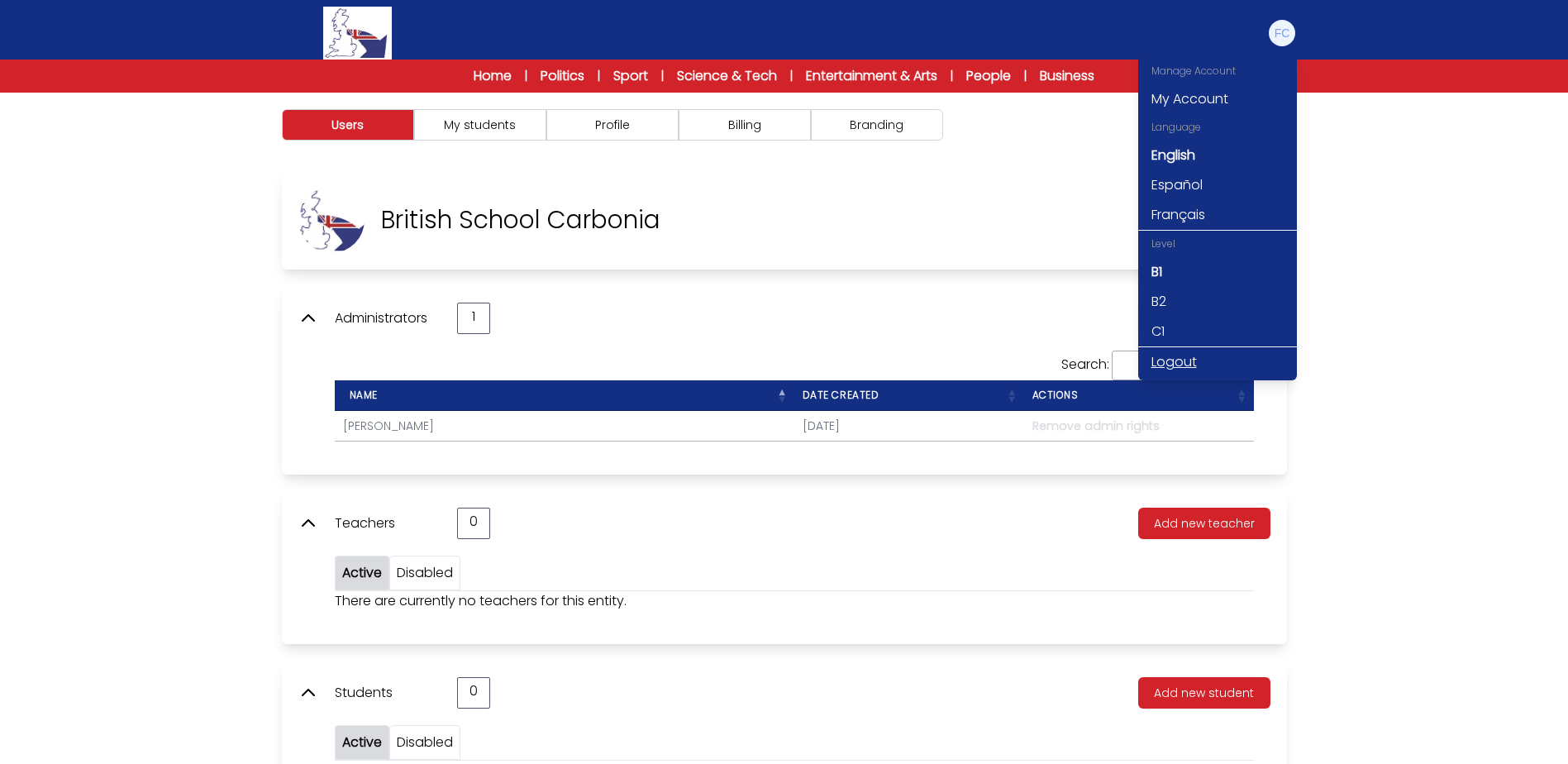
click at [1191, 362] on link "Logout" at bounding box center [1217, 361] width 159 height 29
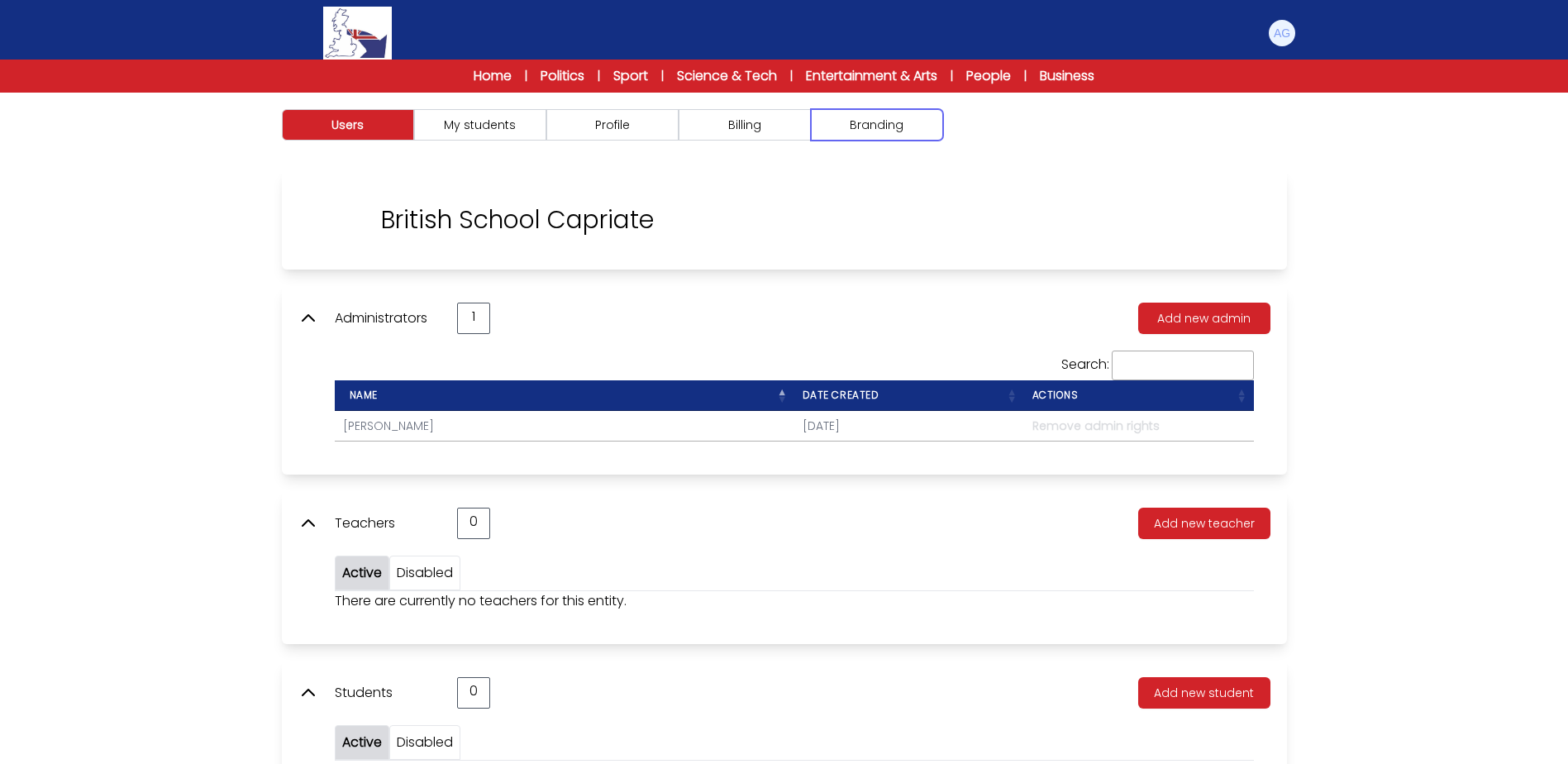
click at [878, 124] on button "Branding" at bounding box center [877, 124] width 132 height 31
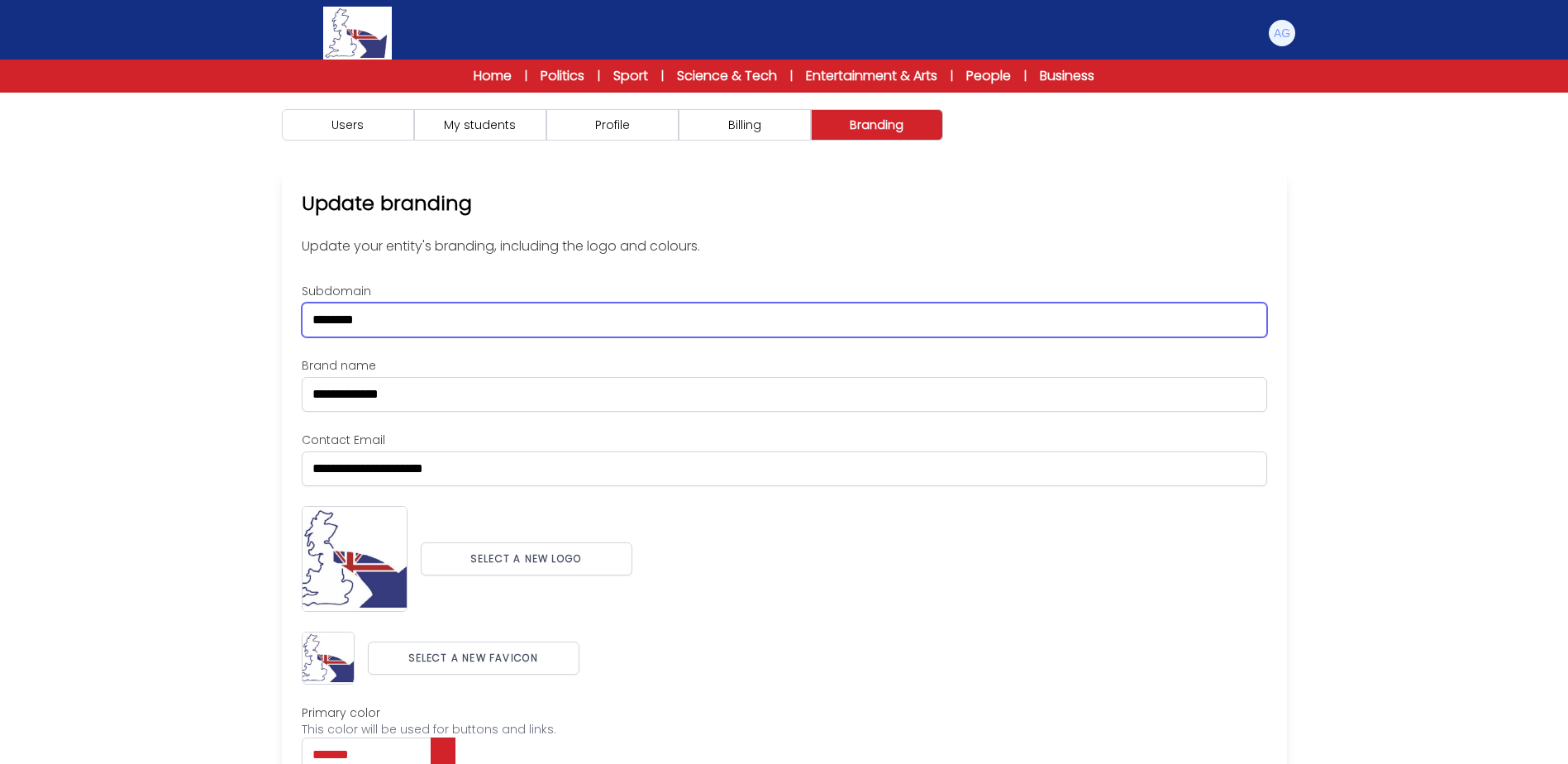
click at [145, 291] on div "Users My students Profile" at bounding box center [784, 513] width 1568 height 842
paste input "***"
type input "**********"
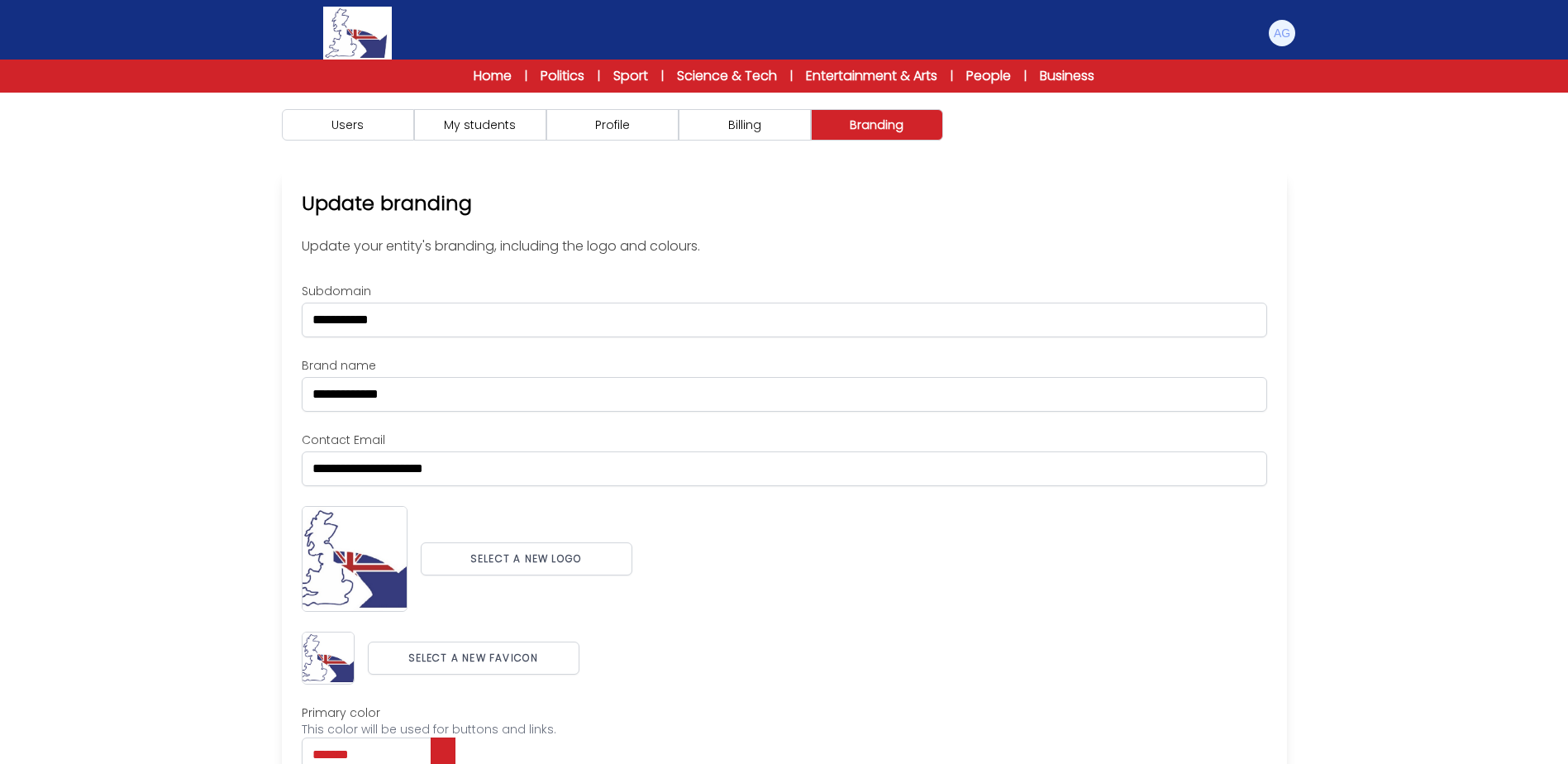
click at [144, 289] on div "Users My students Profile" at bounding box center [784, 513] width 1568 height 842
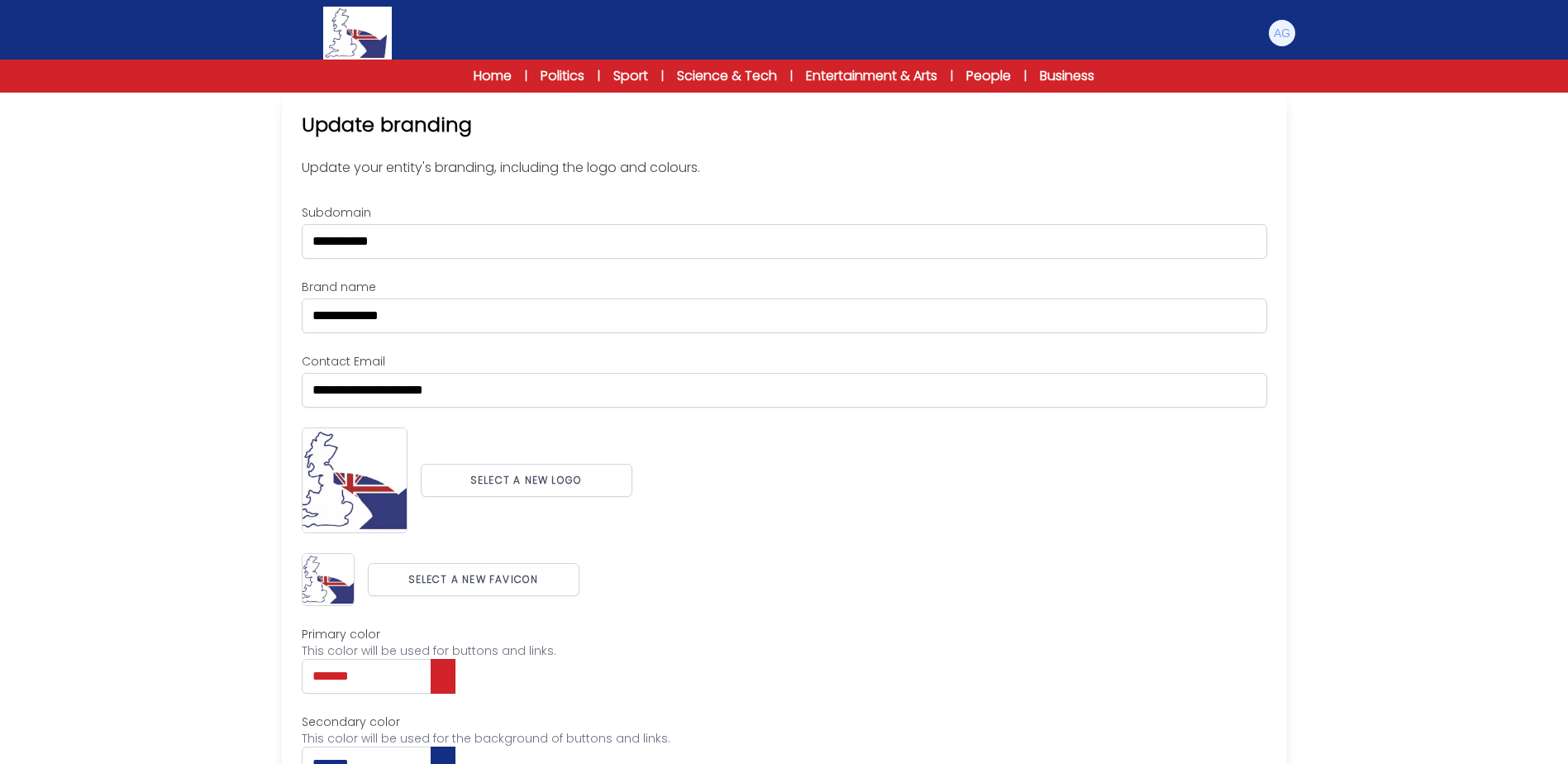
scroll to position [170, 0]
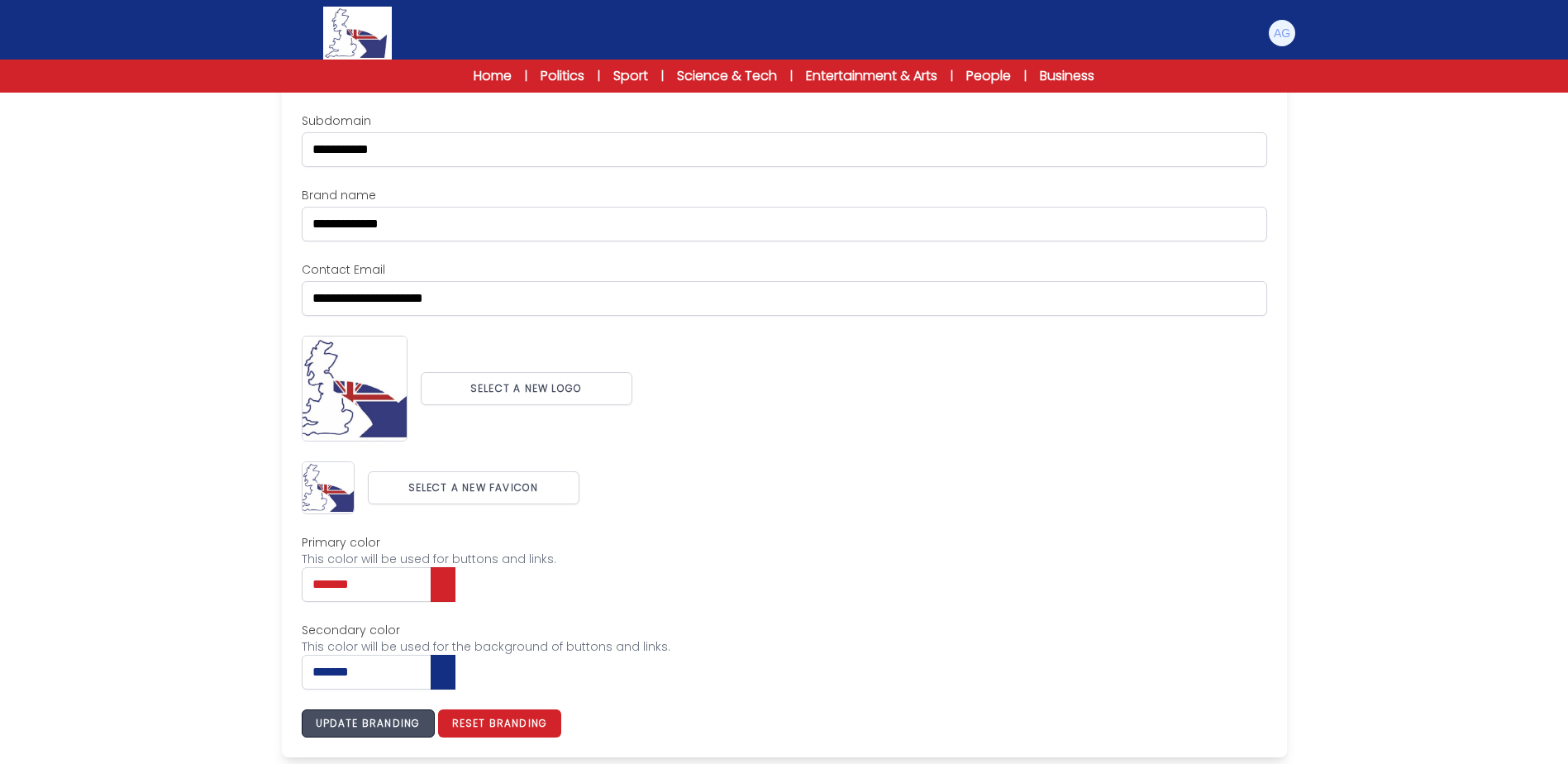
click at [406, 727] on button "Update branding" at bounding box center [368, 724] width 133 height 29
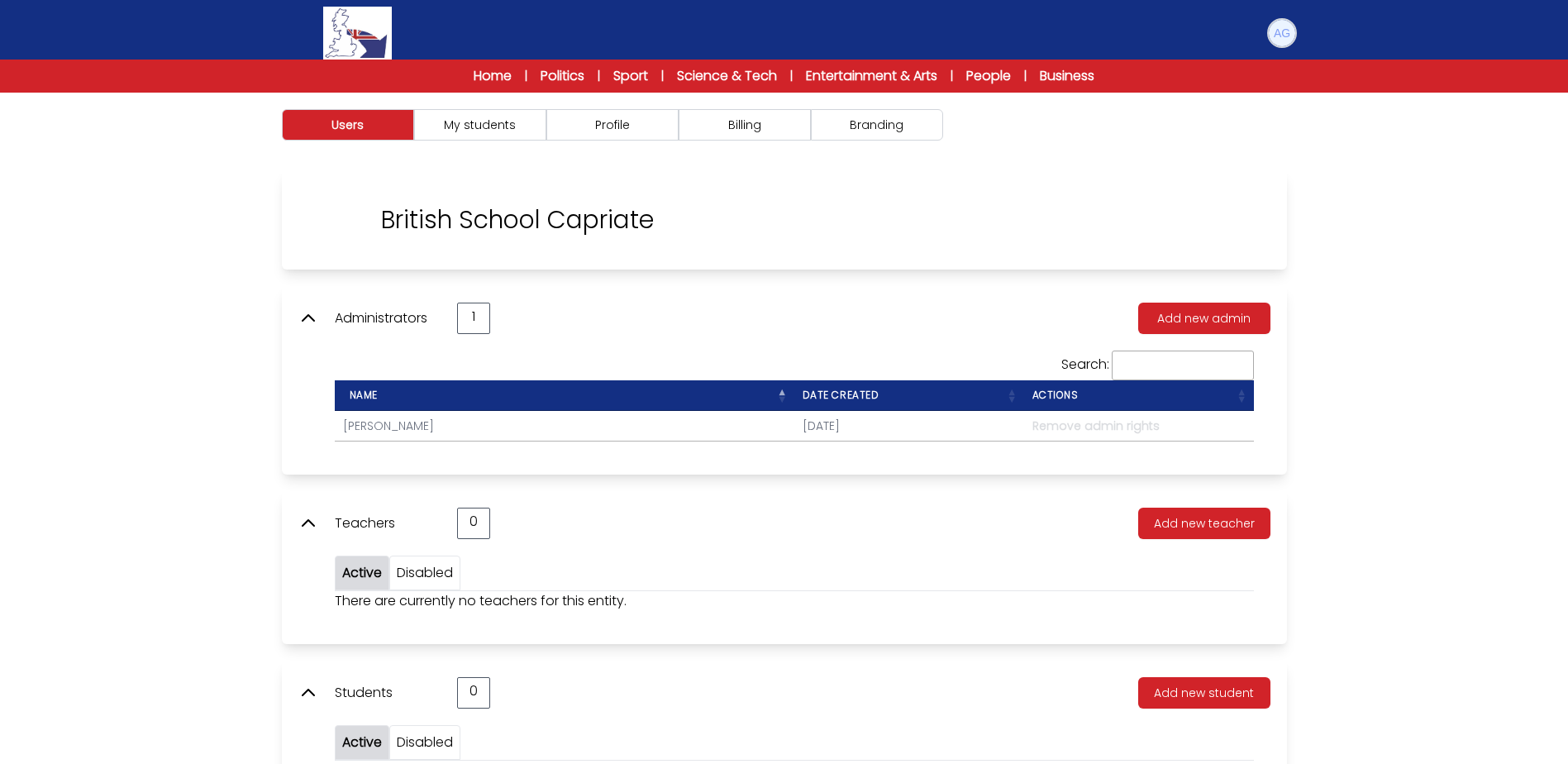
click at [1278, 44] on img at bounding box center [1282, 33] width 27 height 27
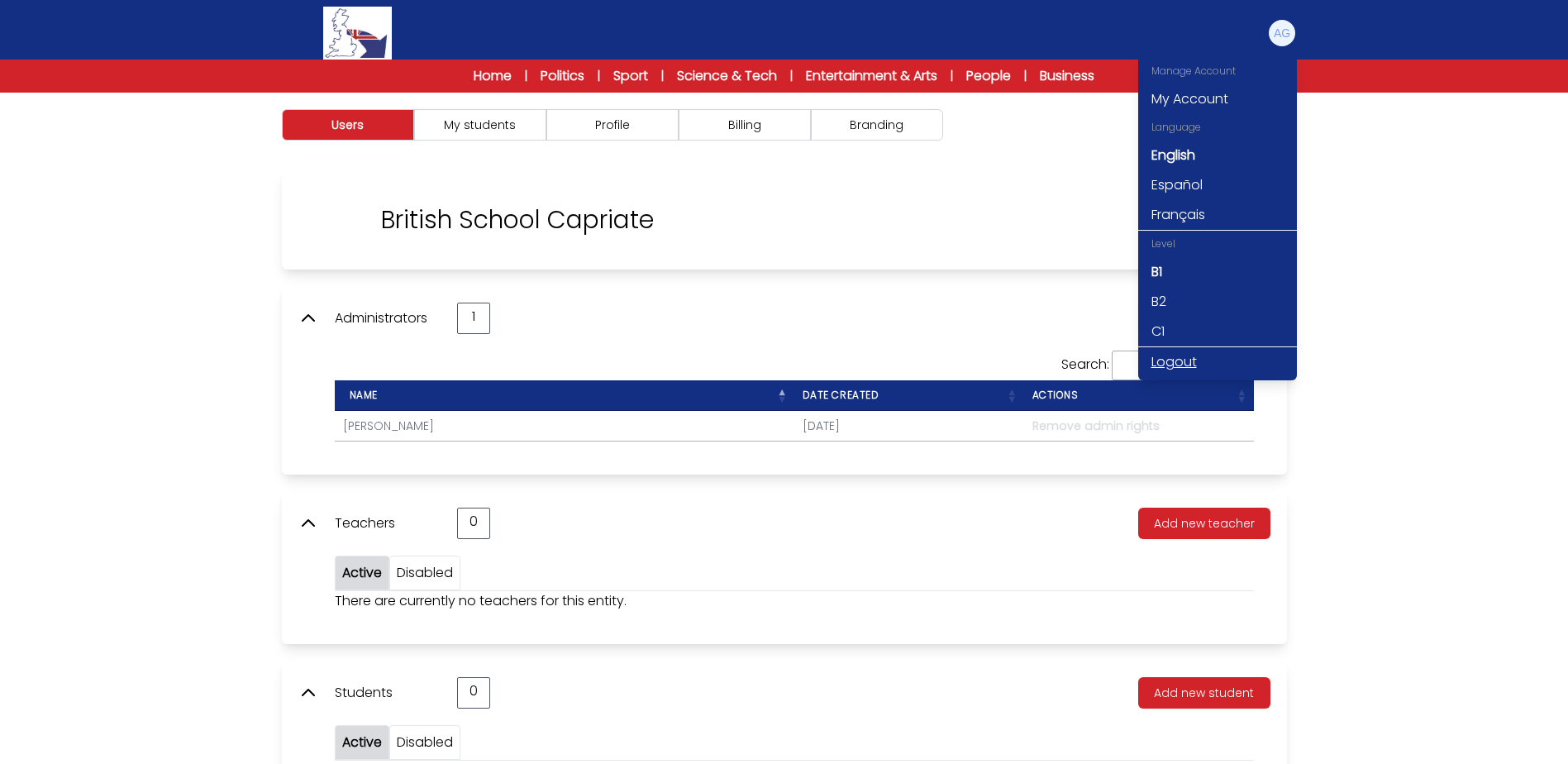
click at [1183, 362] on link "Logout" at bounding box center [1217, 361] width 159 height 29
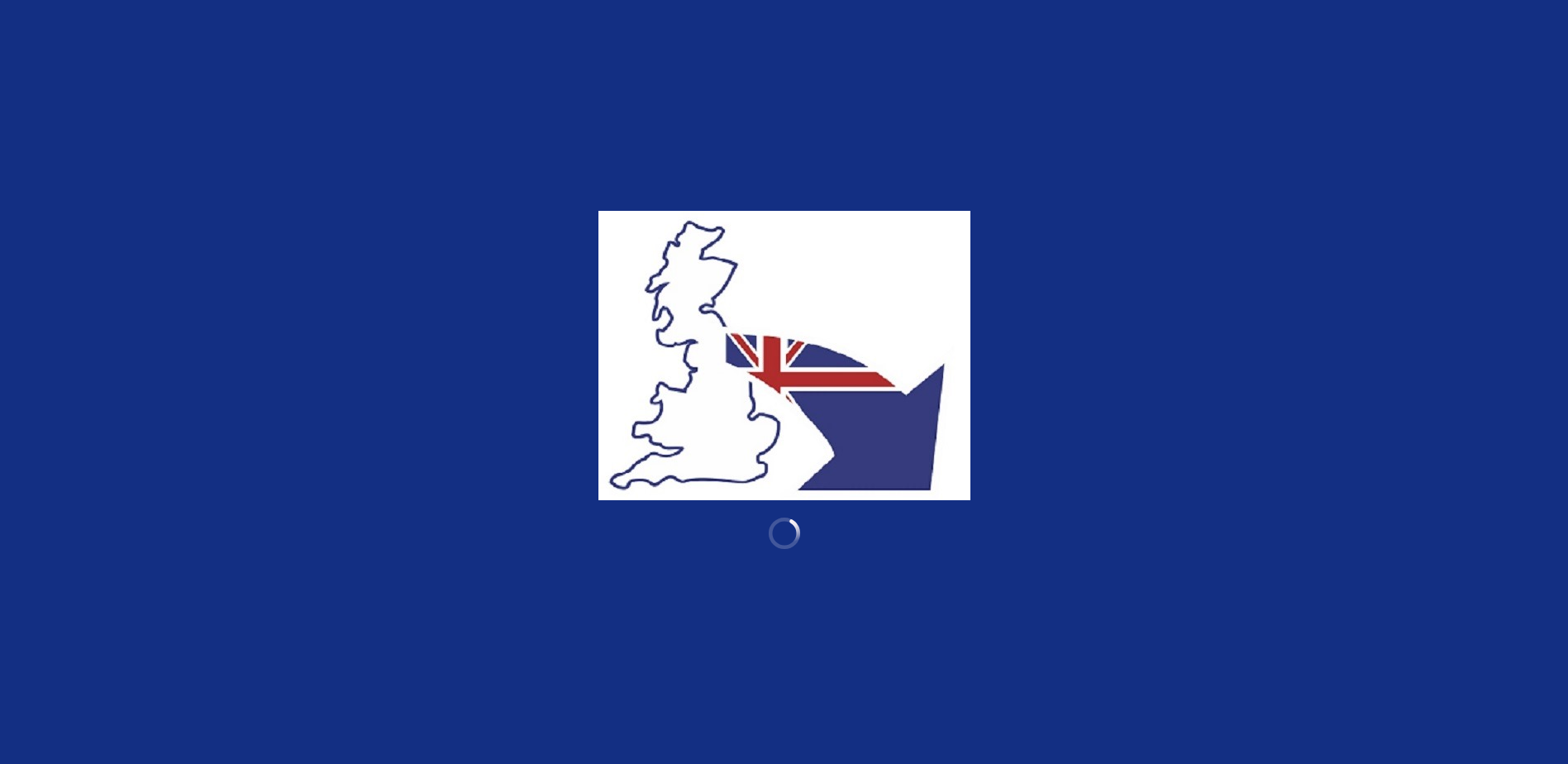
type input "**********"
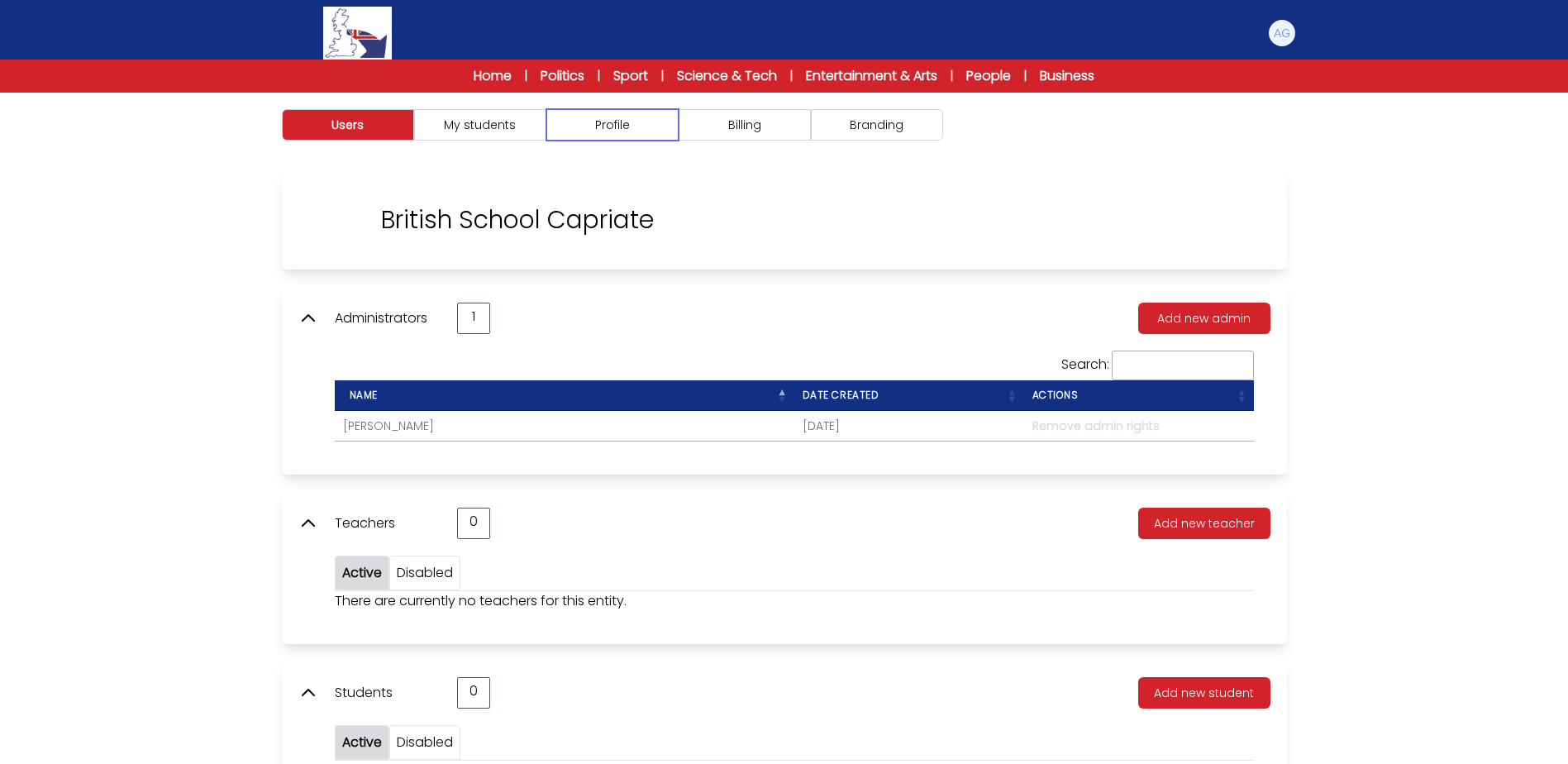
drag, startPoint x: 638, startPoint y: 124, endPoint x: 647, endPoint y: 124, distance: 9.0
click at [638, 124] on button "Profile" at bounding box center [612, 124] width 132 height 31
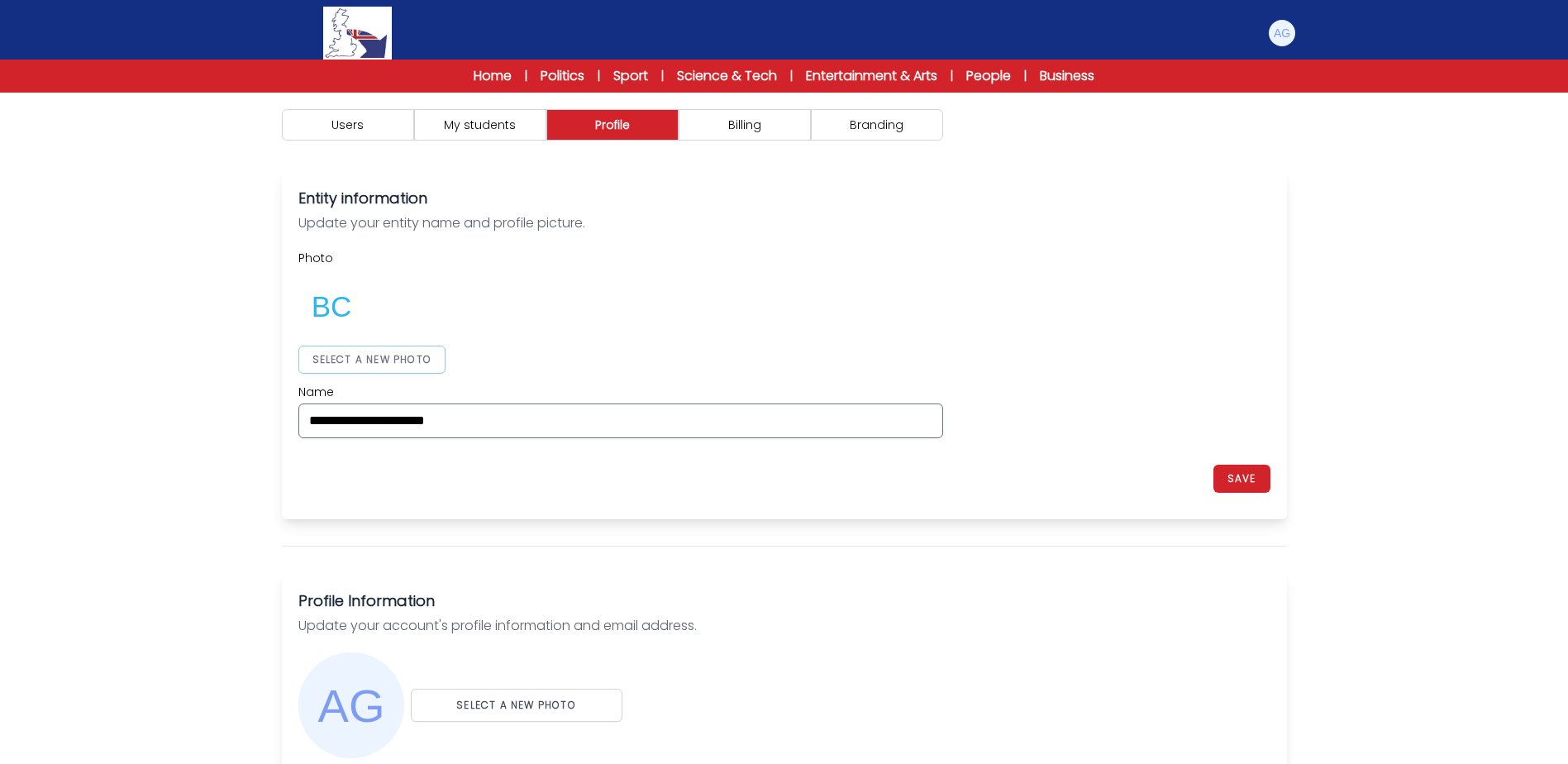
click at [408, 365] on button "SELECT A NEW PHOTO" at bounding box center [372, 360] width 148 height 29
click at [1149, 329] on div "**********" at bounding box center [784, 344] width 972 height 188
click at [1248, 481] on button "SAVE" at bounding box center [1241, 479] width 57 height 29
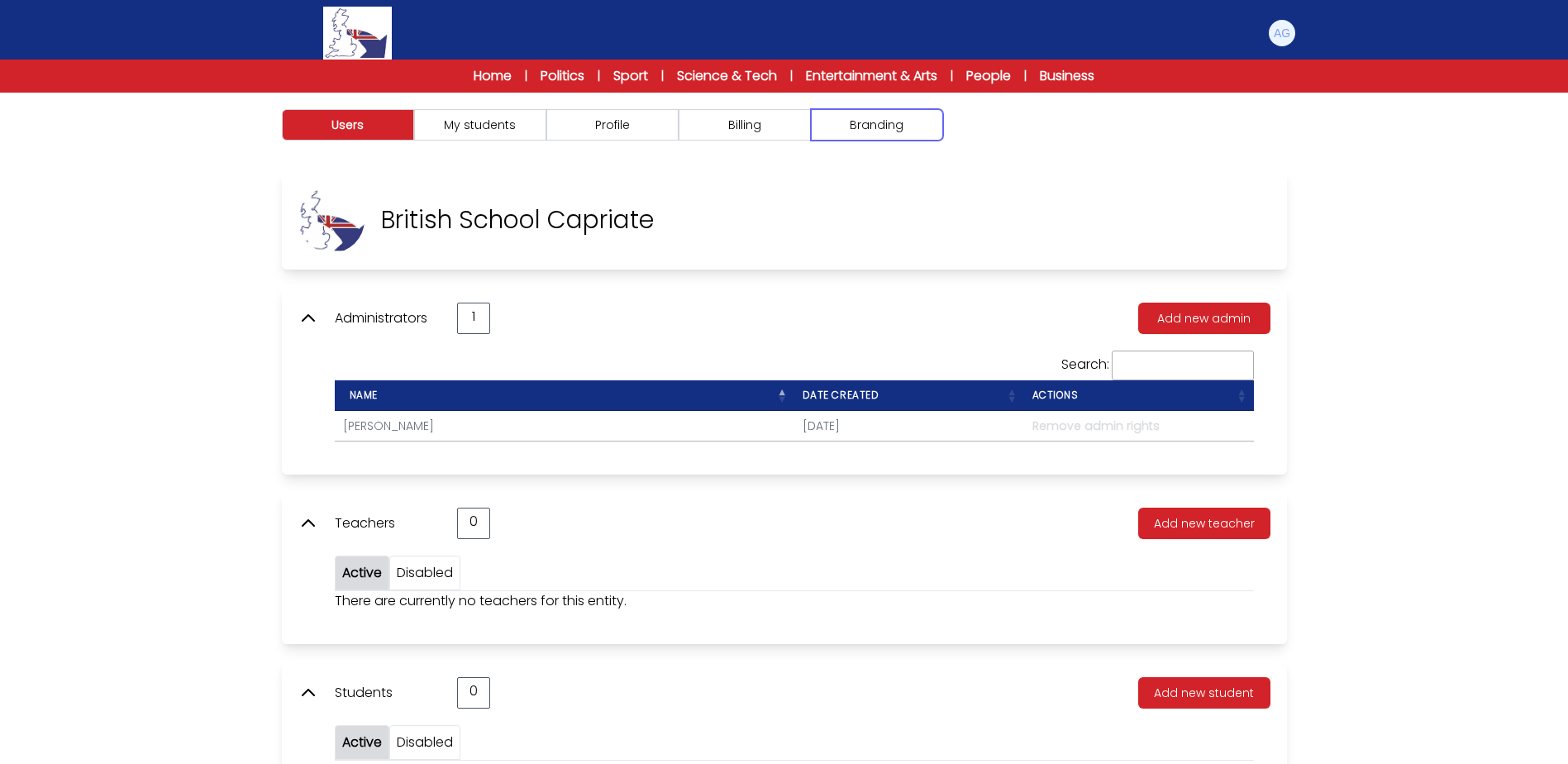
click at [896, 127] on button "Branding" at bounding box center [877, 124] width 132 height 31
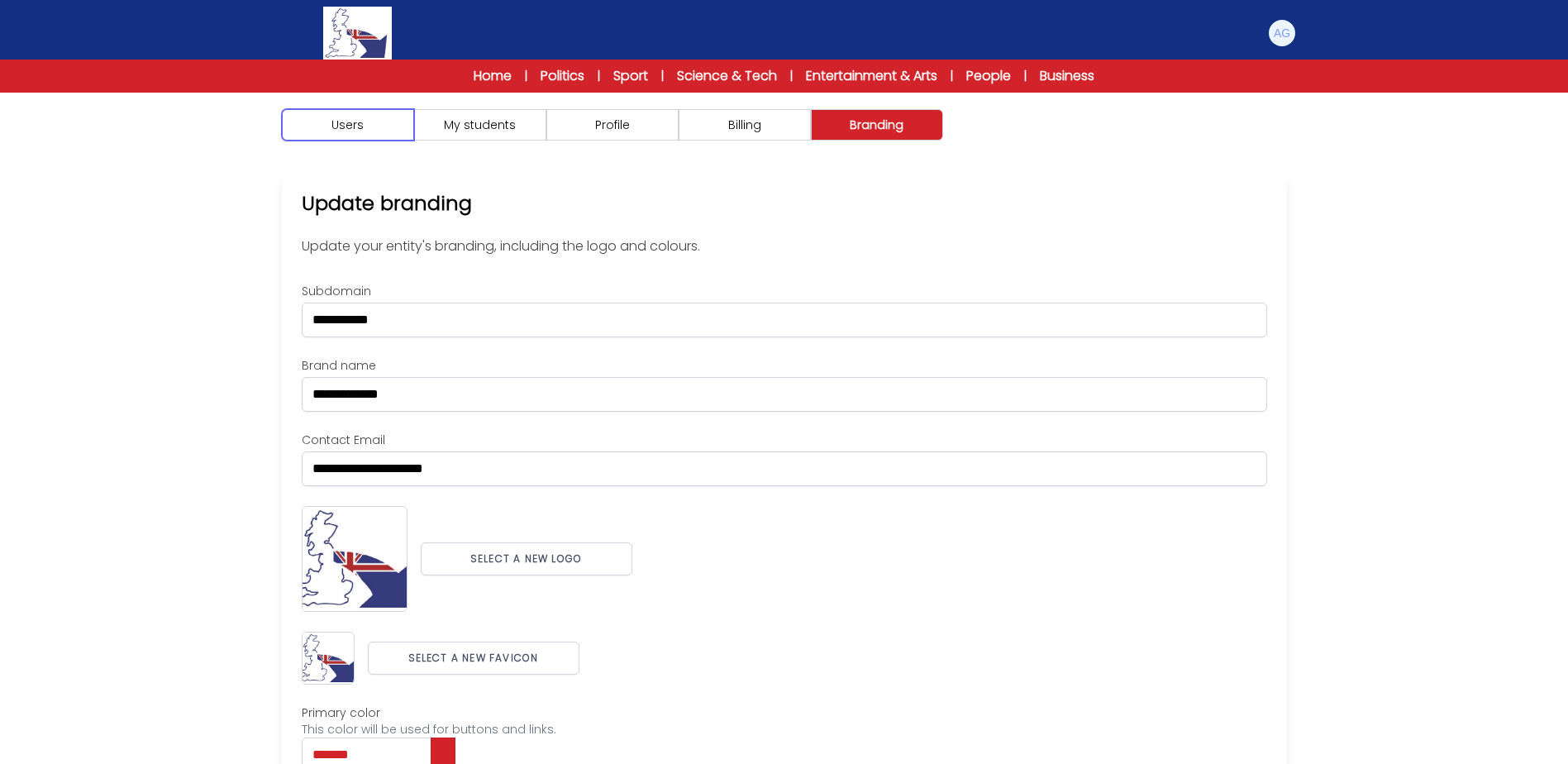
click at [394, 122] on button "Users" at bounding box center [348, 124] width 132 height 31
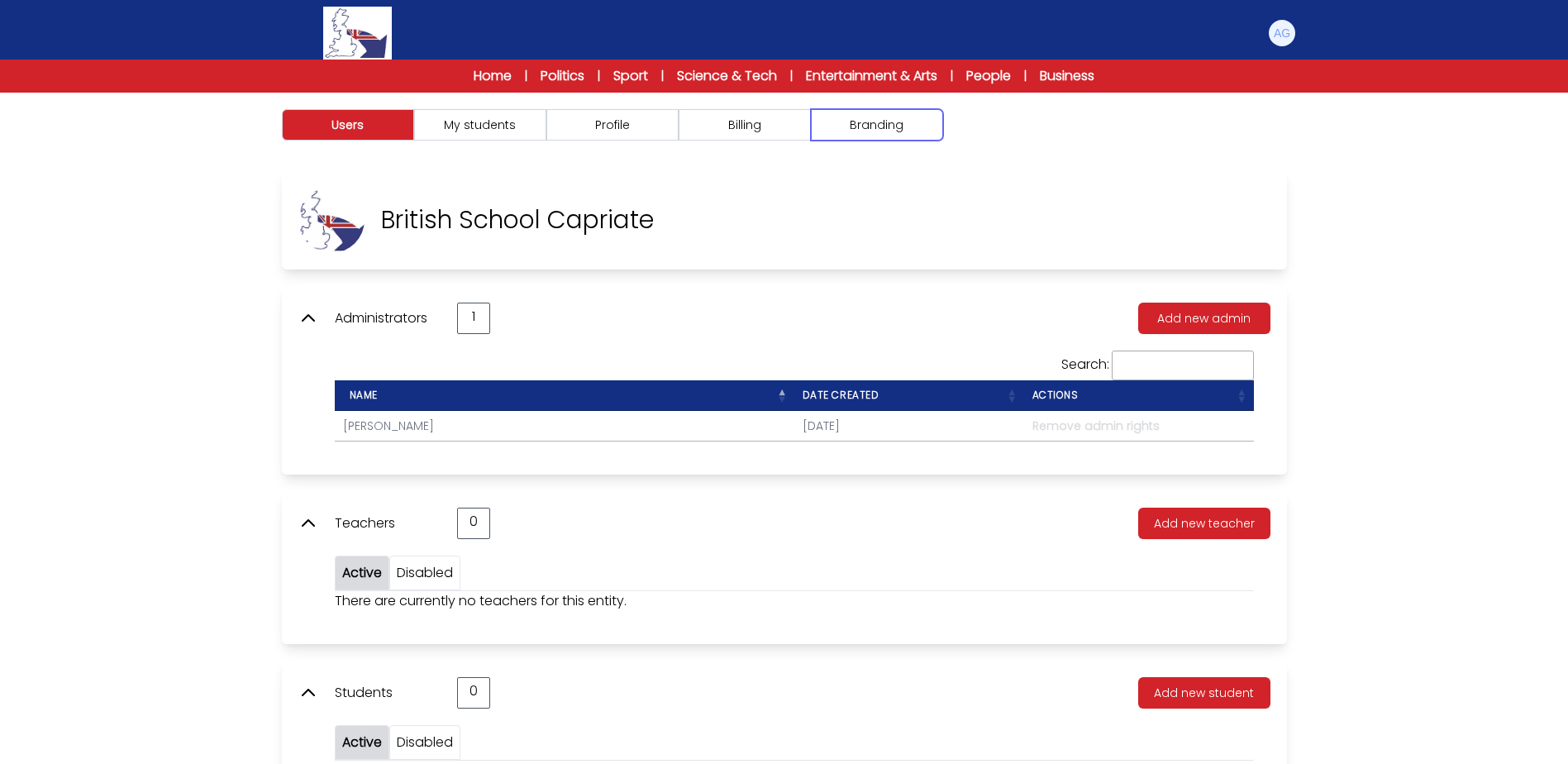
click at [905, 123] on button "Branding" at bounding box center [877, 124] width 132 height 31
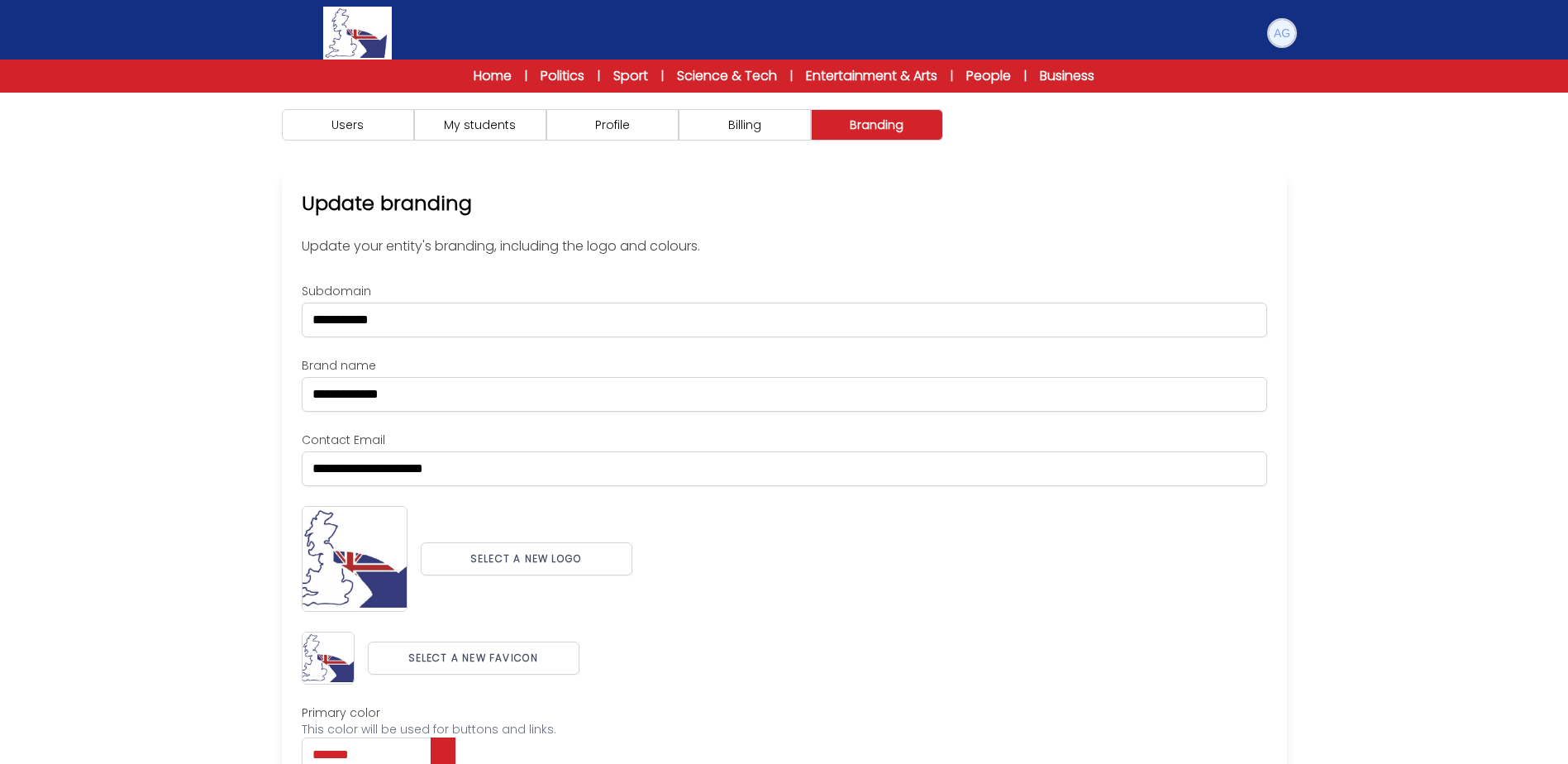
click at [1284, 24] on img at bounding box center [1282, 33] width 27 height 27
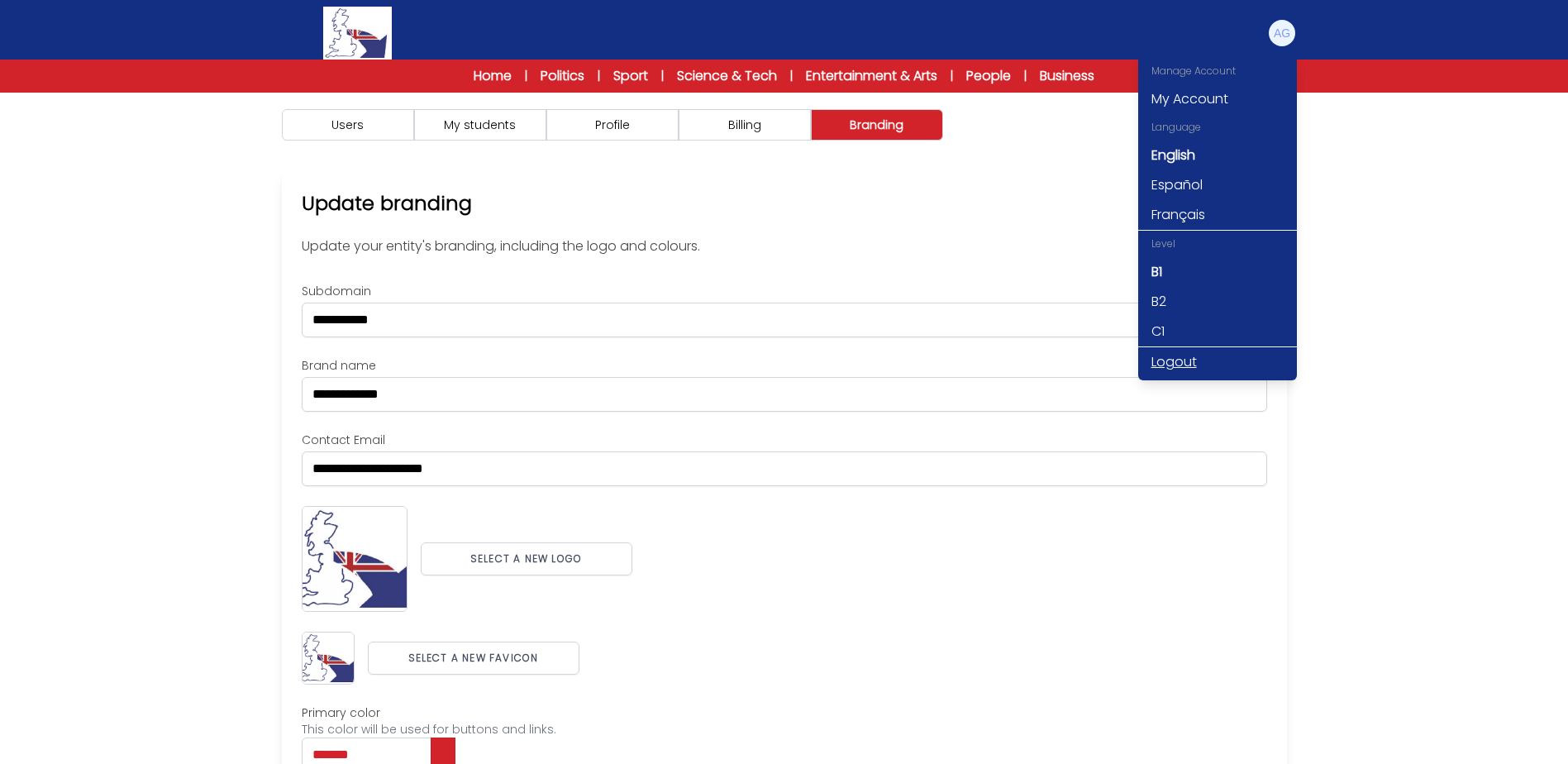
click at [1186, 363] on link "Logout" at bounding box center [1217, 361] width 159 height 29
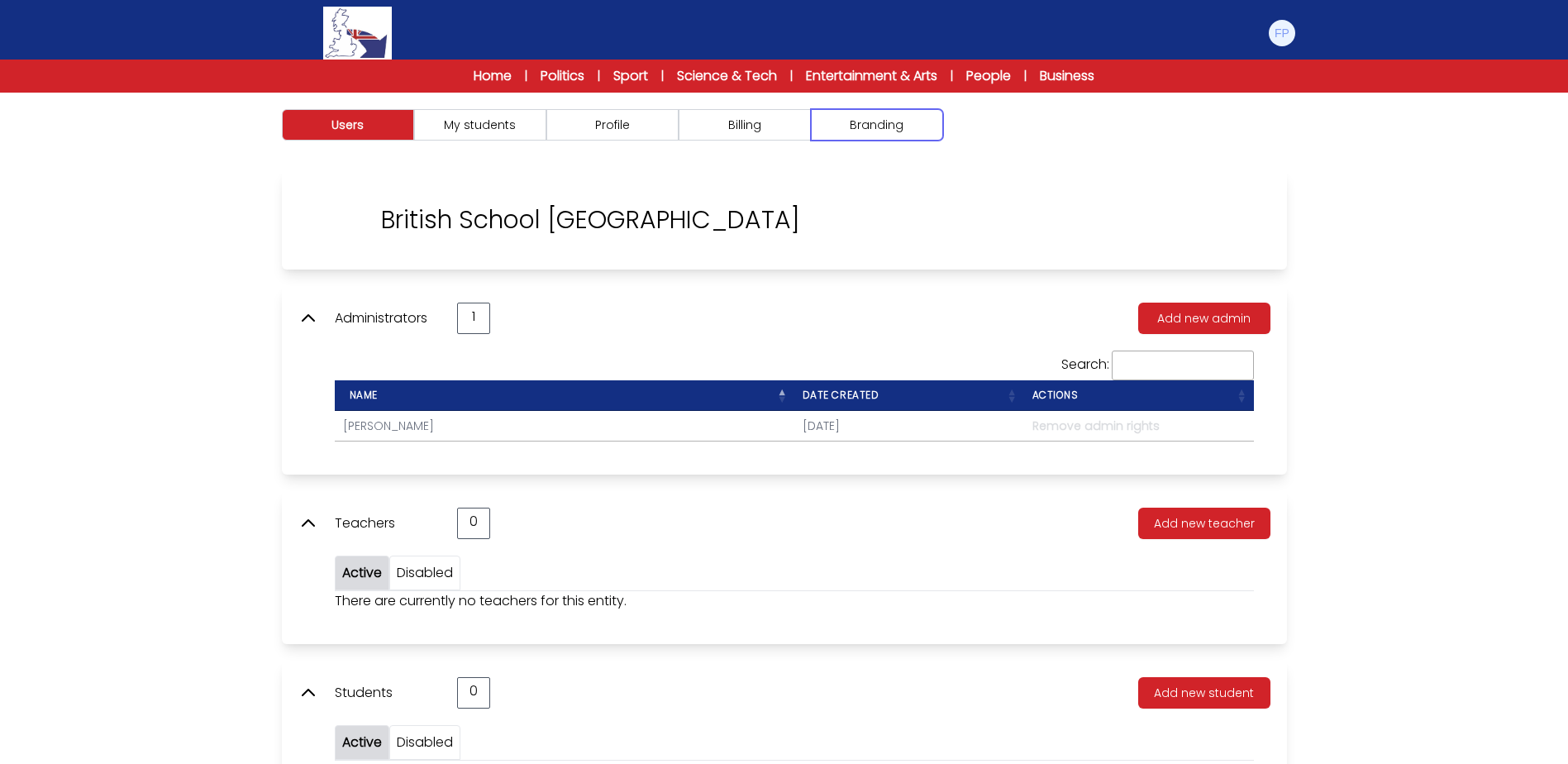
drag, startPoint x: 881, startPoint y: 133, endPoint x: 828, endPoint y: 169, distance: 64.1
click at [881, 133] on button "Branding" at bounding box center [877, 124] width 132 height 31
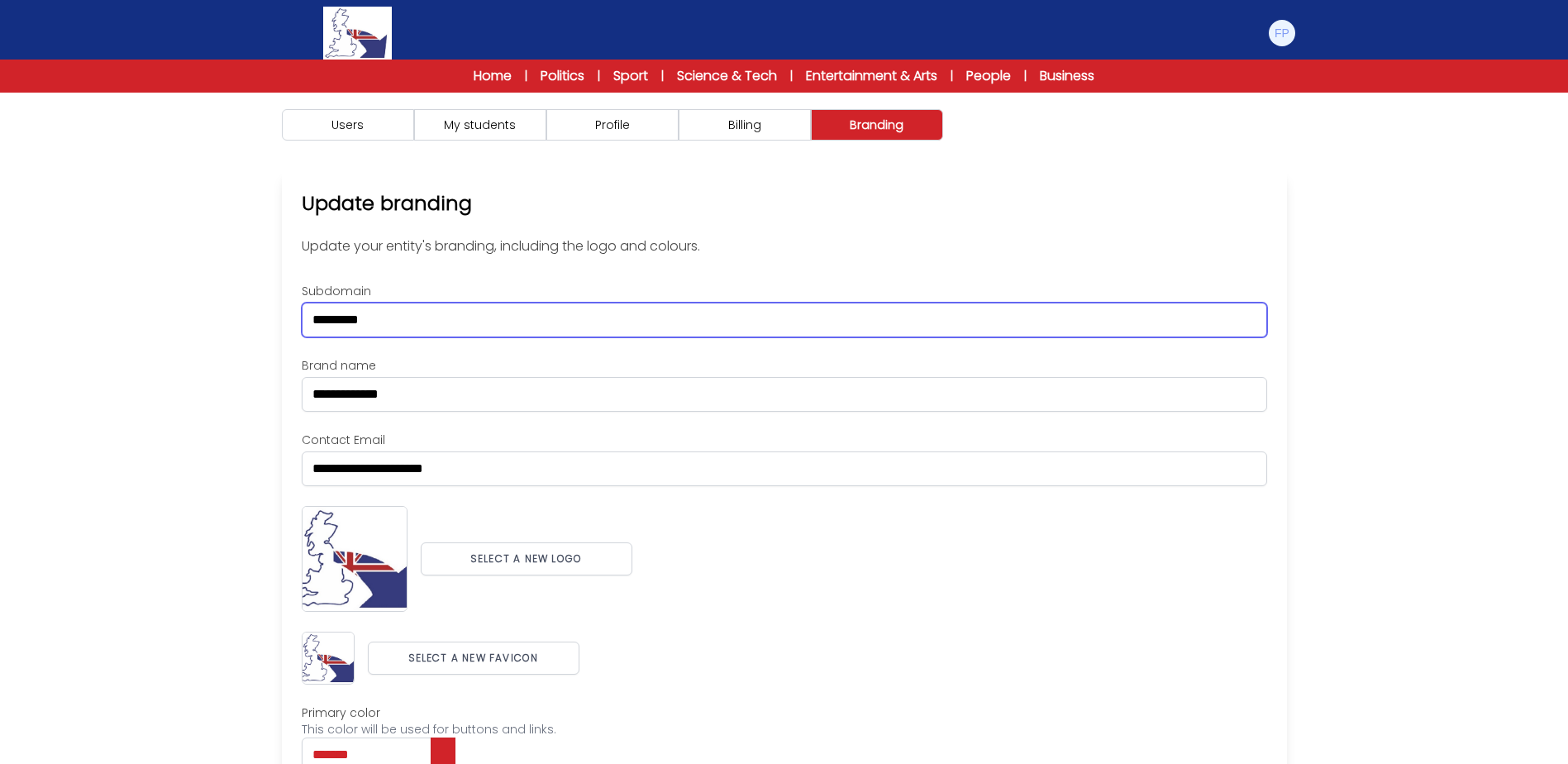
drag, startPoint x: 180, startPoint y: 321, endPoint x: 151, endPoint y: 319, distance: 29.1
click at [155, 319] on div "Users My students Profile" at bounding box center [784, 513] width 1568 height 842
paste input "***"
type input "**********"
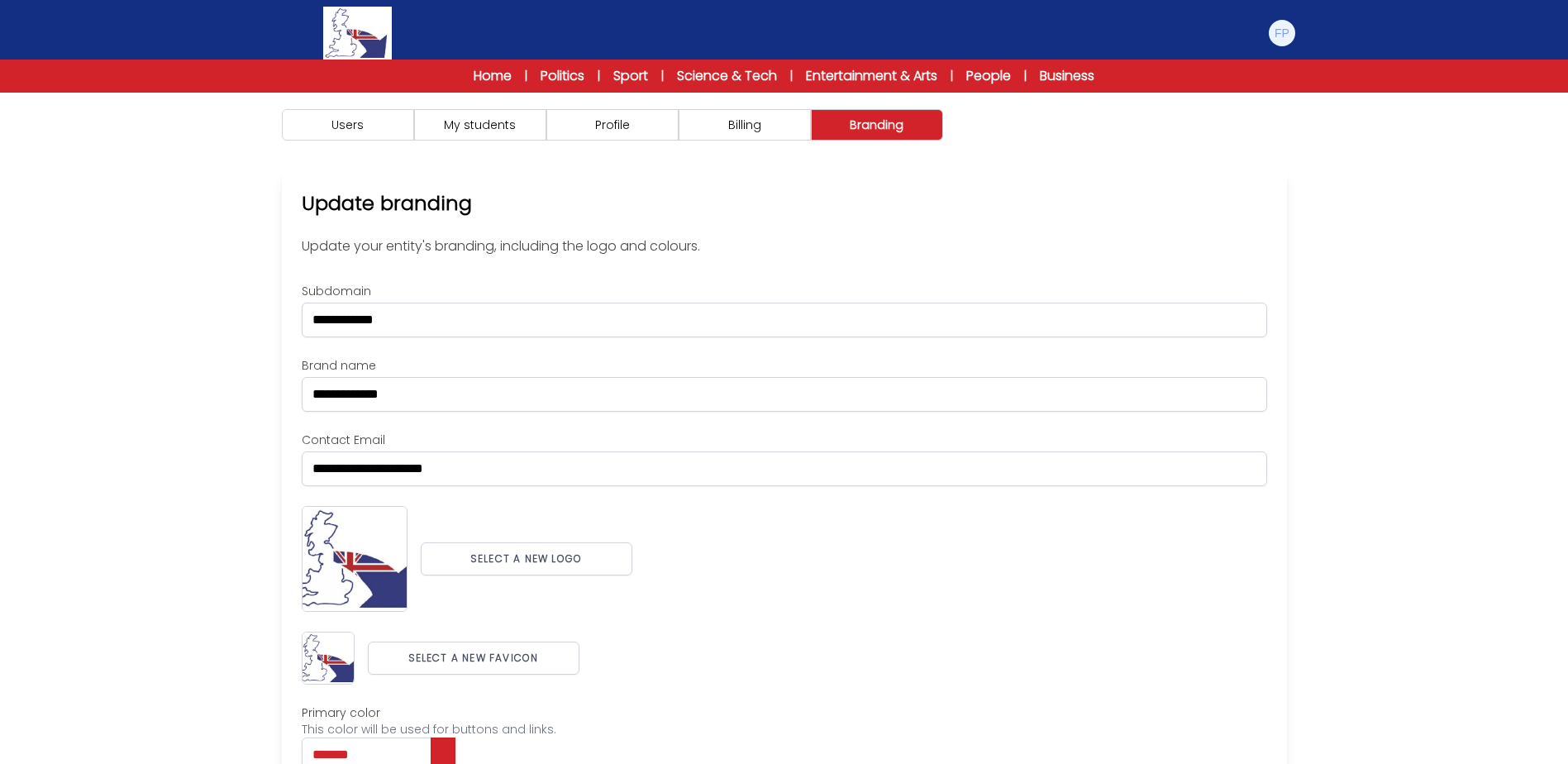
click at [151, 319] on div "Users My students Profile" at bounding box center [784, 513] width 1568 height 842
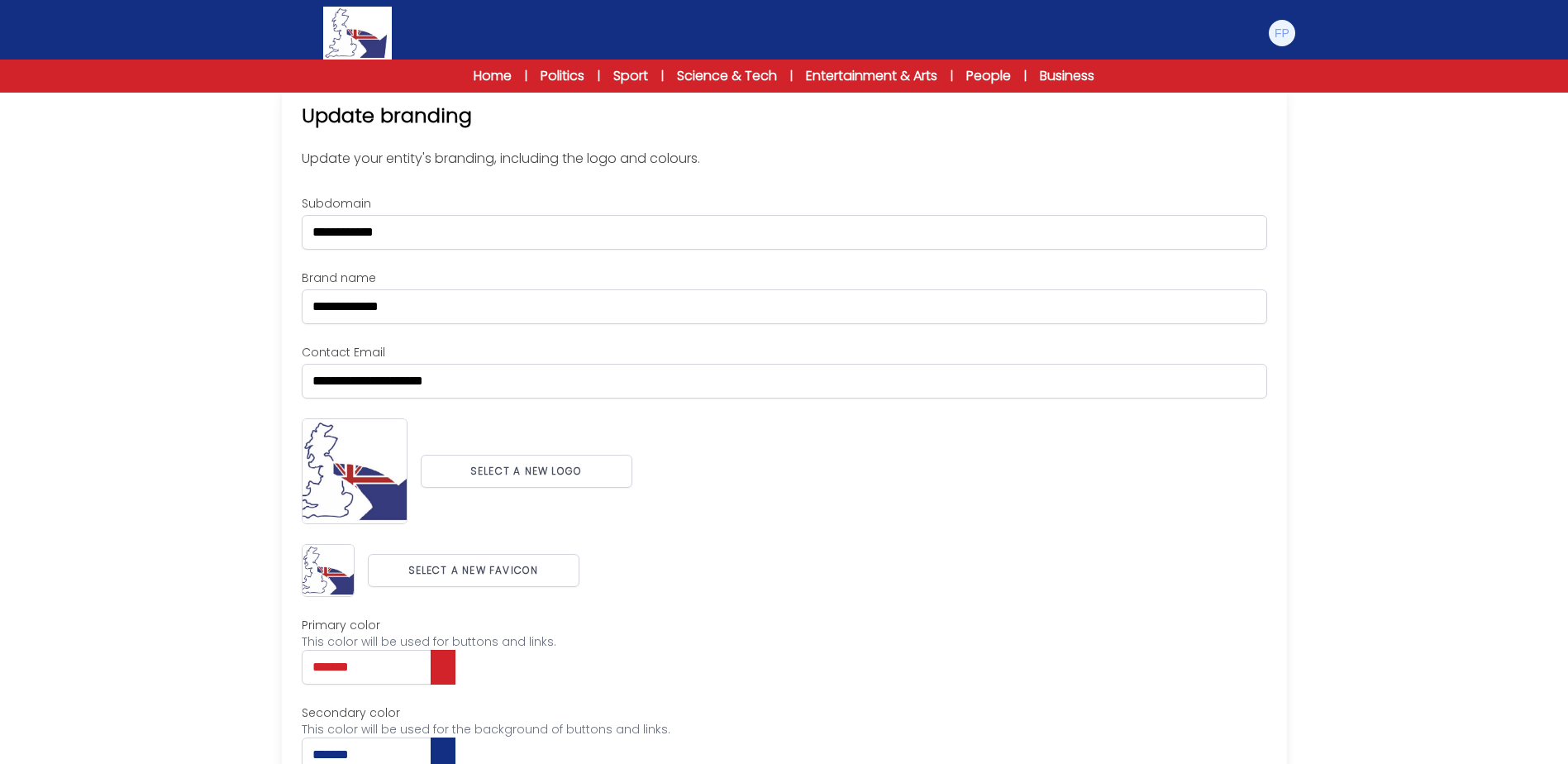
scroll to position [170, 0]
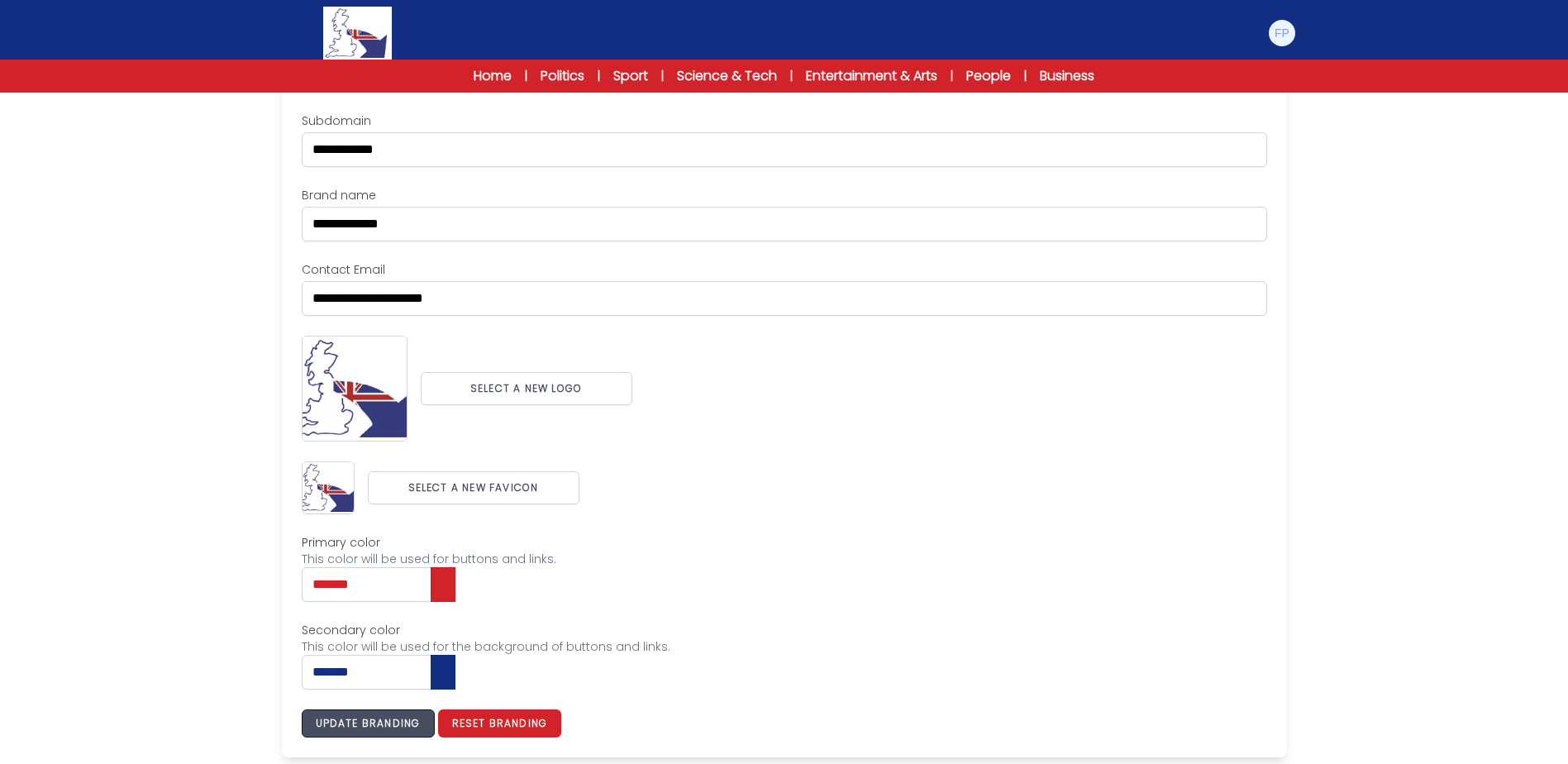
click at [356, 716] on button "Update branding" at bounding box center [368, 724] width 133 height 29
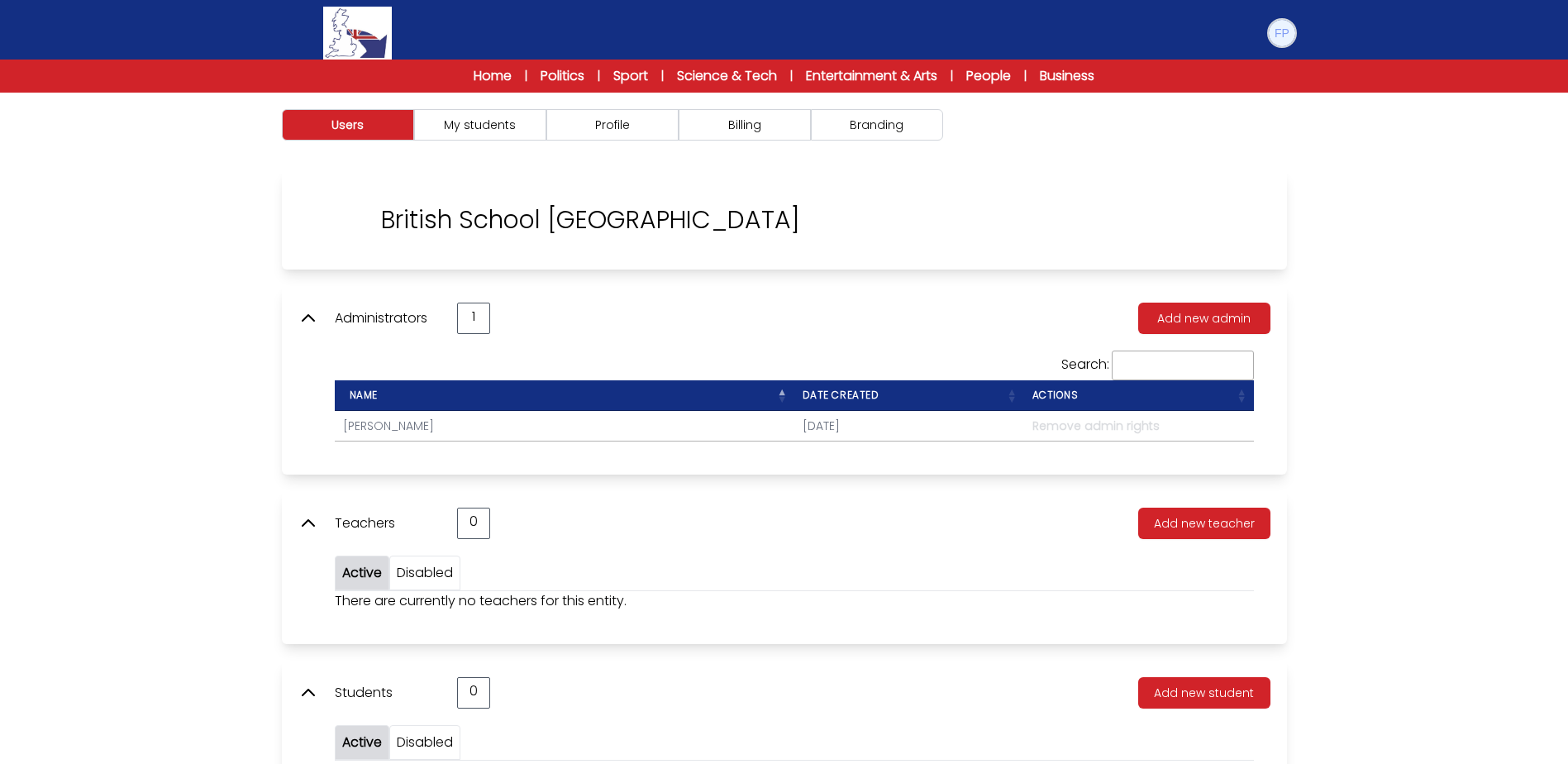
click at [1284, 35] on img at bounding box center [1282, 33] width 27 height 27
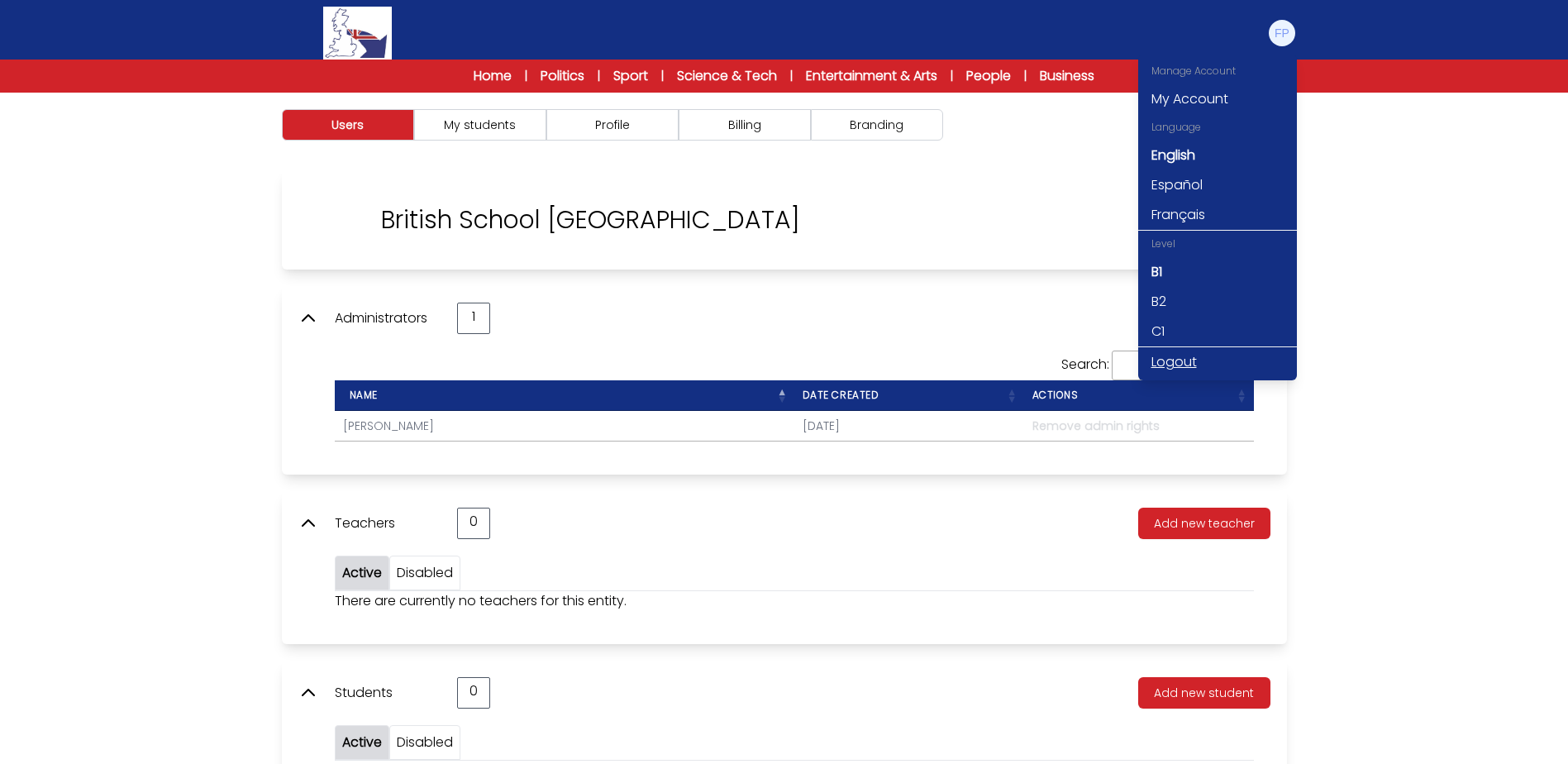
click at [1155, 366] on link "Logout" at bounding box center [1217, 361] width 159 height 29
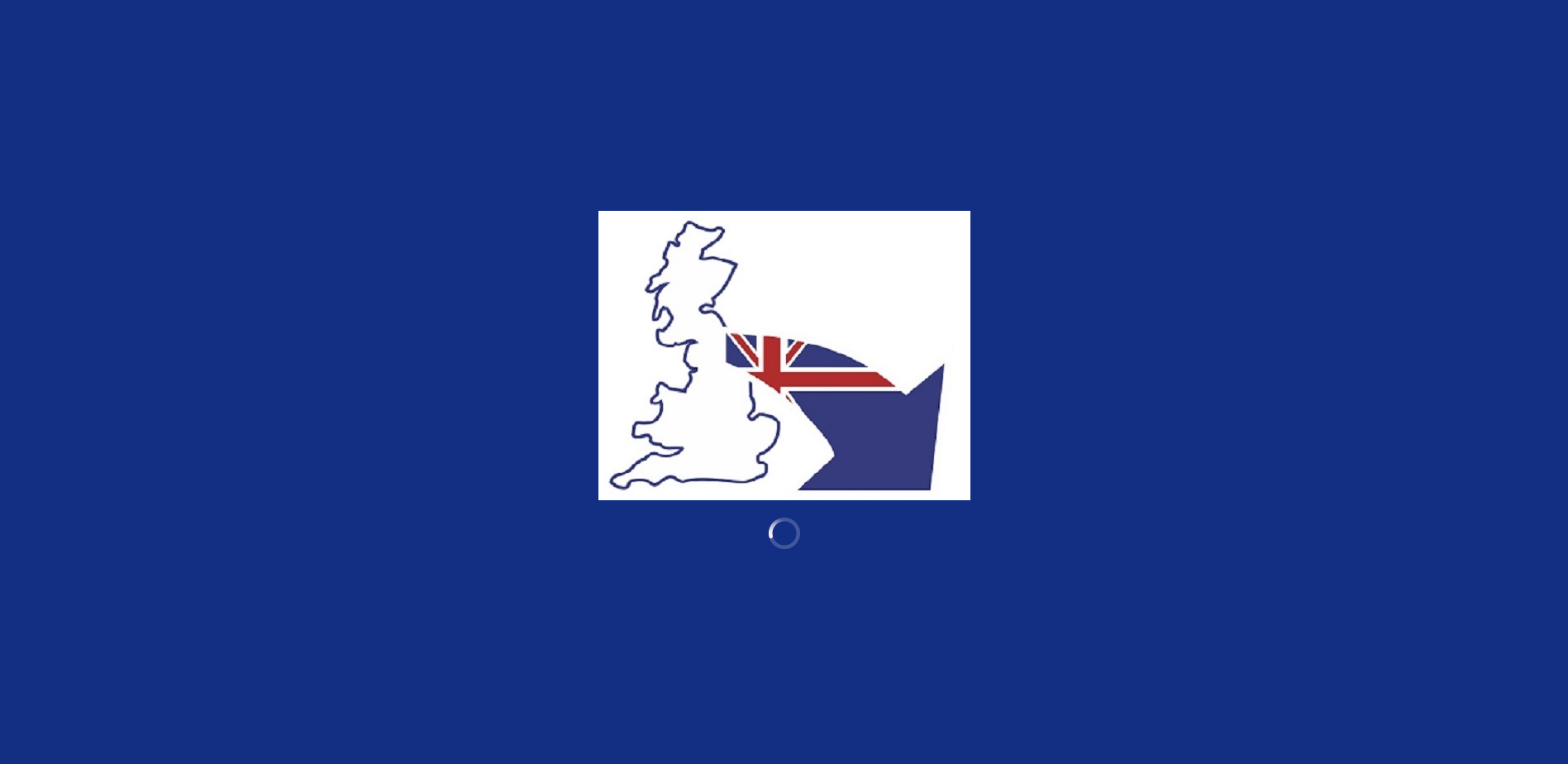
type input "**********"
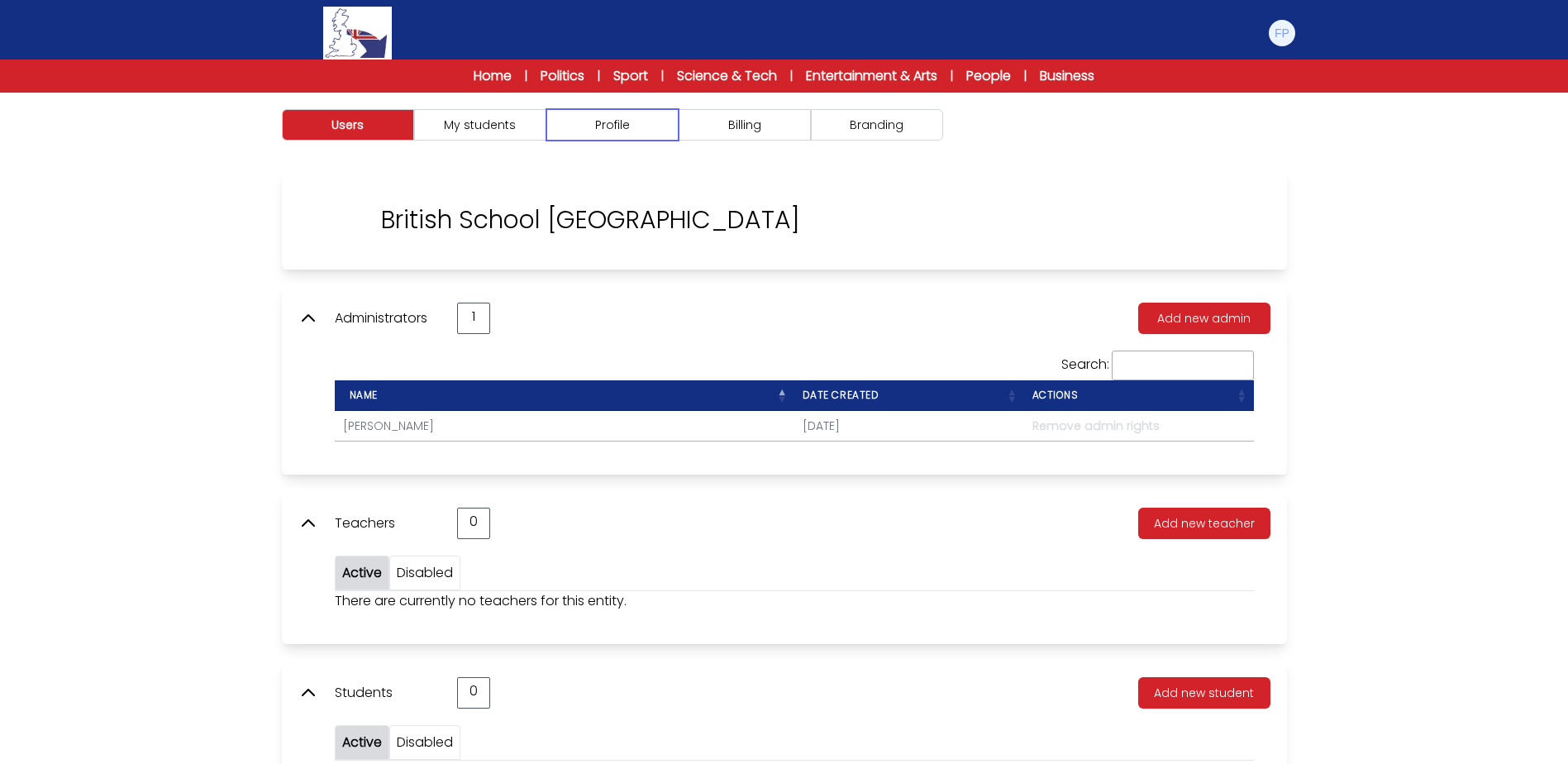
click at [613, 129] on button "Profile" at bounding box center [612, 124] width 132 height 31
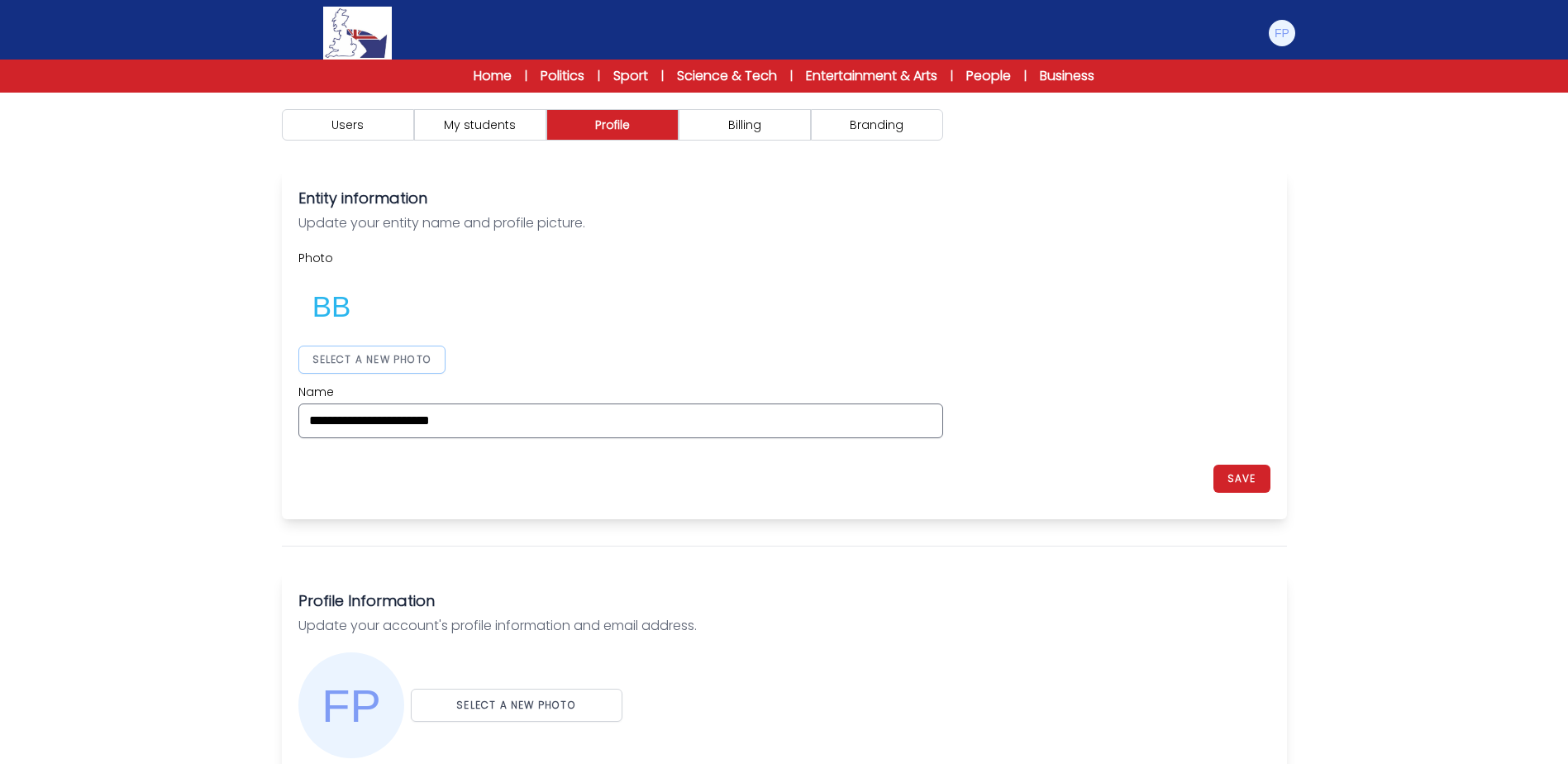
click at [383, 357] on button "SELECT A NEW PHOTO" at bounding box center [372, 360] width 148 height 29
click at [1042, 336] on div "**********" at bounding box center [784, 344] width 972 height 188
click at [1246, 481] on button "SAVE" at bounding box center [1241, 479] width 57 height 29
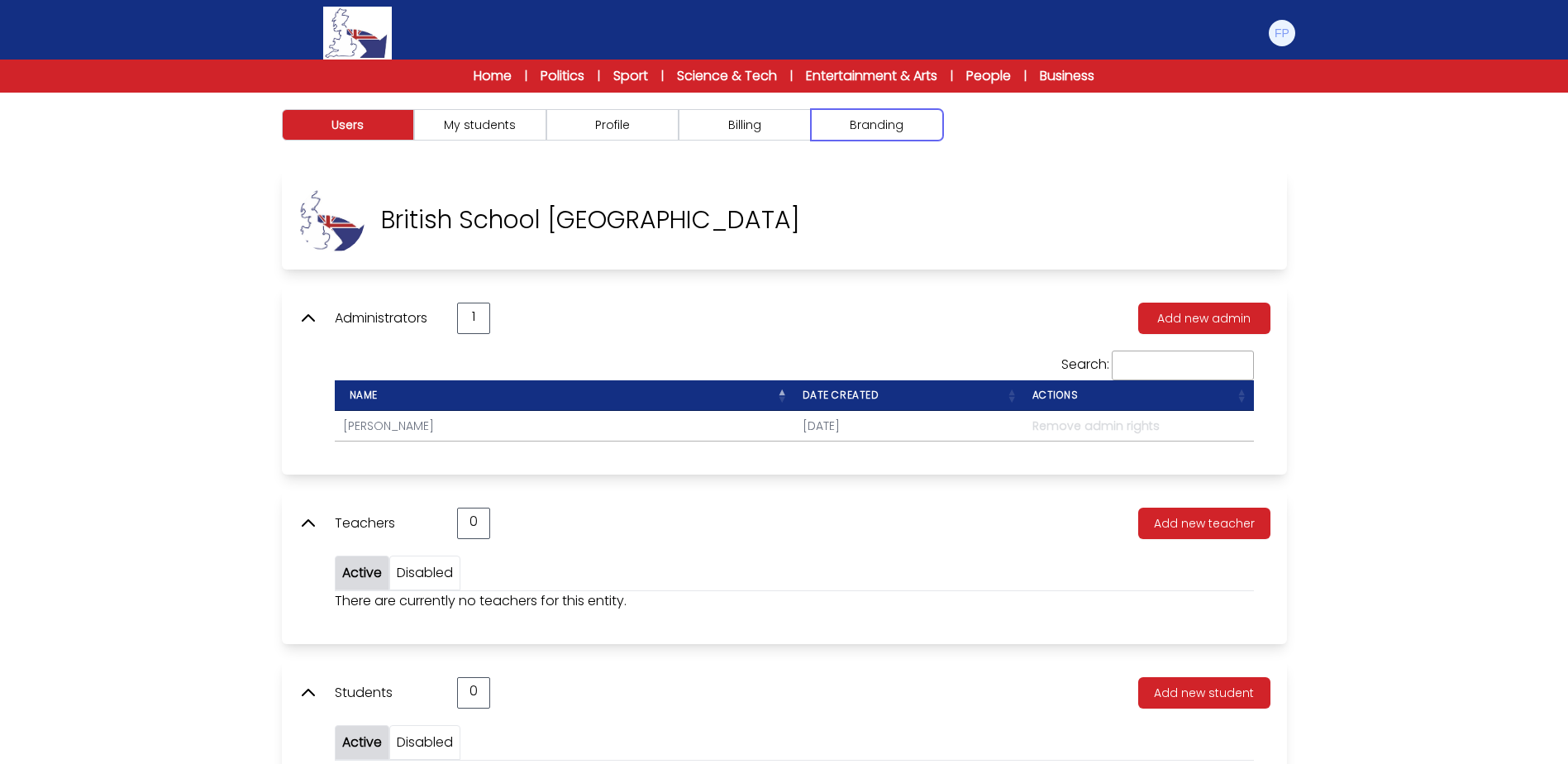
click at [854, 132] on button "Branding" at bounding box center [877, 124] width 132 height 31
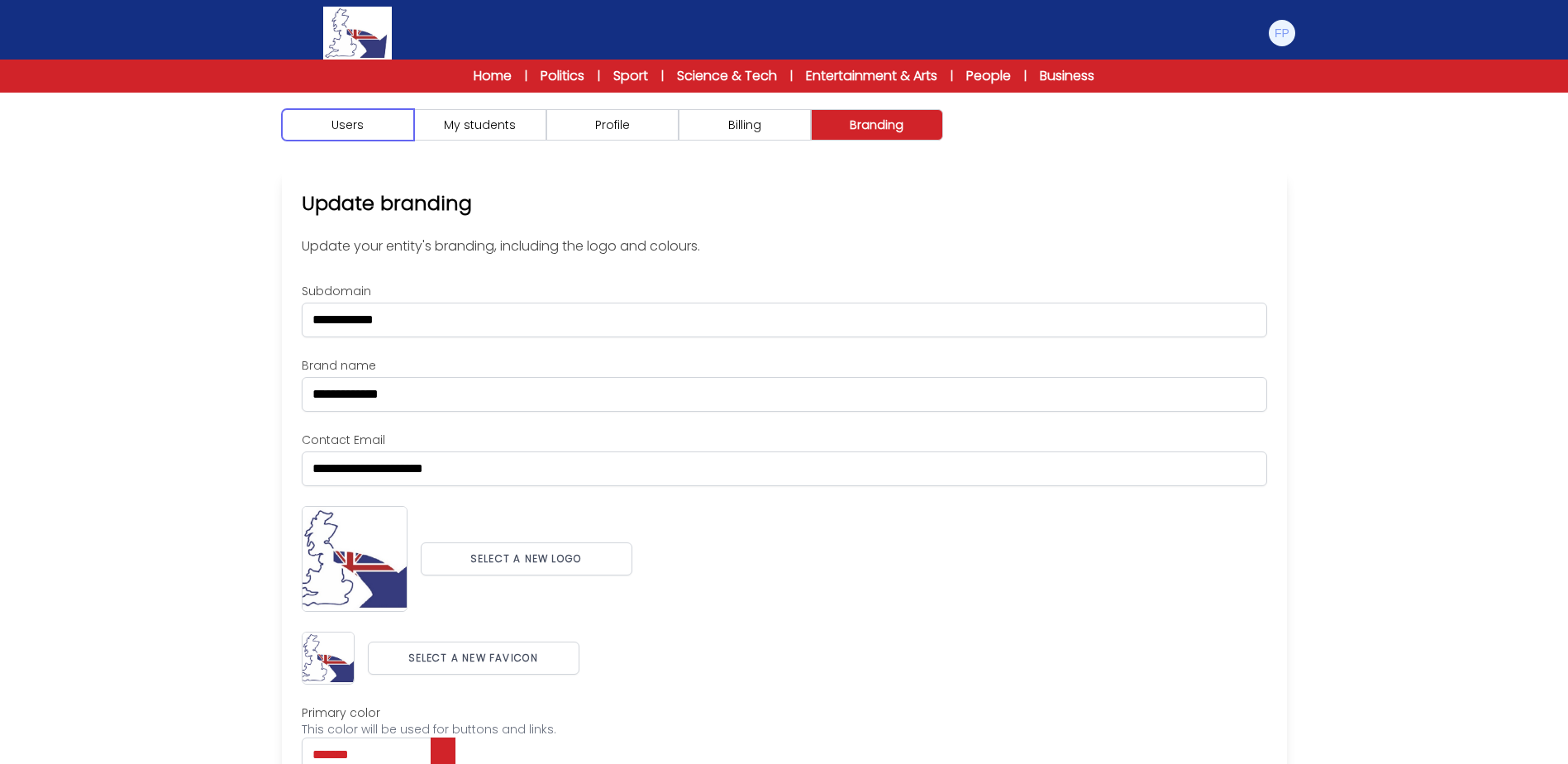
click at [289, 128] on button "Users" at bounding box center [348, 124] width 132 height 31
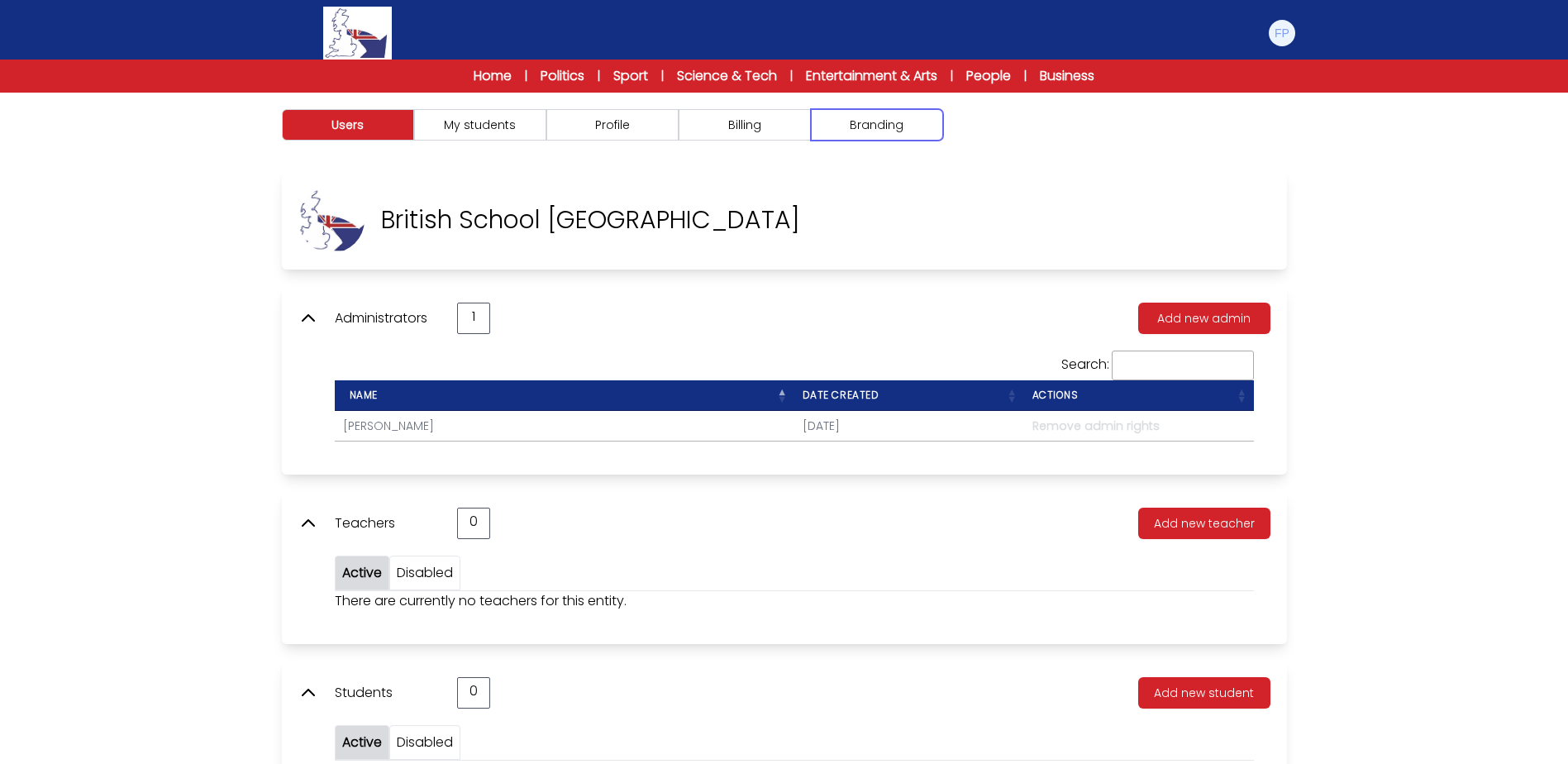
click at [922, 125] on button "Branding" at bounding box center [877, 124] width 132 height 31
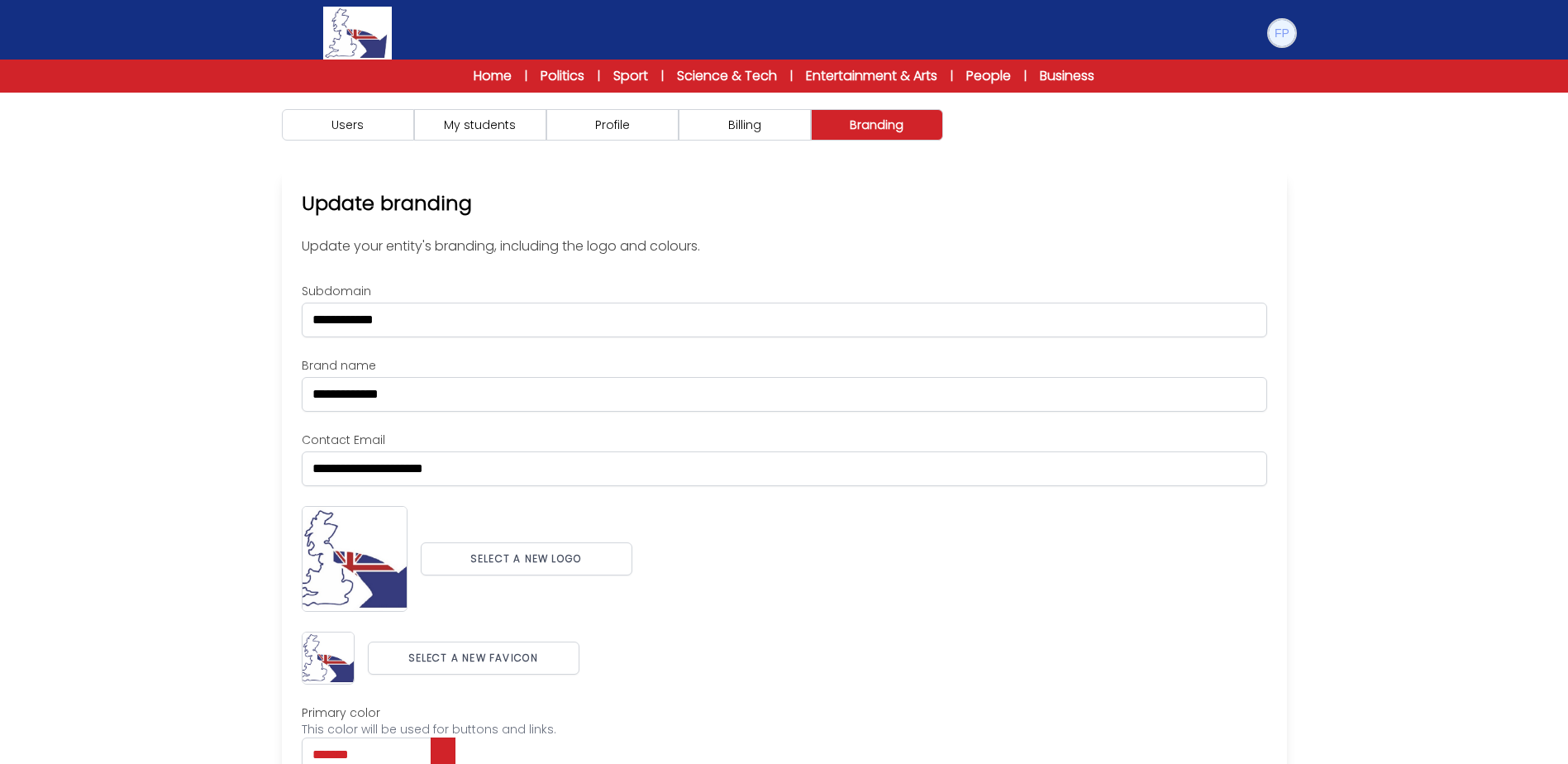
click at [1273, 35] on img at bounding box center [1282, 33] width 27 height 27
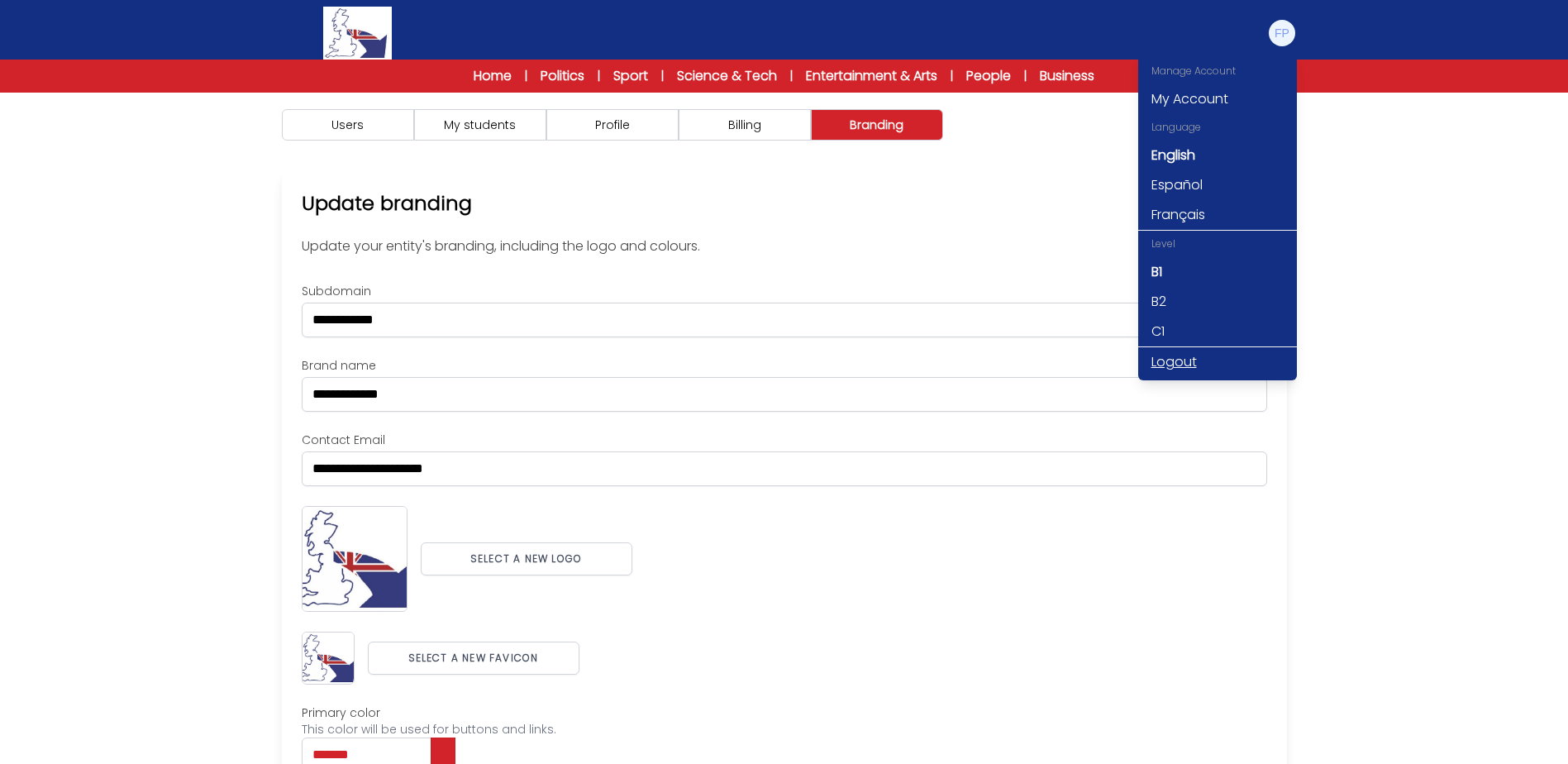
click at [1195, 362] on link "Logout" at bounding box center [1217, 361] width 159 height 29
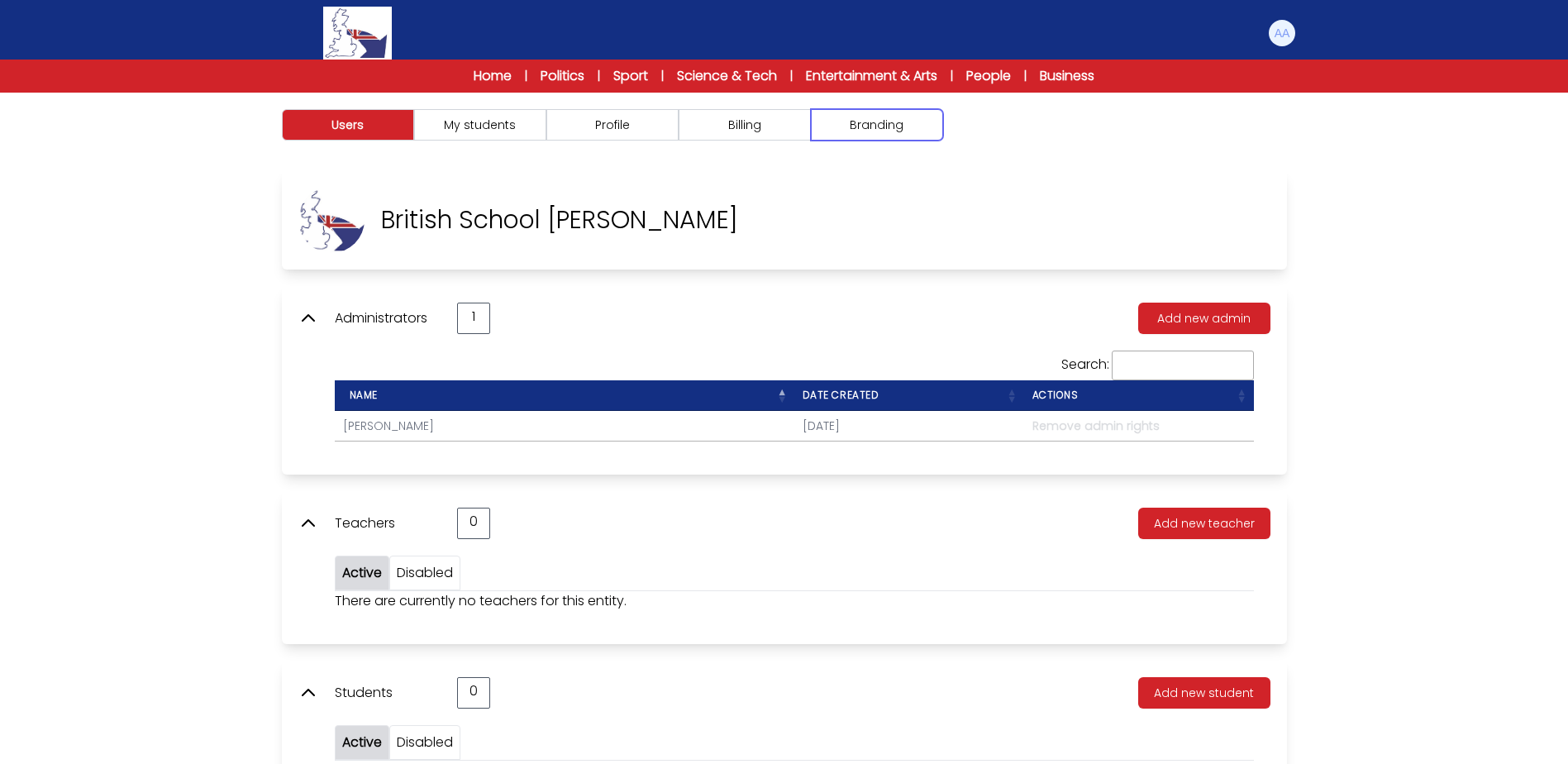
click at [897, 118] on button "Branding" at bounding box center [877, 124] width 132 height 31
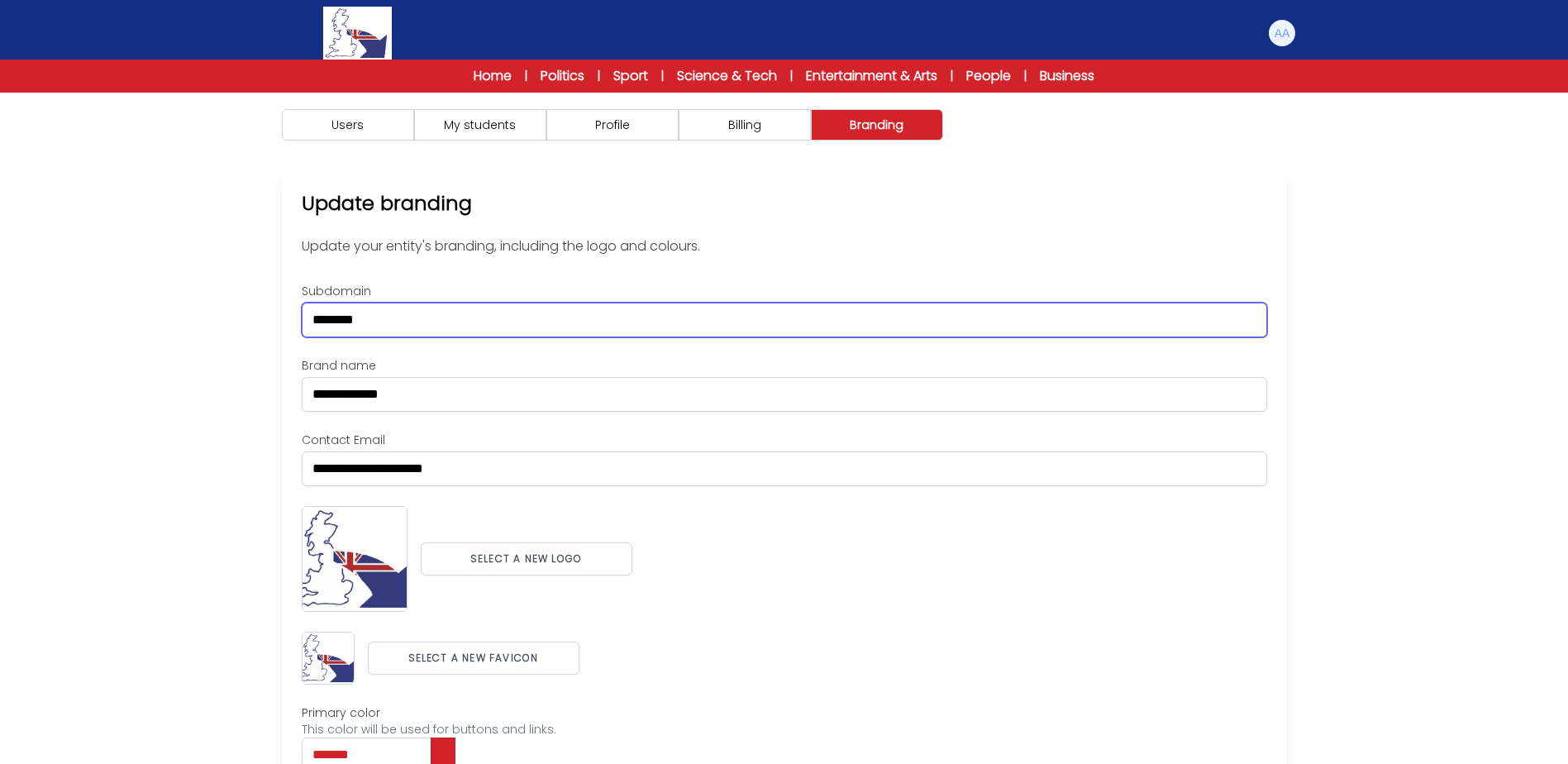
drag, startPoint x: 481, startPoint y: 304, endPoint x: 233, endPoint y: 310, distance: 248.1
click at [233, 310] on div "Users My students Profile" at bounding box center [784, 513] width 1568 height 842
paste input "***"
type input "**********"
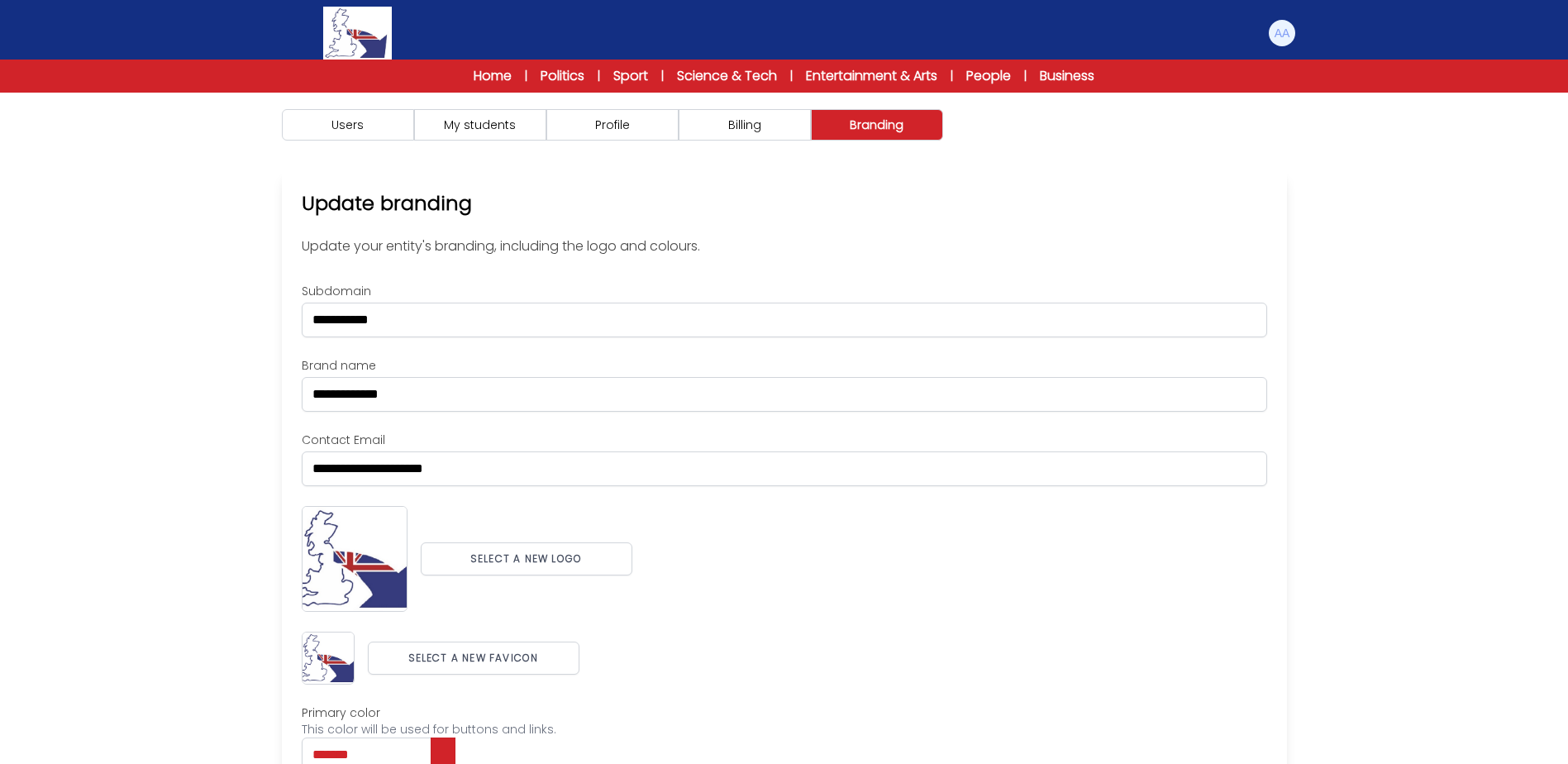
click at [253, 291] on div "Users My students Profile" at bounding box center [784, 513] width 1568 height 842
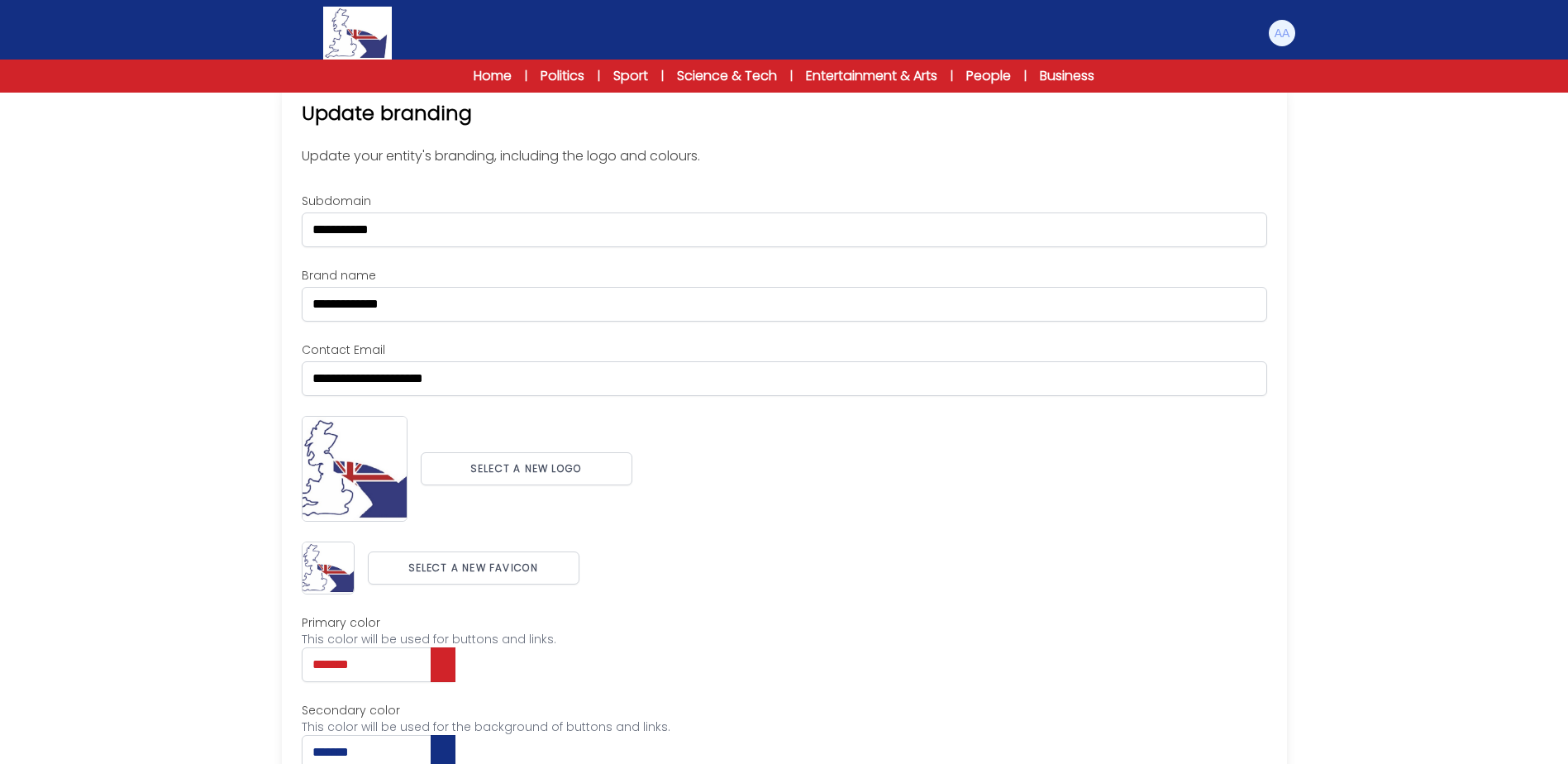
scroll to position [170, 0]
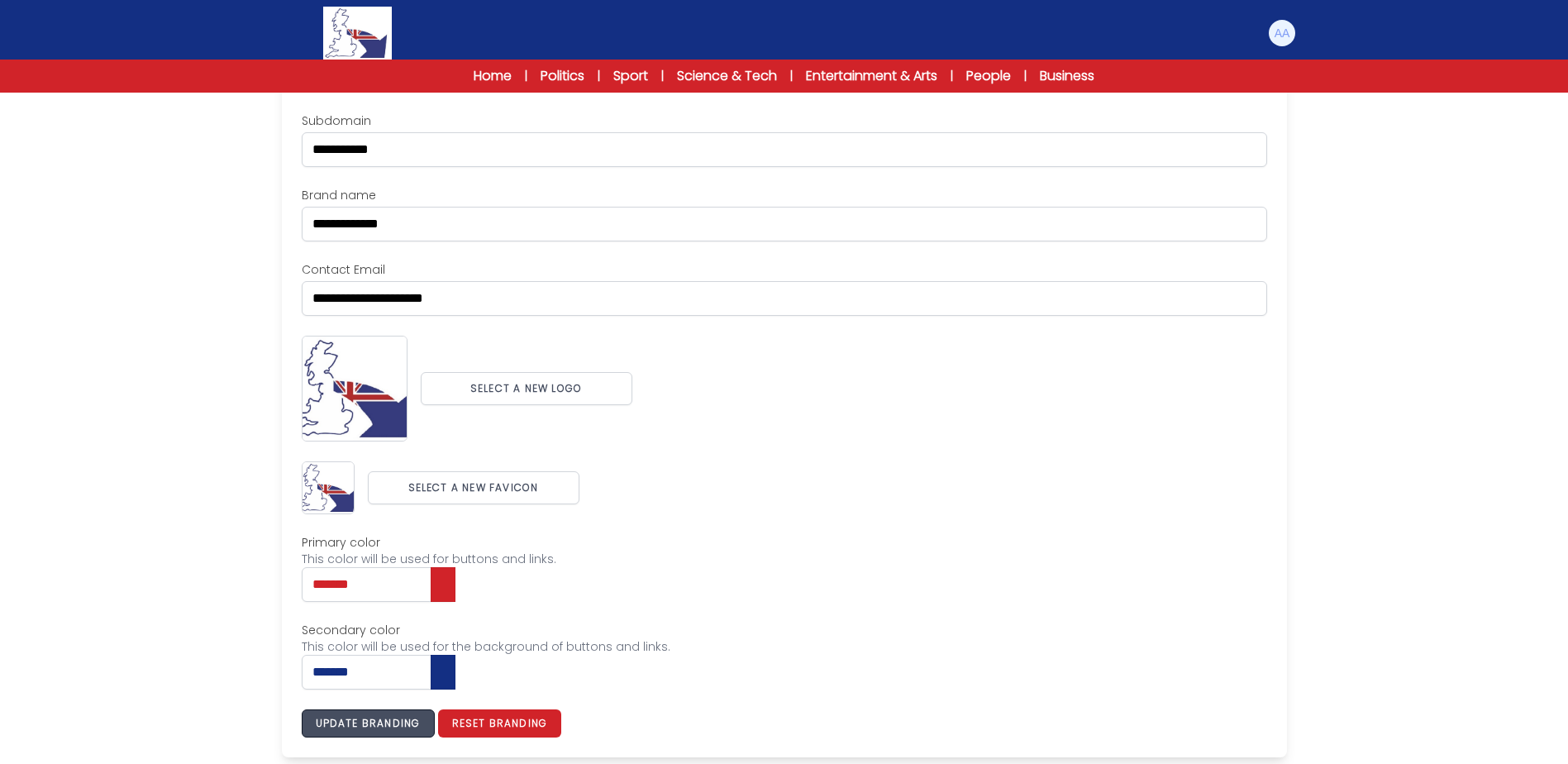
click at [397, 716] on button "Update branding" at bounding box center [368, 724] width 133 height 29
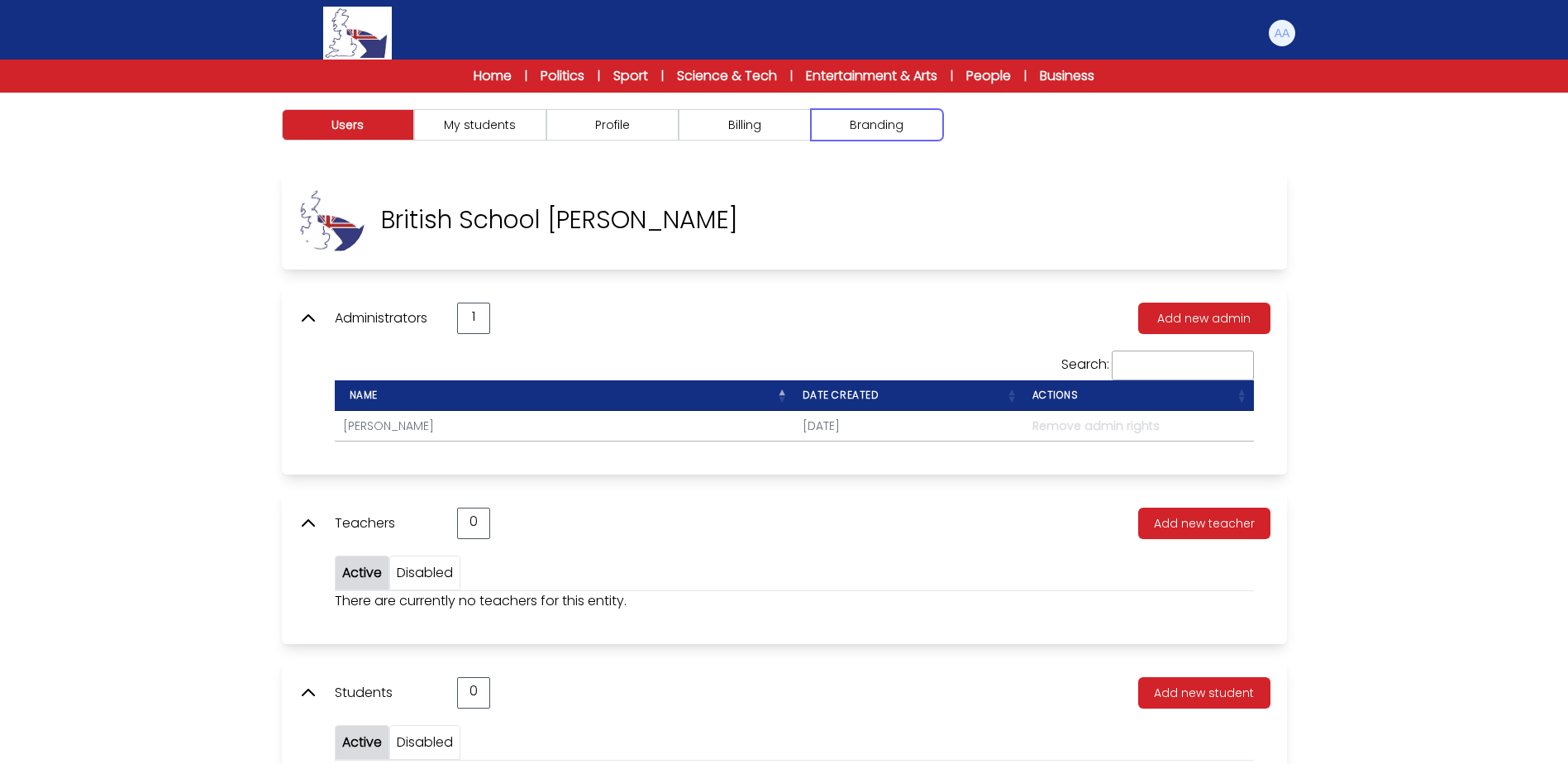
click at [863, 124] on button "Branding" at bounding box center [877, 124] width 132 height 31
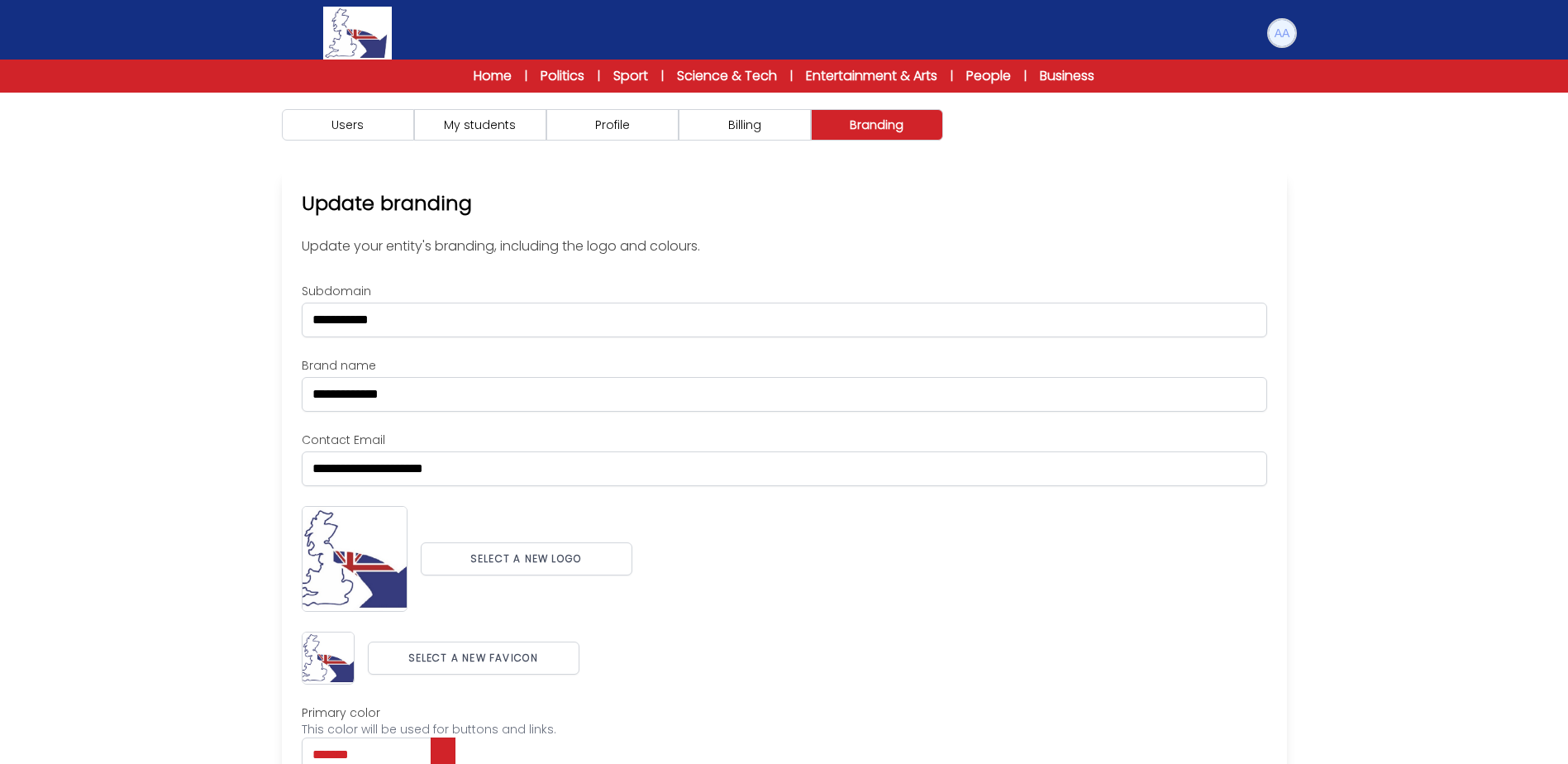
click at [1281, 35] on img at bounding box center [1282, 33] width 27 height 27
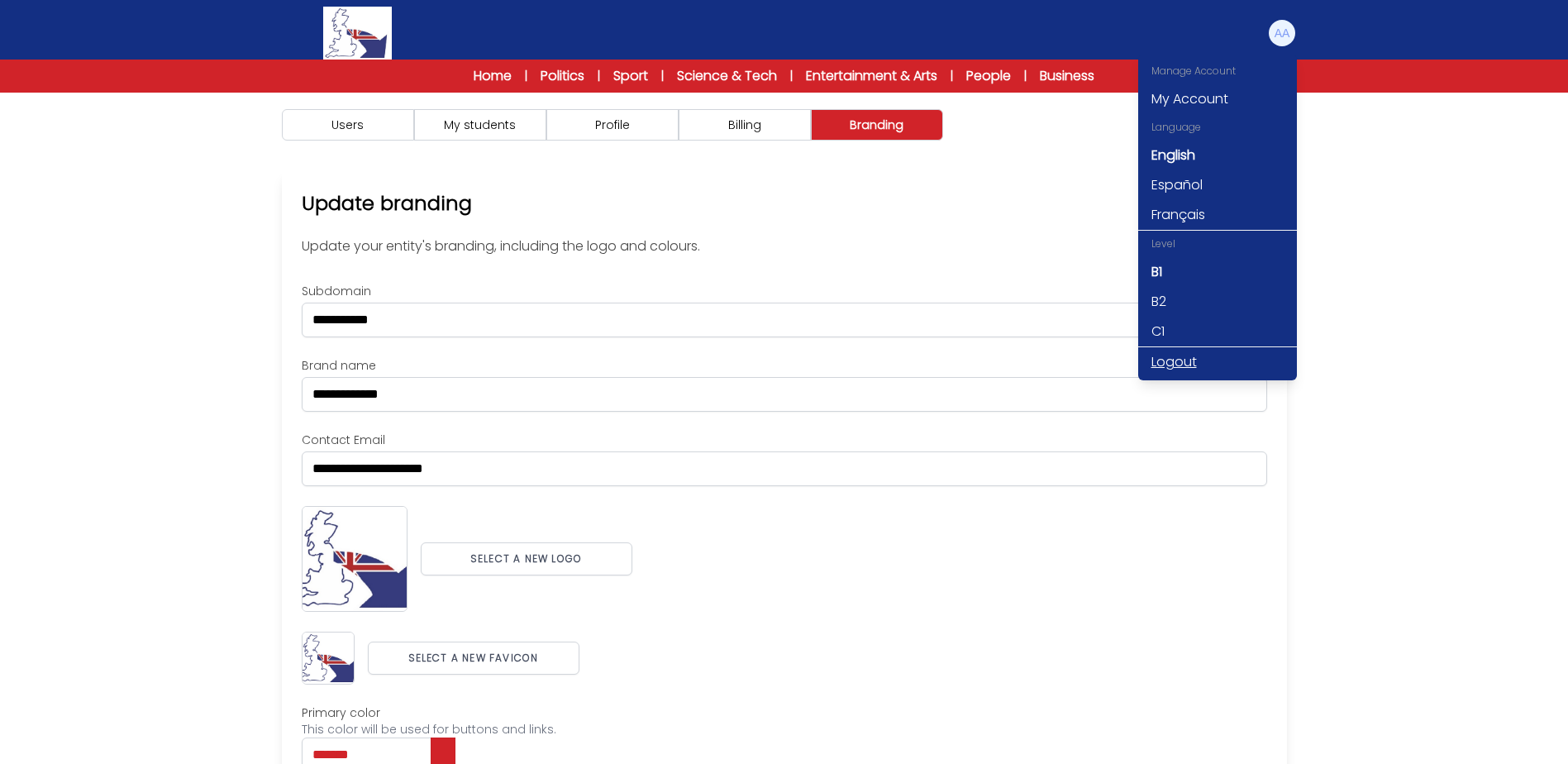
drag, startPoint x: 1180, startPoint y: 353, endPoint x: 1198, endPoint y: 357, distance: 18.4
click at [1180, 354] on link "Logout" at bounding box center [1217, 361] width 159 height 29
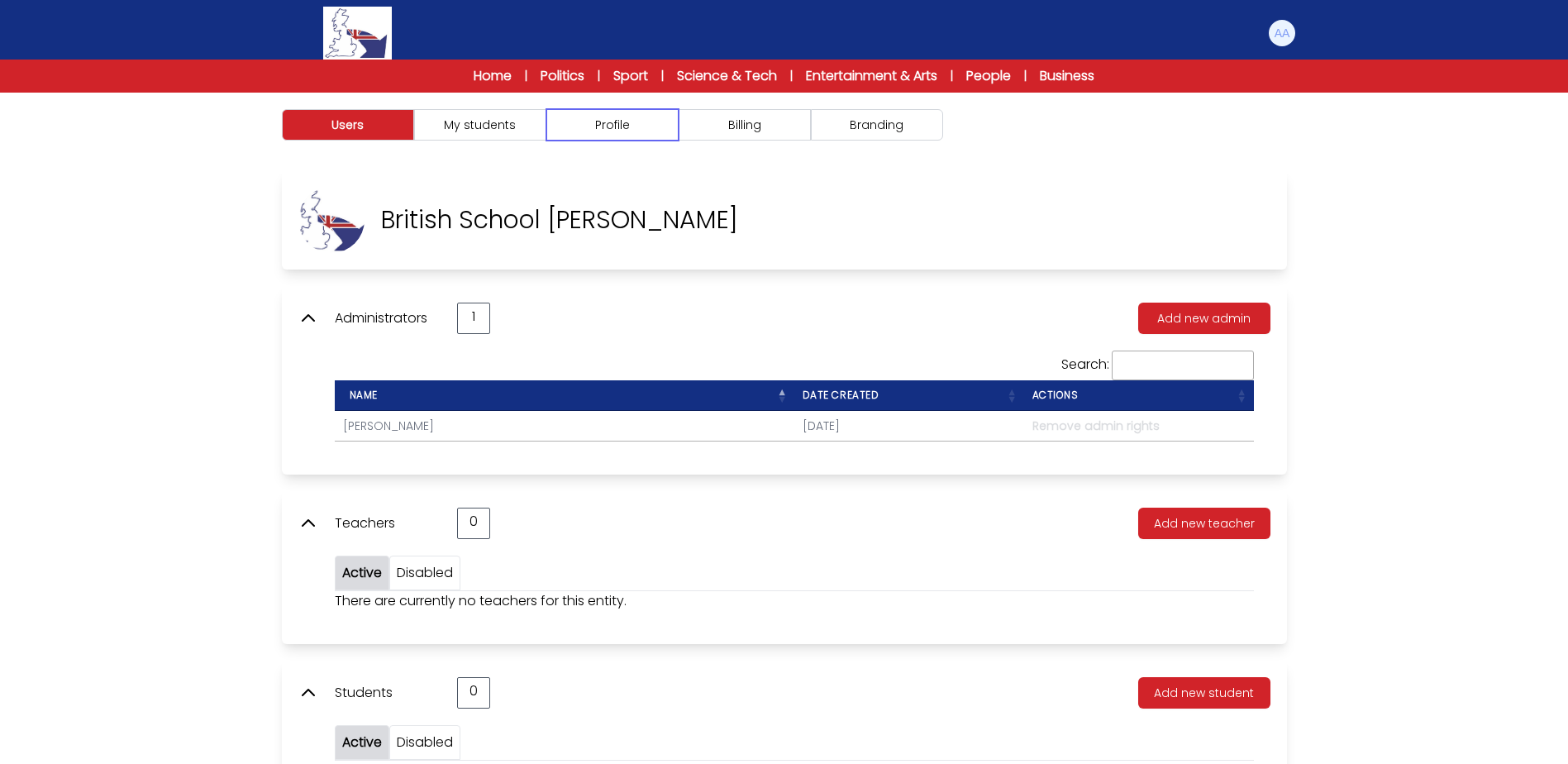
click at [620, 125] on button "Profile" at bounding box center [612, 124] width 132 height 31
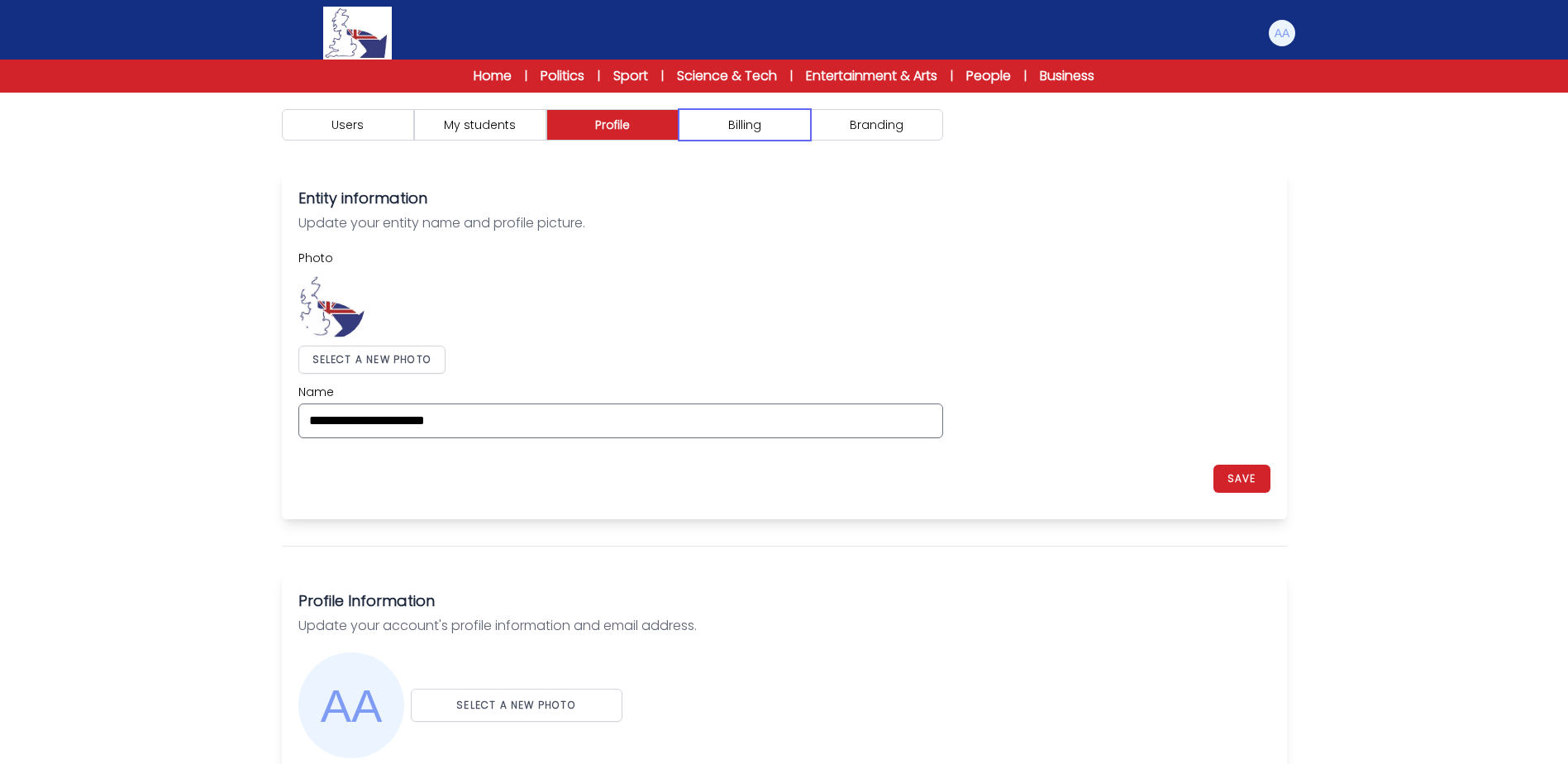
click at [756, 136] on button "Billing" at bounding box center [744, 124] width 132 height 31
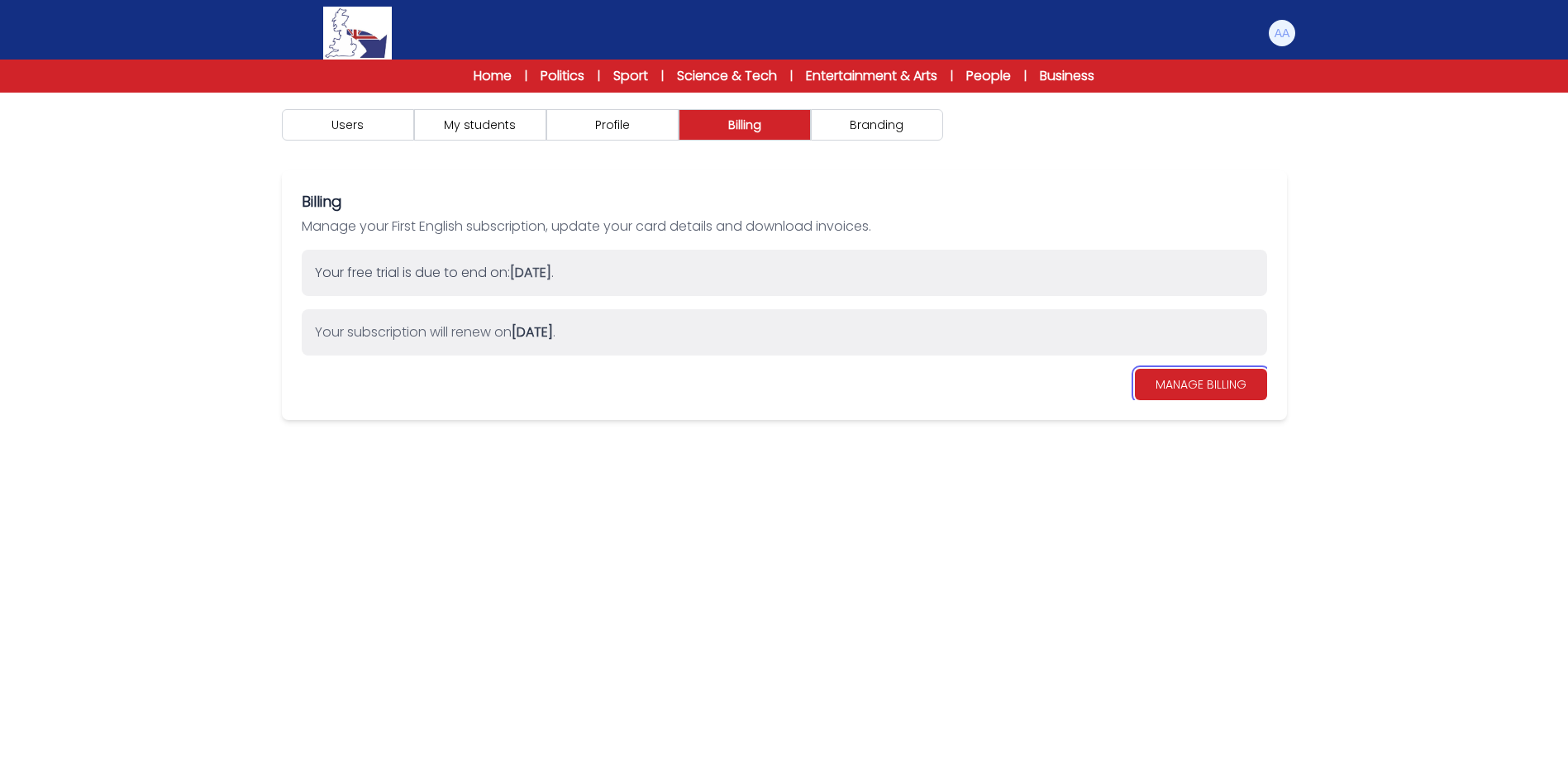
click at [1200, 393] on link "MANAGE BILLING" at bounding box center [1200, 384] width 132 height 31
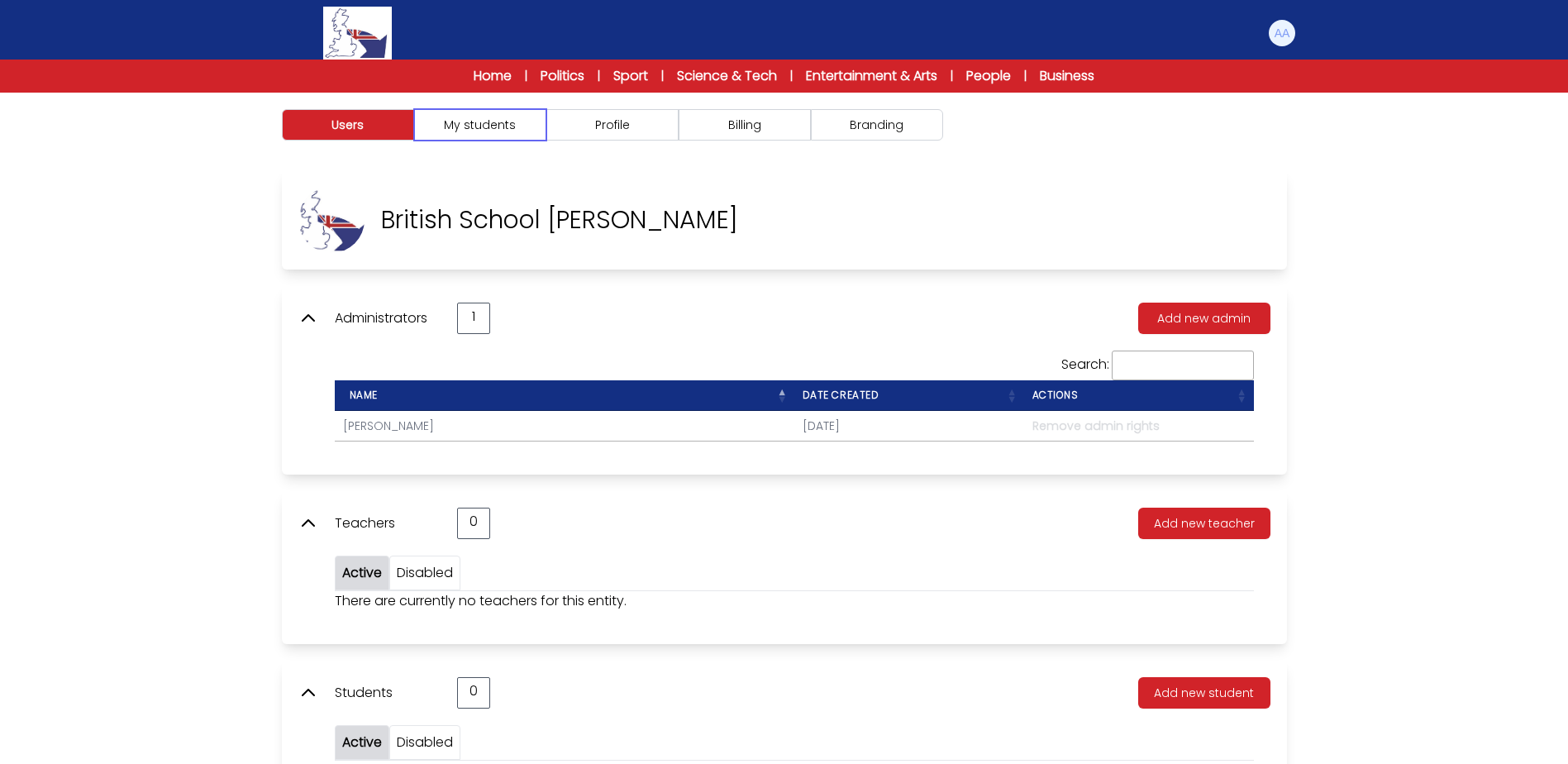
click at [521, 121] on button "My students" at bounding box center [480, 124] width 132 height 31
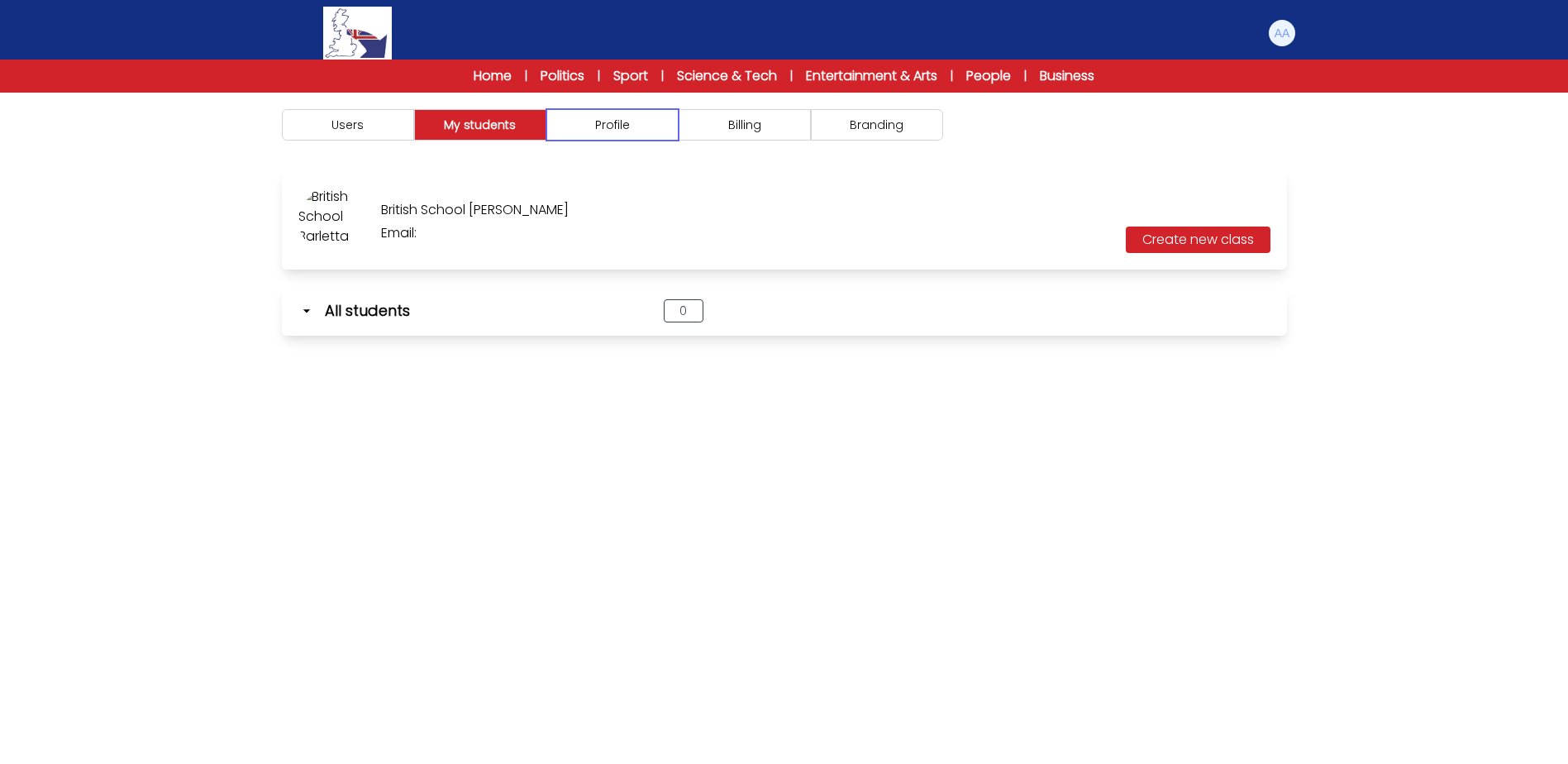
drag, startPoint x: 614, startPoint y: 121, endPoint x: 780, endPoint y: 124, distance: 166.0
click at [623, 123] on button "Profile" at bounding box center [612, 124] width 132 height 31
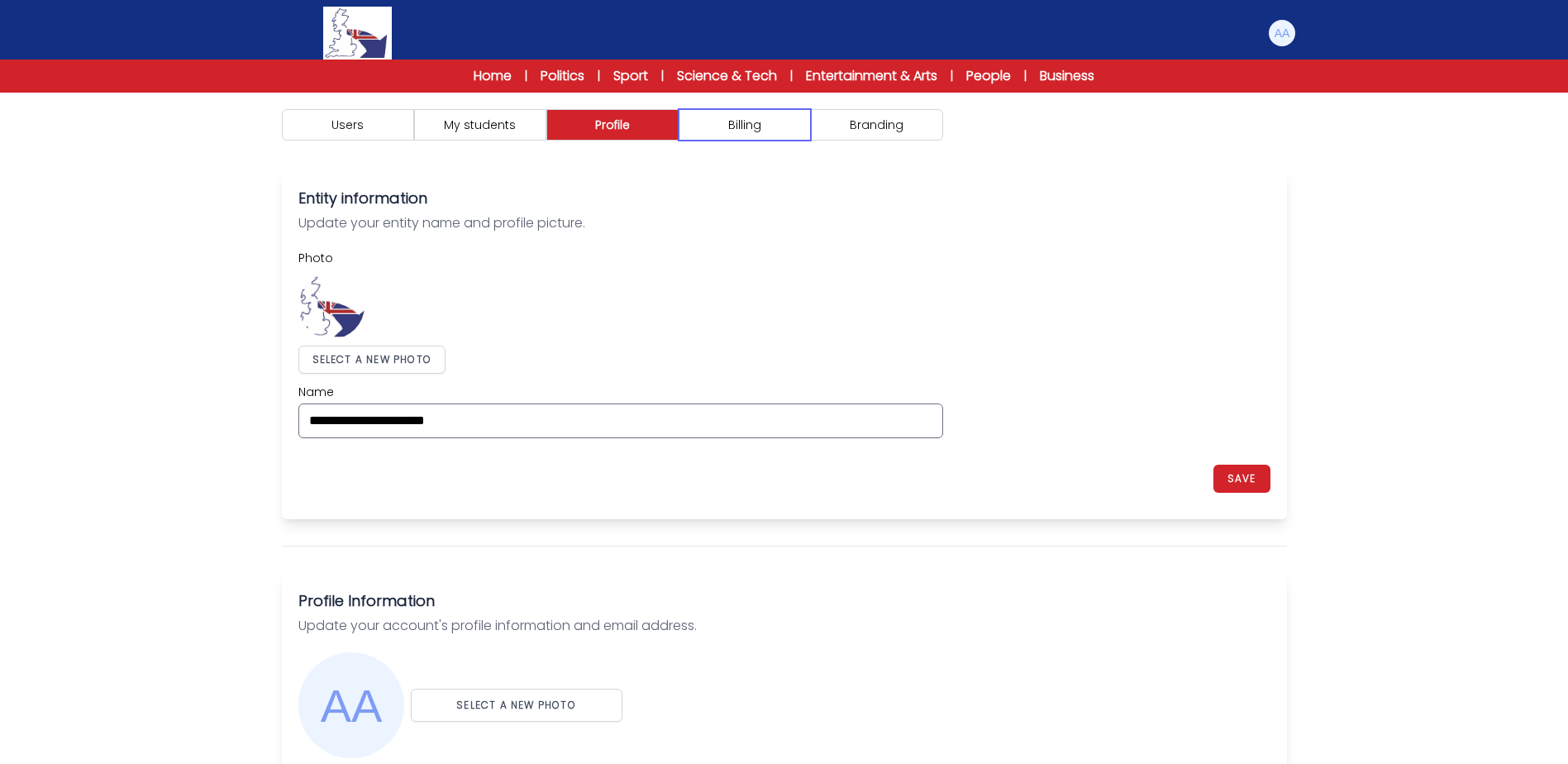
click at [780, 124] on button "Billing" at bounding box center [744, 124] width 132 height 31
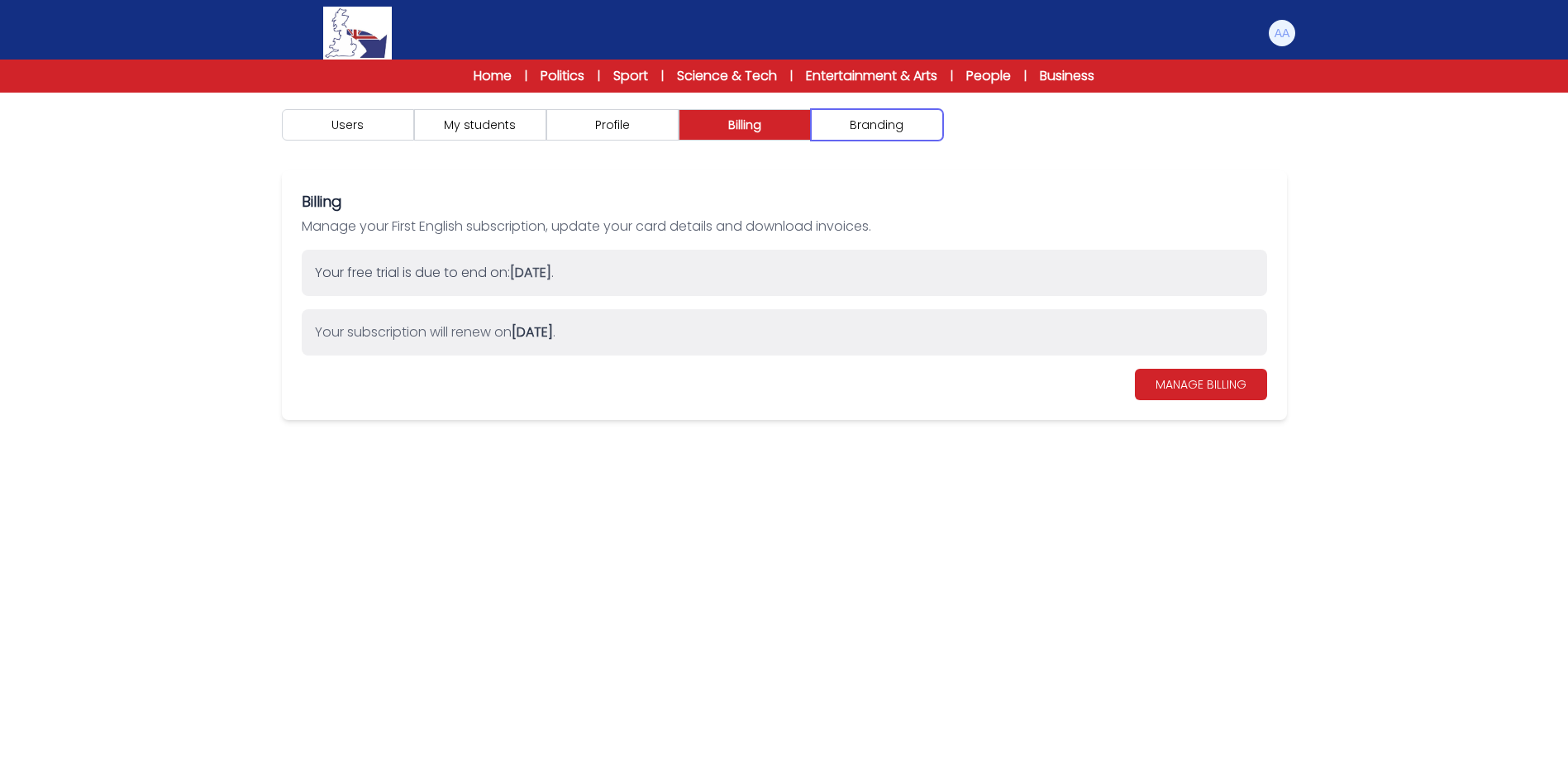
click at [857, 125] on button "Branding" at bounding box center [877, 124] width 132 height 31
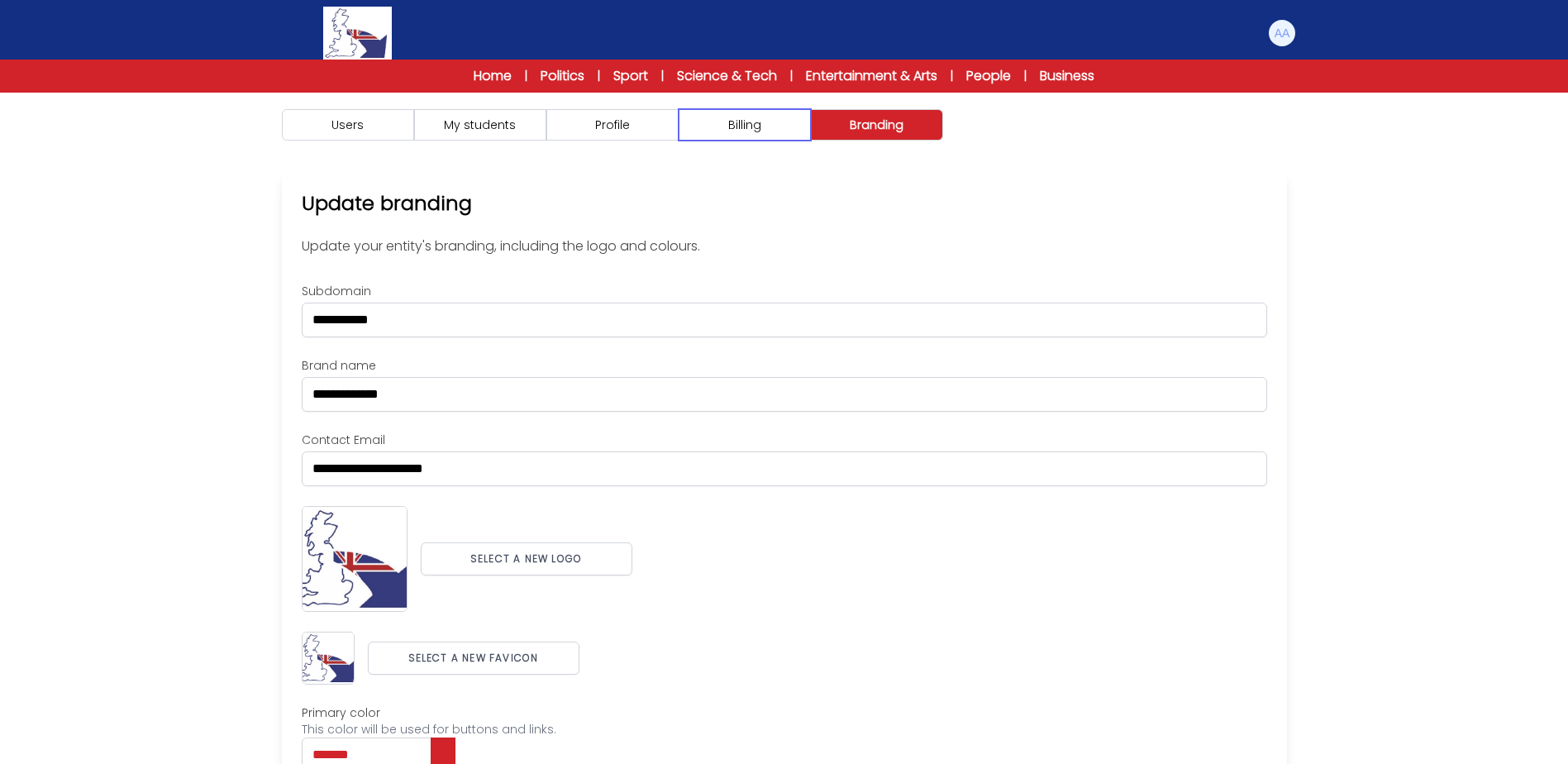
click at [763, 125] on button "Billing" at bounding box center [744, 124] width 132 height 31
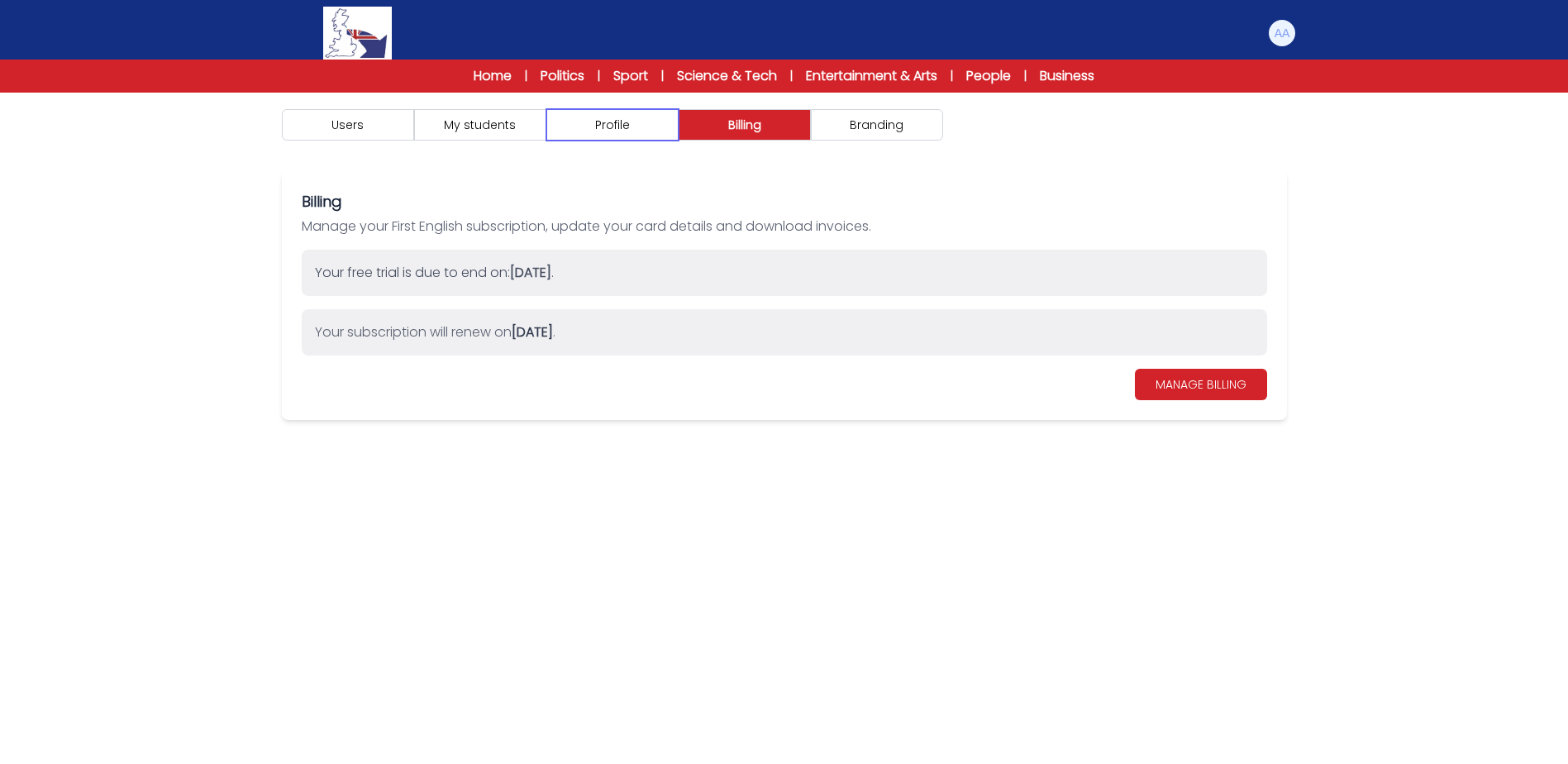
click at [621, 129] on button "Profile" at bounding box center [612, 124] width 132 height 31
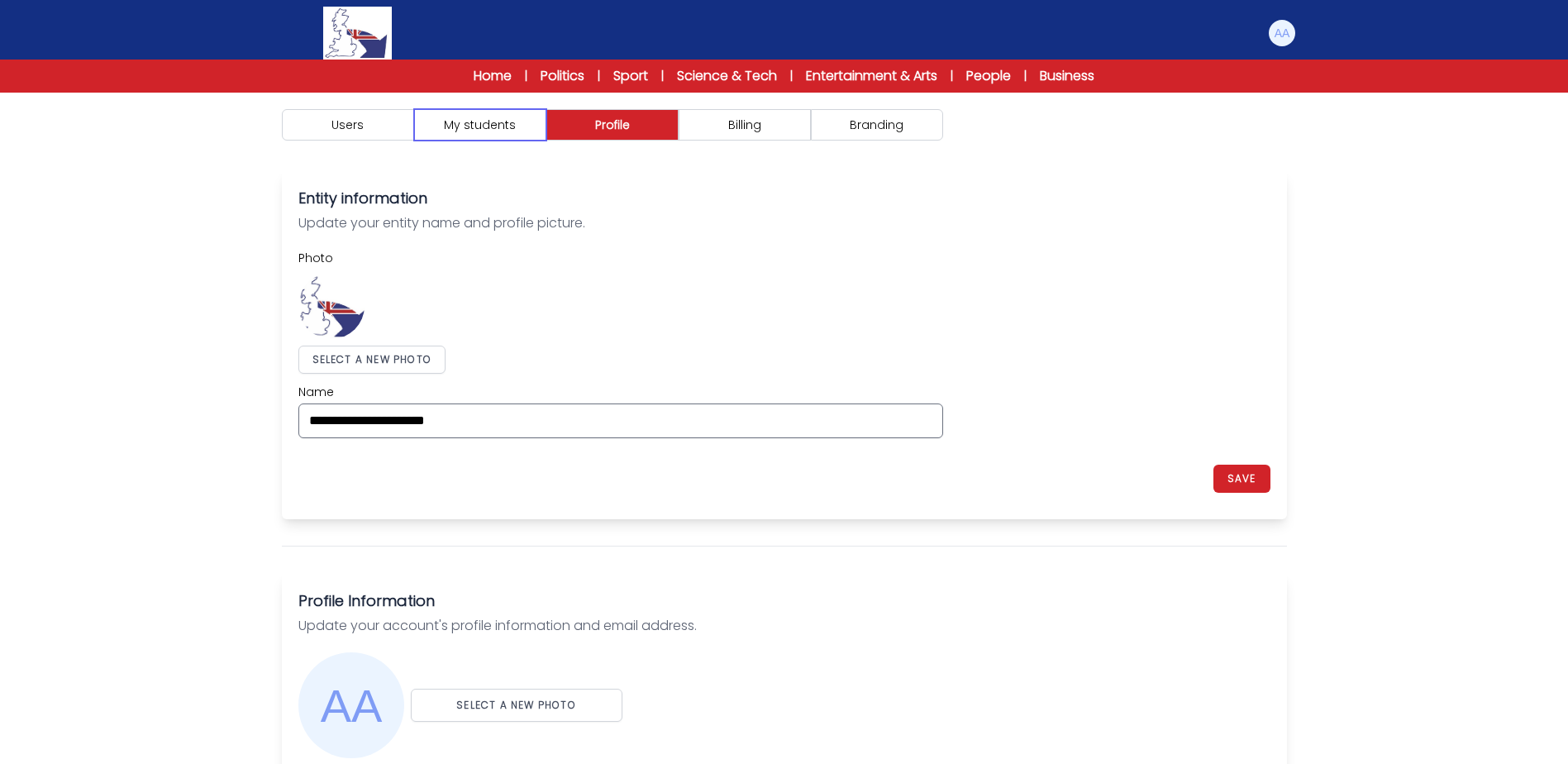
drag, startPoint x: 499, startPoint y: 129, endPoint x: 355, endPoint y: 133, distance: 144.1
click at [498, 129] on button "My students" at bounding box center [480, 124] width 132 height 31
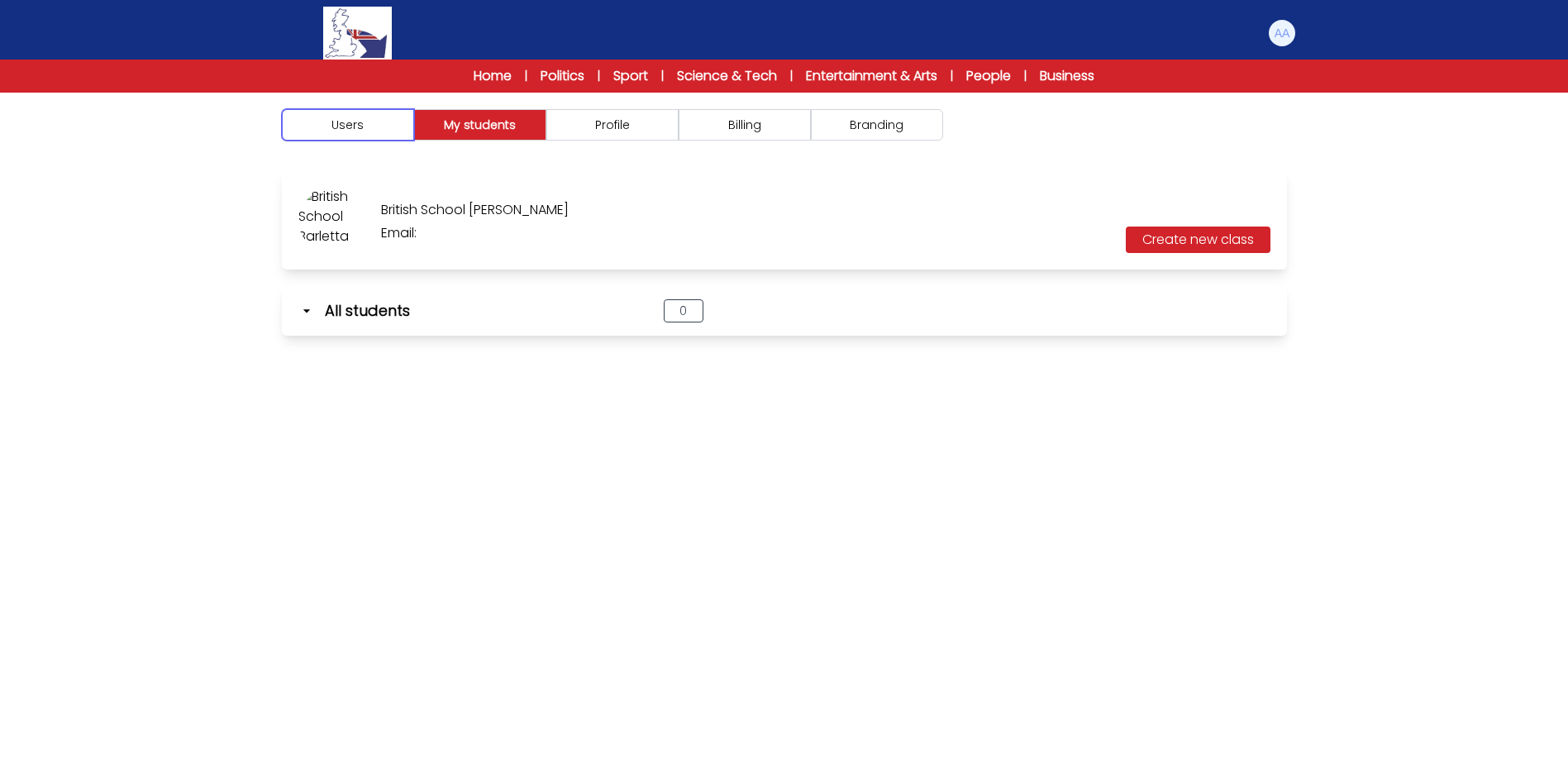
click at [355, 133] on button "Users" at bounding box center [348, 124] width 132 height 31
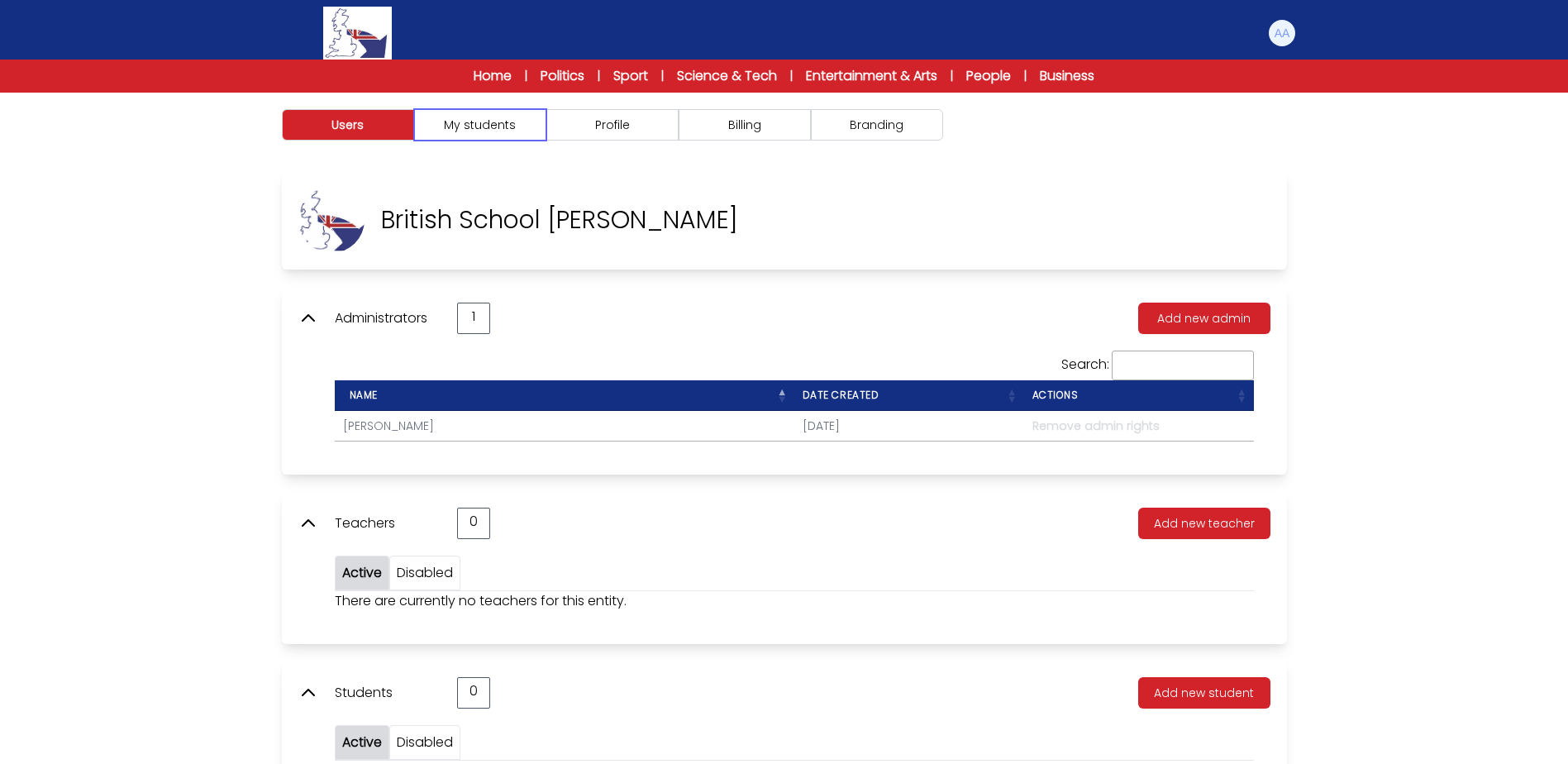
click at [501, 136] on button "My students" at bounding box center [480, 124] width 132 height 31
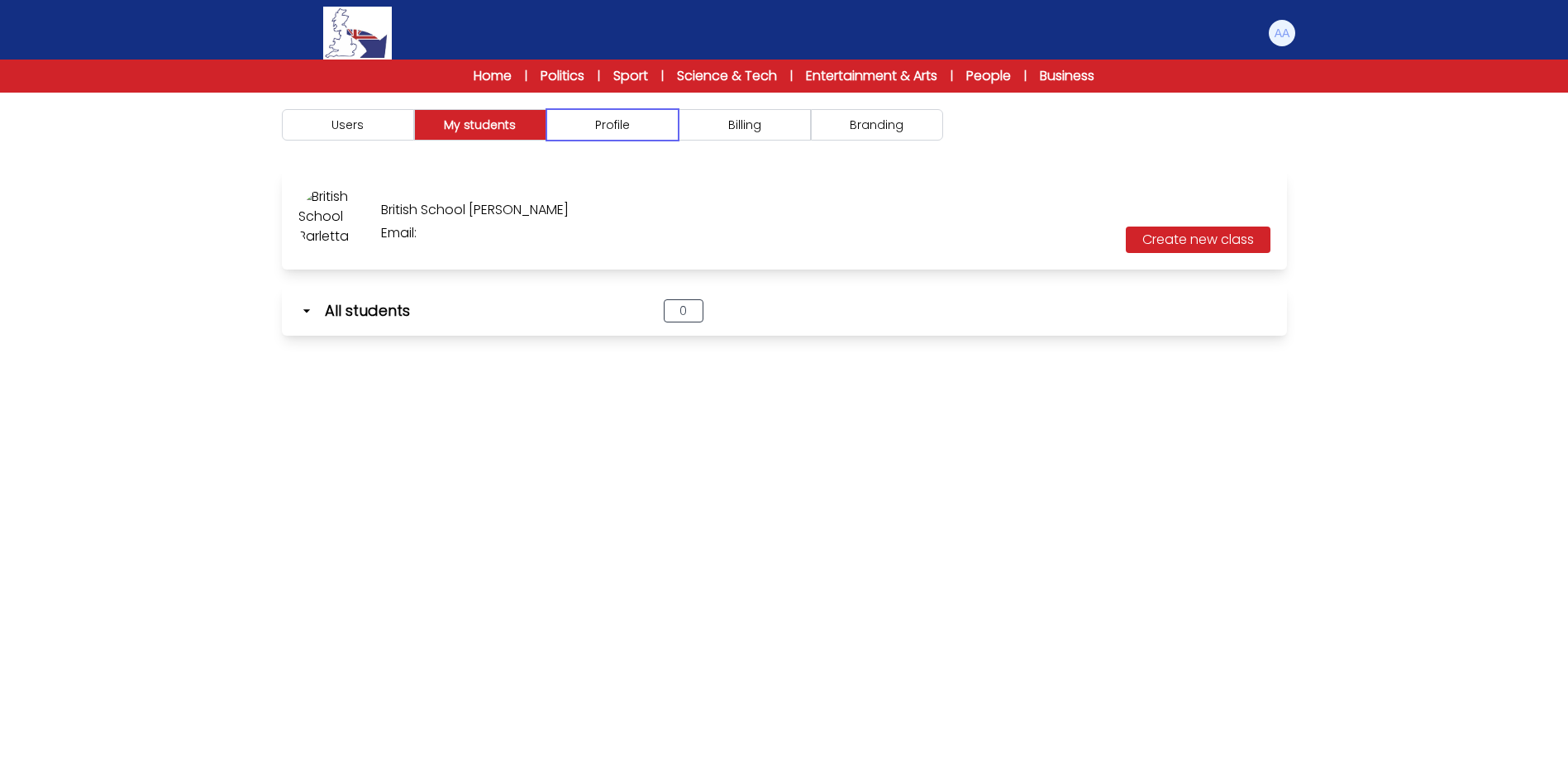
drag, startPoint x: 623, startPoint y: 136, endPoint x: 767, endPoint y: 138, distance: 144.0
click at [638, 137] on button "Profile" at bounding box center [612, 124] width 132 height 31
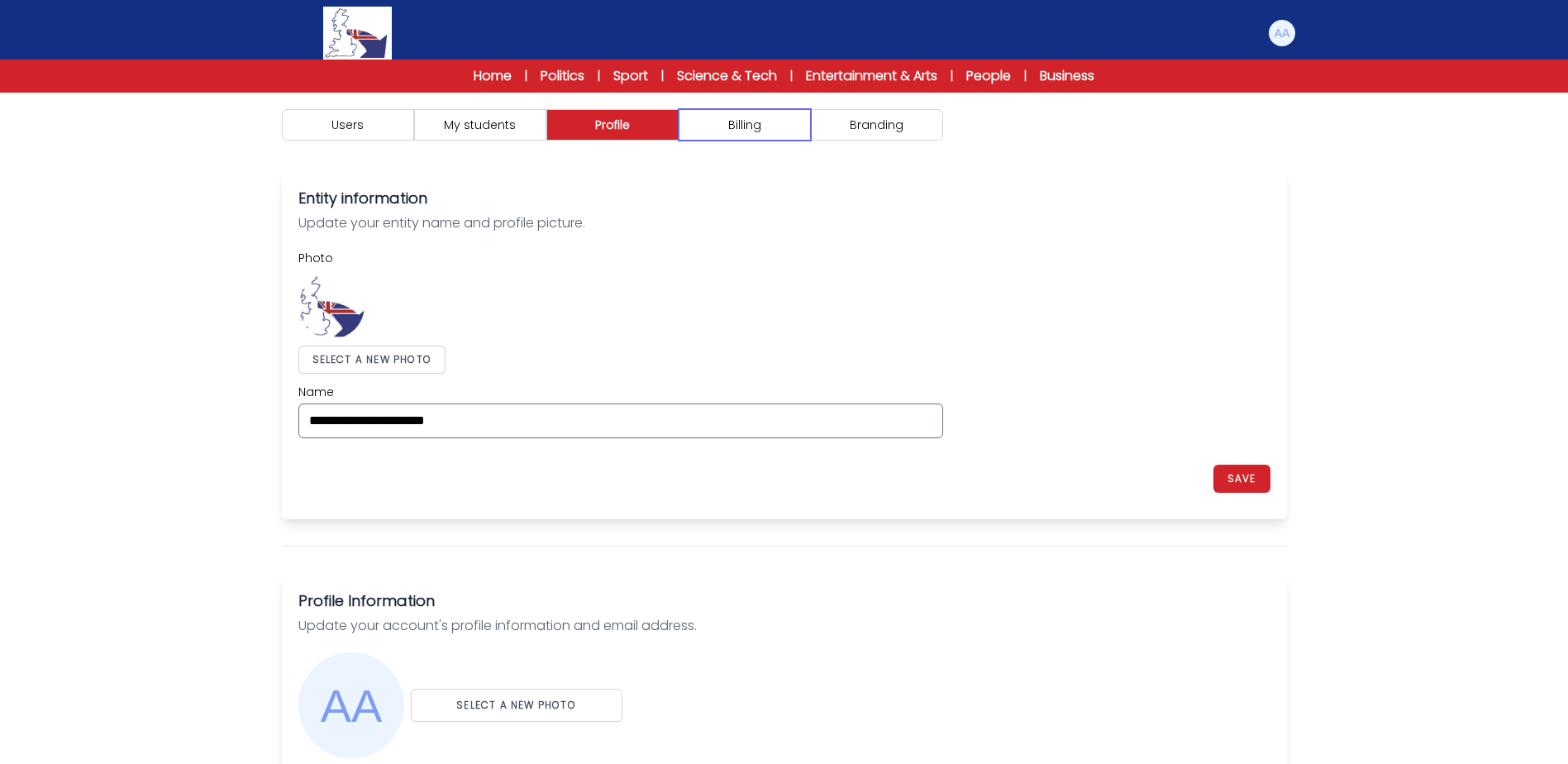
click at [768, 138] on button "Billing" at bounding box center [744, 124] width 132 height 31
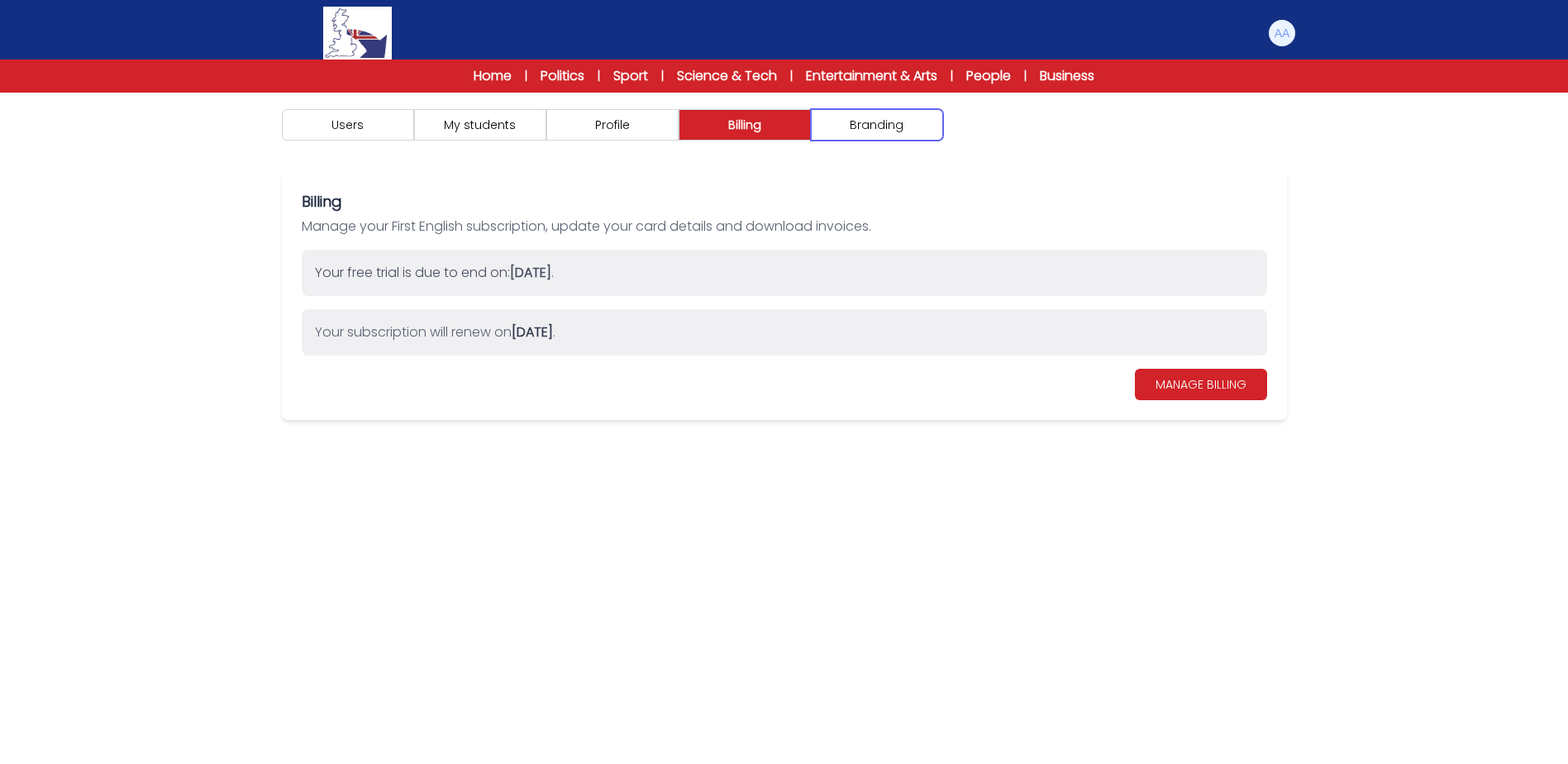
click at [872, 140] on button "Branding" at bounding box center [877, 124] width 132 height 31
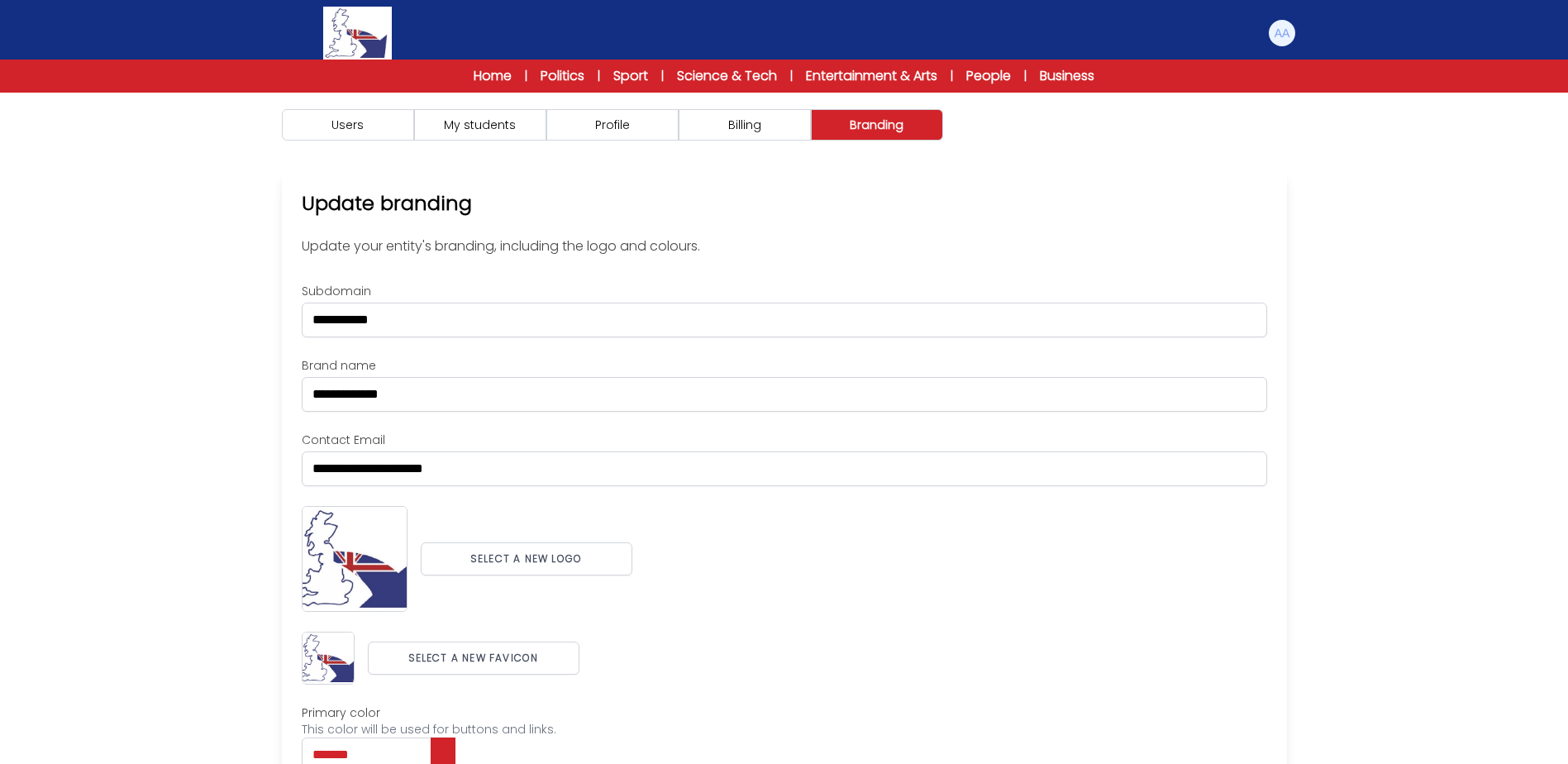
click at [770, 142] on div "Users My students Profile Billing" at bounding box center [784, 124] width 1058 height 65
click at [627, 138] on button "Profile" at bounding box center [612, 124] width 132 height 31
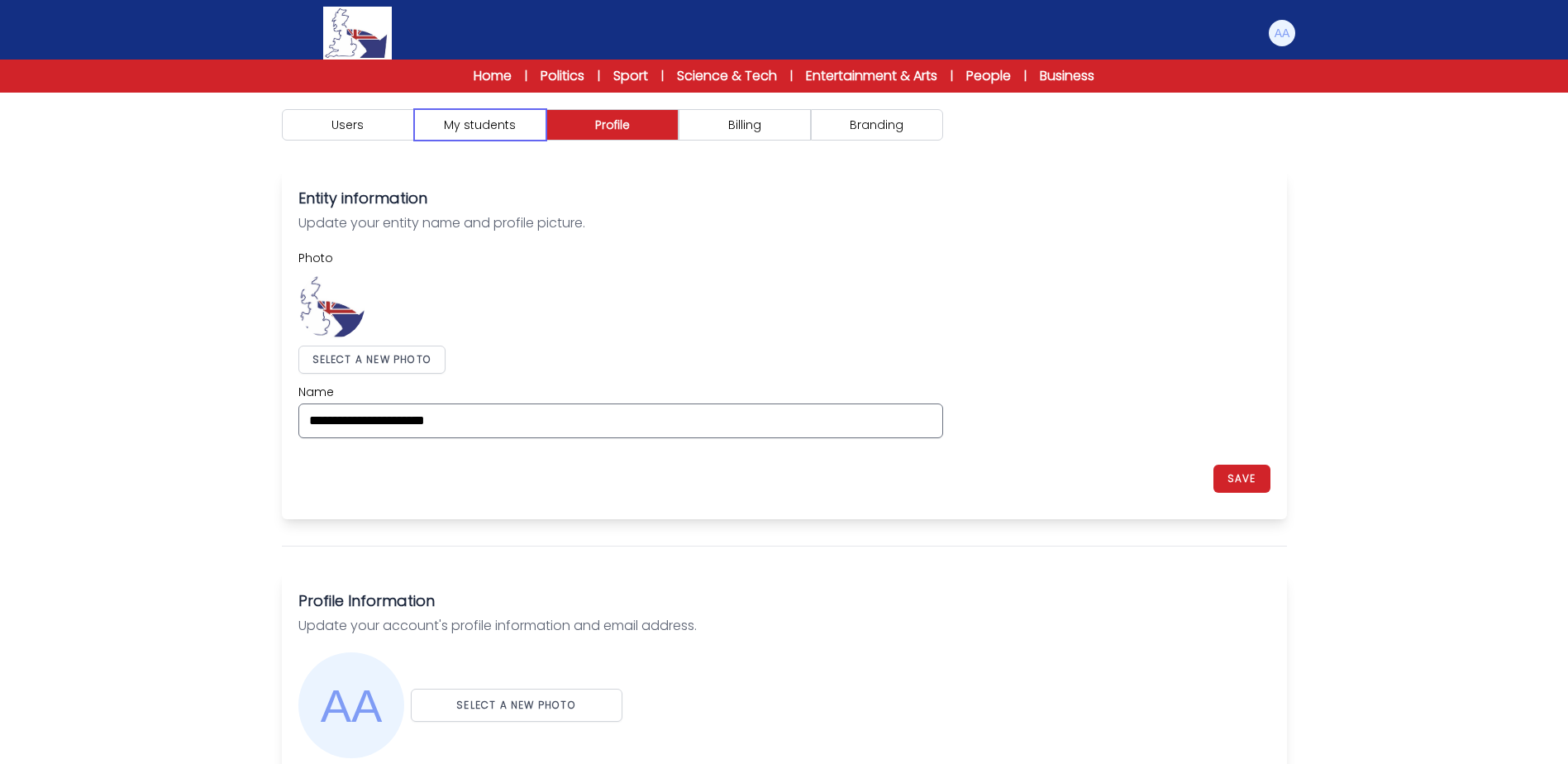
drag, startPoint x: 463, startPoint y: 137, endPoint x: 447, endPoint y: 137, distance: 16.0
click at [459, 137] on button "My students" at bounding box center [480, 124] width 132 height 31
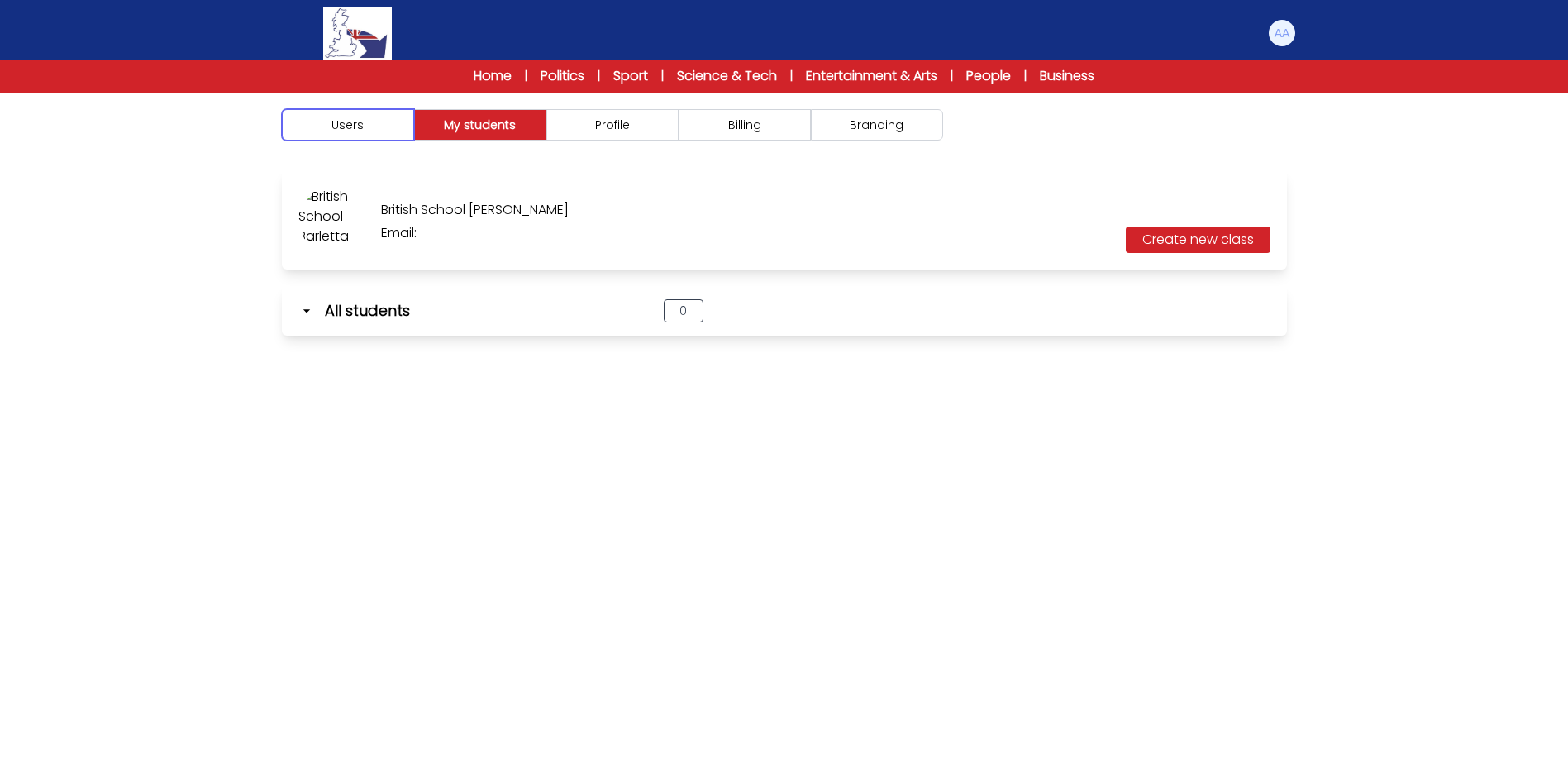
click at [360, 138] on button "Users" at bounding box center [348, 124] width 132 height 31
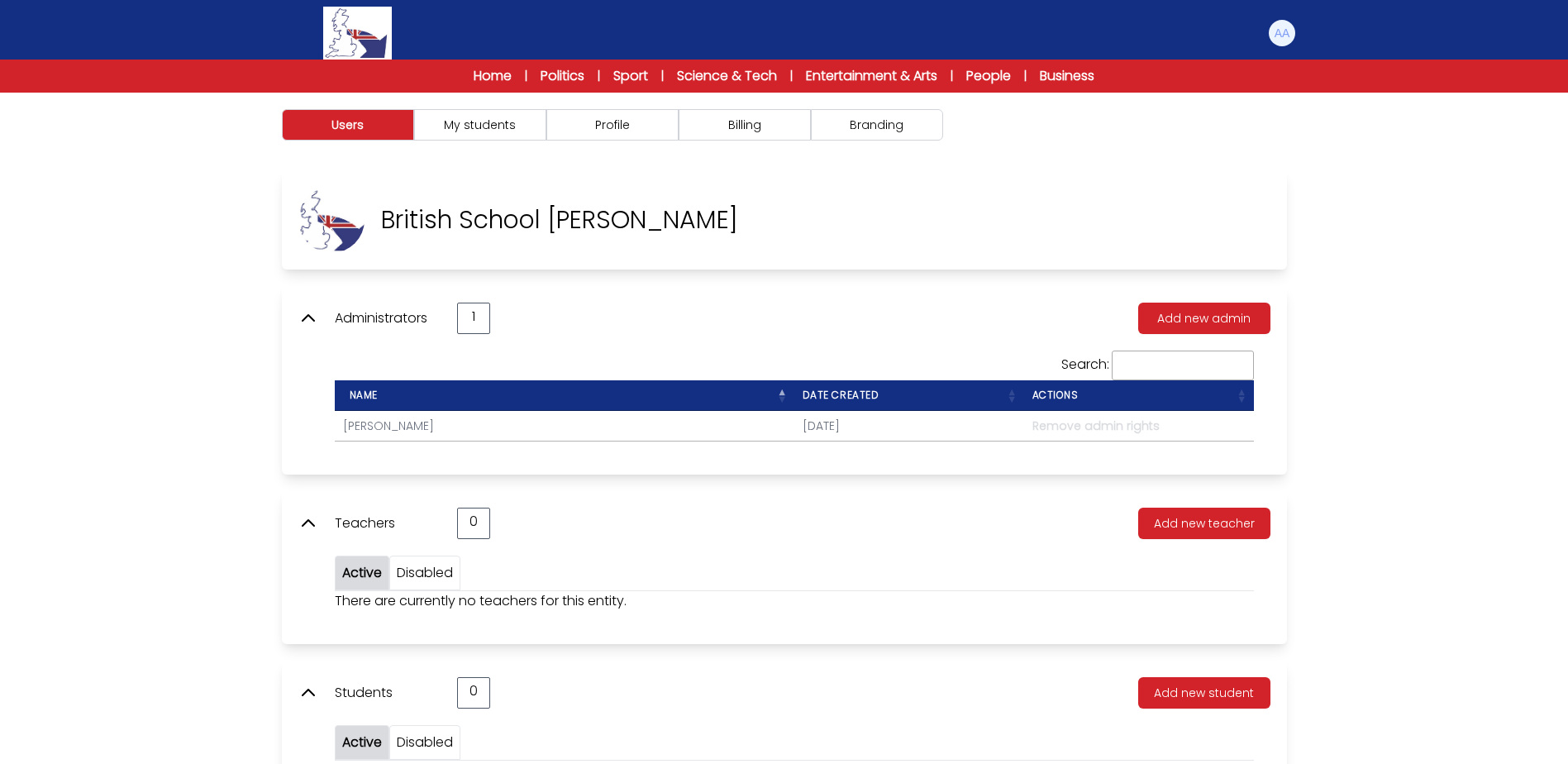
click at [312, 317] on icon at bounding box center [308, 318] width 20 height 20
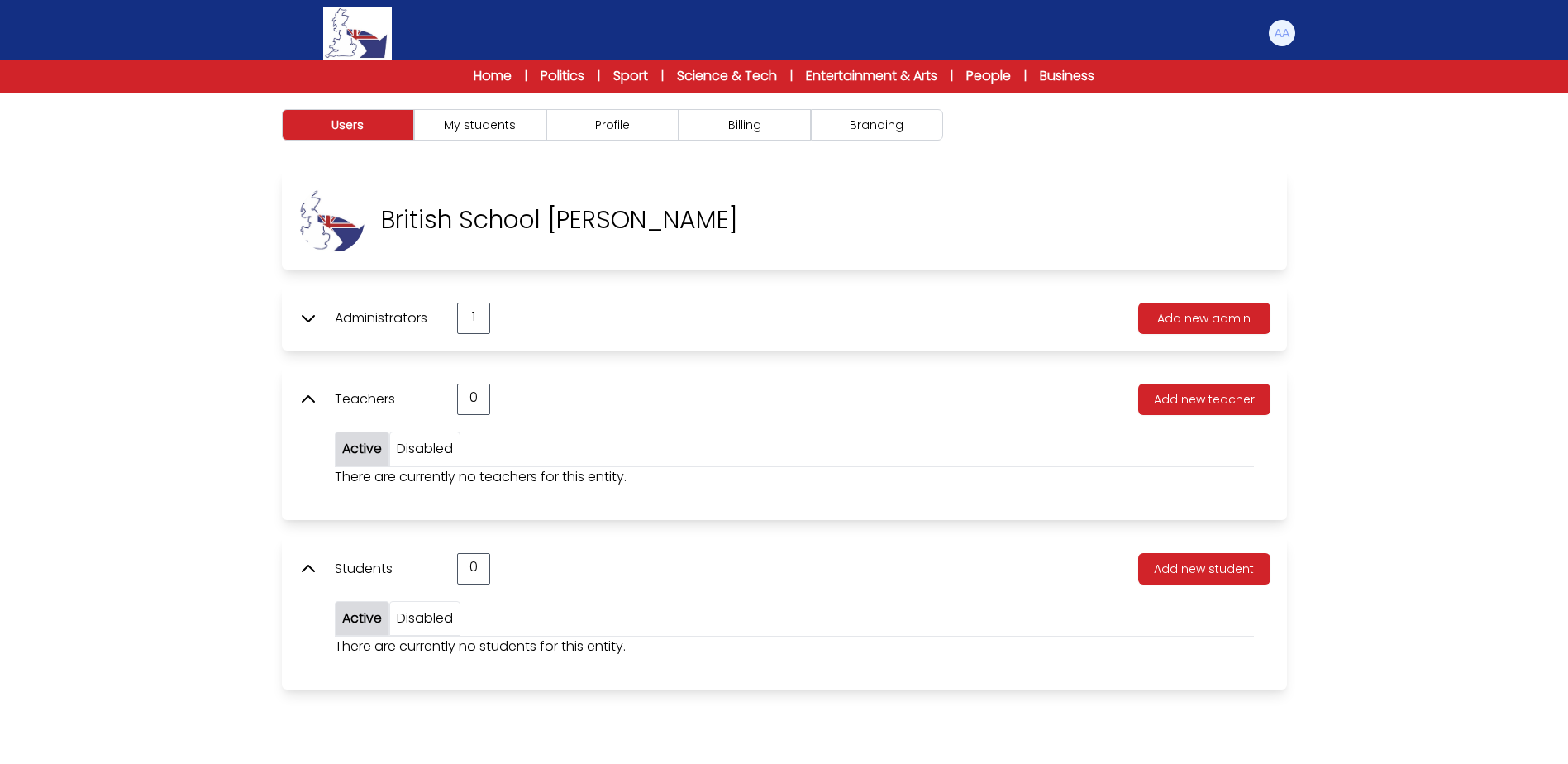
click at [300, 405] on icon at bounding box center [308, 399] width 20 height 20
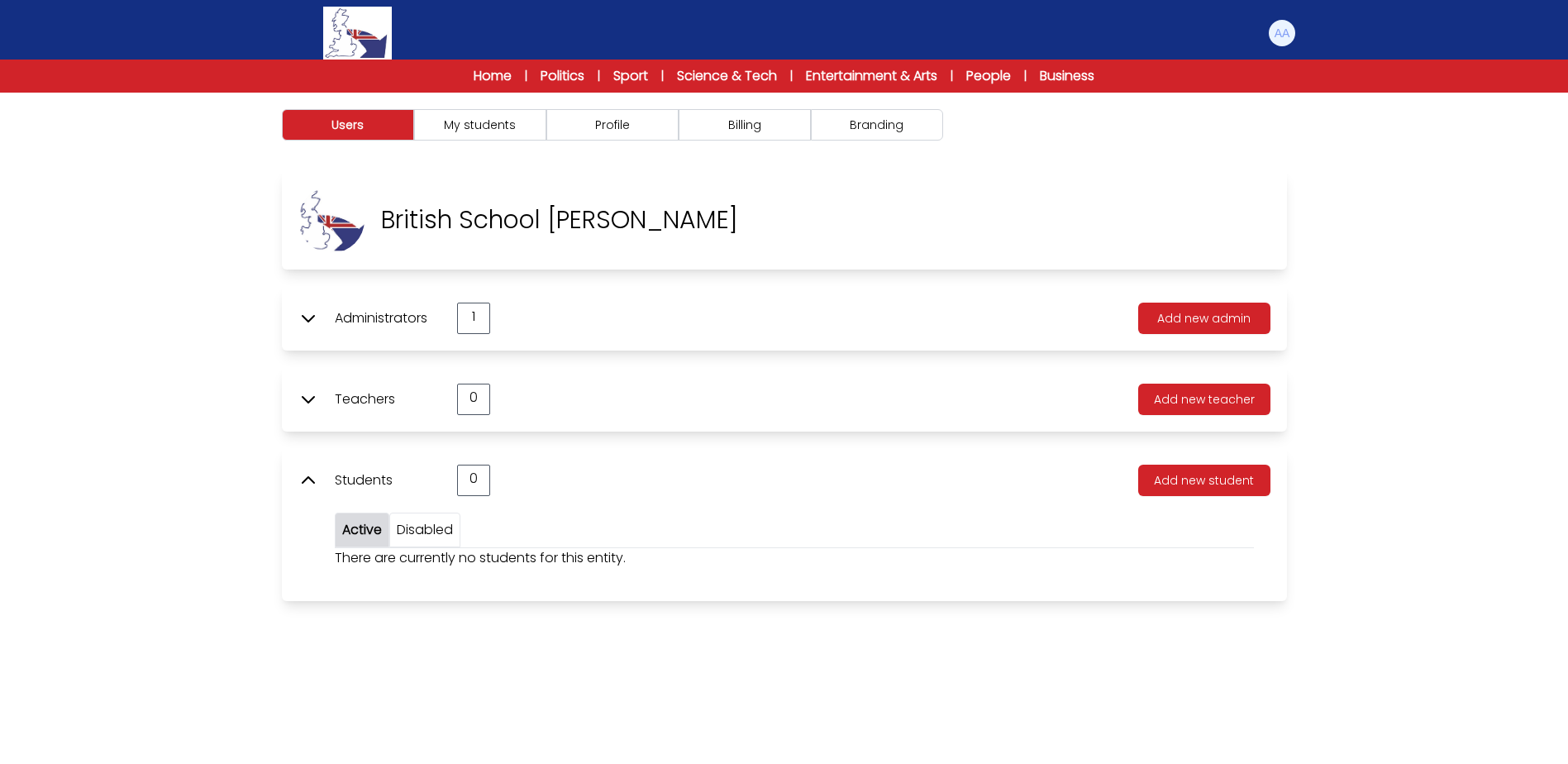
click at [314, 484] on icon at bounding box center [308, 480] width 20 height 20
click at [237, 455] on div "Users My students Profile" at bounding box center [784, 474] width 1568 height 764
click at [305, 486] on icon at bounding box center [308, 480] width 20 height 20
click at [309, 404] on icon at bounding box center [308, 399] width 20 height 20
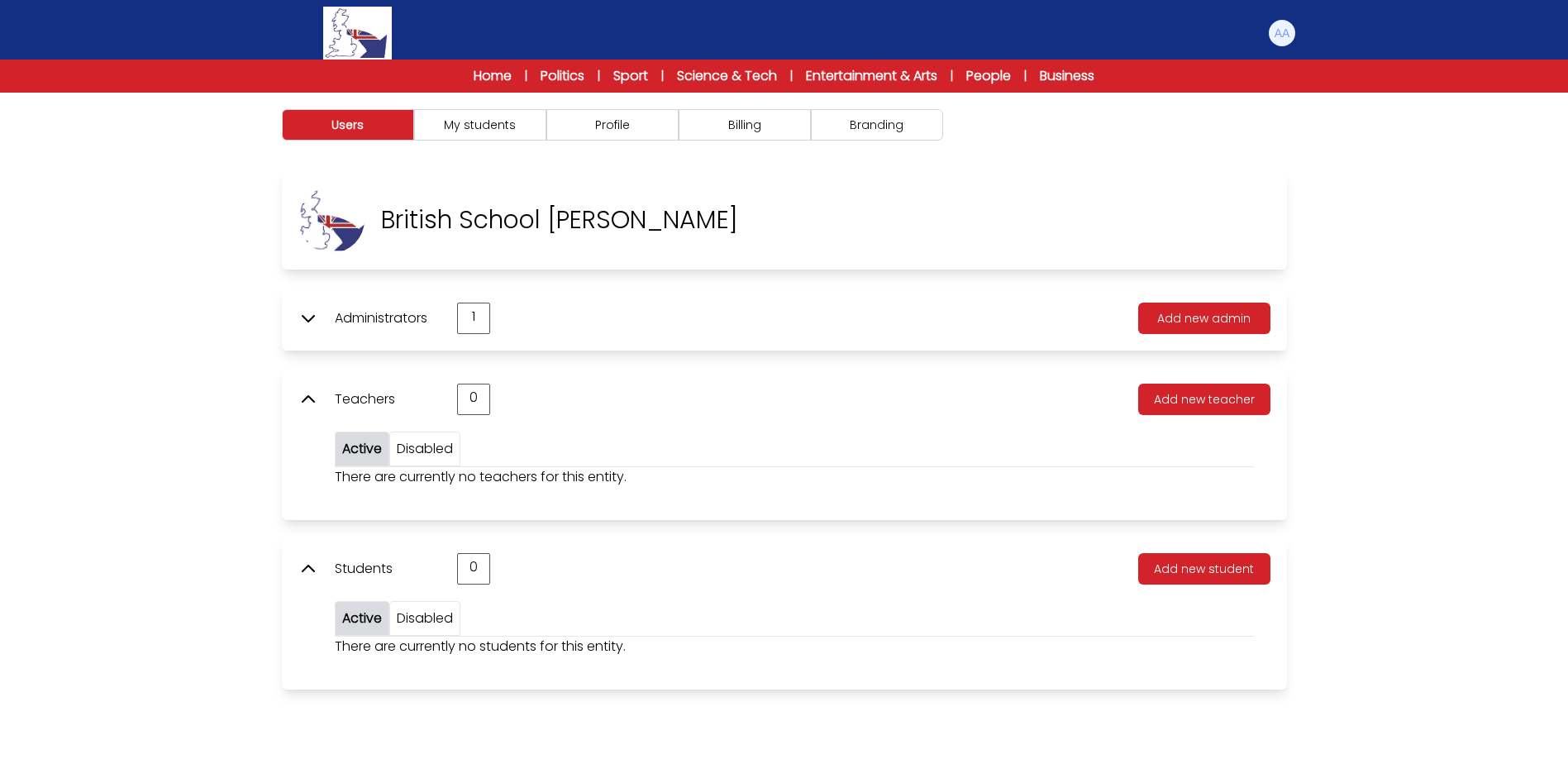
click at [315, 317] on icon at bounding box center [308, 318] width 20 height 20
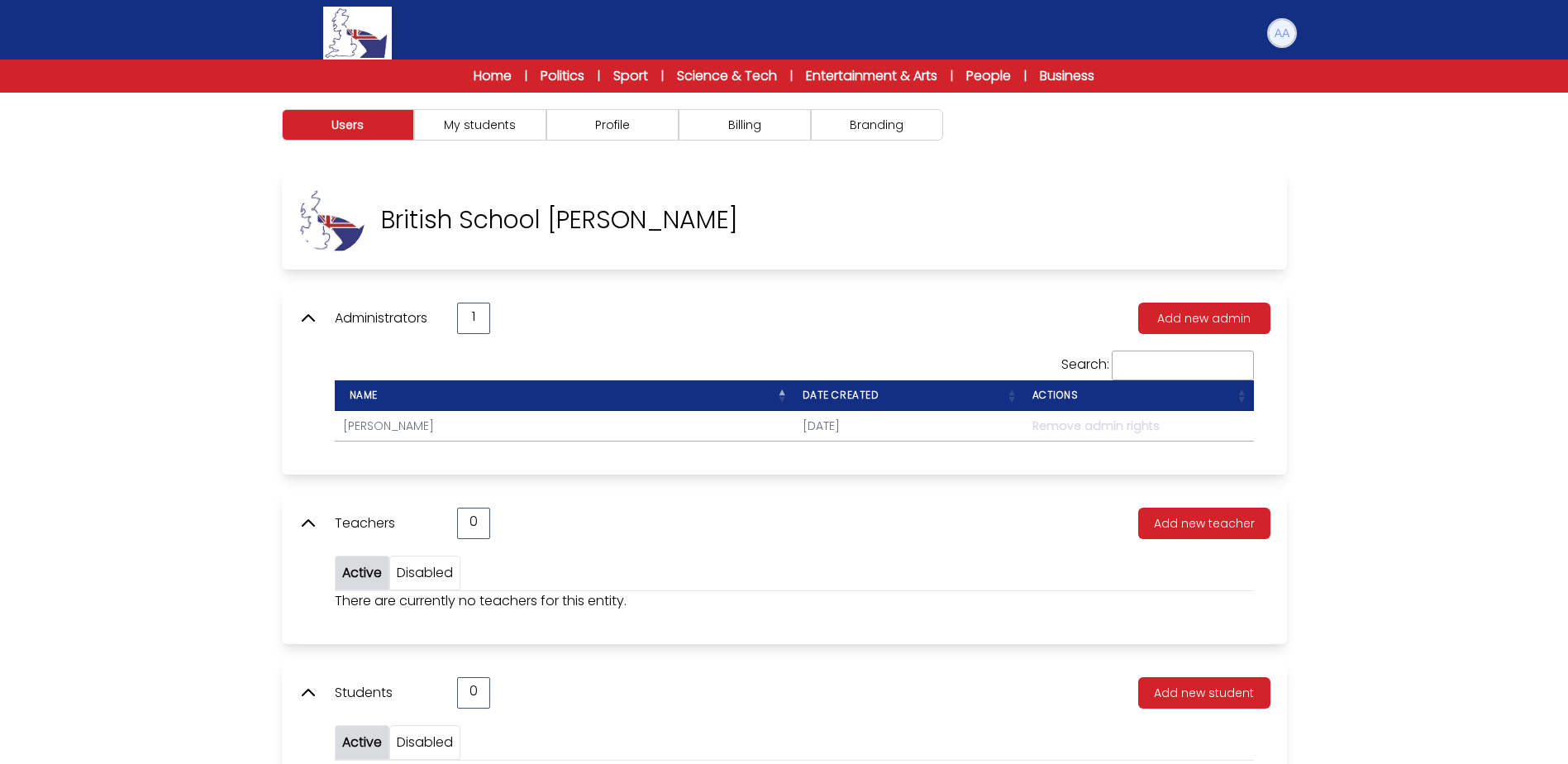
click at [1290, 37] on img at bounding box center [1282, 33] width 27 height 27
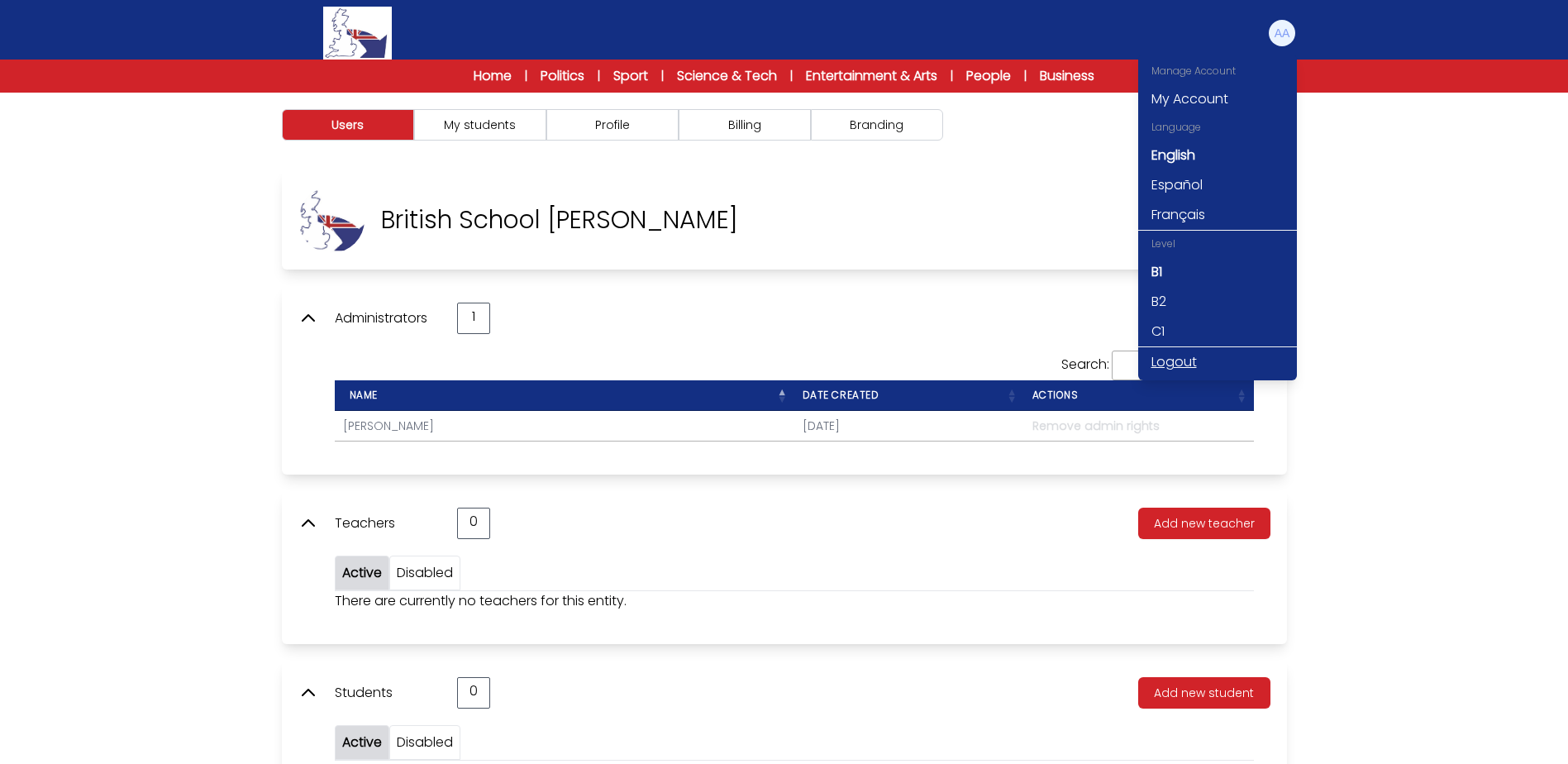
click at [1174, 364] on link "Logout" at bounding box center [1217, 361] width 159 height 29
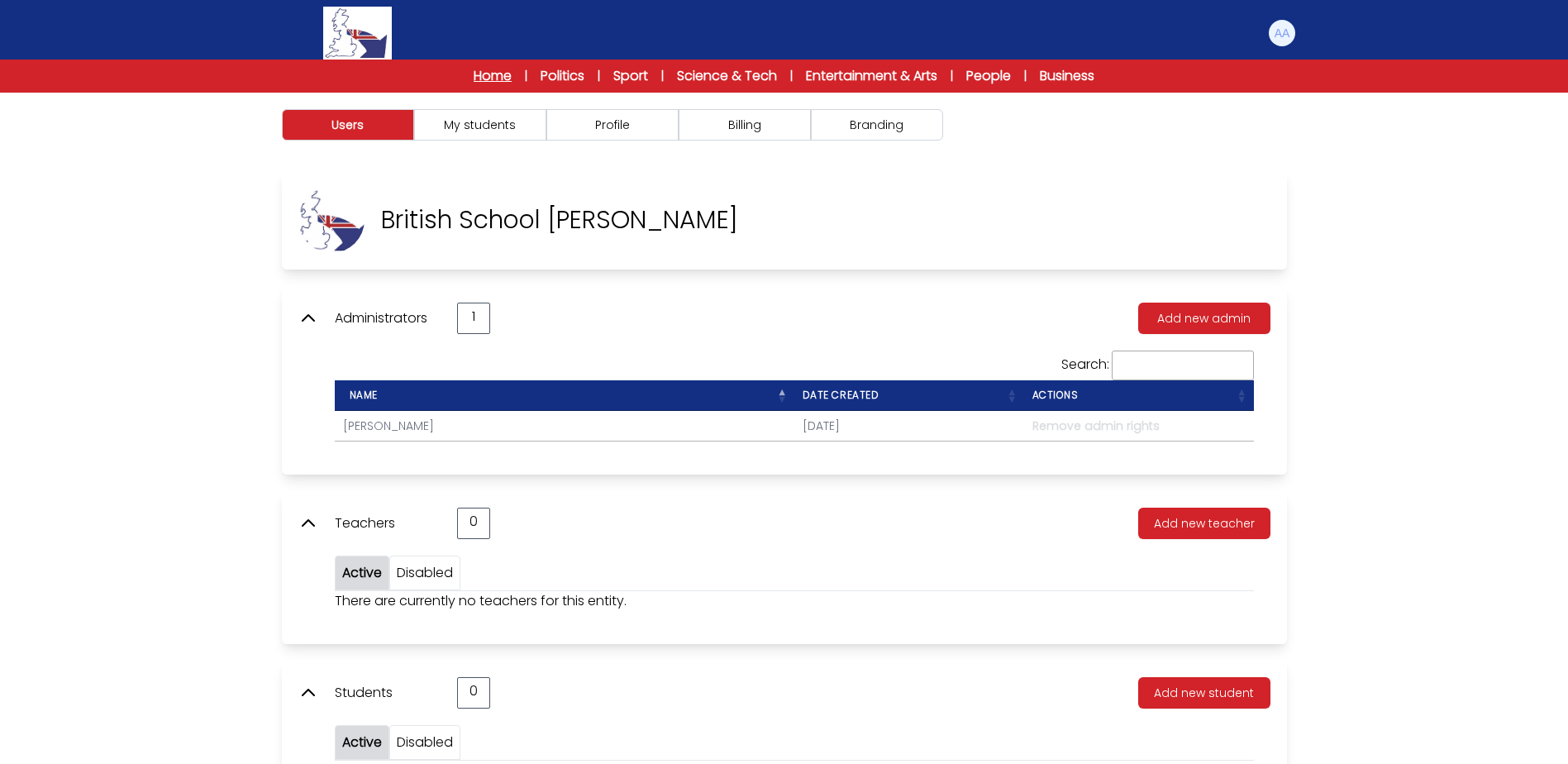
click at [503, 68] on link "Home" at bounding box center [493, 76] width 38 height 20
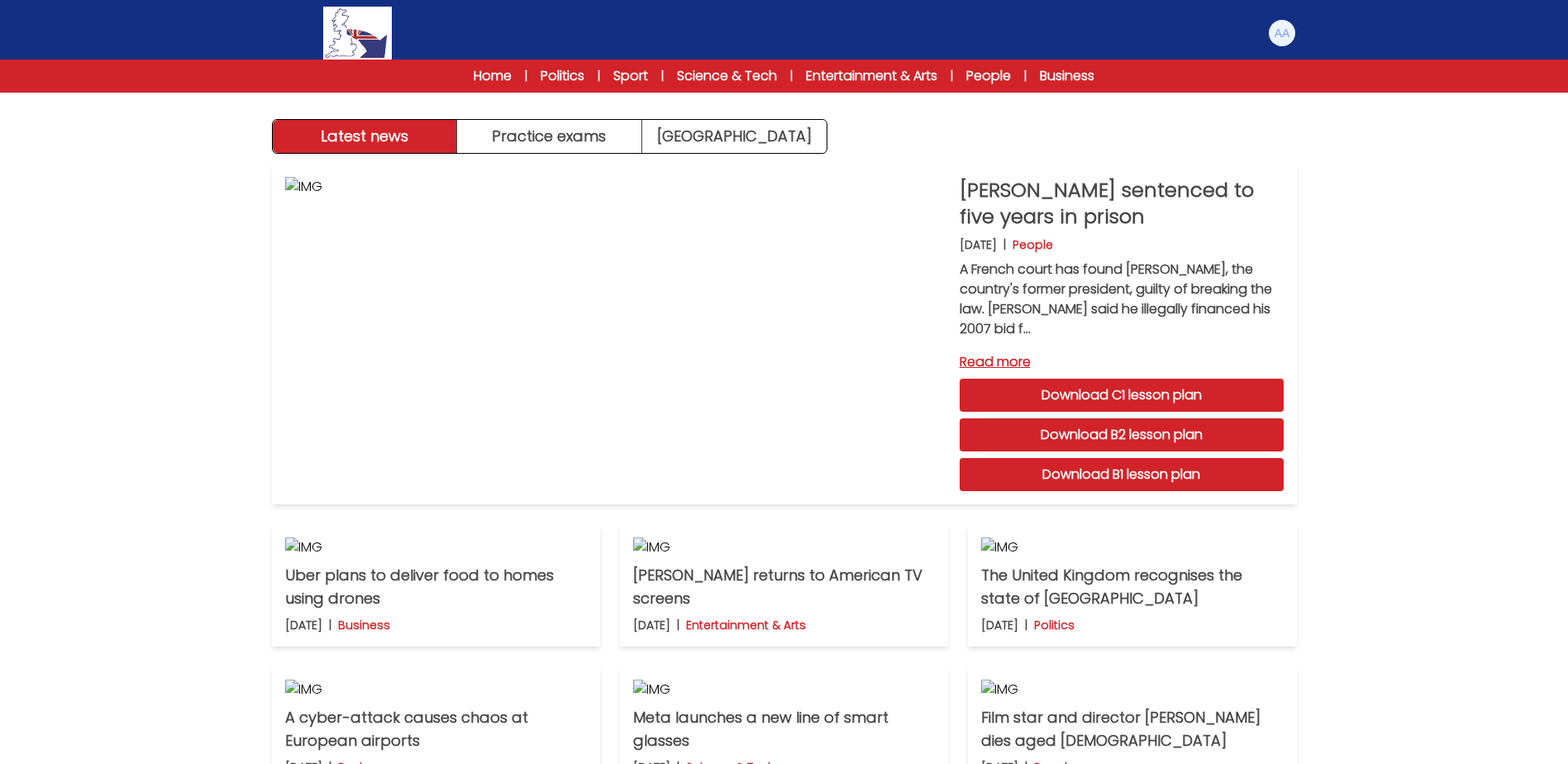
click at [1494, 319] on div "Latest news Practice exams Exam Centre Latest news Exam Centre Practice exams E…" at bounding box center [784, 511] width 1568 height 1022
drag, startPoint x: 1411, startPoint y: 239, endPoint x: 1285, endPoint y: 277, distance: 131.6
click at [1411, 239] on div "Latest news Practice exams Exam Centre Latest news Exam Centre Practice exams E…" at bounding box center [784, 511] width 1568 height 1022
click at [488, 557] on img at bounding box center [436, 547] width 302 height 20
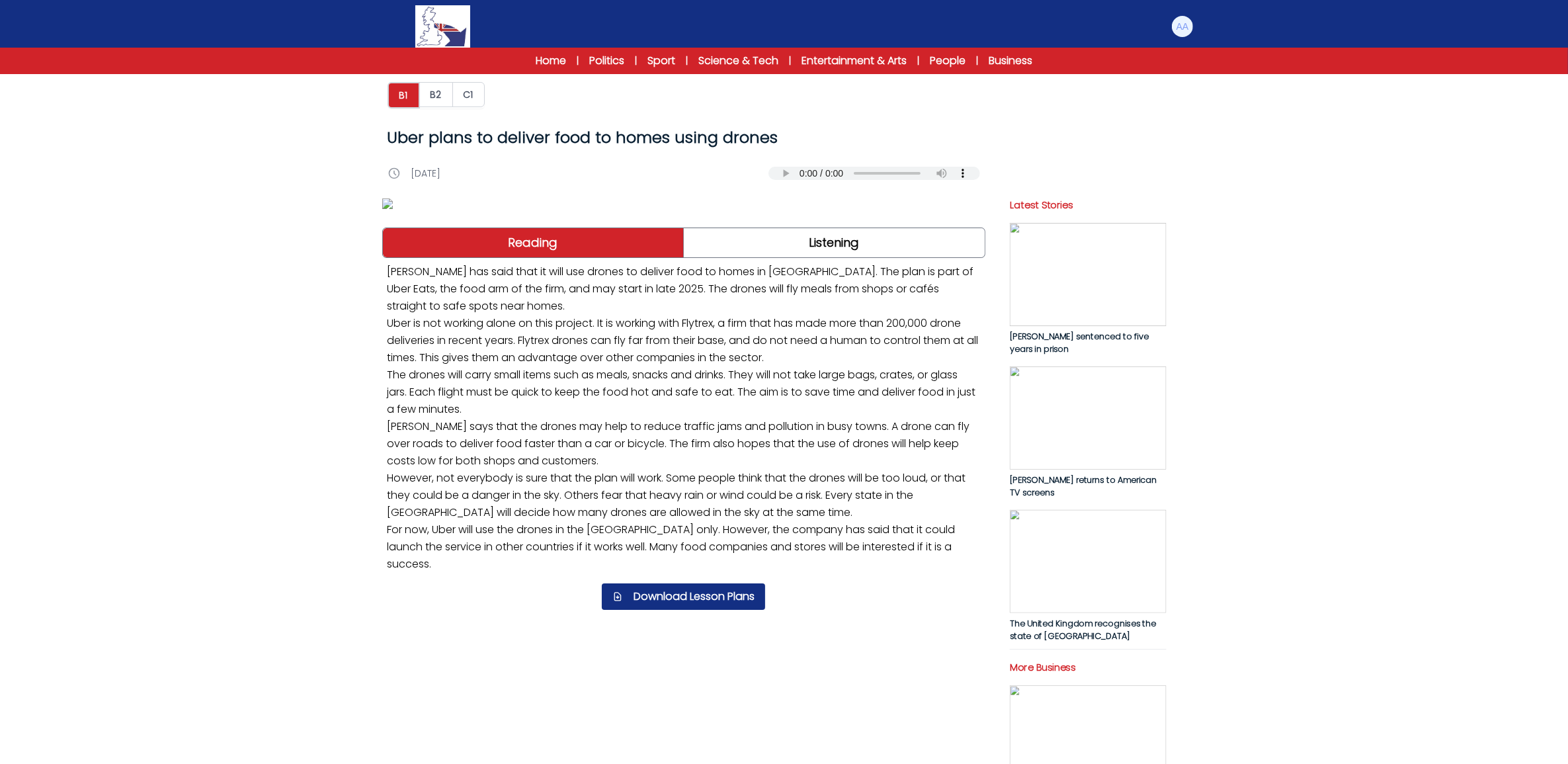
click at [1254, 501] on div "B1 B2 C1 Uber plans to deliver food to homes using drones Uber plans to deliver…" at bounding box center [784, 714] width 1568 height 1413
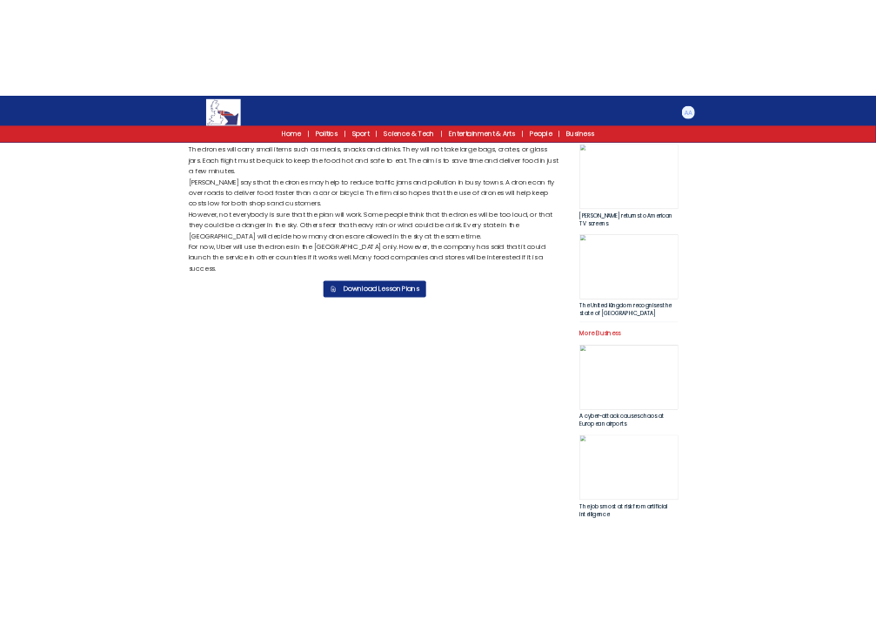
scroll to position [676, 0]
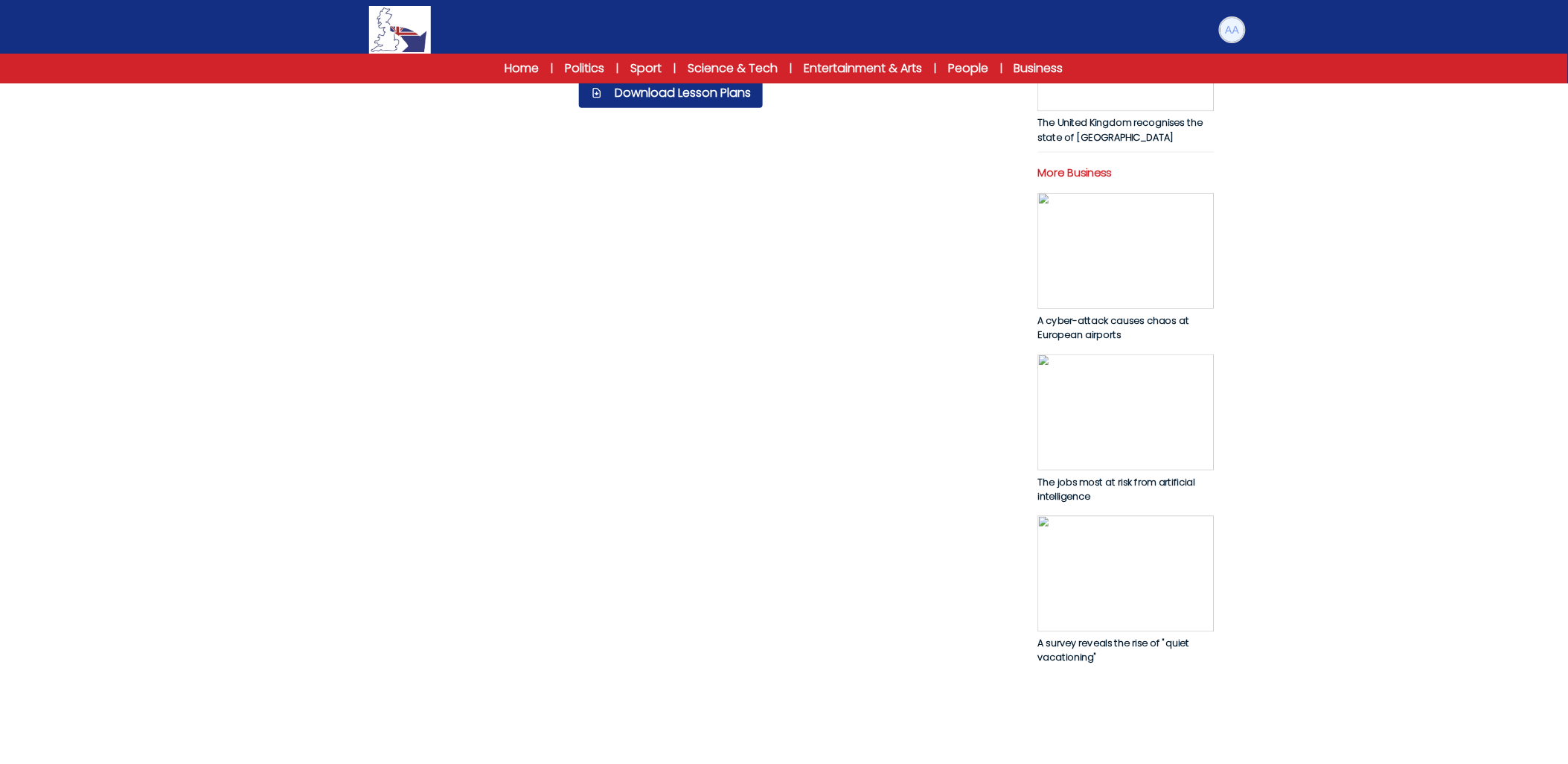
drag, startPoint x: 1231, startPoint y: 24, endPoint x: 1234, endPoint y: 72, distance: 48.1
click at [1231, 25] on img at bounding box center [1233, 30] width 24 height 24
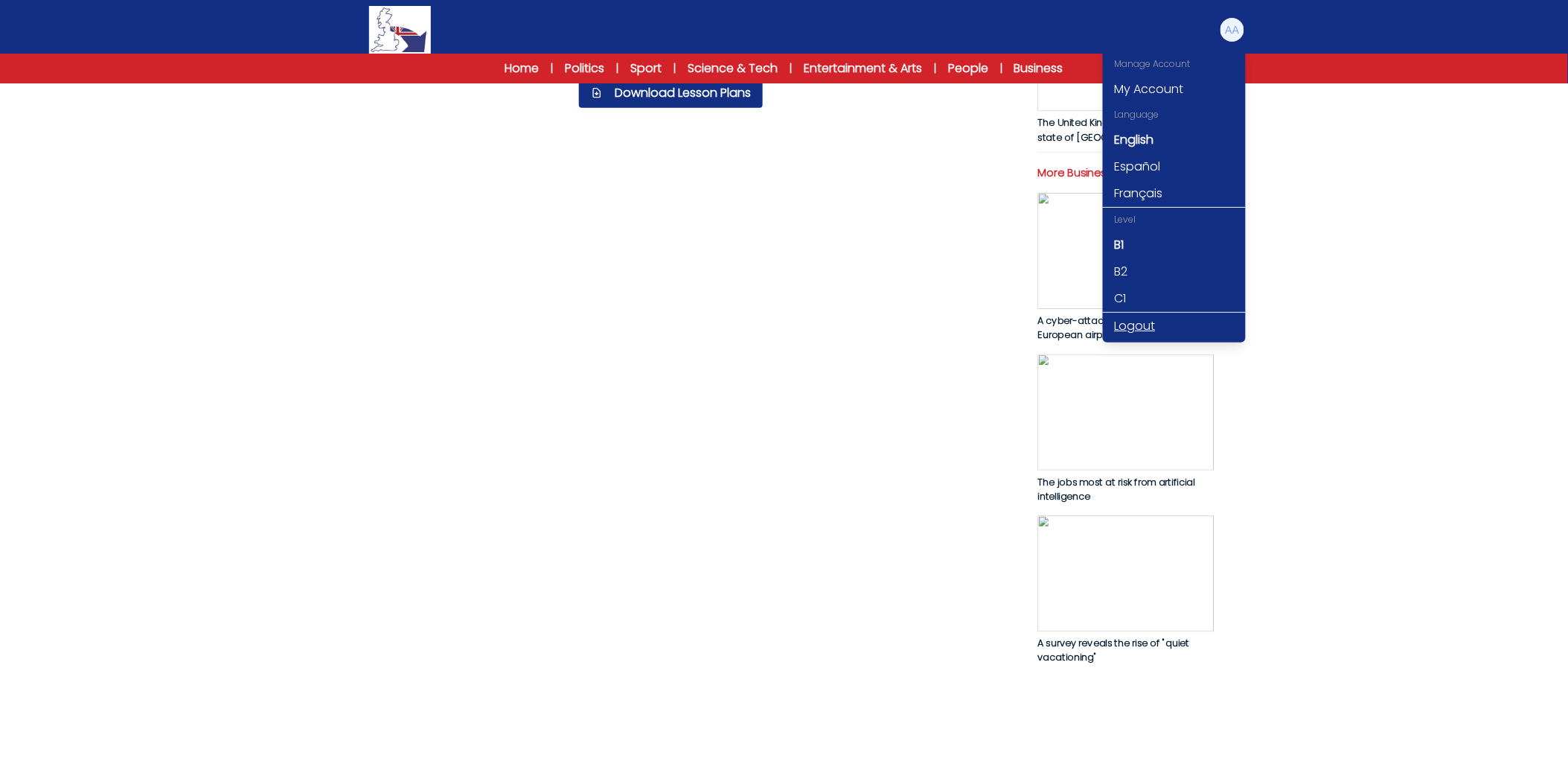
drag, startPoint x: 1129, startPoint y: 320, endPoint x: 1098, endPoint y: 101, distance: 221.2
click at [1128, 318] on link "Logout" at bounding box center [1175, 325] width 143 height 27
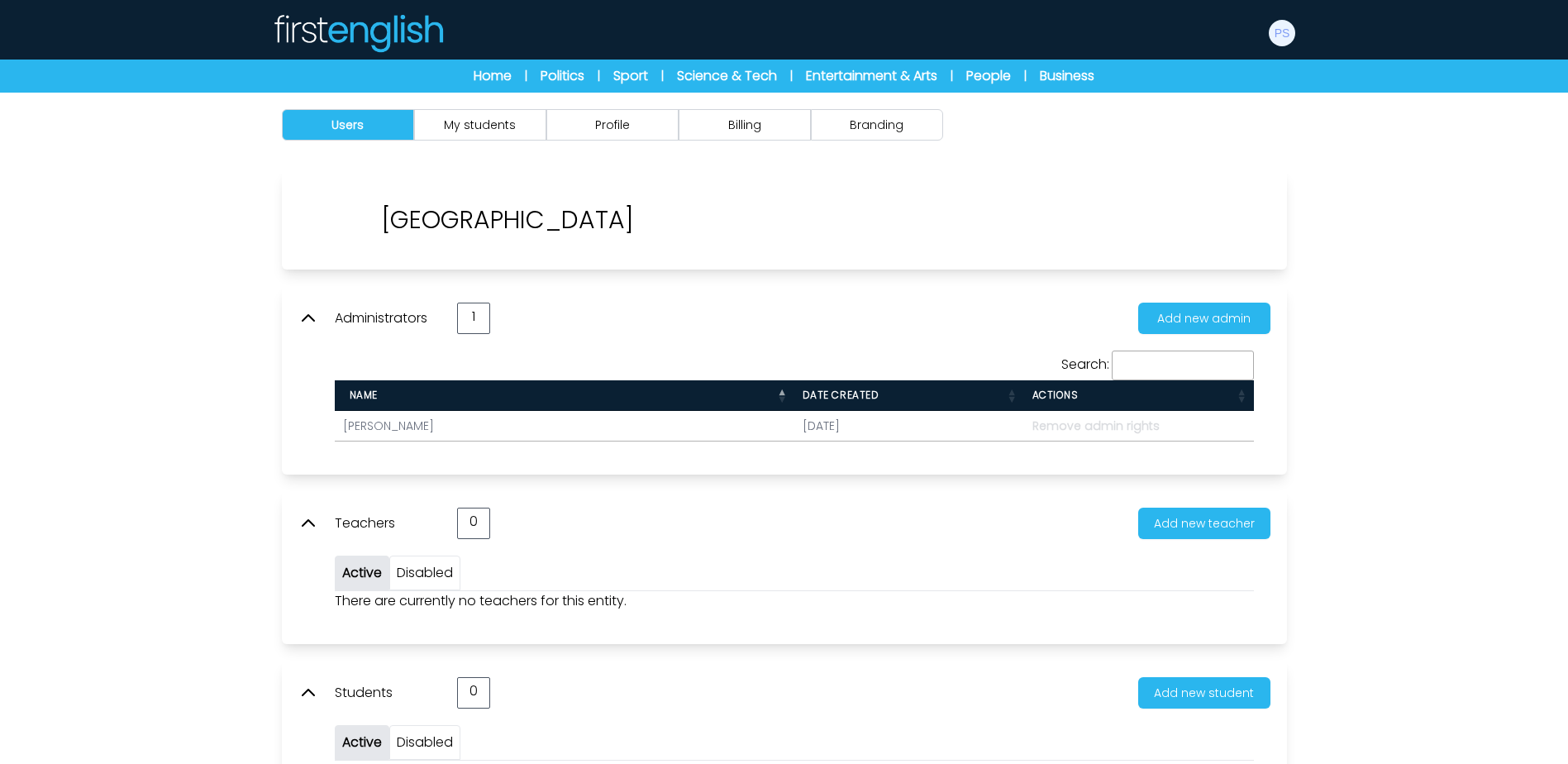
click at [897, 107] on div "Users My students Profile Billing" at bounding box center [784, 124] width 1058 height 65
click at [894, 120] on button "Branding" at bounding box center [877, 124] width 132 height 31
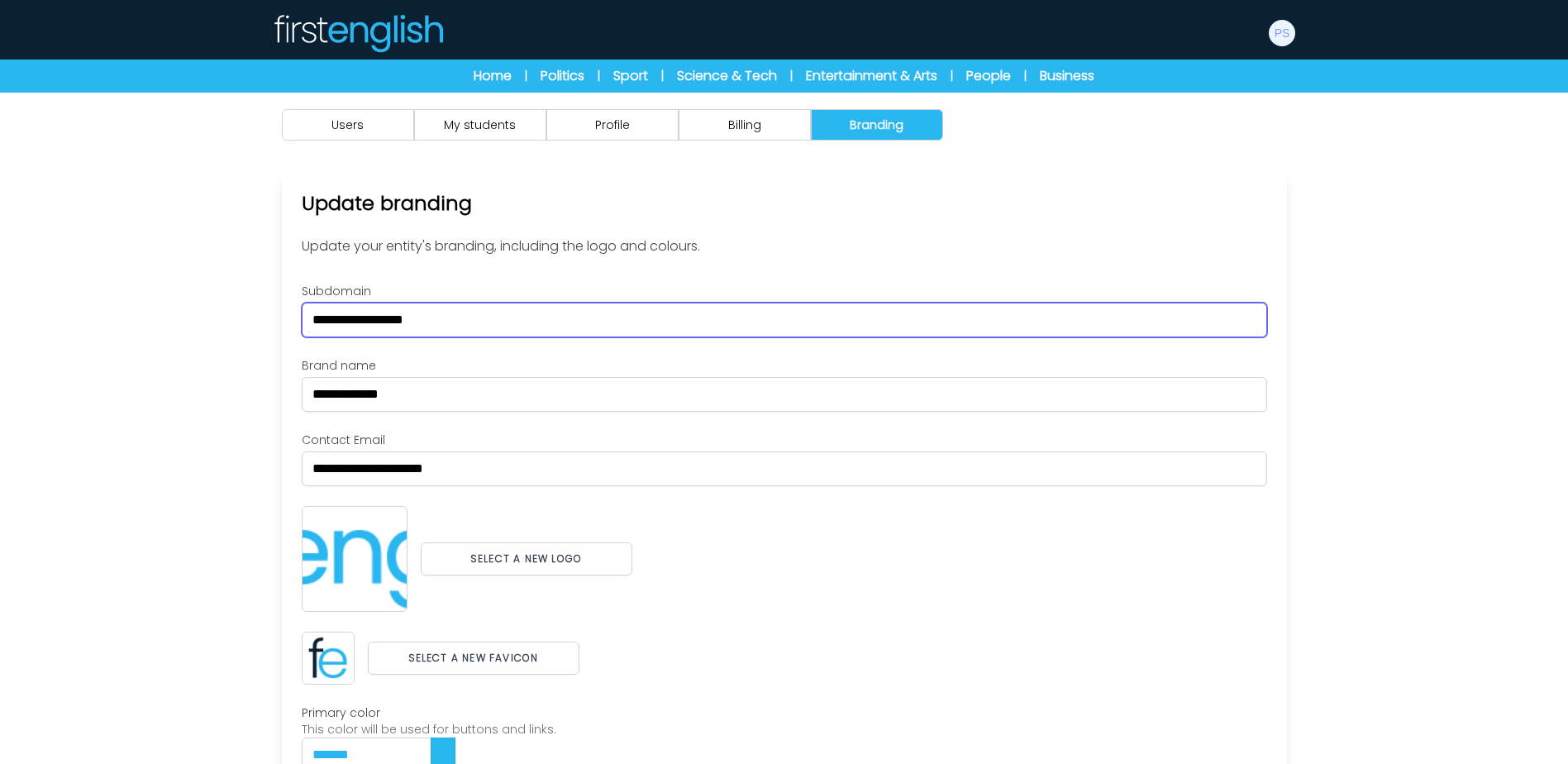
drag, startPoint x: 494, startPoint y: 321, endPoint x: 287, endPoint y: 317, distance: 207.0
click at [282, 324] on div "**********" at bounding box center [784, 548] width 1005 height 757
drag, startPoint x: 378, startPoint y: 328, endPoint x: 245, endPoint y: 324, distance: 133.1
click at [246, 324] on div "Users My students Profile" at bounding box center [784, 513] width 1568 height 842
click at [439, 321] on input "*******" at bounding box center [784, 319] width 965 height 35
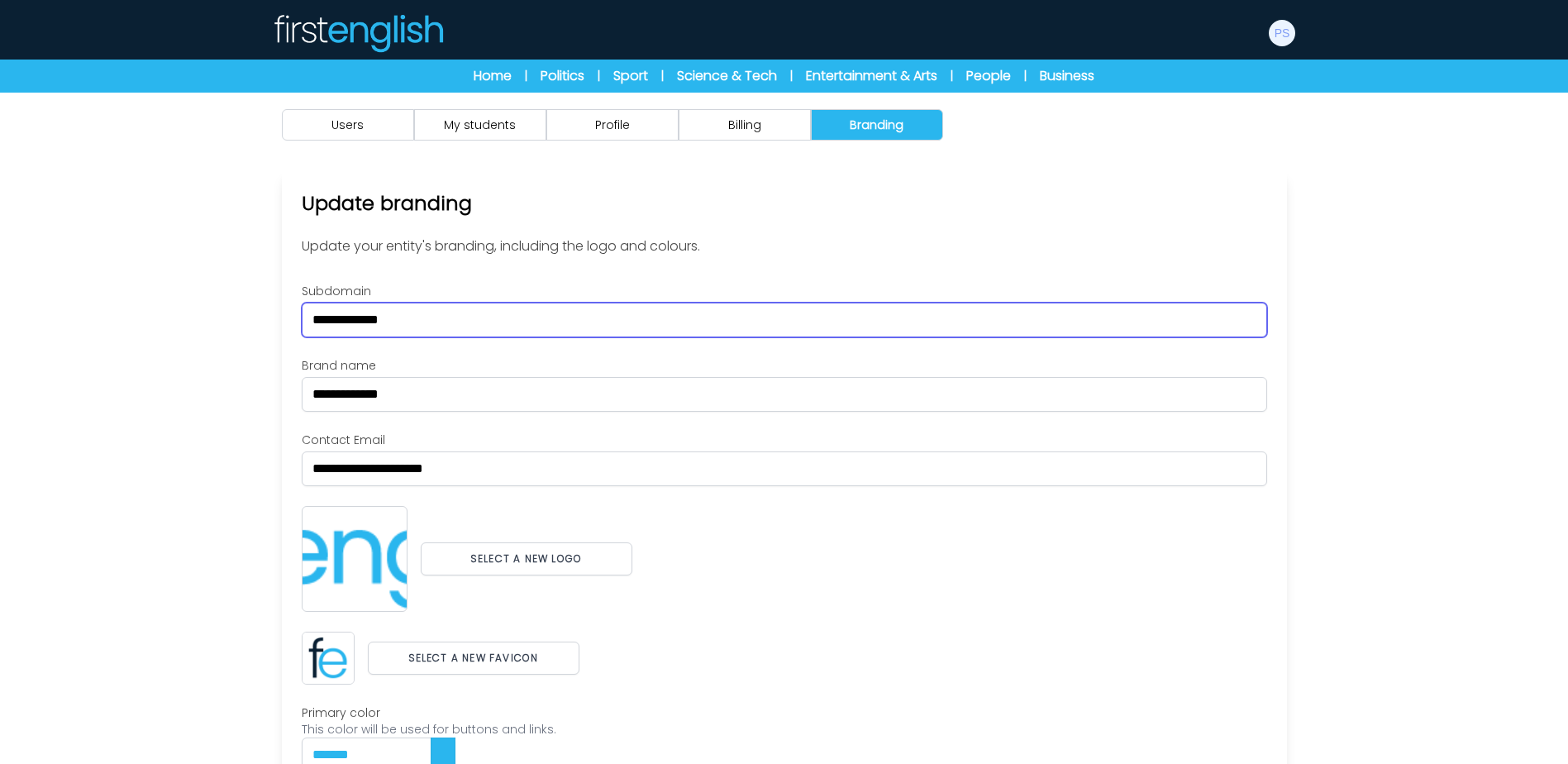
drag, startPoint x: 280, startPoint y: 309, endPoint x: 225, endPoint y: 301, distance: 55.6
click at [227, 301] on div "Users My students Profile" at bounding box center [784, 513] width 1568 height 842
type input "**********"
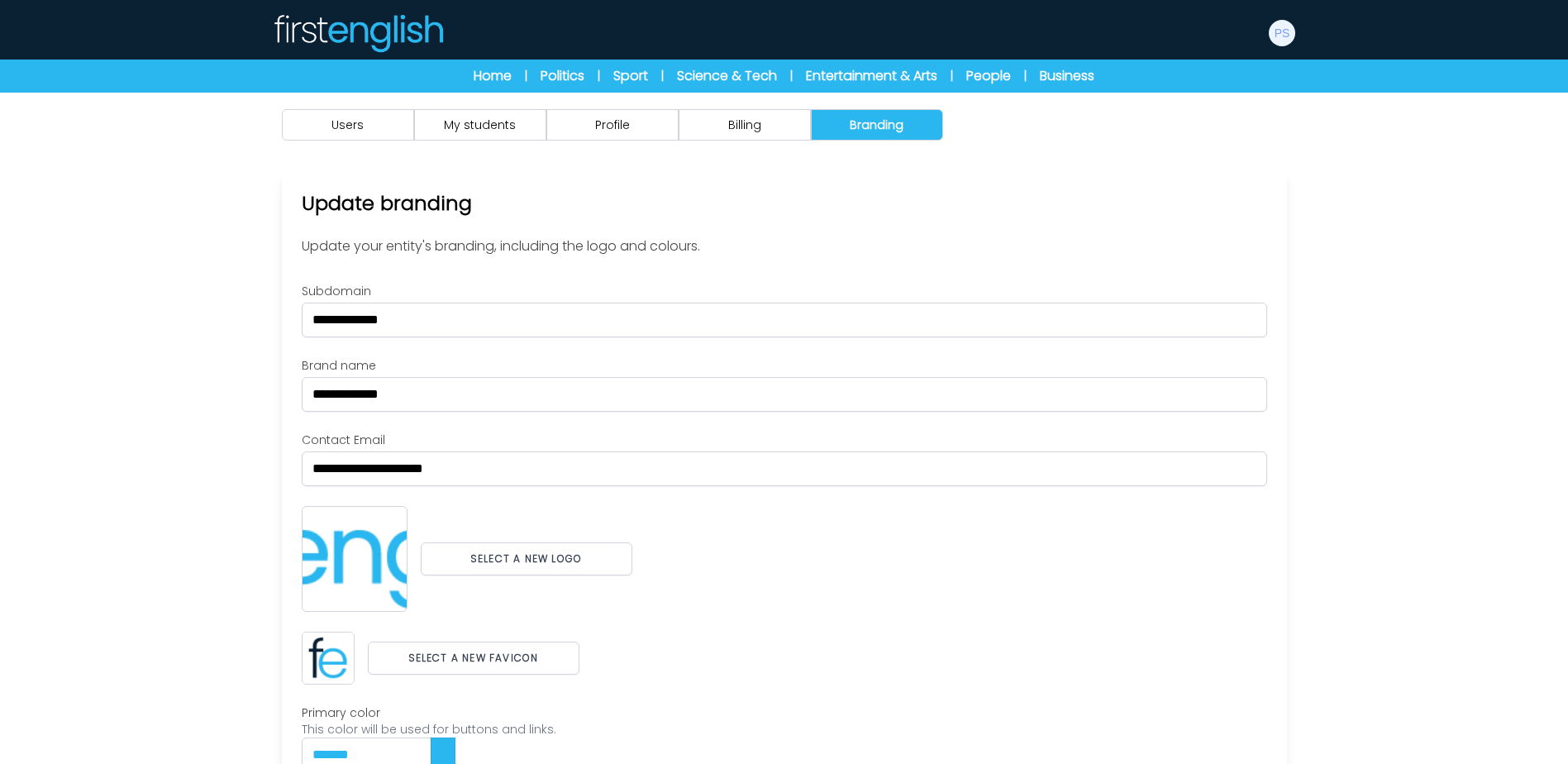
click at [665, 279] on div "**********" at bounding box center [784, 548] width 1005 height 757
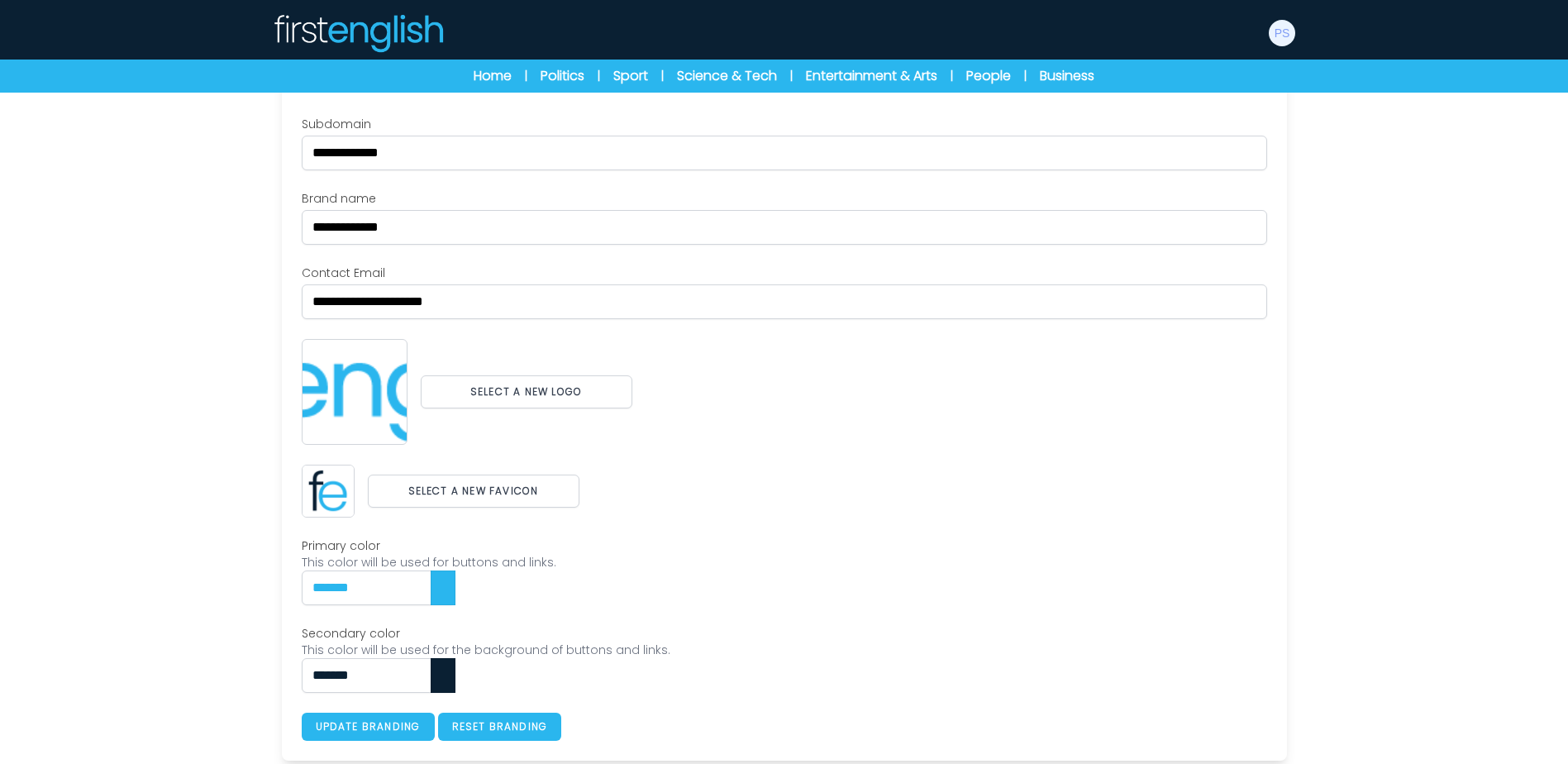
scroll to position [170, 0]
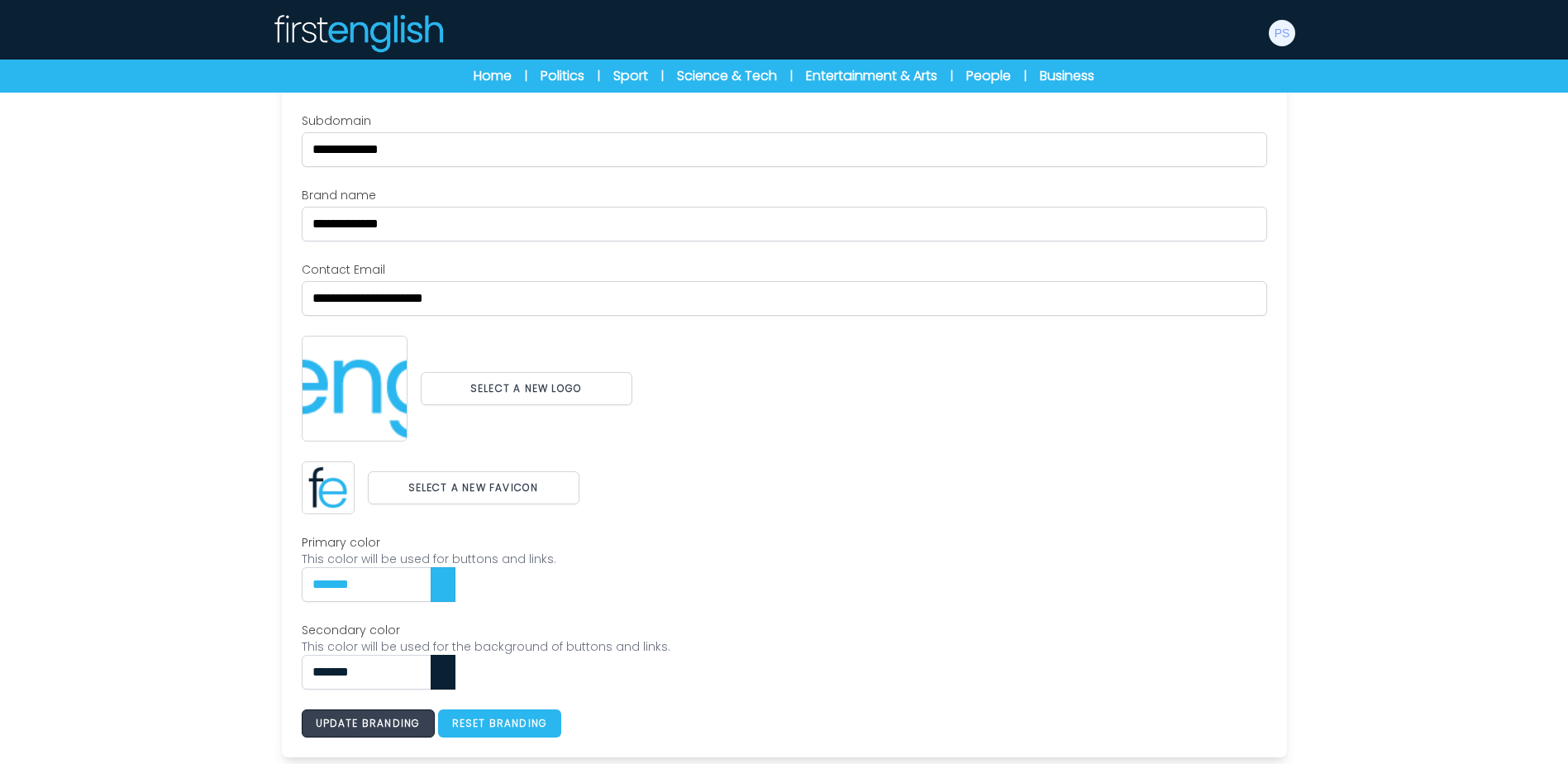
click at [381, 721] on button "Update branding" at bounding box center [368, 724] width 133 height 29
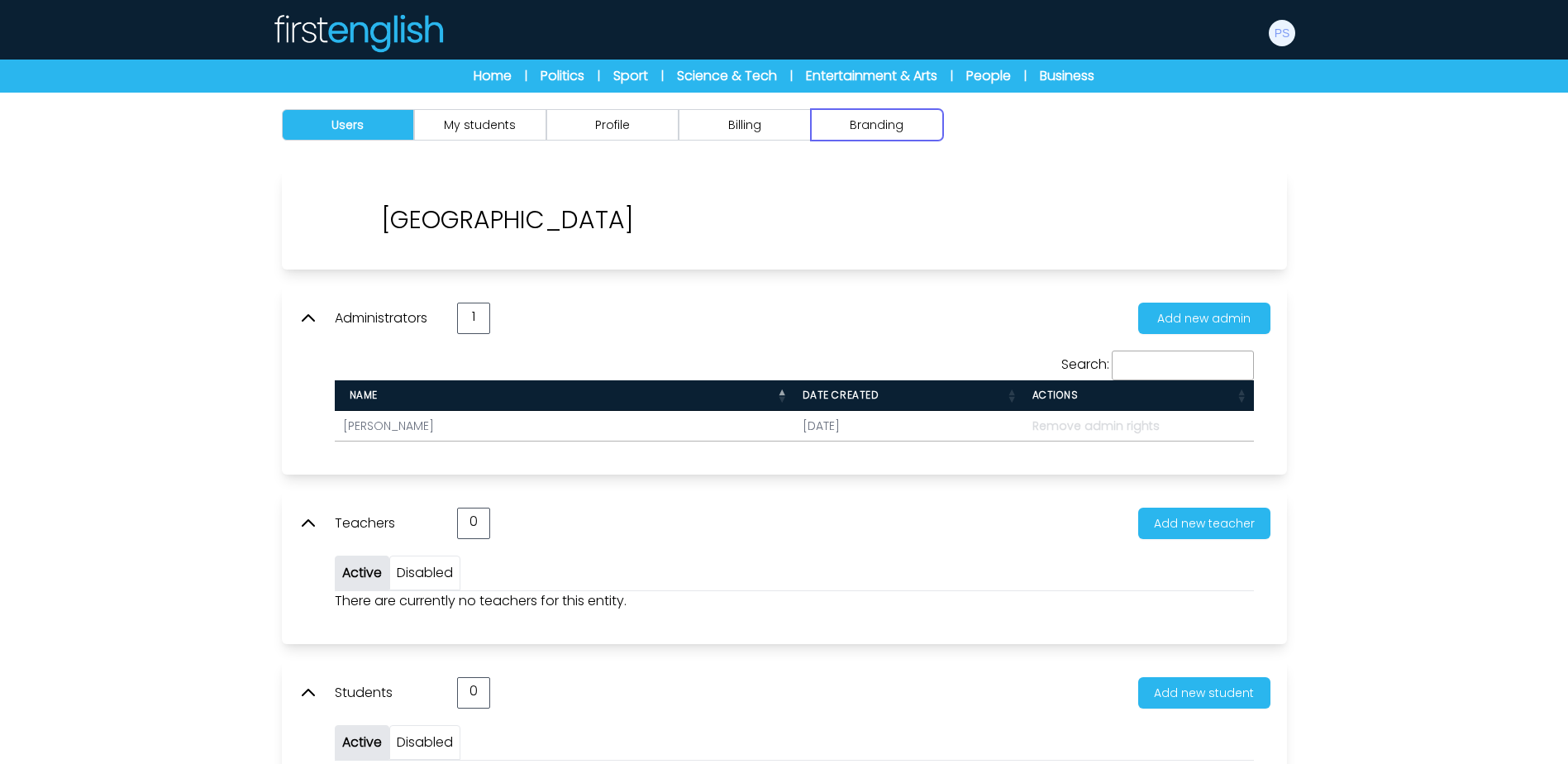
click at [885, 124] on button "Branding" at bounding box center [877, 124] width 132 height 31
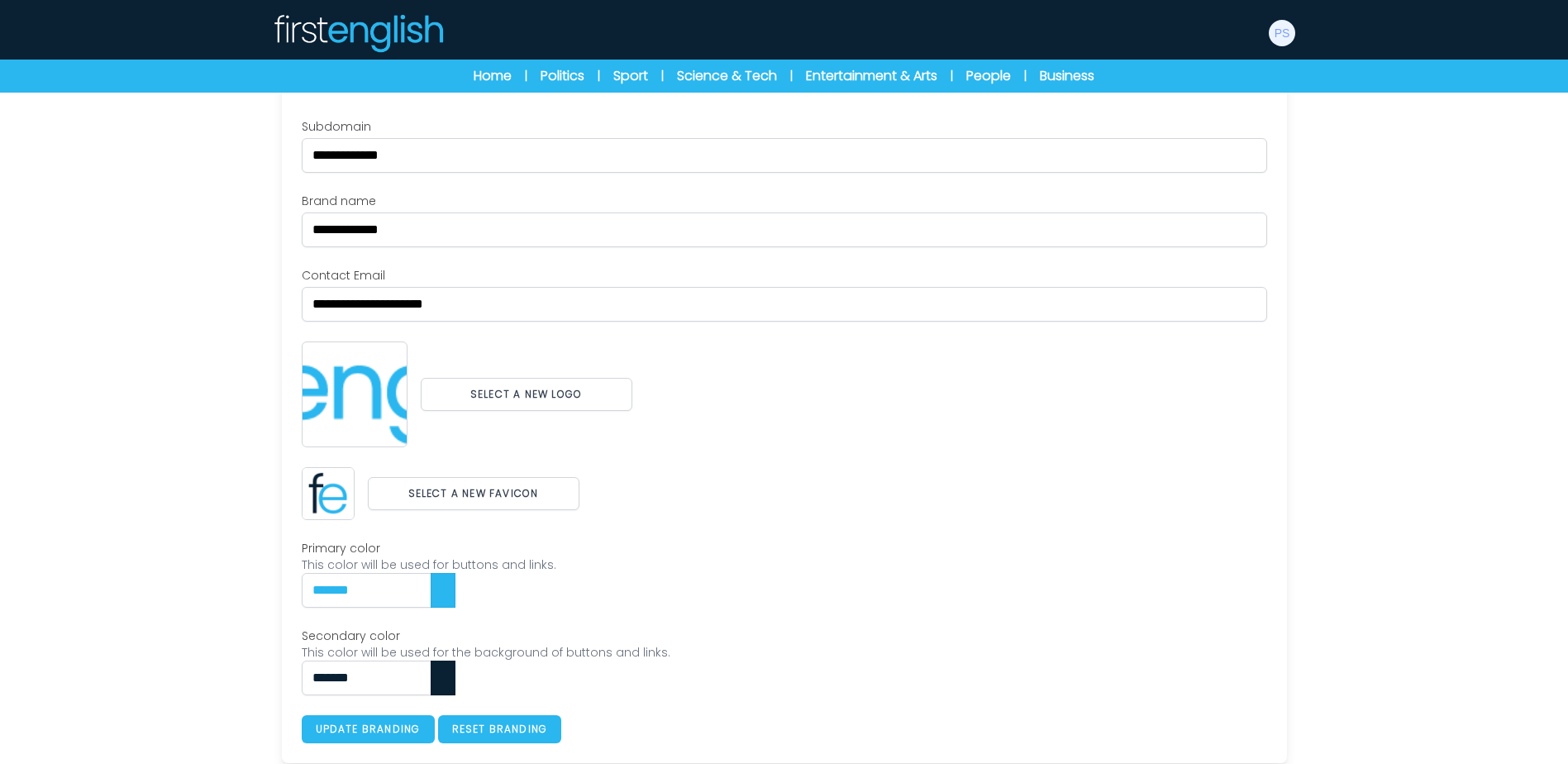
scroll to position [170, 0]
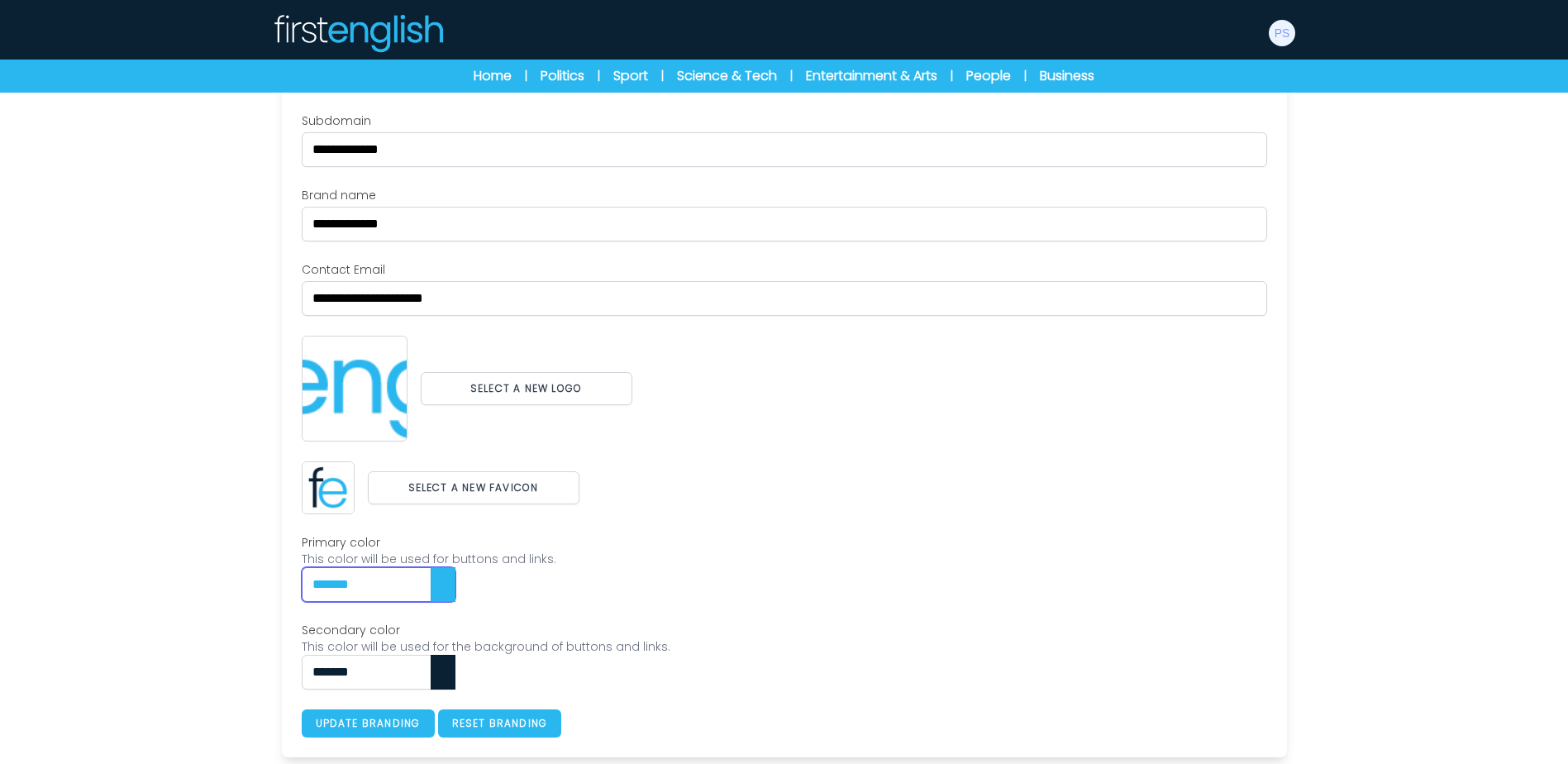
click at [455, 579] on input "*******" at bounding box center [379, 584] width 154 height 35
type input "*******"
type input "***"
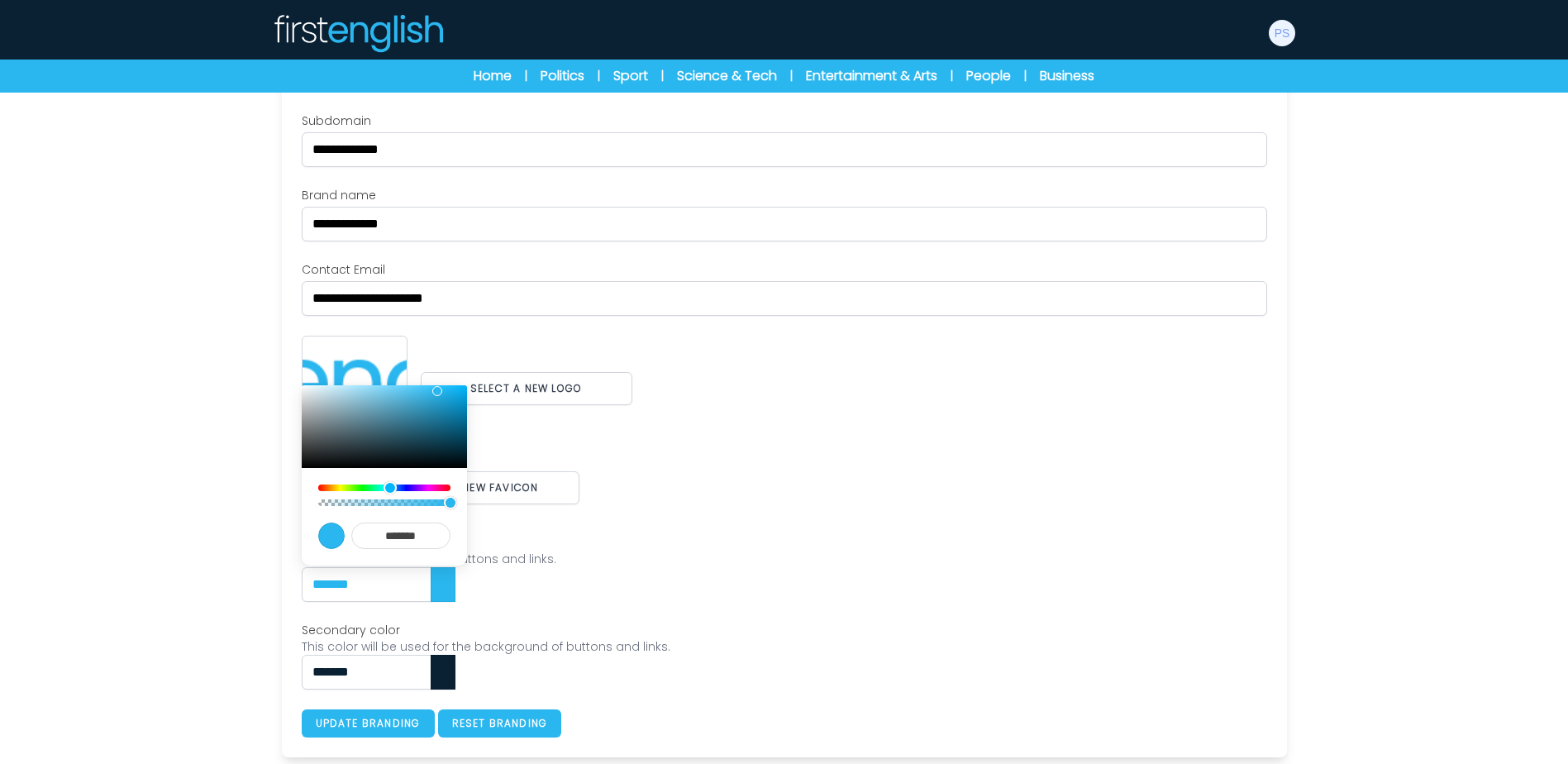
type input "*******"
type input "***"
click at [436, 487] on input "Hue slider" at bounding box center [384, 487] width 159 height 13
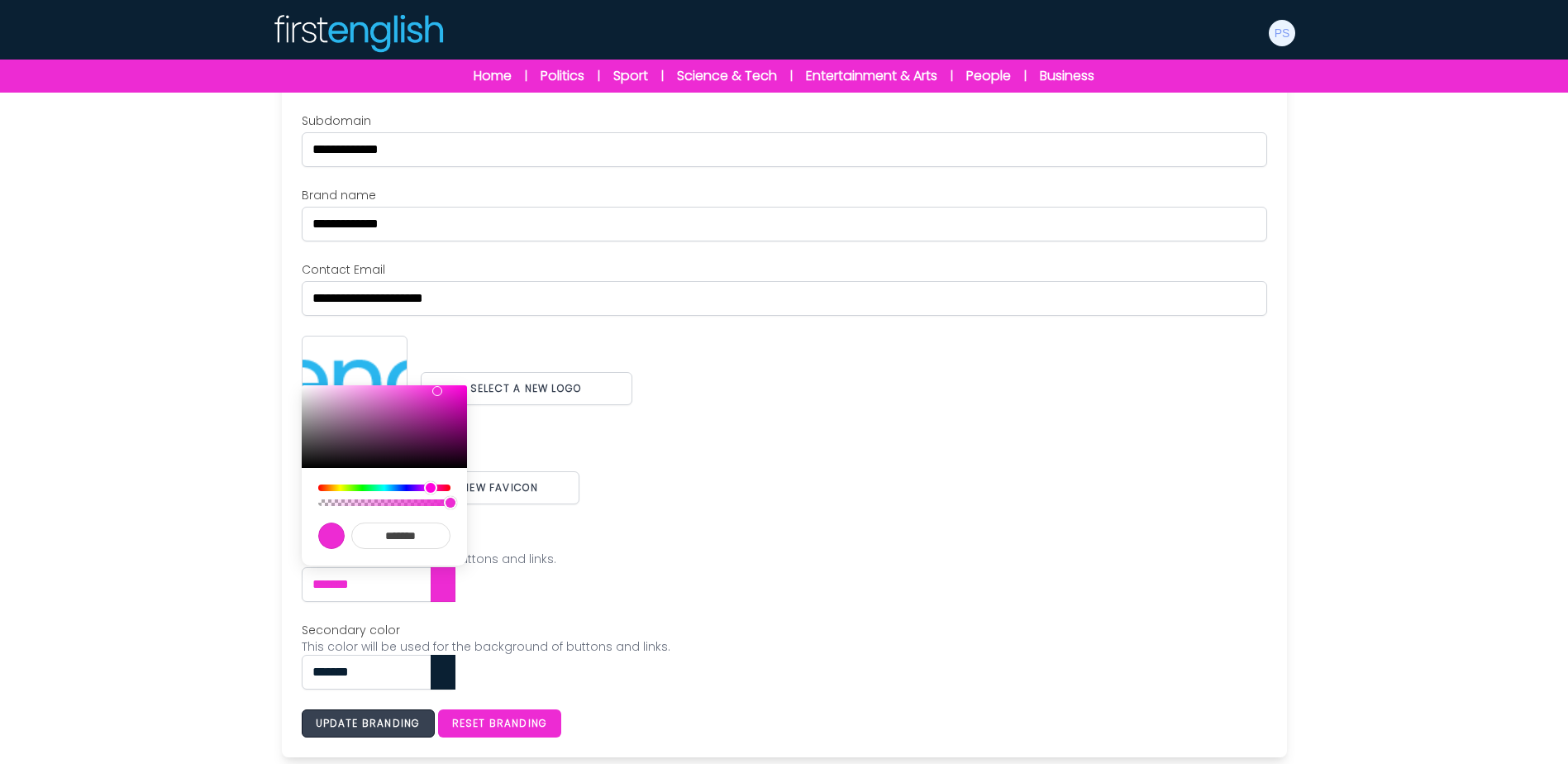
click at [369, 730] on button "Update branding" at bounding box center [368, 724] width 133 height 29
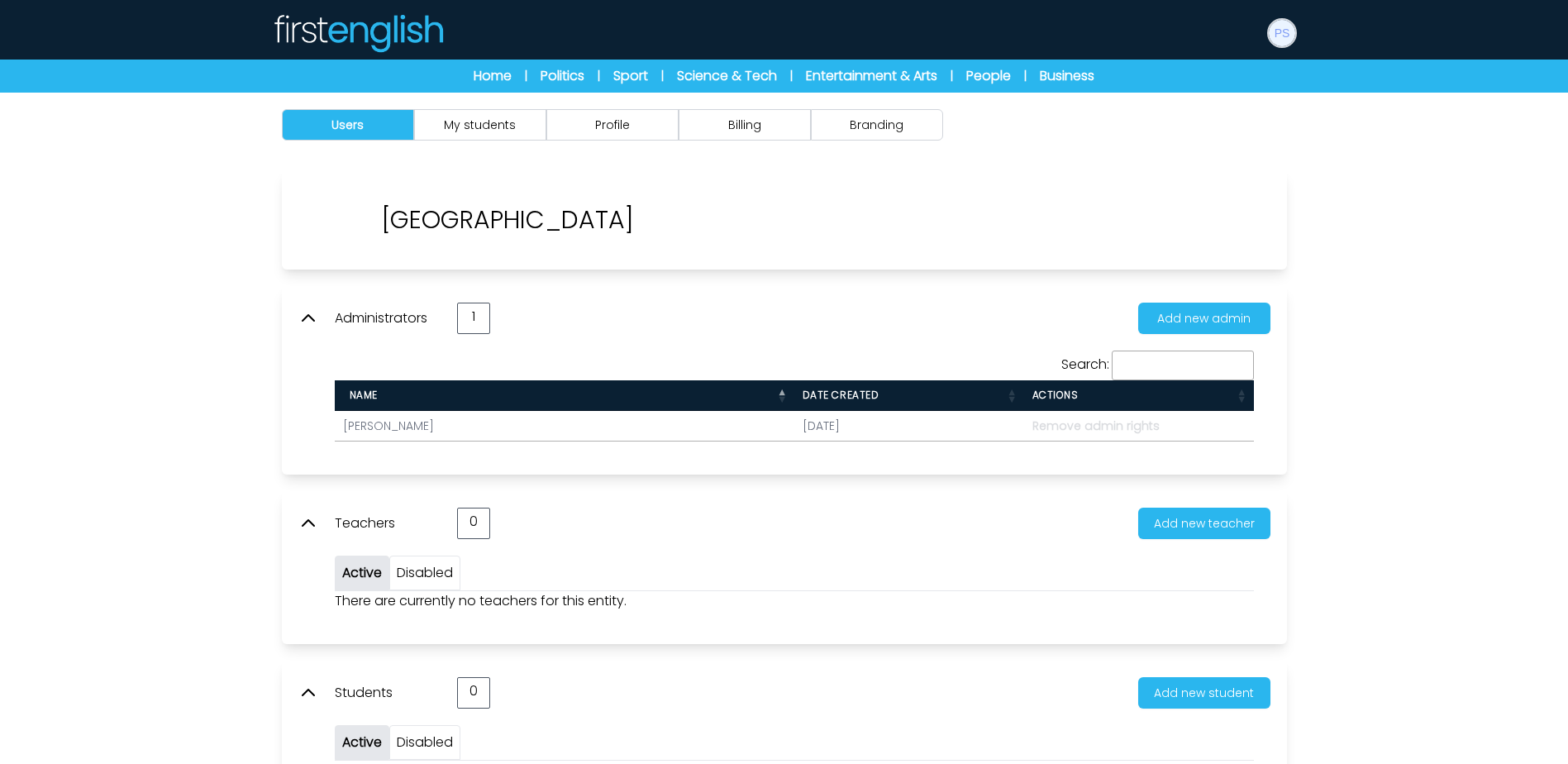
click at [1270, 33] on img at bounding box center [1282, 33] width 27 height 27
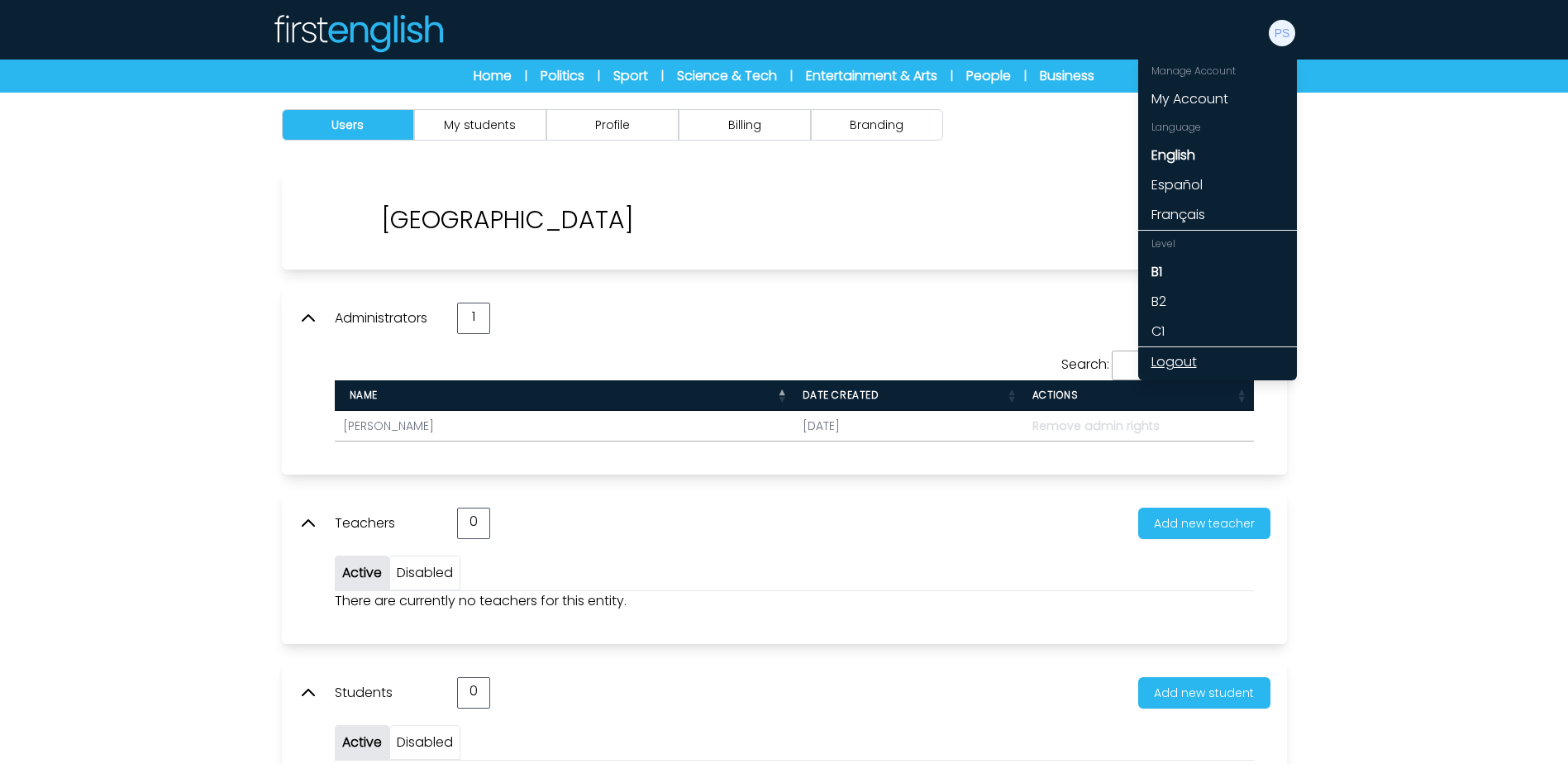
drag, startPoint x: 1176, startPoint y: 362, endPoint x: 1548, endPoint y: 307, distance: 376.0
click at [1176, 363] on link "Logout" at bounding box center [1217, 361] width 159 height 29
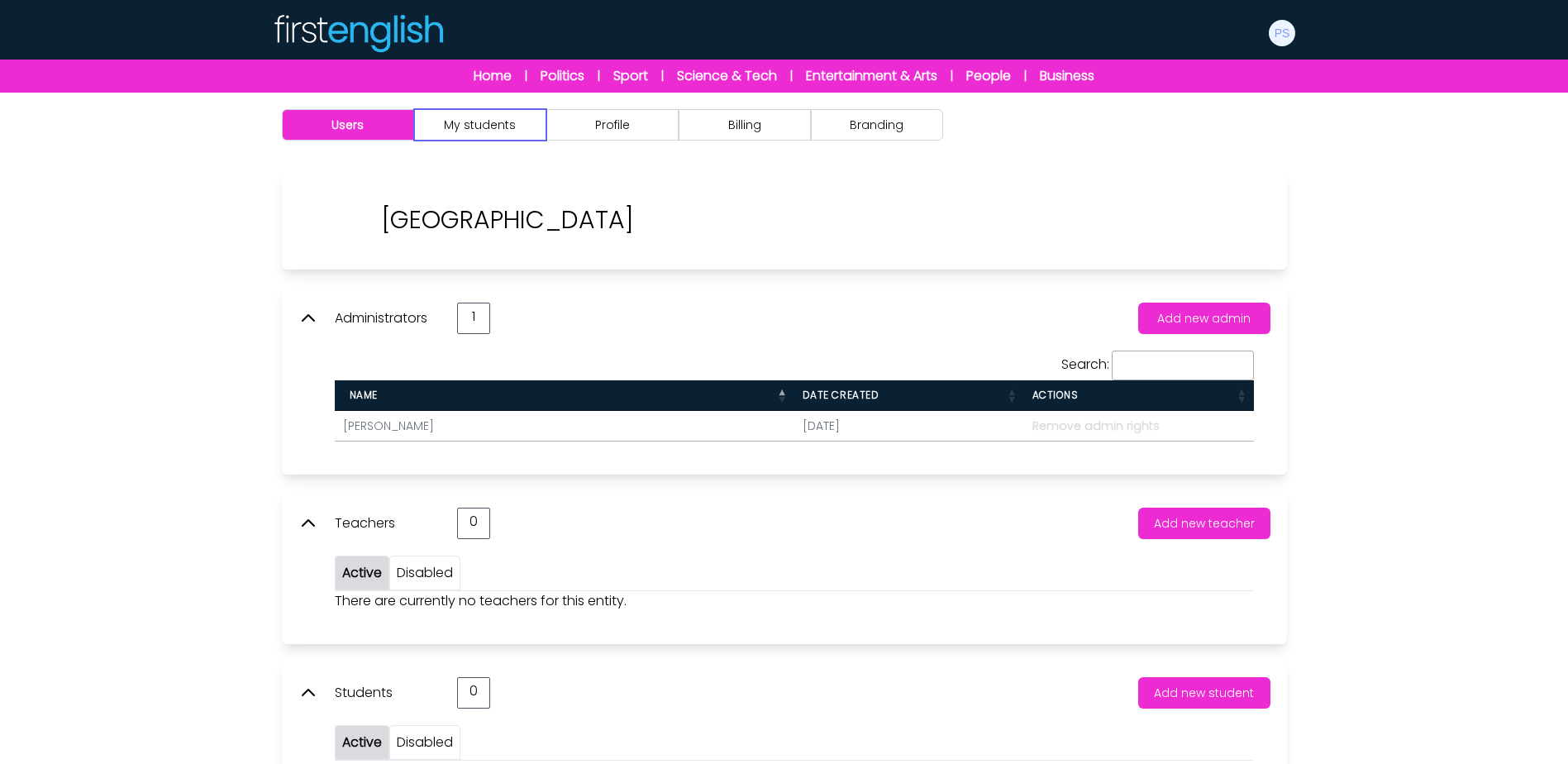
click at [504, 134] on button "My students" at bounding box center [480, 124] width 132 height 31
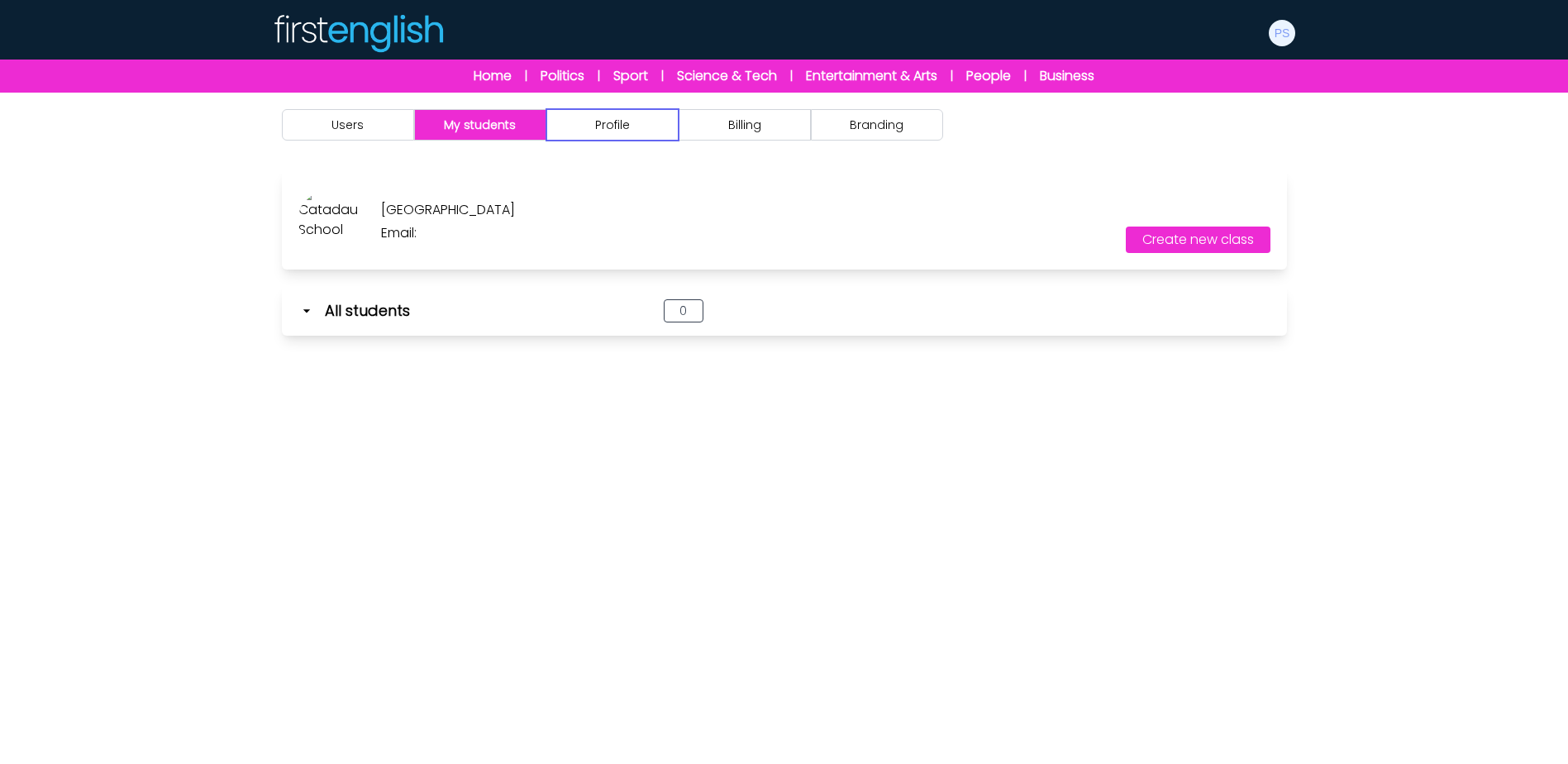
click at [659, 129] on button "Profile" at bounding box center [612, 124] width 132 height 31
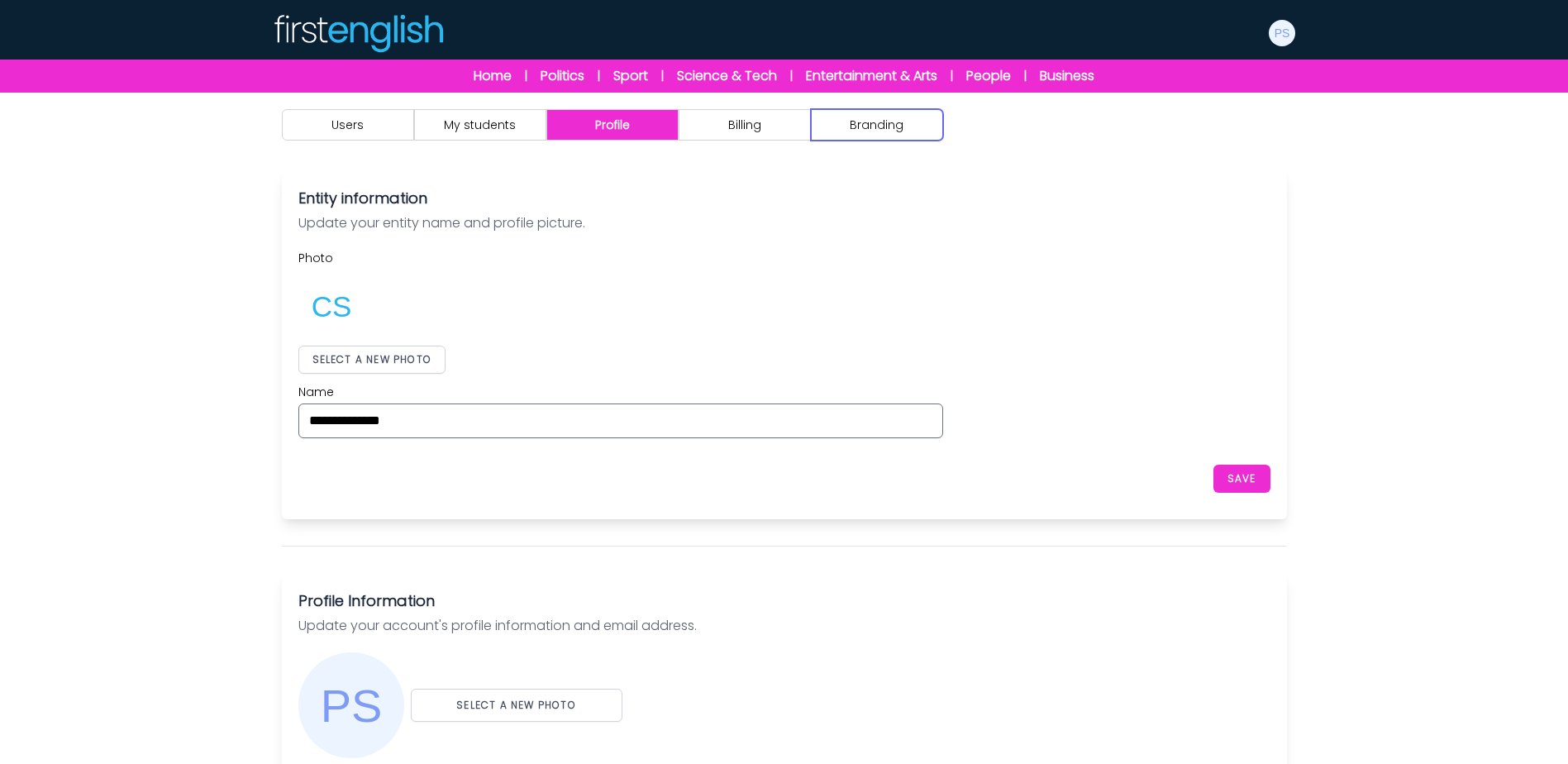
click at [869, 128] on button "Branding" at bounding box center [877, 124] width 132 height 31
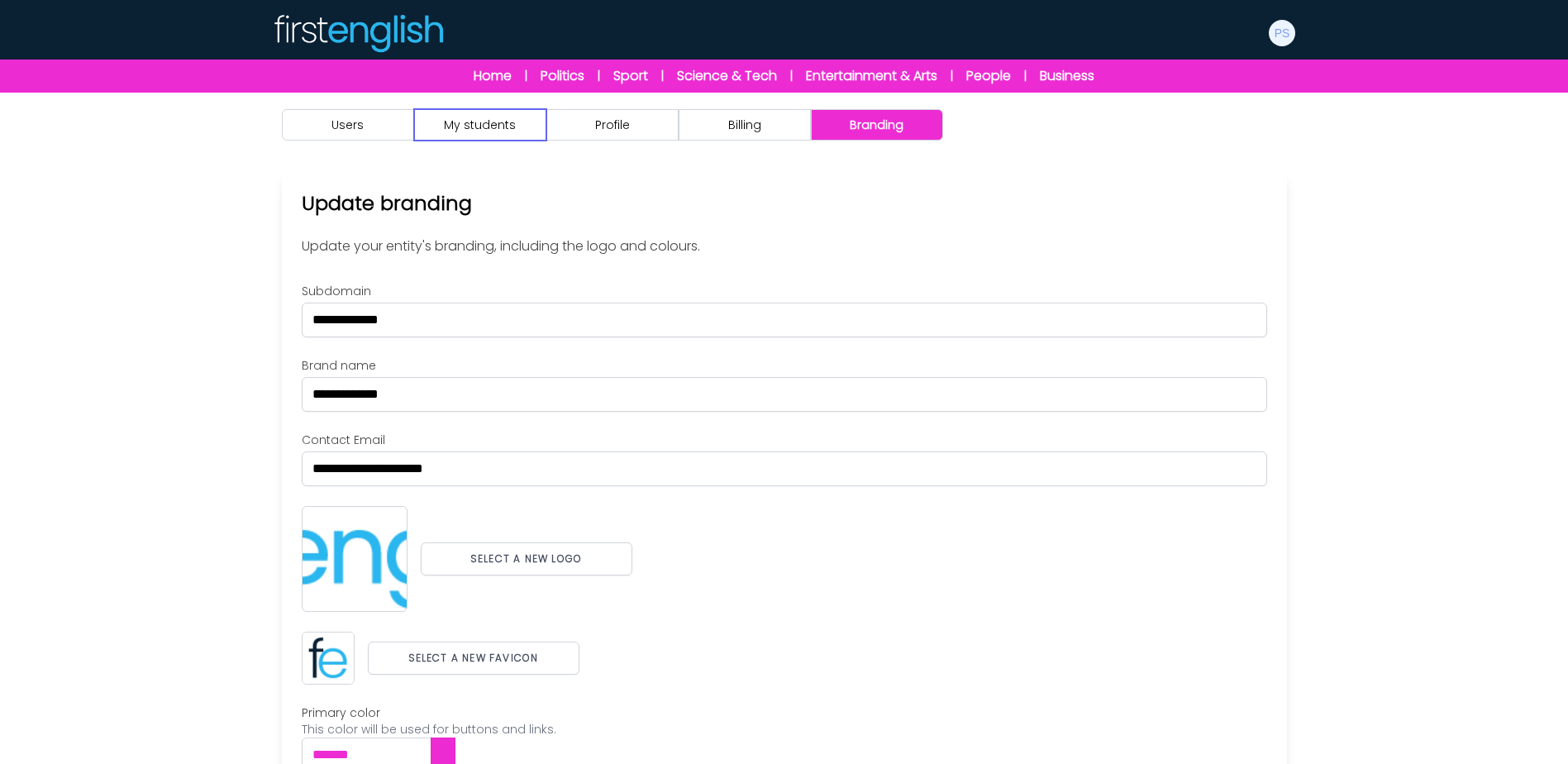
click at [509, 125] on button "My students" at bounding box center [480, 124] width 132 height 31
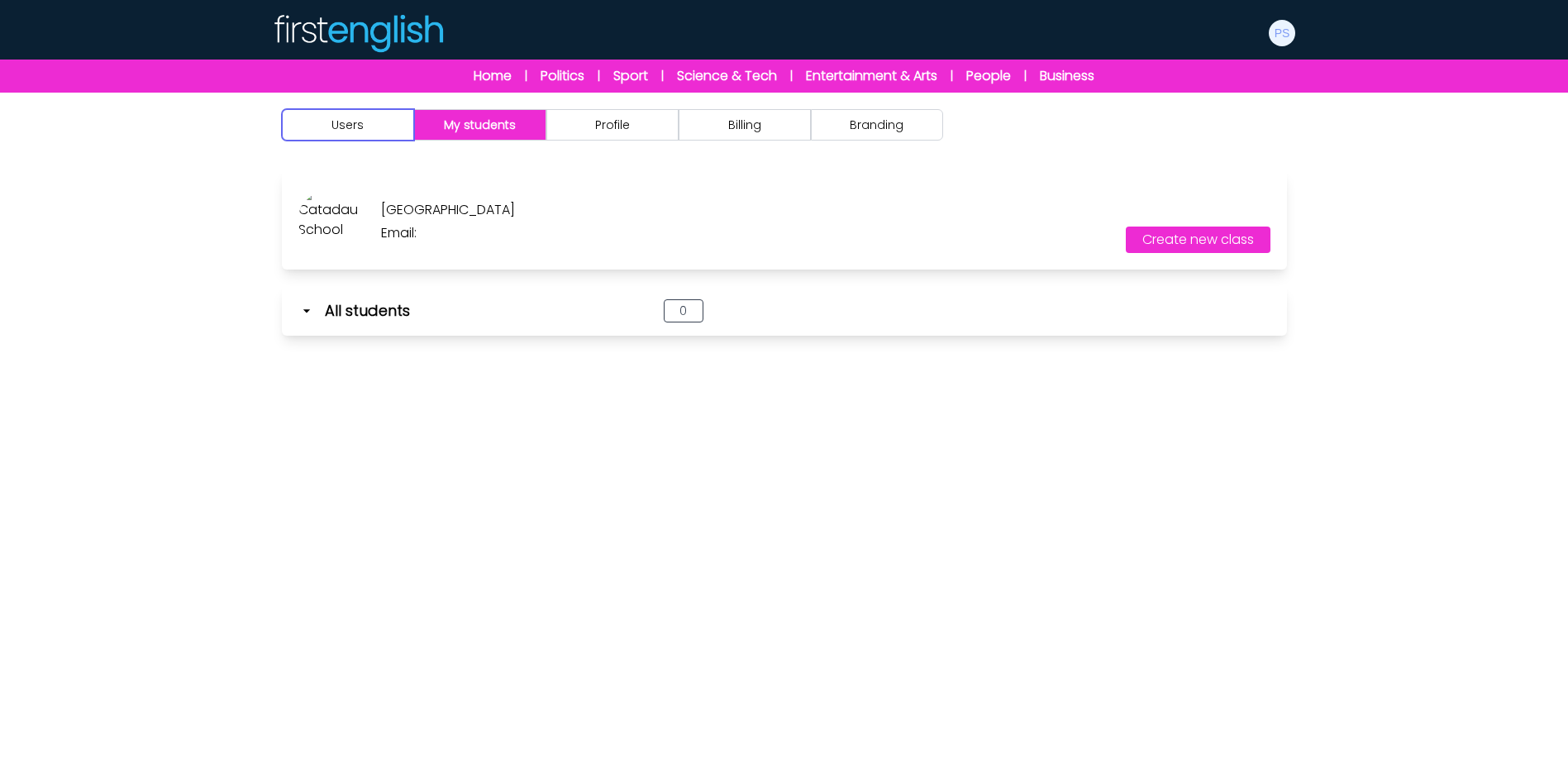
click at [360, 130] on button "Users" at bounding box center [348, 124] width 132 height 31
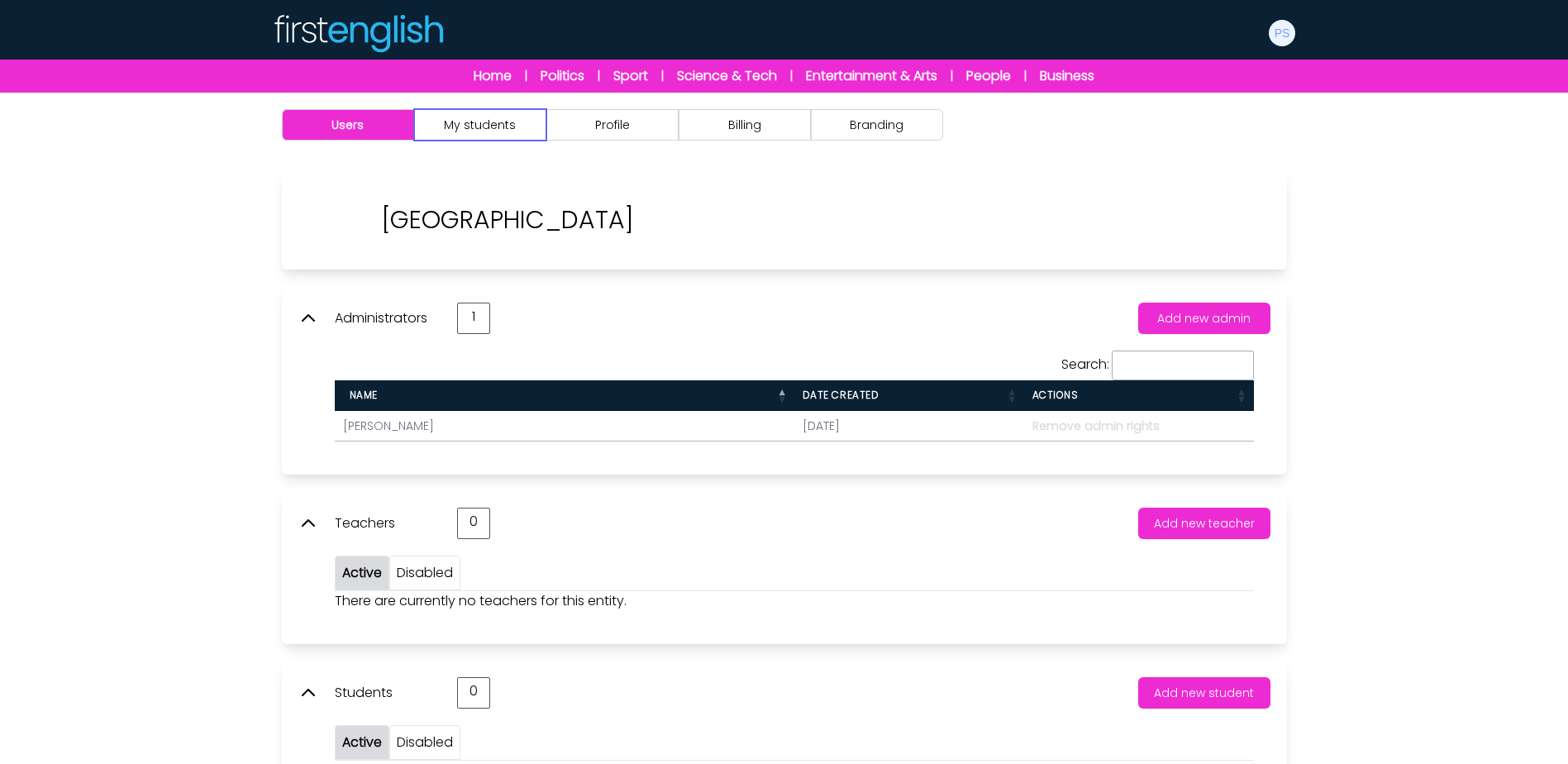
click at [419, 130] on button "My students" at bounding box center [480, 124] width 132 height 31
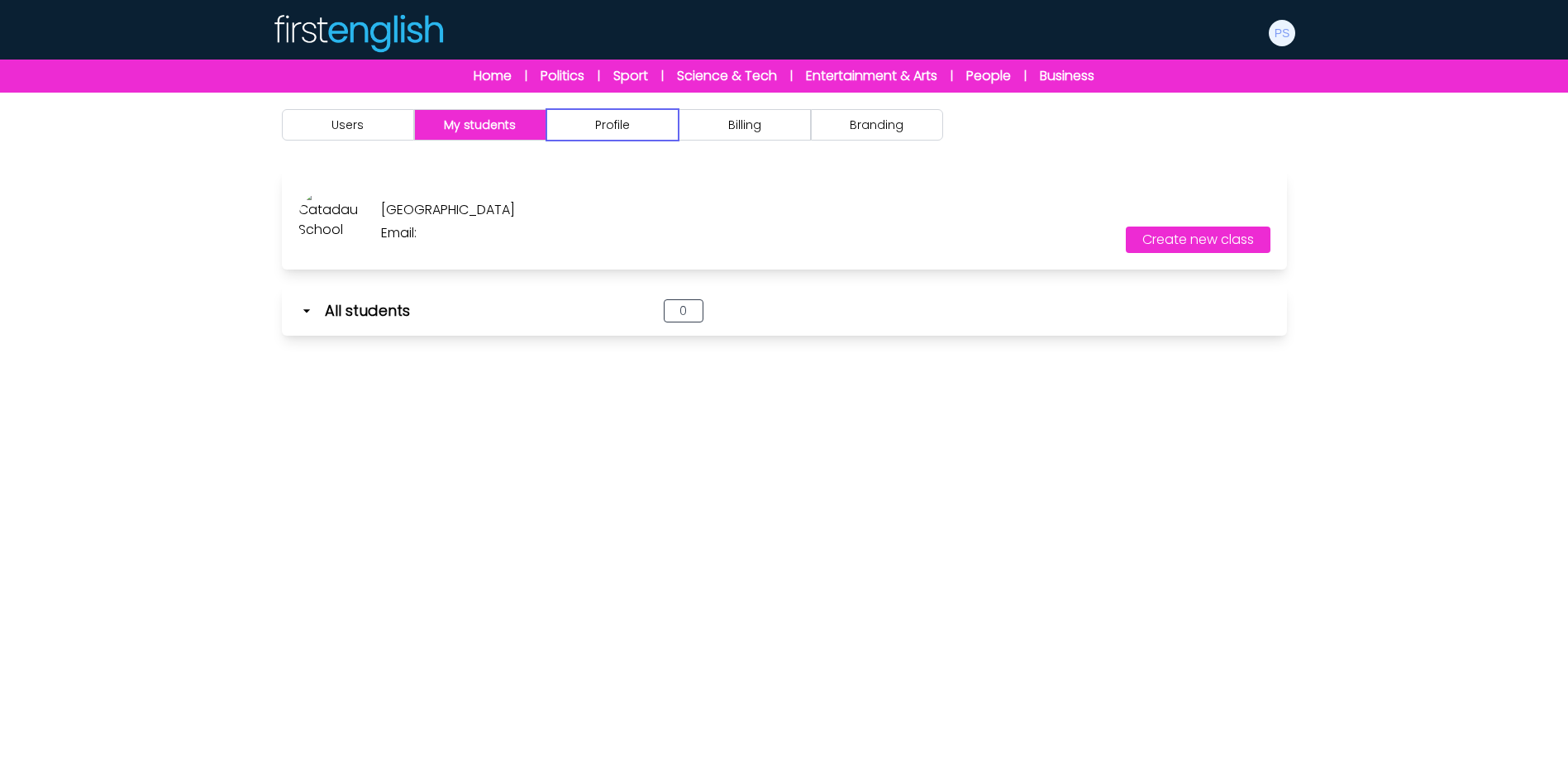
click at [594, 130] on button "Profile" at bounding box center [612, 124] width 132 height 31
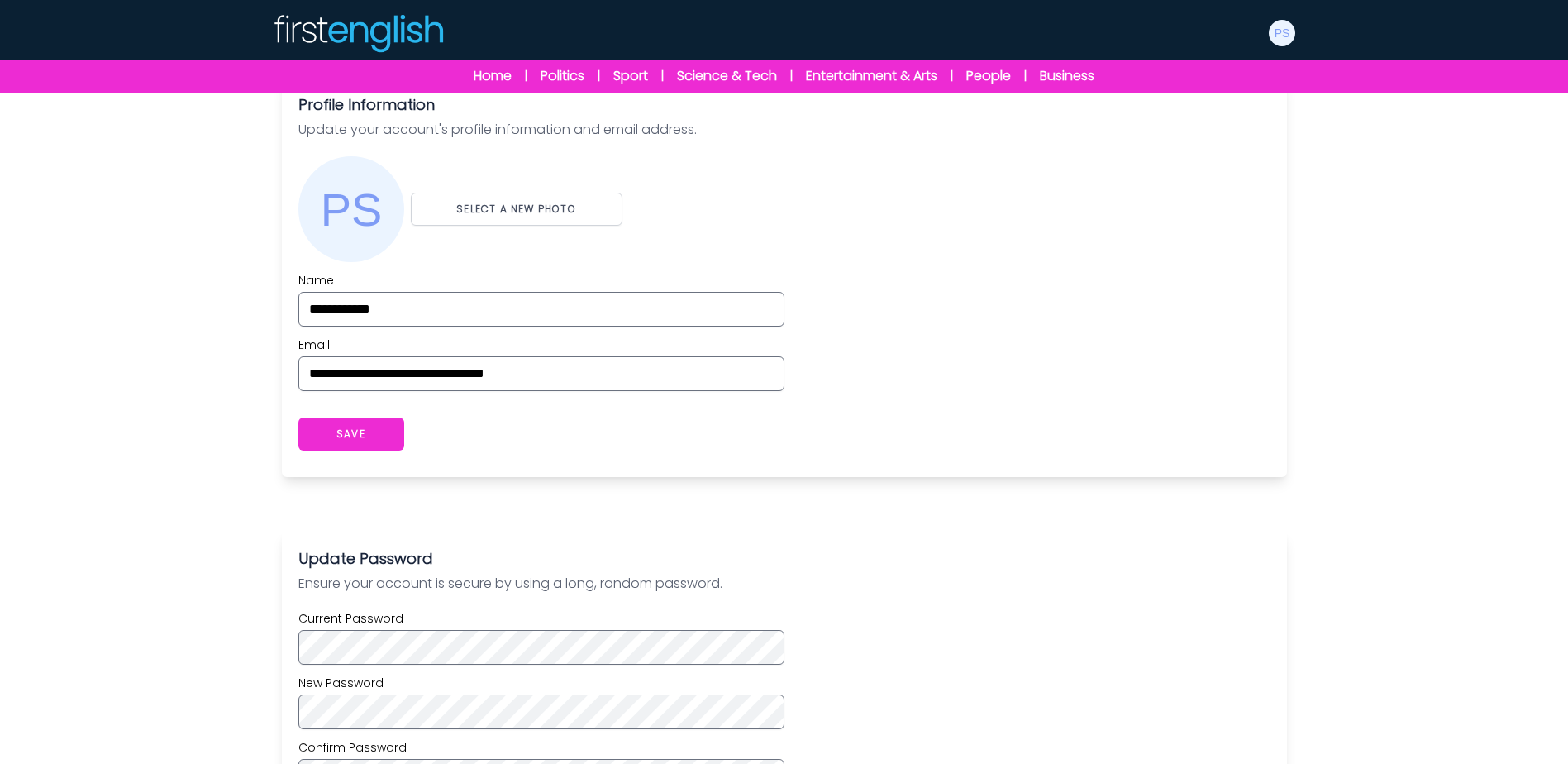
scroll to position [413, 0]
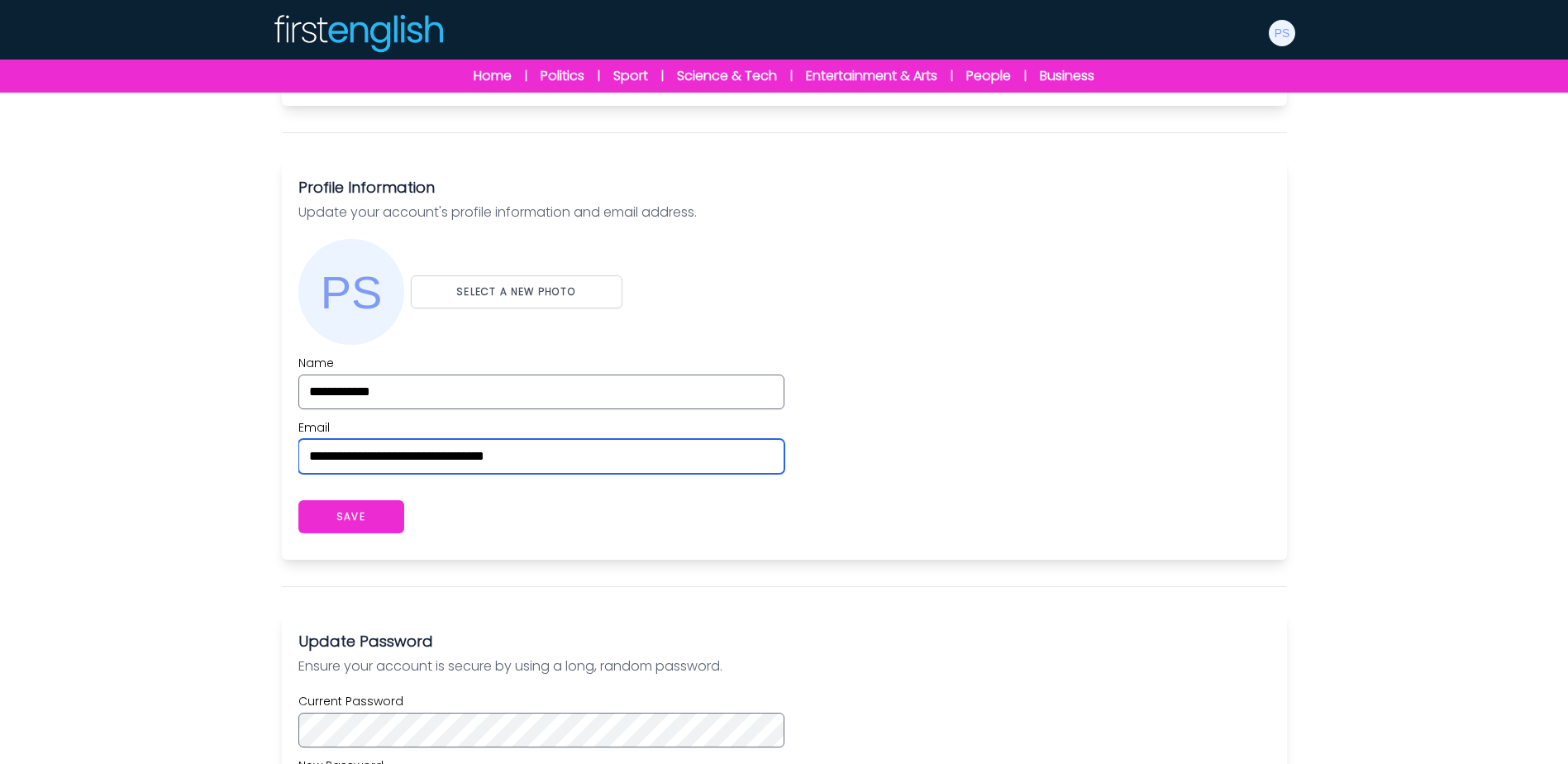
drag, startPoint x: 378, startPoint y: 458, endPoint x: 301, endPoint y: 451, distance: 77.3
click at [301, 454] on input "**********" at bounding box center [541, 456] width 486 height 35
drag, startPoint x: 451, startPoint y: 459, endPoint x: 615, endPoint y: 472, distance: 164.5
click at [615, 472] on input "**********" at bounding box center [541, 456] width 486 height 35
type input "**********"
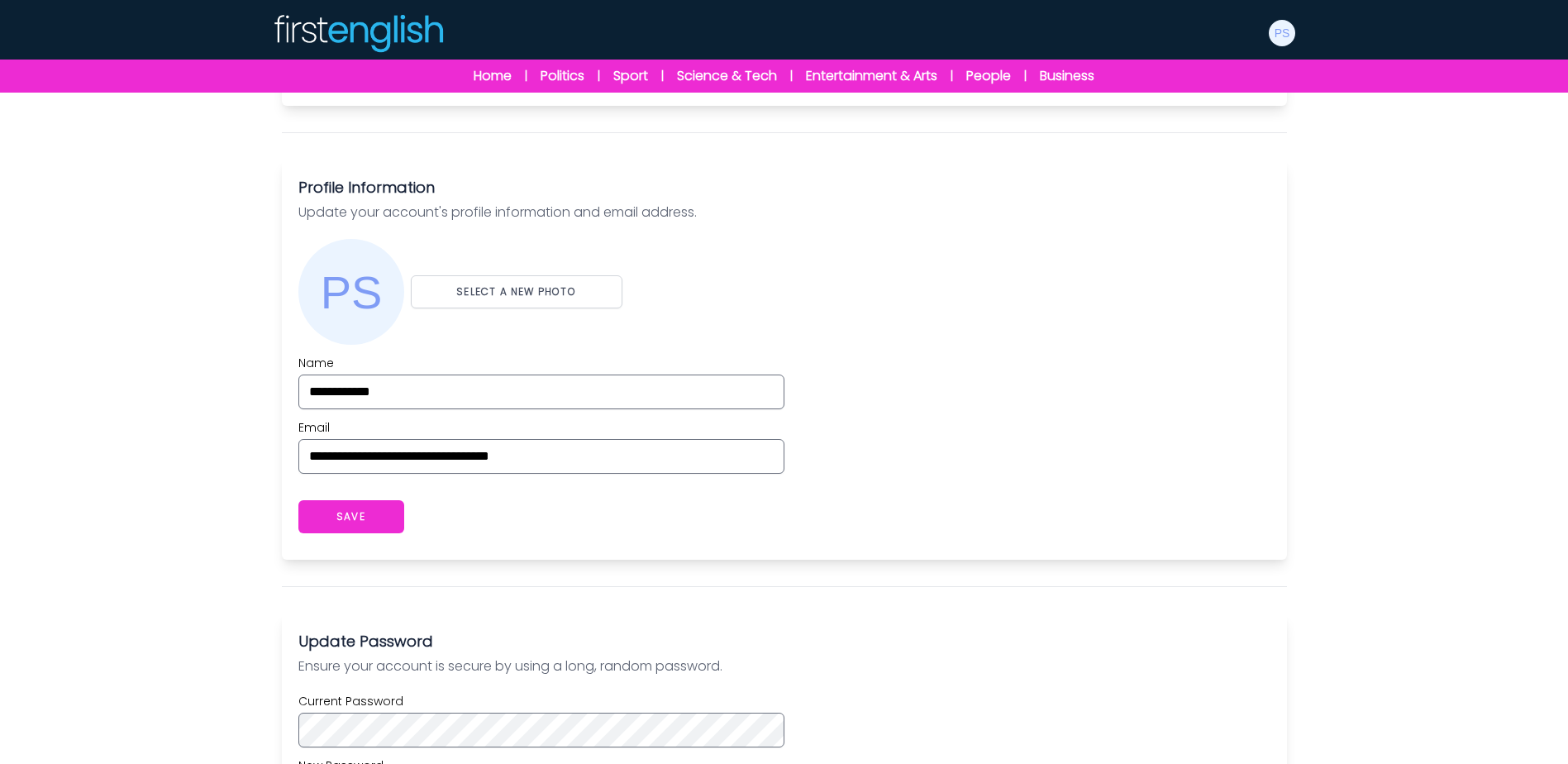
drag, startPoint x: 581, startPoint y: 512, endPoint x: 572, endPoint y: 512, distance: 9.0
click at [576, 512] on div "app.myaccount_profile_password_saved. SAVE" at bounding box center [784, 517] width 972 height 53
drag, startPoint x: 578, startPoint y: 459, endPoint x: 238, endPoint y: 434, distance: 340.9
click at [238, 434] on div "Users My students Profile" at bounding box center [784, 454] width 1568 height 1551
click at [337, 522] on button "SAVE" at bounding box center [350, 516] width 105 height 33
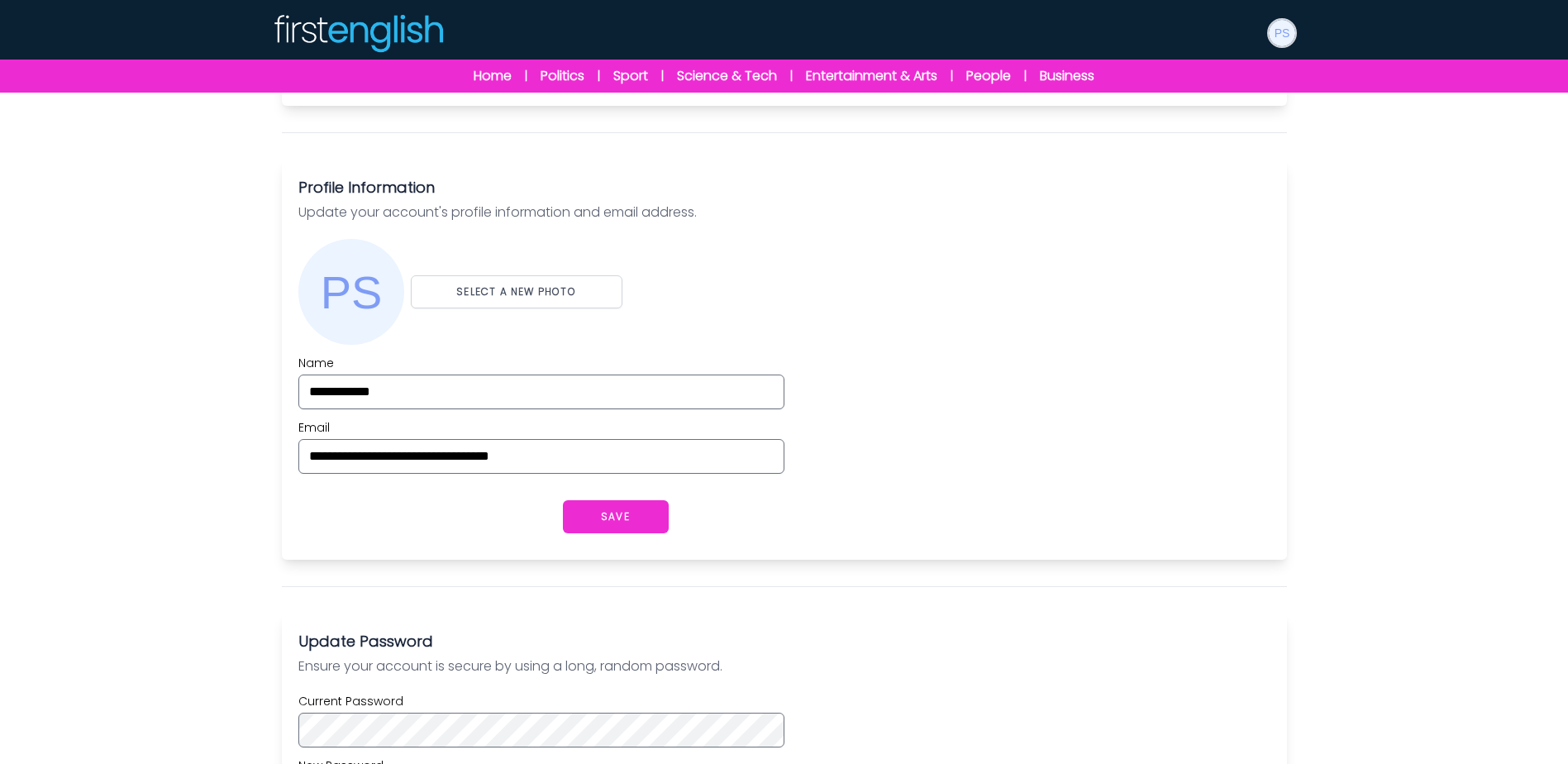
click at [1276, 36] on img at bounding box center [1282, 33] width 27 height 27
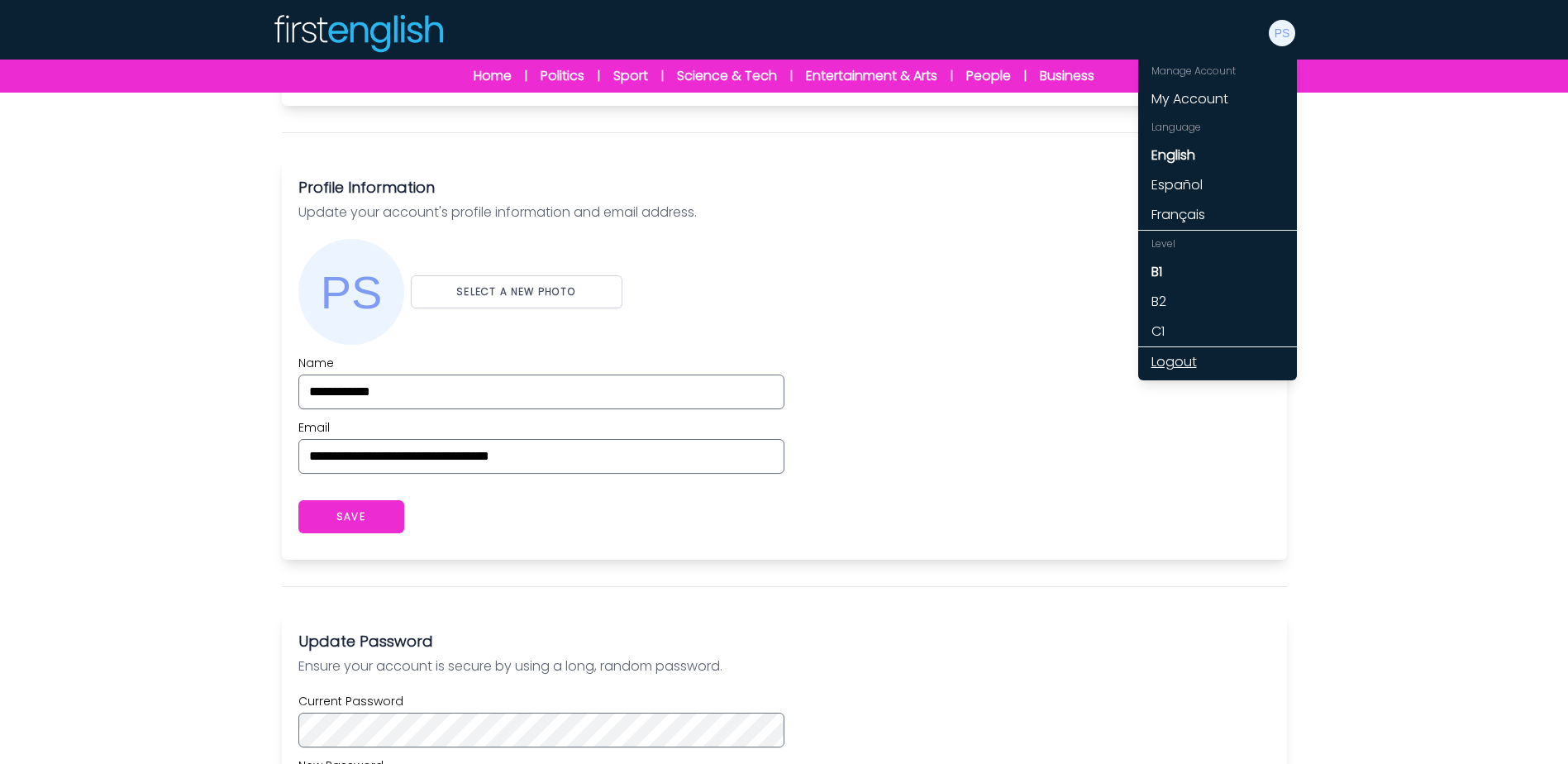
click at [1181, 367] on link "Logout" at bounding box center [1217, 361] width 159 height 29
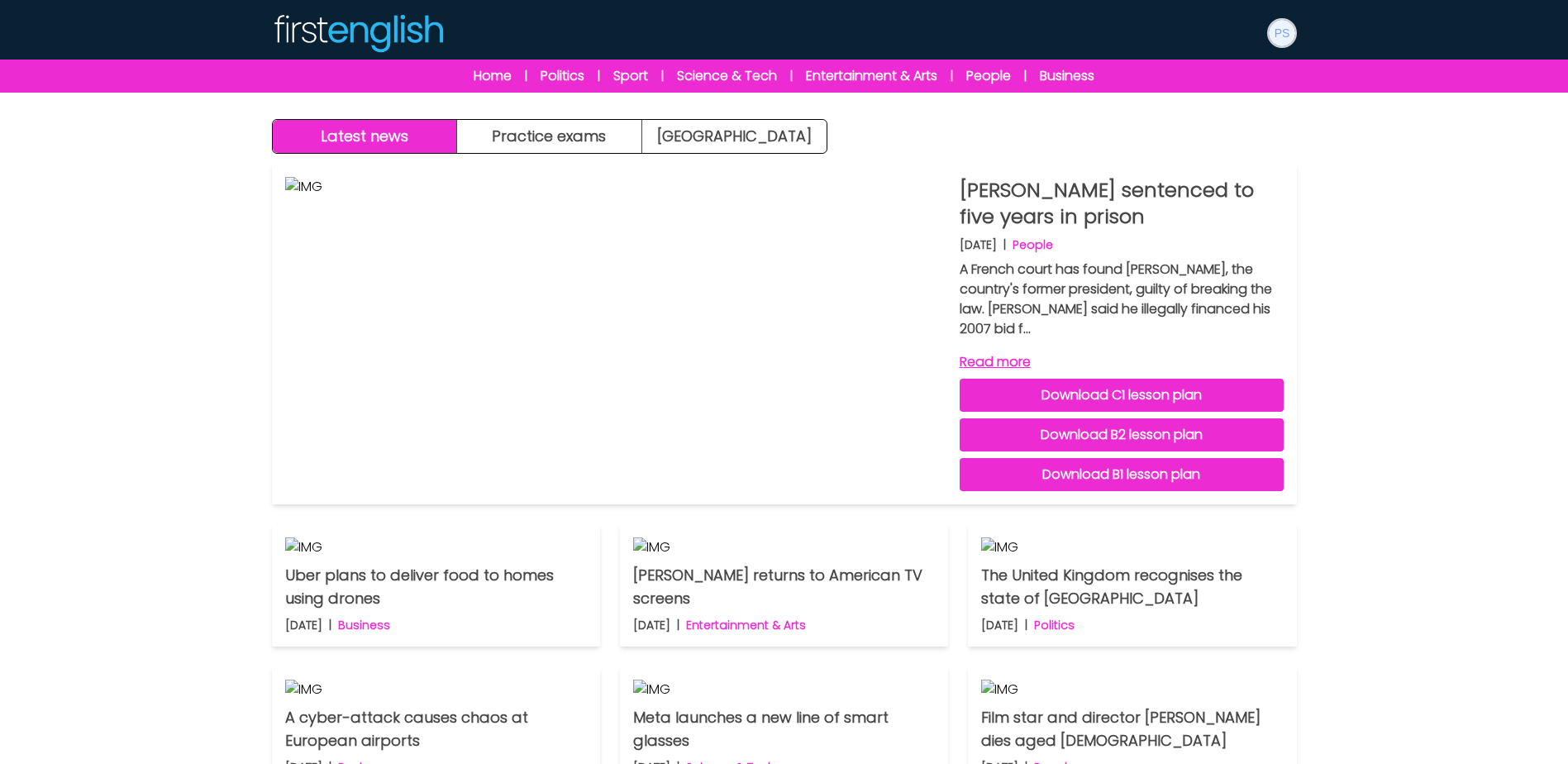
click at [1291, 33] on img at bounding box center [1282, 33] width 27 height 27
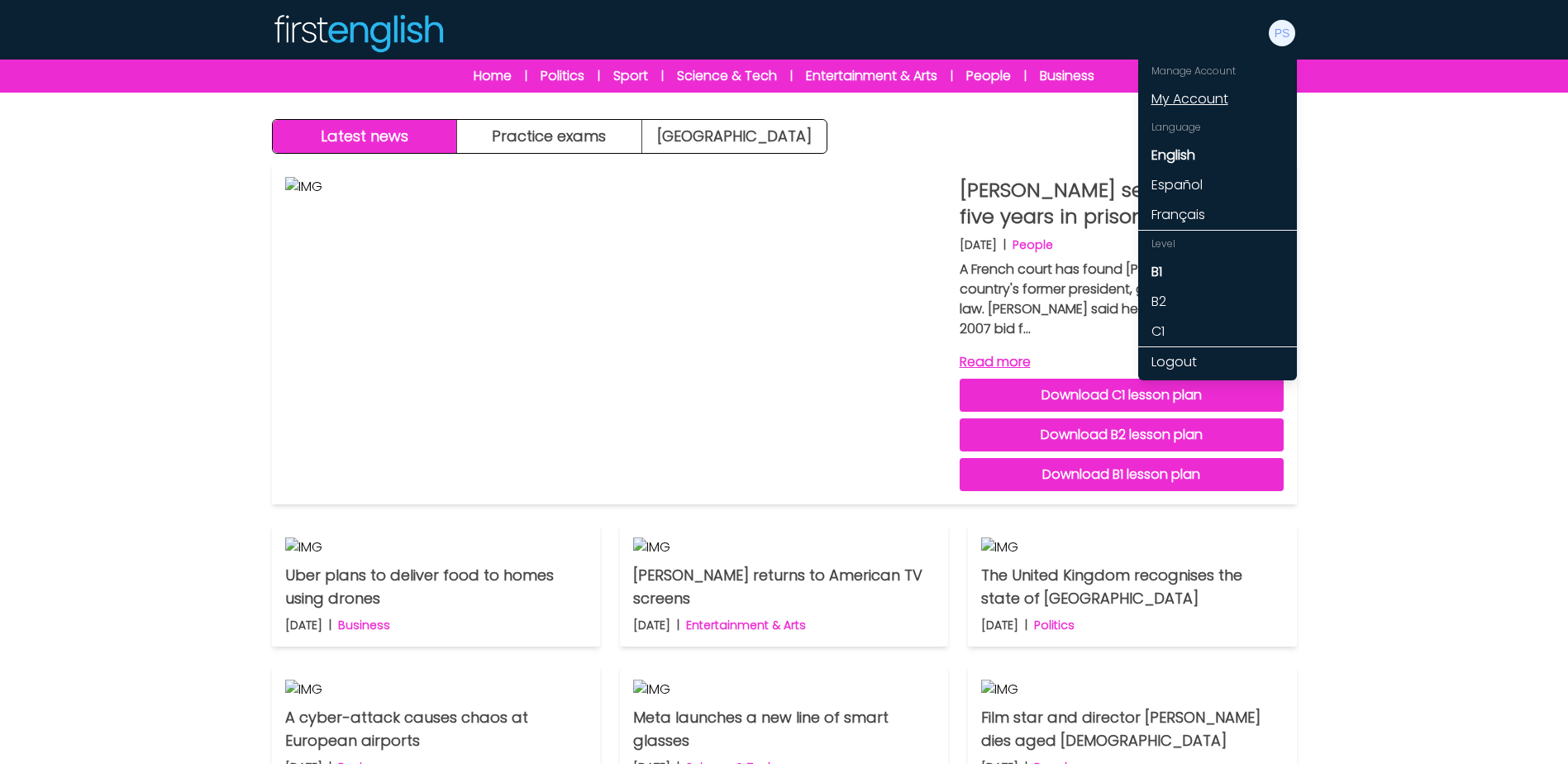
click at [1174, 92] on link "My Account" at bounding box center [1217, 99] width 159 height 29
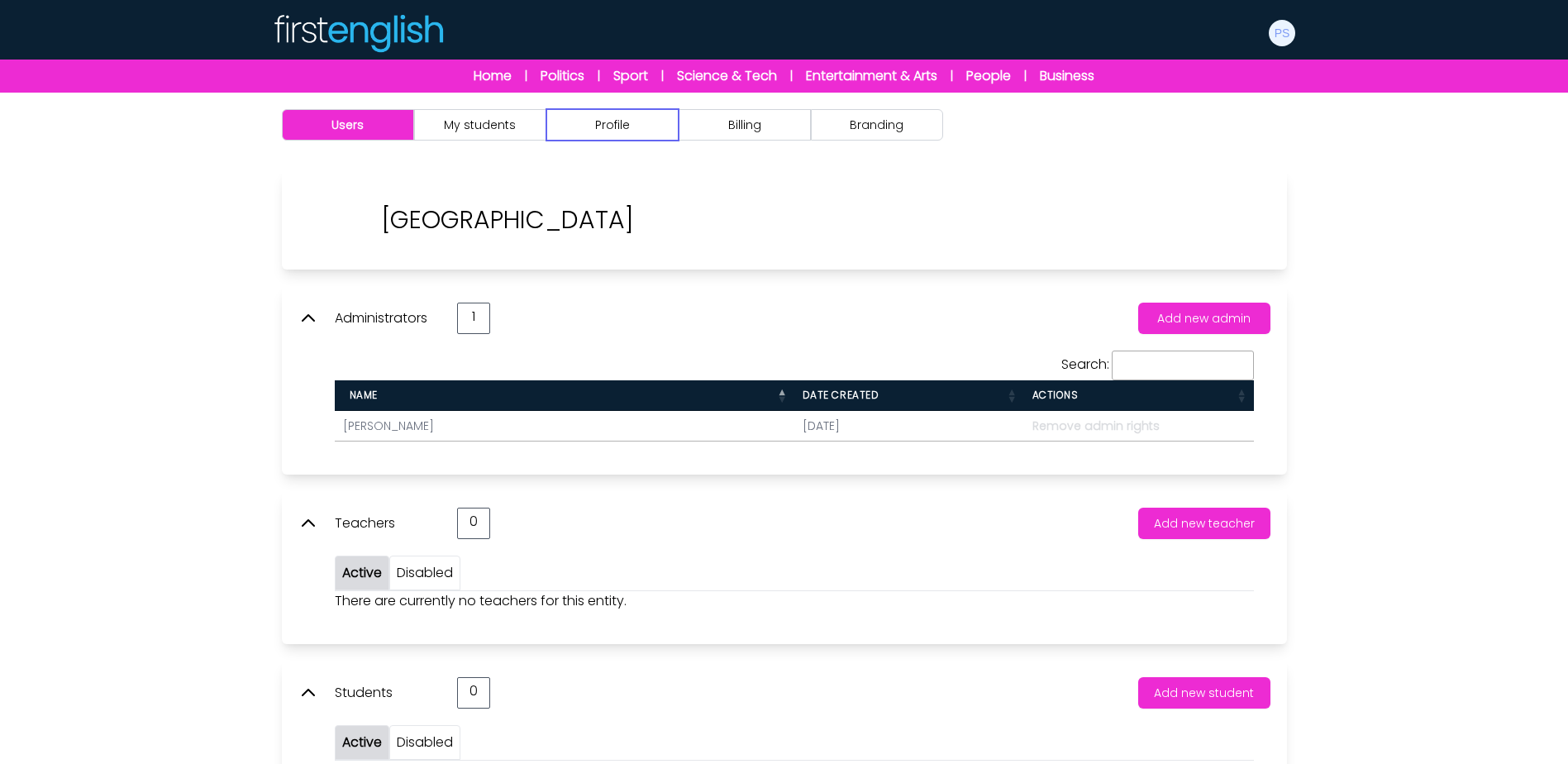
click at [646, 131] on button "Profile" at bounding box center [612, 124] width 132 height 31
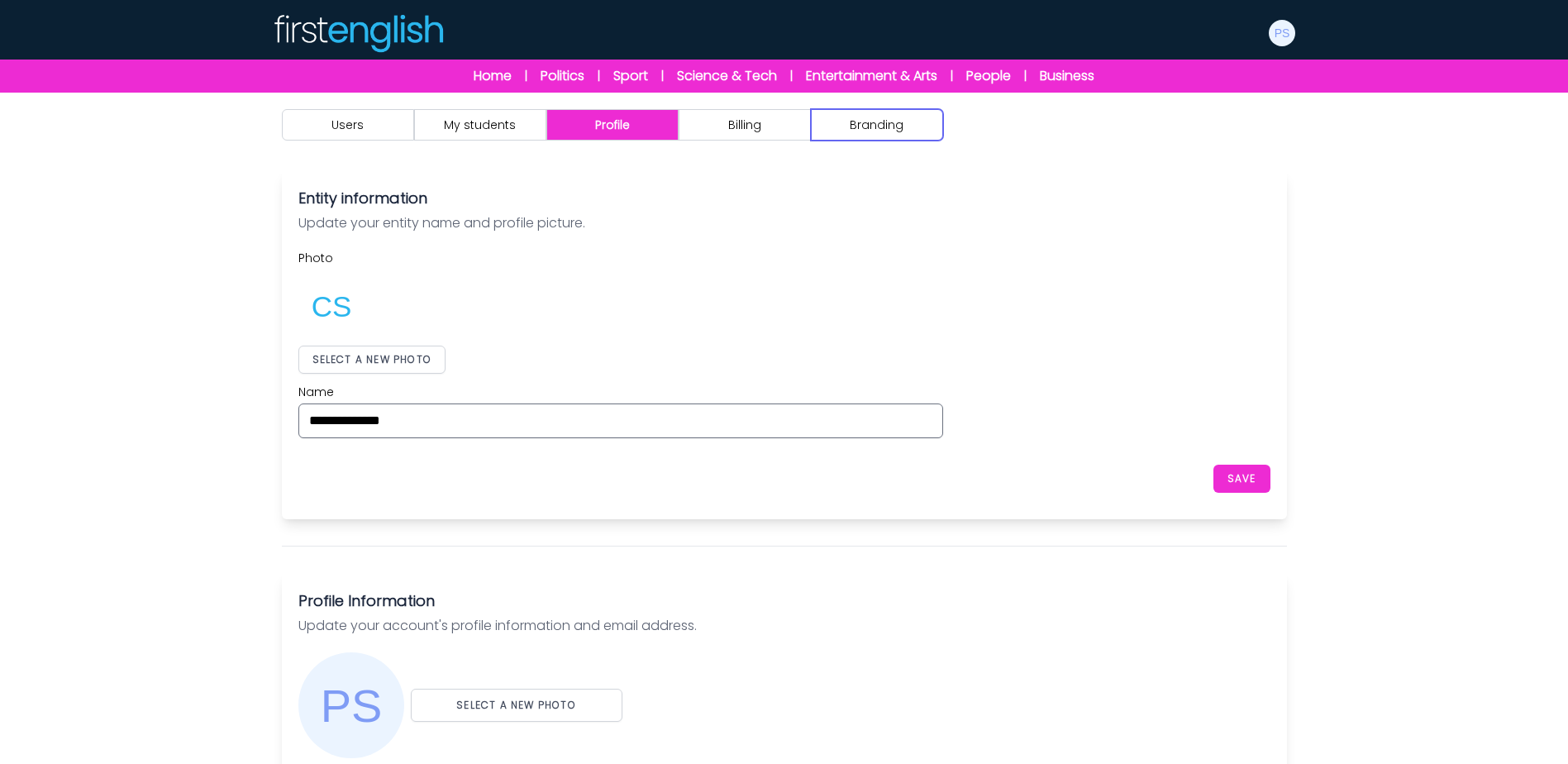
click at [846, 136] on button "Branding" at bounding box center [877, 124] width 132 height 31
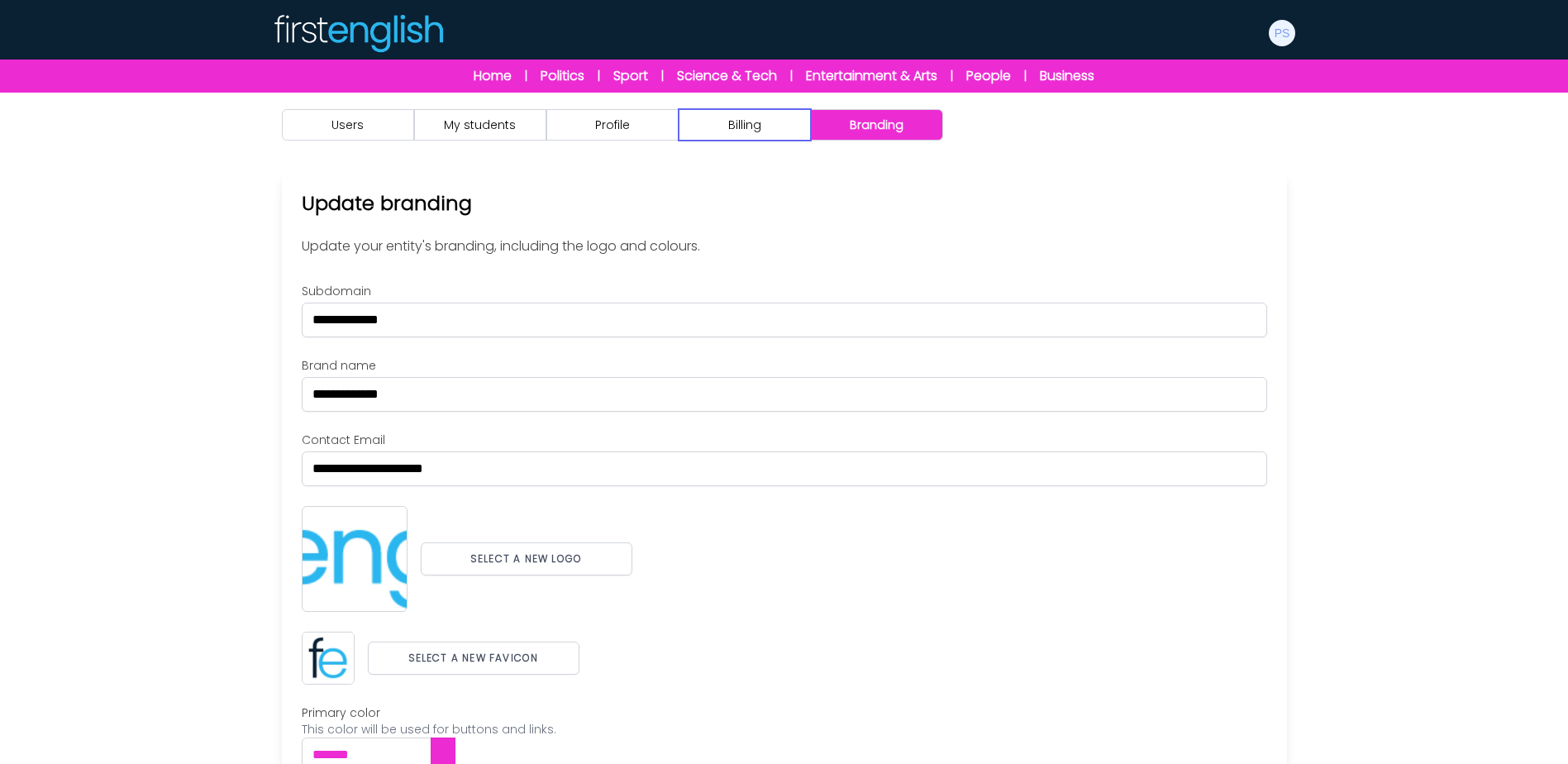
drag, startPoint x: 756, startPoint y: 134, endPoint x: 654, endPoint y: 137, distance: 102.0
click at [755, 134] on button "Billing" at bounding box center [744, 124] width 132 height 31
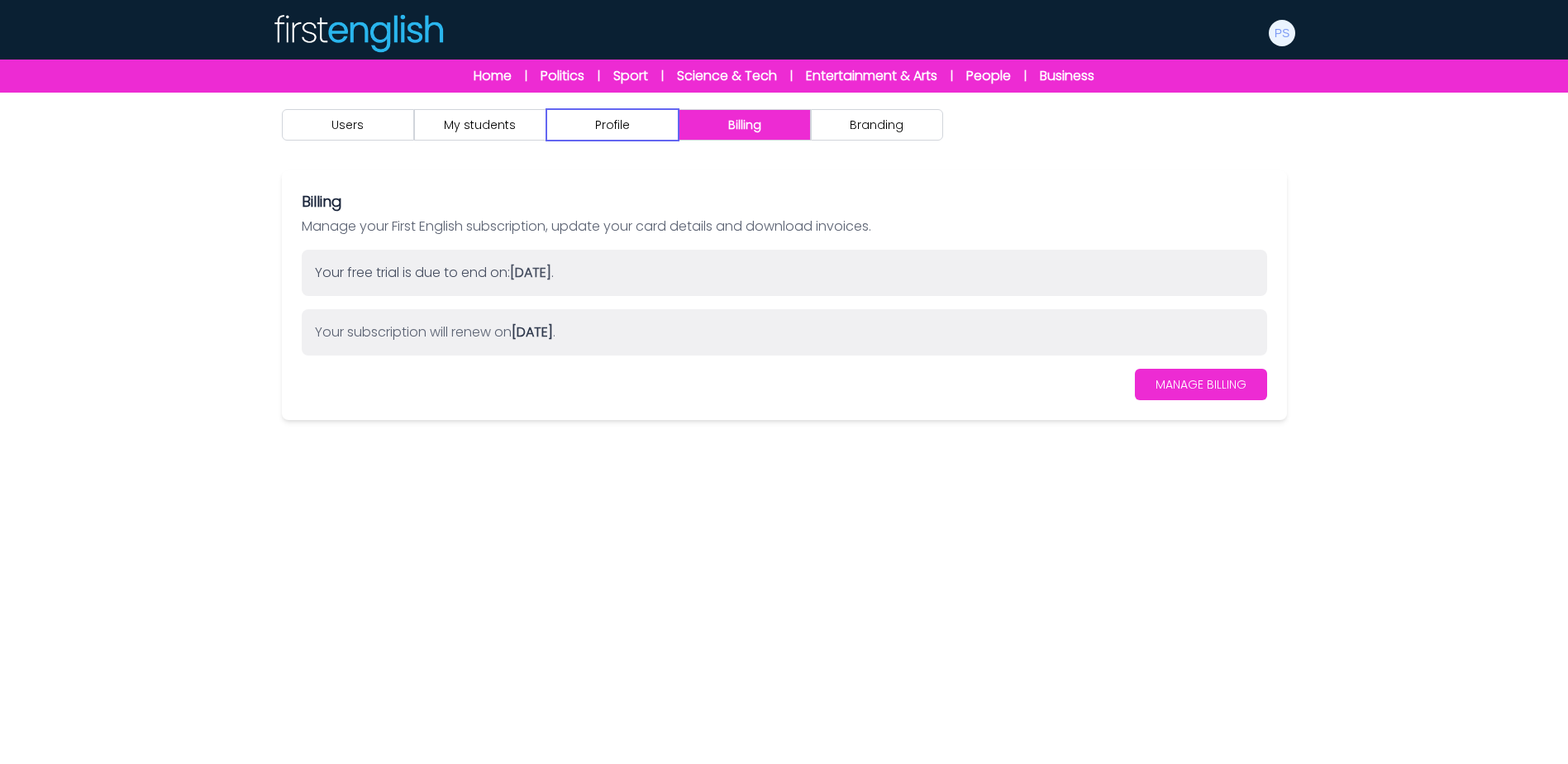
click at [623, 140] on button "Profile" at bounding box center [612, 124] width 132 height 31
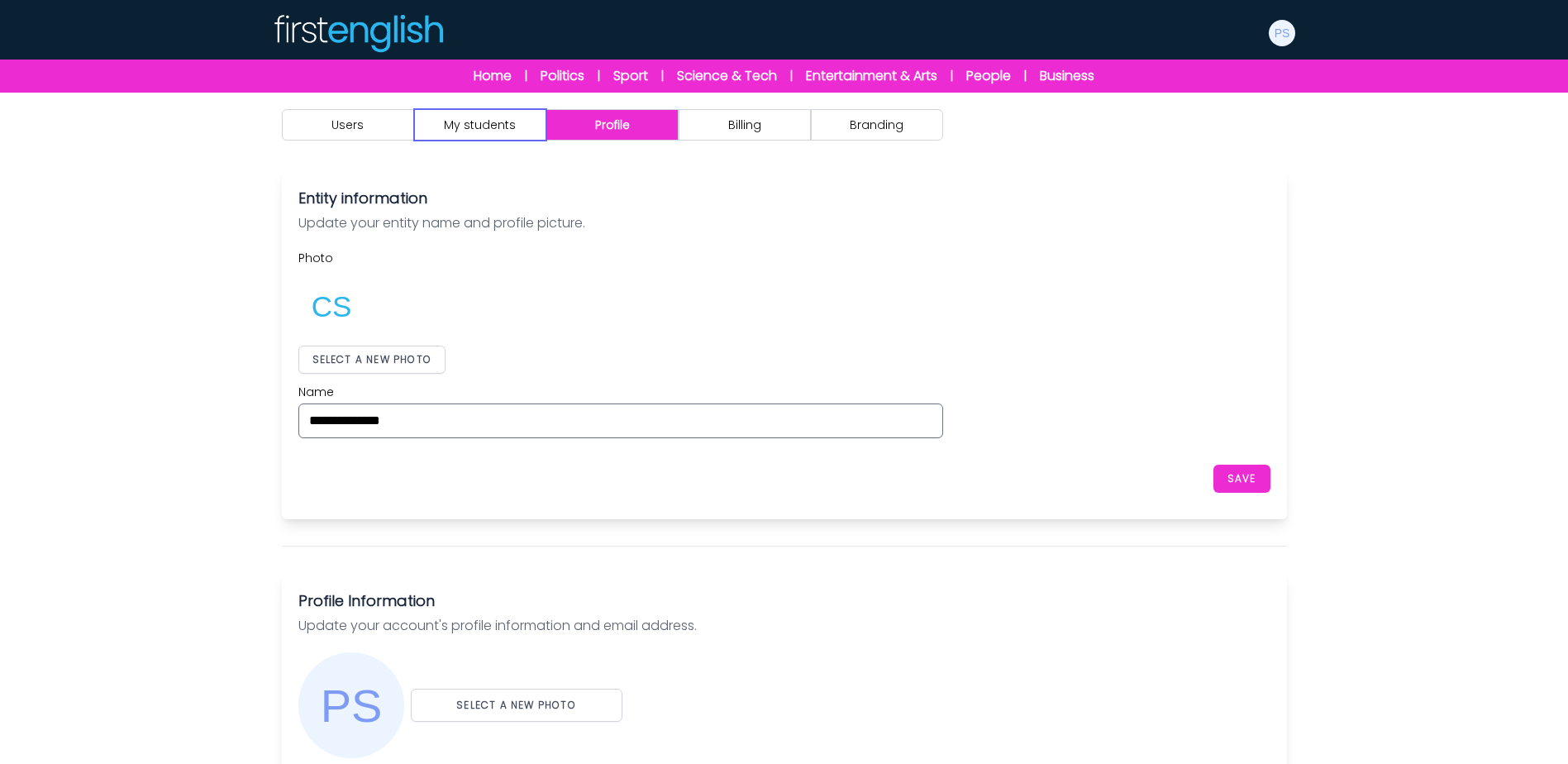
click at [488, 138] on button "My students" at bounding box center [480, 124] width 132 height 31
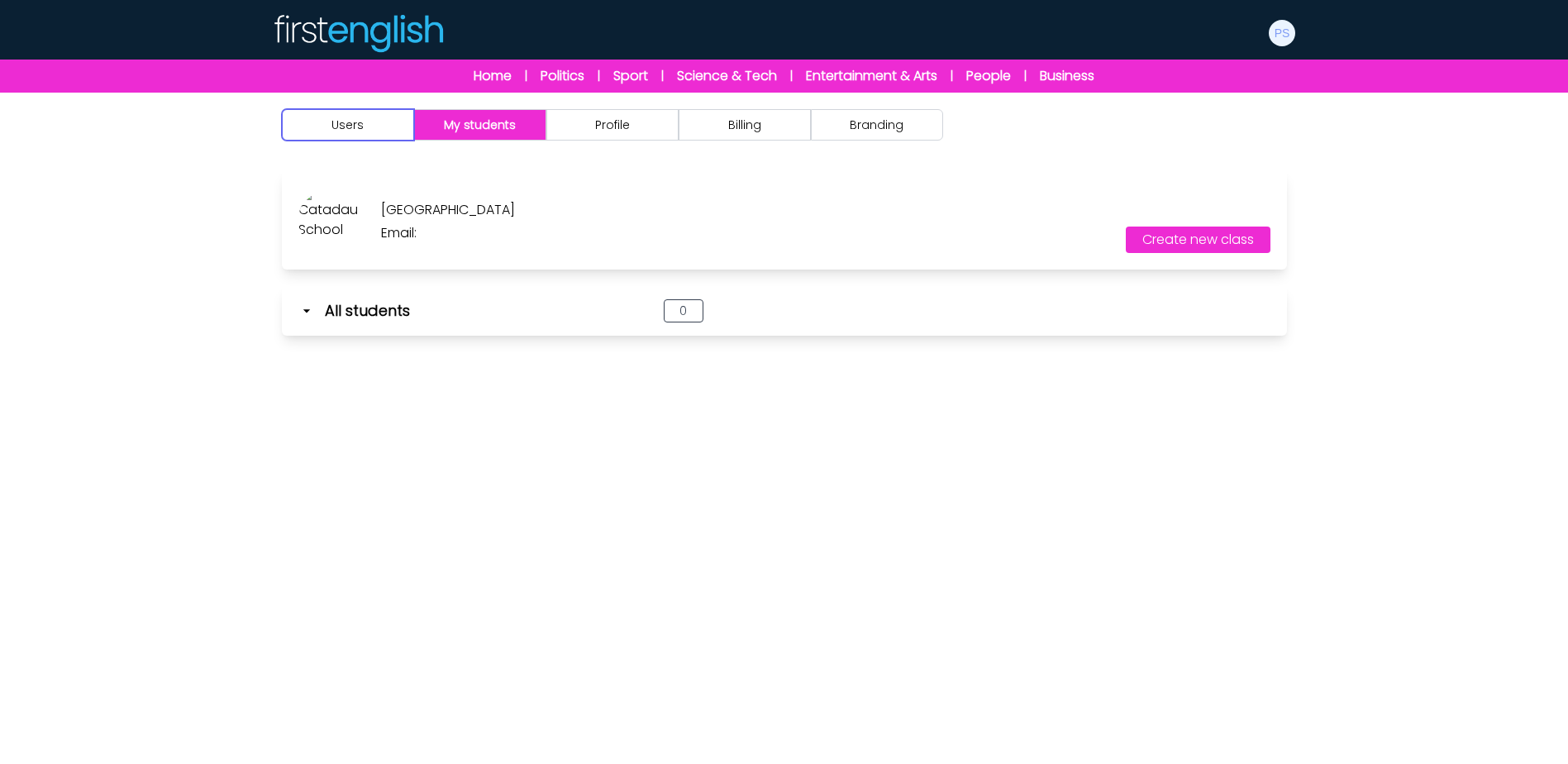
click at [382, 135] on button "Users" at bounding box center [348, 124] width 132 height 31
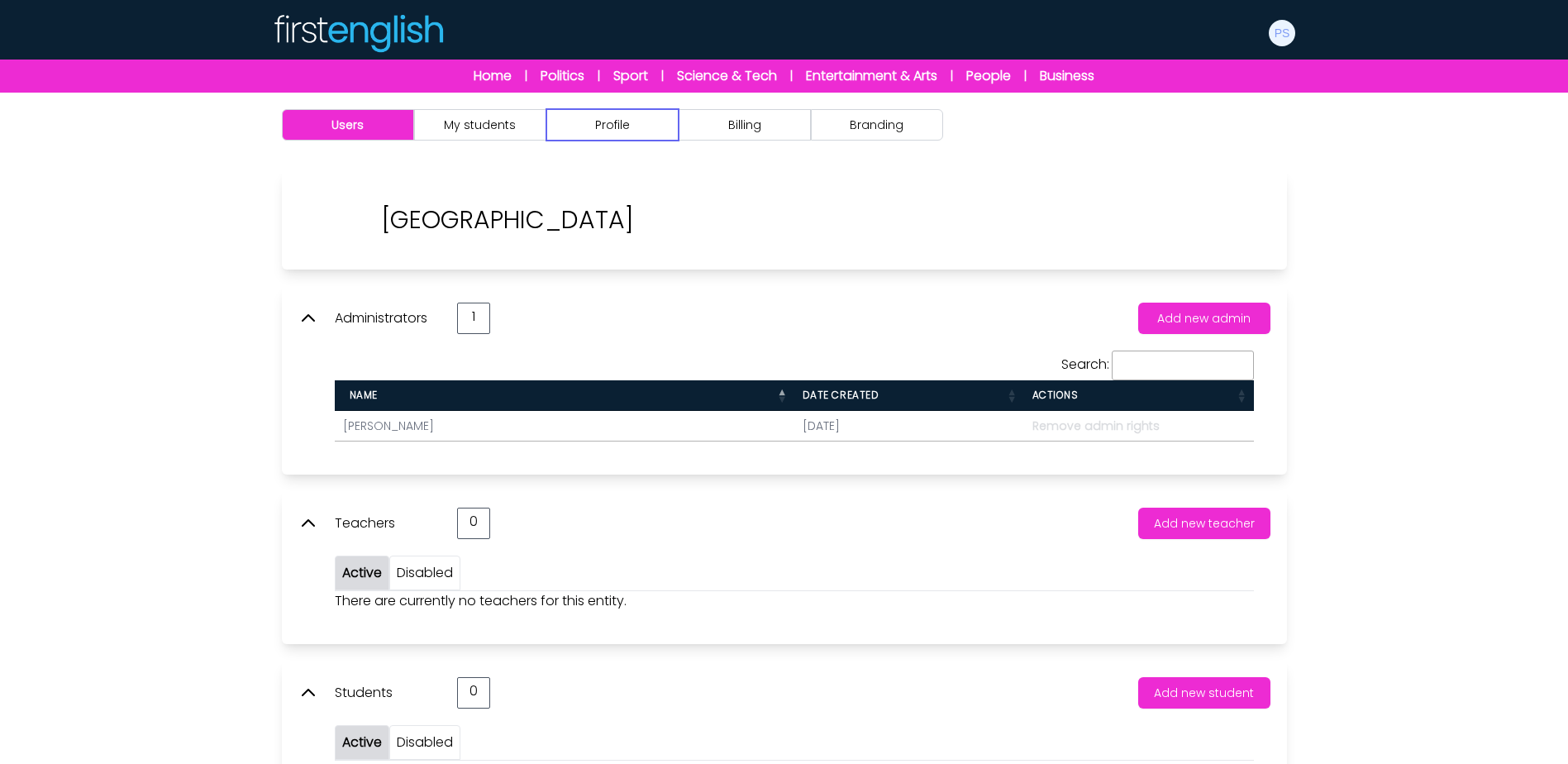
click at [640, 130] on button "Profile" at bounding box center [612, 124] width 132 height 31
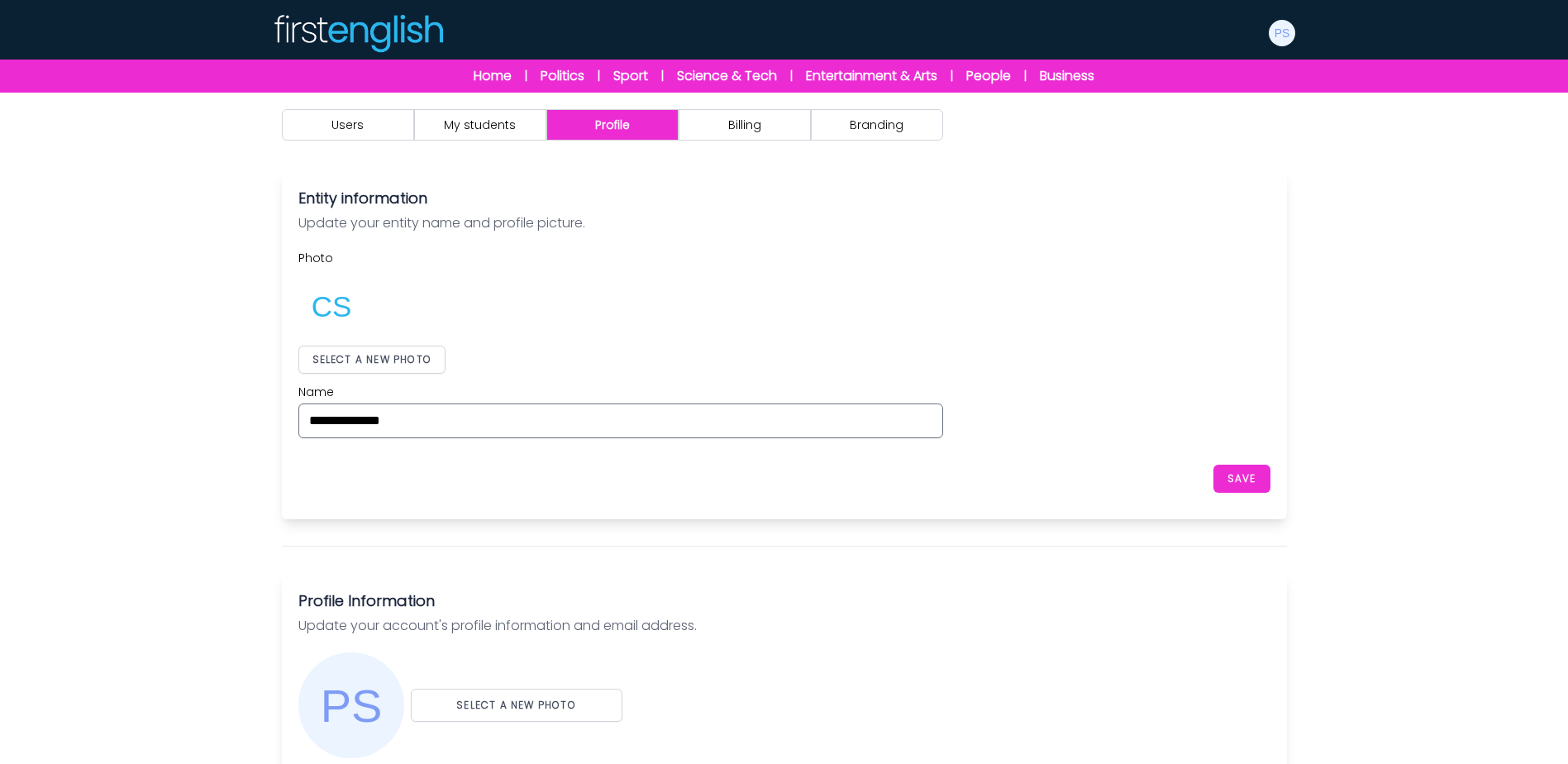
click at [377, 142] on div "Users My students Profile Billing" at bounding box center [784, 124] width 1058 height 65
click at [854, 130] on button "Branding" at bounding box center [877, 124] width 132 height 31
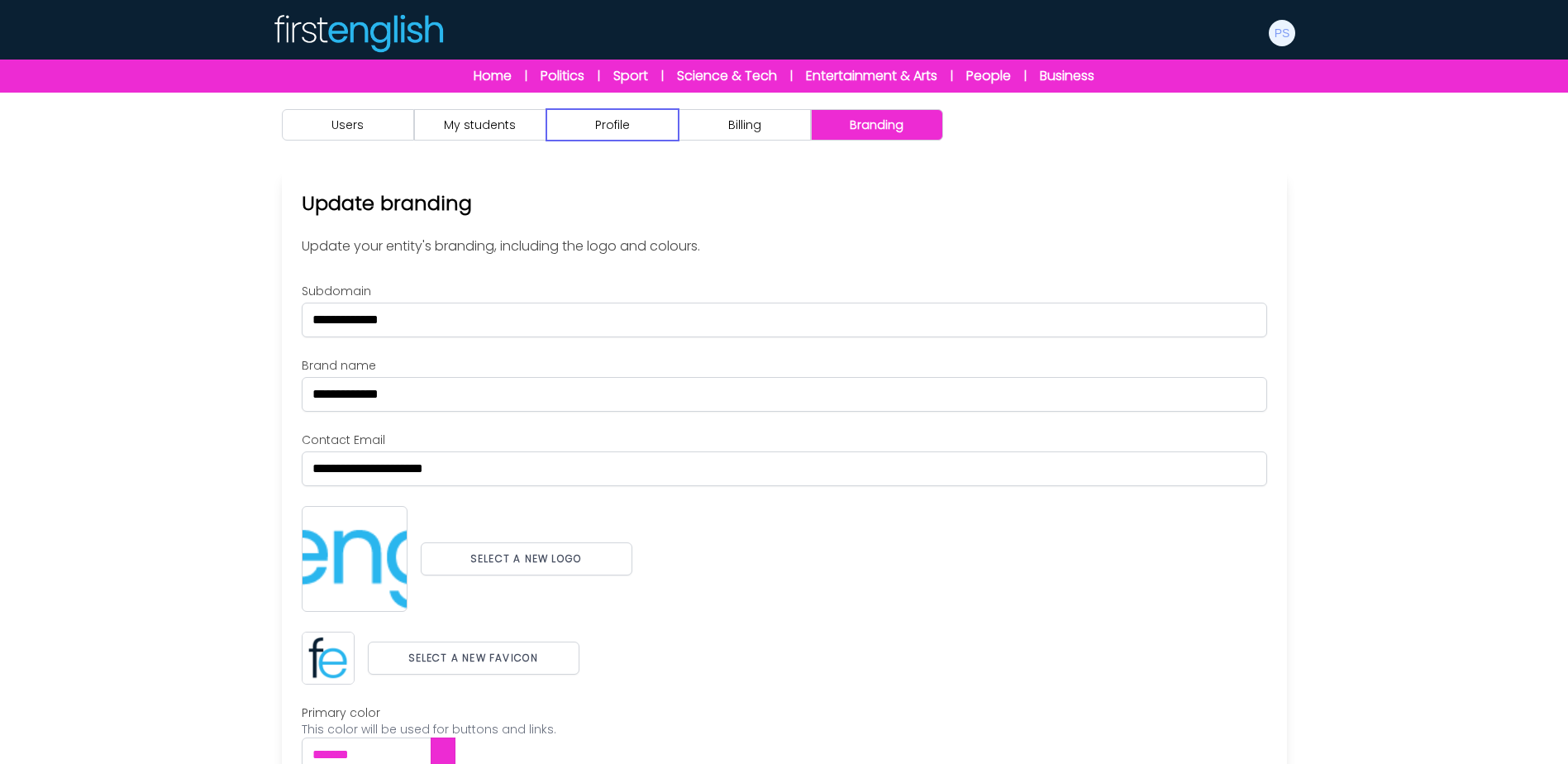
click at [592, 131] on button "Profile" at bounding box center [612, 124] width 132 height 31
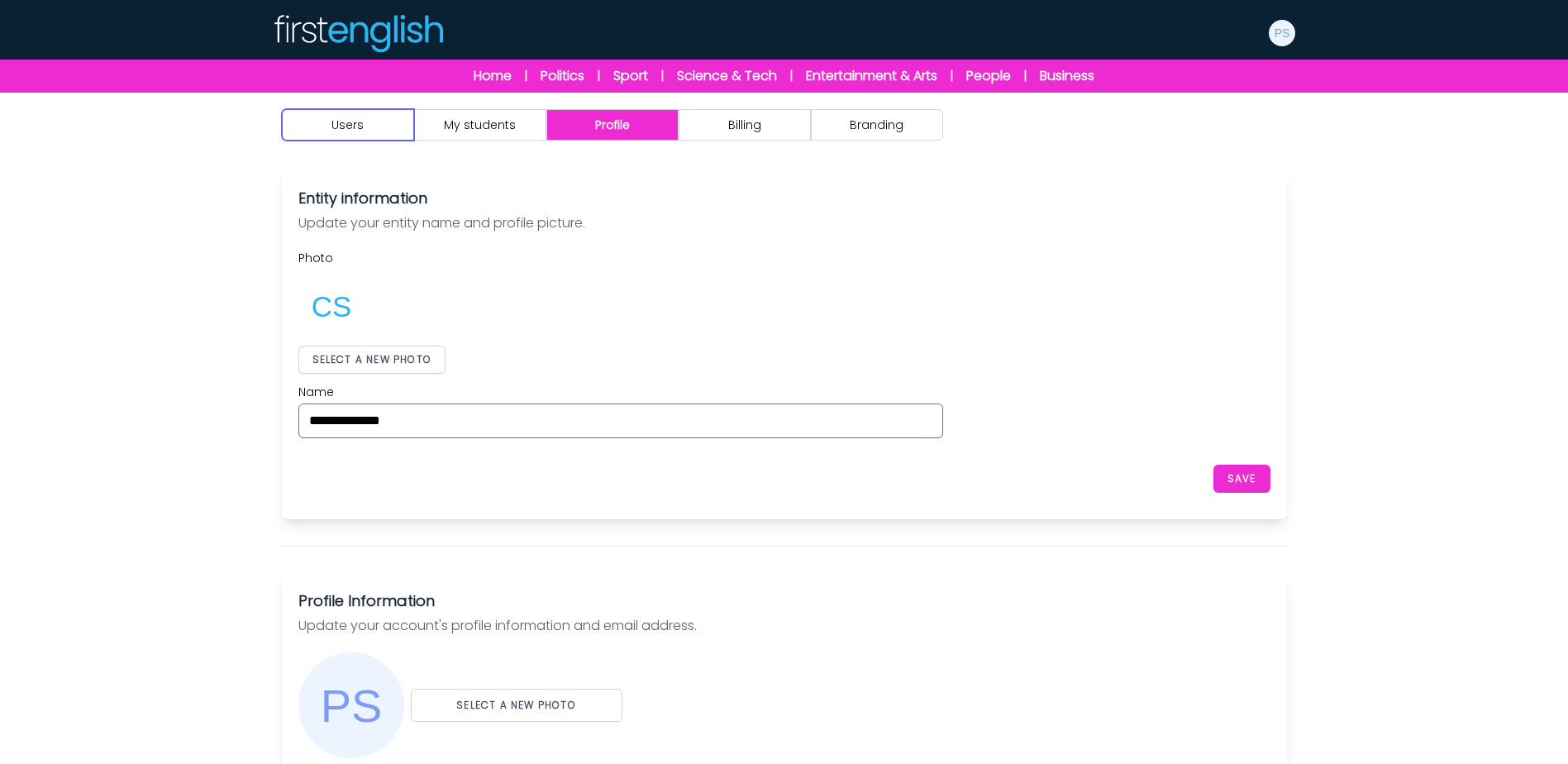
click at [341, 116] on button "Users" at bounding box center [348, 124] width 132 height 31
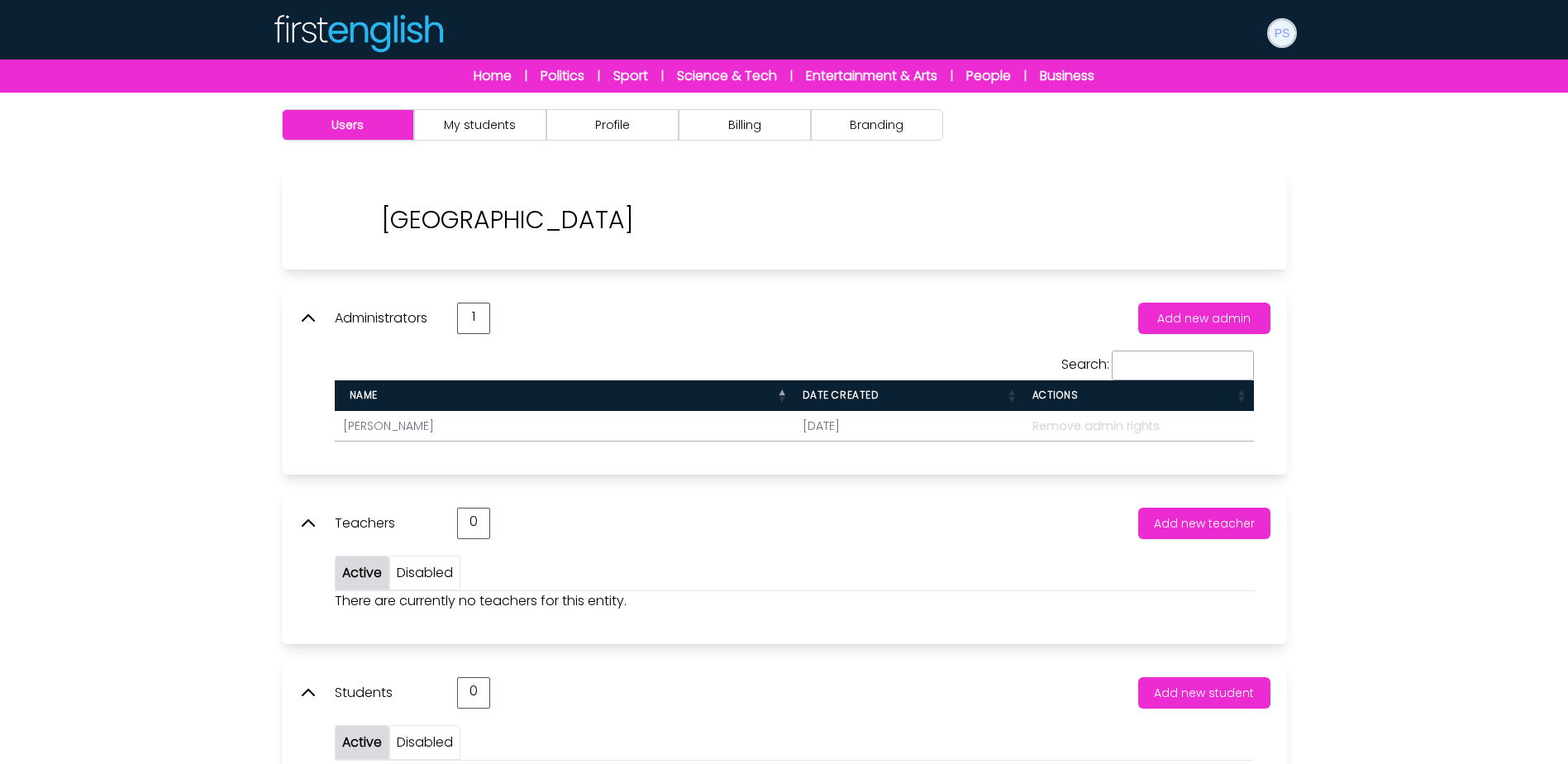
click at [1275, 31] on img at bounding box center [1282, 33] width 27 height 27
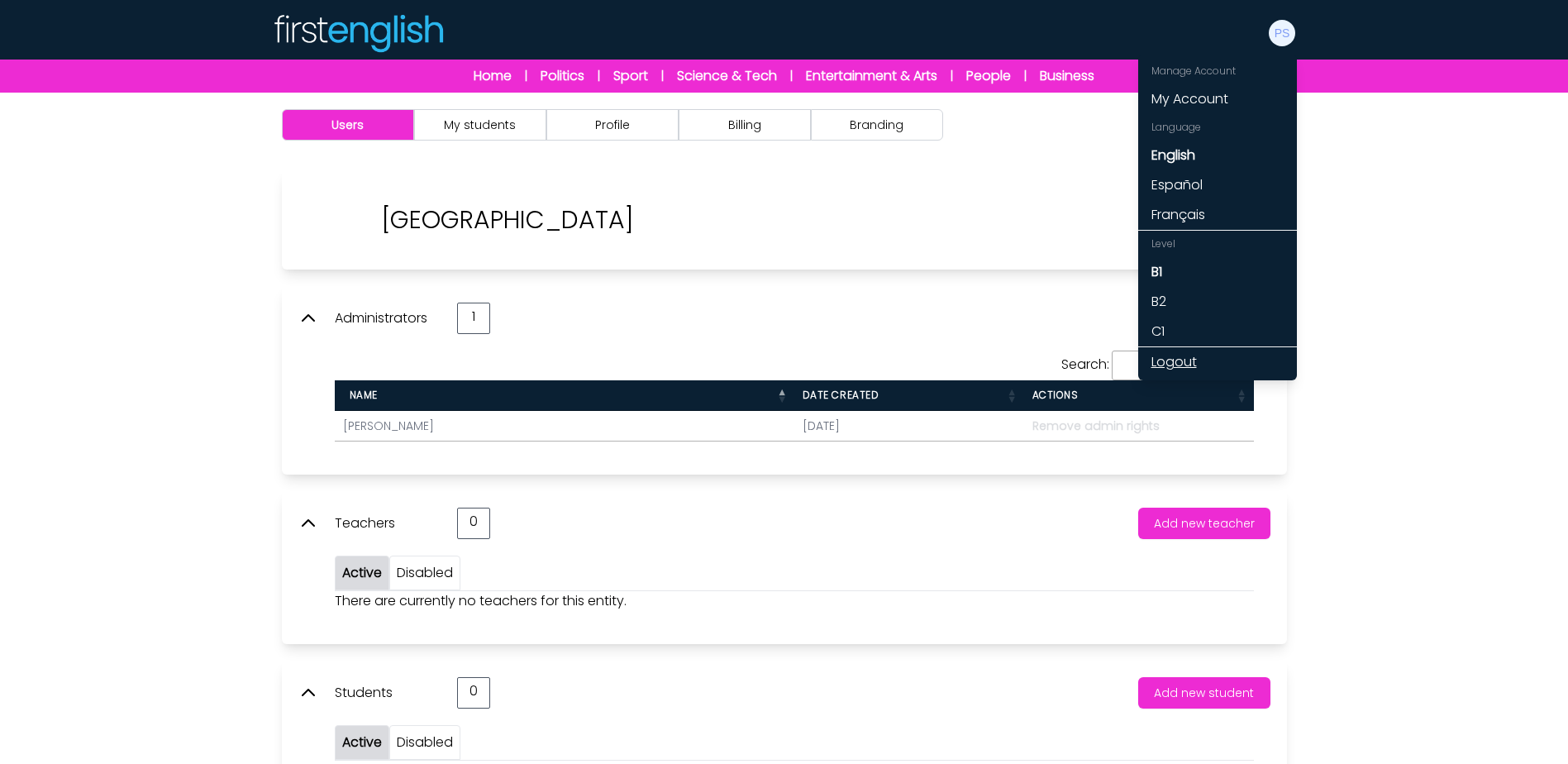
click at [1182, 354] on link "Logout" at bounding box center [1217, 361] width 159 height 29
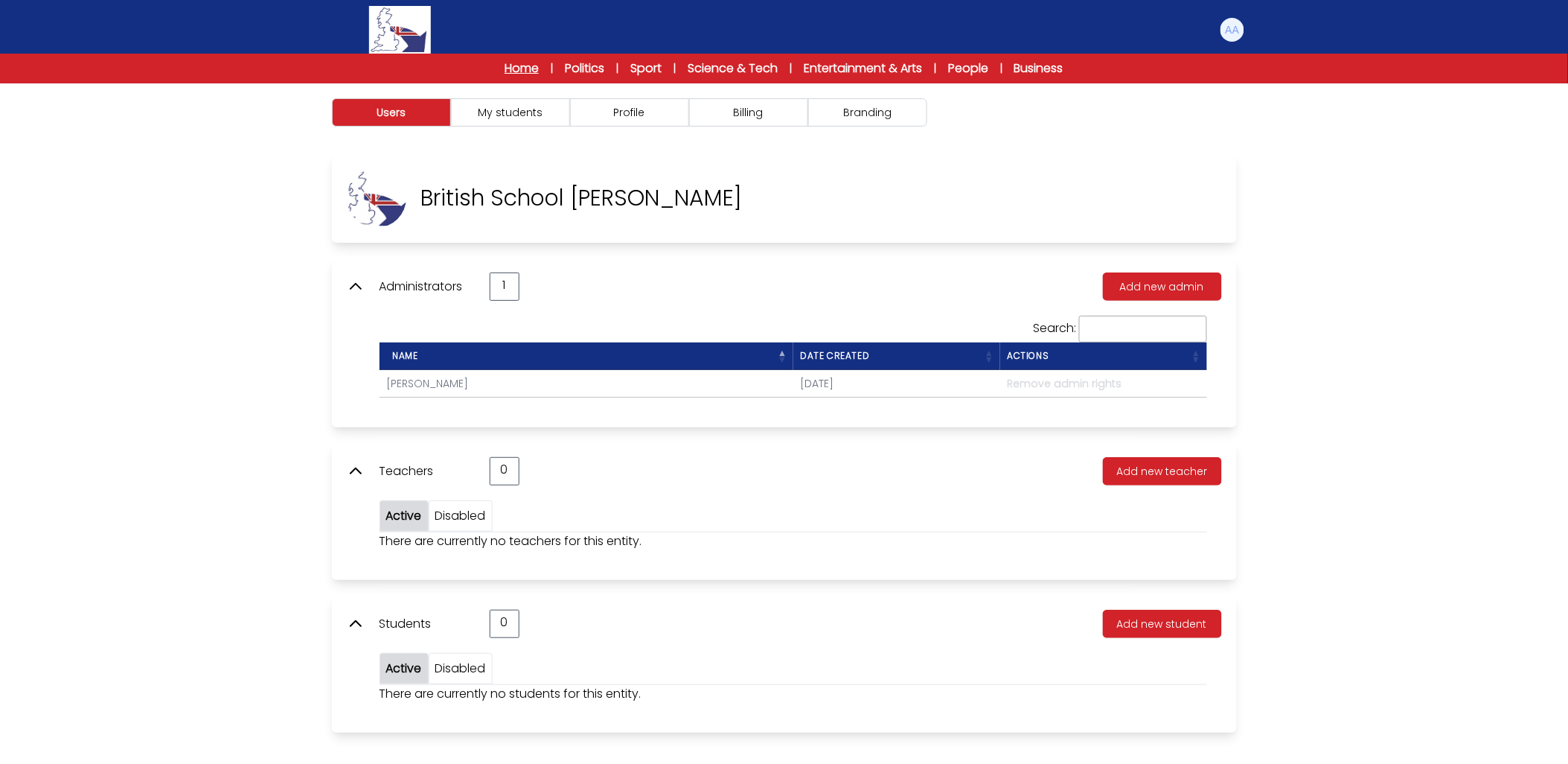
click at [511, 71] on link "Home" at bounding box center [522, 68] width 34 height 18
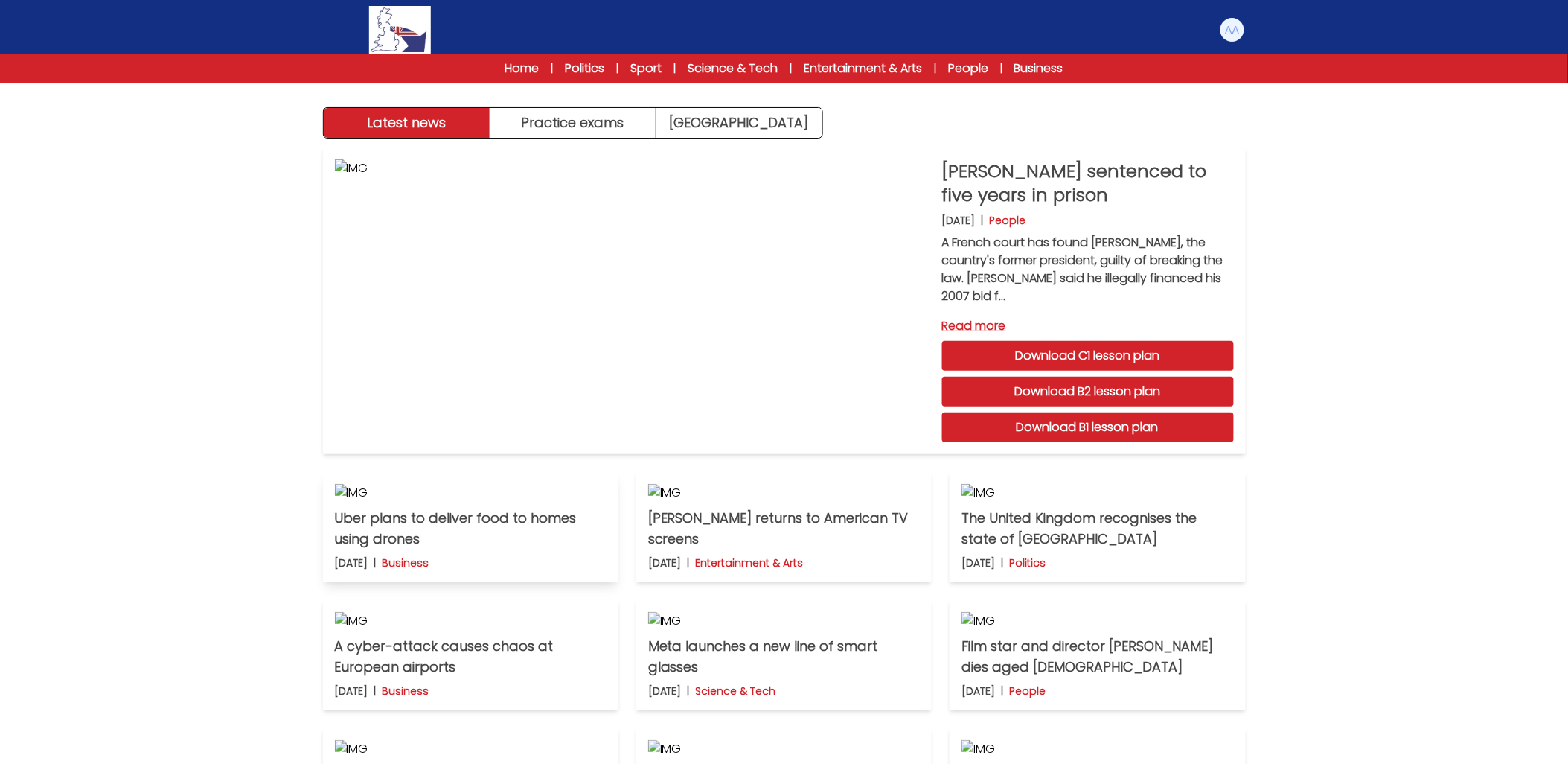
click at [533, 501] on img at bounding box center [471, 493] width 272 height 18
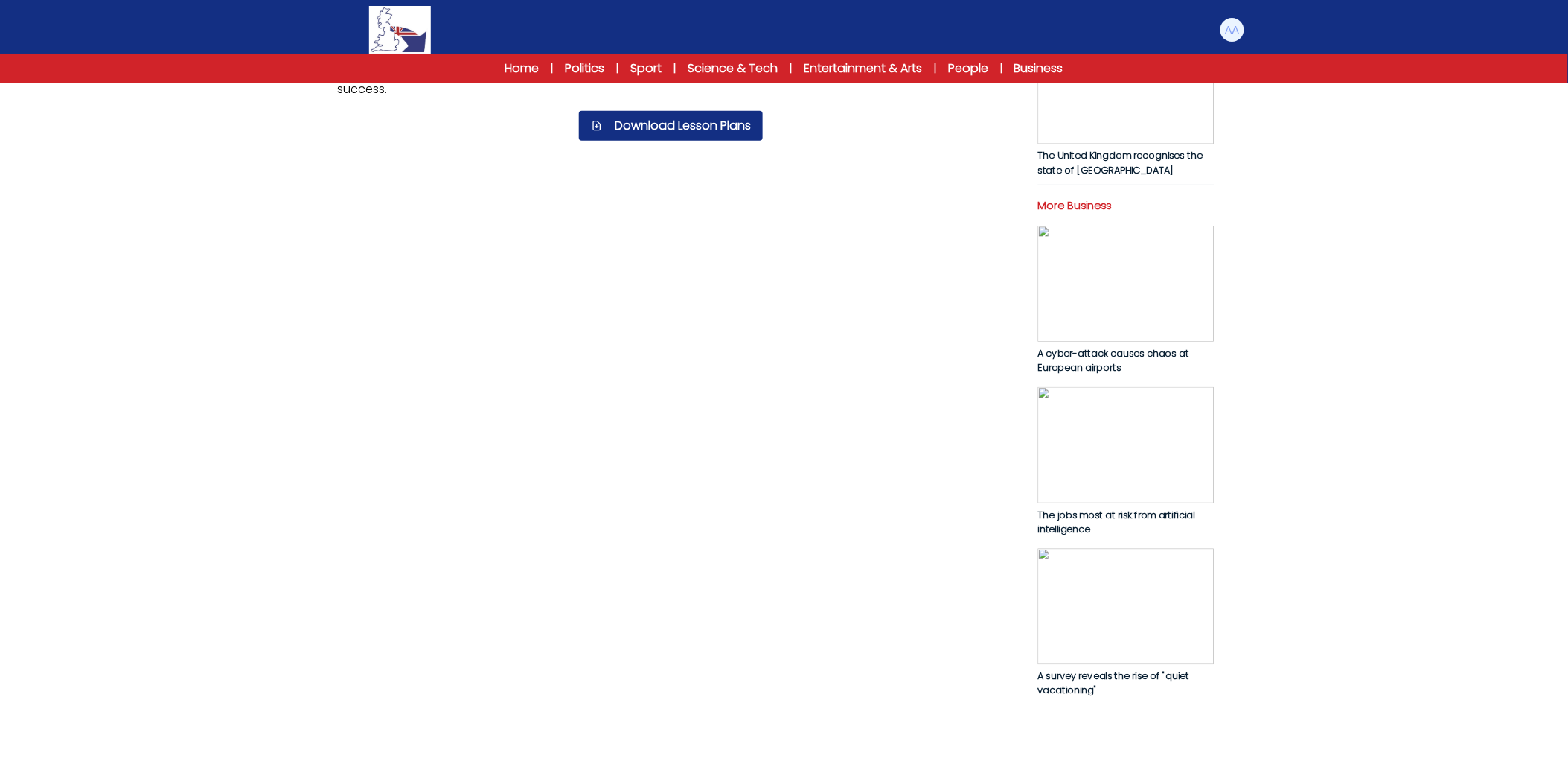
scroll to position [834, 0]
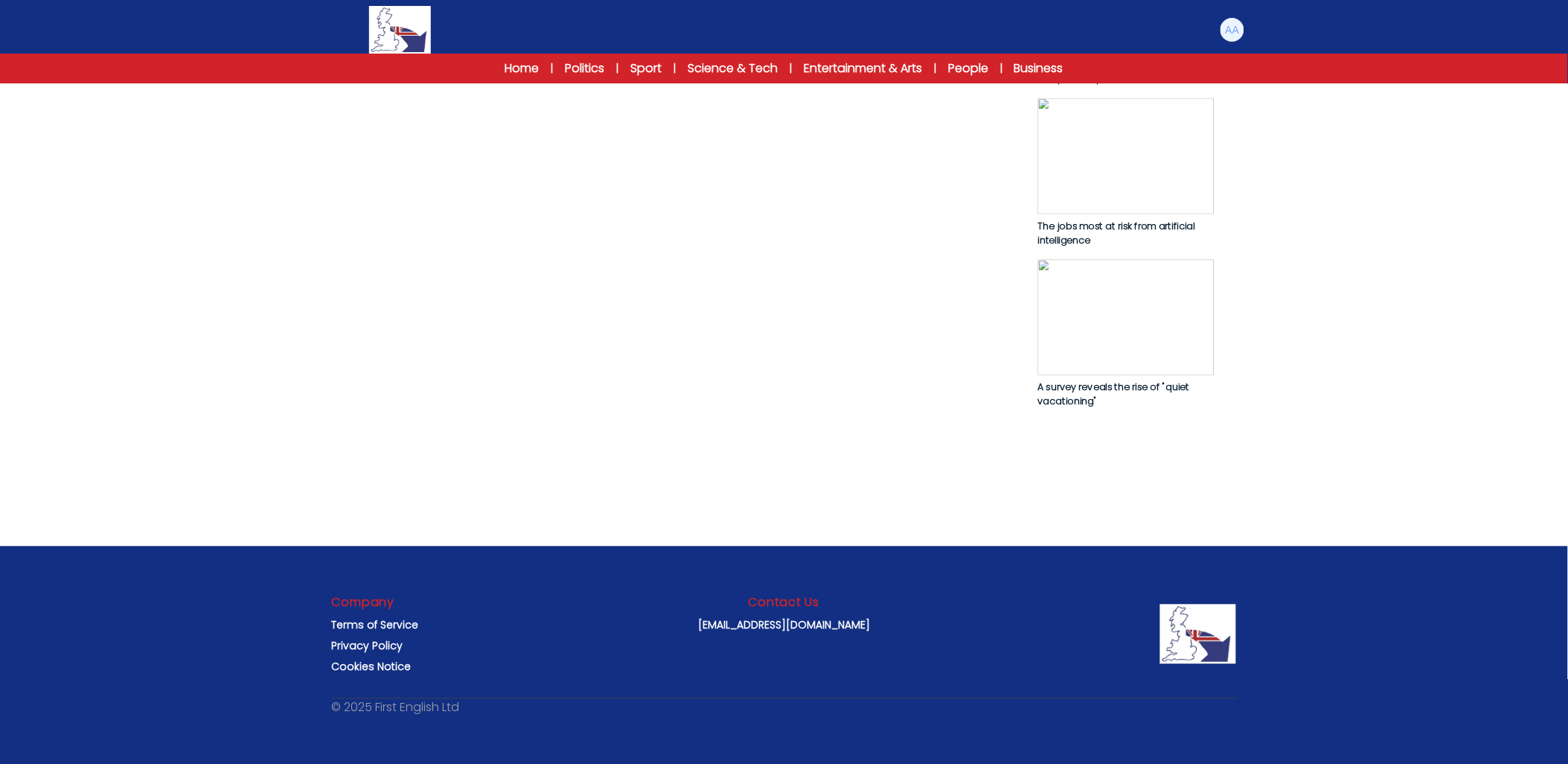
drag, startPoint x: 261, startPoint y: 328, endPoint x: 403, endPoint y: 314, distance: 142.7
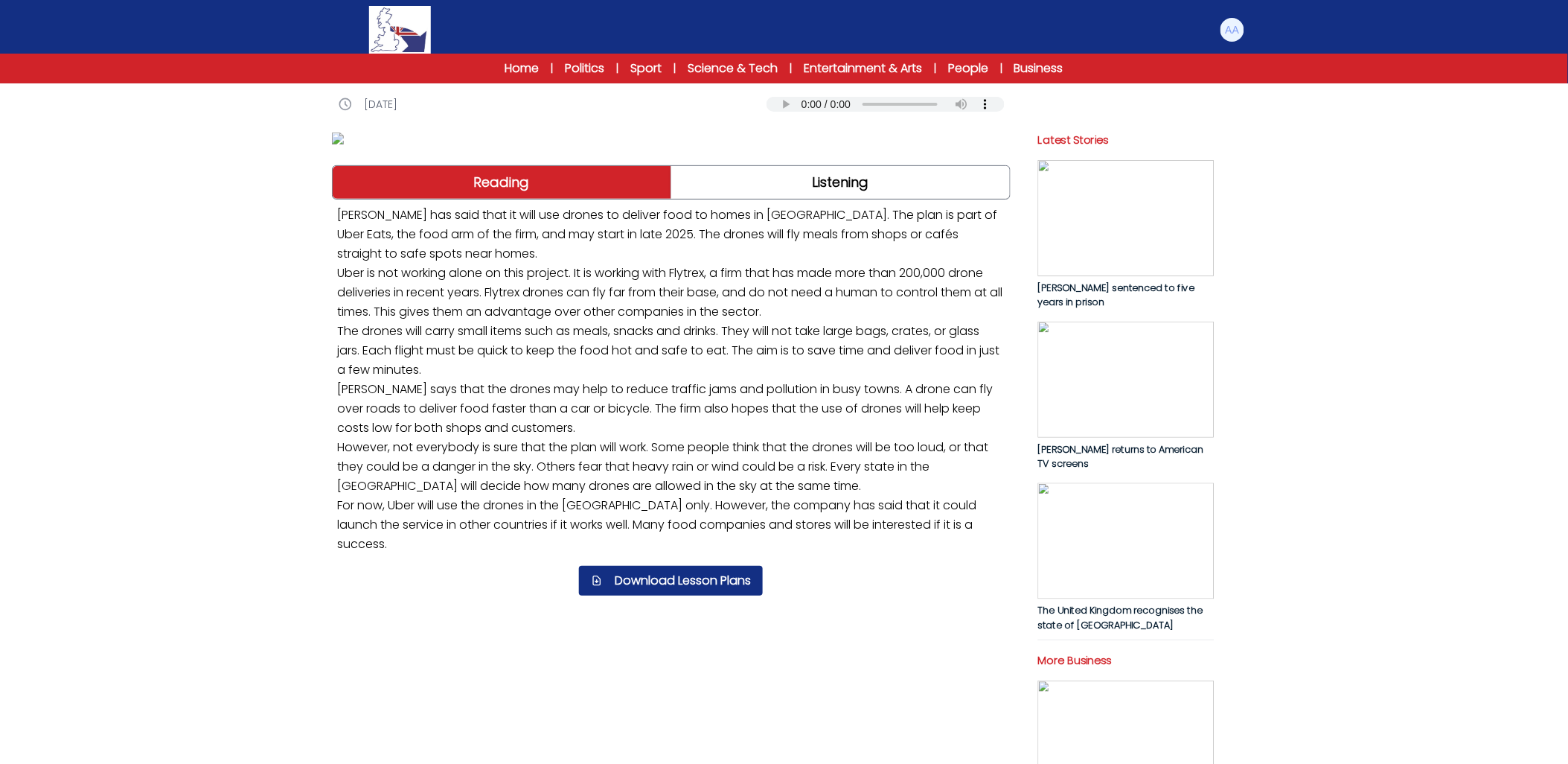
scroll to position [90, 0]
click at [929, 560] on p "Uber has said that it will use drones to deliver food to homes in the United St…" at bounding box center [672, 380] width 679 height 360
click at [936, 199] on link "Listening" at bounding box center [841, 183] width 339 height 33
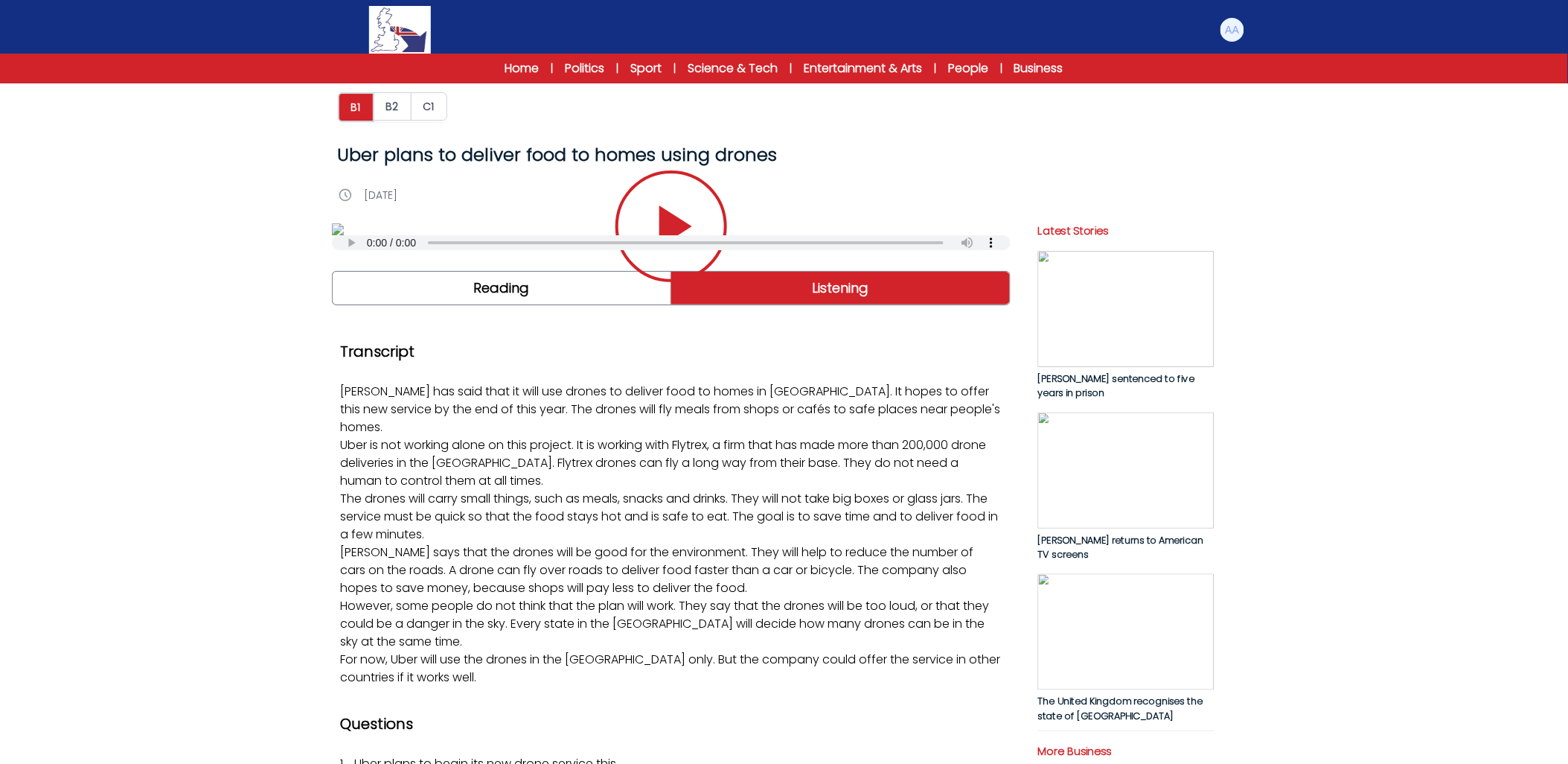
drag, startPoint x: 505, startPoint y: 77, endPoint x: 478, endPoint y: 68, distance: 28.5
click at [505, 77] on div "Home | Politics | Sport | Science & Tech | Entertainment & Arts | People | Busi…" at bounding box center [784, 68] width 1568 height 30
click at [531, 72] on link "Home" at bounding box center [522, 68] width 34 height 18
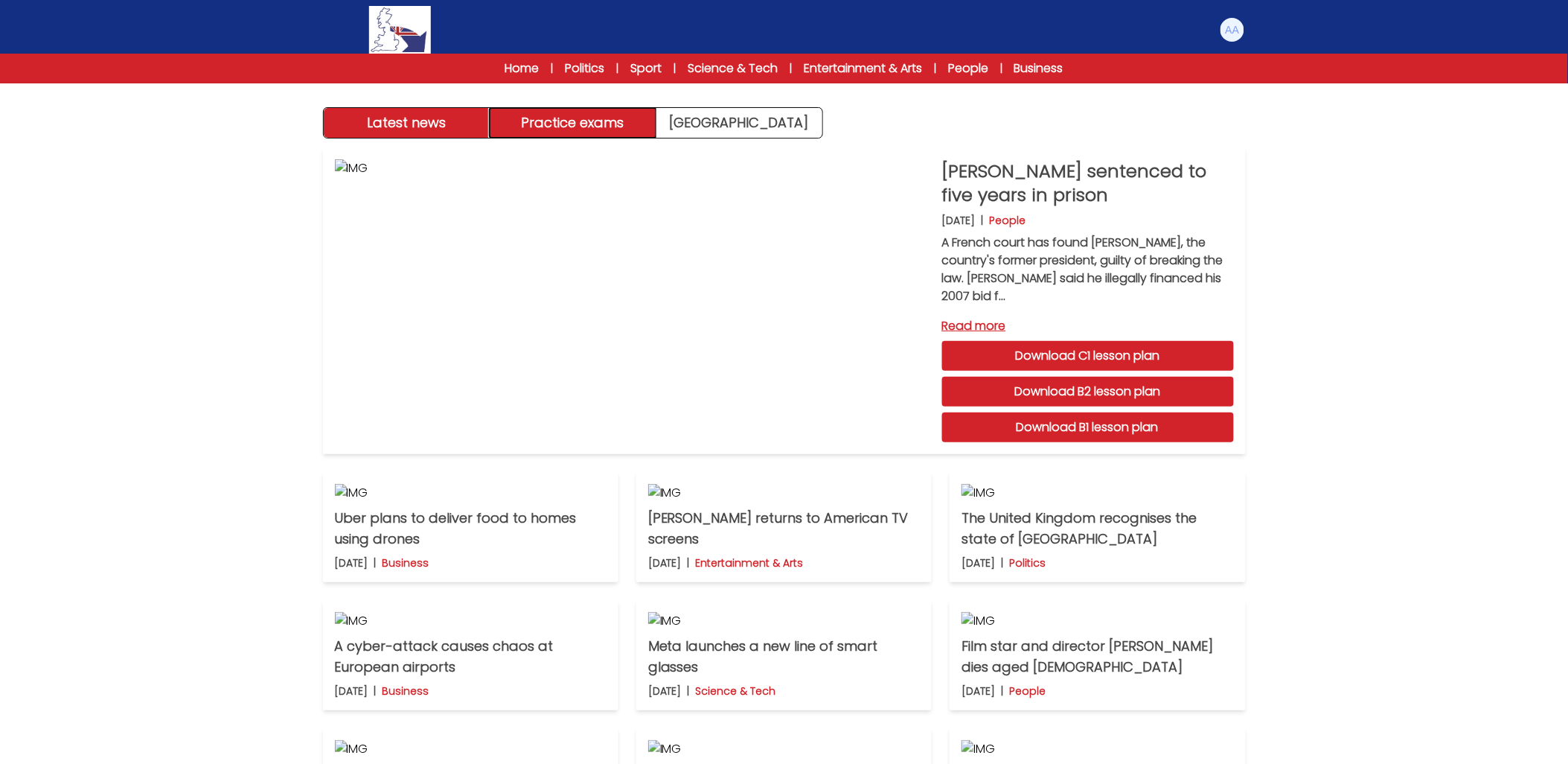
click at [642, 120] on button "Practice exams" at bounding box center [573, 122] width 167 height 30
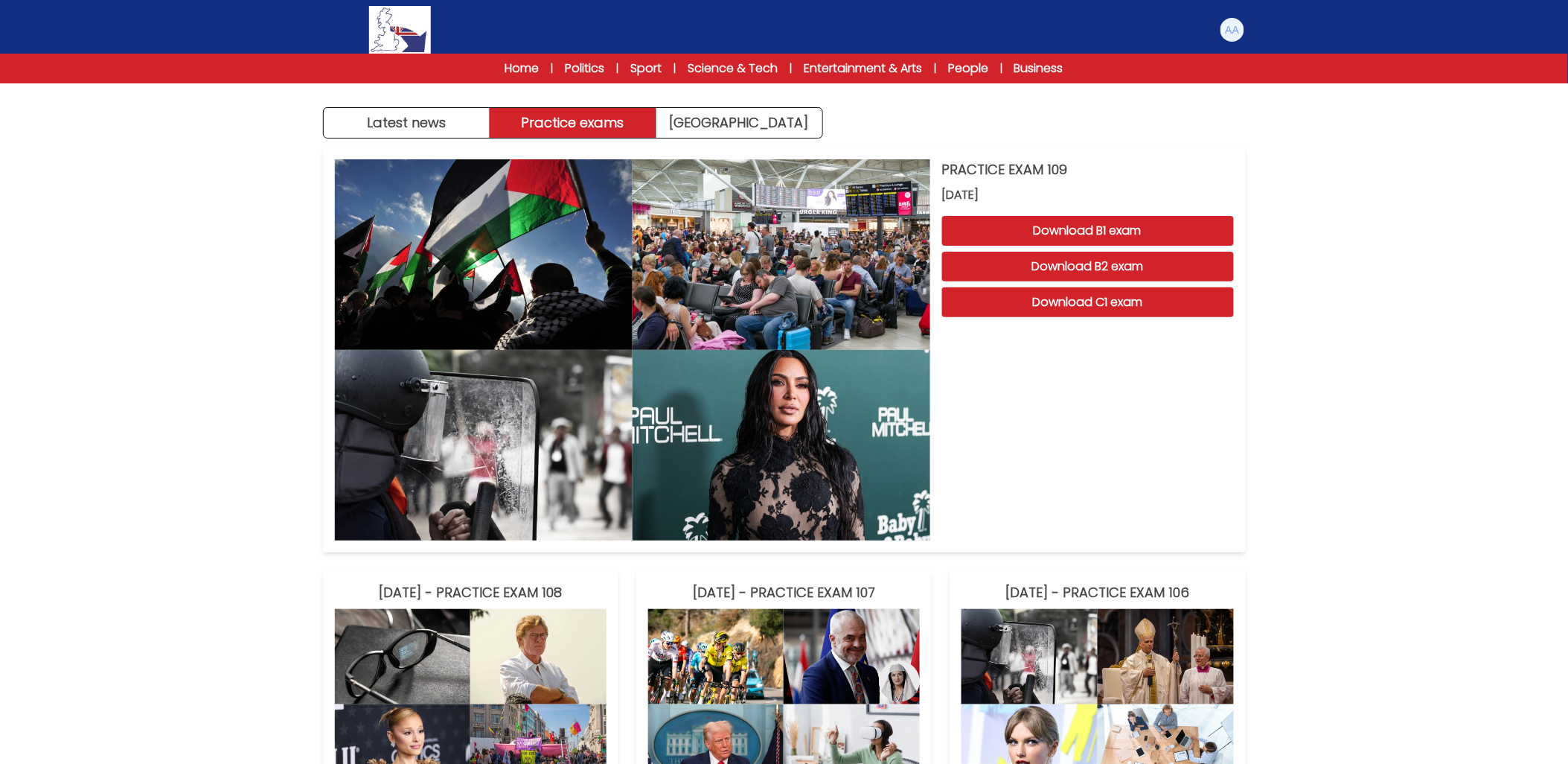
click at [1133, 279] on button "Download B2 exam" at bounding box center [1088, 266] width 292 height 30
click at [1139, 272] on button "Download B2 exam" at bounding box center [1088, 266] width 292 height 30
click at [1232, 28] on img at bounding box center [1233, 30] width 24 height 24
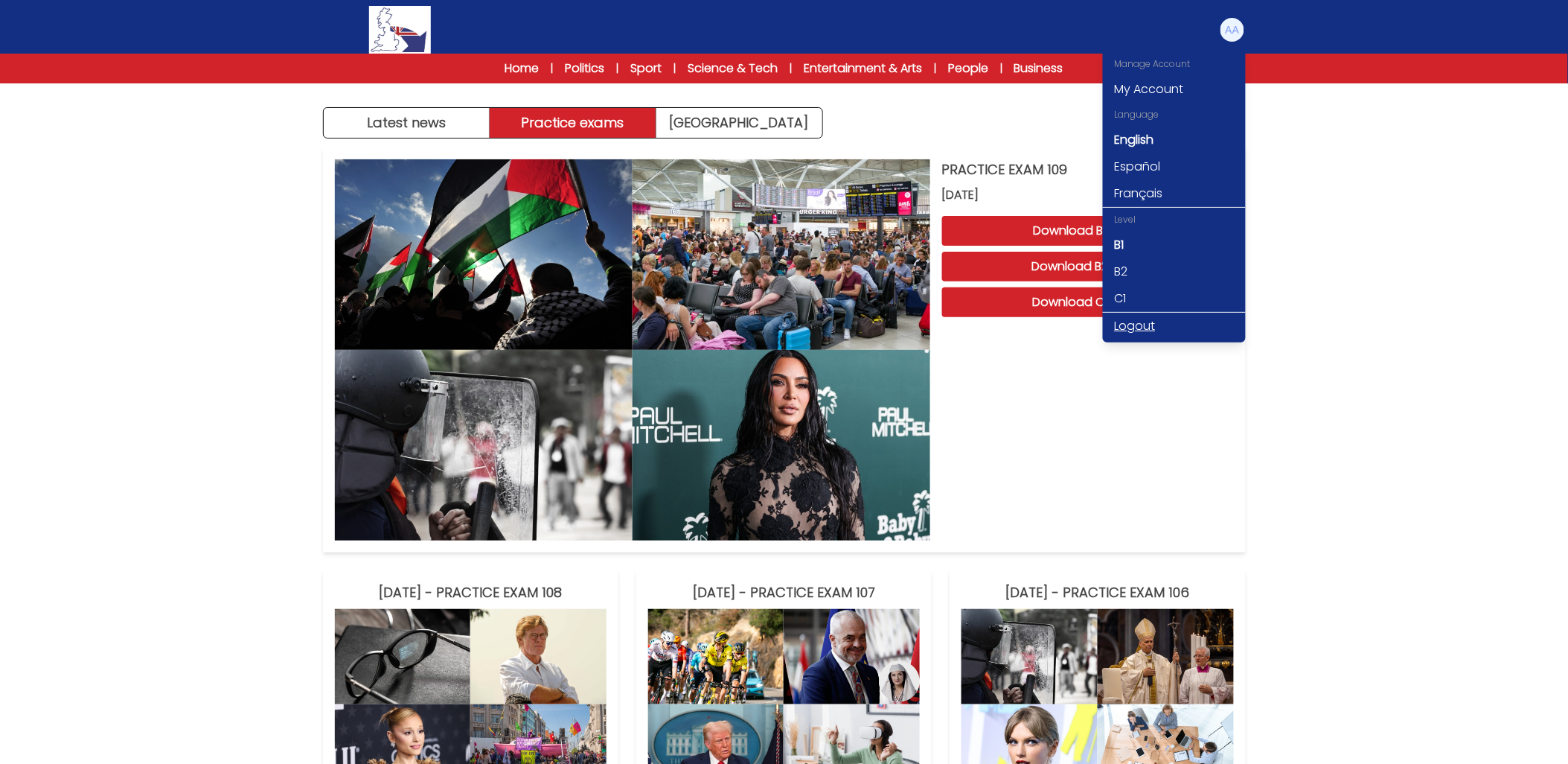
click at [1141, 329] on link "Logout" at bounding box center [1175, 325] width 143 height 27
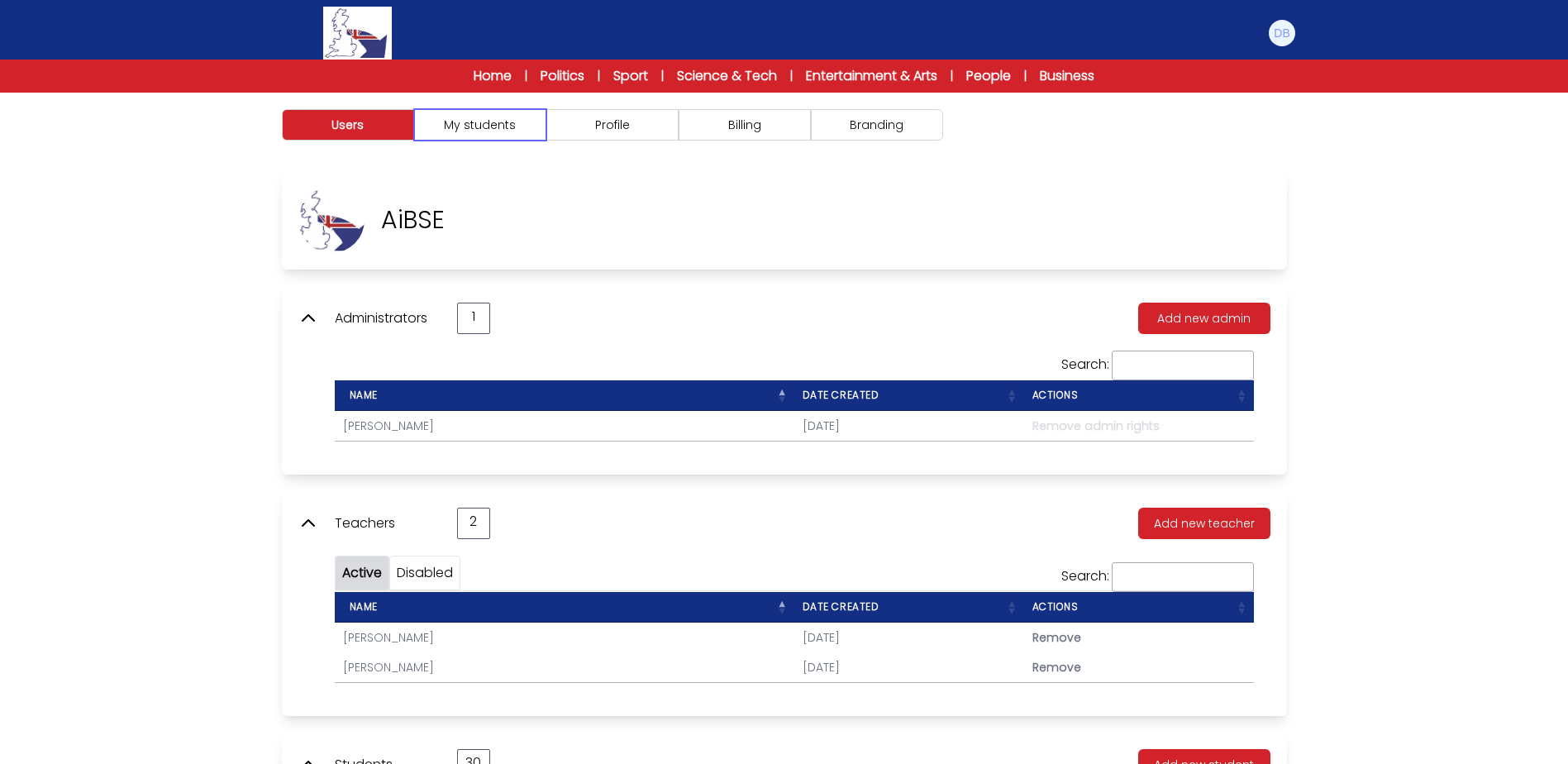
click at [504, 124] on button "My students" at bounding box center [480, 124] width 132 height 31
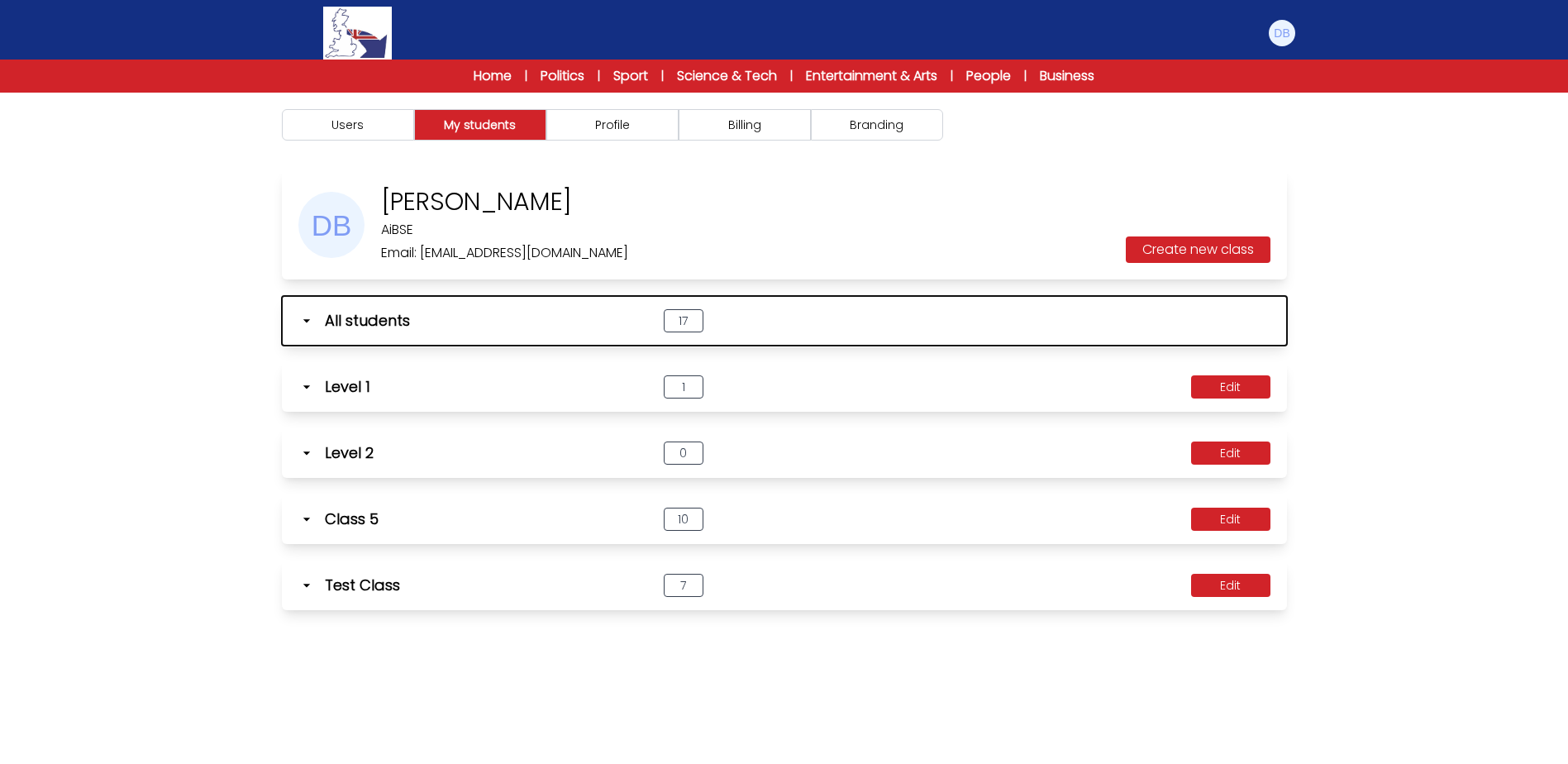
click at [305, 325] on icon "button" at bounding box center [306, 320] width 16 height 16
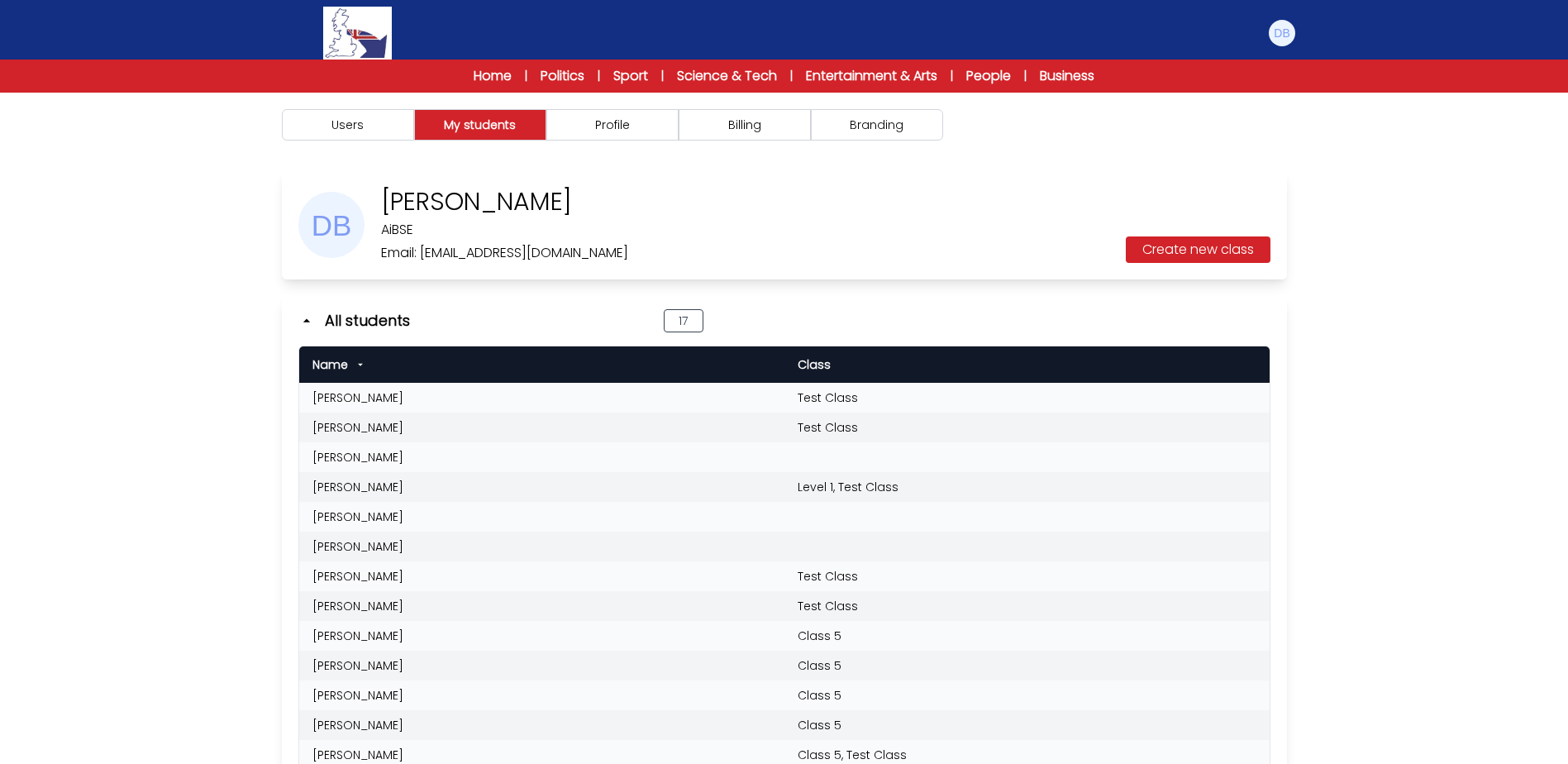
click at [321, 227] on img at bounding box center [331, 225] width 66 height 67
click at [659, 120] on button "Profile" at bounding box center [612, 124] width 132 height 31
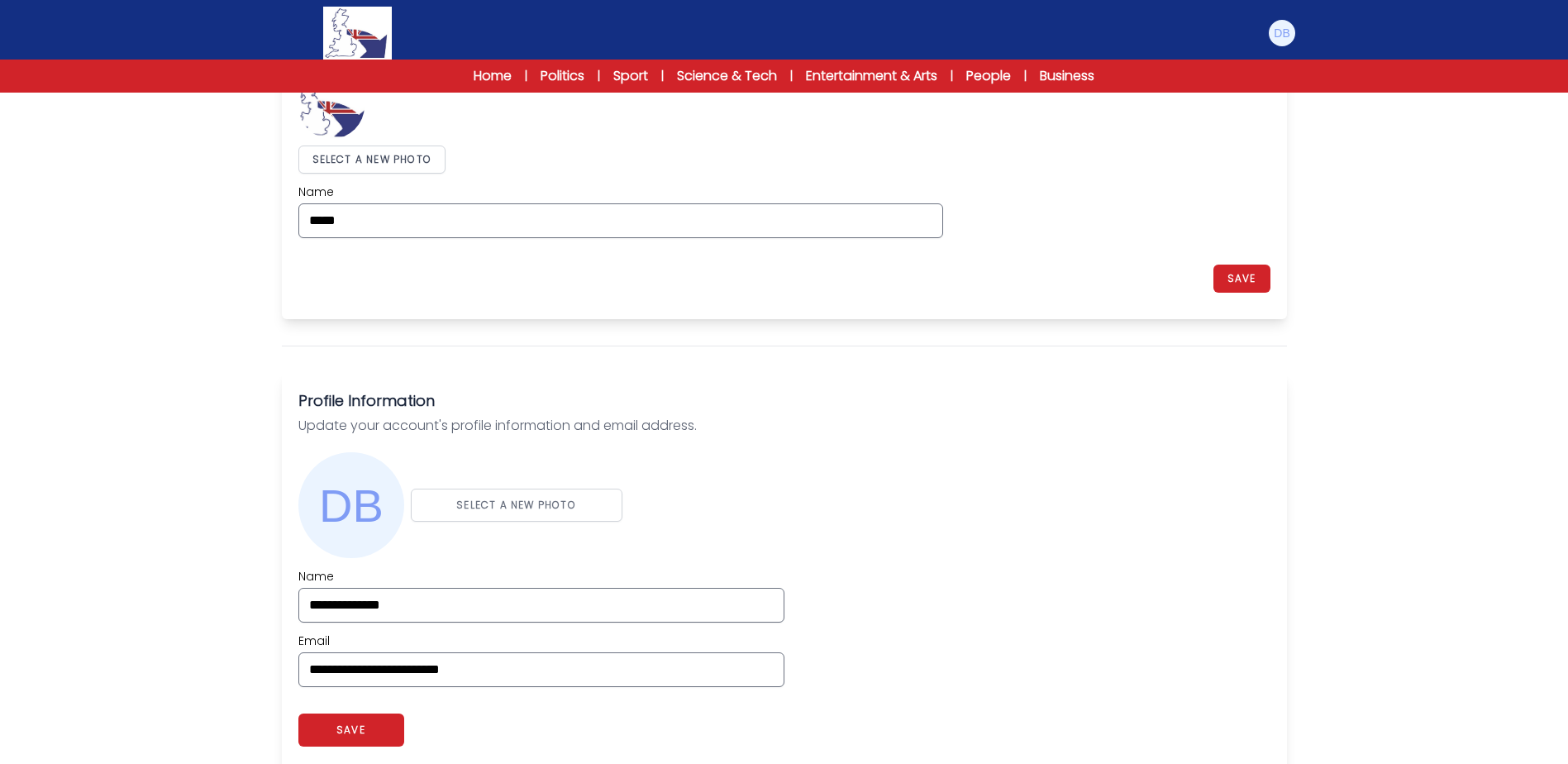
scroll to position [248, 0]
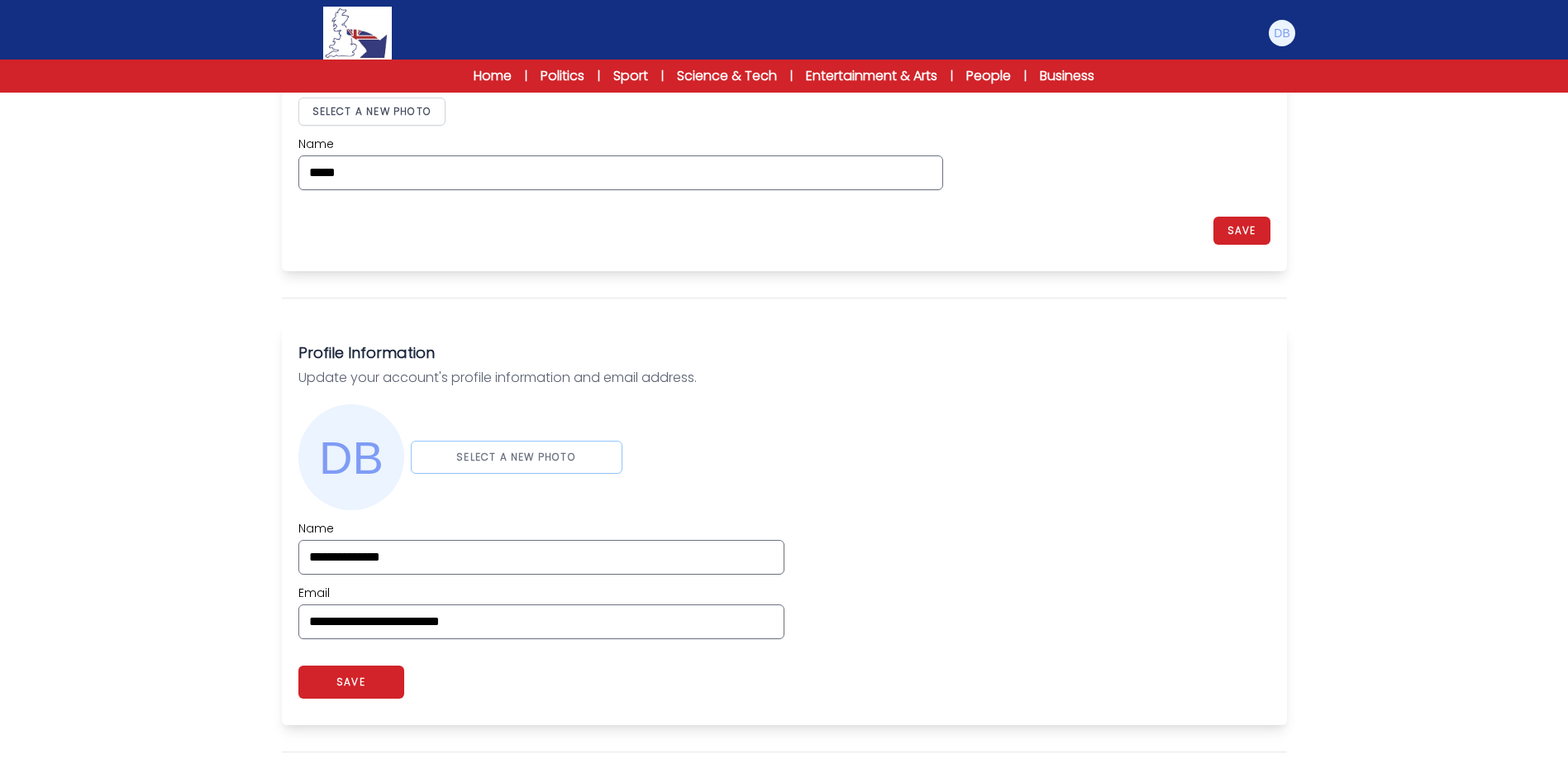
click at [524, 451] on button "SELECT A NEW PHOTO" at bounding box center [516, 457] width 212 height 33
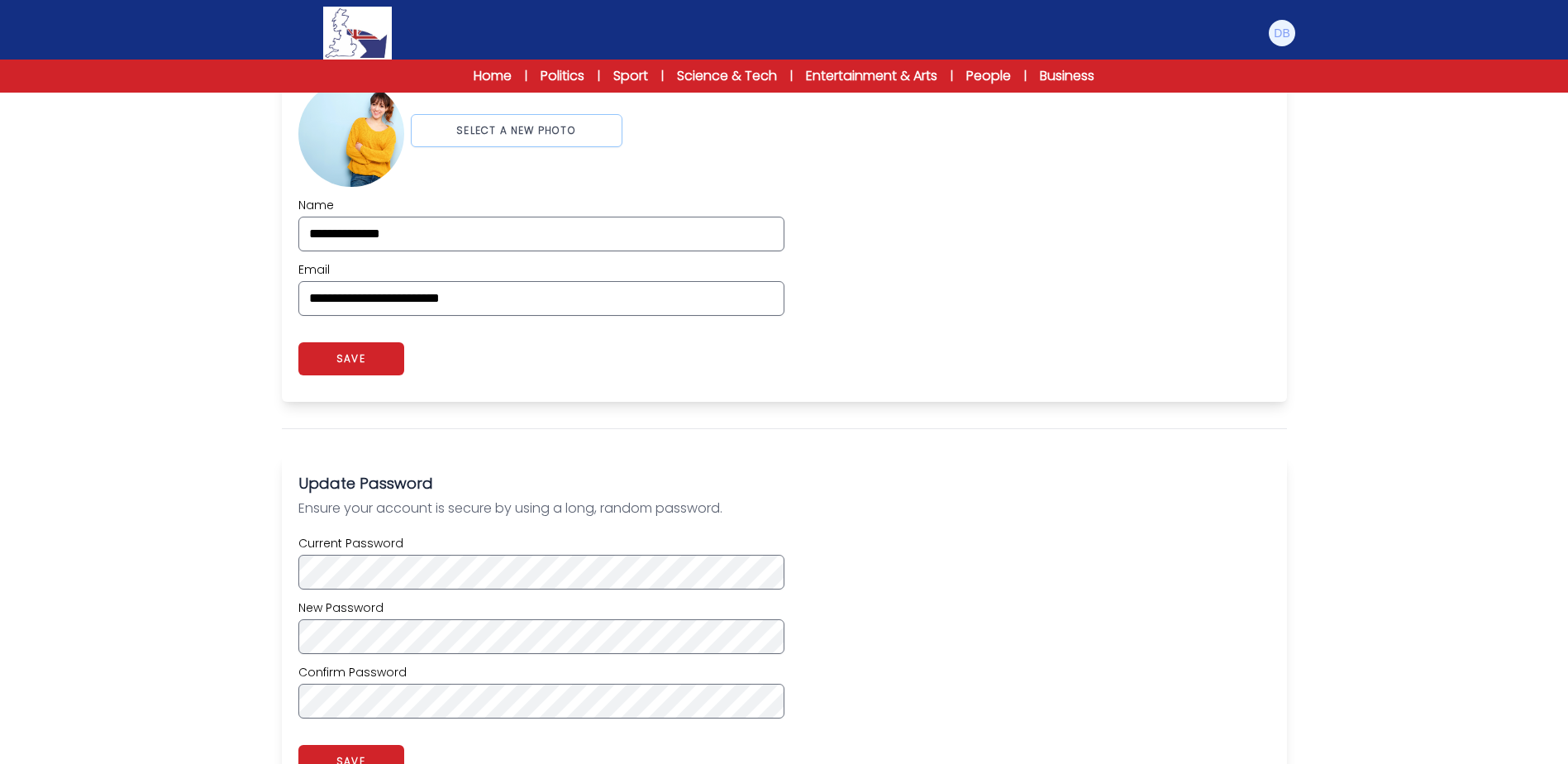
scroll to position [579, 0]
click at [1091, 259] on div "**********" at bounding box center [784, 255] width 972 height 119
click at [349, 360] on button "SAVE" at bounding box center [350, 357] width 105 height 33
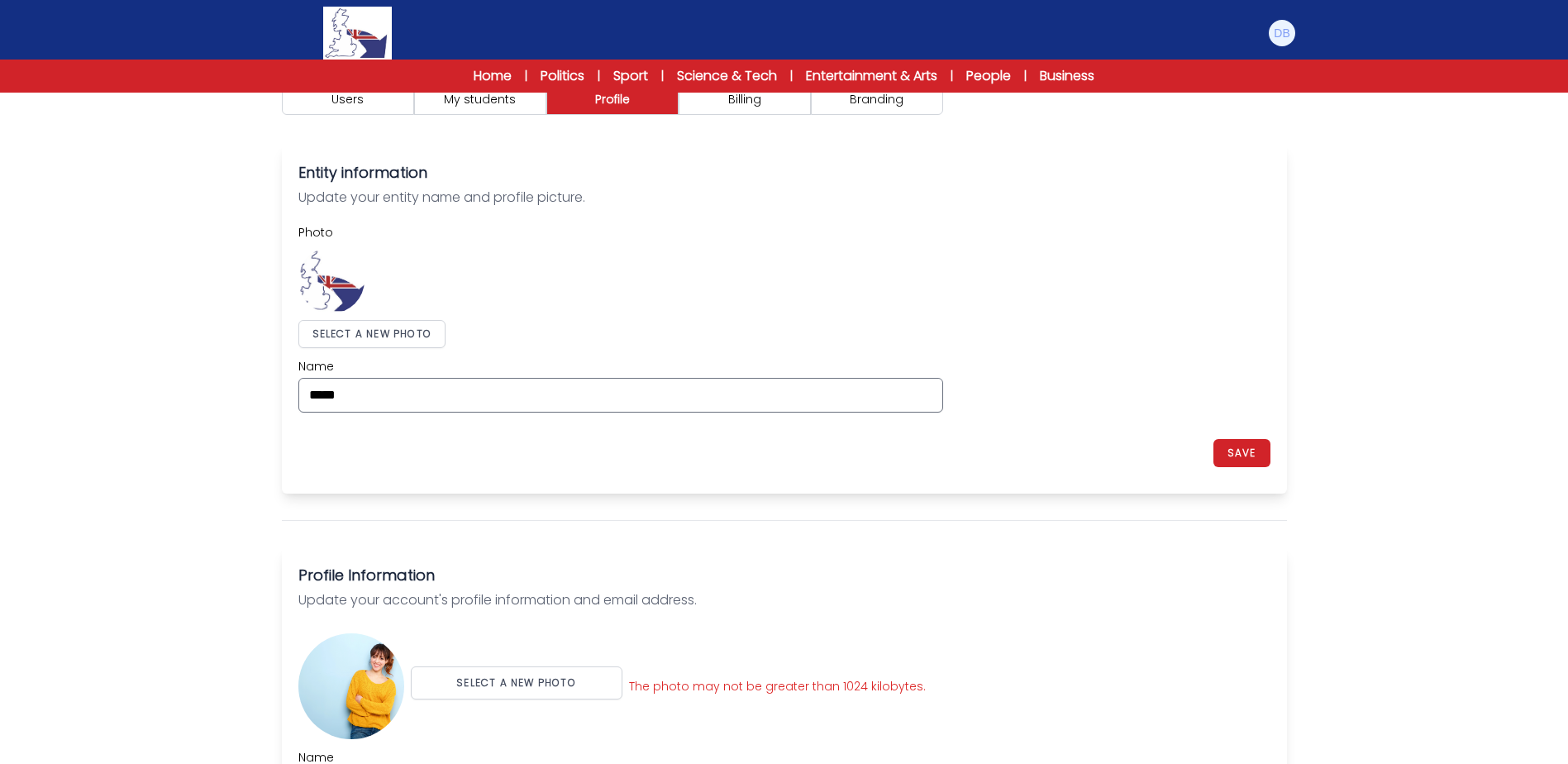
scroll to position [0, 0]
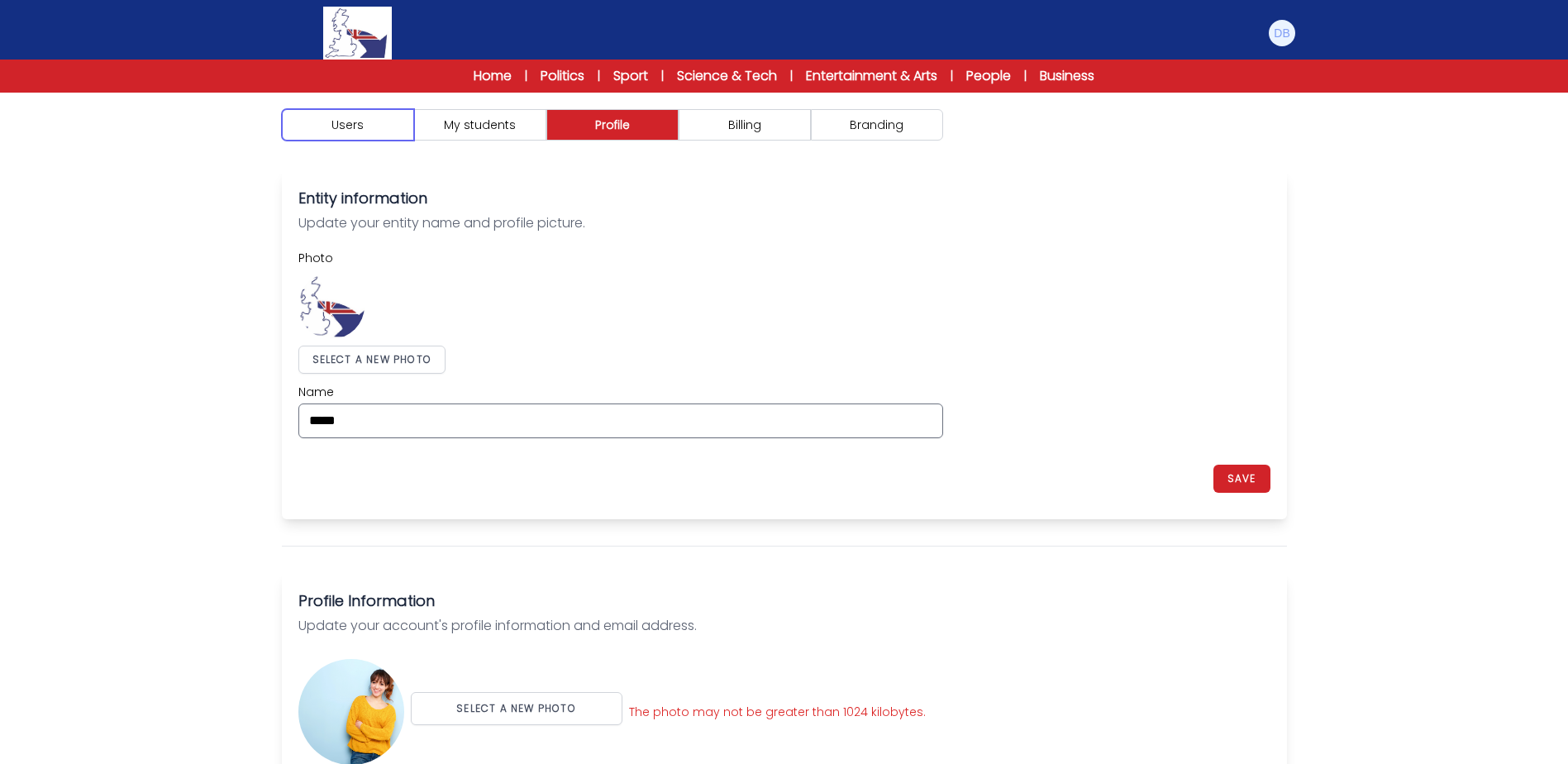
click at [387, 125] on button "Users" at bounding box center [348, 124] width 132 height 31
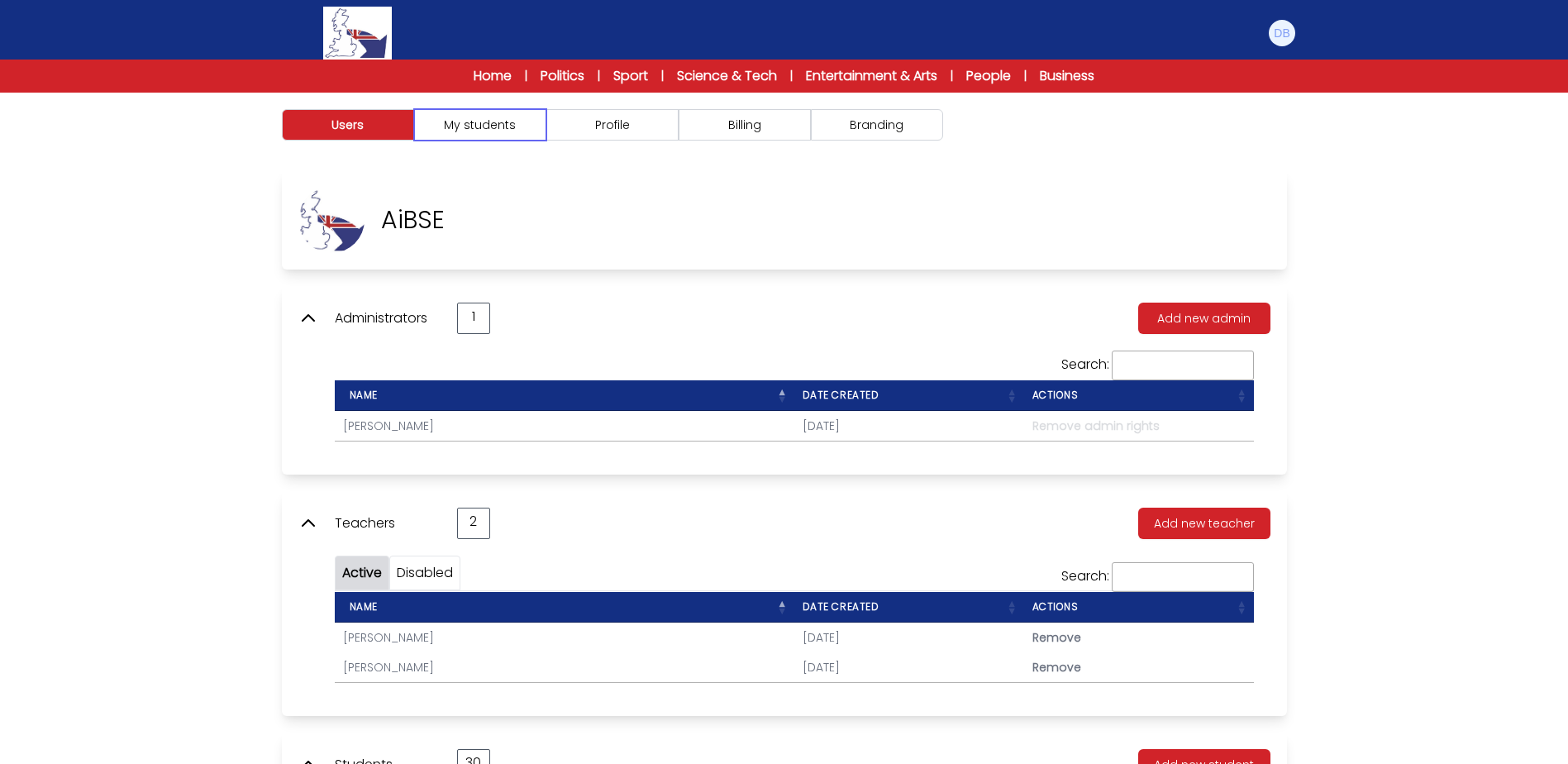
click at [522, 137] on button "My students" at bounding box center [480, 124] width 132 height 31
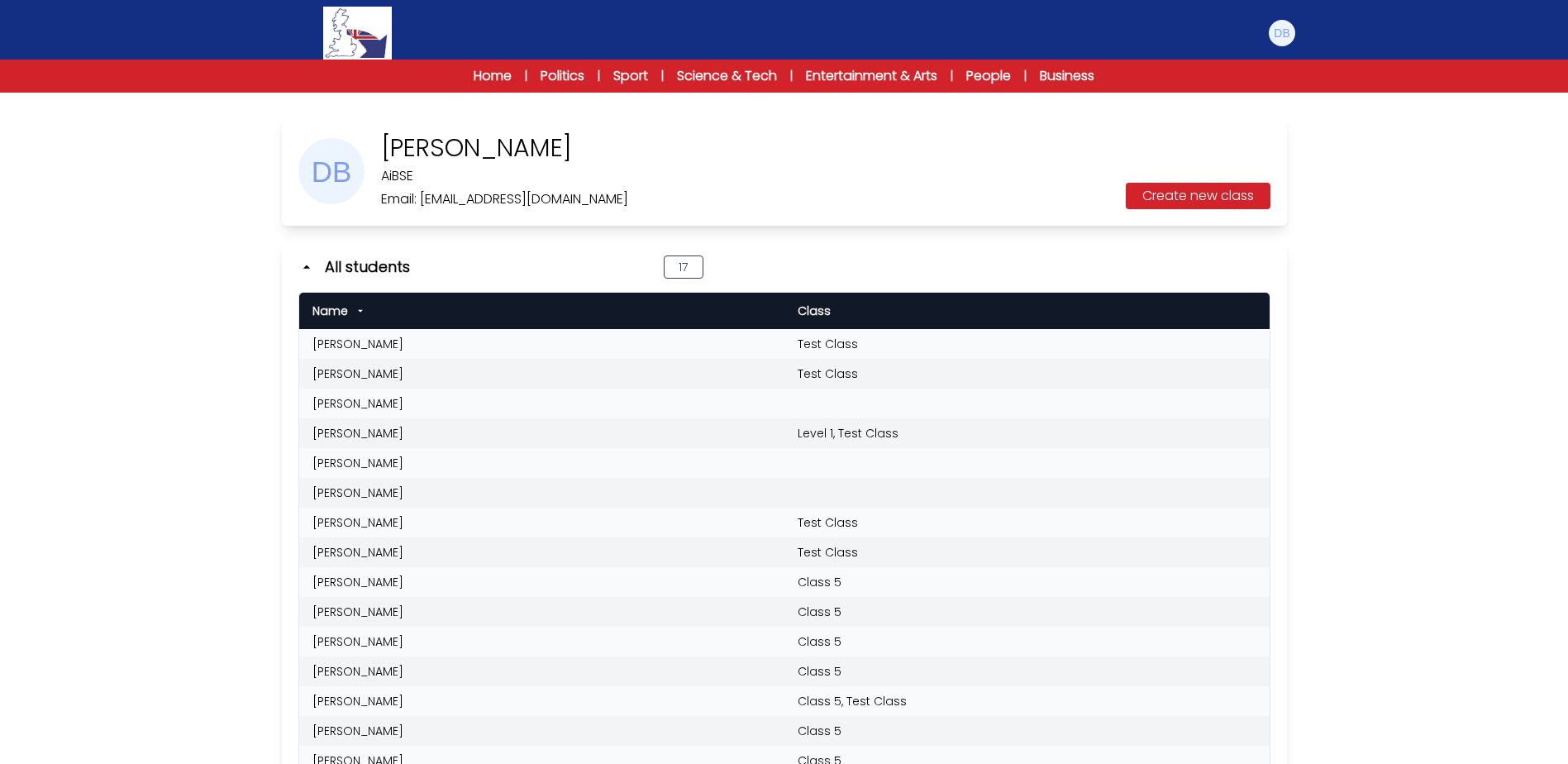
scroll to position [83, 0]
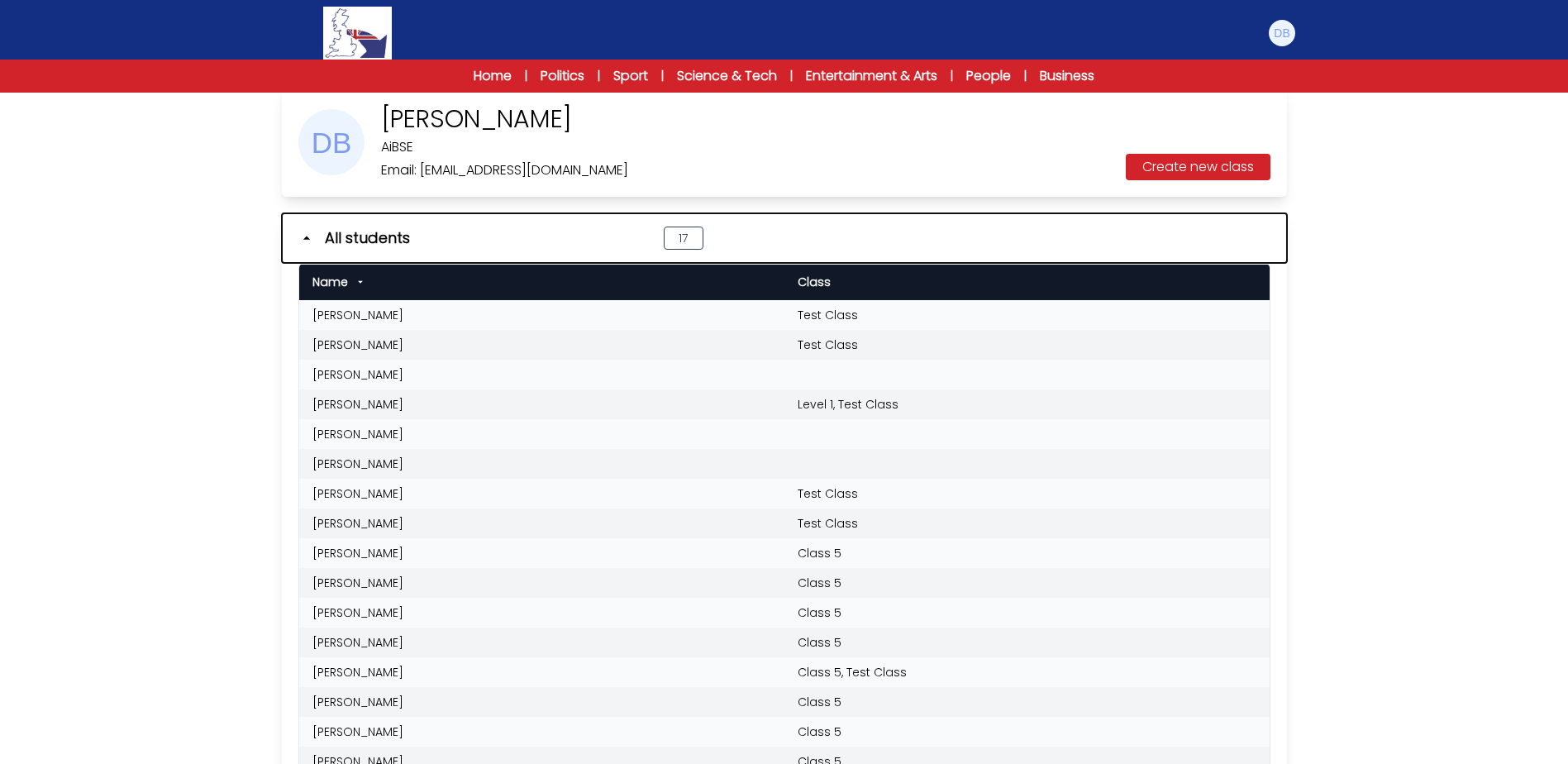
click at [305, 239] on icon "button" at bounding box center [306, 238] width 16 height 16
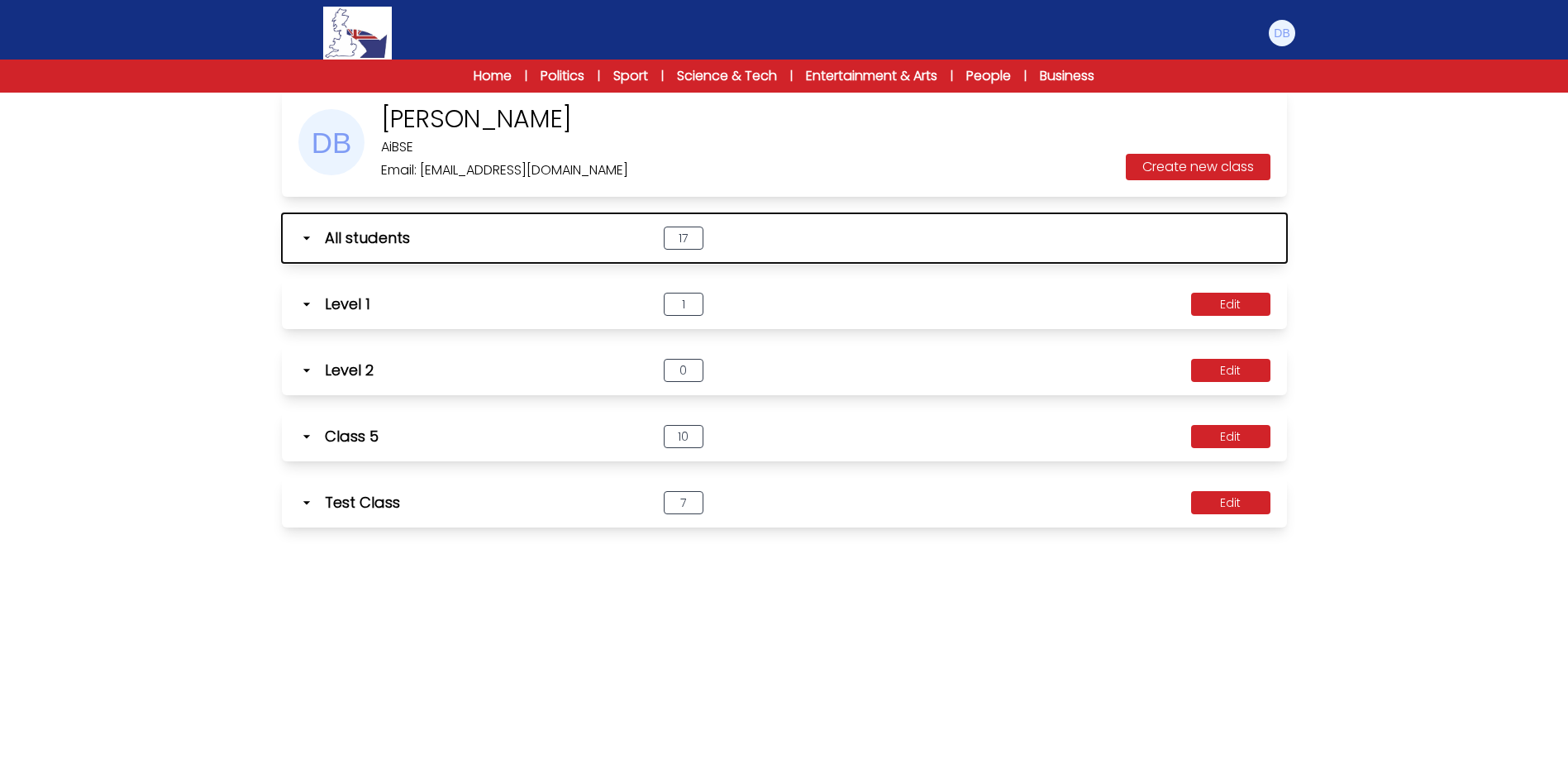
click at [305, 239] on icon "button" at bounding box center [306, 238] width 16 height 16
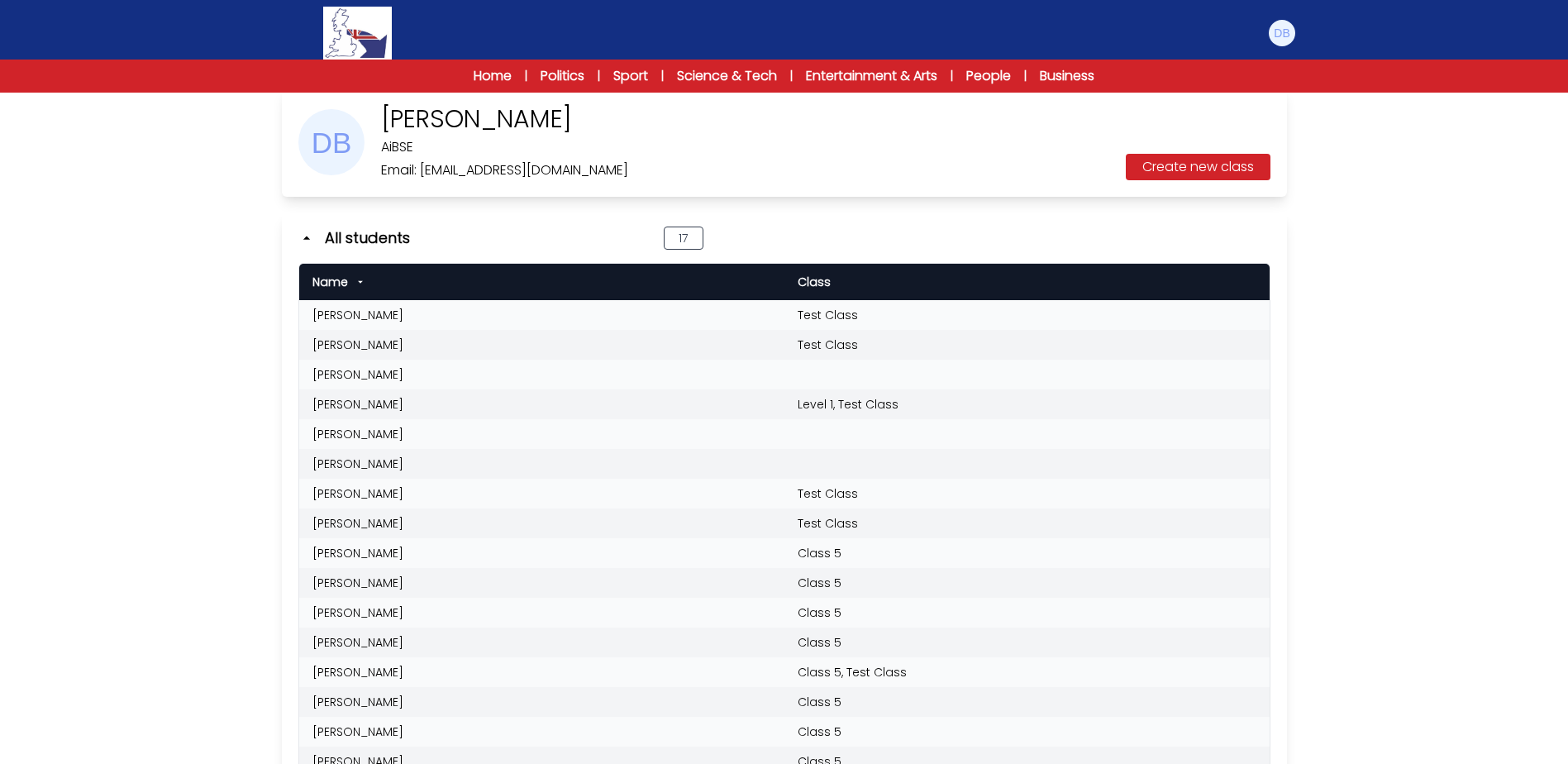
click at [401, 552] on td "[PERSON_NAME]" at bounding box center [541, 552] width 485 height 29
click at [404, 559] on td "[PERSON_NAME]" at bounding box center [541, 552] width 485 height 29
click at [327, 554] on td "[PERSON_NAME]" at bounding box center [541, 552] width 485 height 29
click at [226, 541] on div "Users My students Profile" at bounding box center [784, 560] width 1568 height 1101
click at [359, 553] on td "[PERSON_NAME]" at bounding box center [541, 552] width 485 height 29
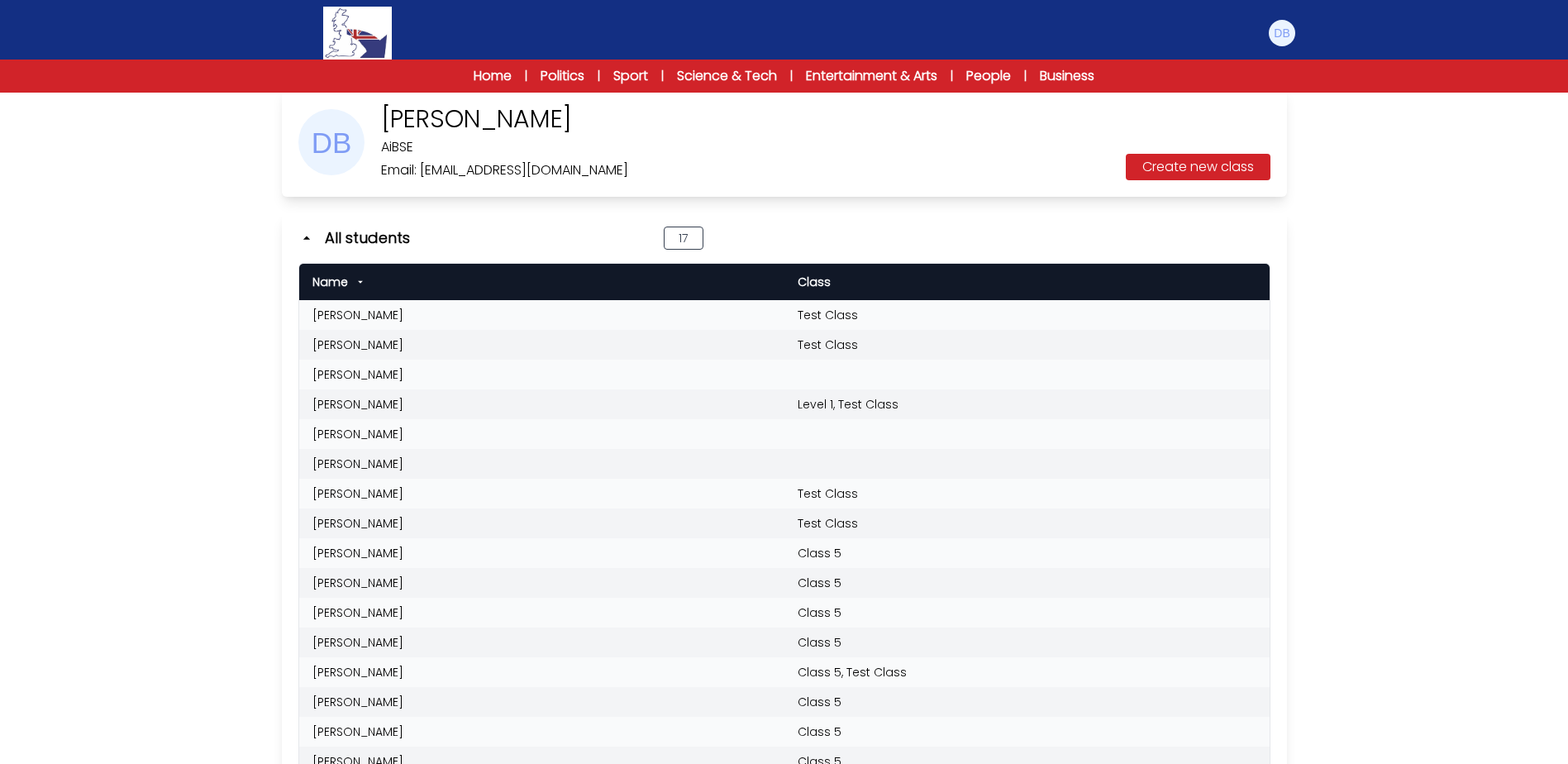
click at [359, 553] on td "[PERSON_NAME]" at bounding box center [541, 552] width 485 height 29
drag, startPoint x: 359, startPoint y: 553, endPoint x: 385, endPoint y: 552, distance: 26.0
click at [385, 552] on td "[PERSON_NAME]" at bounding box center [541, 552] width 485 height 29
drag, startPoint x: 385, startPoint y: 552, endPoint x: 299, endPoint y: 551, distance: 86.0
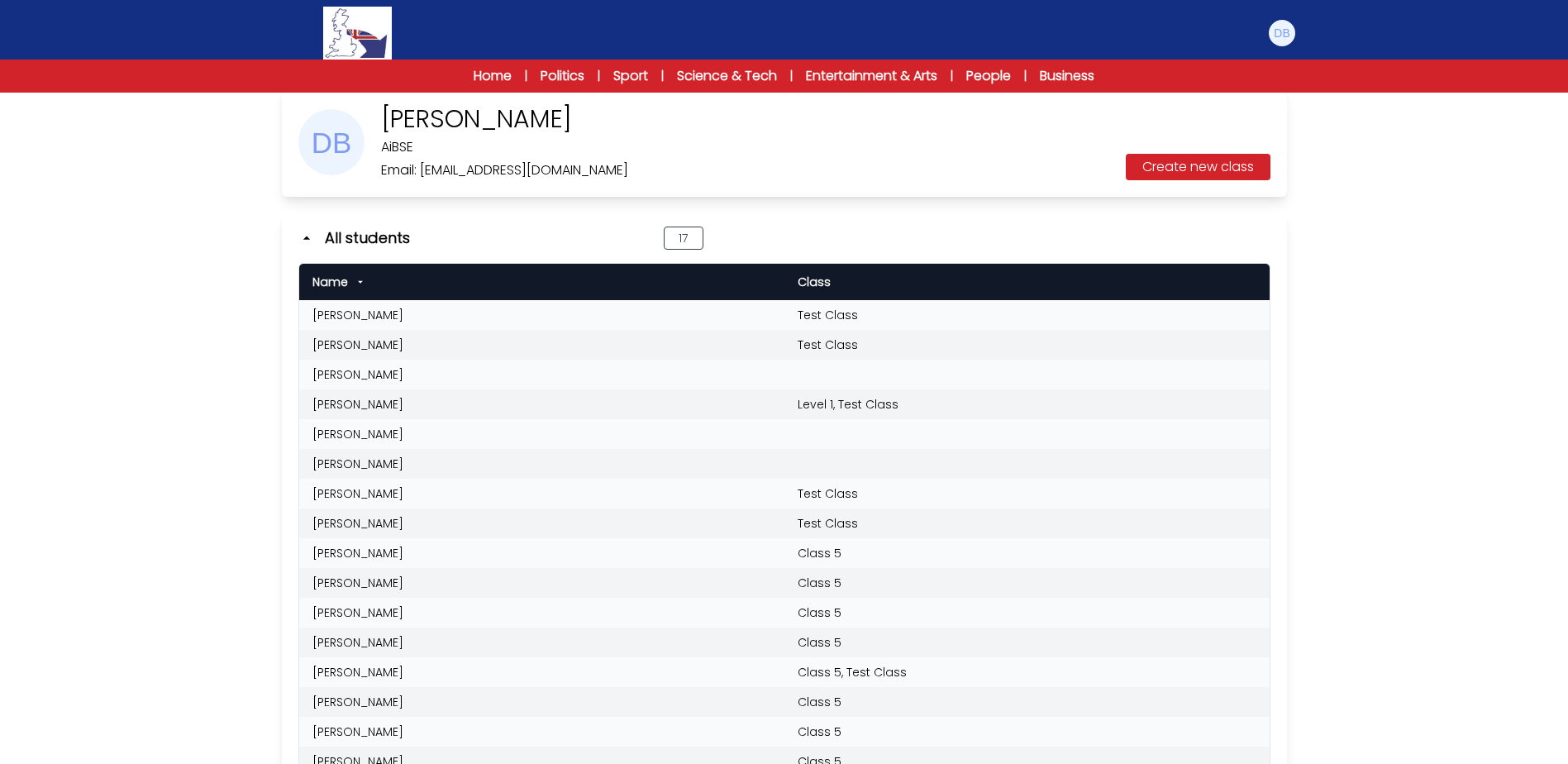
click at [299, 551] on td "[PERSON_NAME]" at bounding box center [541, 552] width 485 height 29
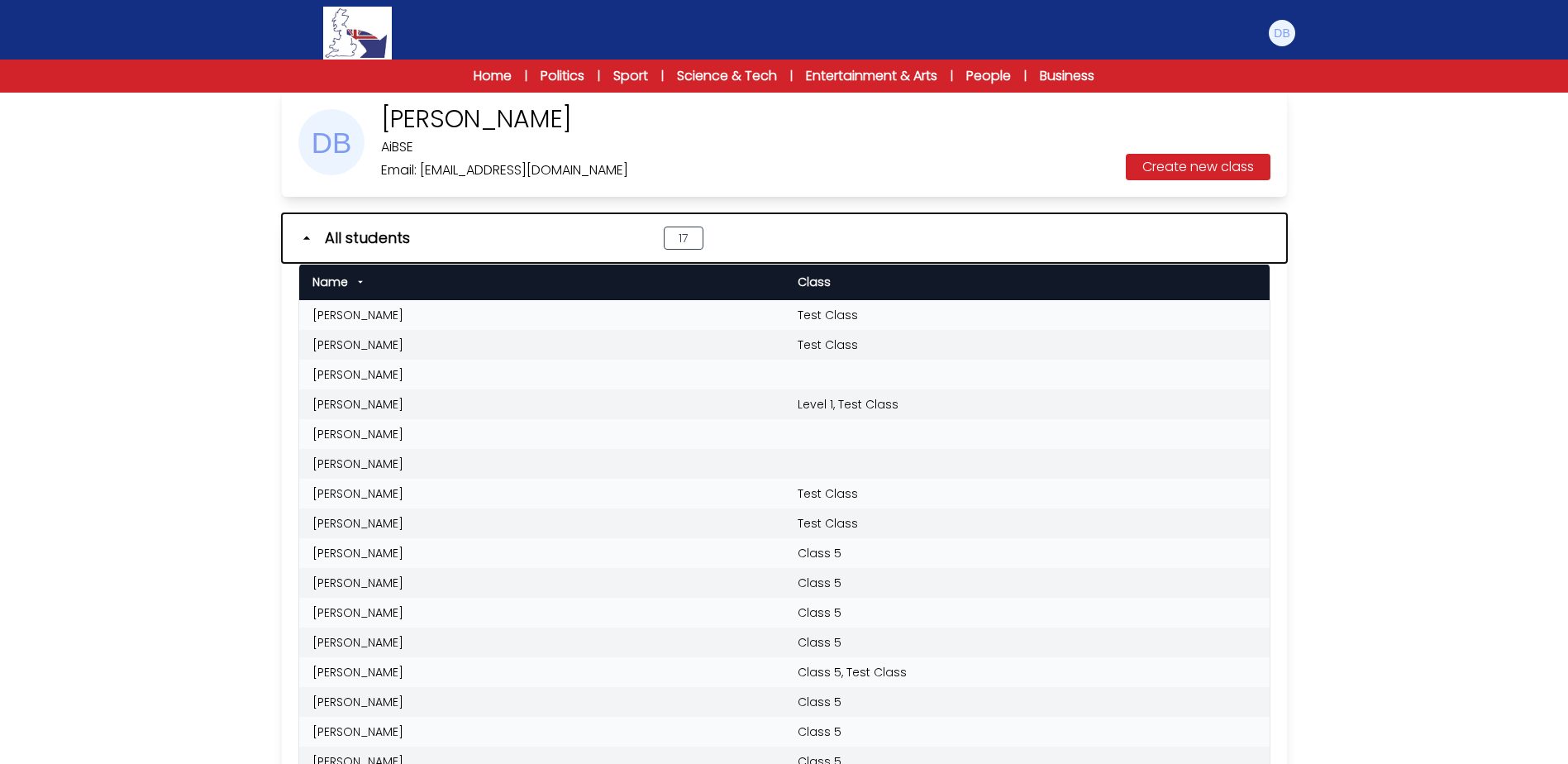
click at [303, 238] on icon "button" at bounding box center [306, 238] width 16 height 16
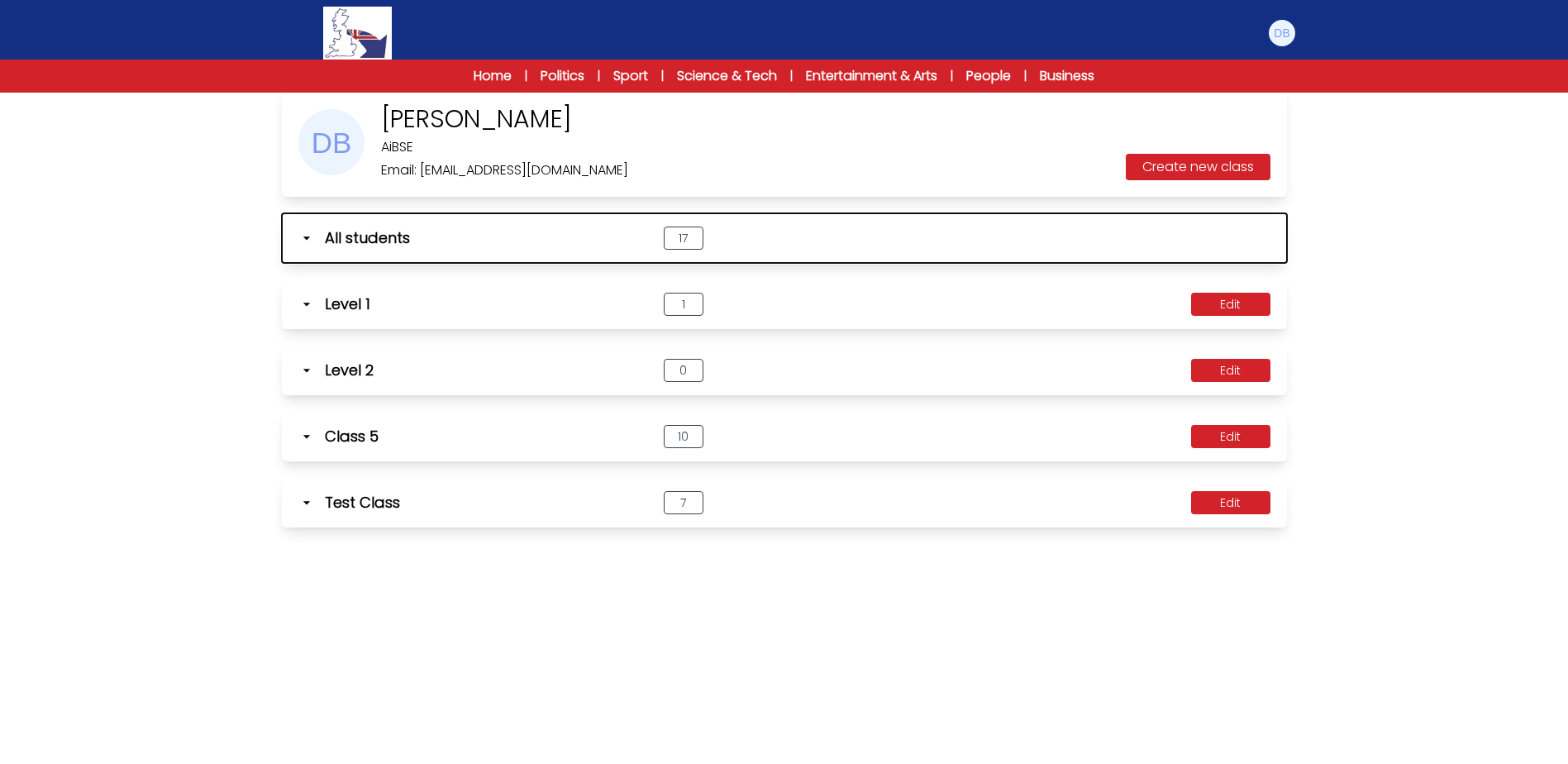
click at [305, 245] on icon "button" at bounding box center [306, 238] width 16 height 16
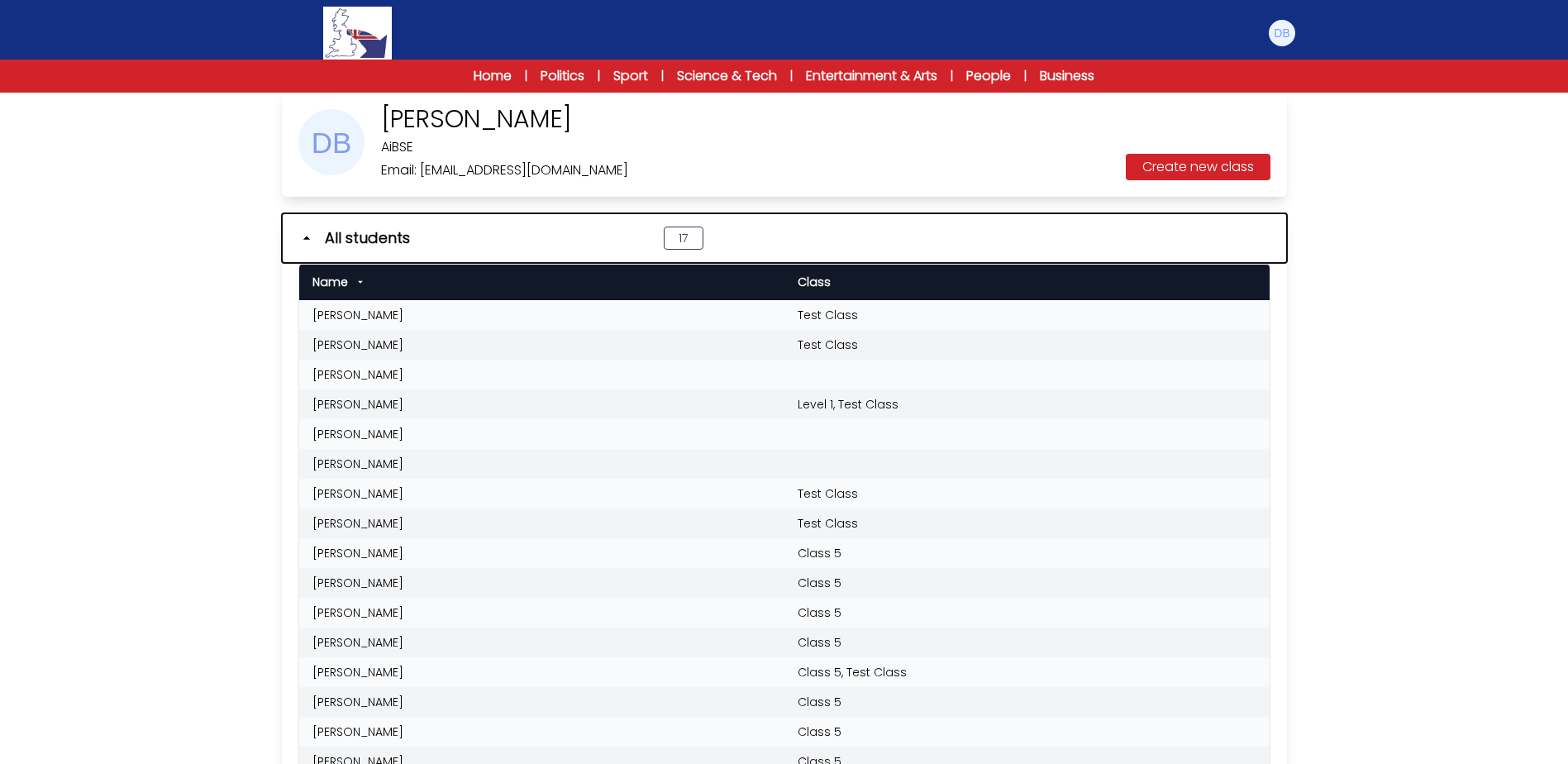
click at [299, 232] on icon "button" at bounding box center [306, 238] width 16 height 16
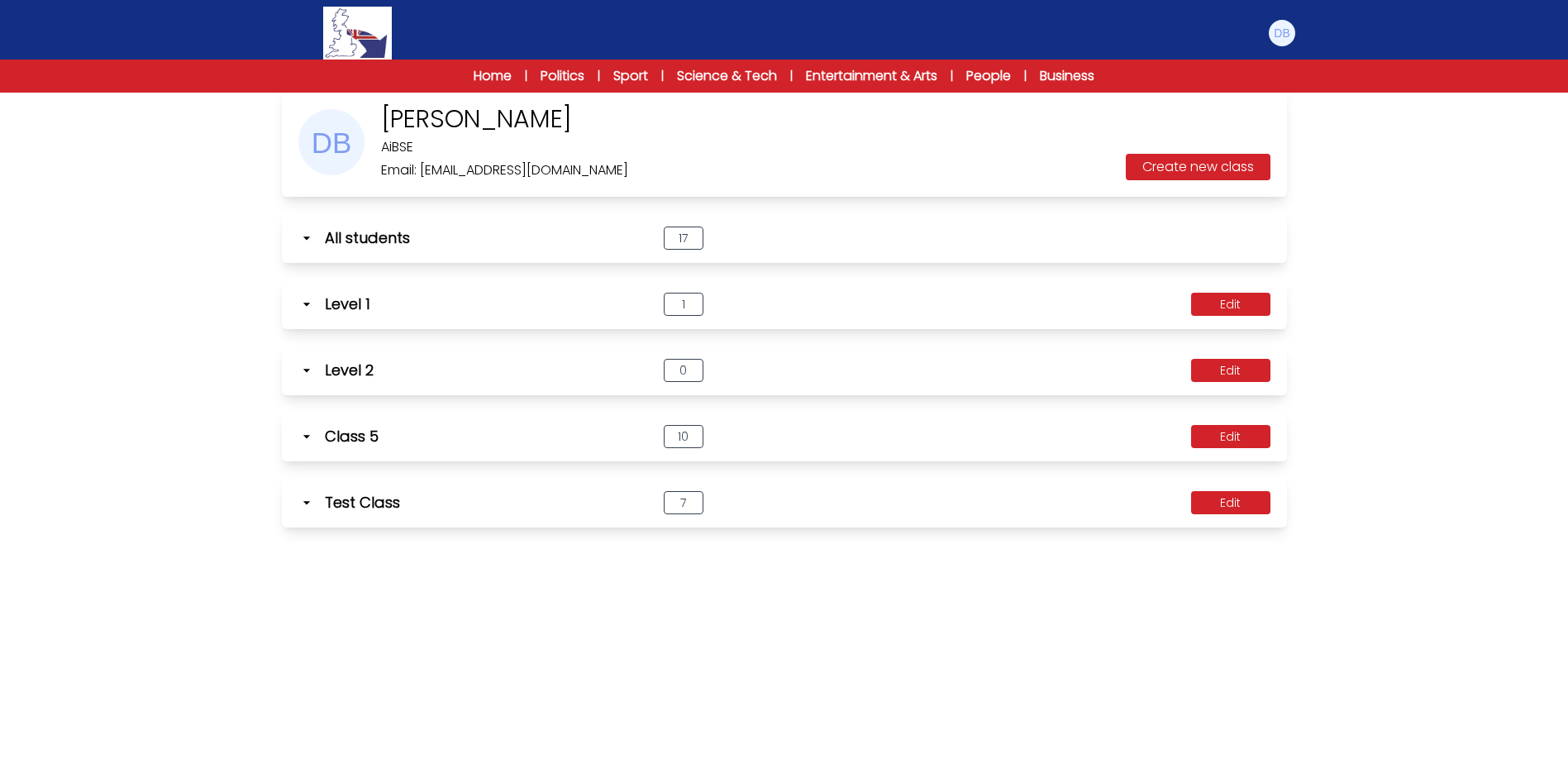
click at [305, 436] on icon at bounding box center [305, 436] width 7 height 3
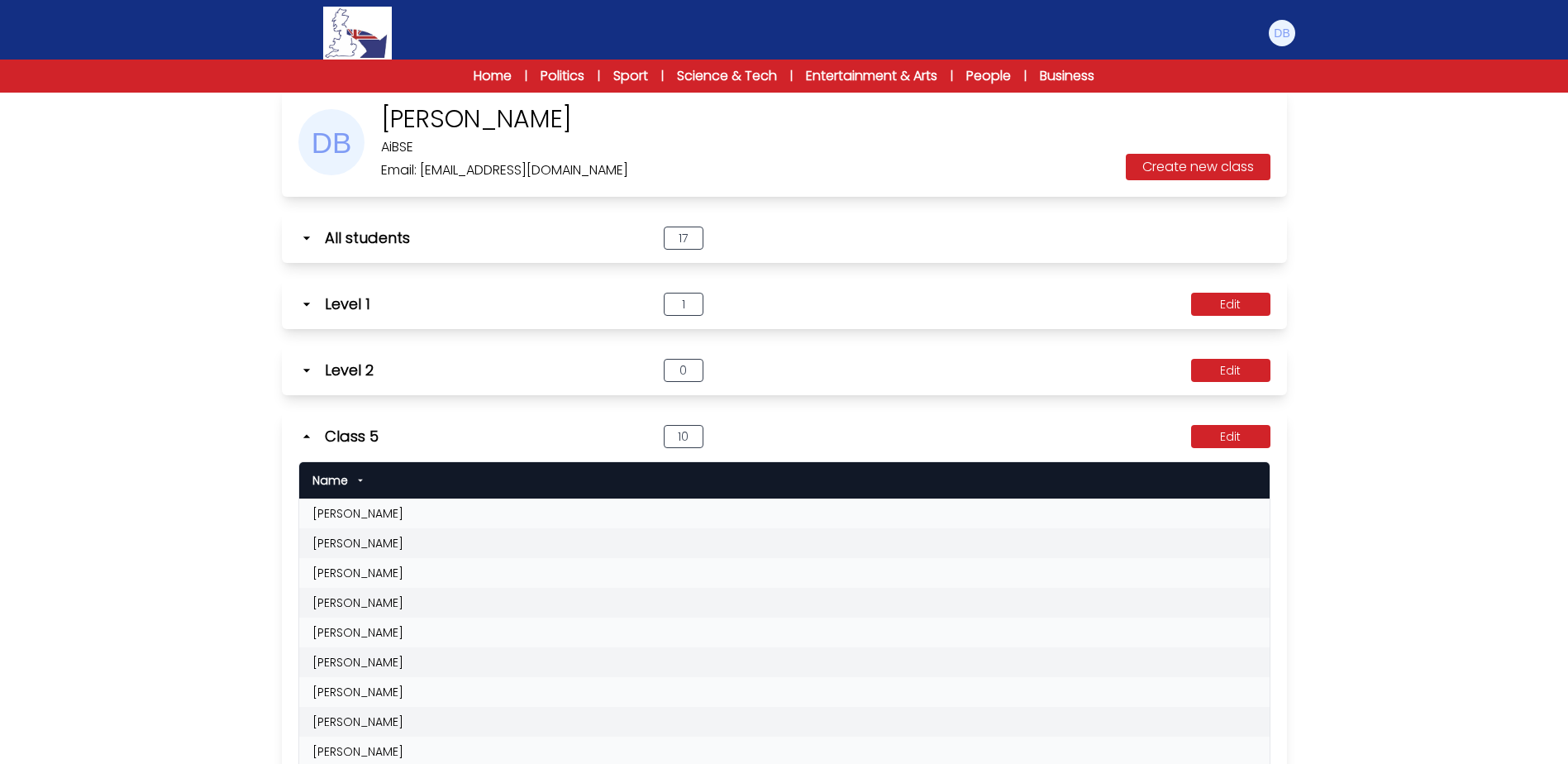
click at [345, 518] on td "[PERSON_NAME]" at bounding box center [784, 513] width 971 height 29
drag, startPoint x: 345, startPoint y: 518, endPoint x: 382, endPoint y: 512, distance: 37.5
click at [382, 512] on td "[PERSON_NAME]" at bounding box center [784, 513] width 971 height 29
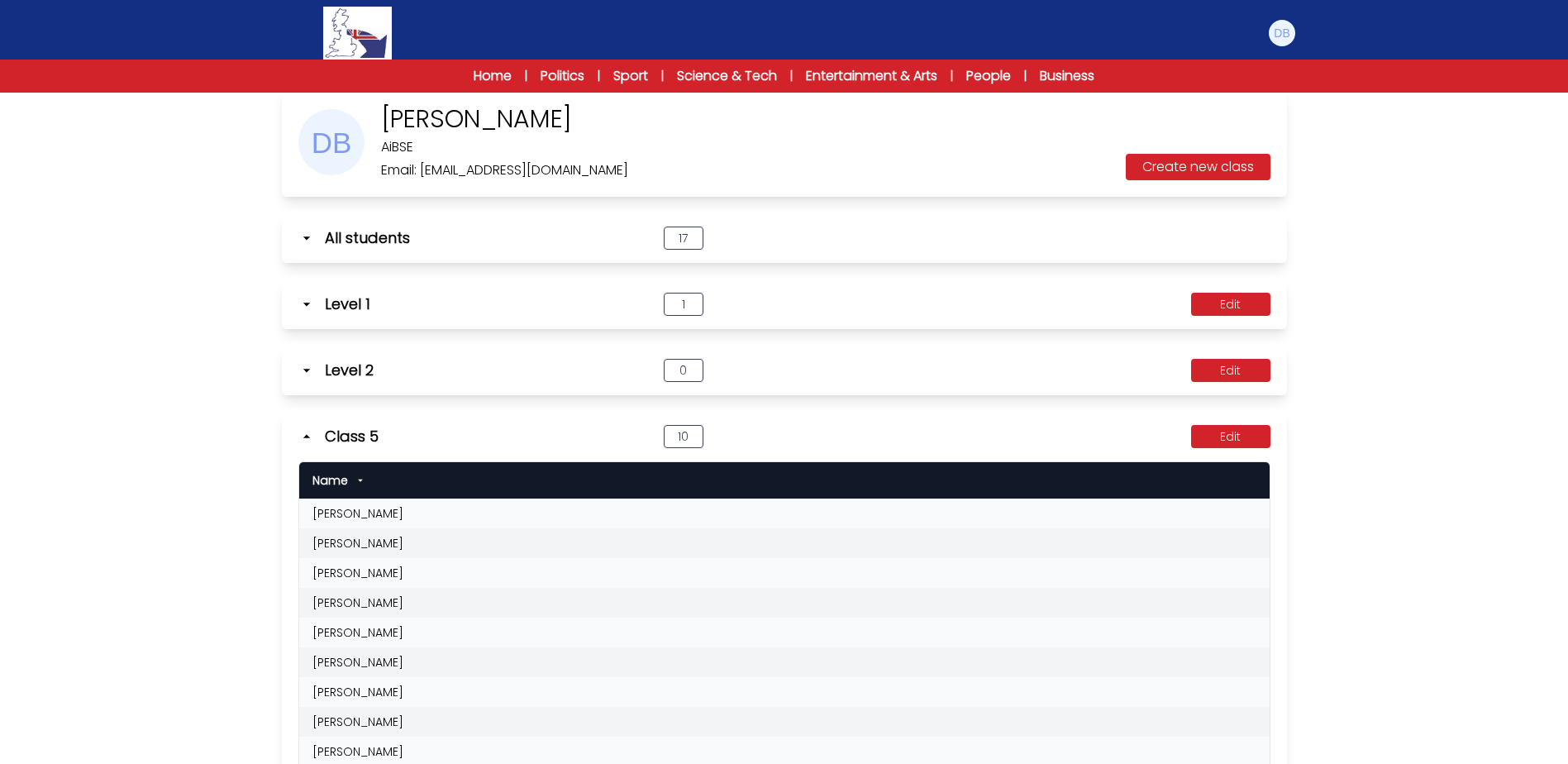
drag, startPoint x: 382, startPoint y: 512, endPoint x: 338, endPoint y: 512, distance: 44.0
click at [338, 512] on td "[PERSON_NAME]" at bounding box center [784, 513] width 971 height 29
click at [309, 435] on icon at bounding box center [306, 436] width 16 height 16
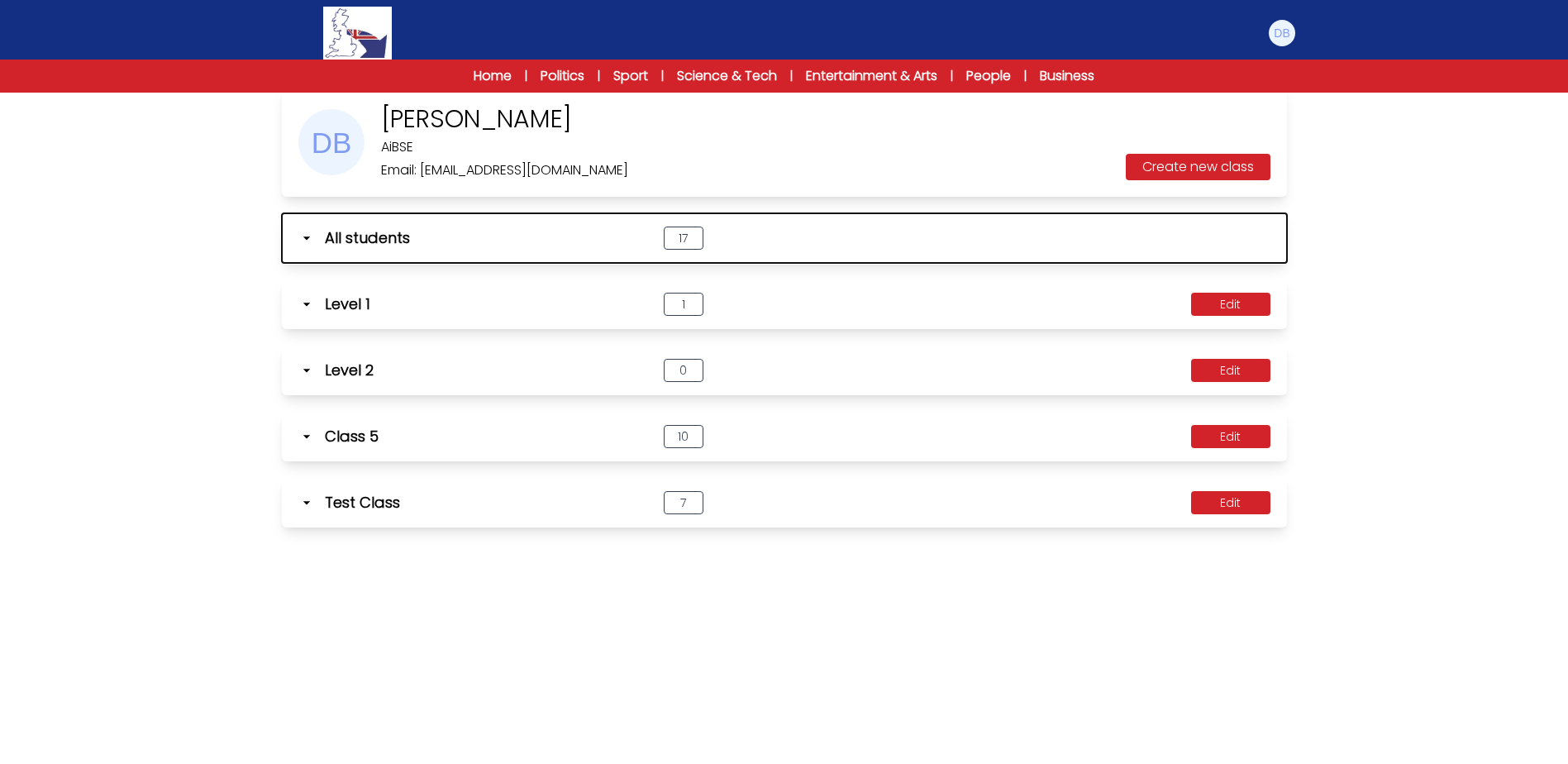
click at [310, 239] on icon "button" at bounding box center [306, 238] width 16 height 16
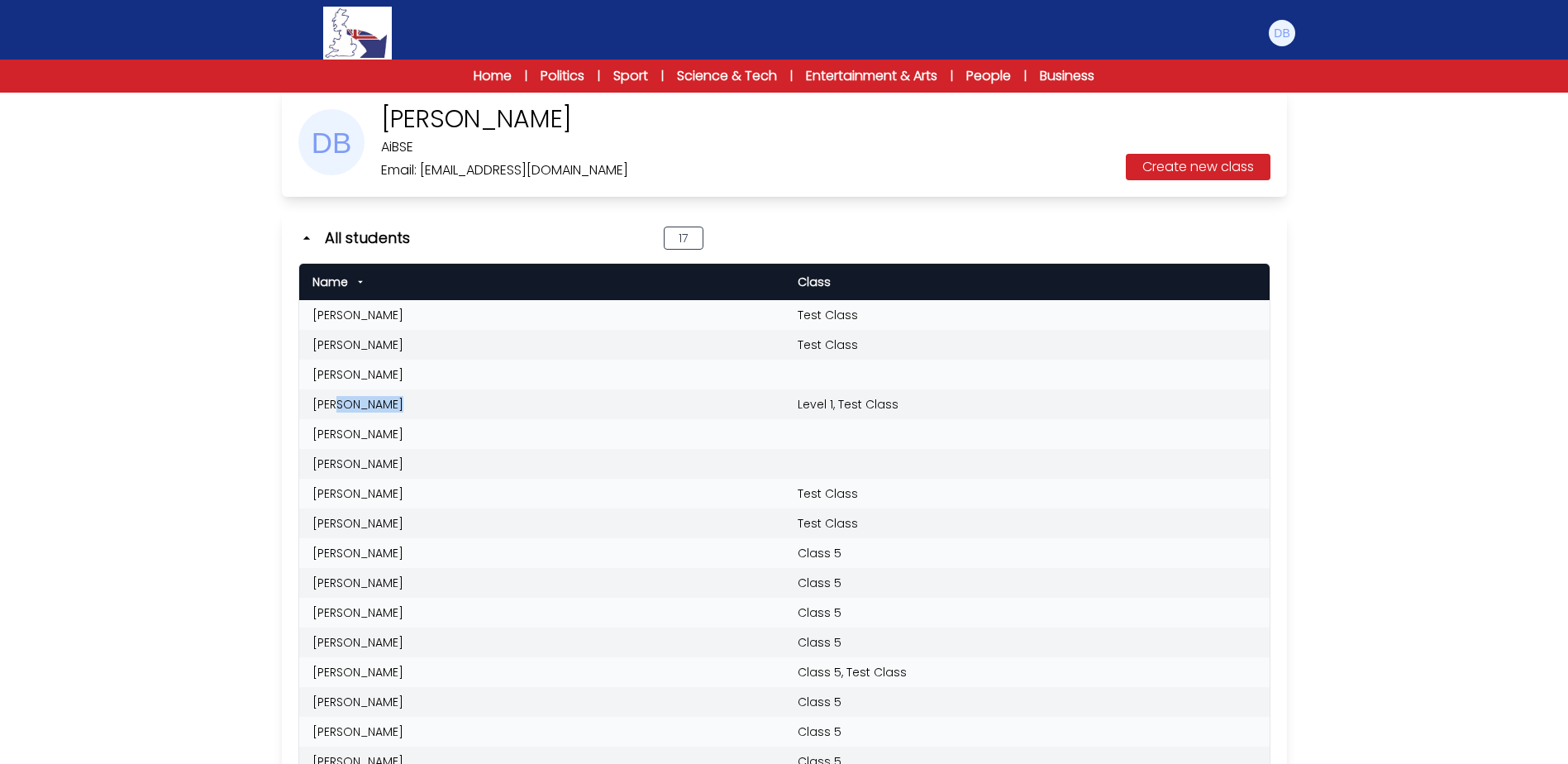
drag, startPoint x: 340, startPoint y: 408, endPoint x: 403, endPoint y: 402, distance: 63.3
click at [403, 402] on td "[PERSON_NAME]" at bounding box center [541, 404] width 485 height 29
click at [408, 403] on td "[PERSON_NAME]" at bounding box center [541, 404] width 485 height 29
click at [375, 410] on td "[PERSON_NAME]" at bounding box center [541, 404] width 485 height 29
click at [404, 404] on td "[PERSON_NAME]" at bounding box center [541, 404] width 485 height 29
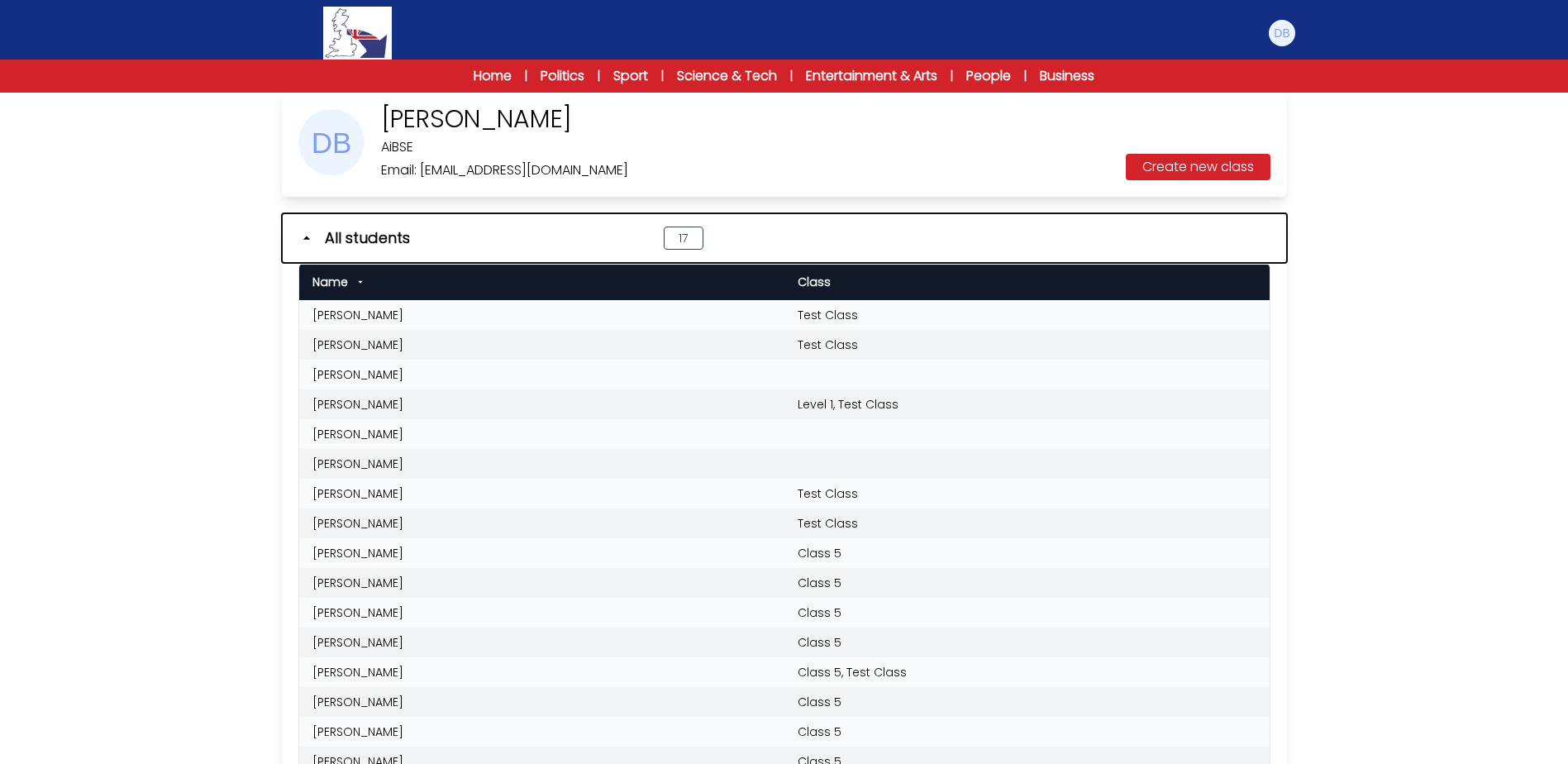
click at [303, 245] on icon "button" at bounding box center [306, 238] width 16 height 16
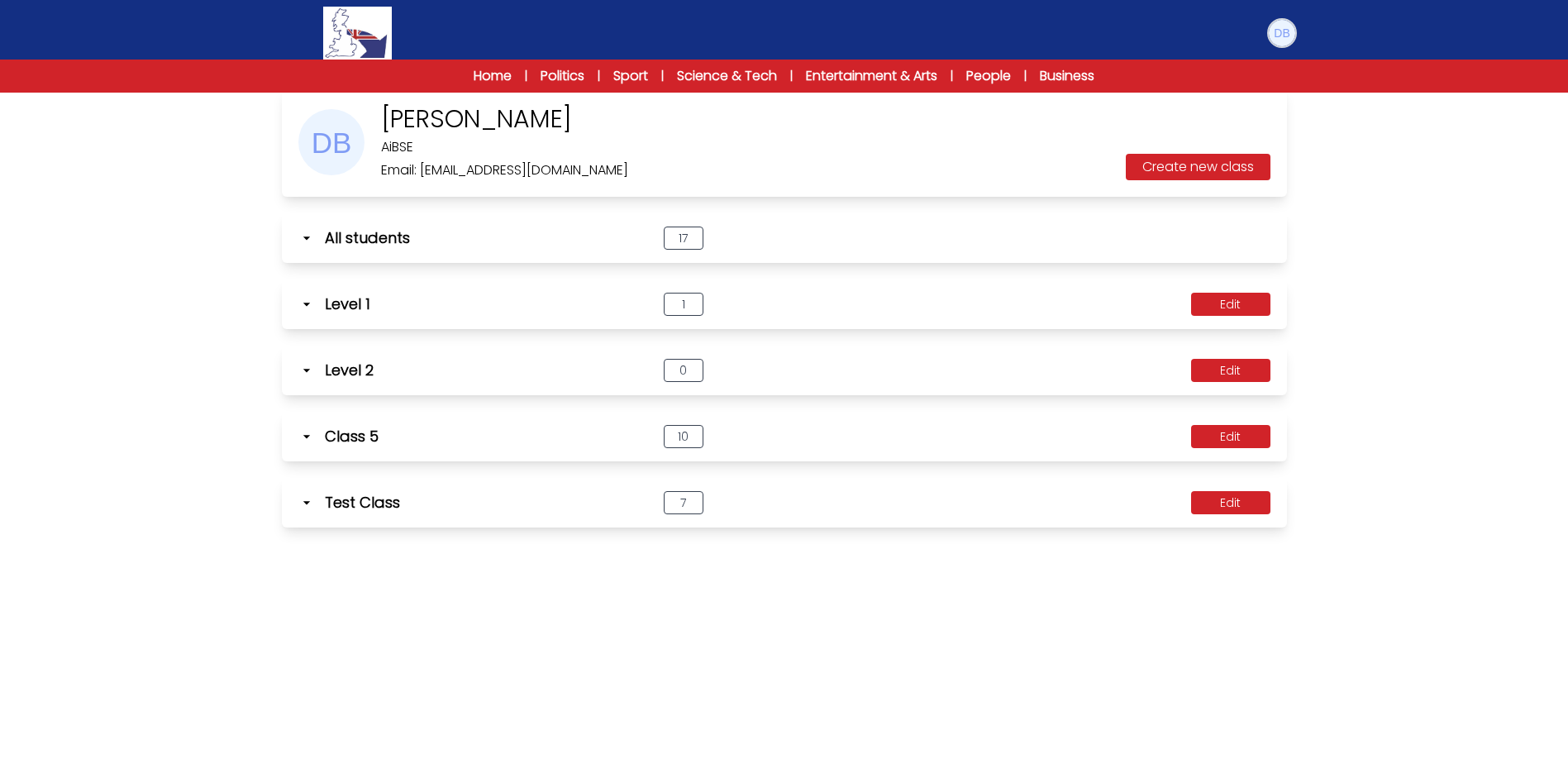
click at [1272, 35] on img at bounding box center [1282, 33] width 27 height 27
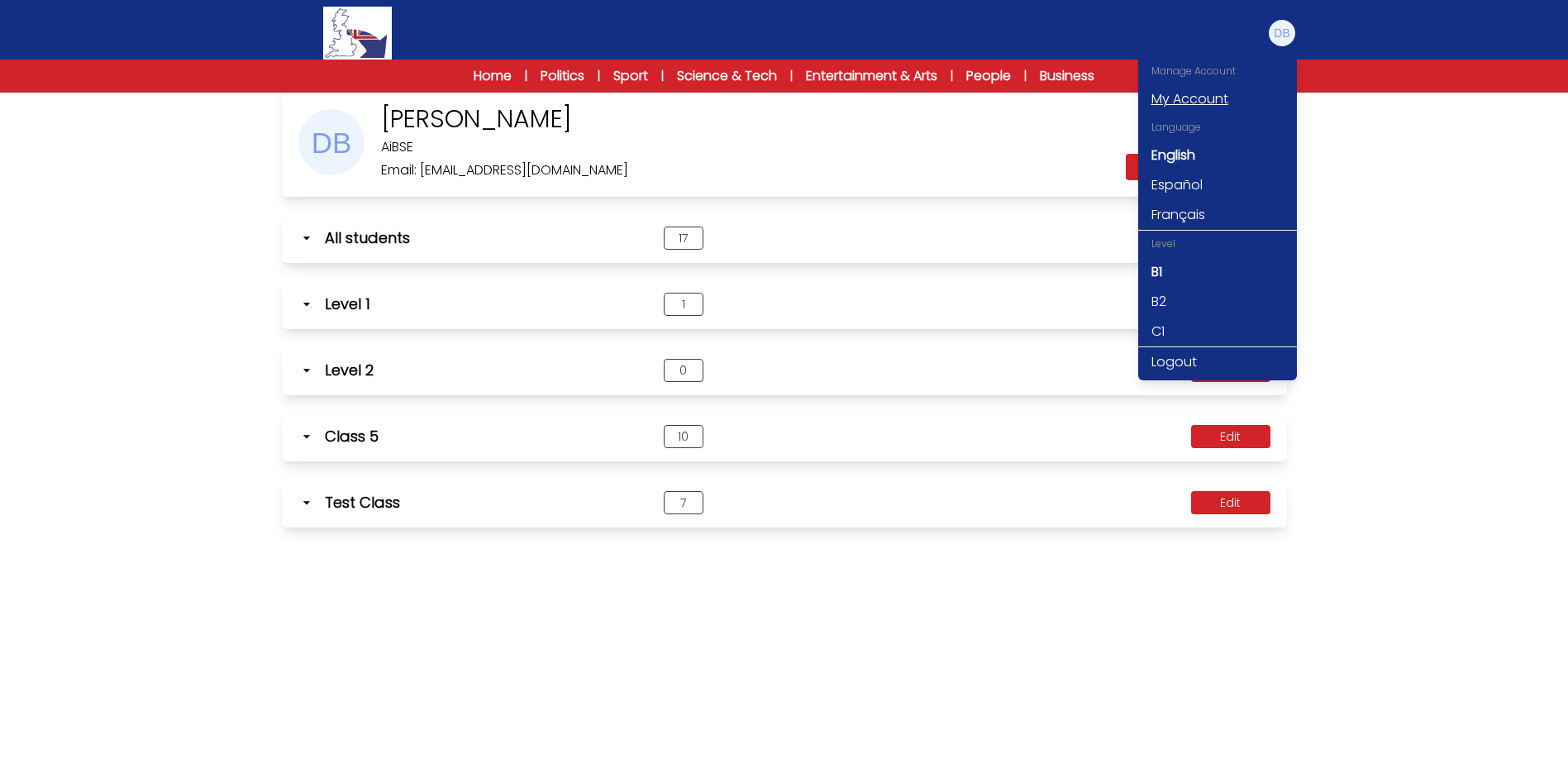
click at [1201, 95] on link "My Account" at bounding box center [1217, 99] width 159 height 29
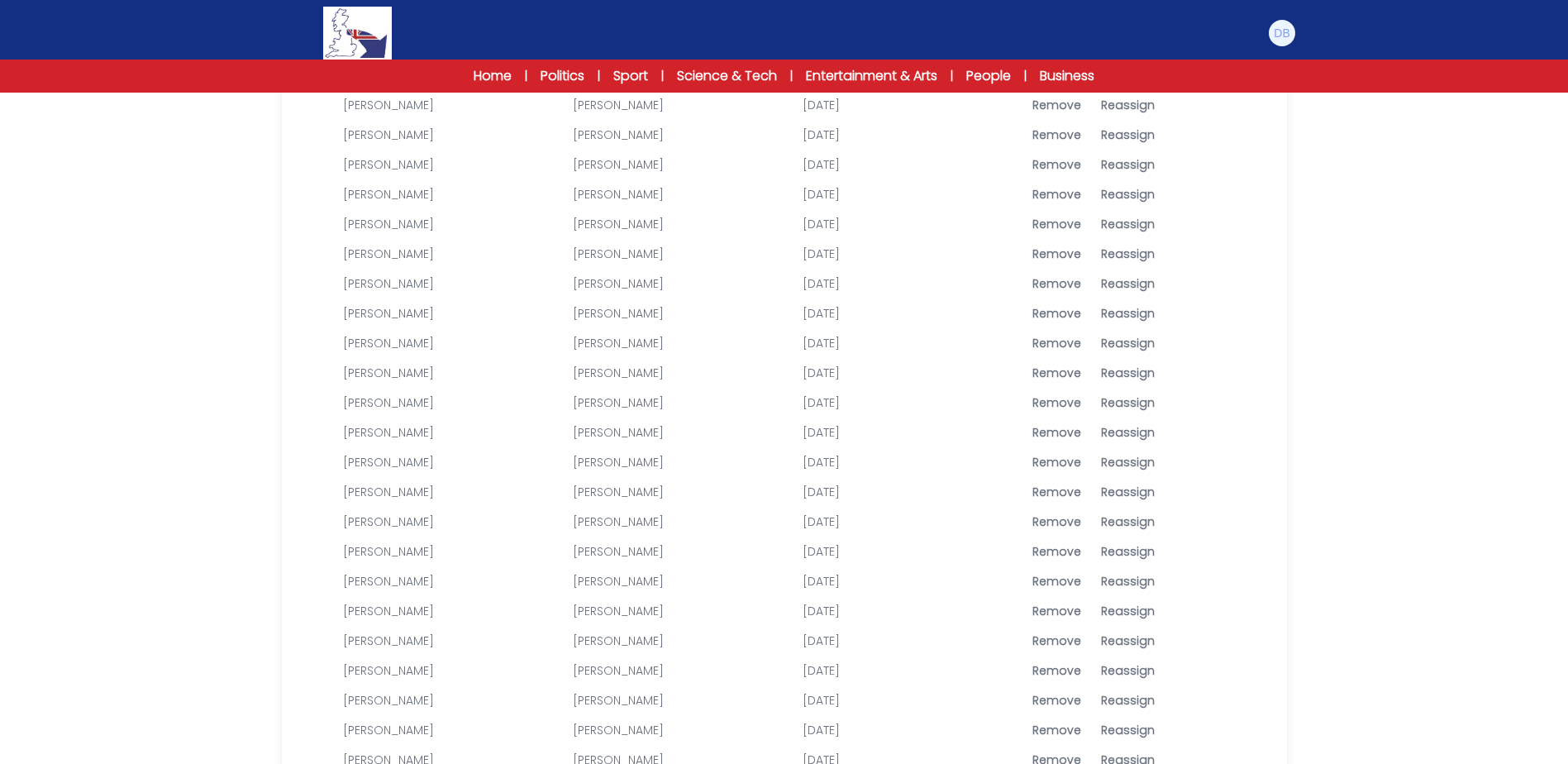
scroll to position [992, 0]
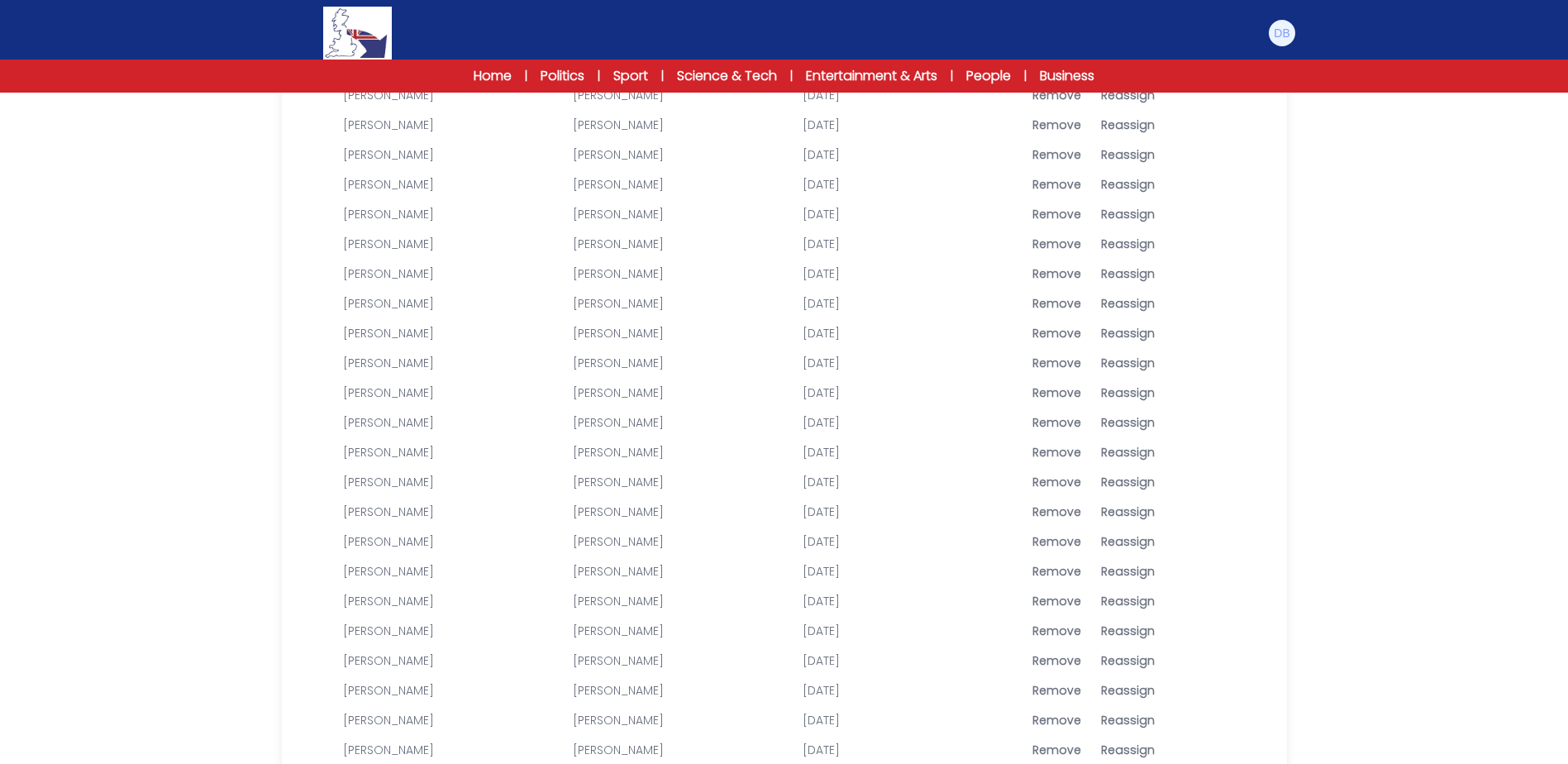
click at [432, 487] on link "[PERSON_NAME]" at bounding box center [388, 482] width 91 height 16
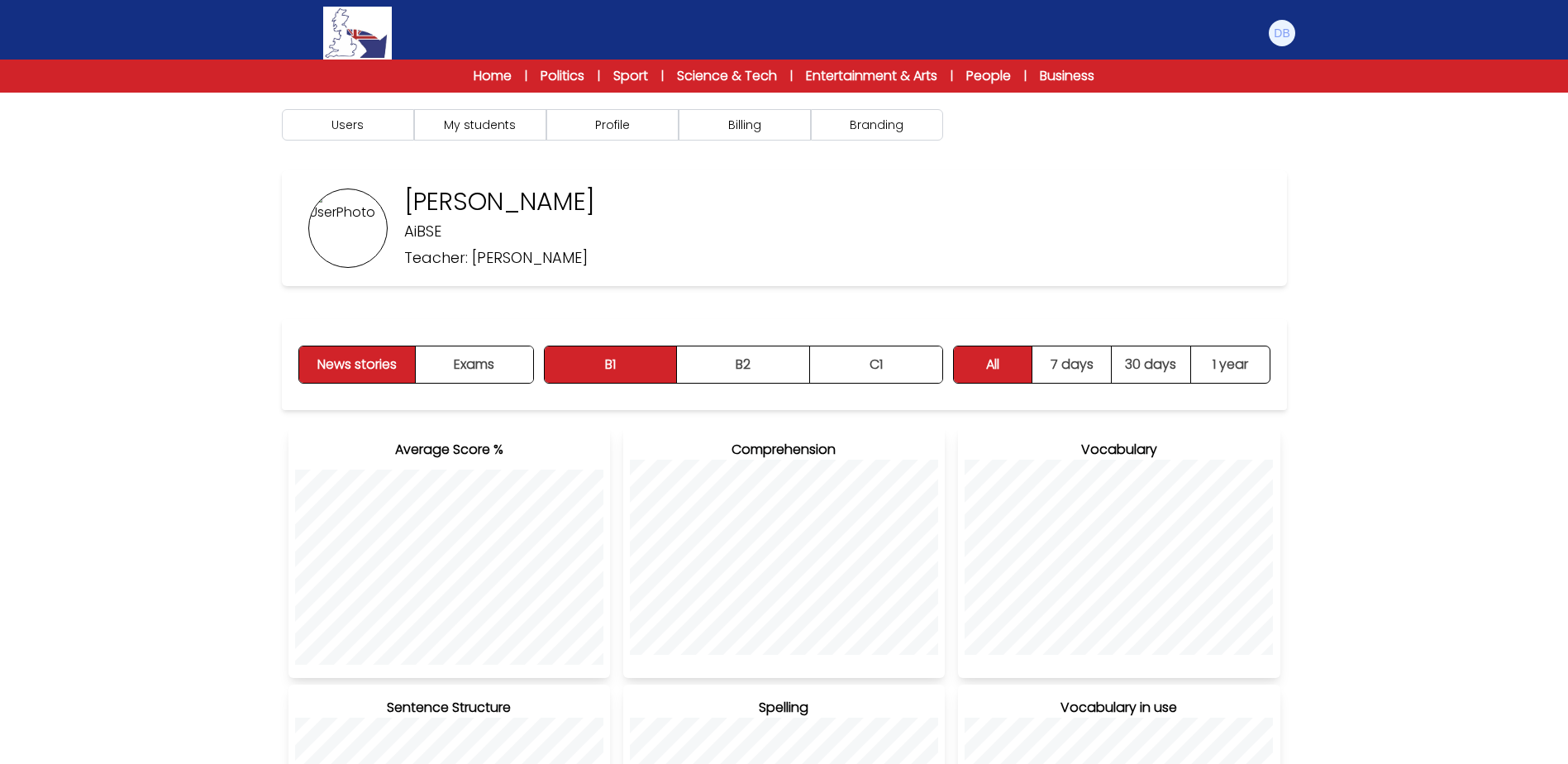
click at [1391, 402] on div "Users My students Profile" at bounding box center [784, 769] width 1568 height 1353
click at [396, 118] on button "Users" at bounding box center [348, 124] width 132 height 31
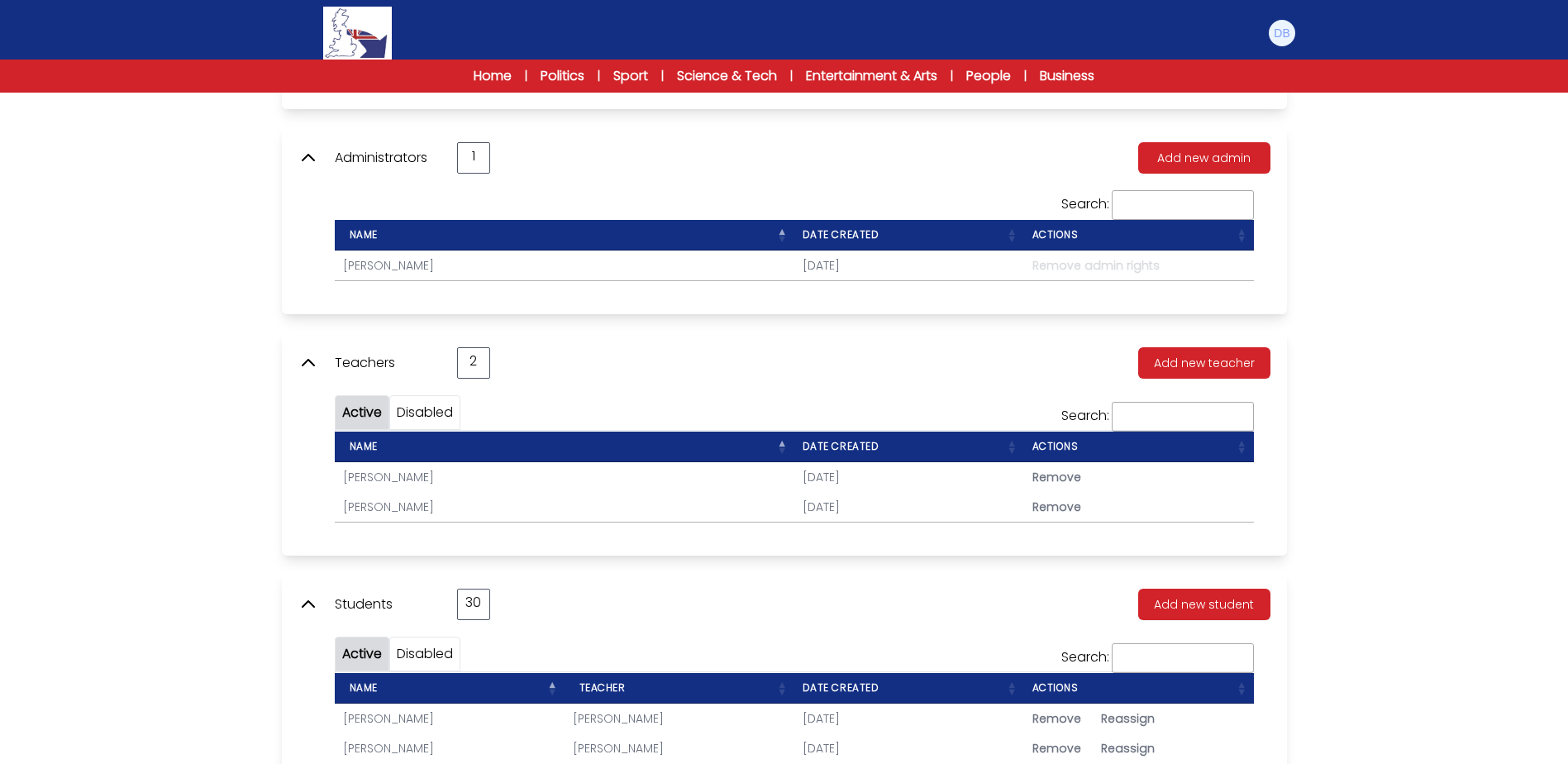
scroll to position [165, 0]
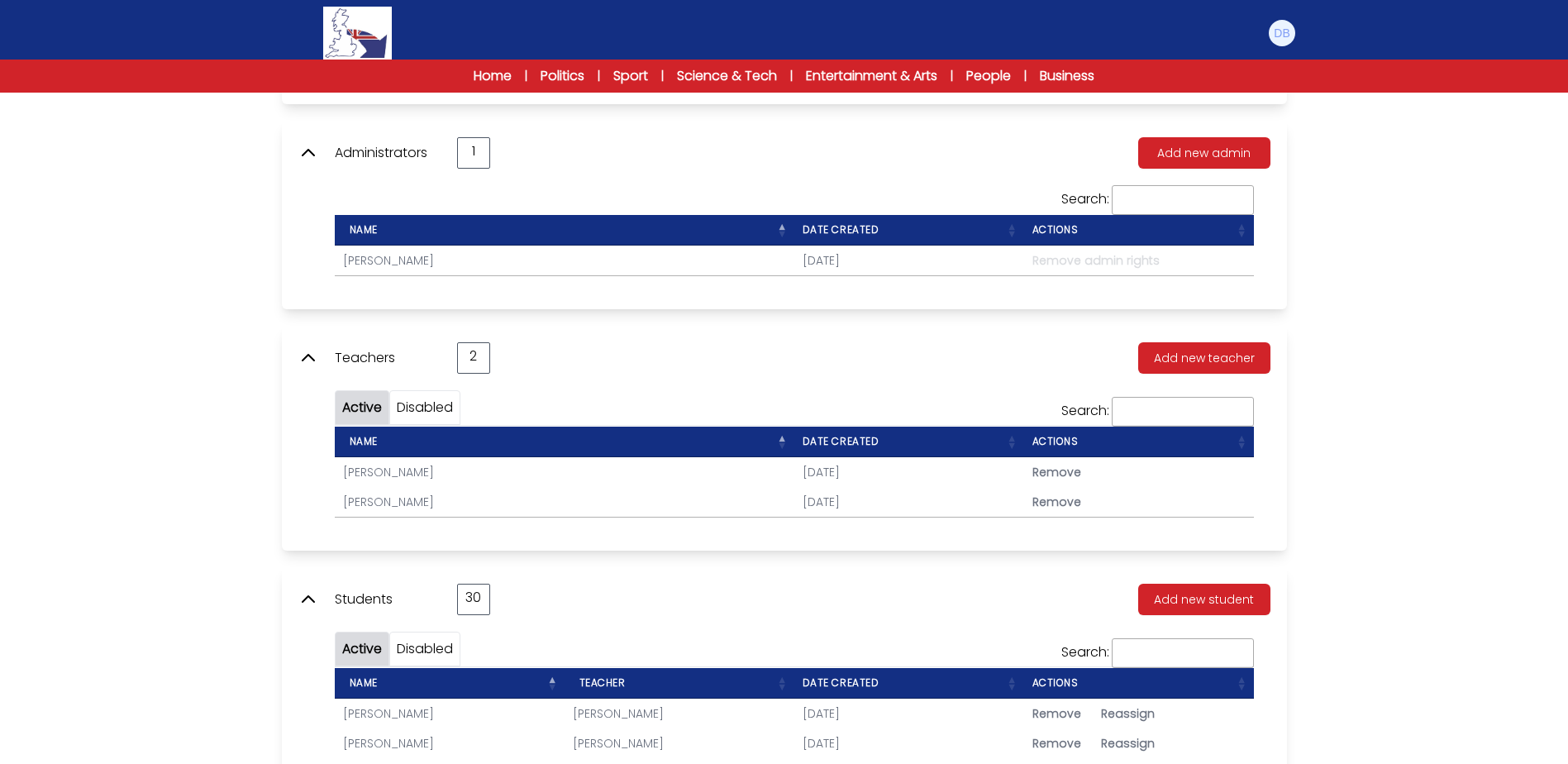
click at [417, 471] on link "[PERSON_NAME]" at bounding box center [388, 471] width 91 height 16
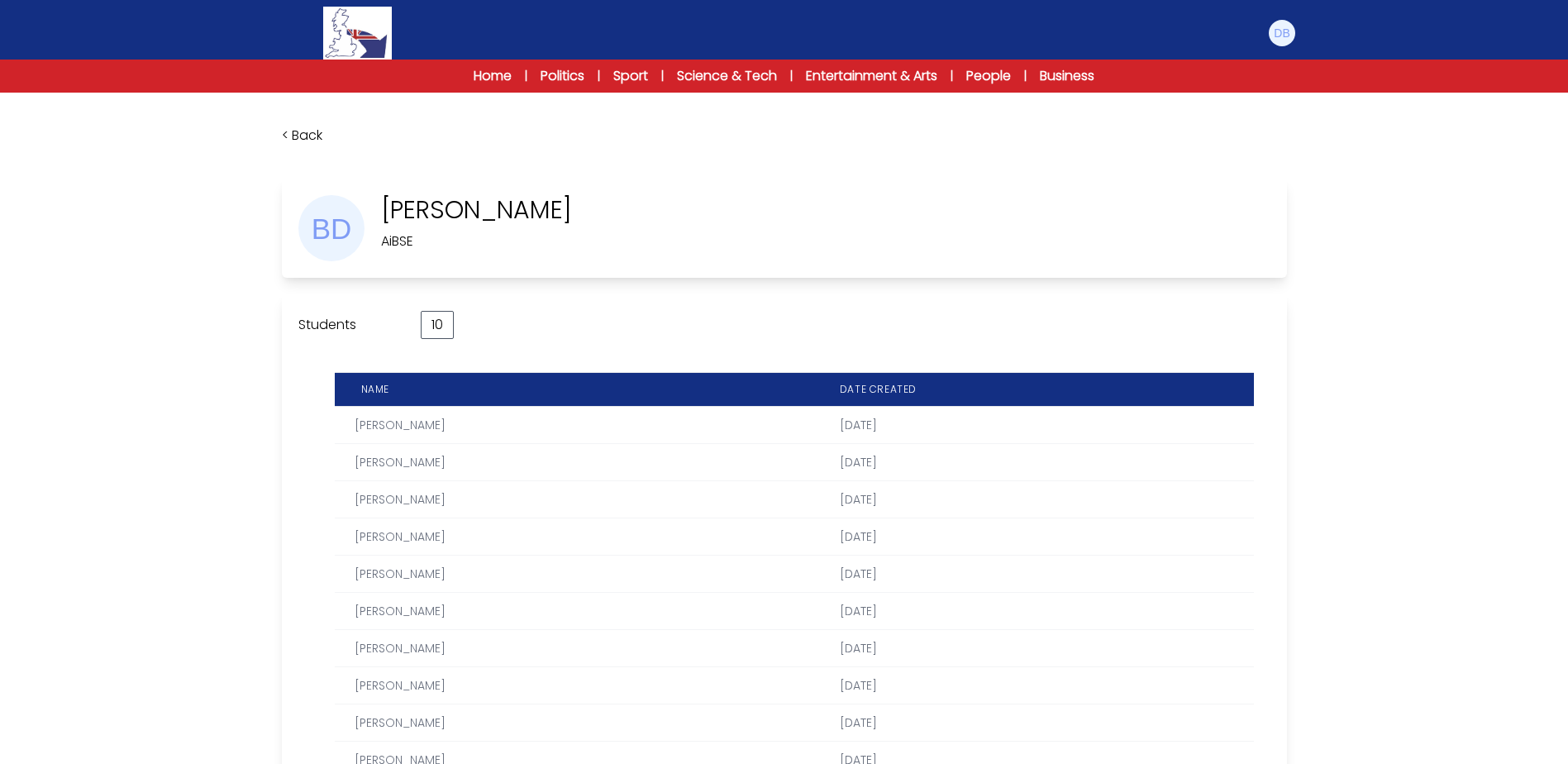
drag, startPoint x: 584, startPoint y: 209, endPoint x: 373, endPoint y: 217, distance: 211.2
click at [373, 217] on div "[PERSON_NAME]" at bounding box center [784, 228] width 1005 height 99
click at [310, 133] on link "< Back" at bounding box center [302, 135] width 41 height 19
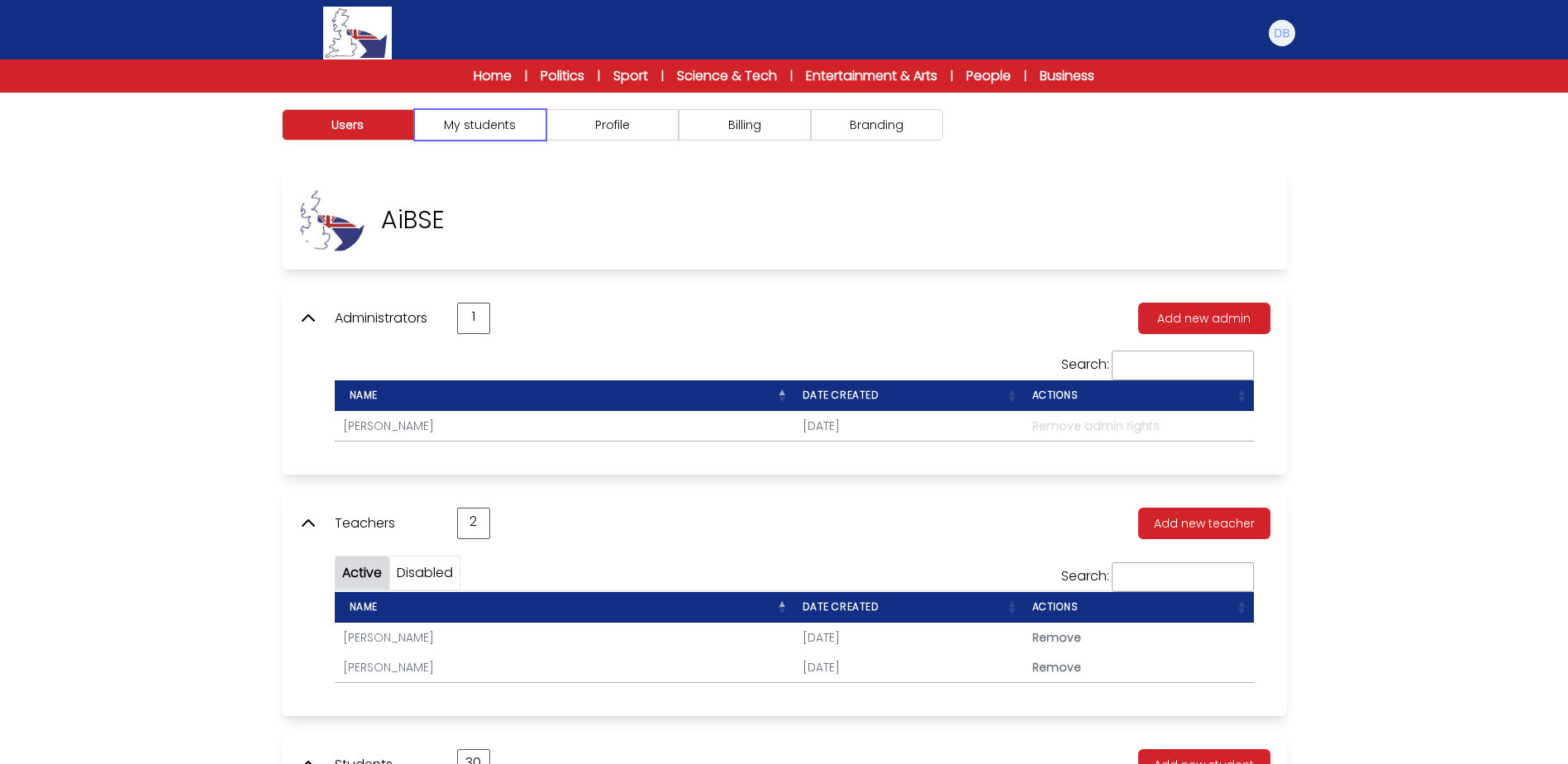
click at [514, 123] on button "My students" at bounding box center [480, 124] width 132 height 31
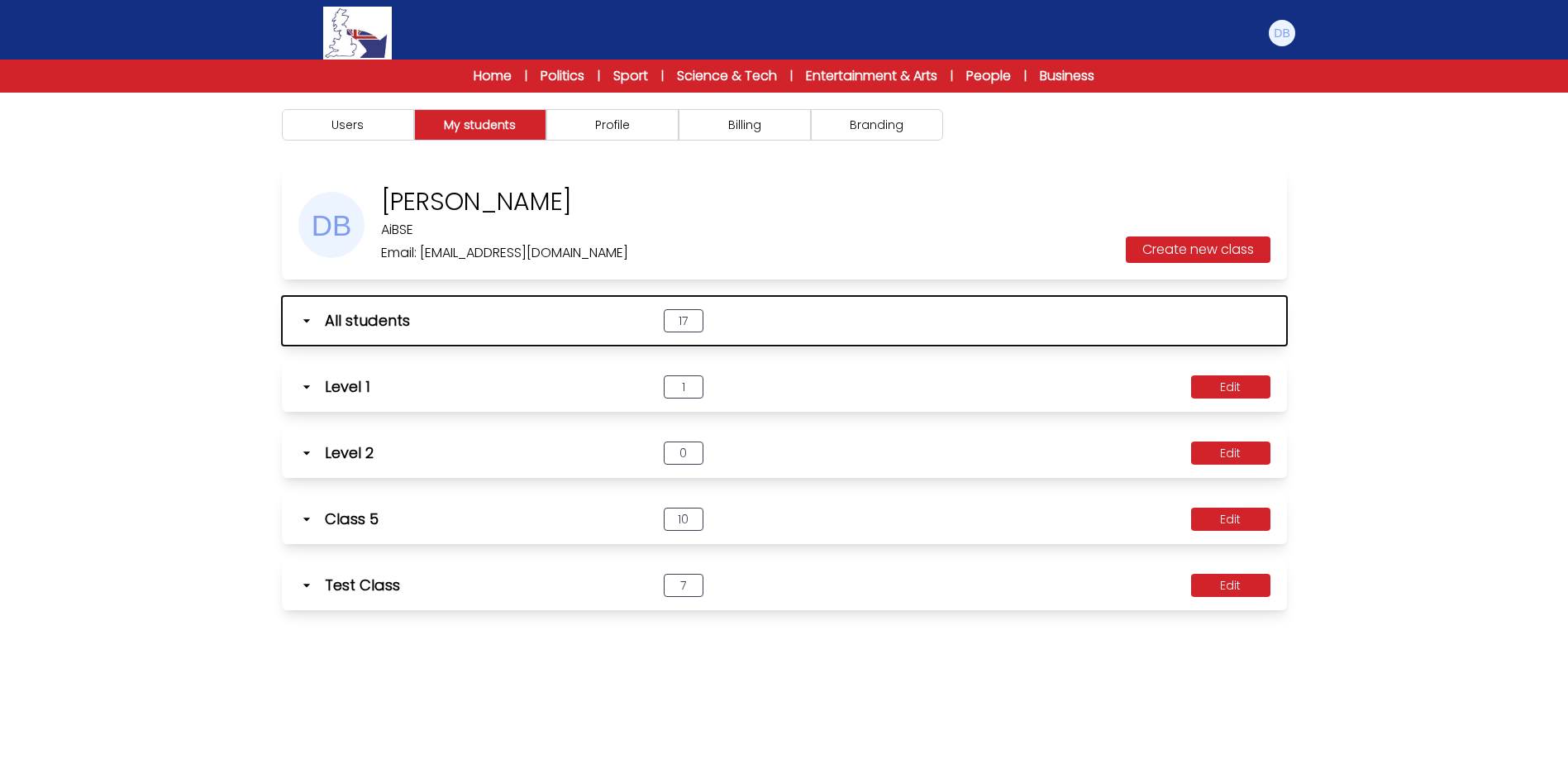
click at [345, 334] on button "All students 17" at bounding box center [784, 321] width 1005 height 49
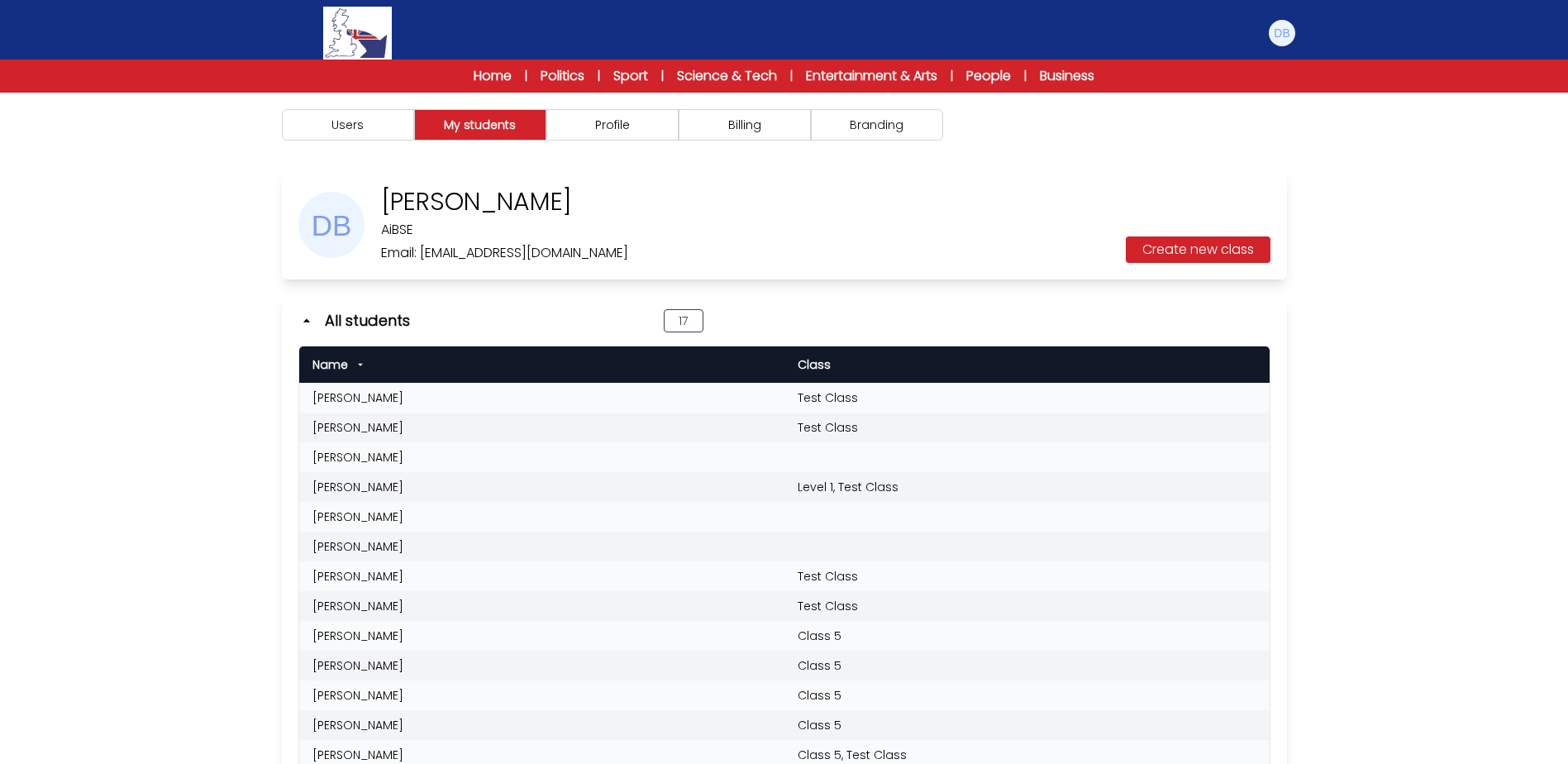
click at [379, 399] on td "[PERSON_NAME]" at bounding box center [541, 397] width 485 height 29
drag, startPoint x: 379, startPoint y: 399, endPoint x: 493, endPoint y: 384, distance: 115.0
click at [509, 395] on td "[PERSON_NAME]" at bounding box center [541, 397] width 485 height 29
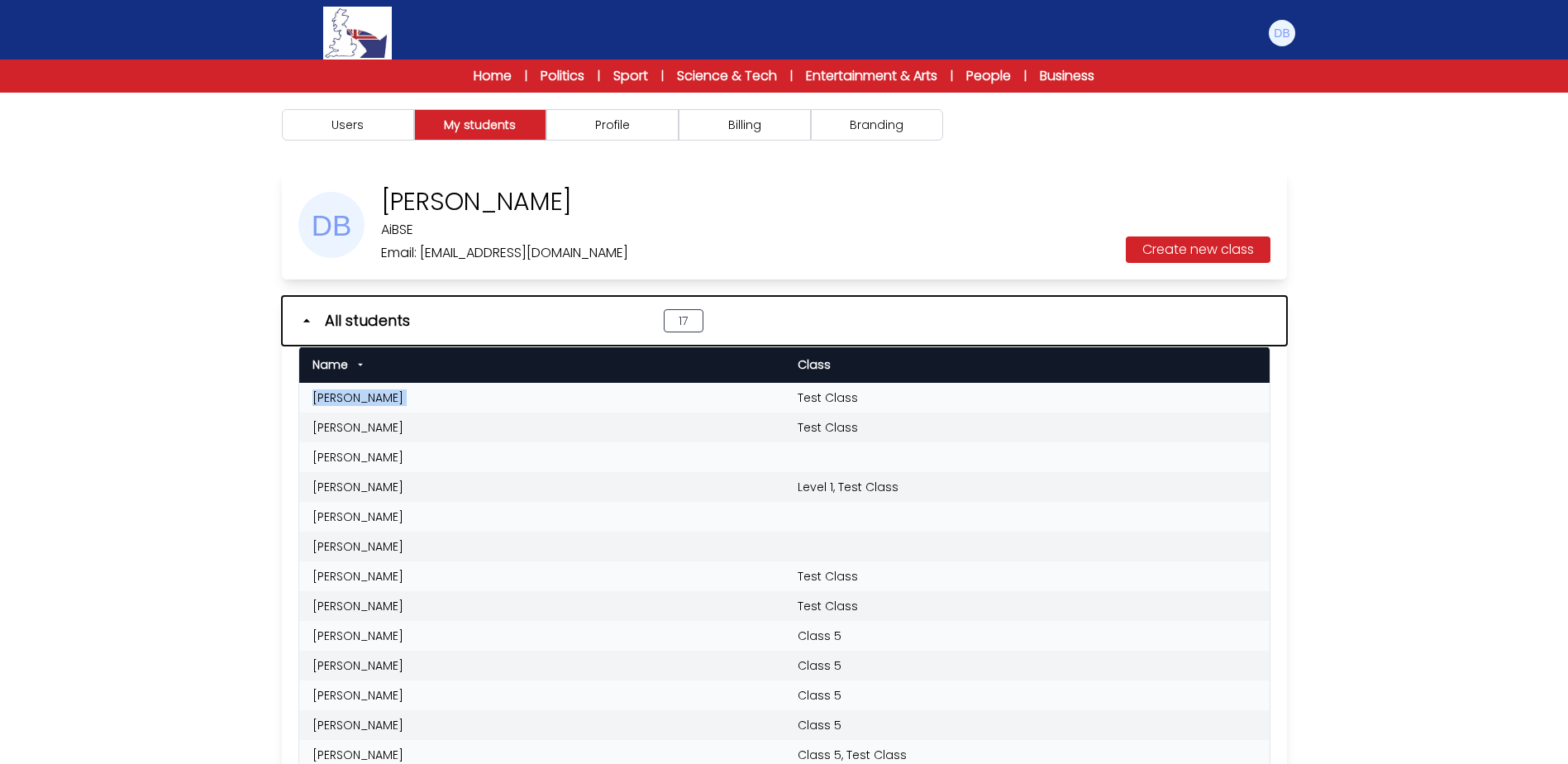
click at [308, 322] on icon "button" at bounding box center [306, 320] width 16 height 16
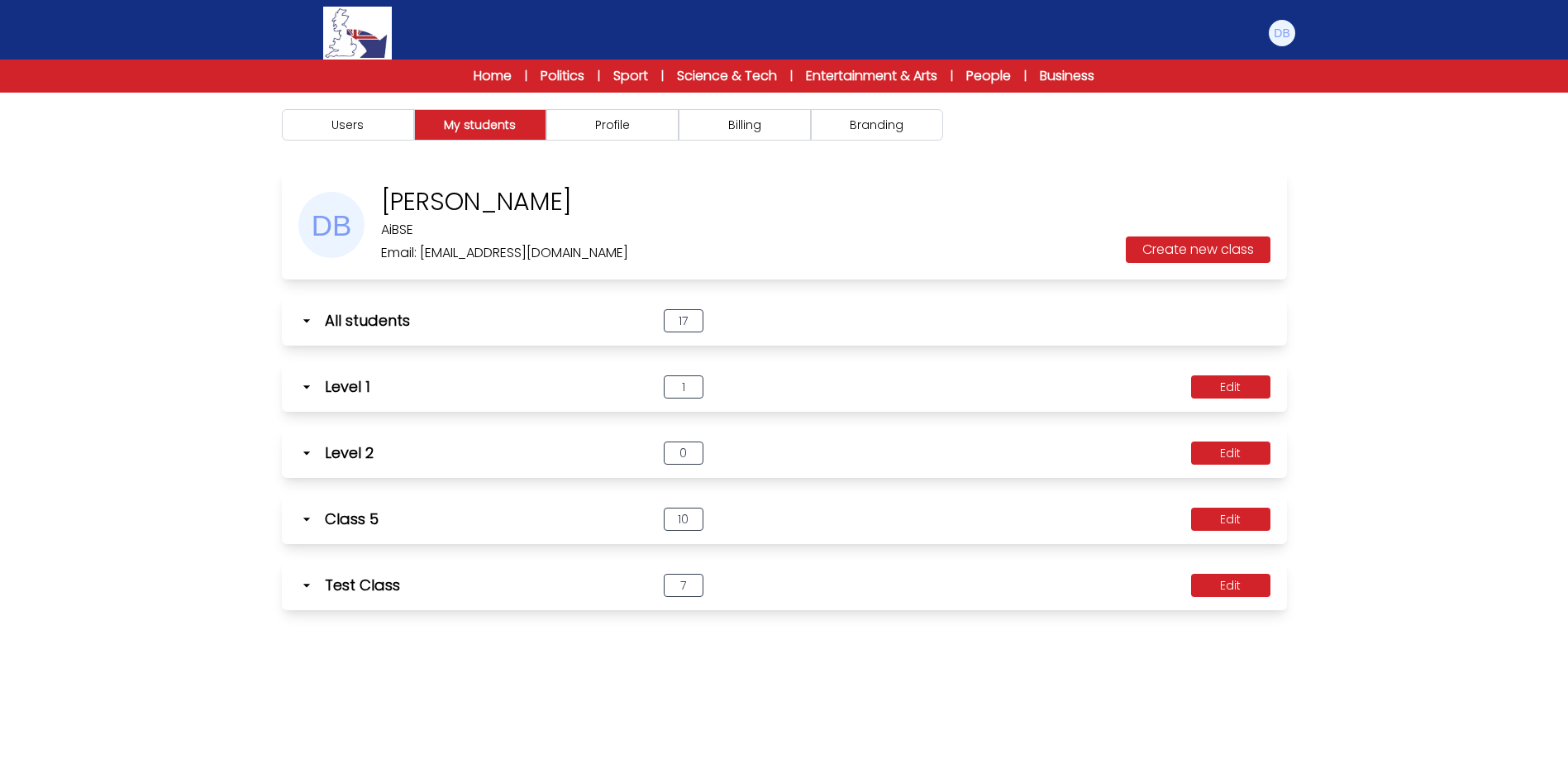
click at [310, 449] on icon at bounding box center [306, 452] width 16 height 16
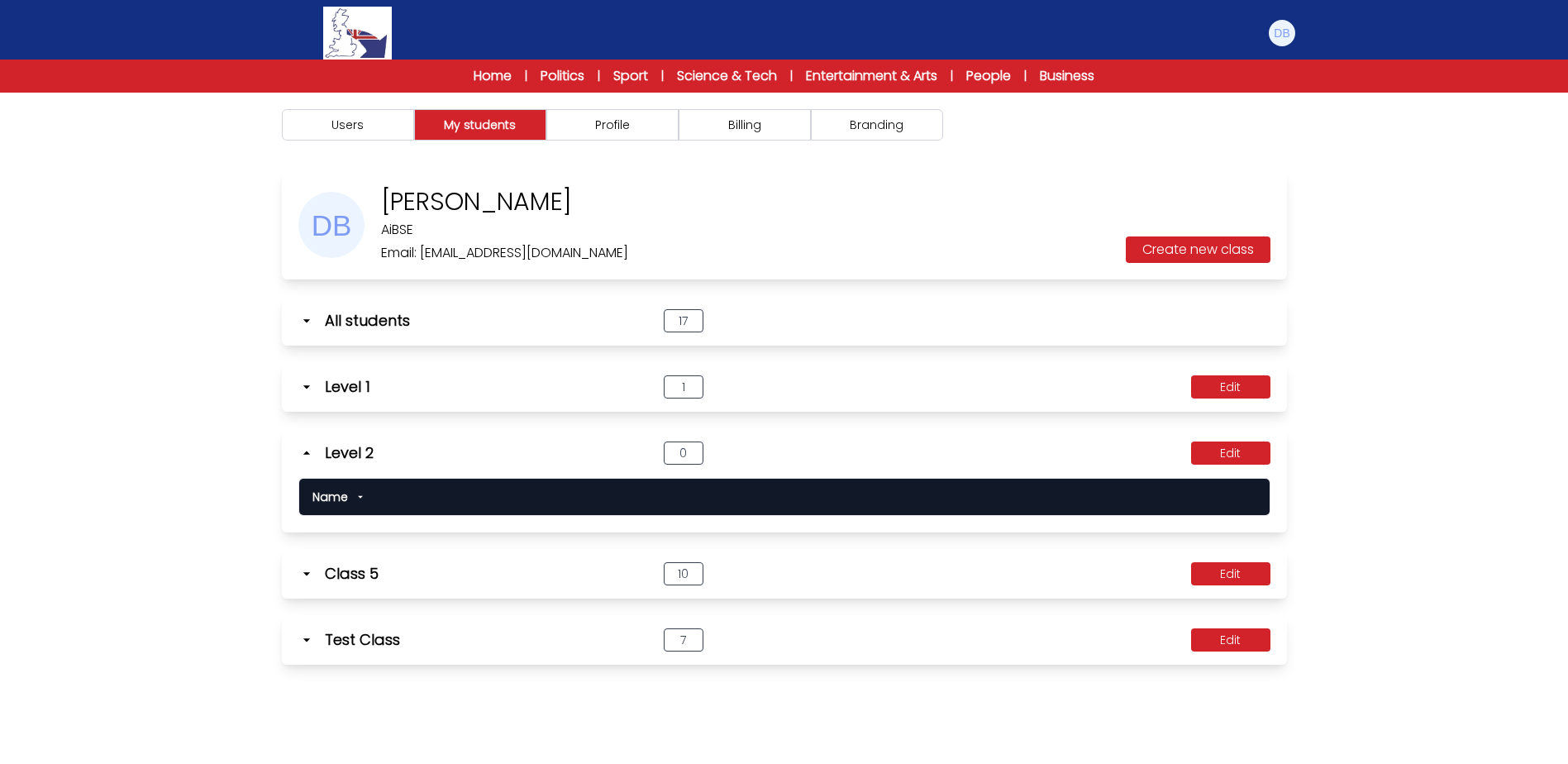
click at [299, 451] on icon at bounding box center [306, 452] width 16 height 16
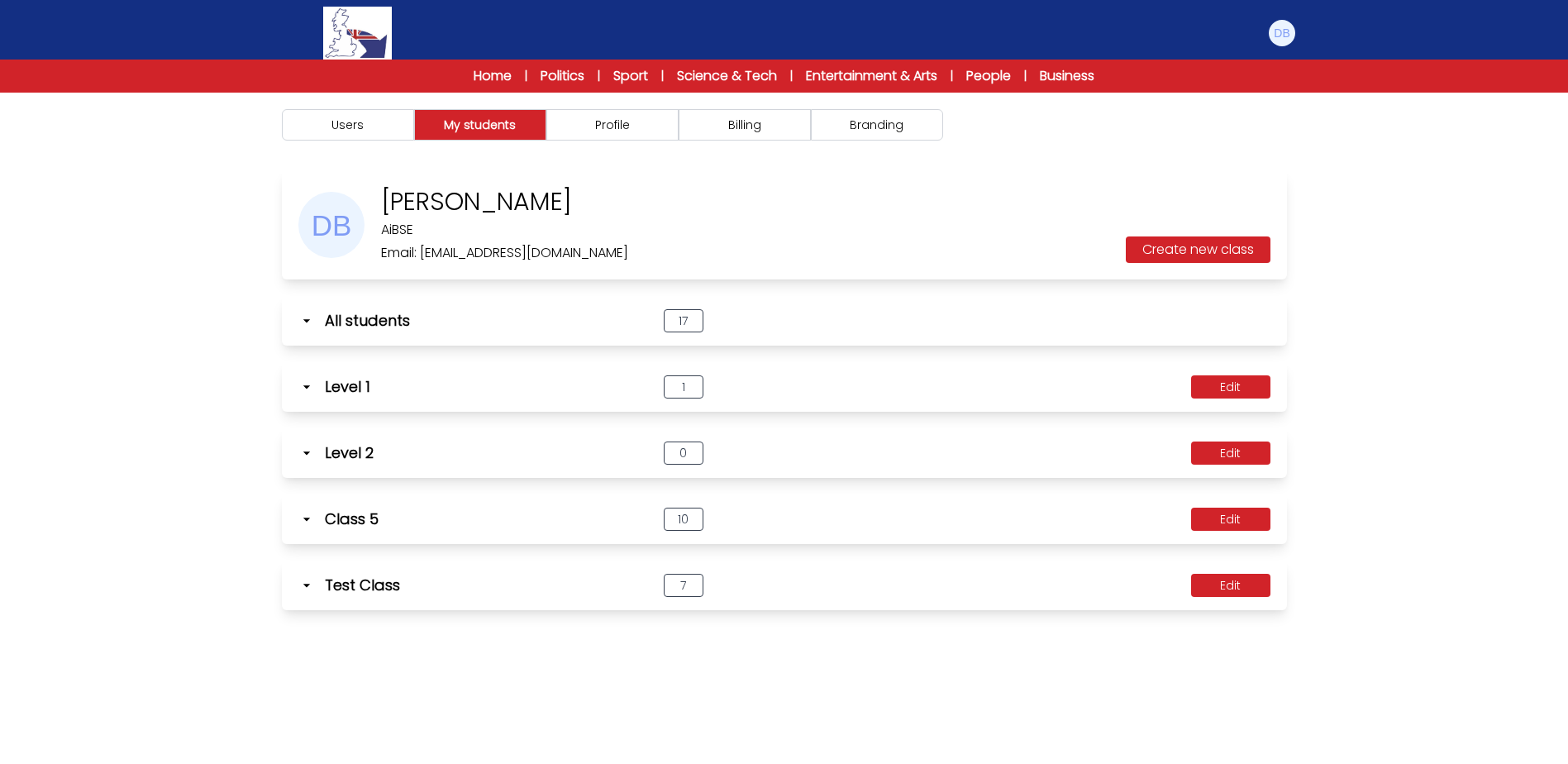
click at [309, 583] on icon at bounding box center [306, 584] width 16 height 16
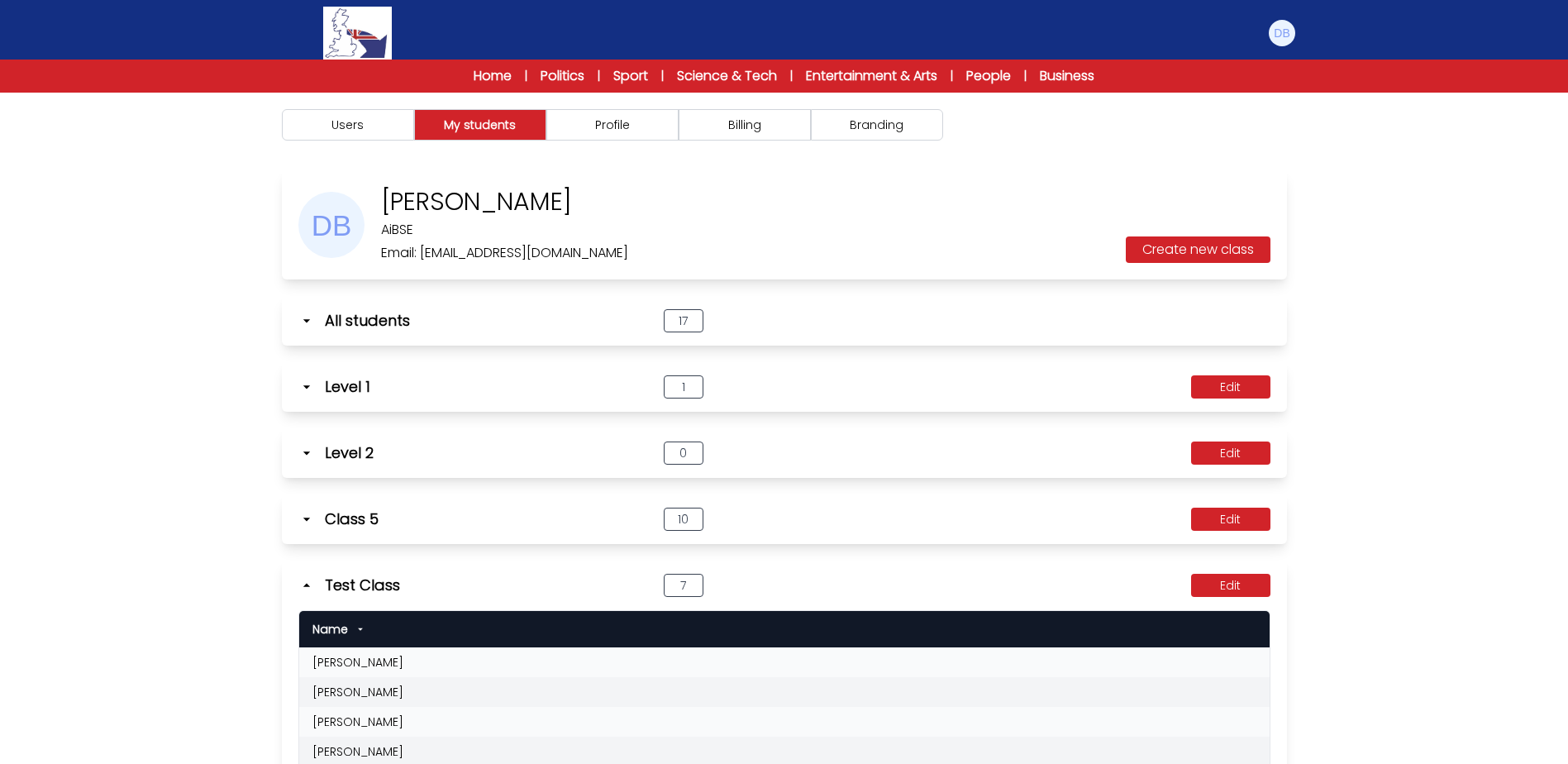
click at [345, 667] on td "[PERSON_NAME]" at bounding box center [784, 661] width 971 height 29
drag, startPoint x: 345, startPoint y: 667, endPoint x: 309, endPoint y: 590, distance: 85.0
click at [309, 590] on icon at bounding box center [306, 584] width 16 height 16
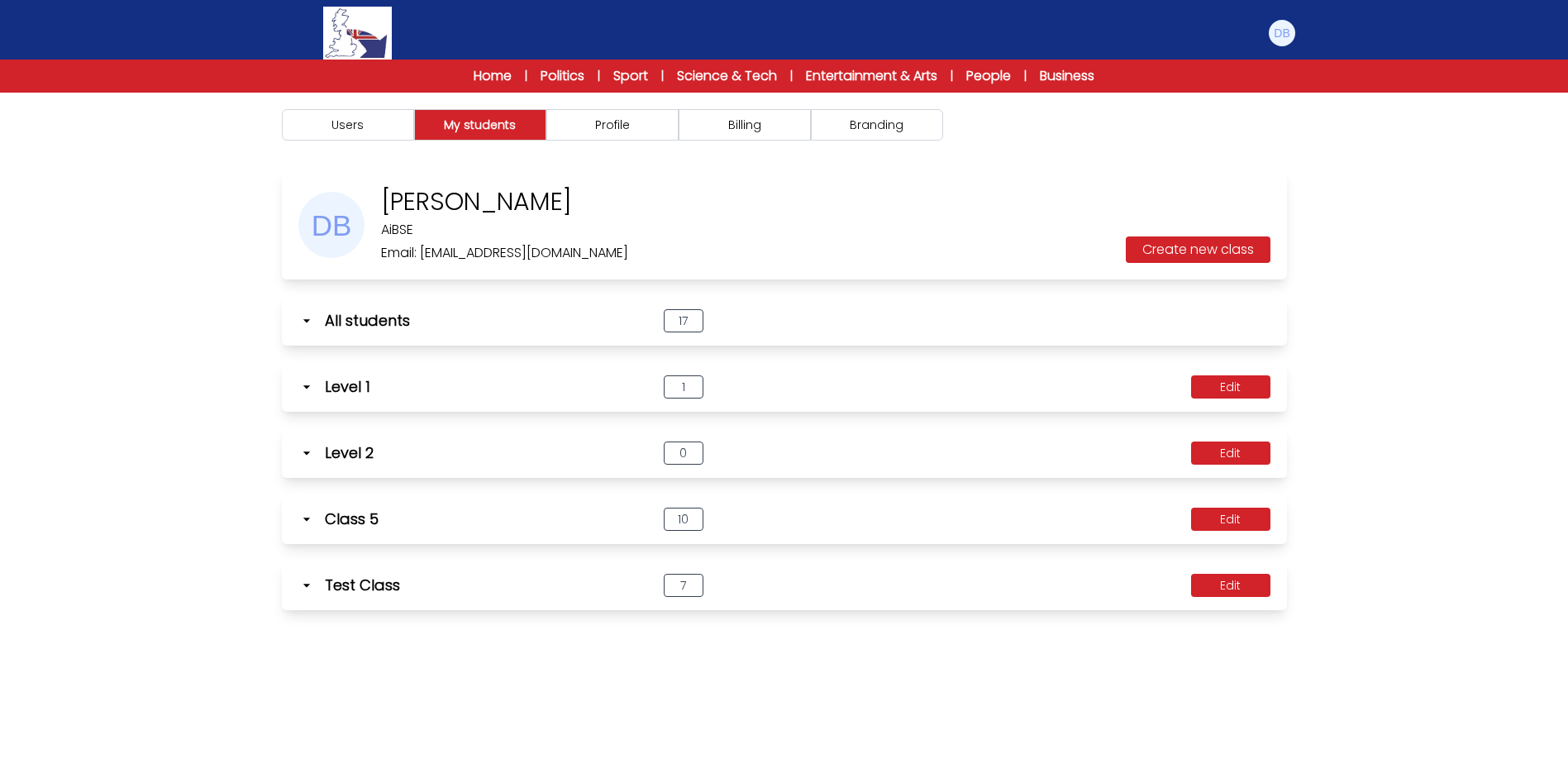
click at [245, 544] on div "Users My students Profile" at bounding box center [784, 474] width 1568 height 764
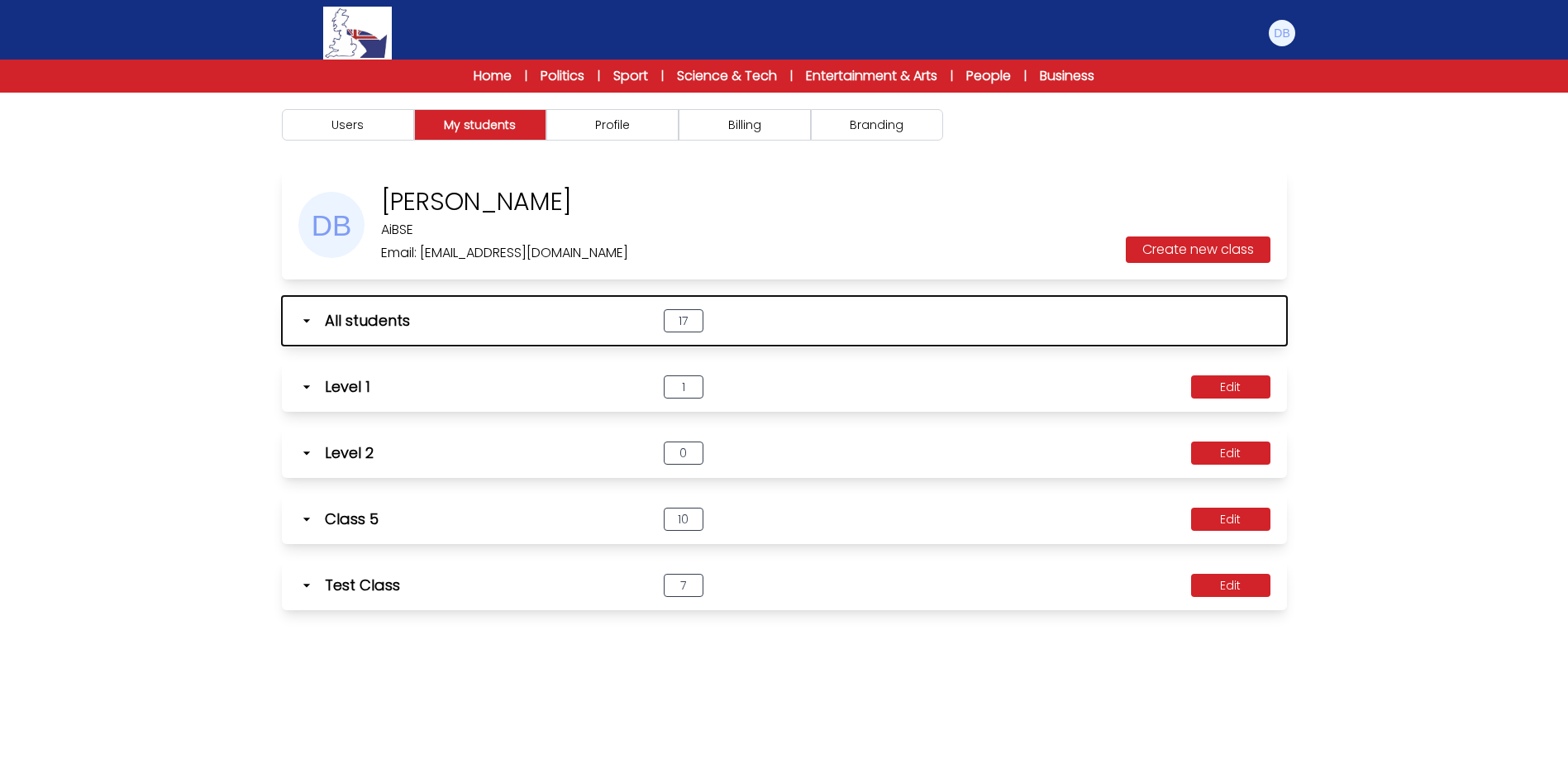
click at [306, 319] on icon "button" at bounding box center [306, 320] width 16 height 16
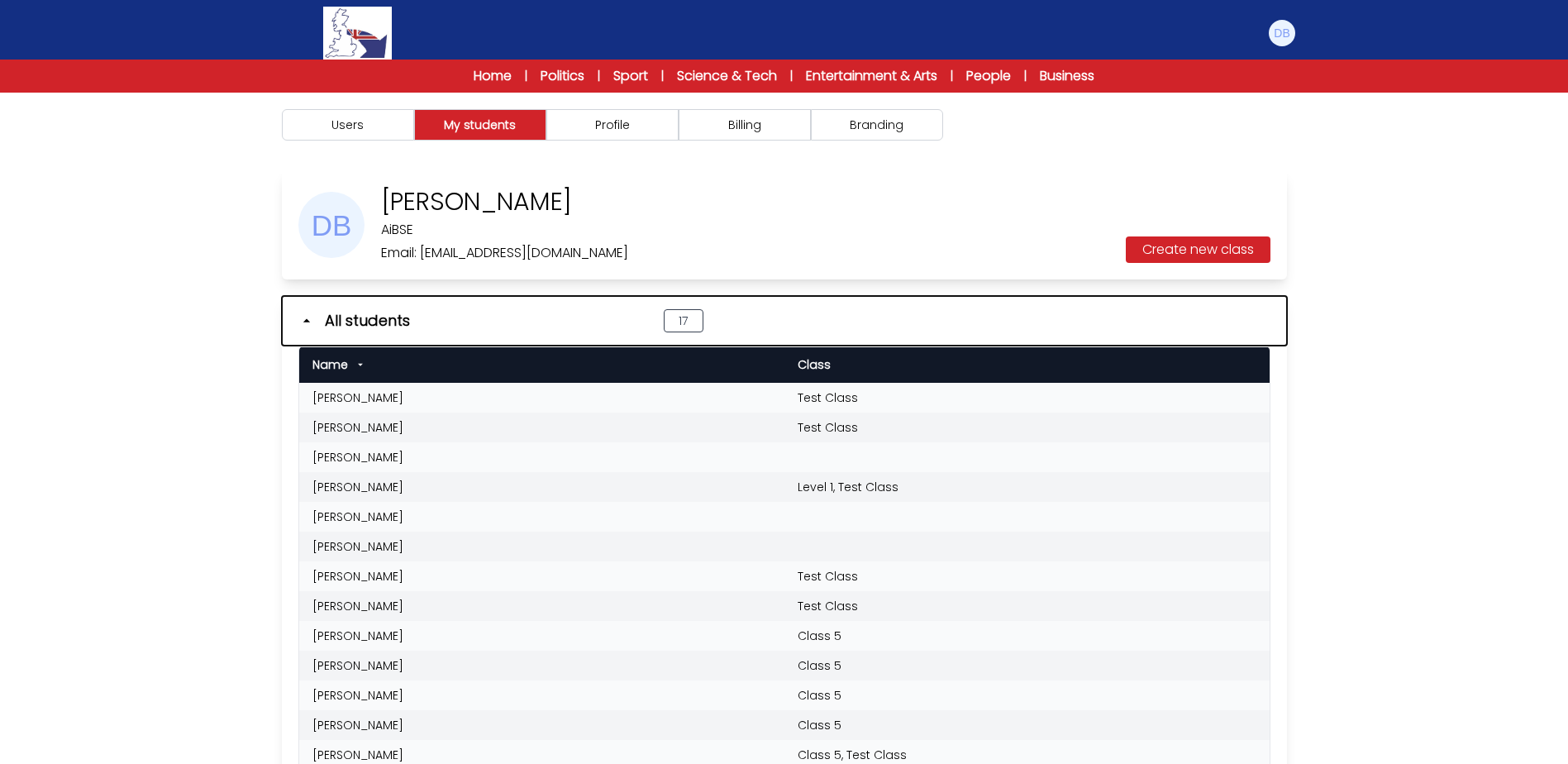
click at [306, 319] on icon "button" at bounding box center [306, 320] width 16 height 16
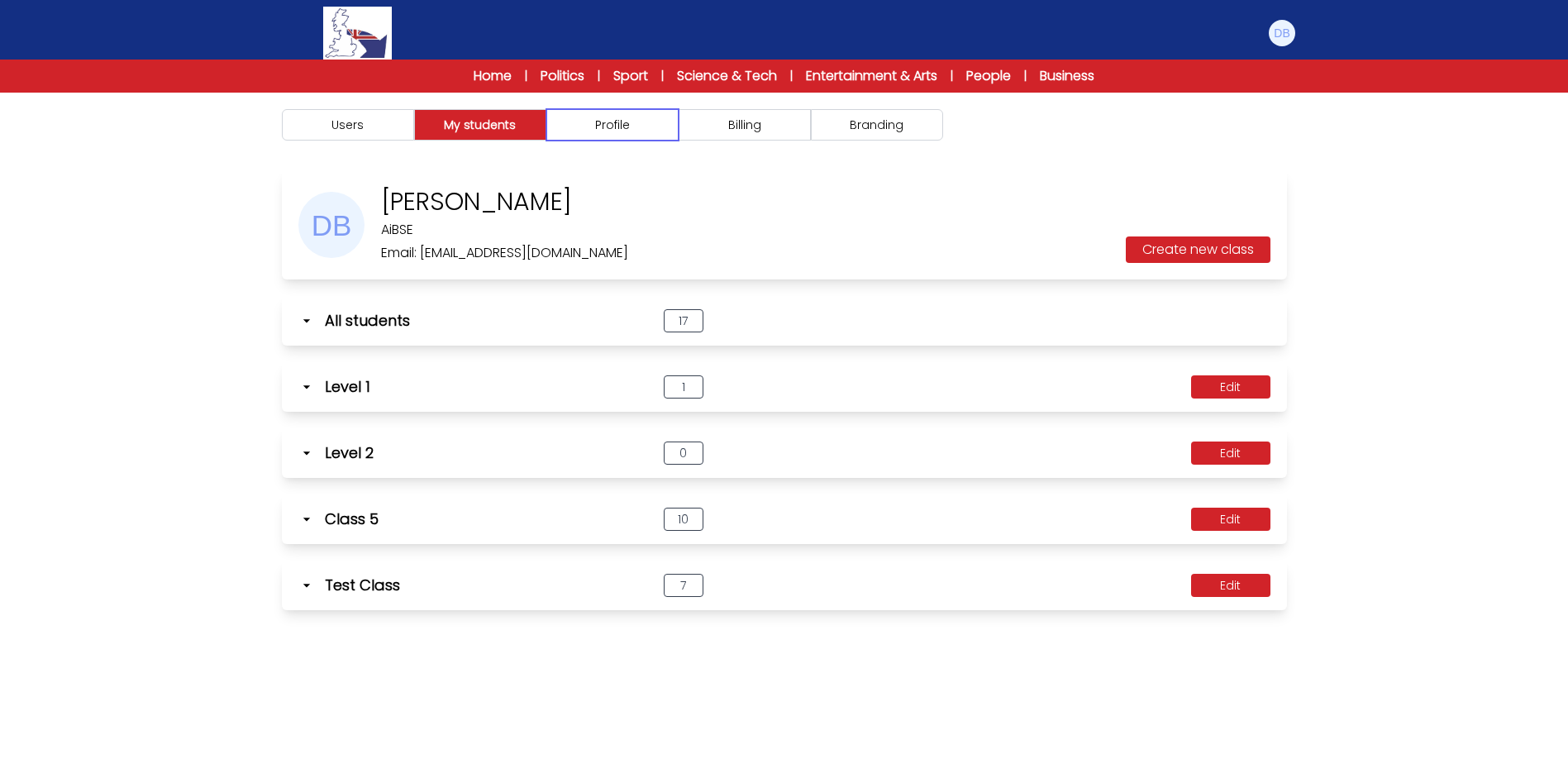
click at [609, 131] on button "Profile" at bounding box center [612, 124] width 132 height 31
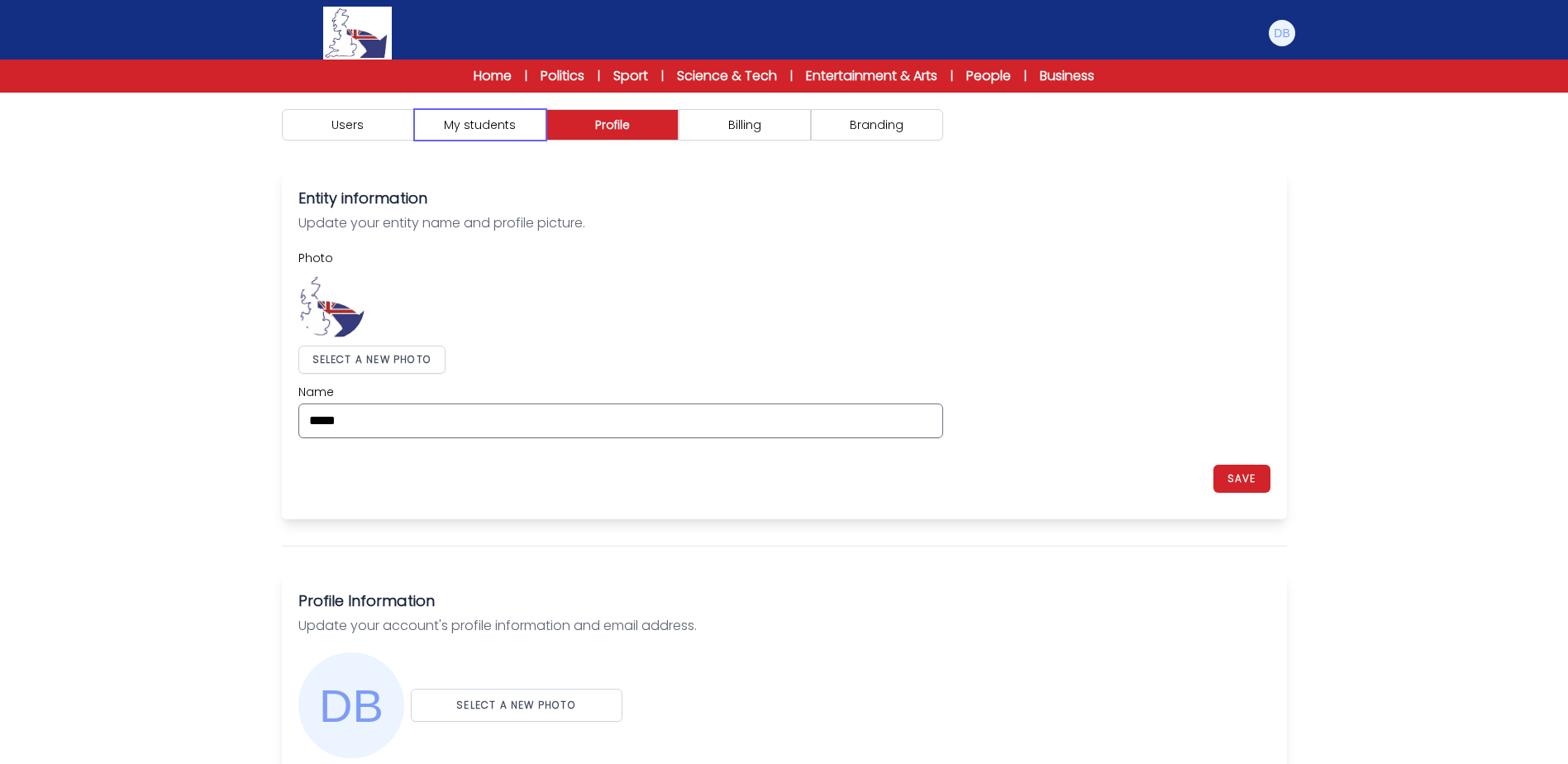
click at [491, 124] on button "My students" at bounding box center [480, 124] width 132 height 31
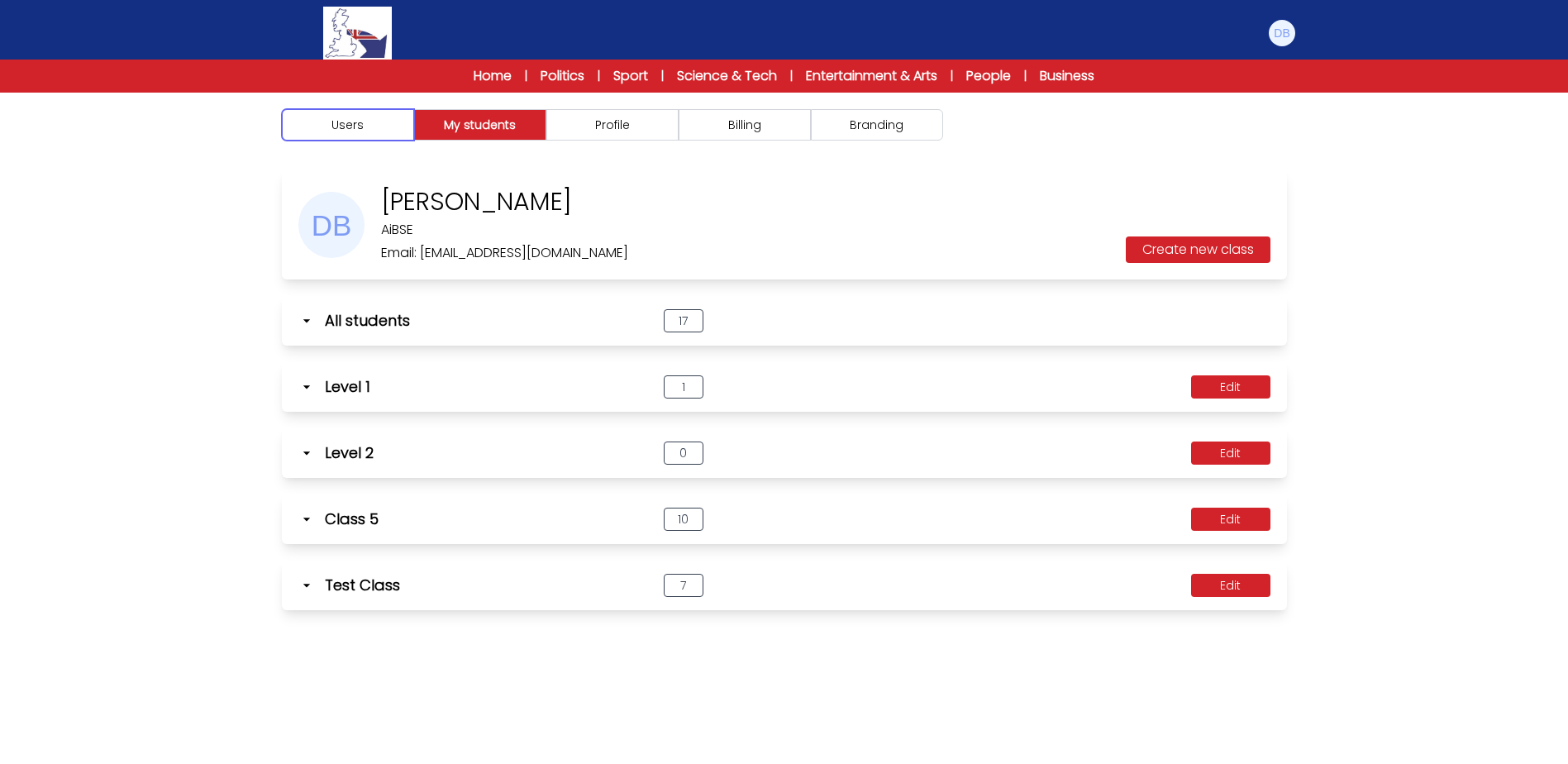
click at [296, 118] on button "Users" at bounding box center [348, 124] width 132 height 31
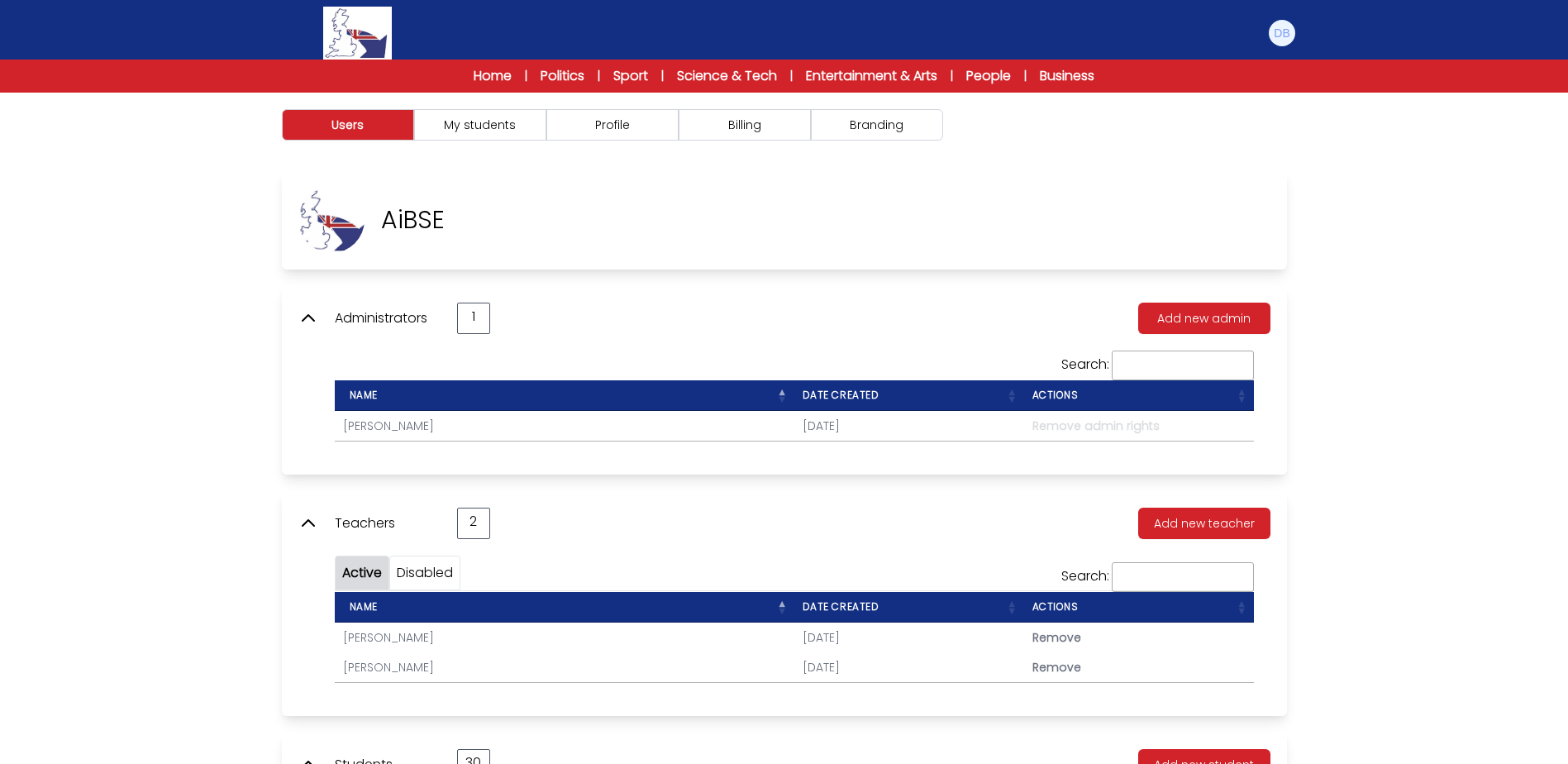
click at [1172, 505] on div "Teachers 2 Add new teacher Active Disabled Name" at bounding box center [784, 603] width 1005 height 225
click at [1181, 520] on button "Add new teacher" at bounding box center [1203, 523] width 132 height 31
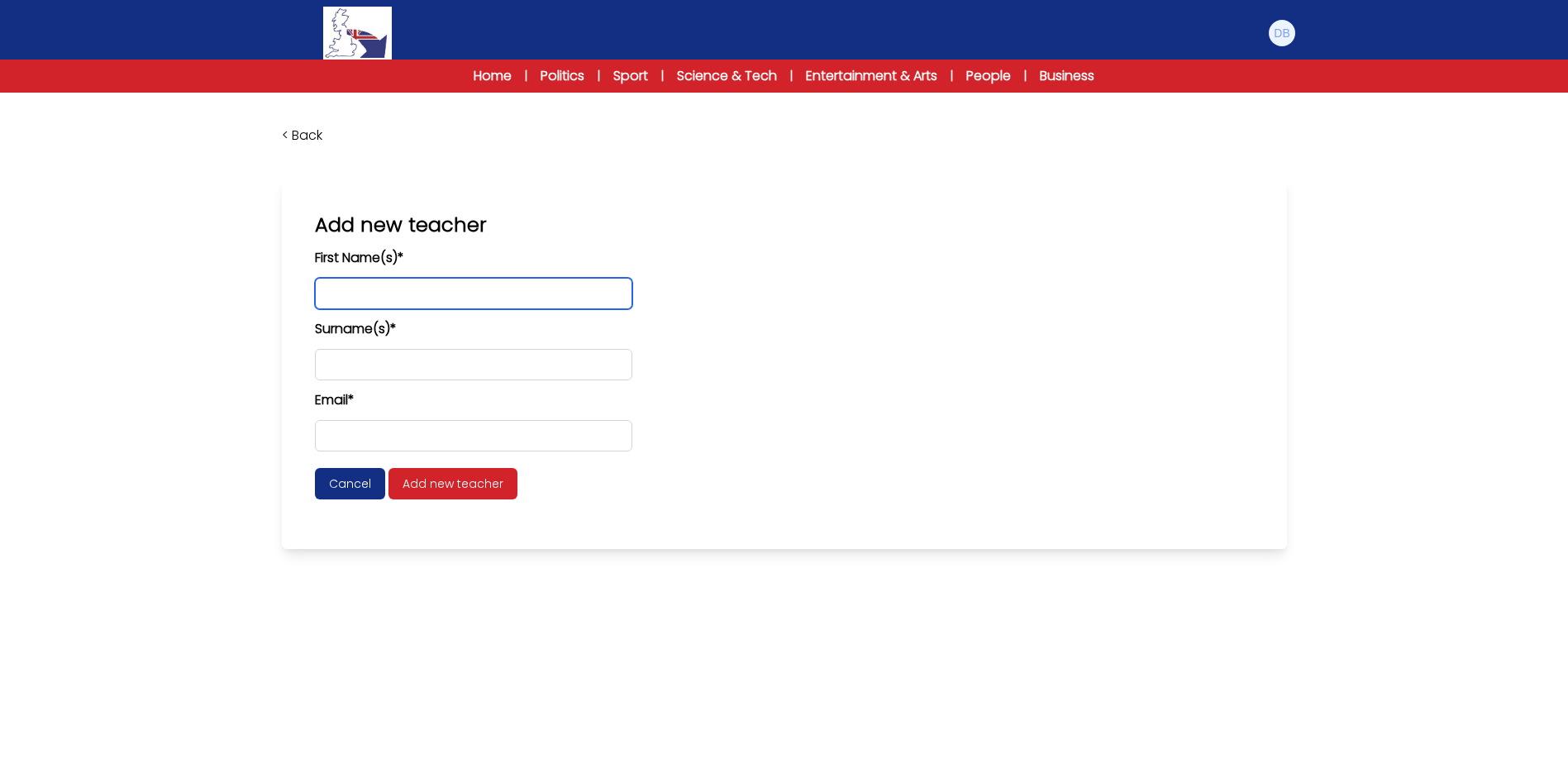
click at [448, 296] on input "text" at bounding box center [474, 293] width 317 height 31
type input "*******"
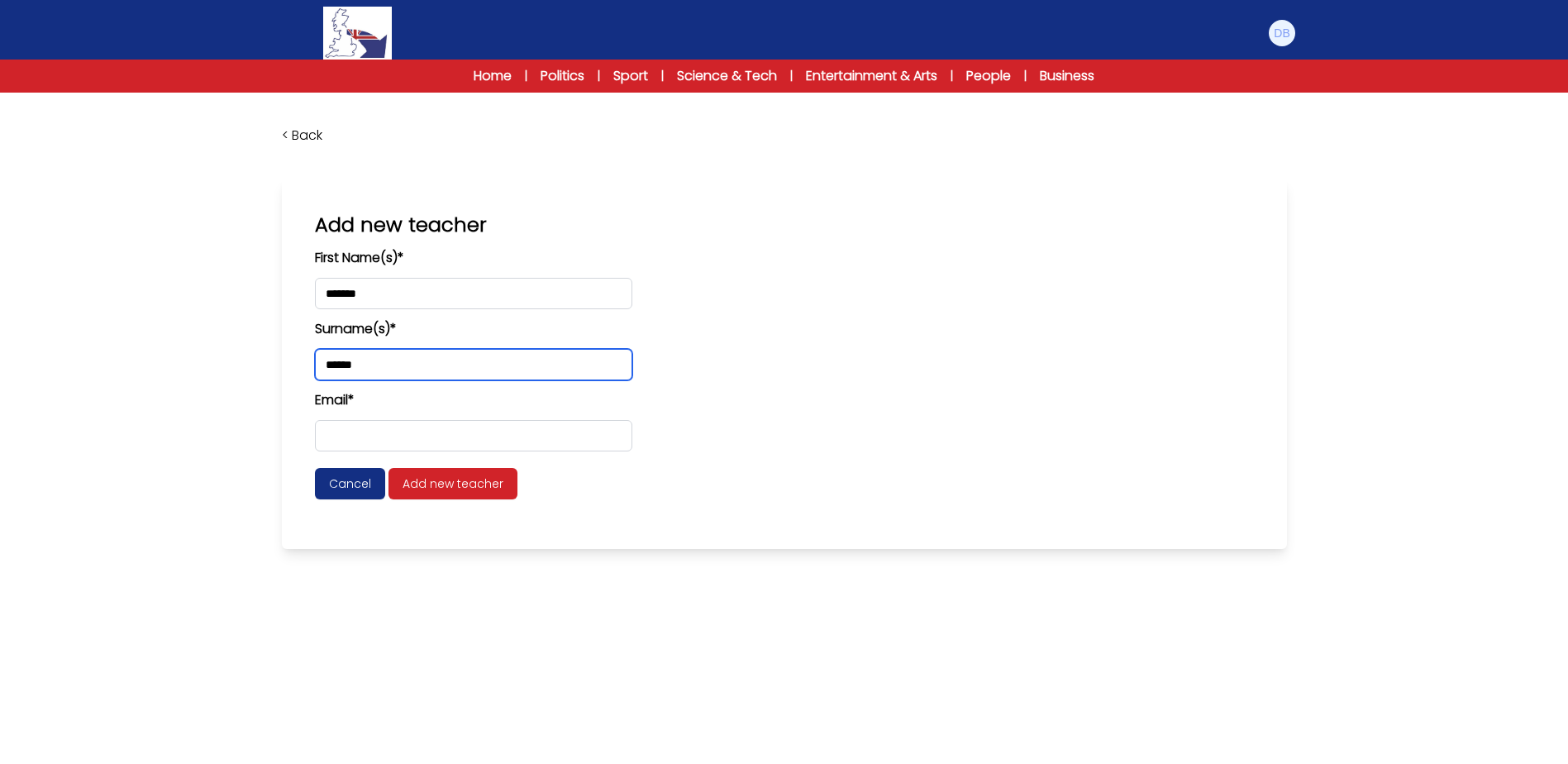
type input "******"
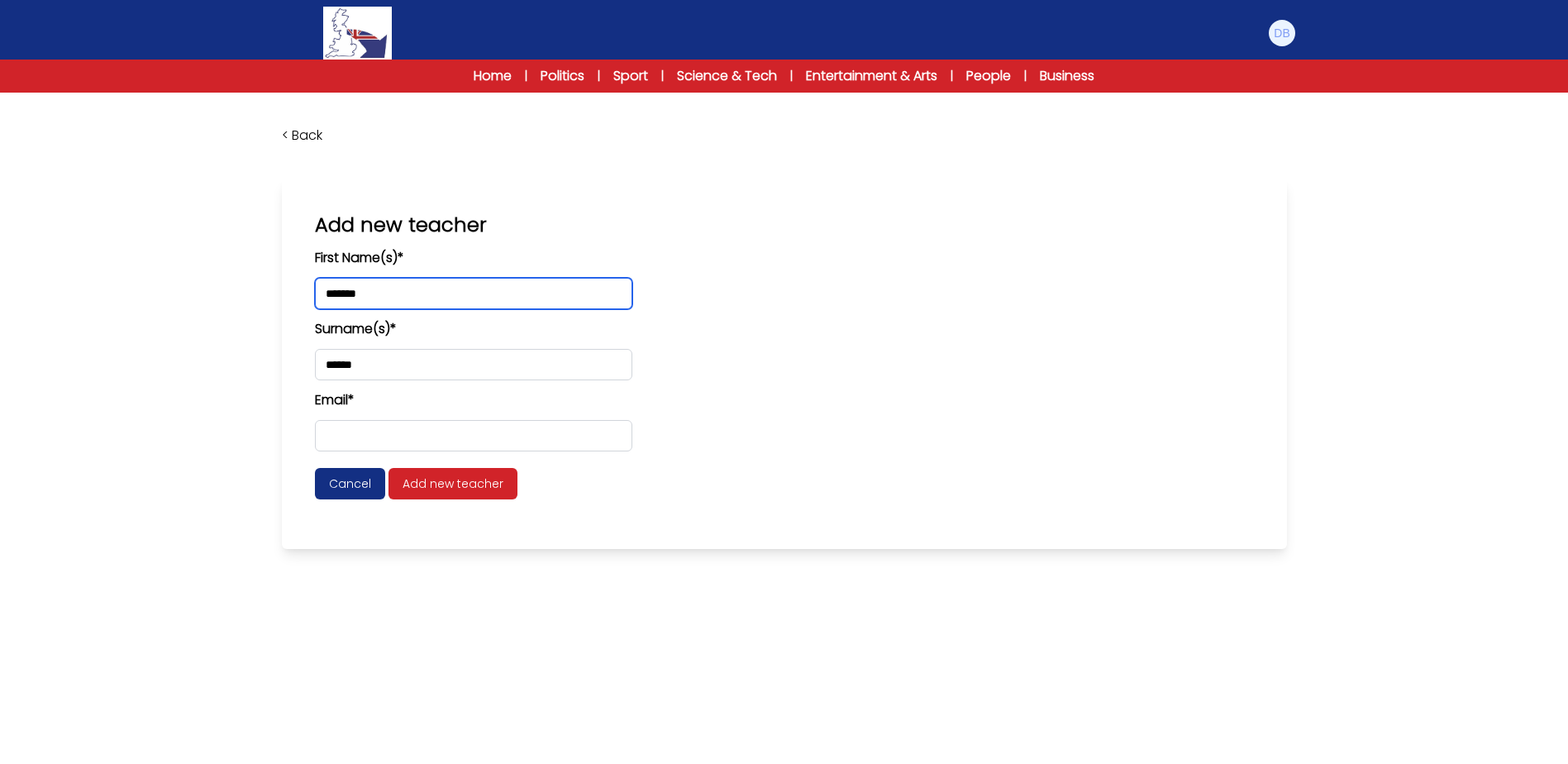
drag, startPoint x: 456, startPoint y: 298, endPoint x: 249, endPoint y: 301, distance: 207.0
click at [249, 298] on div "< Back Danny Bernardo AiBSE Teacher: News stories Exams" at bounding box center [784, 474] width 1568 height 764
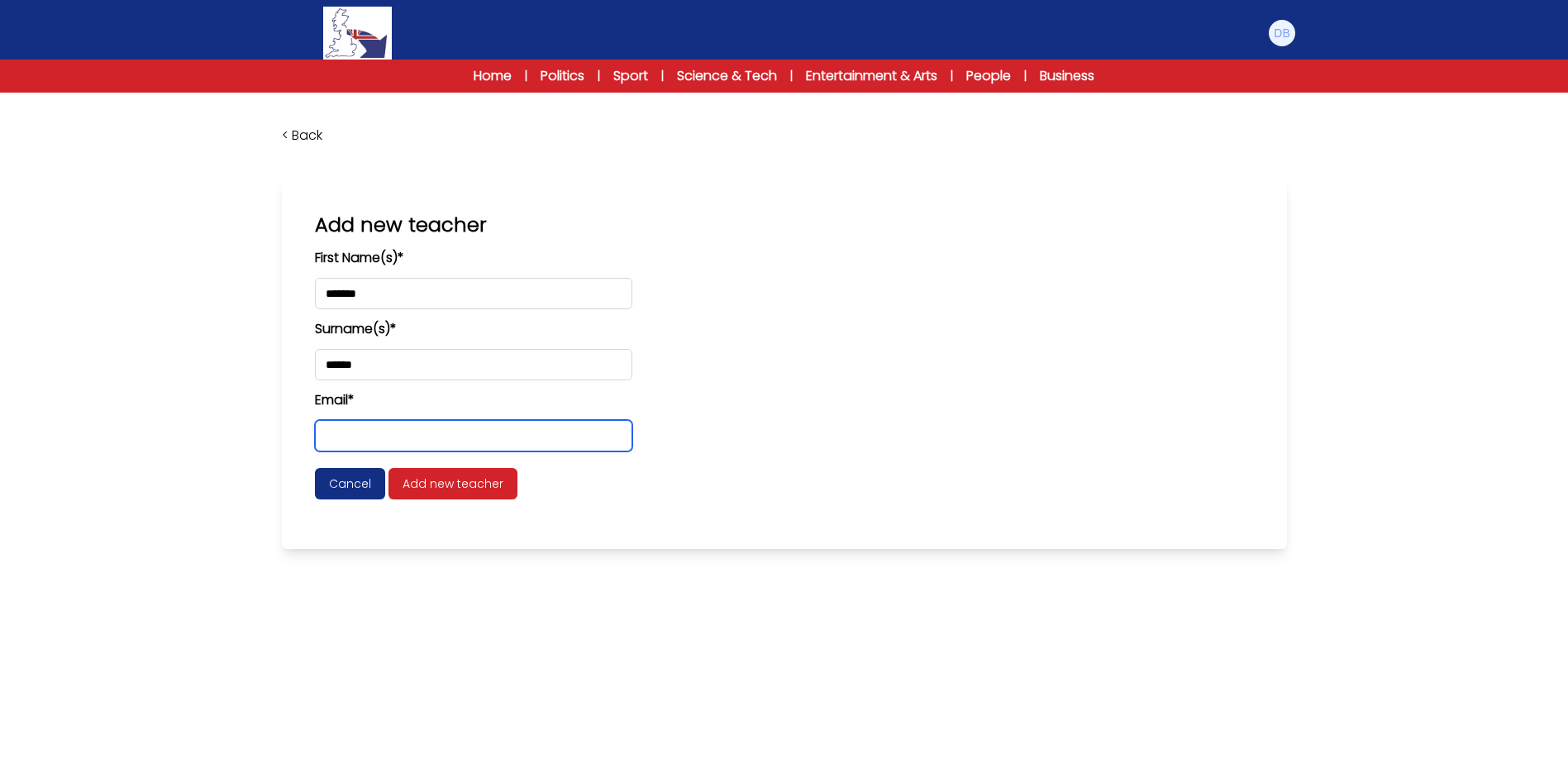
click at [462, 430] on input "email" at bounding box center [474, 435] width 317 height 31
drag, startPoint x: 400, startPoint y: 439, endPoint x: 475, endPoint y: 435, distance: 75.1
click at [475, 435] on input "**********" at bounding box center [474, 435] width 317 height 31
drag, startPoint x: 570, startPoint y: 433, endPoint x: 204, endPoint y: 405, distance: 367.1
click at [204, 405] on div "< Back Danny Bernardo AiBSE Teacher: News stories Exams" at bounding box center [784, 474] width 1568 height 764
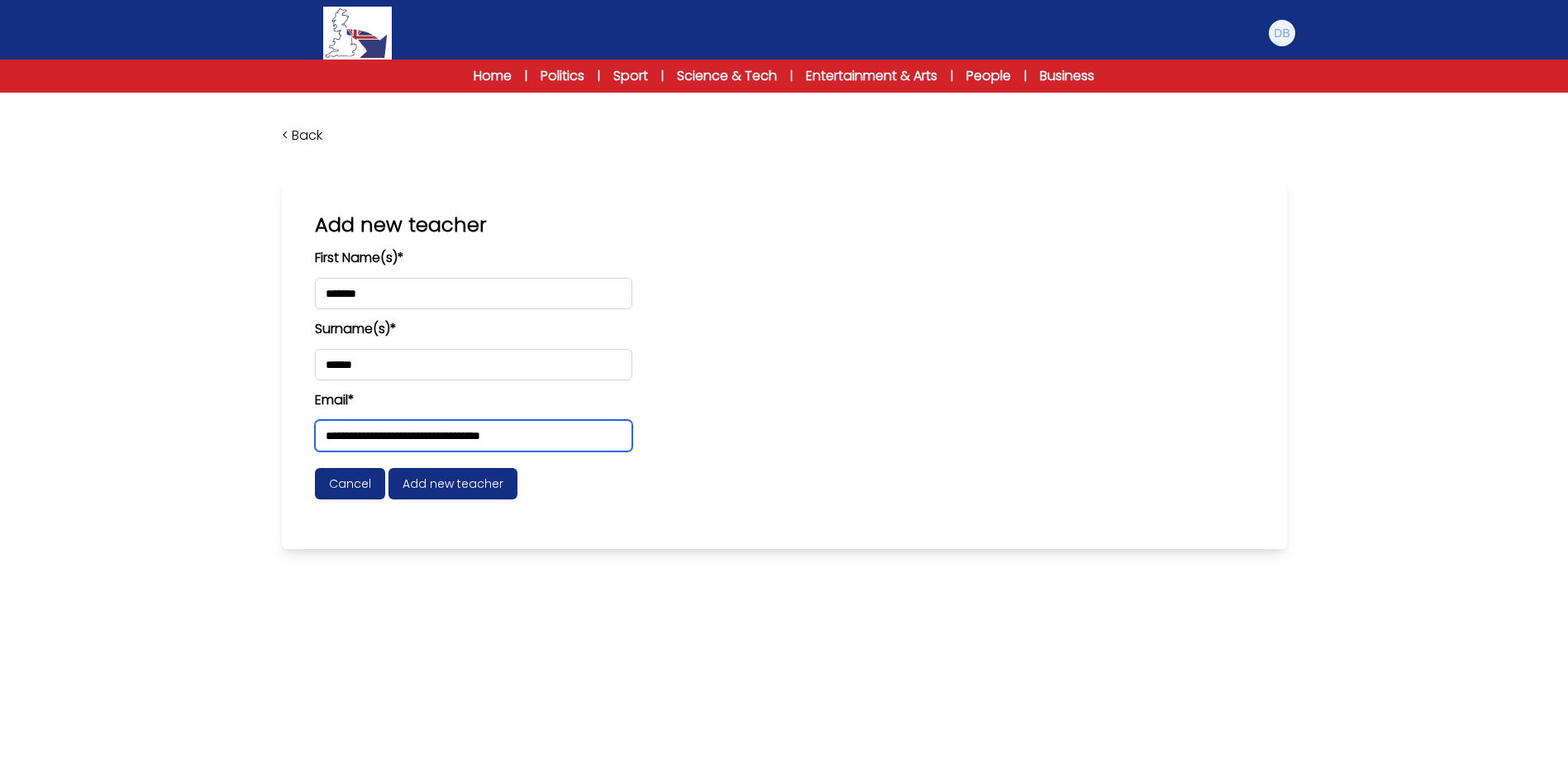
type input "**********"
click at [455, 479] on span "Add new teacher" at bounding box center [453, 484] width 129 height 31
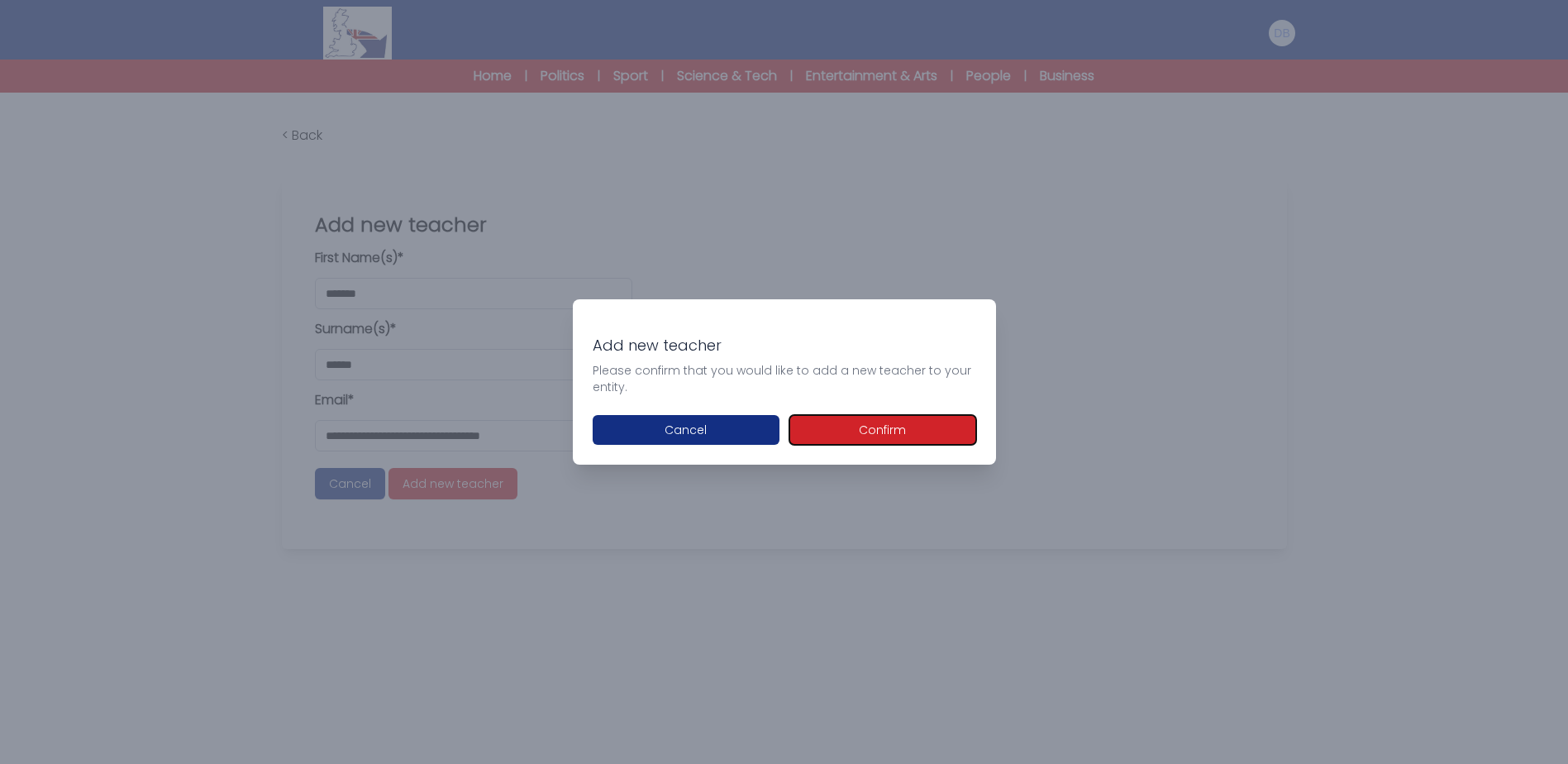
click at [899, 427] on button "Confirm" at bounding box center [882, 430] width 187 height 29
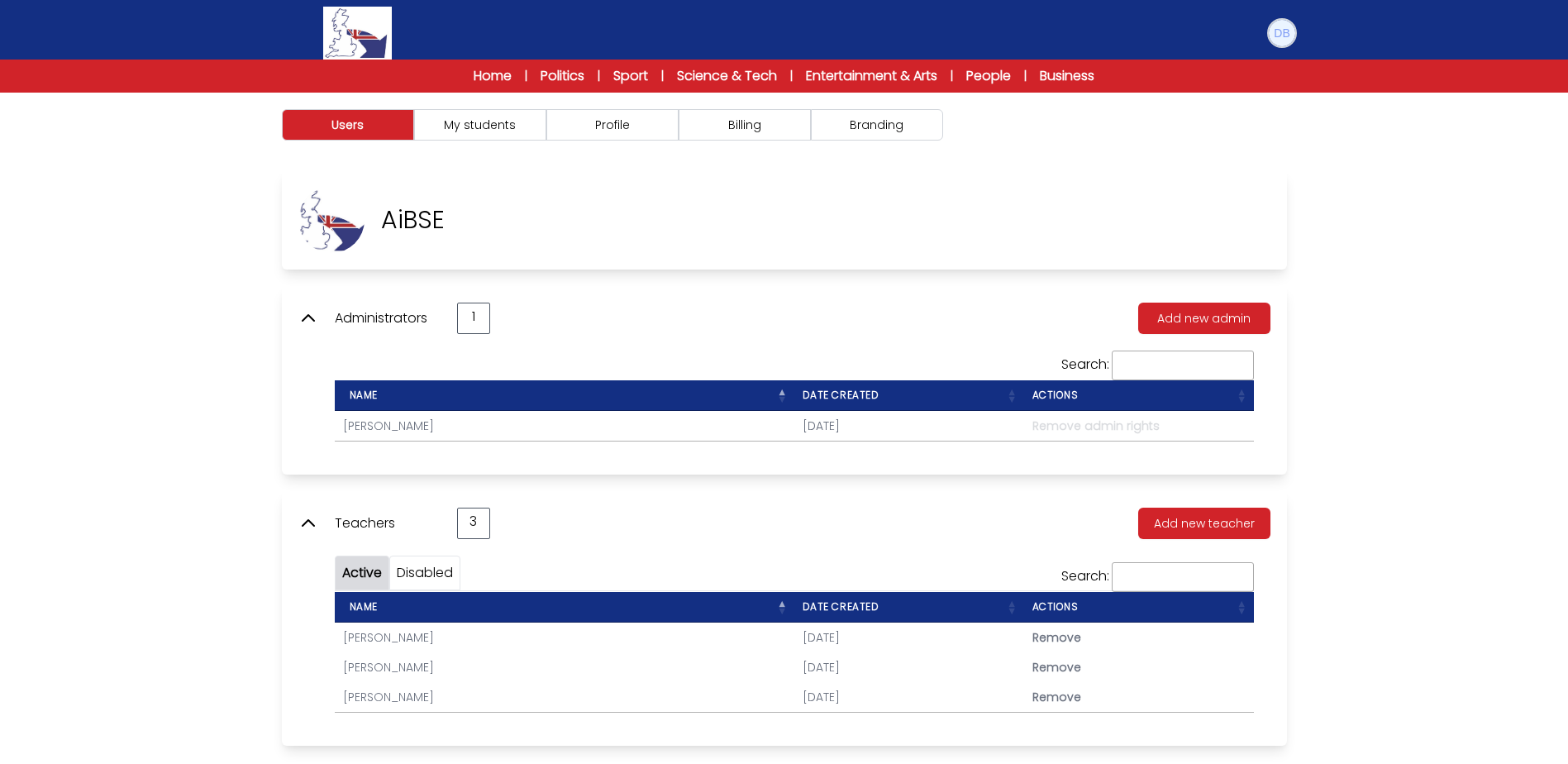
click at [1290, 29] on img at bounding box center [1282, 33] width 27 height 27
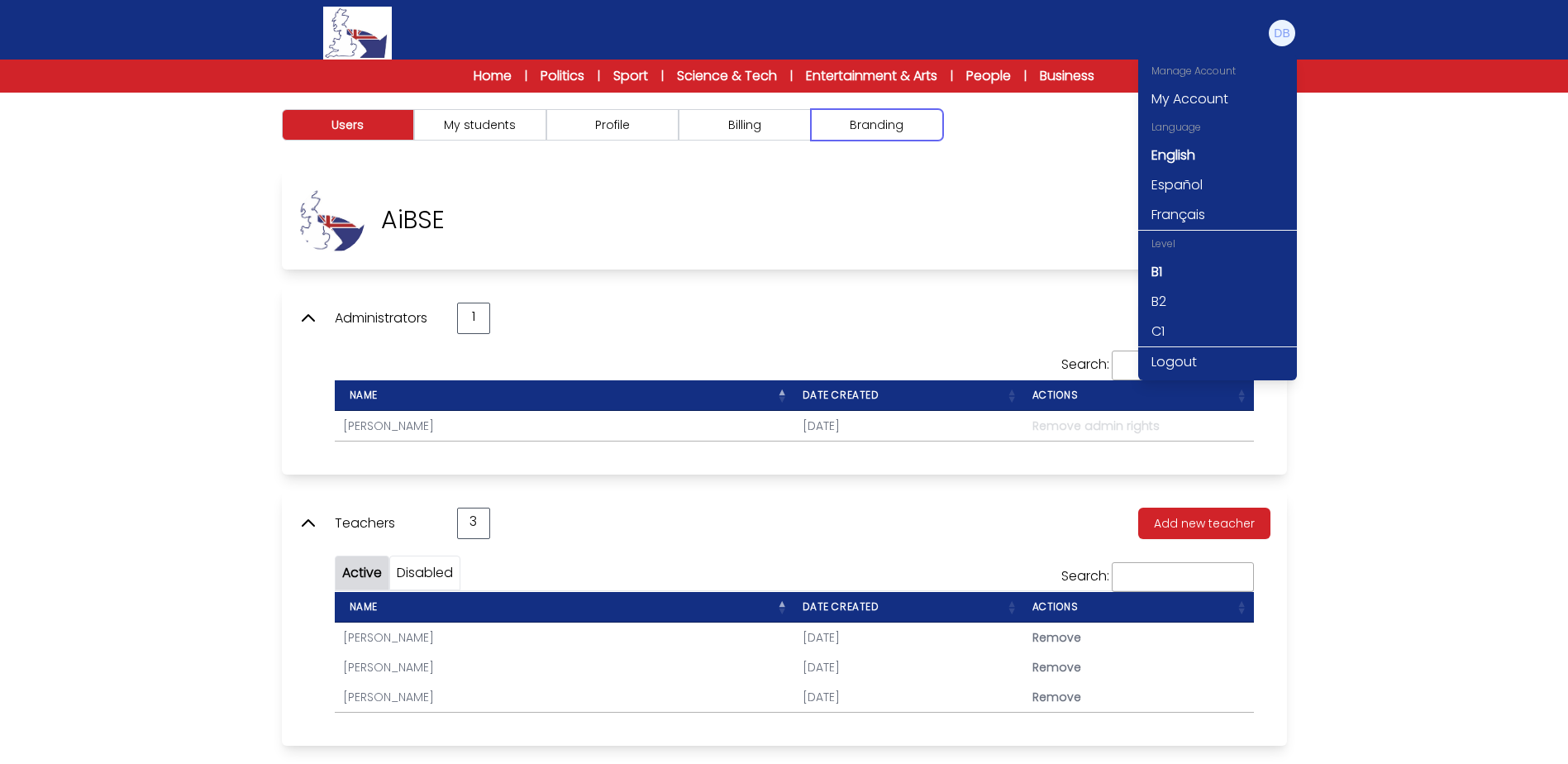
click at [890, 120] on button "Branding" at bounding box center [877, 124] width 132 height 31
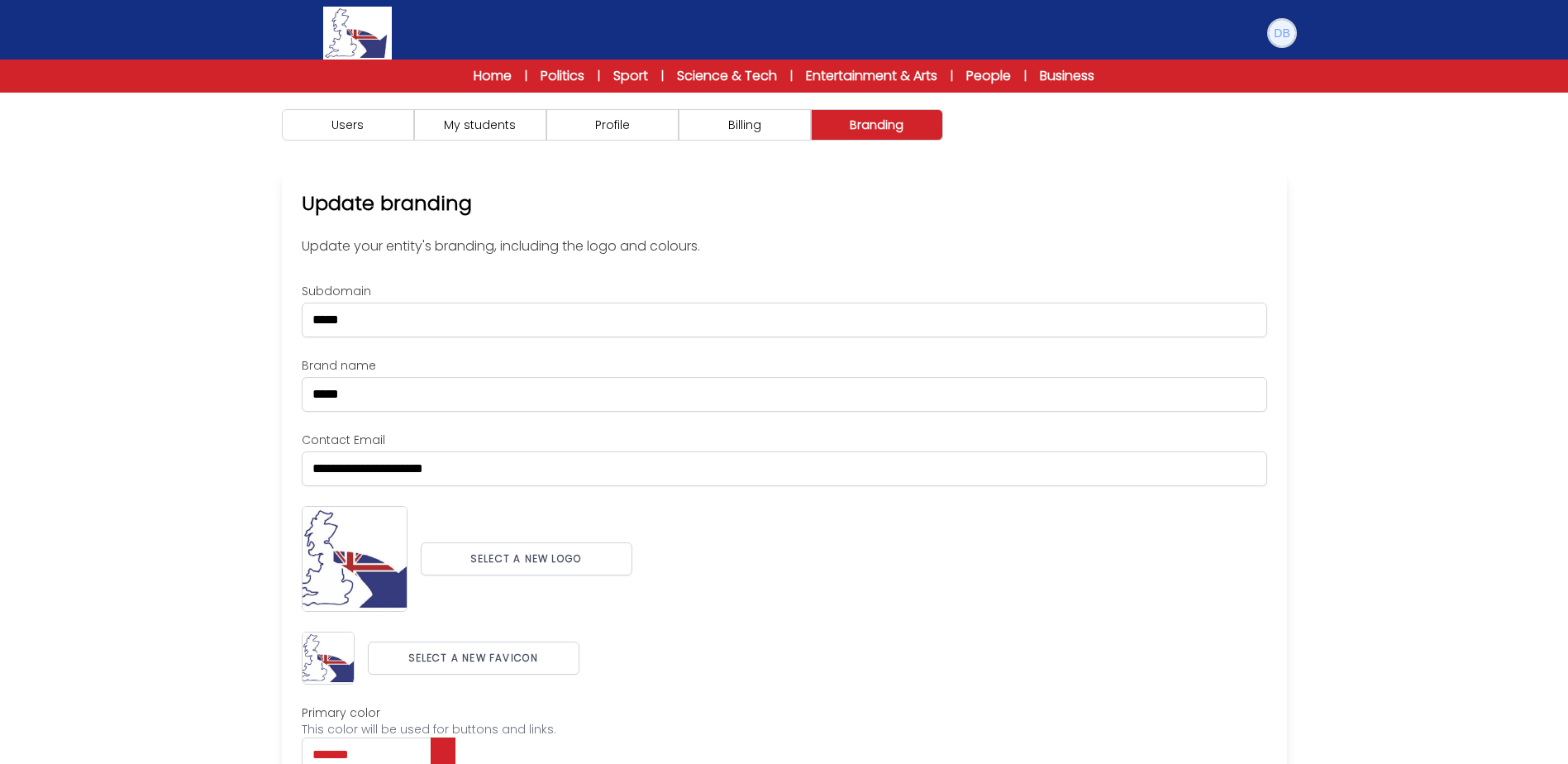
click at [1271, 36] on img at bounding box center [1282, 33] width 27 height 27
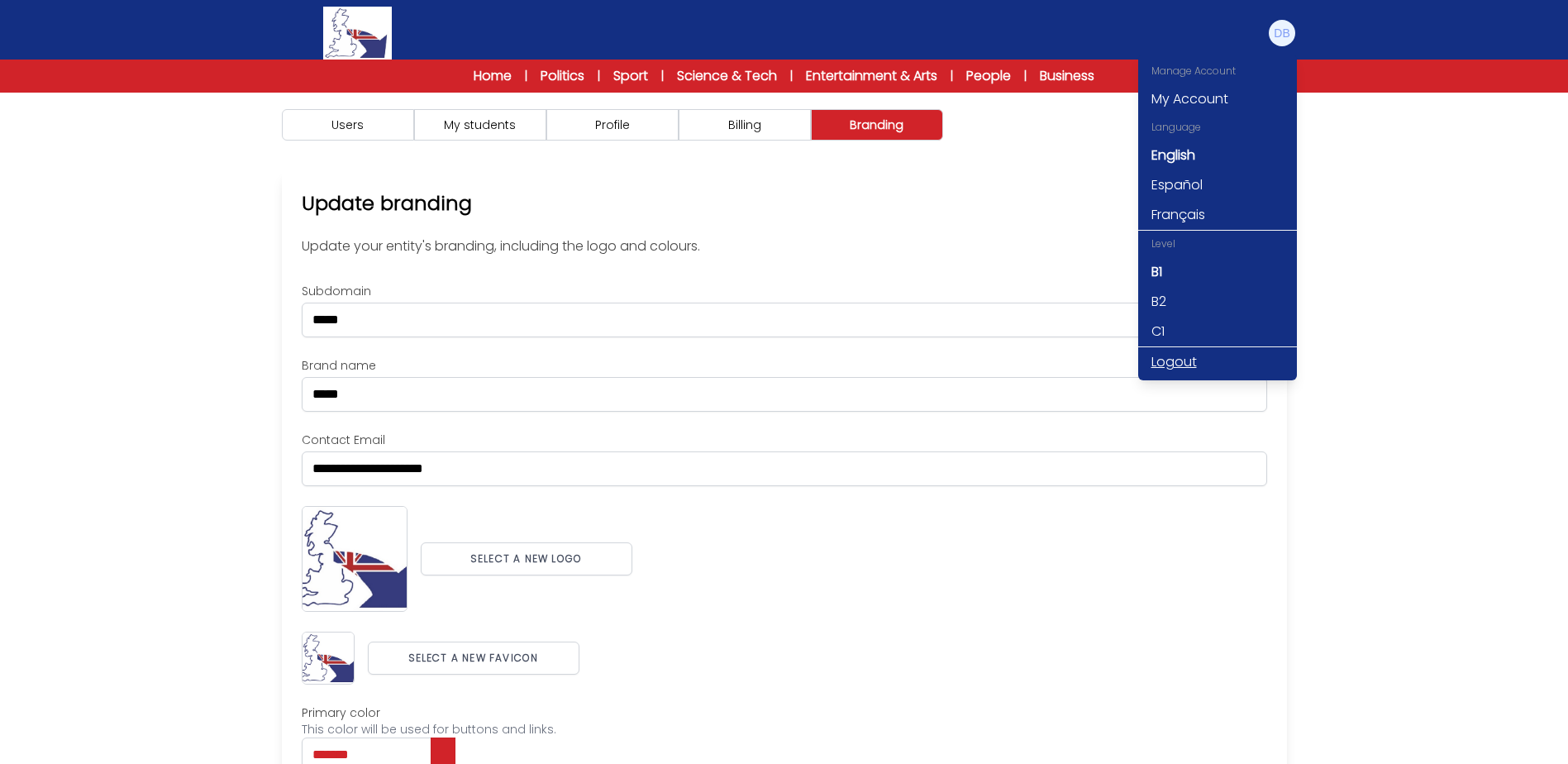
click at [1181, 363] on link "Logout" at bounding box center [1217, 361] width 159 height 29
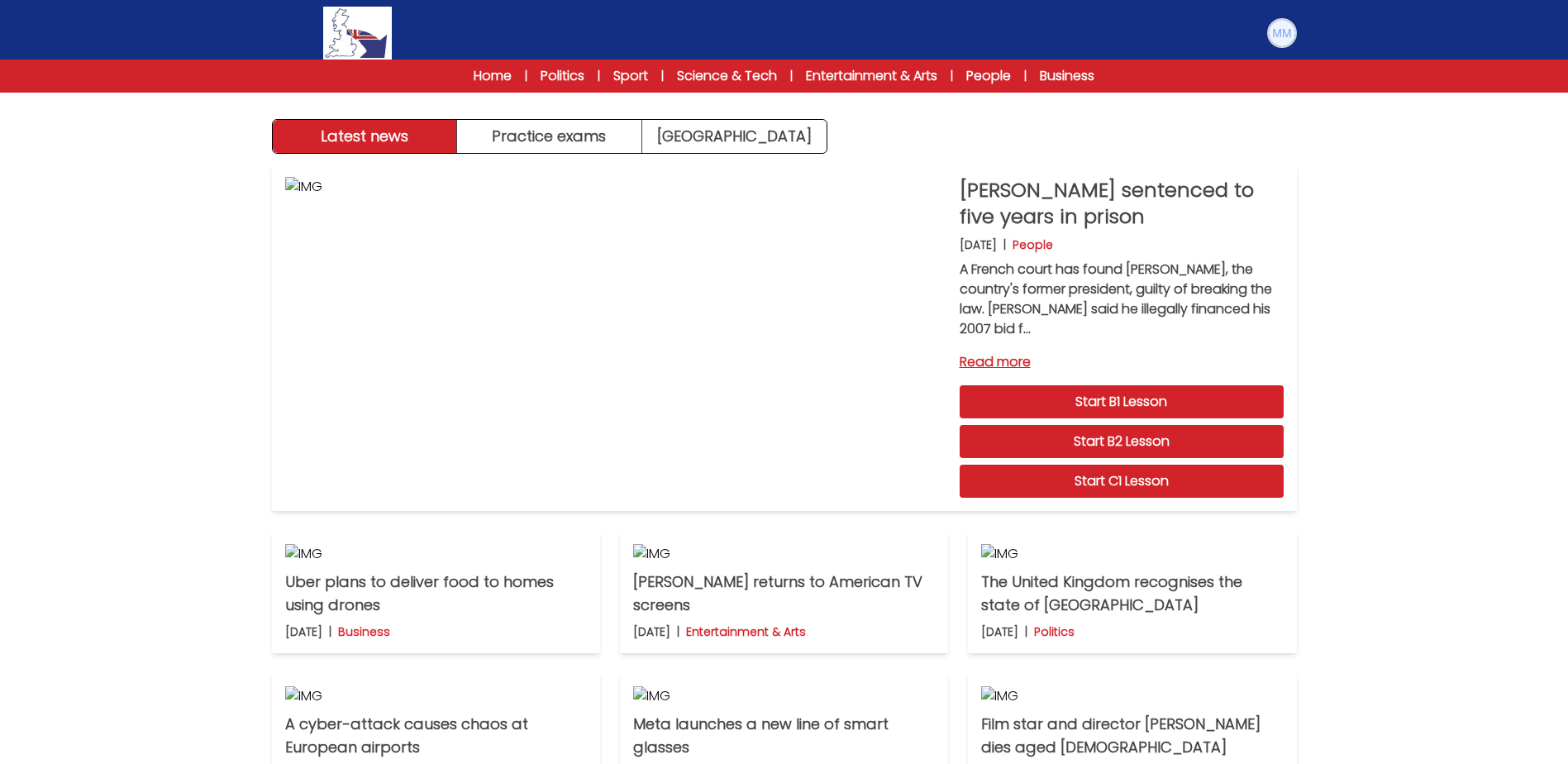
click at [1270, 41] on img at bounding box center [1282, 33] width 27 height 27
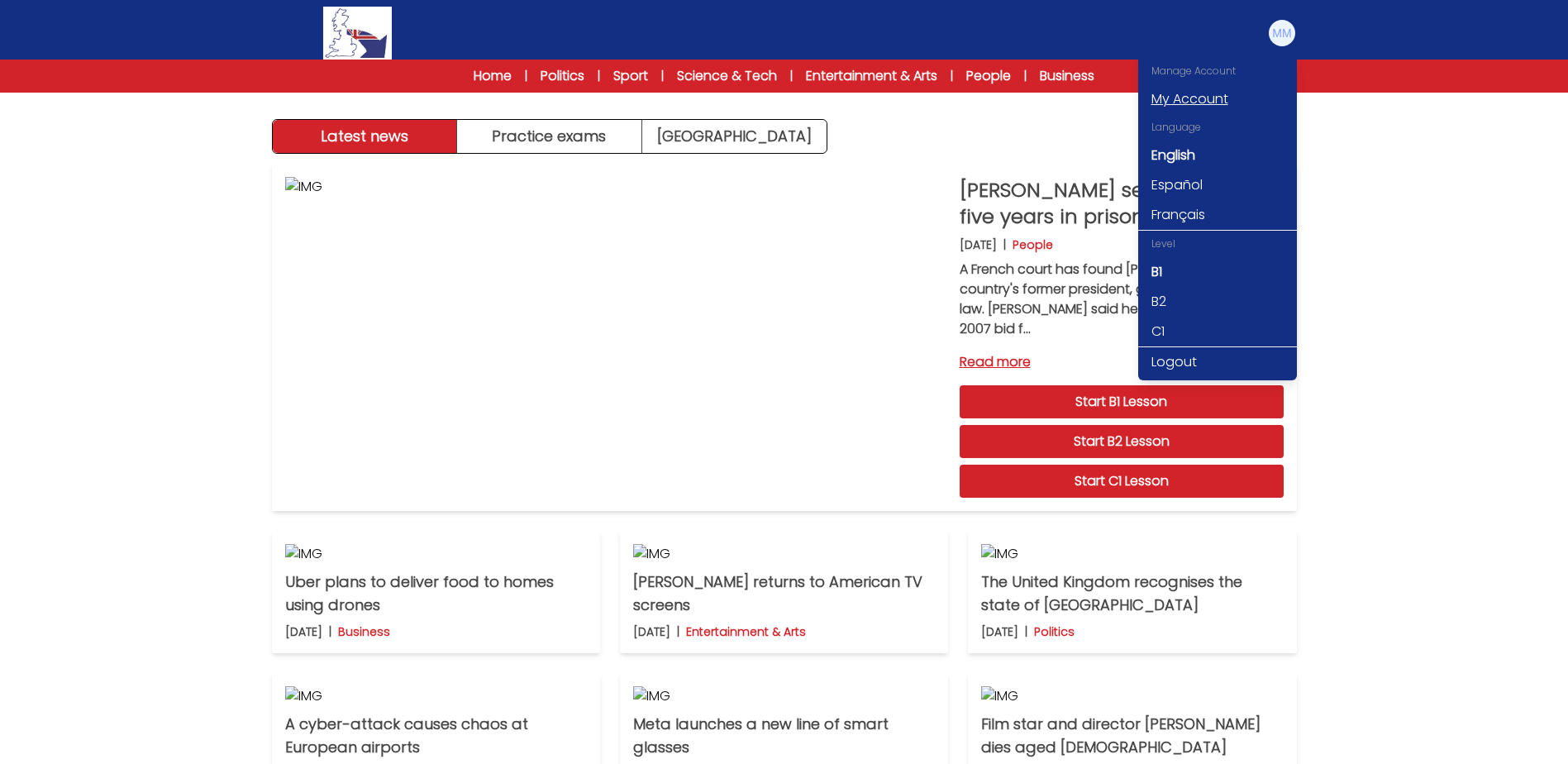
click at [1188, 95] on link "My Account" at bounding box center [1217, 99] width 159 height 29
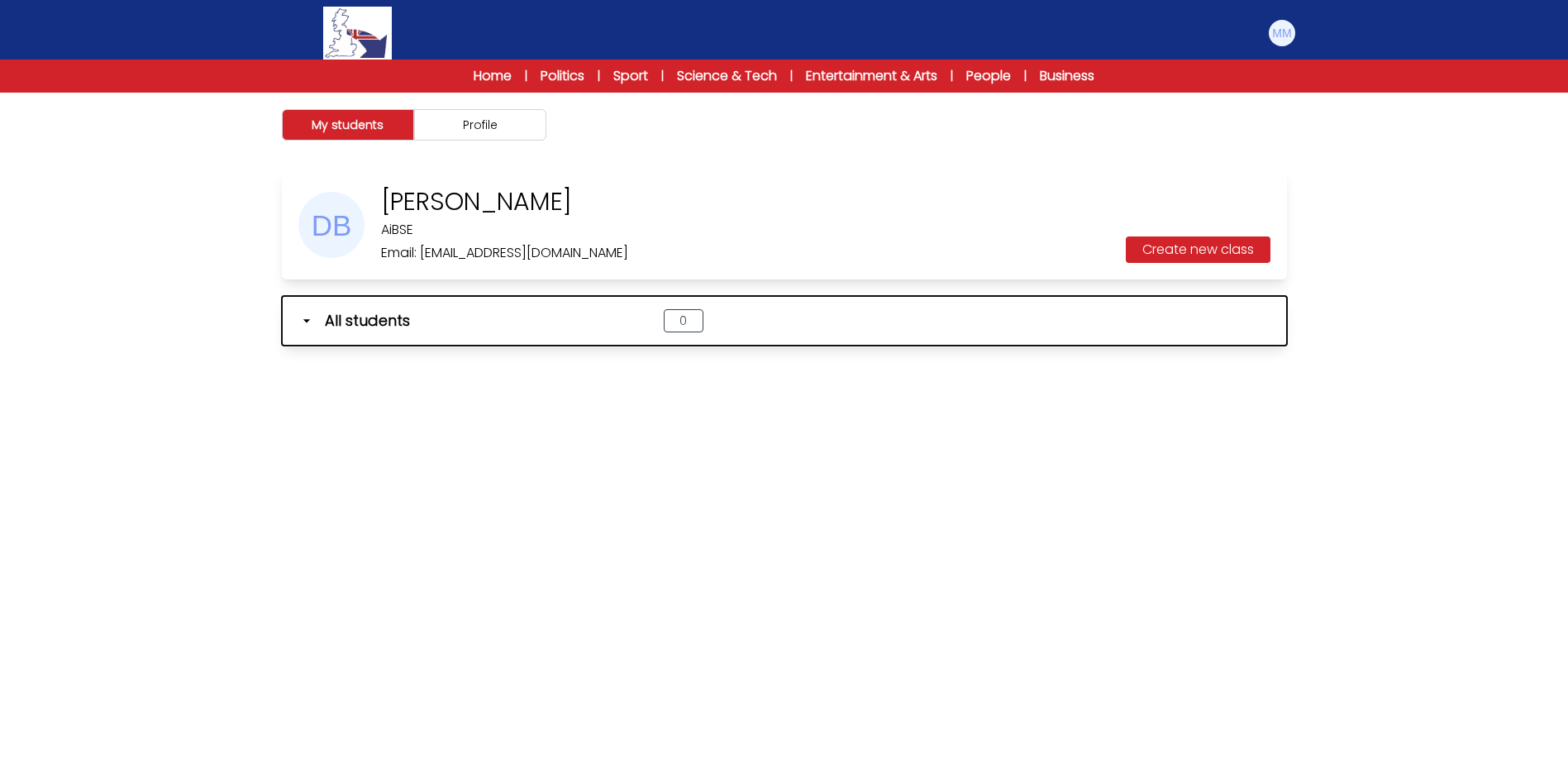
click at [304, 321] on icon "button" at bounding box center [305, 320] width 7 height 3
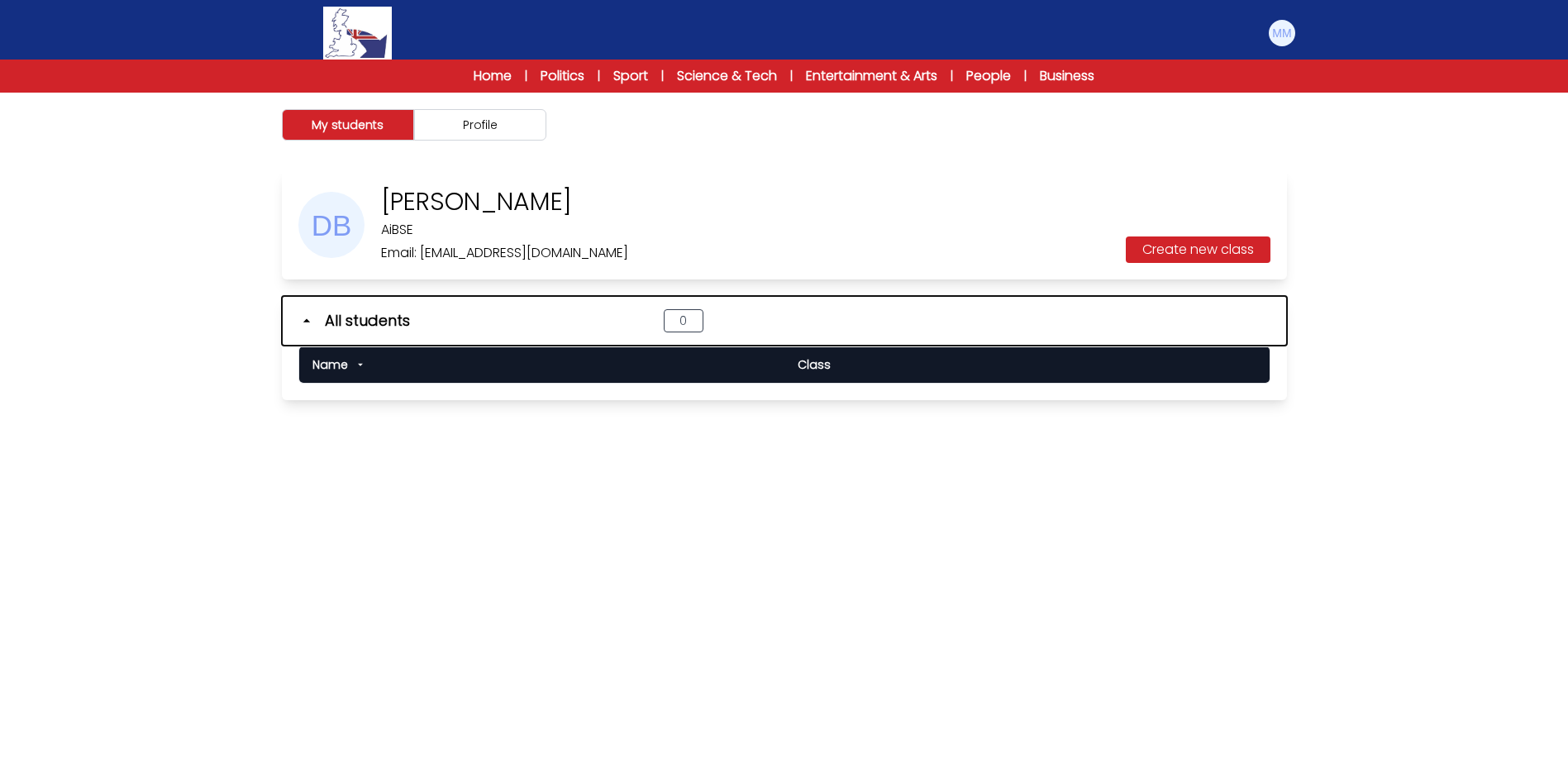
click at [310, 319] on icon "button" at bounding box center [306, 320] width 16 height 16
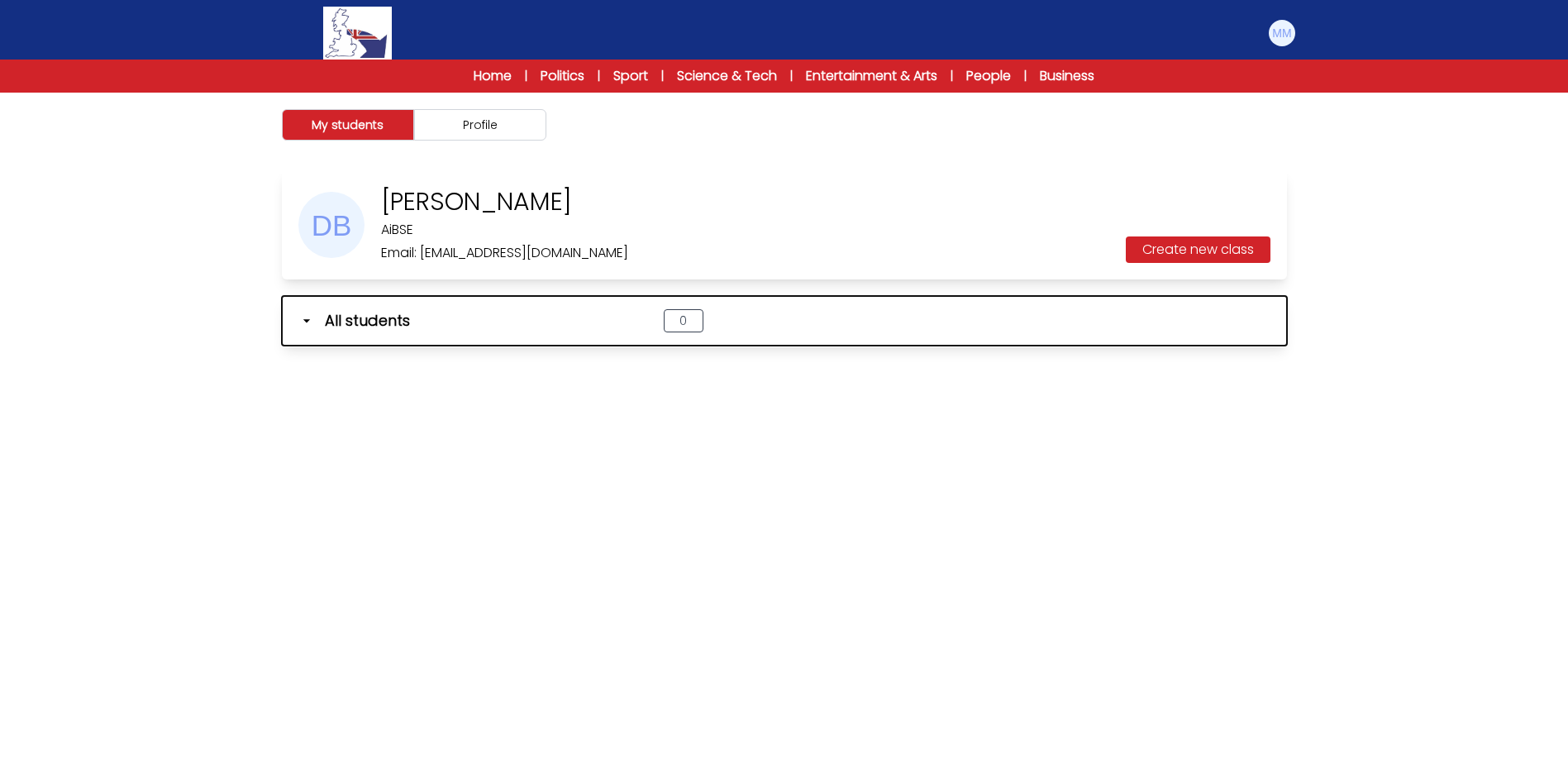
click at [308, 323] on icon "button" at bounding box center [306, 320] width 16 height 16
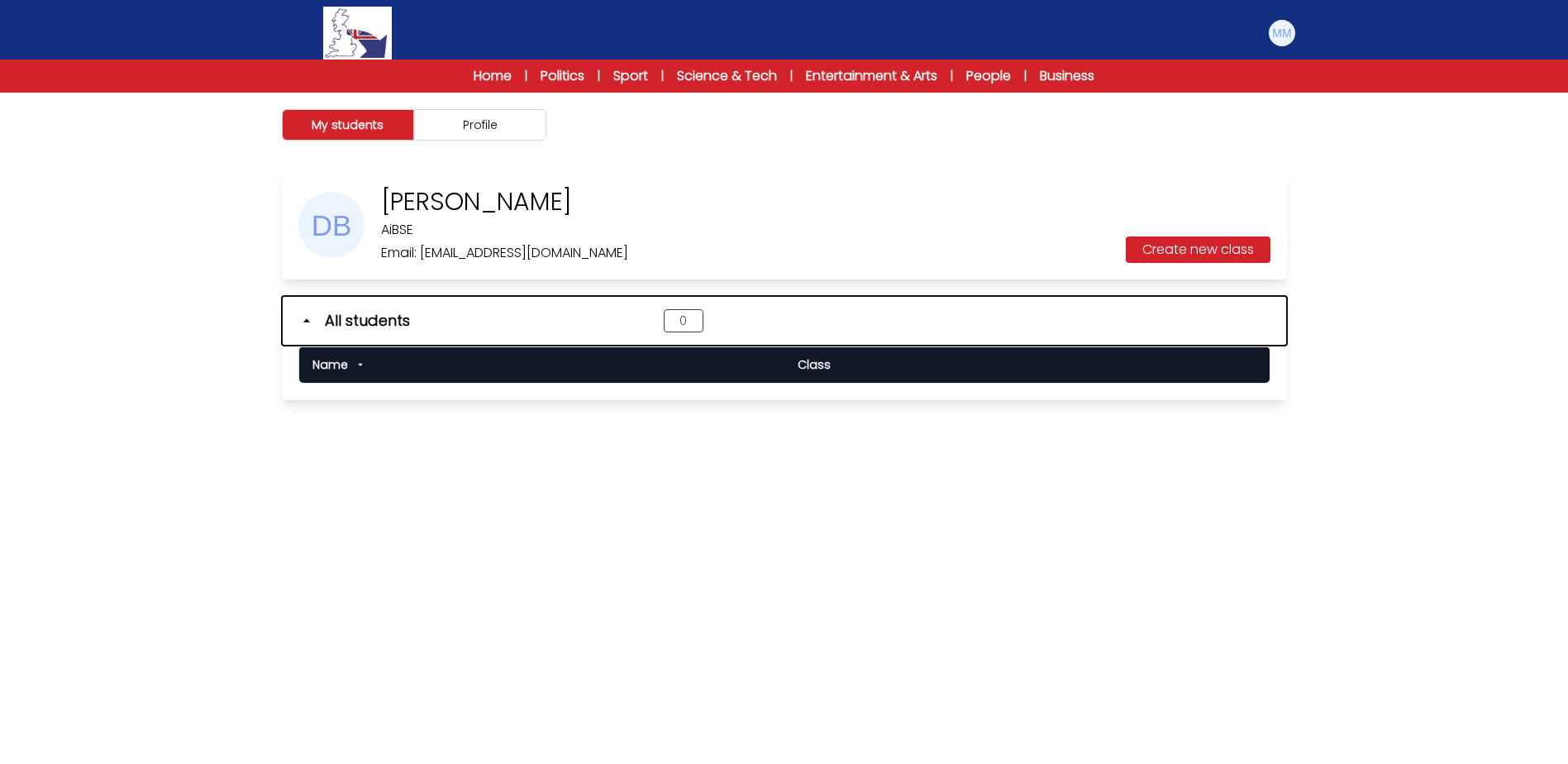
click at [308, 323] on icon "button" at bounding box center [306, 320] width 16 height 16
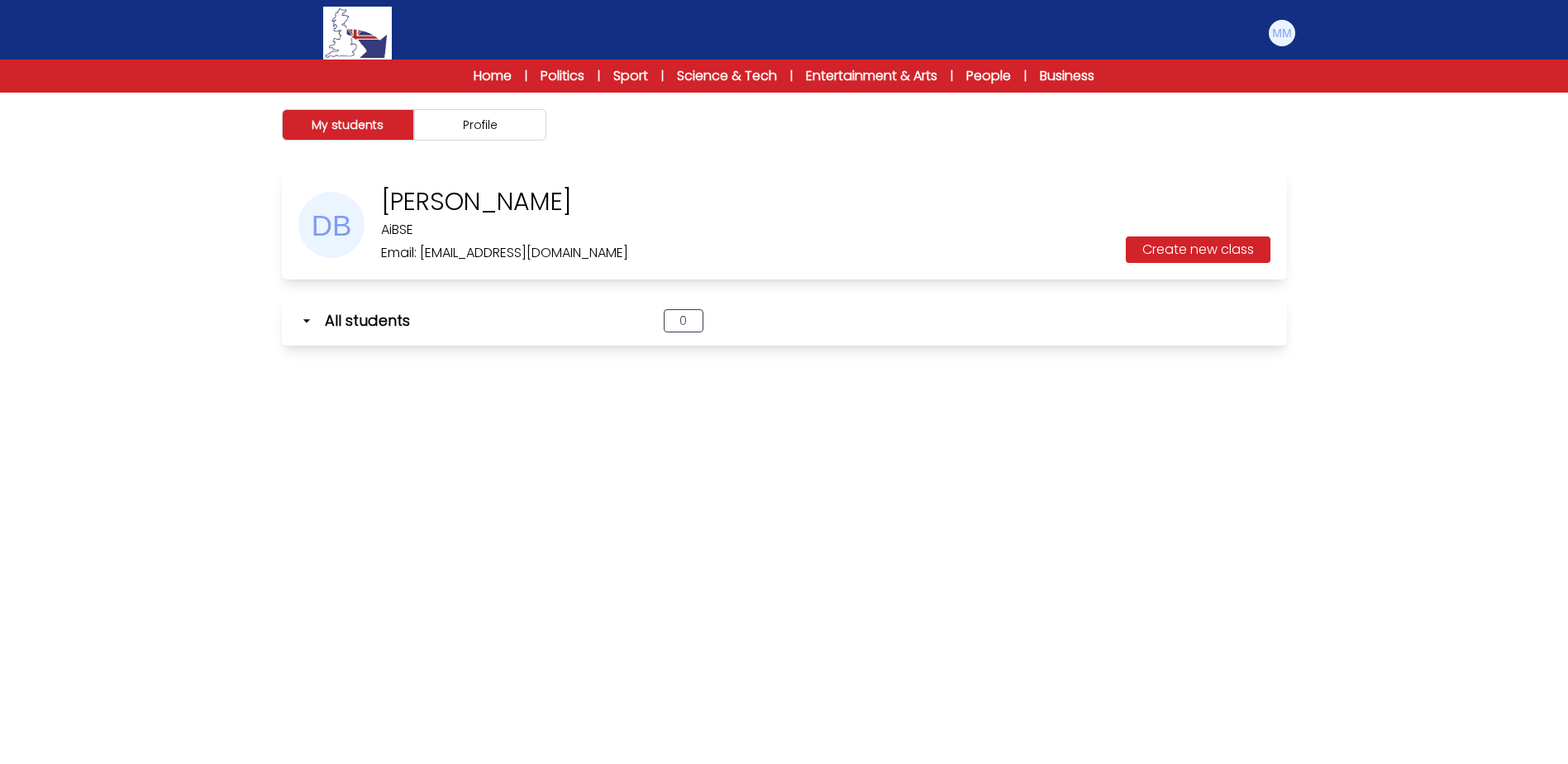
click at [683, 523] on div "My students Profile [PERSON_NAME] Teacher:" at bounding box center [784, 474] width 1568 height 764
click at [751, 74] on link "Science & Tech" at bounding box center [727, 76] width 100 height 20
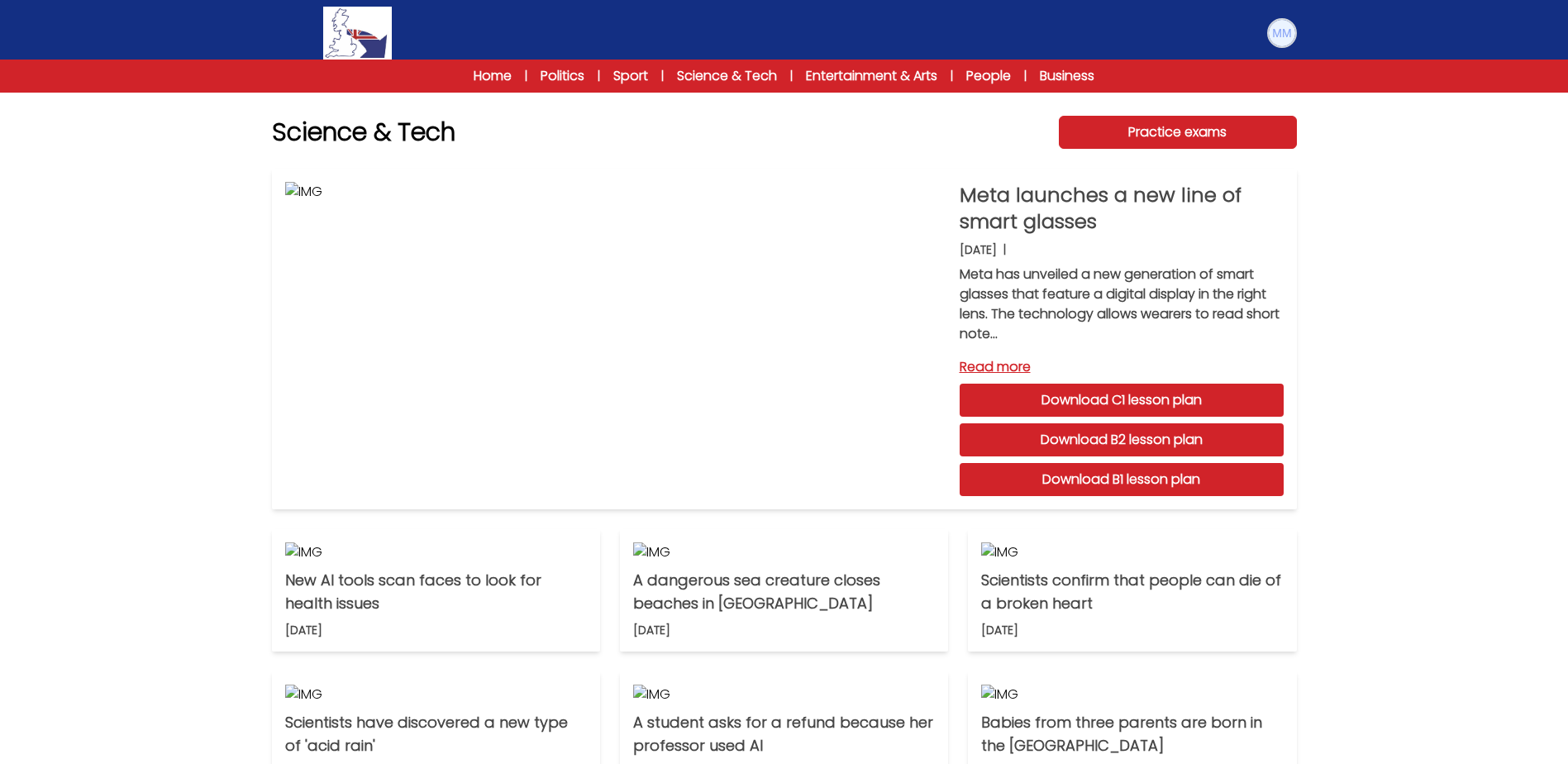
click at [1279, 34] on img at bounding box center [1282, 33] width 27 height 27
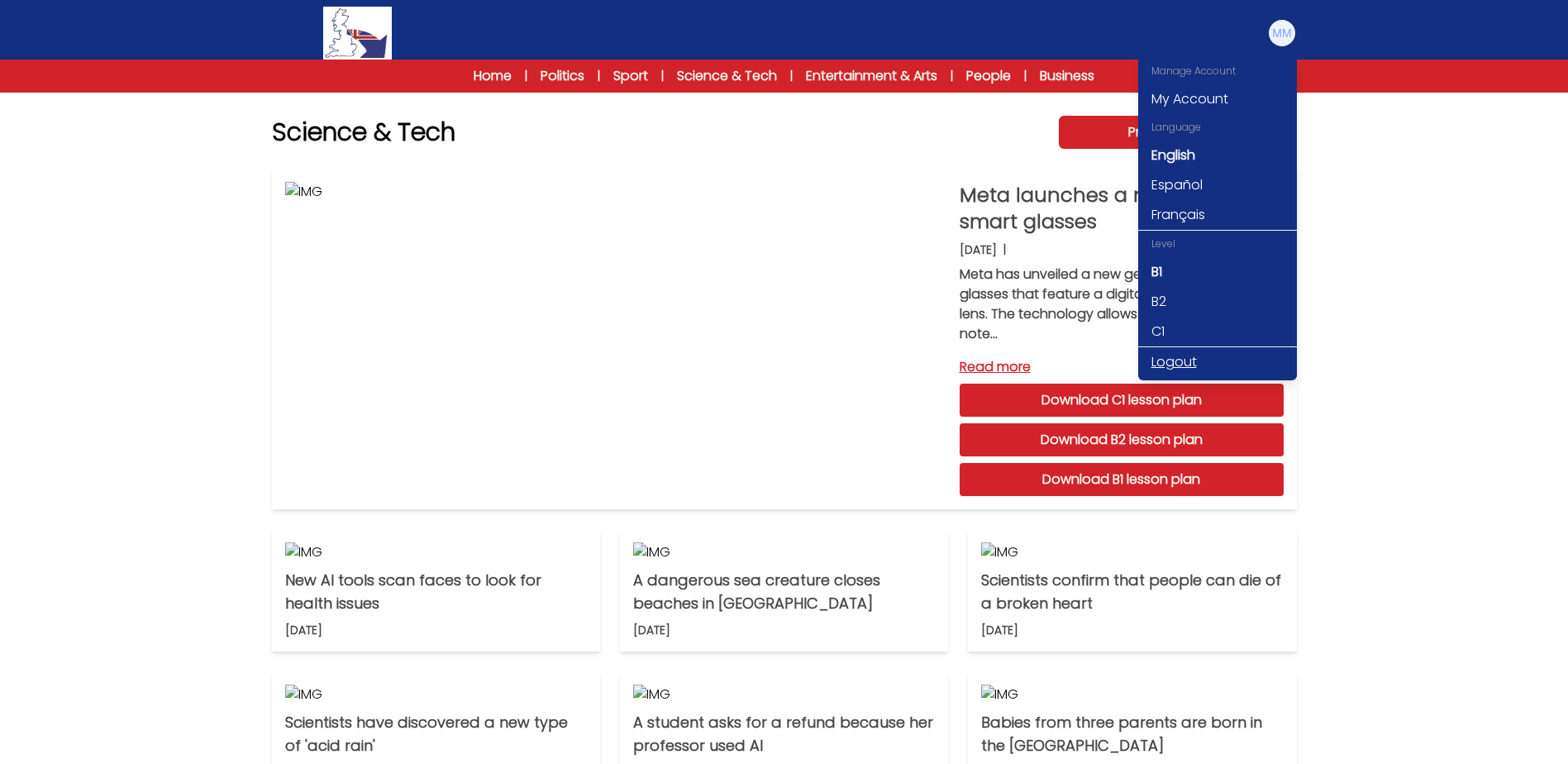
click at [1189, 349] on link "Logout" at bounding box center [1217, 361] width 159 height 29
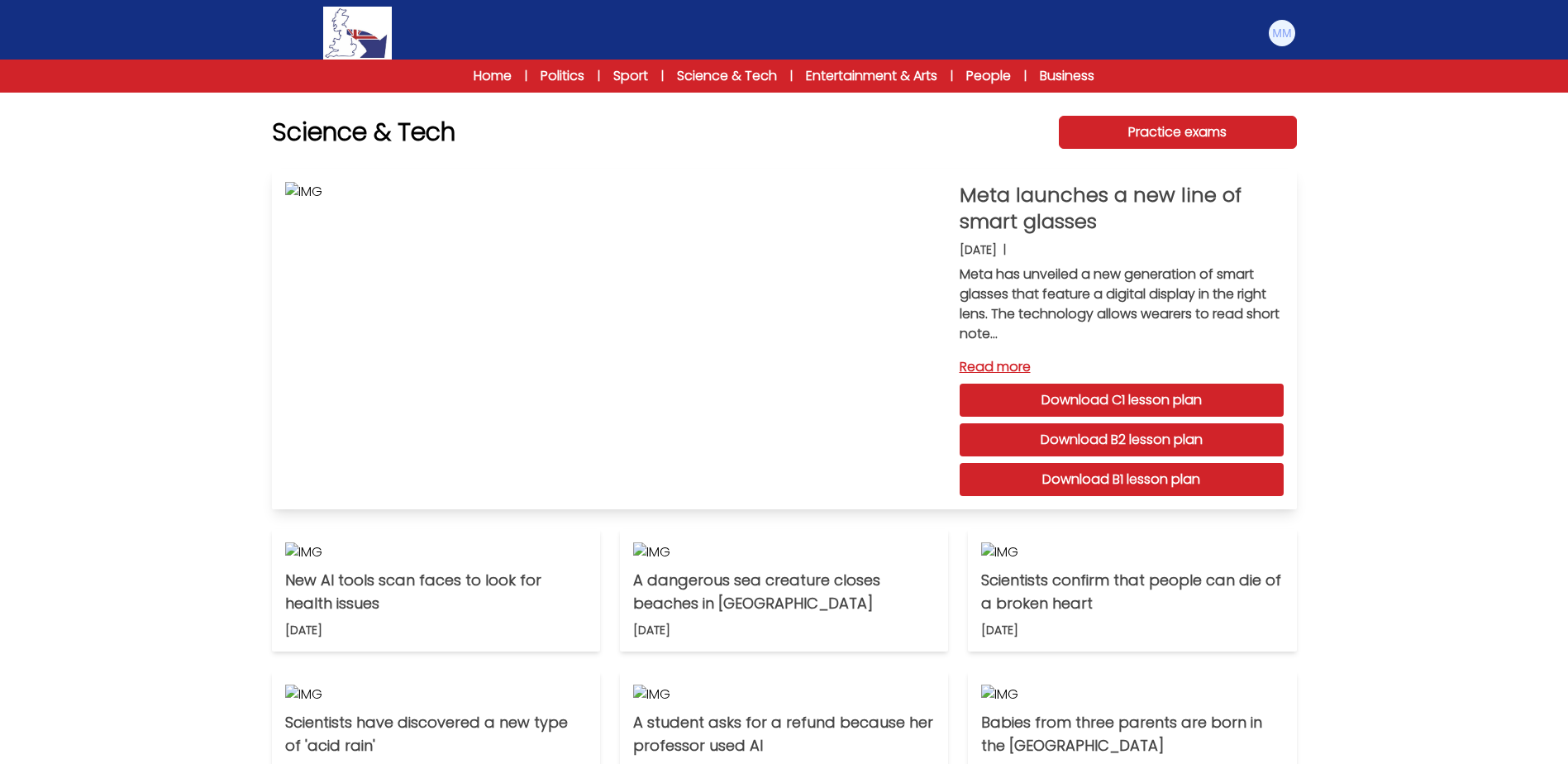
click at [1187, 359] on link "Read more" at bounding box center [1121, 367] width 324 height 20
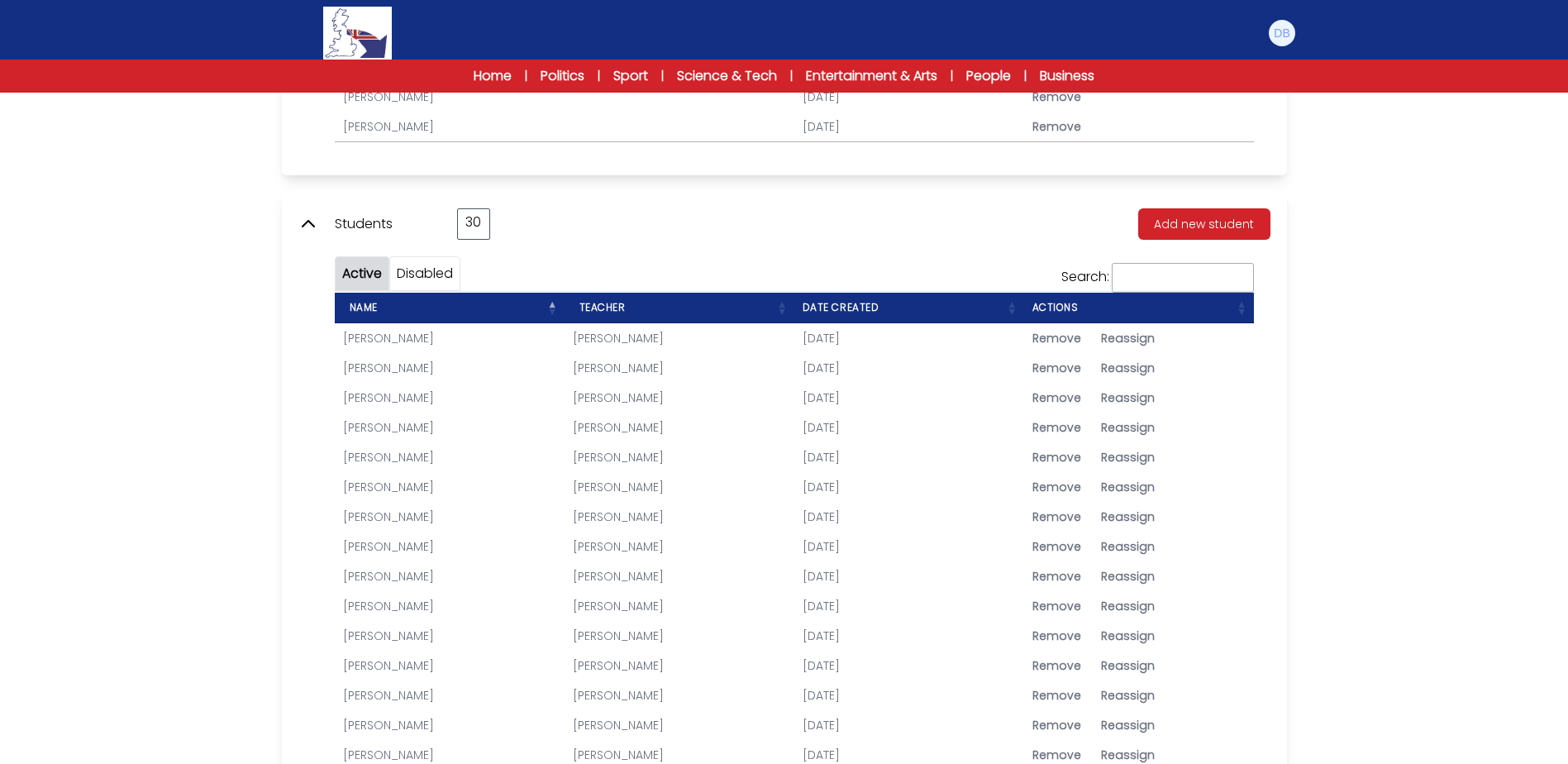
scroll to position [413, 0]
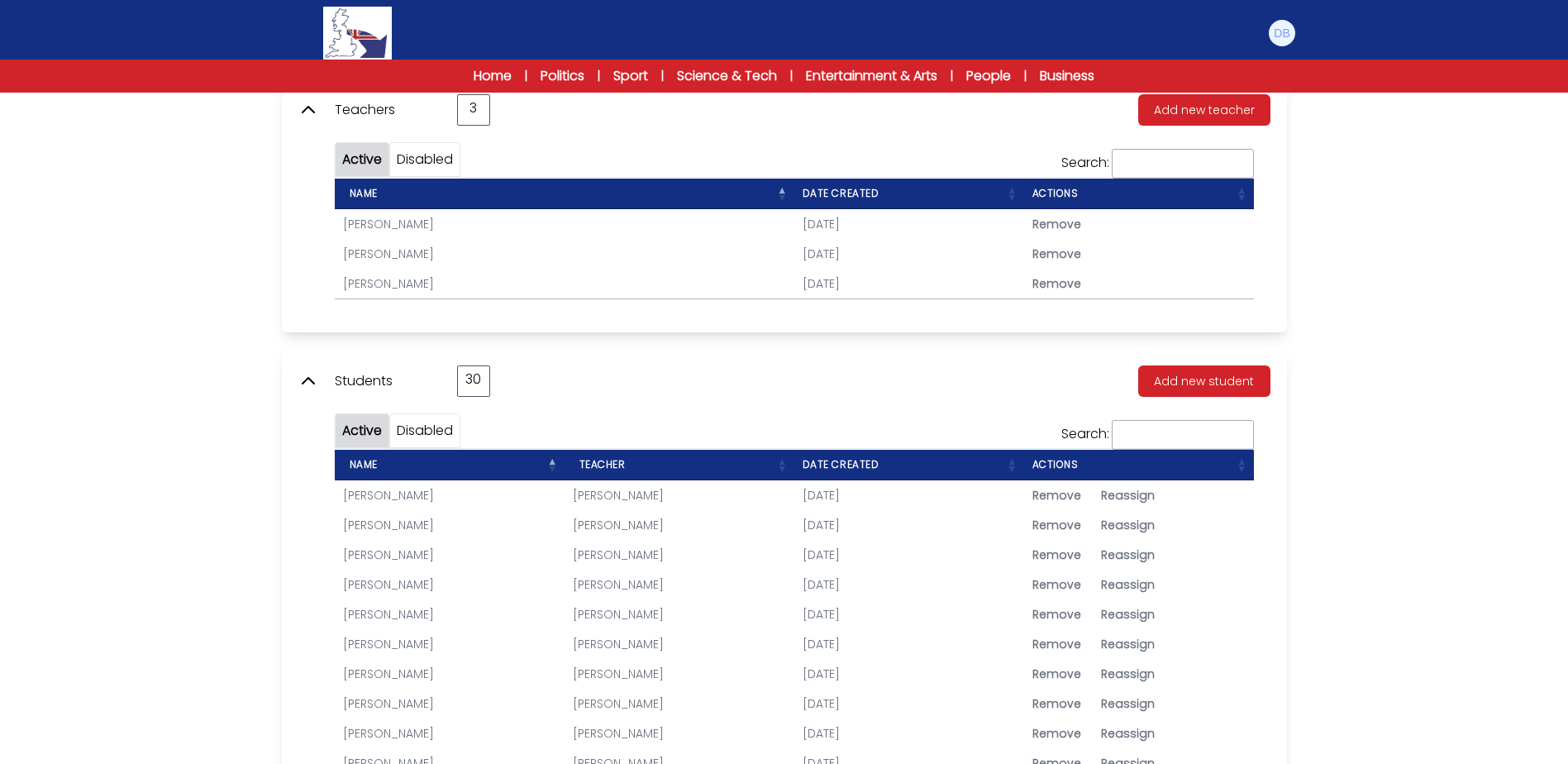
click at [1117, 495] on span "Reassign" at bounding box center [1127, 495] width 54 height 16
type input "**********"
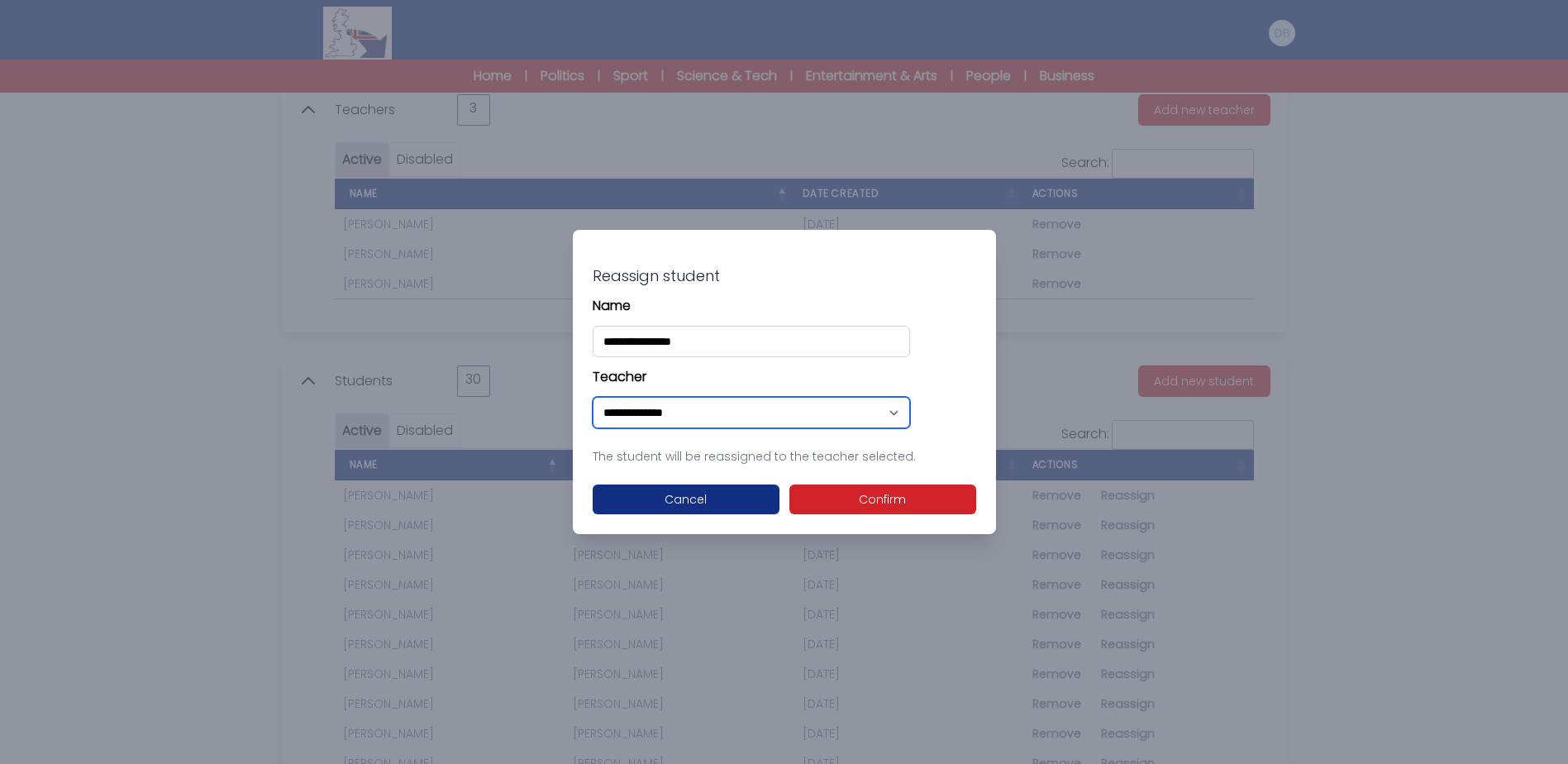
click at [851, 420] on select "**********" at bounding box center [751, 412] width 317 height 31
select select "****"
click at [593, 397] on select "**********" at bounding box center [751, 412] width 317 height 31
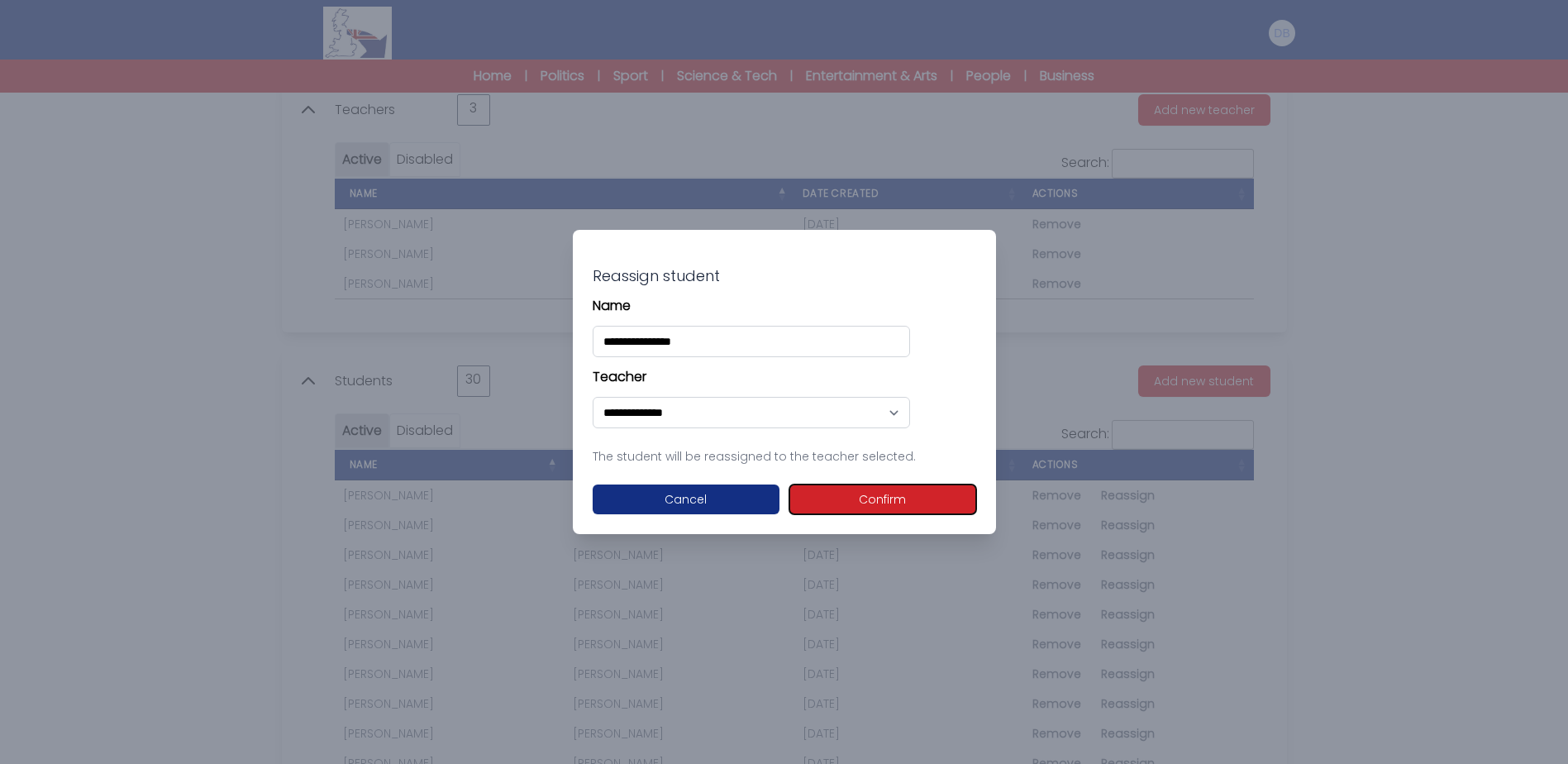
click at [872, 505] on button "Confirm" at bounding box center [882, 499] width 187 height 29
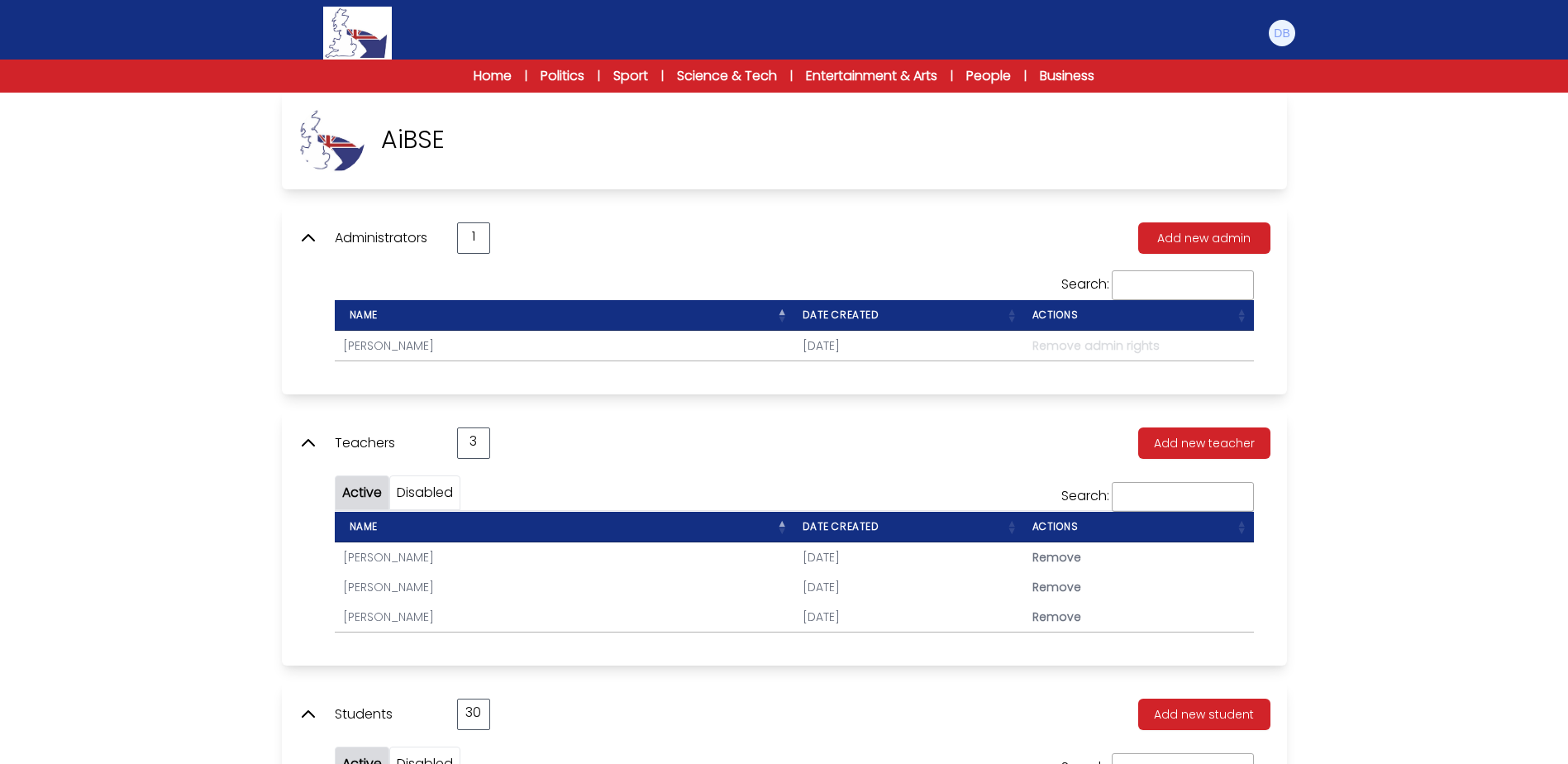
scroll to position [331, 0]
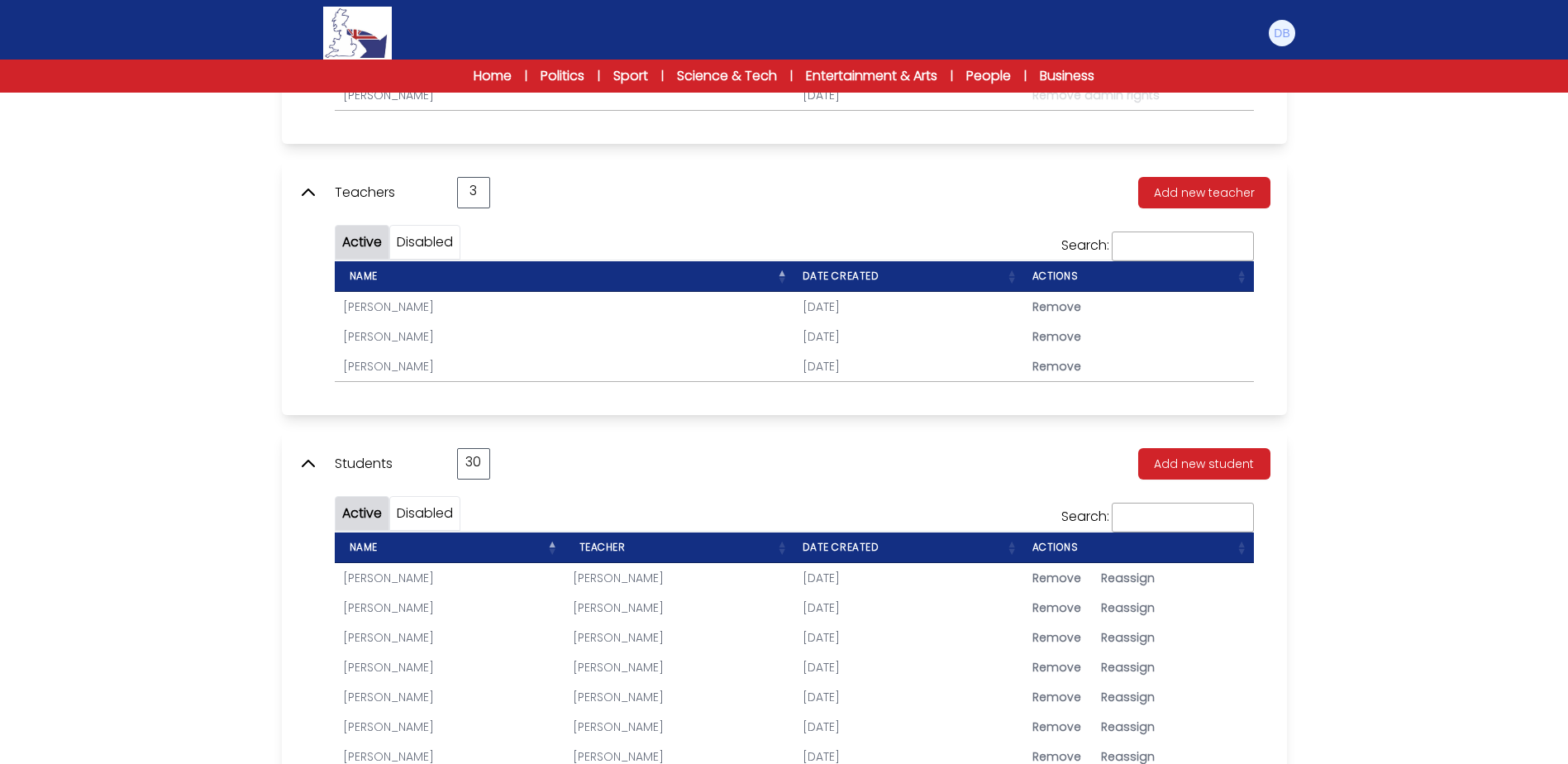
click at [1119, 607] on span "Reassign" at bounding box center [1127, 607] width 54 height 16
type input "**********"
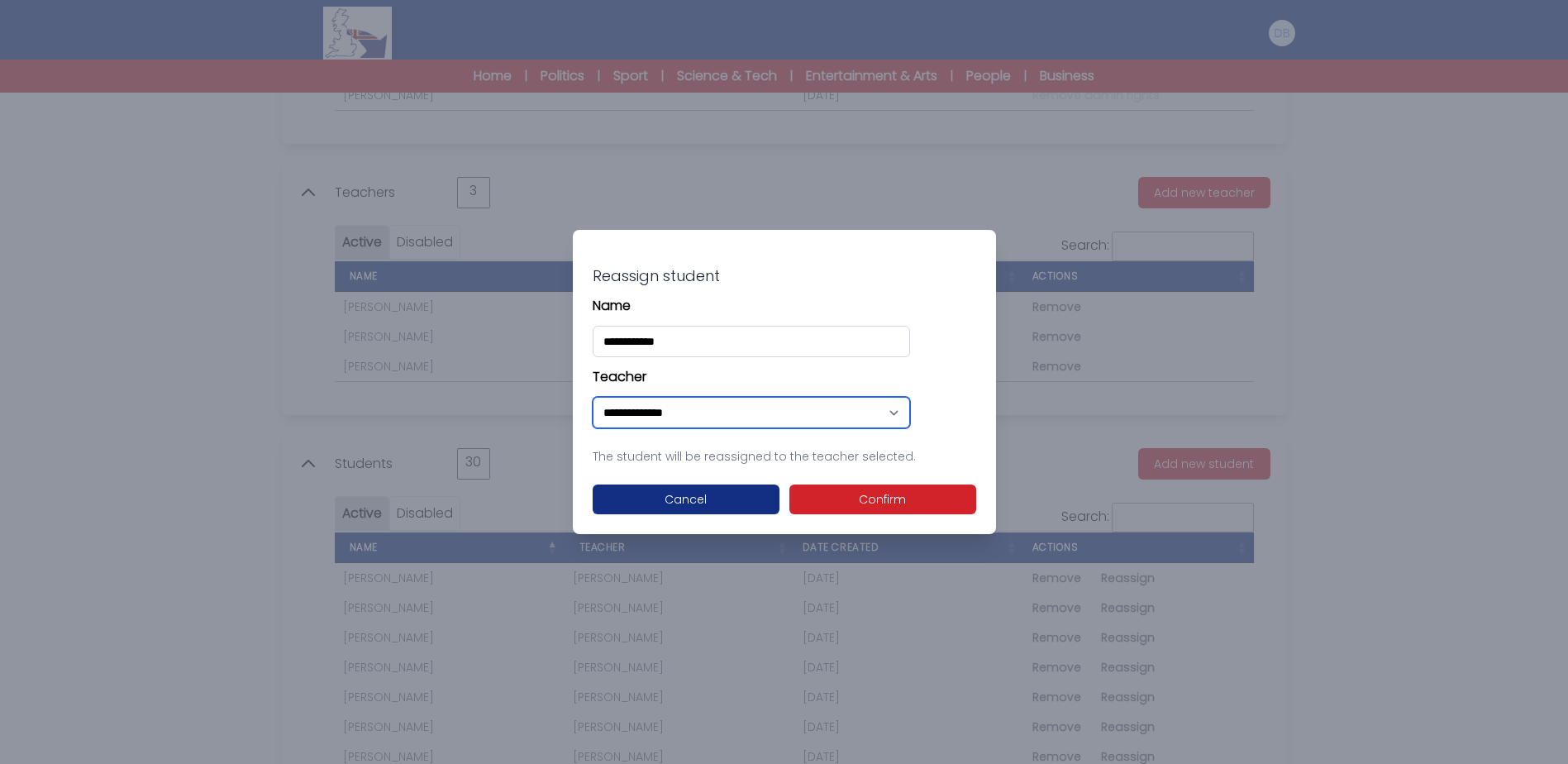
drag, startPoint x: 811, startPoint y: 417, endPoint x: 801, endPoint y: 430, distance: 16.4
click at [811, 417] on select "**********" at bounding box center [751, 412] width 317 height 31
select select "****"
click at [593, 397] on select "**********" at bounding box center [751, 412] width 317 height 31
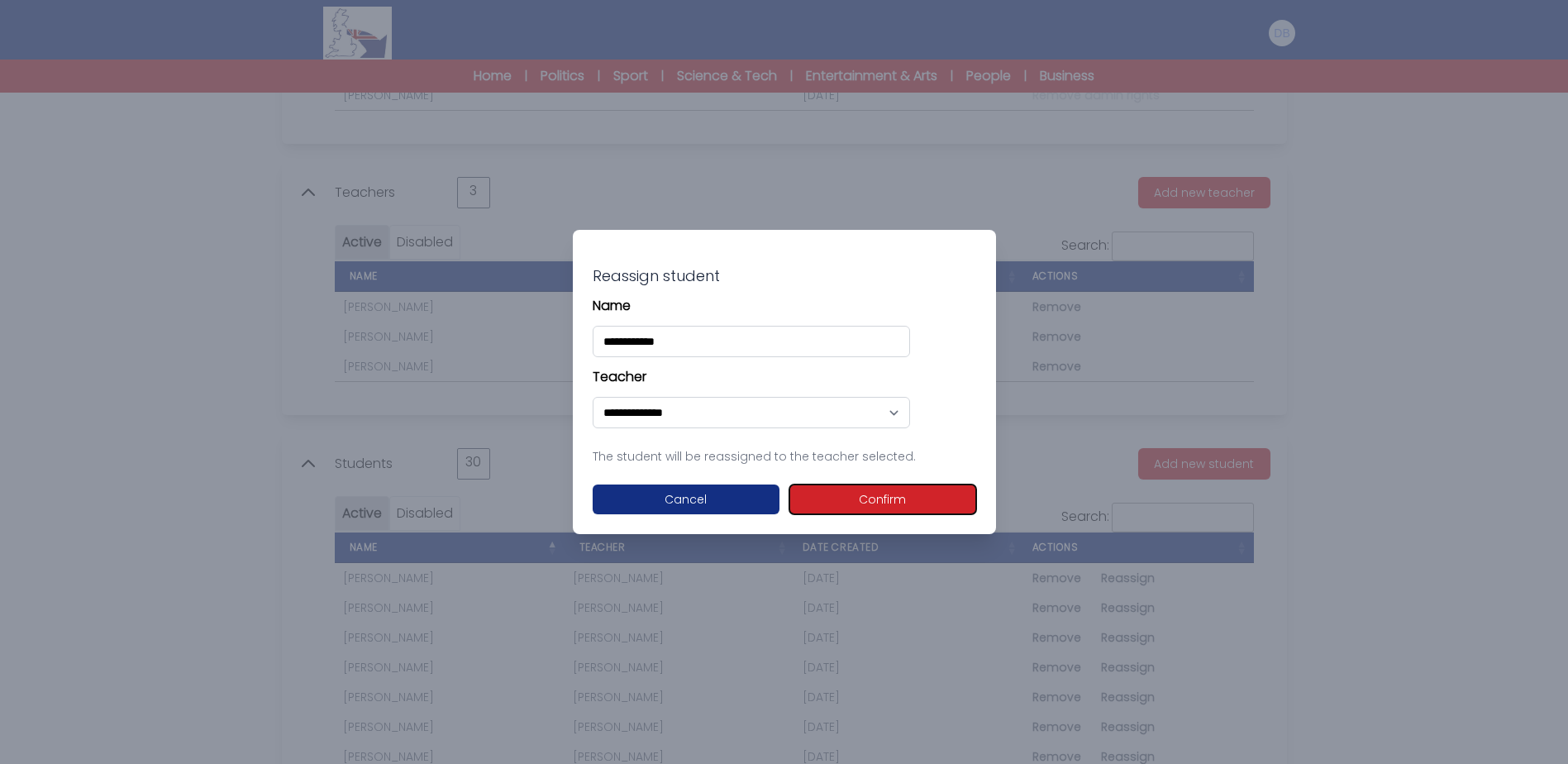
click at [888, 512] on button "Confirm" at bounding box center [882, 499] width 187 height 29
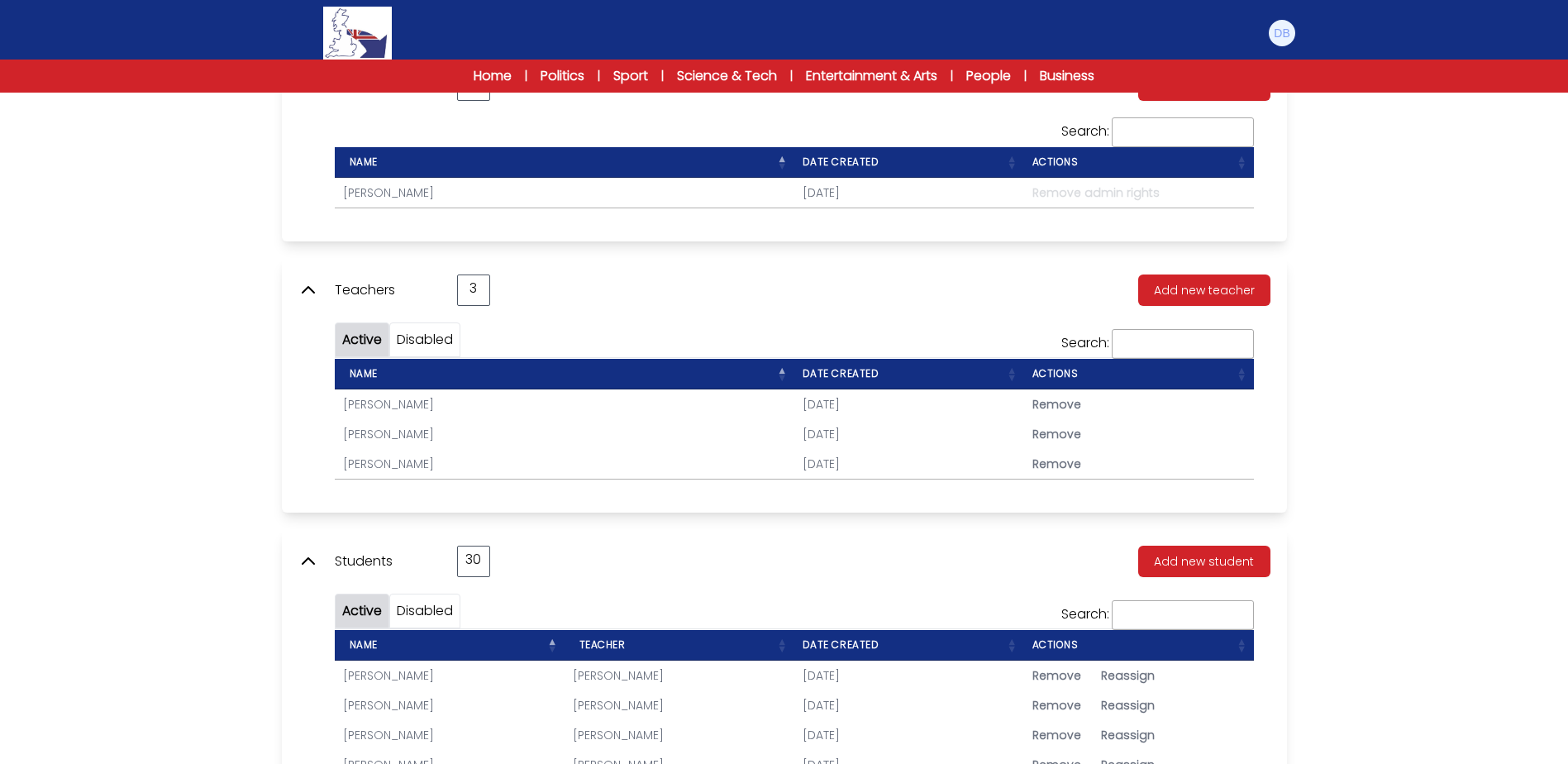
scroll to position [248, 0]
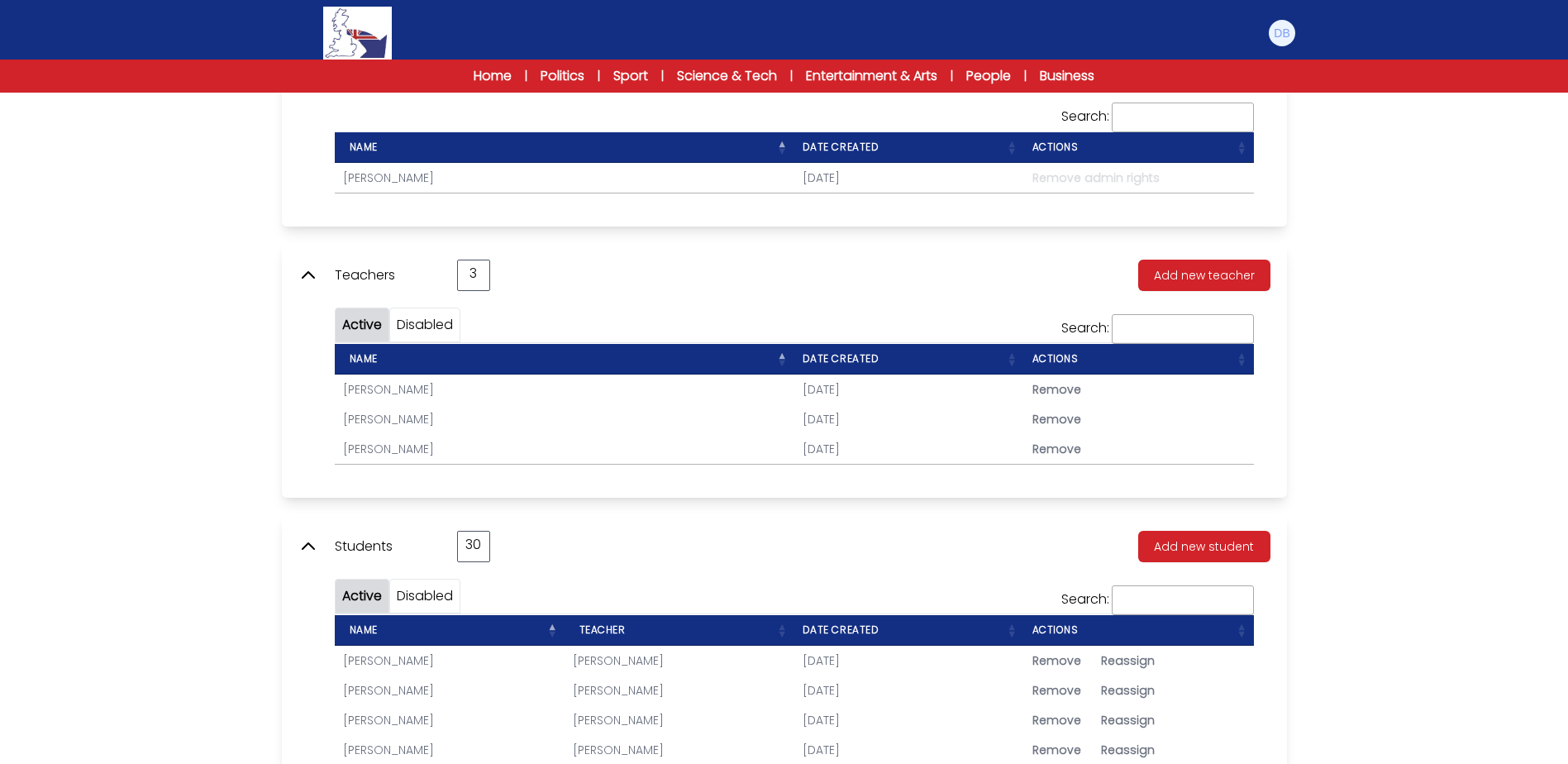
click at [1143, 726] on span "Reassign" at bounding box center [1127, 719] width 54 height 16
type input "**********"
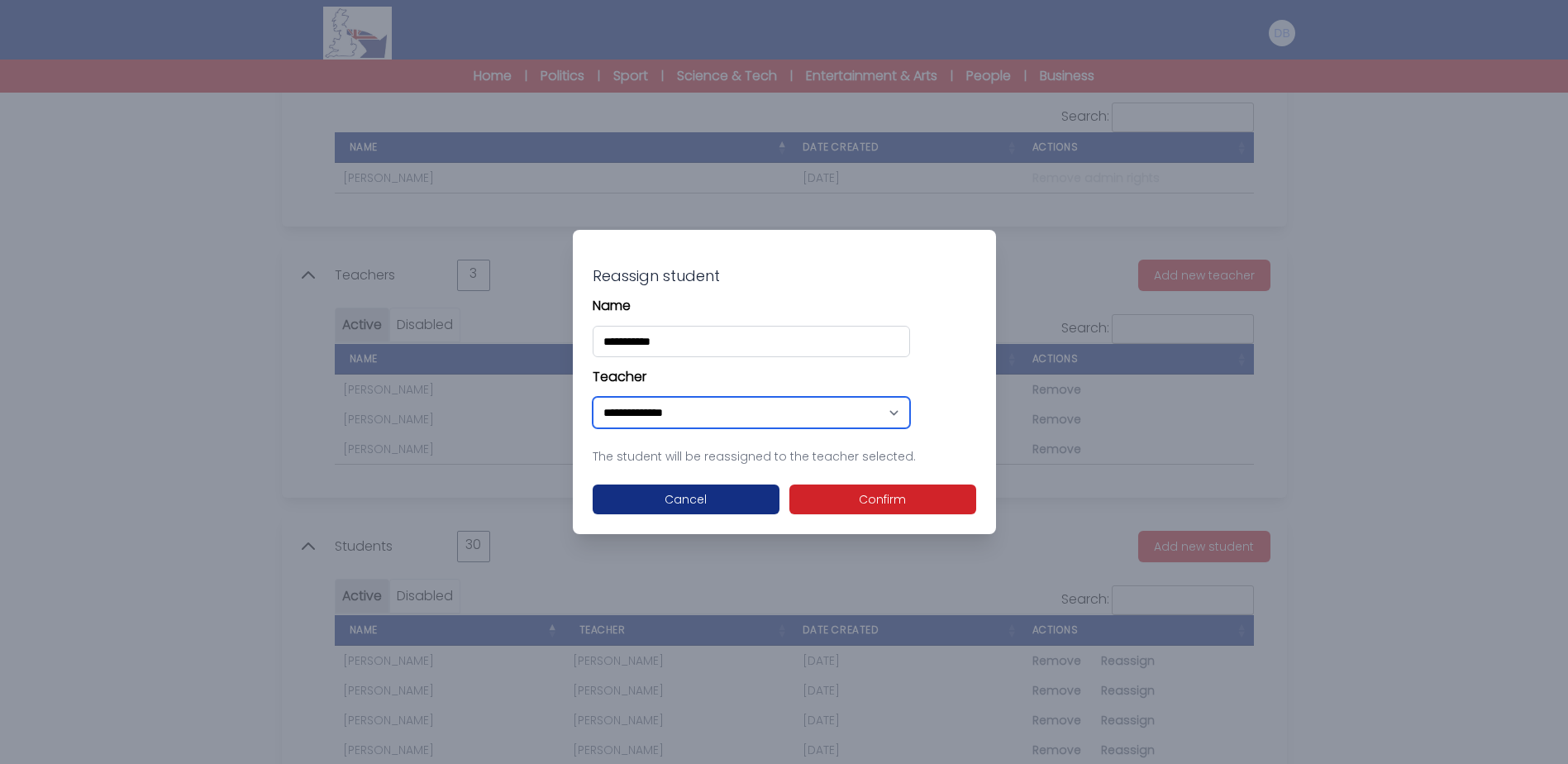
drag, startPoint x: 861, startPoint y: 406, endPoint x: 860, endPoint y: 428, distance: 22.0
click at [862, 407] on select "**********" at bounding box center [751, 412] width 317 height 31
select select "****"
click at [593, 397] on select "**********" at bounding box center [751, 412] width 317 height 31
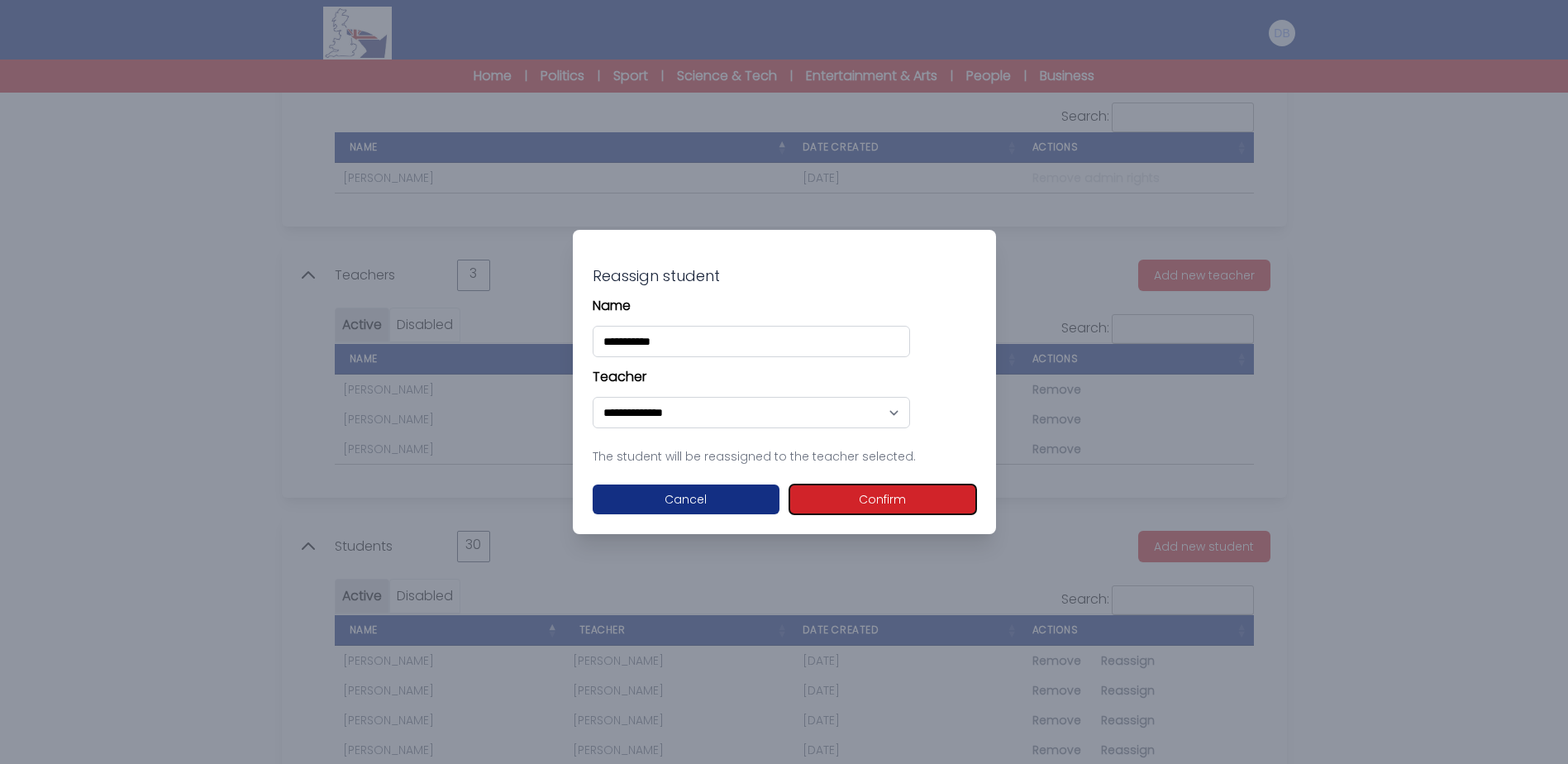
click at [913, 506] on button "Confirm" at bounding box center [882, 499] width 187 height 29
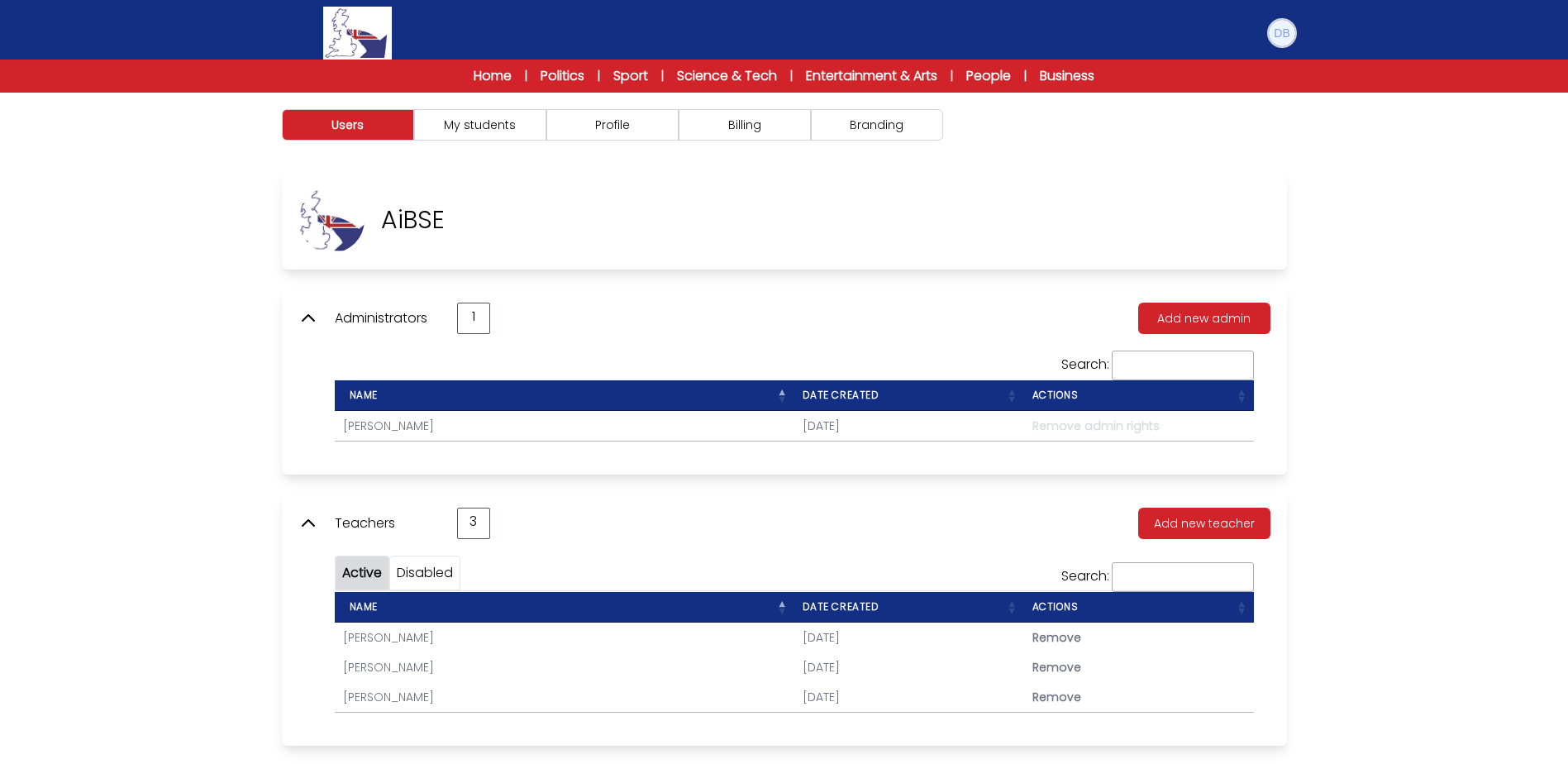
drag, startPoint x: 1288, startPoint y: 33, endPoint x: 1279, endPoint y: 210, distance: 177.2
click at [1287, 34] on img at bounding box center [1282, 33] width 27 height 27
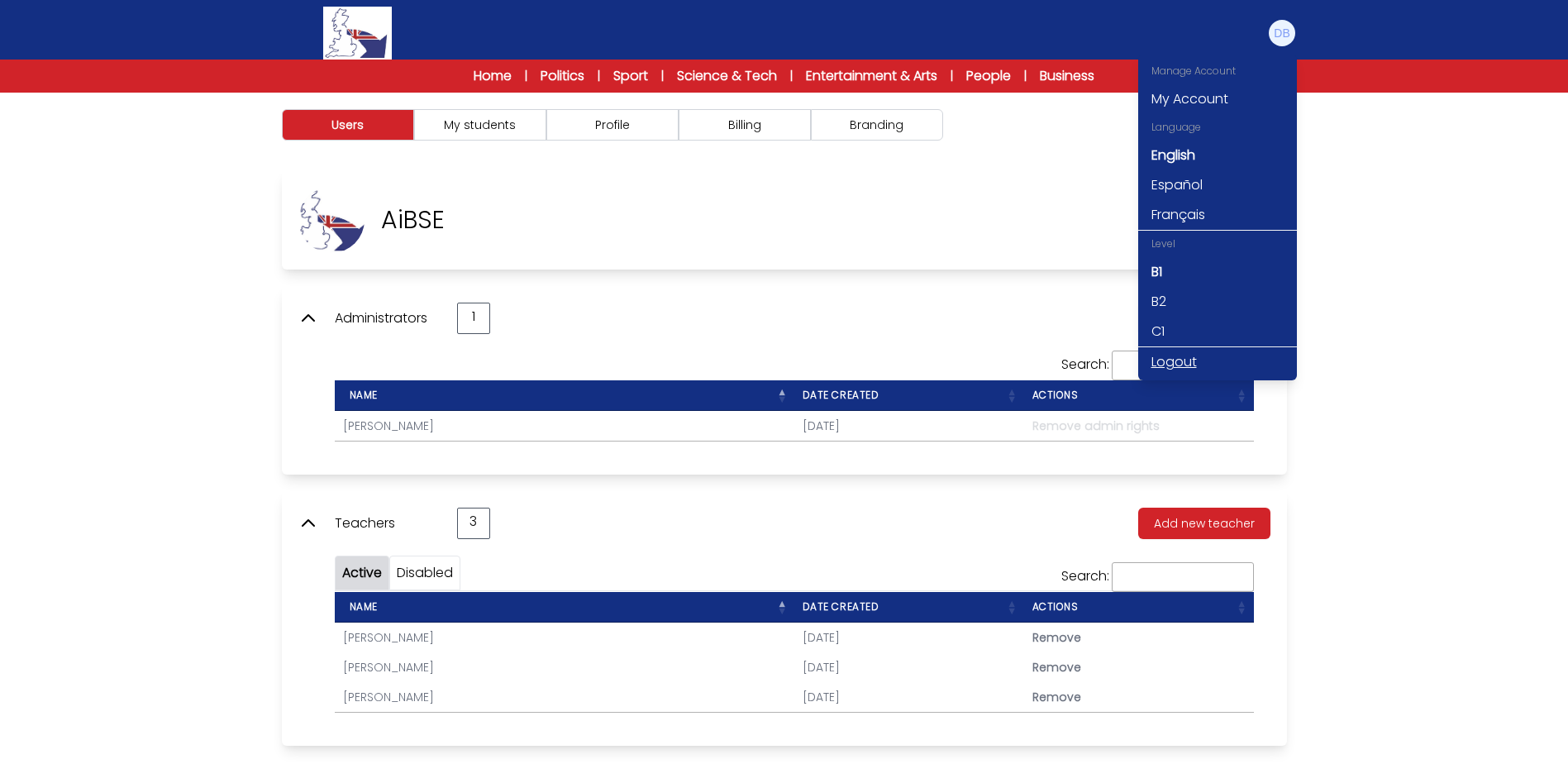
click at [1186, 350] on link "Logout" at bounding box center [1217, 361] width 159 height 29
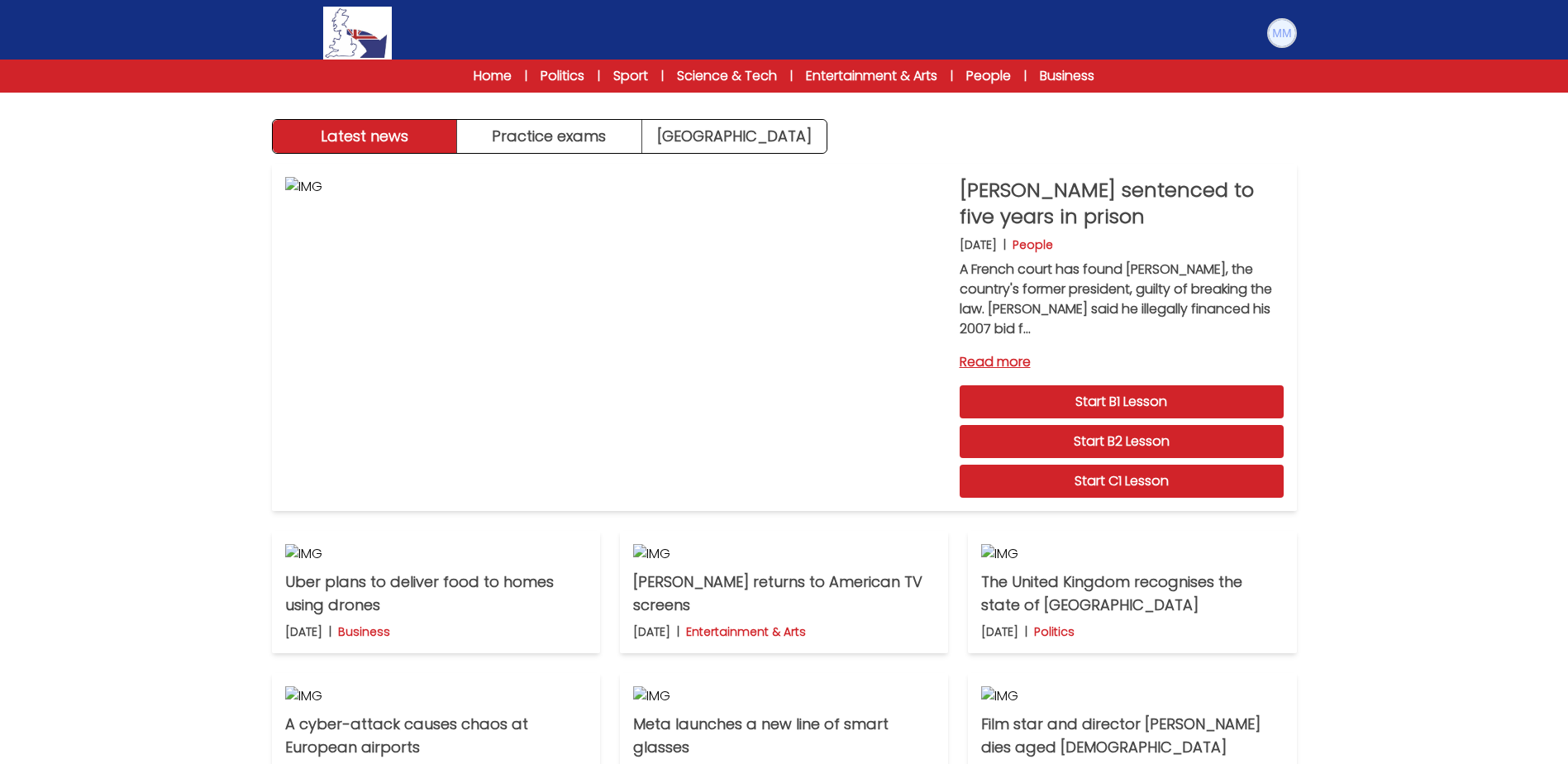
click at [1290, 33] on img at bounding box center [1282, 33] width 27 height 27
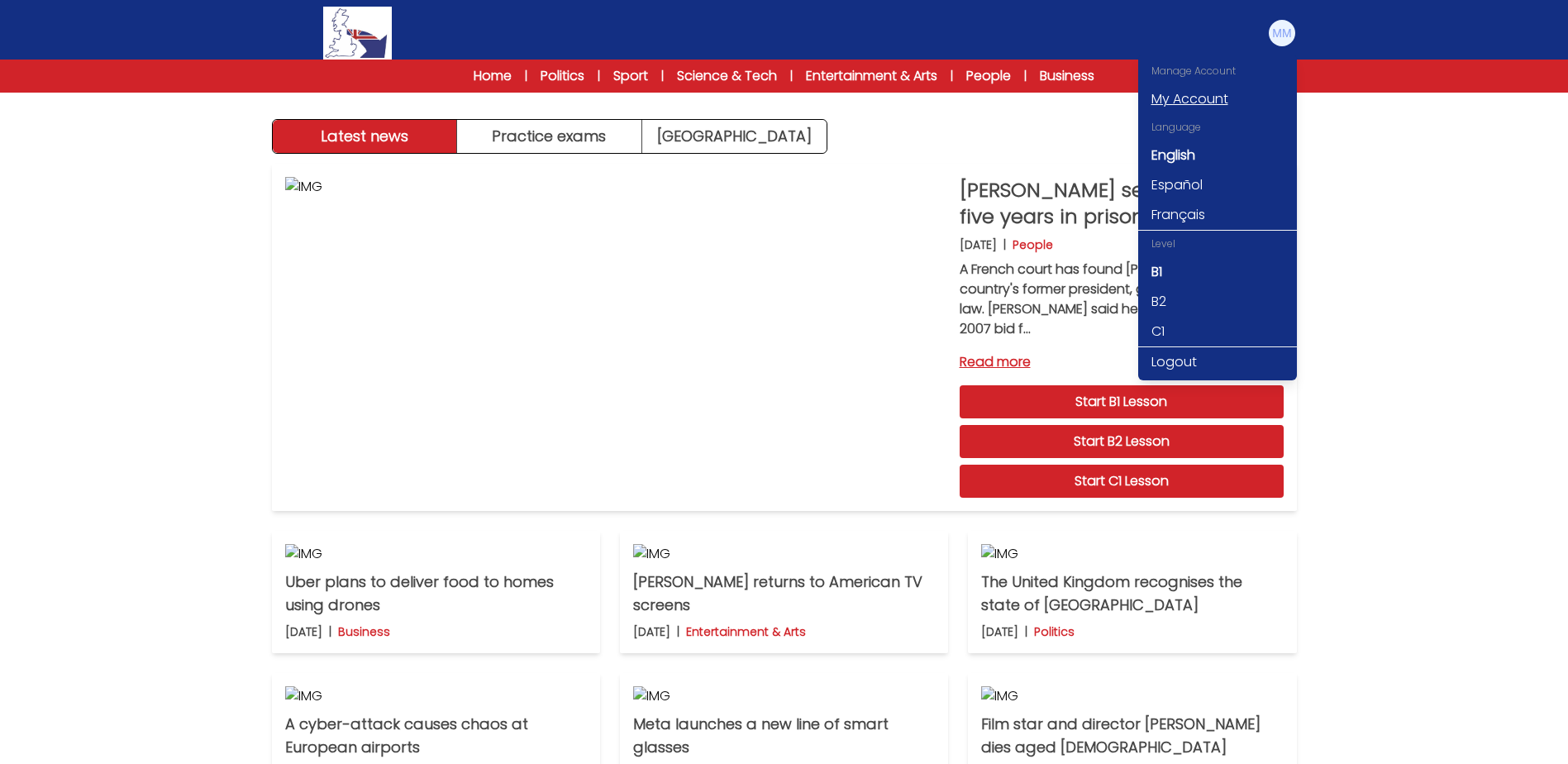
click at [1194, 104] on link "My Account" at bounding box center [1217, 99] width 159 height 29
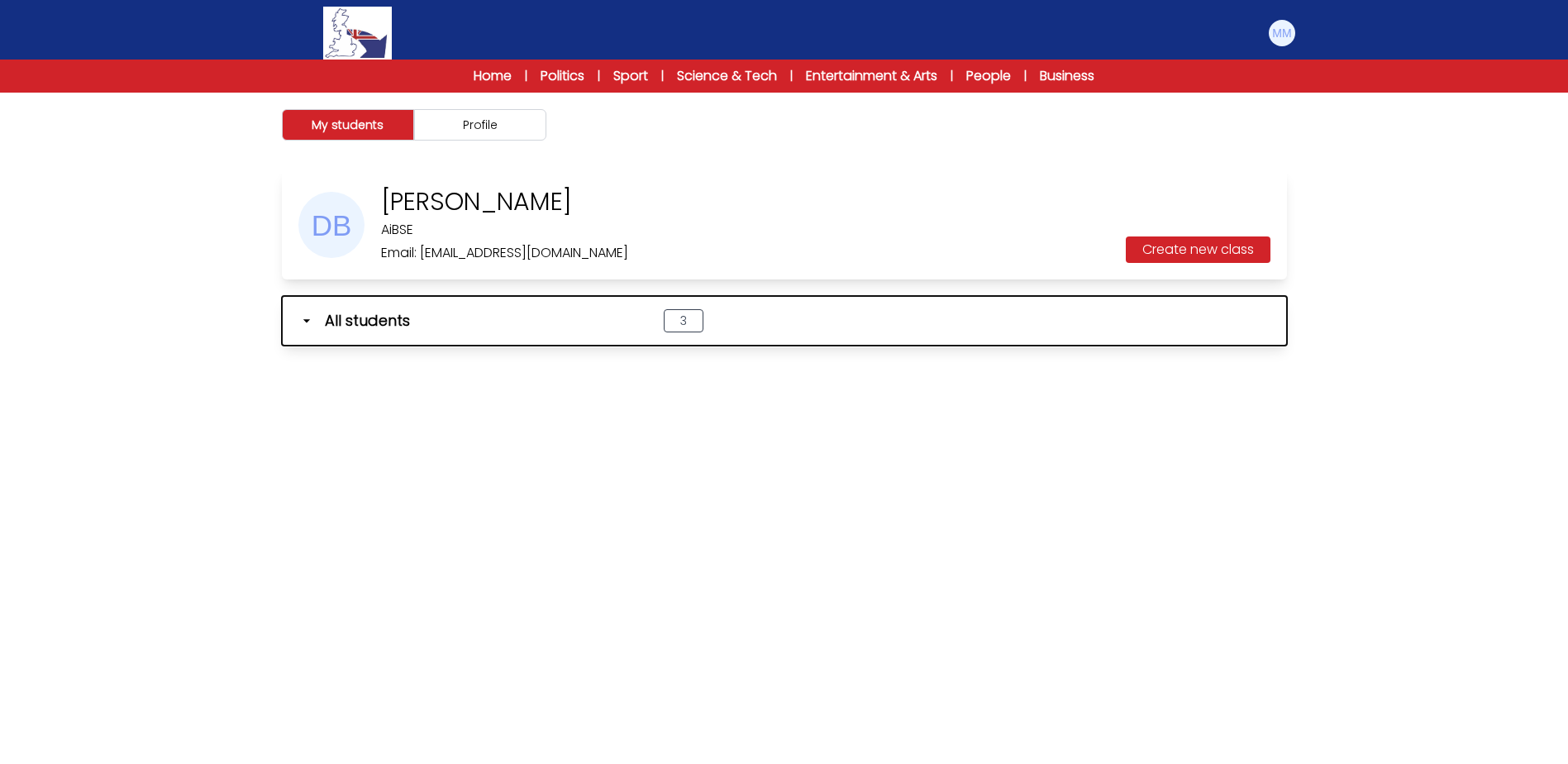
click at [371, 321] on span "All students" at bounding box center [368, 320] width 85 height 23
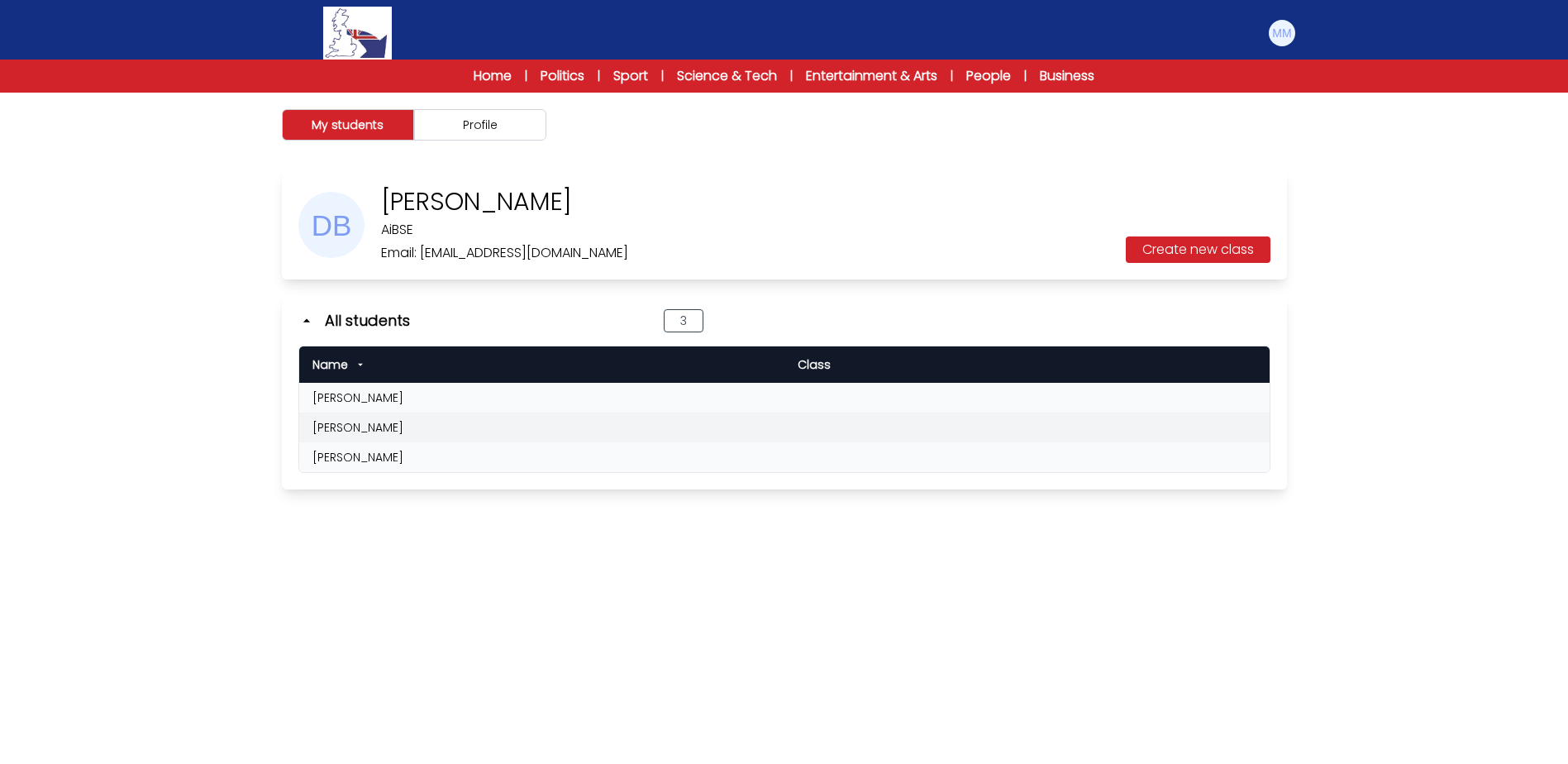
click at [385, 398] on td "[PERSON_NAME]" at bounding box center [541, 397] width 485 height 29
drag, startPoint x: 385, startPoint y: 398, endPoint x: 356, endPoint y: 430, distance: 43.2
click at [356, 430] on td "[PERSON_NAME]" at bounding box center [541, 427] width 485 height 29
click at [356, 430] on td "Amina Diallo" at bounding box center [541, 427] width 485 height 29
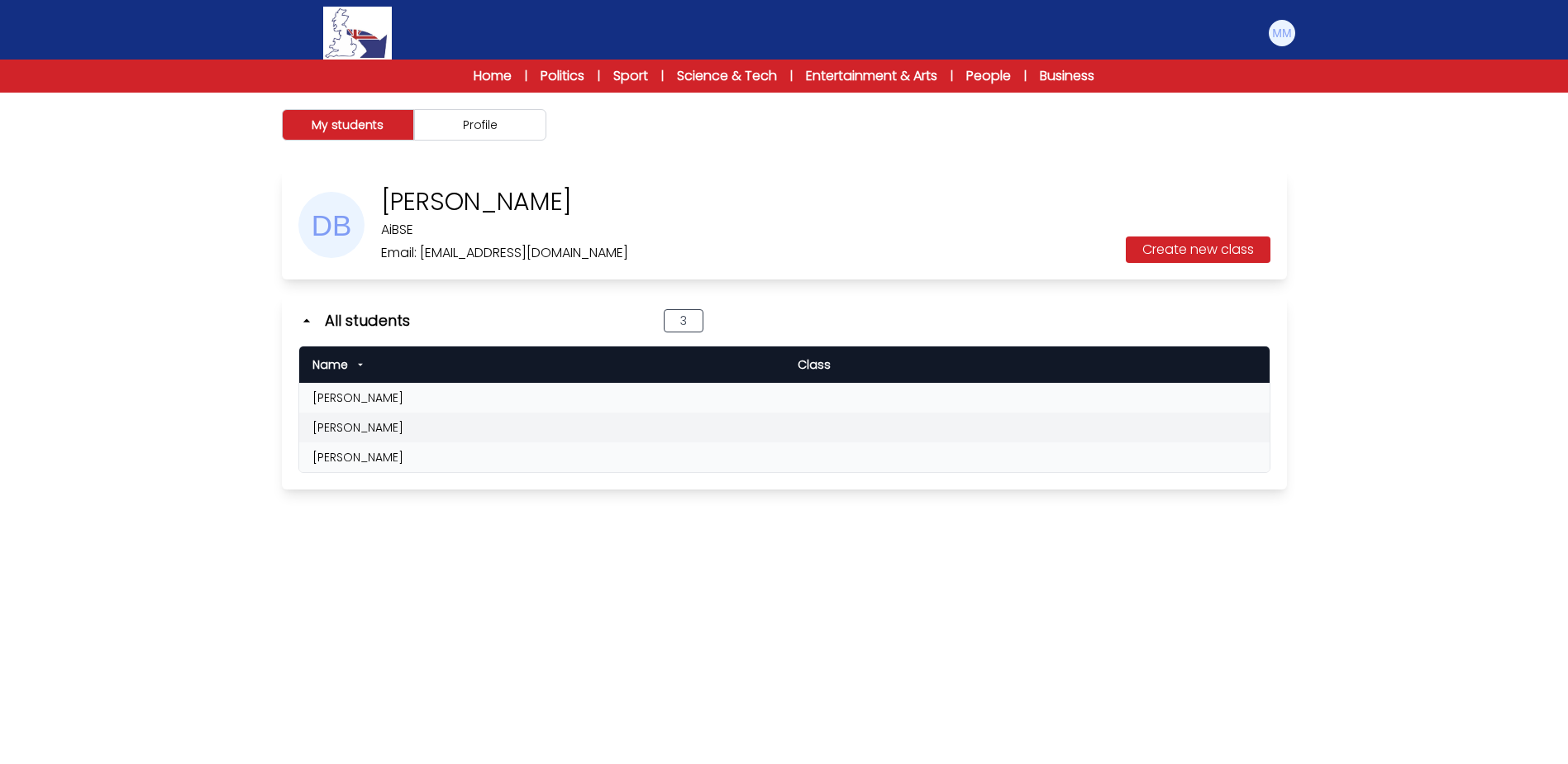
drag, startPoint x: 356, startPoint y: 430, endPoint x: 328, endPoint y: 428, distance: 28.1
click at [328, 428] on td "Amina Diallo" at bounding box center [541, 427] width 485 height 29
drag, startPoint x: 328, startPoint y: 428, endPoint x: 330, endPoint y: 436, distance: 8.2
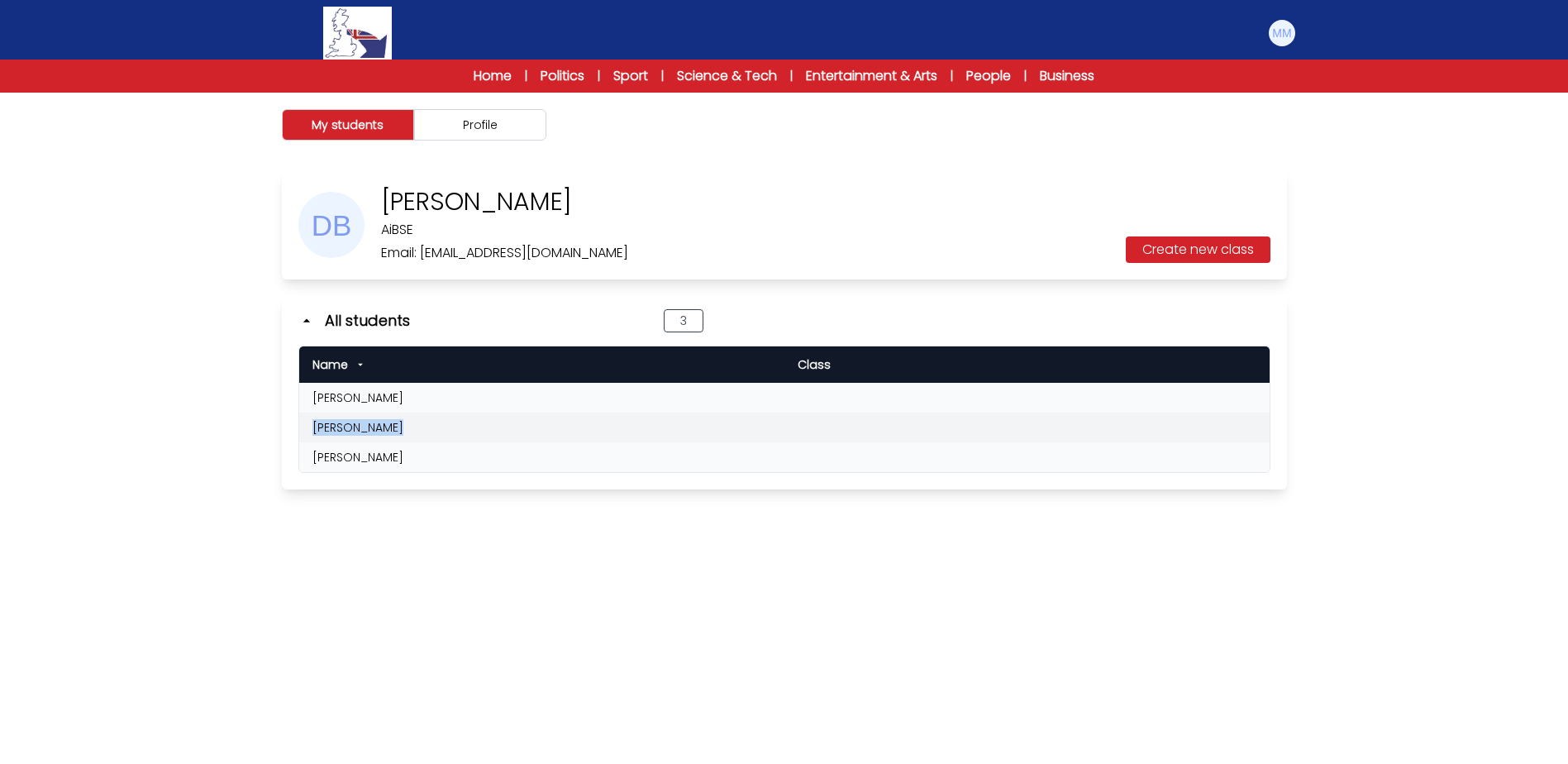
click at [330, 436] on td "Amina Diallo" at bounding box center [541, 427] width 485 height 29
click at [330, 449] on td "Ana Navarro" at bounding box center [541, 457] width 485 height 29
drag, startPoint x: 330, startPoint y: 449, endPoint x: 361, endPoint y: 455, distance: 31.6
click at [361, 455] on td "[PERSON_NAME]" at bounding box center [541, 457] width 485 height 29
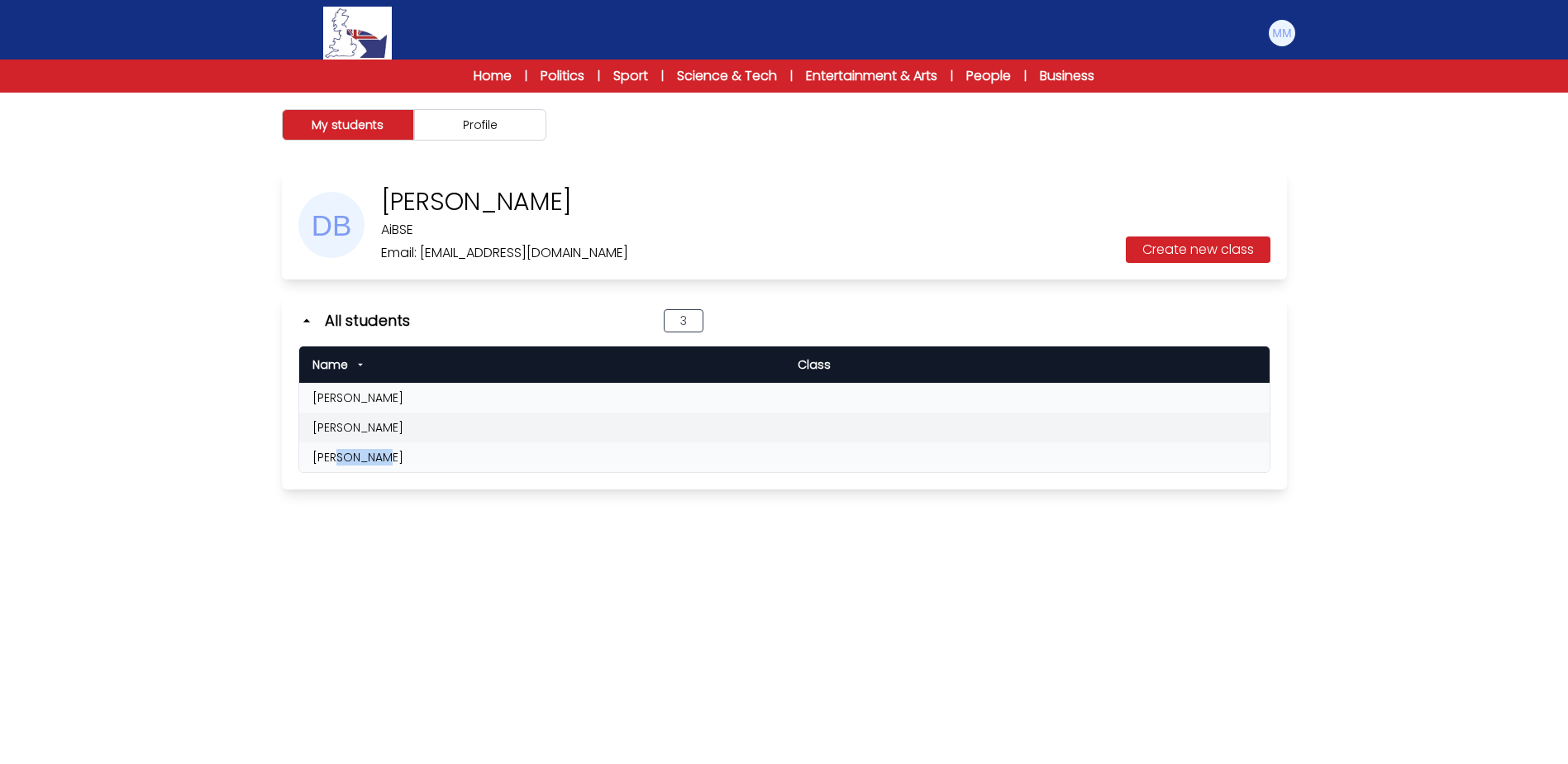
click at [361, 455] on td "[PERSON_NAME]" at bounding box center [541, 457] width 485 height 29
click at [622, 525] on div "My students Profile Michael Martin AiBSE Teacher:" at bounding box center [784, 474] width 1568 height 764
click at [767, 630] on div "My students Profile Michael Martin AiBSE Teacher:" at bounding box center [784, 474] width 1568 height 764
click at [371, 394] on td "[PERSON_NAME]" at bounding box center [541, 397] width 485 height 29
click at [370, 394] on td "[PERSON_NAME]" at bounding box center [541, 397] width 485 height 29
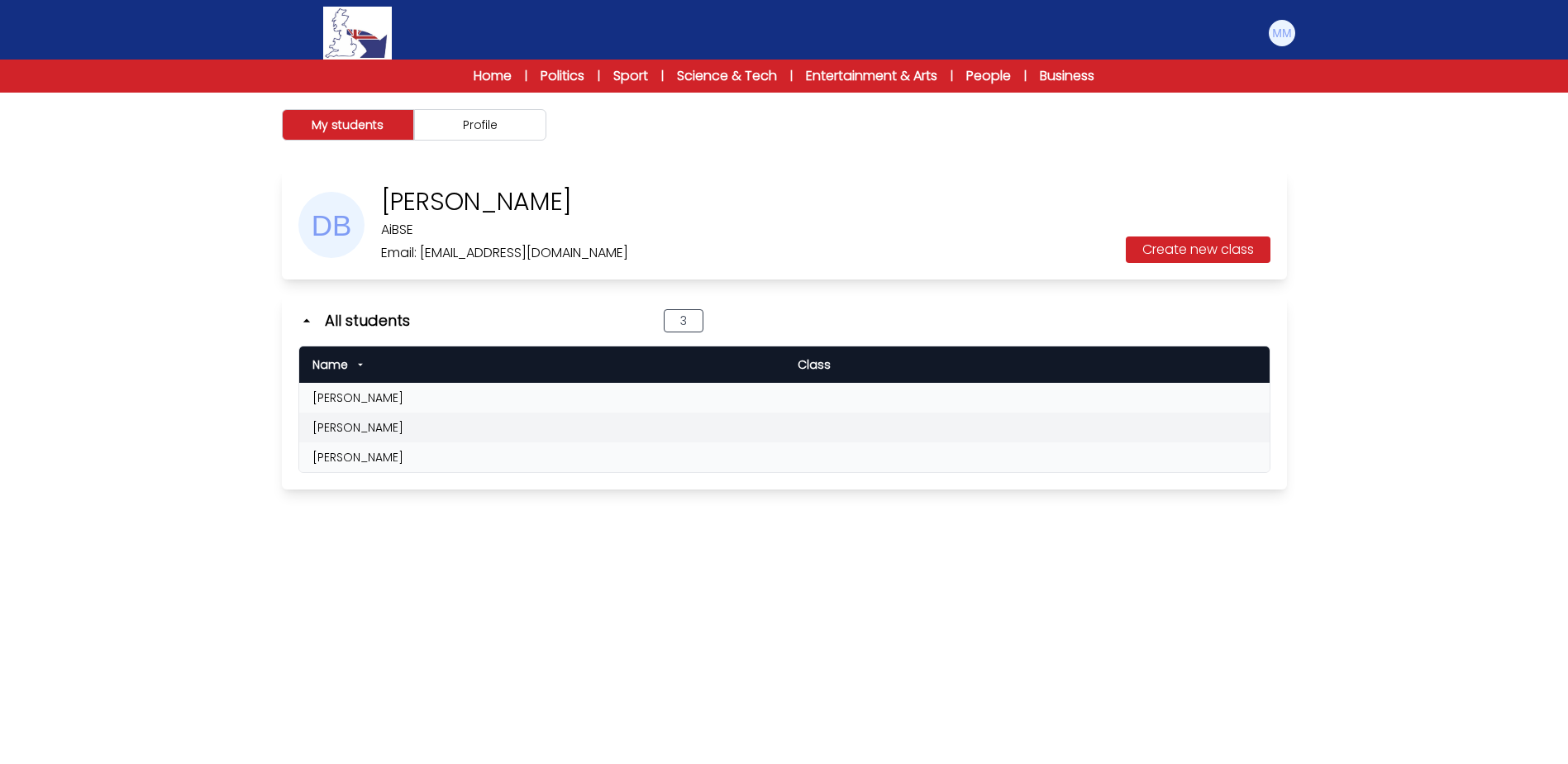
drag, startPoint x: 370, startPoint y: 394, endPoint x: 736, endPoint y: 666, distance: 456.0
click at [695, 603] on div "My students Profile Michael Martin AiBSE Teacher:" at bounding box center [784, 474] width 1568 height 764
drag, startPoint x: 312, startPoint y: 398, endPoint x: 415, endPoint y: 398, distance: 103.0
click at [415, 398] on td "[PERSON_NAME]" at bounding box center [541, 397] width 485 height 29
click at [105, 217] on div "My students Profile Michael Martin AiBSE Teacher:" at bounding box center [784, 474] width 1568 height 764
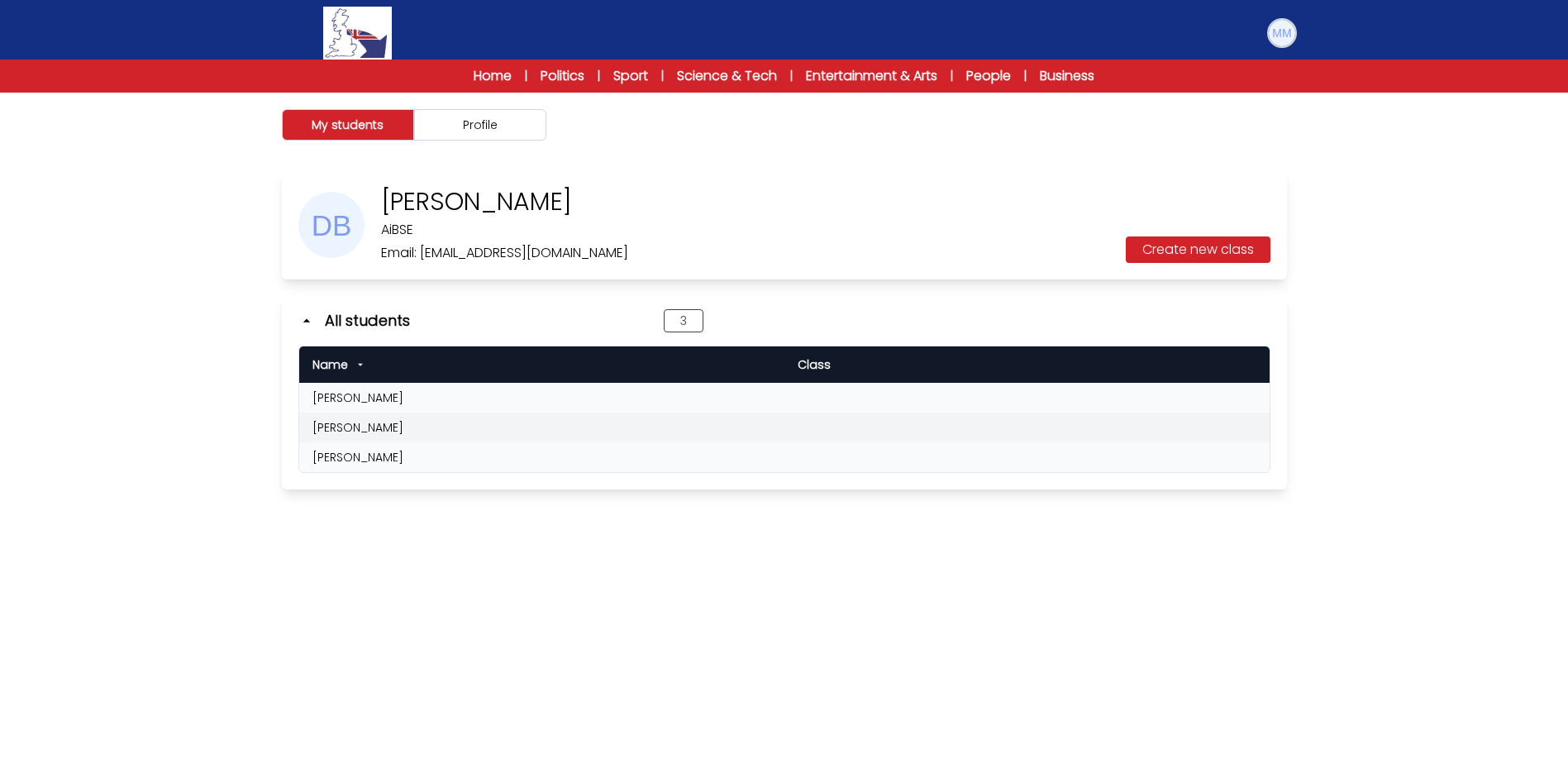
click at [1279, 37] on img at bounding box center [1282, 33] width 27 height 27
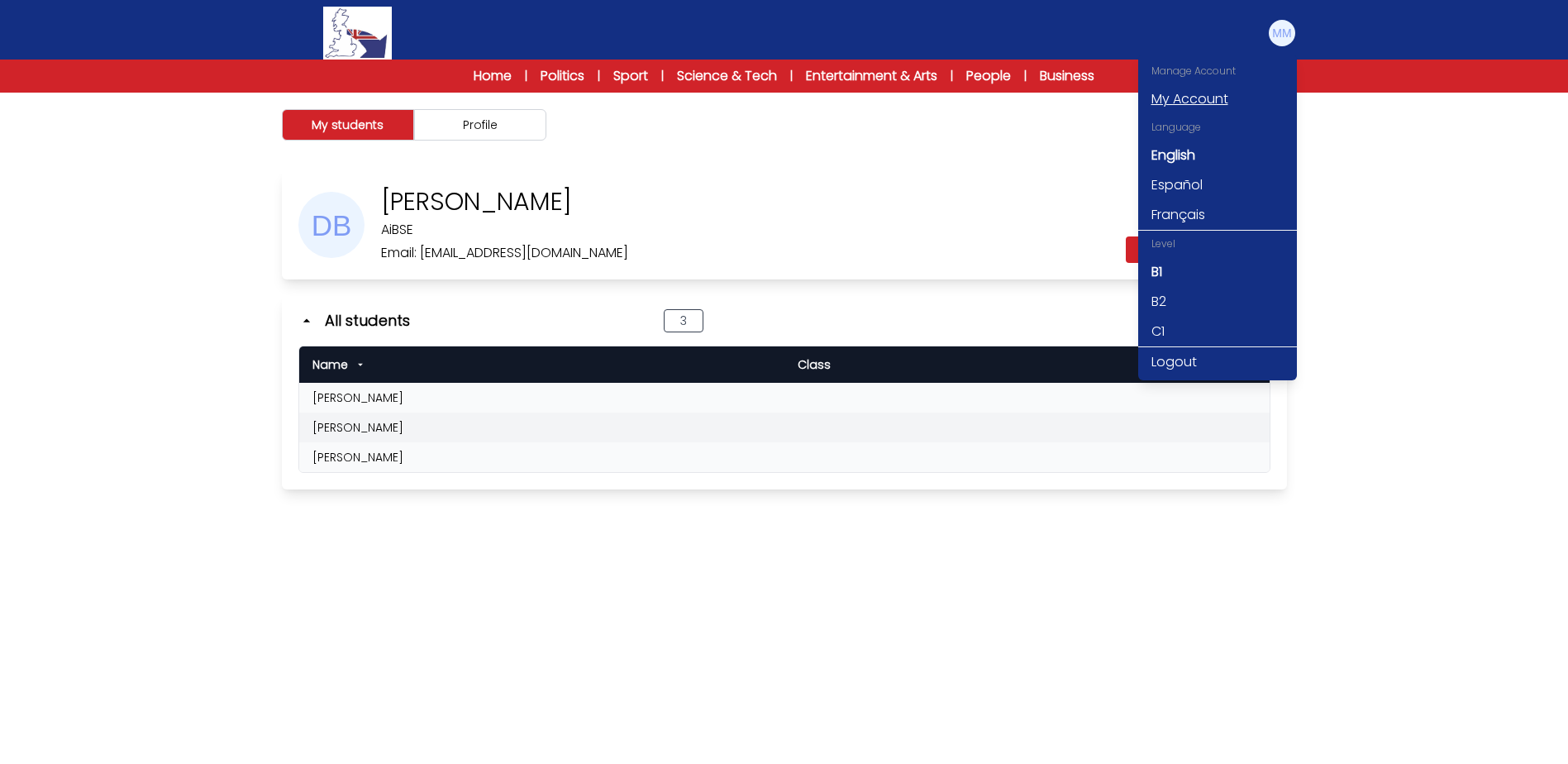
click at [1212, 104] on link "My Account" at bounding box center [1217, 99] width 159 height 29
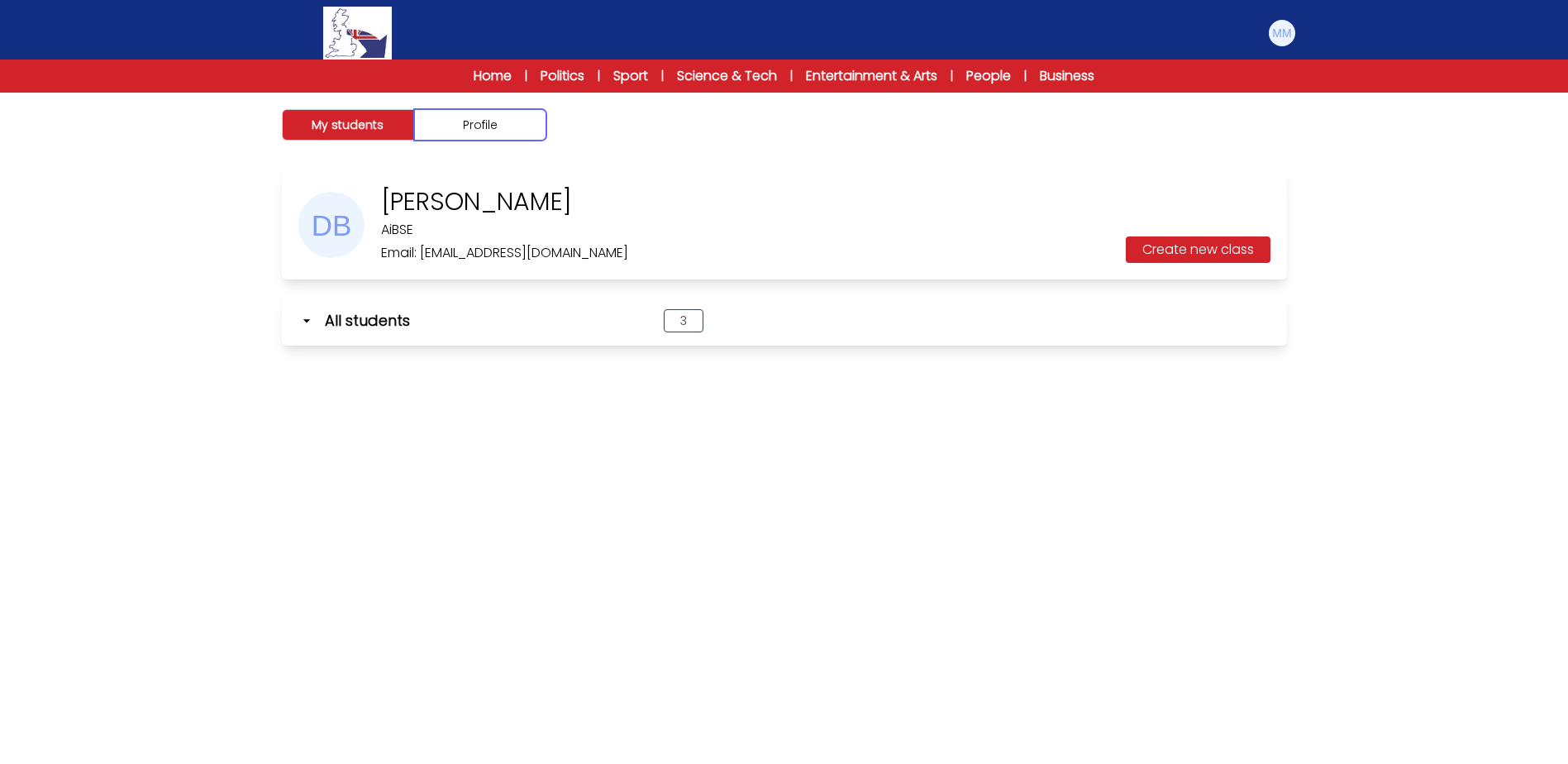
click at [506, 128] on button "Profile" at bounding box center [480, 124] width 132 height 31
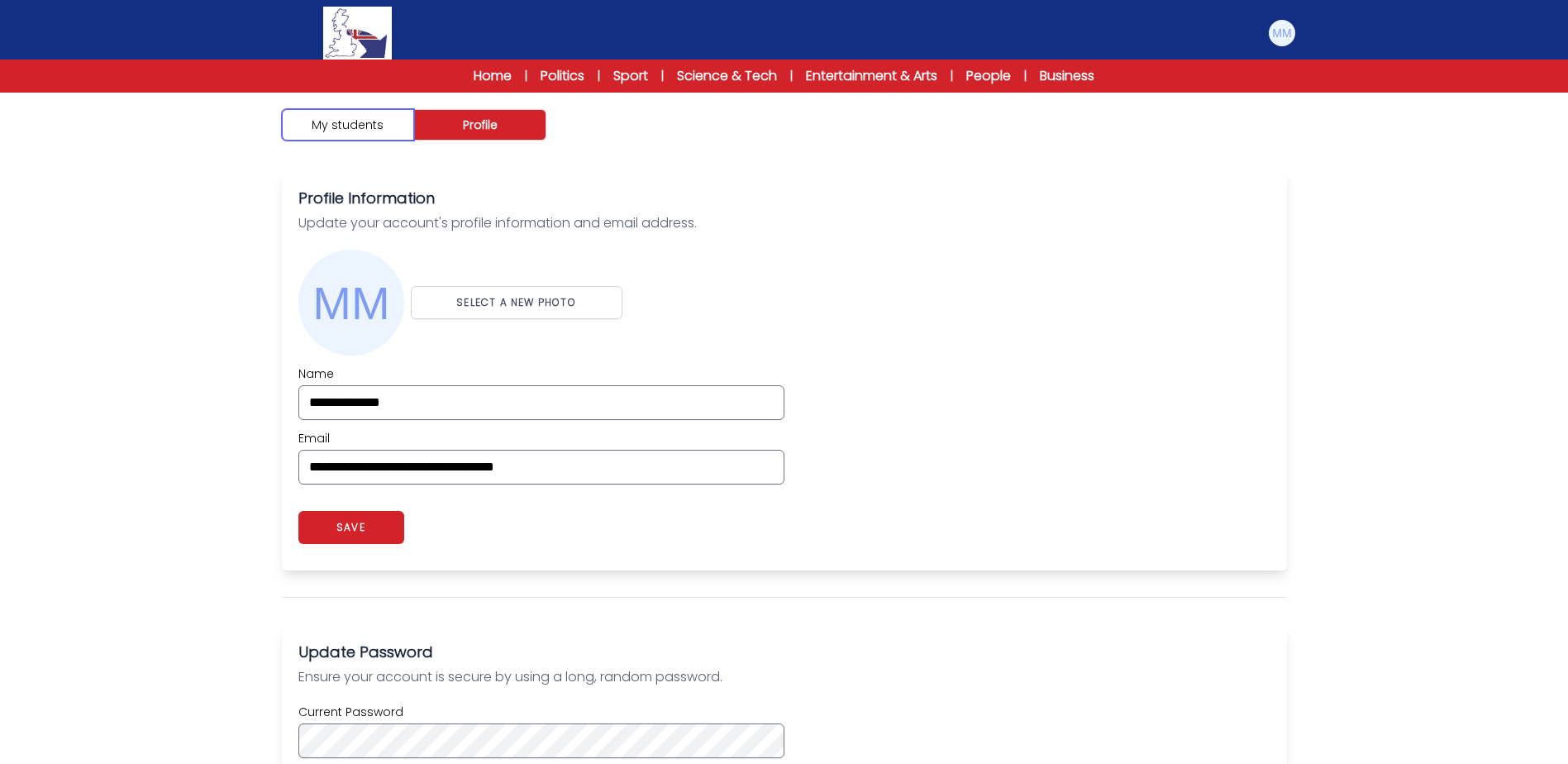
click at [357, 128] on button "My students" at bounding box center [348, 124] width 132 height 31
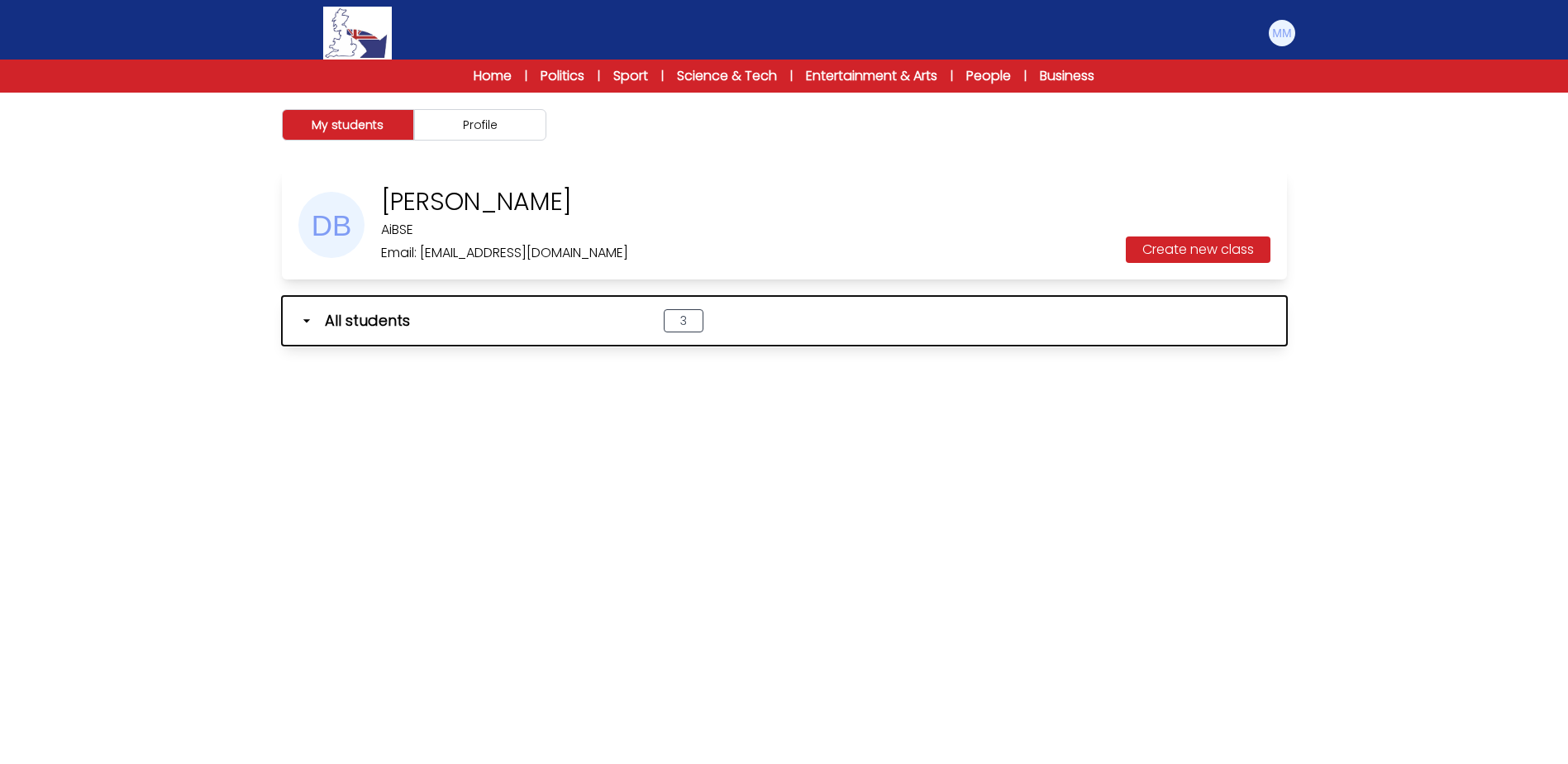
click at [304, 325] on icon "button" at bounding box center [306, 320] width 16 height 16
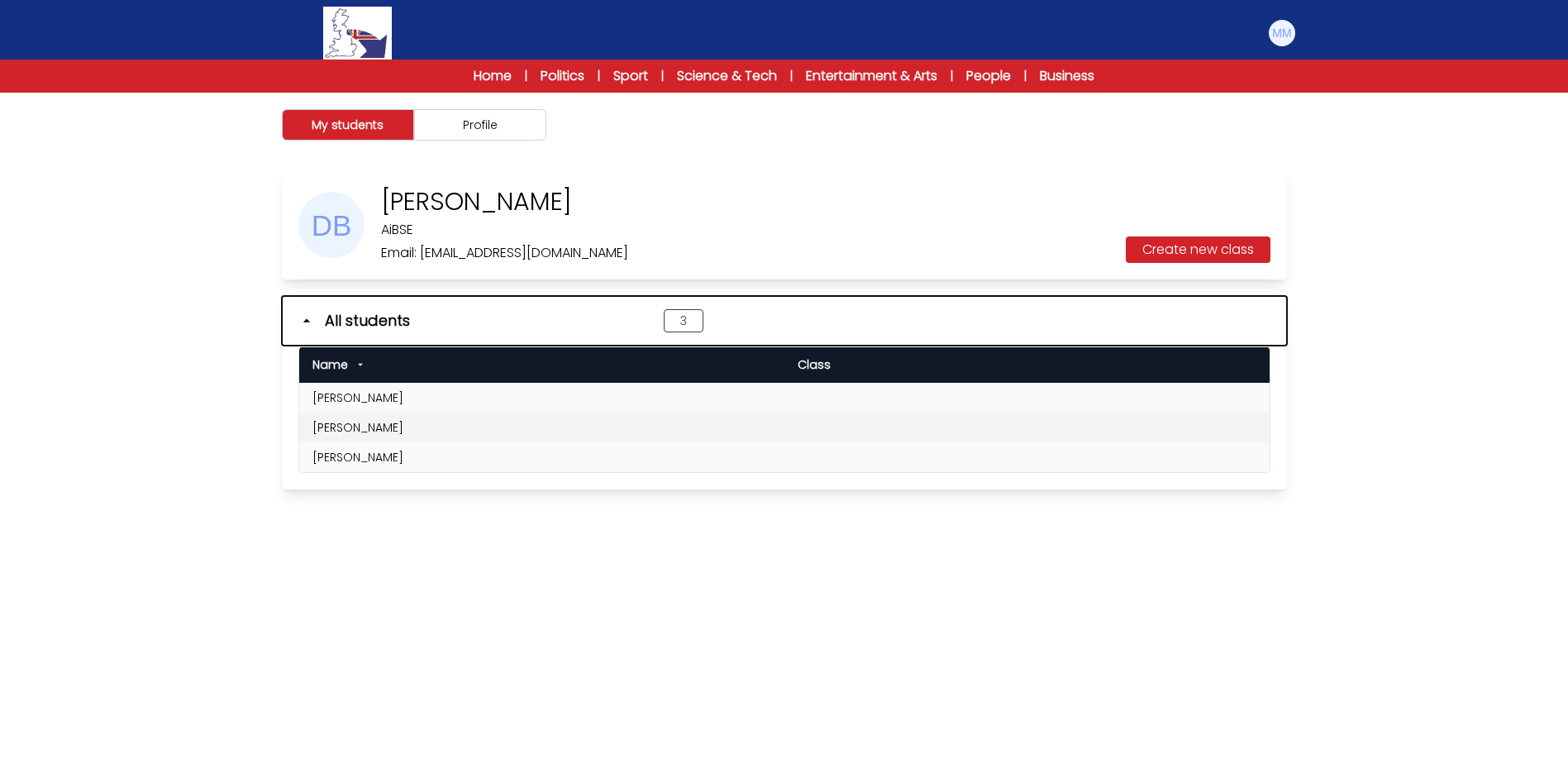
click at [304, 323] on icon "button" at bounding box center [306, 320] width 16 height 16
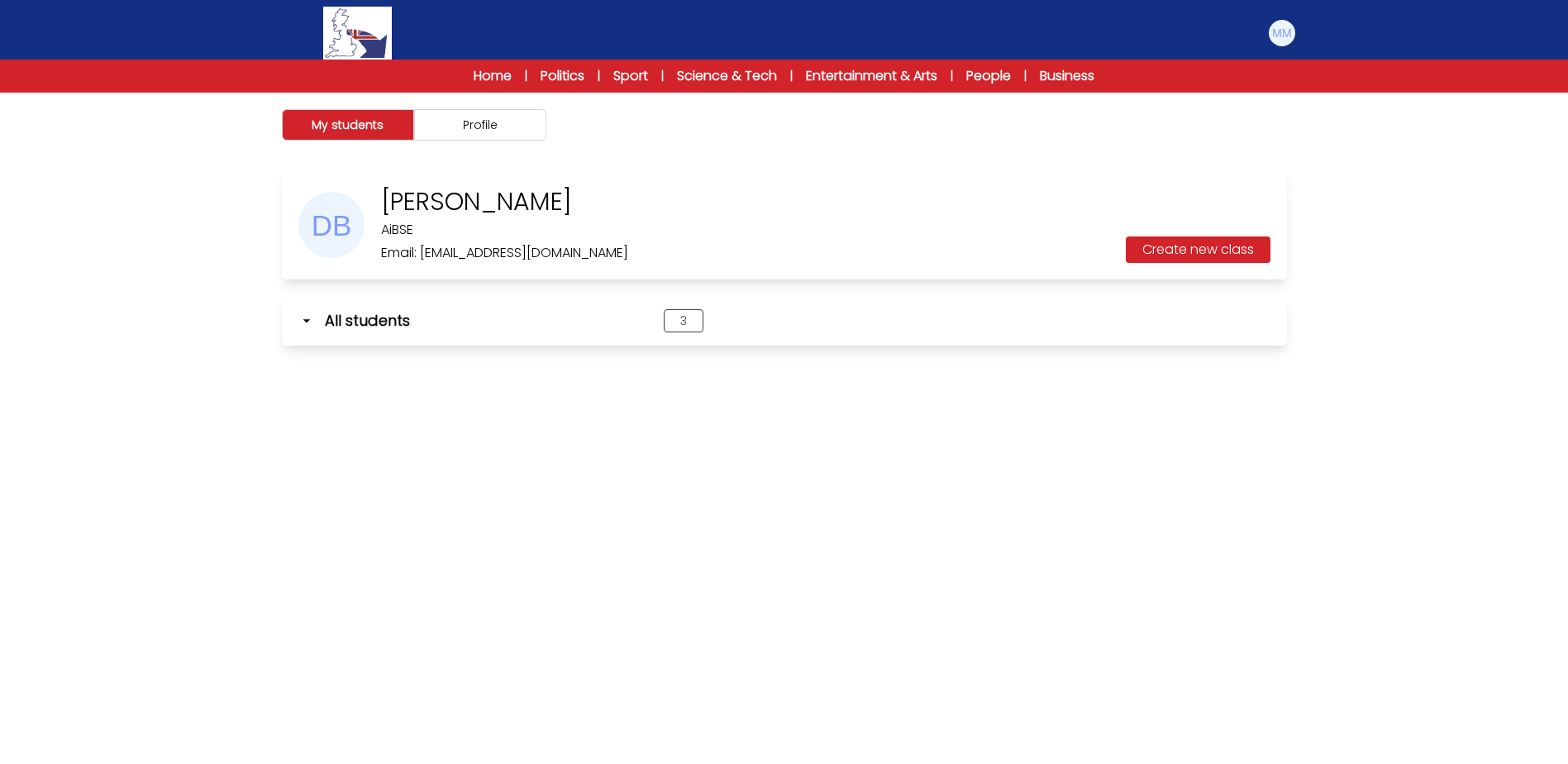
click at [463, 73] on div "Home | Politics | Sport | Science & Tech | Entertainment & Arts | People | Busi…" at bounding box center [784, 76] width 741 height 20
click at [475, 74] on link "Home" at bounding box center [493, 76] width 38 height 20
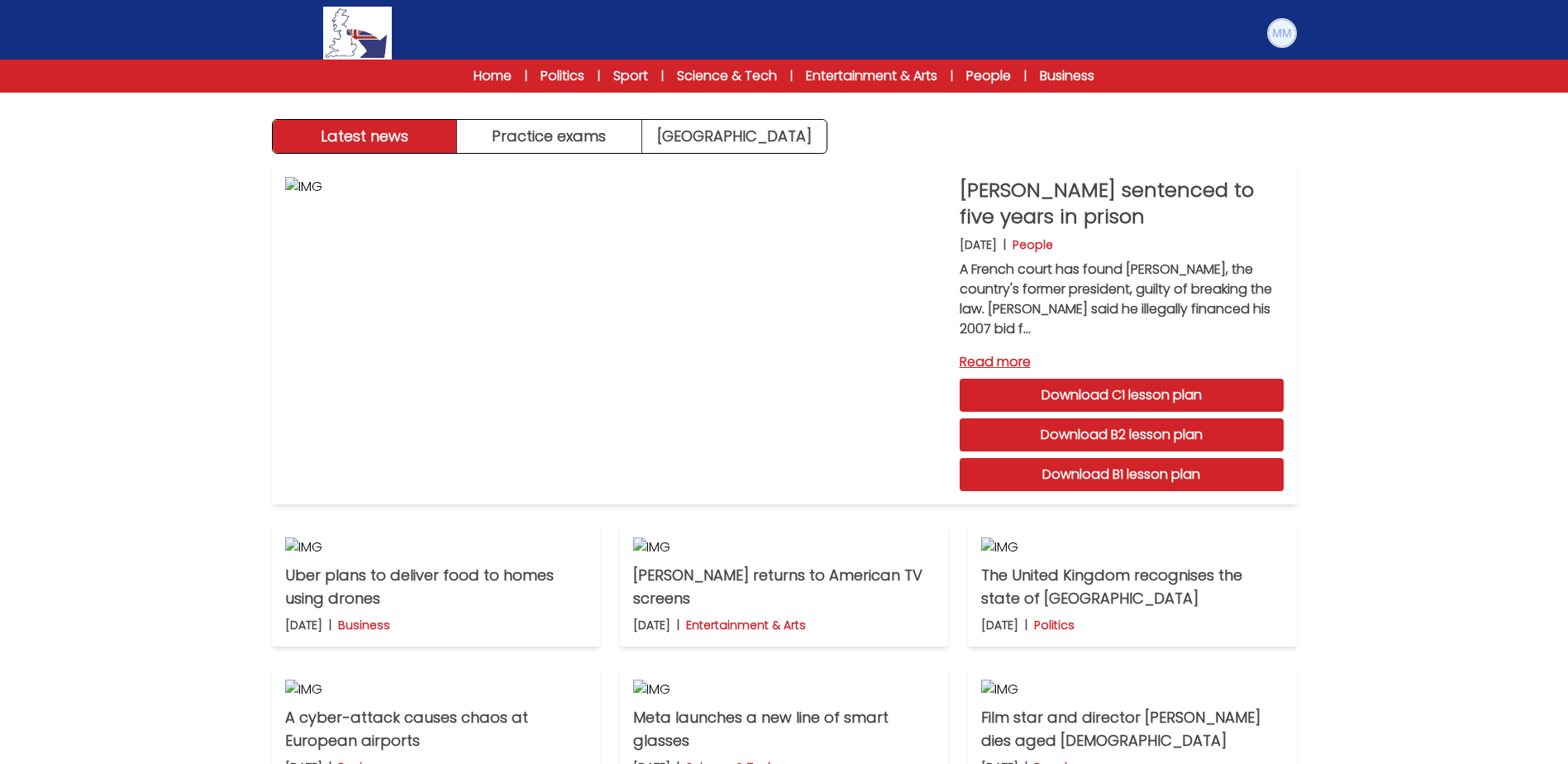
click at [1287, 29] on img at bounding box center [1282, 33] width 27 height 27
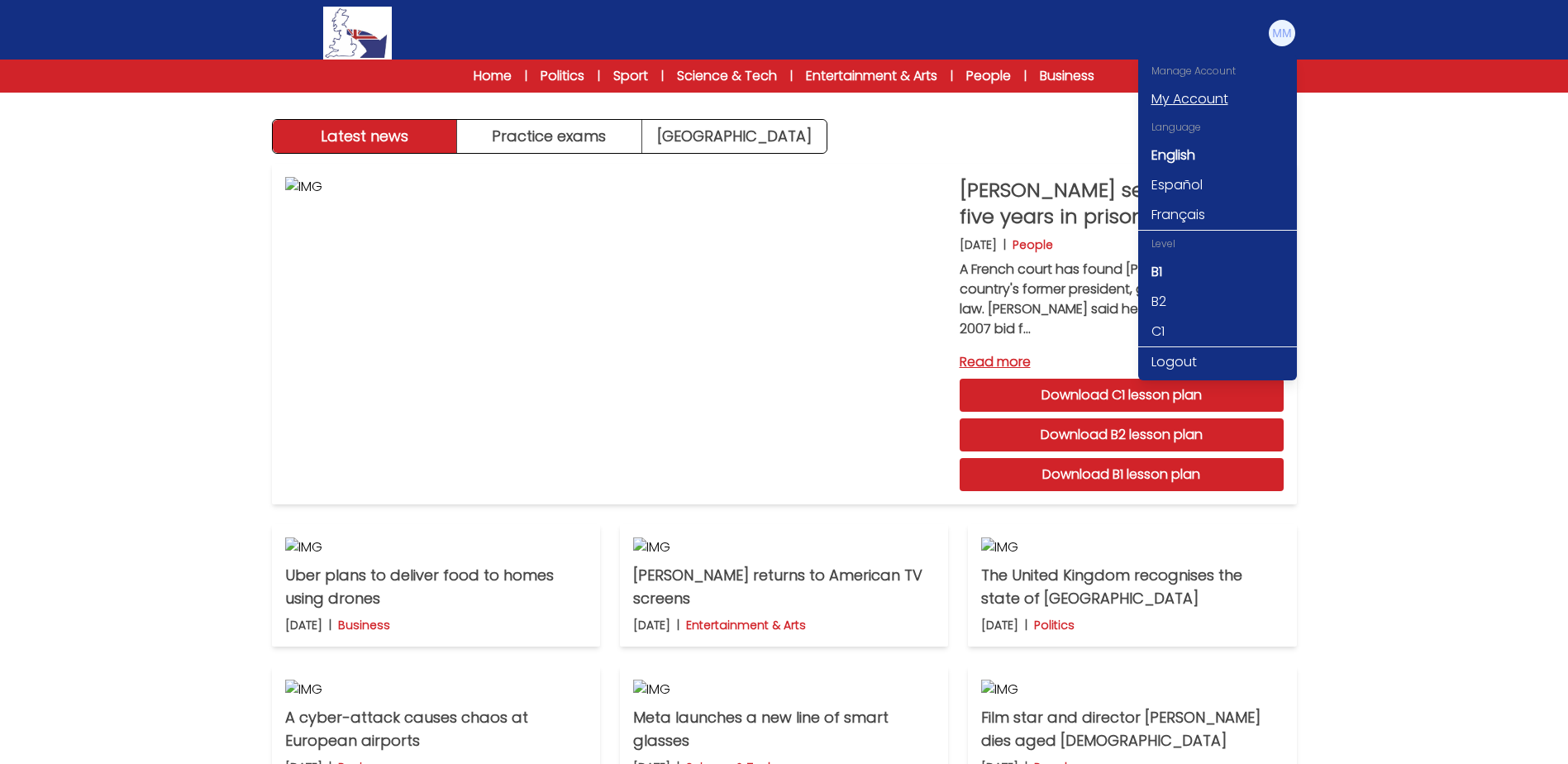
click at [1166, 109] on link "My Account" at bounding box center [1217, 99] width 159 height 29
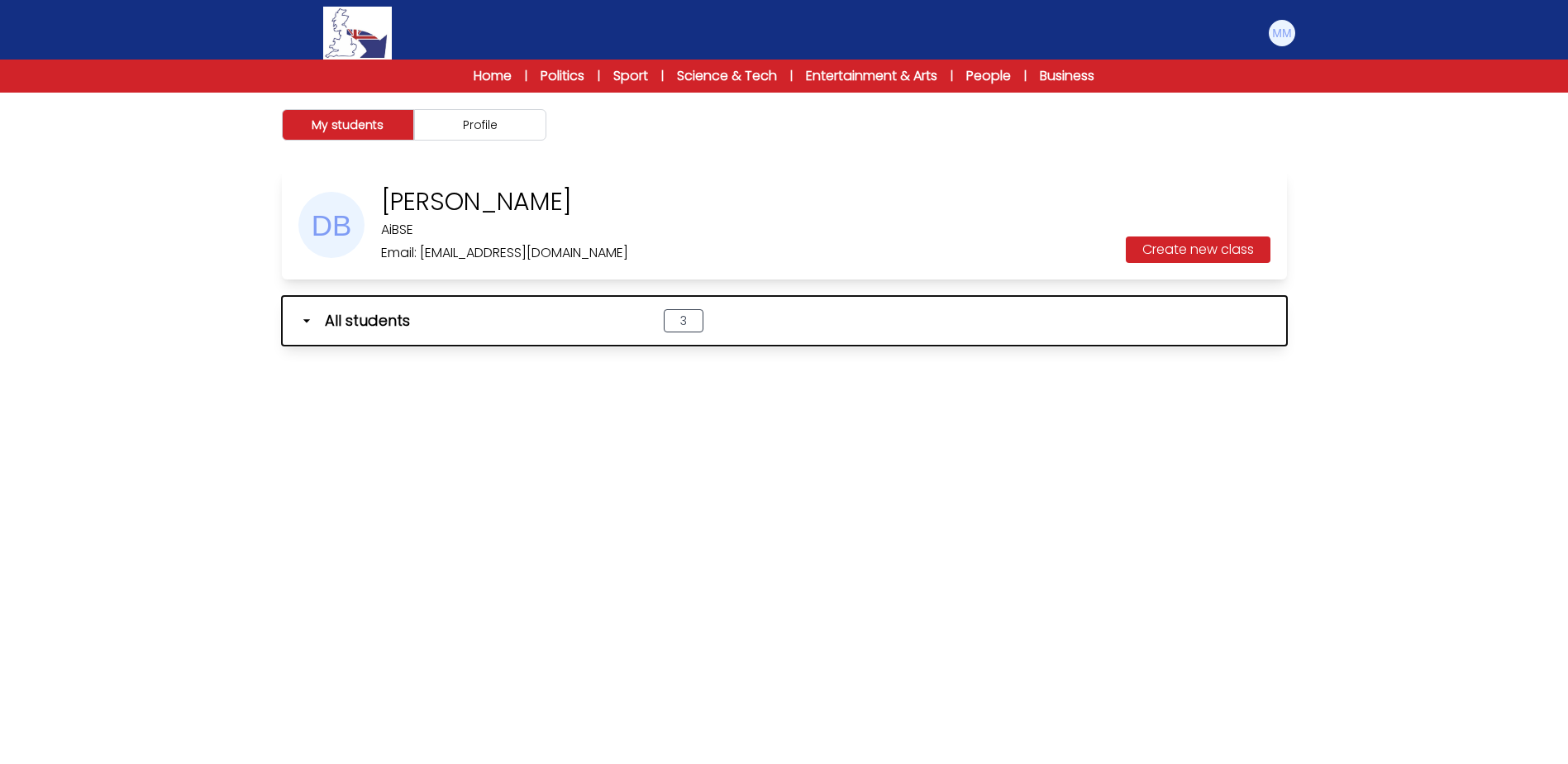
click at [309, 328] on icon "button" at bounding box center [306, 320] width 16 height 16
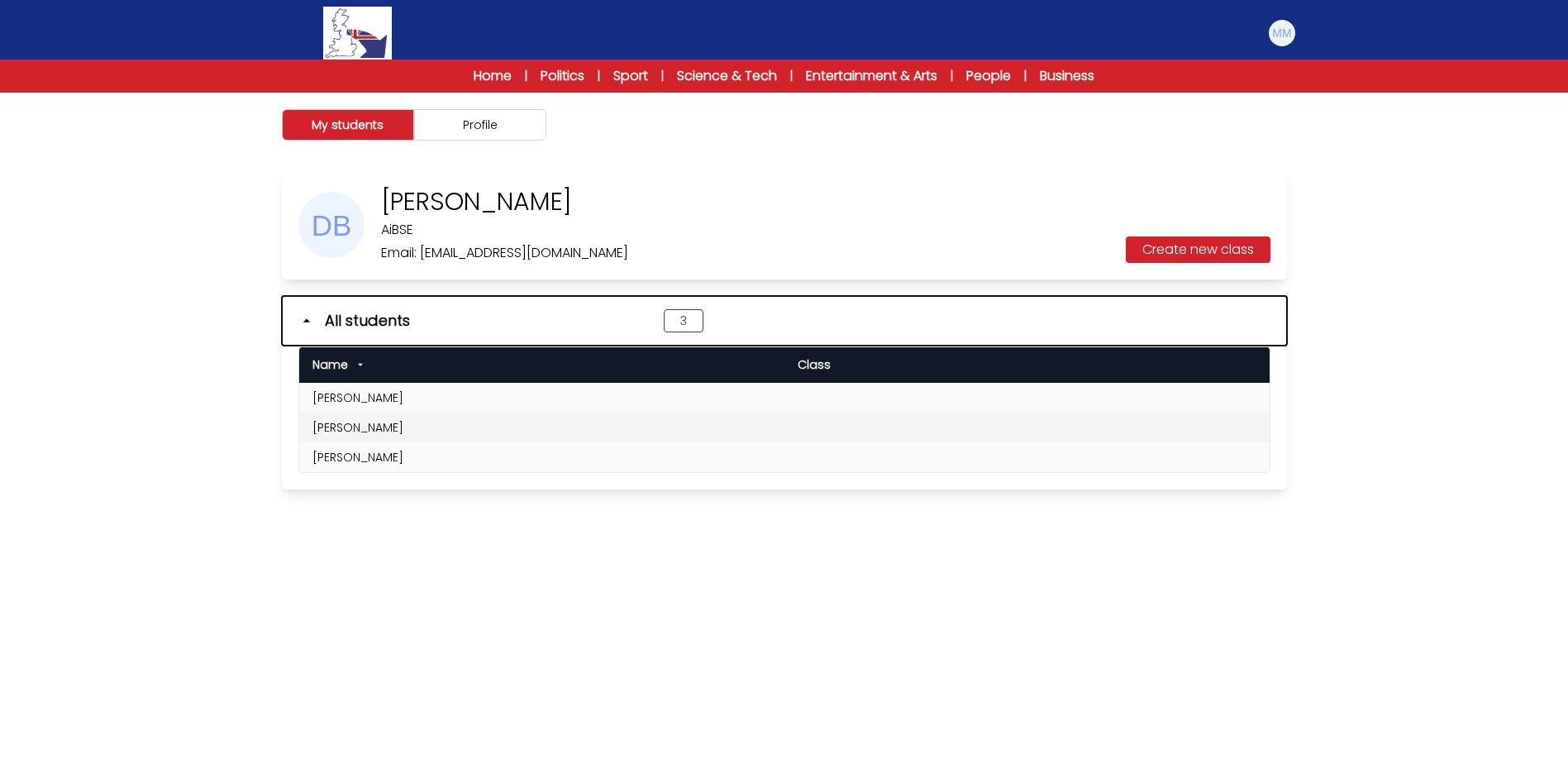
click at [309, 324] on icon "button" at bounding box center [306, 320] width 16 height 16
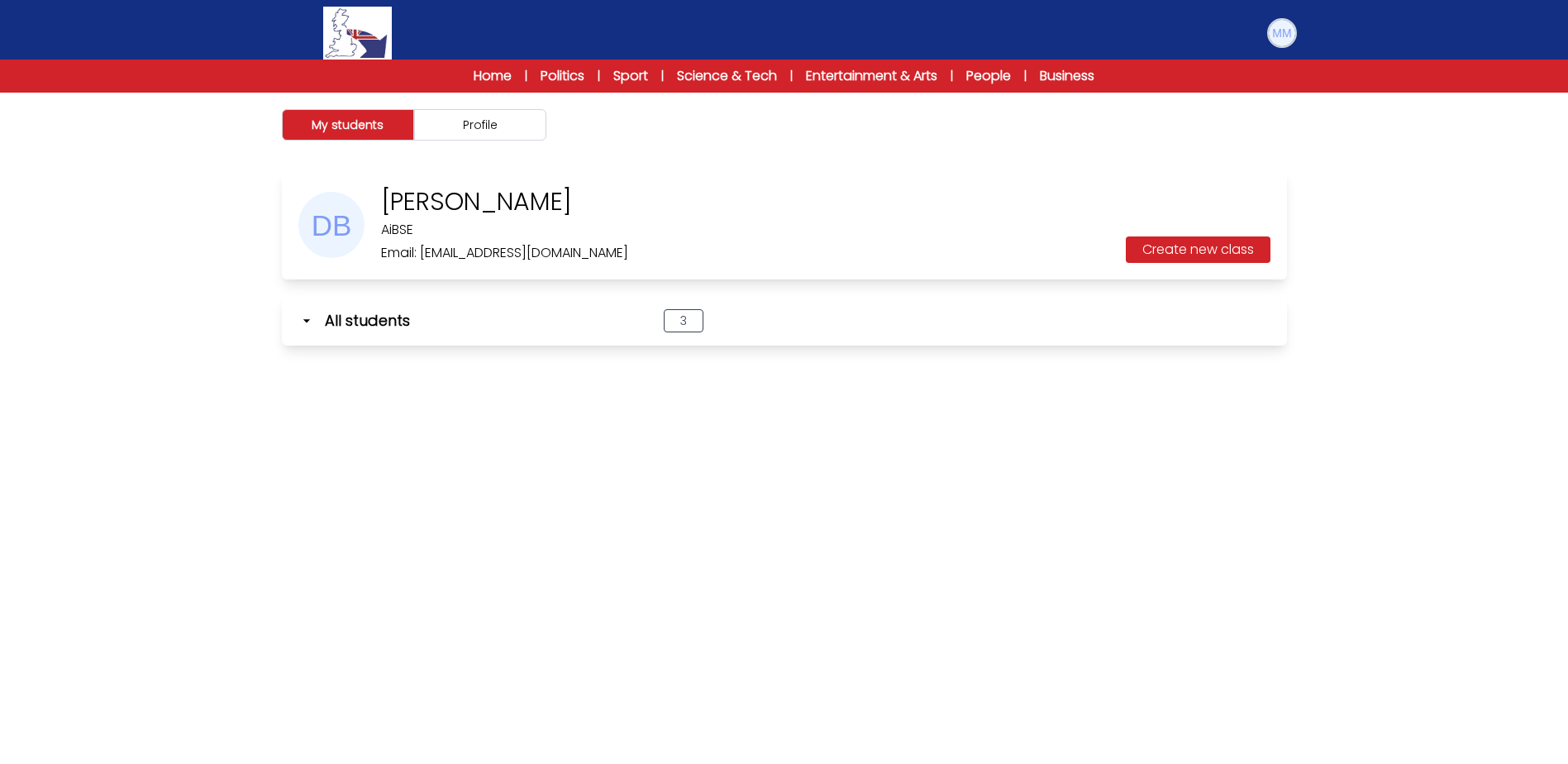
click at [1283, 39] on img at bounding box center [1282, 33] width 27 height 27
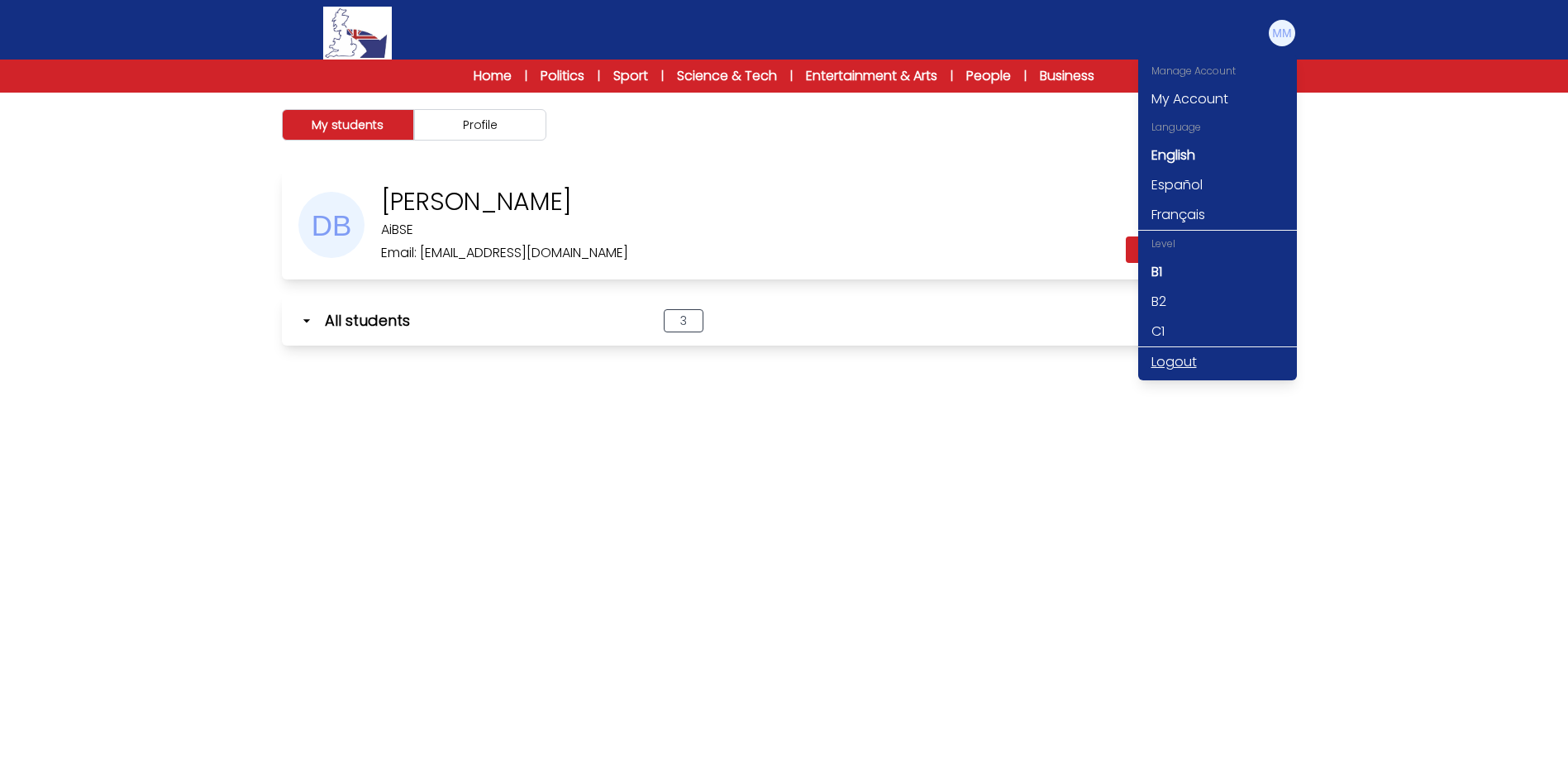
click at [1171, 353] on link "Logout" at bounding box center [1217, 361] width 159 height 29
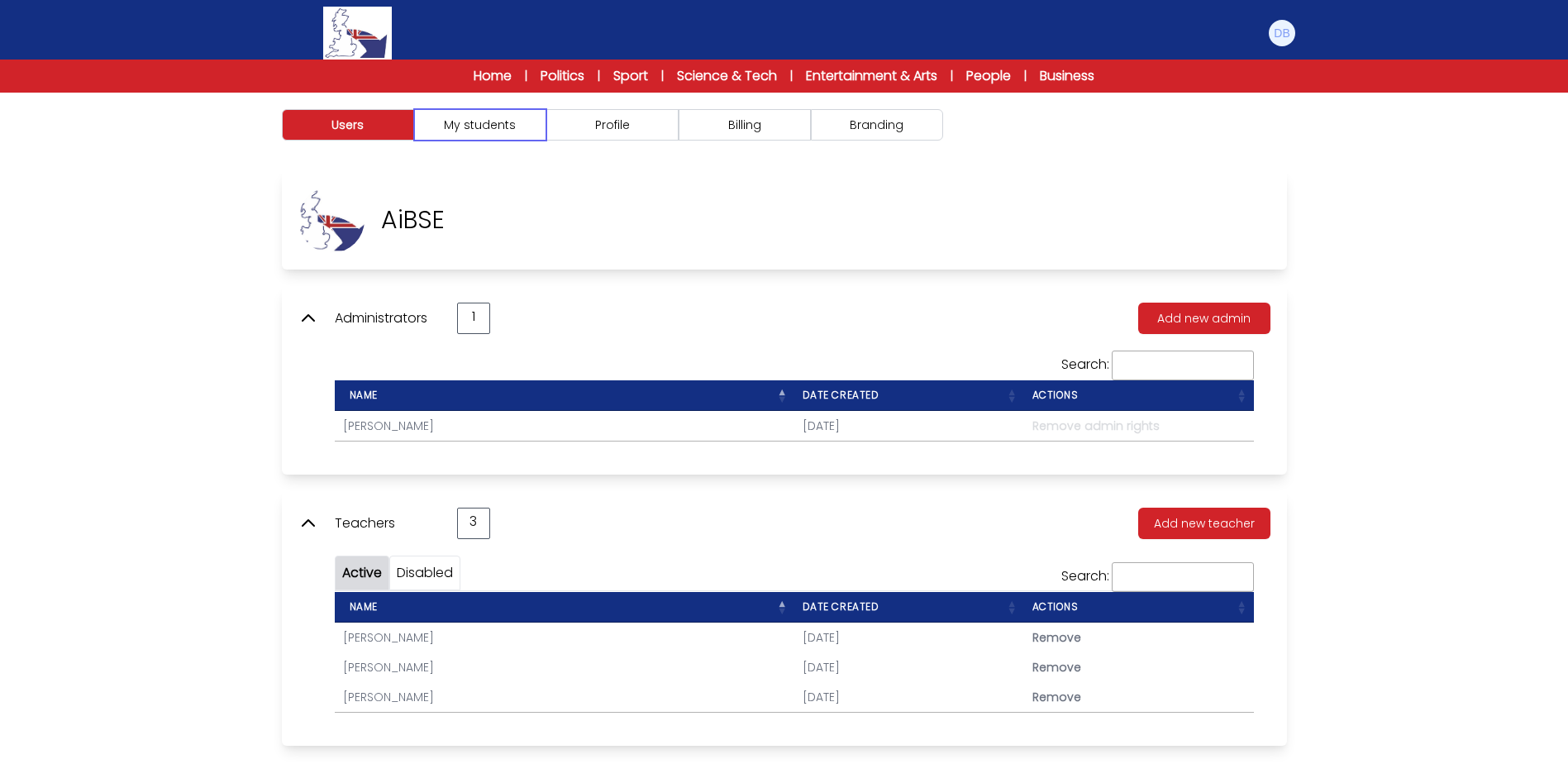
click at [488, 124] on button "My students" at bounding box center [480, 124] width 132 height 31
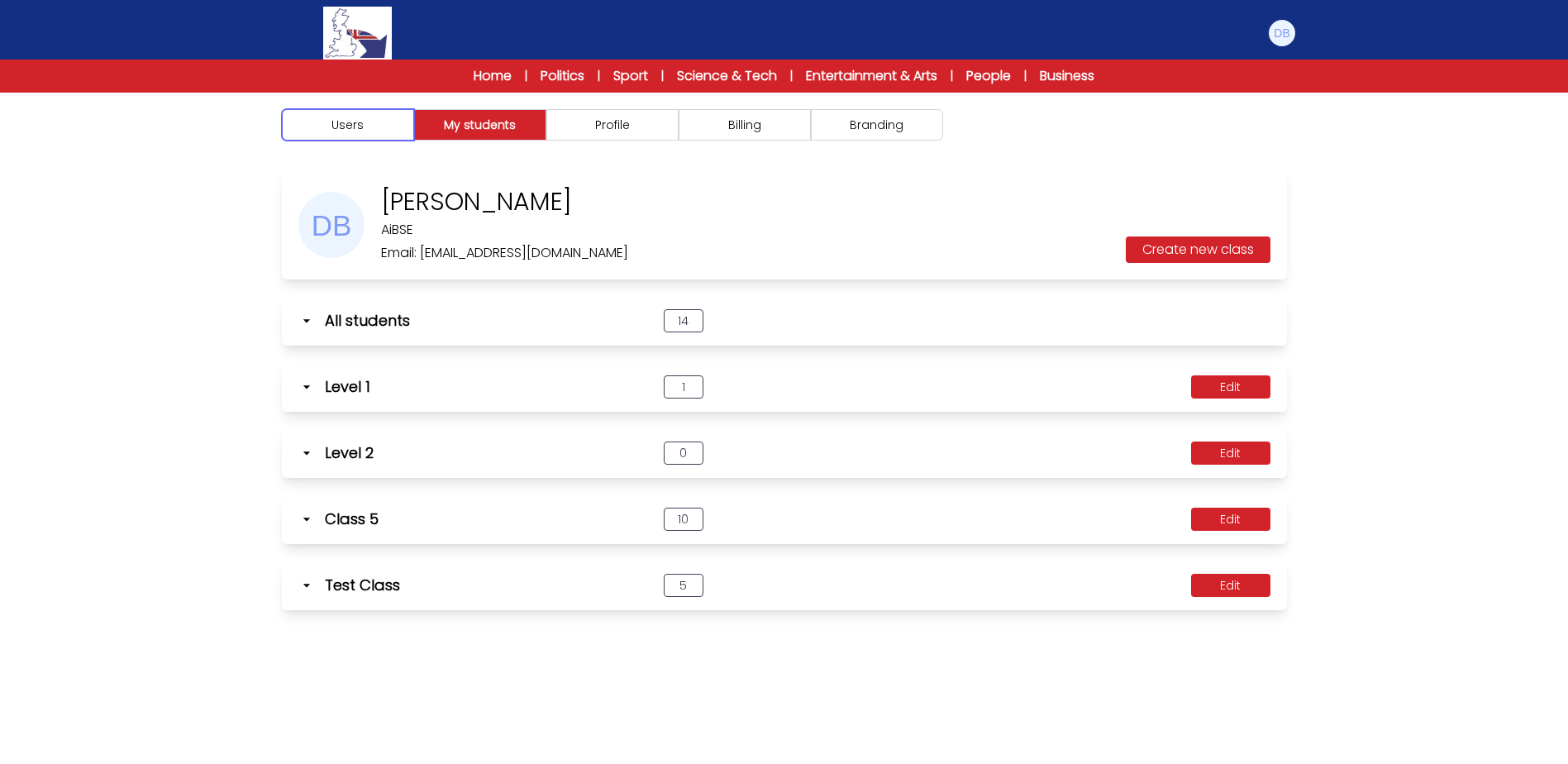
click at [351, 124] on button "Users" at bounding box center [348, 124] width 132 height 31
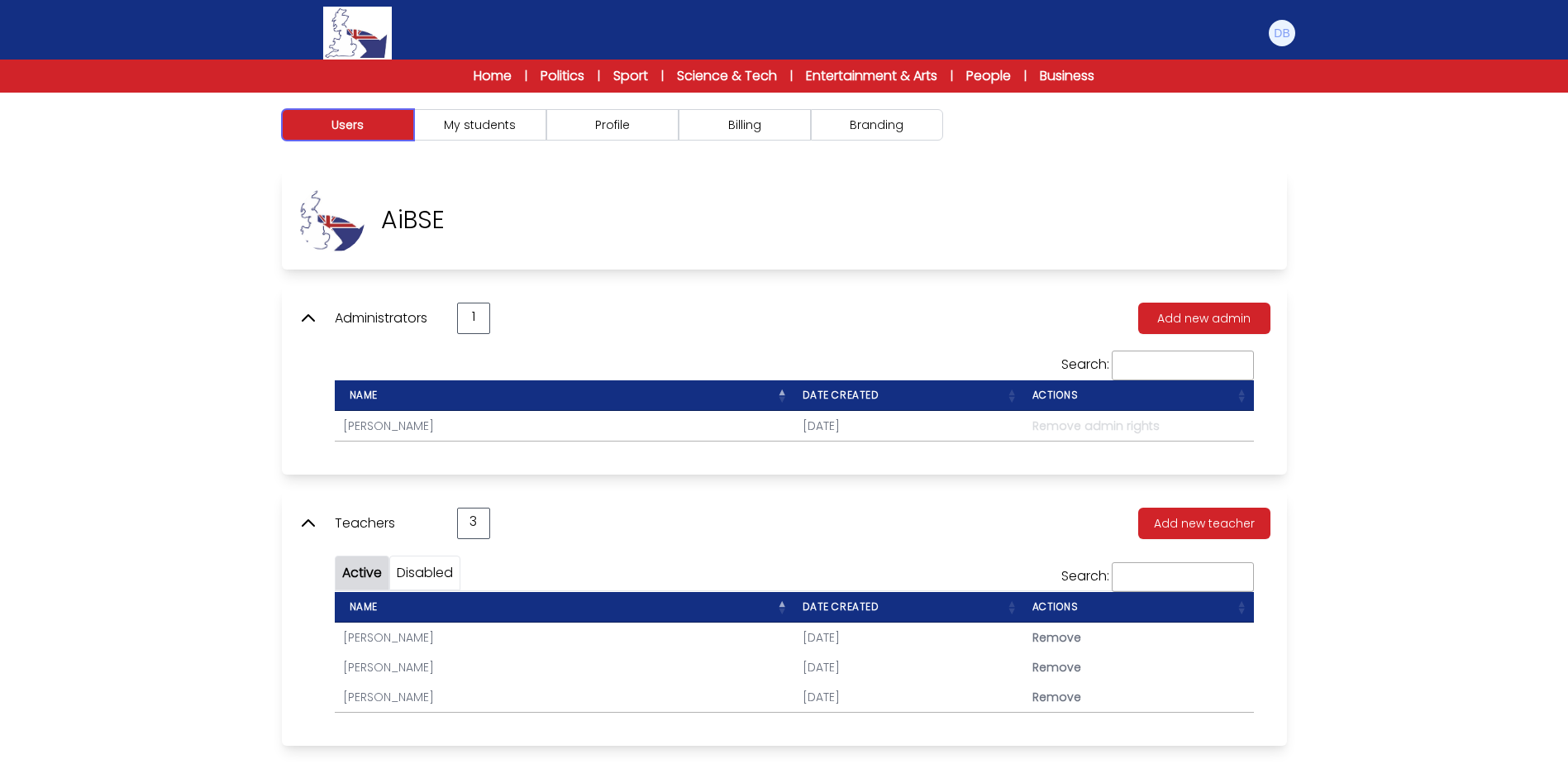
click at [351, 124] on button "Users" at bounding box center [348, 124] width 132 height 31
click at [469, 126] on button "My students" at bounding box center [480, 124] width 132 height 31
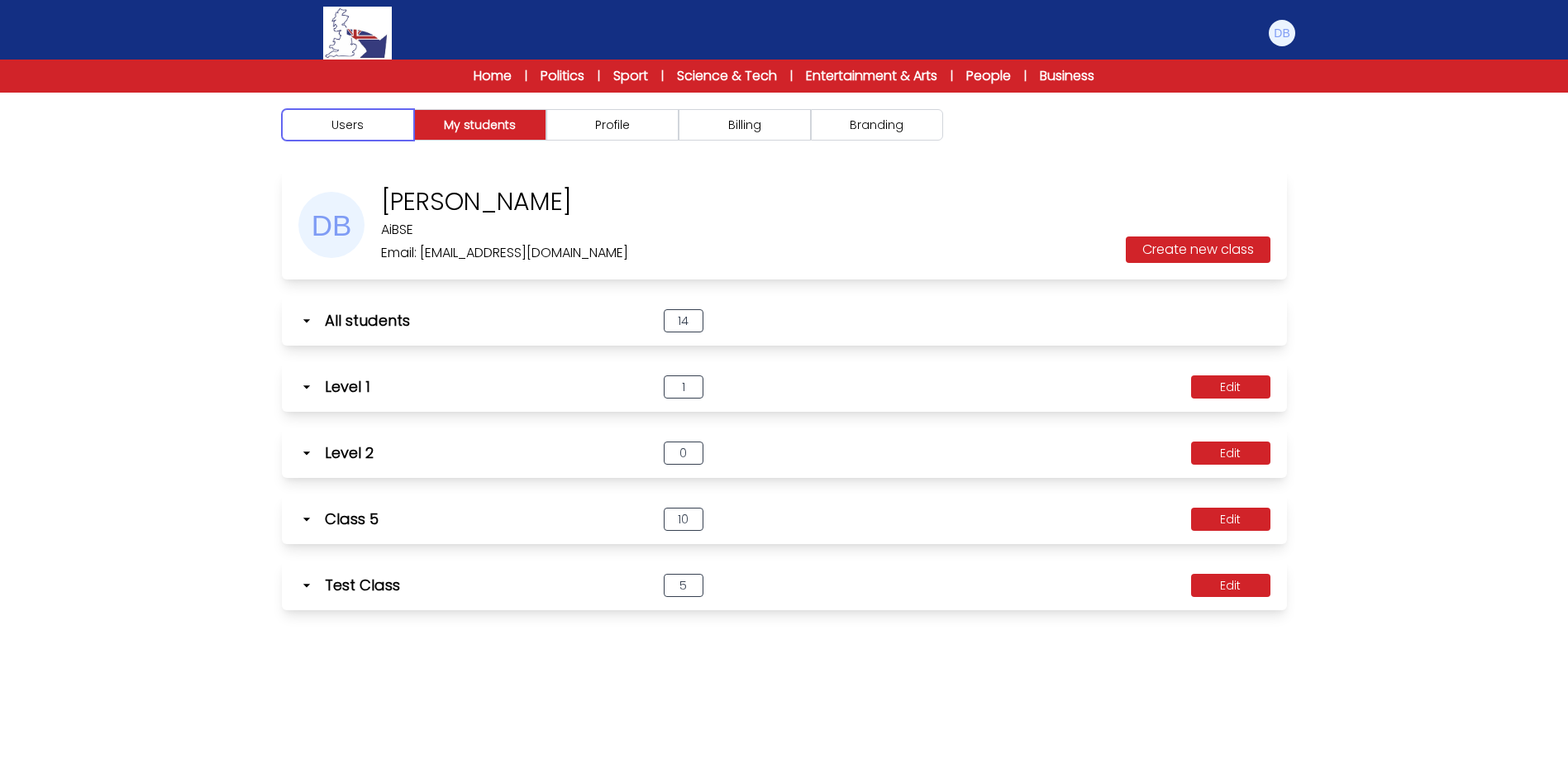
click at [354, 126] on button "Users" at bounding box center [348, 124] width 132 height 31
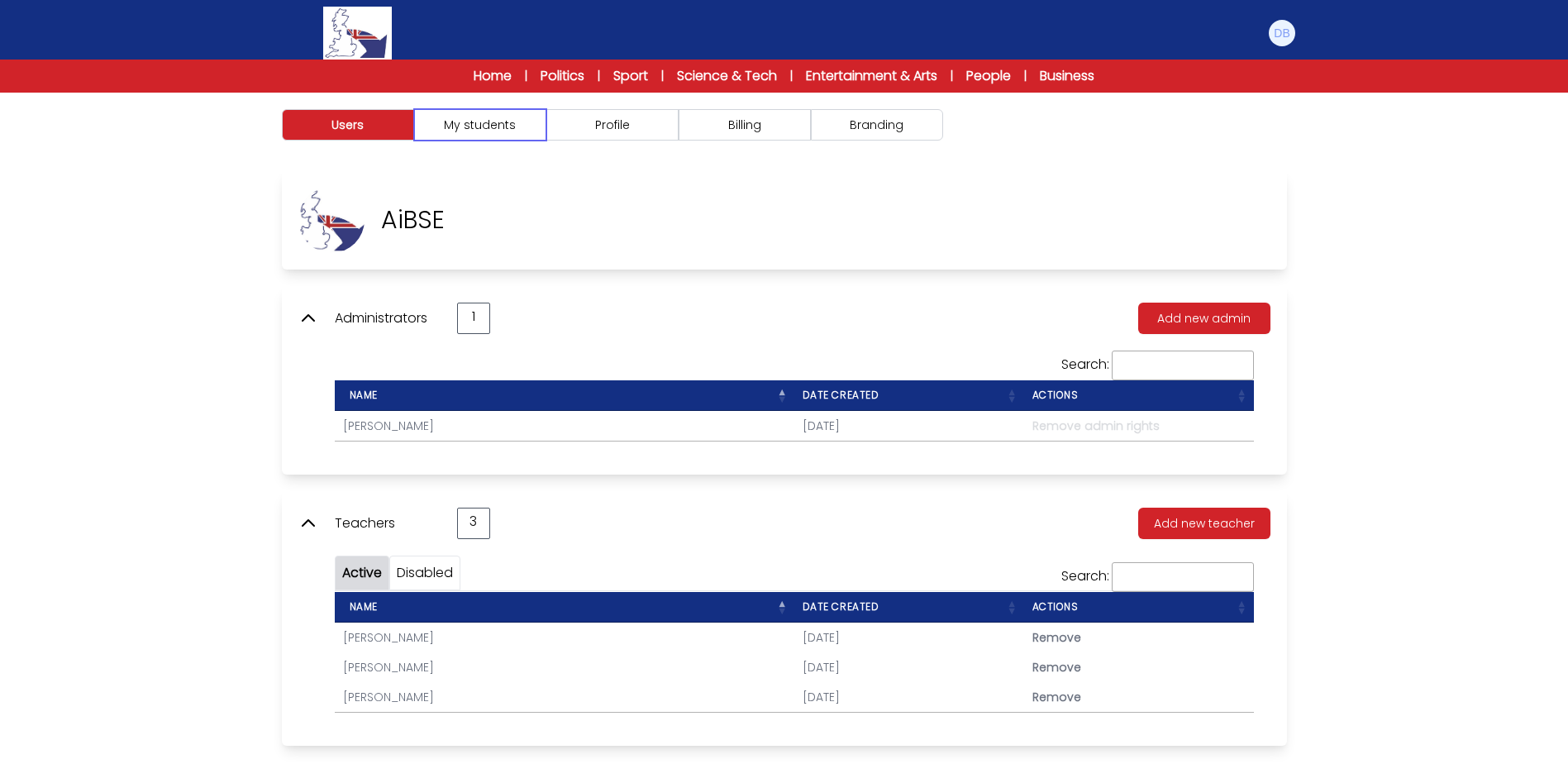
click at [485, 129] on button "My students" at bounding box center [480, 124] width 132 height 31
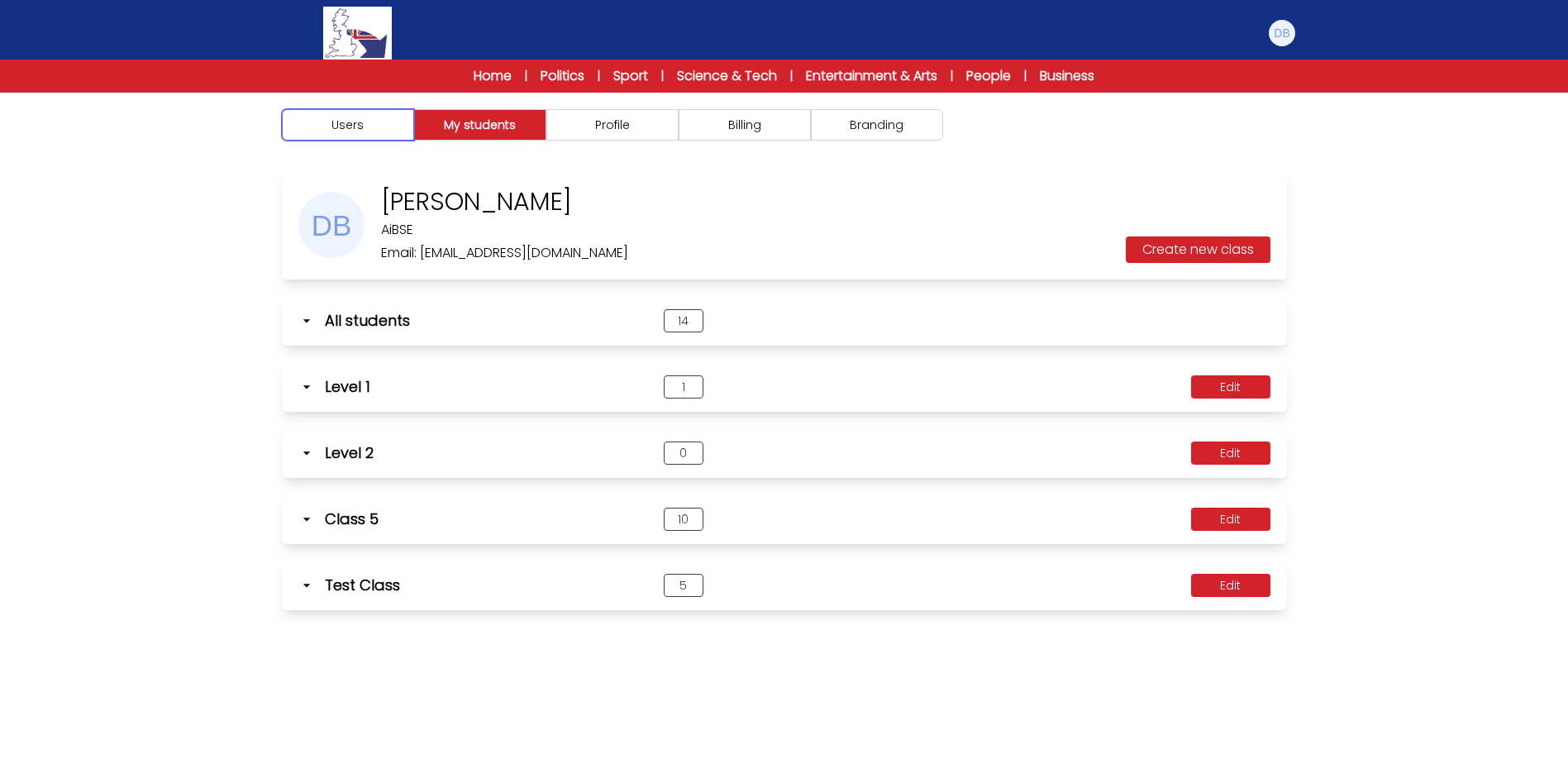
click at [377, 133] on button "Users" at bounding box center [348, 124] width 132 height 31
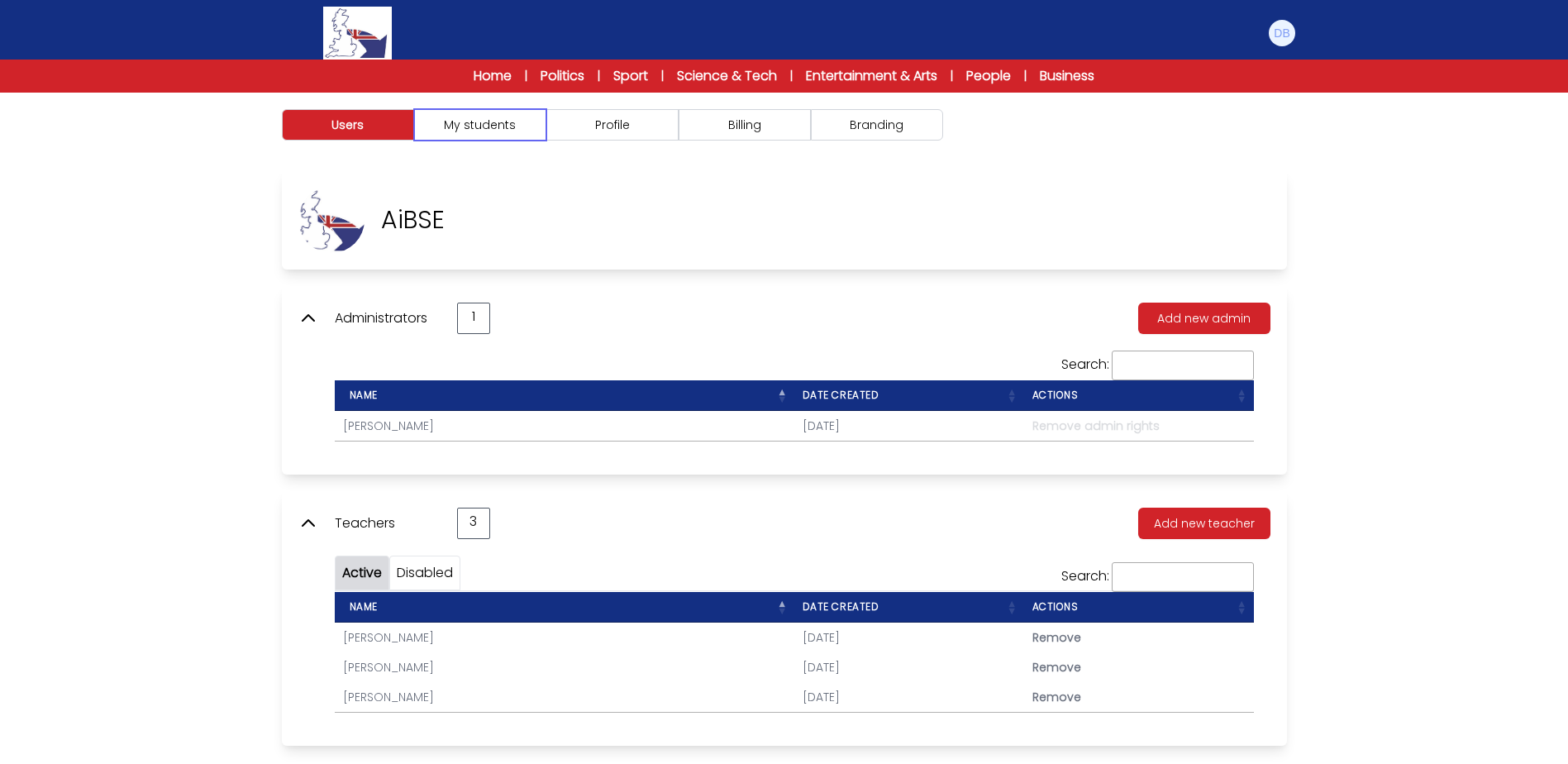
click at [505, 118] on button "My students" at bounding box center [480, 124] width 132 height 31
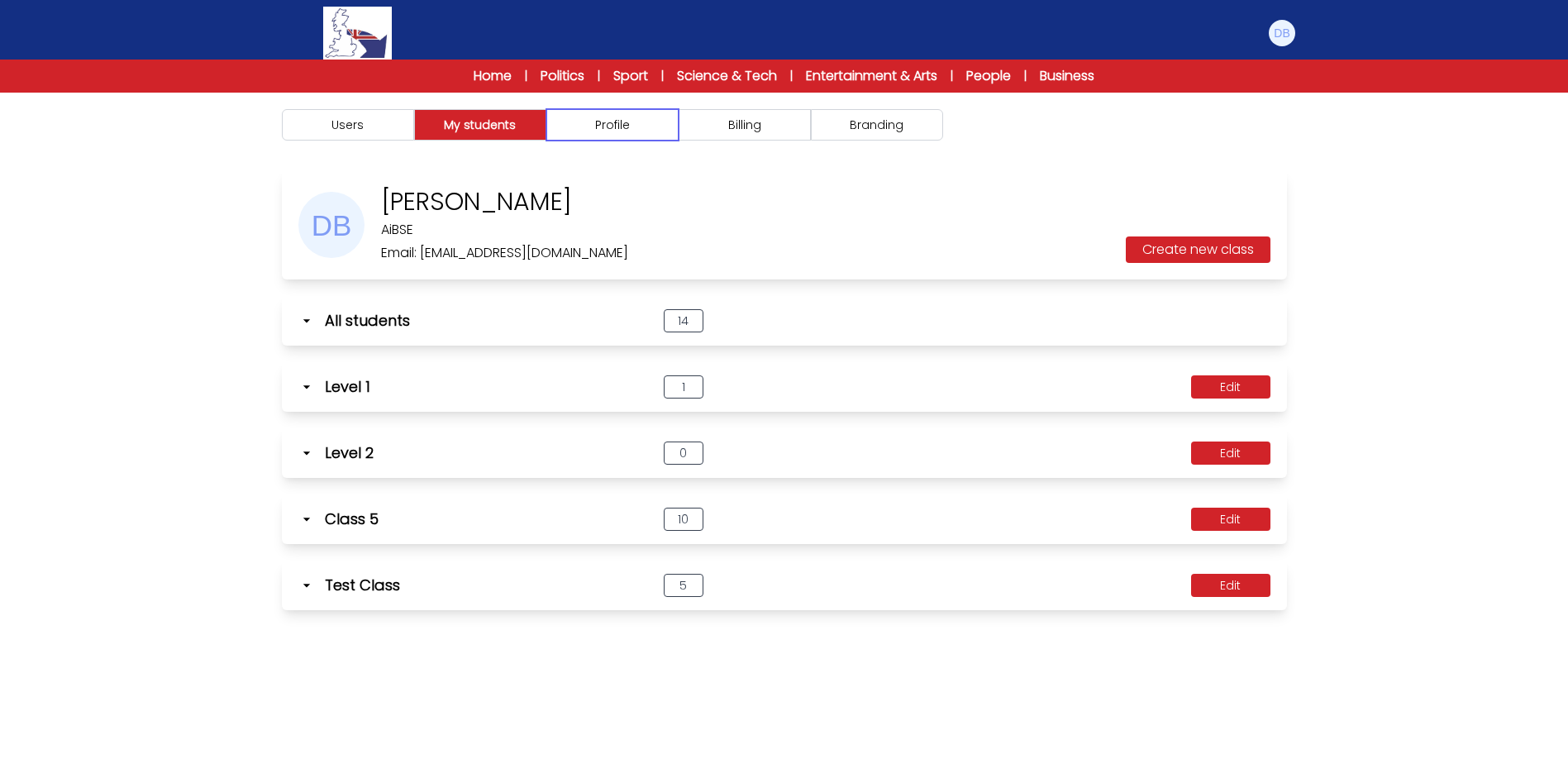
click at [620, 121] on button "Profile" at bounding box center [612, 124] width 132 height 31
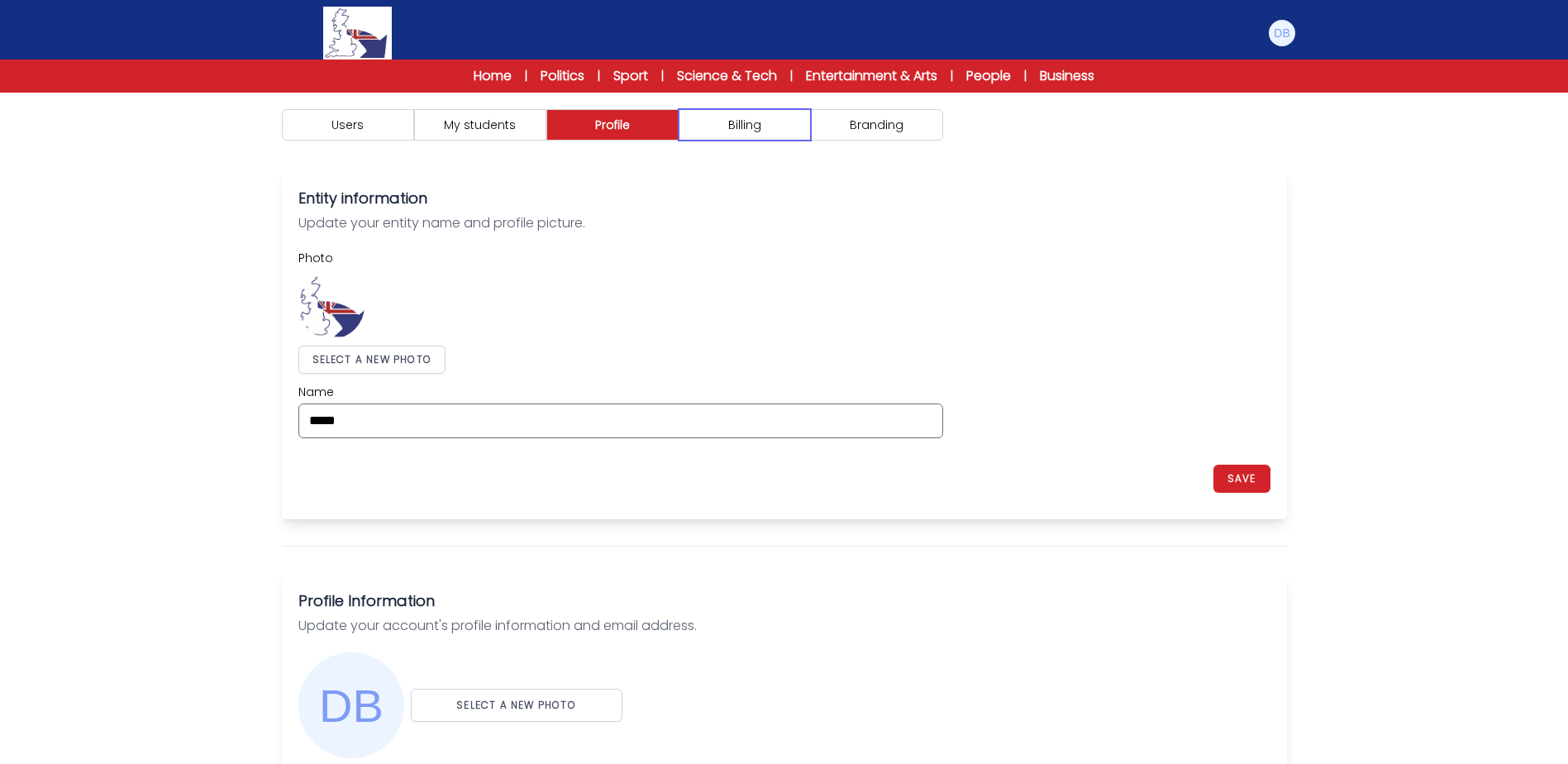
click at [773, 124] on button "Billing" at bounding box center [744, 124] width 132 height 31
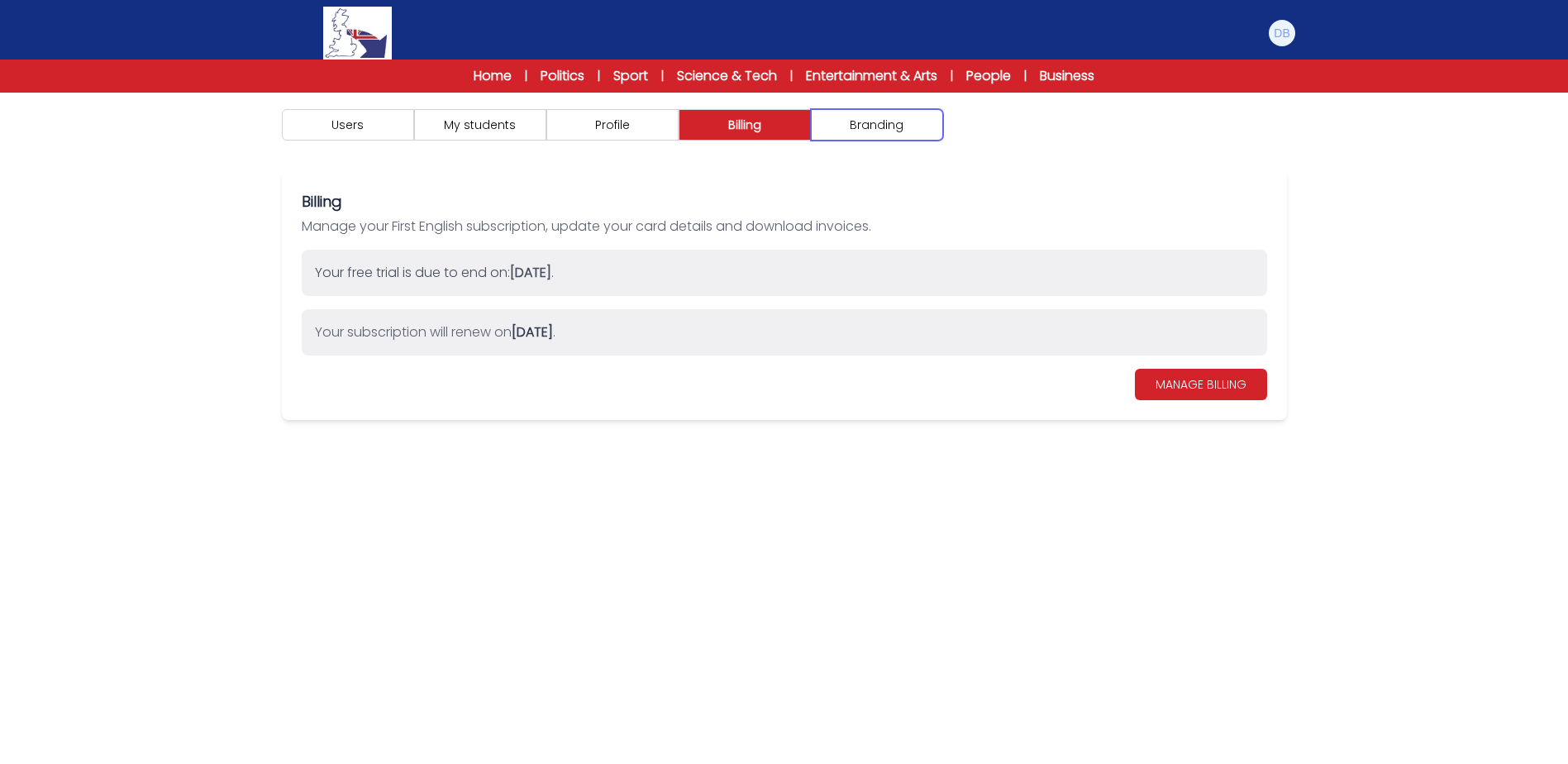
drag, startPoint x: 875, startPoint y: 126, endPoint x: 771, endPoint y: 124, distance: 104.0
click at [869, 128] on button "Branding" at bounding box center [877, 124] width 132 height 31
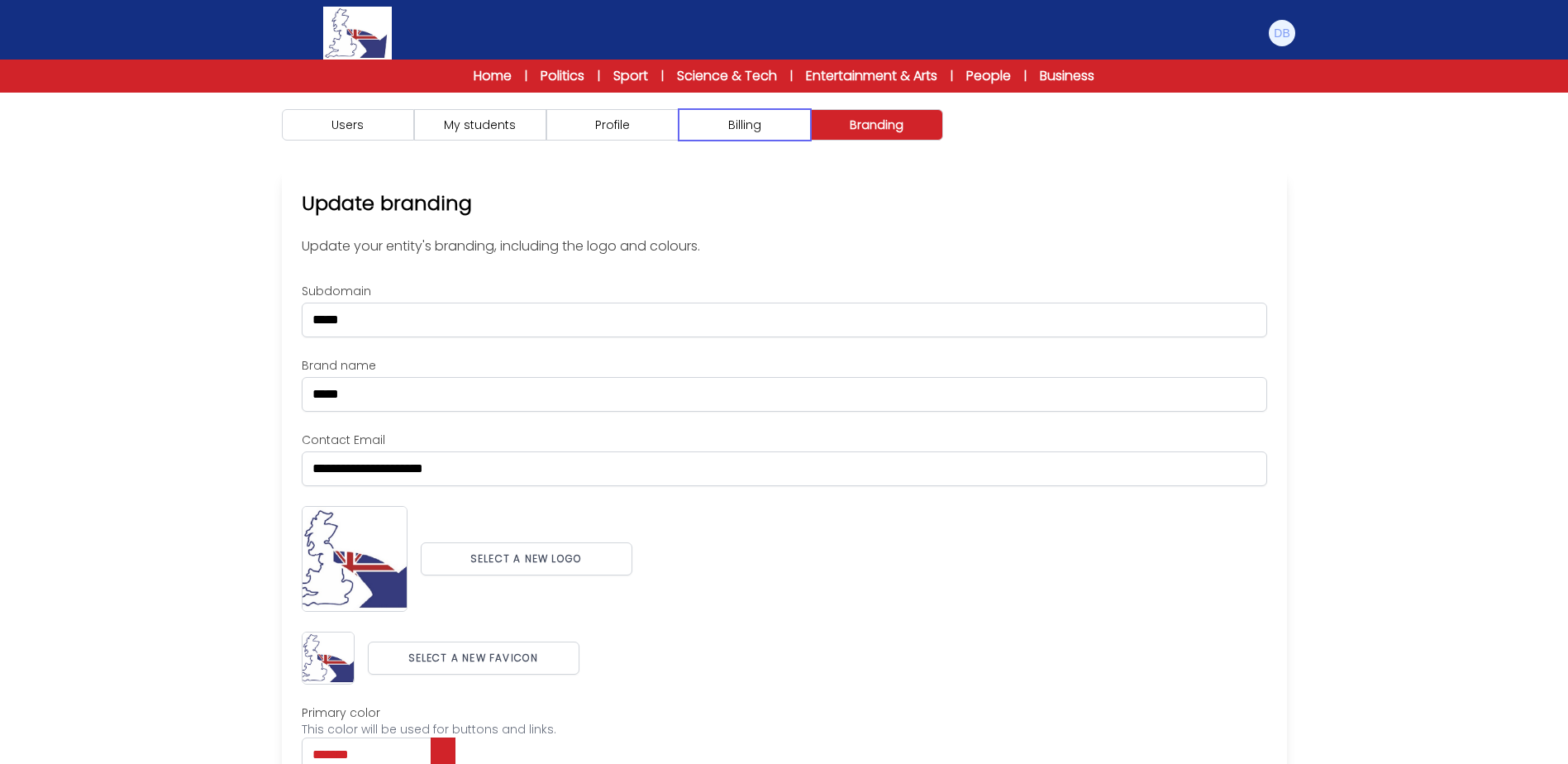
drag, startPoint x: 771, startPoint y: 124, endPoint x: 669, endPoint y: 124, distance: 102.0
click at [768, 124] on button "Billing" at bounding box center [744, 124] width 132 height 31
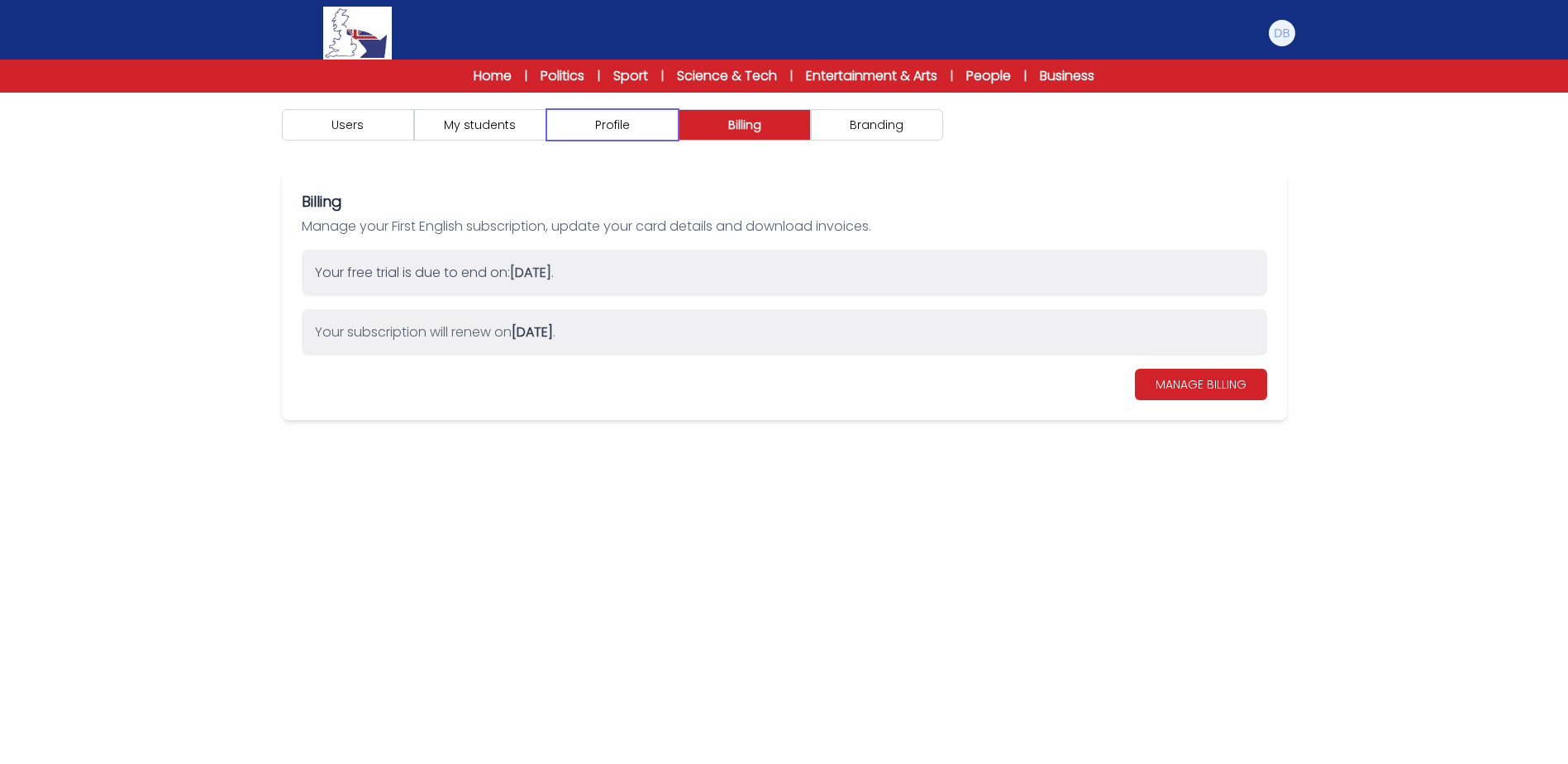
click at [644, 125] on button "Profile" at bounding box center [612, 124] width 132 height 31
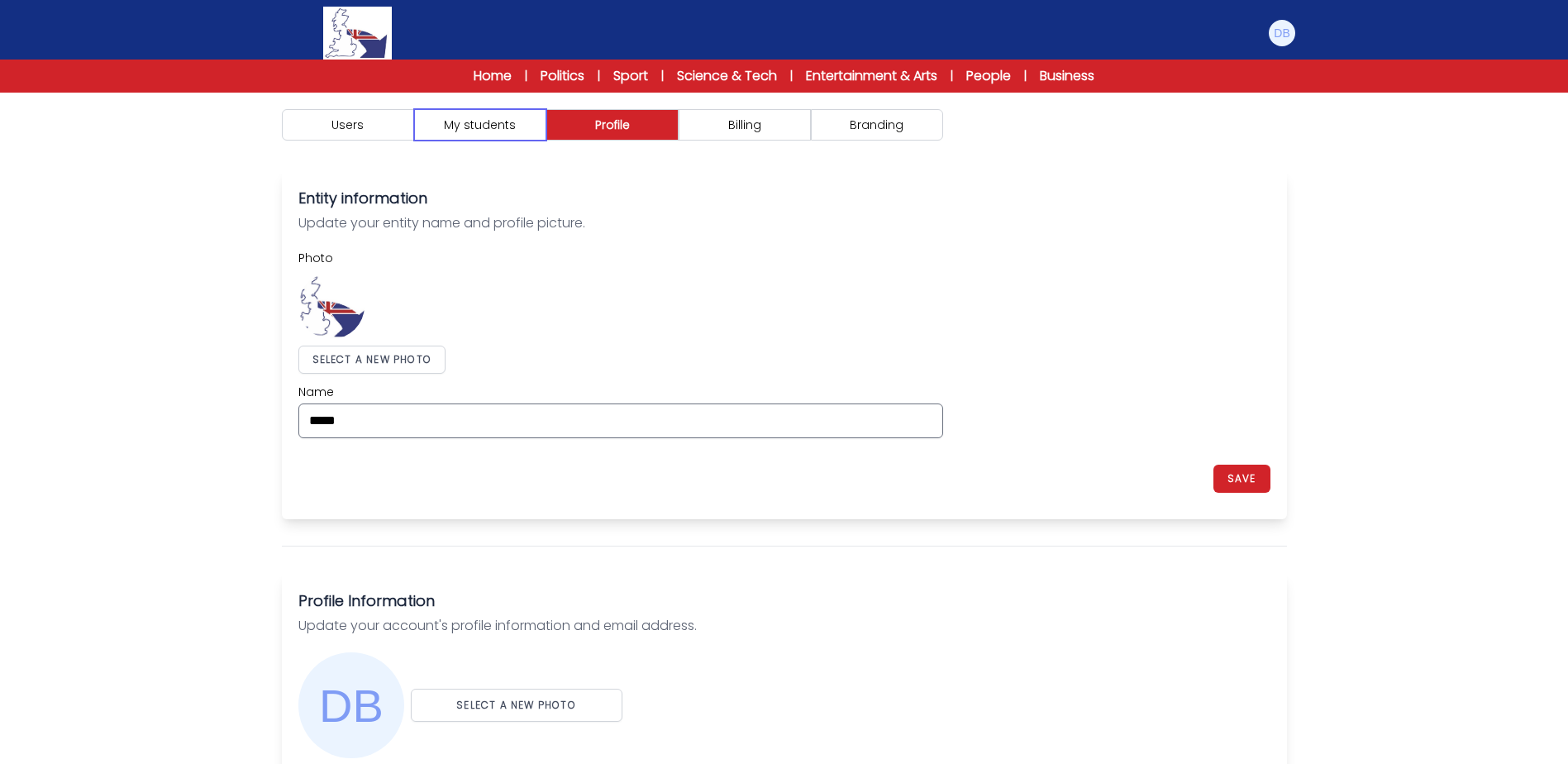
click at [505, 129] on button "My students" at bounding box center [480, 124] width 132 height 31
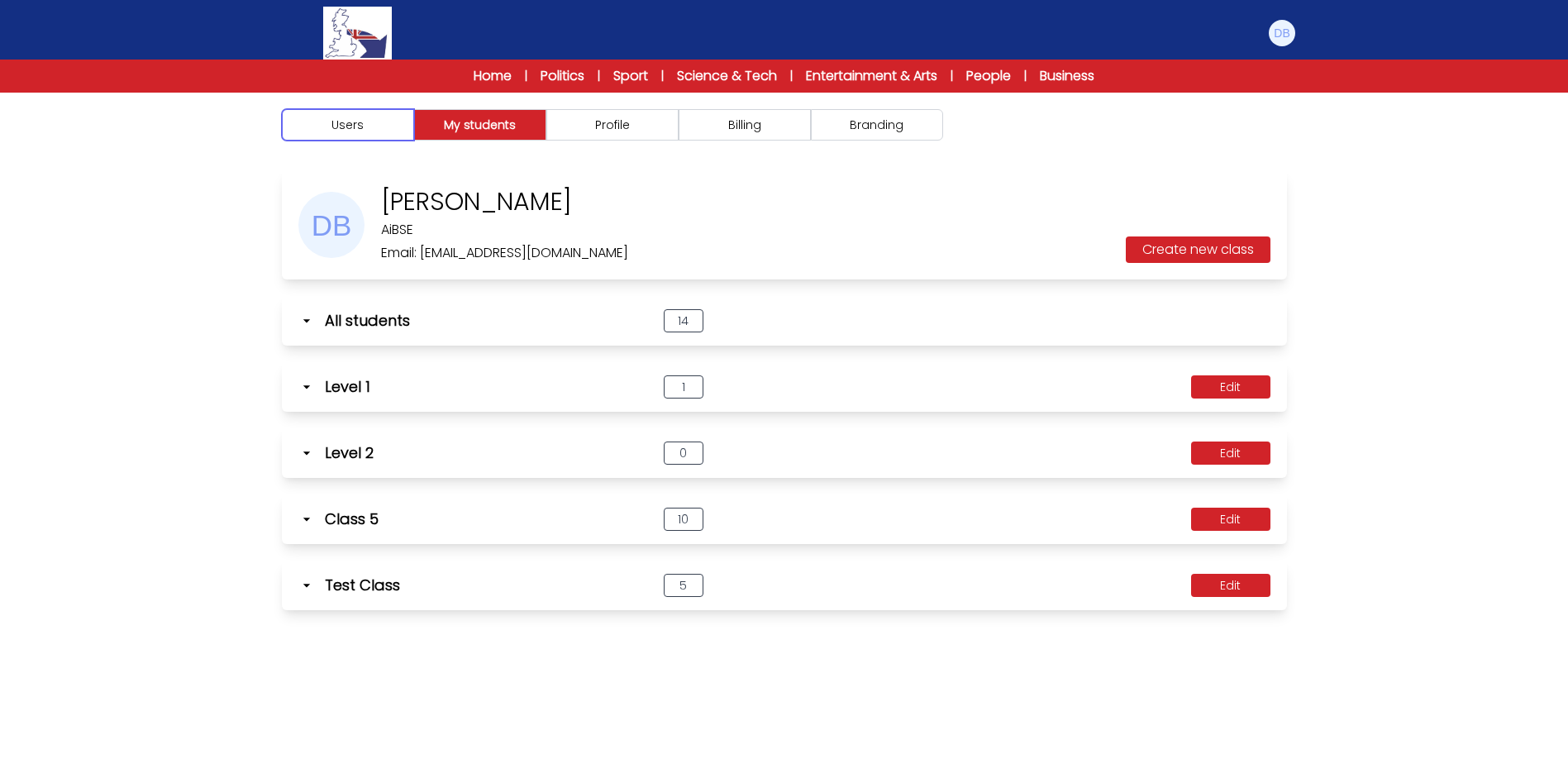
click at [368, 129] on button "Users" at bounding box center [348, 124] width 132 height 31
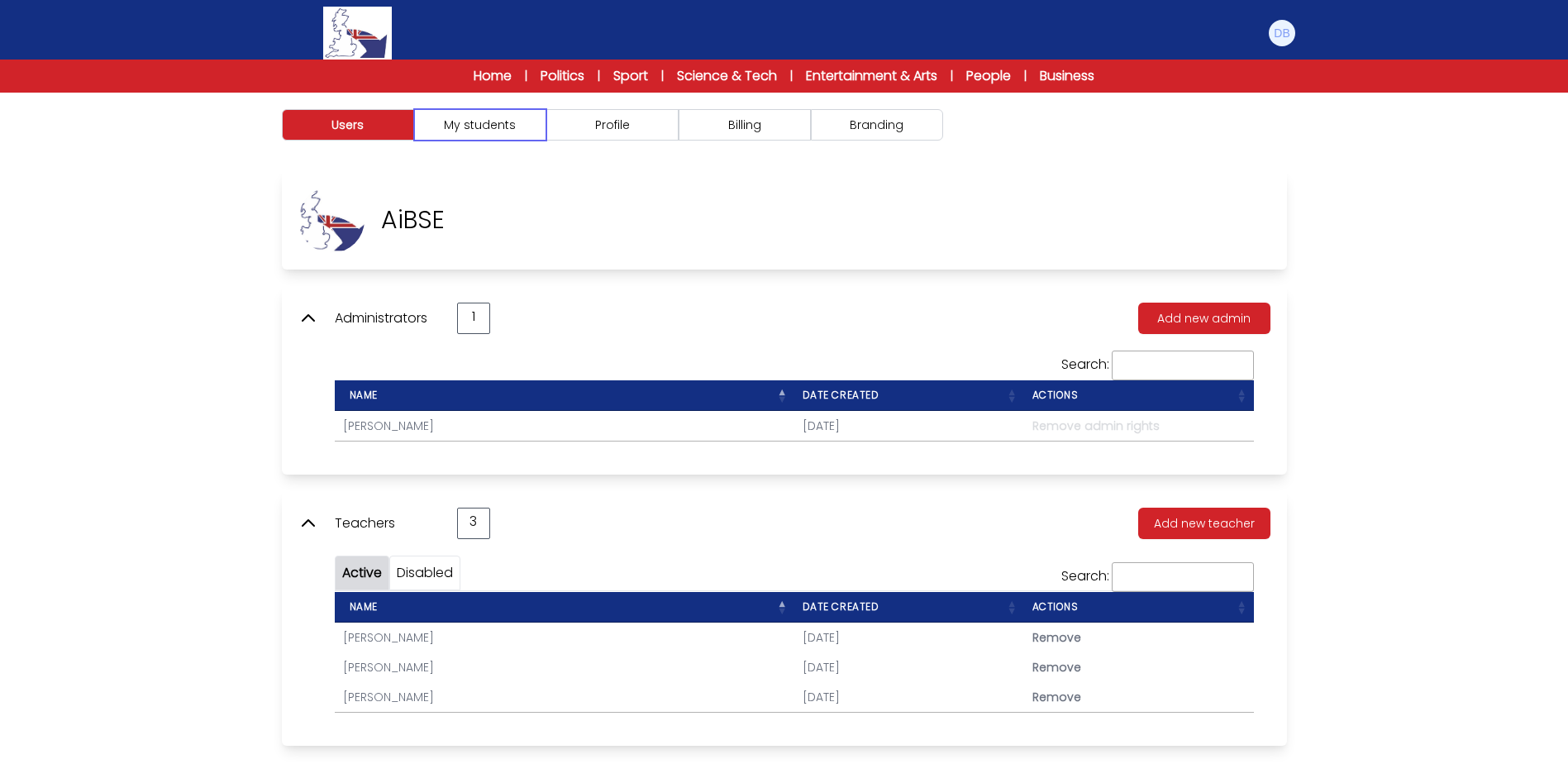
click at [506, 129] on button "My students" at bounding box center [480, 124] width 132 height 31
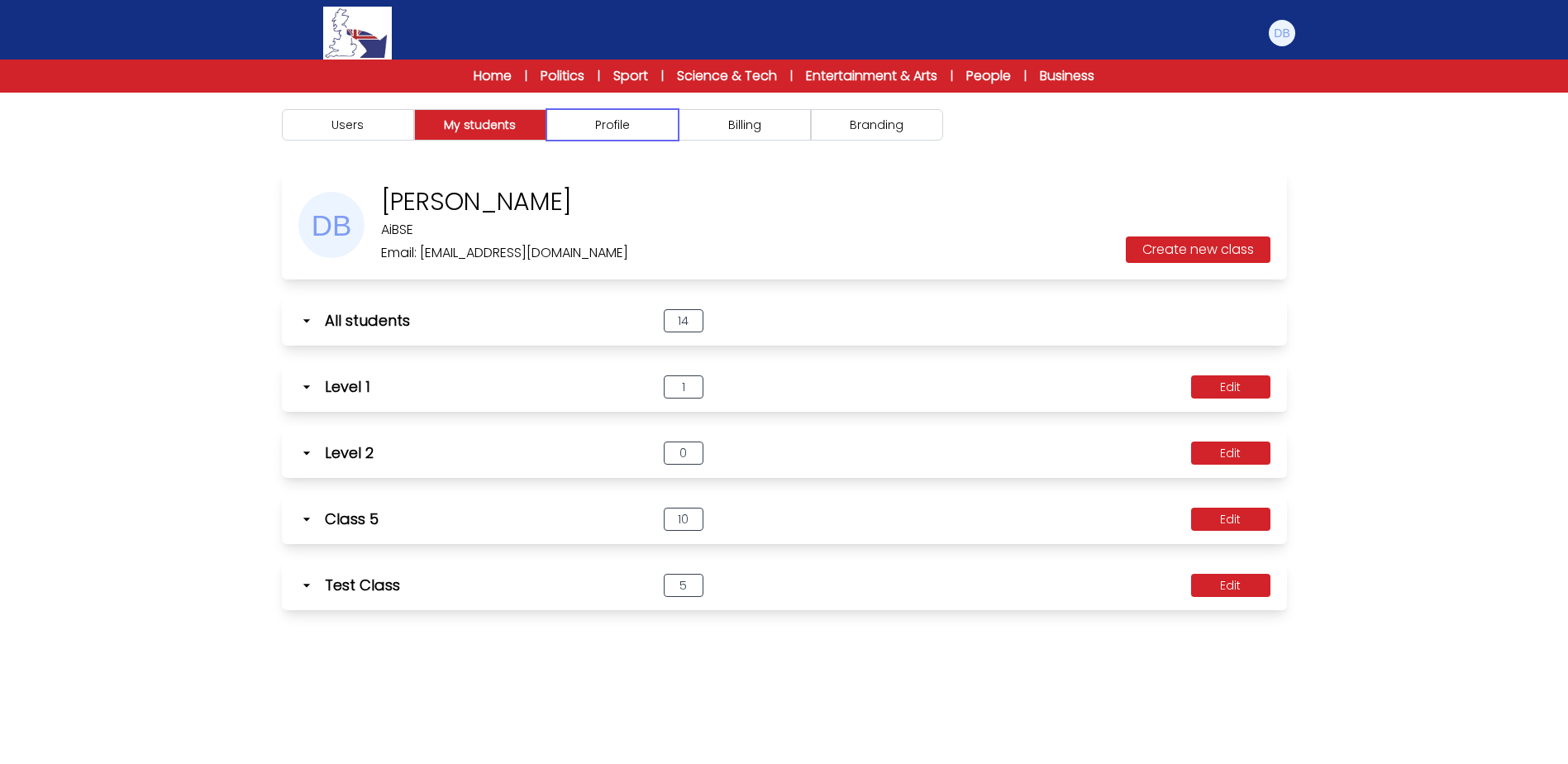
drag, startPoint x: 621, startPoint y: 129, endPoint x: 753, endPoint y: 131, distance: 132.0
click at [646, 129] on button "Profile" at bounding box center [612, 124] width 132 height 31
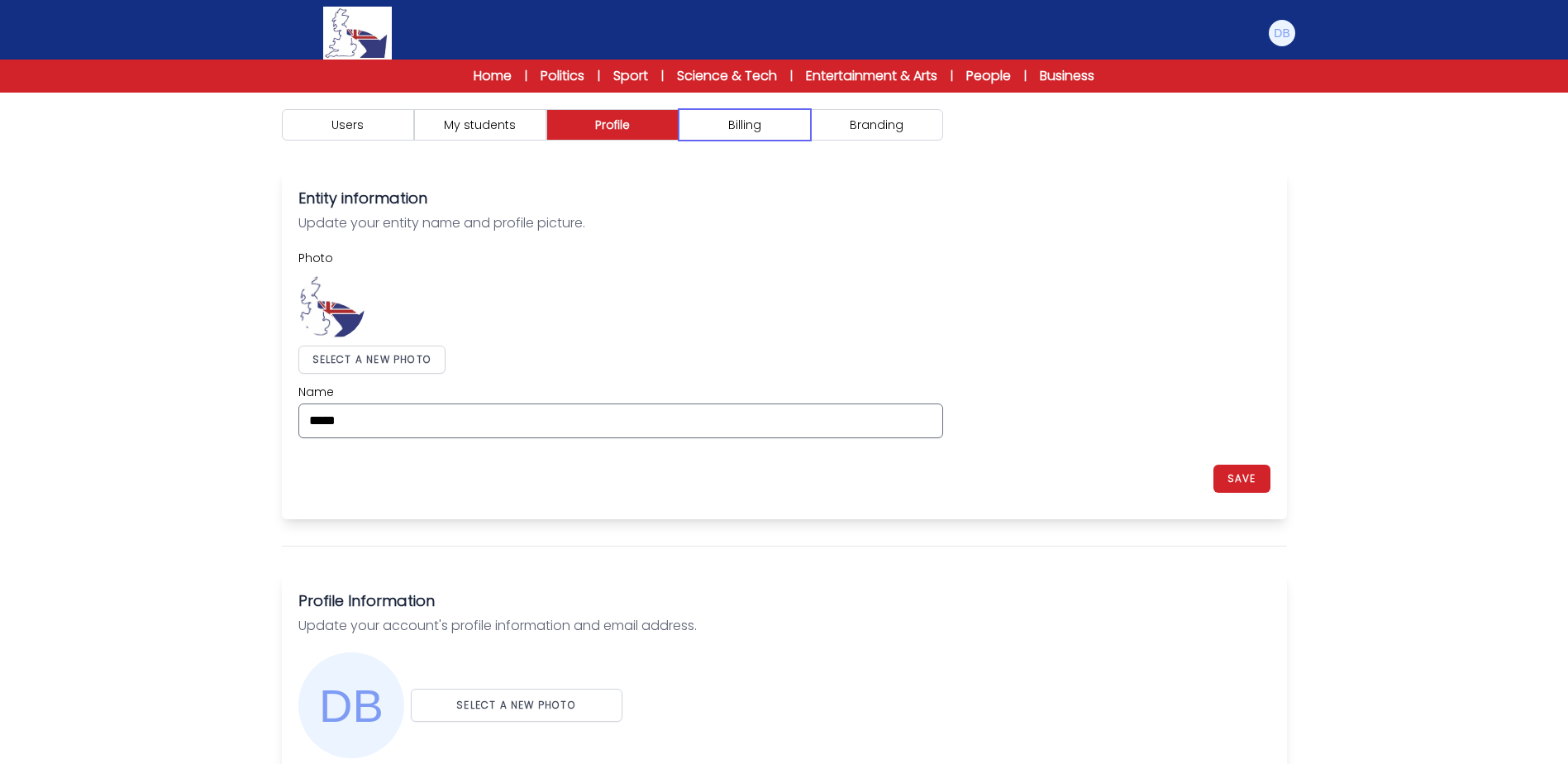
drag, startPoint x: 753, startPoint y: 131, endPoint x: 853, endPoint y: 131, distance: 100.0
click at [783, 131] on button "Billing" at bounding box center [744, 124] width 132 height 31
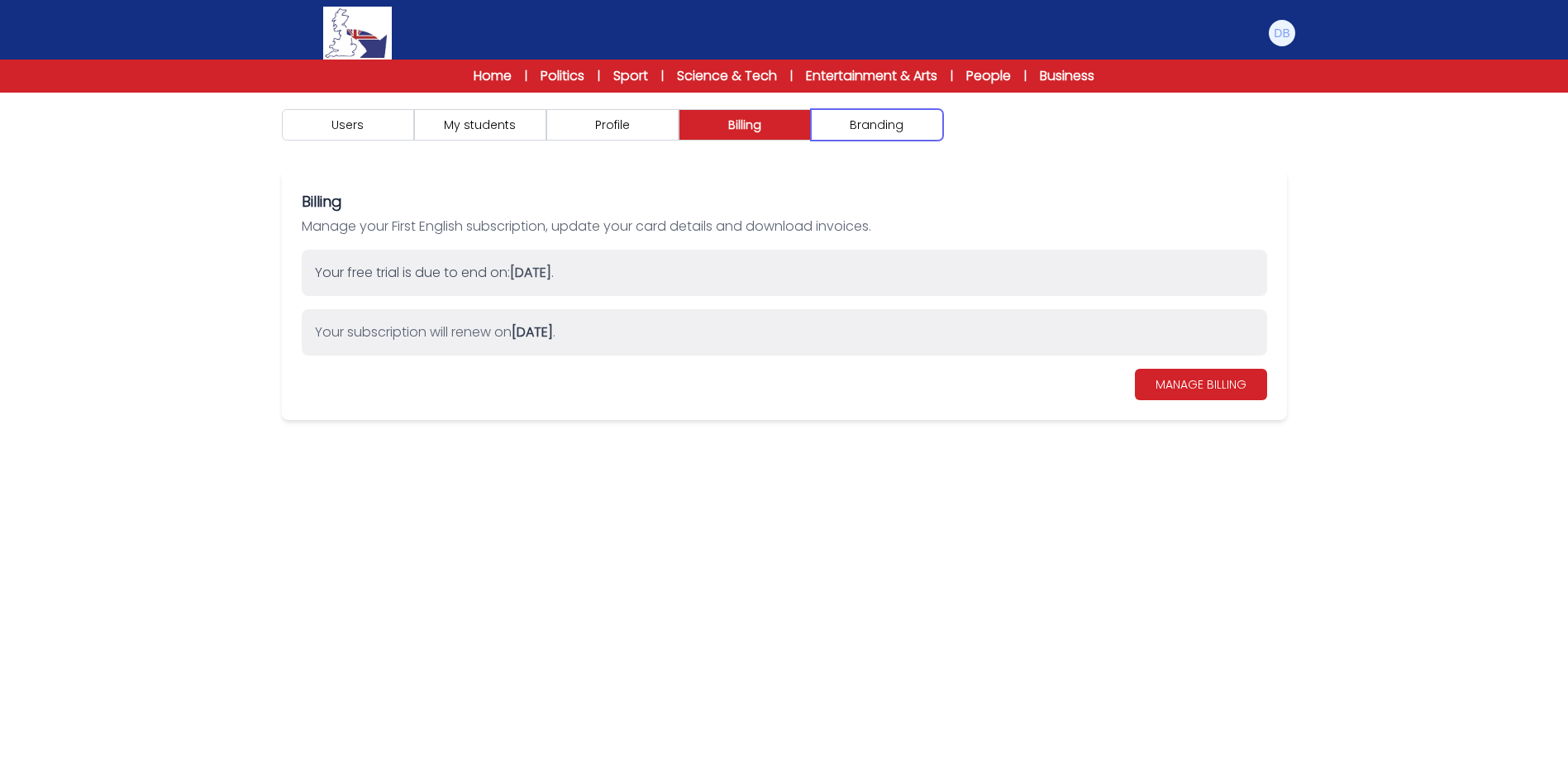
drag, startPoint x: 855, startPoint y: 131, endPoint x: 742, endPoint y: 131, distance: 113.0
click at [854, 131] on button "Branding" at bounding box center [877, 124] width 132 height 31
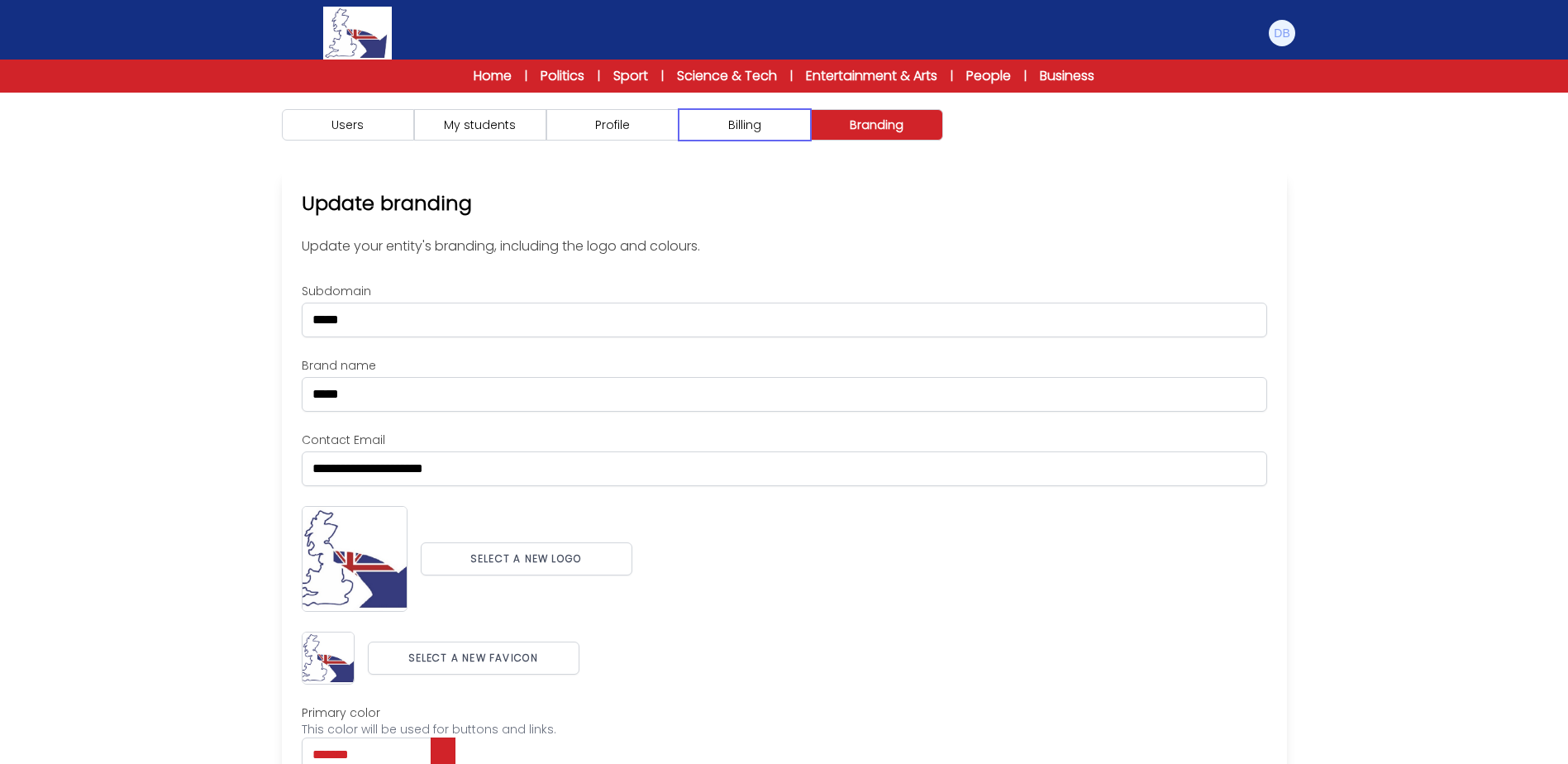
drag, startPoint x: 742, startPoint y: 131, endPoint x: 627, endPoint y: 131, distance: 115.0
click at [734, 131] on button "Billing" at bounding box center [744, 124] width 132 height 31
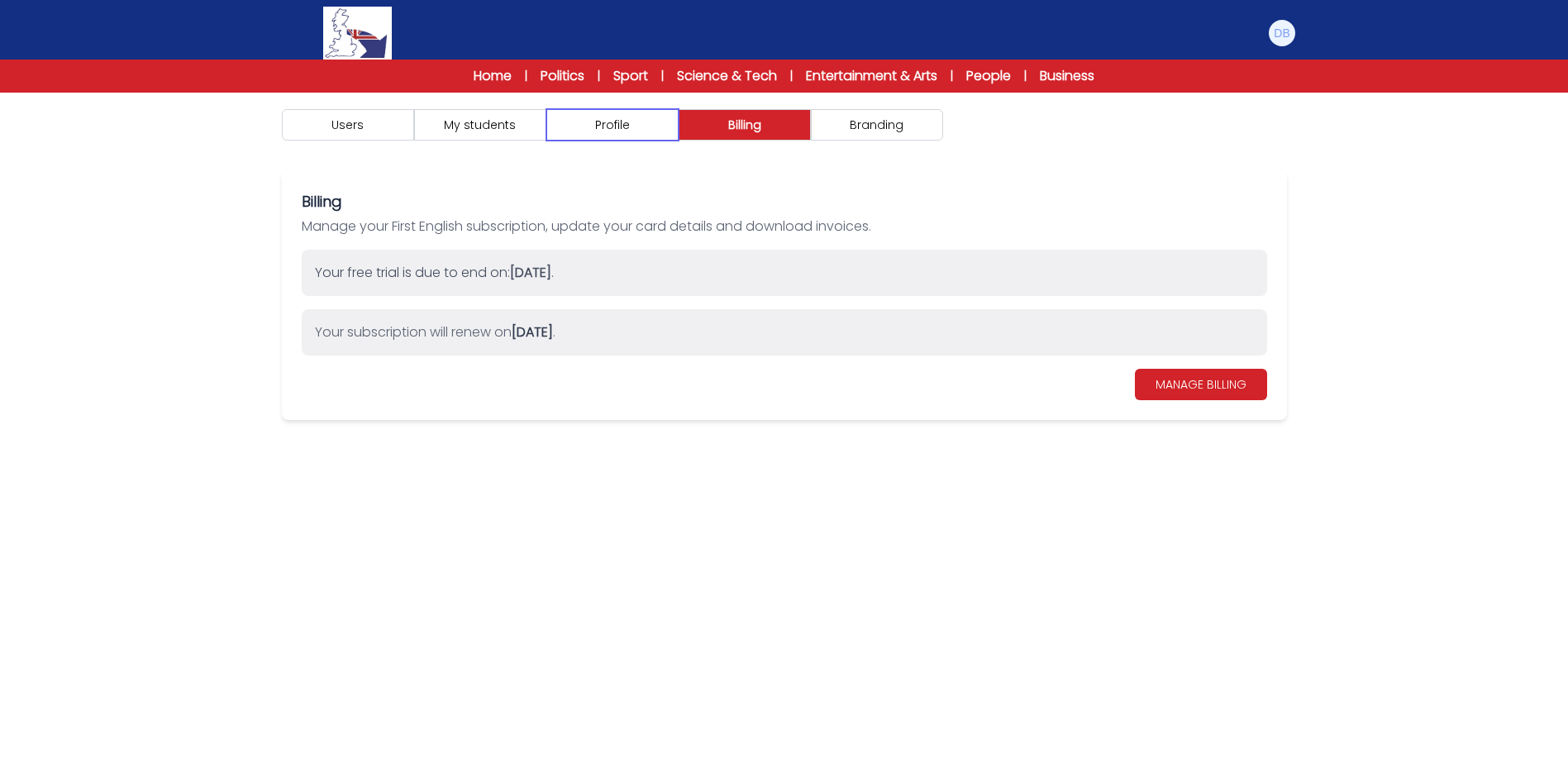
drag, startPoint x: 620, startPoint y: 131, endPoint x: 550, endPoint y: 132, distance: 70.0
click at [618, 131] on button "Profile" at bounding box center [612, 124] width 132 height 31
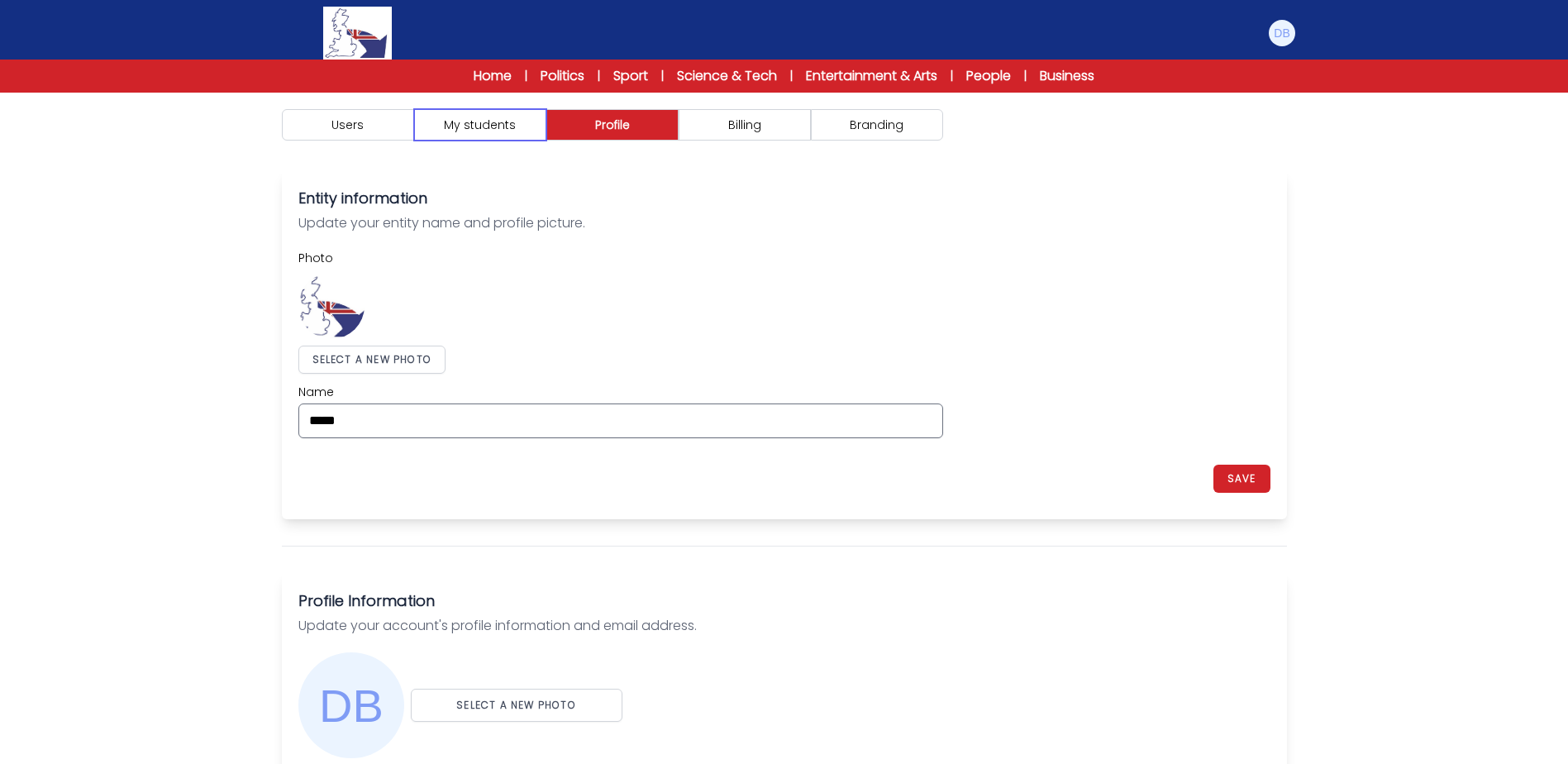
click at [475, 133] on button "My students" at bounding box center [480, 124] width 132 height 31
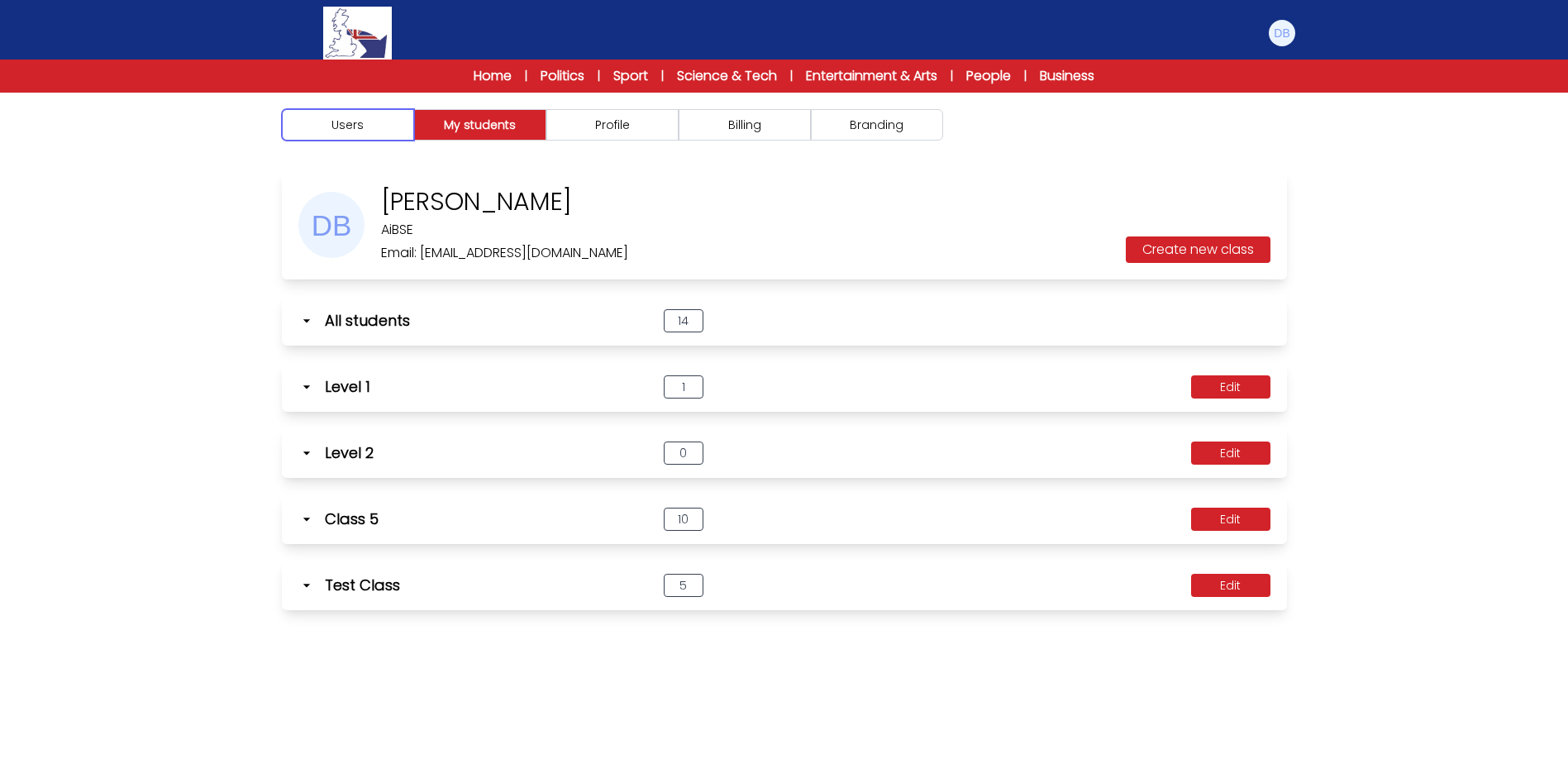
click at [371, 133] on button "Users" at bounding box center [348, 124] width 132 height 31
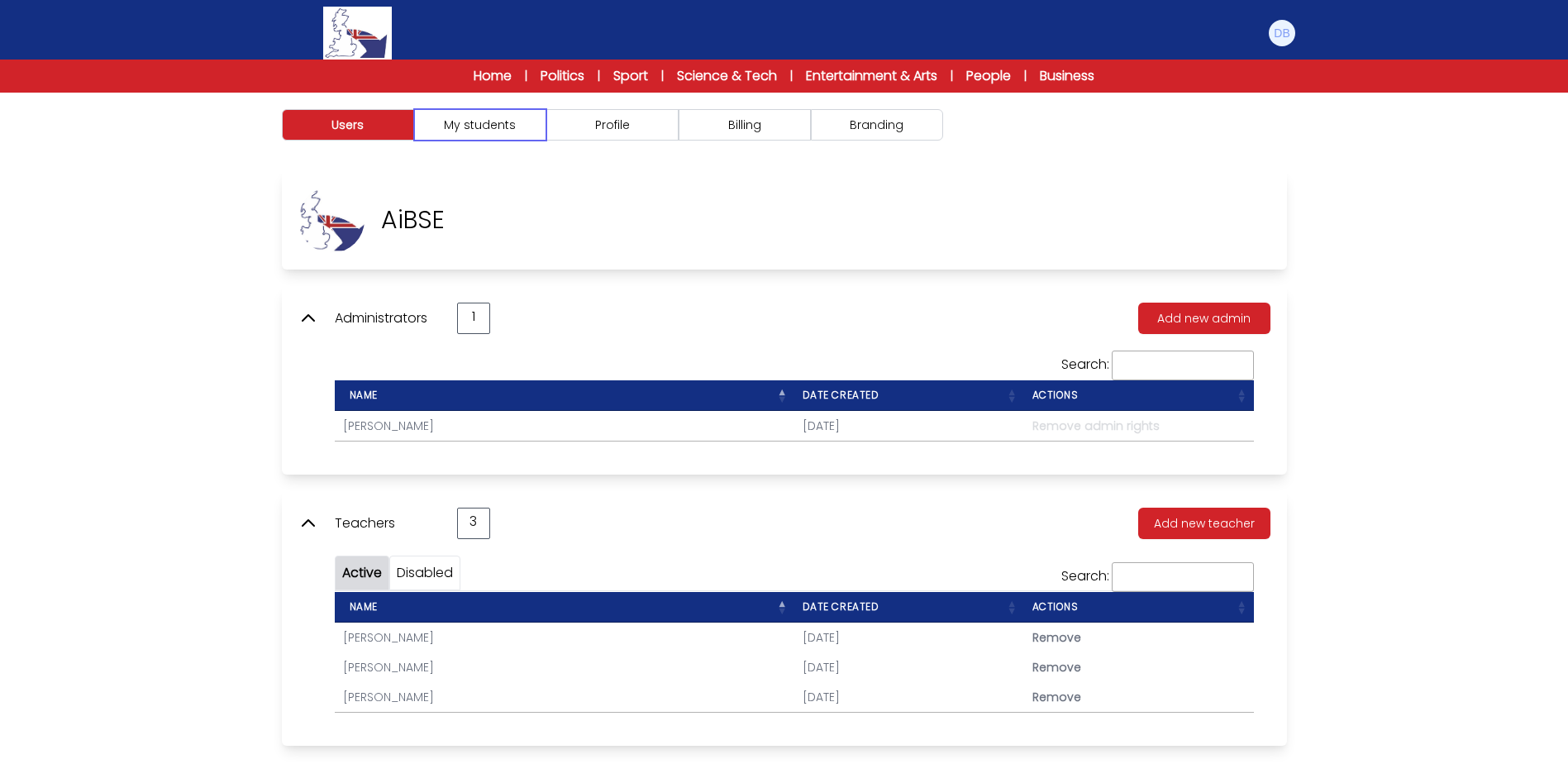
click at [500, 131] on button "My students" at bounding box center [480, 124] width 132 height 31
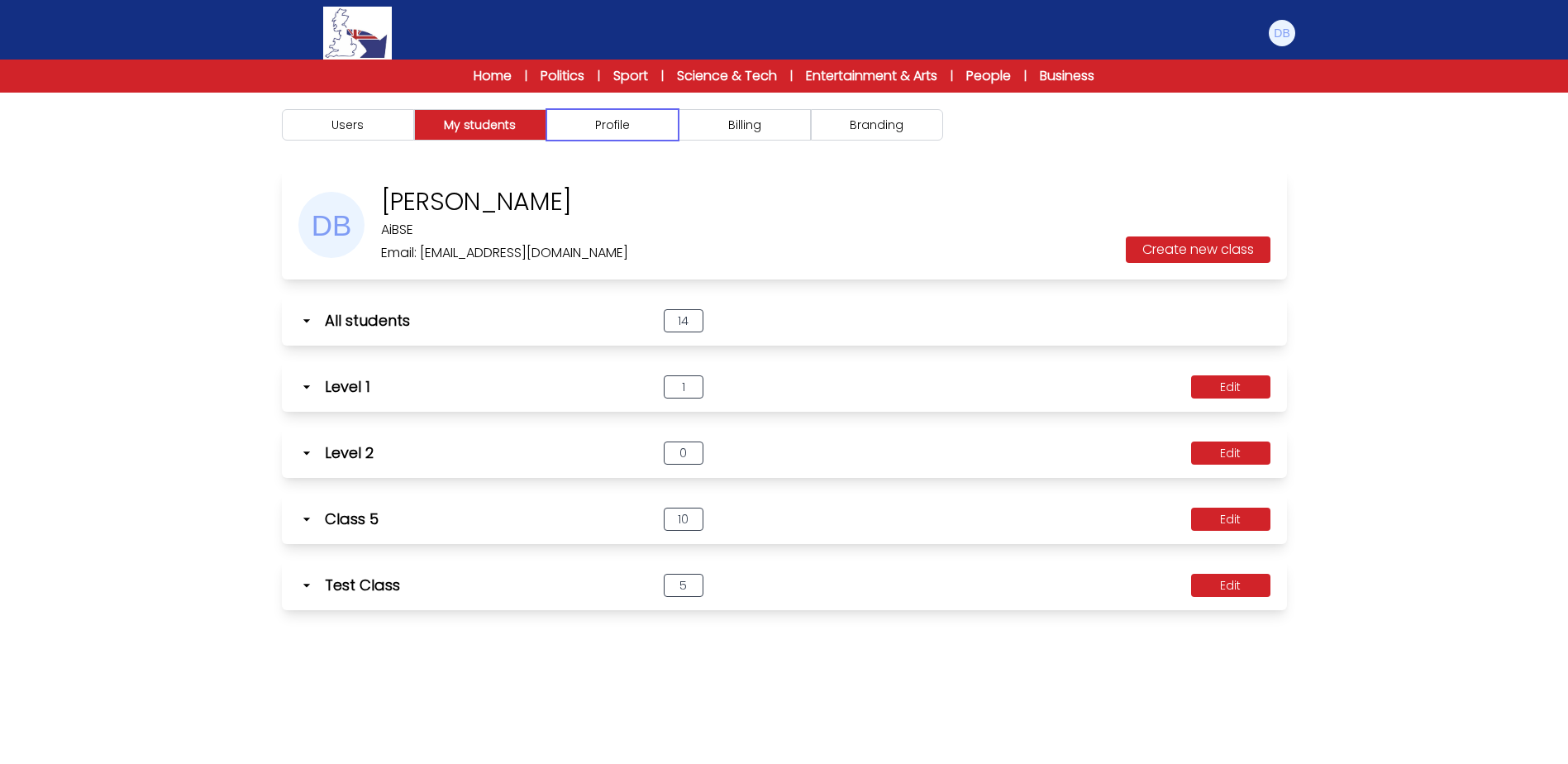
click at [596, 130] on button "Profile" at bounding box center [612, 124] width 132 height 31
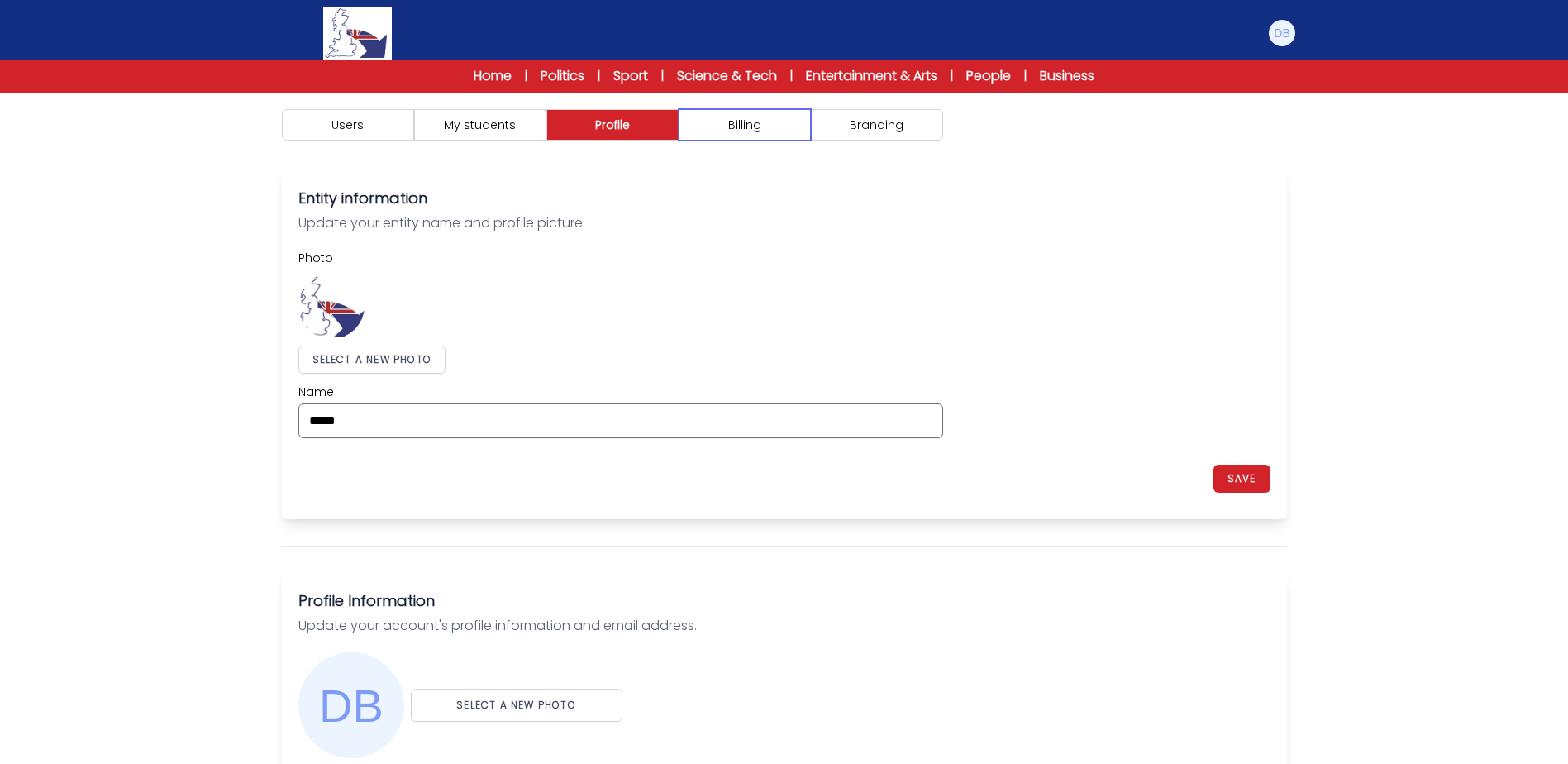
drag, startPoint x: 749, startPoint y: 126, endPoint x: 847, endPoint y: 126, distance: 98.0
click at [752, 126] on button "Billing" at bounding box center [744, 124] width 132 height 31
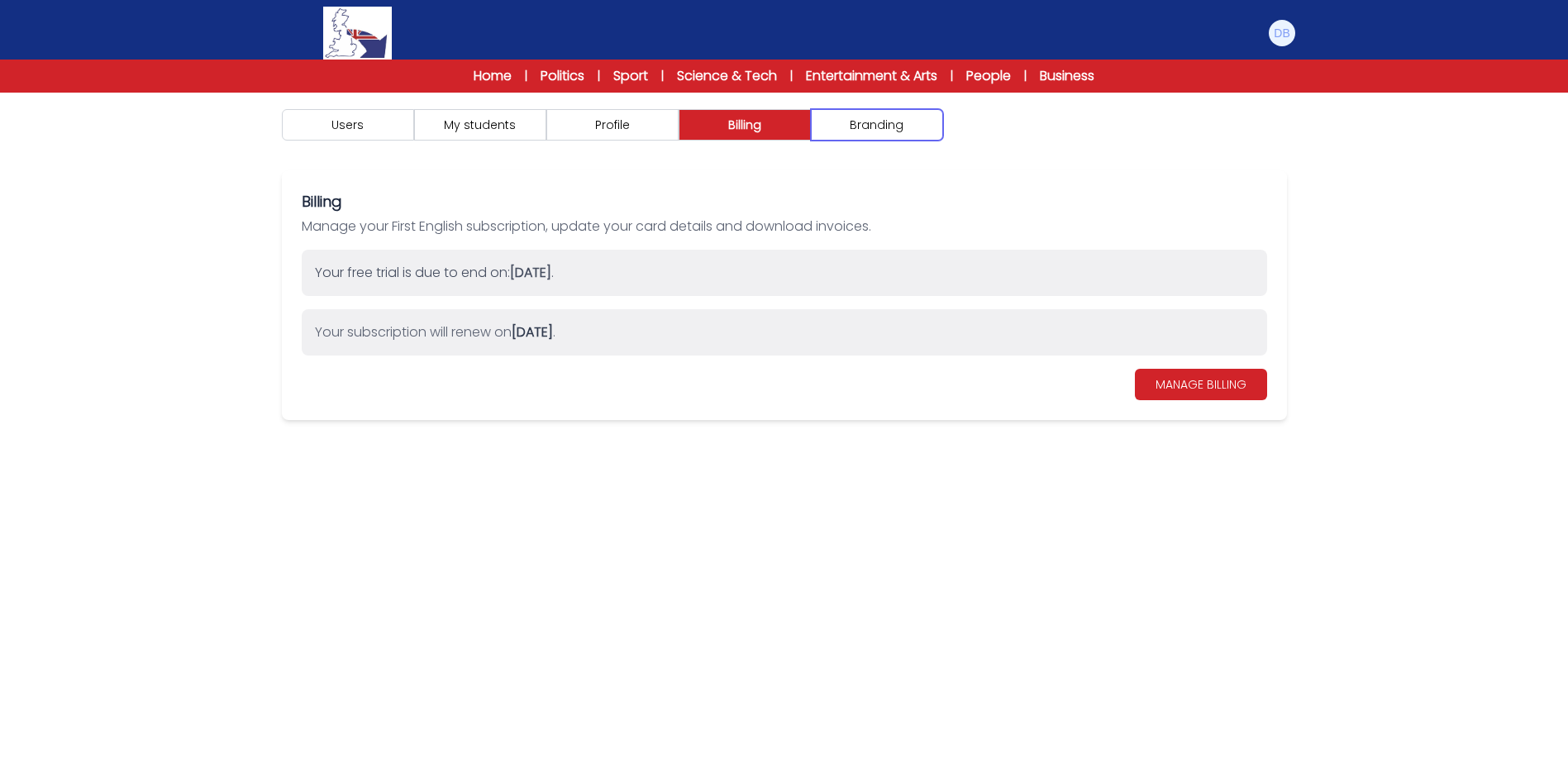
drag, startPoint x: 847, startPoint y: 126, endPoint x: 754, endPoint y: 127, distance: 93.0
click at [843, 126] on button "Branding" at bounding box center [877, 124] width 132 height 31
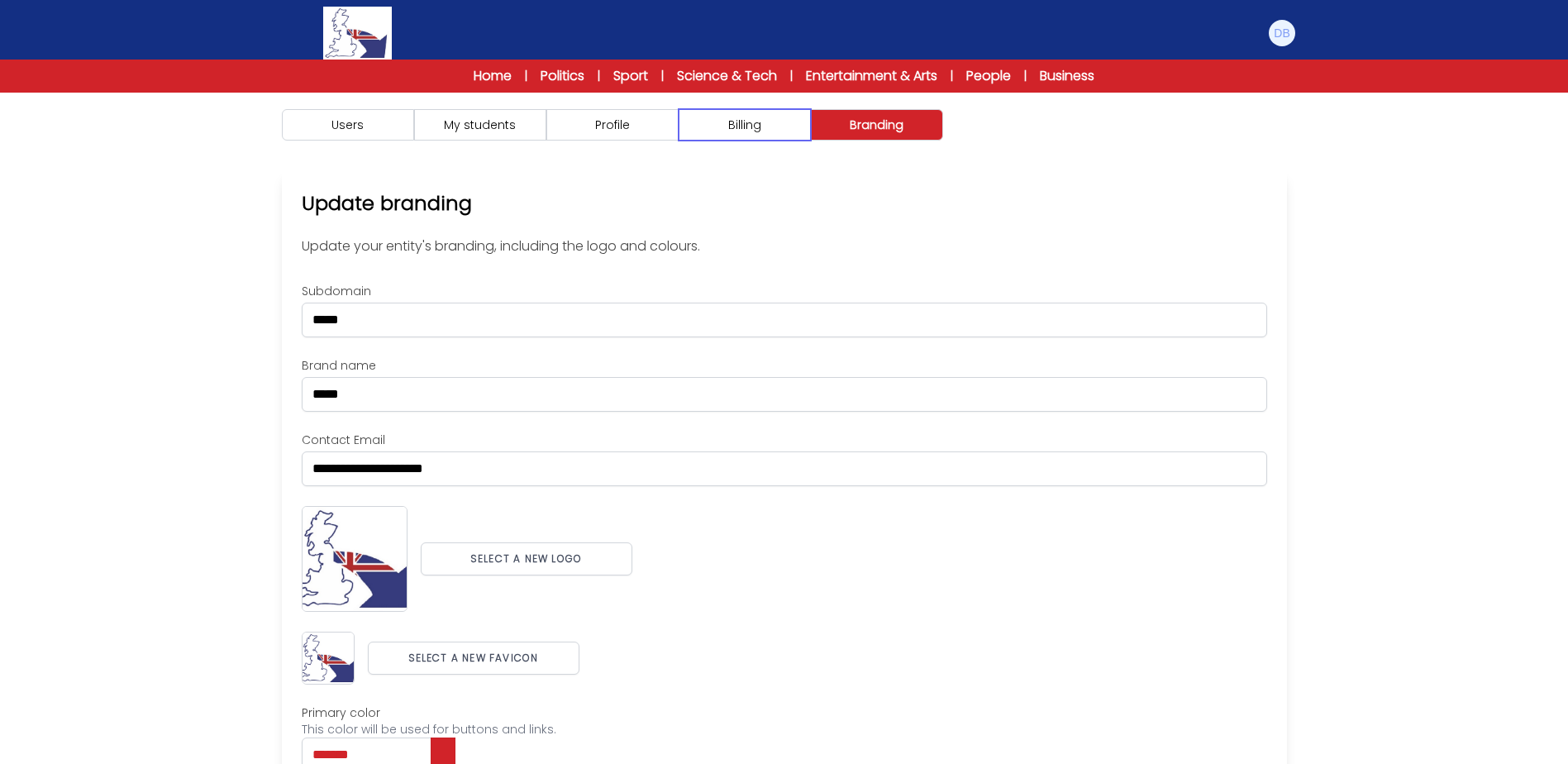
click at [754, 127] on button "Billing" at bounding box center [744, 124] width 132 height 31
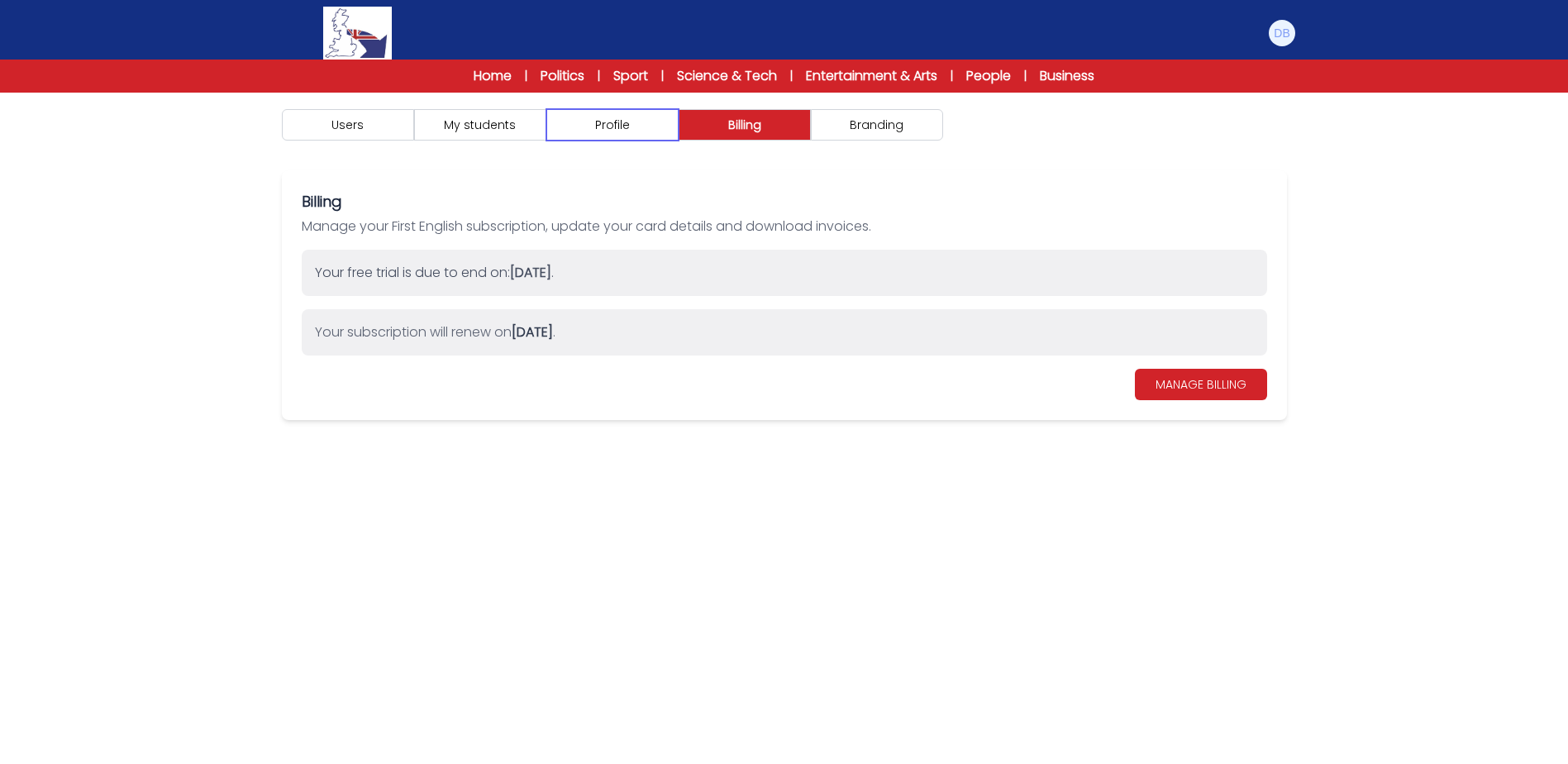
drag, startPoint x: 600, startPoint y: 127, endPoint x: 468, endPoint y: 127, distance: 132.0
click at [595, 127] on button "Profile" at bounding box center [612, 124] width 132 height 31
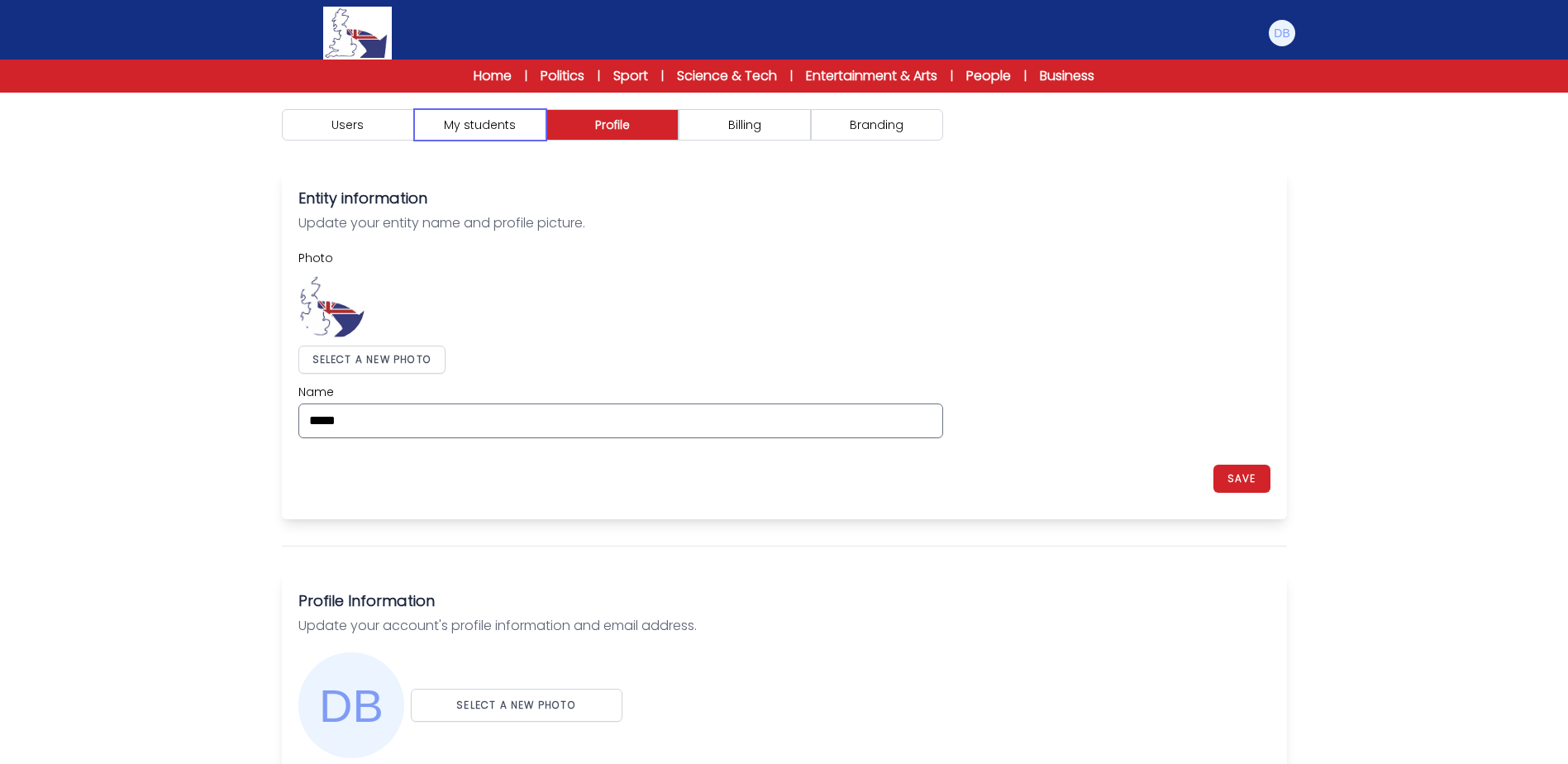
drag, startPoint x: 468, startPoint y: 127, endPoint x: 381, endPoint y: 127, distance: 87.0
click at [465, 127] on button "My students" at bounding box center [480, 124] width 132 height 31
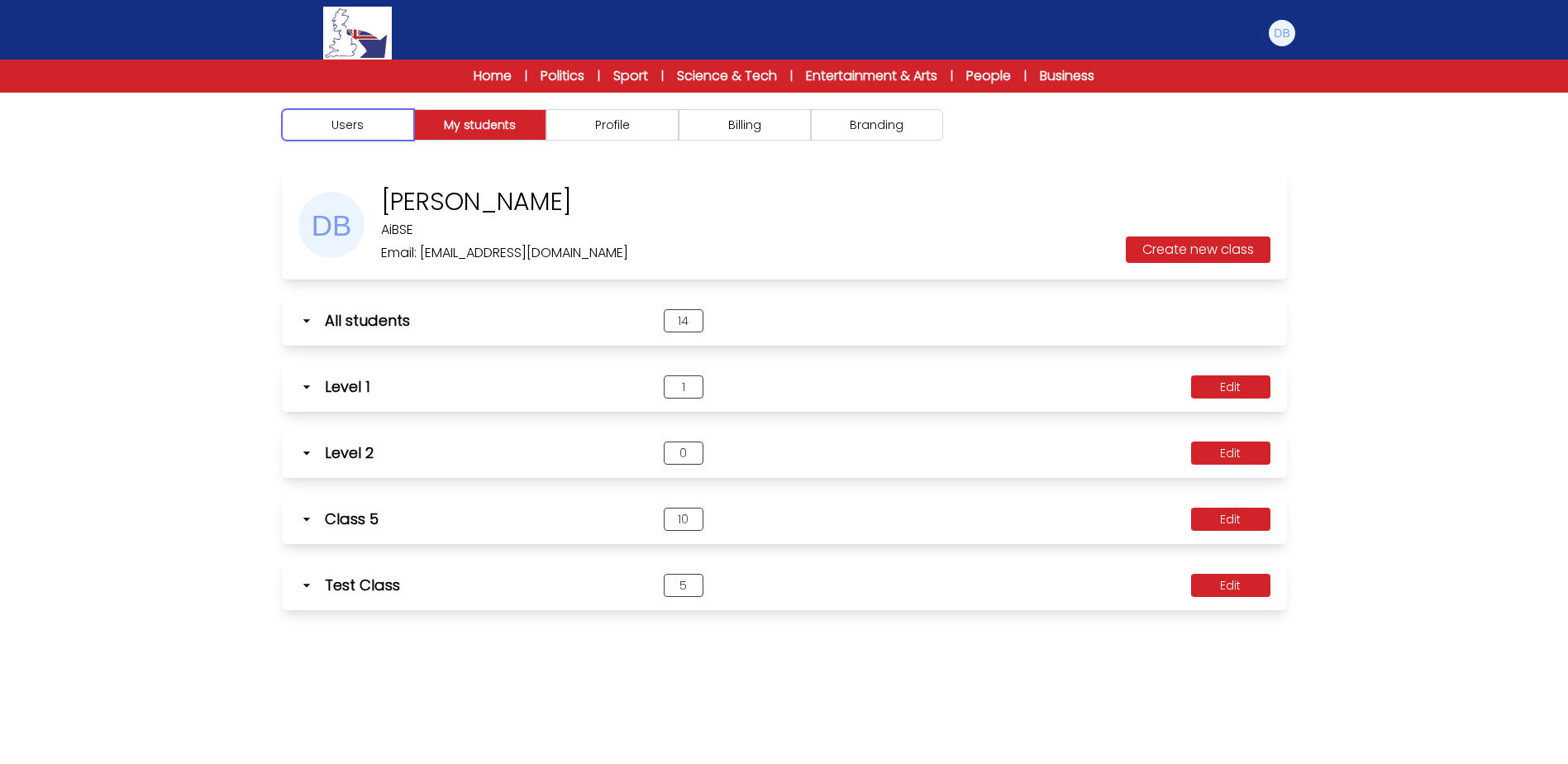
click at [376, 127] on button "Users" at bounding box center [348, 124] width 132 height 31
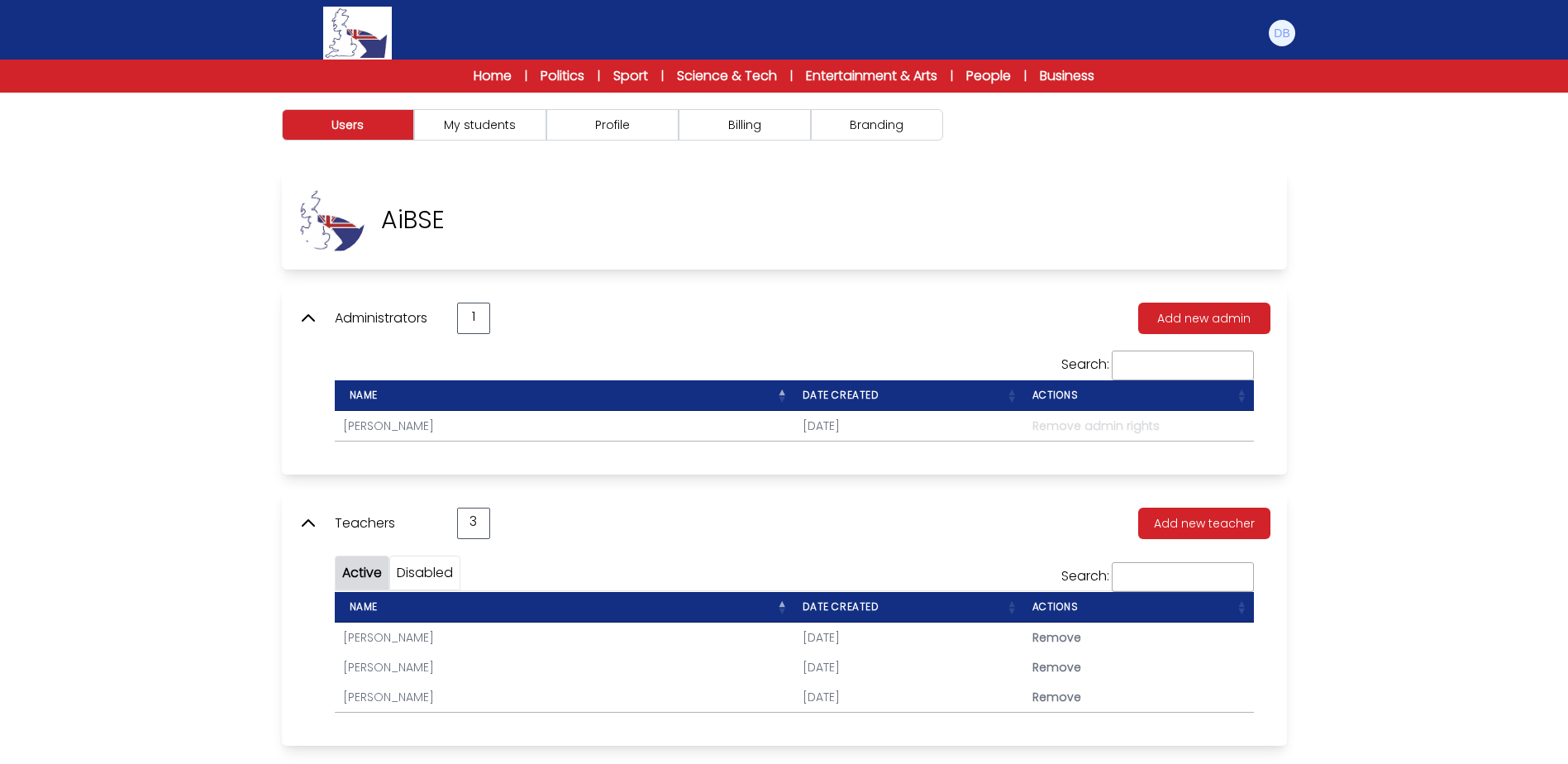
click at [531, 124] on button "My students" at bounding box center [480, 124] width 132 height 31
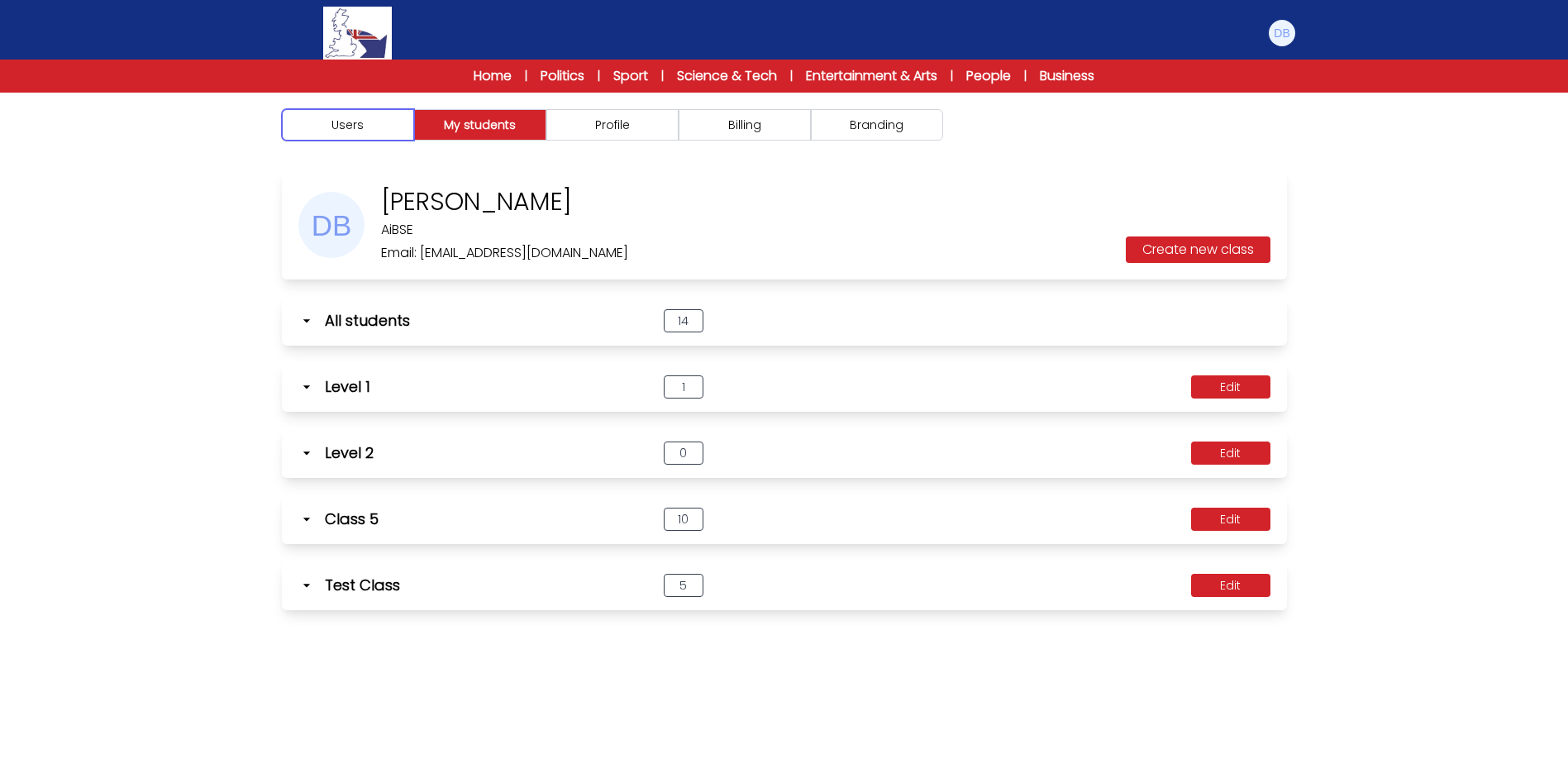
click at [406, 124] on button "Users" at bounding box center [348, 124] width 132 height 31
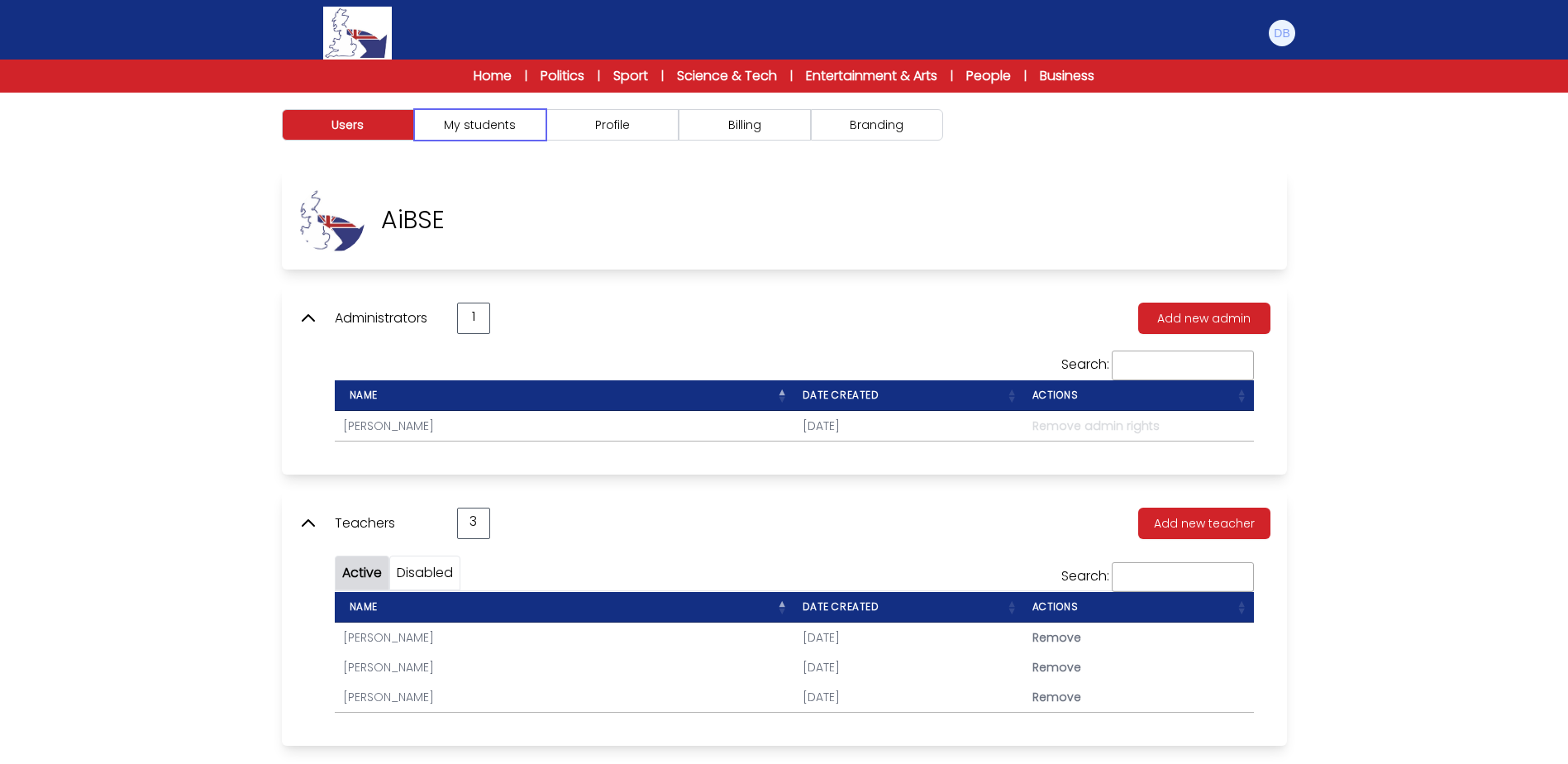
click at [442, 124] on button "My students" at bounding box center [480, 124] width 132 height 31
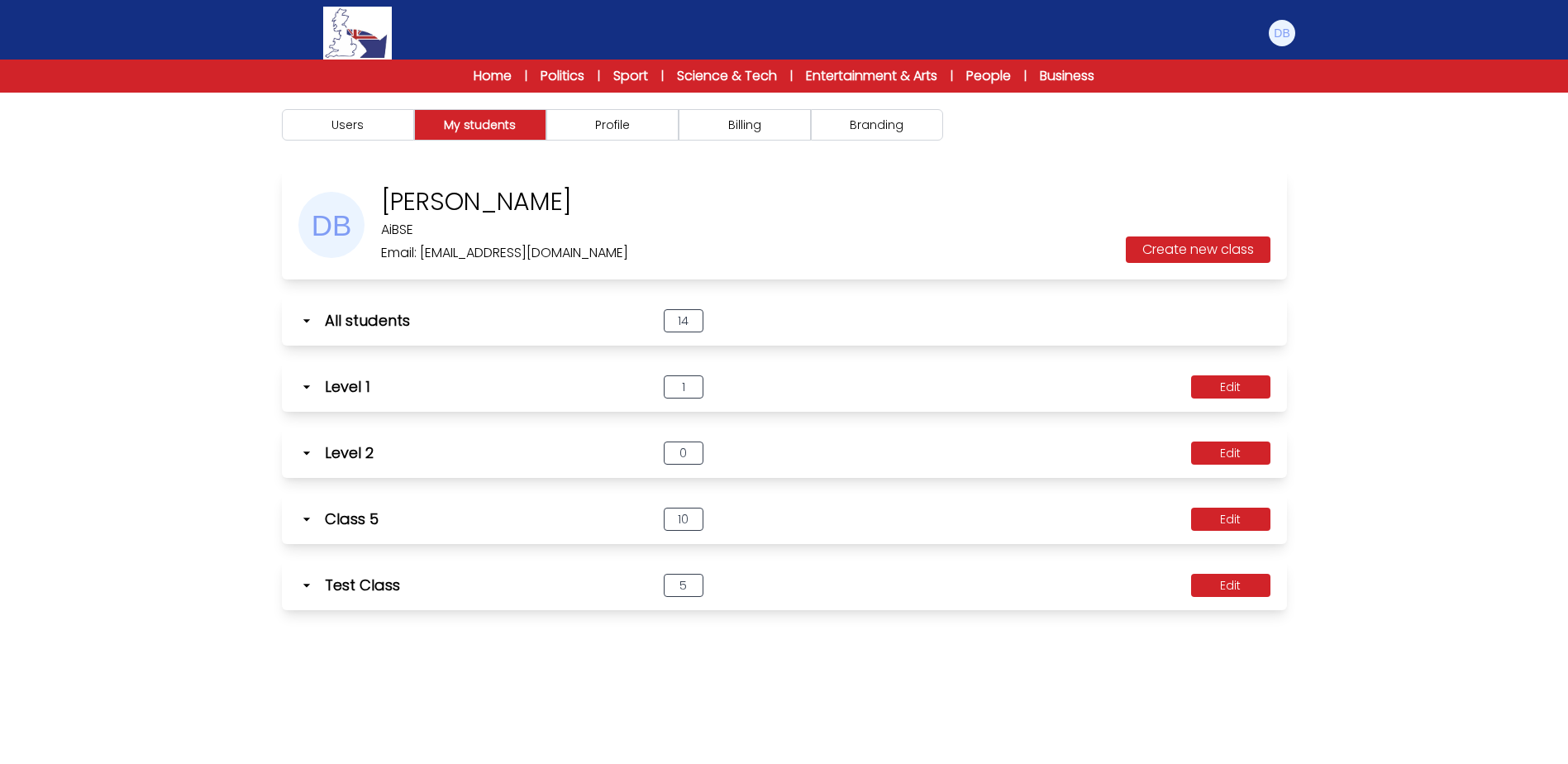
click at [1264, 61] on div "Home | Politics | Sport | Science & Tech | Entertainment & Arts | People | Busi…" at bounding box center [784, 76] width 1568 height 33
click at [1282, 35] on img at bounding box center [1282, 33] width 27 height 27
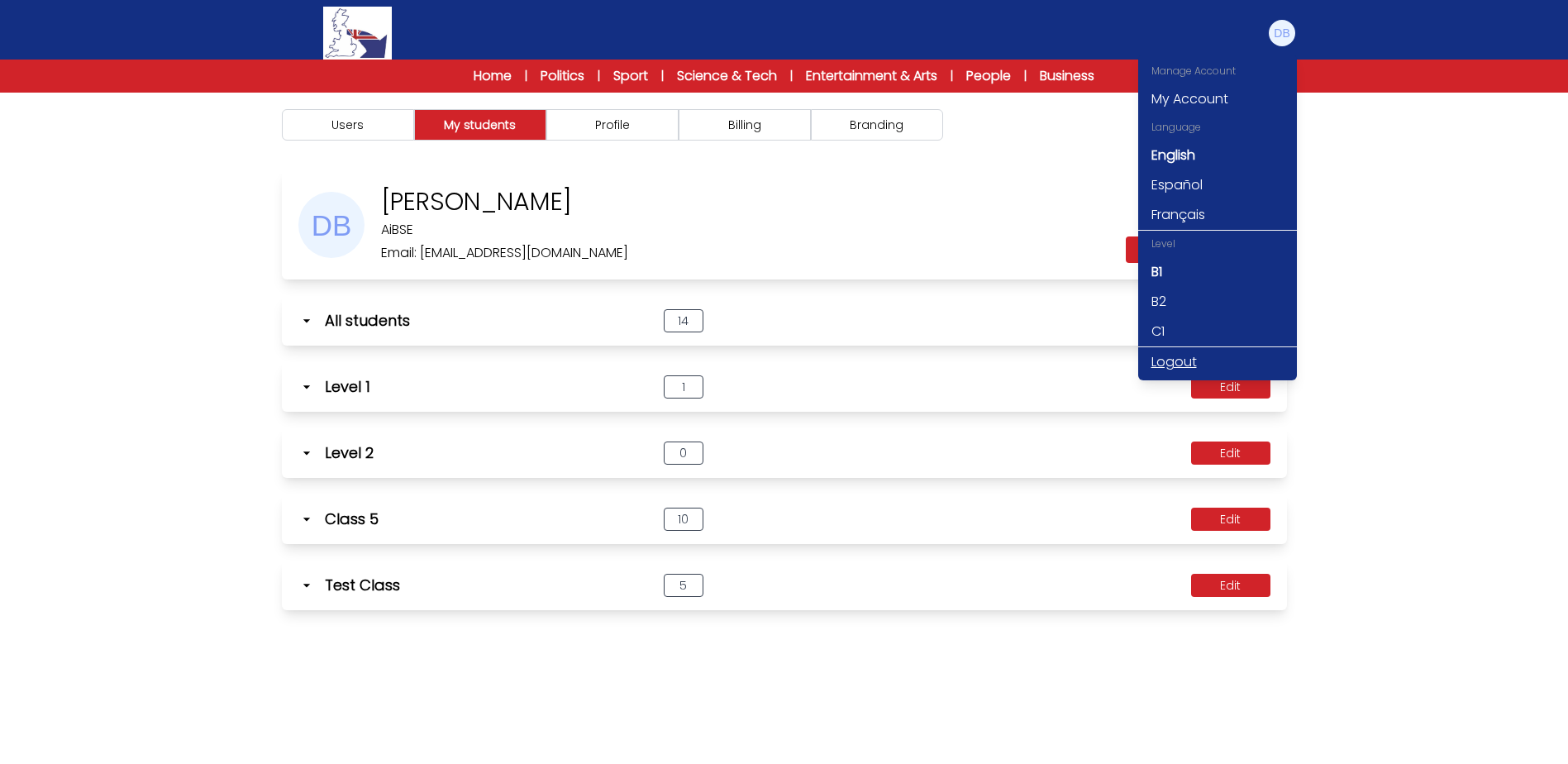
click at [1172, 366] on link "Logout" at bounding box center [1217, 361] width 159 height 29
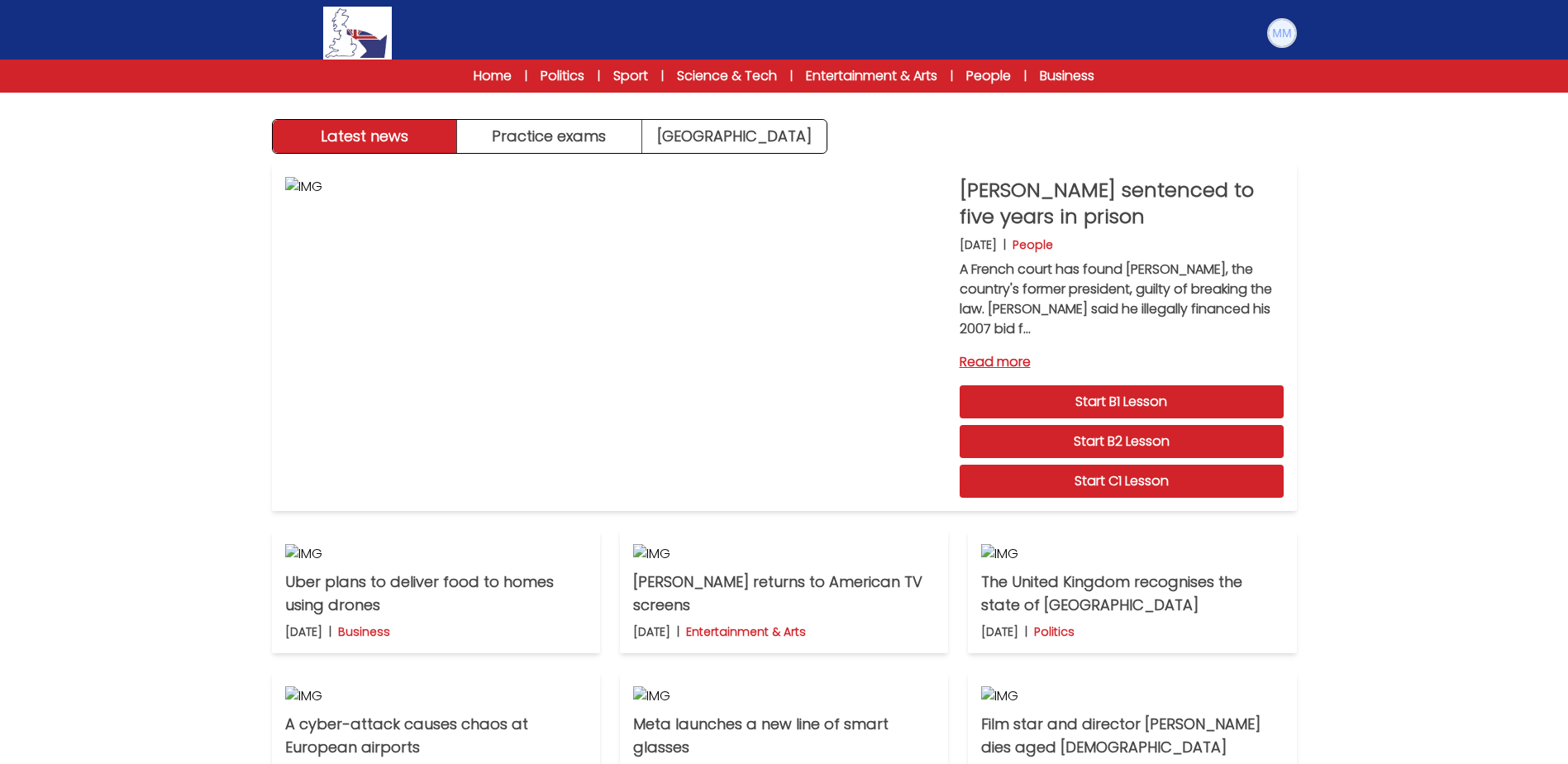
drag, startPoint x: 1286, startPoint y: 34, endPoint x: 1263, endPoint y: 90, distance: 60.5
click at [1285, 34] on img at bounding box center [1282, 33] width 27 height 27
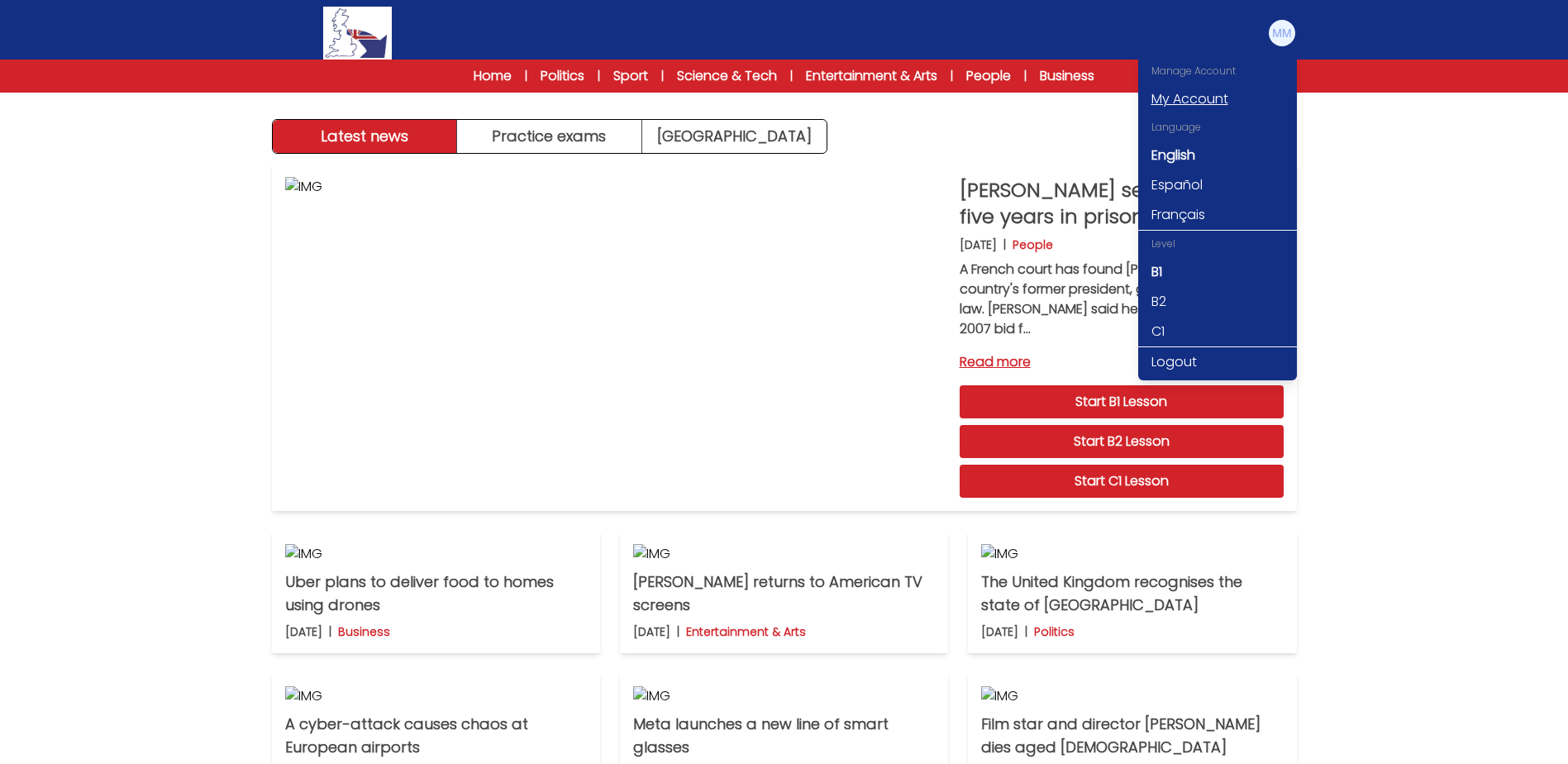
click at [1195, 103] on link "My Account" at bounding box center [1217, 99] width 159 height 29
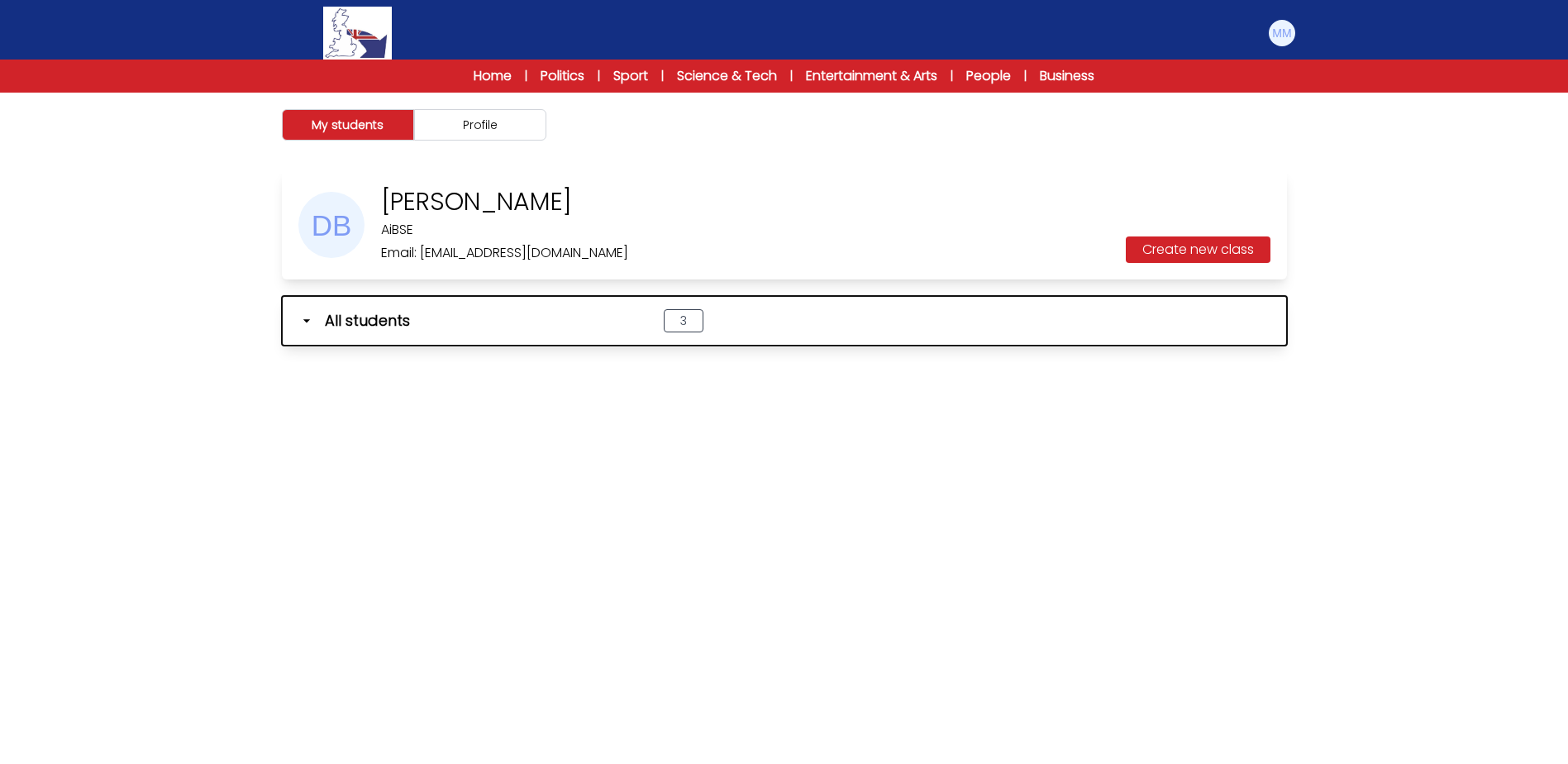
click at [310, 315] on icon "button" at bounding box center [306, 320] width 16 height 16
